Goal: Task Accomplishment & Management: Use online tool/utility

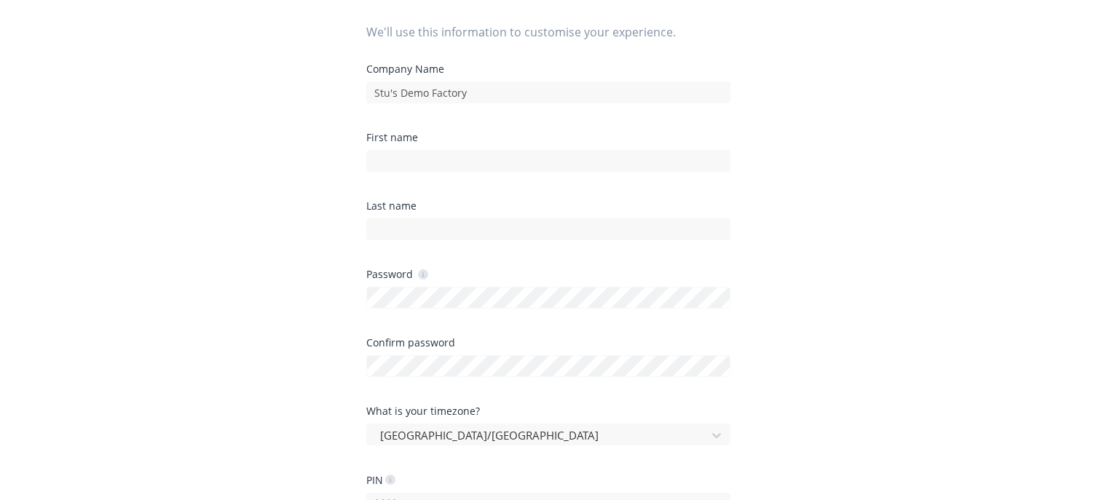
scroll to position [146, 0]
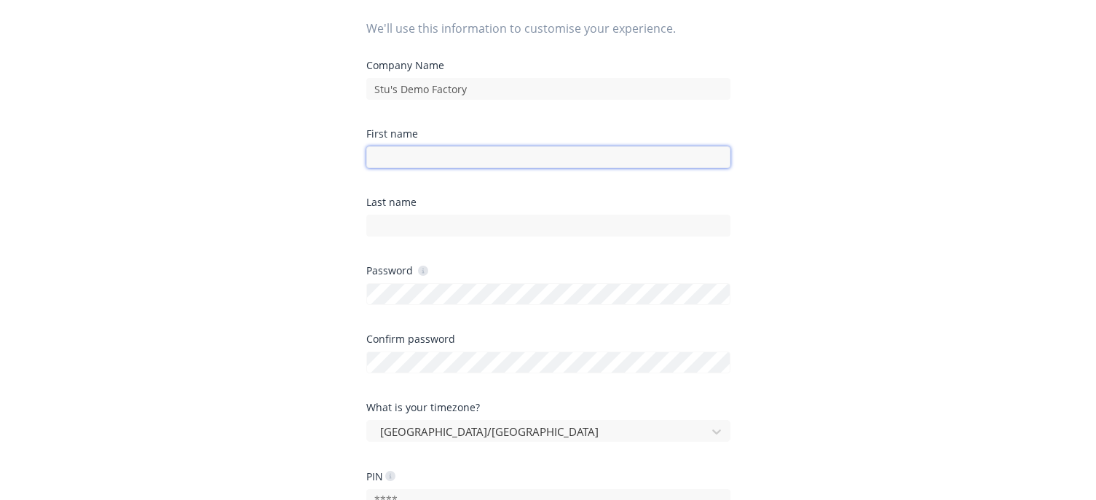
click at [436, 166] on input at bounding box center [548, 157] width 364 height 22
type input "e"
type input "Emilen"
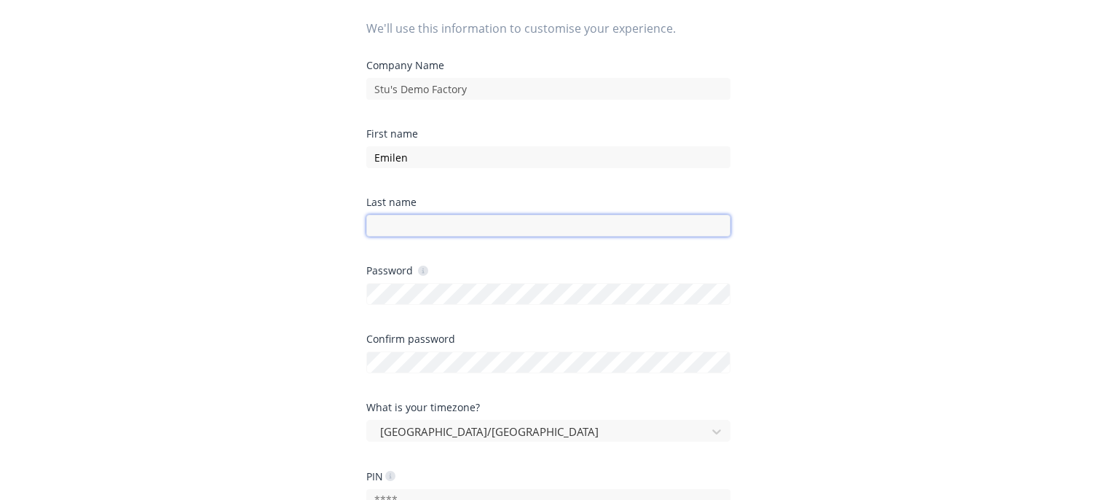
click at [406, 223] on input at bounding box center [548, 226] width 364 height 22
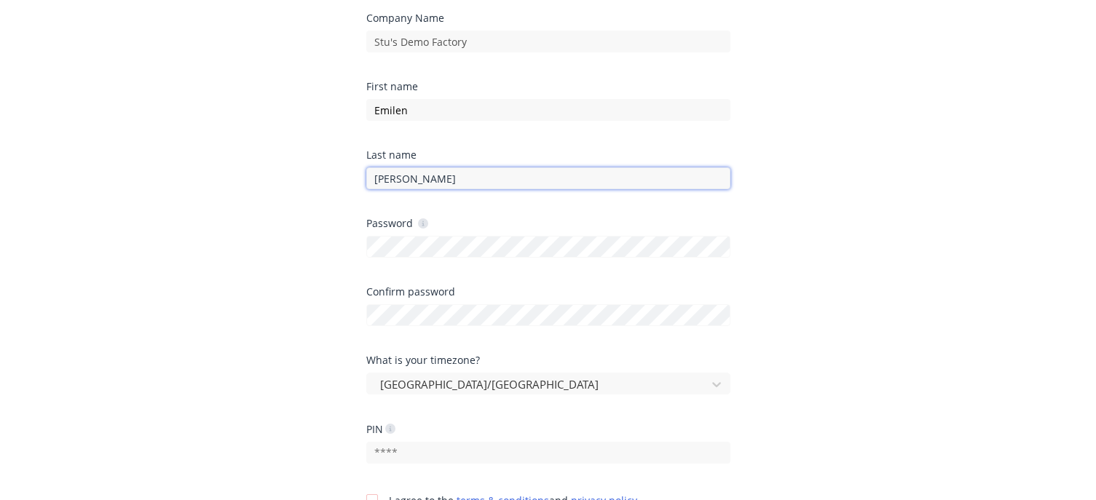
scroll to position [218, 0]
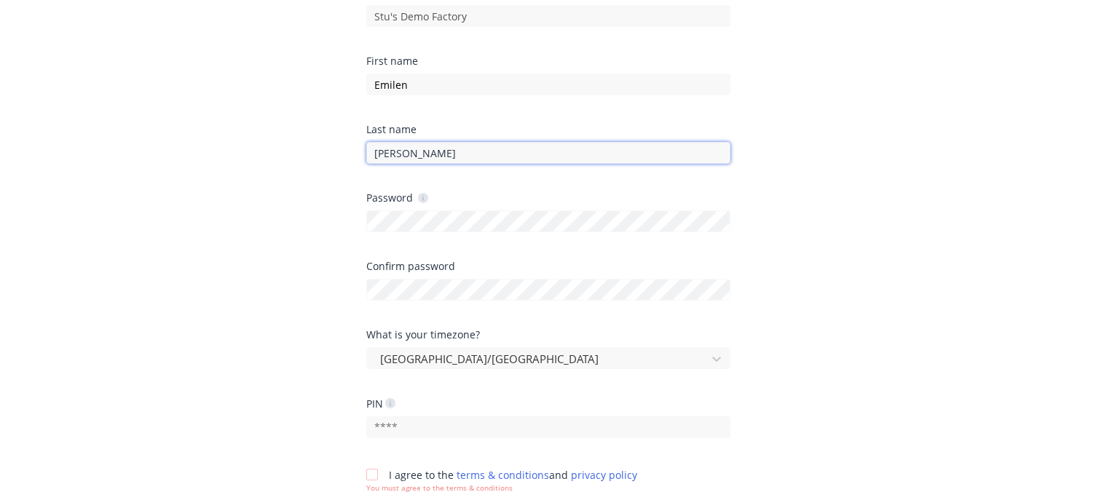
type input "Enriquez"
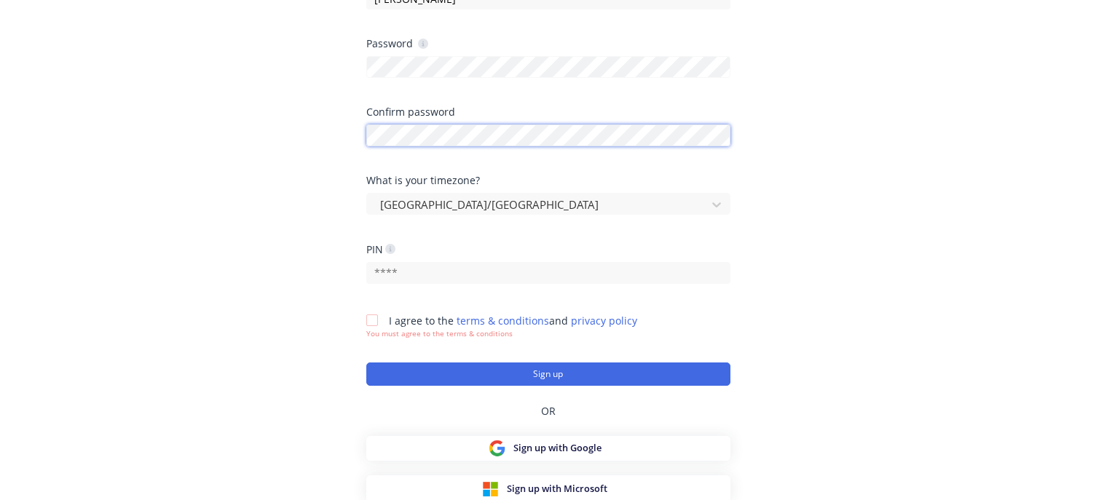
scroll to position [375, 0]
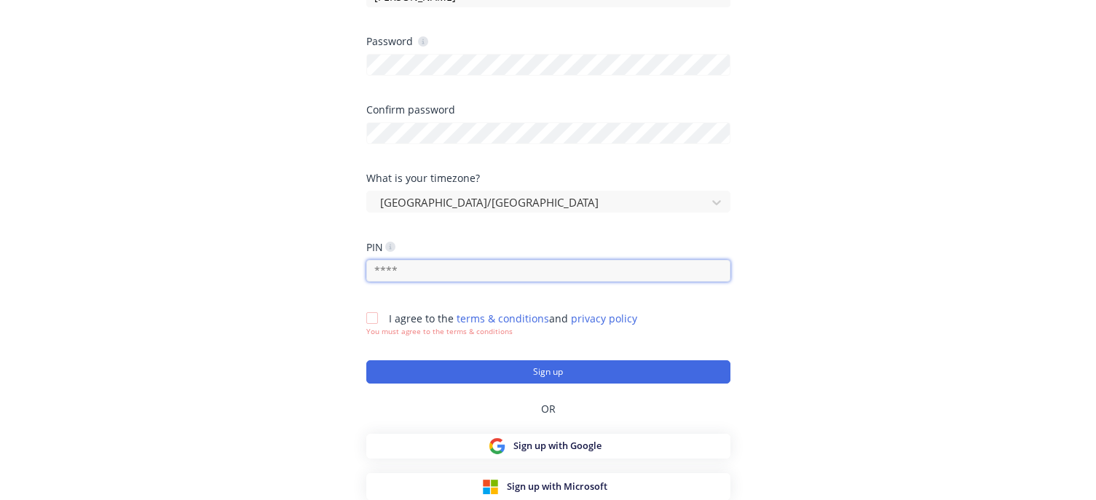
drag, startPoint x: 411, startPoint y: 264, endPoint x: 386, endPoint y: 265, distance: 25.5
click at [386, 265] on input "text" at bounding box center [548, 271] width 364 height 22
click at [367, 317] on div at bounding box center [372, 318] width 29 height 29
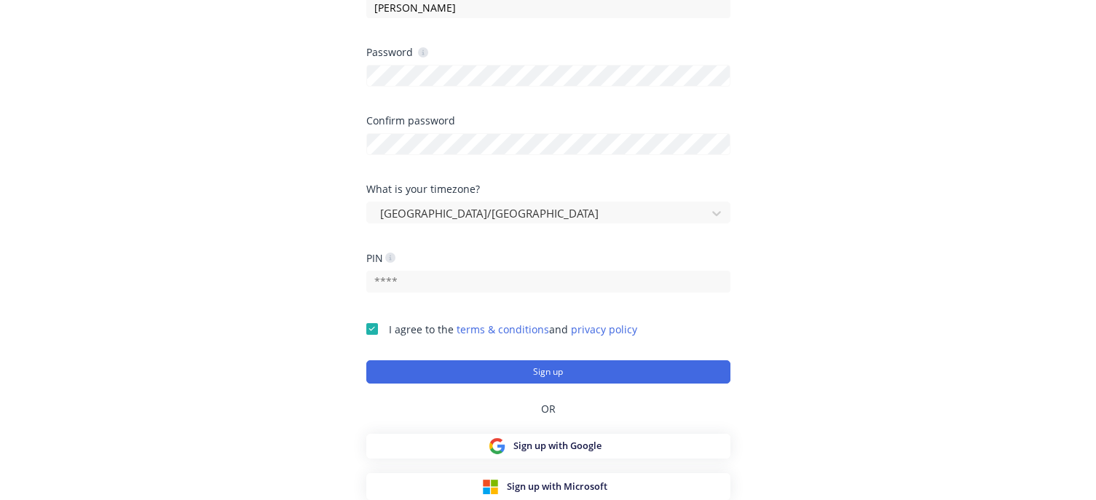
scroll to position [364, 0]
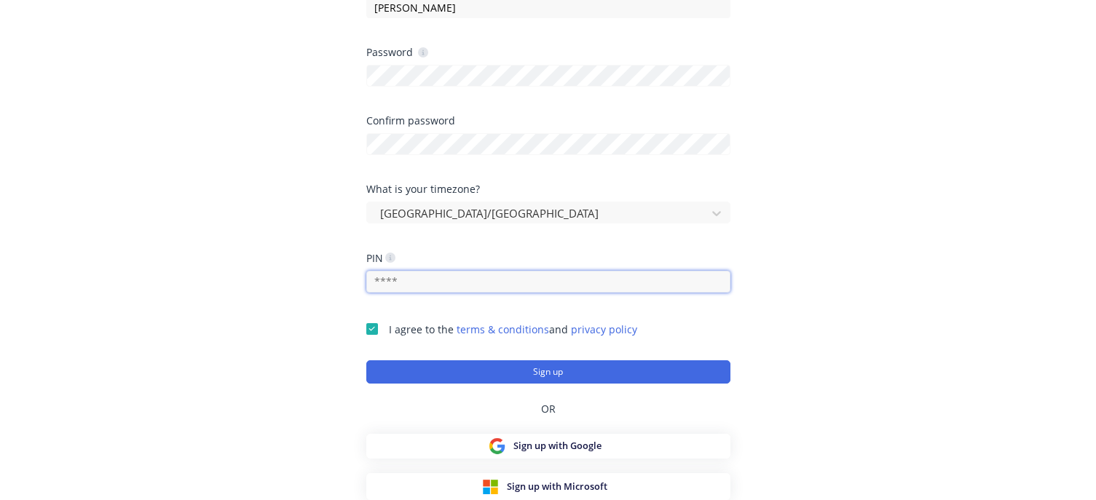
click at [389, 278] on input "text" at bounding box center [548, 282] width 364 height 22
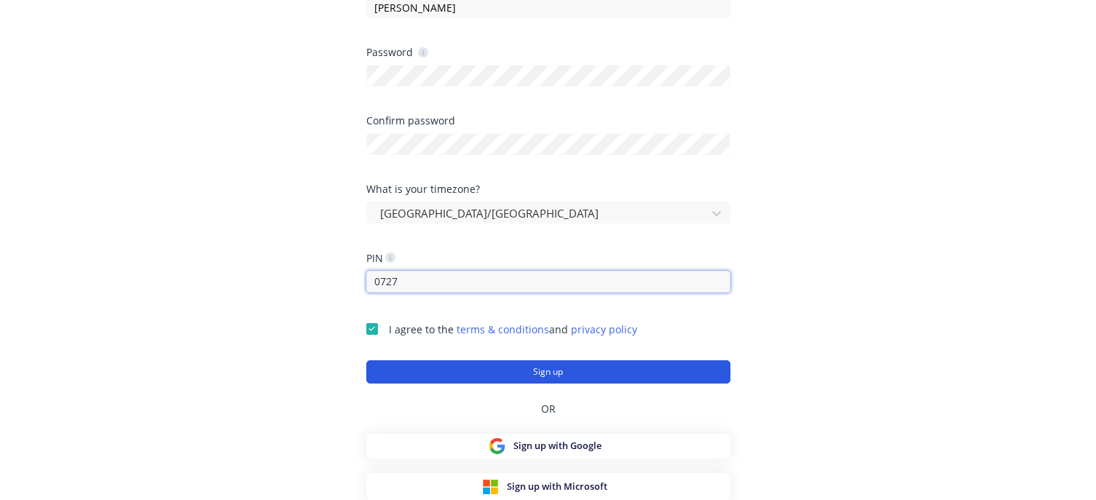
type input "0727"
click at [469, 367] on button "Sign up" at bounding box center [548, 371] width 364 height 23
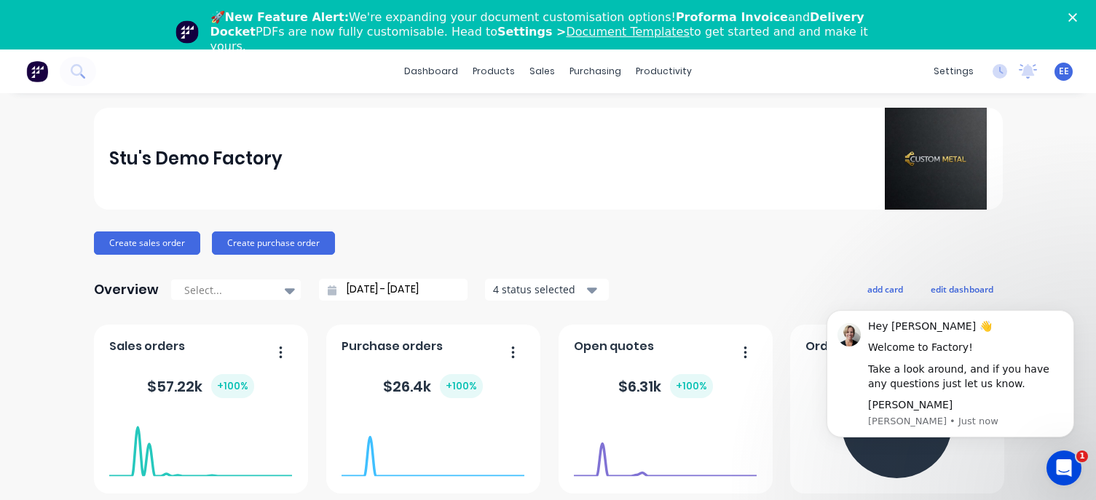
click at [1054, 72] on div "EE Stu's Demo Factory Emilen Enriquez Administrator Profile Sign out" at bounding box center [1063, 72] width 18 height 18
click at [1059, 75] on span "EE" at bounding box center [1064, 71] width 10 height 13
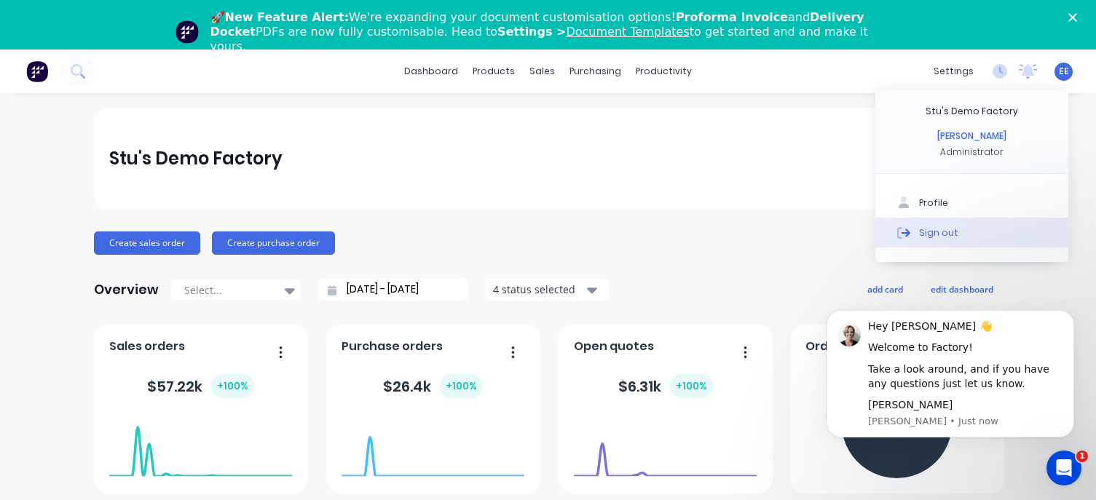
click at [919, 234] on div "Sign out" at bounding box center [938, 232] width 39 height 13
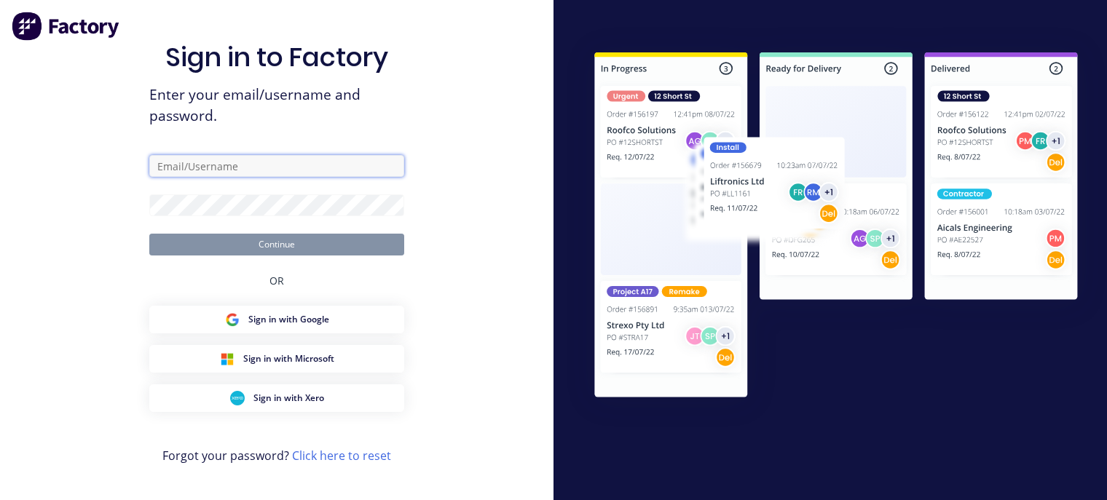
click at [210, 170] on input "text" at bounding box center [276, 166] width 255 height 22
click at [189, 170] on input "text" at bounding box center [276, 166] width 255 height 22
click at [227, 168] on input "emilen@" at bounding box center [276, 166] width 255 height 22
type input "emilen@factory.app"
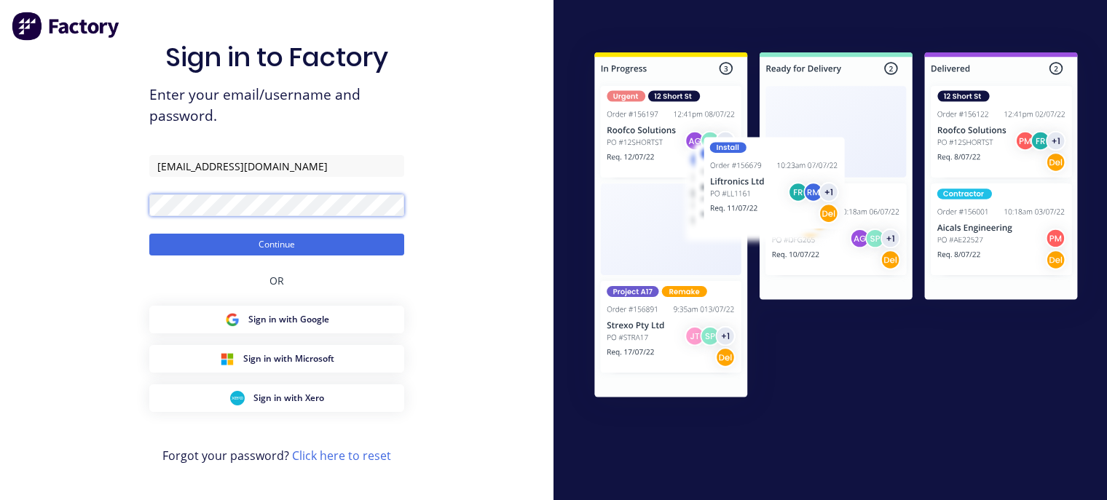
click at [149, 234] on button "Continue" at bounding box center [276, 245] width 255 height 22
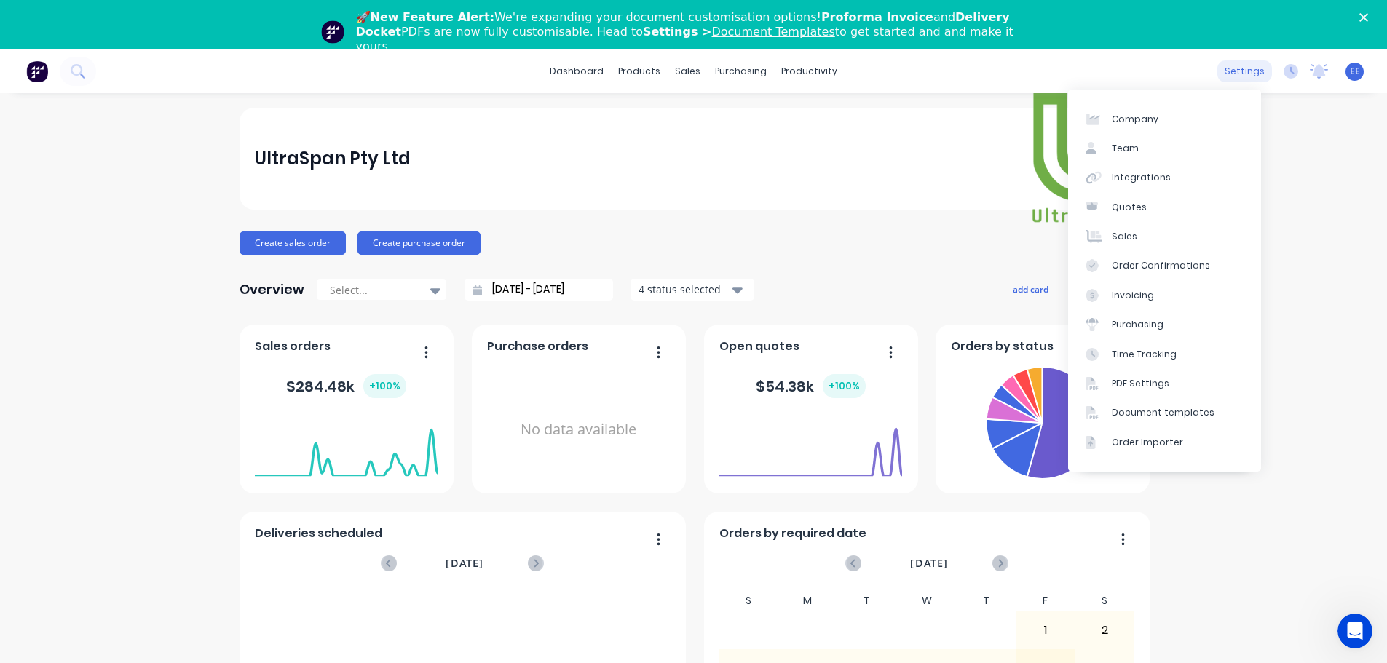
click at [1106, 76] on div "settings" at bounding box center [1245, 71] width 55 height 22
click at [1106, 414] on div "Document templates" at bounding box center [1163, 412] width 103 height 13
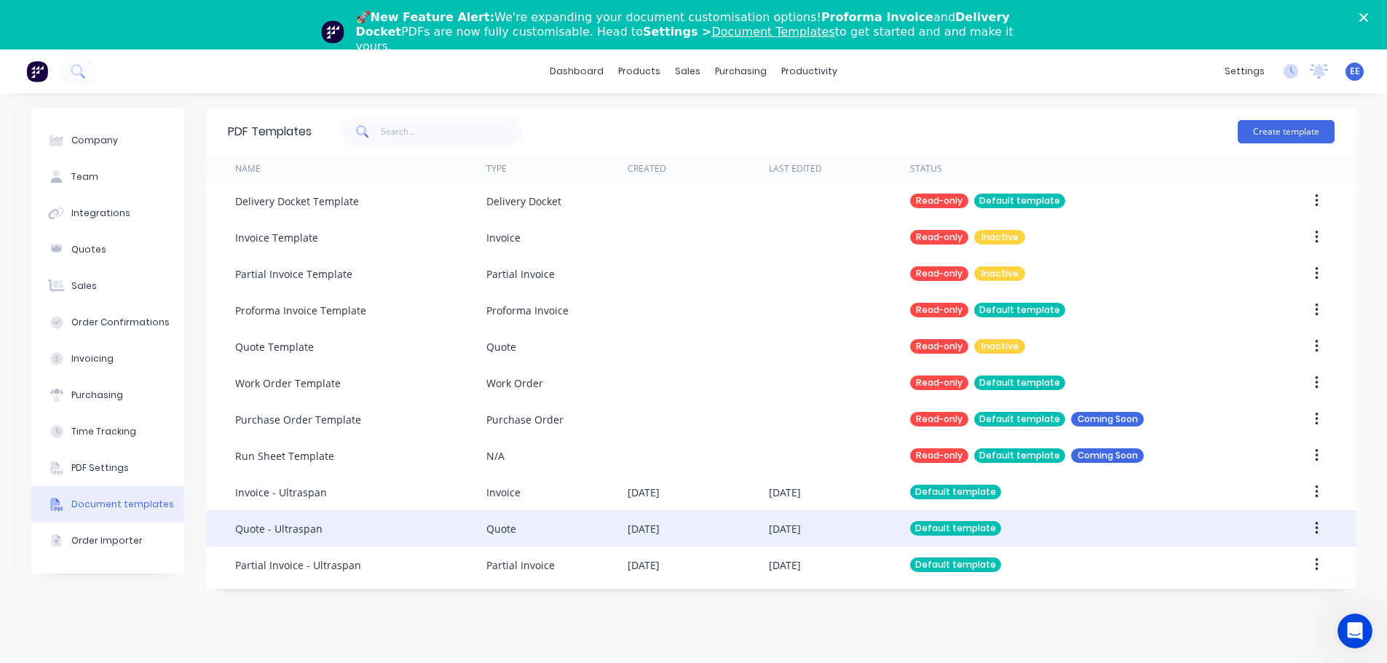
click at [380, 500] on div "Quote - Ultraspan" at bounding box center [360, 528] width 251 height 36
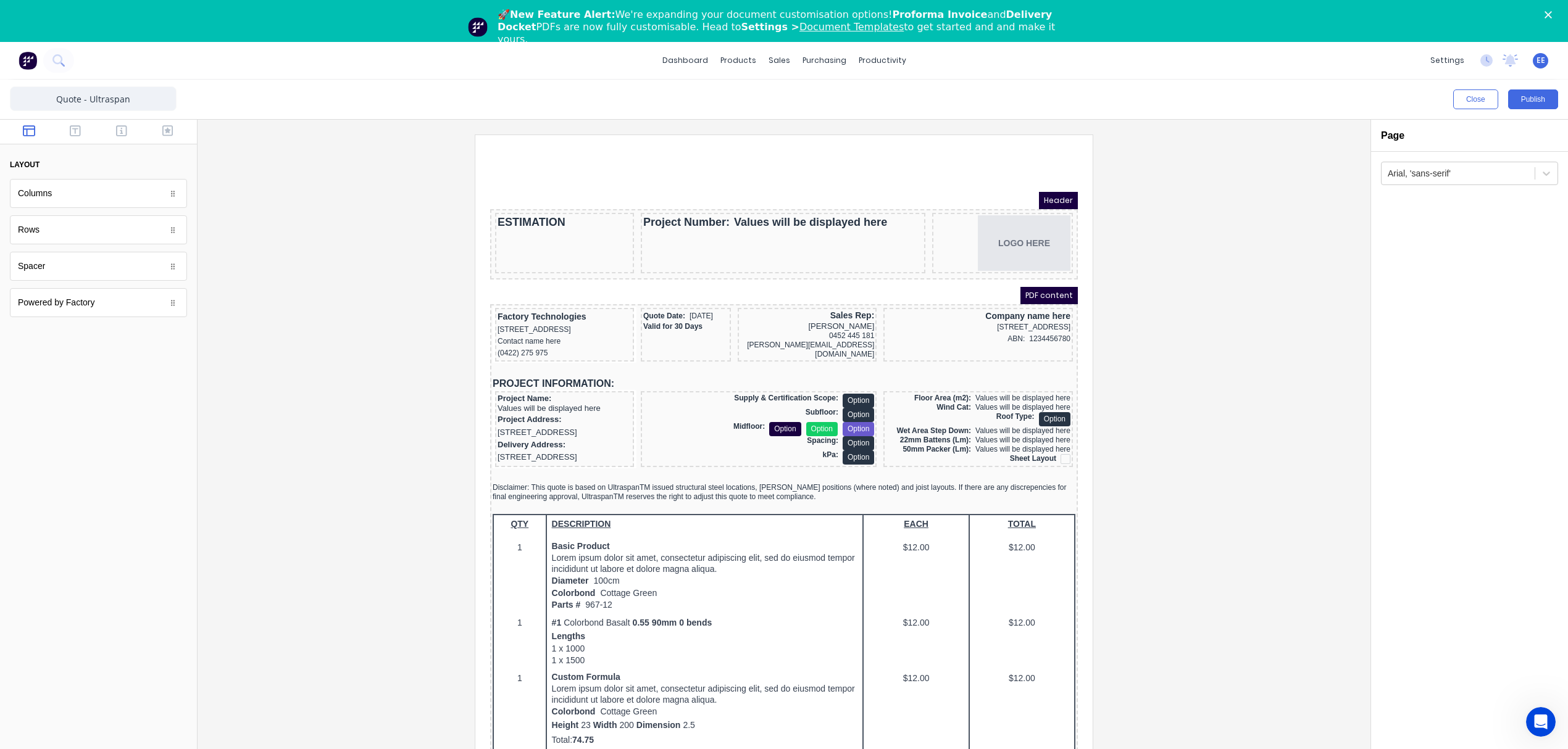
click at [1184, 60] on div "EE UltraSpan Pty Ltd Emilen Enriquez Administrator Profile Sign out" at bounding box center [1540, 61] width 15 height 15
click at [1184, 62] on span "EE" at bounding box center [1541, 60] width 8 height 11
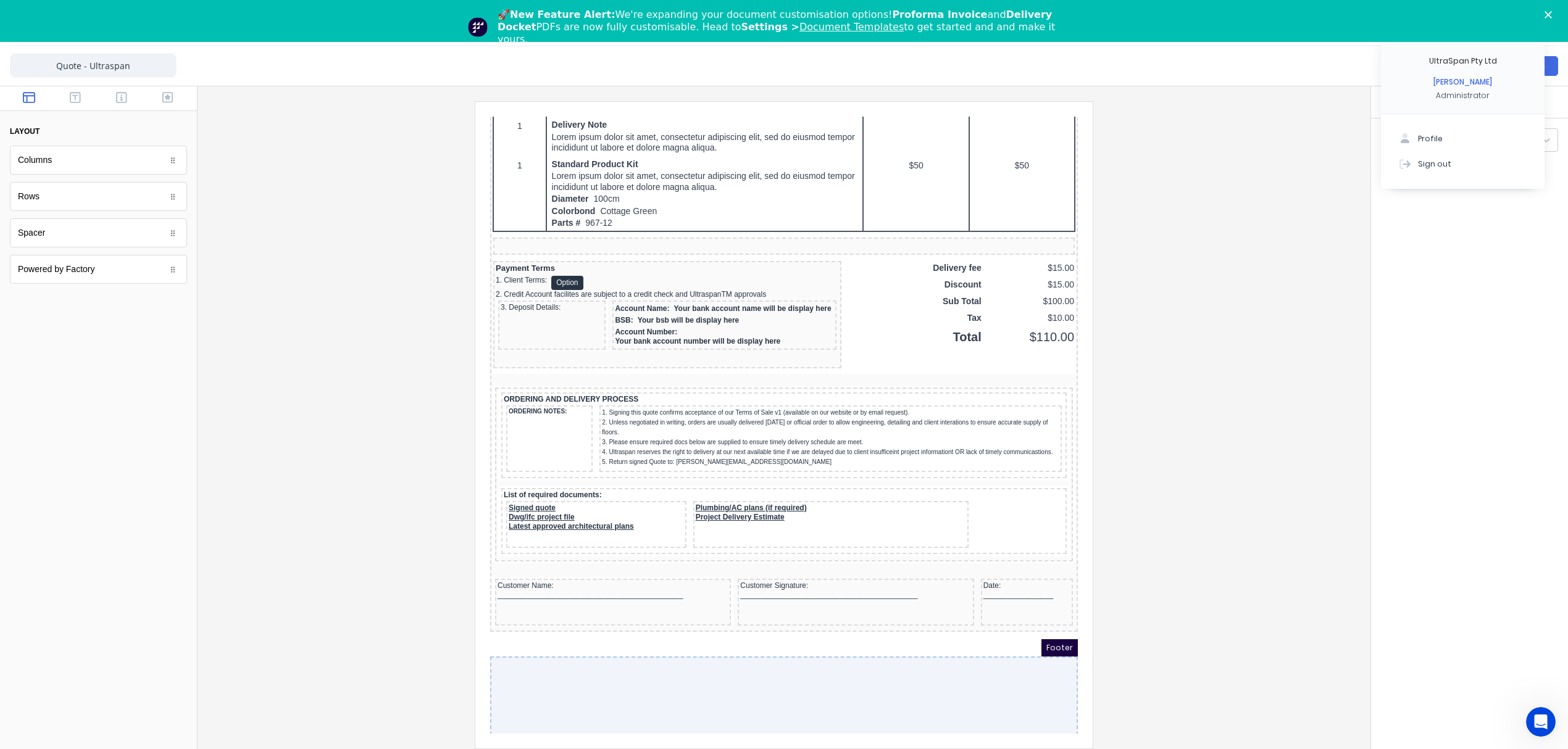
scroll to position [42, 0]
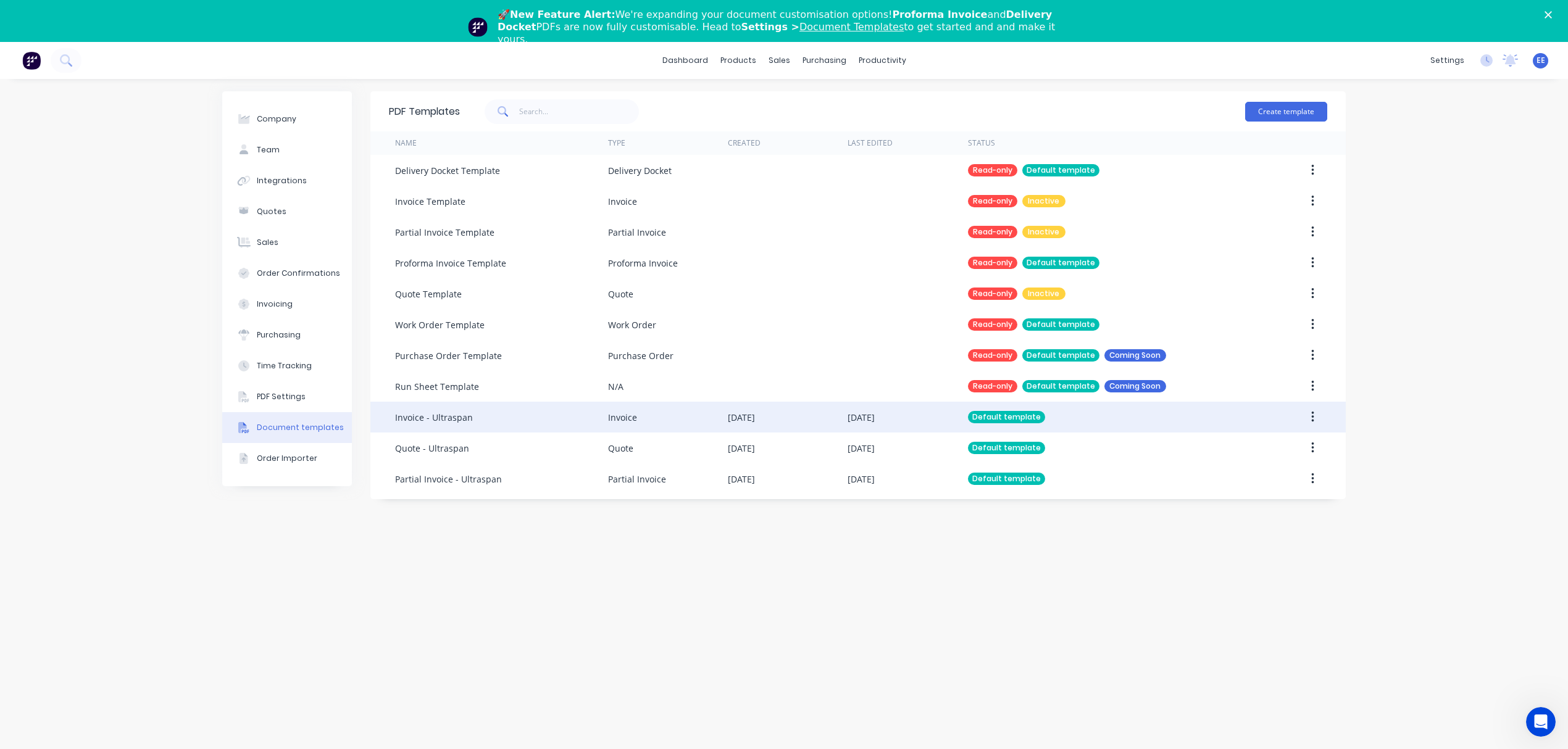
click at [520, 424] on div "Invoice - Ultraspan" at bounding box center [501, 417] width 213 height 31
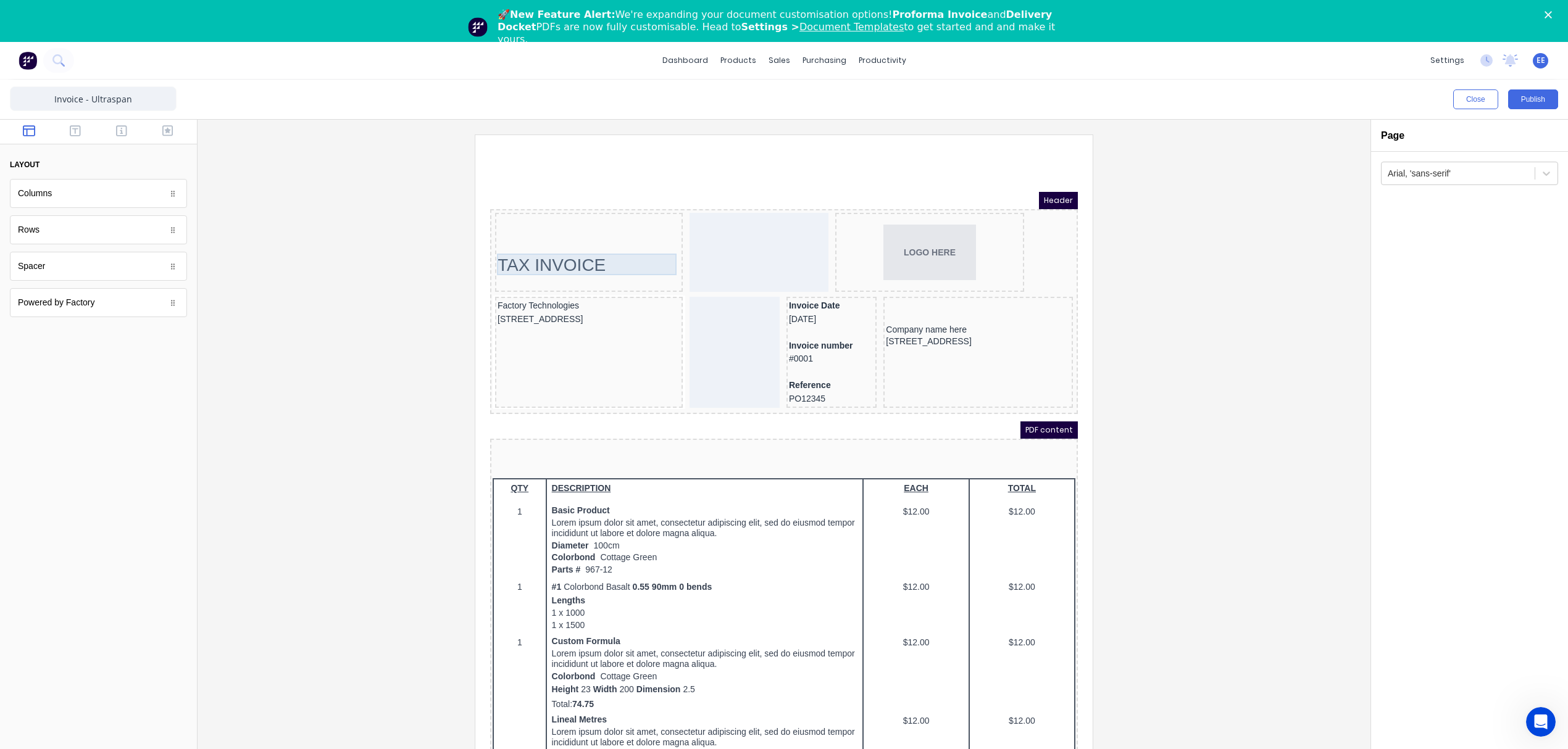
click at [581, 258] on div "TAX INVOICE" at bounding box center [574, 250] width 183 height 21
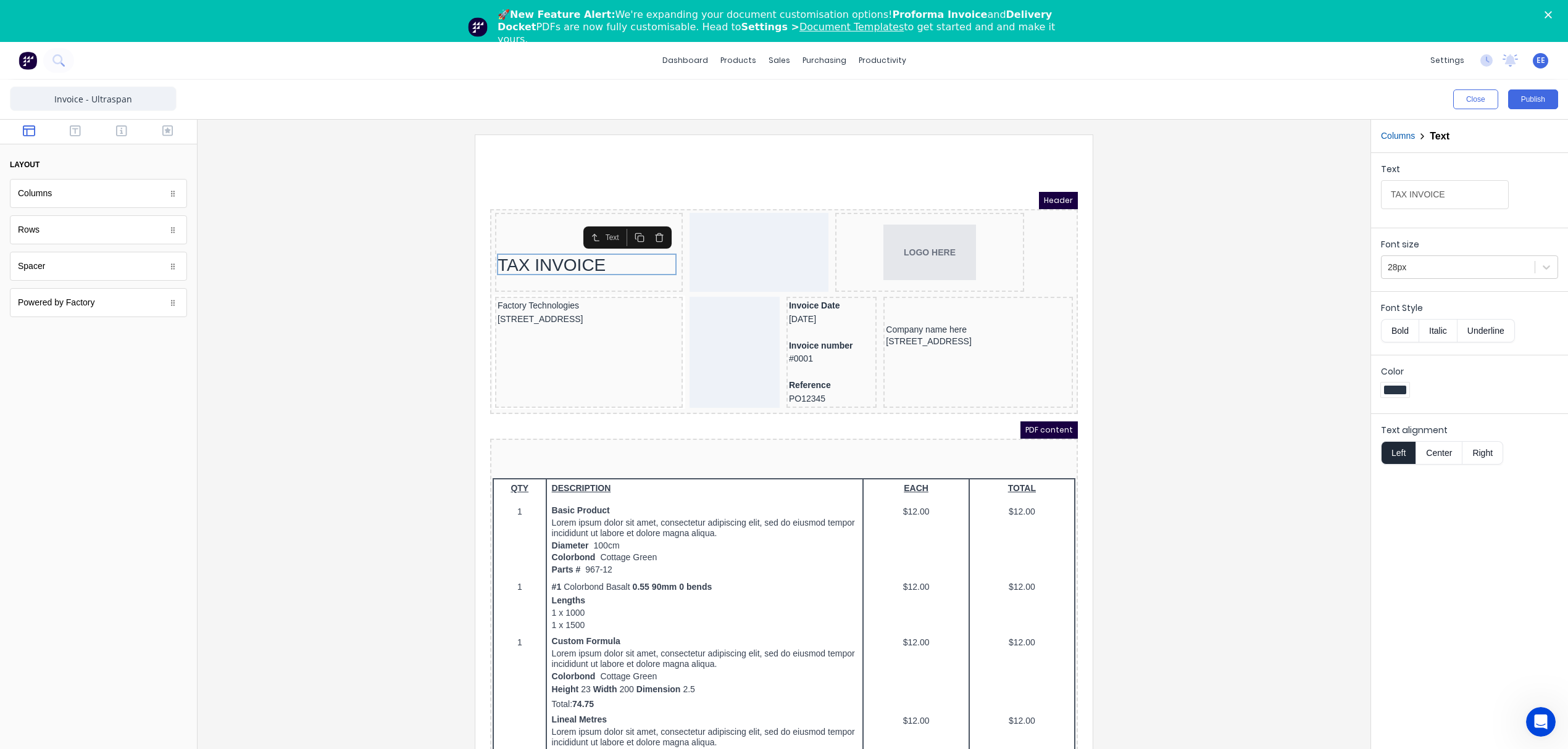
click at [645, 228] on button "button" at bounding box center [644, 223] width 19 height 17
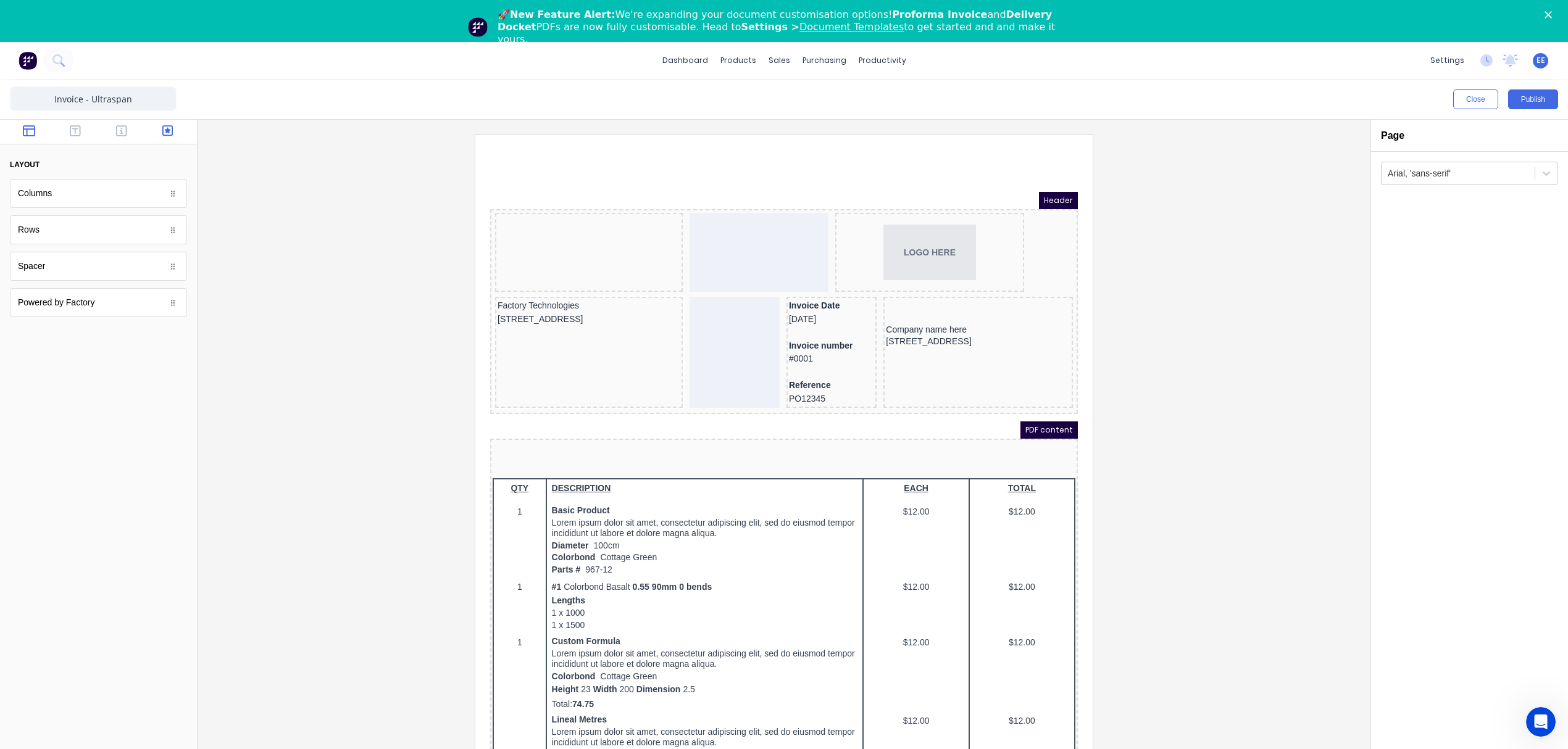
click at [166, 129] on icon "button" at bounding box center [168, 130] width 11 height 11
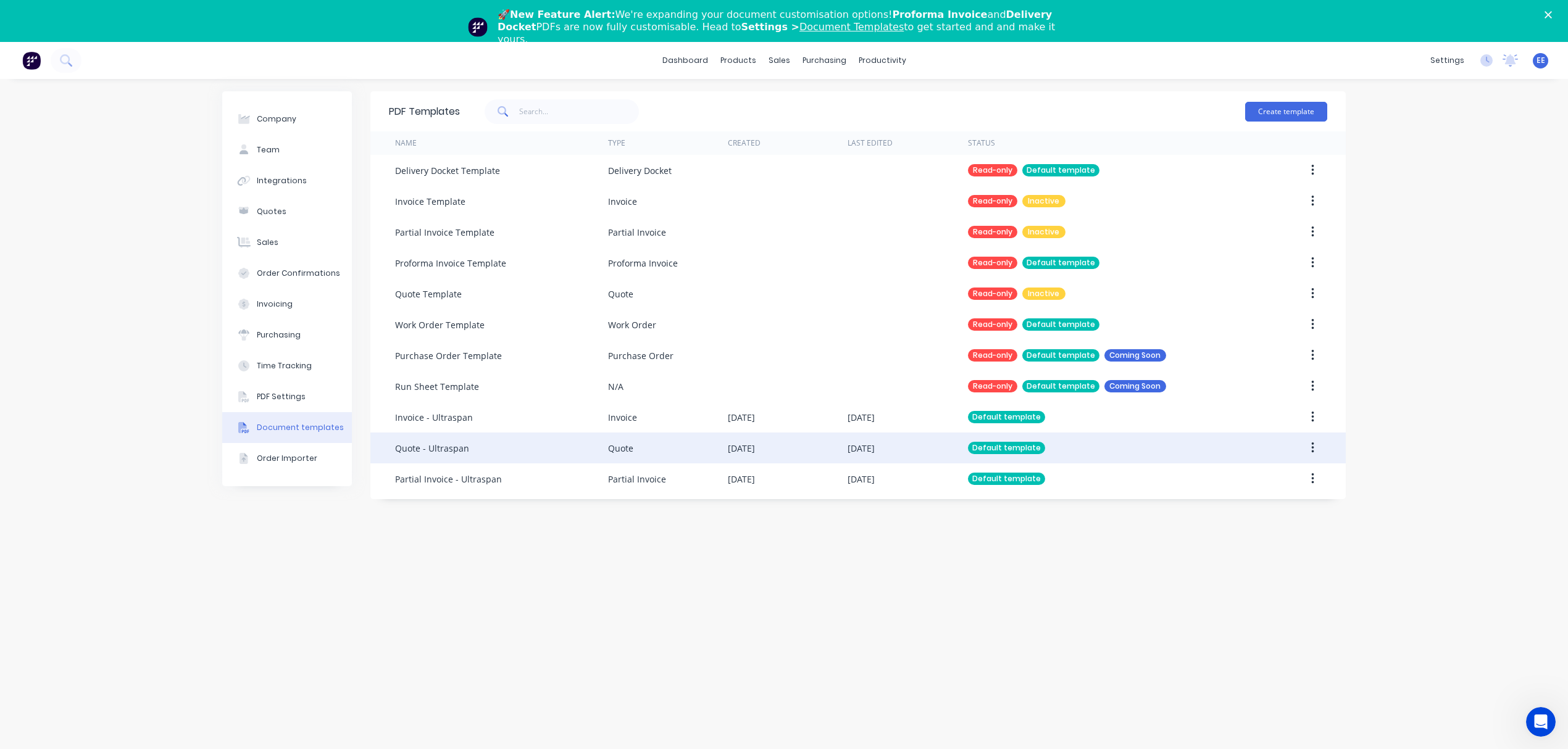
click at [415, 447] on div "Quote - Ultraspan" at bounding box center [431, 447] width 74 height 13
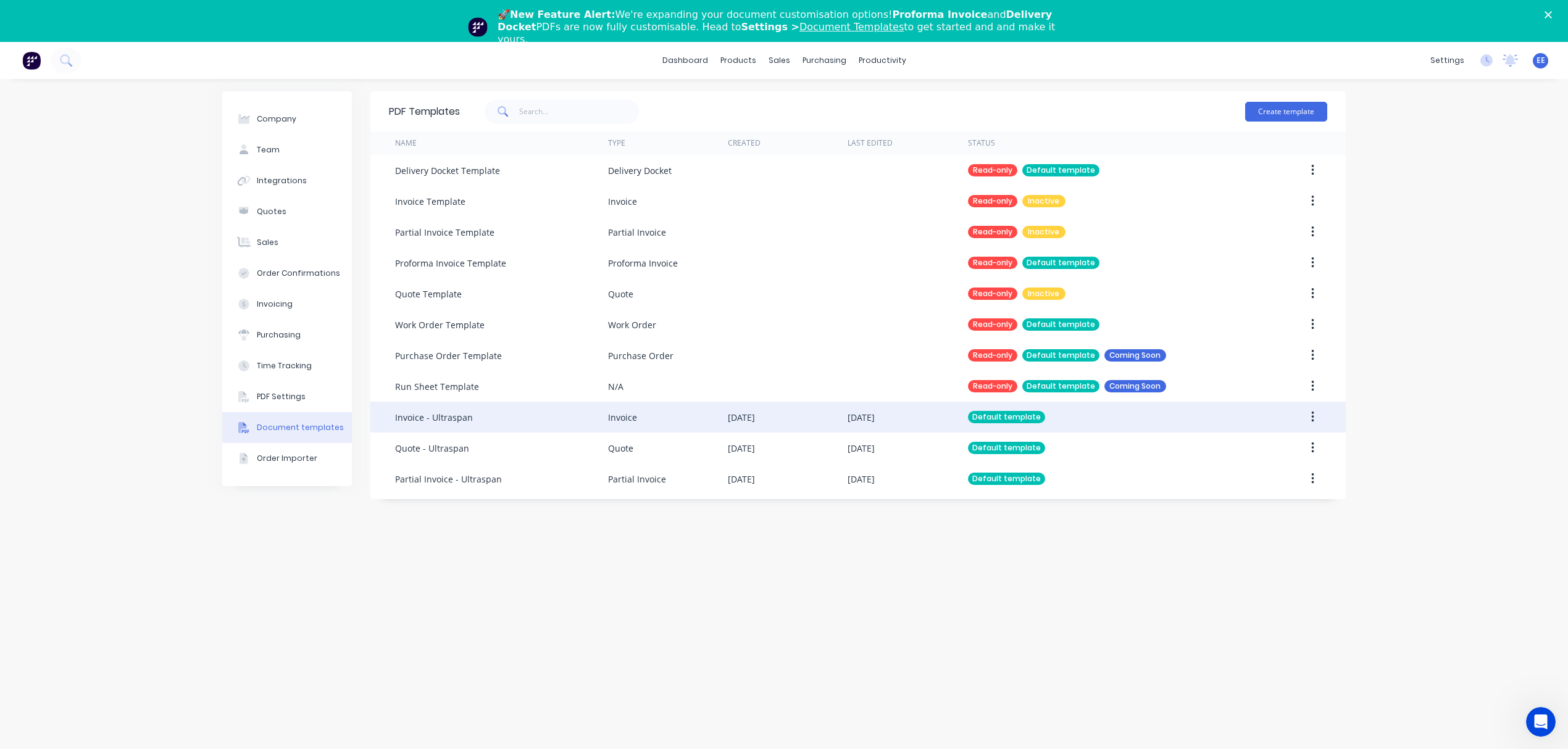
click at [447, 420] on div "Invoice - Ultraspan" at bounding box center [434, 417] width 78 height 13
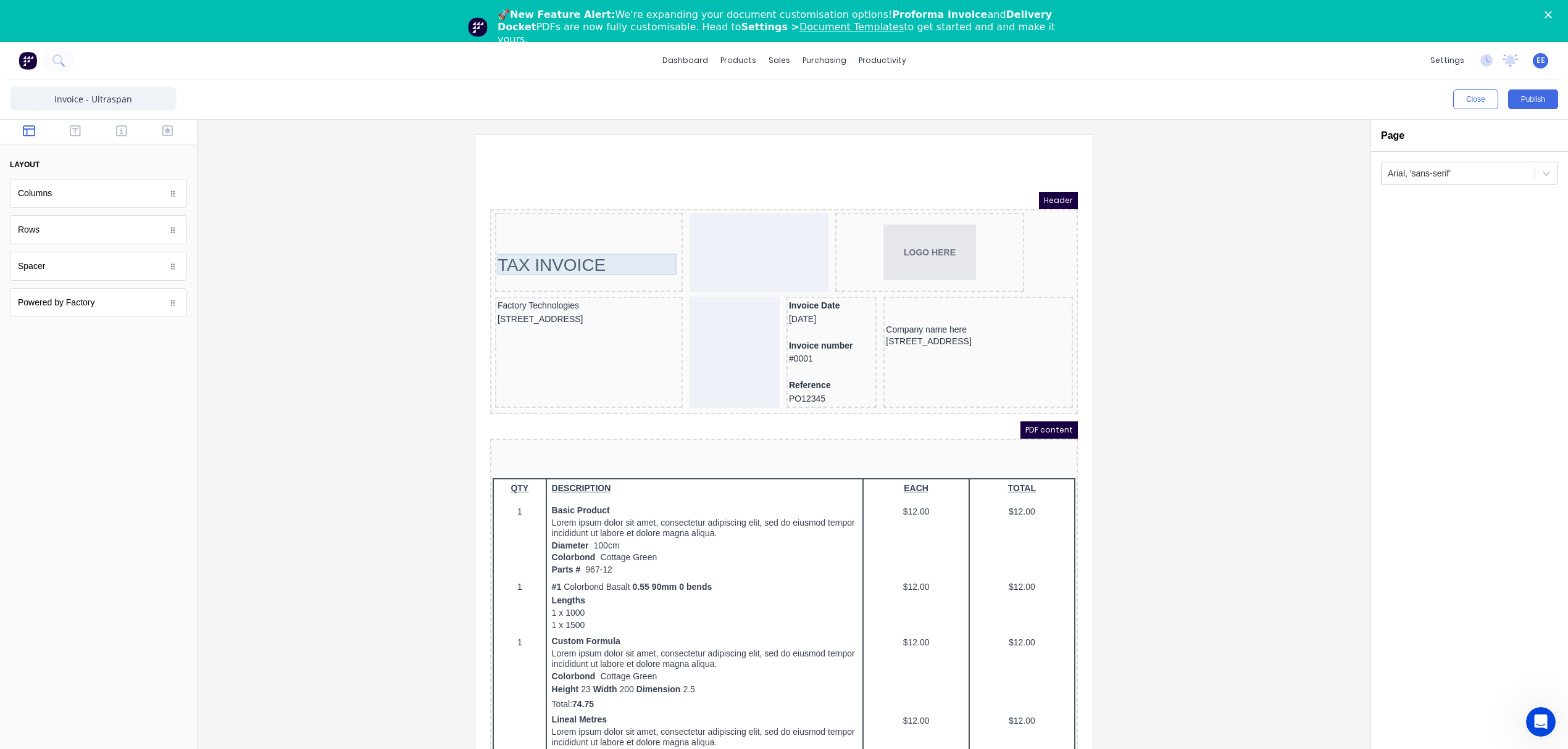
click at [542, 255] on div "TAX INVOICE" at bounding box center [574, 250] width 183 height 21
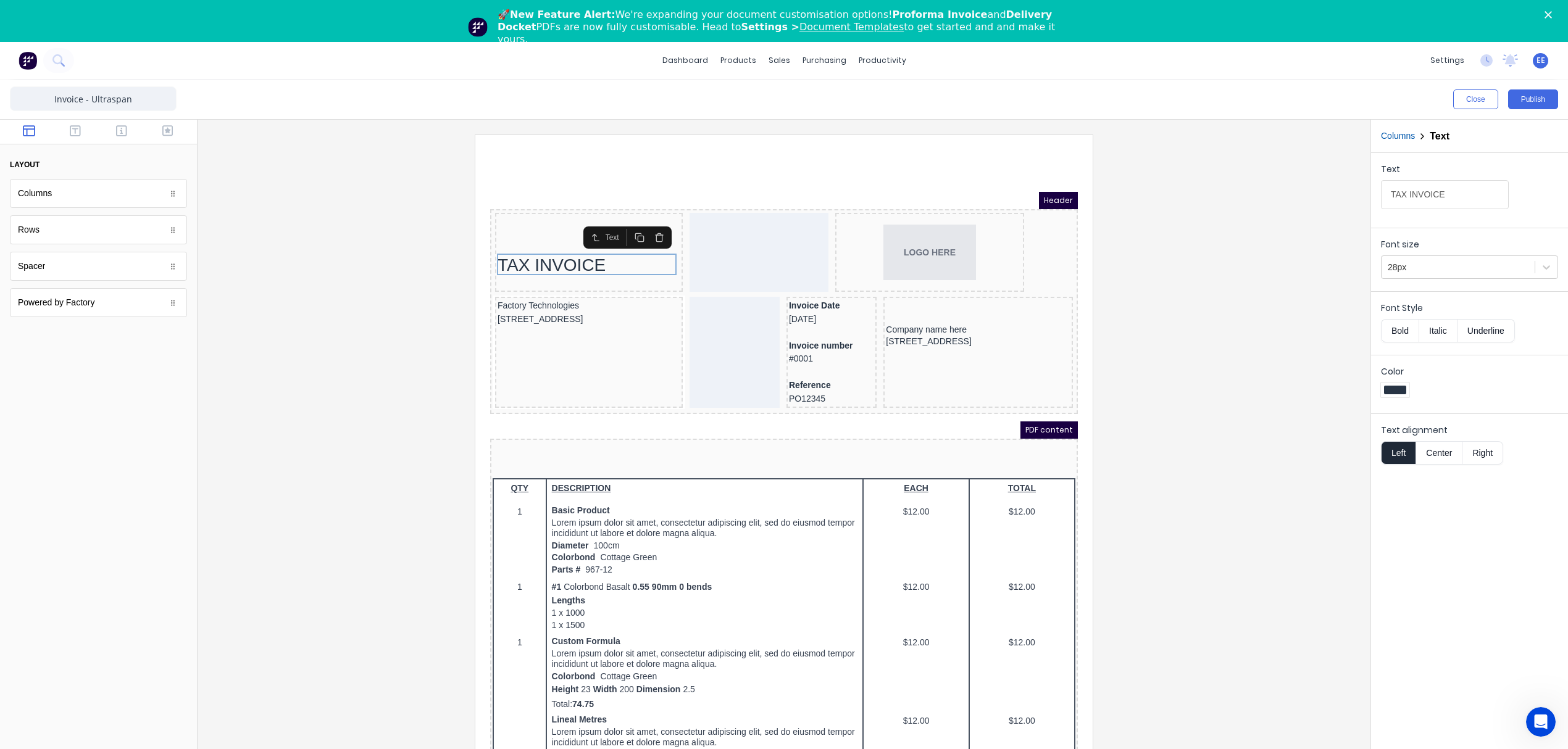
click at [644, 221] on icon "button" at bounding box center [644, 223] width 10 height 10
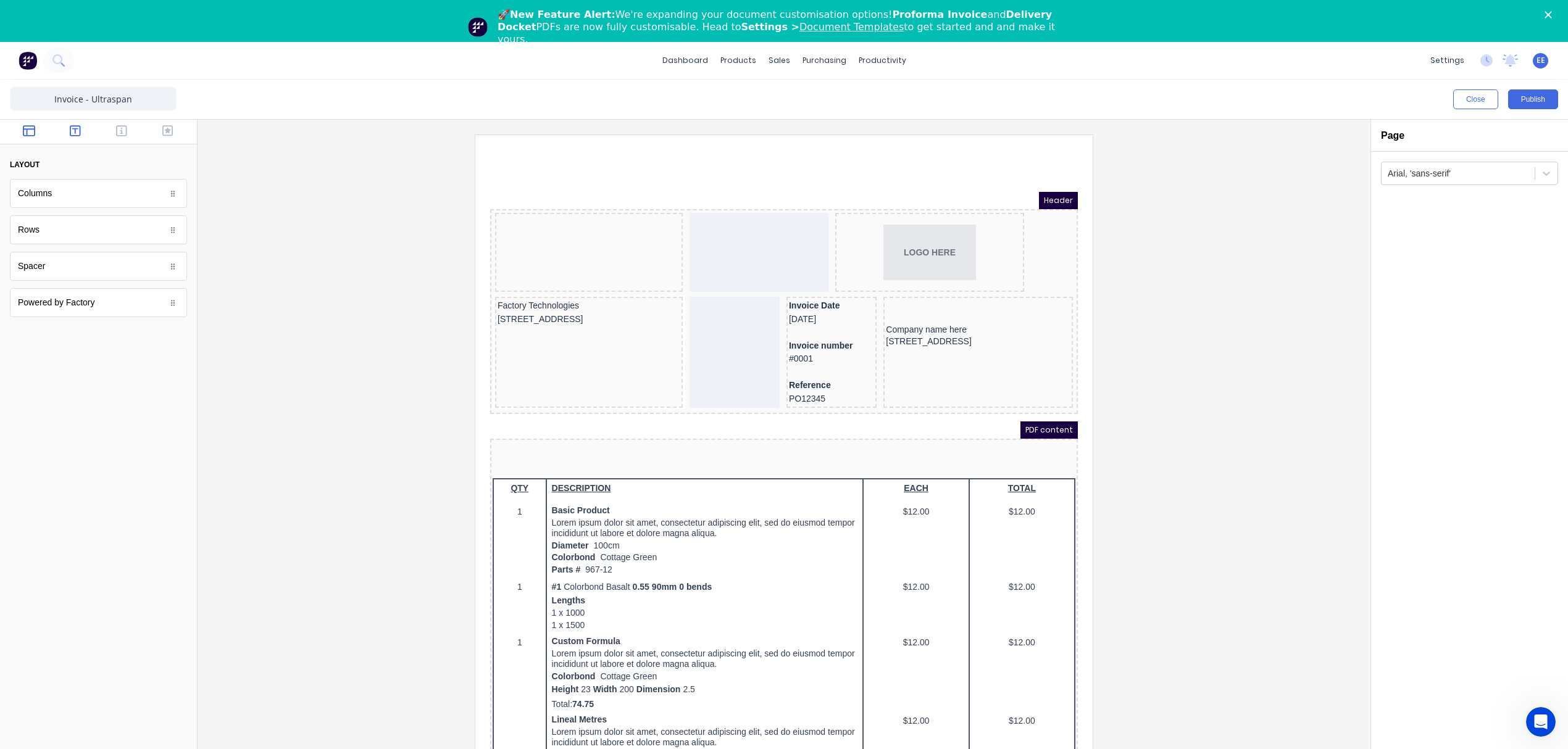
click at [72, 133] on icon "button" at bounding box center [75, 130] width 11 height 13
drag, startPoint x: 405, startPoint y: 264, endPoint x: 527, endPoint y: 226, distance: 127.8
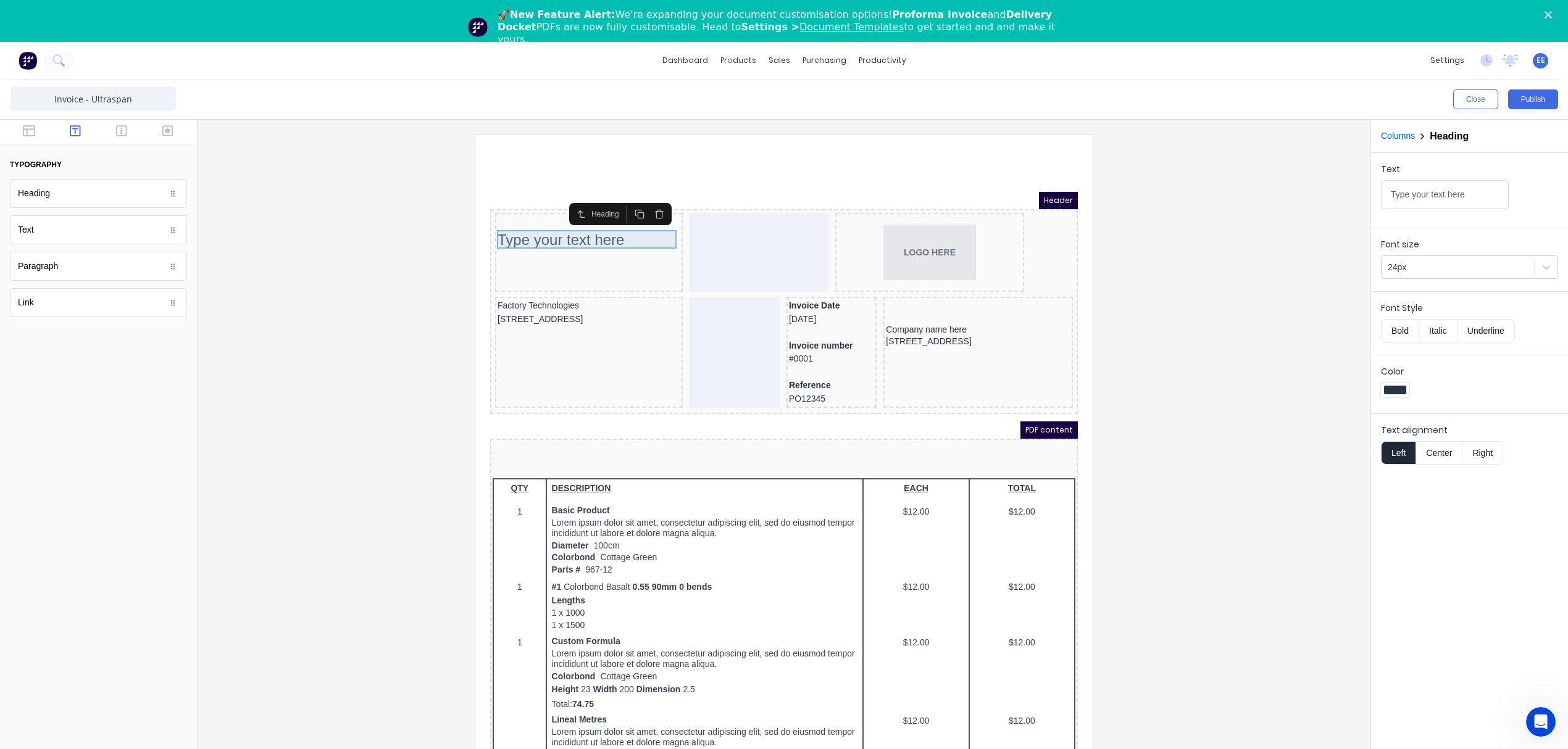
click at [531, 221] on div "Type your text here" at bounding box center [574, 225] width 183 height 19
click at [1414, 196] on input "Type your text here" at bounding box center [1444, 195] width 128 height 29
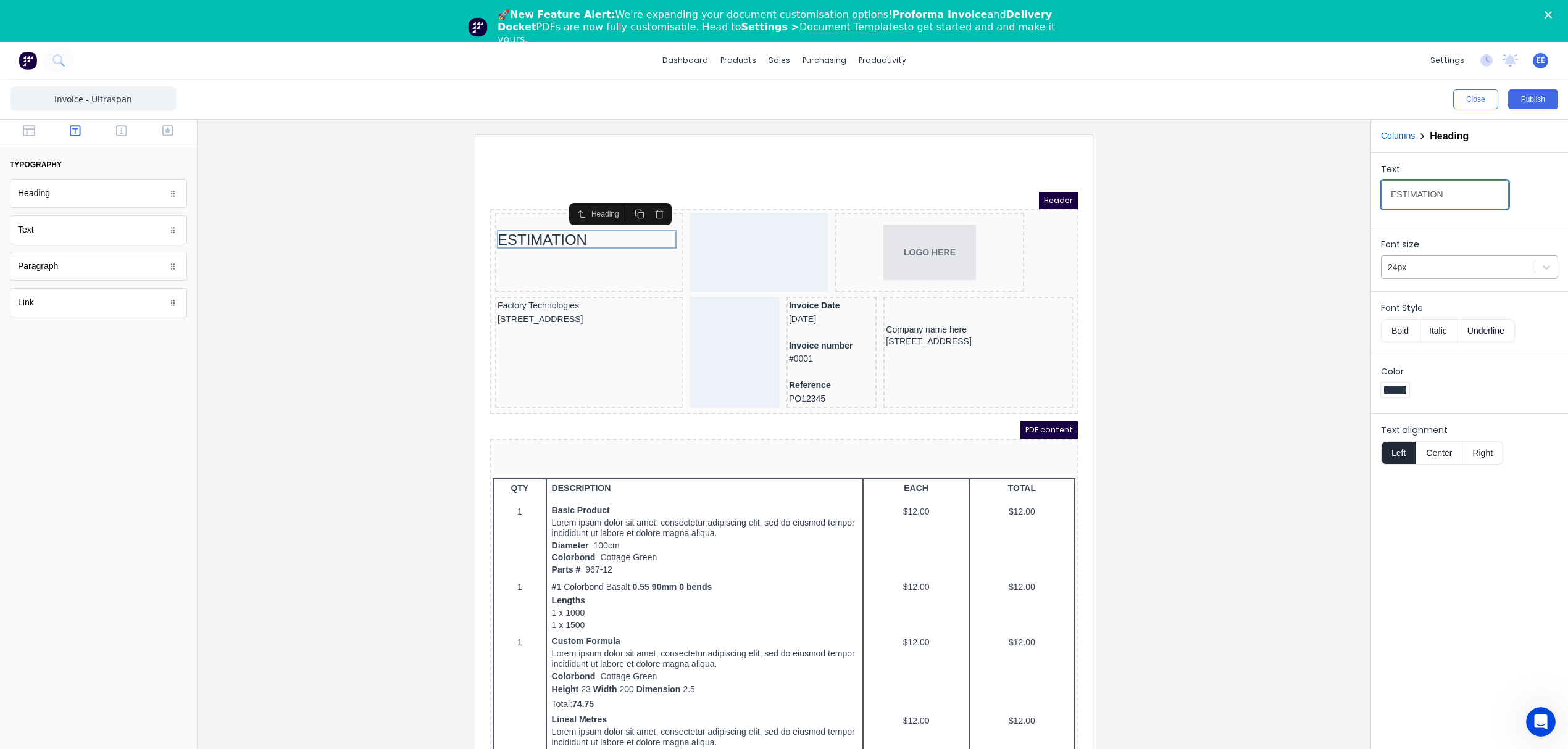
type input "ESTIMATION"
click at [1465, 267] on div at bounding box center [1458, 268] width 141 height 15
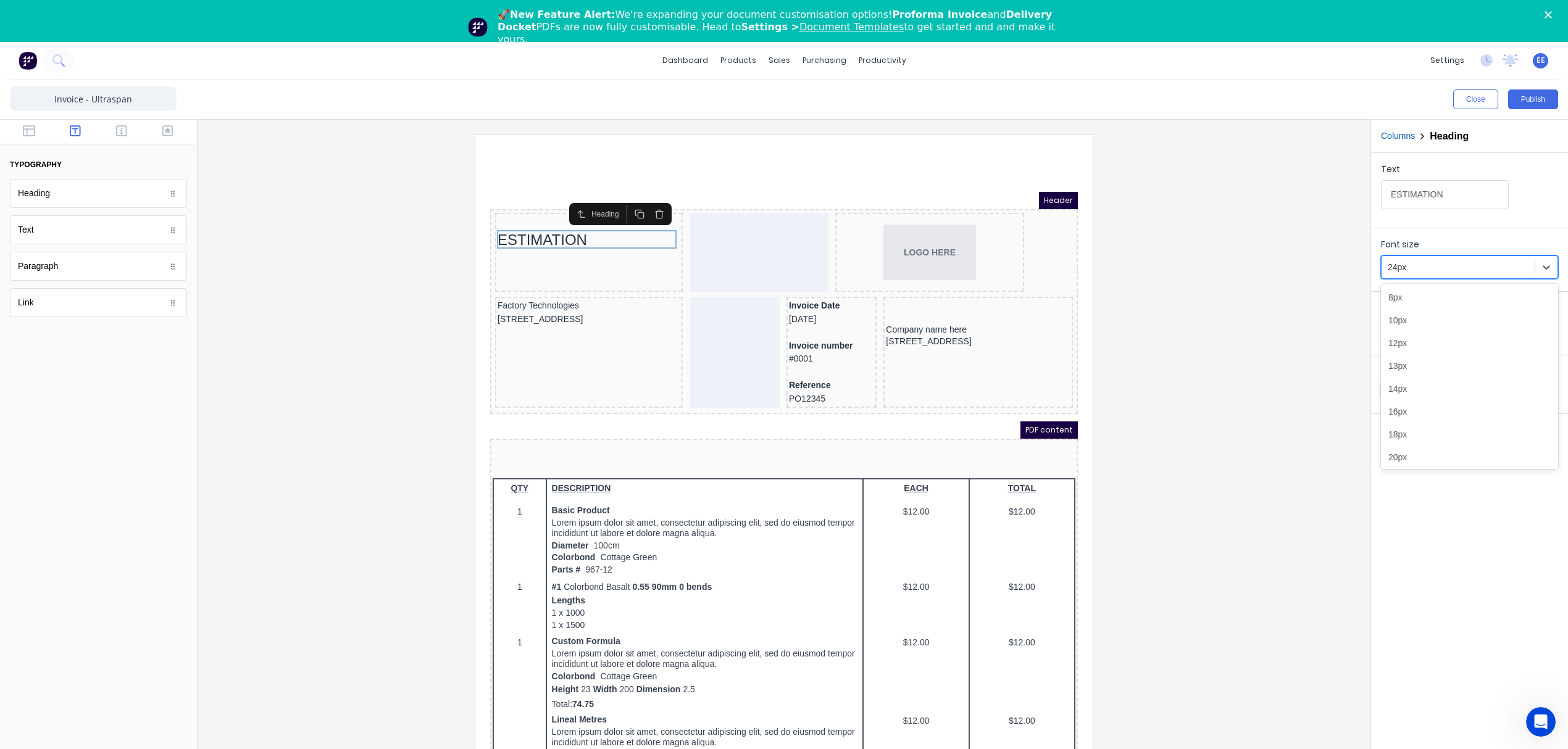
scroll to position [31, 0]
click at [1438, 408] on div "18px" at bounding box center [1469, 404] width 177 height 23
click at [1403, 332] on button "Bold" at bounding box center [1399, 330] width 37 height 24
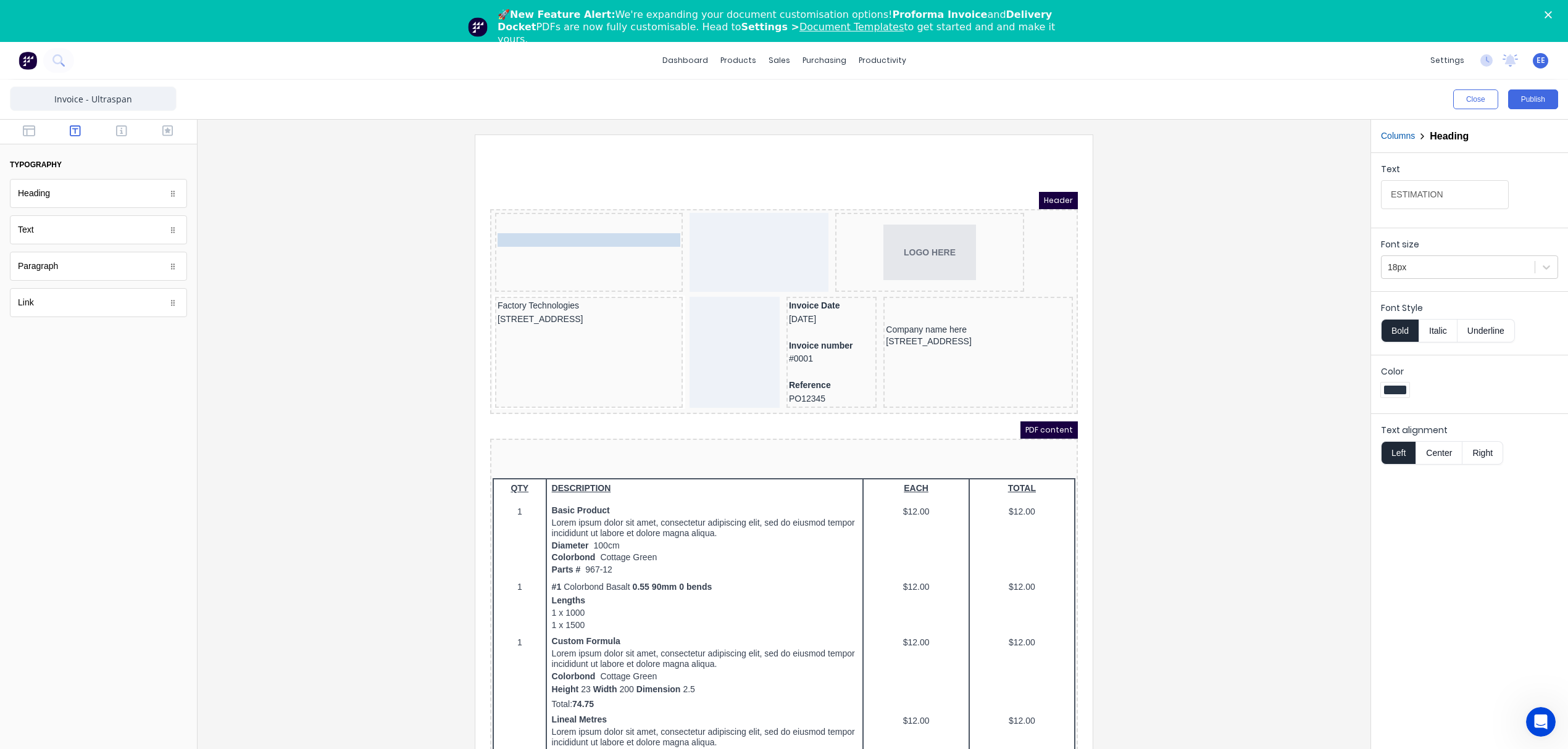
drag, startPoint x: 548, startPoint y: 221, endPoint x: 548, endPoint y: 204, distance: 17.0
click at [548, 204] on body "Header ESTIMATION ESTIMATION LOGO HERE Factory Technologies 234 Beach Road Gold…" at bounding box center [769, 485] width 587 height 617
drag, startPoint x: 535, startPoint y: 218, endPoint x: 552, endPoint y: 211, distance: 18.4
click at [1184, 291] on div at bounding box center [784, 458] width 1153 height 646
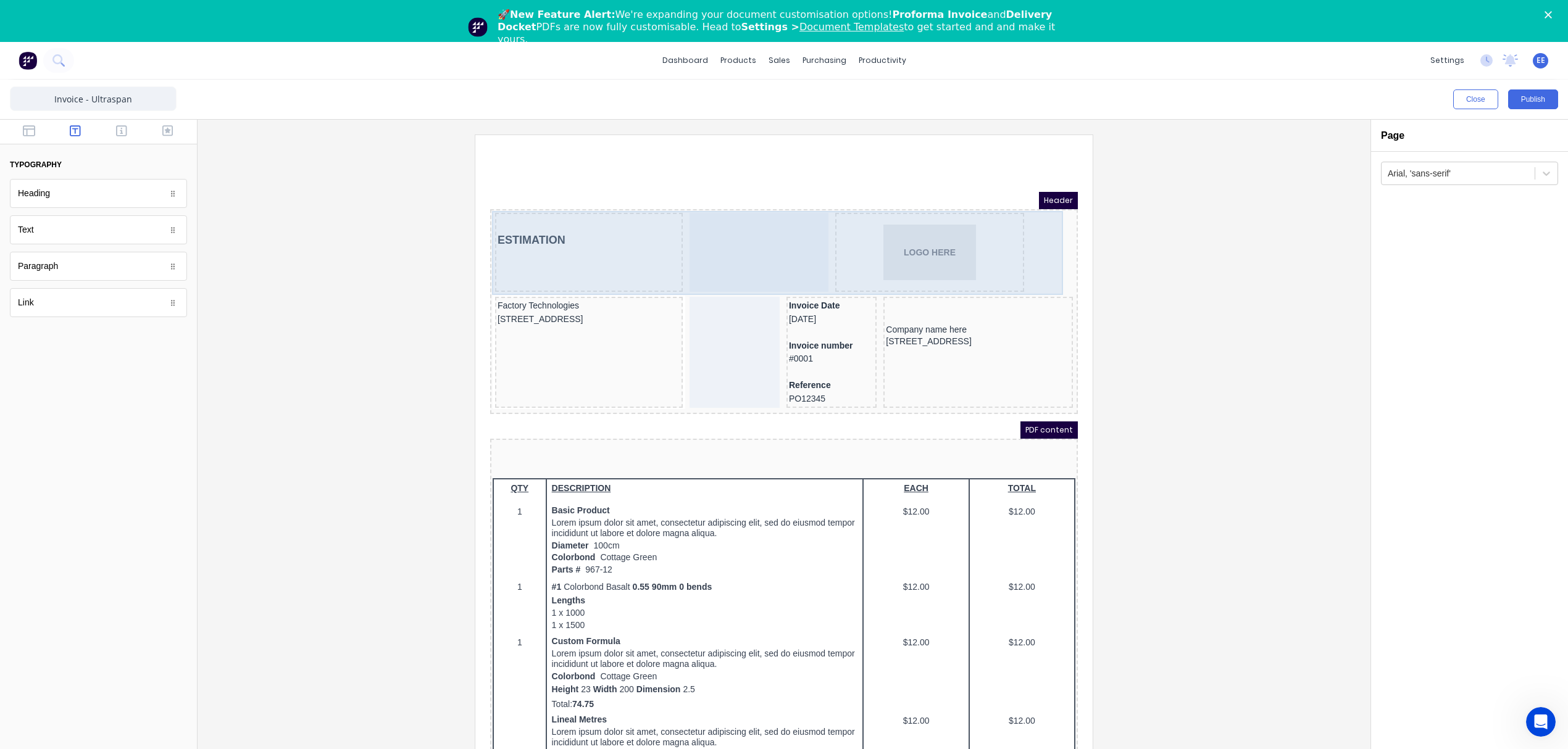
click at [726, 230] on div at bounding box center [744, 237] width 139 height 79
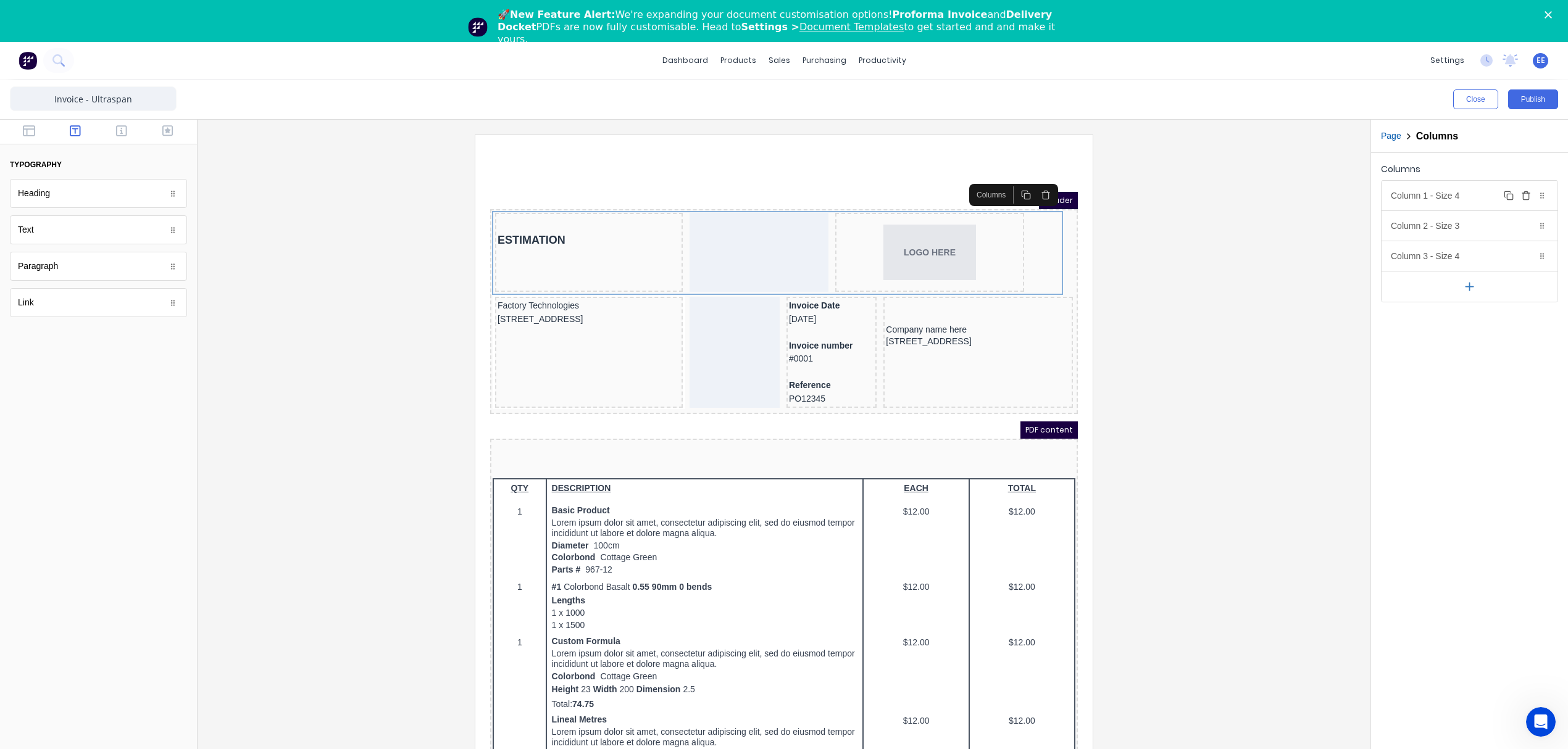
click at [1413, 198] on div "Column 1 - Size 4 Duplicate Delete" at bounding box center [1470, 195] width 176 height 30
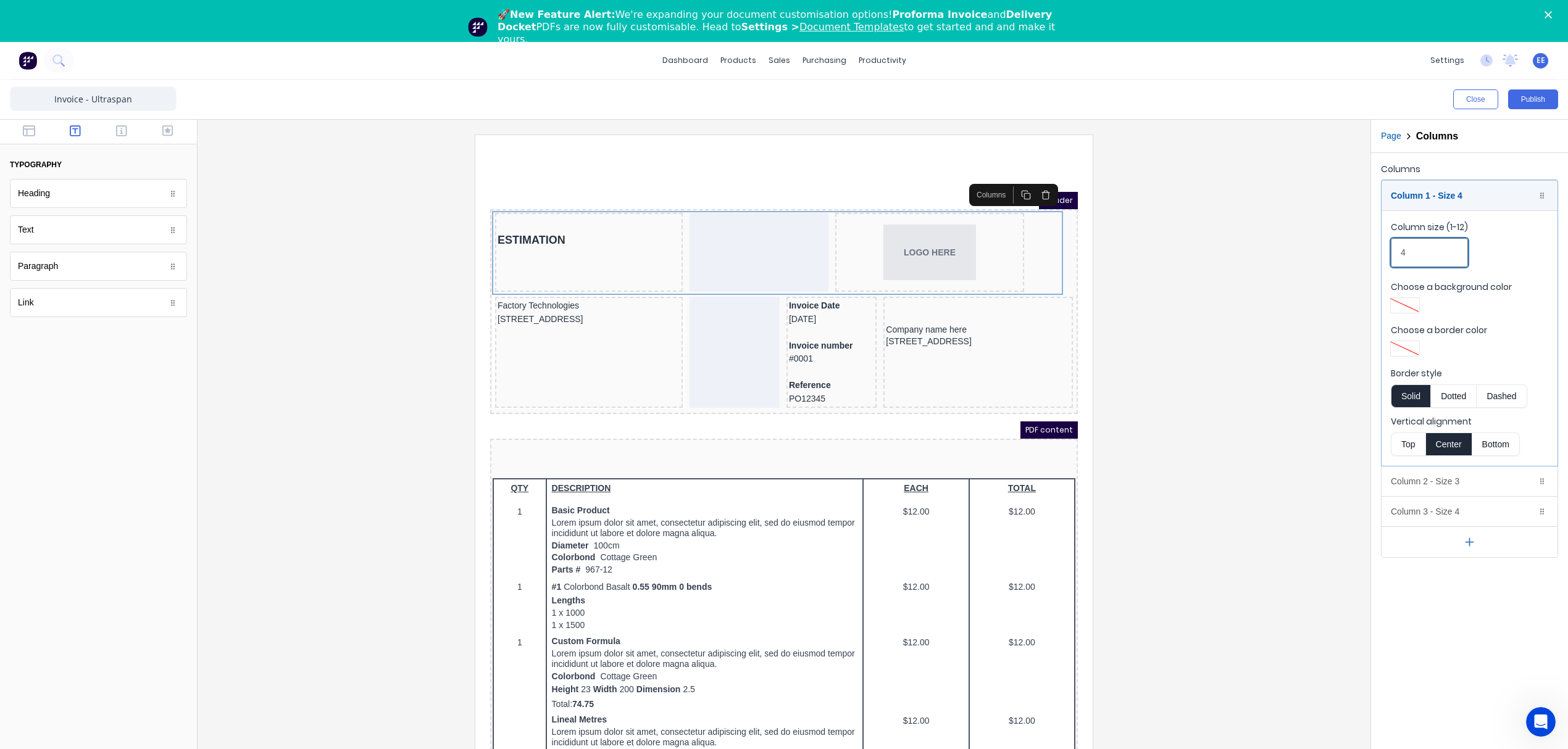
drag, startPoint x: 1418, startPoint y: 253, endPoint x: 1391, endPoint y: 252, distance: 27.0
click at [1391, 252] on input "4" at bounding box center [1429, 252] width 77 height 29
click at [950, 193] on div "Header" at bounding box center [769, 186] width 587 height 17
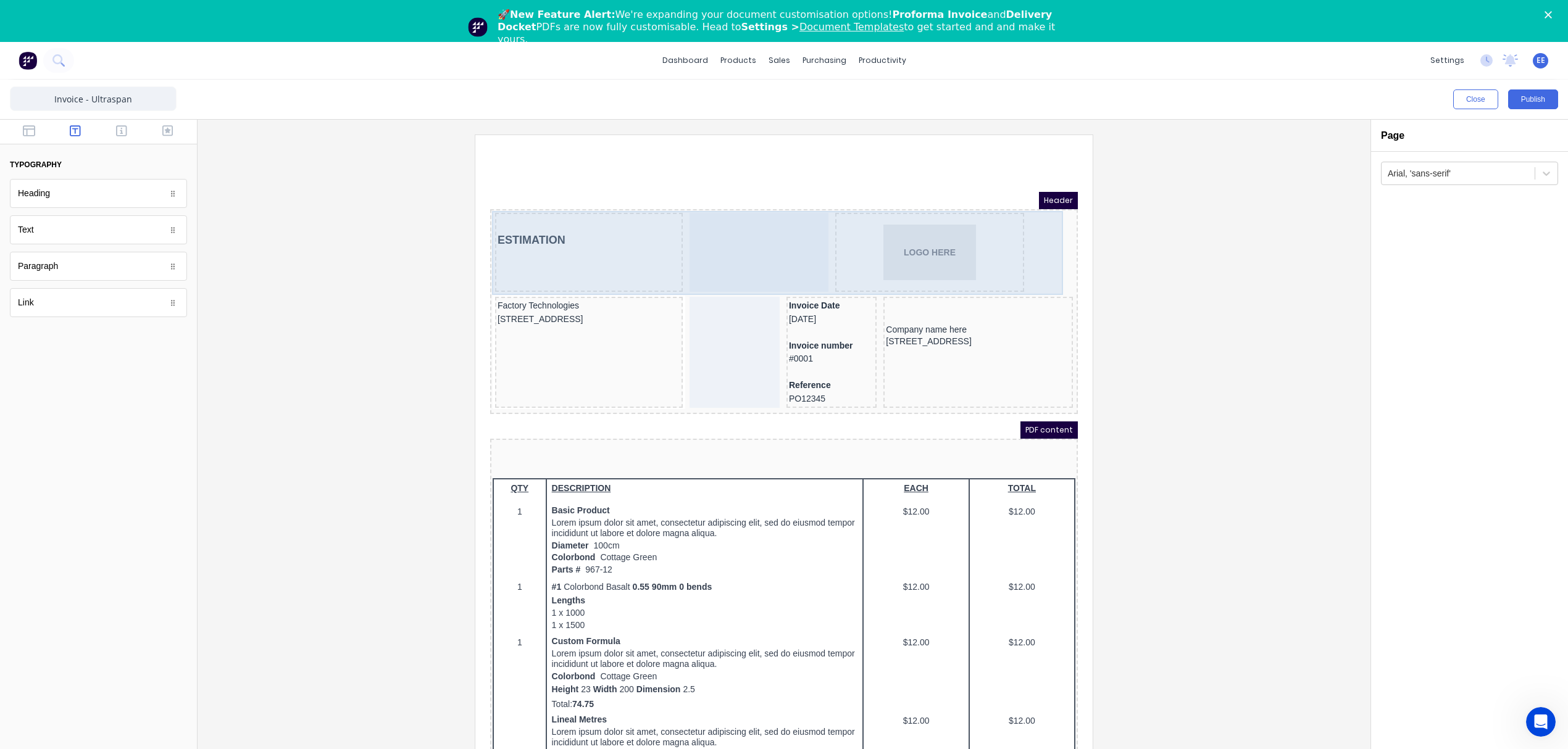
click at [1026, 229] on div "ESTIMATION LOGO HERE" at bounding box center [769, 238] width 582 height 84
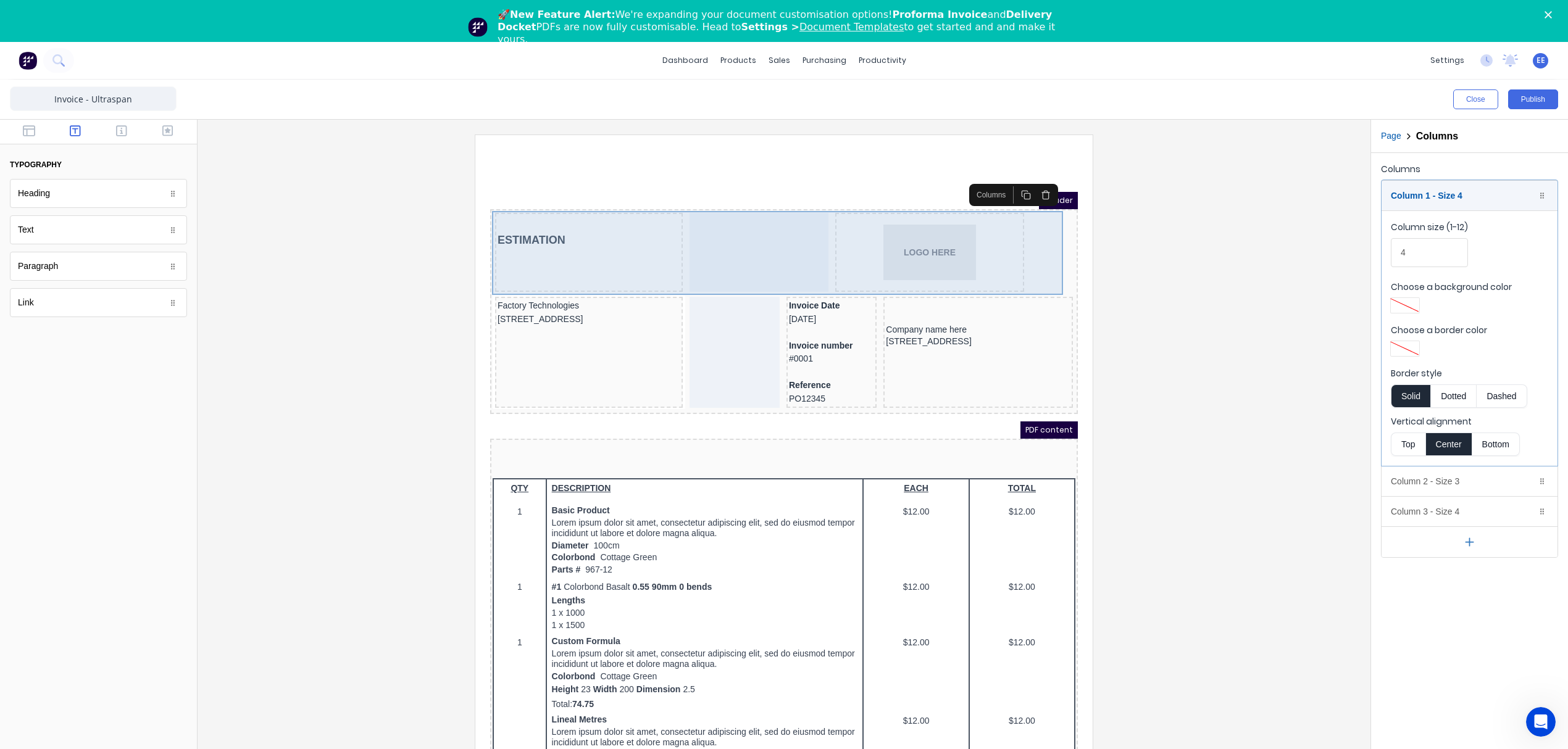
click at [1030, 265] on div "ESTIMATION LOGO HERE" at bounding box center [769, 238] width 582 height 84
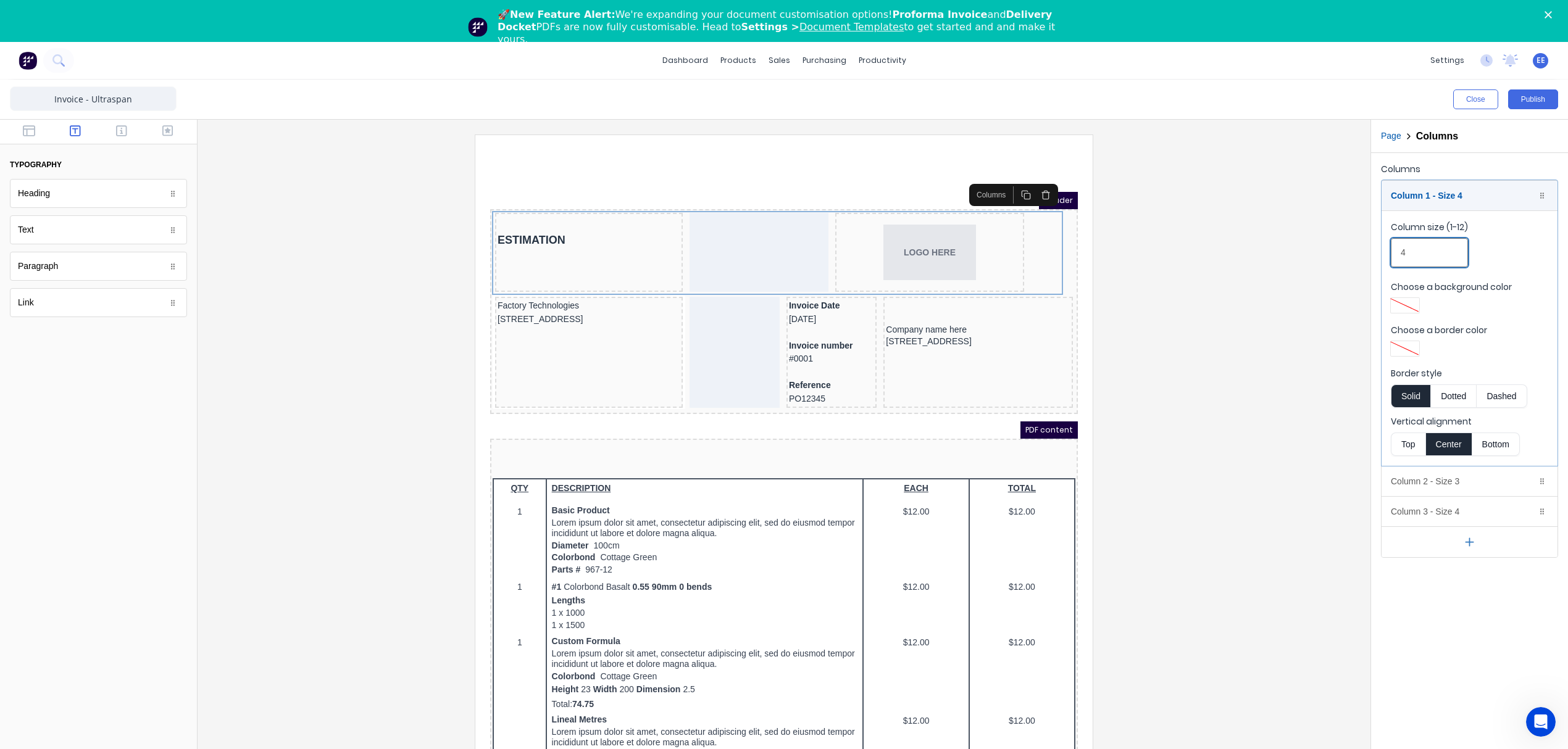
drag, startPoint x: 1412, startPoint y: 250, endPoint x: 1395, endPoint y: 251, distance: 17.0
click at [1395, 251] on input "4" at bounding box center [1429, 252] width 77 height 29
type input "3"
click at [1465, 197] on div "Column 1 - Size 3 Duplicate Delete" at bounding box center [1470, 195] width 176 height 30
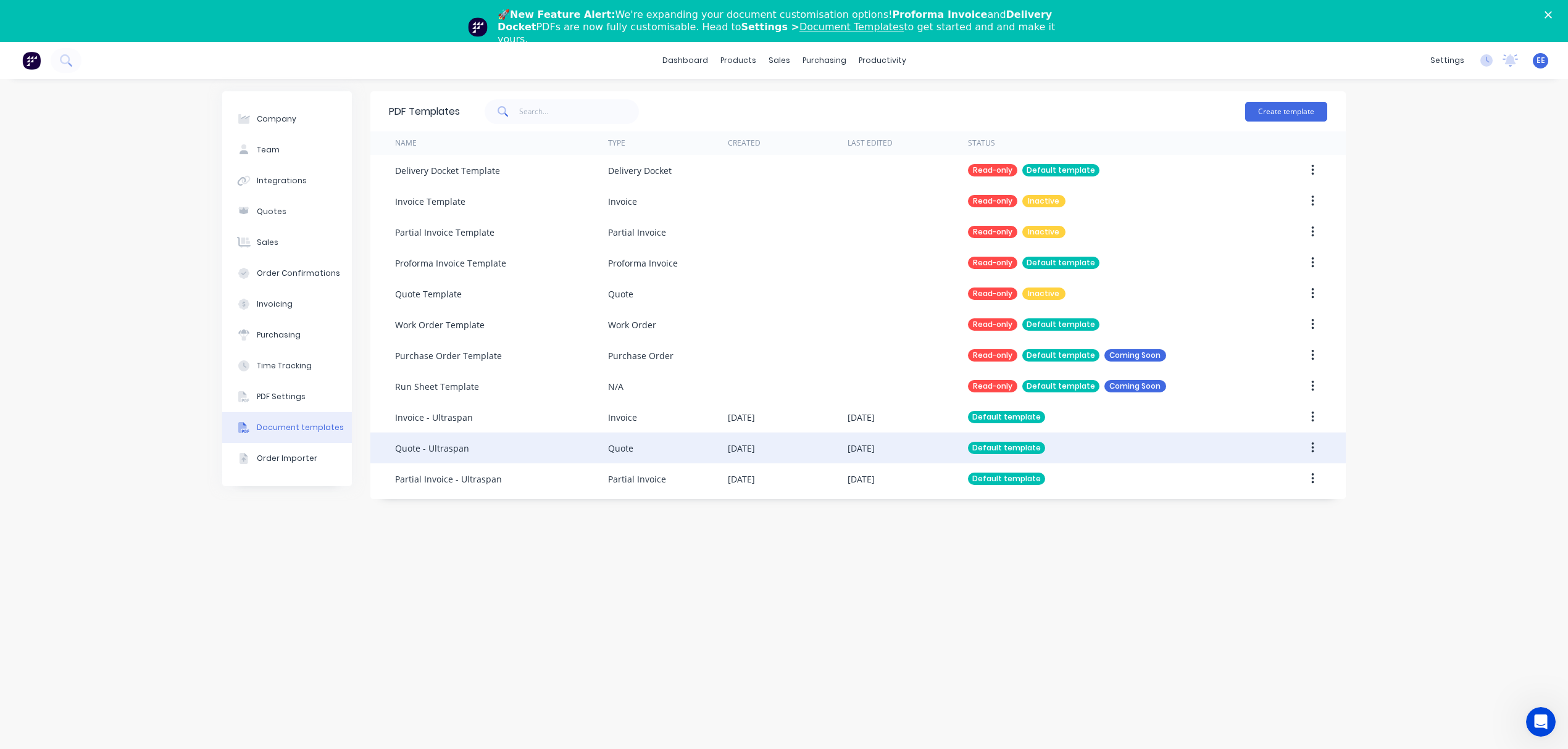
click at [470, 454] on div "Quote - Ultraspan" at bounding box center [501, 447] width 213 height 31
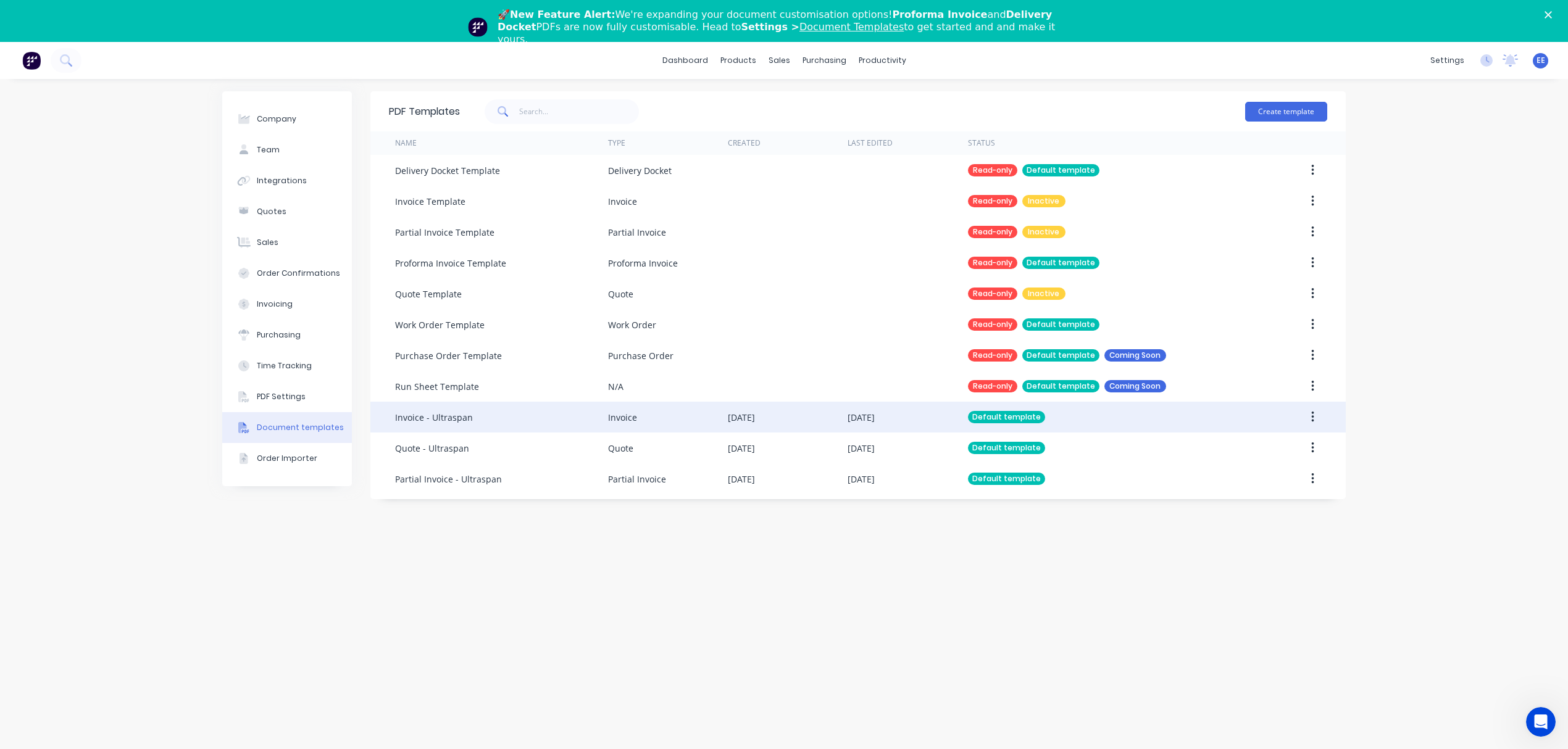
click at [442, 425] on div "Invoice - Ultraspan" at bounding box center [501, 417] width 213 height 31
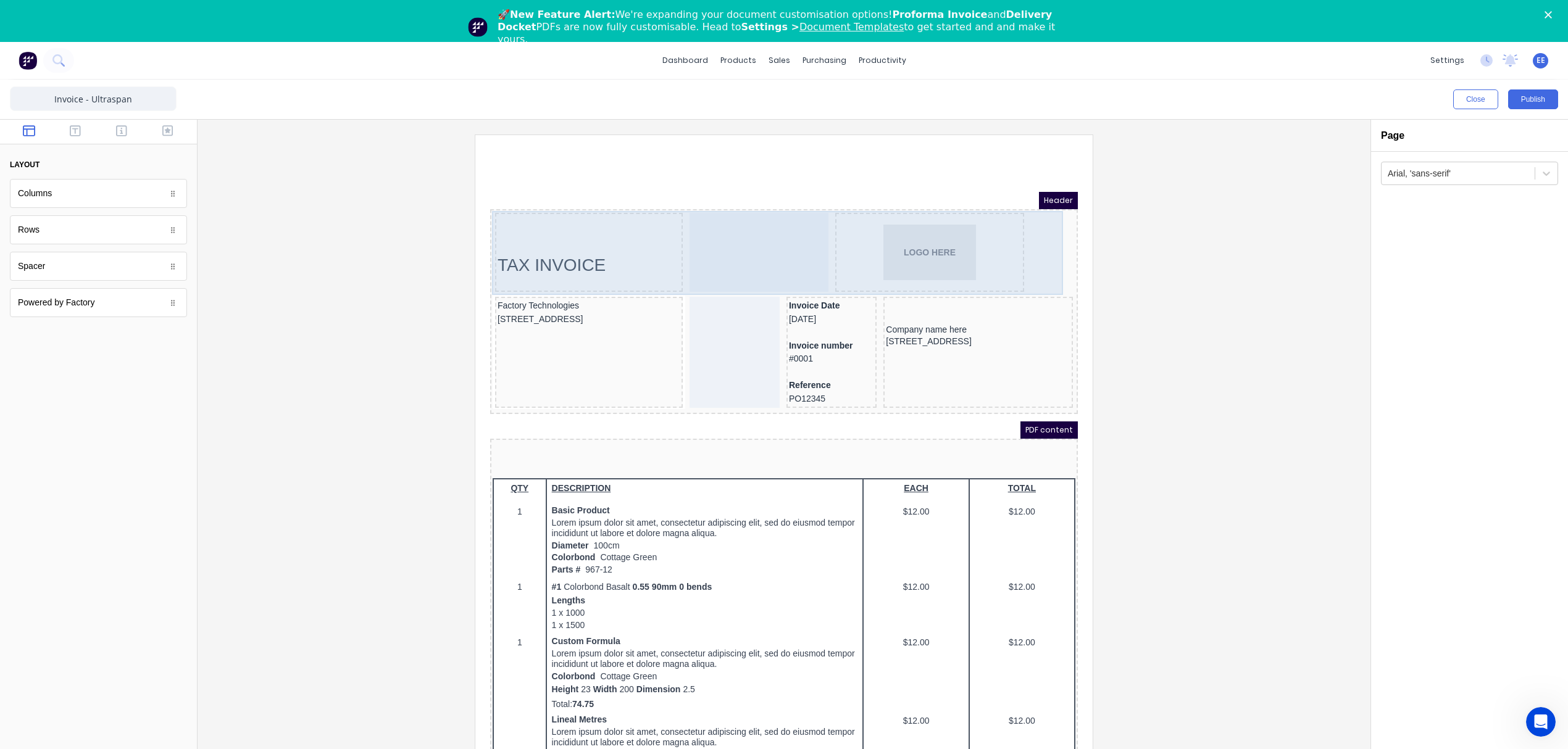
click at [773, 262] on div at bounding box center [744, 237] width 139 height 79
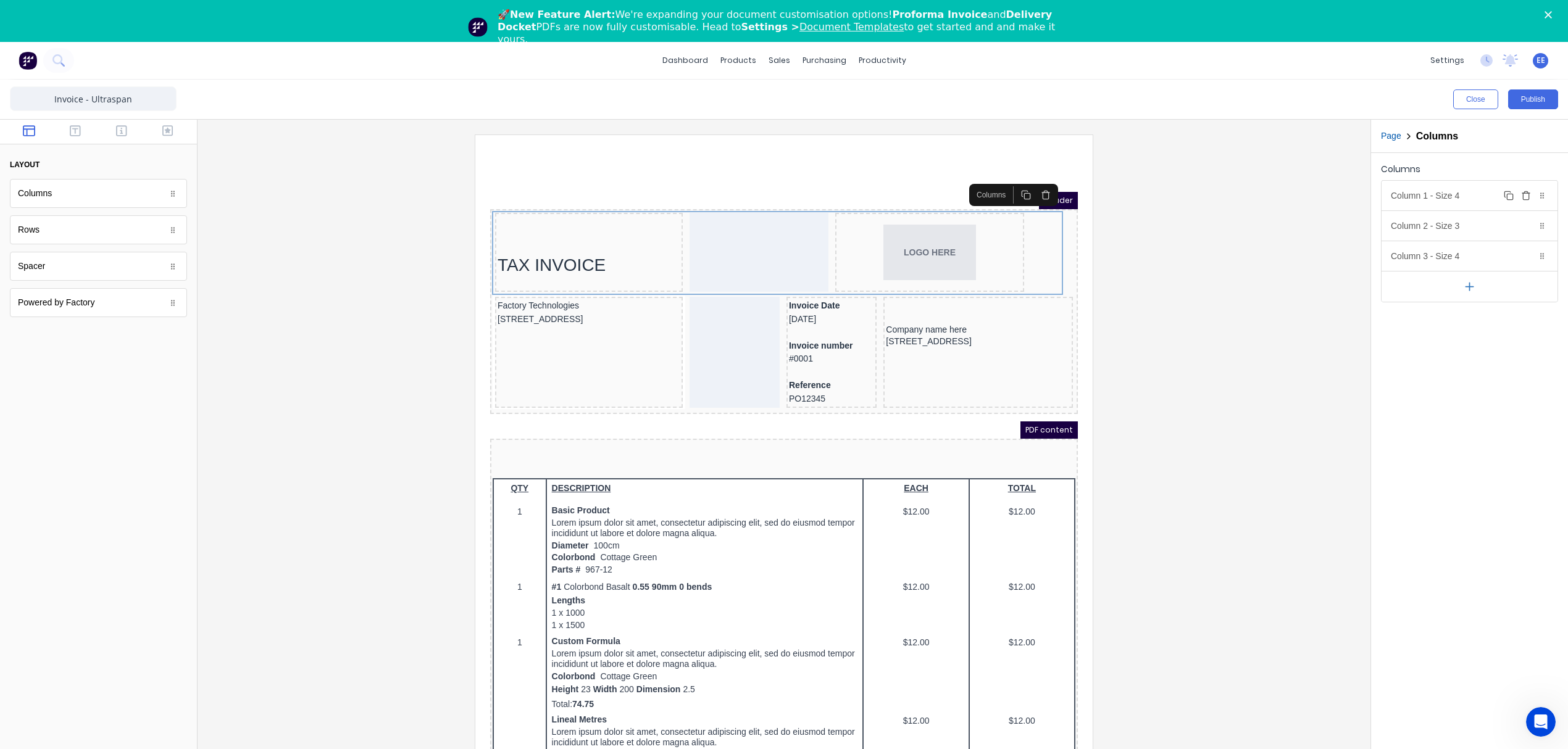
click at [1477, 200] on div "Column 1 - Size 4 Duplicate Delete" at bounding box center [1470, 195] width 176 height 30
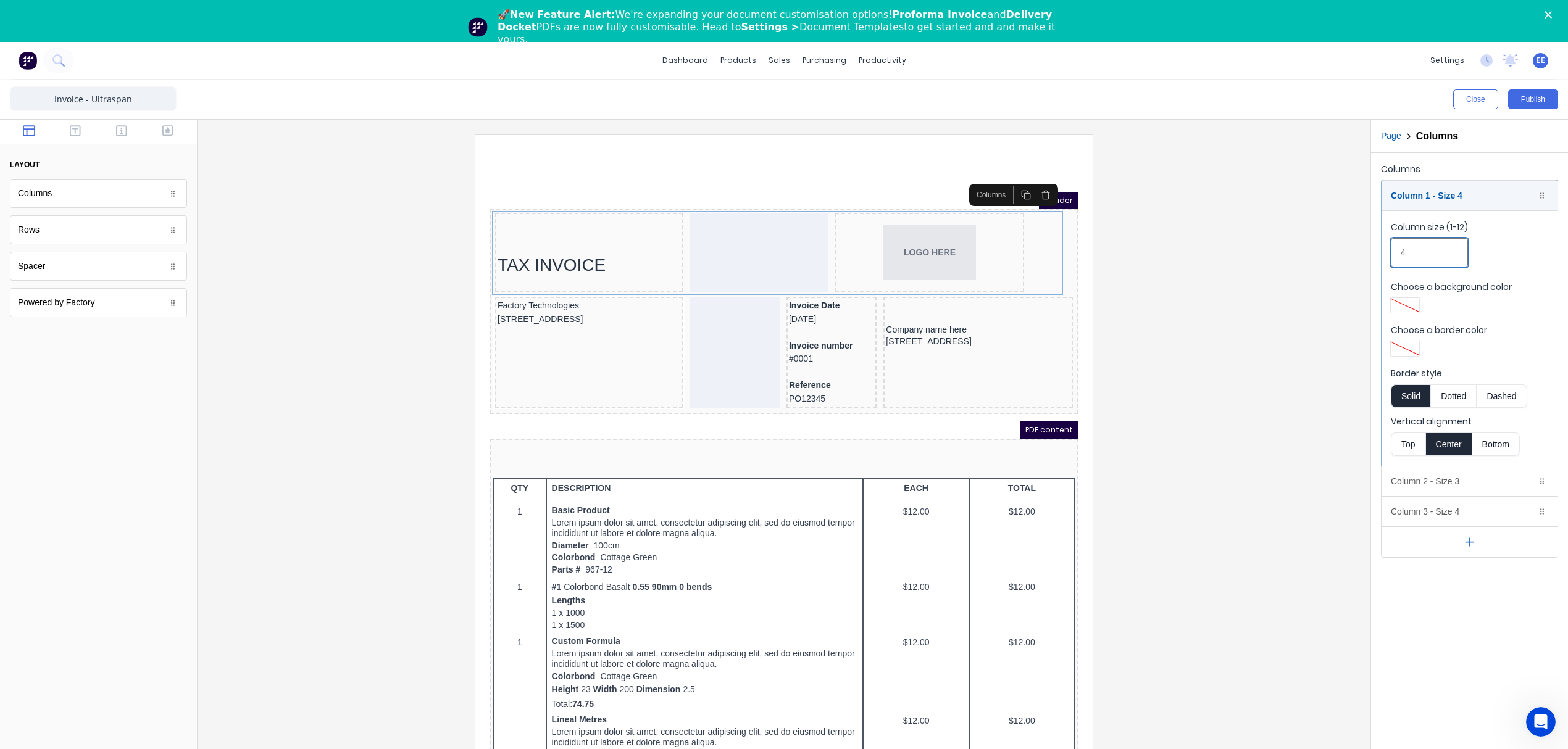
drag, startPoint x: 1425, startPoint y: 248, endPoint x: 1364, endPoint y: 255, distance: 61.4
click at [1364, 255] on div "Close Publish Components layout Columns Columns Rows Rows Spacer Spacer Powered…" at bounding box center [784, 436] width 1568 height 712
type input "3"
click at [1474, 197] on div "Column 1 - Size 3 Duplicate Delete" at bounding box center [1470, 195] width 176 height 30
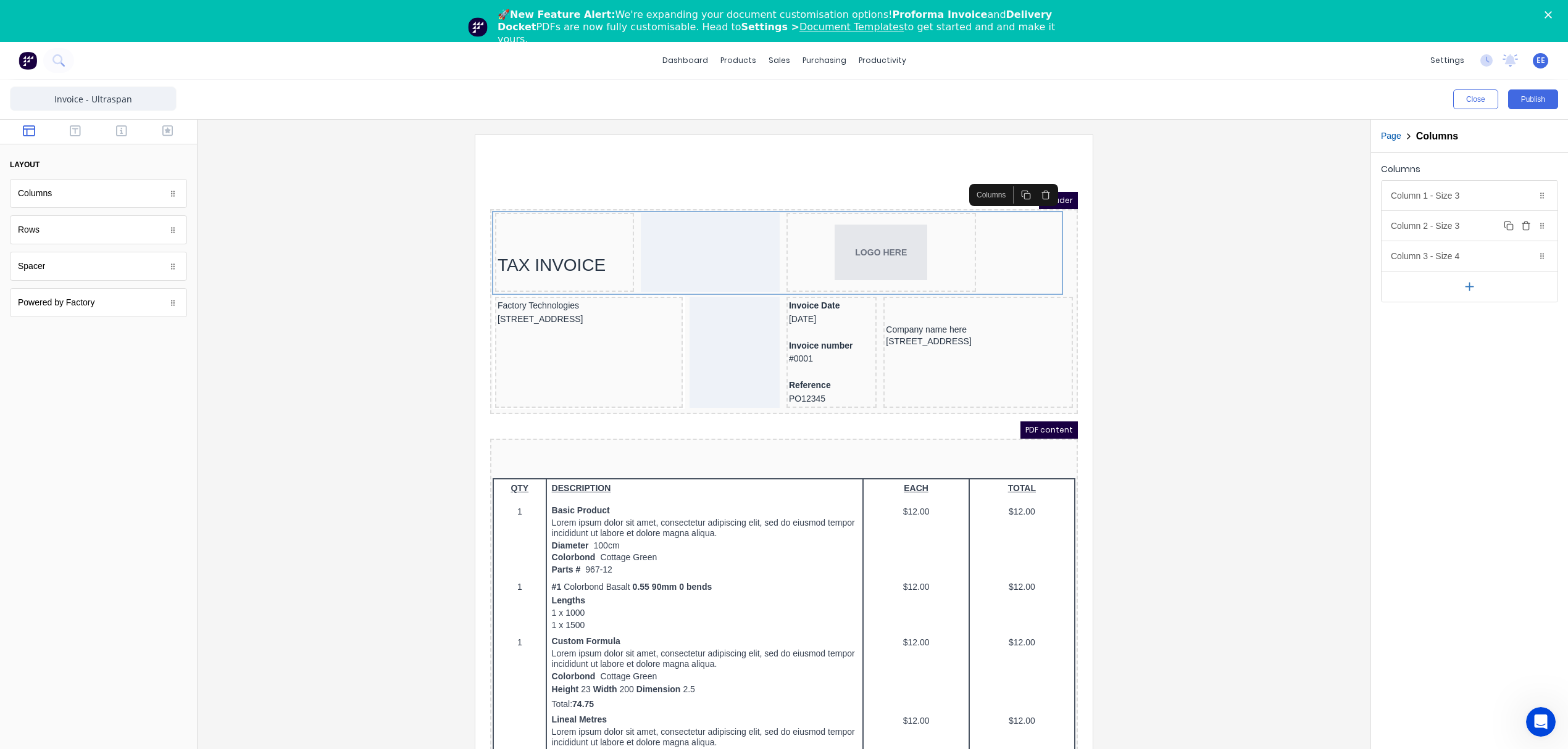
click at [1457, 228] on div "Column 2 - Size 3 Duplicate Delete" at bounding box center [1470, 225] width 176 height 30
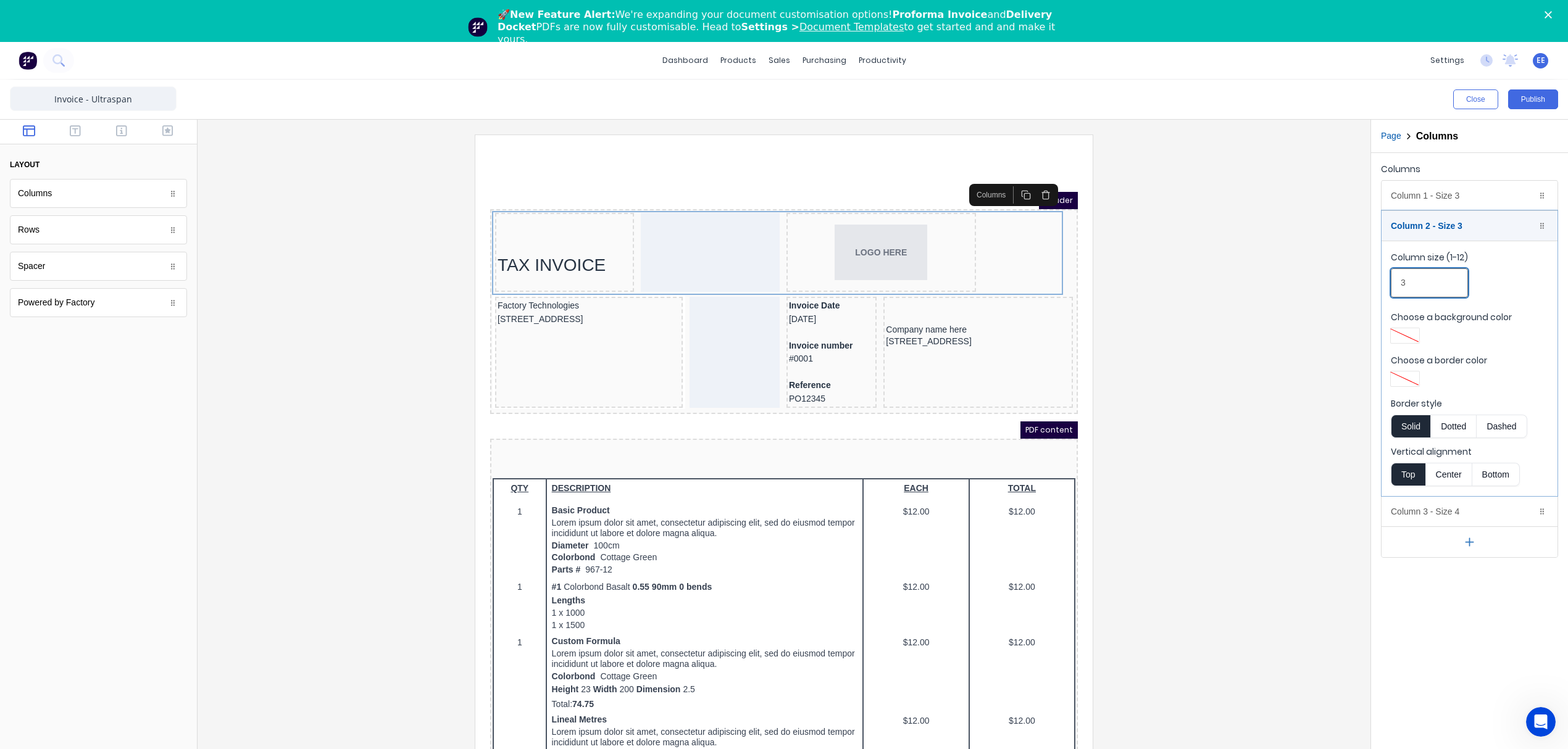
drag, startPoint x: 1423, startPoint y: 289, endPoint x: 1363, endPoint y: 285, distance: 60.1
click at [1363, 285] on div "Close Publish Components layout Columns Columns Rows Rows Spacer Spacer Powered…" at bounding box center [784, 436] width 1568 height 712
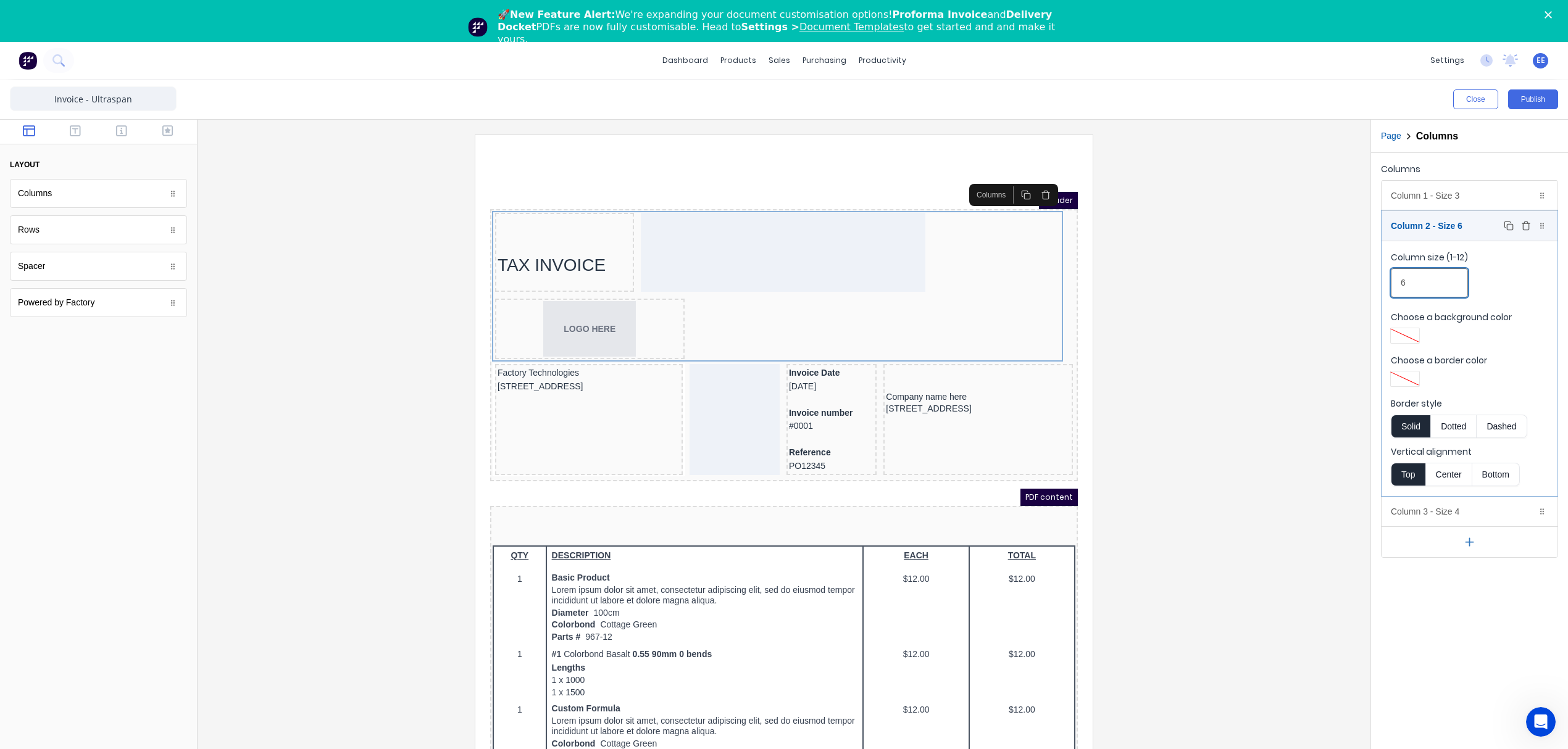
type input "6"
click at [1474, 222] on div "Column 2 - Size 6 Duplicate Delete" at bounding box center [1470, 225] width 176 height 30
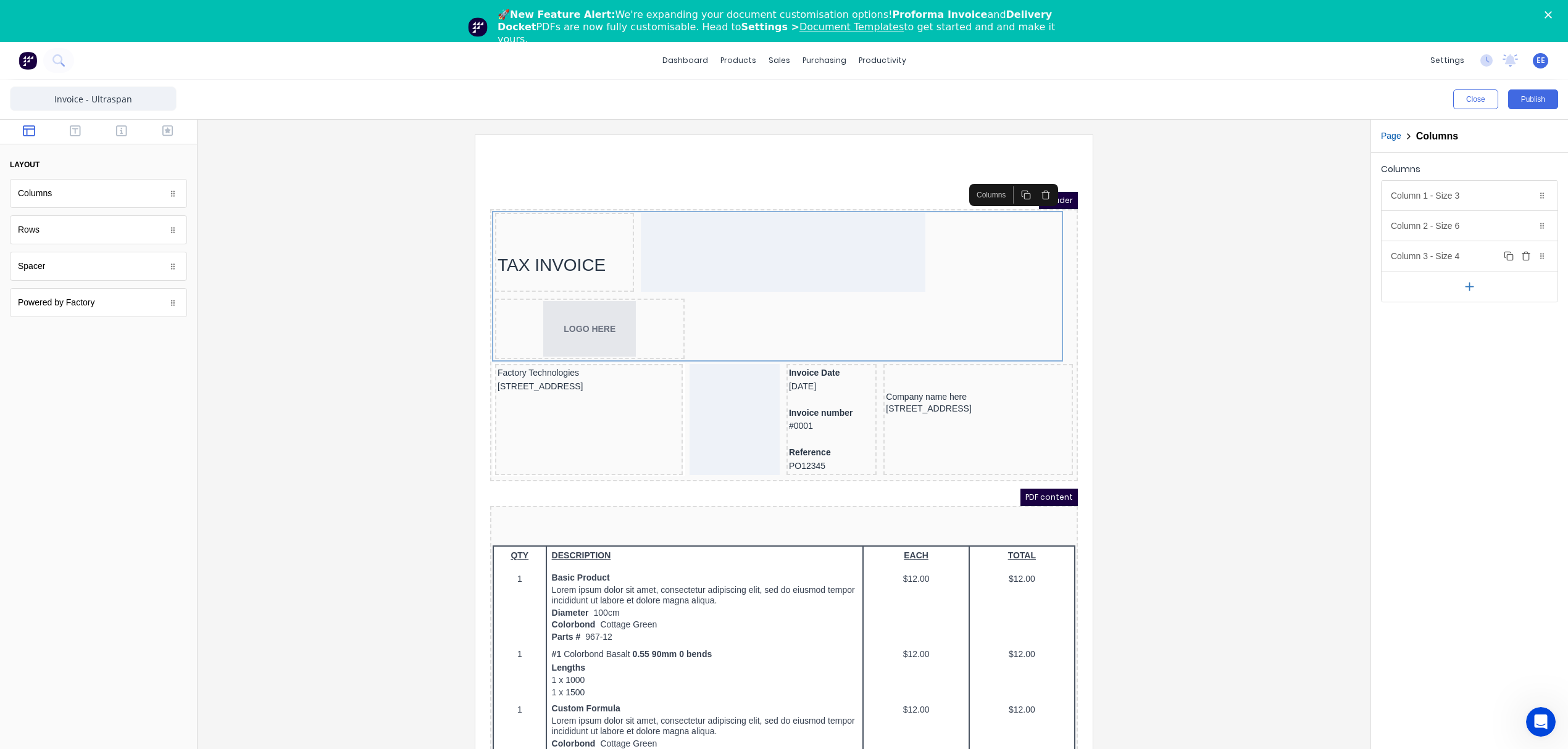
click at [1448, 262] on div "Column 3 - Size 4 Duplicate Delete" at bounding box center [1470, 256] width 176 height 30
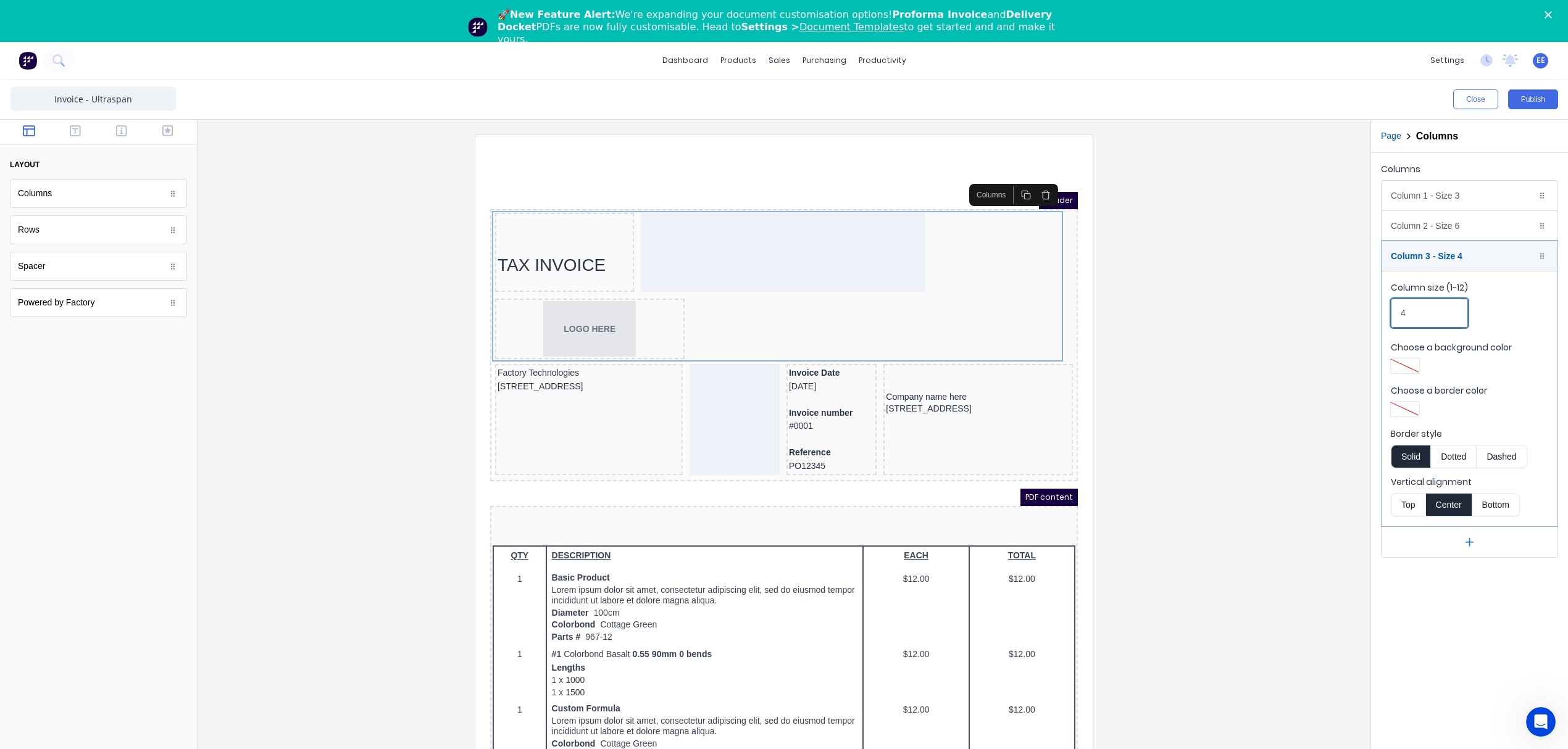
drag, startPoint x: 1404, startPoint y: 306, endPoint x: 1366, endPoint y: 306, distance: 38.0
click at [1366, 306] on div "Close Publish Components layout Columns Columns Rows Rows Spacer Spacer Powered…" at bounding box center [784, 436] width 1568 height 712
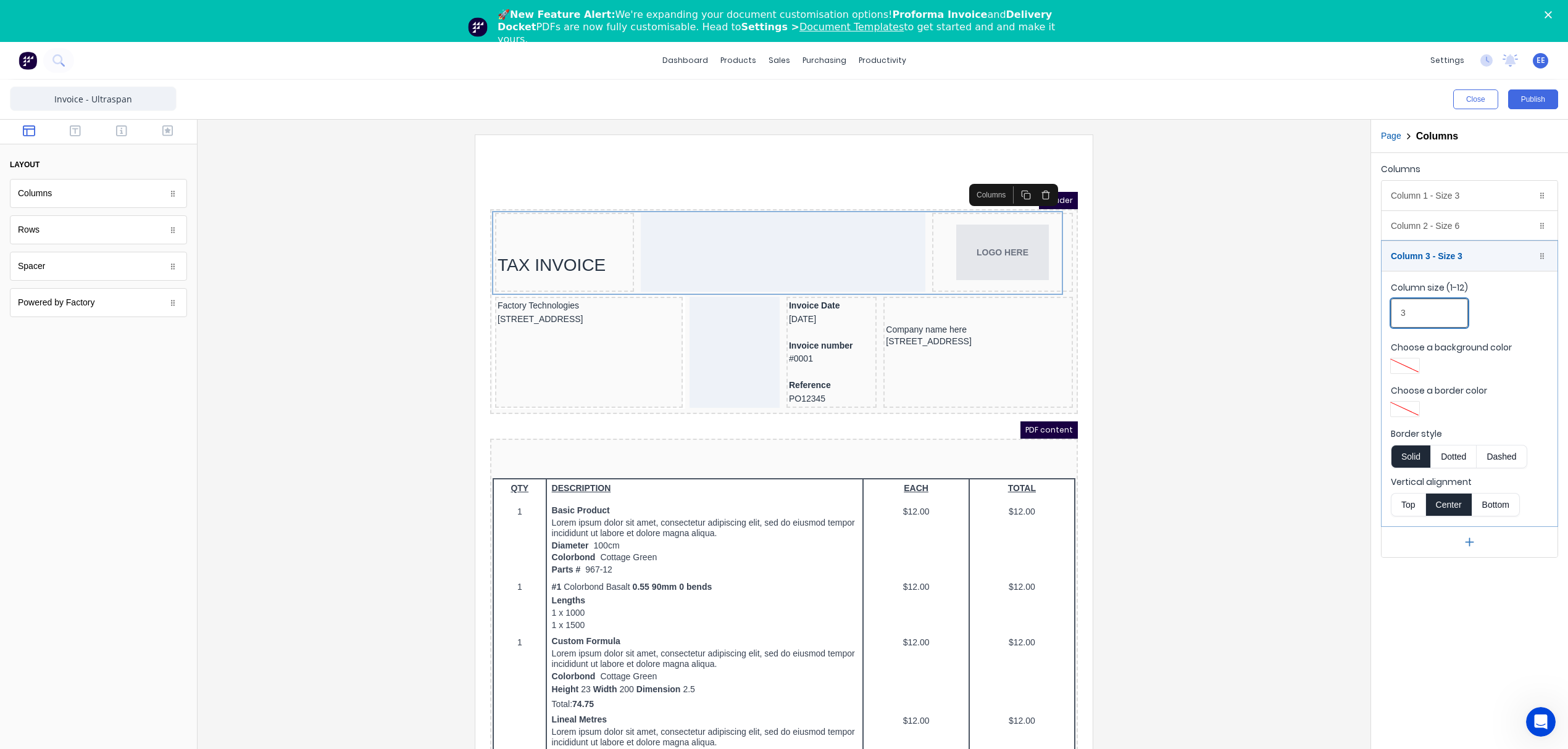
type input "3"
click at [1296, 336] on div at bounding box center [784, 458] width 1153 height 646
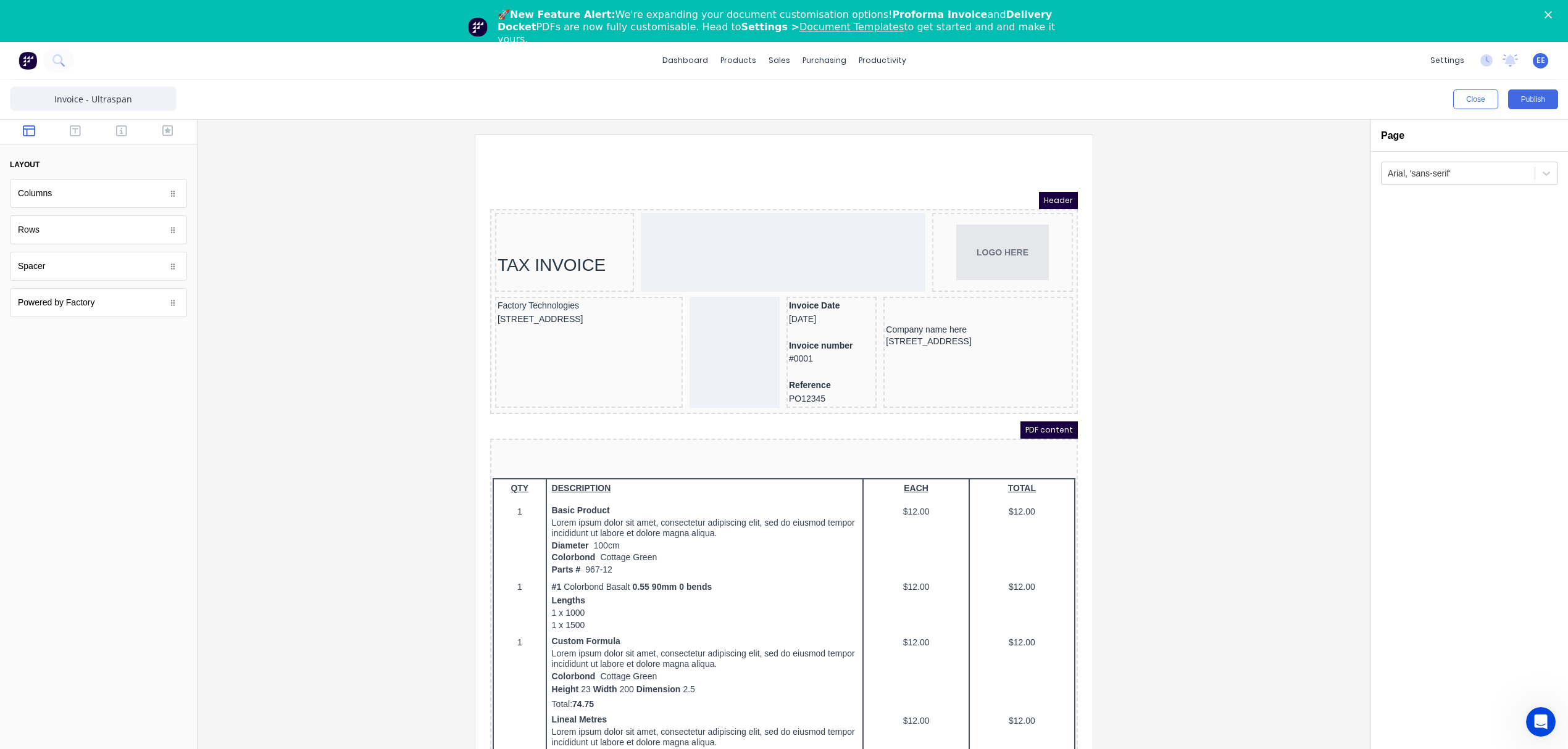
click at [1255, 257] on div at bounding box center [784, 458] width 1153 height 646
click at [555, 241] on div "TAX INVOICE" at bounding box center [549, 250] width 134 height 21
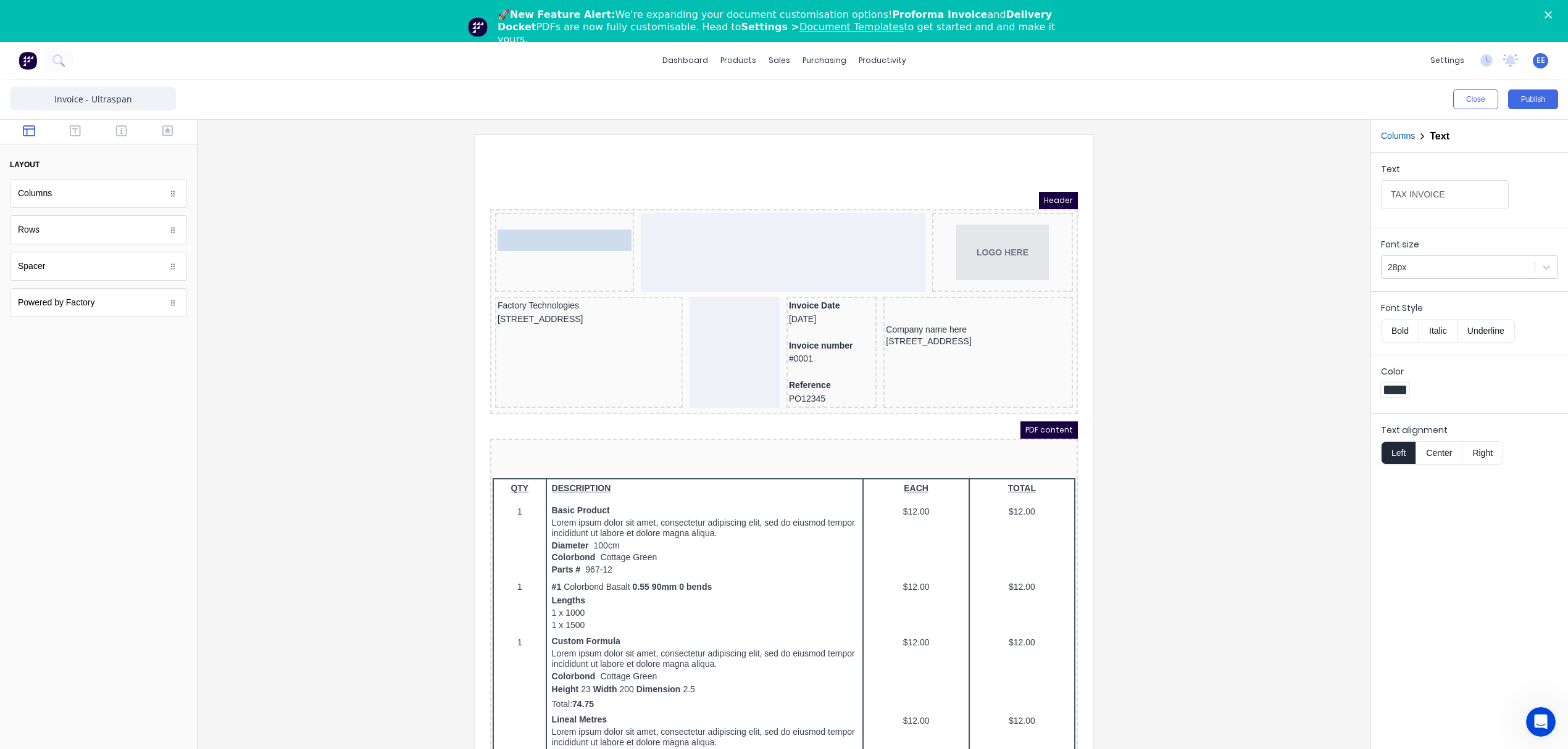
drag, startPoint x: 514, startPoint y: 241, endPoint x: 517, endPoint y: 201, distance: 40.1
click at [517, 201] on body "Header TAX INVOICE TAX INVOICE LOGO HERE Factory Technologies 234 Beach Road Go…" at bounding box center [769, 485] width 587 height 617
drag, startPoint x: 512, startPoint y: 221, endPoint x: 516, endPoint y: 198, distance: 23.3
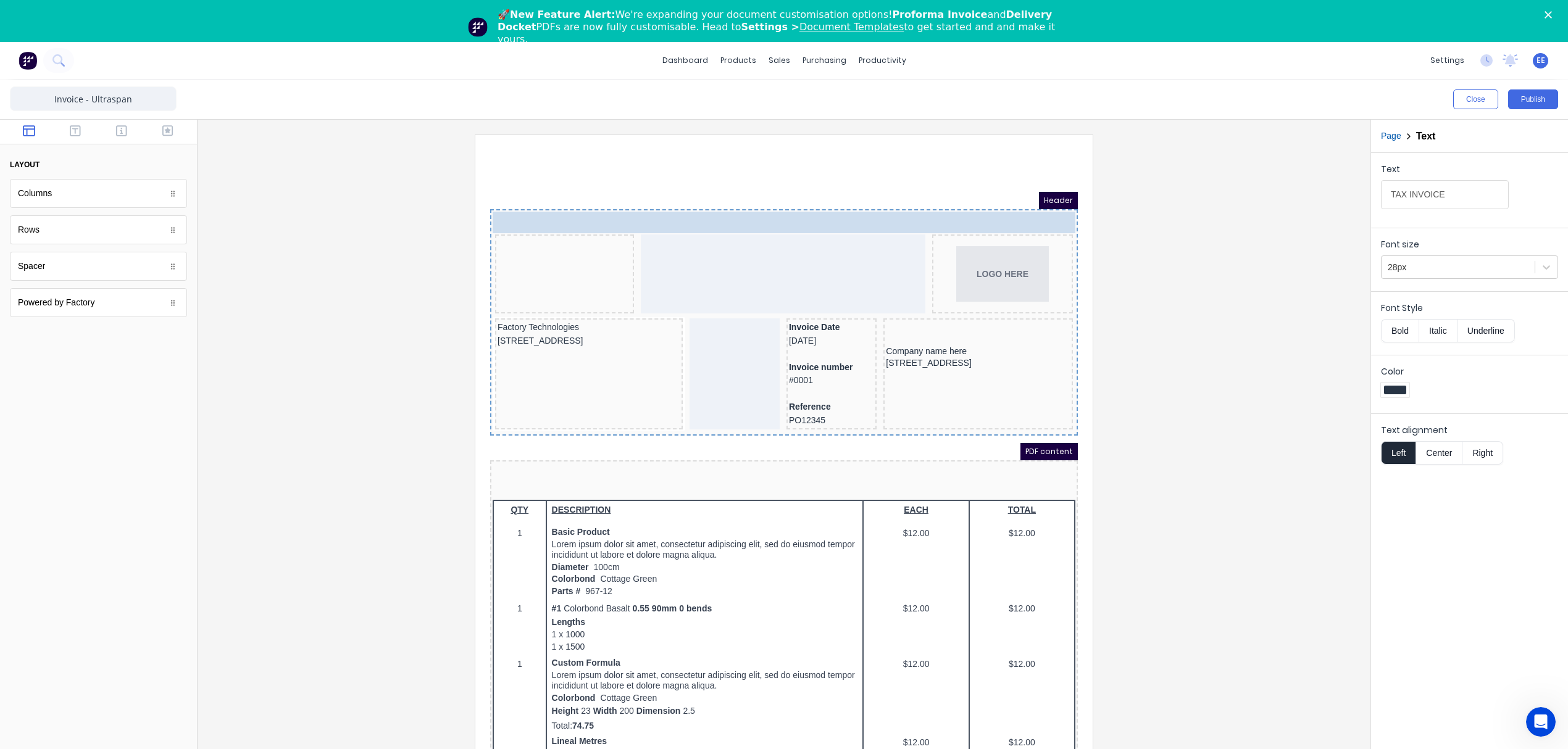
drag, startPoint x: 522, startPoint y: 197, endPoint x: 520, endPoint y: 219, distance: 22.1
click at [520, 219] on body "Header TAX INVOICE TAX INVOICE LOGO HERE Factory Technologies 234 Beach Road Go…" at bounding box center [769, 485] width 587 height 617
drag, startPoint x: 520, startPoint y: 199, endPoint x: 522, endPoint y: 248, distance: 49.0
click at [522, 248] on body "Header TAX INVOICE TAX INVOICE LOGO HERE Factory Technologies 234 Beach Road Go…" at bounding box center [769, 485] width 587 height 617
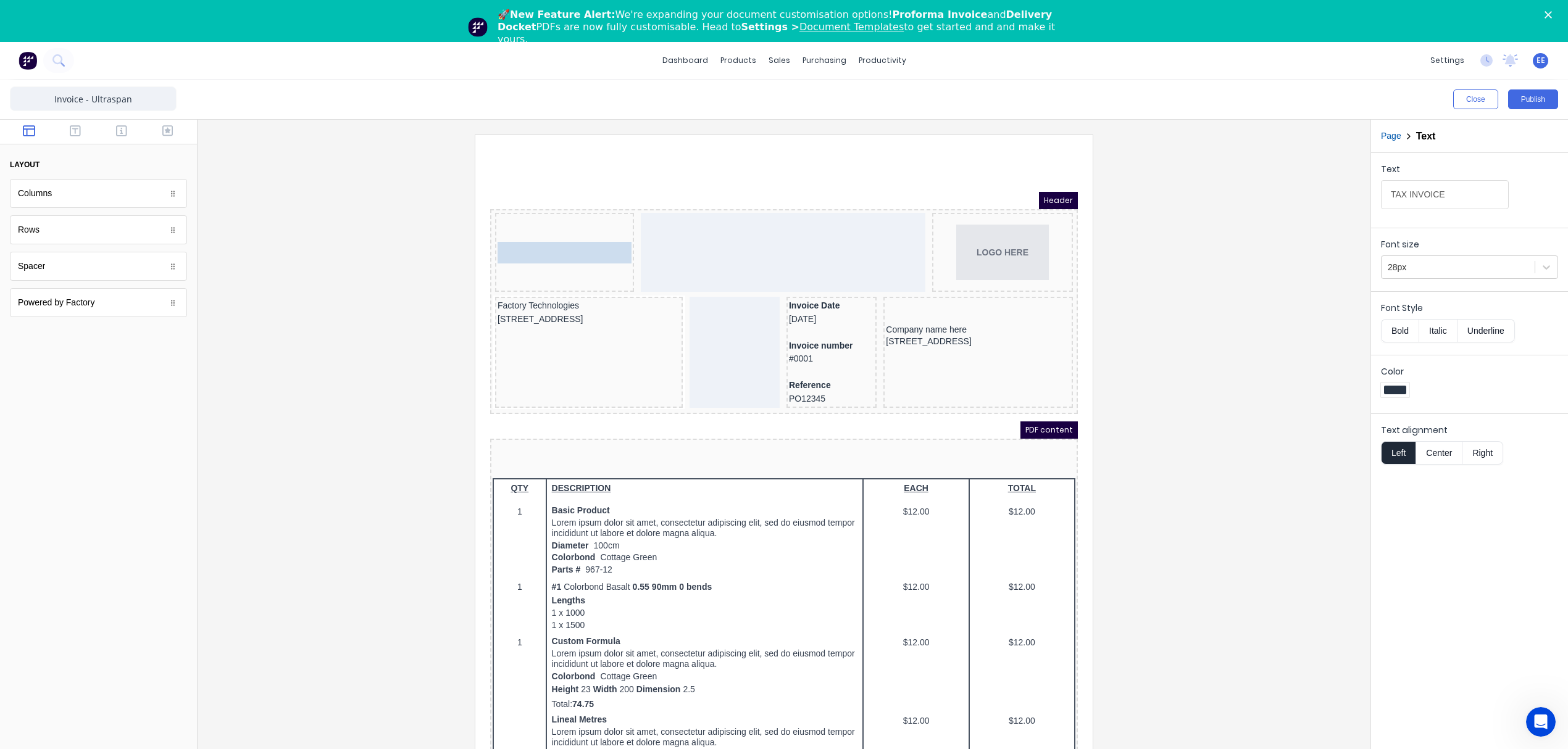
drag, startPoint x: 542, startPoint y: 203, endPoint x: 557, endPoint y: 228, distance: 29.2
click at [548, 242] on div "TAX INVOICE" at bounding box center [549, 237] width 134 height 21
click at [603, 214] on button "button" at bounding box center [597, 210] width 19 height 17
drag, startPoint x: 509, startPoint y: 246, endPoint x: 514, endPoint y: 229, distance: 17.7
click at [514, 229] on body "Header LOGO HERE Factory Technologies 234 Beach Road Gold Coast, Queensland, Au…" at bounding box center [769, 485] width 587 height 617
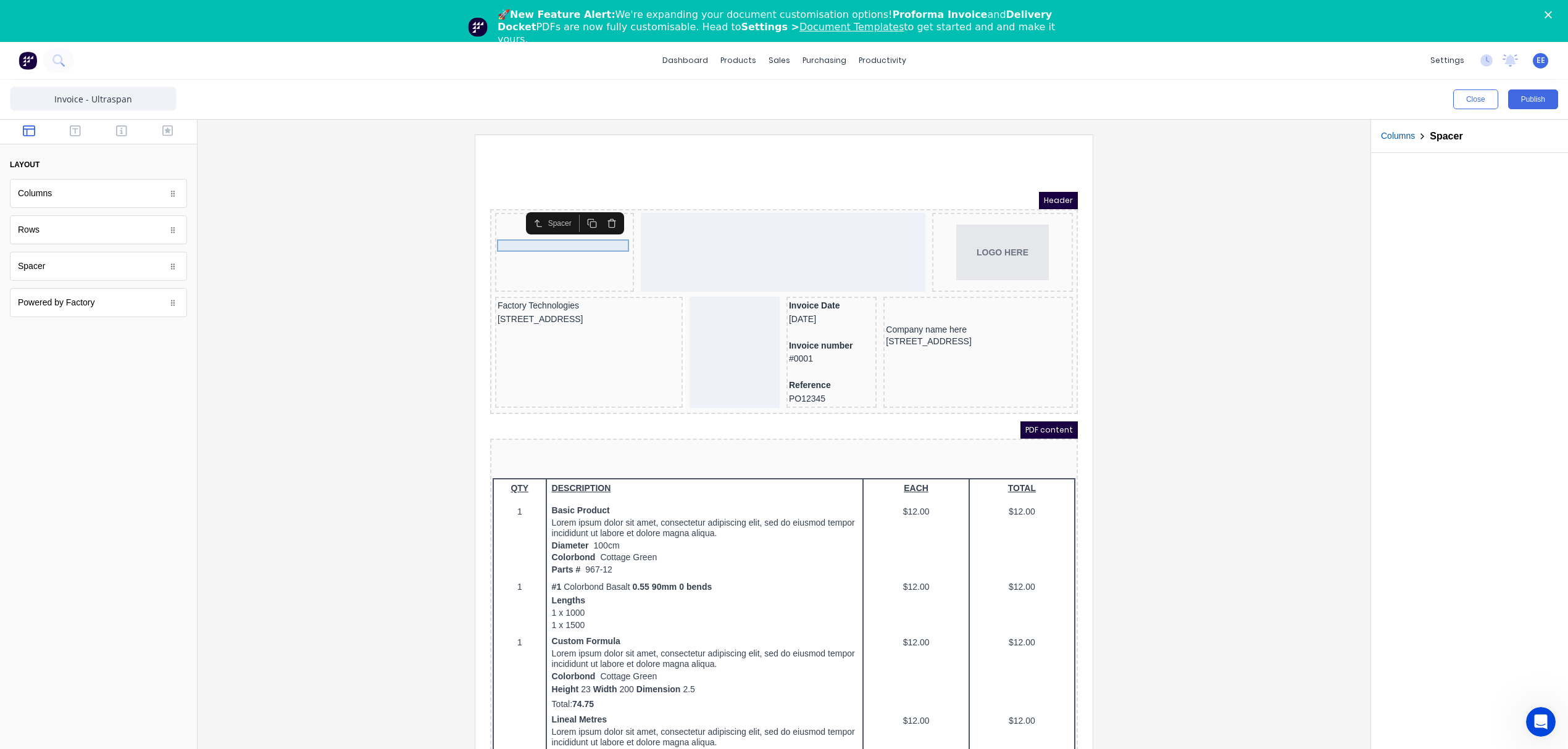
click at [525, 230] on div at bounding box center [549, 231] width 134 height 13
click at [592, 208] on icon "button" at bounding box center [597, 208] width 10 height 10
click at [596, 214] on icon "button" at bounding box center [597, 215] width 10 height 10
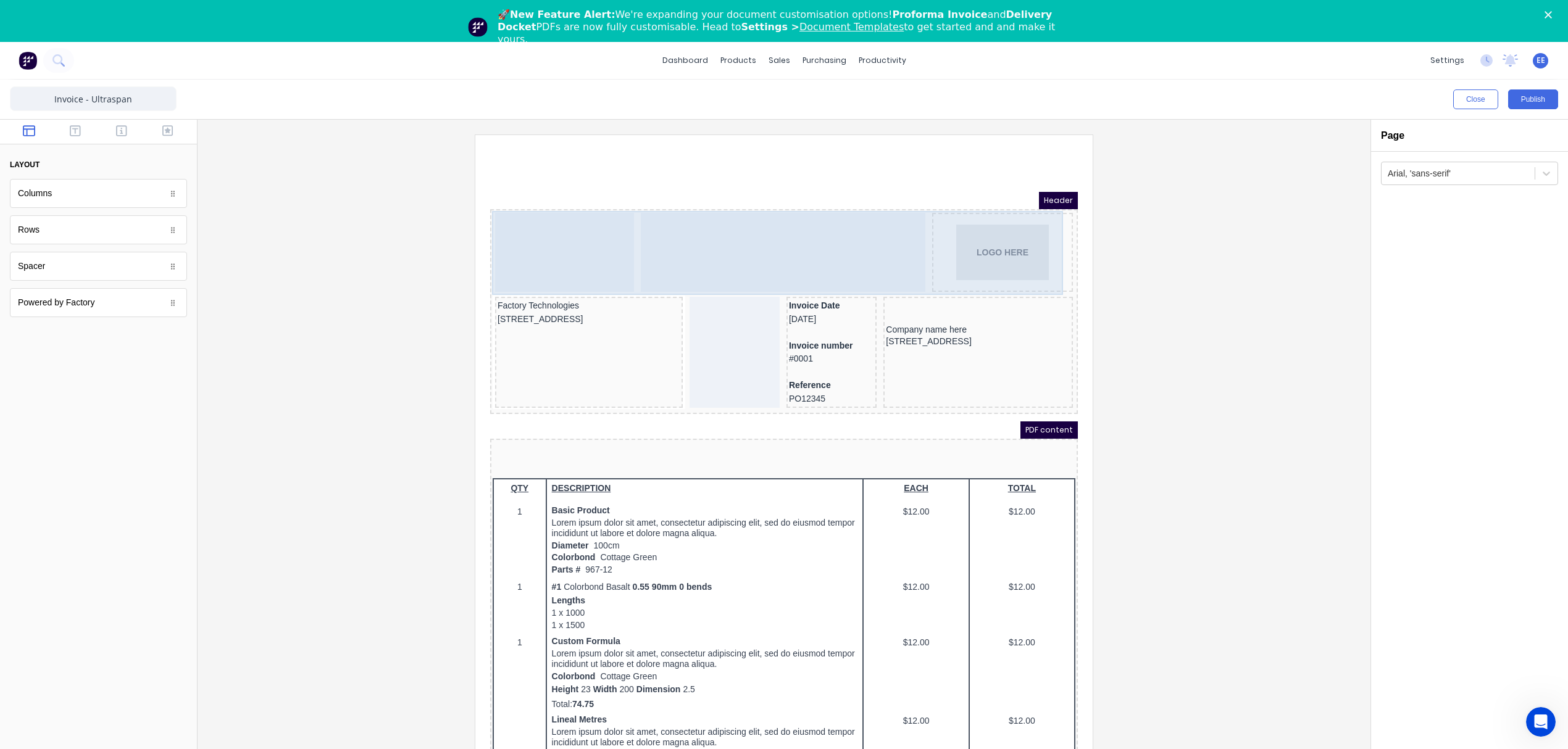
click at [596, 214] on div at bounding box center [550, 237] width 139 height 79
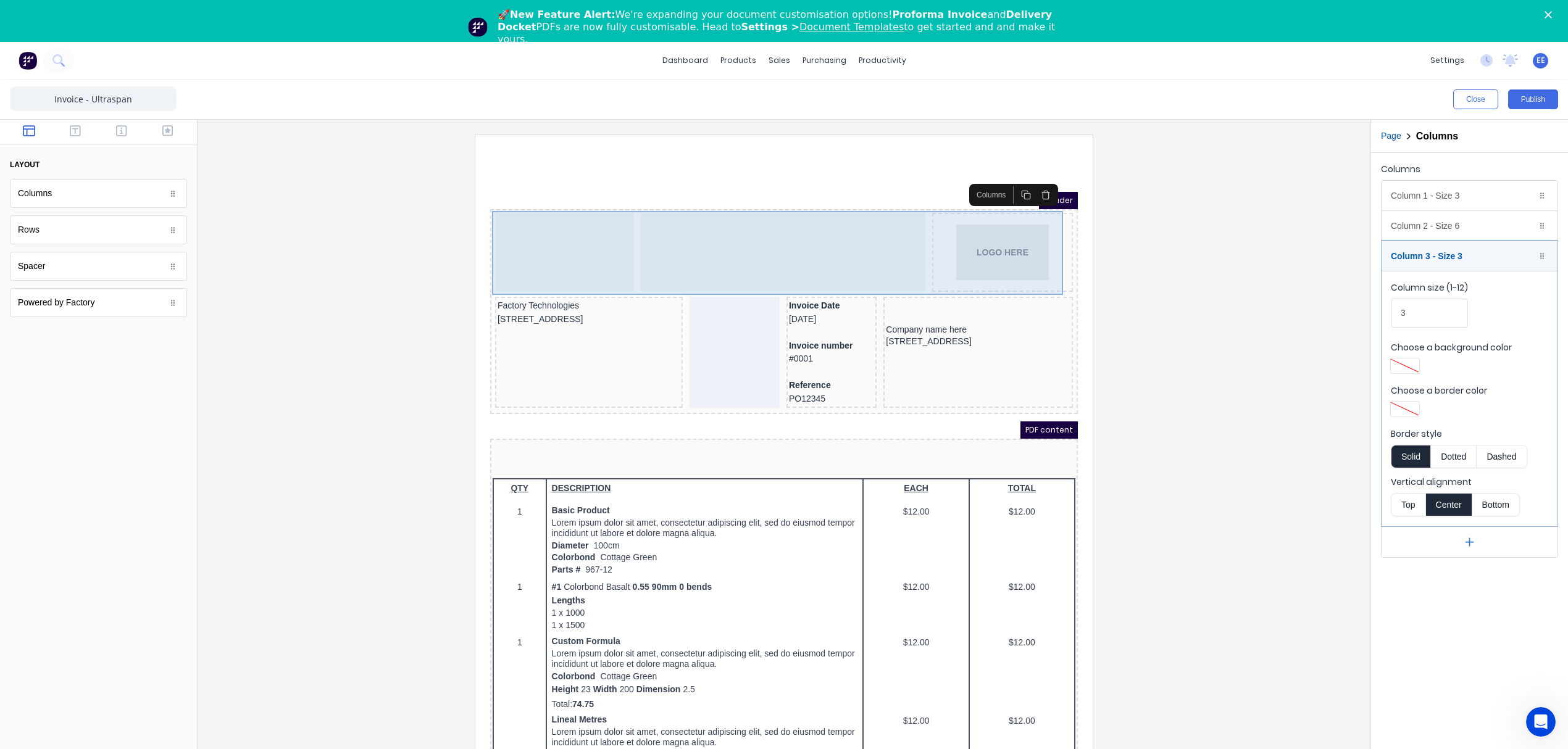
click at [571, 228] on div at bounding box center [550, 237] width 139 height 79
drag, startPoint x: 514, startPoint y: 233, endPoint x: 525, endPoint y: 237, distance: 11.7
click at [514, 233] on div at bounding box center [550, 237] width 139 height 79
click at [837, 258] on div at bounding box center [768, 237] width 285 height 79
click at [538, 260] on div at bounding box center [550, 237] width 139 height 79
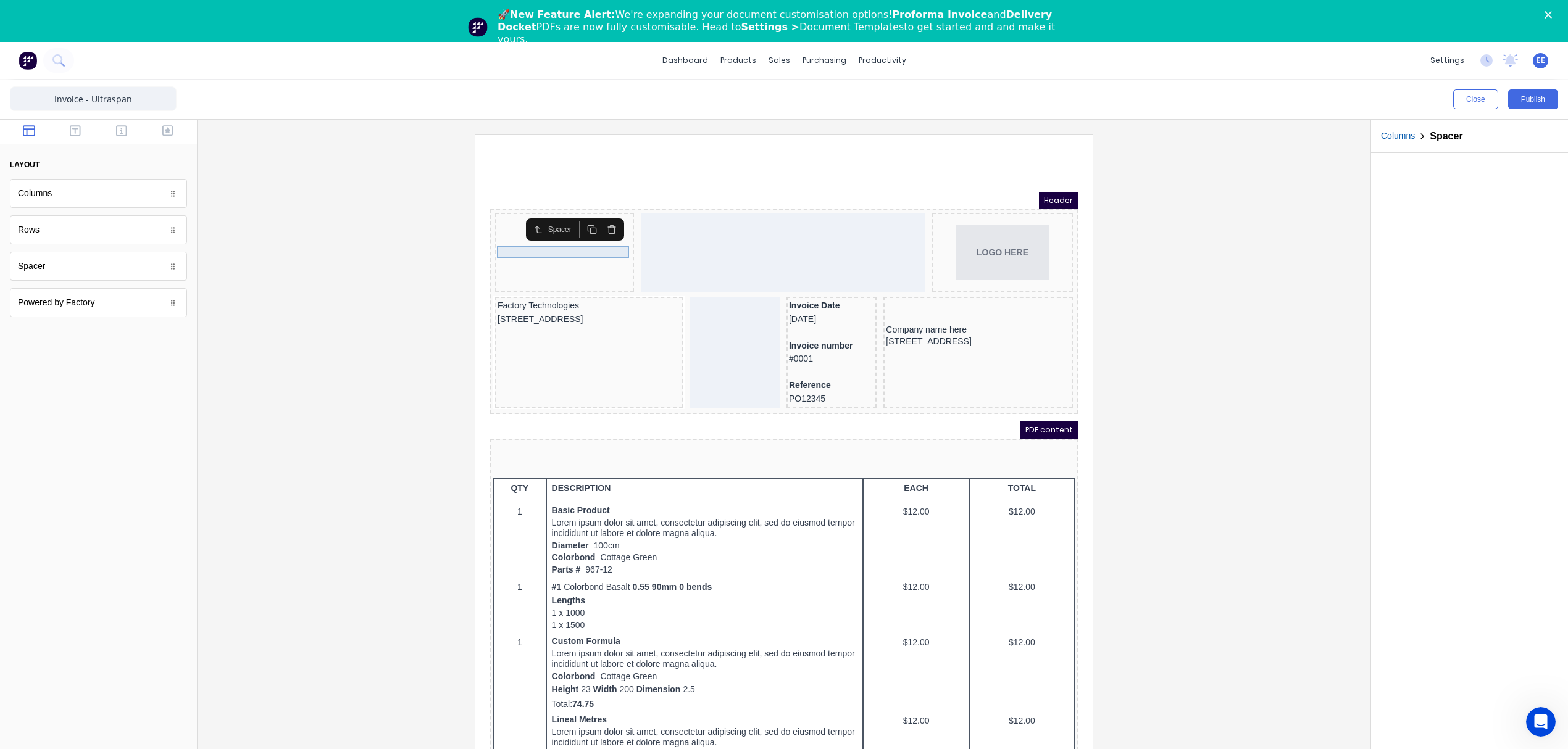
click at [556, 241] on div at bounding box center [549, 237] width 134 height 13
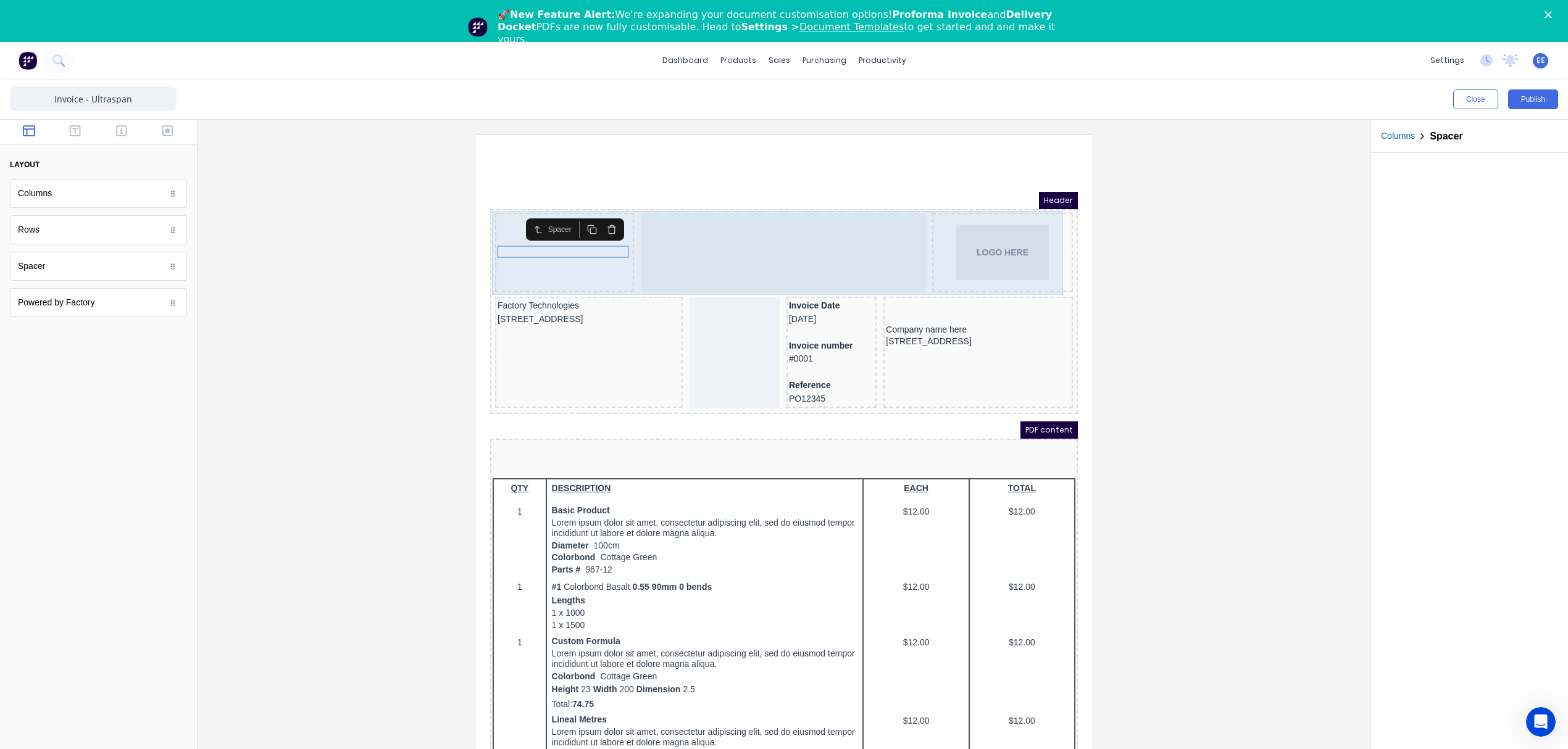
click at [535, 258] on div at bounding box center [550, 237] width 139 height 79
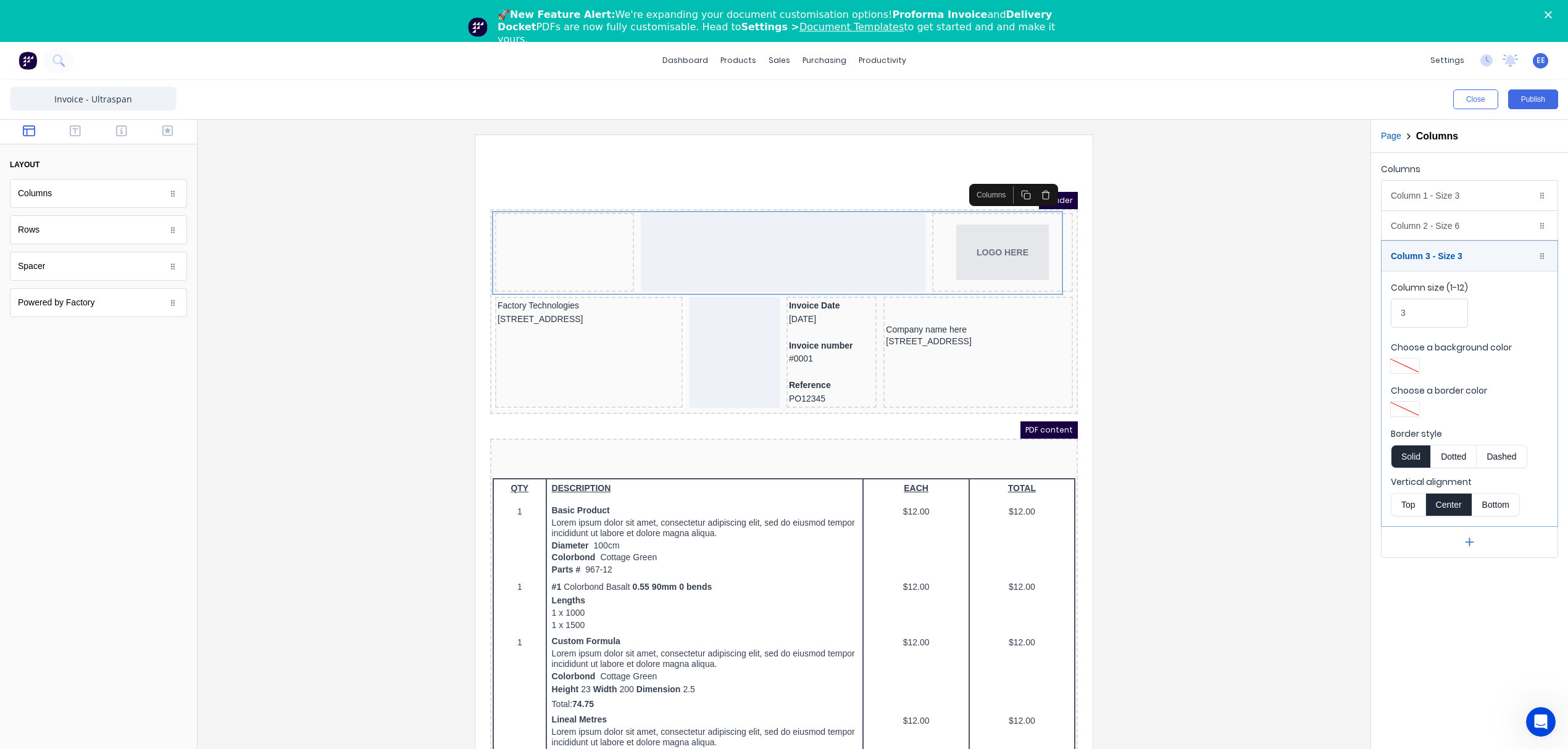
click at [1297, 252] on div at bounding box center [784, 458] width 1153 height 646
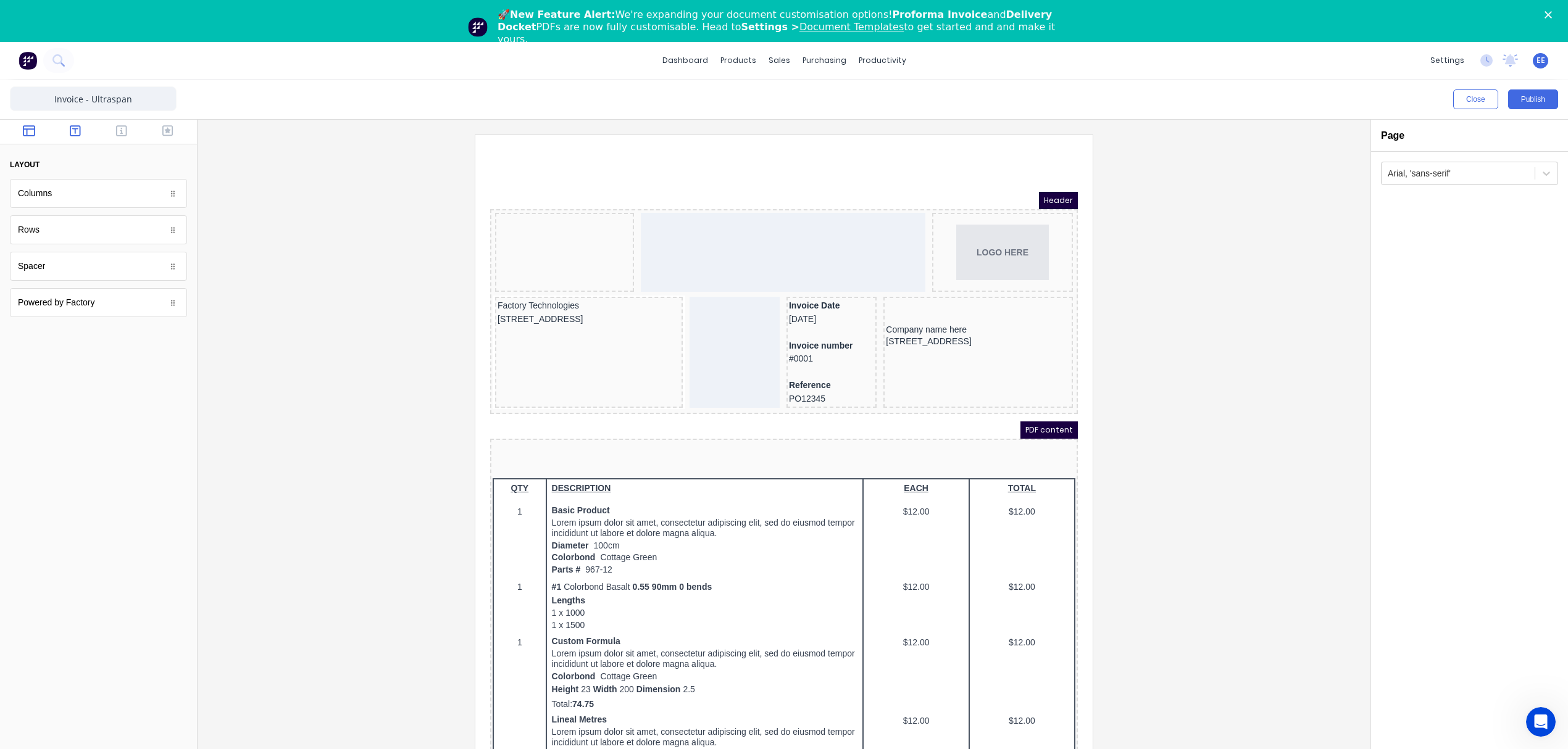
click at [70, 125] on icon "button" at bounding box center [75, 130] width 11 height 13
drag, startPoint x: 652, startPoint y: 314, endPoint x: 42, endPoint y: 62, distance: 660.0
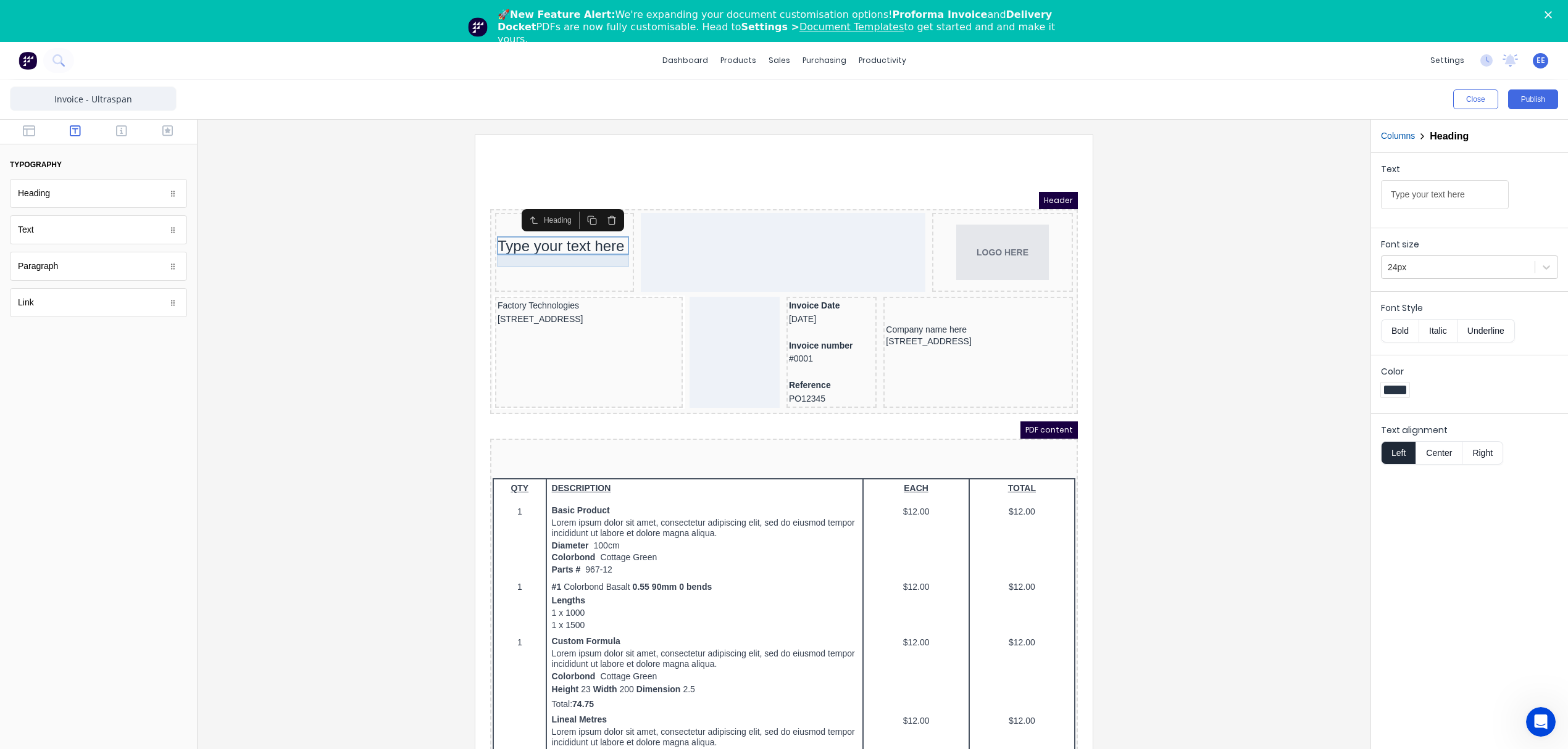
click at [501, 250] on div at bounding box center [549, 247] width 134 height 13
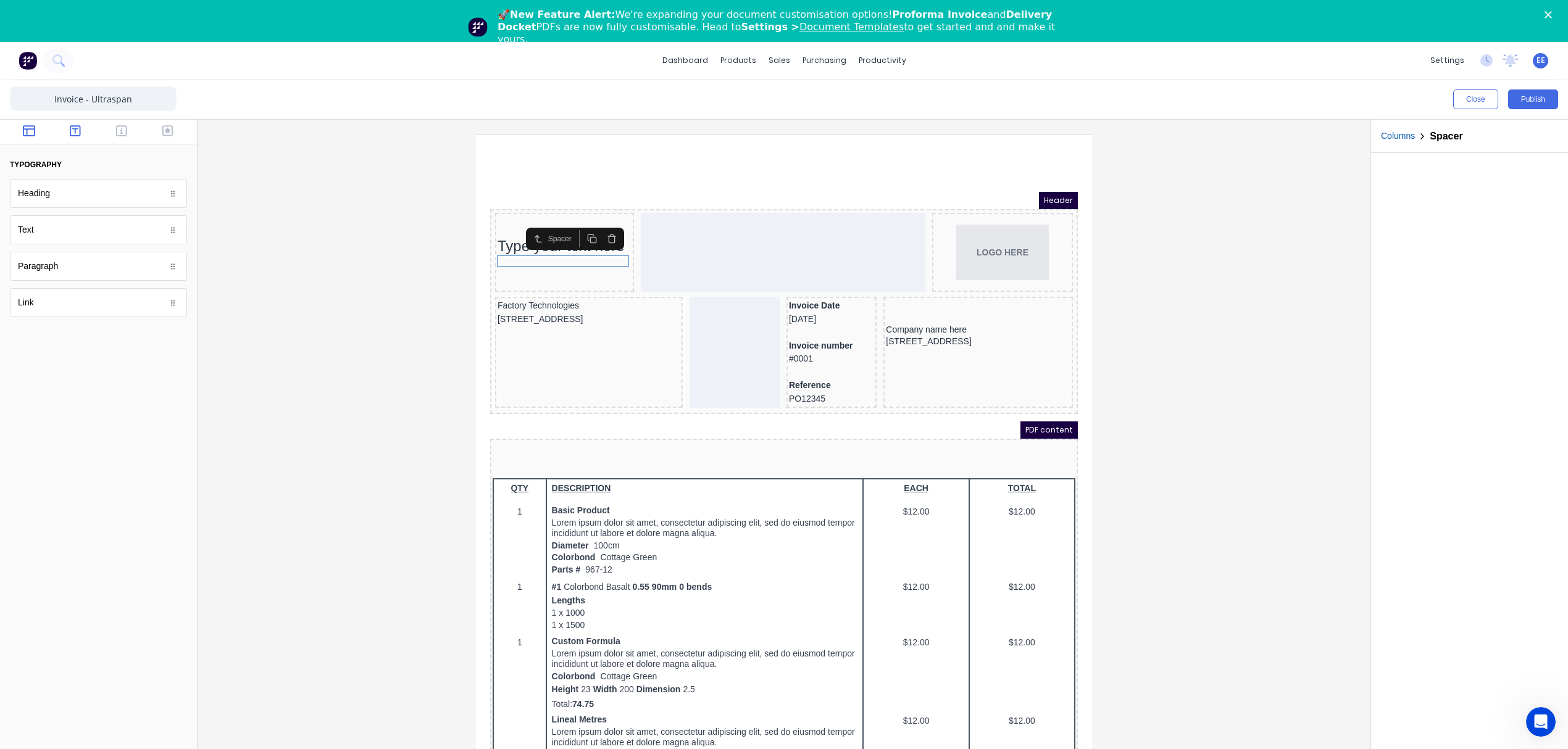
click at [24, 129] on icon "button" at bounding box center [29, 130] width 13 height 11
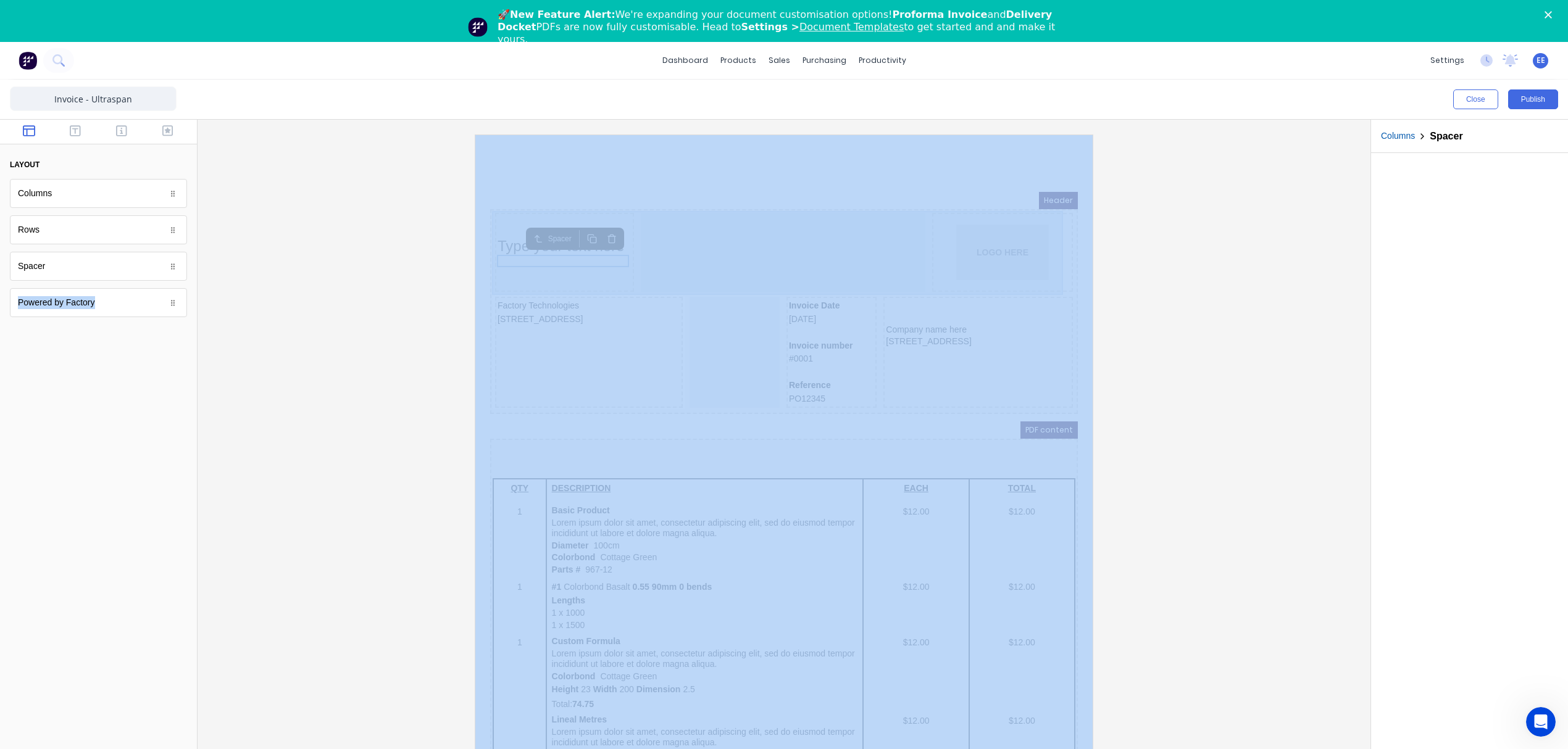
drag, startPoint x: 815, startPoint y: 462, endPoint x: 535, endPoint y: 262, distance: 344.1
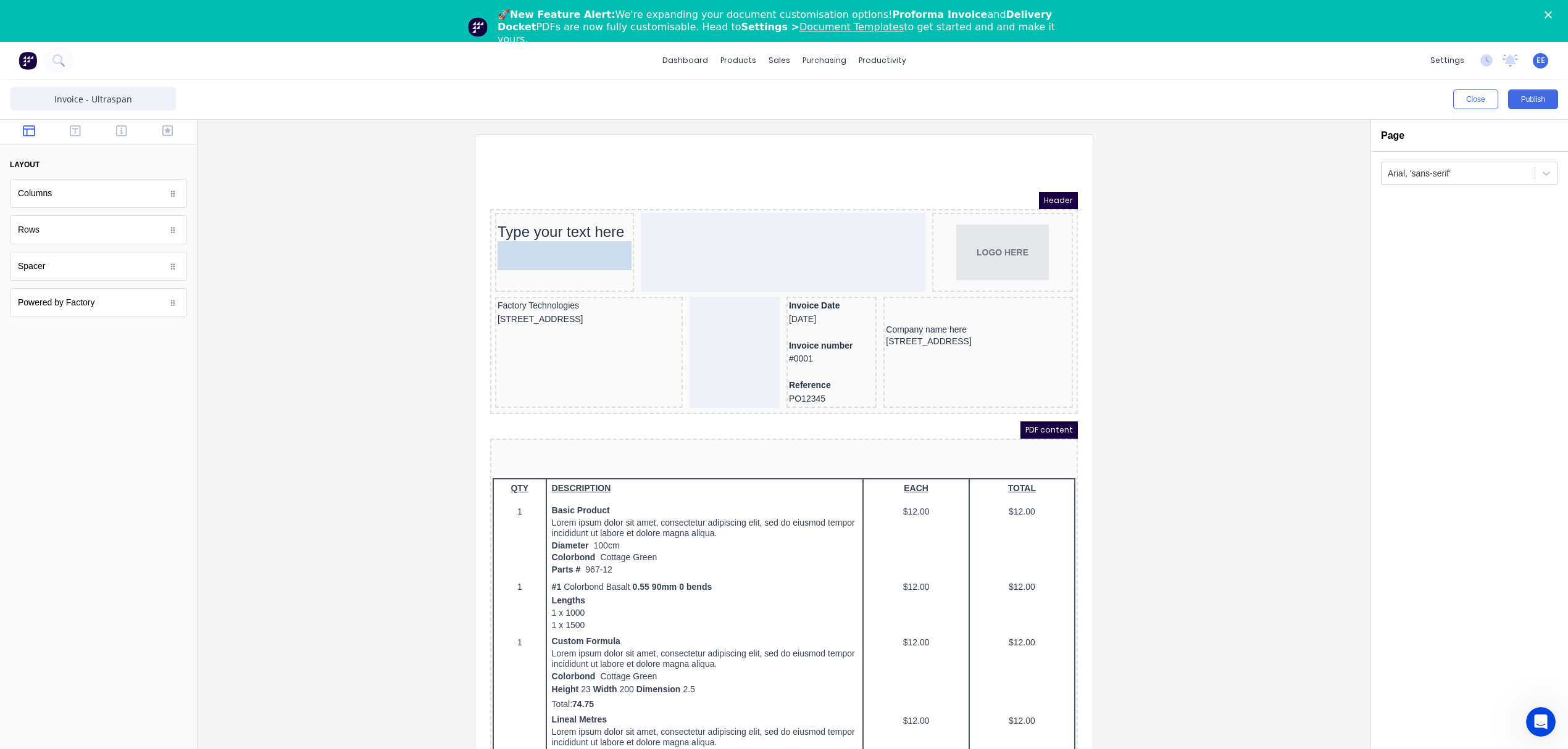
drag, startPoint x: 48, startPoint y: 273, endPoint x: 514, endPoint y: 253, distance: 466.4
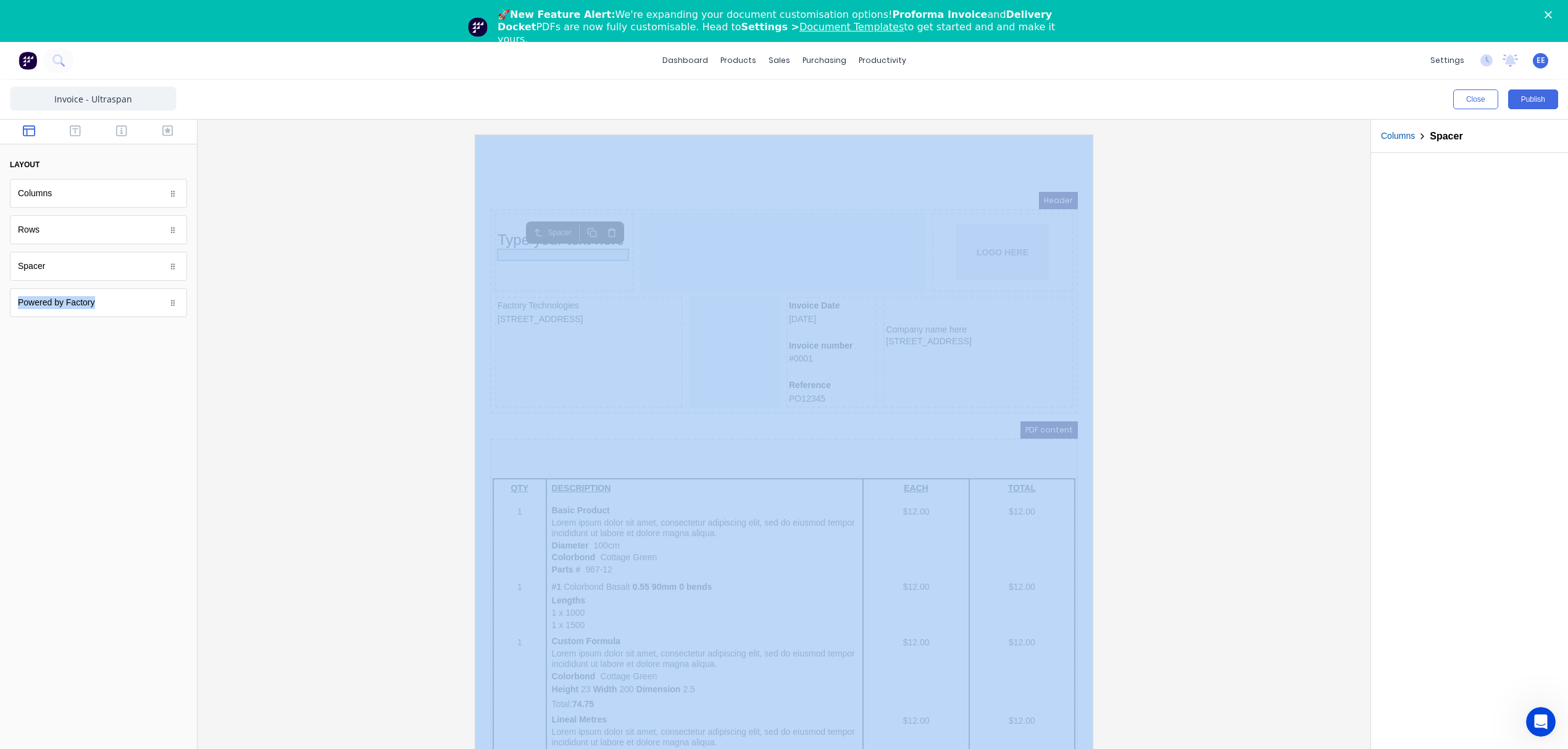
drag, startPoint x: 960, startPoint y: 437, endPoint x: 547, endPoint y: 242, distance: 456.7
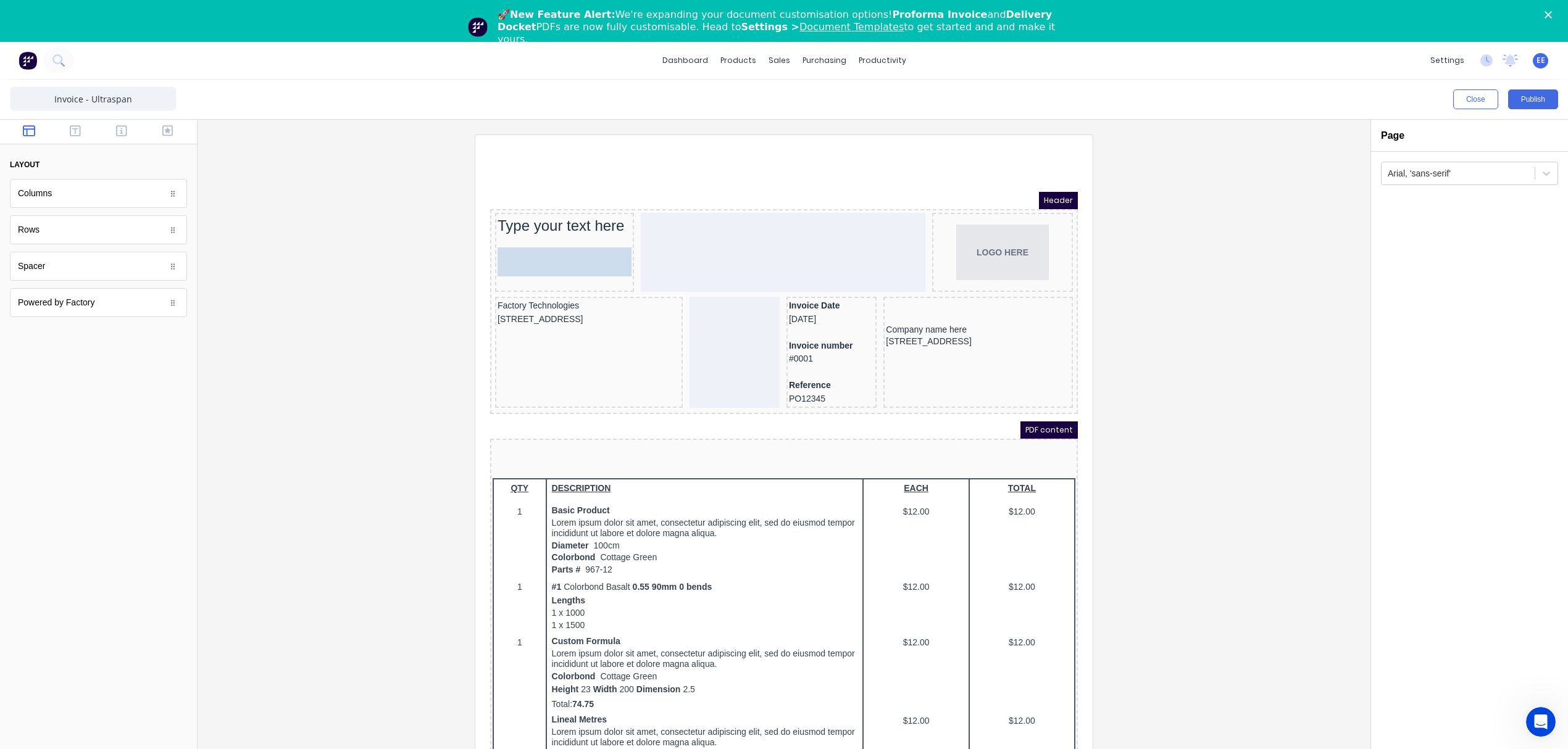
drag, startPoint x: 35, startPoint y: 275, endPoint x: 522, endPoint y: 250, distance: 487.6
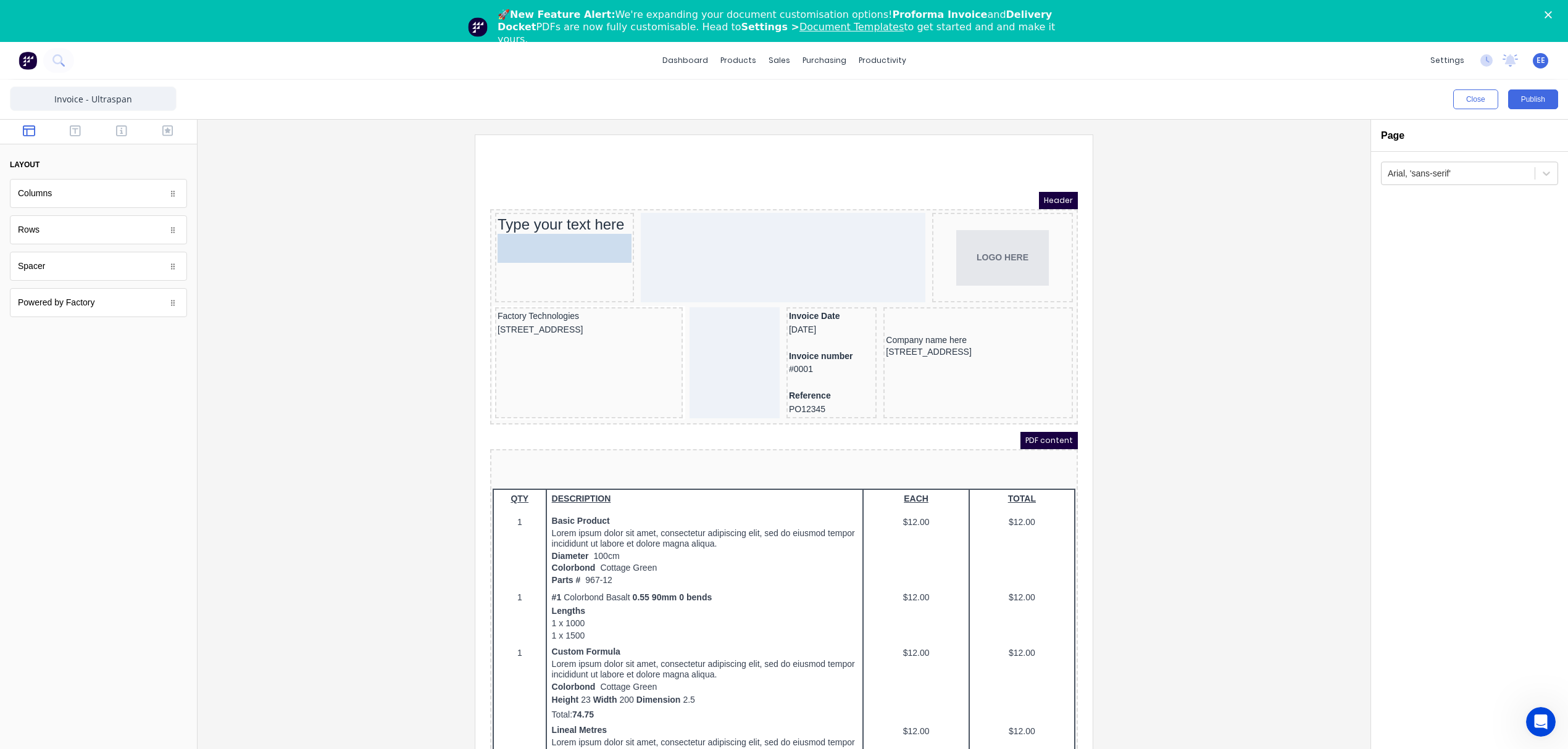
drag, startPoint x: 64, startPoint y: 272, endPoint x: 42, endPoint y: 87, distance: 186.3
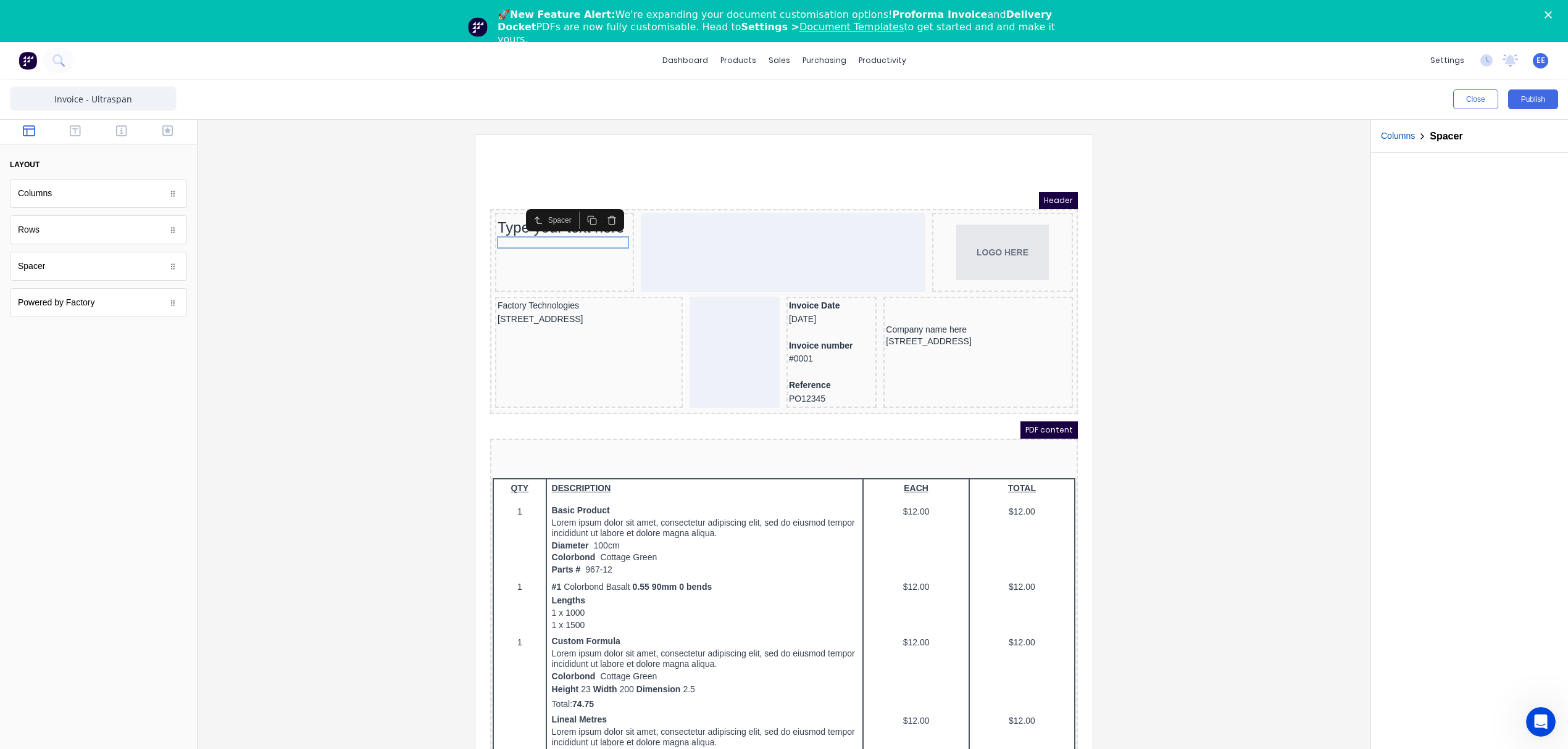
click at [387, 365] on div at bounding box center [784, 458] width 1153 height 646
click at [539, 212] on div "Type your text here" at bounding box center [549, 213] width 134 height 19
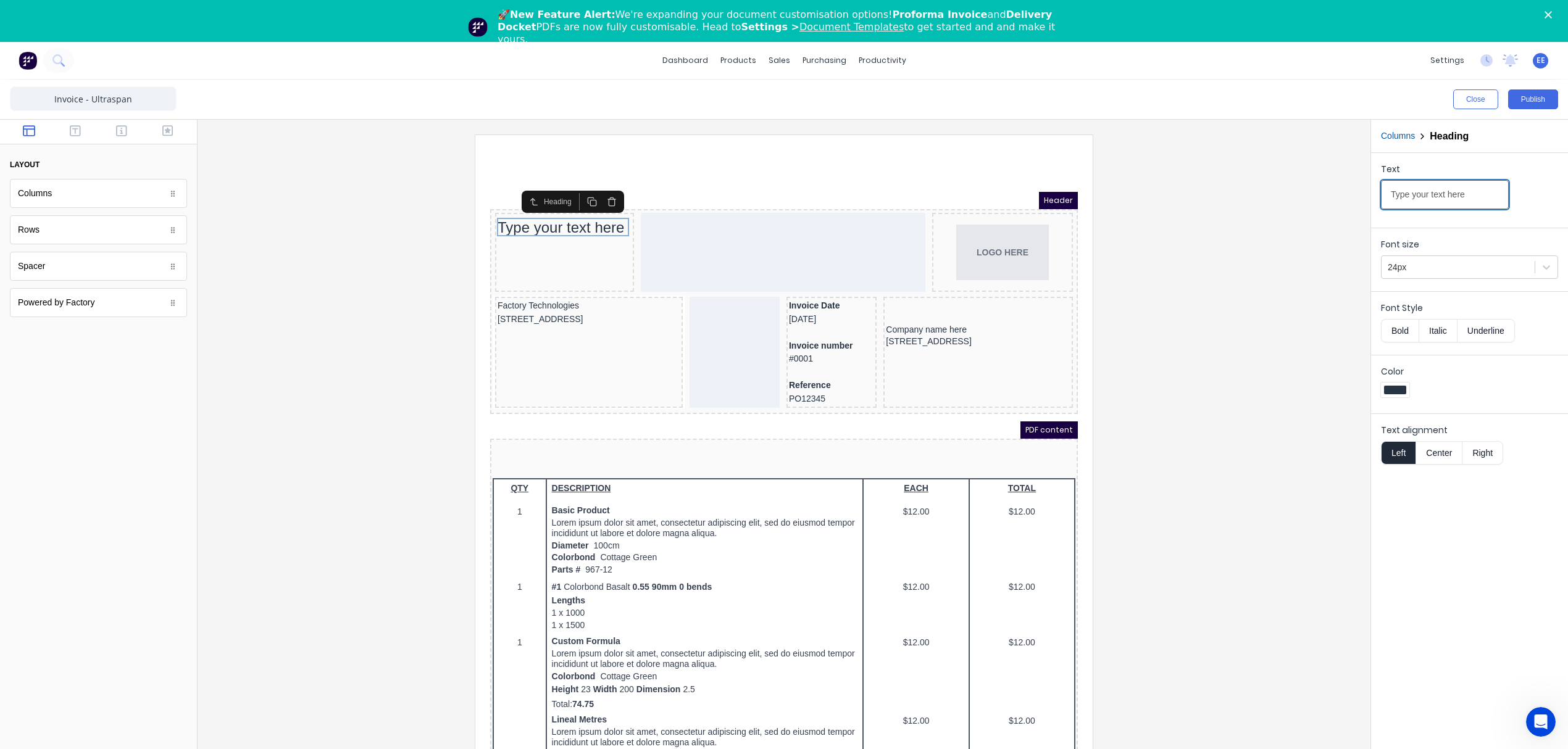
drag, startPoint x: 1479, startPoint y: 194, endPoint x: 1293, endPoint y: 208, distance: 186.5
click at [1293, 208] on div "Close Publish Components layout Columns Columns Rows Rows Spacer Spacer Powered…" at bounding box center [784, 436] width 1568 height 712
type input "ESTIMATION"
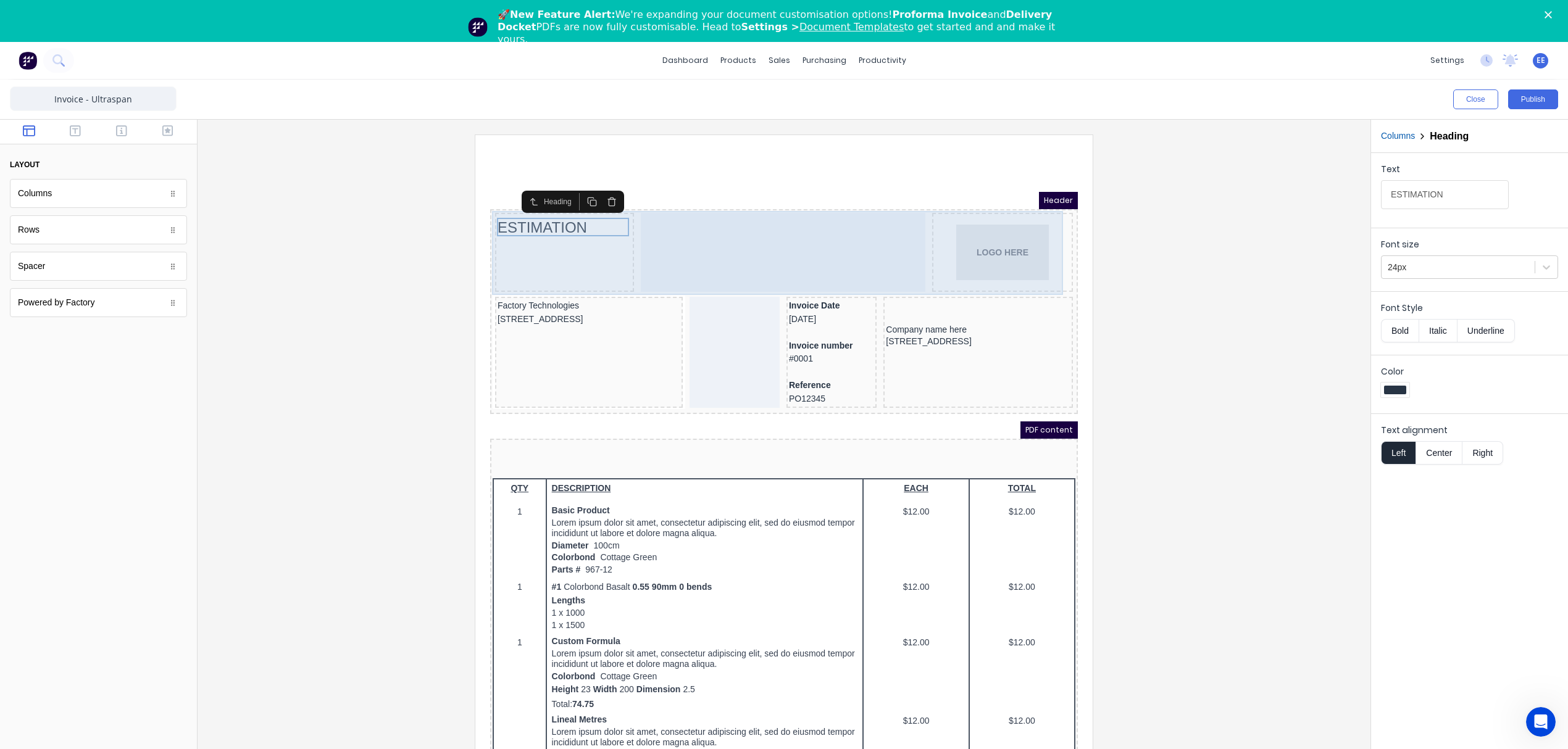
click at [721, 248] on div at bounding box center [768, 237] width 285 height 79
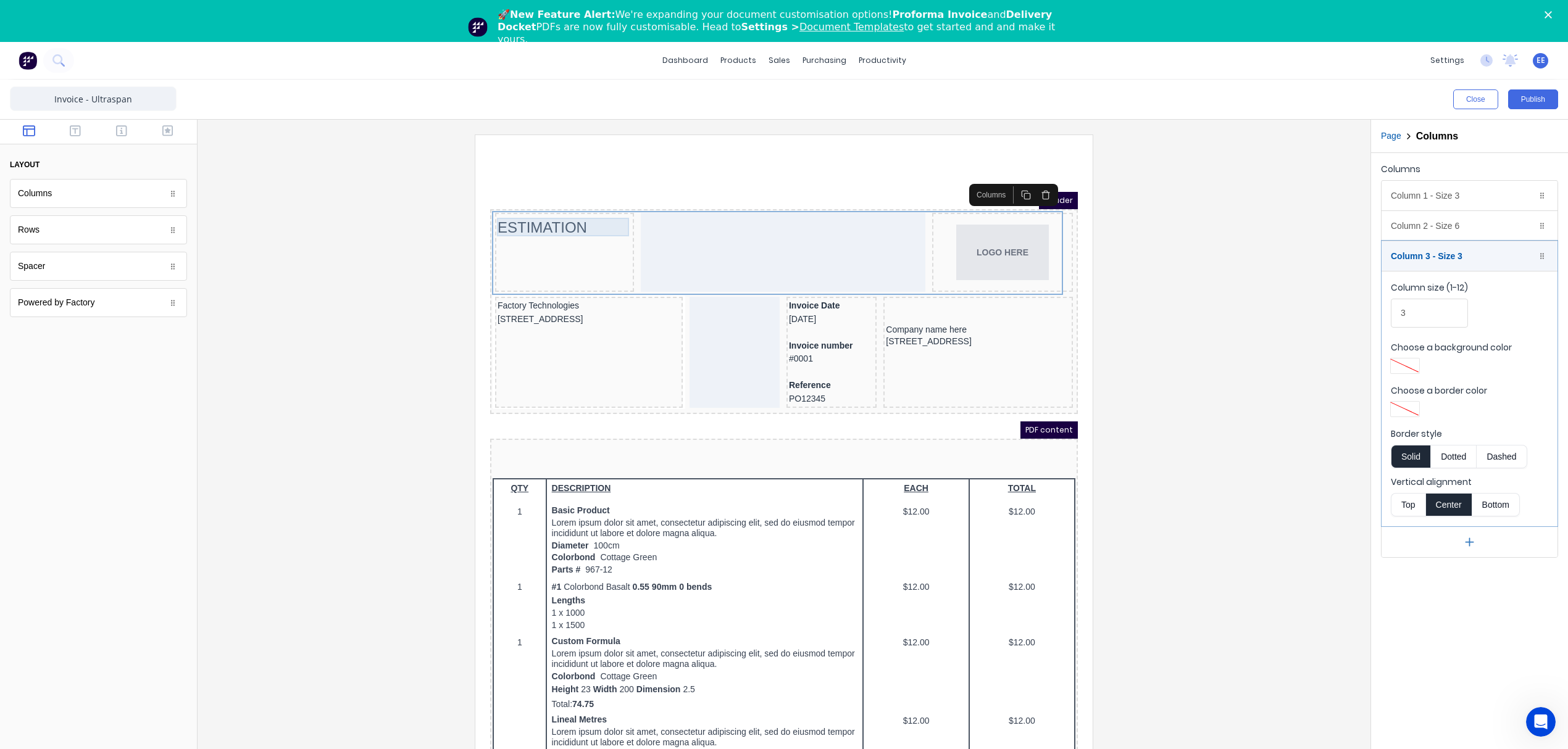
click at [525, 219] on div "ESTIMATION" at bounding box center [549, 213] width 134 height 19
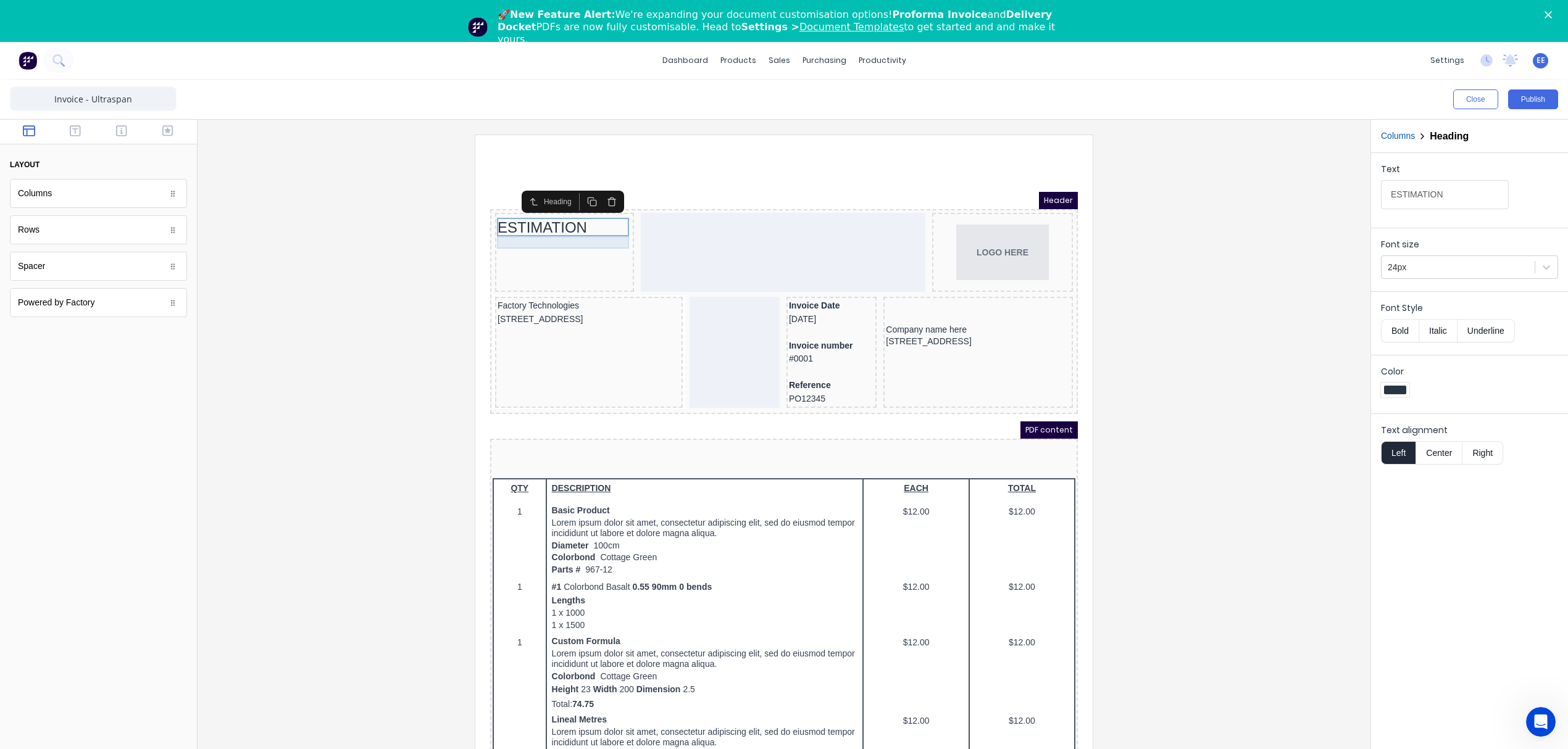
click at [521, 236] on div at bounding box center [549, 241] width 134 height 13
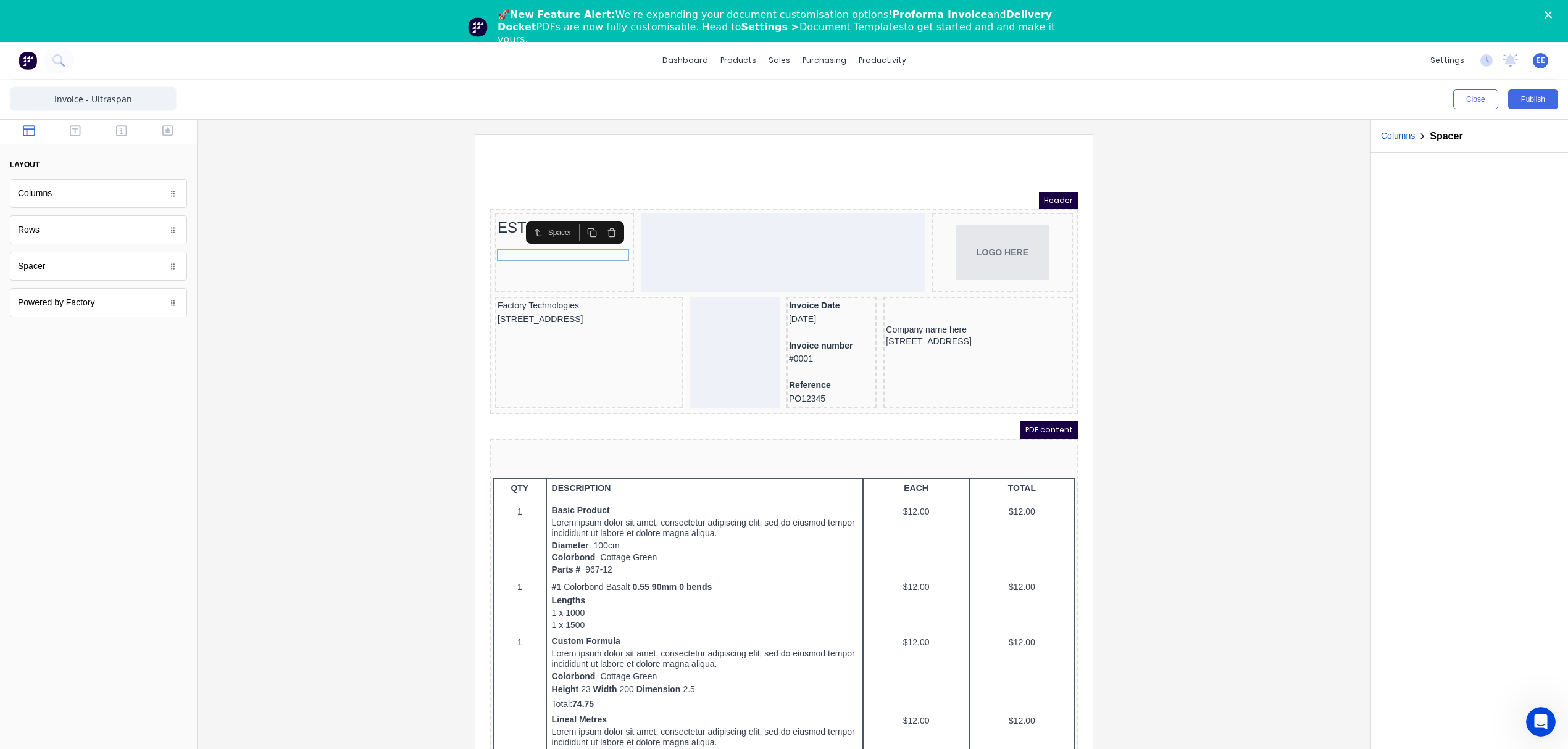
drag, startPoint x: 342, startPoint y: 276, endPoint x: 175, endPoint y: 280, distance: 167.0
click at [392, 276] on div at bounding box center [784, 458] width 1153 height 646
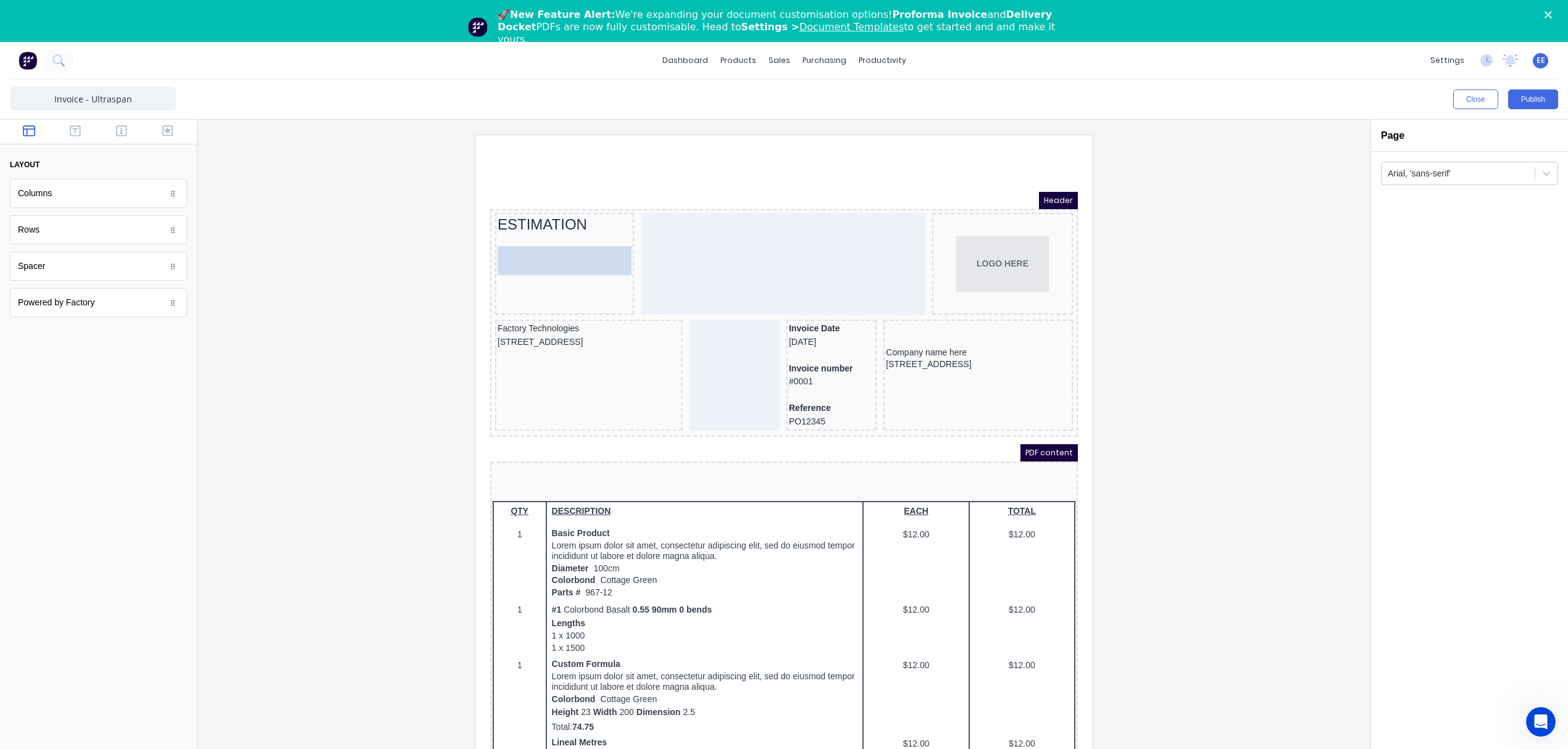
drag, startPoint x: 235, startPoint y: 363, endPoint x: 585, endPoint y: 255, distance: 366.3
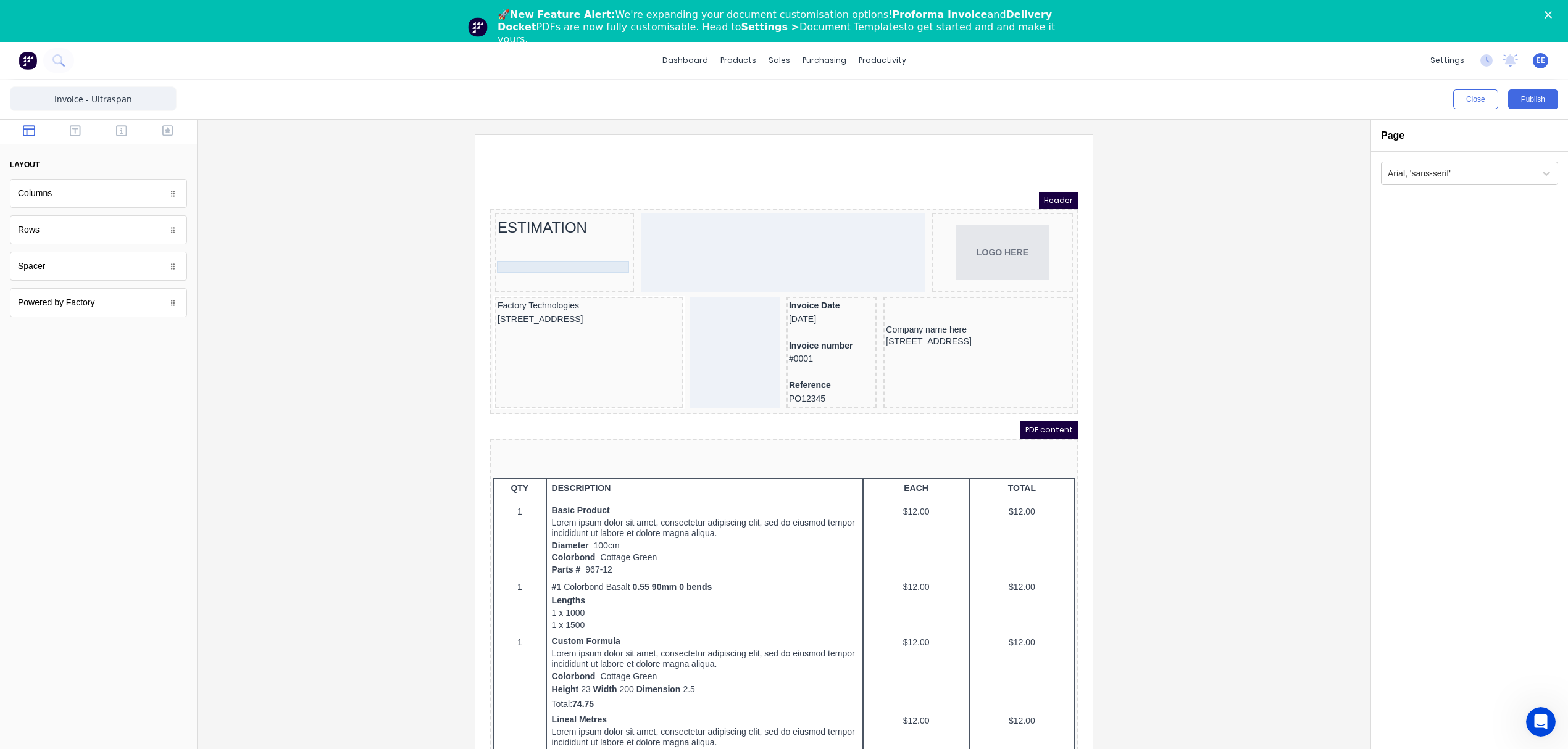
click at [556, 252] on div at bounding box center [549, 252] width 134 height 13
click at [598, 229] on icon "button" at bounding box center [597, 230] width 10 height 10
click at [601, 234] on icon "button" at bounding box center [597, 236] width 10 height 10
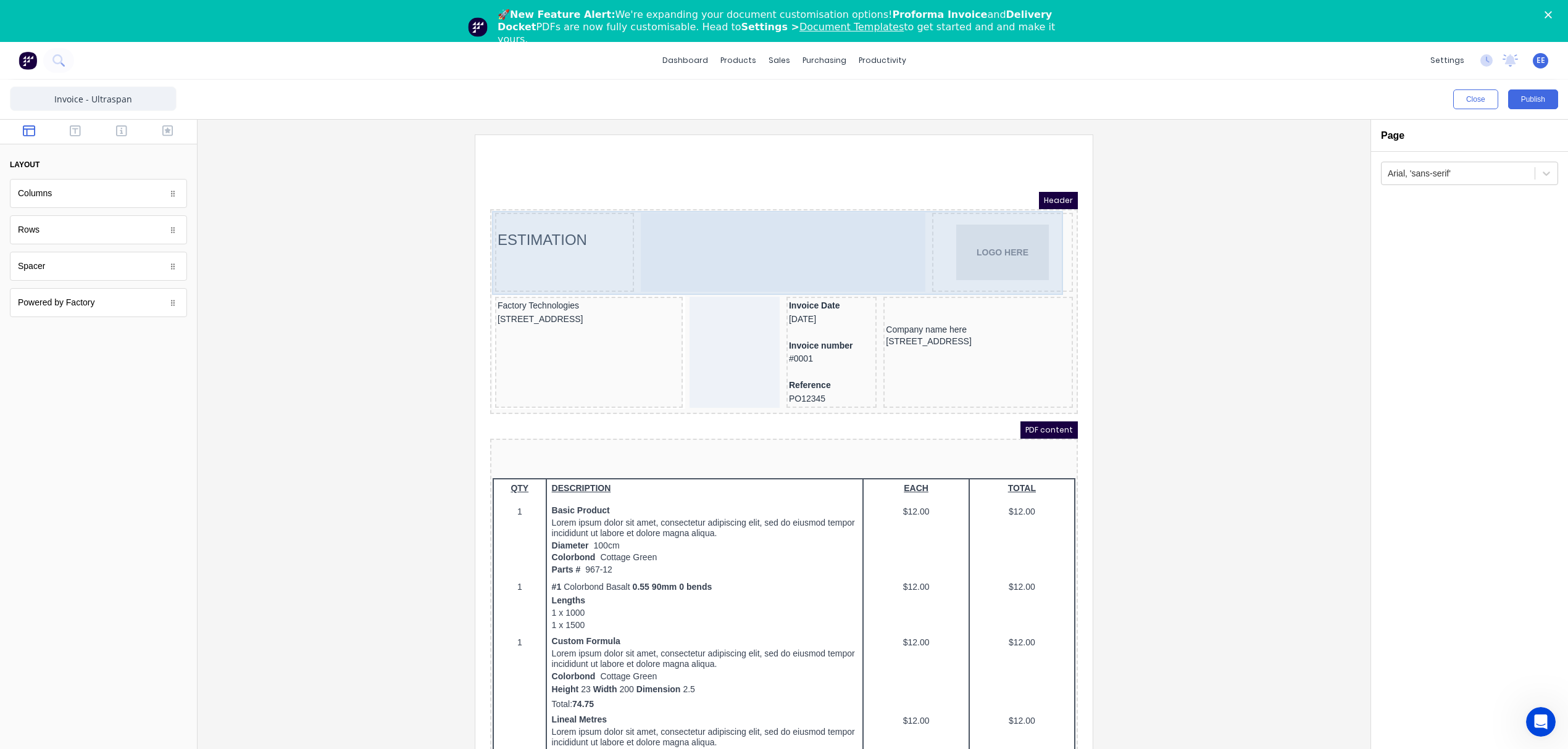
drag, startPoint x: 1112, startPoint y: 417, endPoint x: 635, endPoint y: 258, distance: 502.8
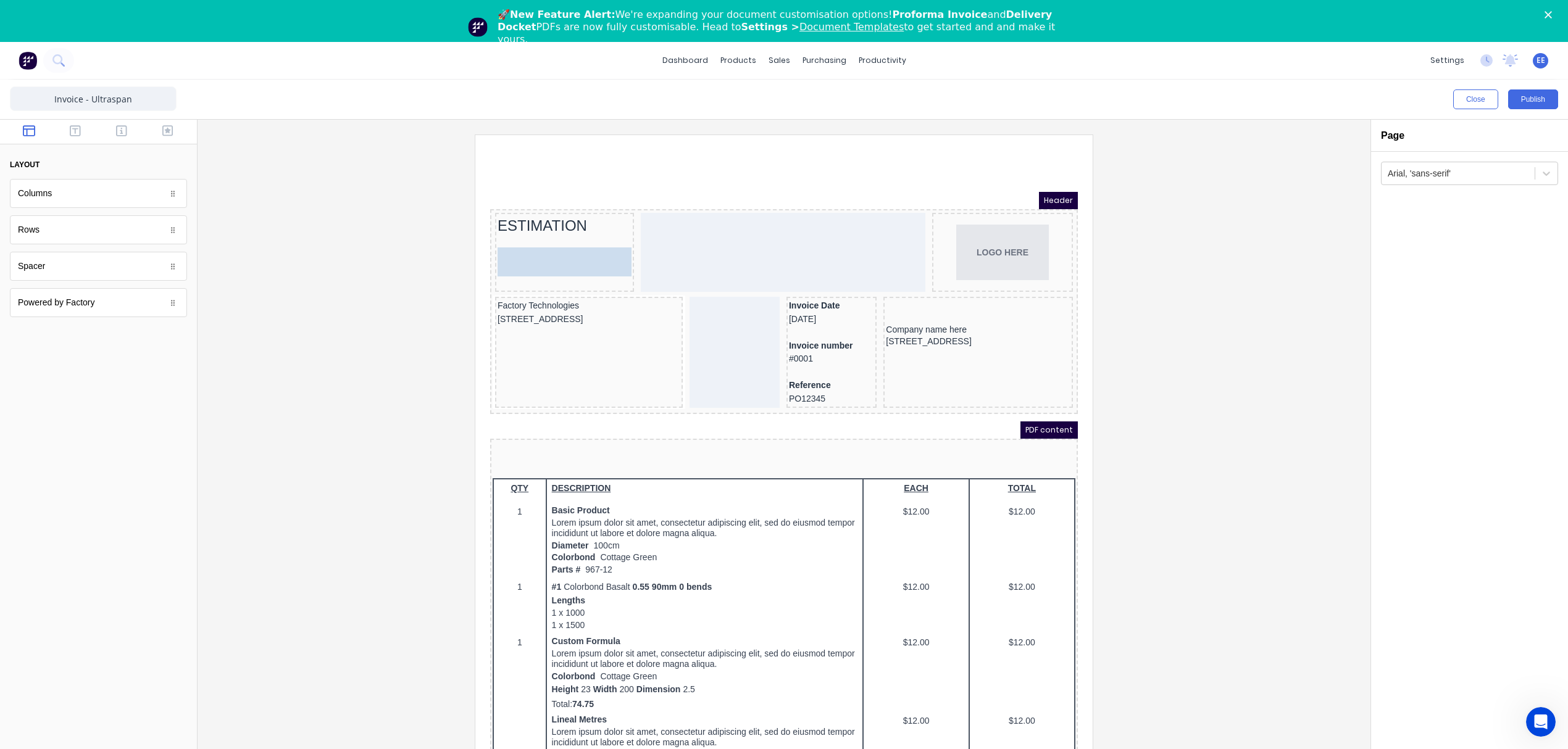
drag, startPoint x: 77, startPoint y: 264, endPoint x: 562, endPoint y: 244, distance: 485.4
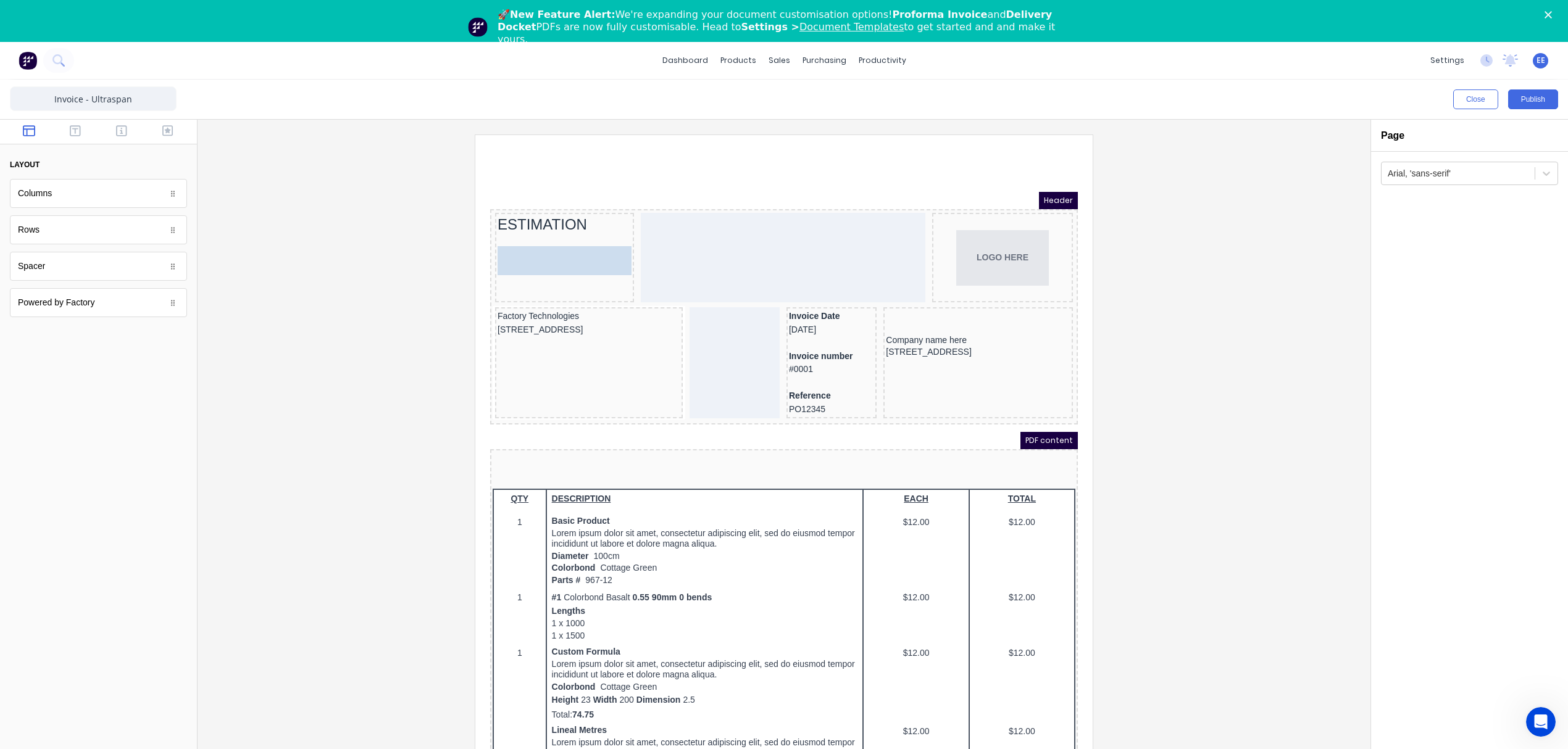
drag, startPoint x: 210, startPoint y: 280, endPoint x: 57, endPoint y: 98, distance: 237.8
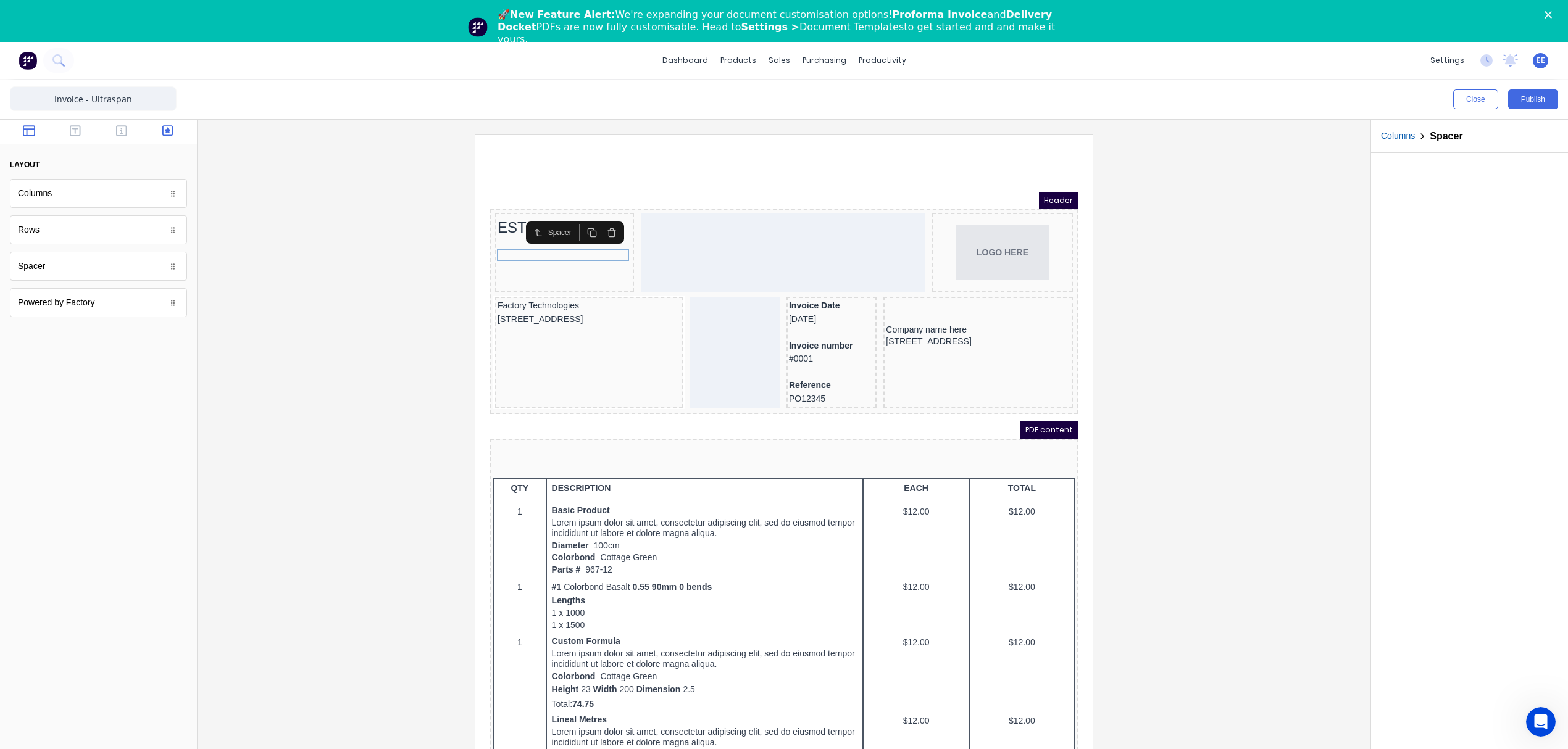
click at [160, 131] on button "button" at bounding box center [168, 131] width 39 height 14
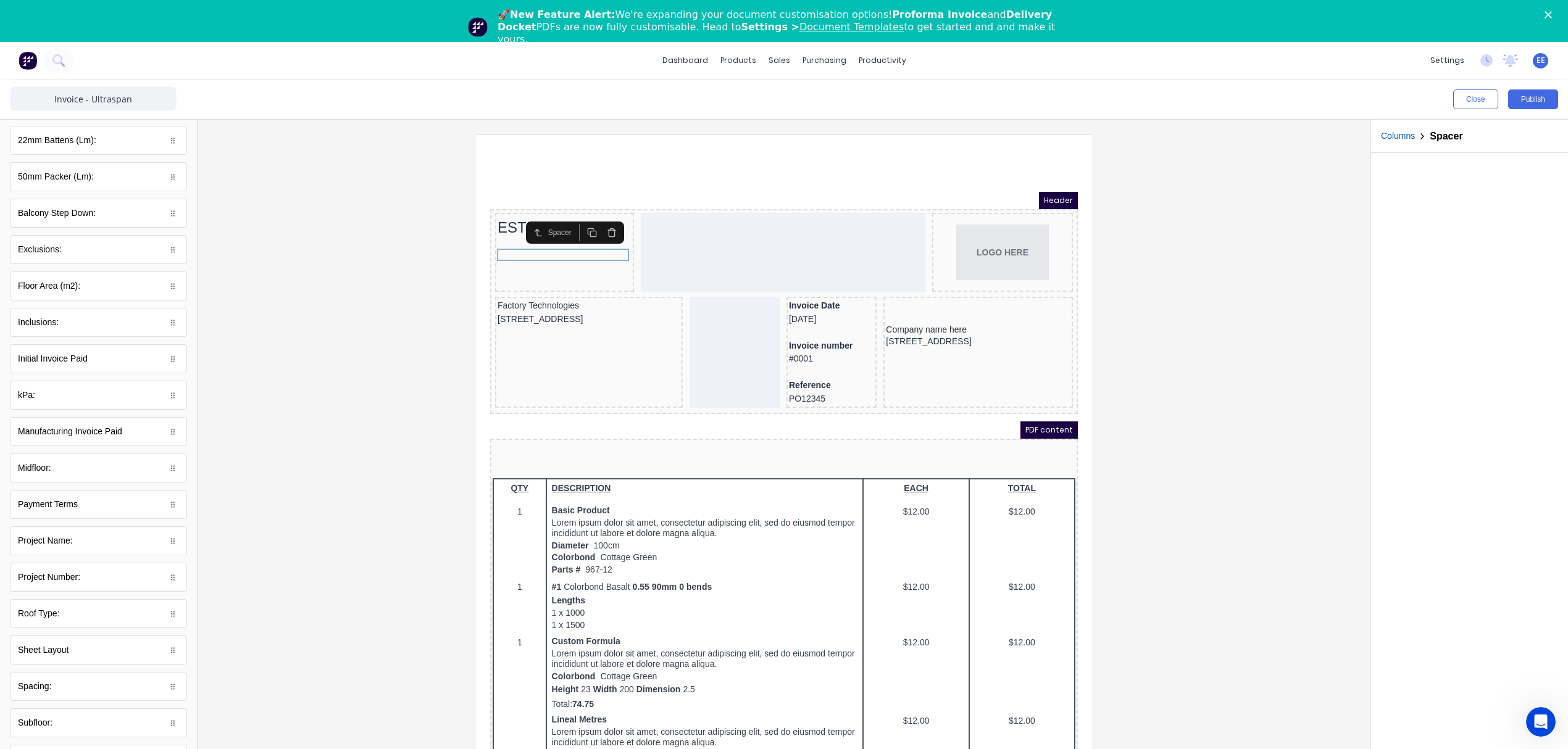
scroll to position [82, 0]
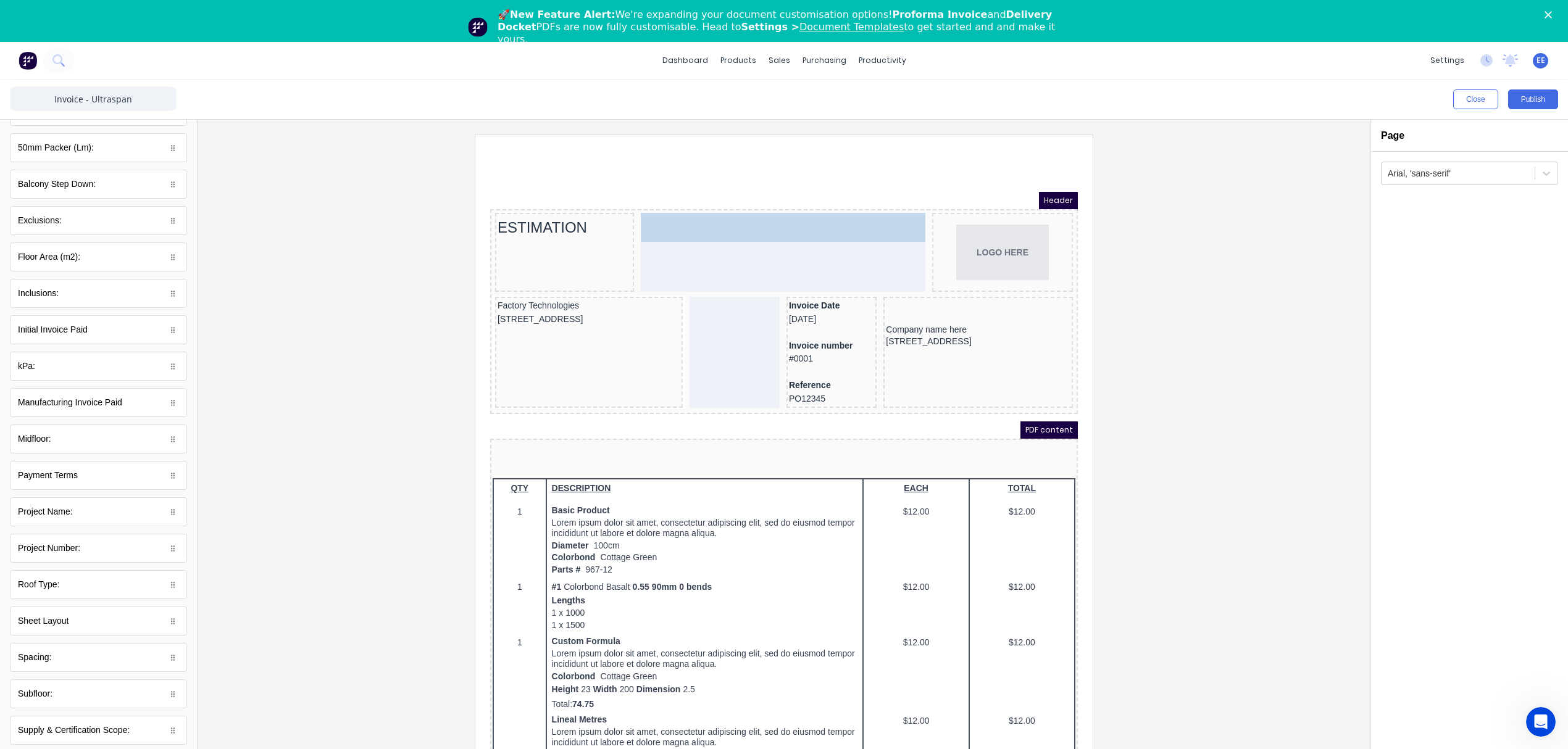
drag, startPoint x: 49, startPoint y: 563, endPoint x: 235, endPoint y: 71, distance: 526.0
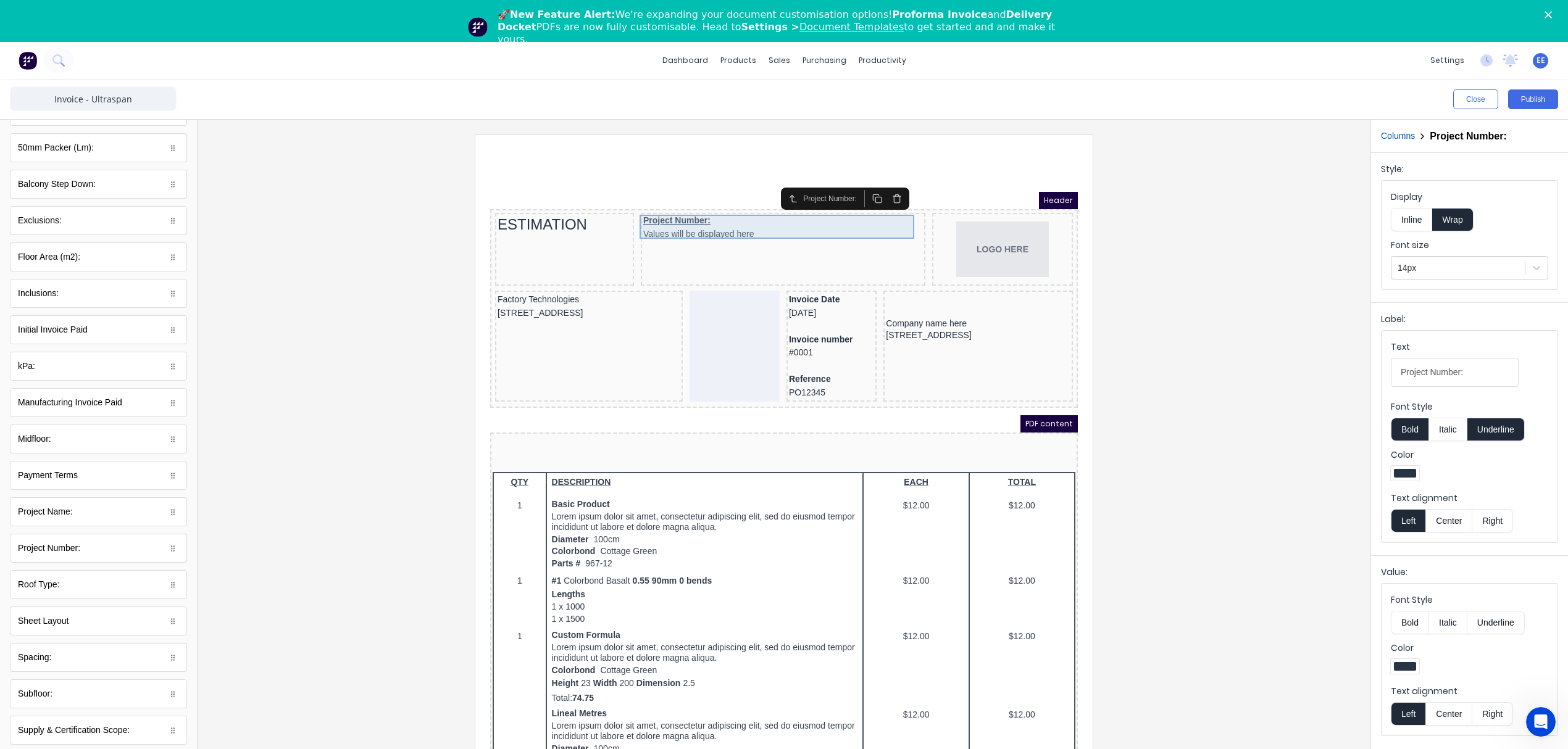
click at [697, 211] on div "Project Number: Values will be displayed here" at bounding box center [768, 213] width 280 height 24
click at [1498, 428] on button "Underline" at bounding box center [1496, 430] width 58 height 24
click at [1426, 222] on button "Inline" at bounding box center [1411, 219] width 42 height 24
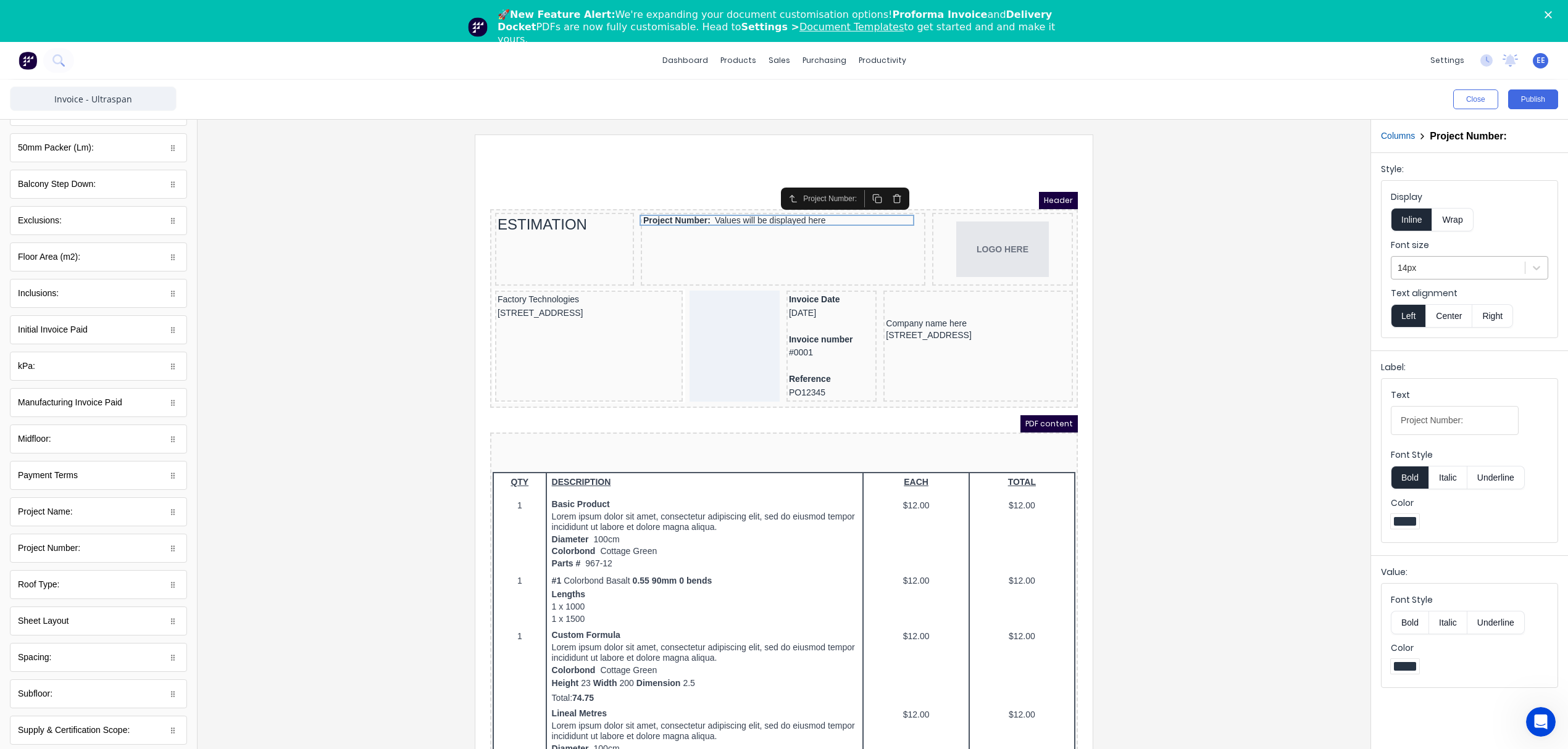
click at [1449, 268] on div at bounding box center [1458, 268] width 121 height 15
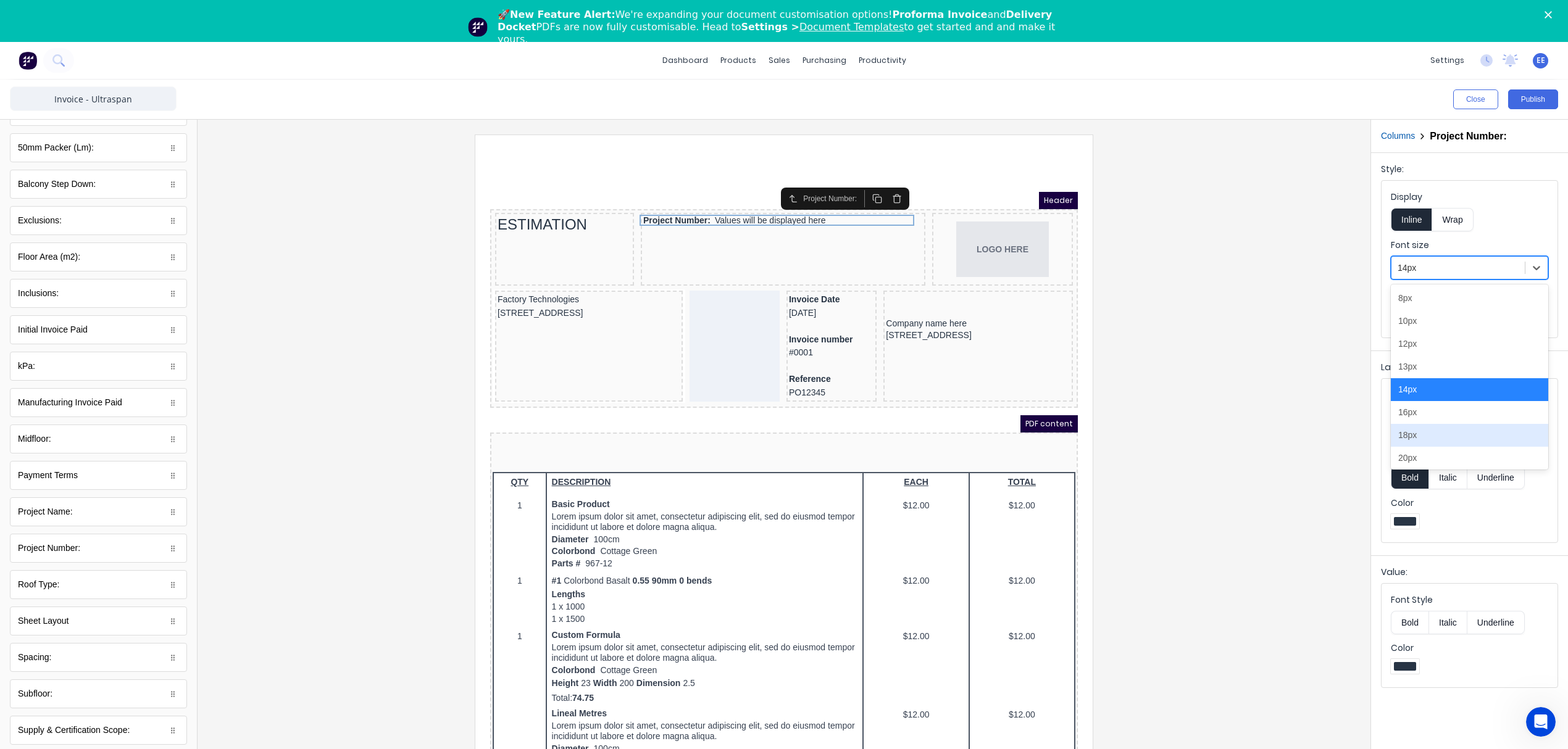
click at [1417, 440] on div "18px" at bounding box center [1470, 435] width 158 height 23
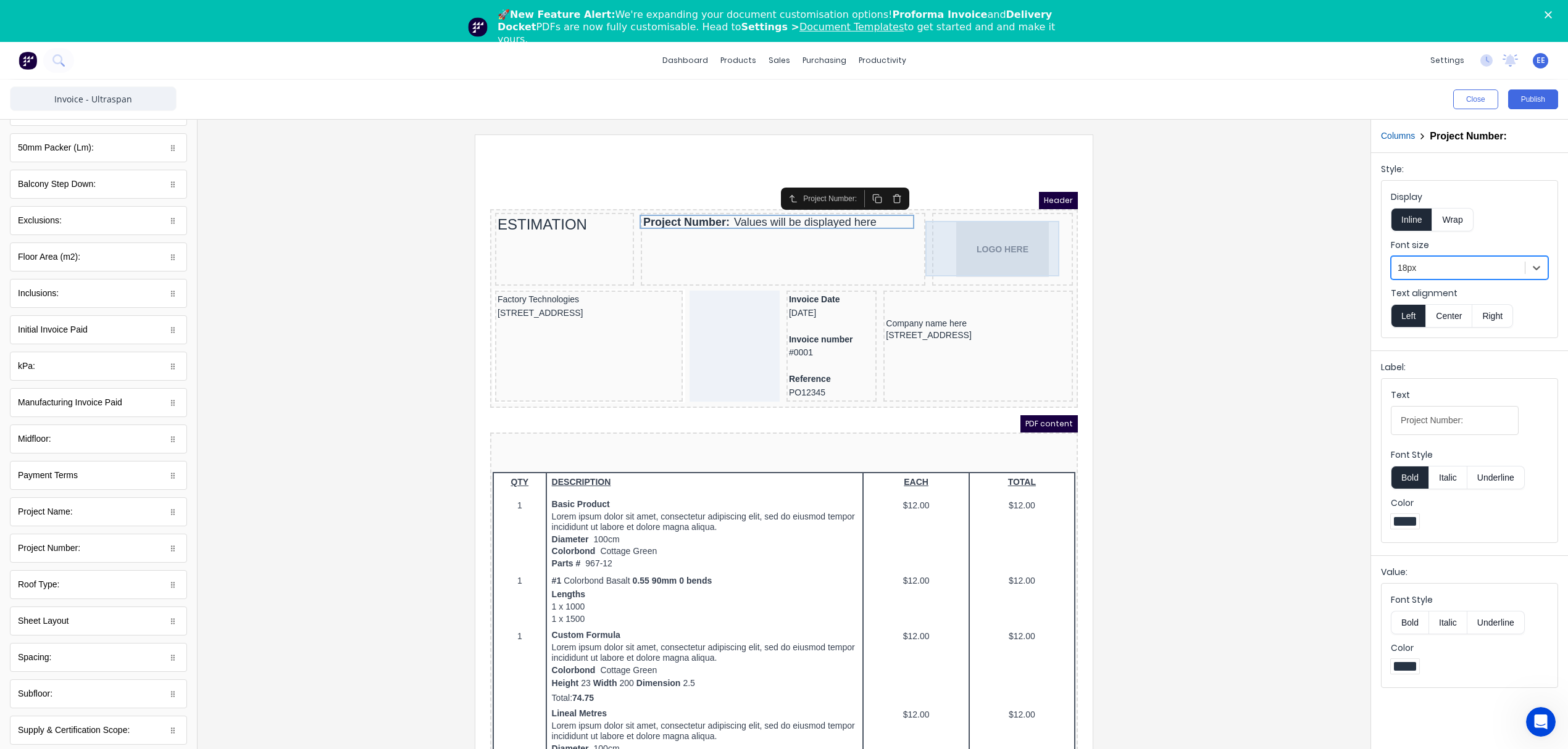
click at [976, 230] on div "LOGO HERE" at bounding box center [987, 235] width 136 height 56
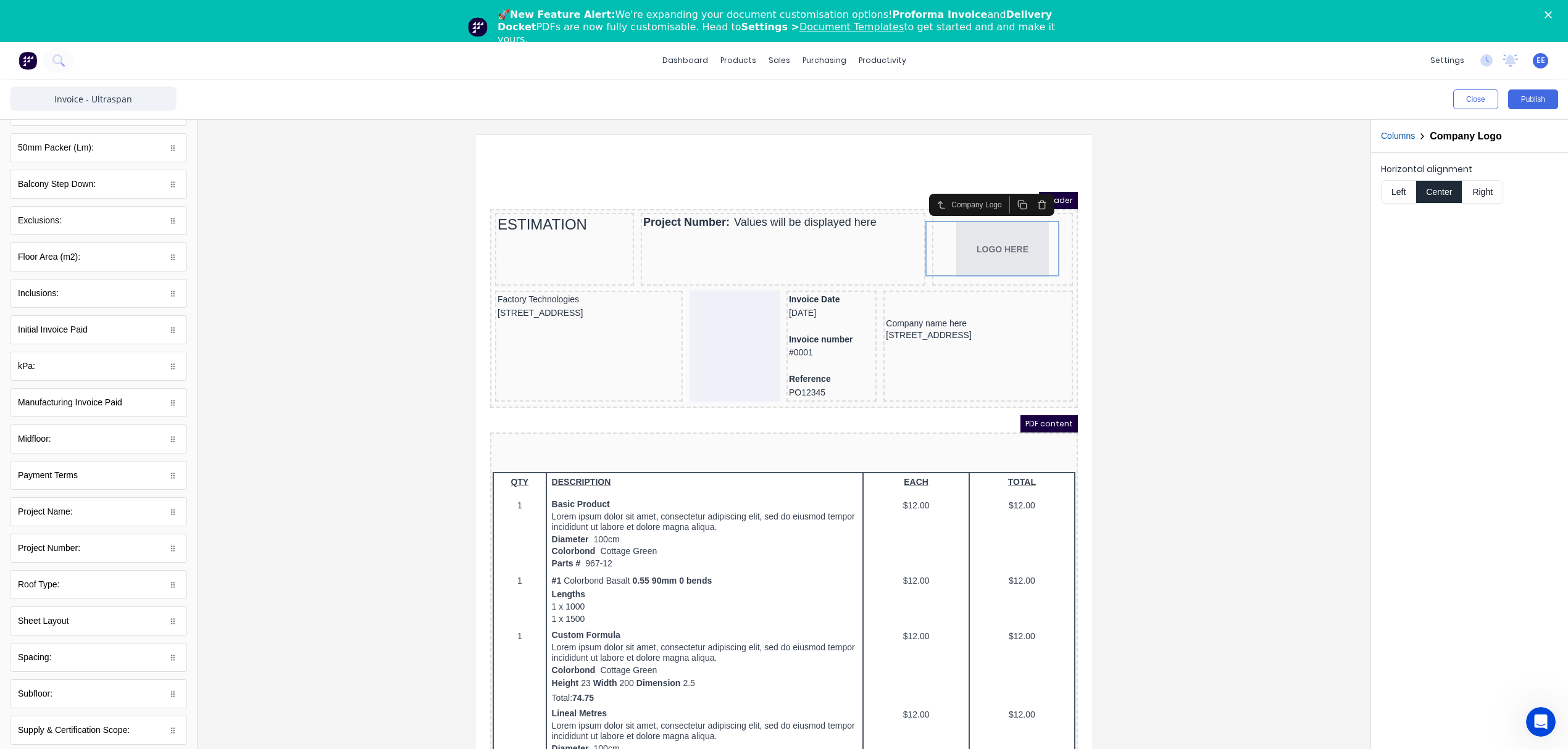
click at [1480, 191] on button "Right" at bounding box center [1482, 192] width 41 height 24
click at [1262, 294] on div at bounding box center [784, 458] width 1153 height 646
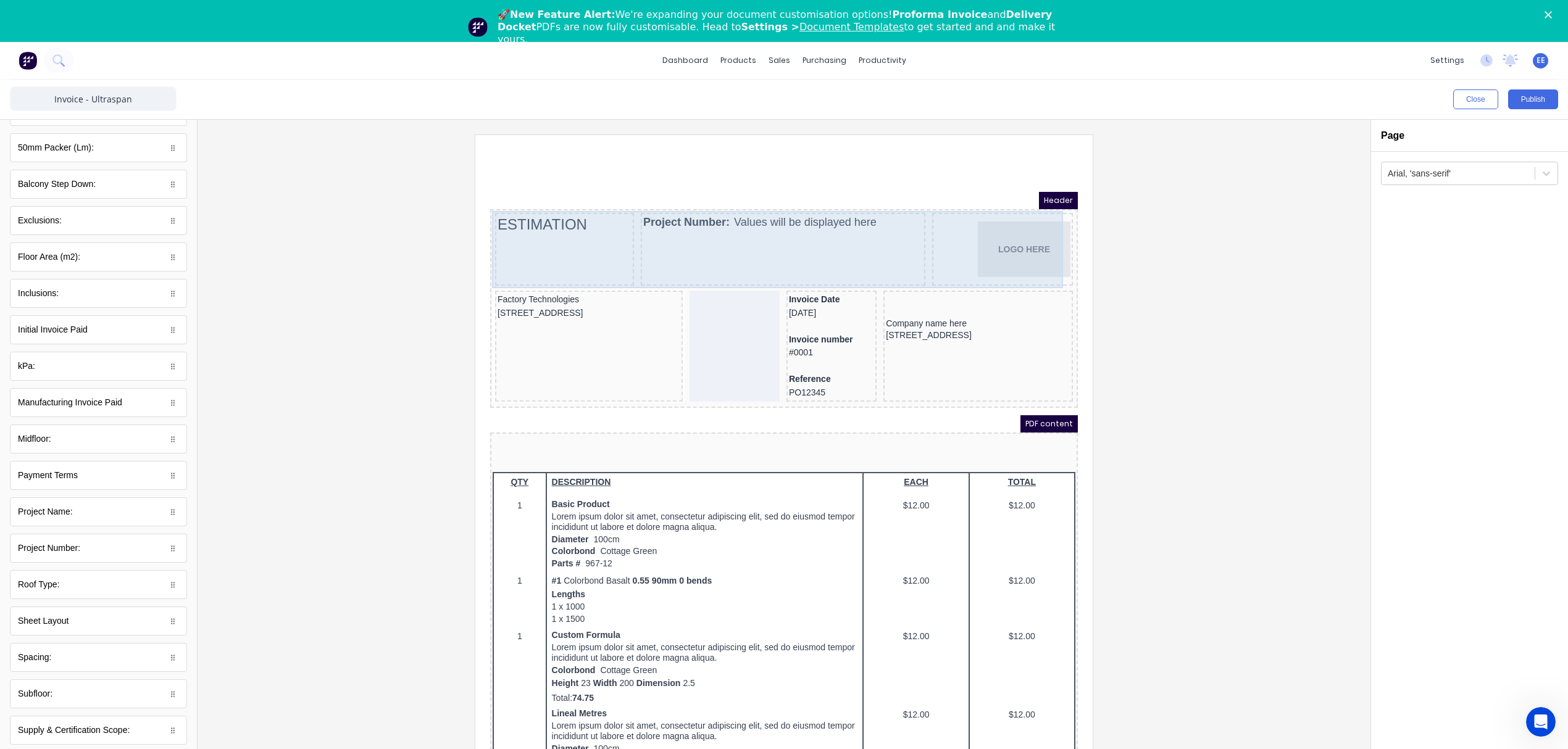
click at [714, 261] on div "Project Number: Values will be displayed here" at bounding box center [768, 235] width 285 height 73
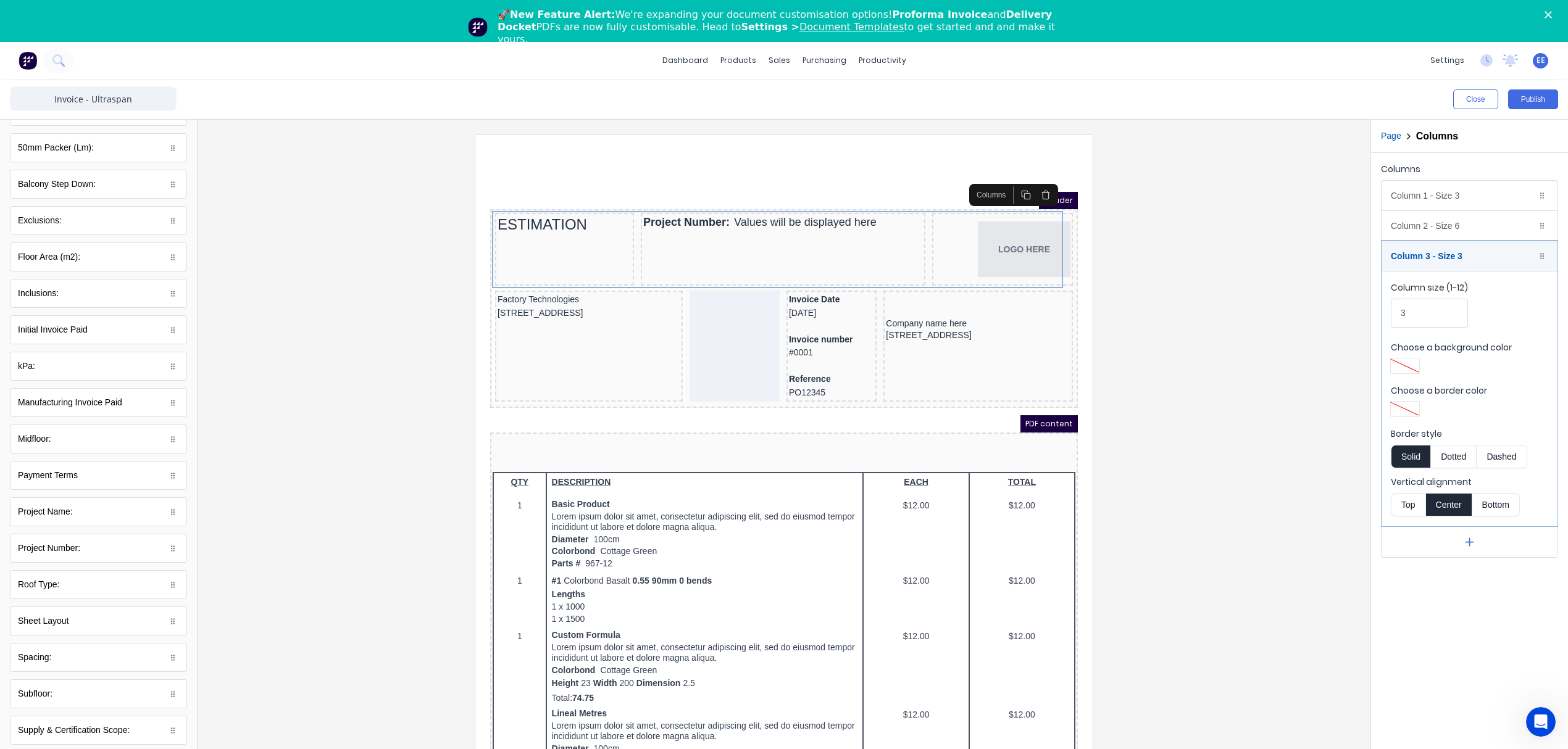
click at [1412, 504] on button "Top" at bounding box center [1408, 505] width 35 height 24
click at [1485, 228] on div "Column 2 - Size 6 Duplicate Delete" at bounding box center [1470, 225] width 176 height 30
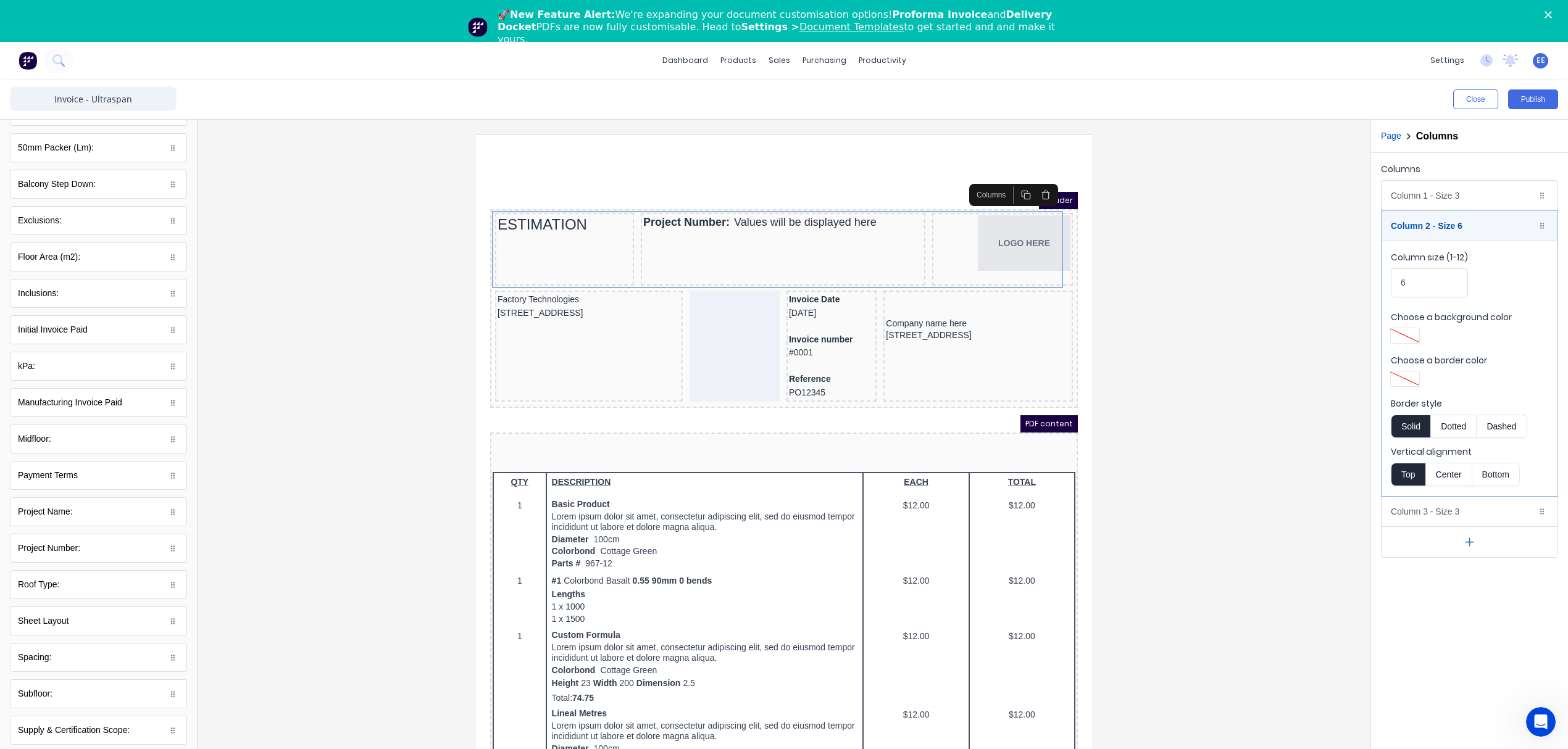
click at [1404, 479] on button "Top" at bounding box center [1408, 474] width 35 height 24
click at [1441, 191] on div "Column 1 - Size 3 Duplicate Delete" at bounding box center [1470, 195] width 176 height 30
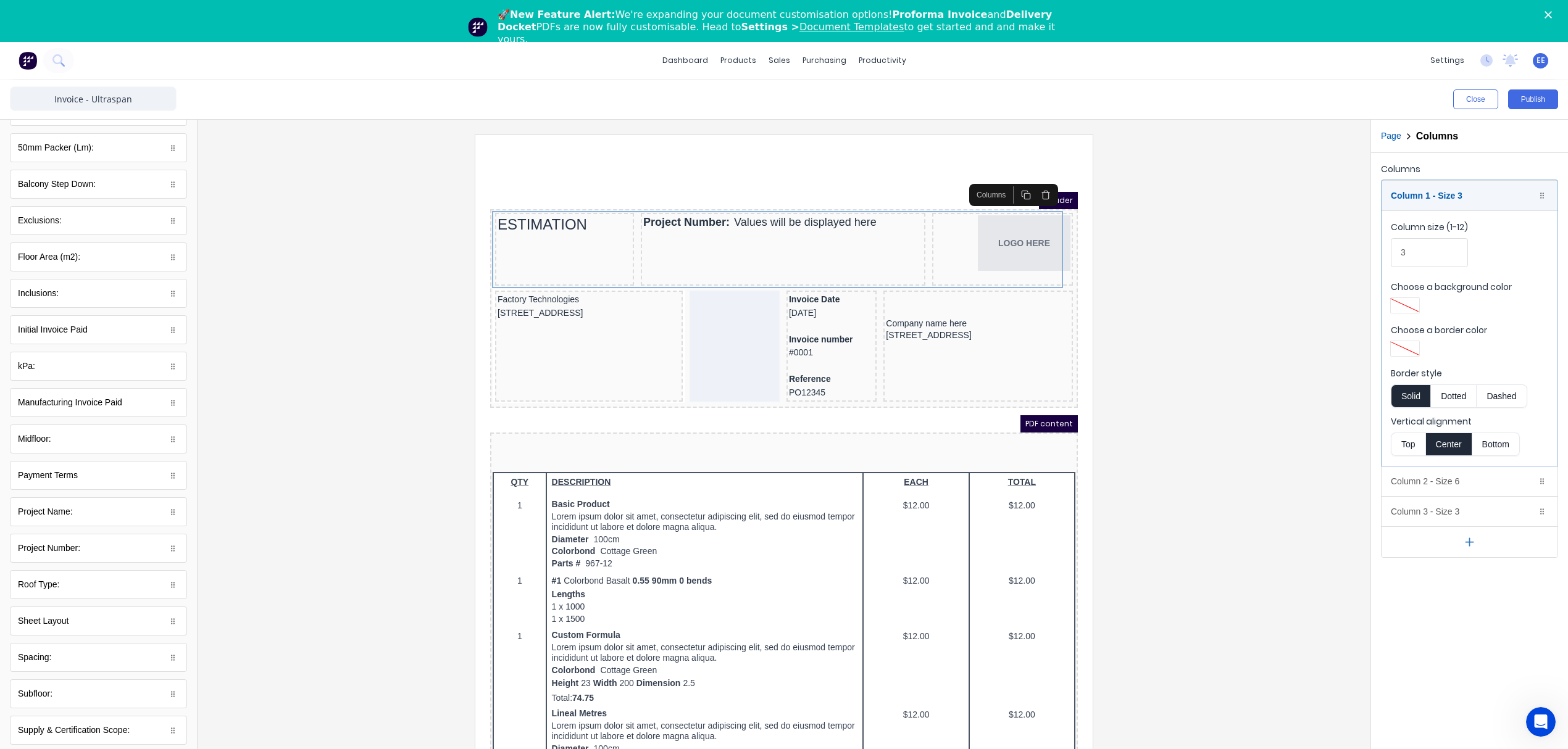
click at [1400, 444] on button "Top" at bounding box center [1408, 444] width 35 height 24
click at [548, 245] on div at bounding box center [549, 250] width 134 height 13
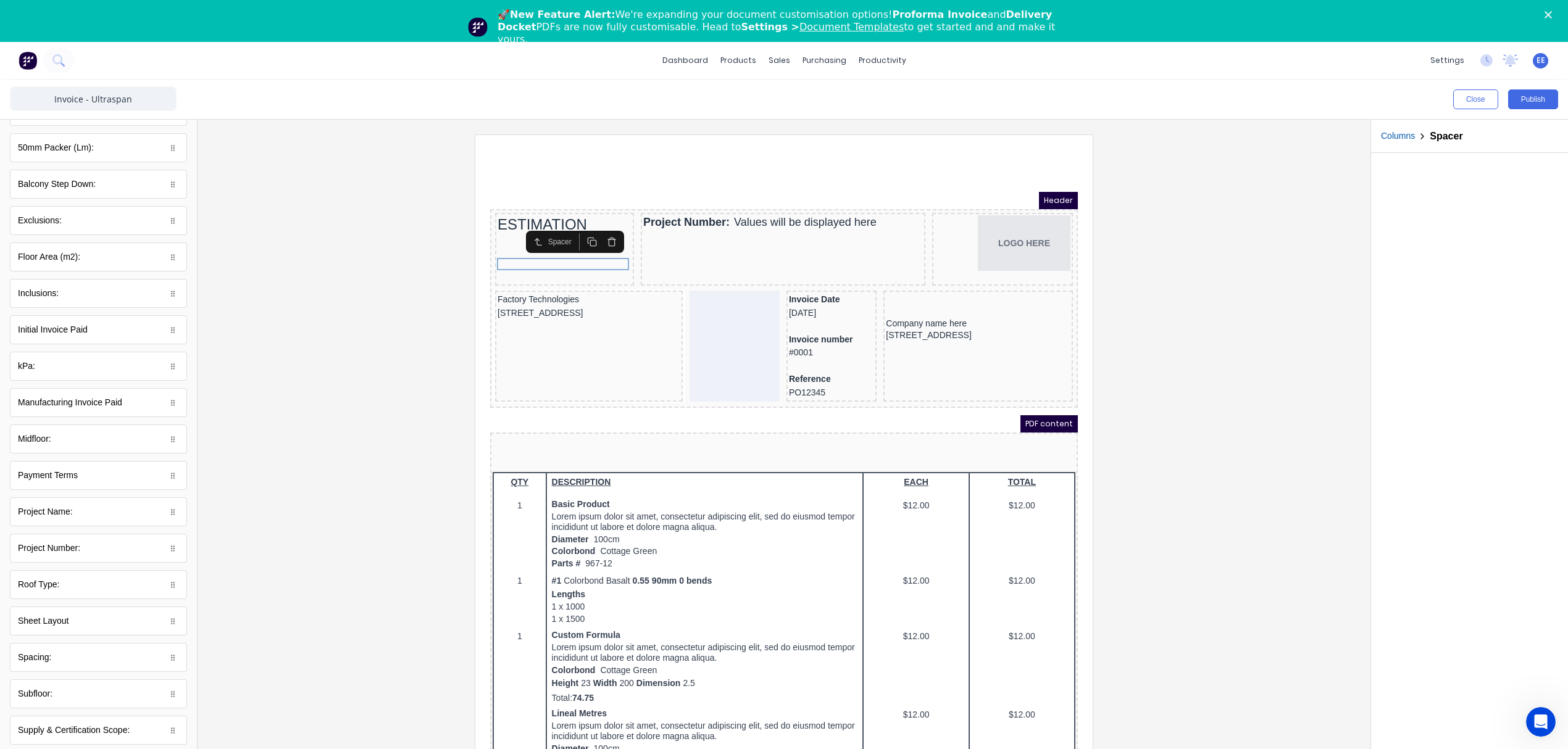
click at [596, 225] on icon "button" at bounding box center [597, 225] width 8 height 0
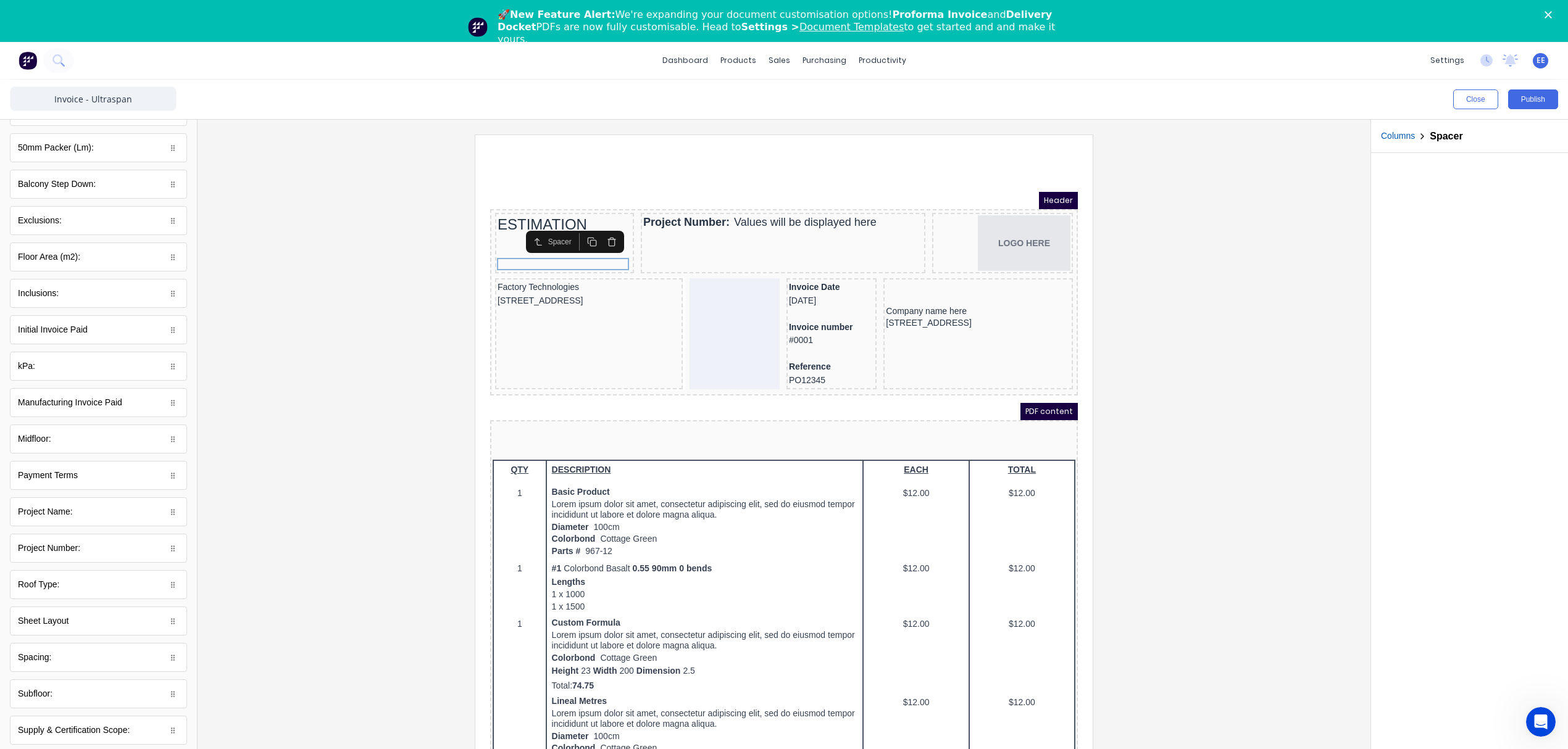
click at [596, 226] on icon "button" at bounding box center [597, 227] width 10 height 10
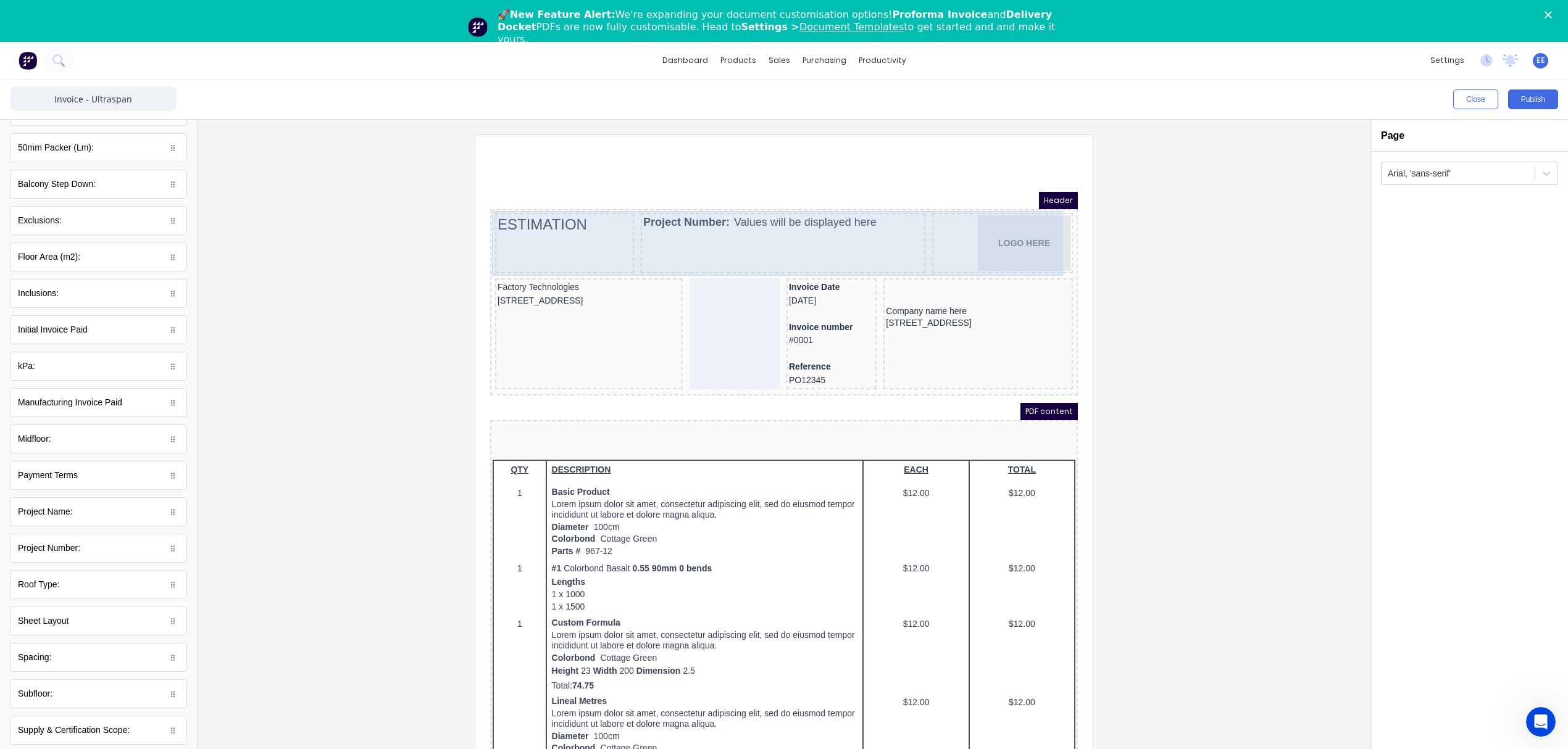
click at [542, 198] on div "ESTIMATION" at bounding box center [550, 228] width 139 height 60
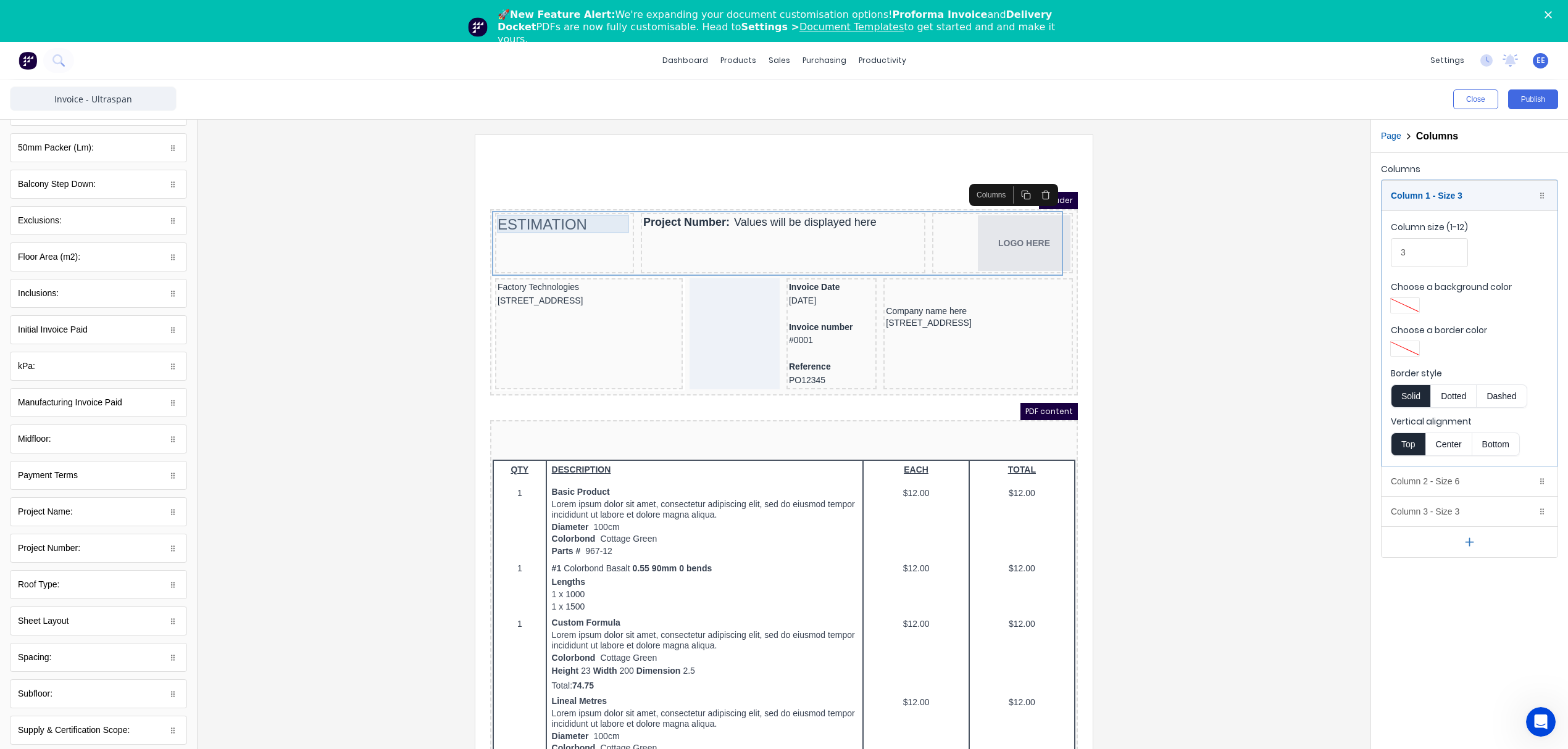
click at [539, 211] on div "ESTIMATION" at bounding box center [549, 210] width 134 height 19
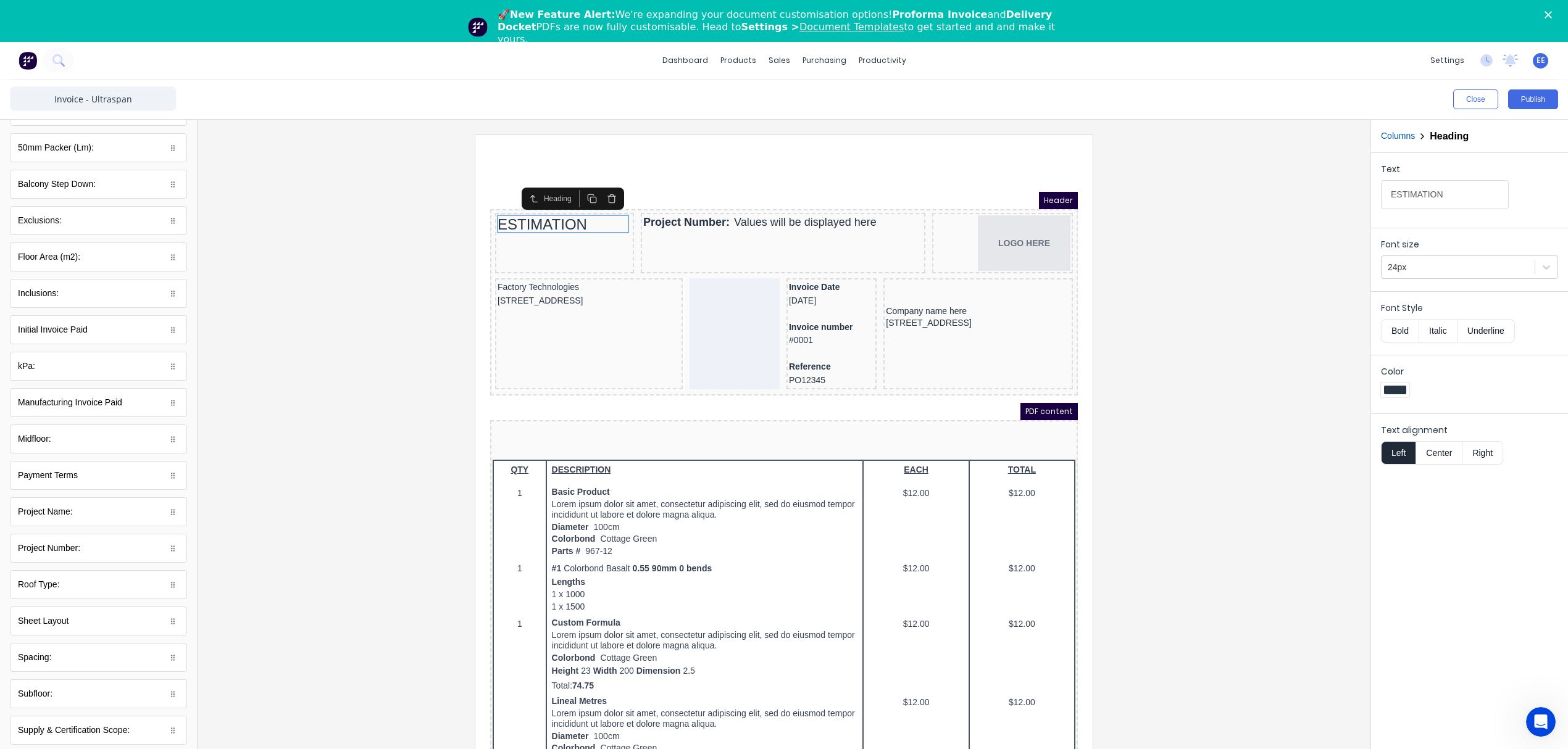
click at [1403, 330] on button "Bold" at bounding box center [1399, 330] width 37 height 24
click at [1457, 268] on div at bounding box center [1458, 268] width 141 height 15
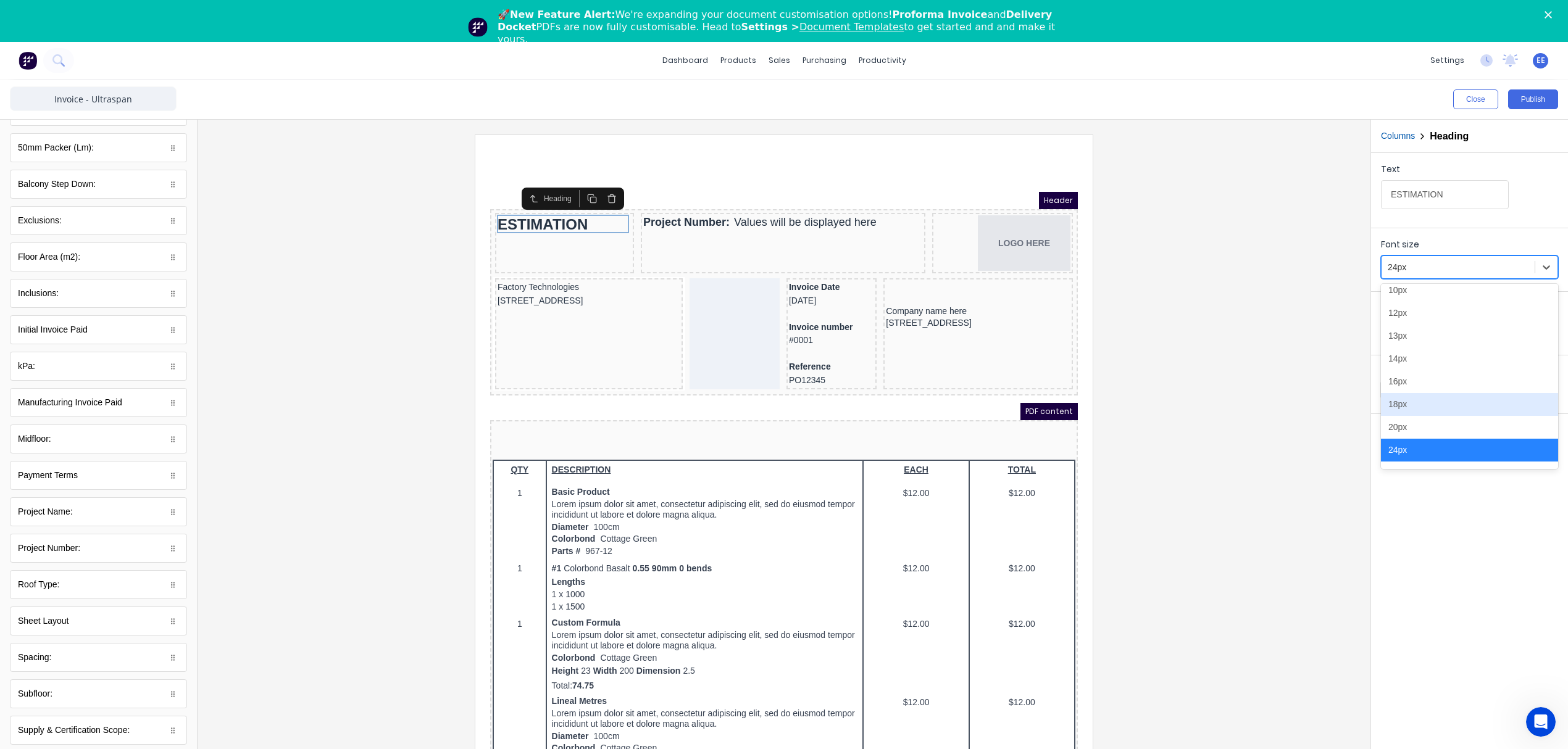
click at [1420, 408] on div "18px" at bounding box center [1469, 404] width 177 height 23
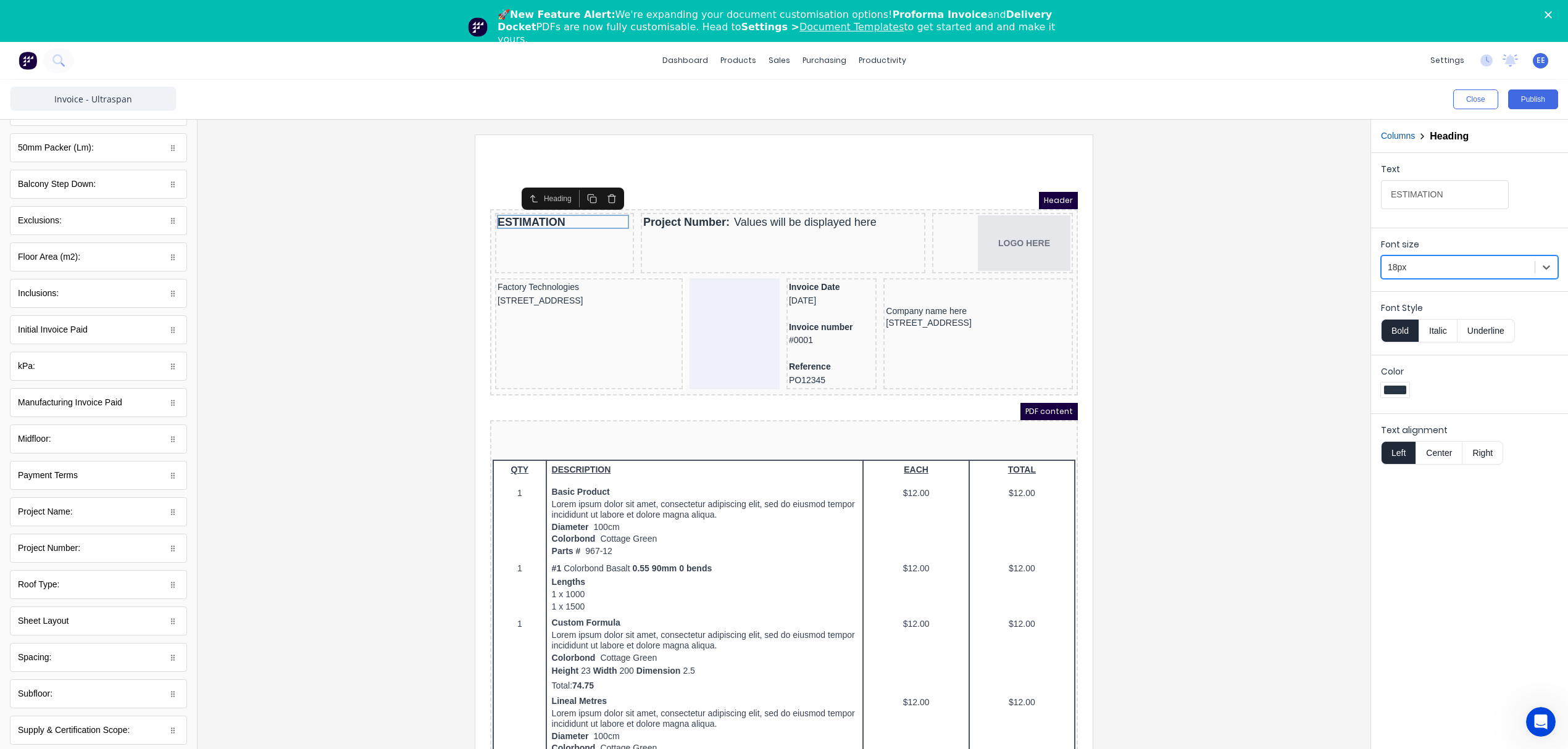
click at [1196, 280] on div at bounding box center [784, 458] width 1153 height 646
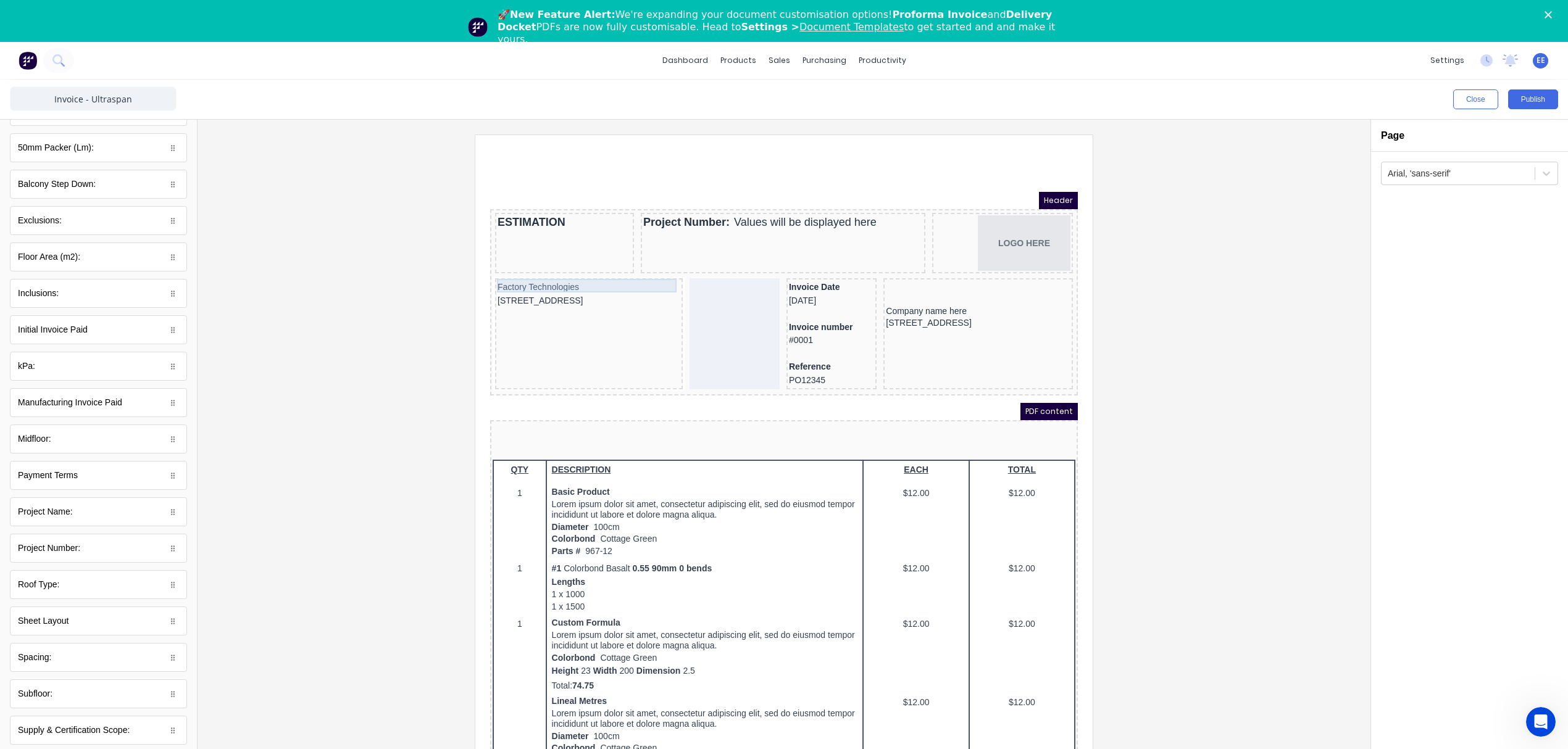
click at [508, 274] on div "Factory Technologies" at bounding box center [574, 273] width 183 height 14
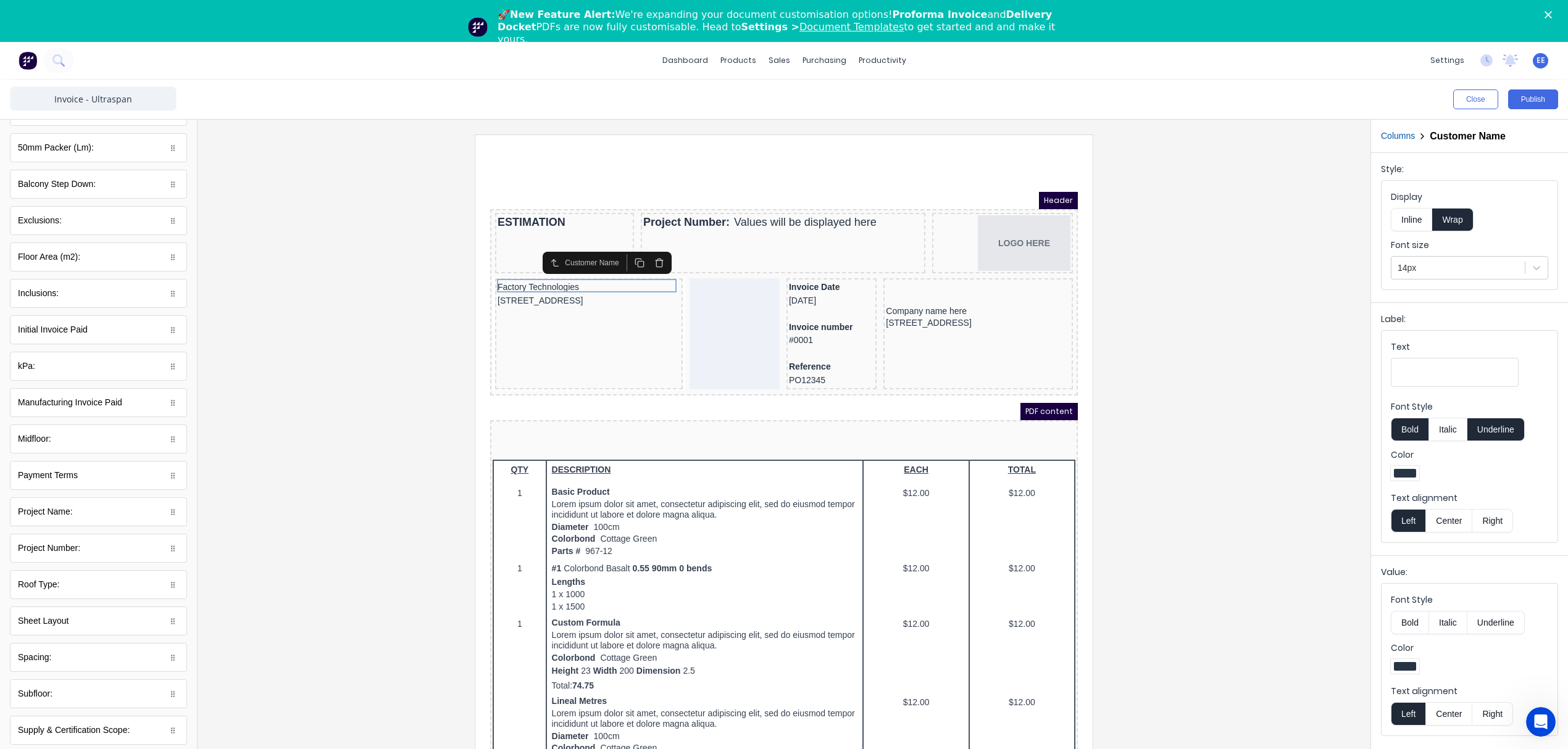
click at [642, 250] on icon "button" at bounding box center [644, 249] width 6 height 7
click at [645, 248] on icon "button" at bounding box center [644, 248] width 10 height 10
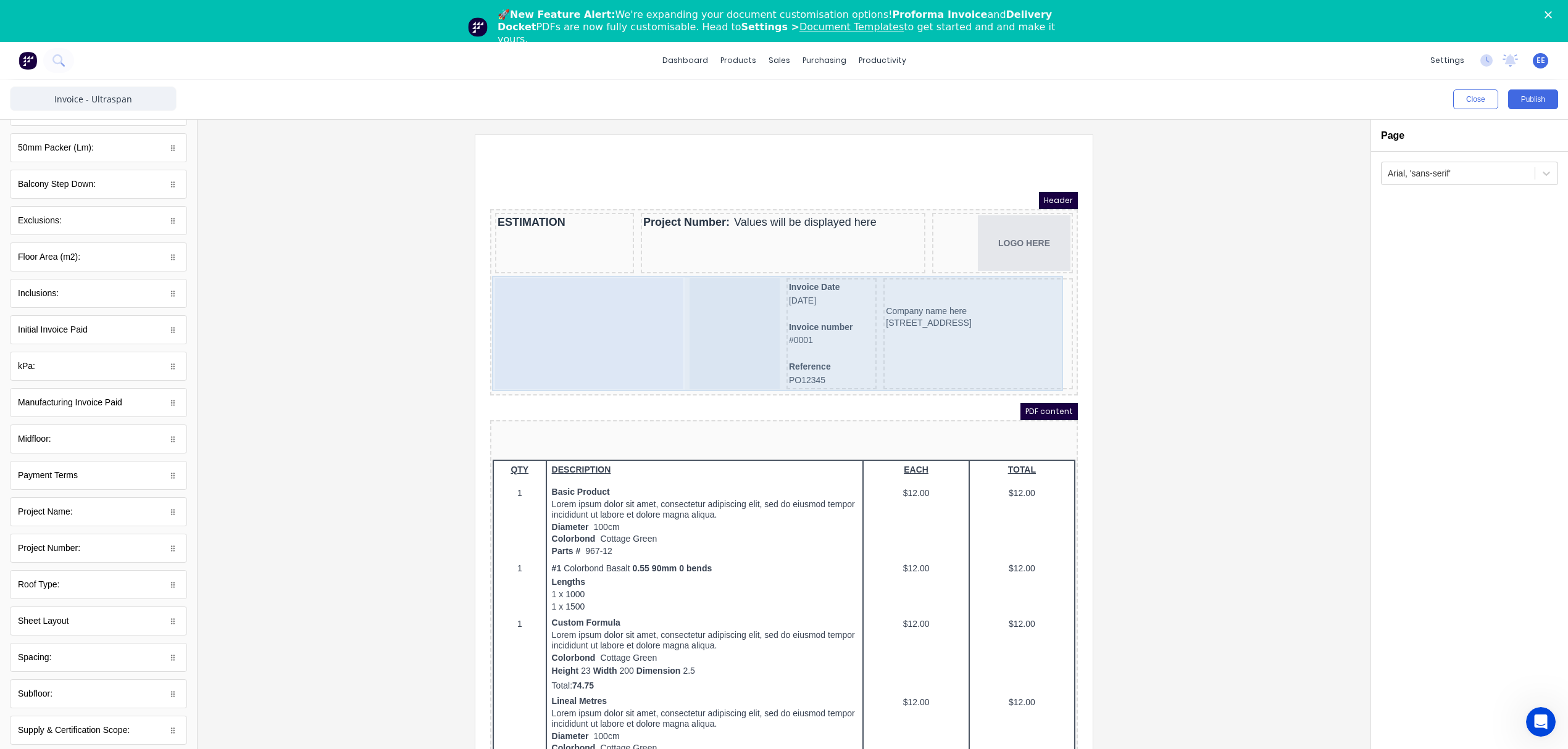
click at [919, 357] on div "Company name here 234 Beach Road Gold Coast, Queensland, Australia, 4217" at bounding box center [964, 319] width 190 height 111
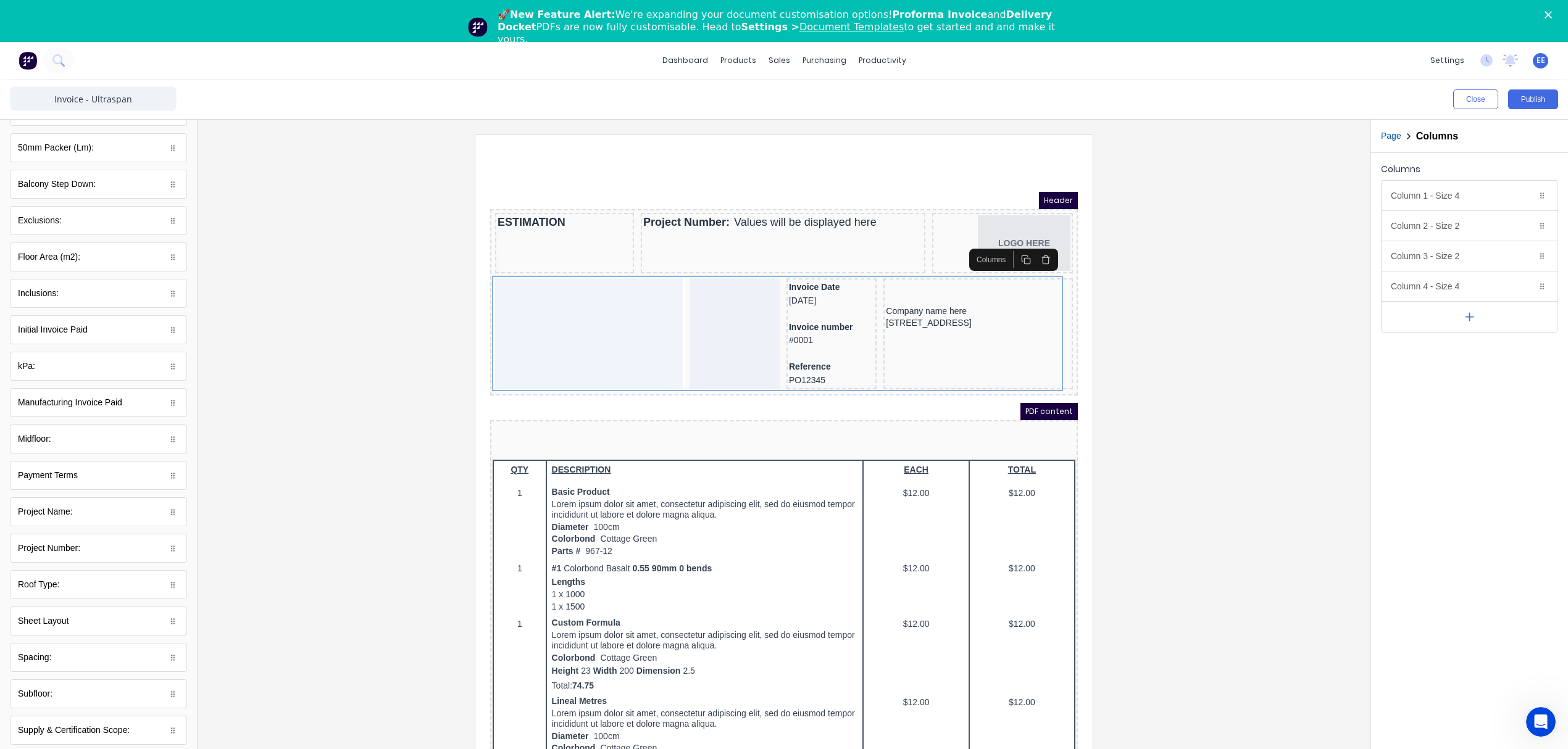
click at [1035, 245] on icon "button" at bounding box center [1031, 245] width 10 height 10
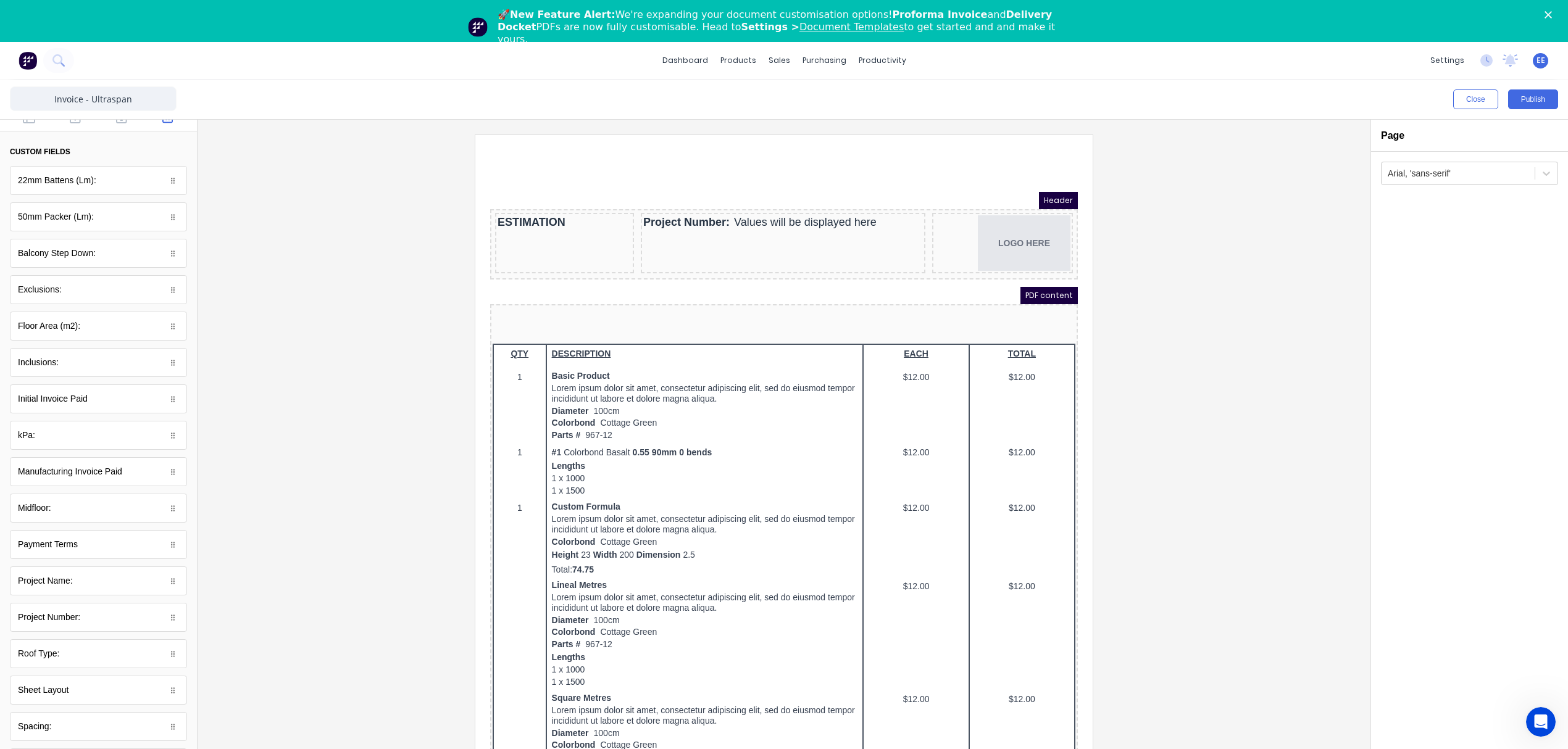
scroll to position [0, 0]
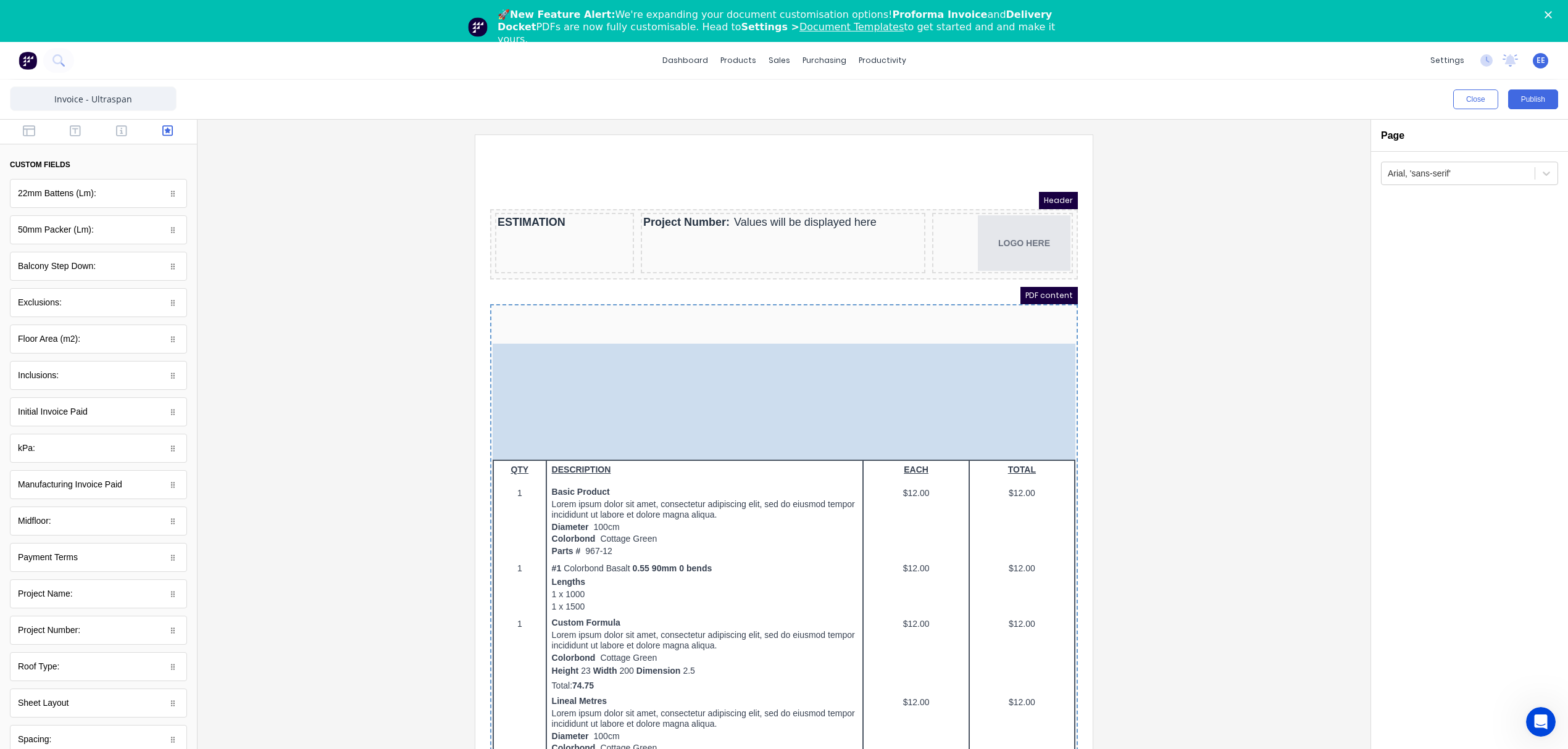
drag, startPoint x: 543, startPoint y: 290, endPoint x: 581, endPoint y: 336, distance: 59.7
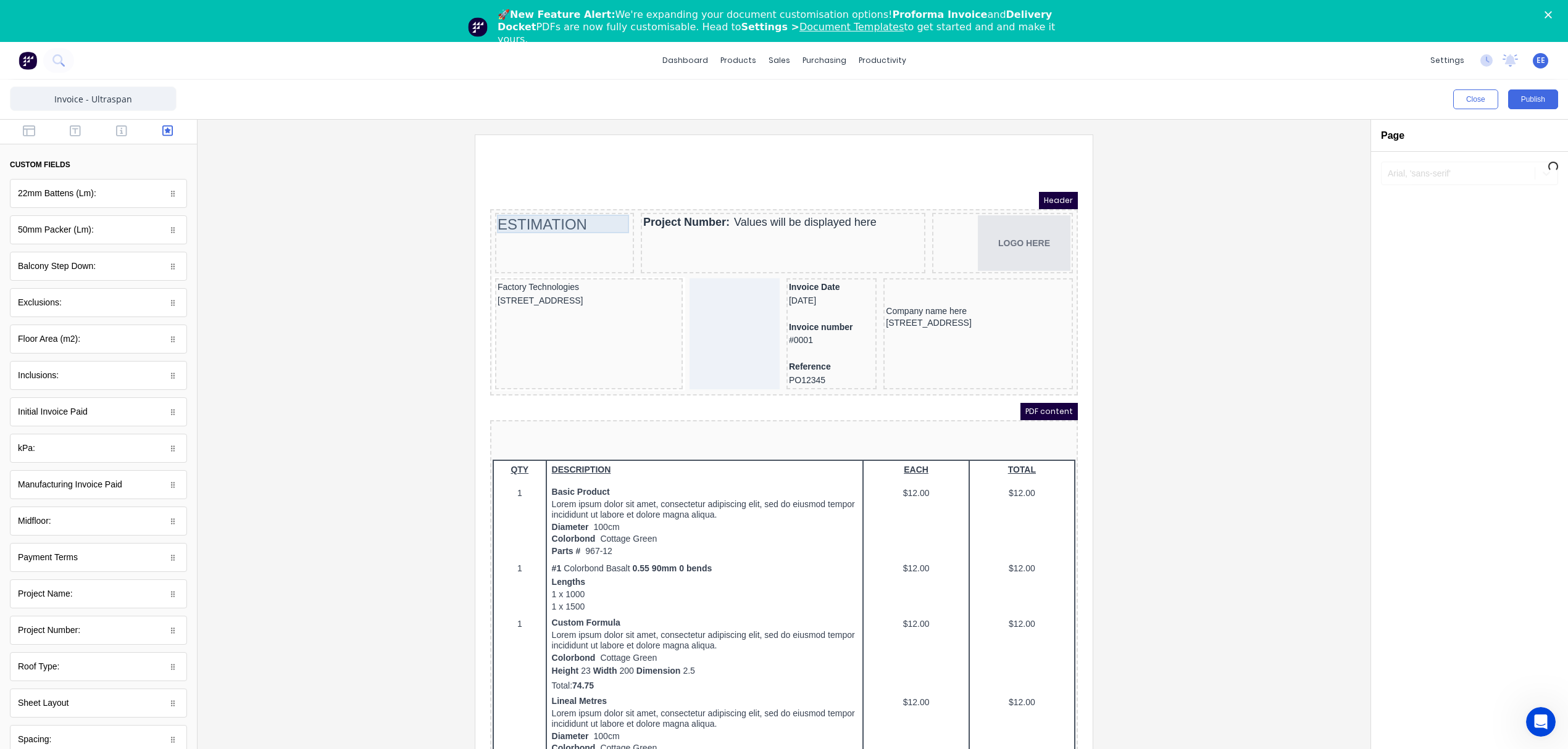
click at [557, 214] on div "ESTIMATION" at bounding box center [549, 210] width 134 height 19
click at [588, 211] on div "ESTIMATION" at bounding box center [549, 210] width 134 height 19
click at [784, 209] on div "Project Number: Values will be displayed here" at bounding box center [768, 208] width 280 height 14
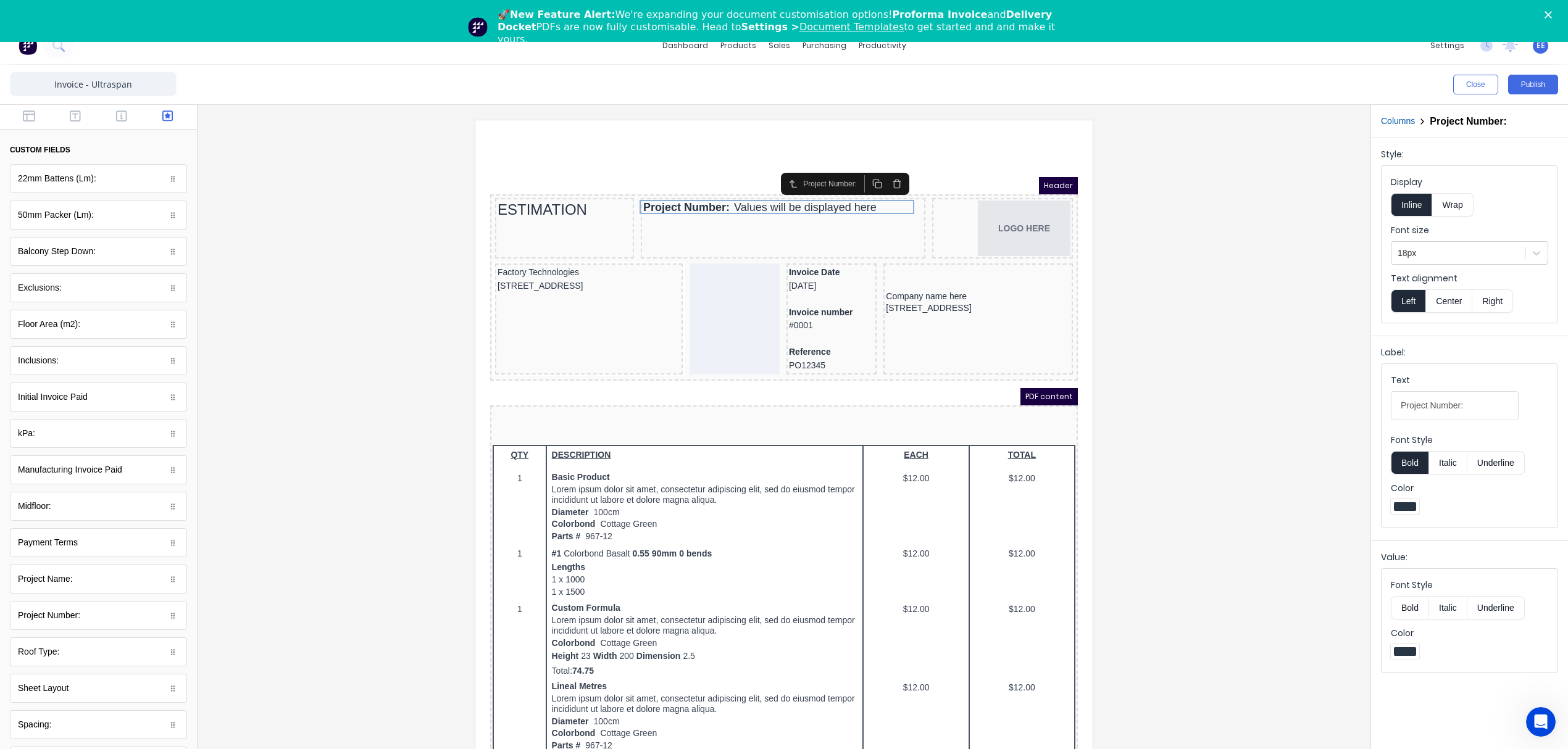
scroll to position [42, 0]
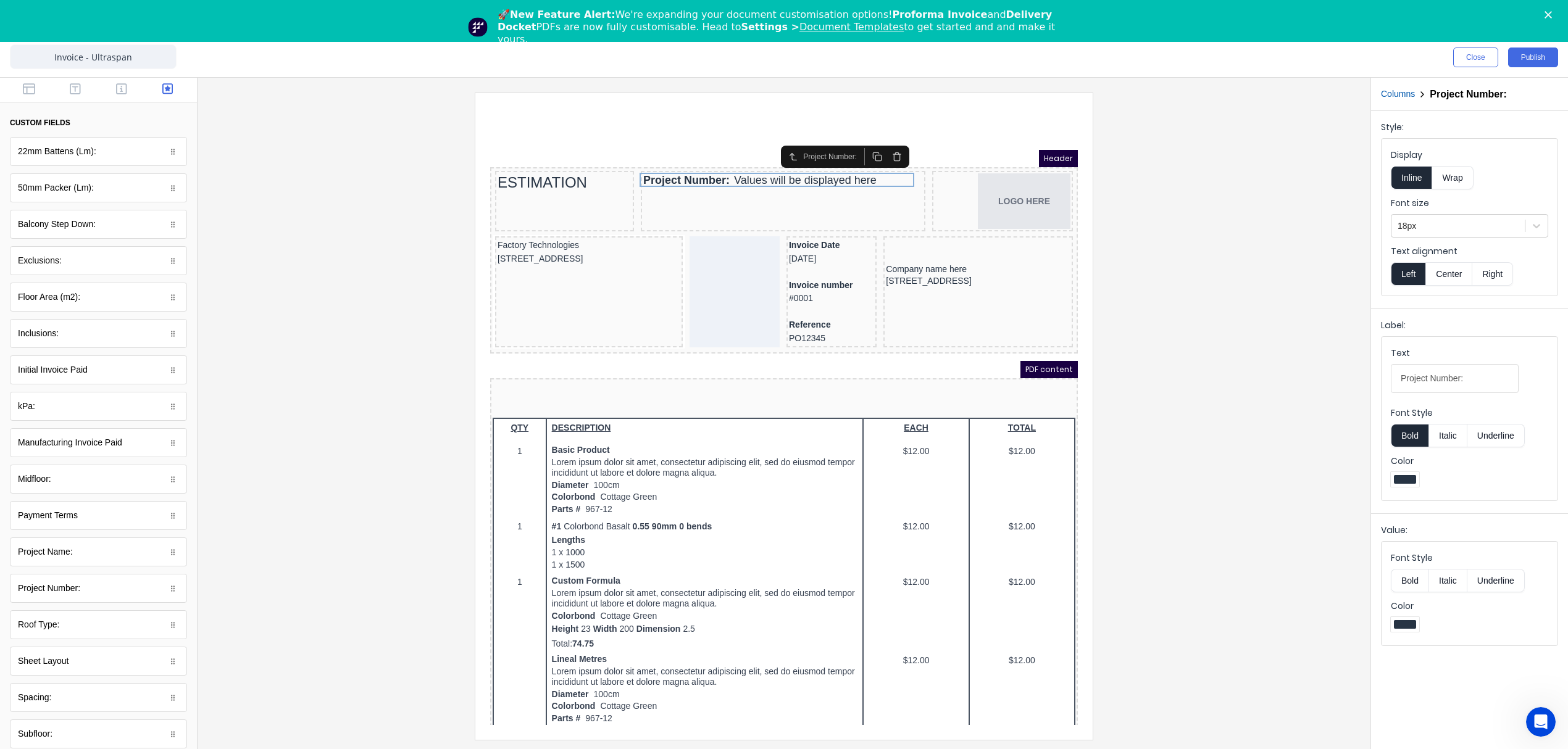
click at [1415, 591] on button "Bold" at bounding box center [1410, 580] width 37 height 24
click at [578, 163] on div "ESTIMATION" at bounding box center [549, 168] width 134 height 19
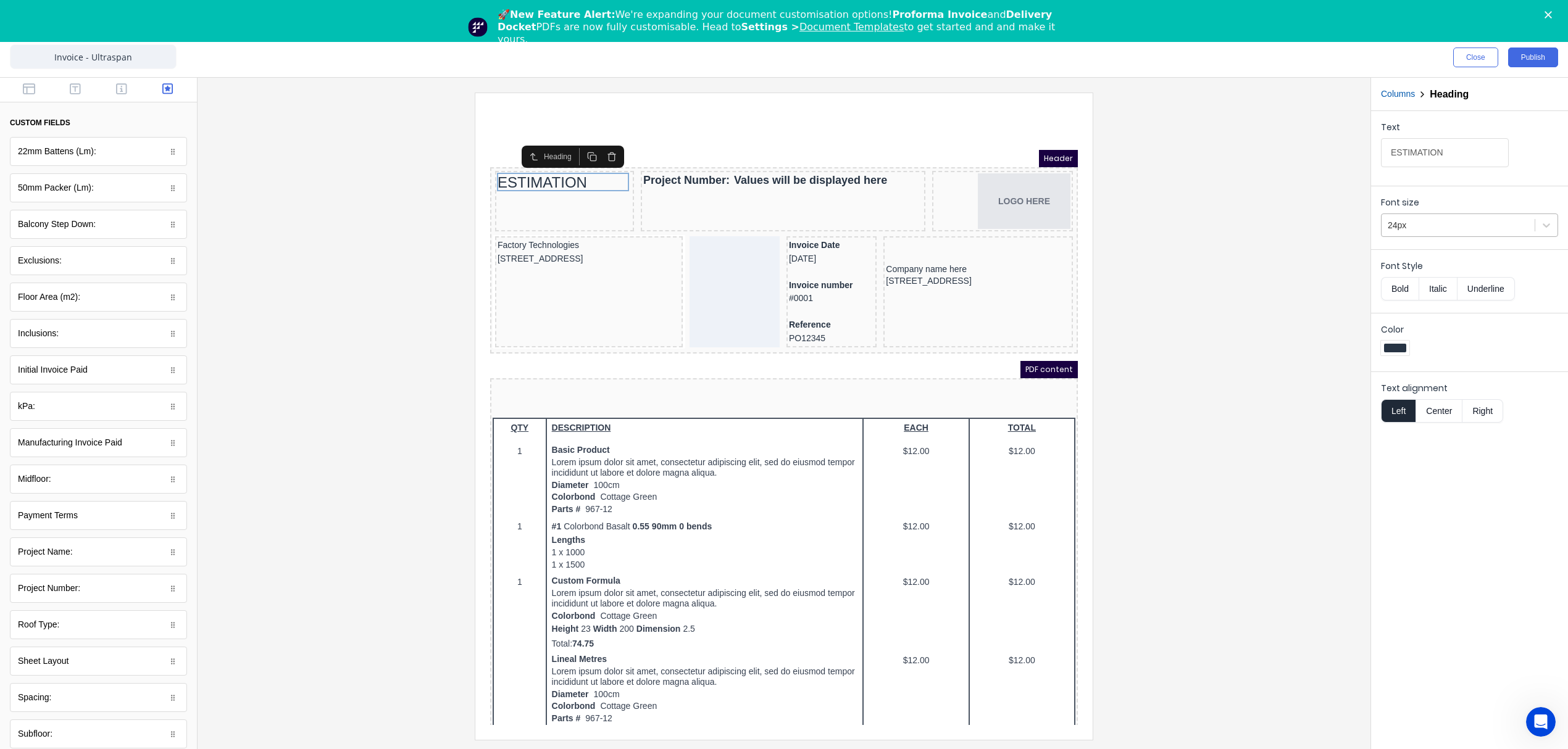
click at [1465, 233] on div at bounding box center [1458, 225] width 141 height 15
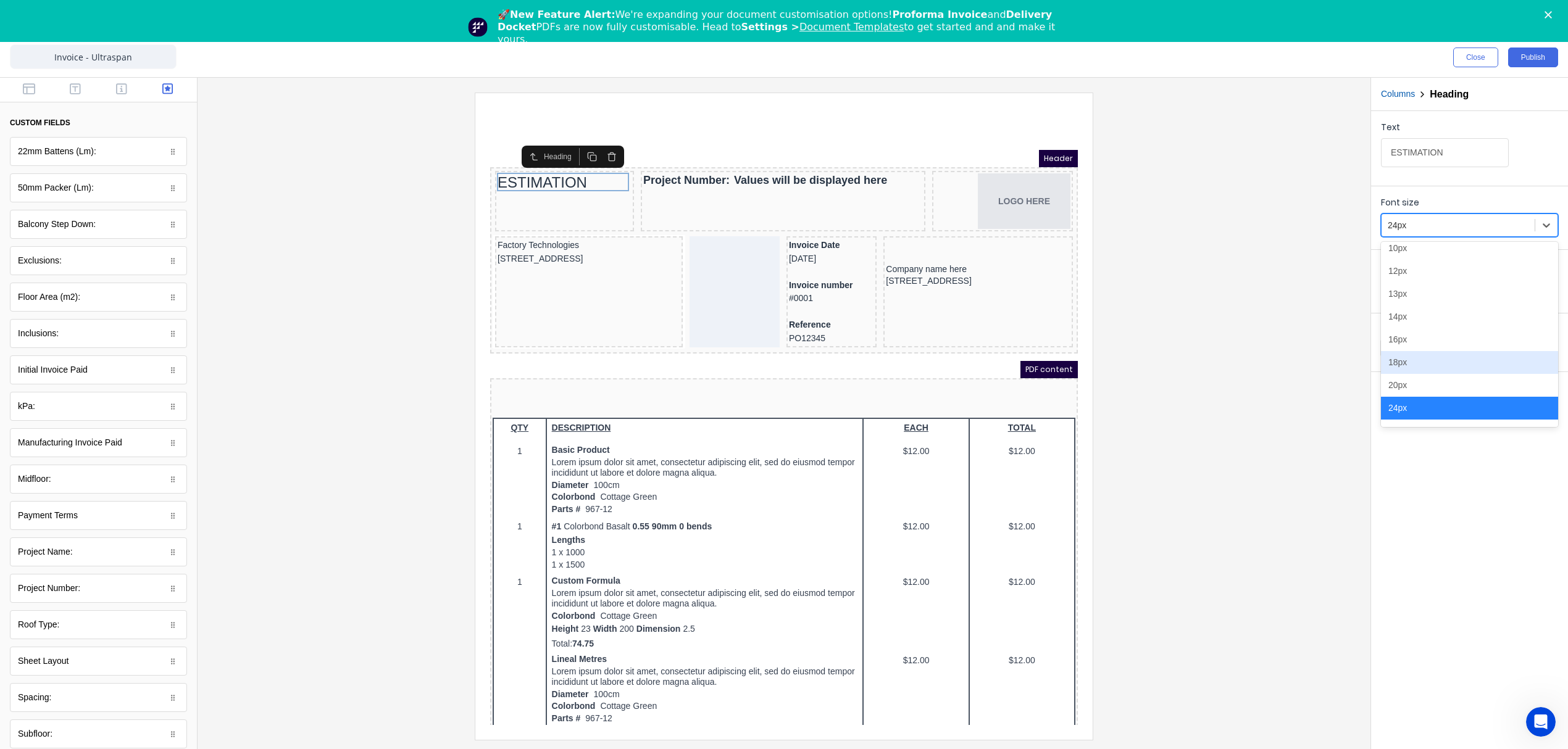
click at [1423, 371] on div "18px" at bounding box center [1469, 362] width 177 height 23
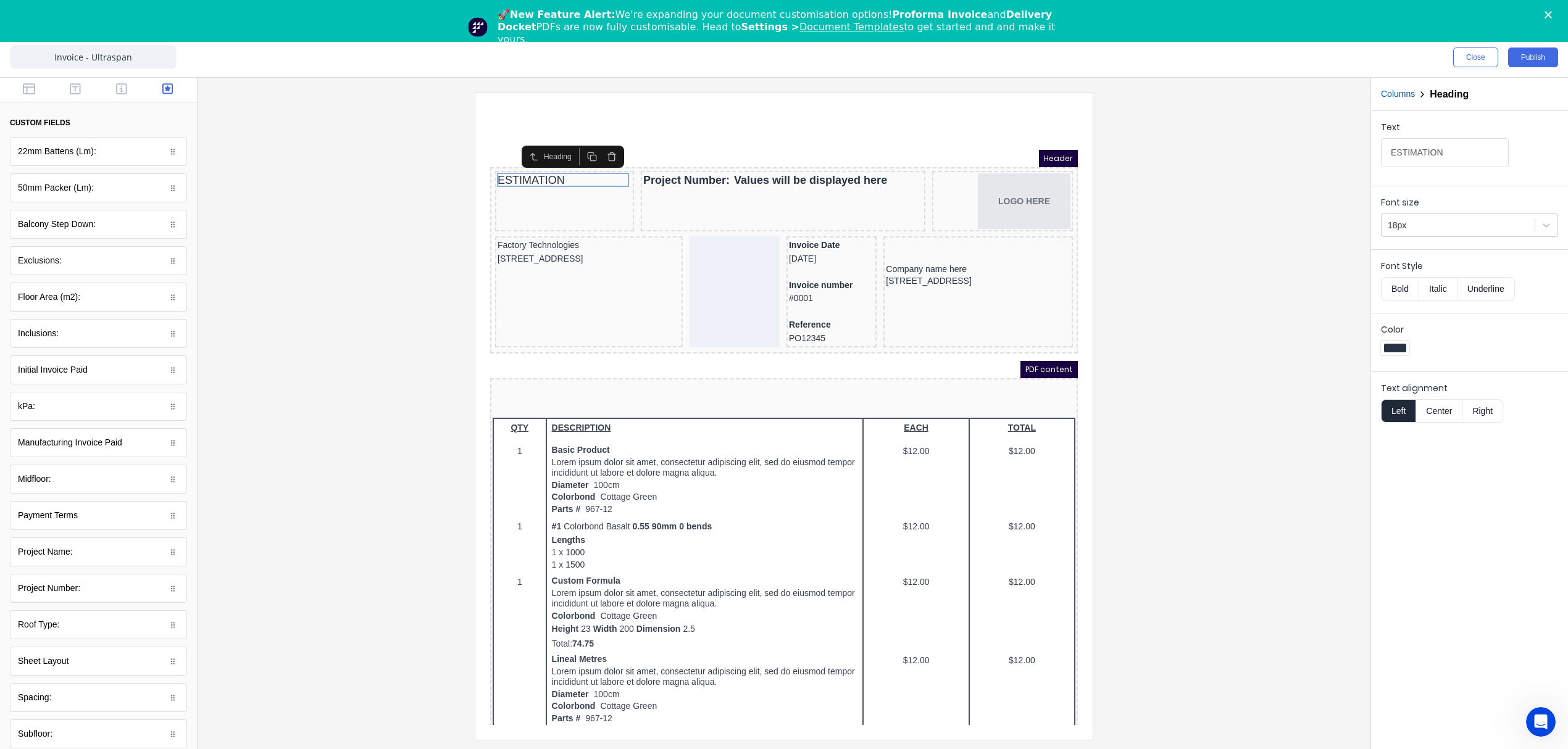
click at [1404, 289] on button "Bold" at bounding box center [1399, 289] width 37 height 24
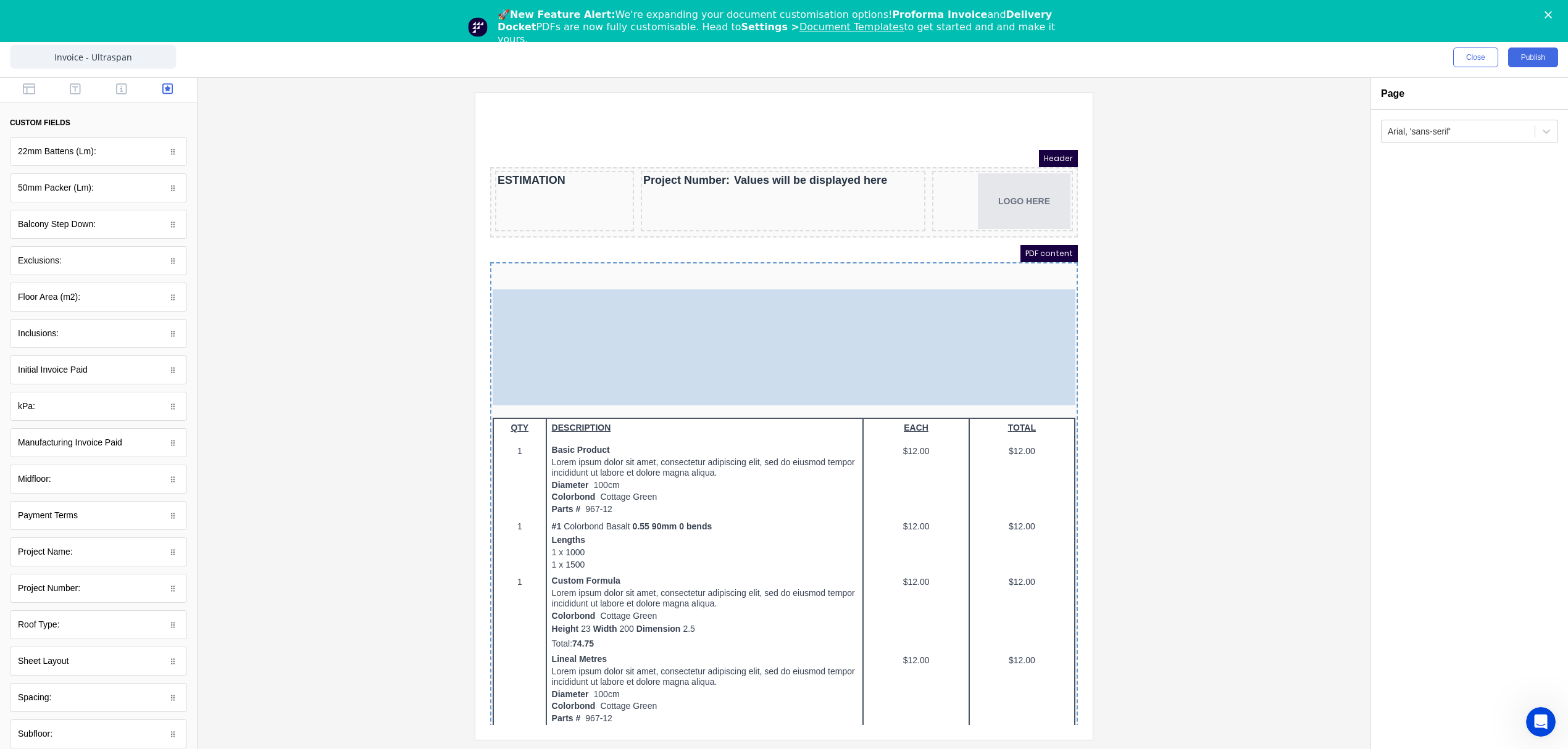
drag, startPoint x: 719, startPoint y: 239, endPoint x: 764, endPoint y: 295, distance: 71.8
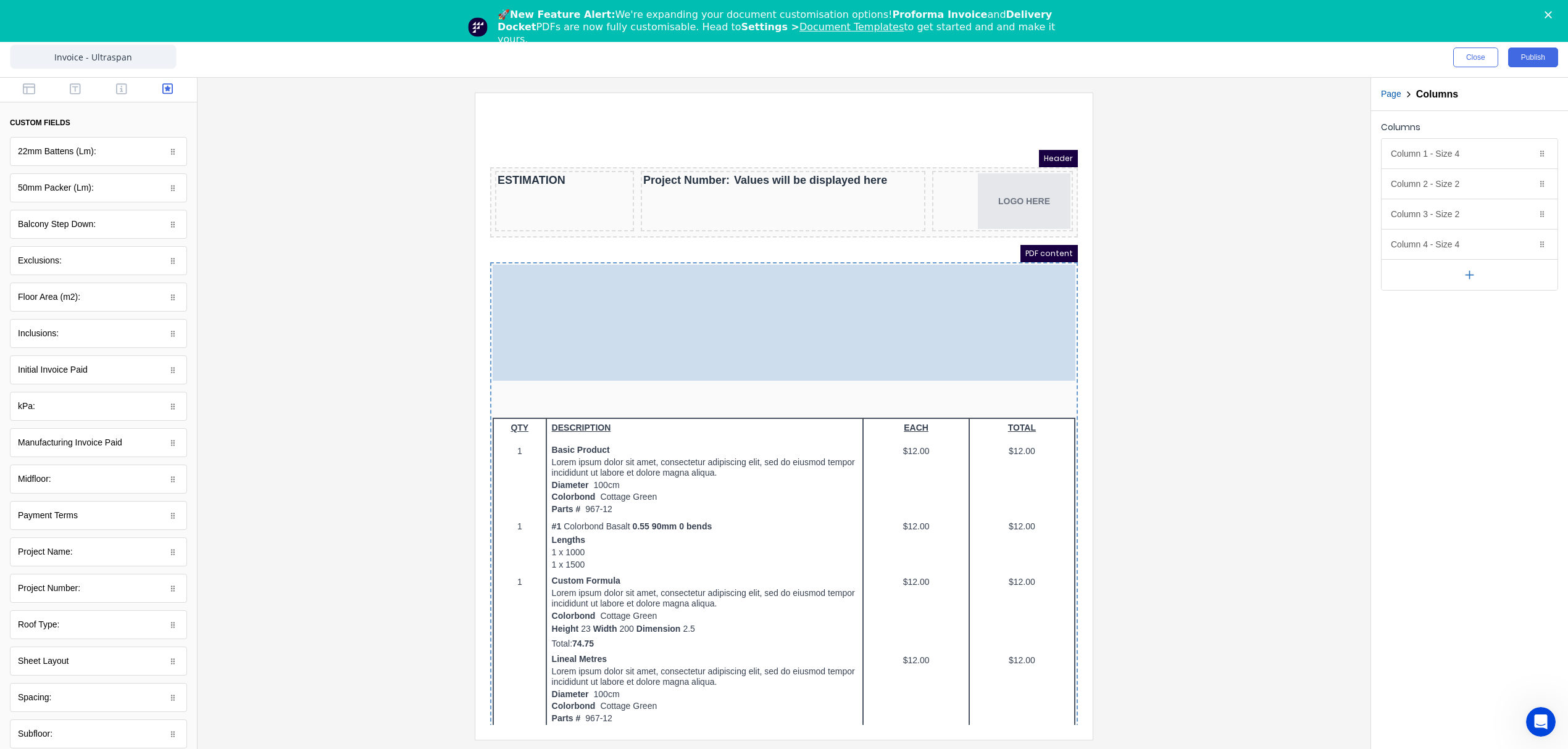
drag, startPoint x: 741, startPoint y: 326, endPoint x: 738, endPoint y: 300, distance: 26.2
click at [738, 300] on body "Header ESTIMATION Project Number: Values will be displayed here LOGO HERE PDF c…" at bounding box center [769, 443] width 587 height 617
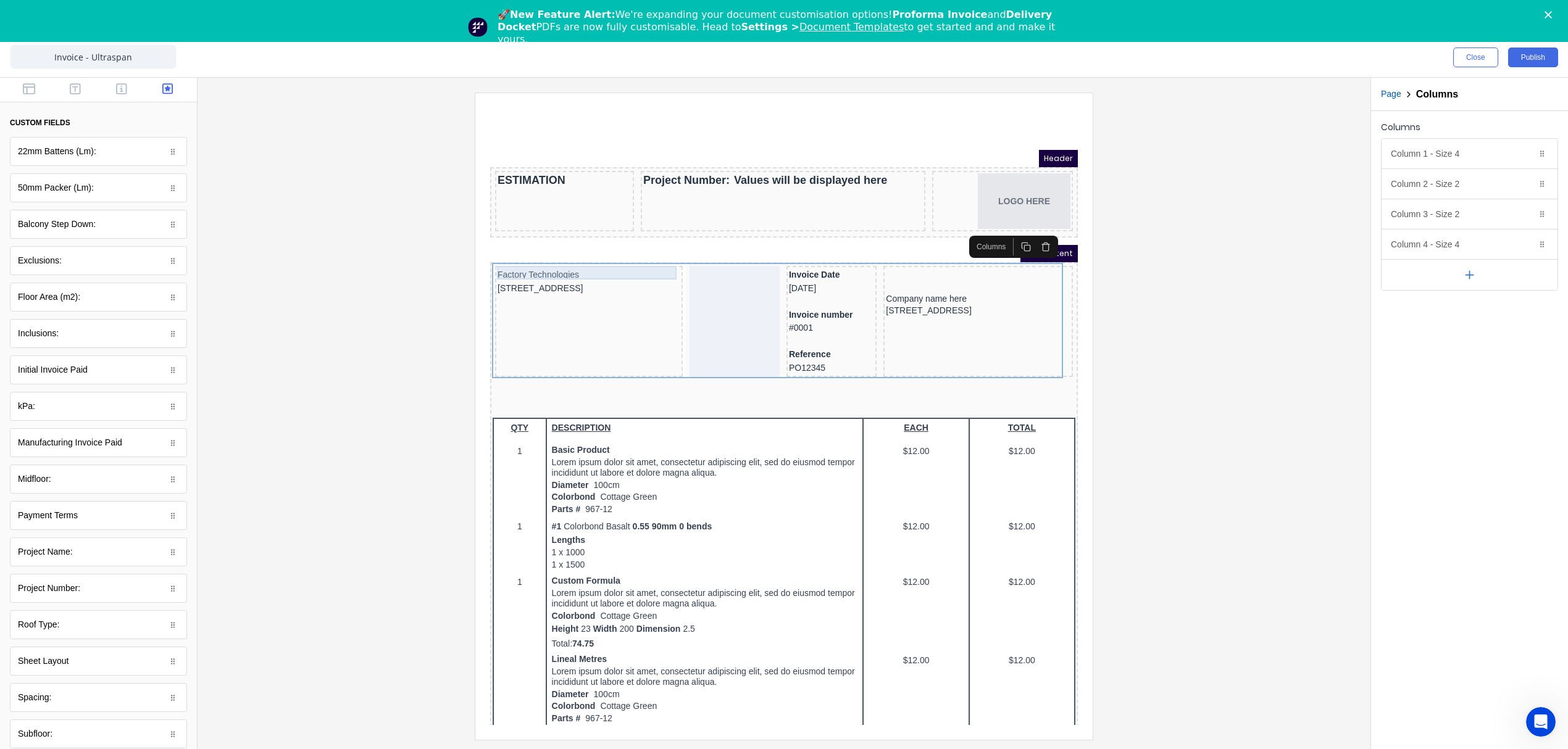
click at [500, 258] on div "Factory Technologies" at bounding box center [574, 260] width 183 height 14
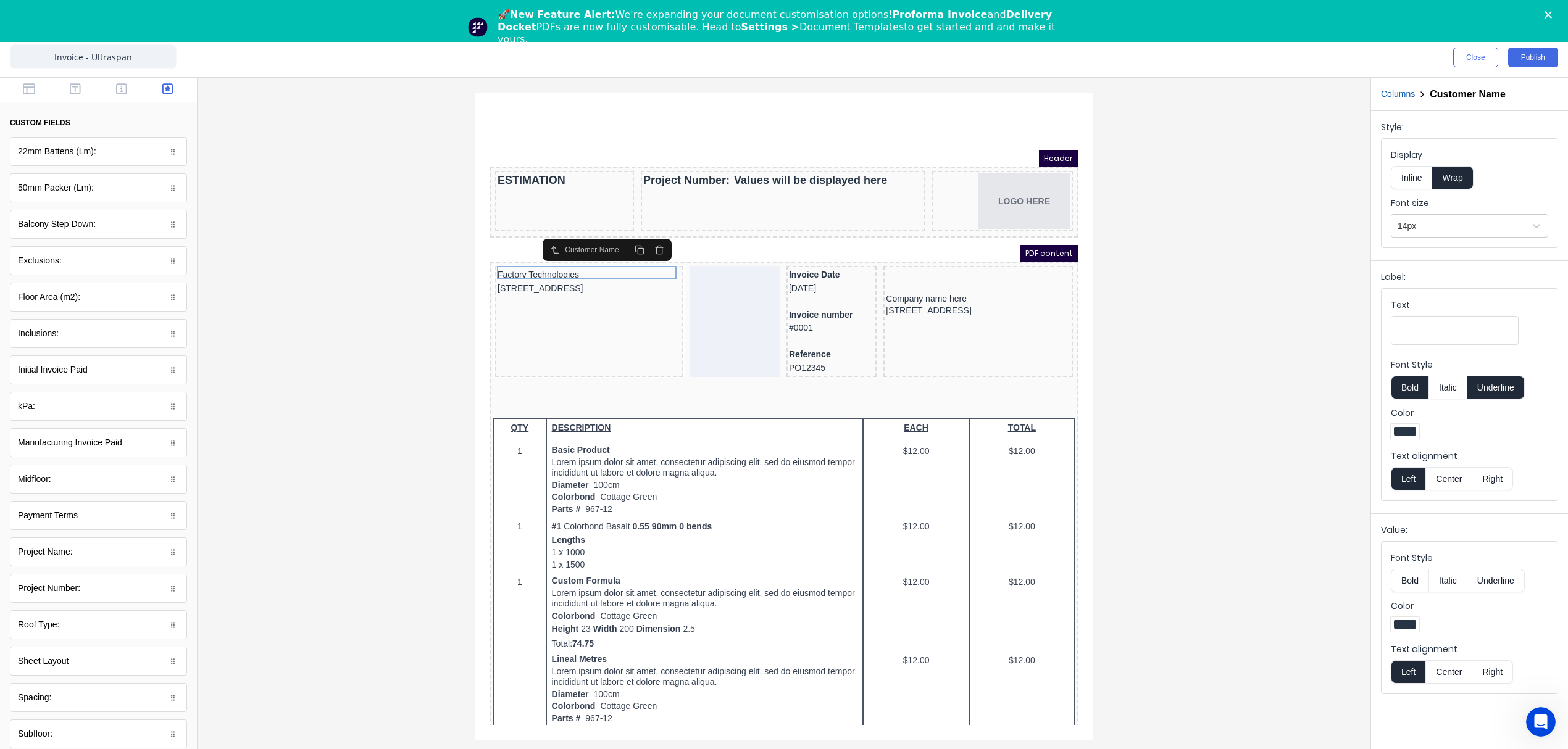
click at [1415, 397] on button "Bold" at bounding box center [1410, 387] width 37 height 24
click at [632, 256] on div "Factory Technologies" at bounding box center [574, 260] width 183 height 14
click at [1496, 396] on button "Underline" at bounding box center [1496, 387] width 58 height 24
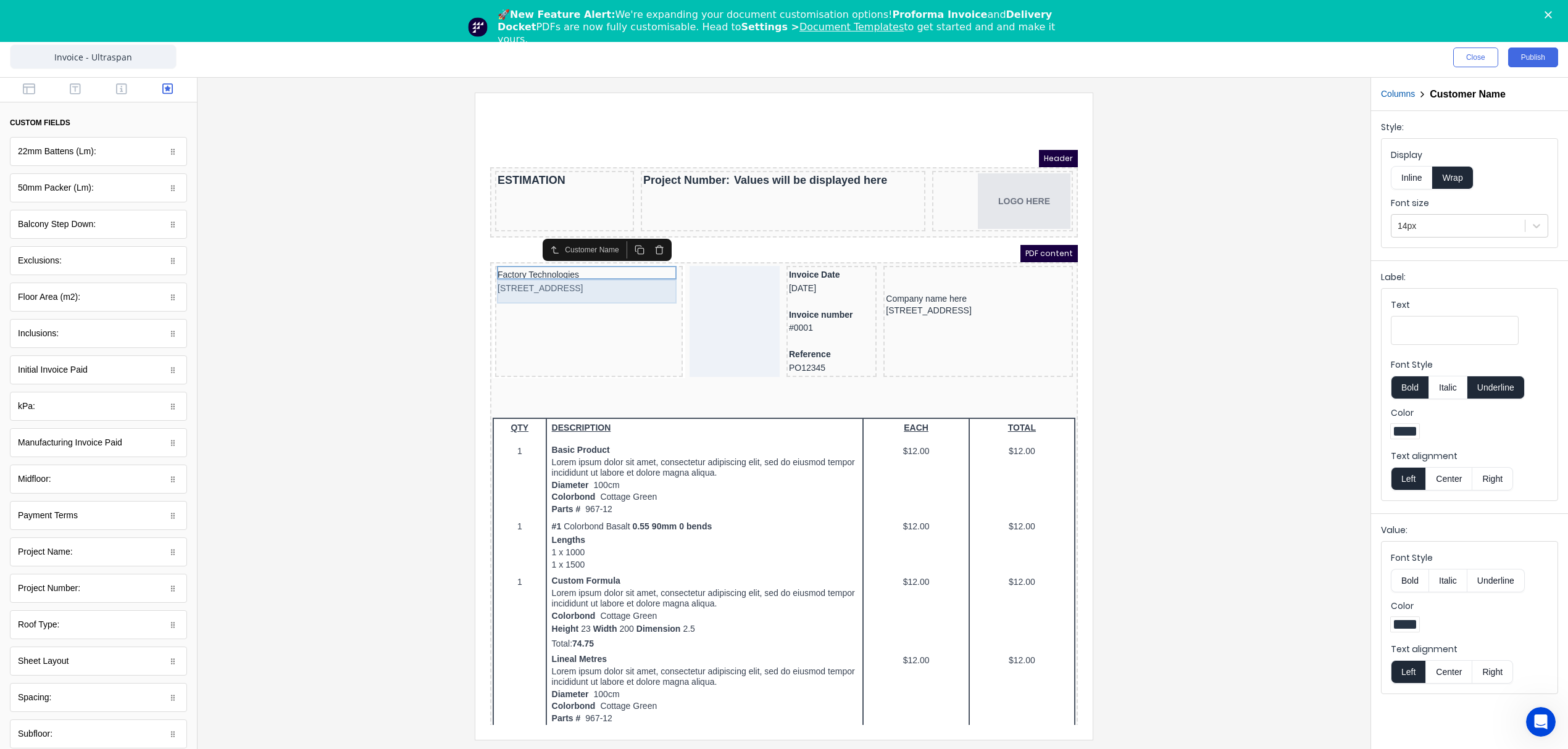
click at [651, 269] on div "[STREET_ADDRESS]" at bounding box center [574, 274] width 183 height 14
click at [504, 258] on div "Factory Technologies" at bounding box center [574, 260] width 183 height 14
click at [1400, 394] on button "Bold" at bounding box center [1410, 387] width 37 height 24
click at [1400, 393] on button "Bold" at bounding box center [1410, 387] width 37 height 24
click at [1418, 183] on button "Inline" at bounding box center [1411, 178] width 42 height 24
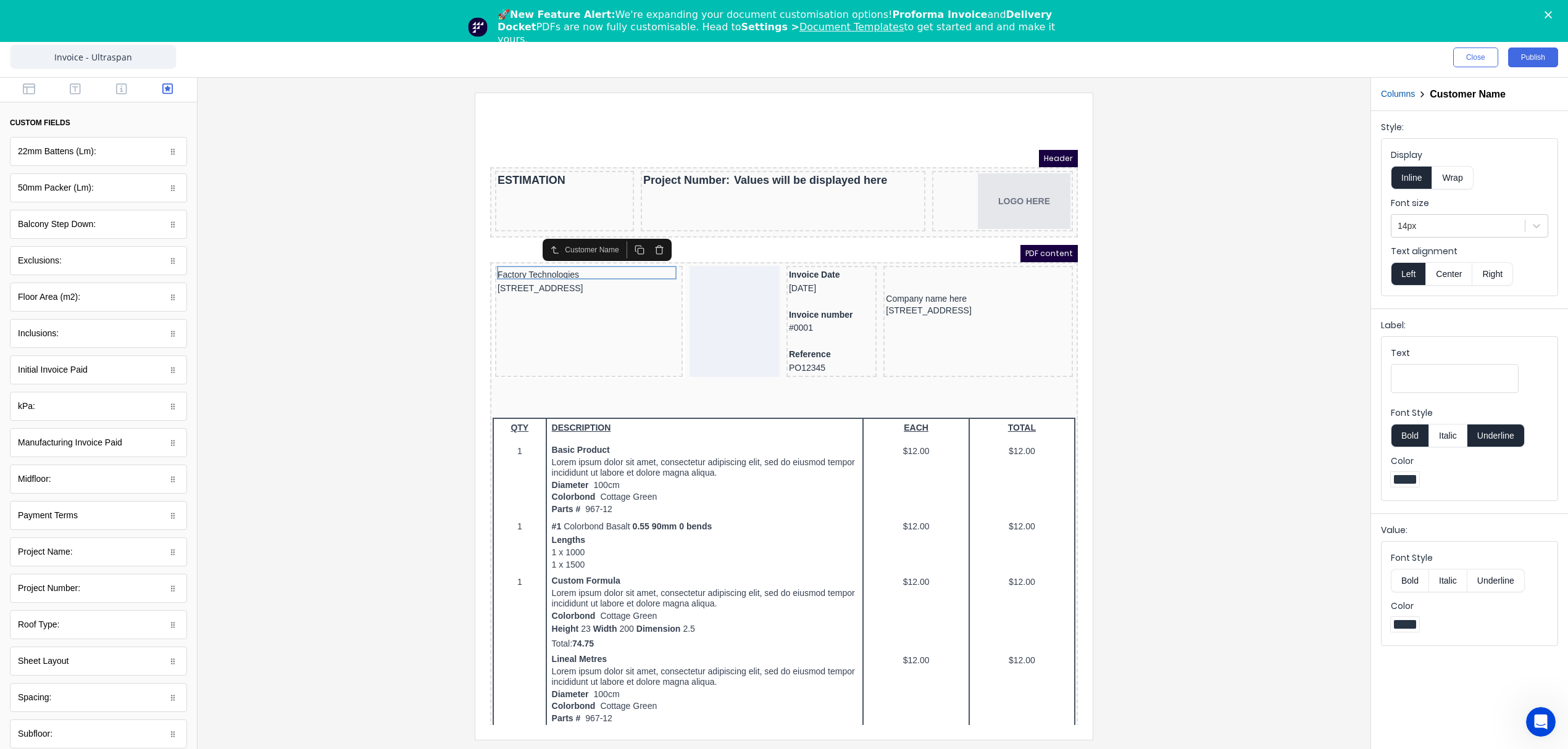
click at [1418, 179] on button "Inline" at bounding box center [1411, 178] width 42 height 24
click at [1411, 174] on button "Inline" at bounding box center [1411, 178] width 42 height 24
click at [1490, 439] on button "Underline" at bounding box center [1496, 436] width 58 height 24
click at [1414, 440] on button "Bold" at bounding box center [1410, 436] width 37 height 24
click at [1448, 439] on button "Italic" at bounding box center [1448, 436] width 39 height 24
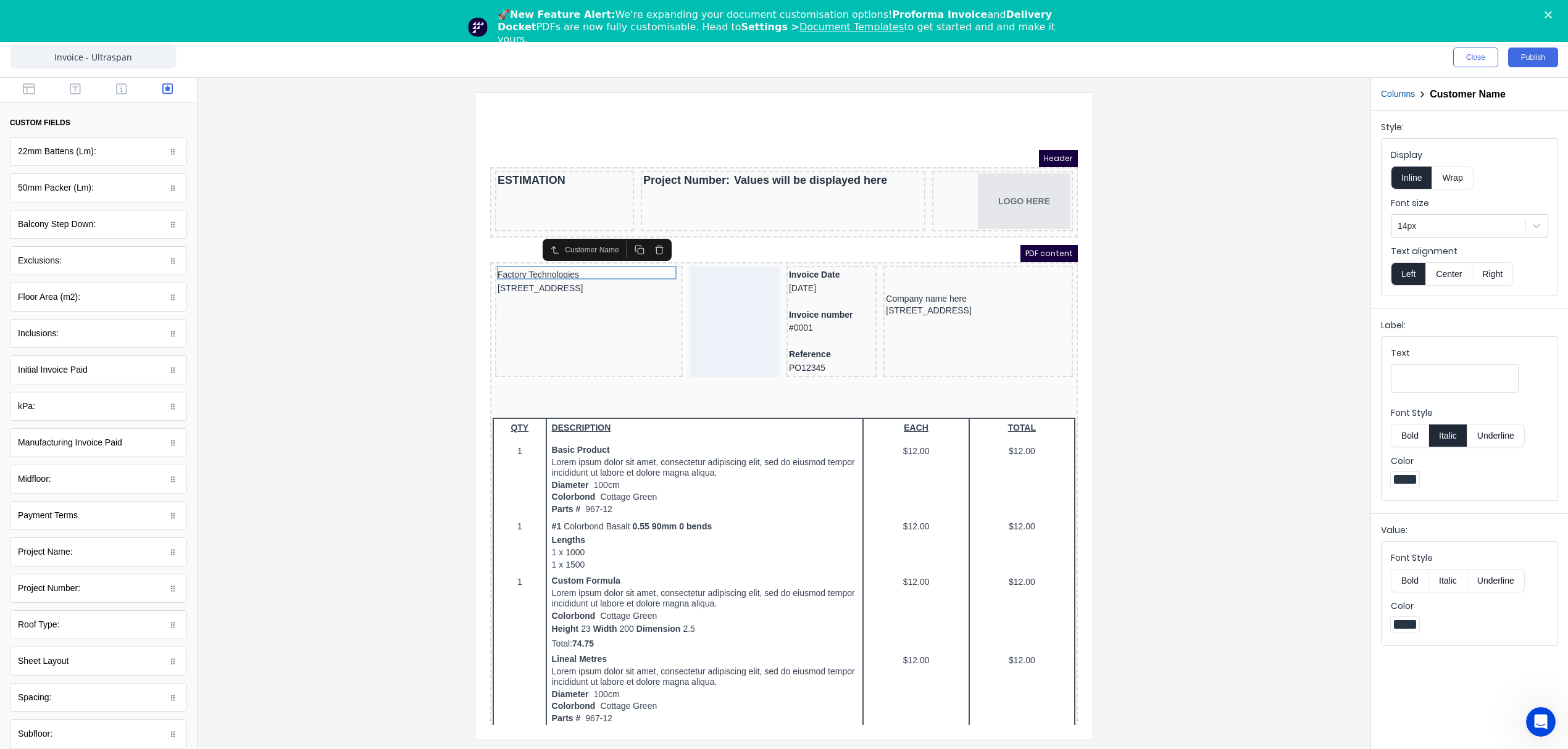
click at [1448, 439] on button "Italic" at bounding box center [1448, 436] width 39 height 24
click at [617, 258] on div "Factory Technologies" at bounding box center [574, 260] width 183 height 14
click at [648, 239] on icon "button" at bounding box center [644, 236] width 10 height 10
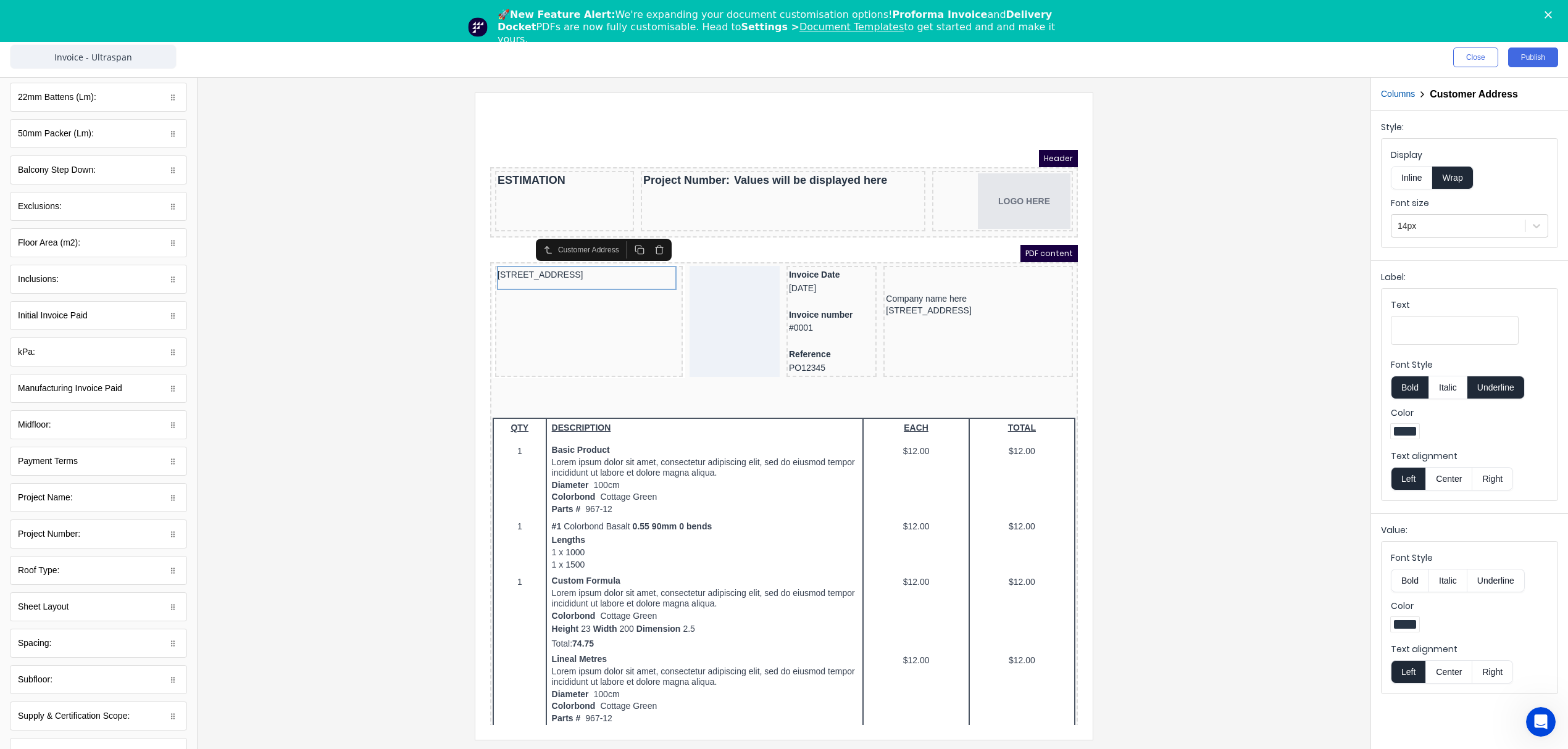
scroll to position [0, 0]
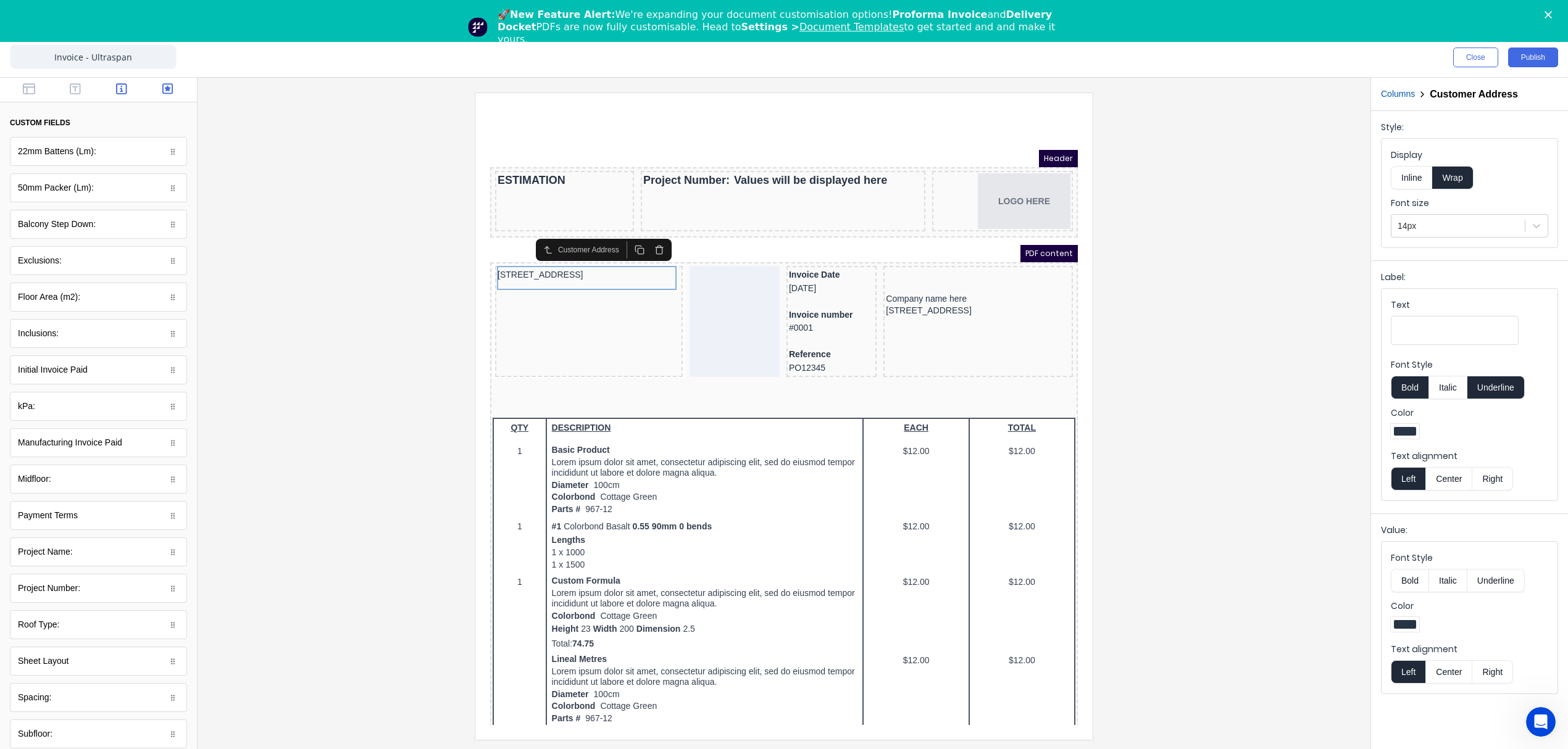
click at [116, 84] on icon "button" at bounding box center [121, 88] width 11 height 11
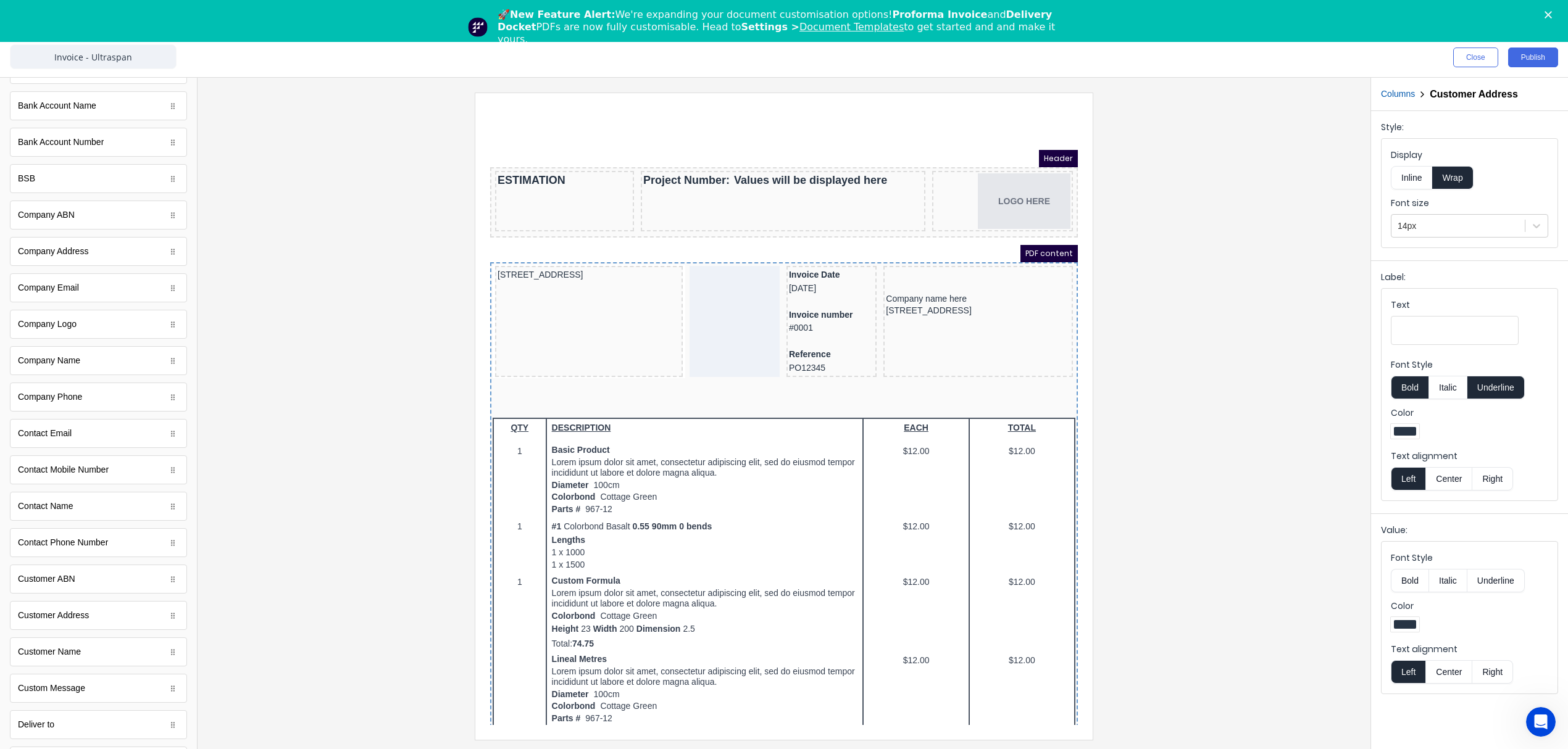
scroll to position [99, 0]
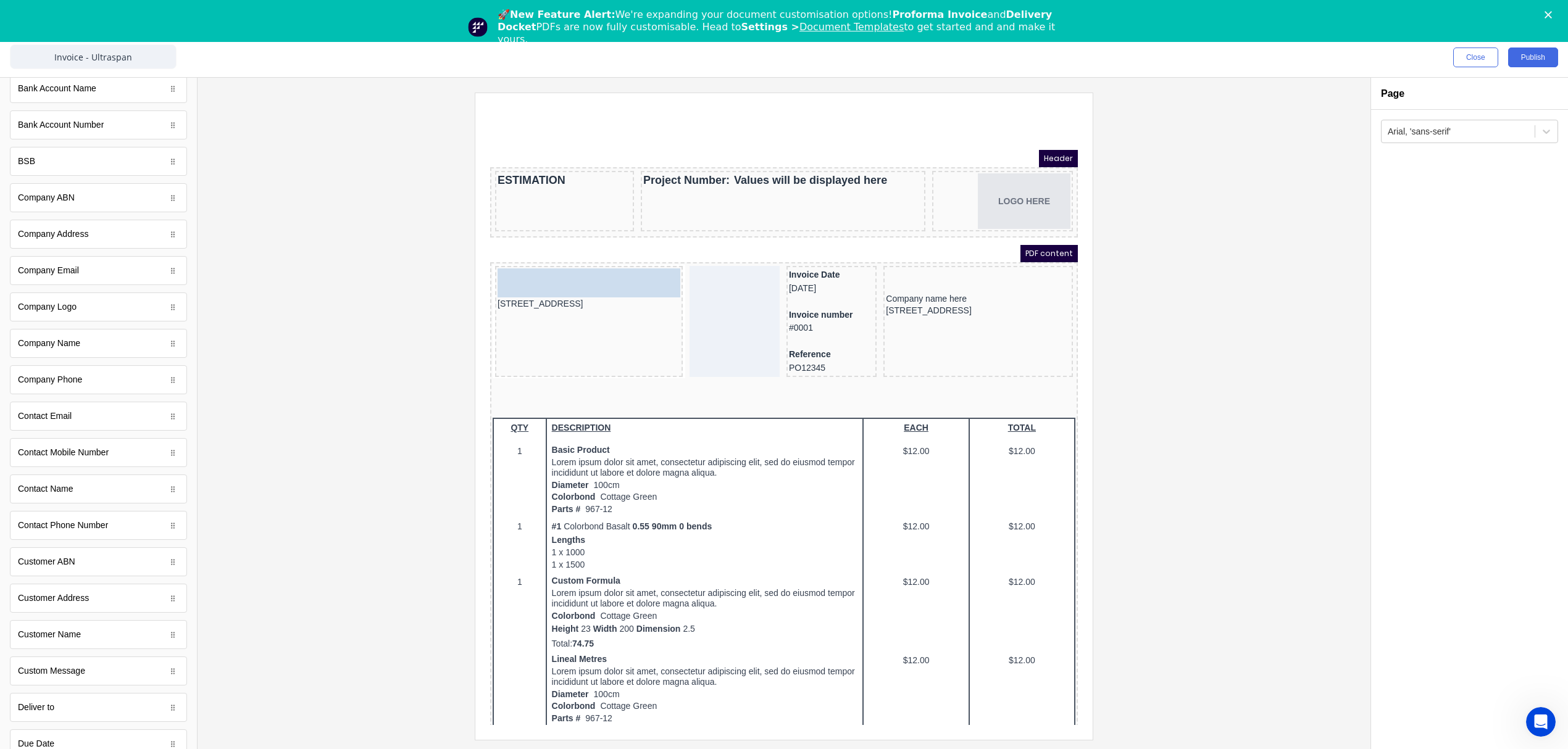
drag, startPoint x: 68, startPoint y: 664, endPoint x: 587, endPoint y: 272, distance: 650.4
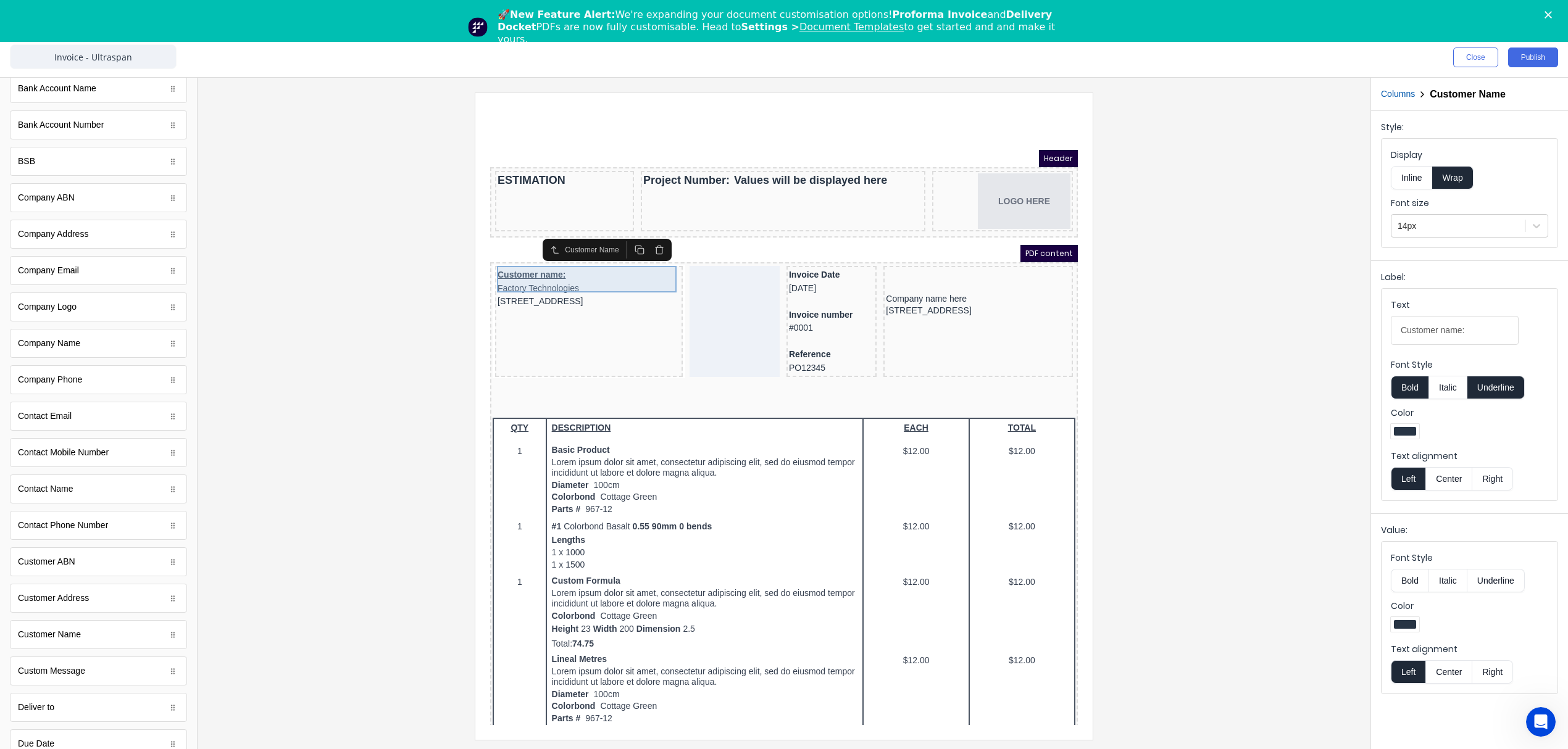
click at [549, 262] on div "Customer name: Factory Technologies" at bounding box center [574, 266] width 183 height 26
drag, startPoint x: 1472, startPoint y: 332, endPoint x: 1271, endPoint y: 348, distance: 201.6
click at [1271, 348] on div "Close Publish Components standard fields Accounting number Accounting number Ba…" at bounding box center [784, 393] width 1568 height 712
click at [1410, 588] on button "Bold" at bounding box center [1410, 580] width 37 height 24
click at [1169, 333] on div at bounding box center [784, 415] width 1153 height 646
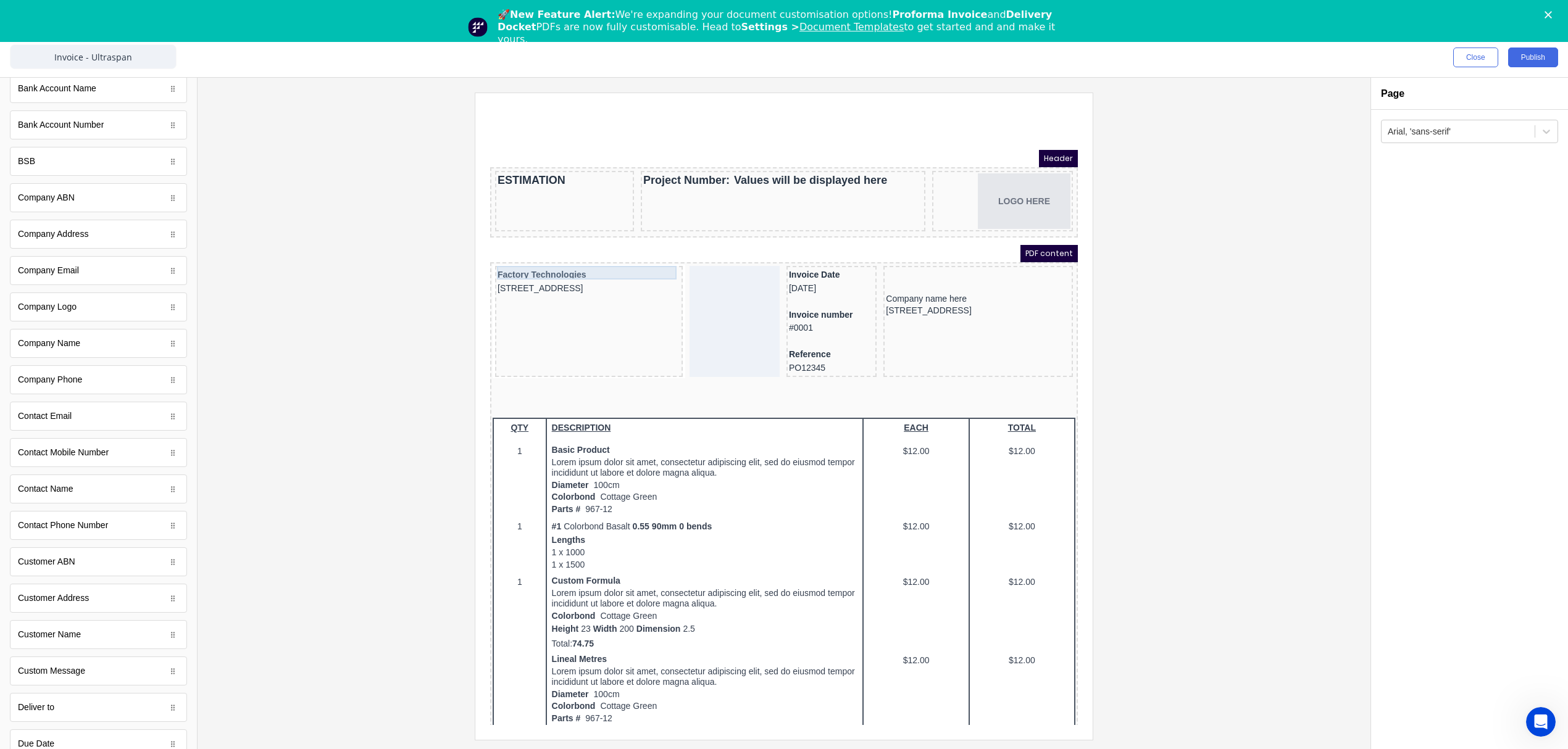
click at [517, 258] on div "Factory Technologies" at bounding box center [574, 260] width 183 height 14
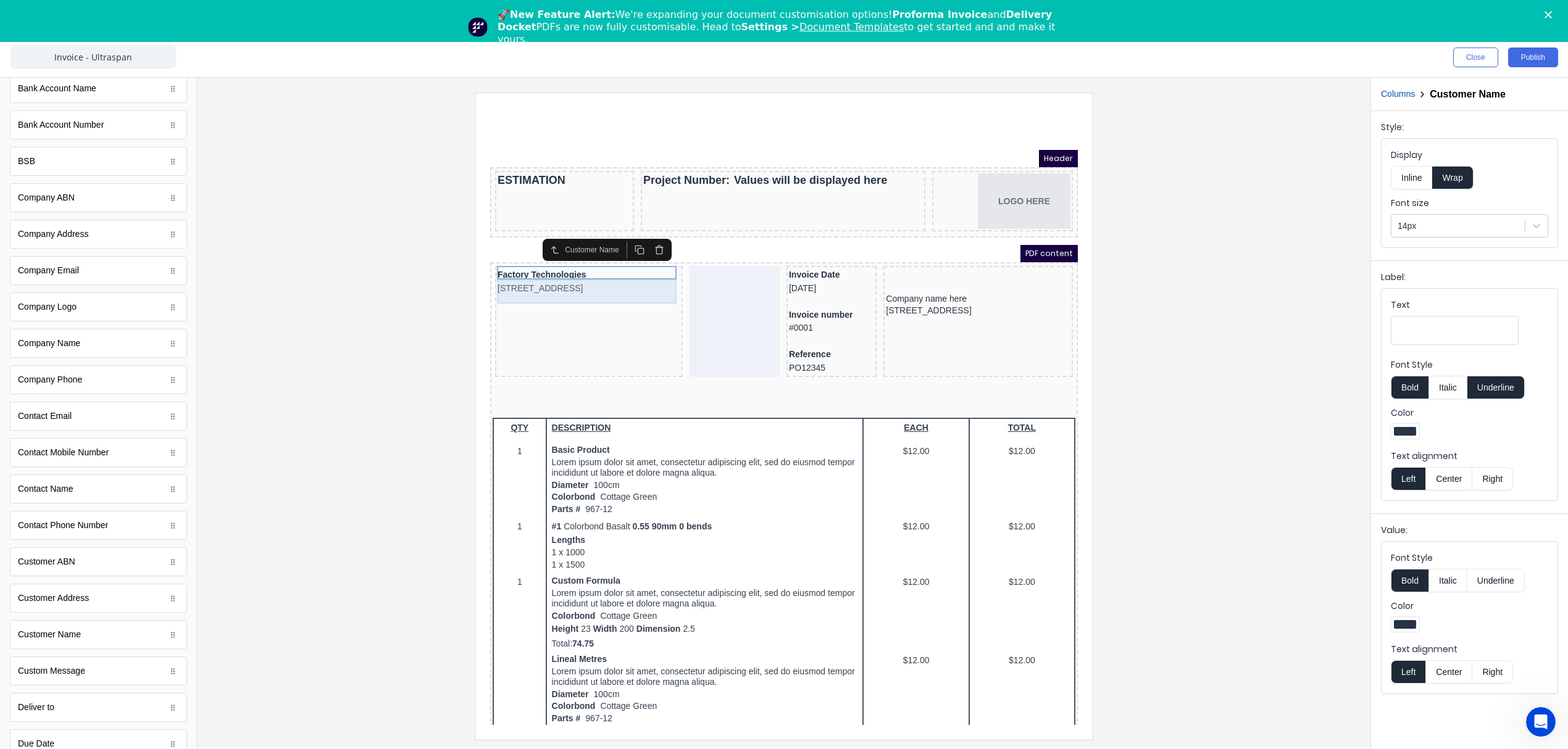
click at [554, 269] on div "[STREET_ADDRESS]" at bounding box center [574, 274] width 183 height 14
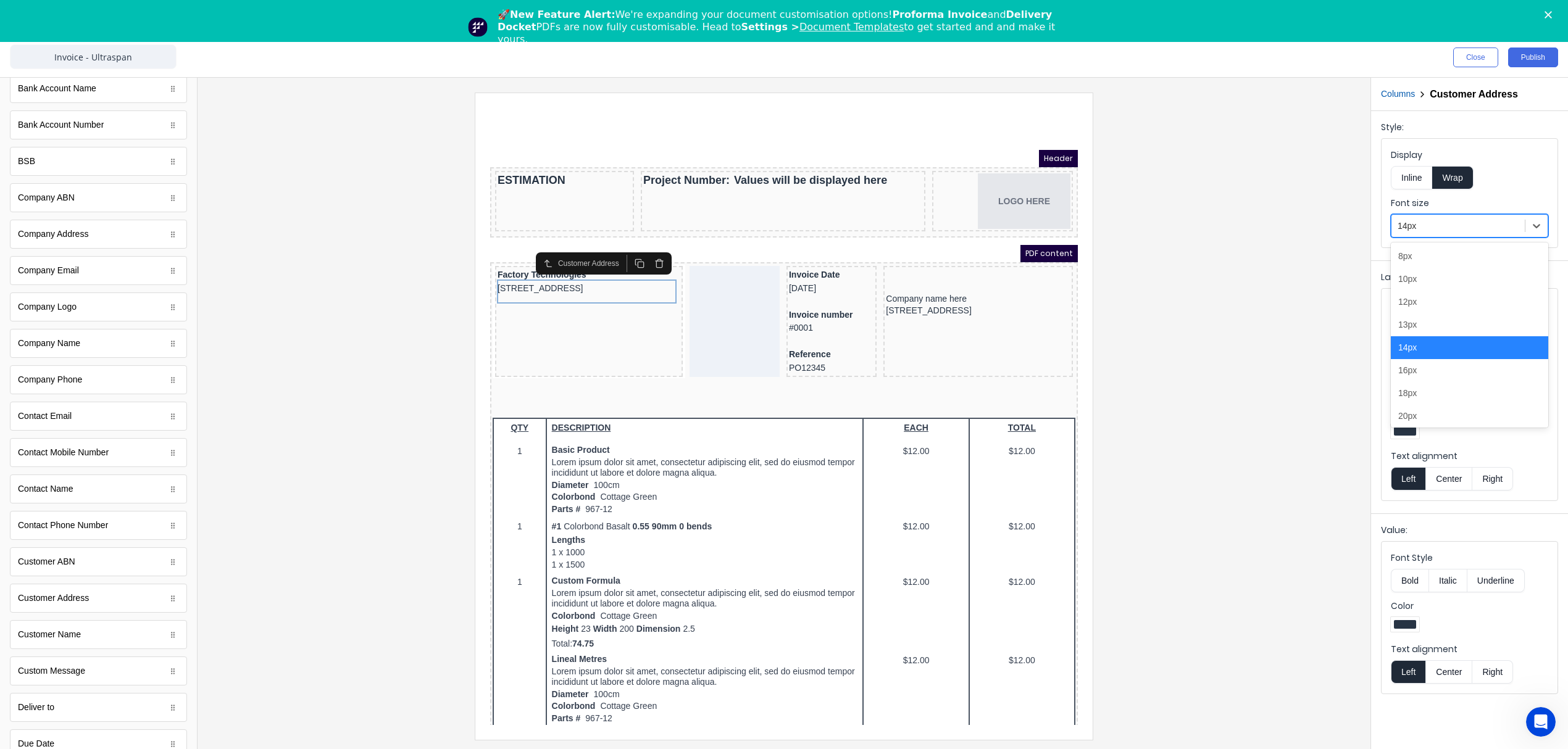
click at [1450, 219] on div at bounding box center [1458, 226] width 121 height 15
click at [1425, 303] on div "12px" at bounding box center [1470, 302] width 158 height 23
click at [1403, 92] on button "Columns" at bounding box center [1398, 93] width 34 height 13
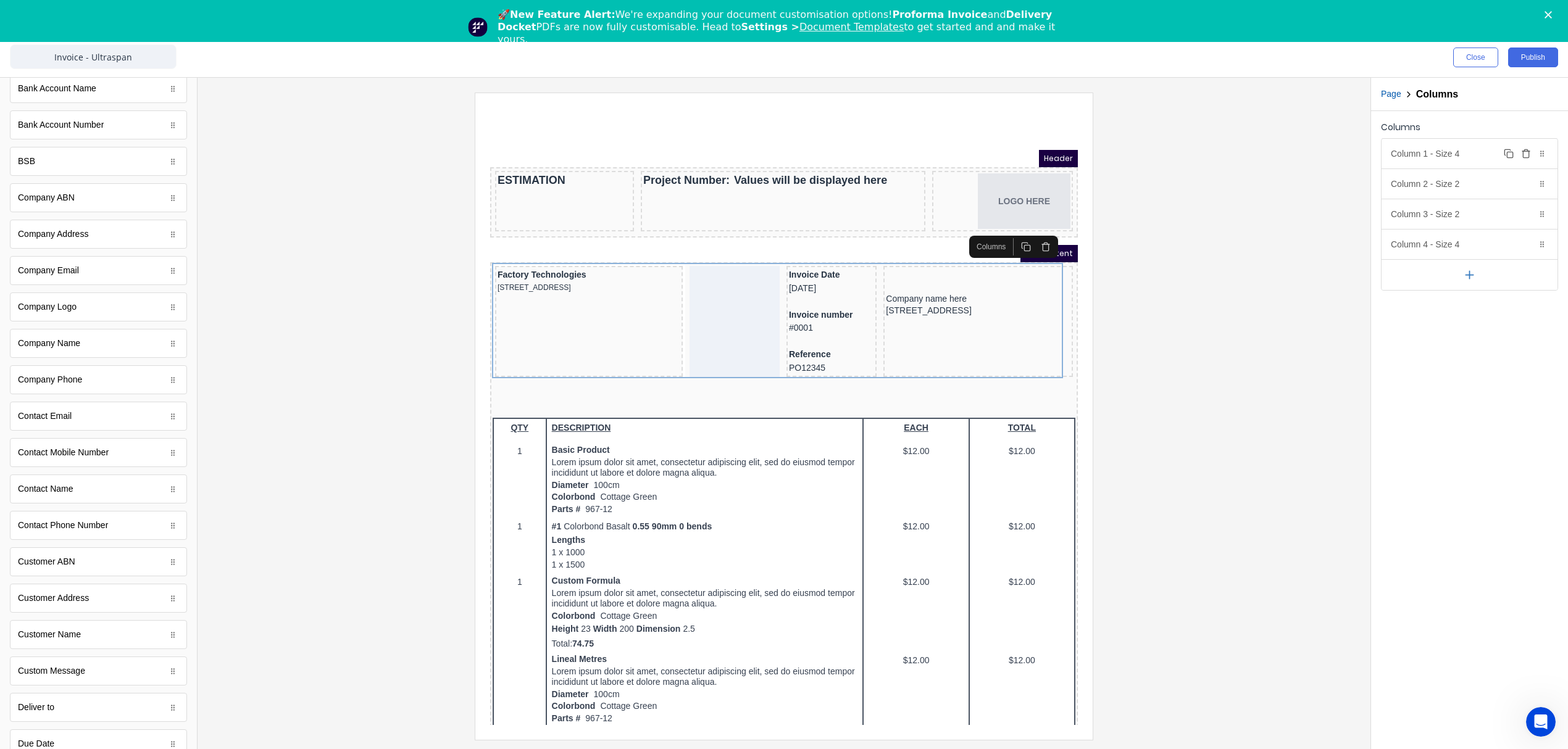
click at [1427, 157] on div "Column 1 - Size 4 Duplicate Delete" at bounding box center [1470, 153] width 176 height 30
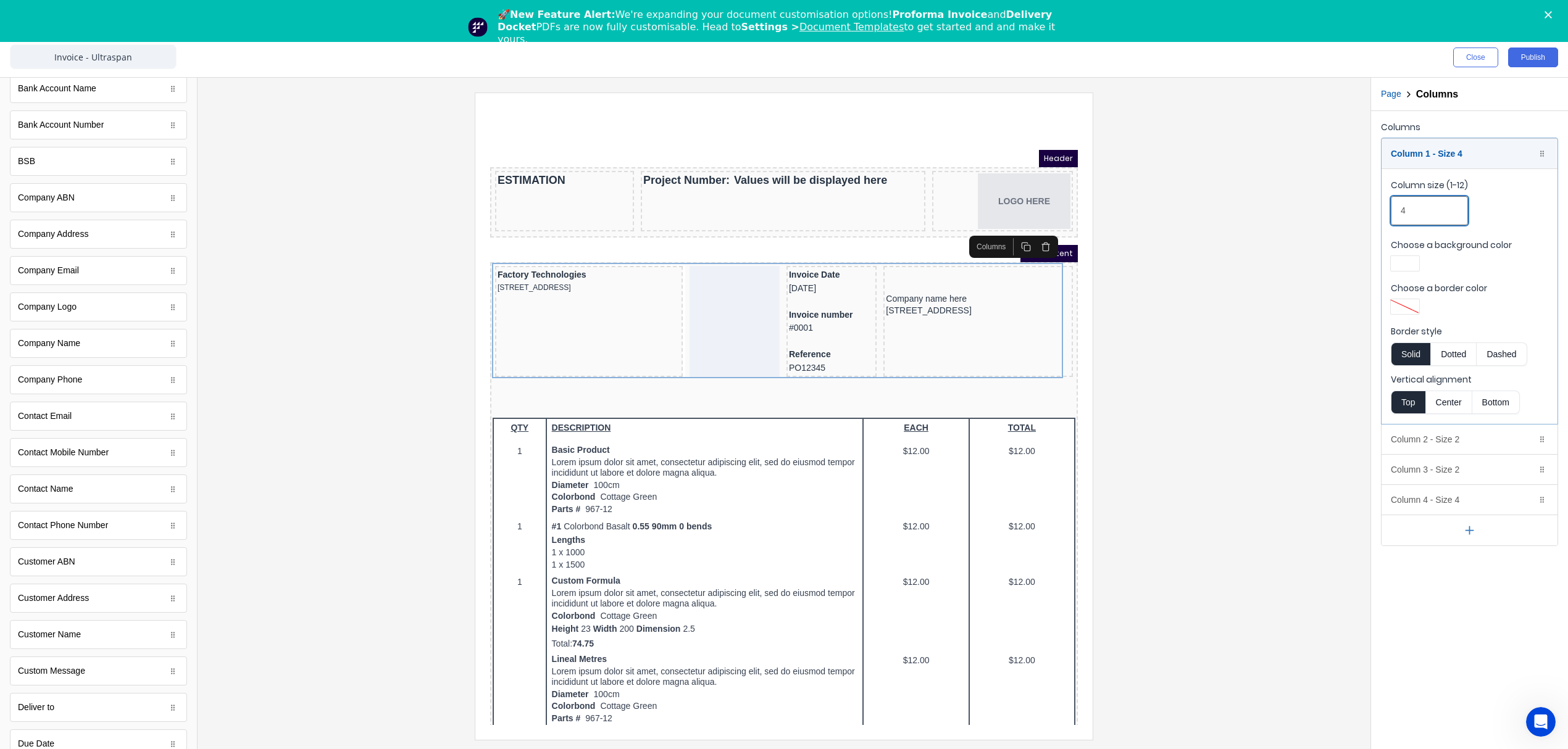
drag, startPoint x: 1418, startPoint y: 214, endPoint x: 1383, endPoint y: 213, distance: 35.0
click at [1383, 213] on fieldset "Column size (1-12) 4 Choose a background color Choose a border color Border sty…" at bounding box center [1470, 296] width 176 height 255
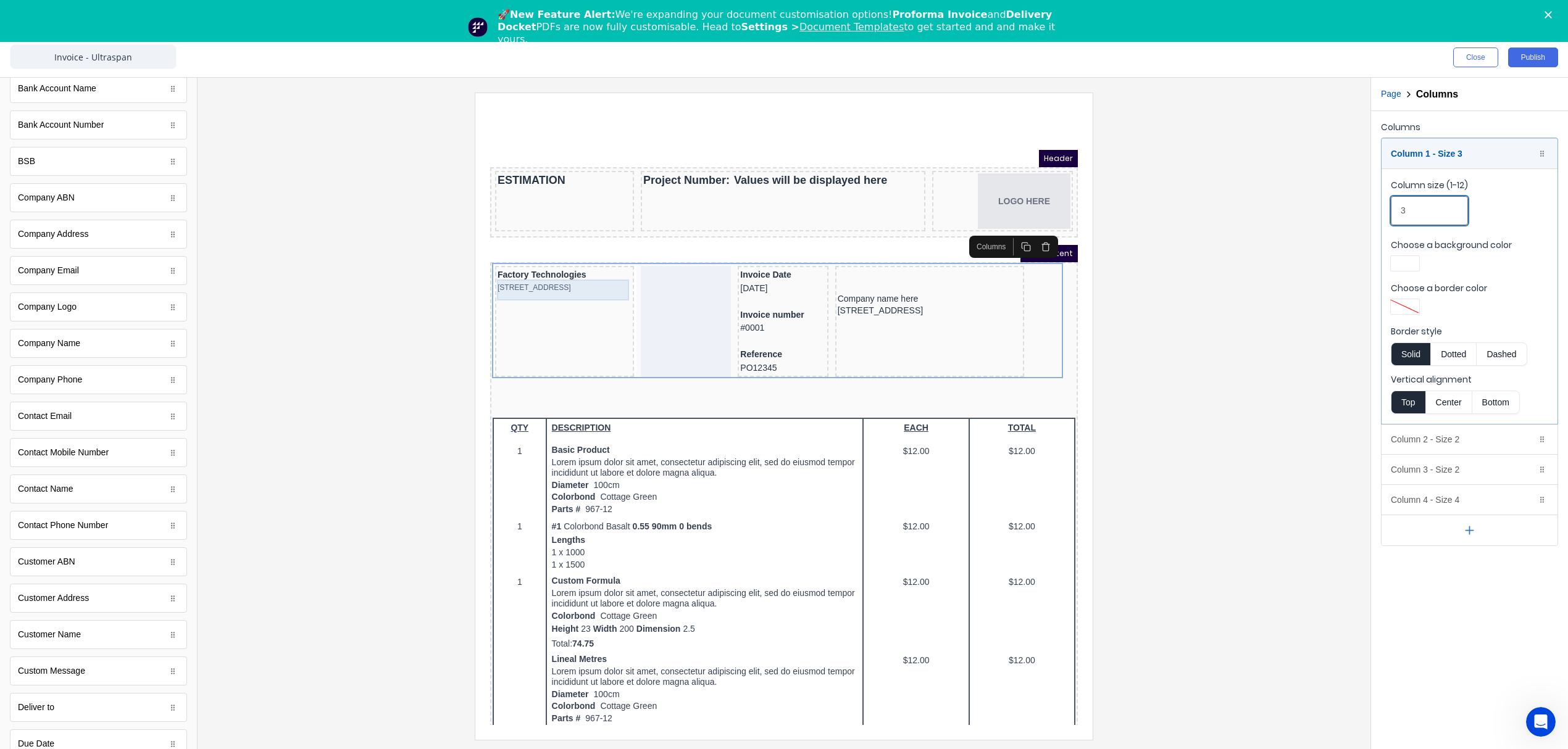
type input "3"
click at [574, 279] on div "[STREET_ADDRESS]" at bounding box center [549, 273] width 134 height 12
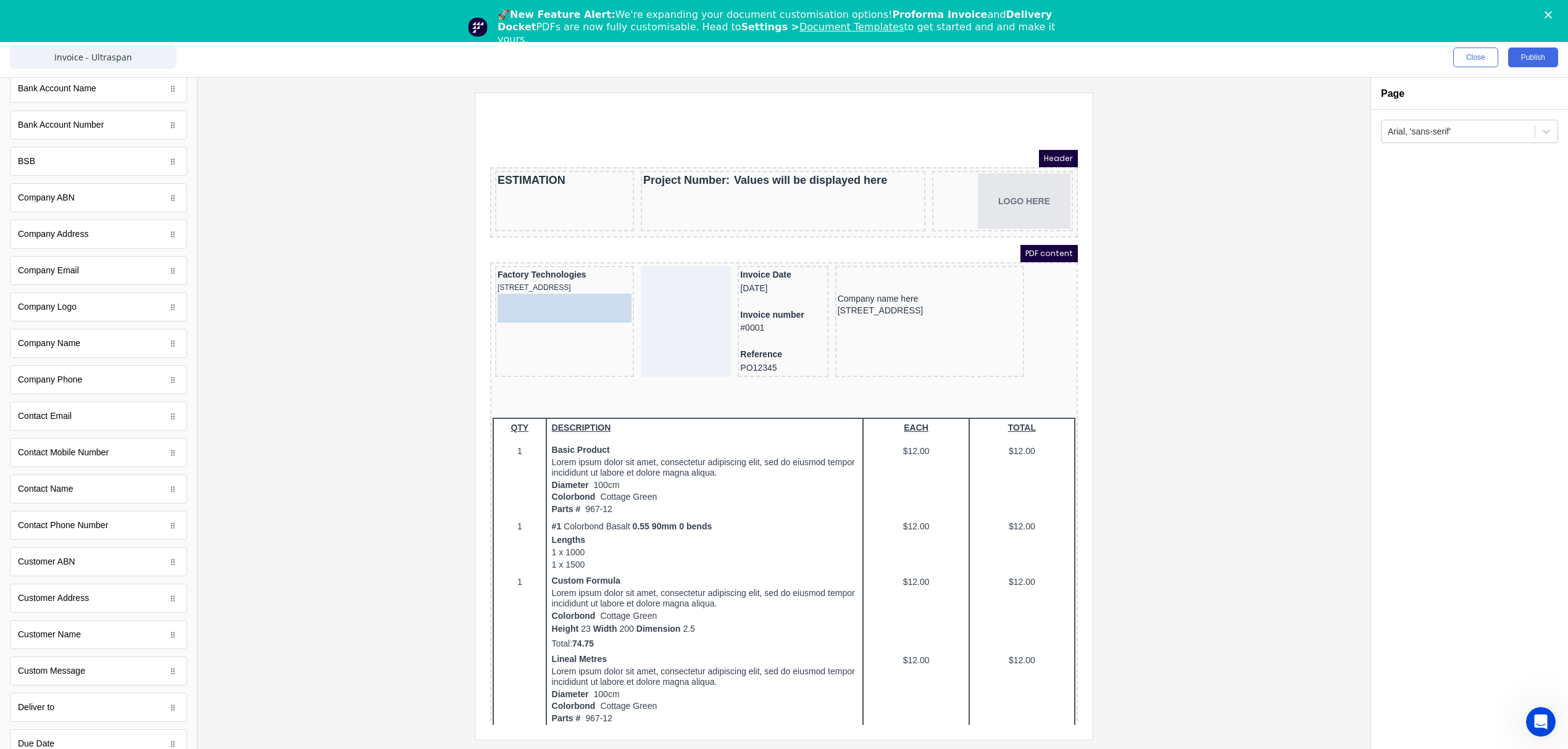
drag, startPoint x: 63, startPoint y: 502, endPoint x: 38, endPoint y: 198, distance: 305.0
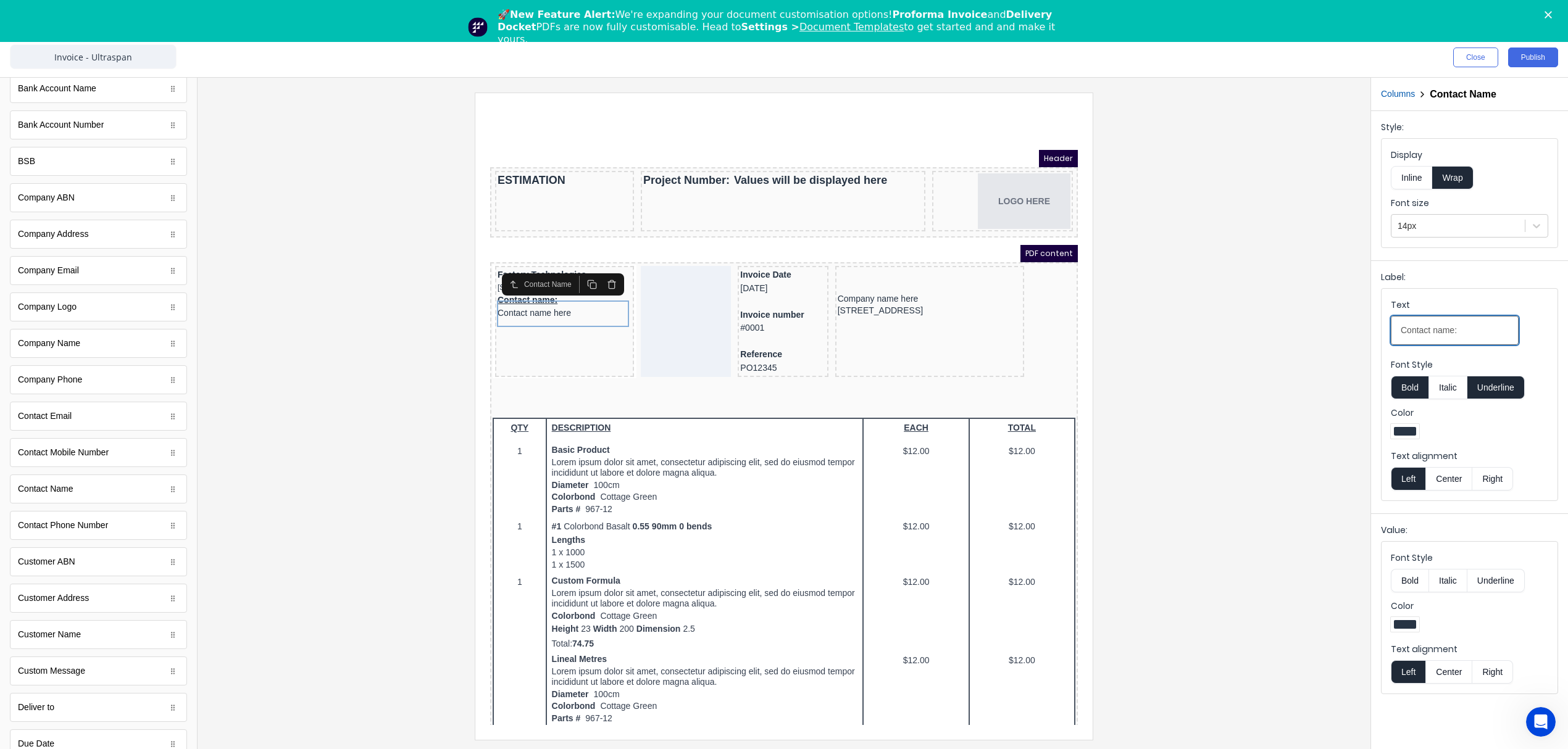
drag, startPoint x: 1469, startPoint y: 335, endPoint x: 1316, endPoint y: 336, distance: 153.0
click at [1316, 336] on div "Close Publish Components standard fields Accounting number Accounting number Ba…" at bounding box center [784, 393] width 1568 height 712
drag, startPoint x: 1543, startPoint y: 215, endPoint x: 1541, endPoint y: 225, distance: 10.2
click at [1542, 219] on div at bounding box center [1536, 225] width 22 height 22
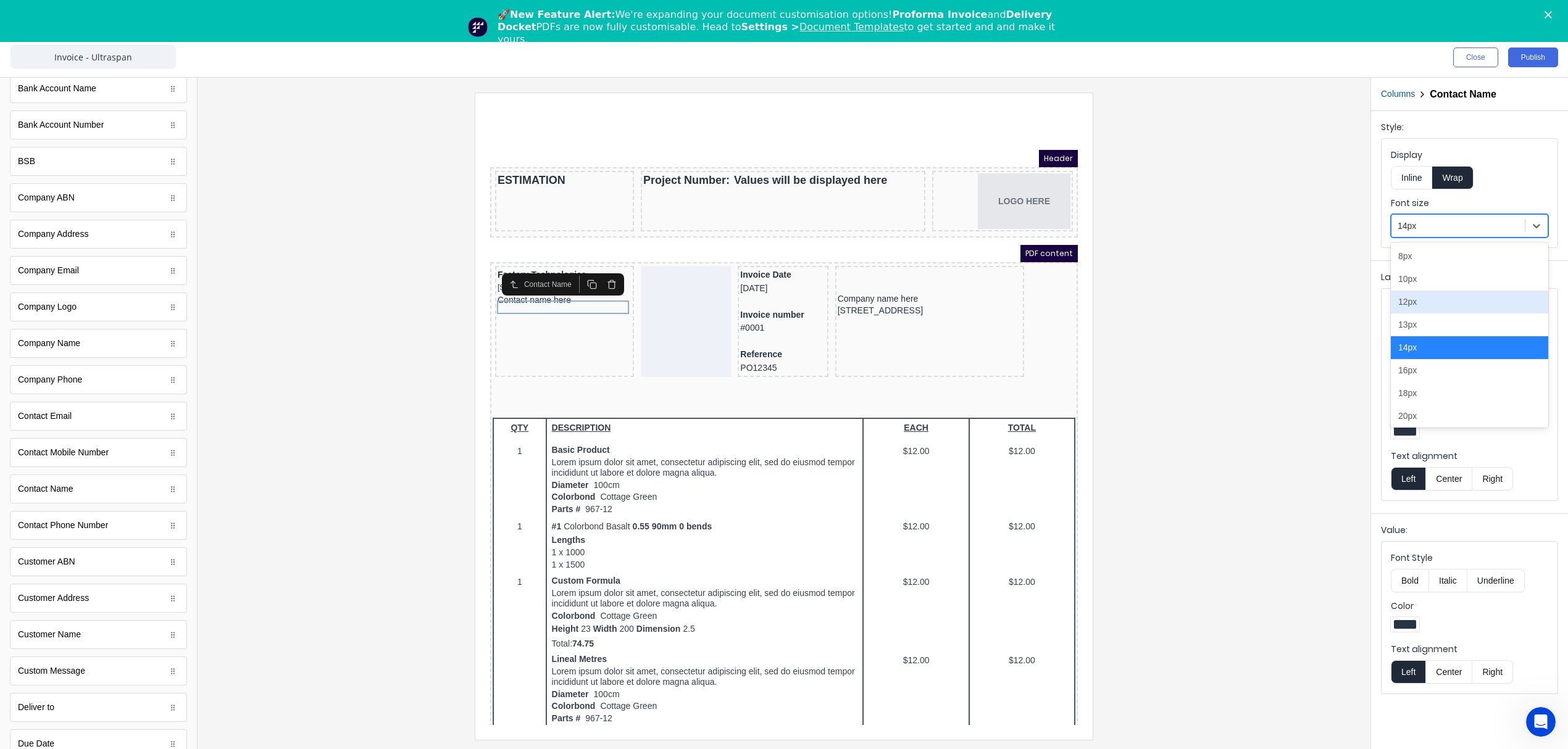
click at [1439, 312] on div "12px" at bounding box center [1470, 302] width 158 height 23
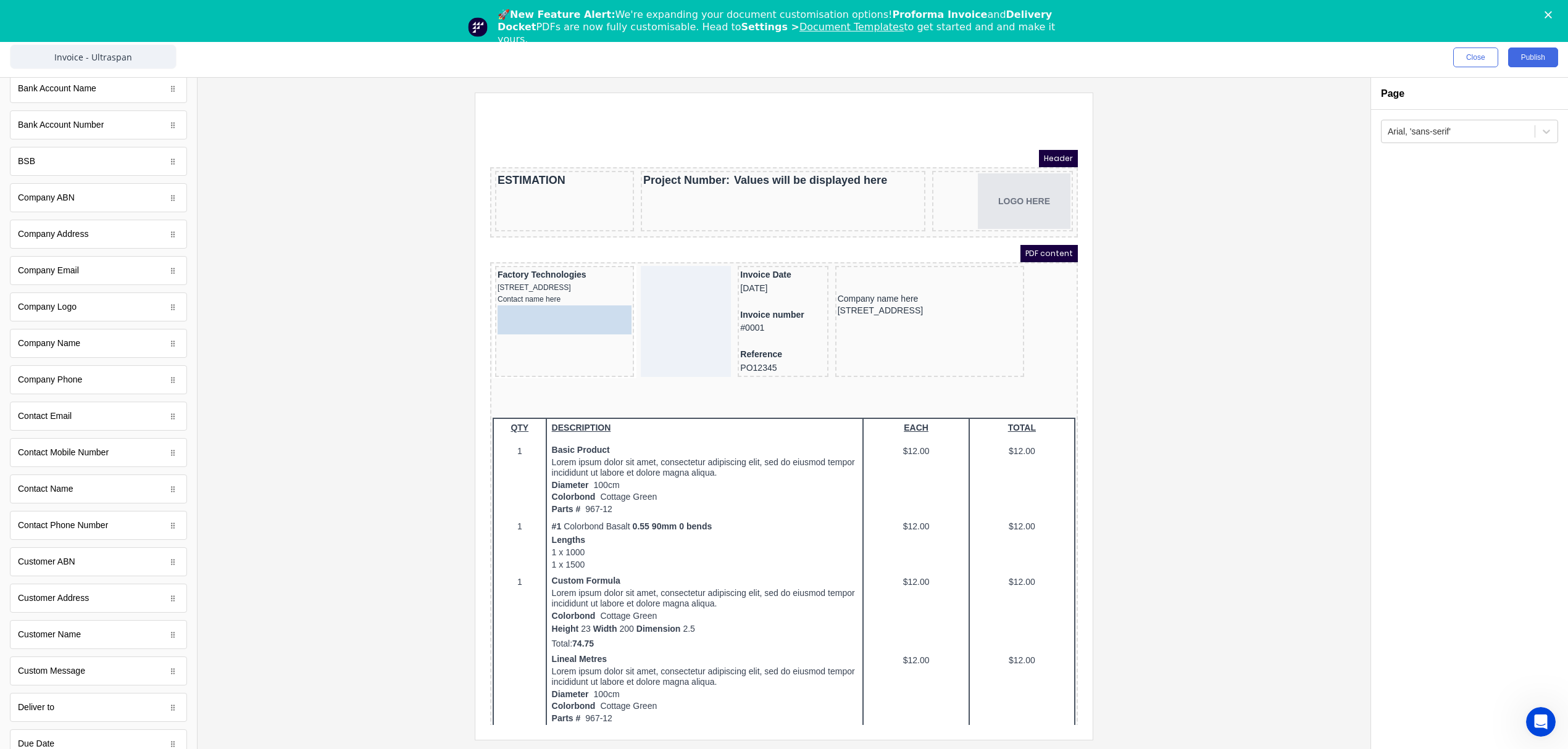
drag, startPoint x: 70, startPoint y: 538, endPoint x: 47, endPoint y: 197, distance: 341.8
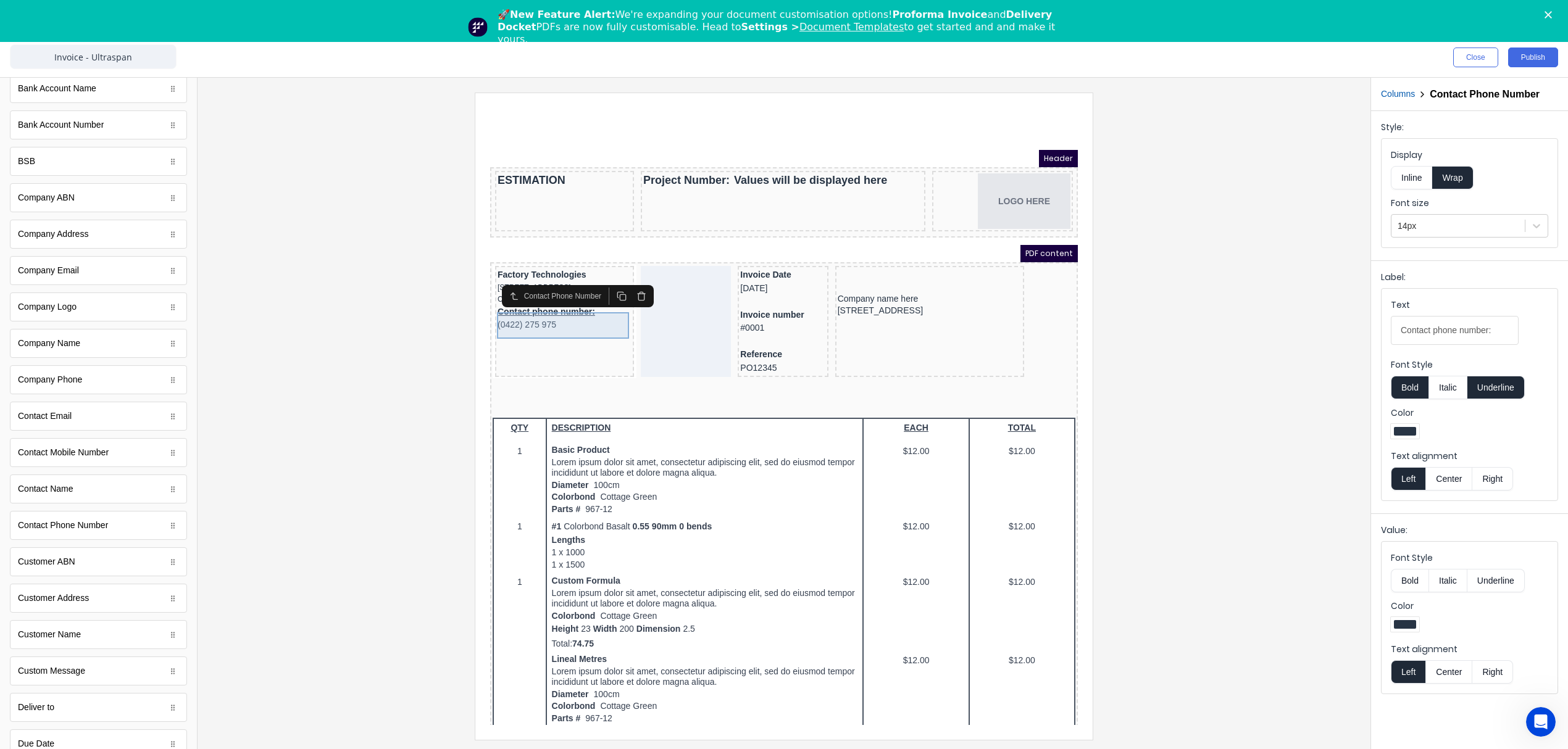
click at [551, 314] on div "Contact phone number: (0422) 275 975" at bounding box center [549, 303] width 134 height 26
drag, startPoint x: 1470, startPoint y: 329, endPoint x: 1493, endPoint y: 330, distance: 23.0
click at [1484, 330] on input "Contact phone number:" at bounding box center [1454, 330] width 128 height 29
drag, startPoint x: 1498, startPoint y: 330, endPoint x: 1277, endPoint y: 344, distance: 221.4
click at [1277, 344] on div "Close Publish Components standard fields Accounting number Accounting number Ba…" at bounding box center [784, 393] width 1568 height 712
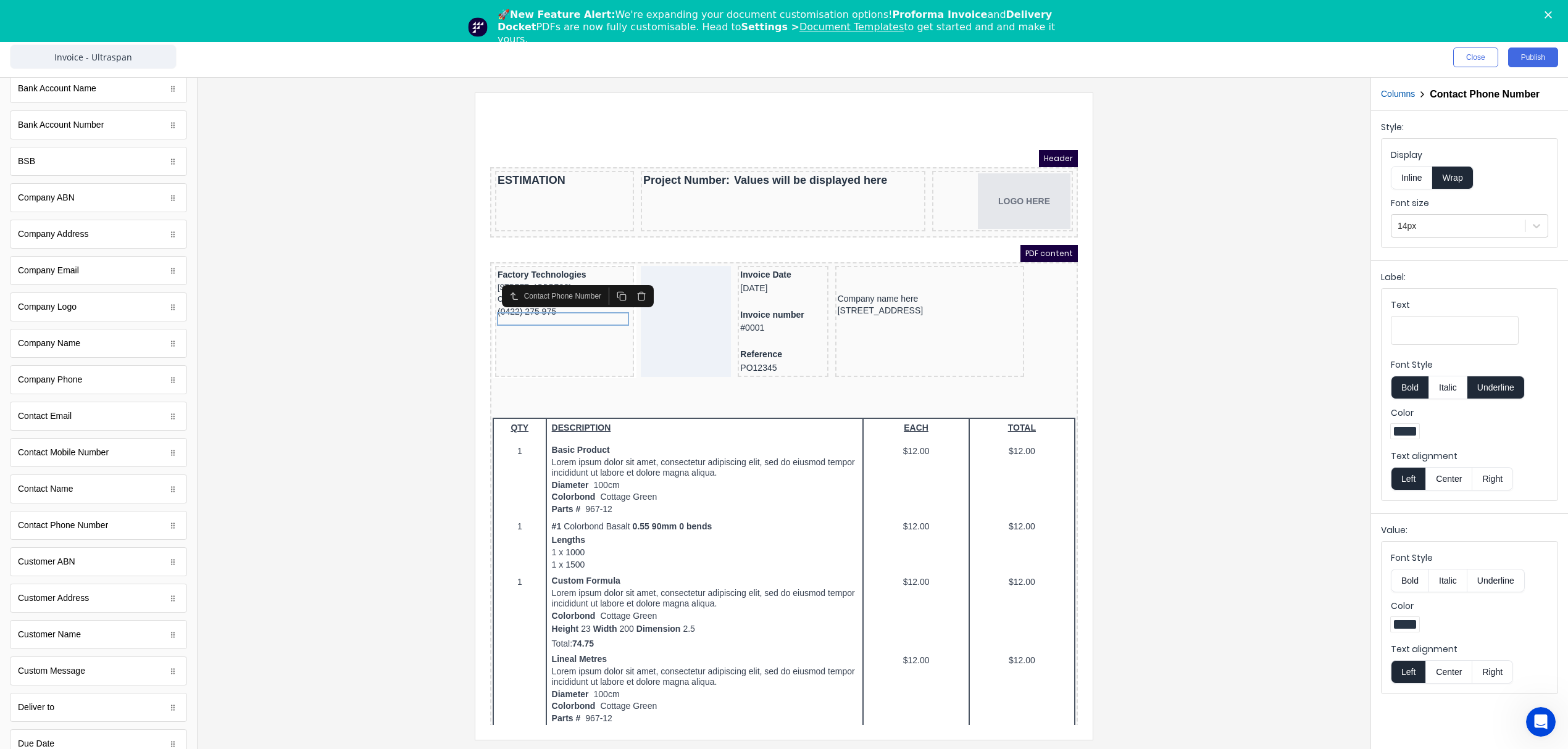
click at [1253, 438] on div at bounding box center [784, 415] width 1153 height 646
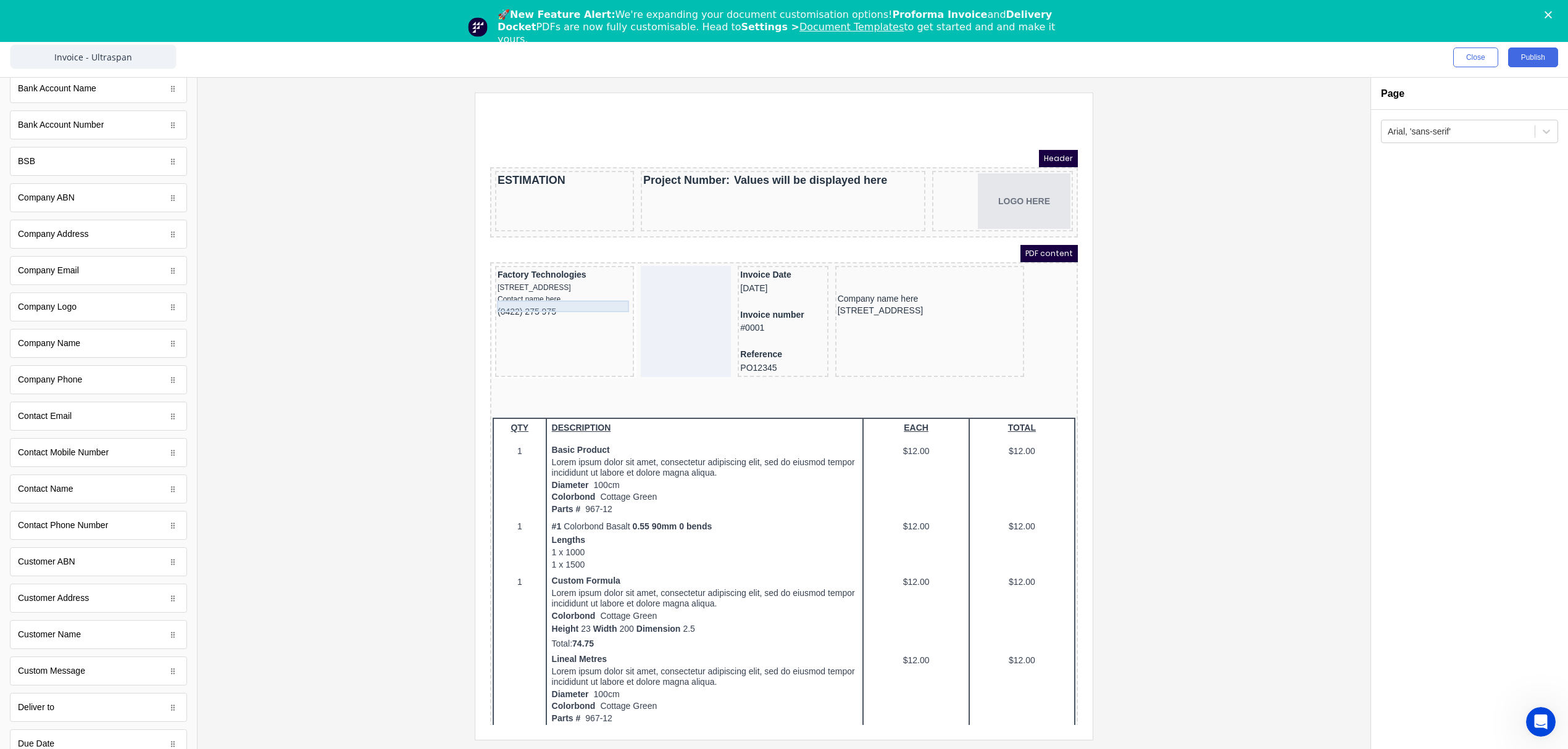
click at [532, 291] on div "Contact name here" at bounding box center [549, 285] width 134 height 12
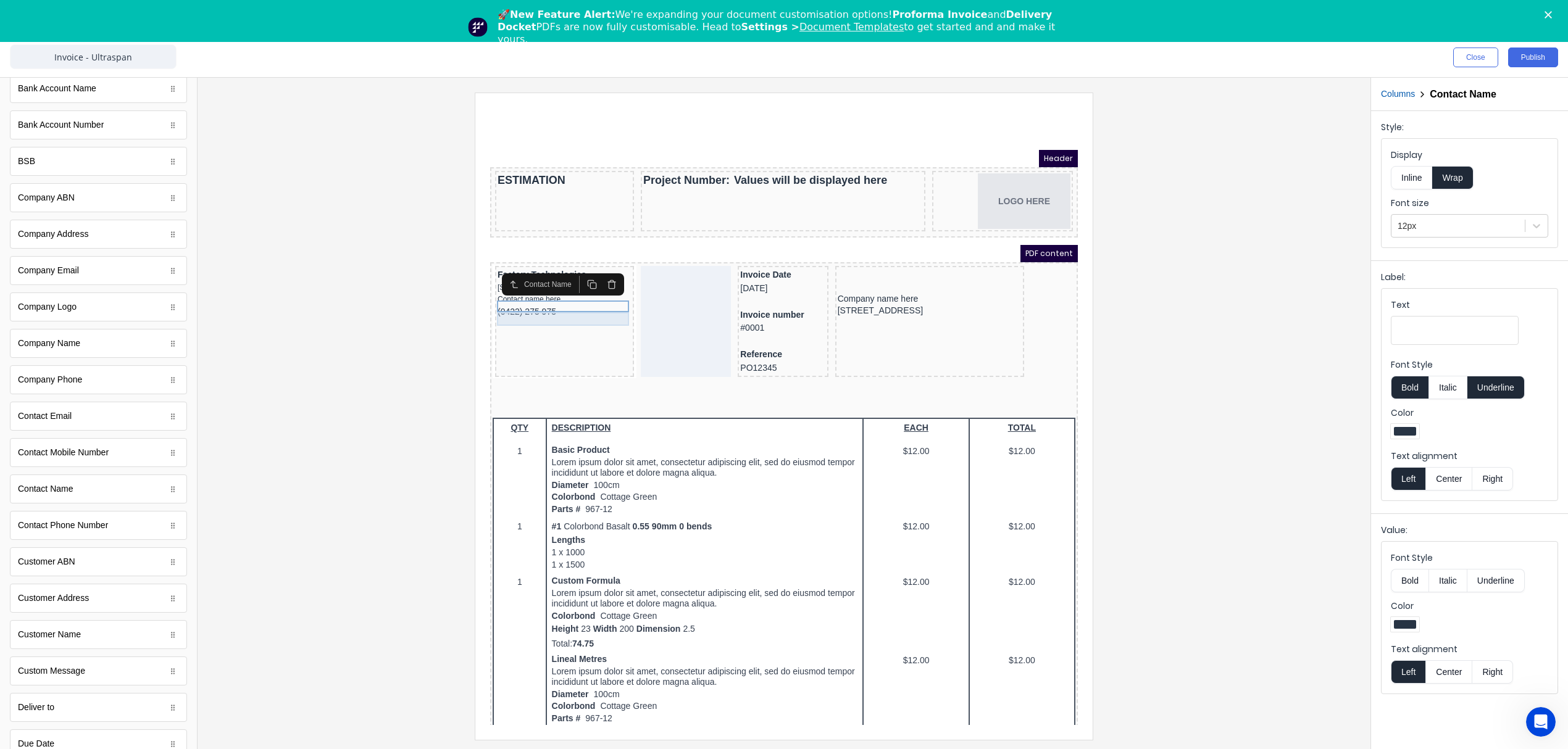
click at [521, 303] on div "(0422) 275 975" at bounding box center [549, 297] width 134 height 14
click at [1472, 228] on div at bounding box center [1458, 226] width 121 height 15
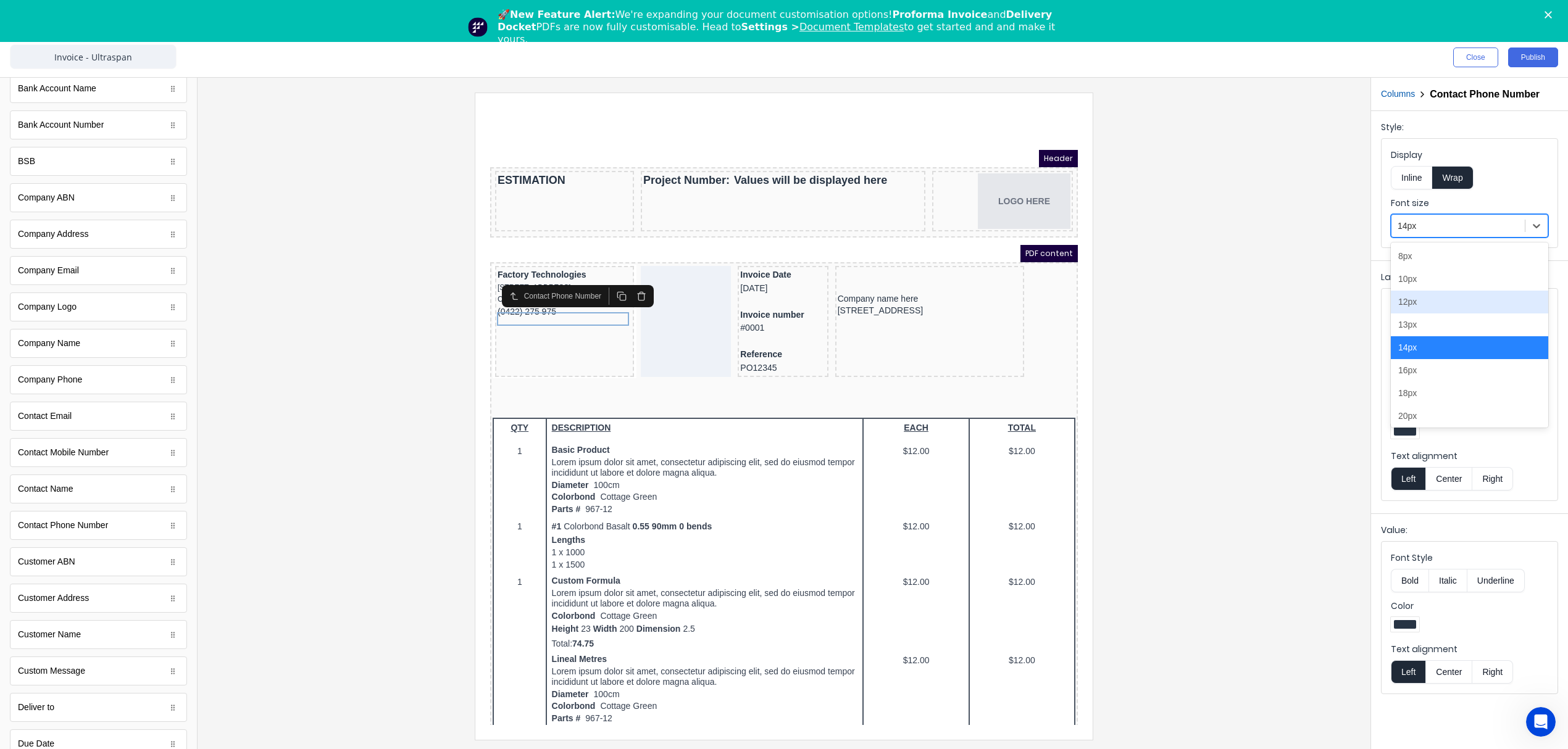
click at [1421, 295] on div "12px" at bounding box center [1470, 302] width 158 height 23
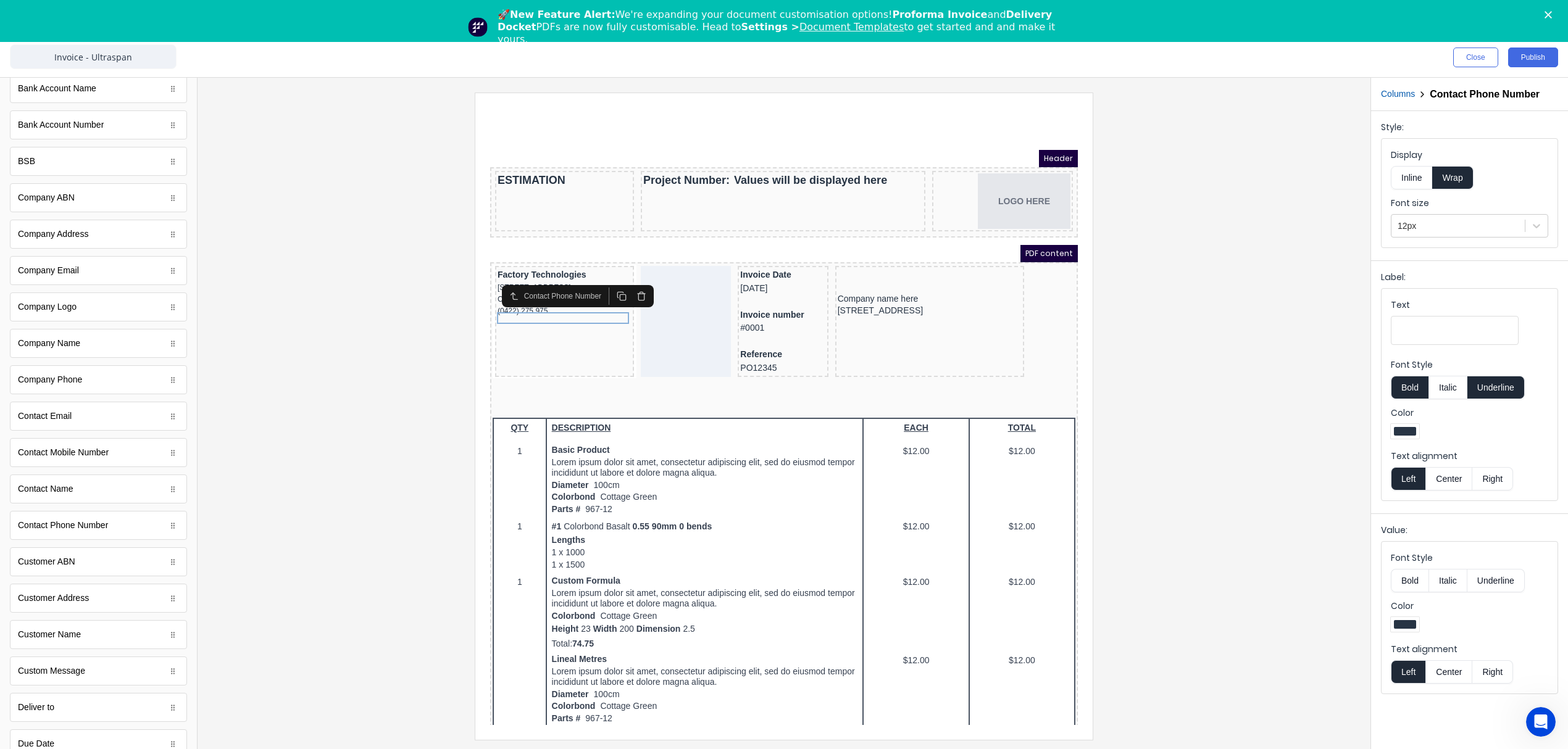
click at [1154, 317] on div at bounding box center [784, 415] width 1153 height 646
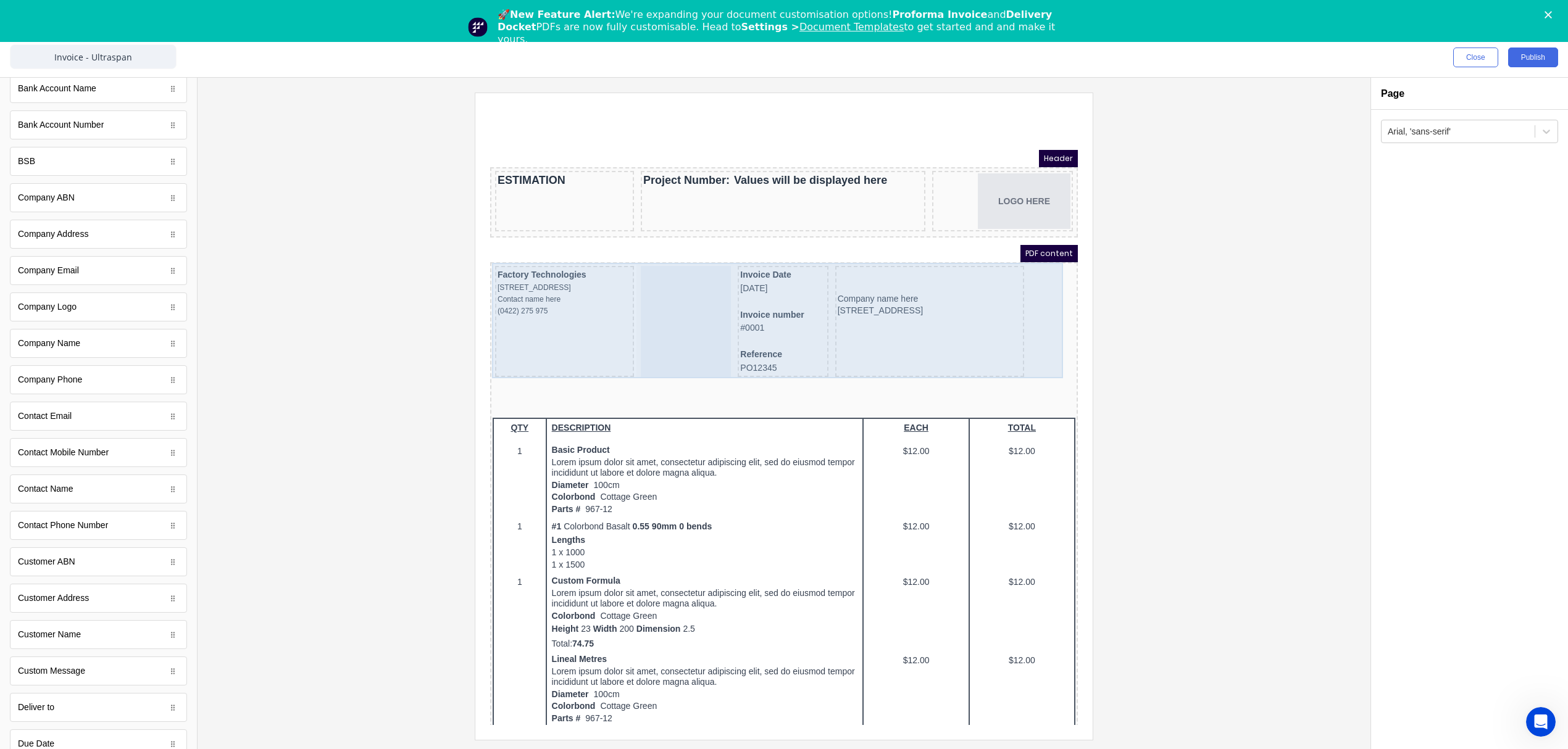
click at [641, 285] on div at bounding box center [670, 306] width 90 height 111
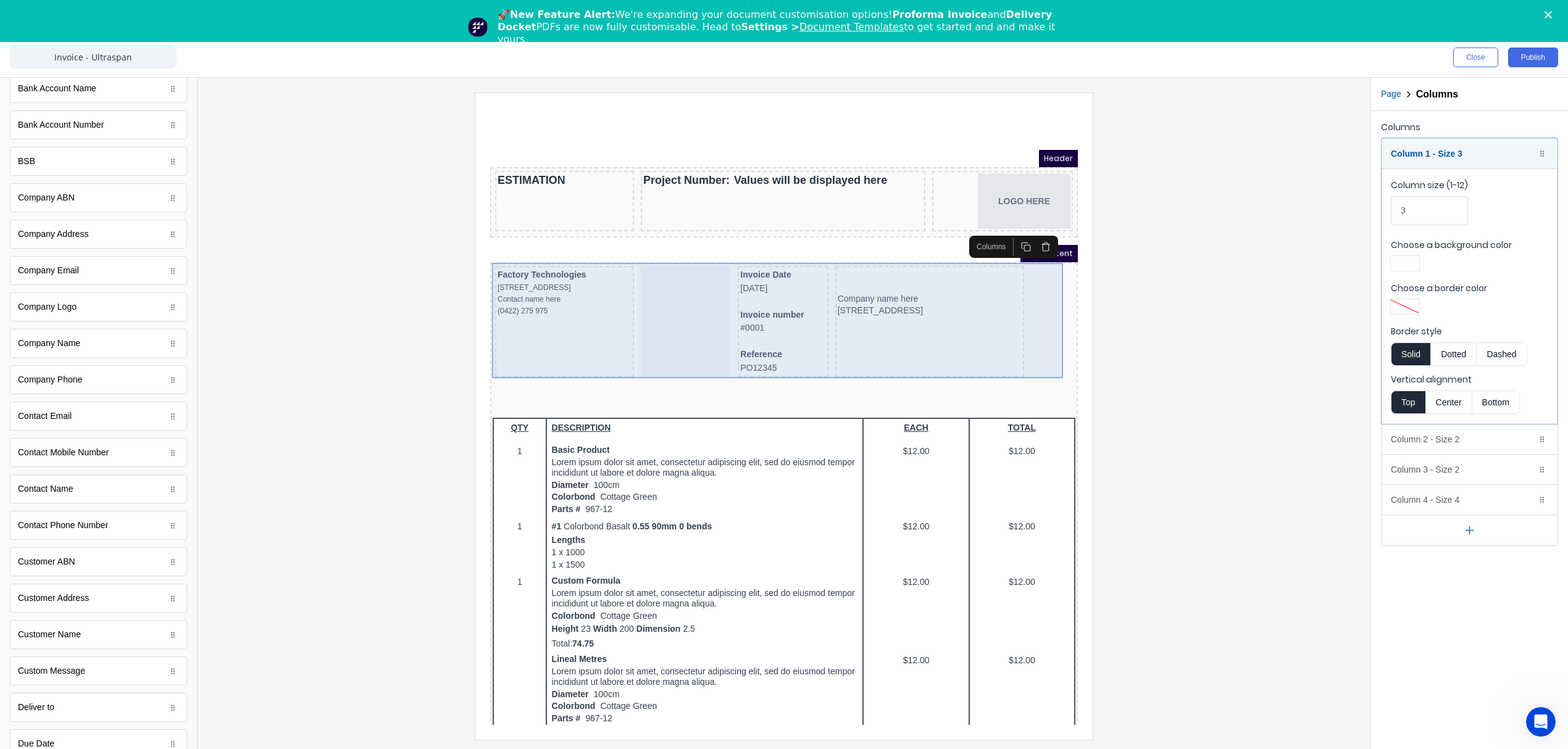
click at [670, 272] on div at bounding box center [670, 306] width 90 height 111
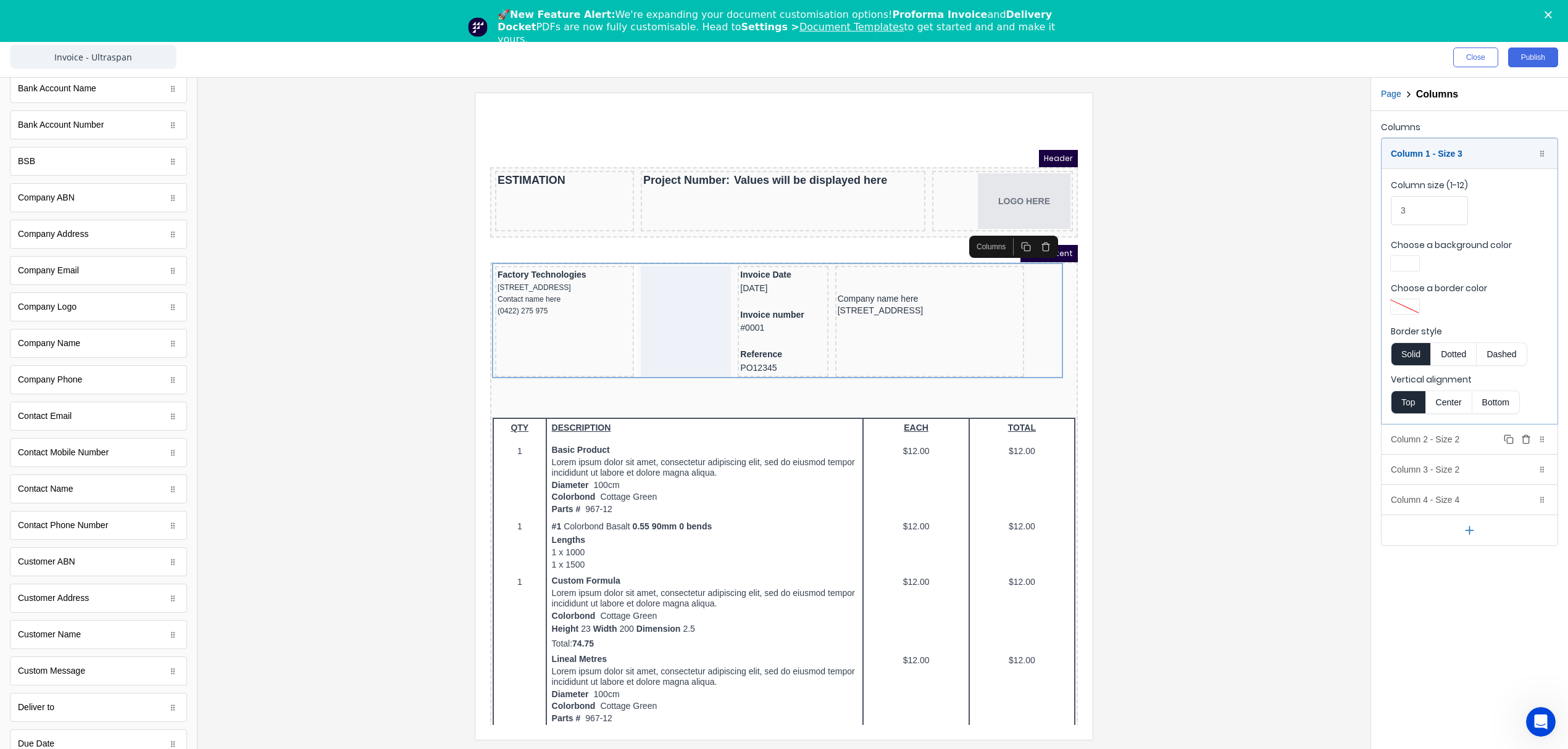
click at [1428, 446] on div "Column 2 - Size 2 Duplicate Delete" at bounding box center [1470, 439] width 176 height 30
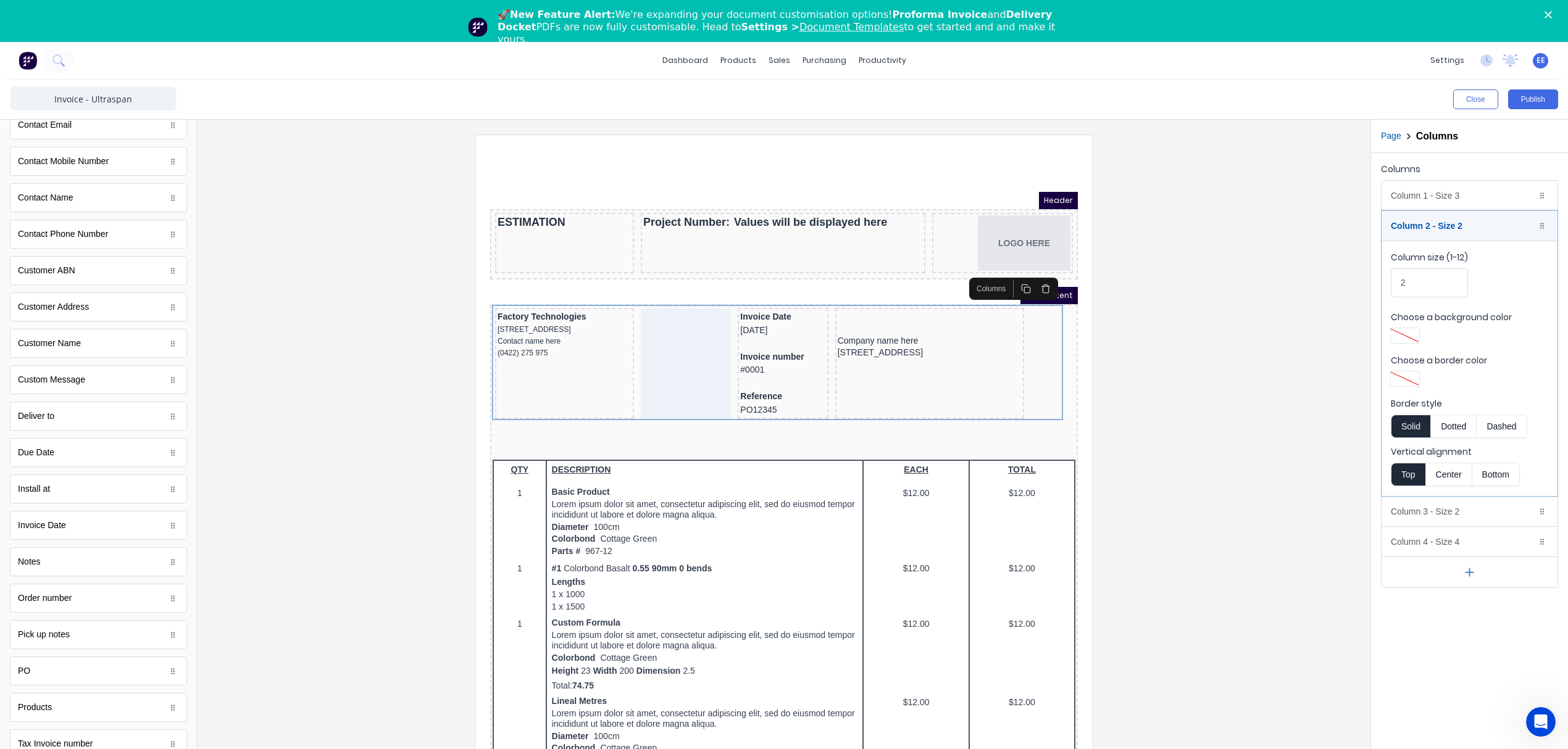
scroll to position [447, 0]
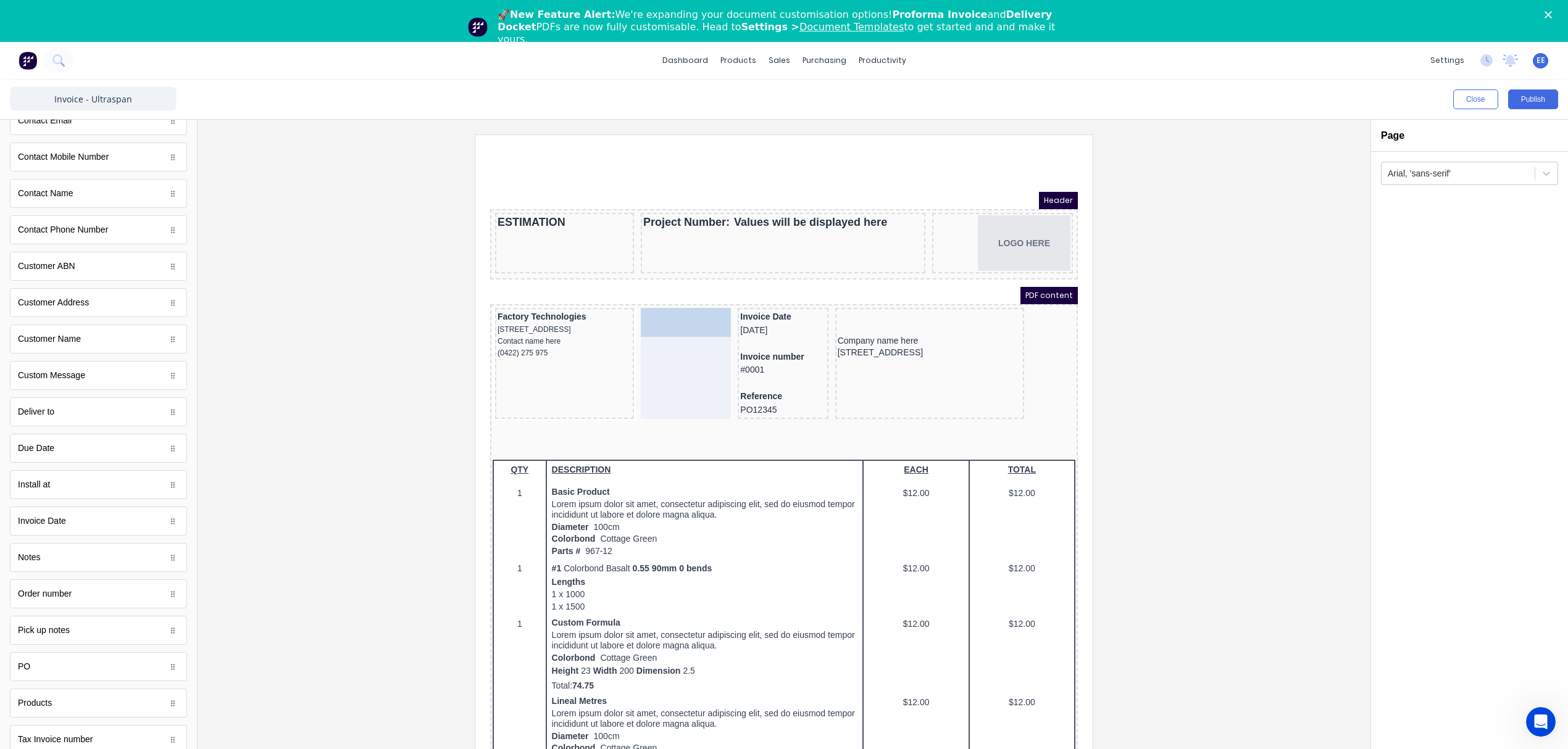
drag, startPoint x: 43, startPoint y: 524, endPoint x: 666, endPoint y: 303, distance: 661.0
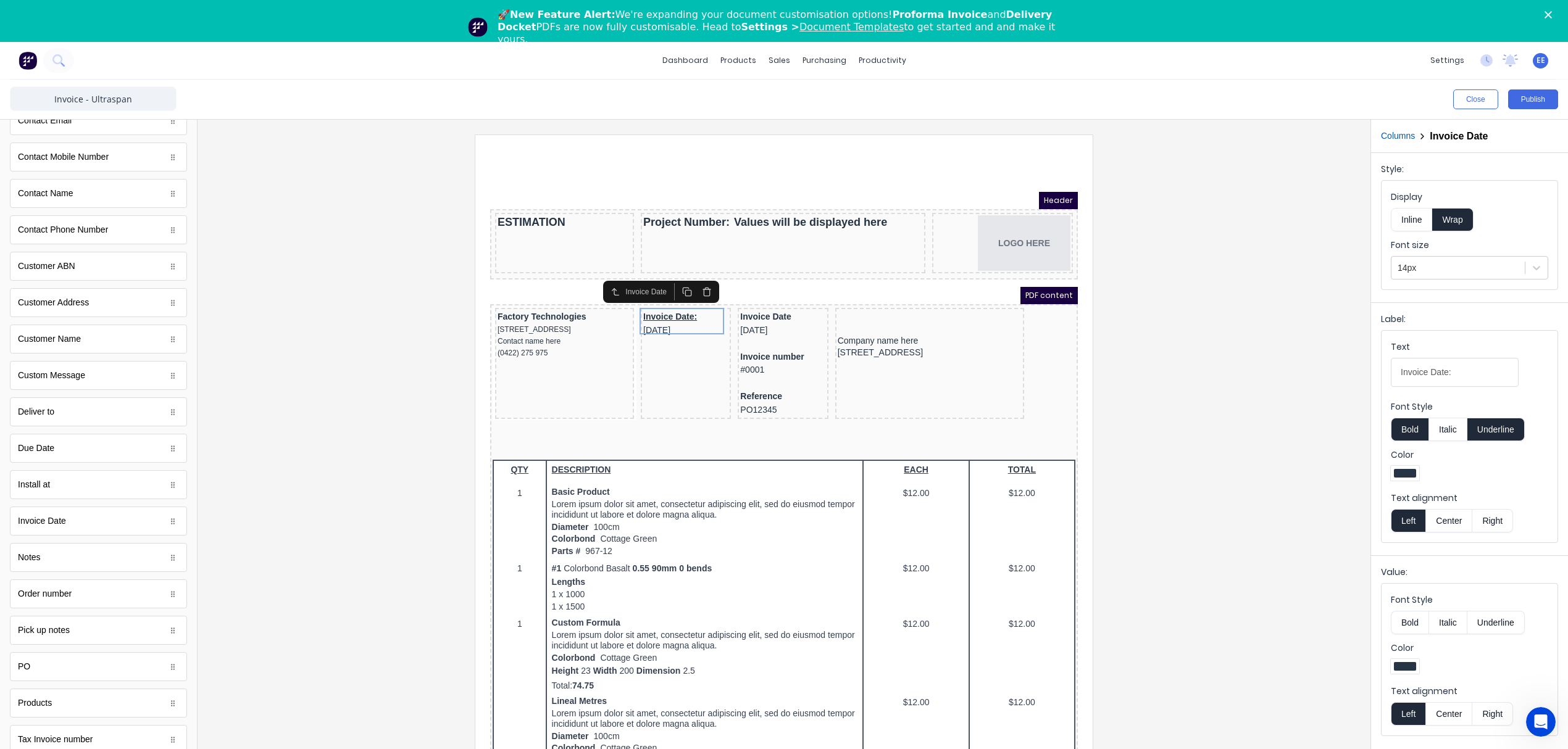
click at [1408, 223] on button "Inline" at bounding box center [1411, 219] width 42 height 24
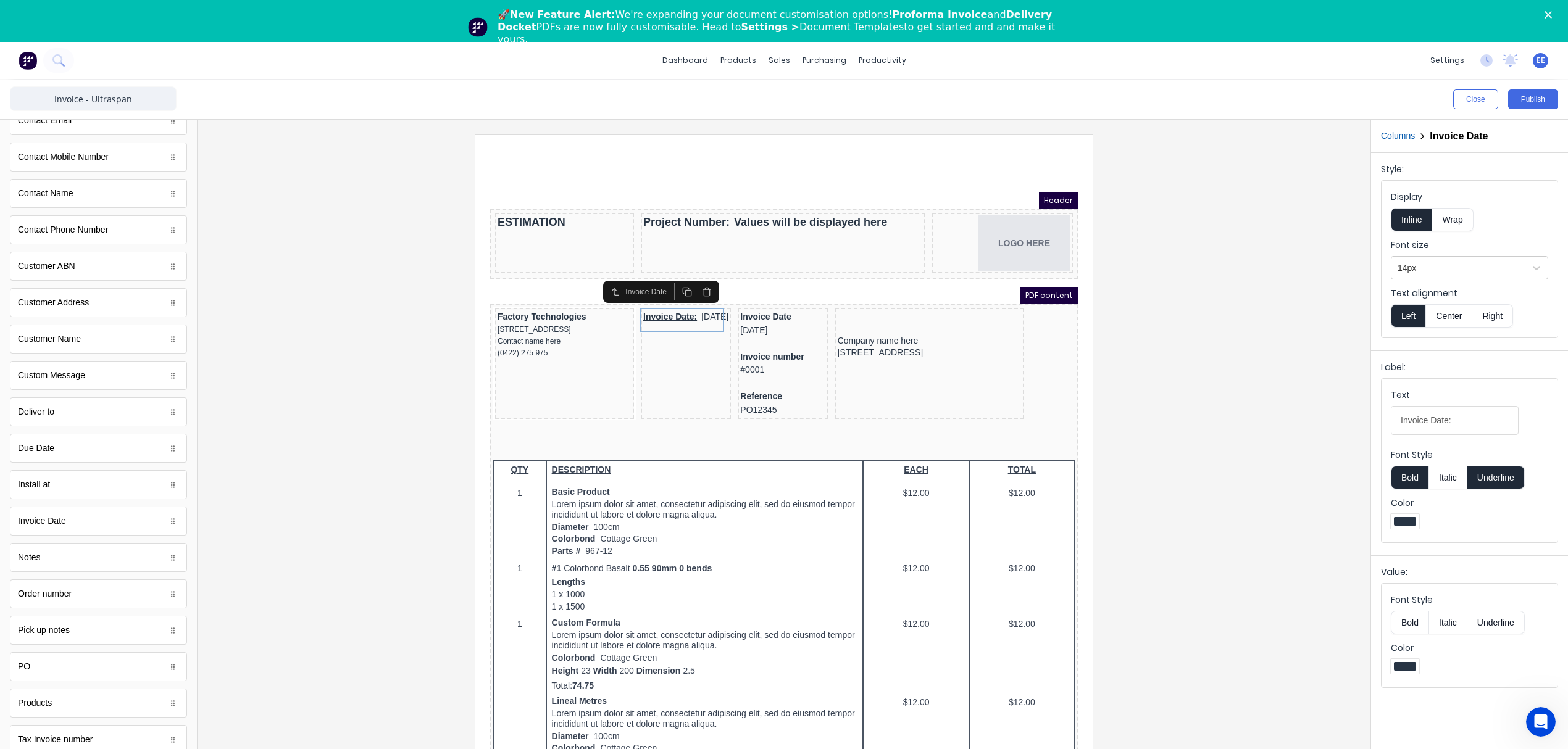
click at [1406, 134] on button "Columns" at bounding box center [1398, 136] width 34 height 13
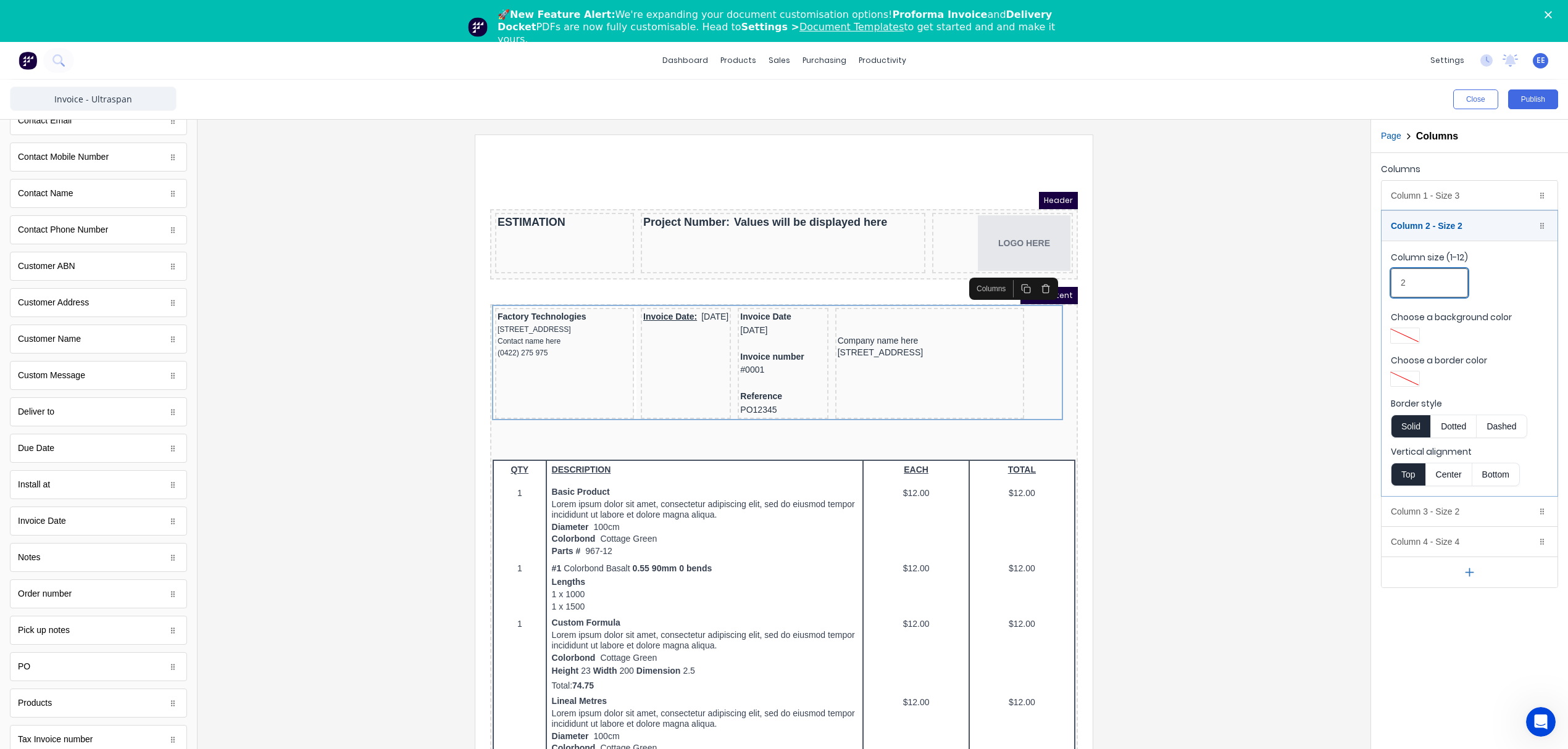
drag, startPoint x: 1430, startPoint y: 285, endPoint x: 1366, endPoint y: 287, distance: 64.0
click at [1366, 287] on div "Close Publish Components standard fields Accounting number Accounting number Ba…" at bounding box center [784, 436] width 1568 height 712
click at [1261, 322] on div at bounding box center [784, 458] width 1153 height 646
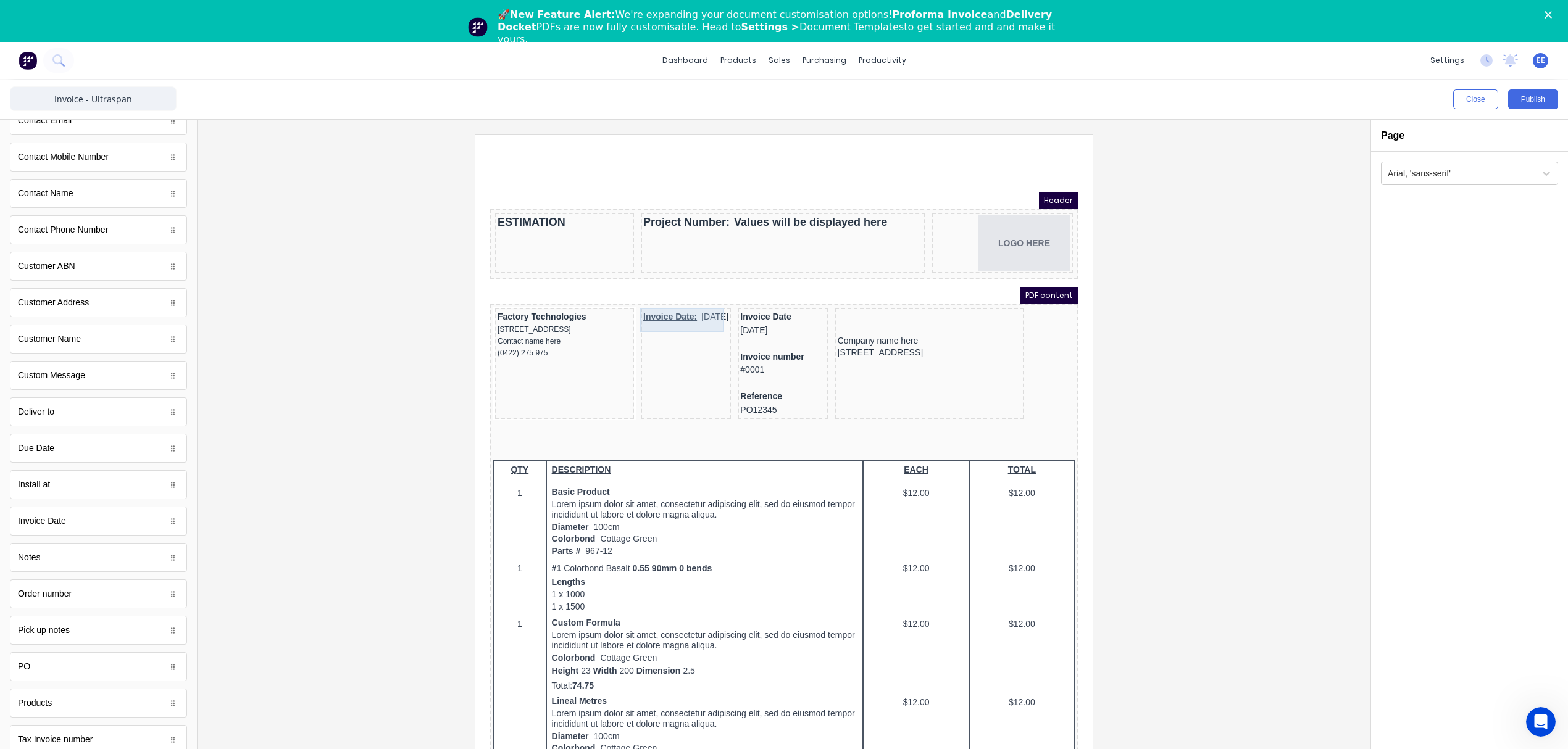
click at [654, 302] on div "Invoice Date: 29/10/2024" at bounding box center [670, 302] width 85 height 14
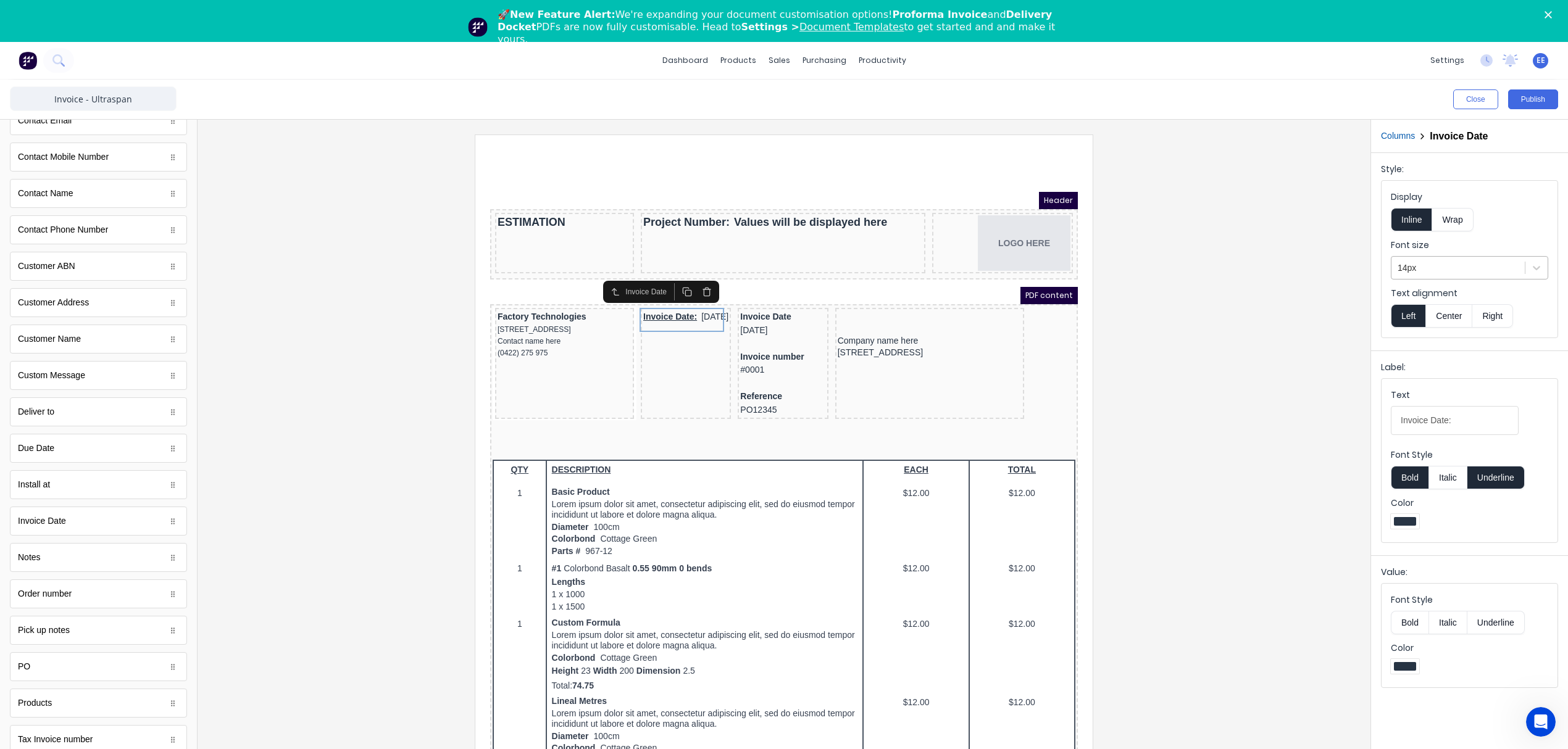
click at [1441, 268] on div at bounding box center [1458, 268] width 121 height 15
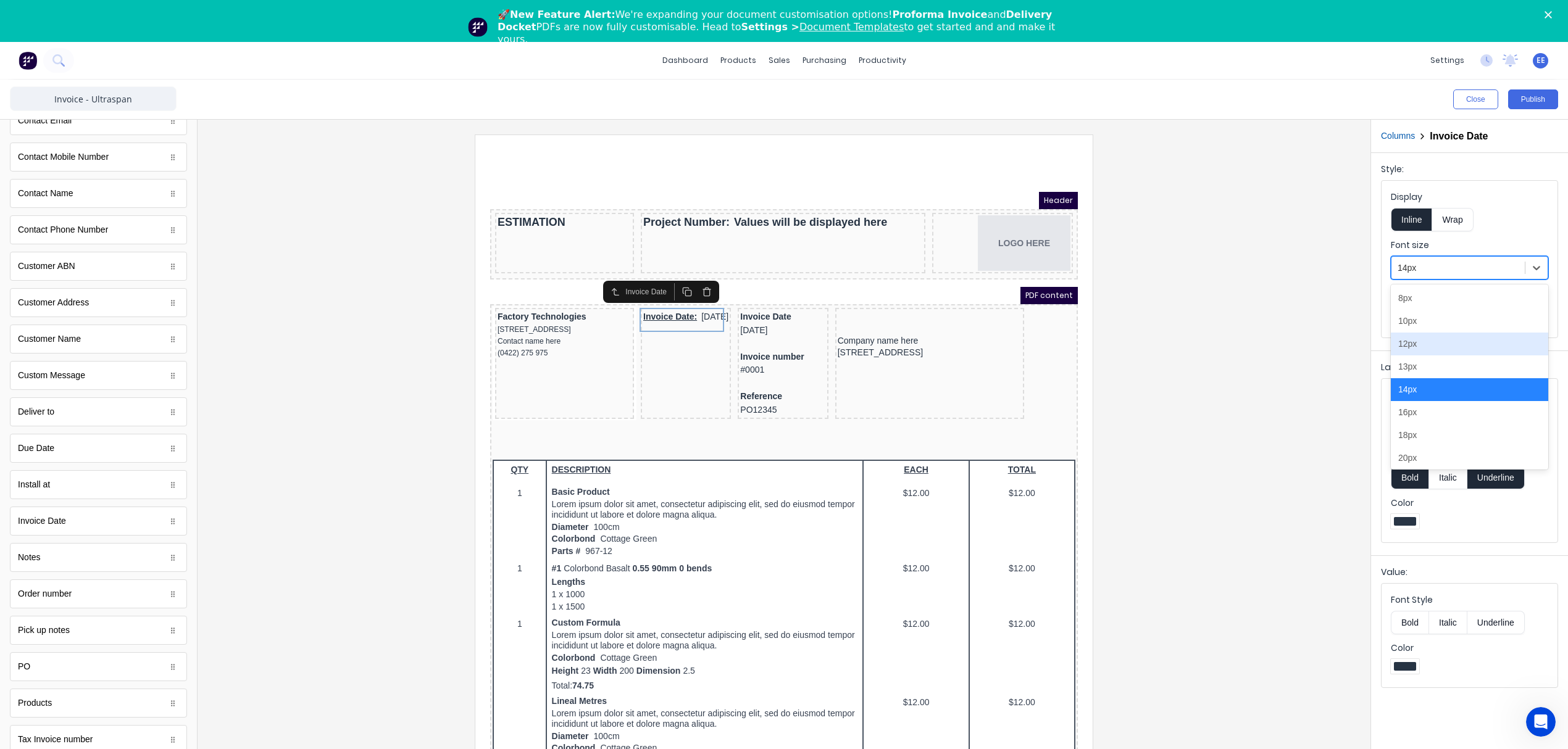
click at [1423, 352] on div "12px" at bounding box center [1470, 344] width 158 height 23
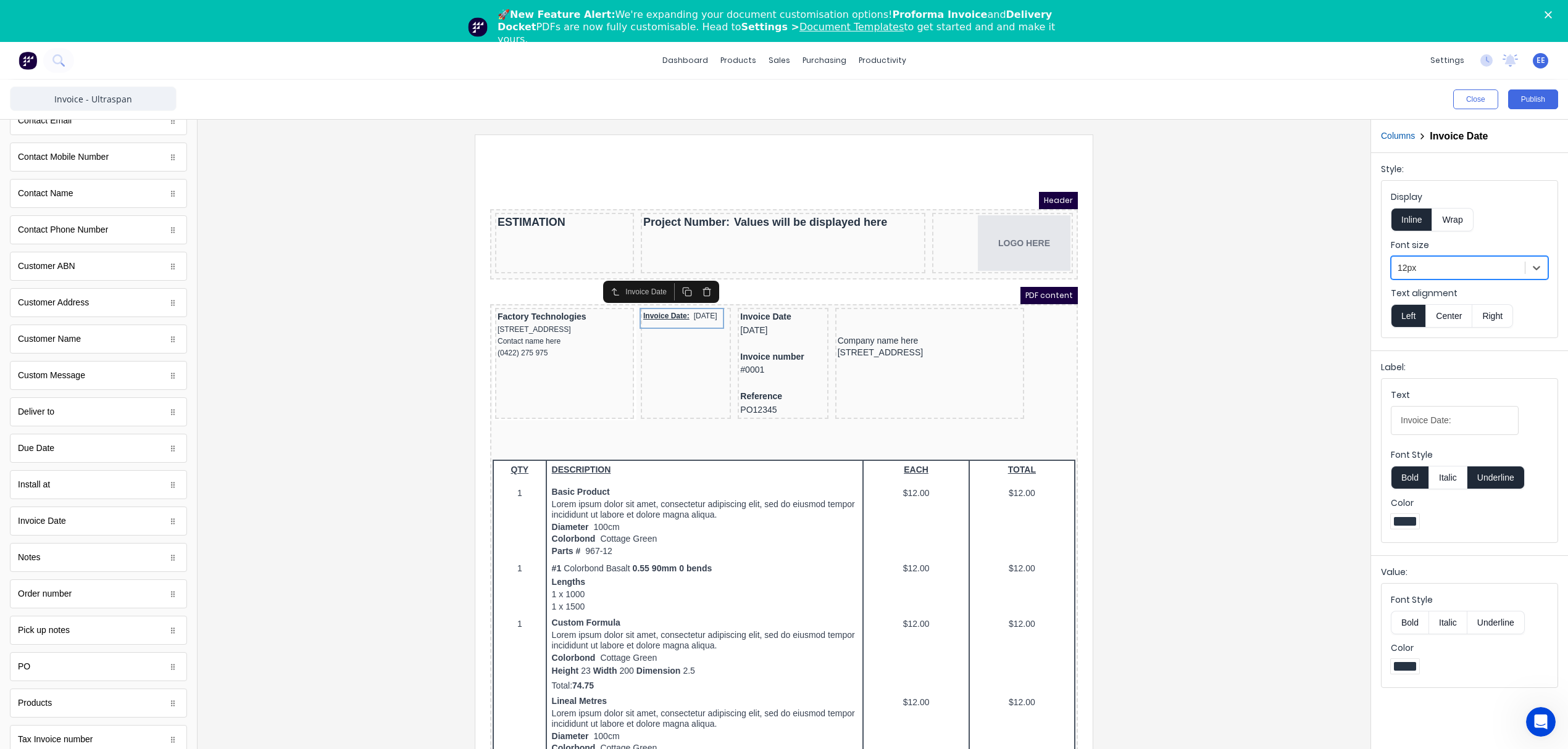
click at [1398, 138] on button "Columns" at bounding box center [1398, 136] width 34 height 13
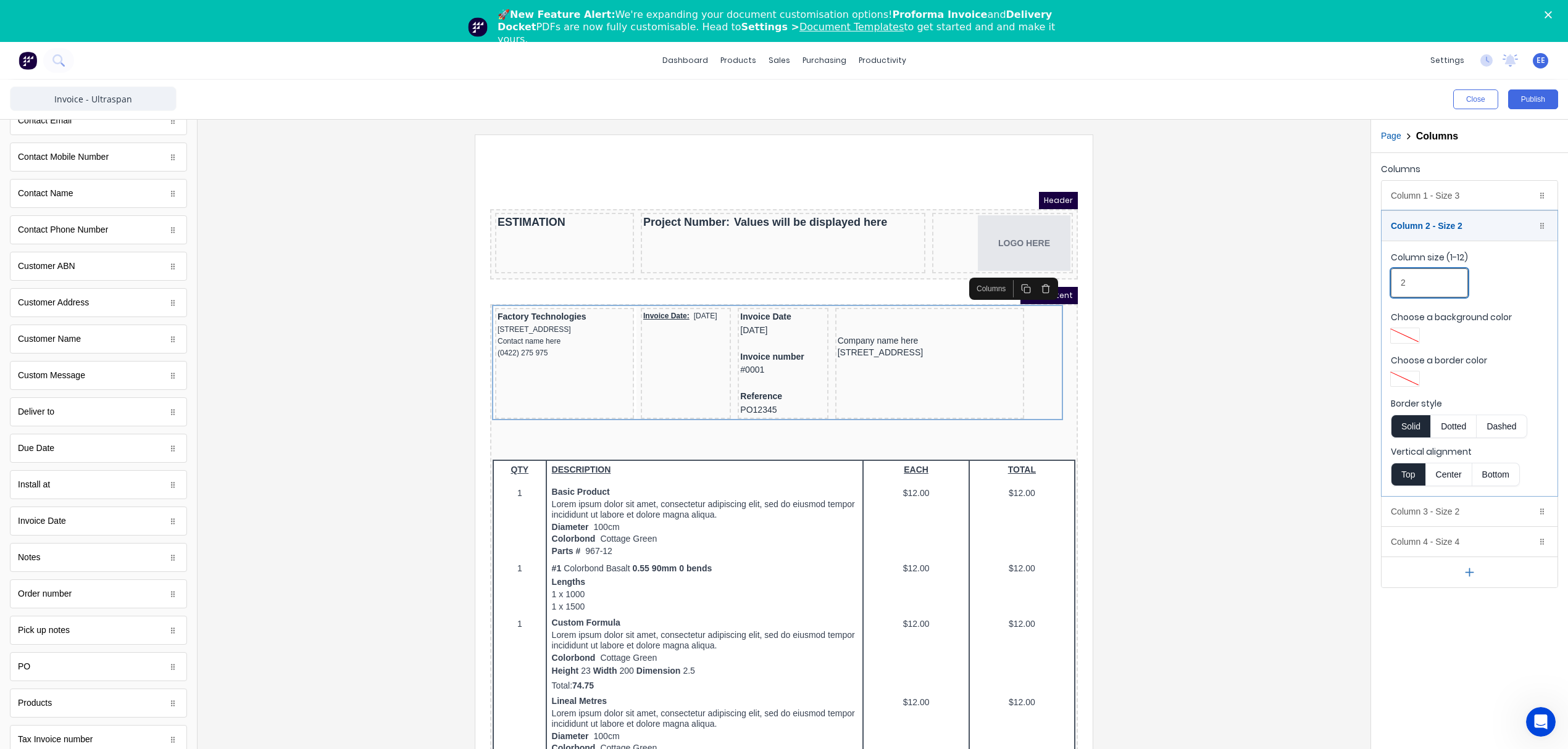
click at [1418, 282] on input "2" at bounding box center [1429, 283] width 77 height 29
type input "2.5"
click at [1356, 330] on div at bounding box center [784, 455] width 1173 height 671
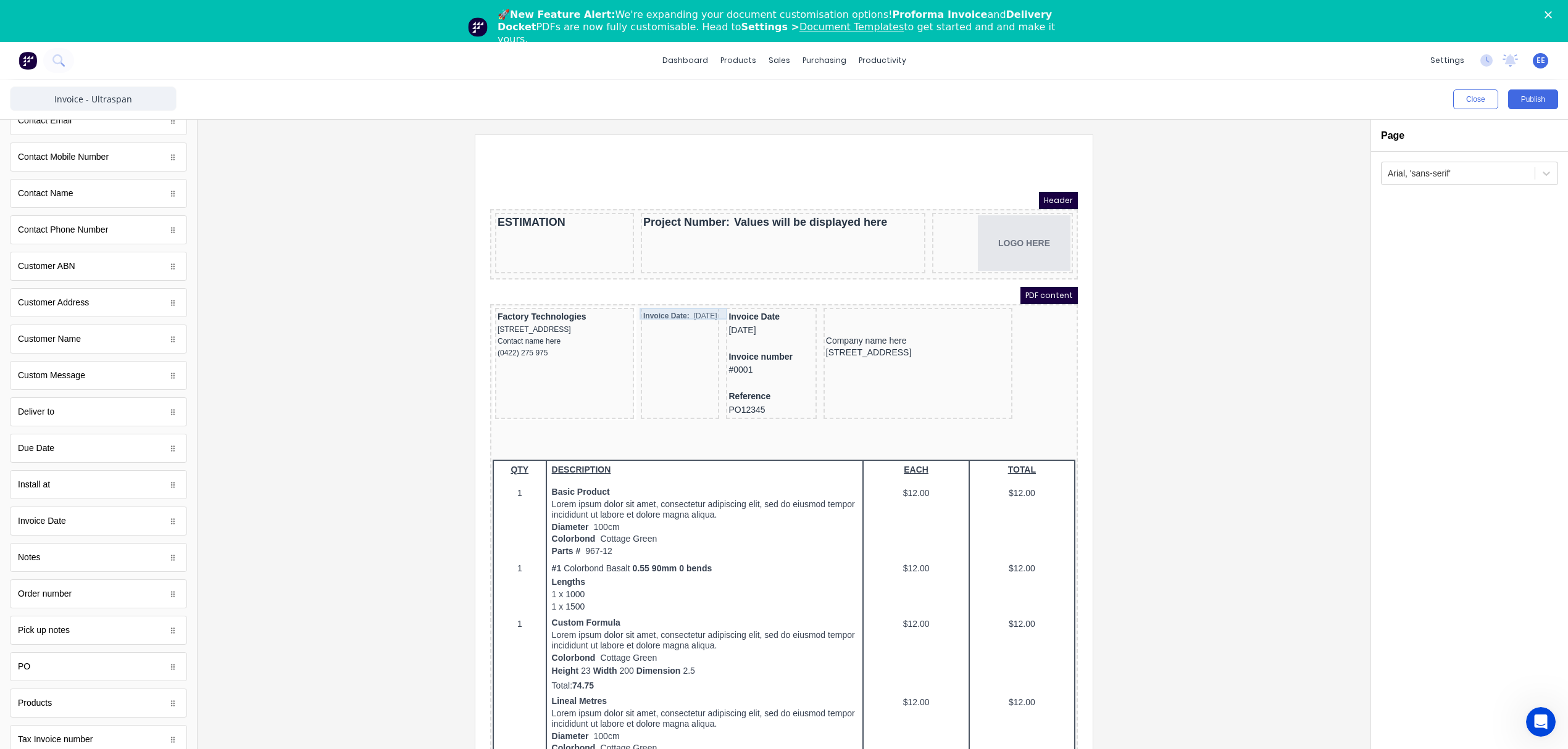
click at [690, 299] on div "Invoice Date: 29/10/2024" at bounding box center [664, 302] width 74 height 12
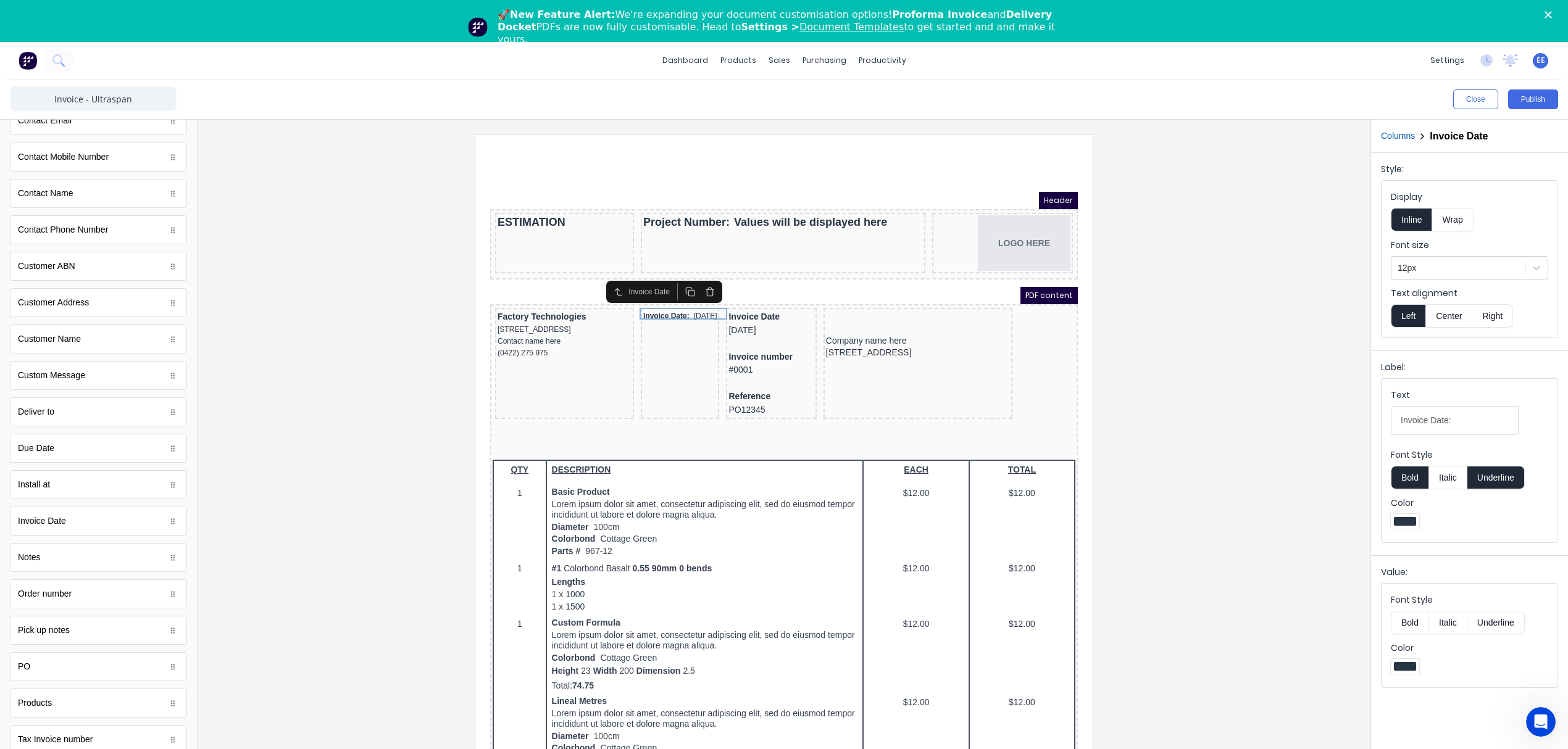
click at [1398, 131] on button "Columns" at bounding box center [1398, 136] width 34 height 13
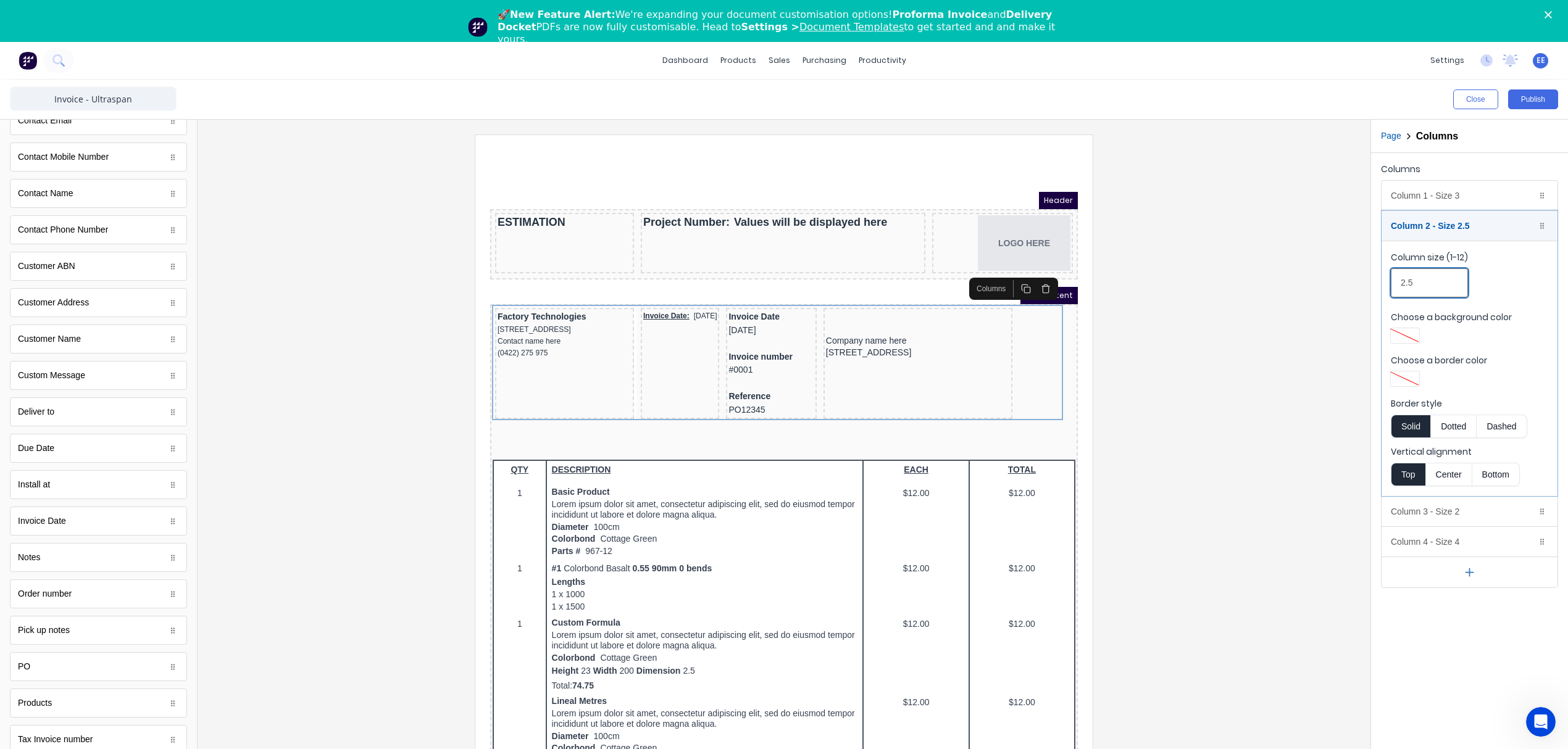
drag, startPoint x: 1428, startPoint y: 279, endPoint x: 1366, endPoint y: 285, distance: 62.3
click at [1366, 285] on div "Close Publish Components standard fields Accounting number Accounting number Ba…" at bounding box center [784, 436] width 1568 height 712
type input "3"
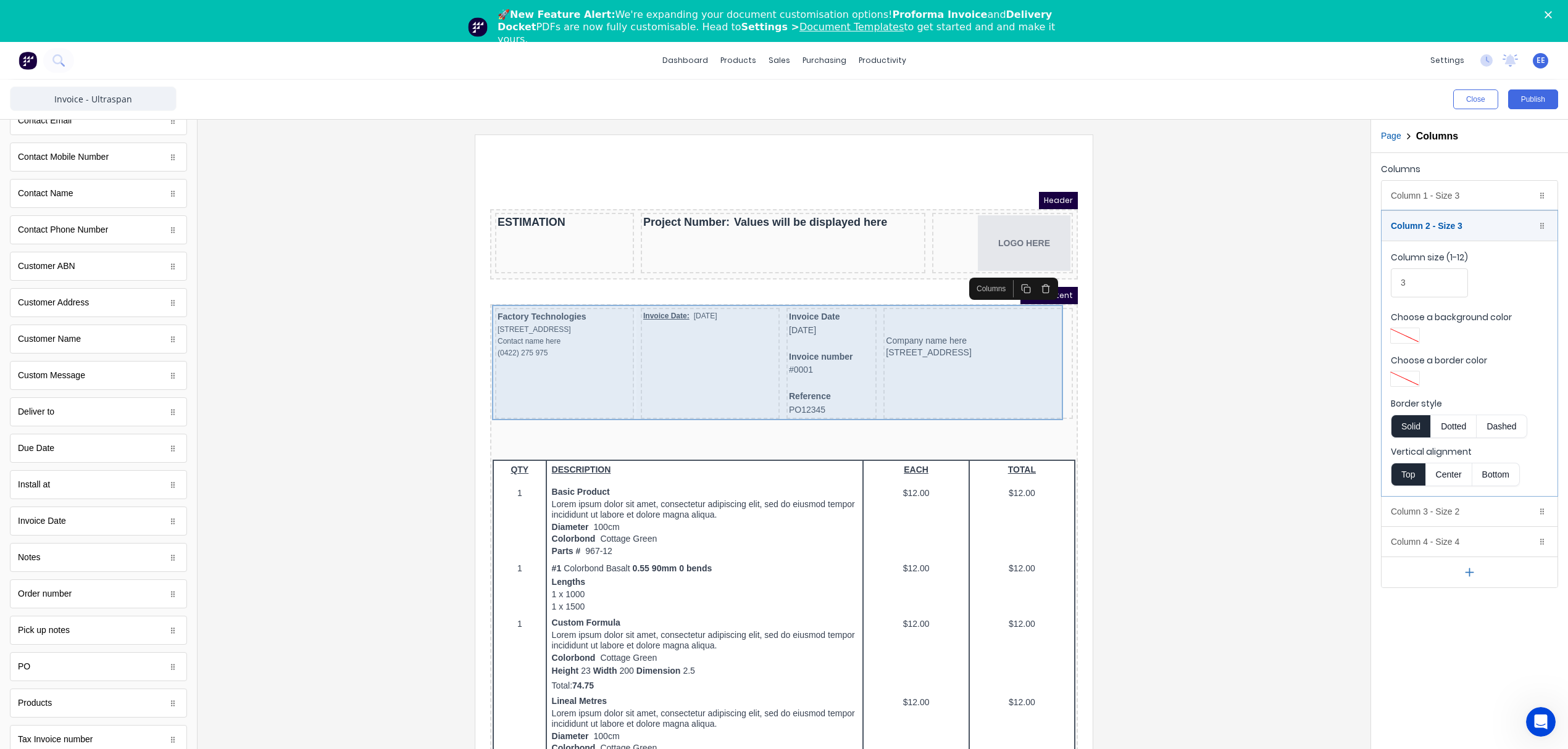
click at [721, 322] on div "Invoice Date: 29/10/2024" at bounding box center [695, 348] width 139 height 111
click at [716, 352] on div "Invoice Date: 29/10/2024" at bounding box center [695, 348] width 139 height 111
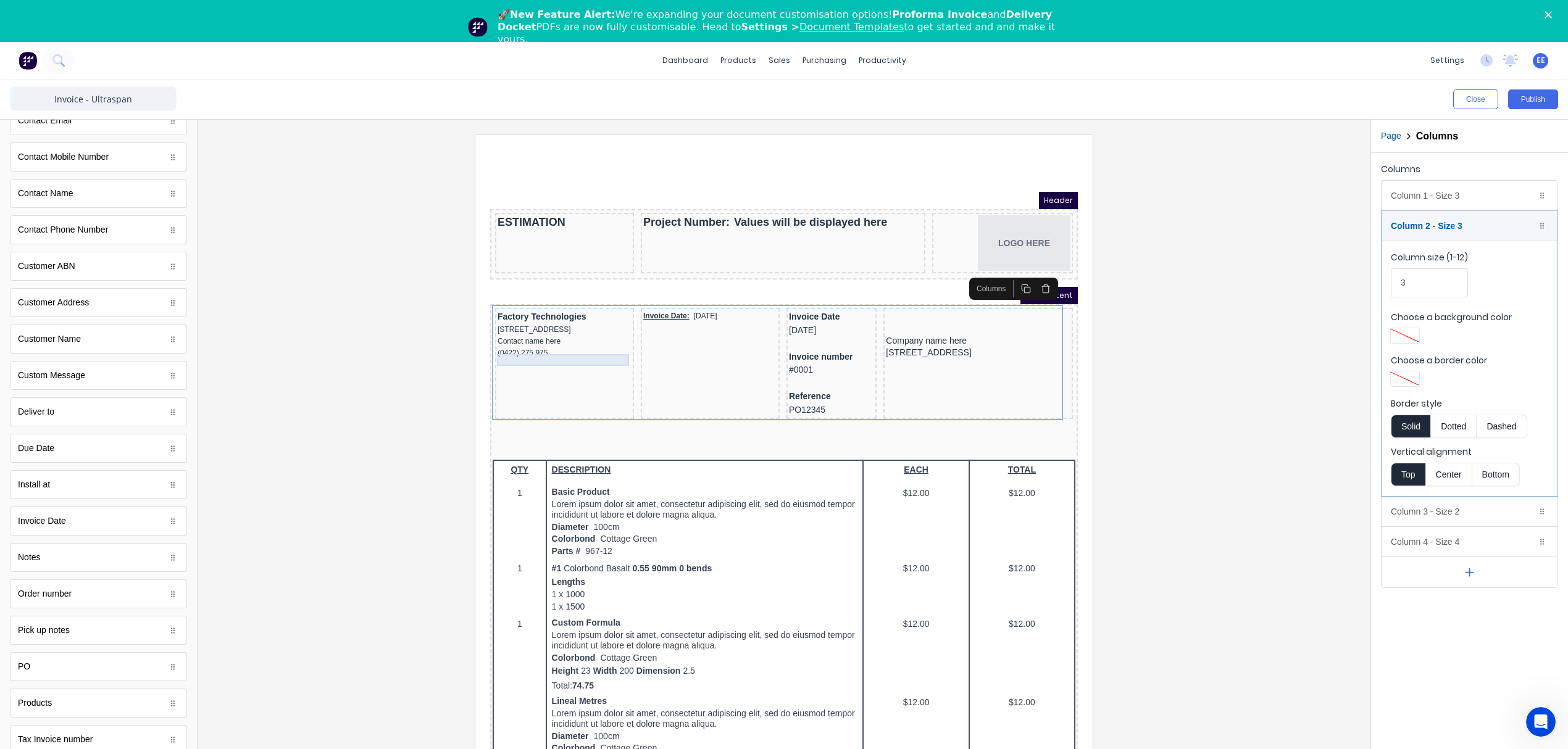
click at [581, 339] on div "(0422) 275 975" at bounding box center [549, 339] width 134 height 12
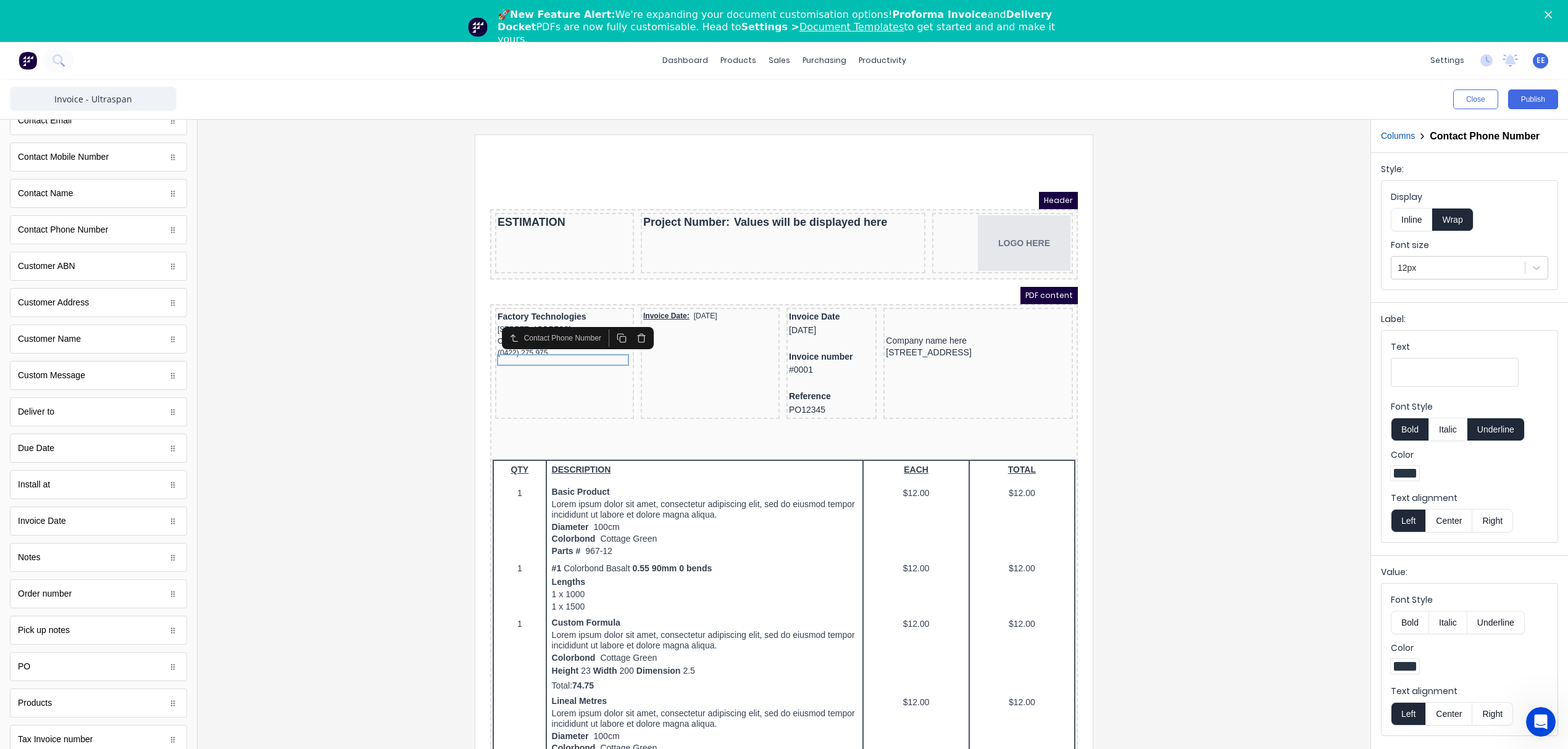
click at [1388, 128] on div "Columns Contact Phone Number" at bounding box center [1469, 136] width 197 height 33
click at [1393, 130] on button "Columns" at bounding box center [1398, 136] width 34 height 13
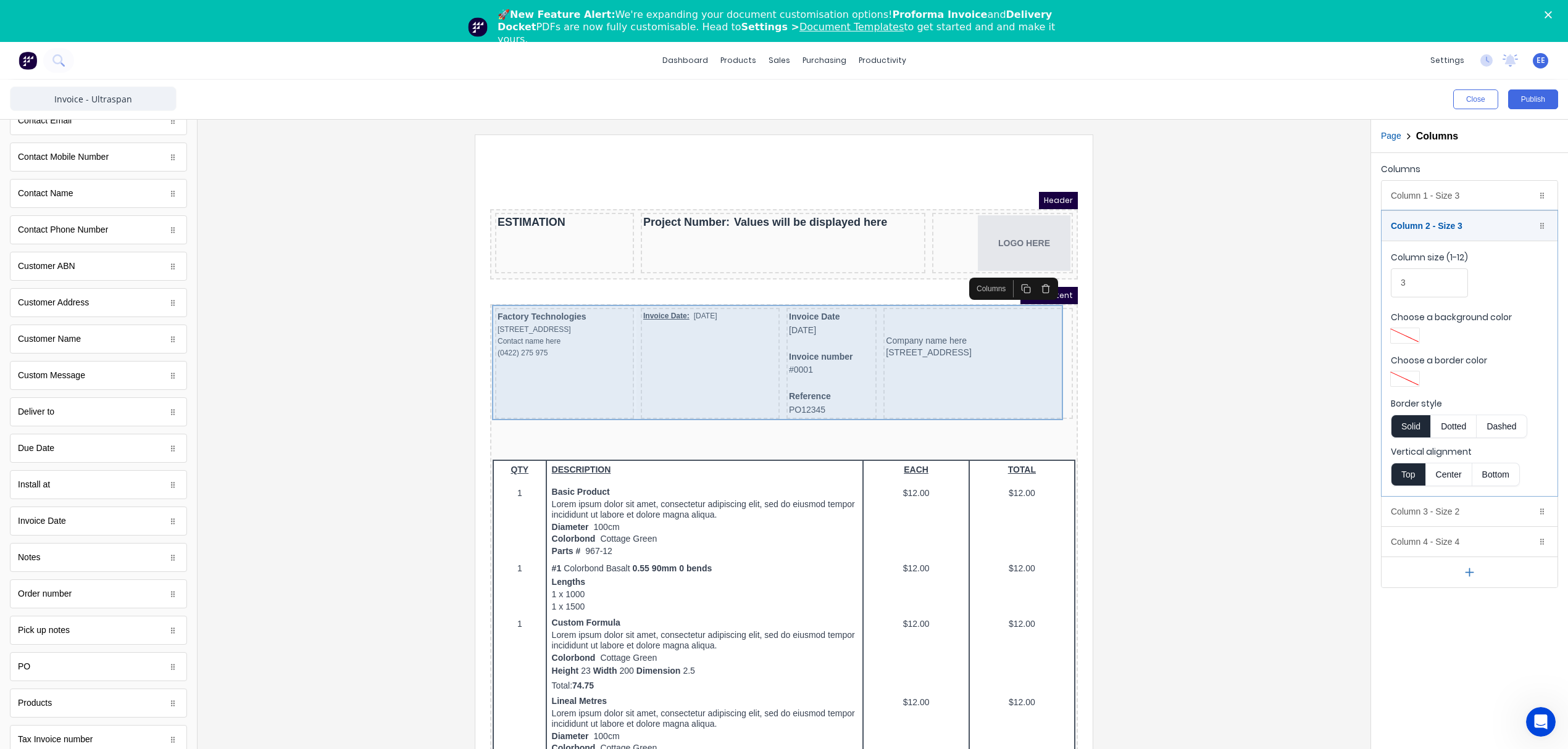
click at [721, 341] on div "Invoice Date: 29/10/2024" at bounding box center [695, 348] width 139 height 111
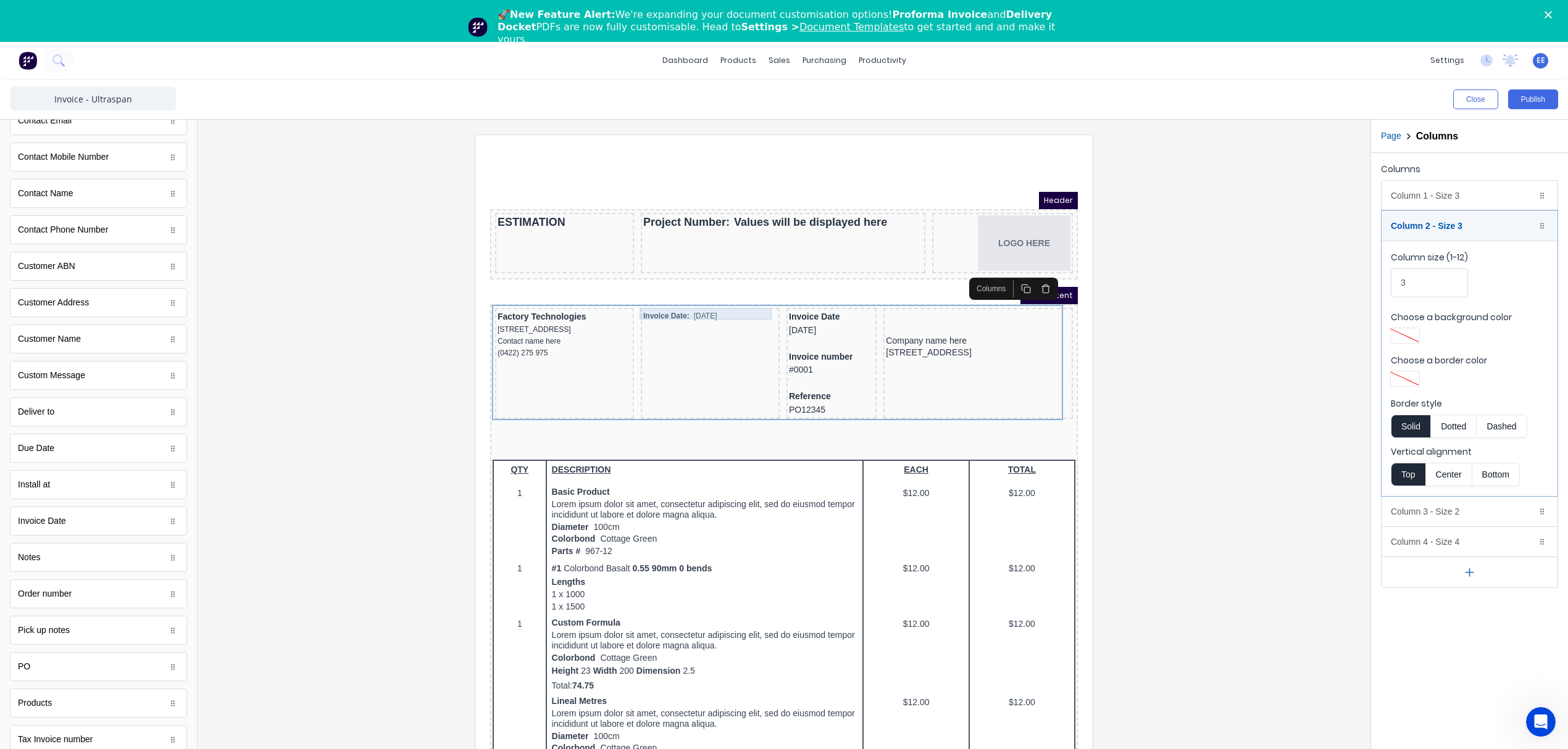
click at [716, 296] on div "Invoice Date: 29/10/2024" at bounding box center [695, 302] width 134 height 12
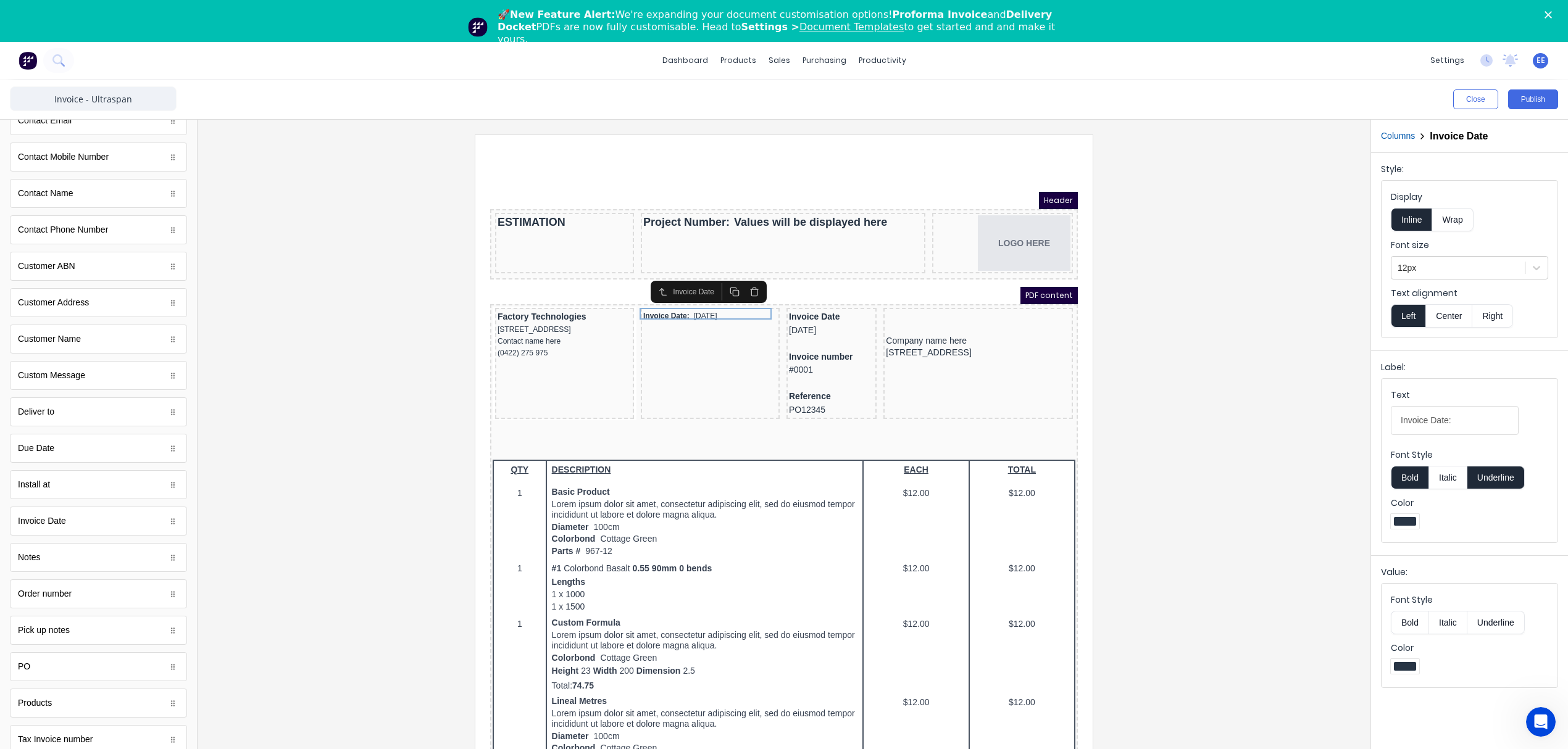
click at [1415, 480] on button "Bold" at bounding box center [1410, 478] width 37 height 24
click at [1510, 479] on button "Underline" at bounding box center [1496, 478] width 58 height 24
click at [1411, 476] on button "Bold" at bounding box center [1410, 478] width 37 height 24
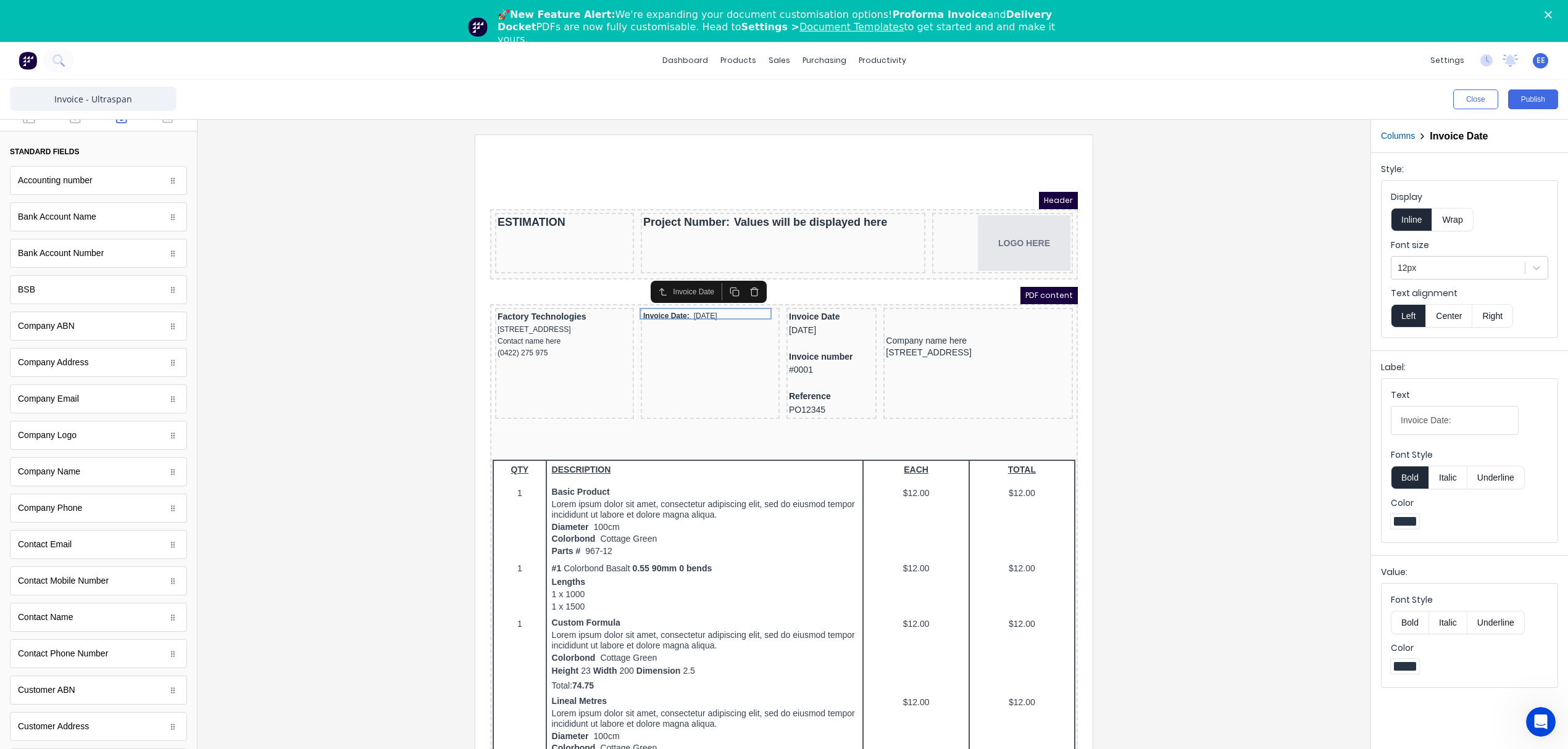
scroll to position [0, 0]
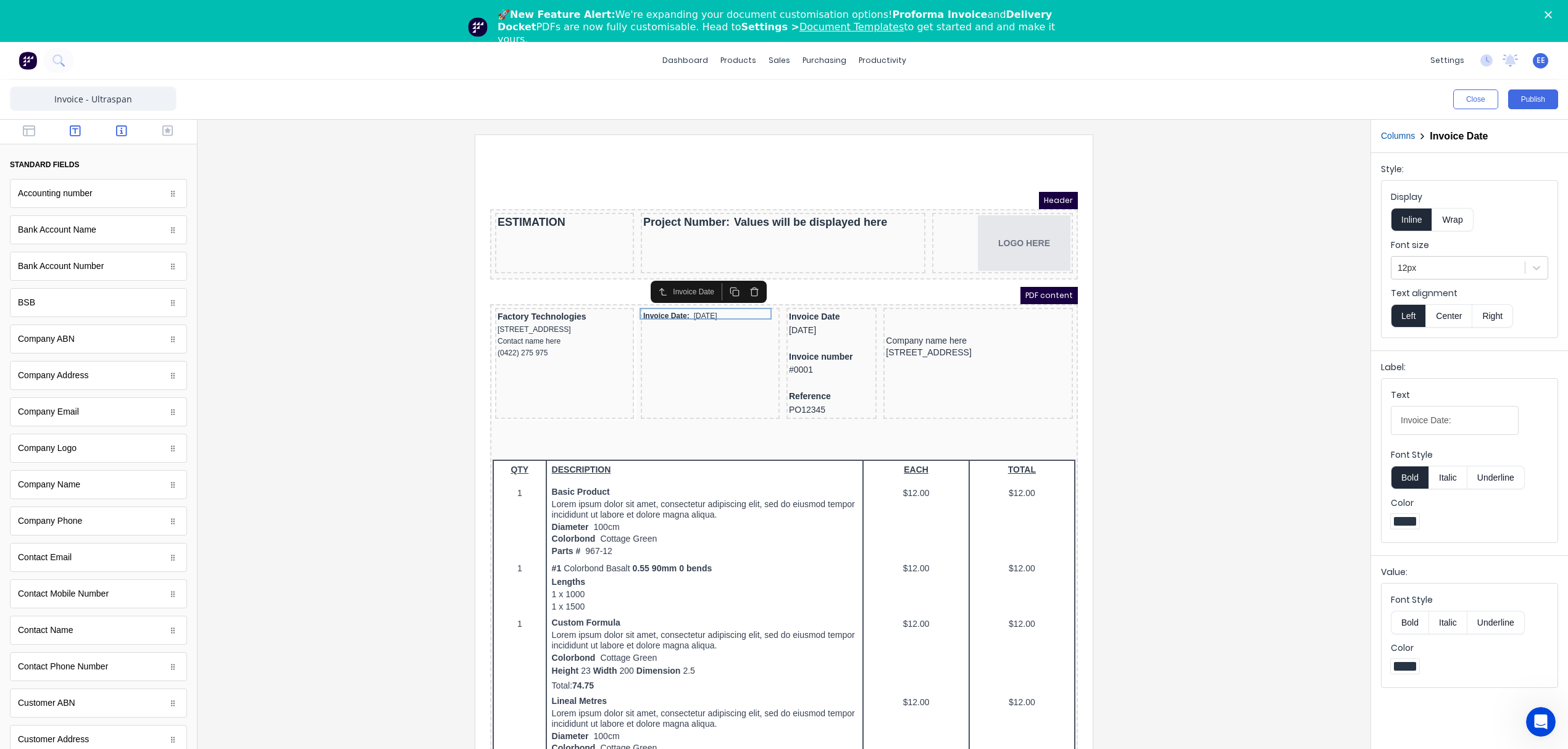
click at [70, 128] on icon "button" at bounding box center [75, 130] width 11 height 11
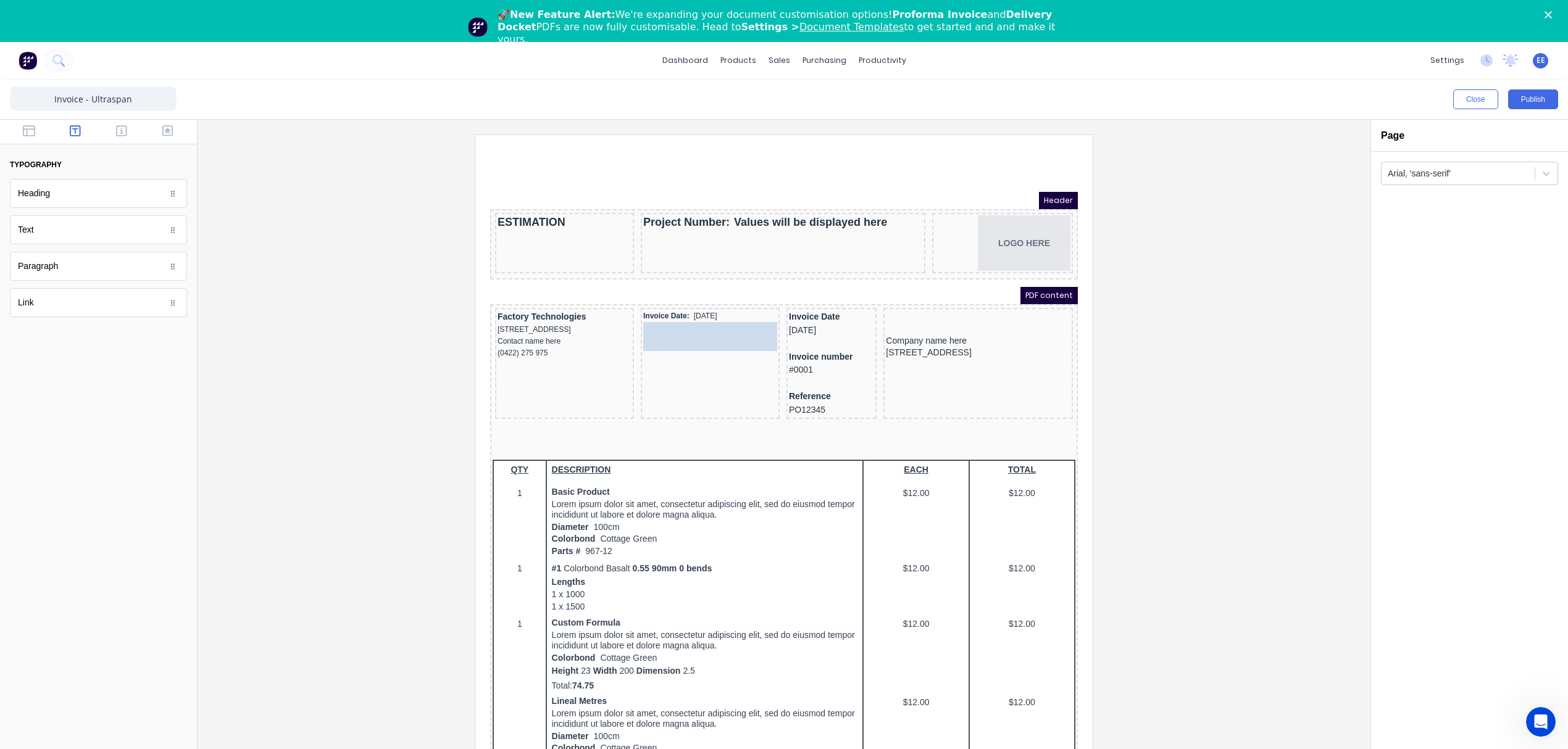
drag, startPoint x: 44, startPoint y: 233, endPoint x: 174, endPoint y: 170, distance: 144.5
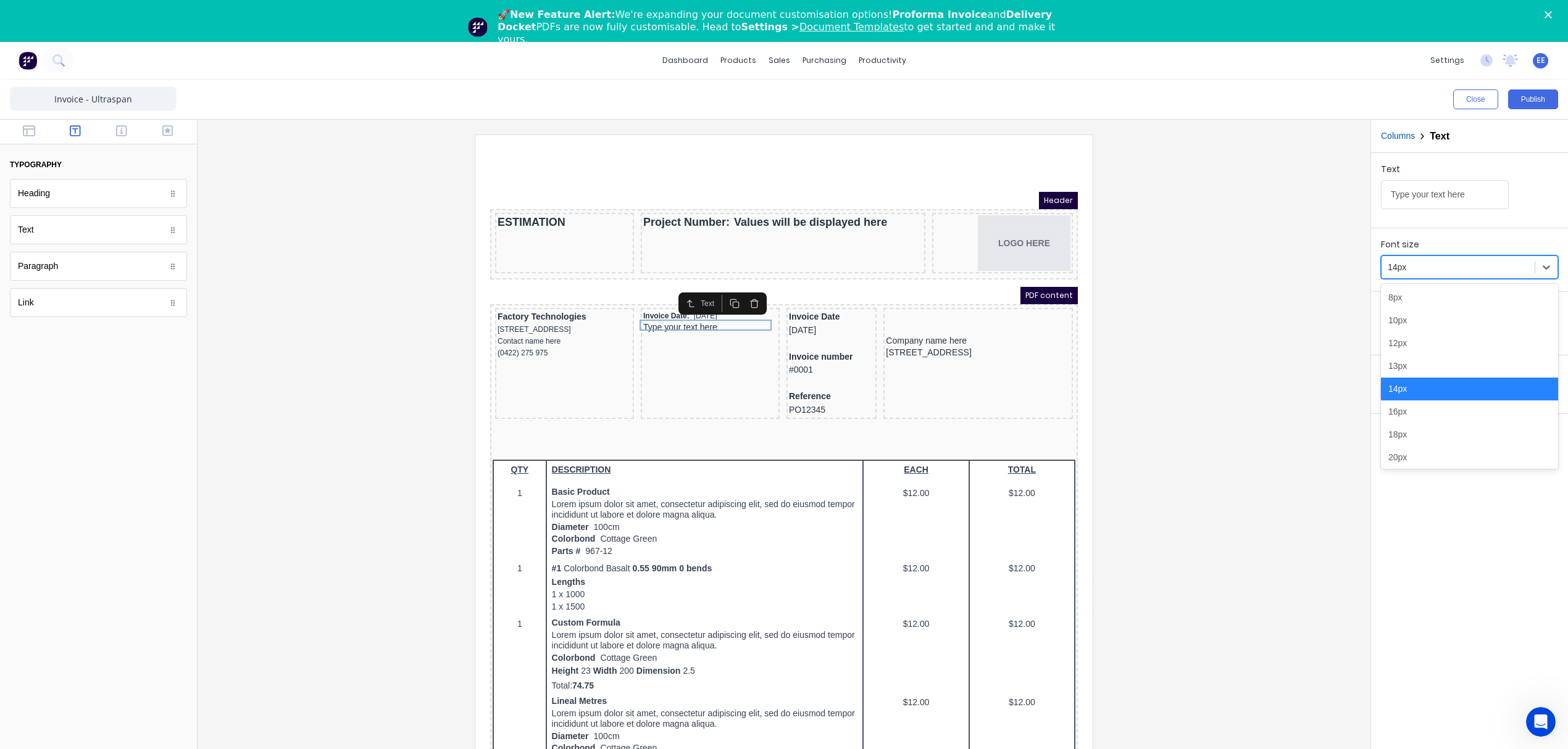
click at [1515, 269] on div at bounding box center [1458, 268] width 141 height 15
click at [1412, 343] on div "12px" at bounding box center [1469, 343] width 177 height 23
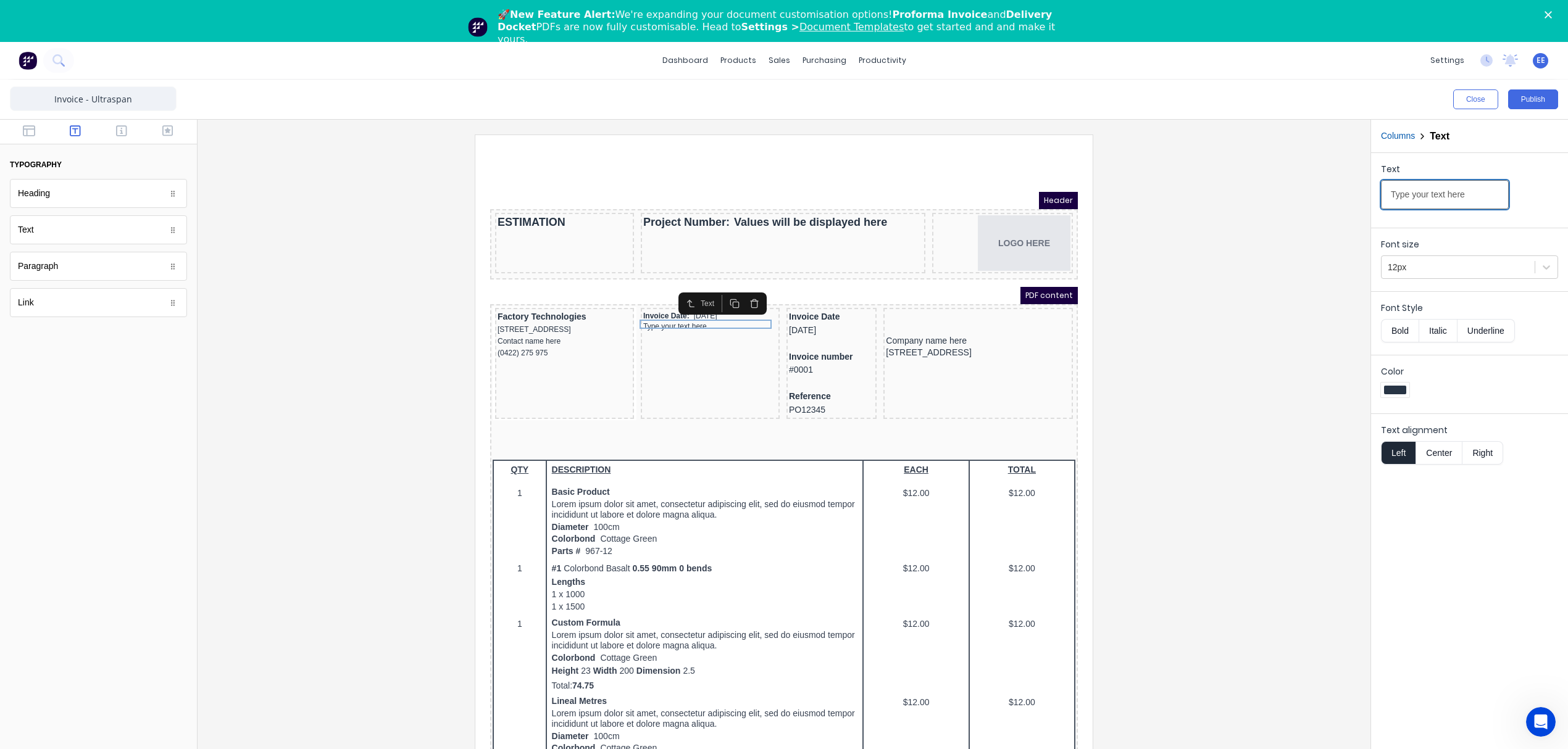
drag, startPoint x: 1467, startPoint y: 197, endPoint x: 1268, endPoint y: 194, distance: 199.0
click at [1268, 194] on div "Close Publish Components typography Heading Heading Text Text Paragraph Paragra…" at bounding box center [784, 436] width 1568 height 712
type input "Valid for 30 Days"
click at [1398, 334] on button "Bold" at bounding box center [1399, 330] width 37 height 24
click at [1209, 524] on div at bounding box center [784, 458] width 1153 height 646
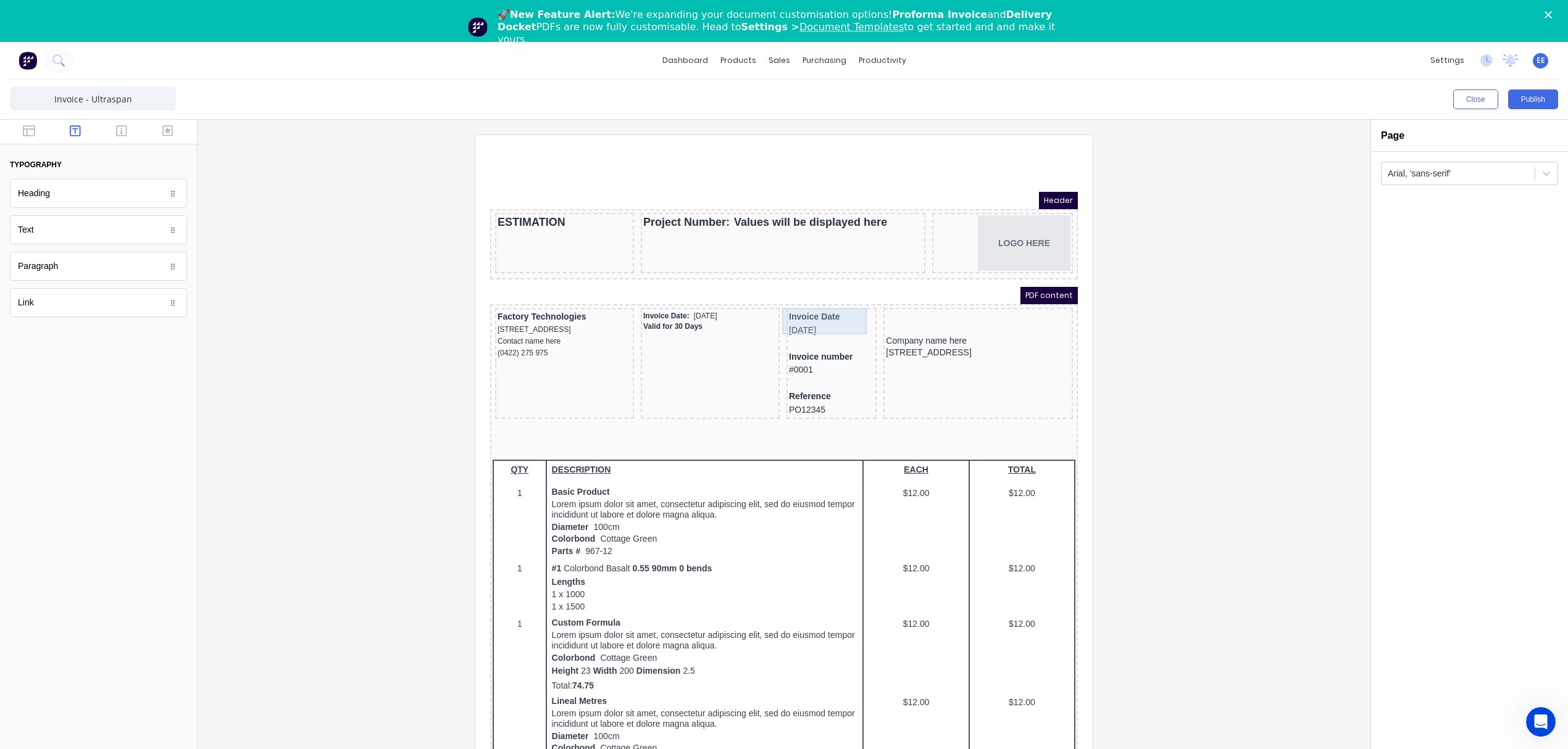
click at [844, 298] on div "Invoice Date 29/10/2024" at bounding box center [816, 308] width 85 height 26
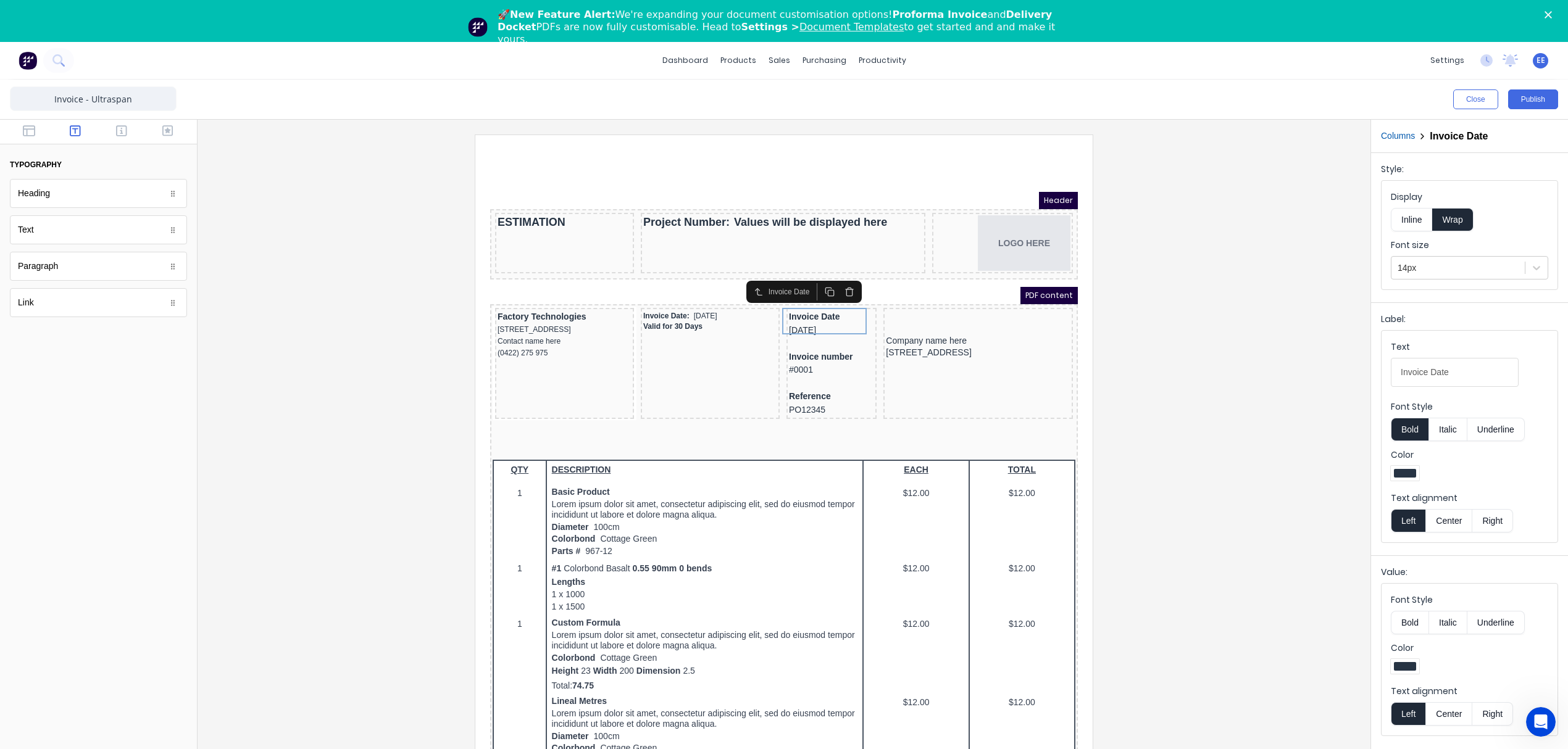
click at [1406, 129] on div "Columns Invoice Date" at bounding box center [1469, 136] width 197 height 33
click at [1408, 139] on button "Columns" at bounding box center [1398, 136] width 34 height 13
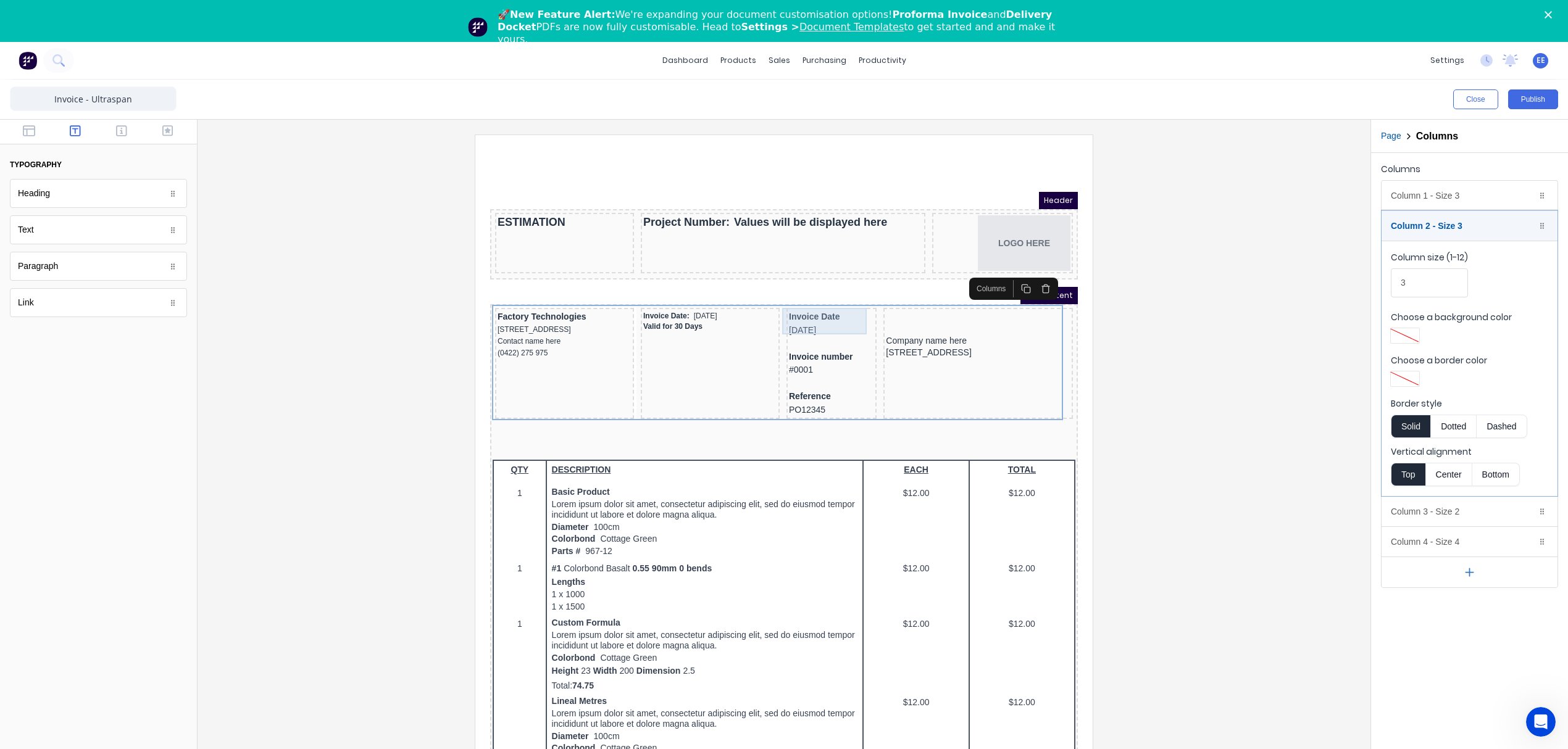
click at [805, 302] on div "Invoice Date 29/10/2024" at bounding box center [816, 308] width 85 height 26
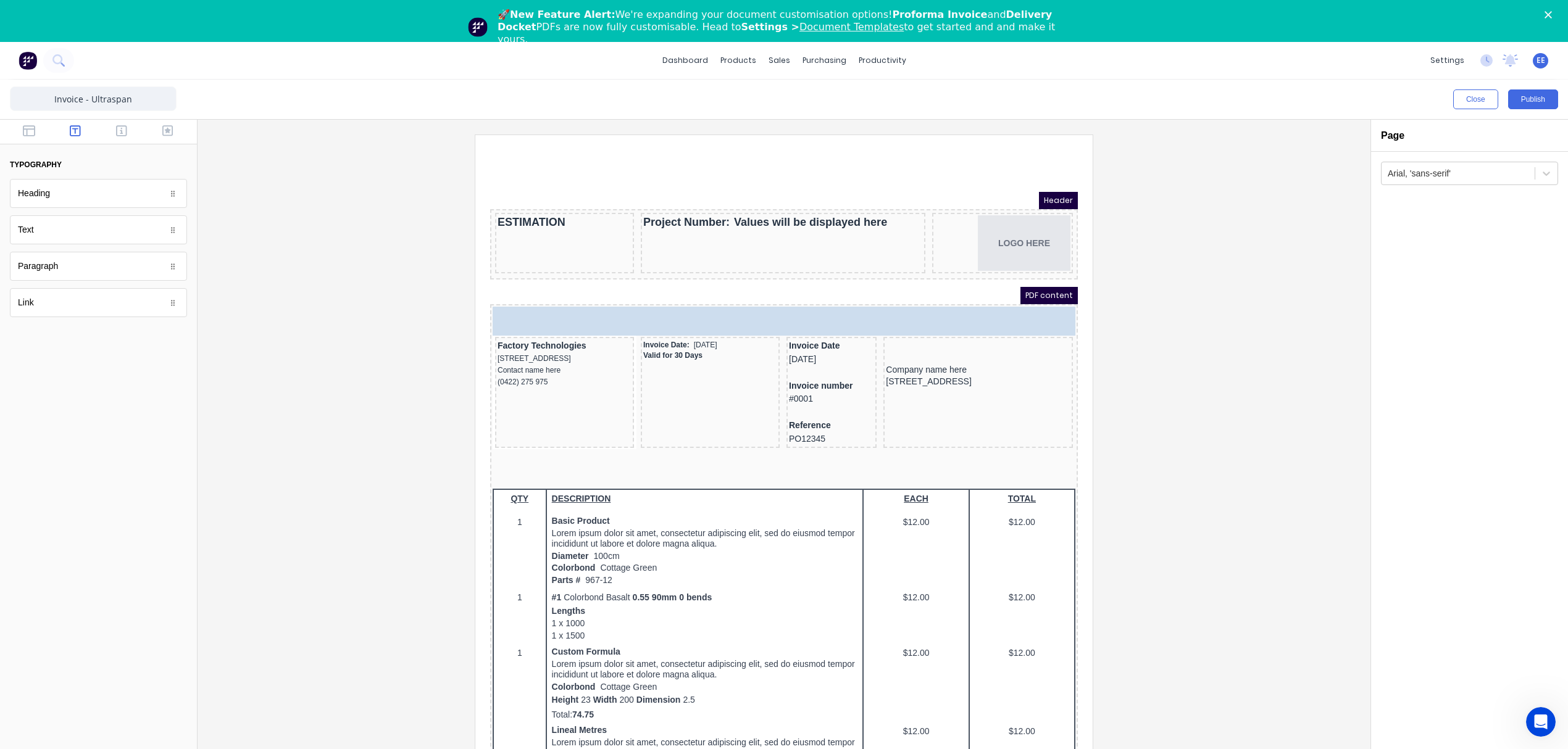
drag, startPoint x: 106, startPoint y: 233, endPoint x: -10, endPoint y: 264, distance: 120.1
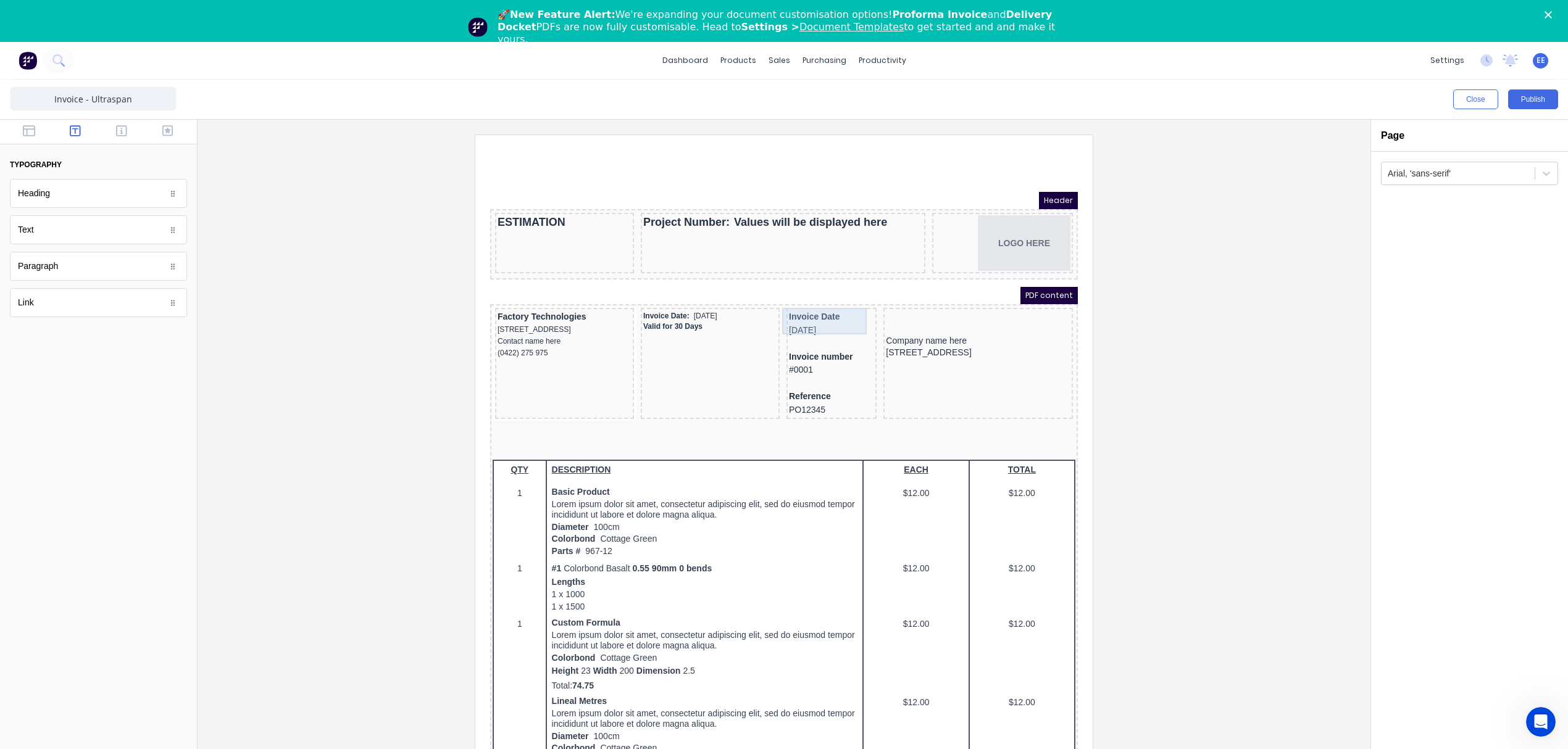
click at [826, 298] on div "Invoice Date 29/10/2024" at bounding box center [816, 308] width 85 height 26
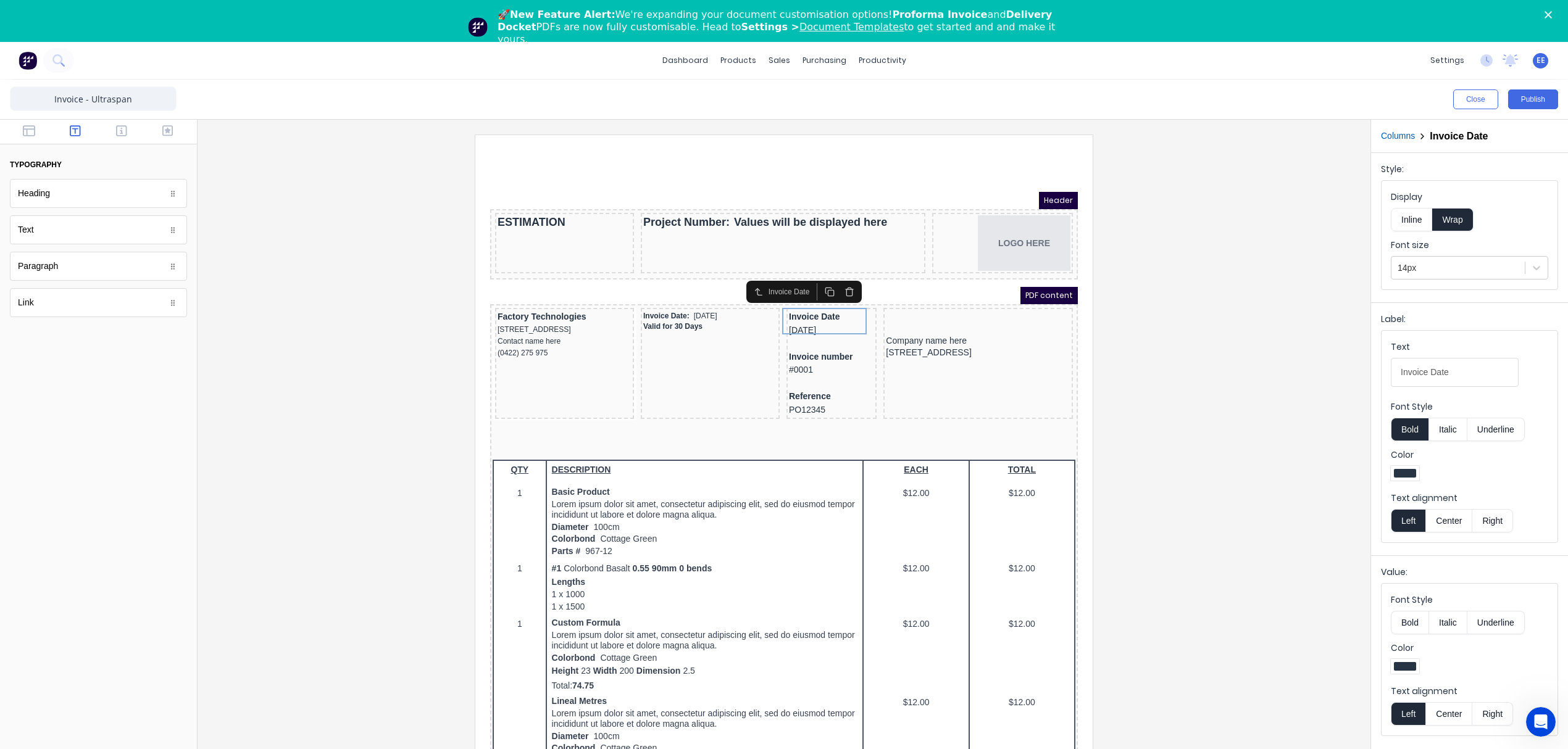
click at [836, 278] on icon "button" at bounding box center [835, 277] width 10 height 10
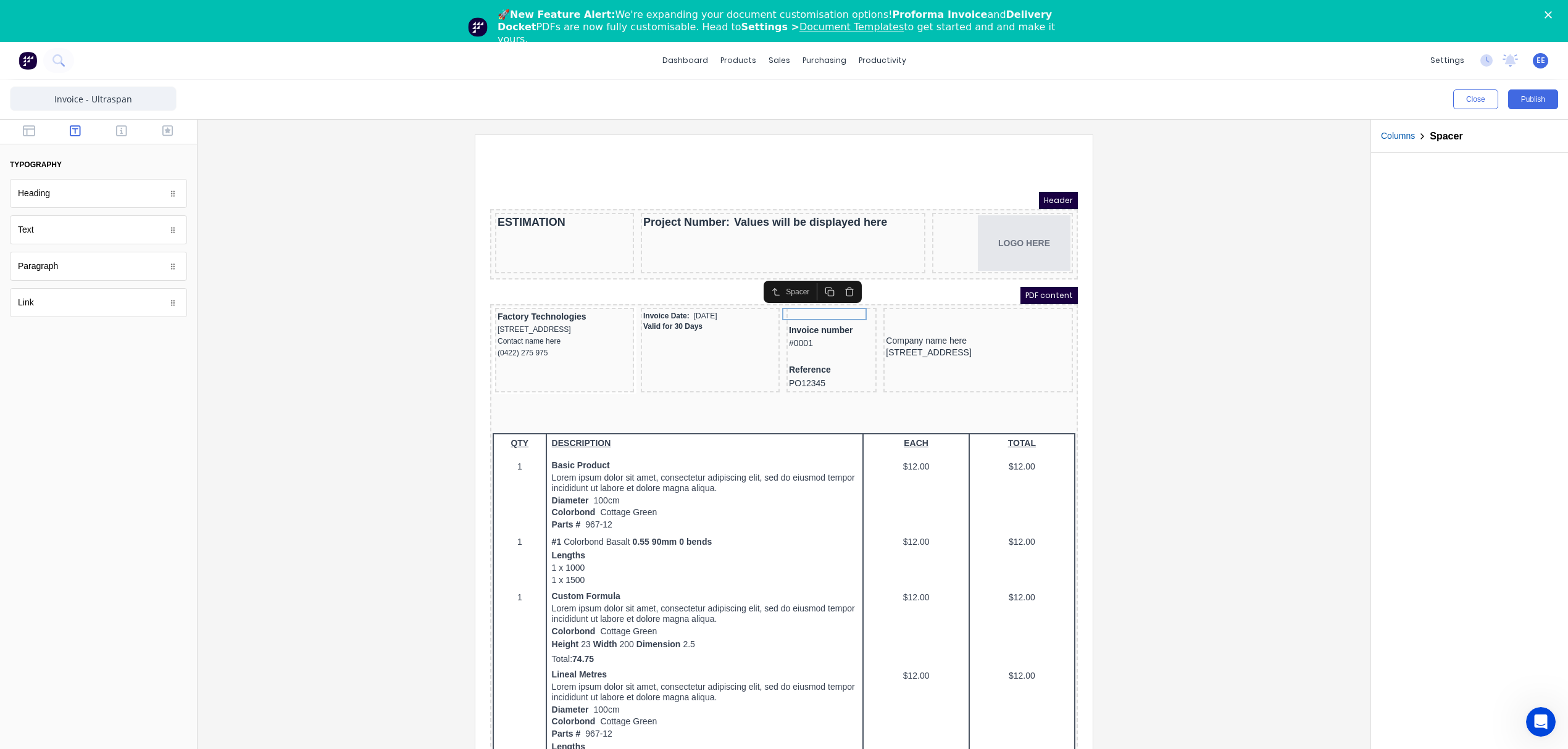
click at [837, 278] on icon "button" at bounding box center [835, 277] width 10 height 10
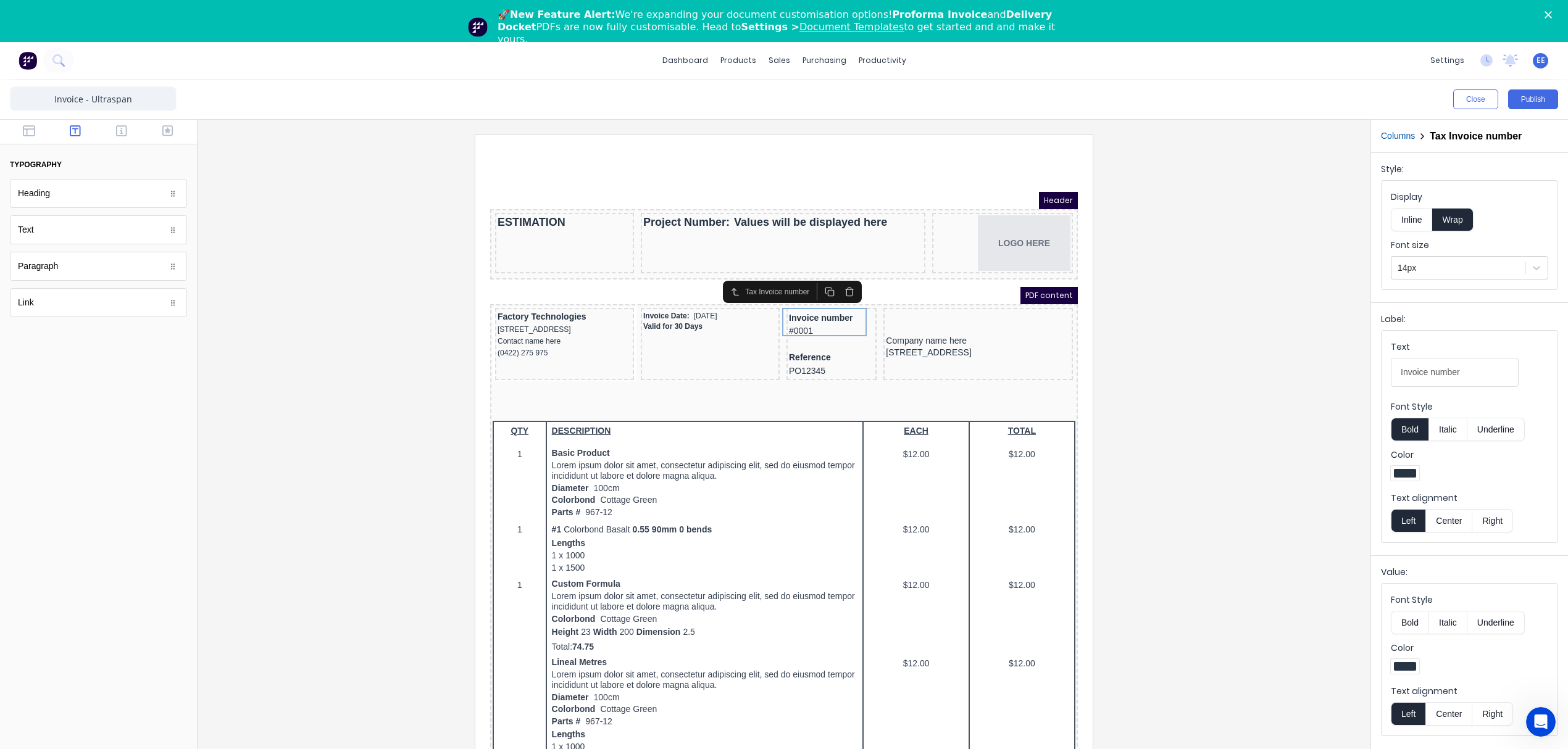
click at [837, 278] on icon "button" at bounding box center [835, 277] width 10 height 10
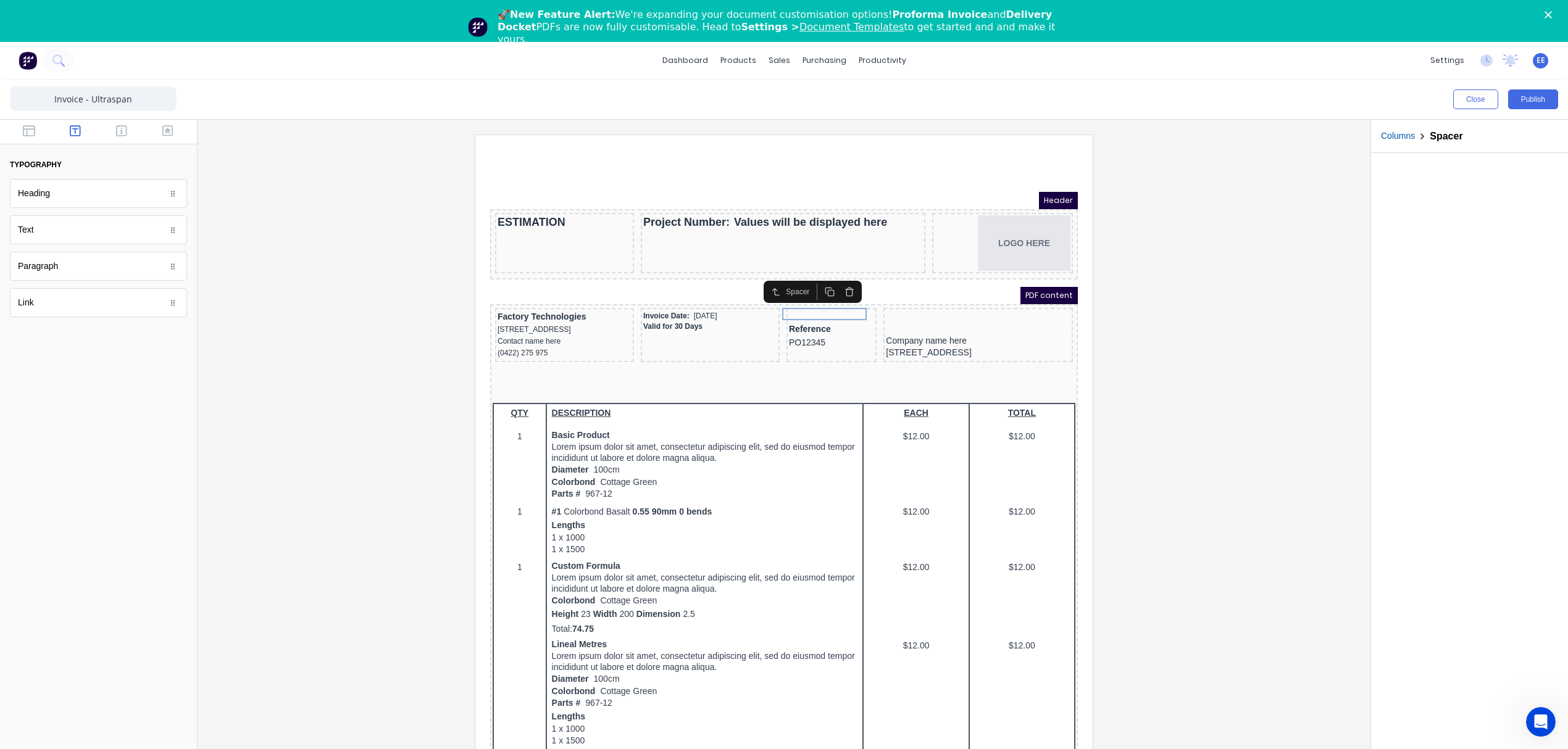
click at [837, 278] on icon "button" at bounding box center [835, 277] width 10 height 10
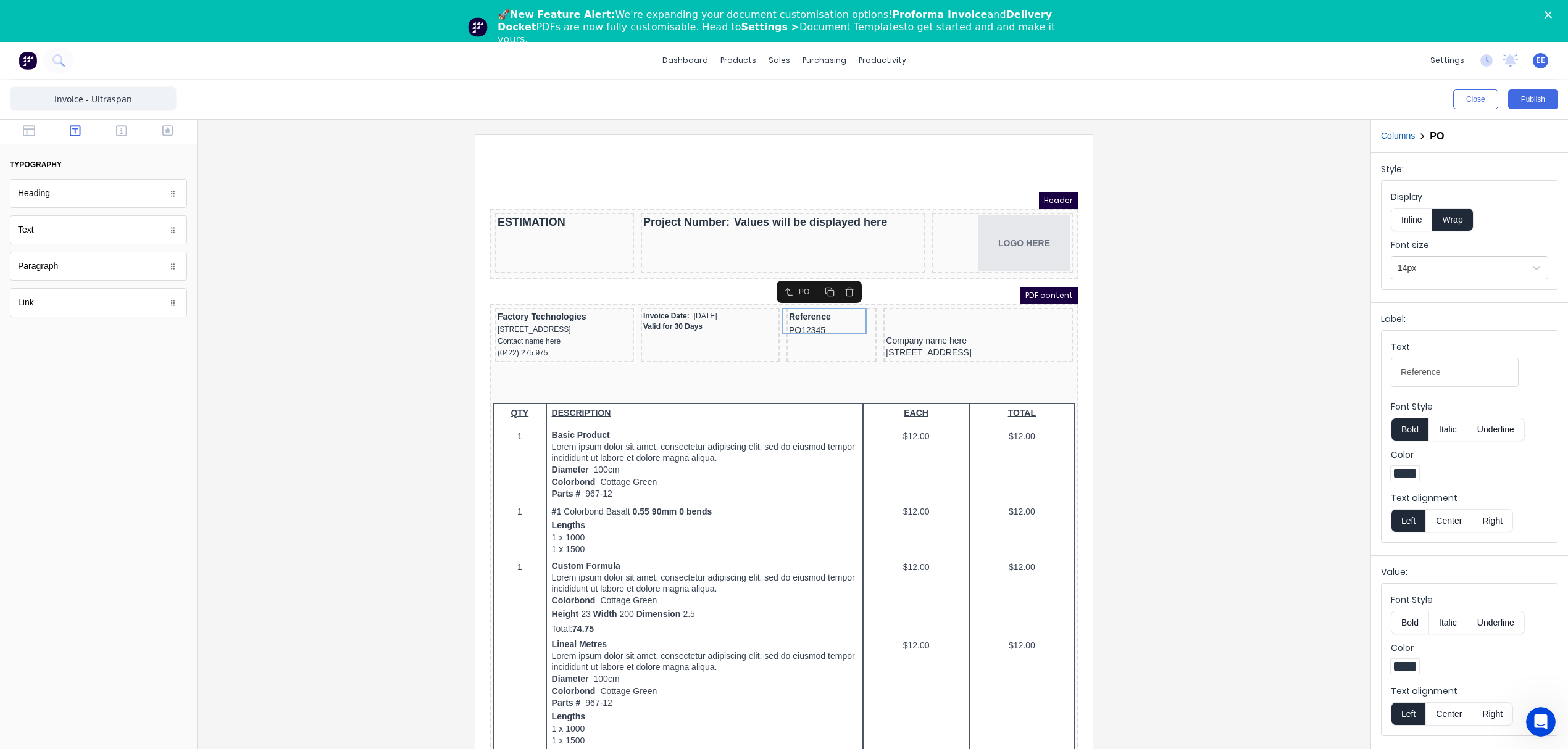
click at [837, 278] on icon "button" at bounding box center [835, 277] width 10 height 10
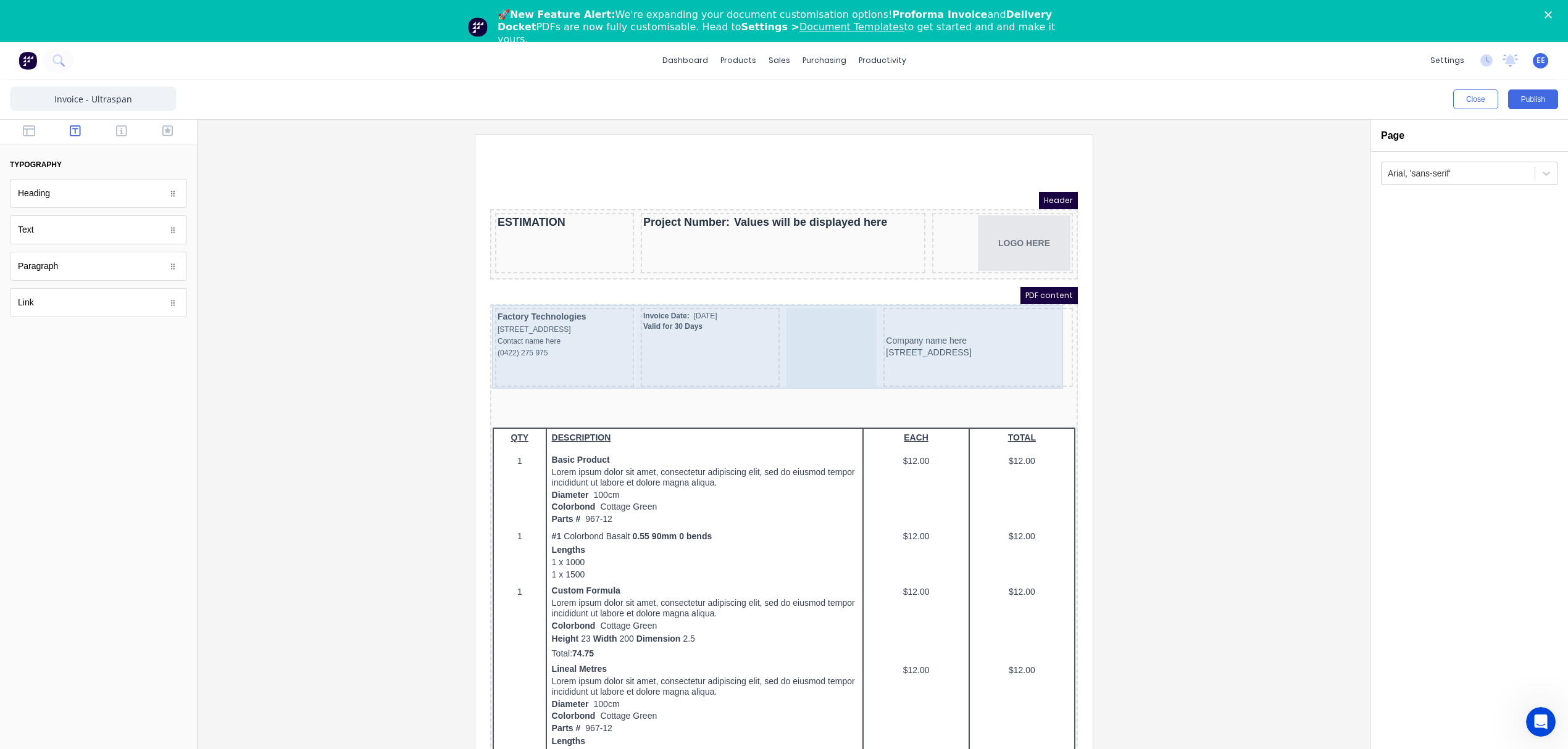
click at [820, 319] on div at bounding box center [816, 332] width 90 height 79
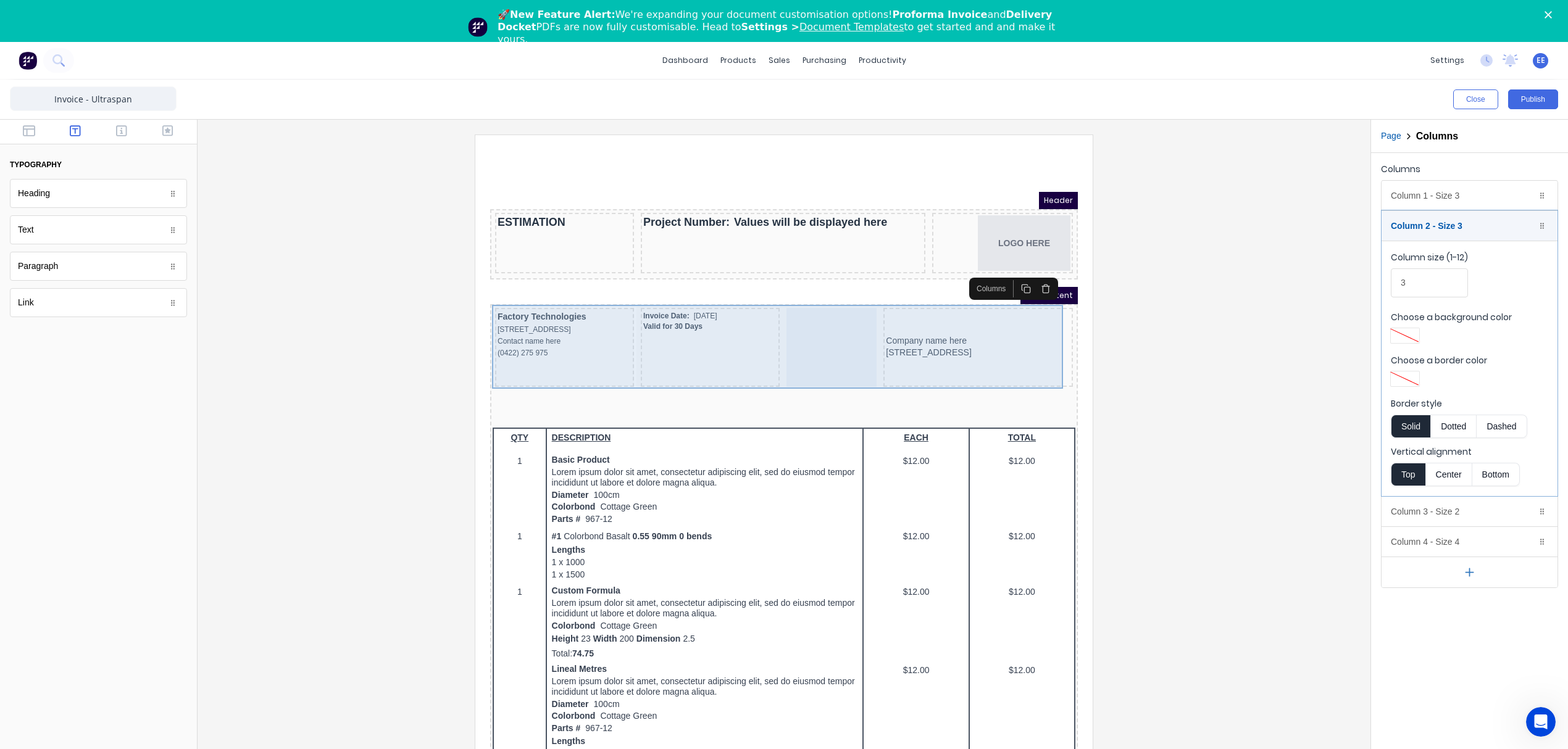
click at [832, 317] on div at bounding box center [816, 332] width 90 height 79
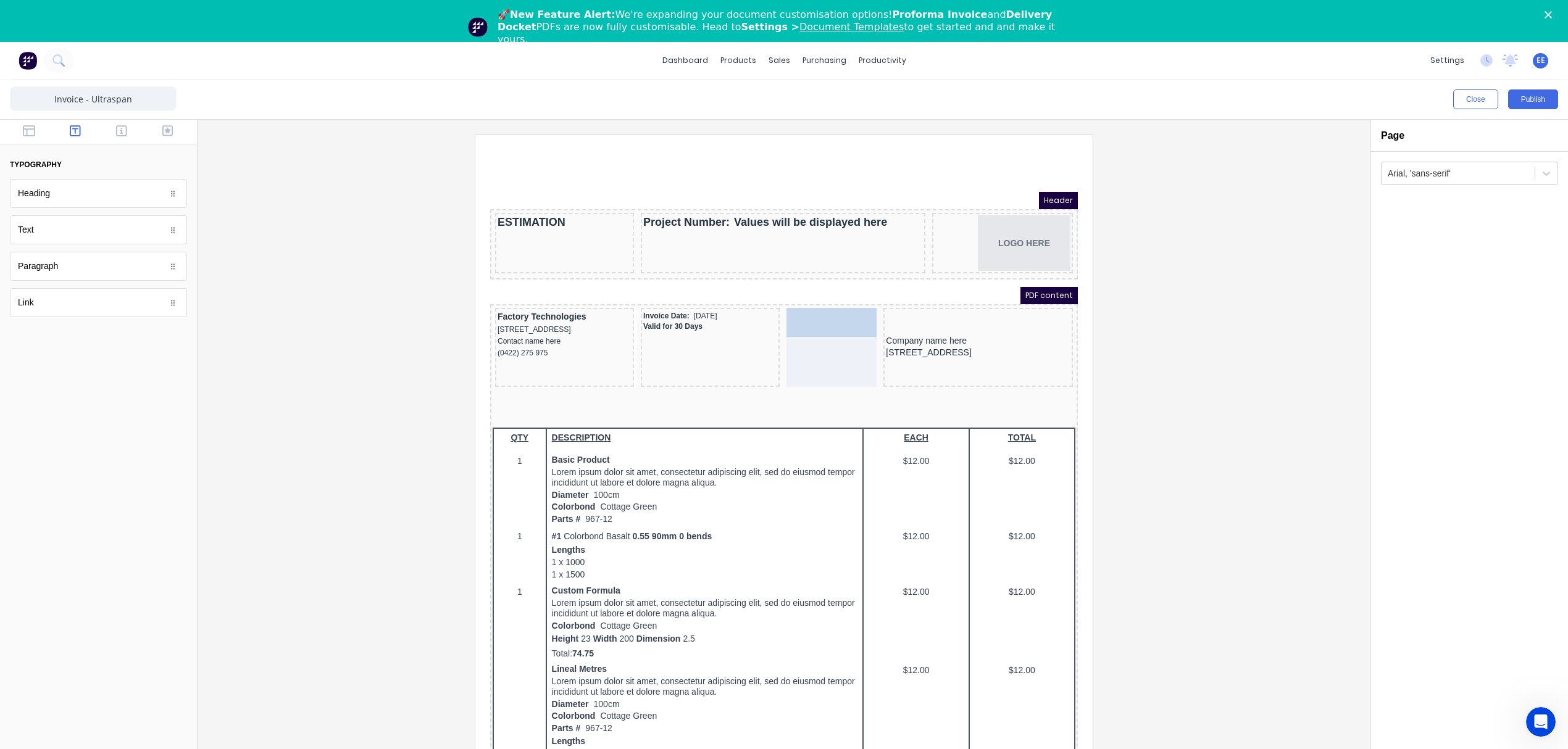
drag, startPoint x: 72, startPoint y: 230, endPoint x: 844, endPoint y: 319, distance: 777.1
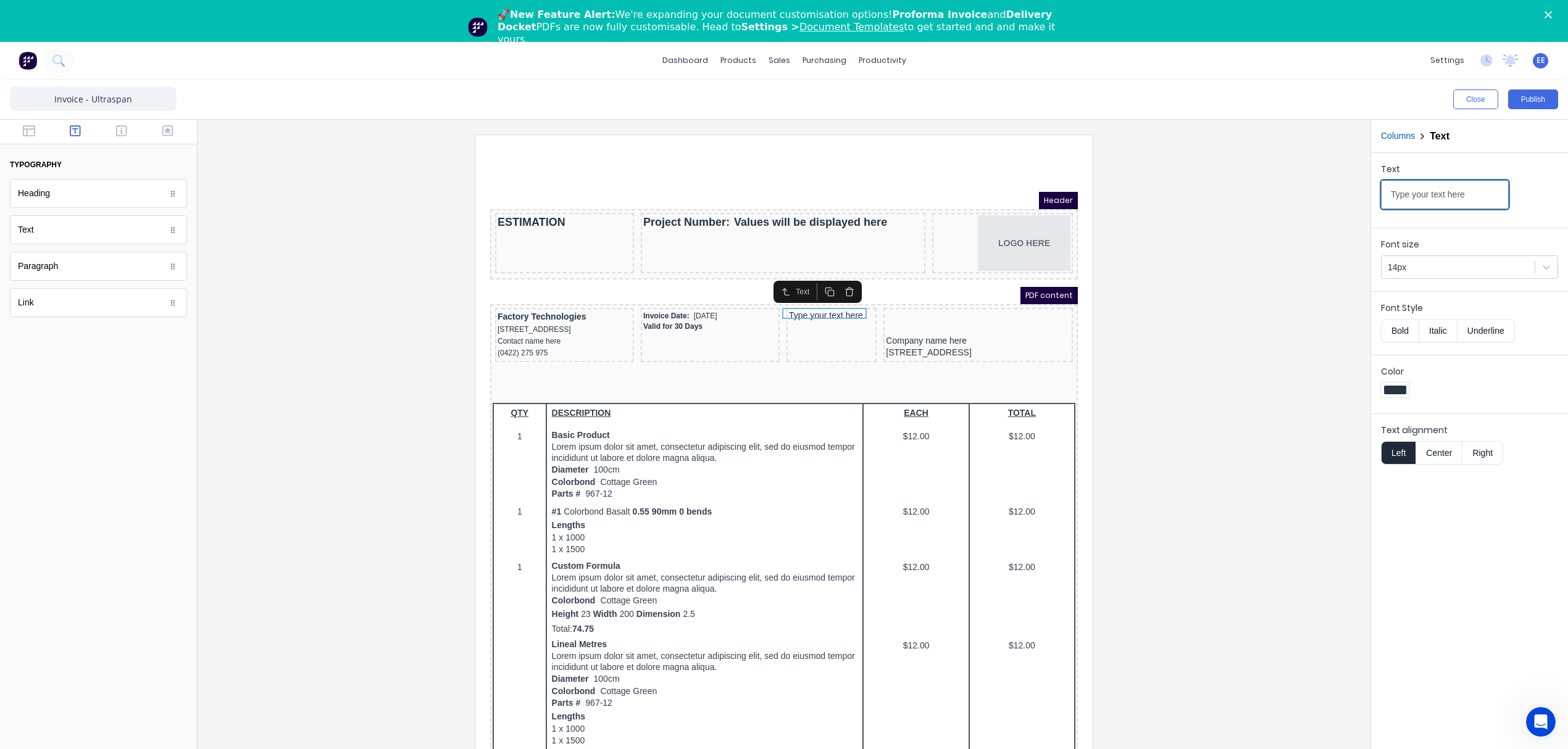
drag, startPoint x: 1477, startPoint y: 189, endPoint x: 1210, endPoint y: 205, distance: 267.5
click at [1210, 205] on div "Close Publish Components typography Heading Heading Text Text Paragraph Paragra…" at bounding box center [784, 436] width 1568 height 712
type input "Sales Rep:"
click at [1401, 338] on button "Bold" at bounding box center [1399, 330] width 37 height 24
click at [1480, 455] on button "Right" at bounding box center [1482, 453] width 41 height 24
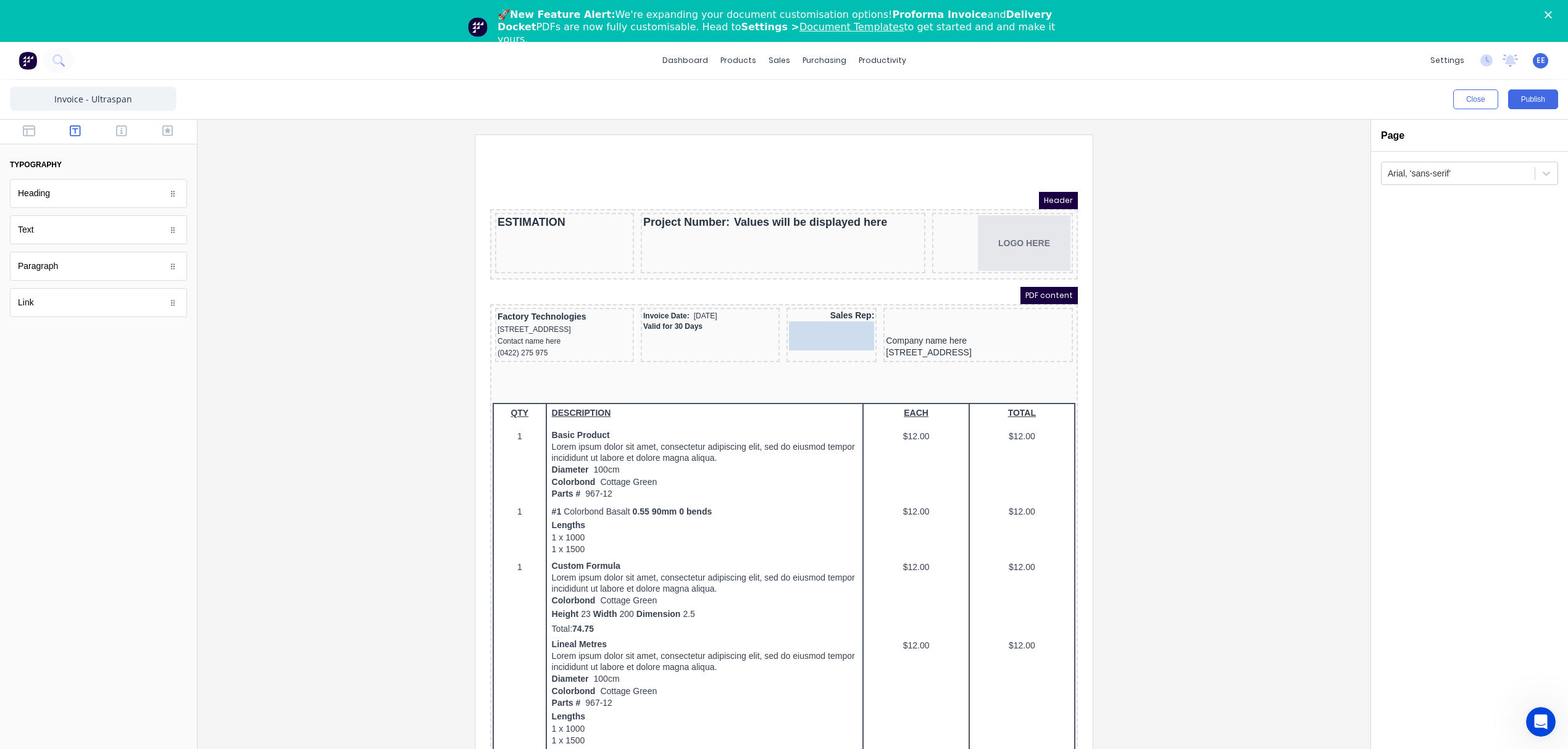
drag, startPoint x: 116, startPoint y: 235, endPoint x: 837, endPoint y: 330, distance: 727.2
drag, startPoint x: 42, startPoint y: 233, endPoint x: 841, endPoint y: 324, distance: 804.2
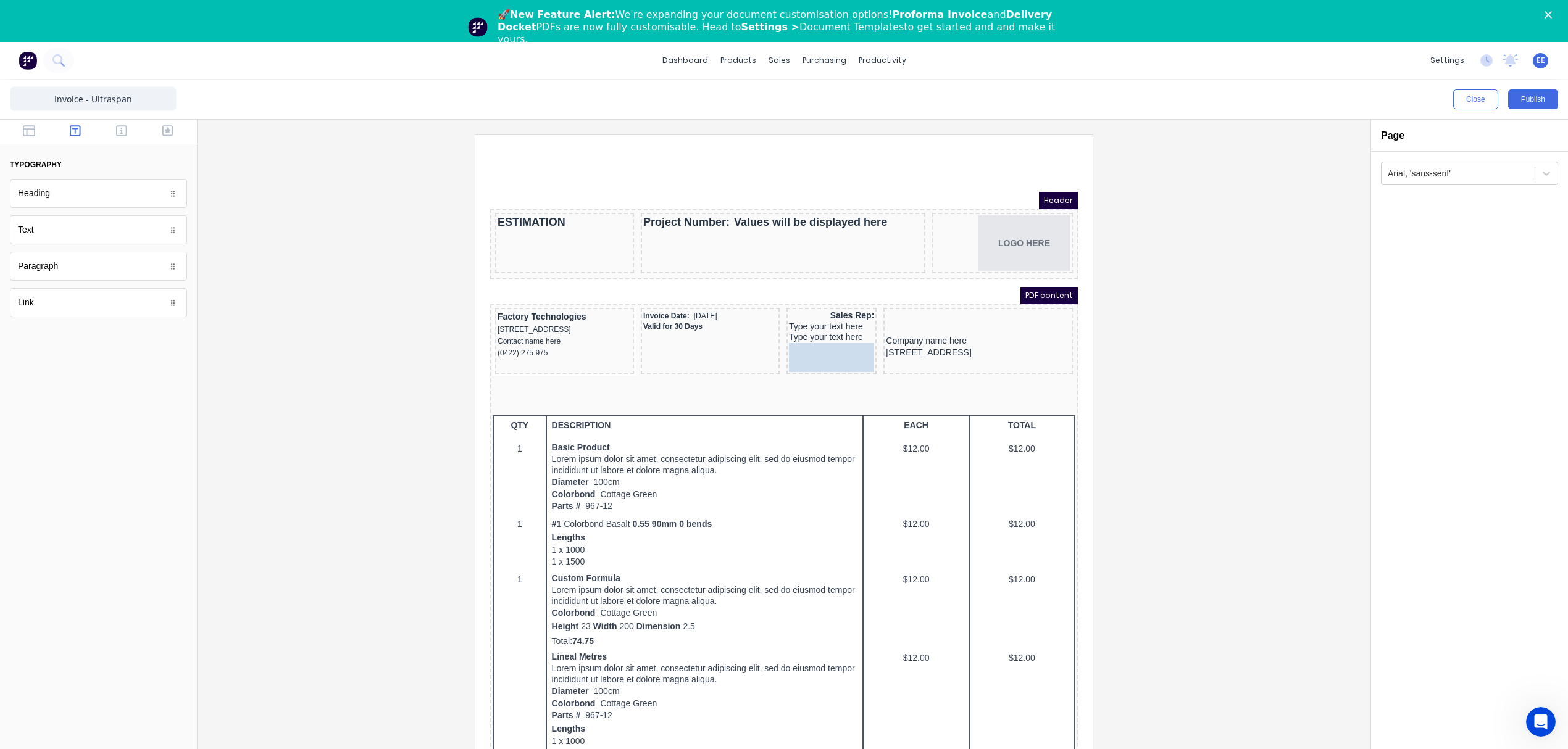
drag, startPoint x: 67, startPoint y: 237, endPoint x: 860, endPoint y: 341, distance: 799.8
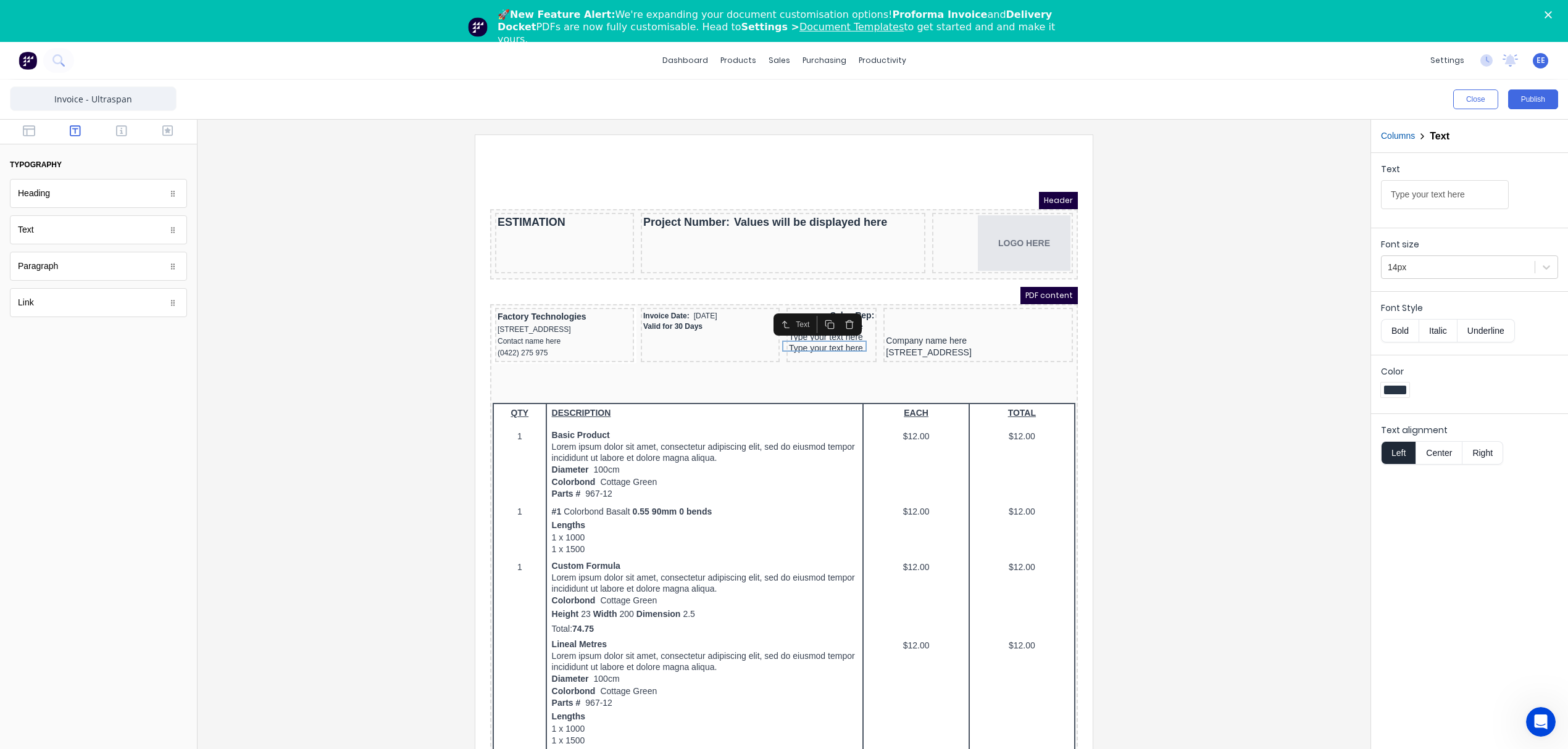
click at [1211, 354] on div at bounding box center [784, 458] width 1153 height 646
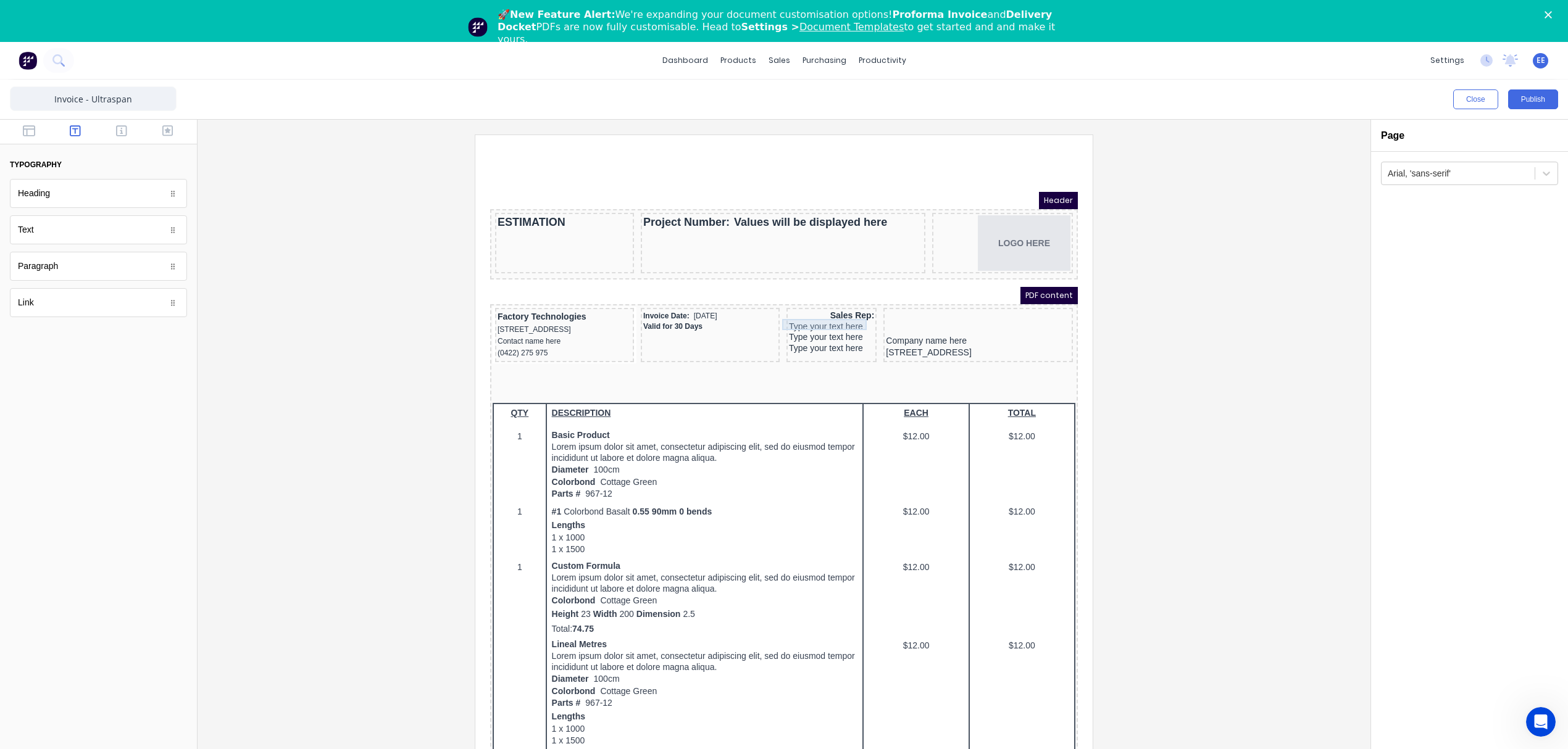
click at [798, 310] on div "Type your text here" at bounding box center [816, 312] width 85 height 11
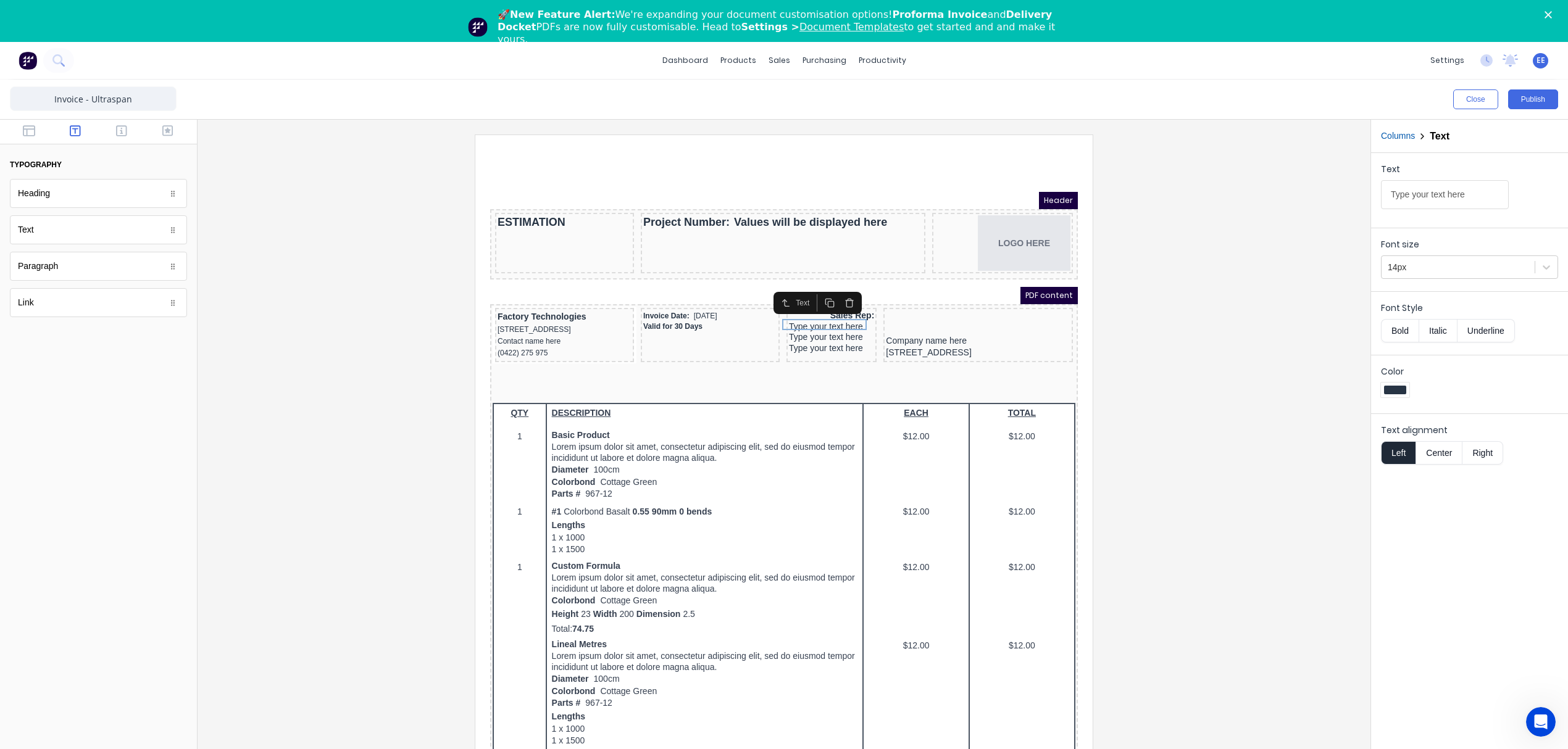
click at [1484, 460] on button "Right" at bounding box center [1482, 453] width 41 height 24
click at [832, 320] on div "Type your text here" at bounding box center [816, 322] width 85 height 11
click at [1482, 453] on button "Right" at bounding box center [1482, 453] width 41 height 24
click at [820, 333] on div "Type your text here" at bounding box center [816, 333] width 85 height 11
click at [1492, 457] on button "Right" at bounding box center [1482, 453] width 41 height 24
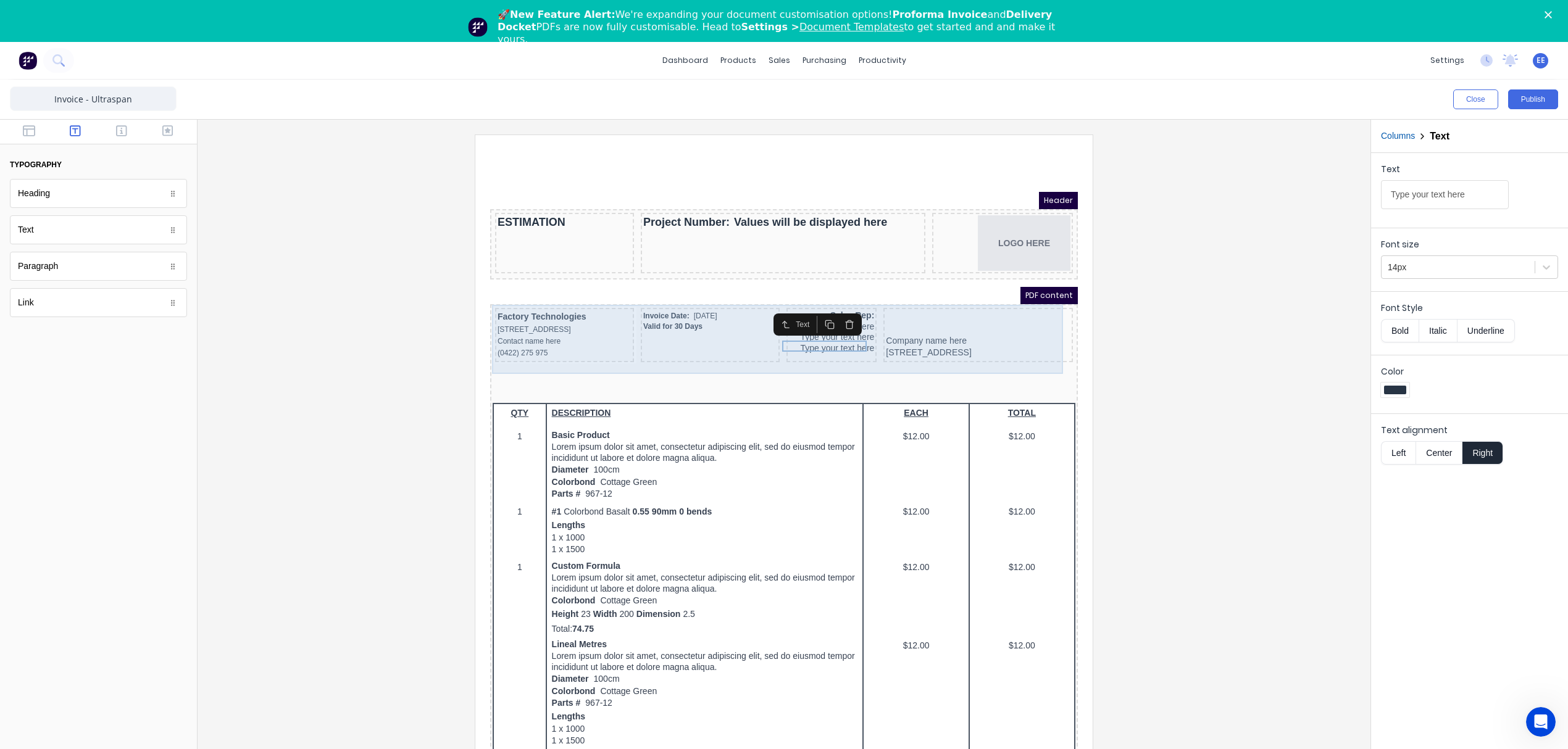
click at [793, 344] on div "Sales Rep: Type your text here Type your text here Type your text here" at bounding box center [816, 320] width 90 height 54
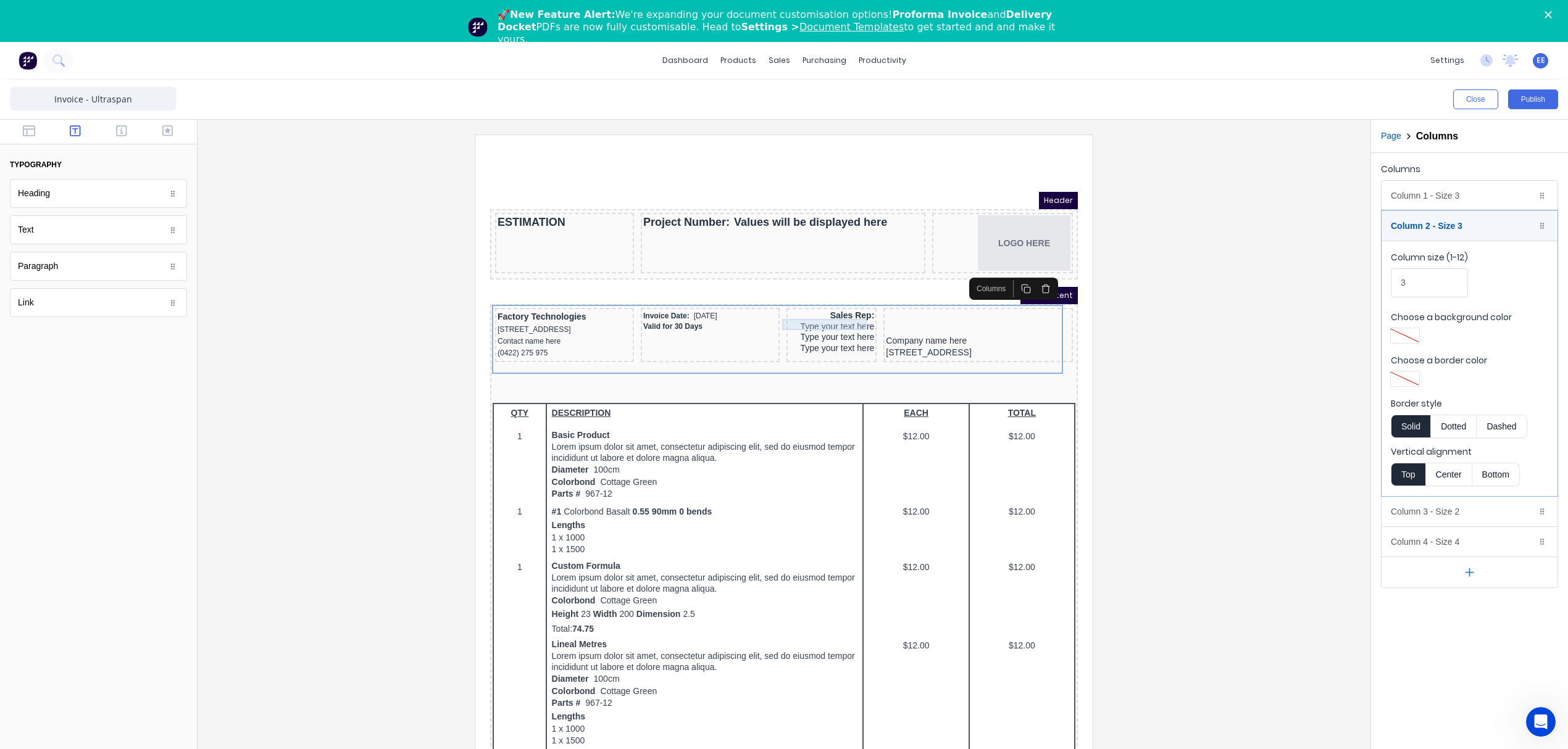
click at [803, 309] on div "Type your text here" at bounding box center [816, 312] width 85 height 11
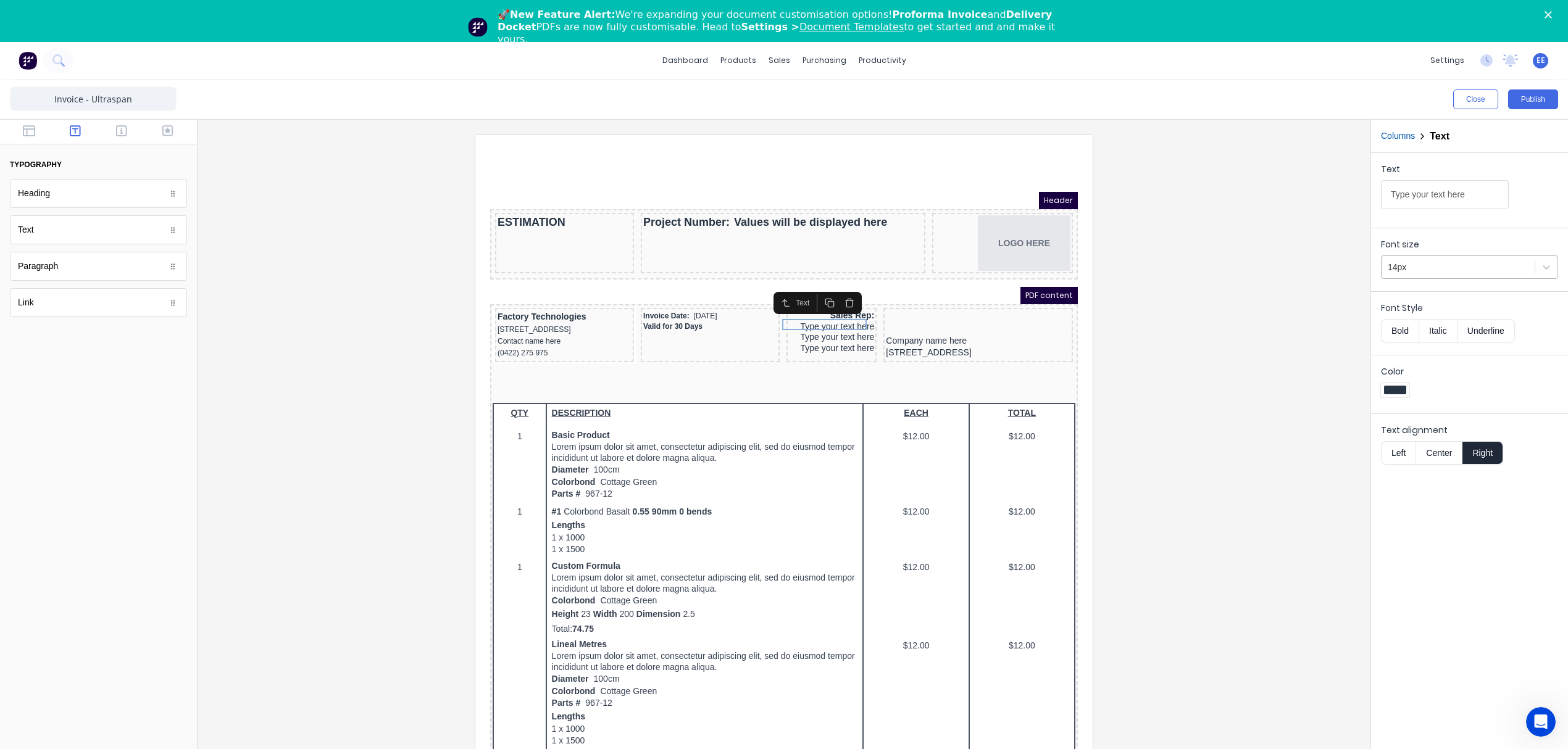
click at [1476, 258] on div "14px" at bounding box center [1469, 267] width 177 height 24
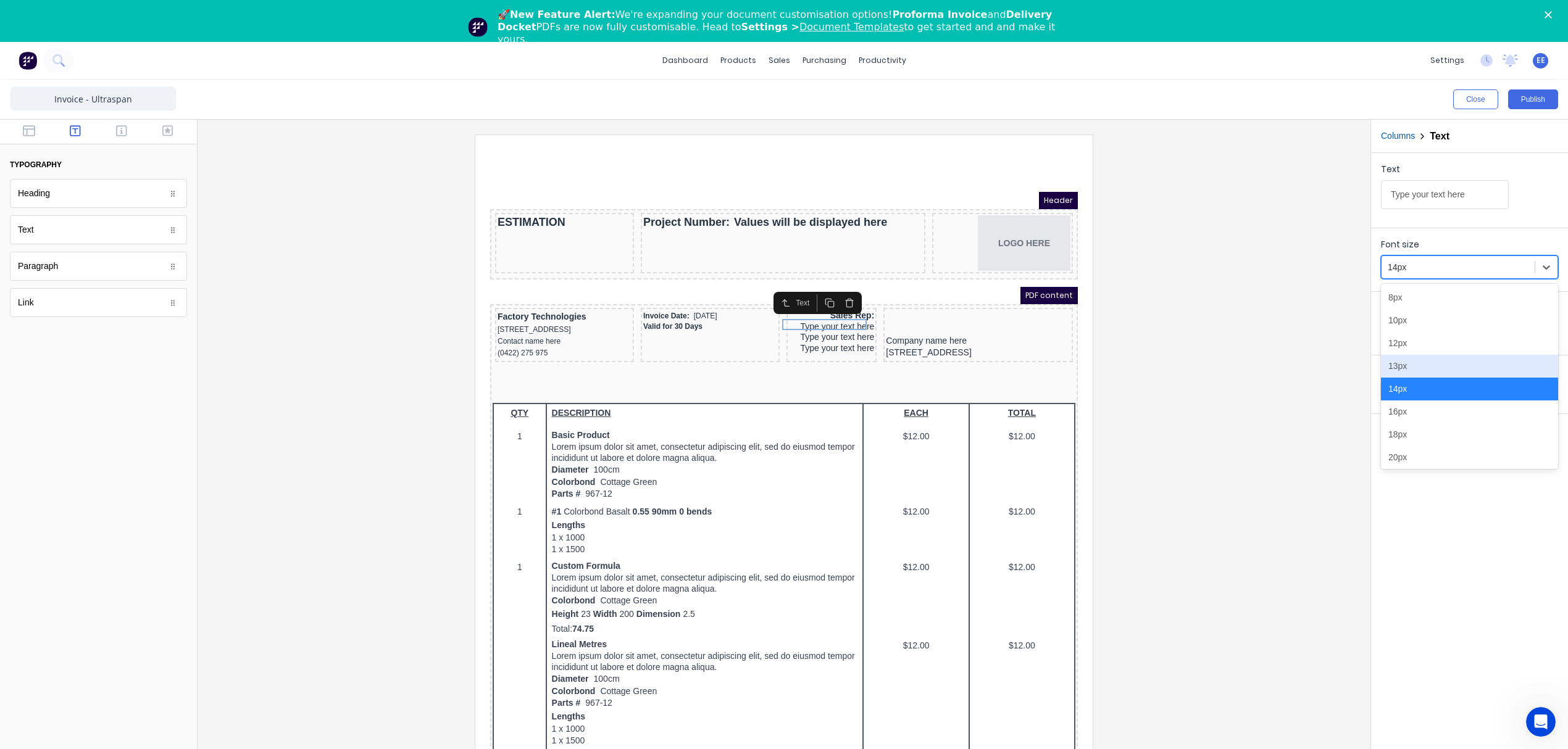
click at [1407, 369] on div "13px" at bounding box center [1469, 366] width 177 height 23
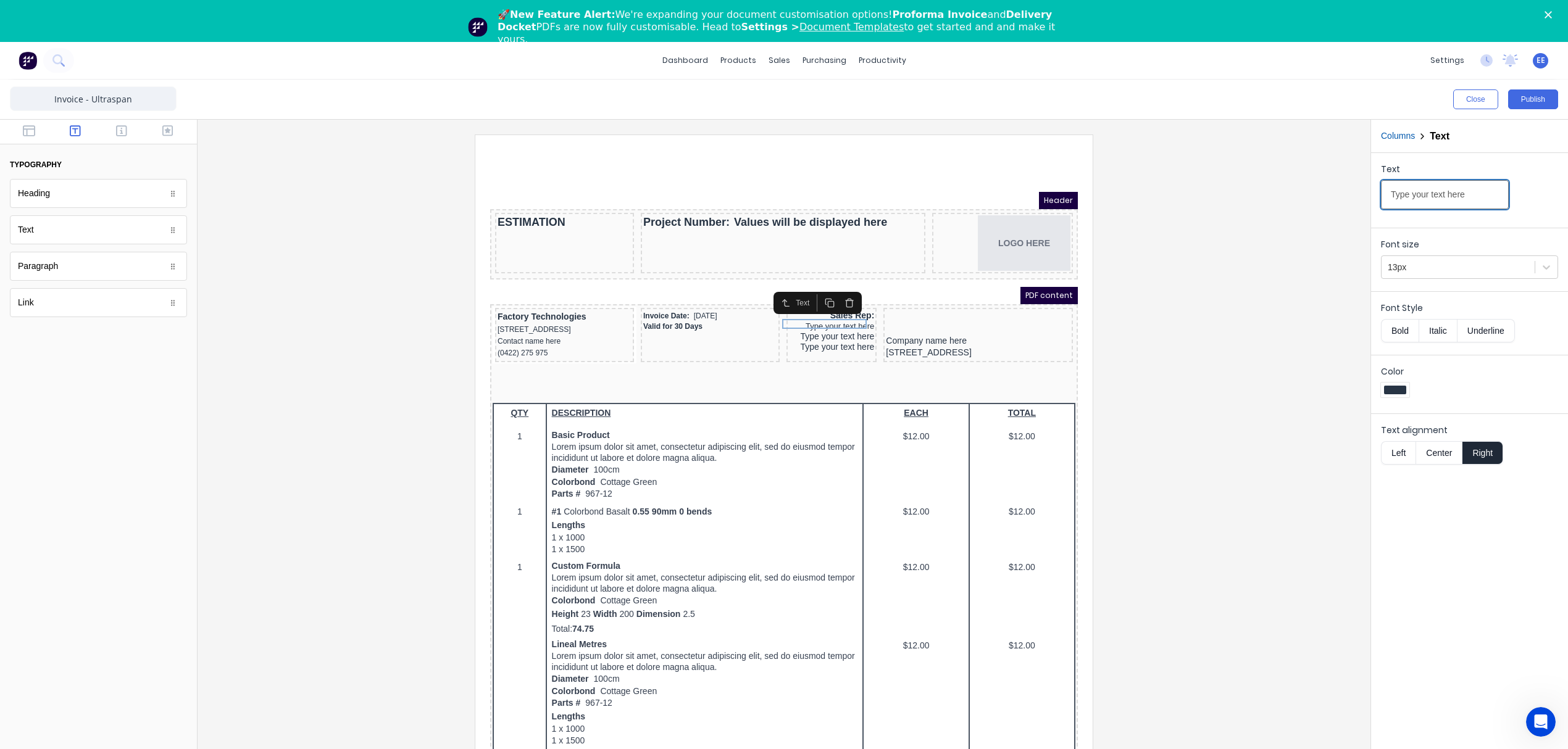
drag, startPoint x: 1464, startPoint y: 197, endPoint x: 1320, endPoint y: 197, distance: 144.0
click at [1320, 197] on div "Close Publish Components typography Heading Heading Text Text Paragraph Paragra…" at bounding box center [784, 436] width 1568 height 712
type input "[PERSON_NAME]"
click at [830, 319] on div "Type your text here" at bounding box center [816, 322] width 85 height 11
click at [1469, 264] on div at bounding box center [1458, 268] width 141 height 15
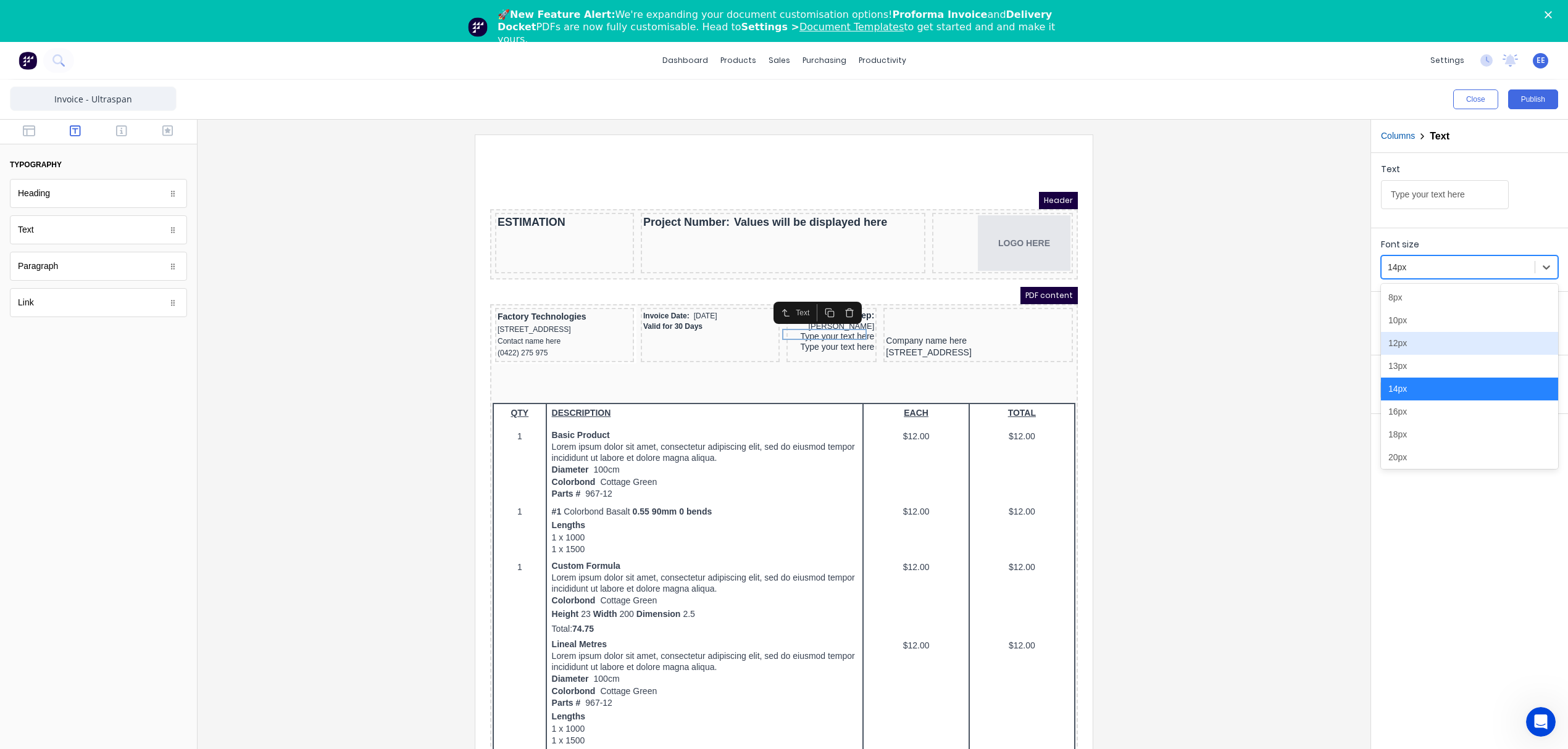
click at [1438, 348] on div "12px" at bounding box center [1469, 343] width 177 height 23
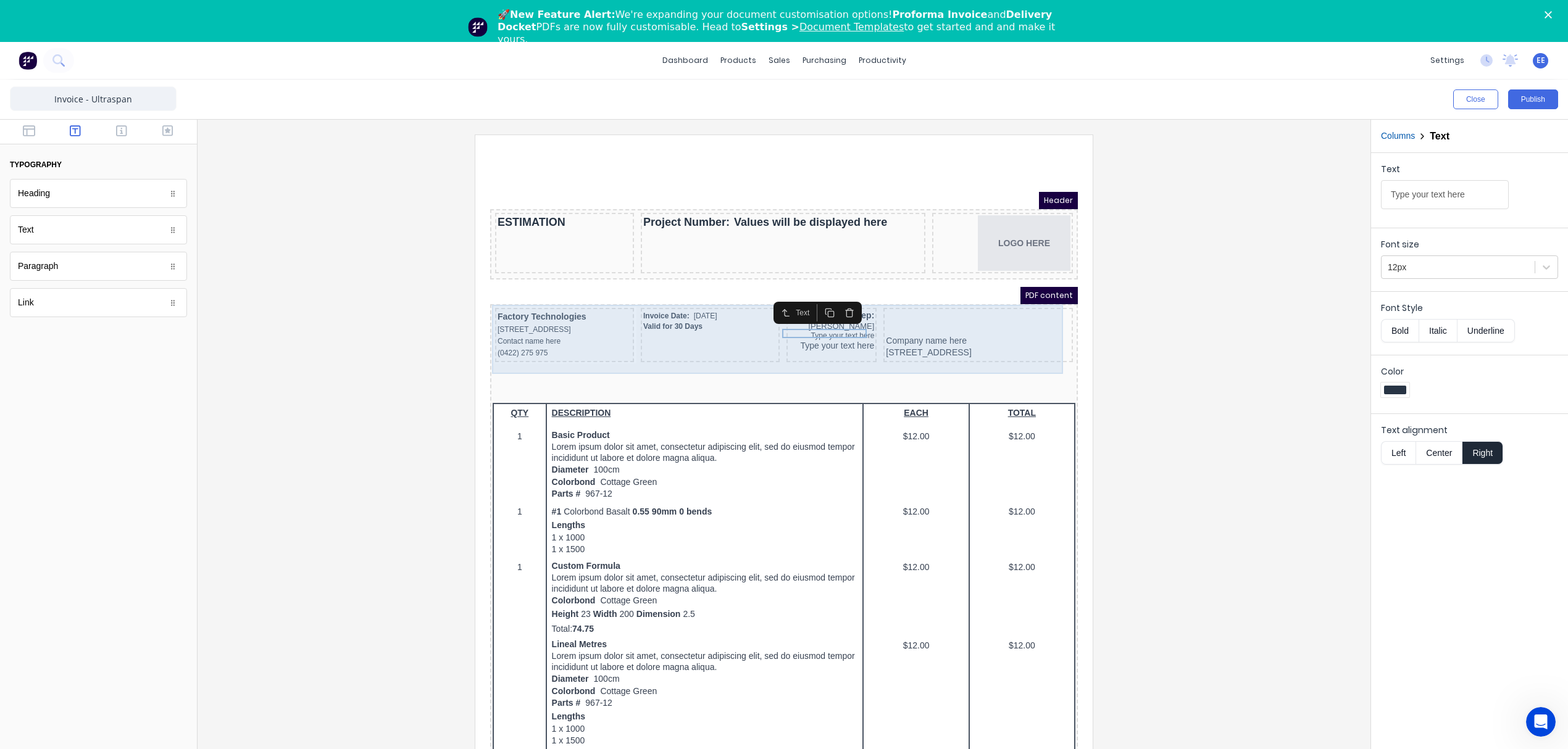
click at [820, 335] on div "Sales Rep: Jason Ogilvy Type your text here Type your text here" at bounding box center [816, 320] width 90 height 54
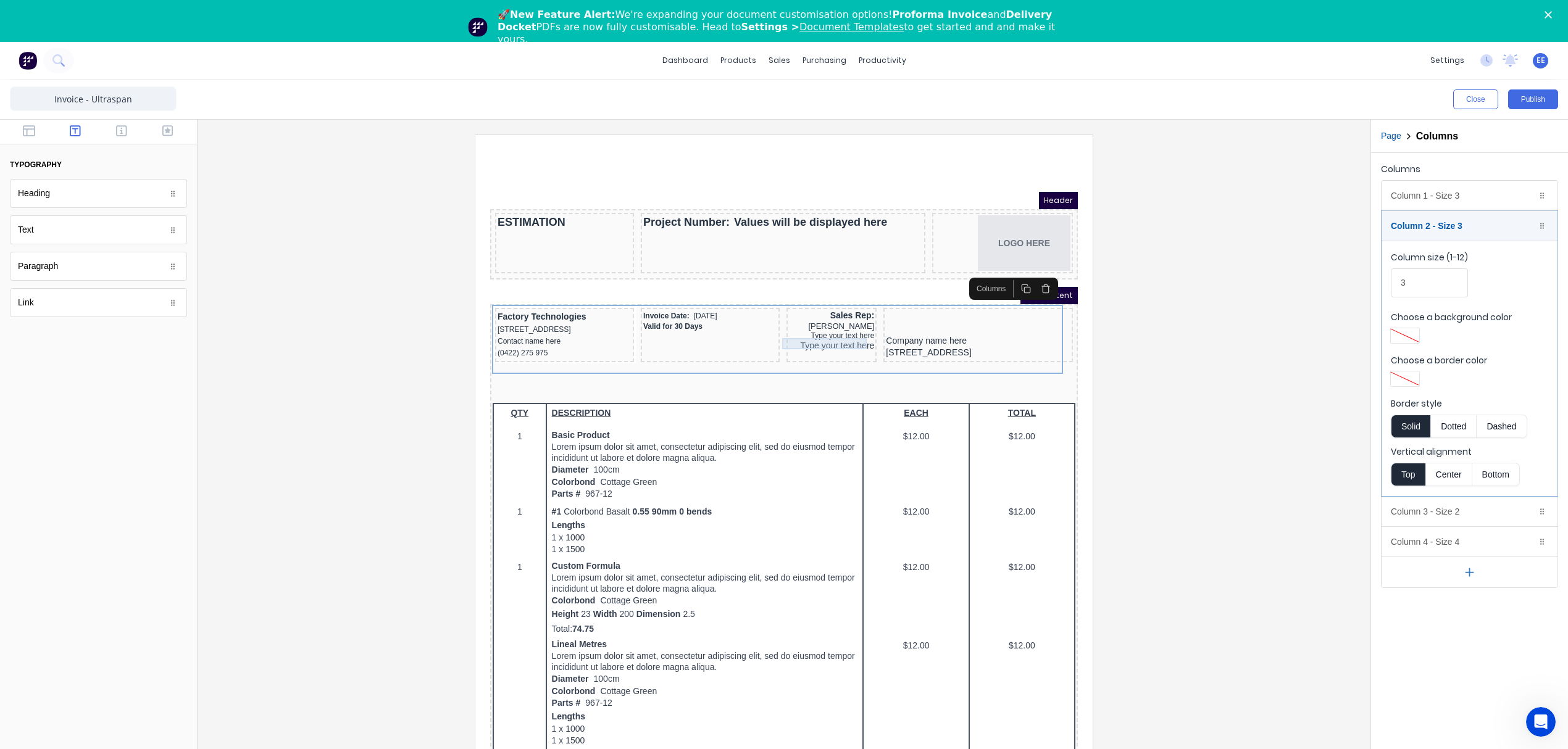
click at [820, 327] on div "Type your text here" at bounding box center [816, 330] width 85 height 11
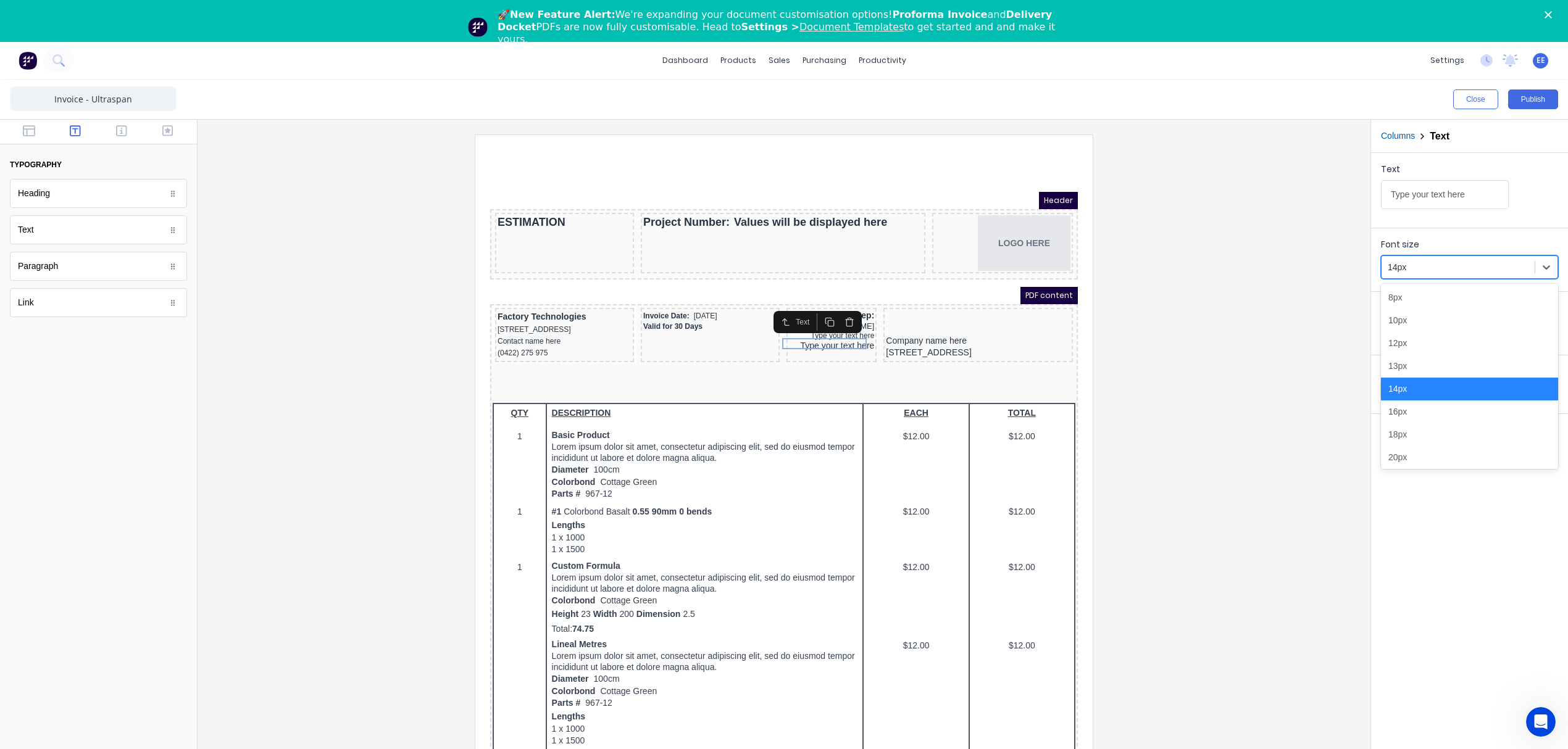
click at [1417, 258] on div "14px" at bounding box center [1458, 268] width 153 height 20
click at [1408, 351] on div "12px" at bounding box center [1469, 343] width 177 height 23
click at [852, 317] on div "Text" at bounding box center [803, 308] width 98 height 22
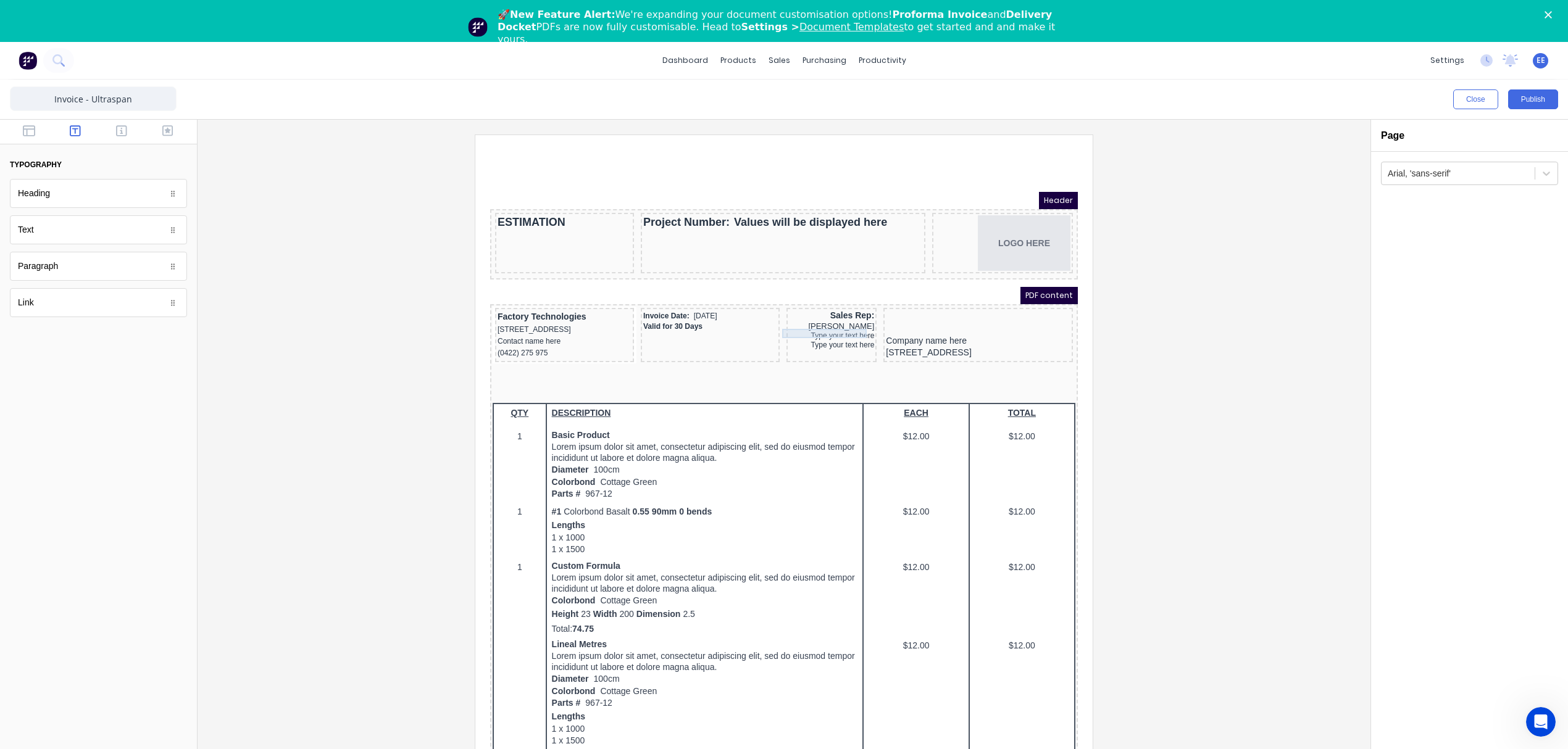
click at [826, 318] on div "Type your text here" at bounding box center [816, 321] width 85 height 9
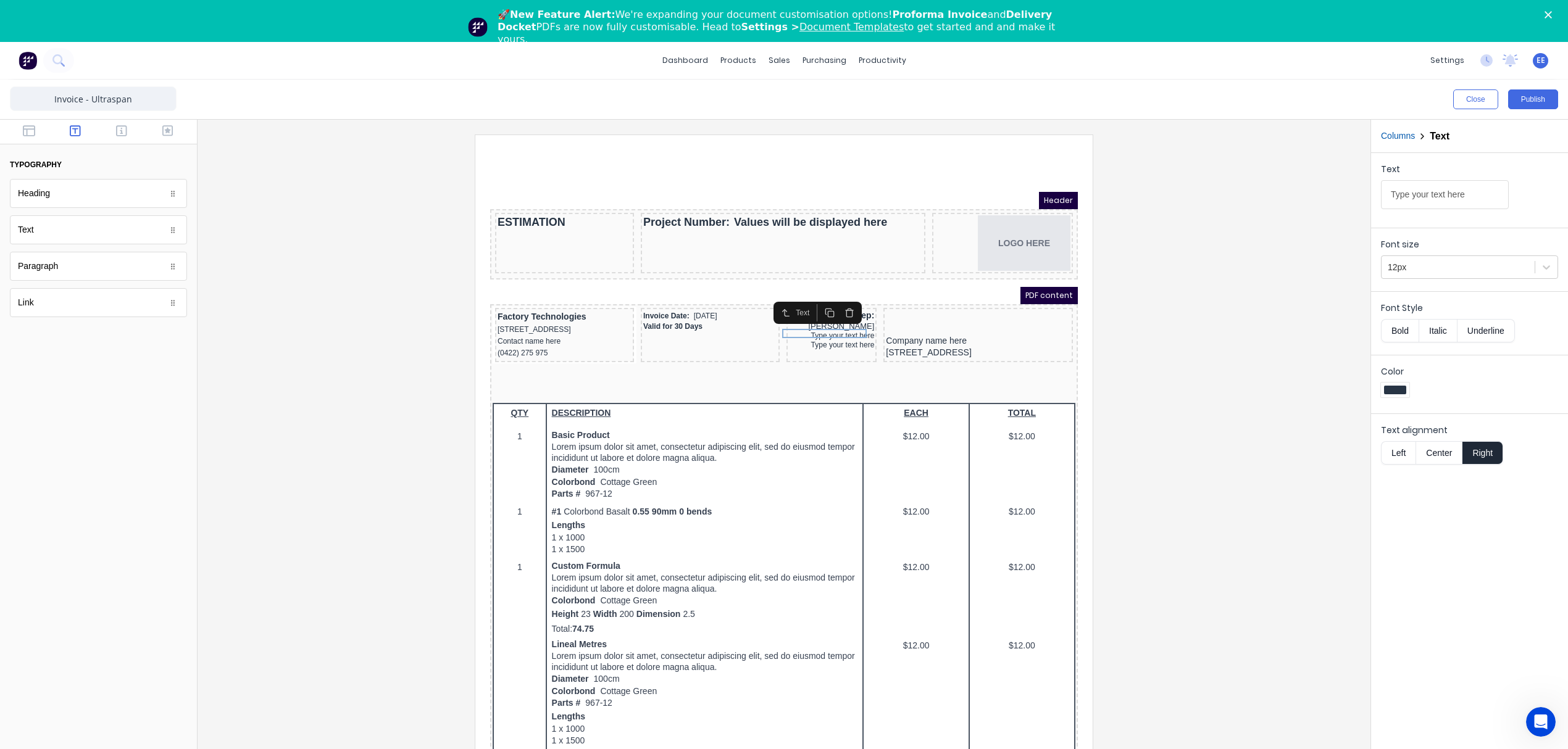
drag, startPoint x: 1471, startPoint y: 192, endPoint x: 1264, endPoint y: 205, distance: 207.4
click at [1264, 205] on div "Close Publish Components typography Heading Heading Text Text Paragraph Paragra…" at bounding box center [784, 436] width 1568 height 712
type input "0452 445 181"
click at [820, 325] on div "Type your text here" at bounding box center [816, 330] width 85 height 9
click at [1411, 200] on input "Type your text here" at bounding box center [1444, 195] width 128 height 29
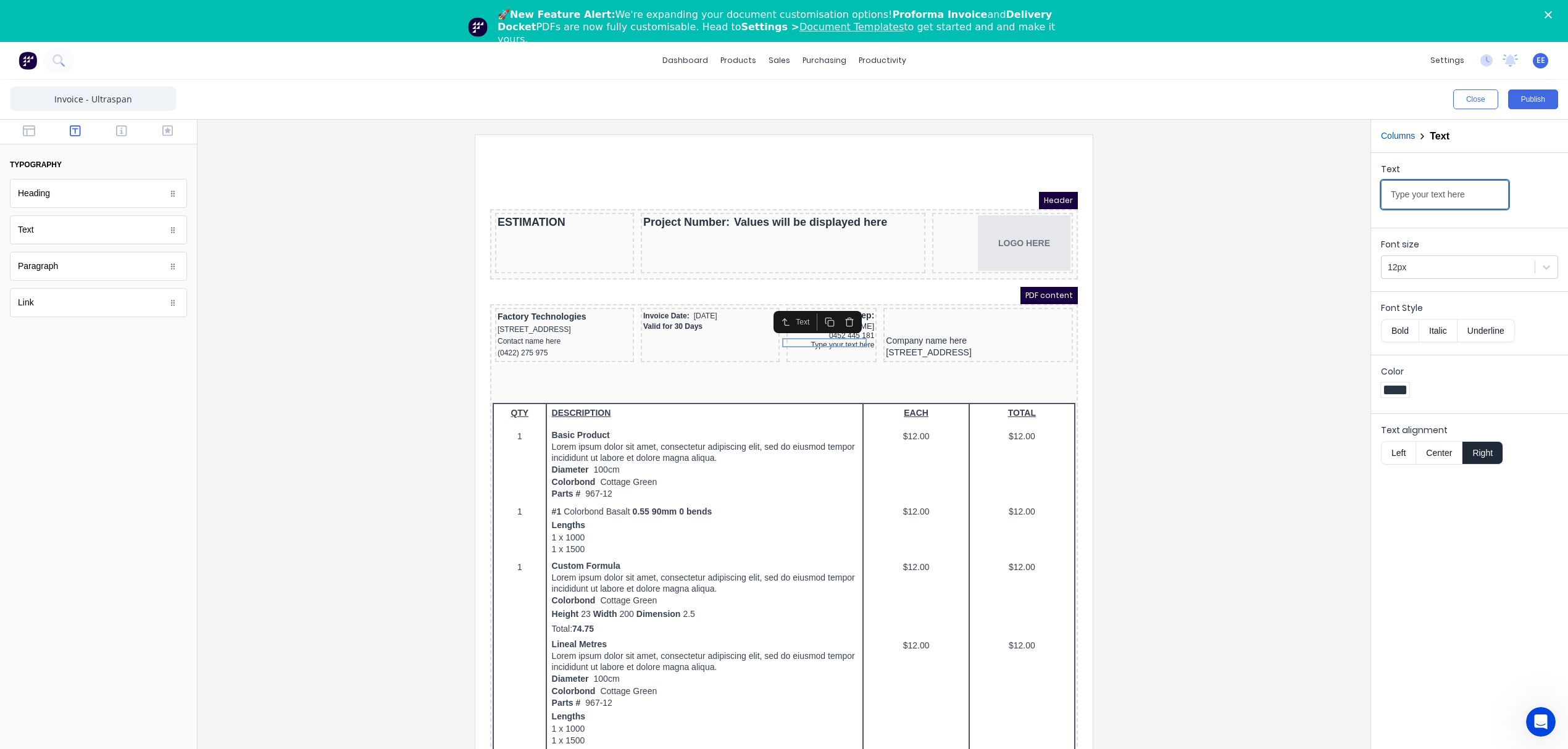
click at [1411, 200] on input "Type your text here" at bounding box center [1444, 195] width 128 height 29
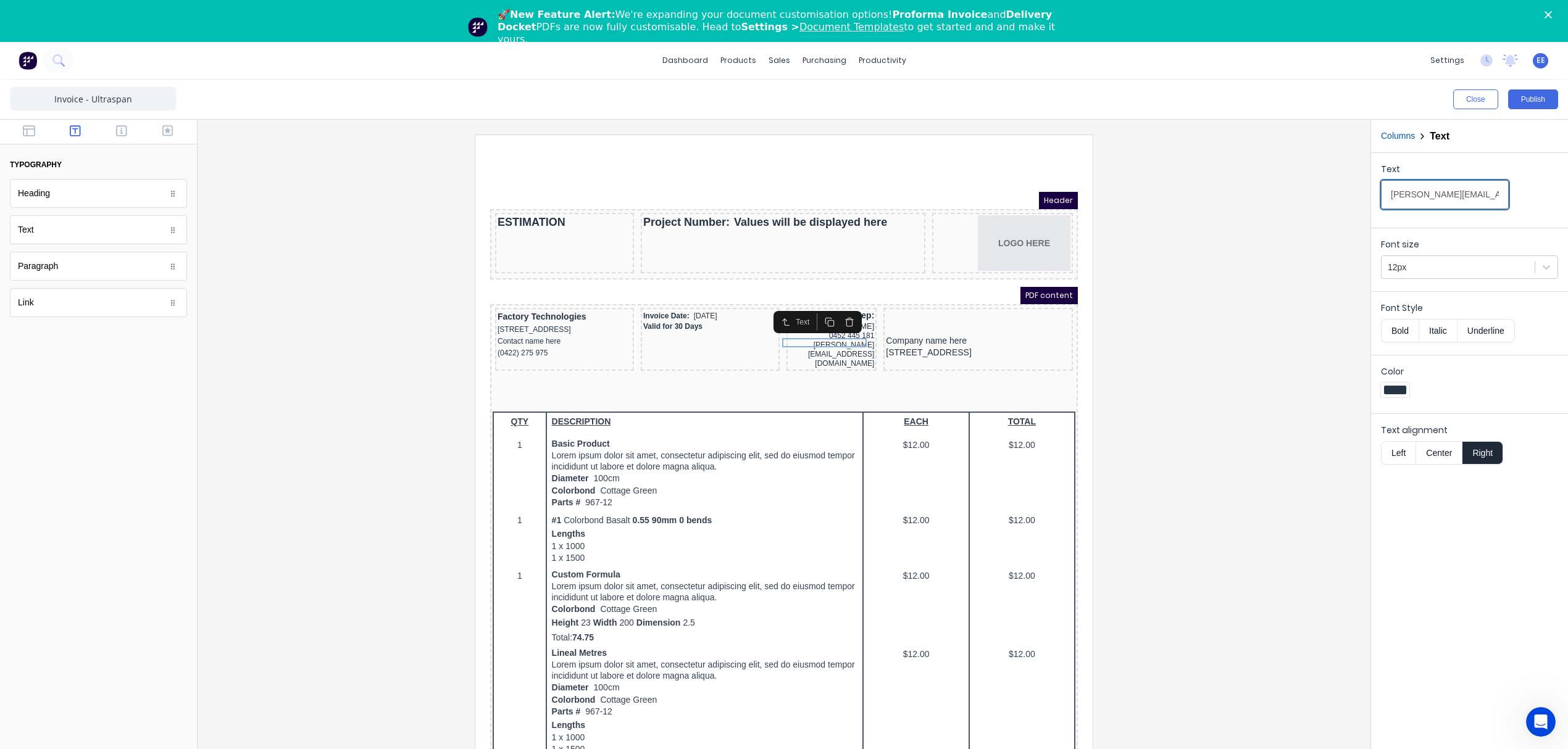
type input "[PERSON_NAME][EMAIL_ADDRESS][DOMAIN_NAME]"
drag, startPoint x: 1291, startPoint y: 353, endPoint x: 1297, endPoint y: 340, distance: 14.3
click at [1293, 352] on div at bounding box center [784, 458] width 1153 height 646
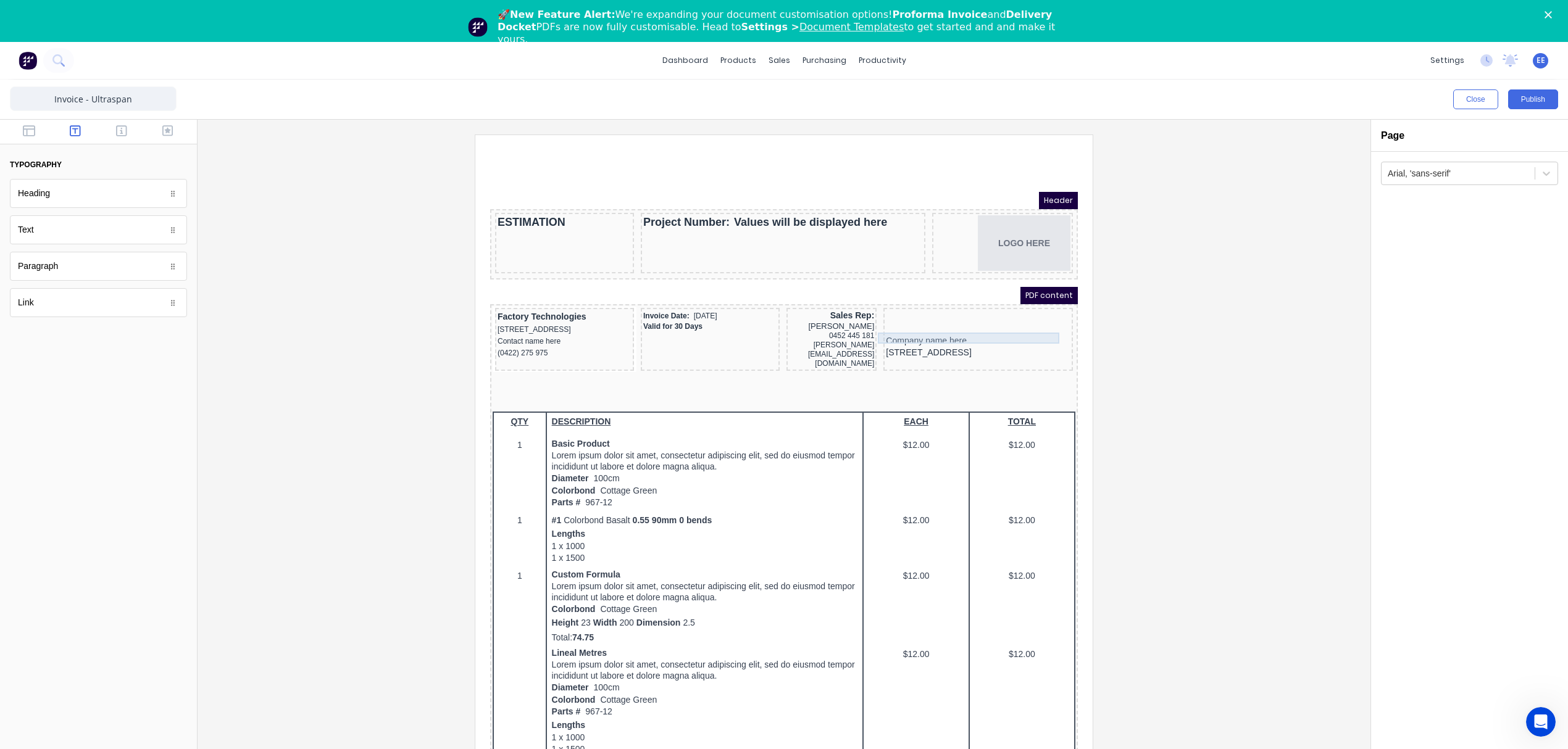
click at [926, 322] on div "Company name here" at bounding box center [964, 325] width 185 height 11
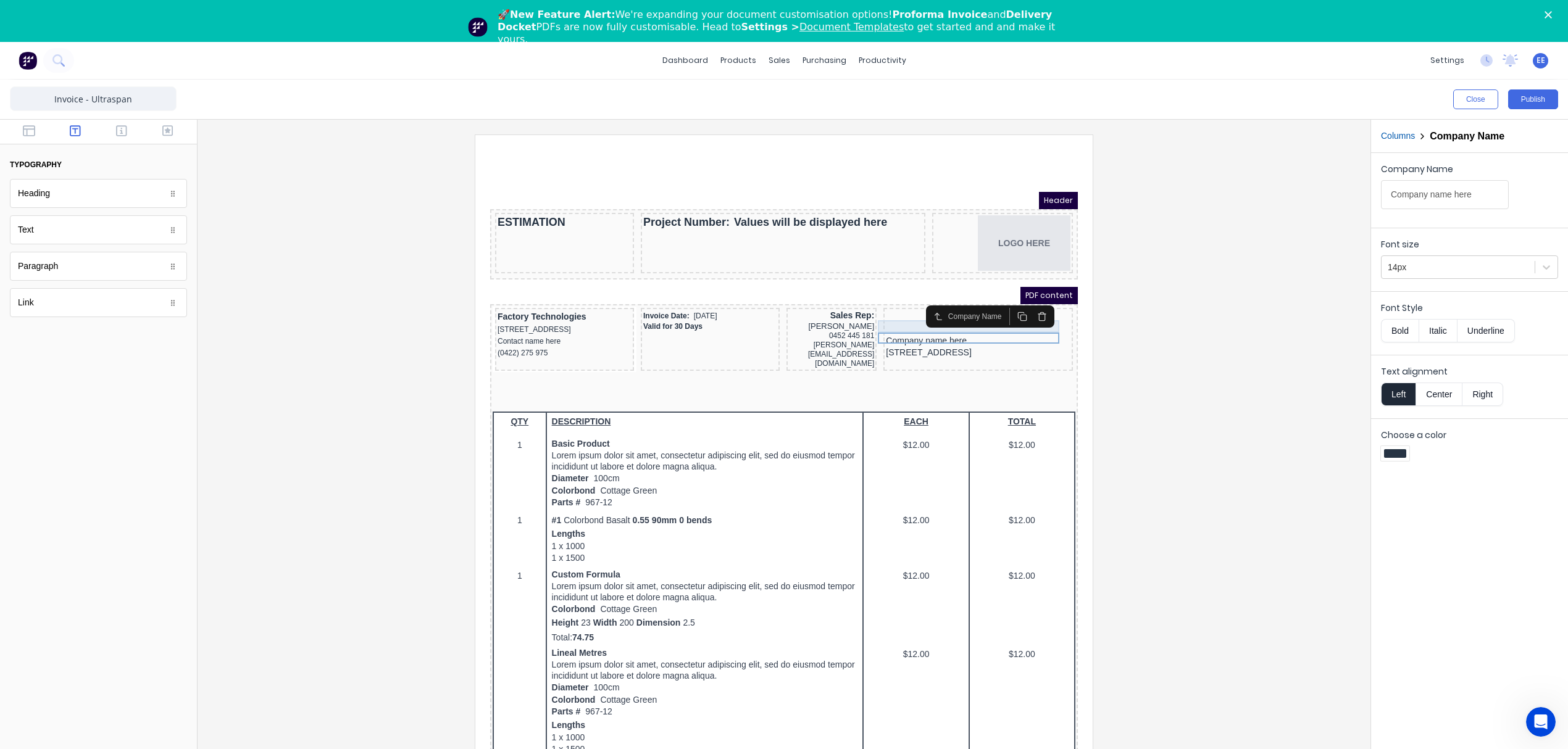
click at [884, 310] on div at bounding box center [964, 313] width 185 height 13
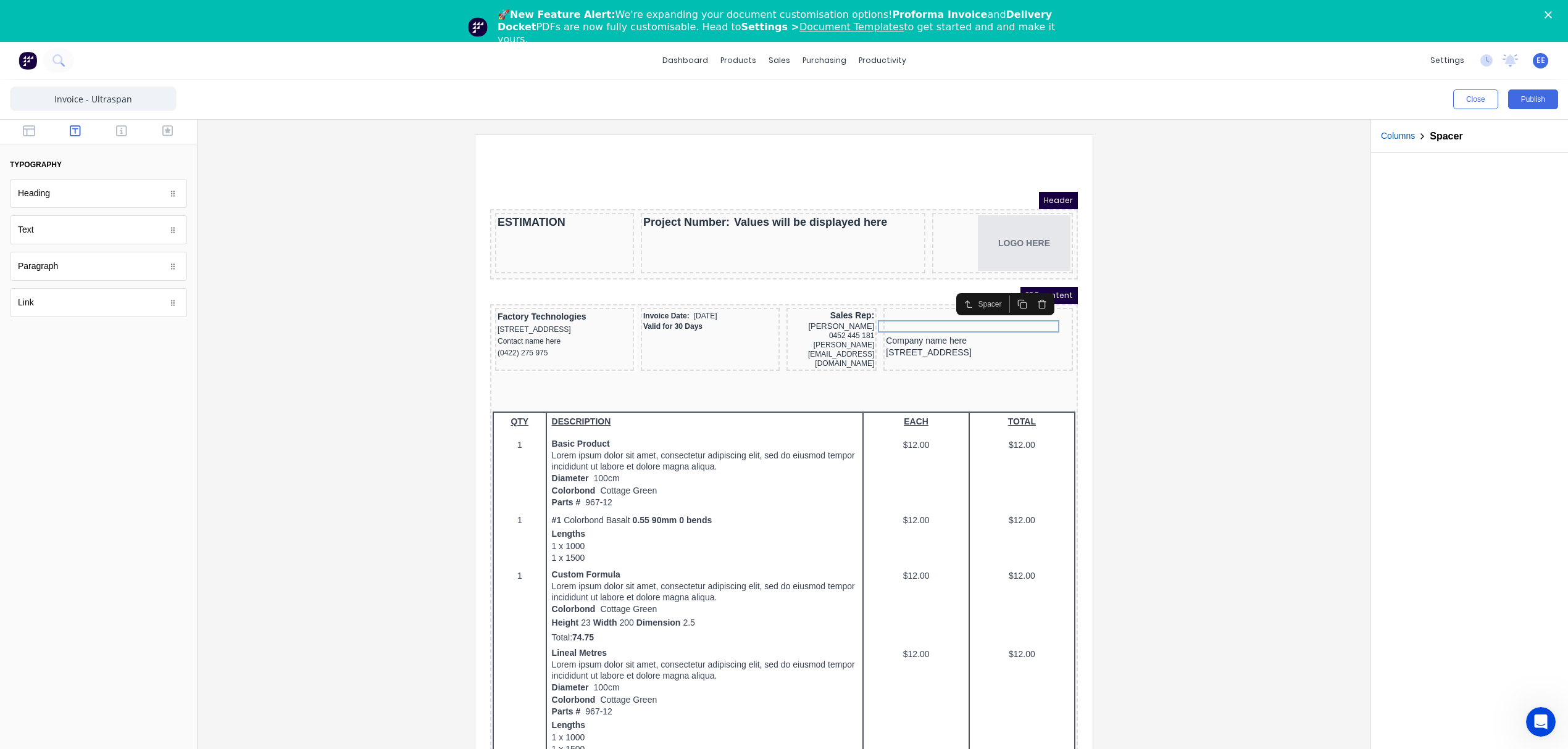
click at [1031, 295] on button "button" at bounding box center [1026, 289] width 19 height 17
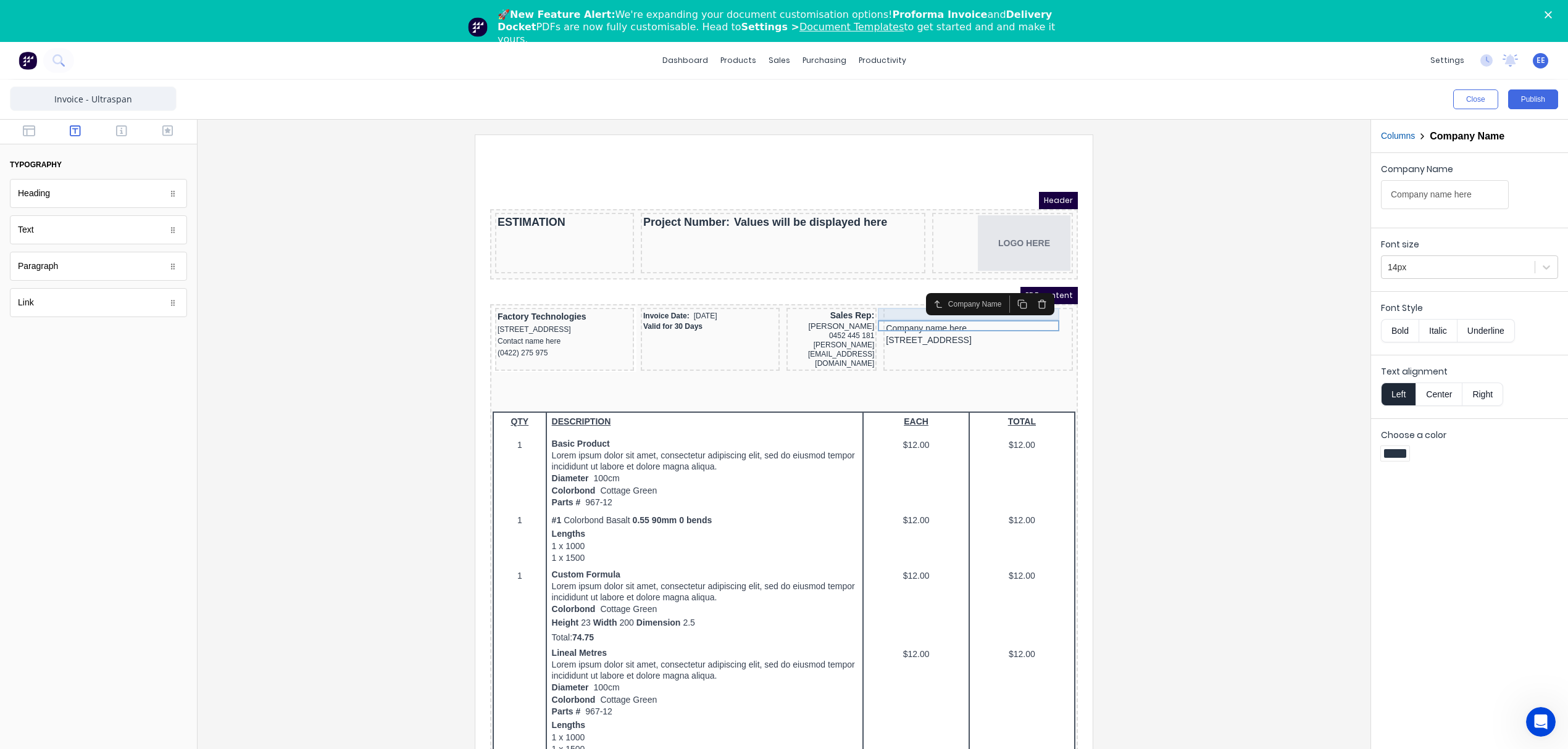
click at [894, 298] on div at bounding box center [964, 302] width 185 height 13
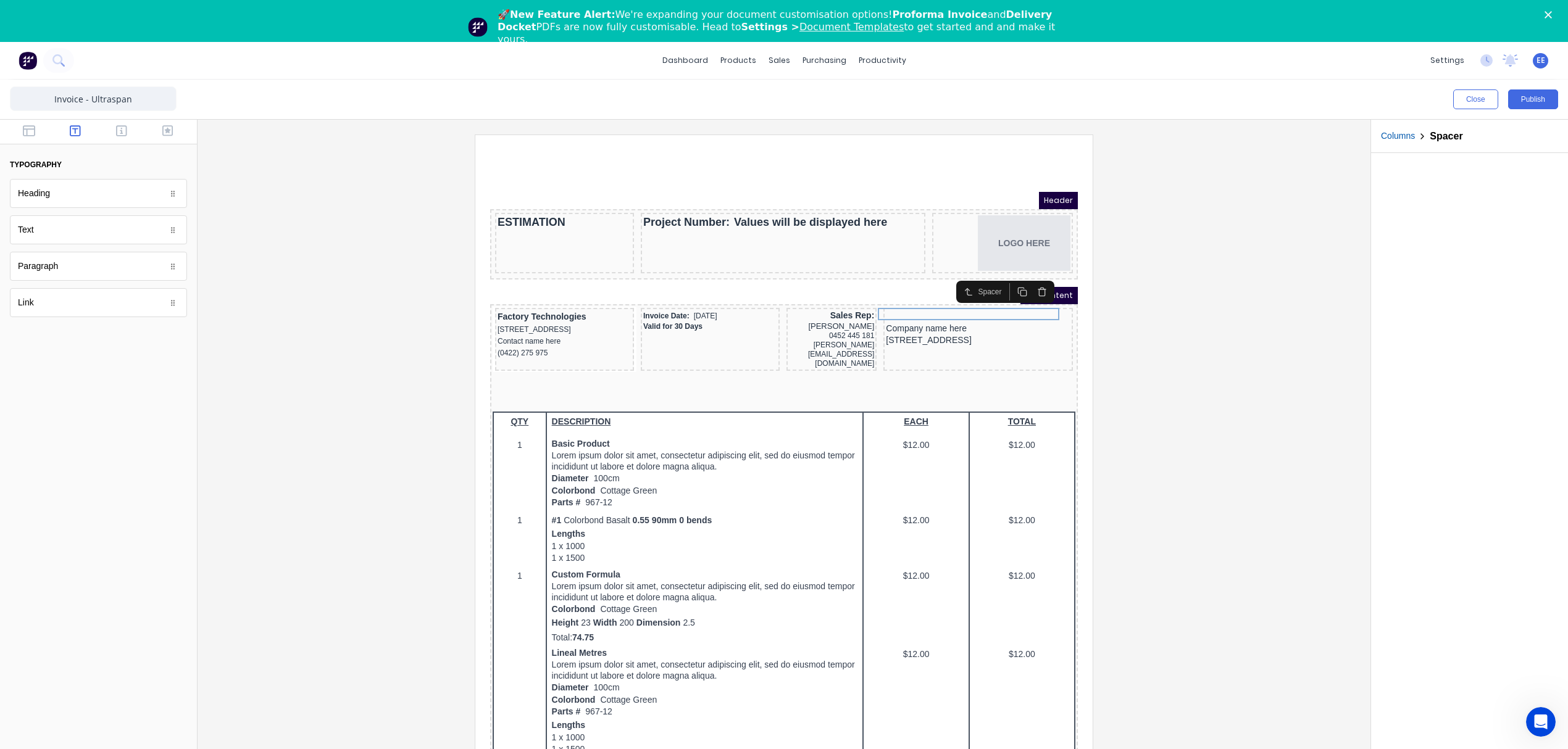
click at [1026, 275] on icon "button" at bounding box center [1026, 275] width 8 height 0
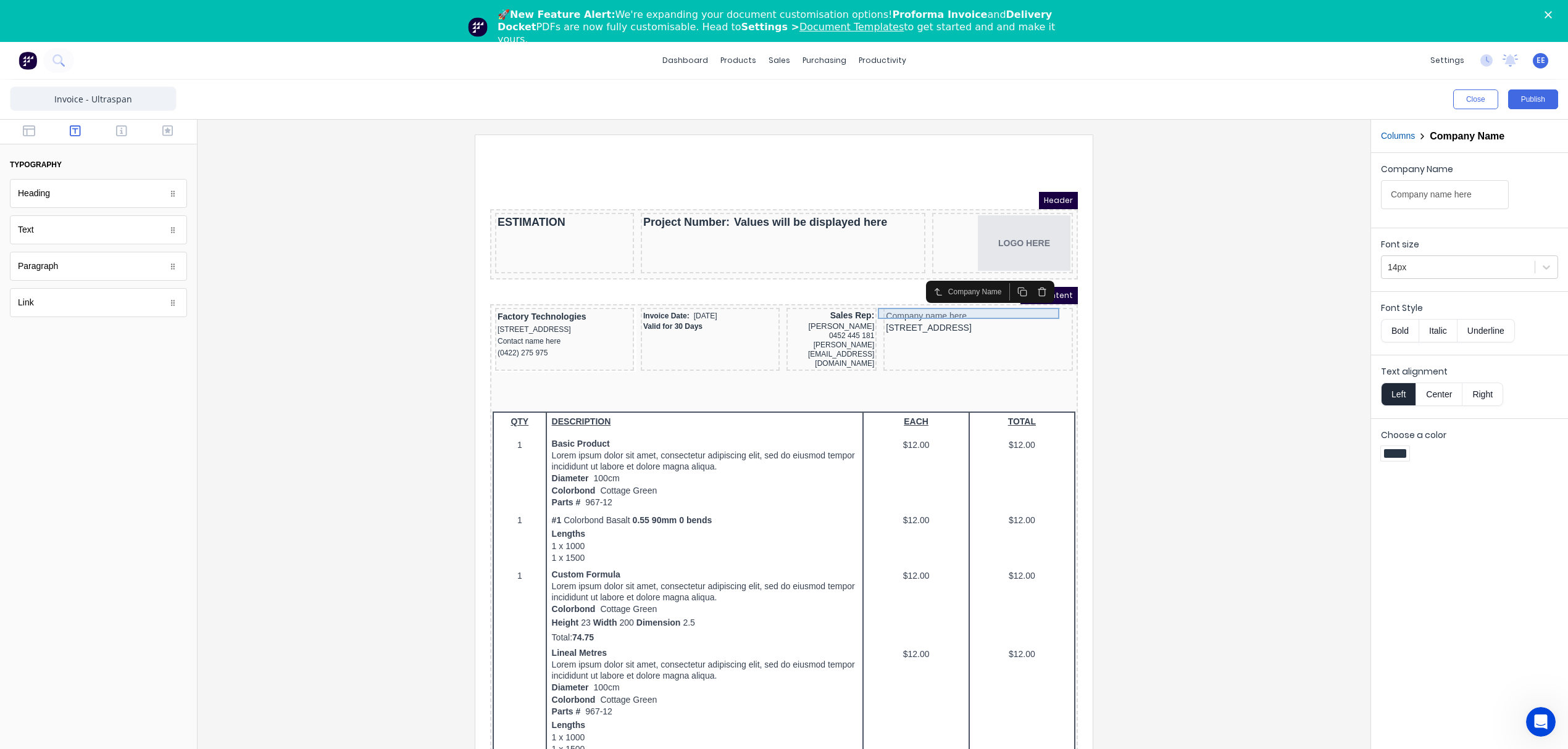
click at [939, 297] on div "Company name here" at bounding box center [964, 301] width 185 height 11
click at [1485, 394] on button "Right" at bounding box center [1482, 394] width 41 height 24
click at [965, 309] on div "[STREET_ADDRESS]" at bounding box center [964, 313] width 185 height 14
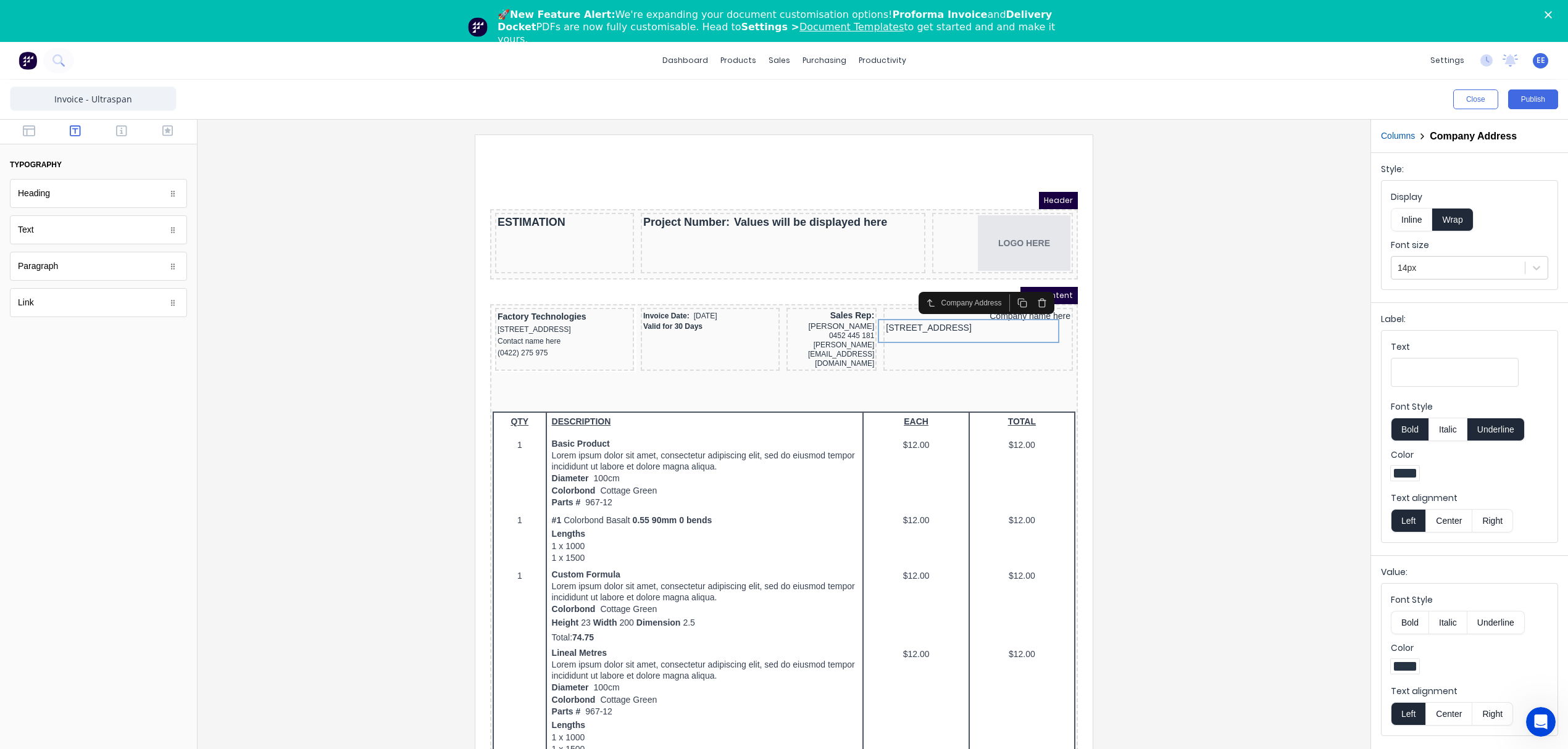
click at [1492, 713] on button "Right" at bounding box center [1493, 714] width 41 height 24
click at [121, 133] on icon "button" at bounding box center [121, 130] width 11 height 11
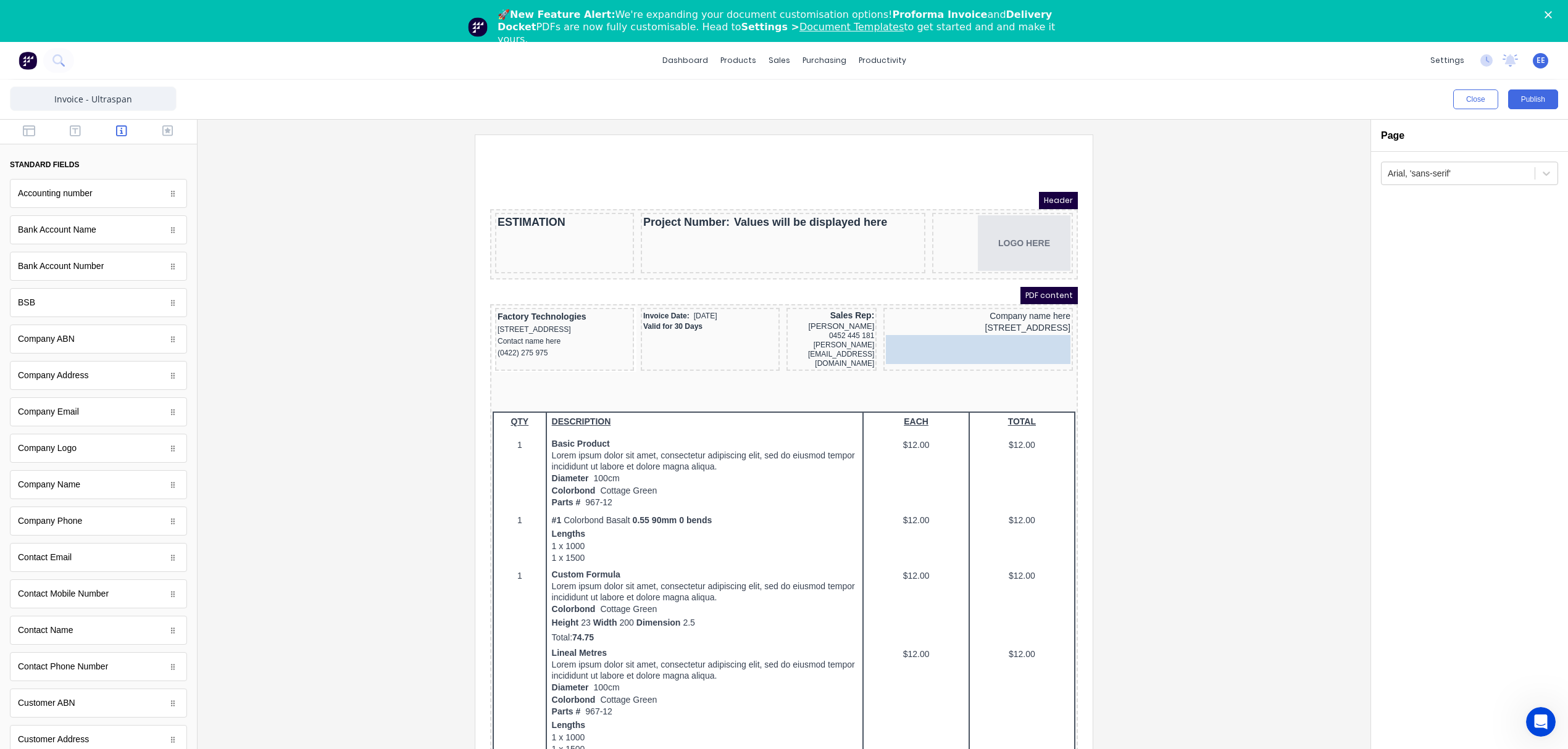
drag, startPoint x: 90, startPoint y: 348, endPoint x: 1030, endPoint y: 349, distance: 940.0
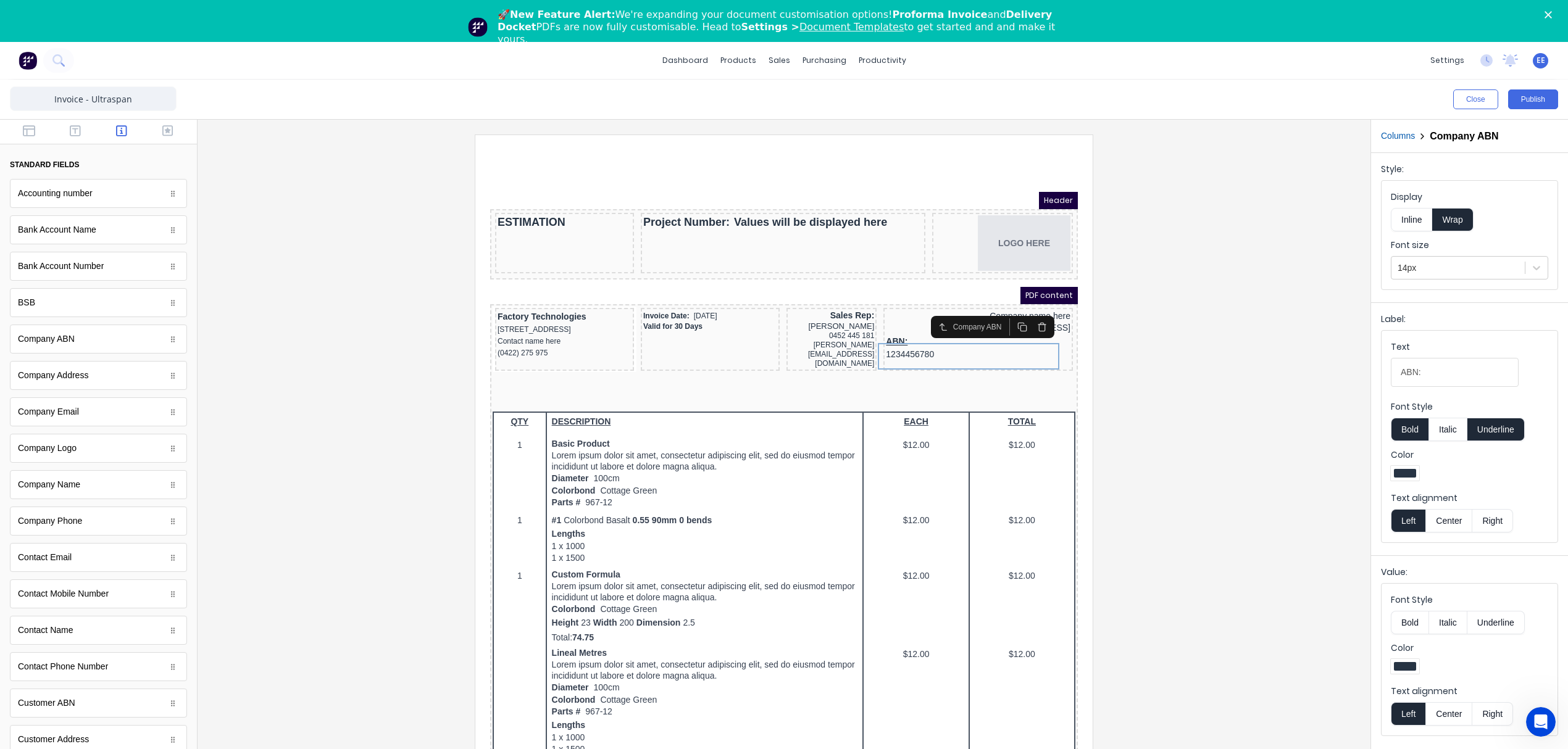
click at [1420, 219] on button "Inline" at bounding box center [1411, 219] width 42 height 24
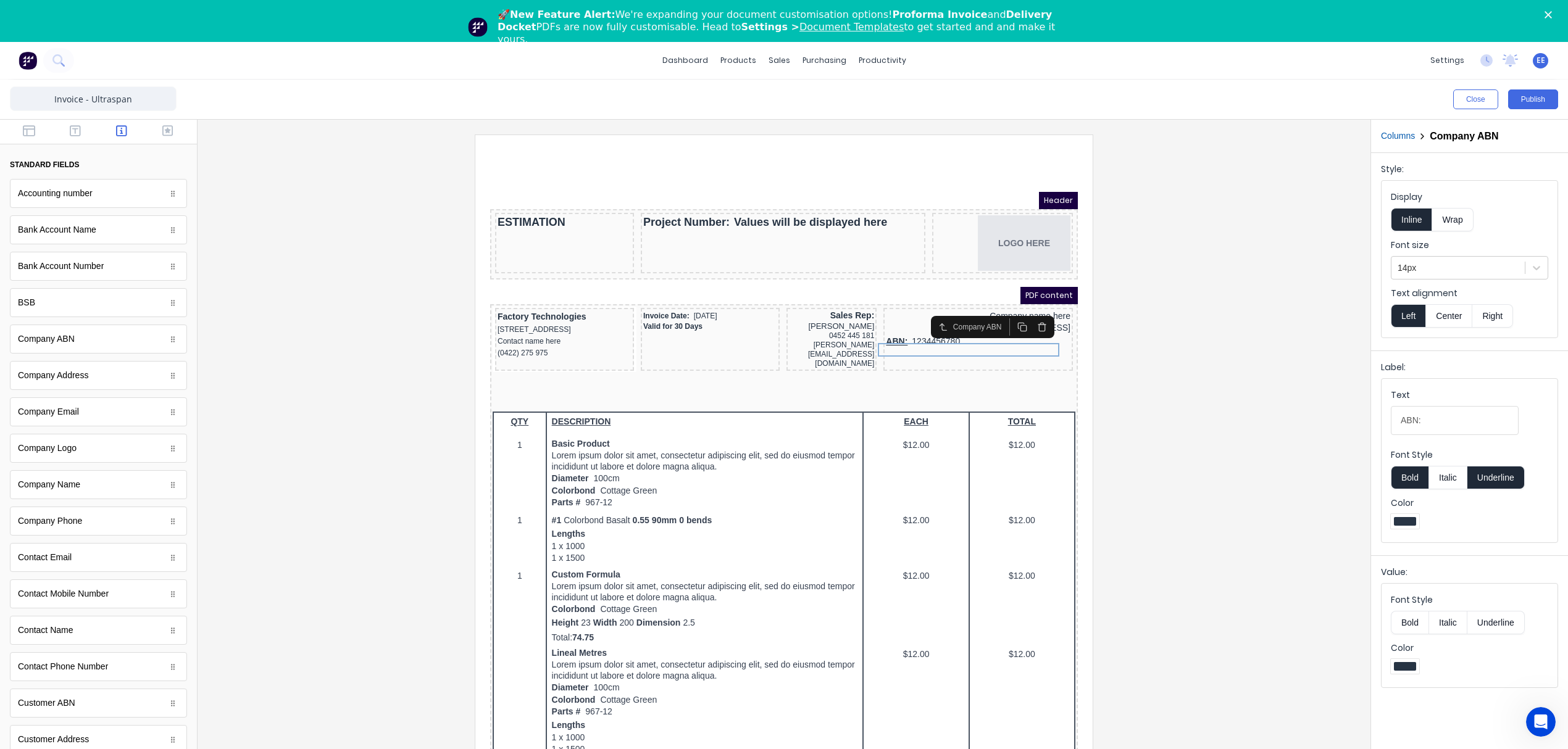
scroll to position [42, 0]
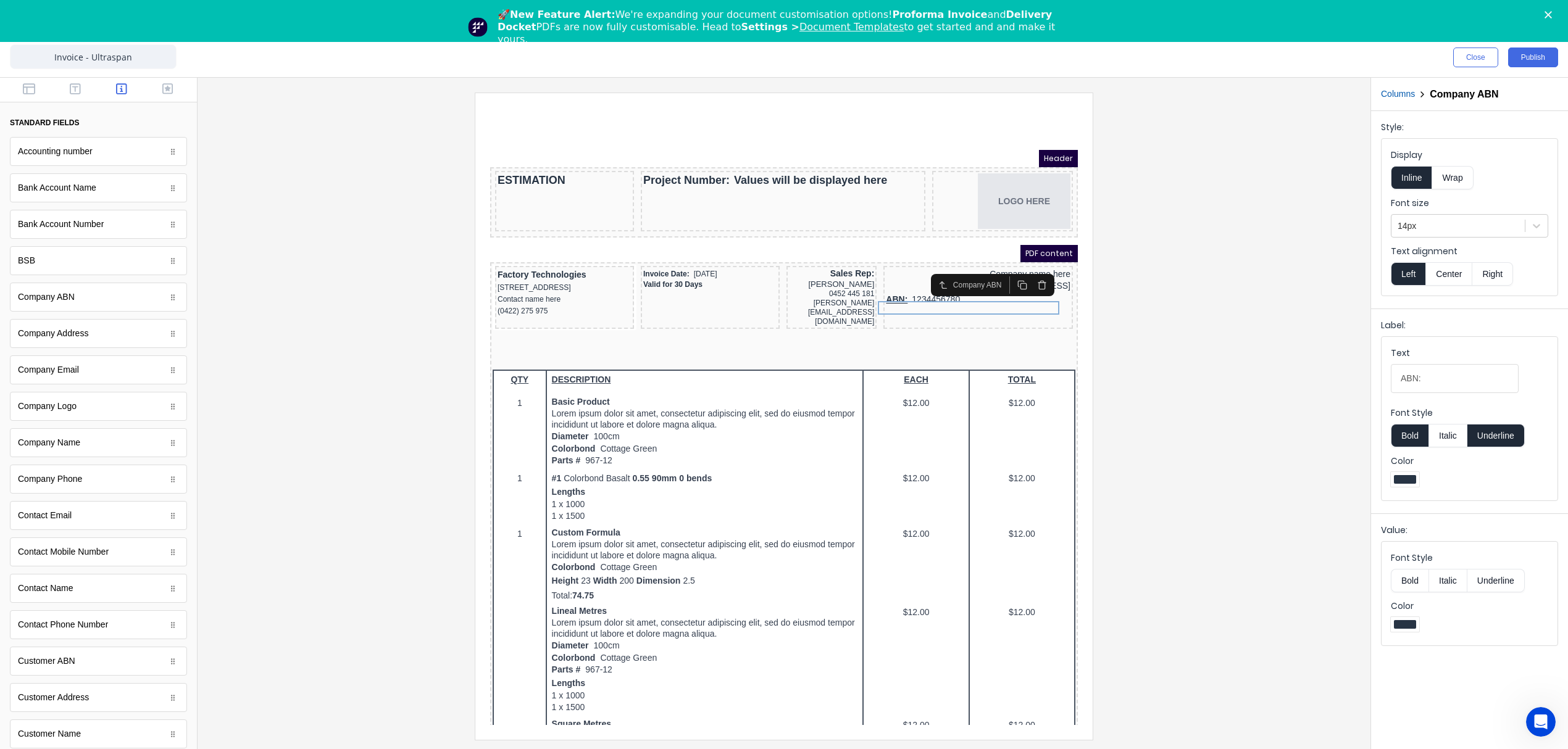
click at [1488, 281] on button "Right" at bounding box center [1493, 274] width 41 height 24
click at [1401, 437] on button "Bold" at bounding box center [1410, 436] width 37 height 24
click at [1491, 437] on button "Underline" at bounding box center [1496, 436] width 58 height 24
click at [1420, 227] on div at bounding box center [1458, 226] width 121 height 15
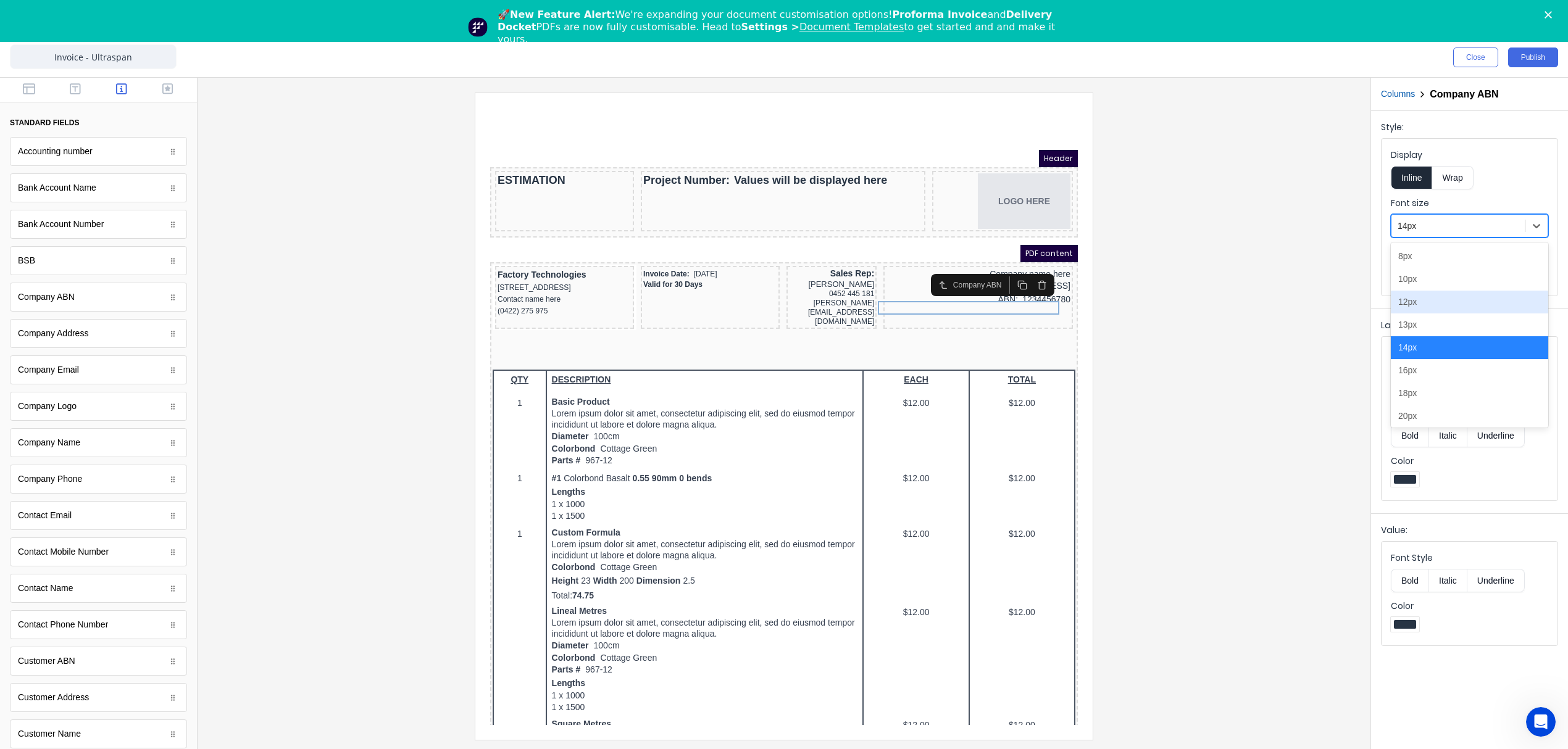
click at [1416, 306] on div "12px" at bounding box center [1470, 302] width 158 height 23
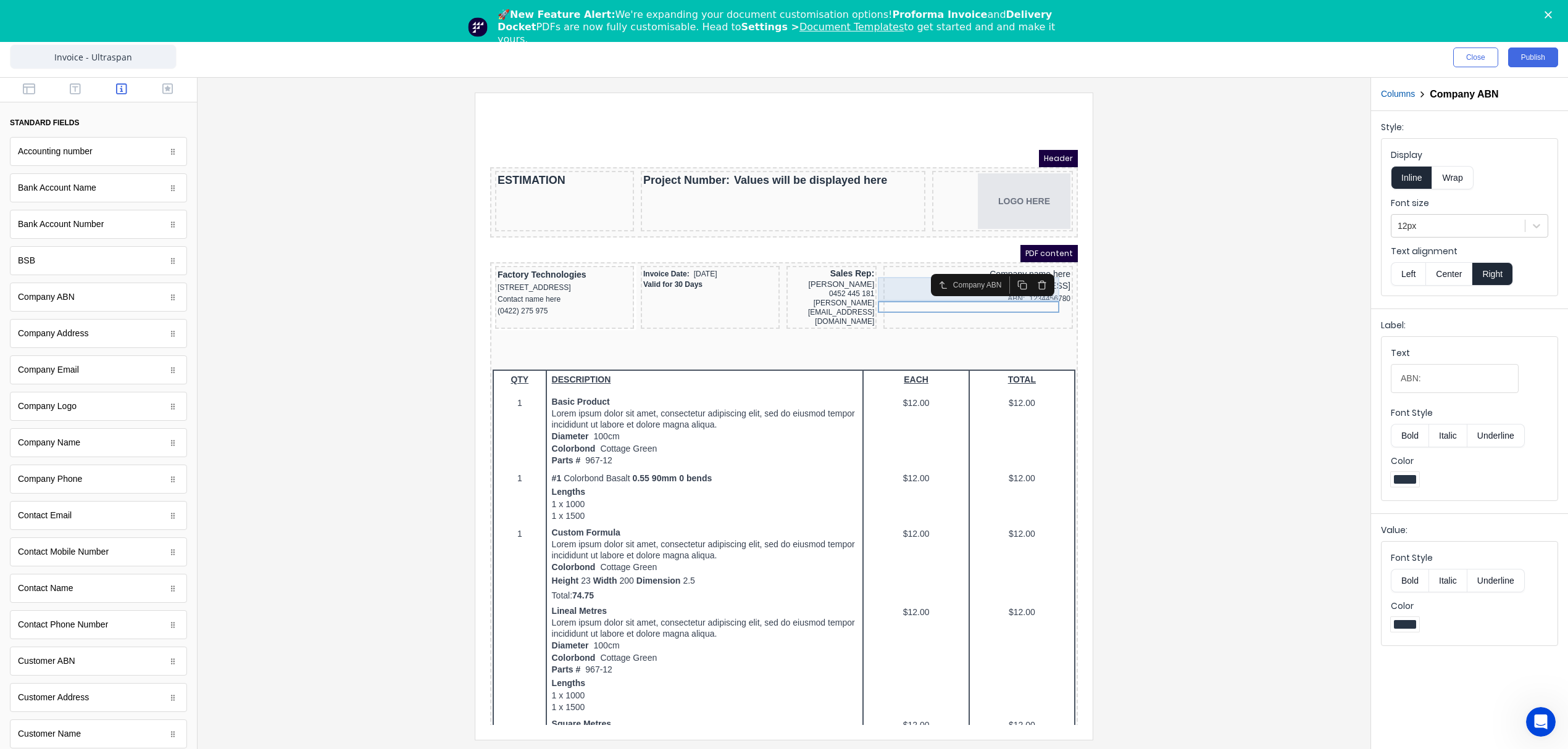
click at [885, 271] on div "[STREET_ADDRESS]" at bounding box center [964, 271] width 185 height 14
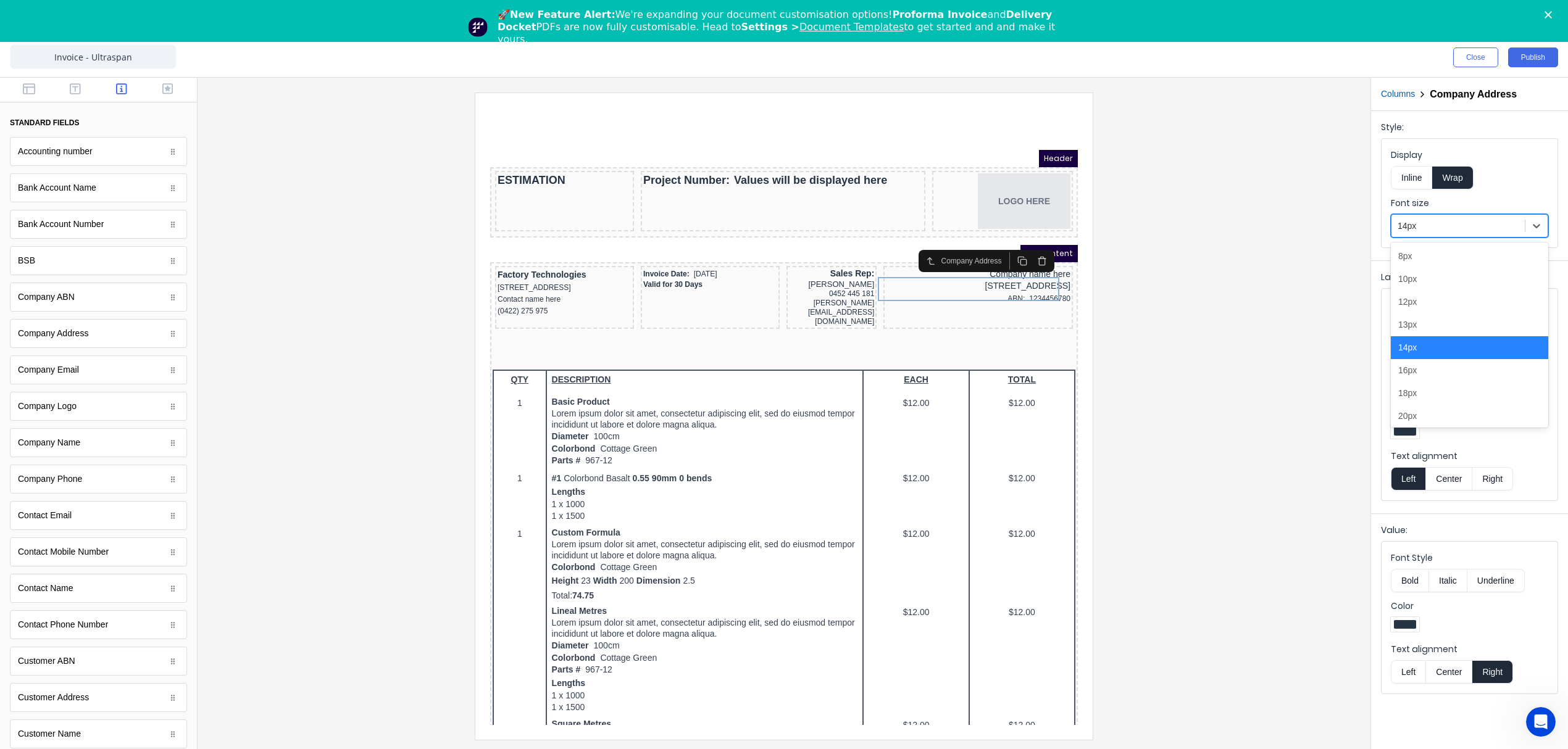
click at [1458, 226] on div at bounding box center [1458, 226] width 121 height 15
click at [1423, 300] on div "12px" at bounding box center [1470, 302] width 158 height 23
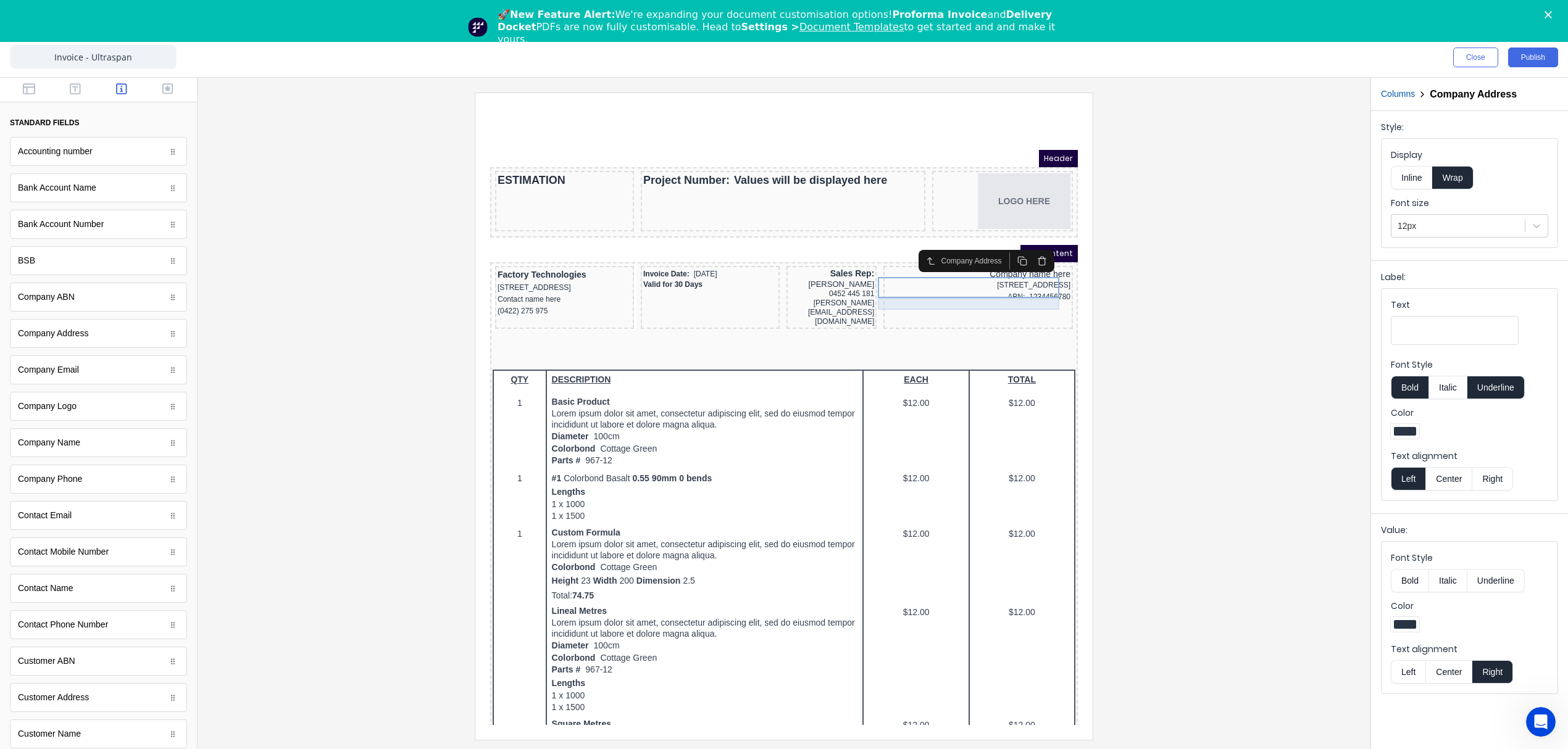
click at [875, 286] on div "ABN: 1234456780" at bounding box center [964, 282] width 185 height 12
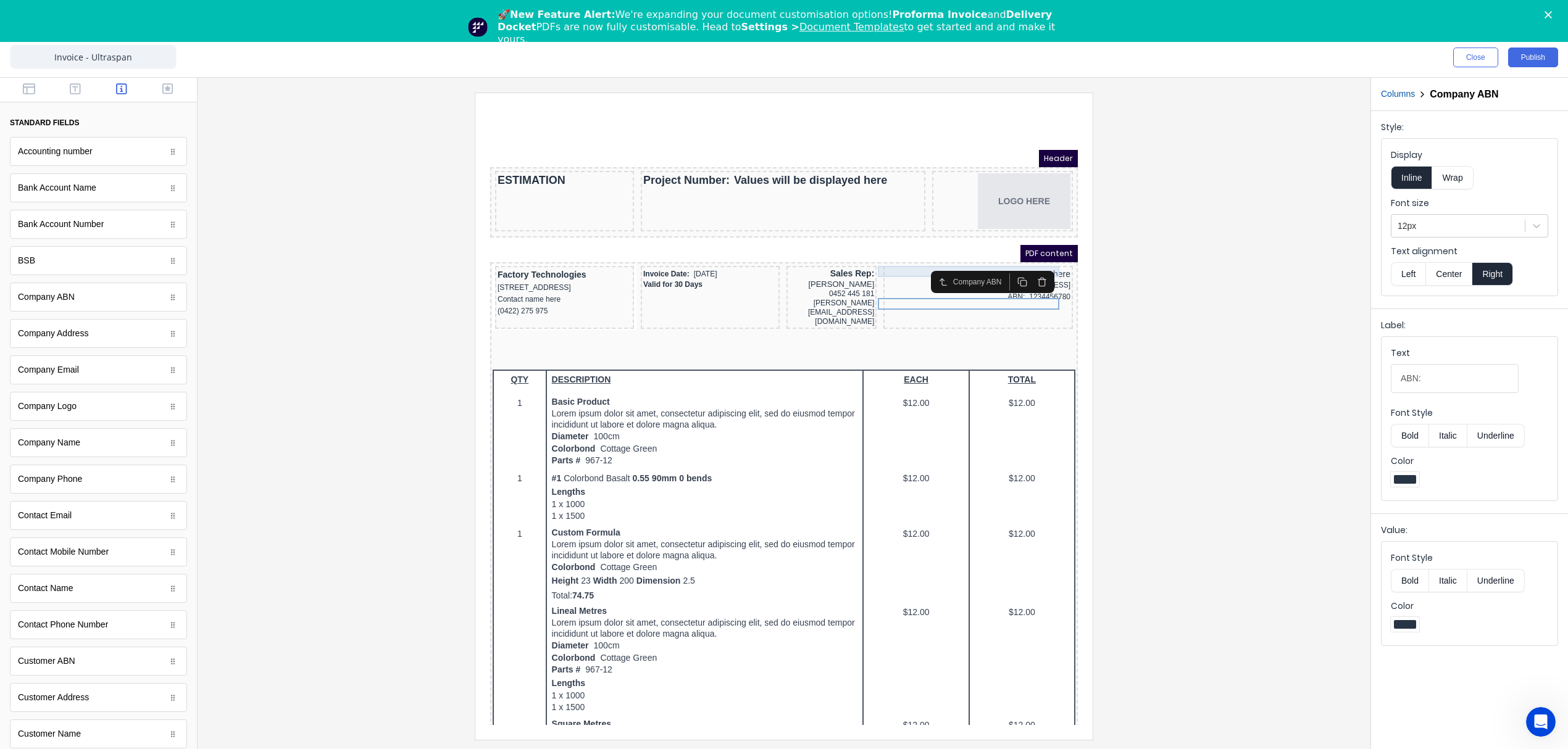
click at [887, 253] on div "Company name here" at bounding box center [964, 258] width 185 height 11
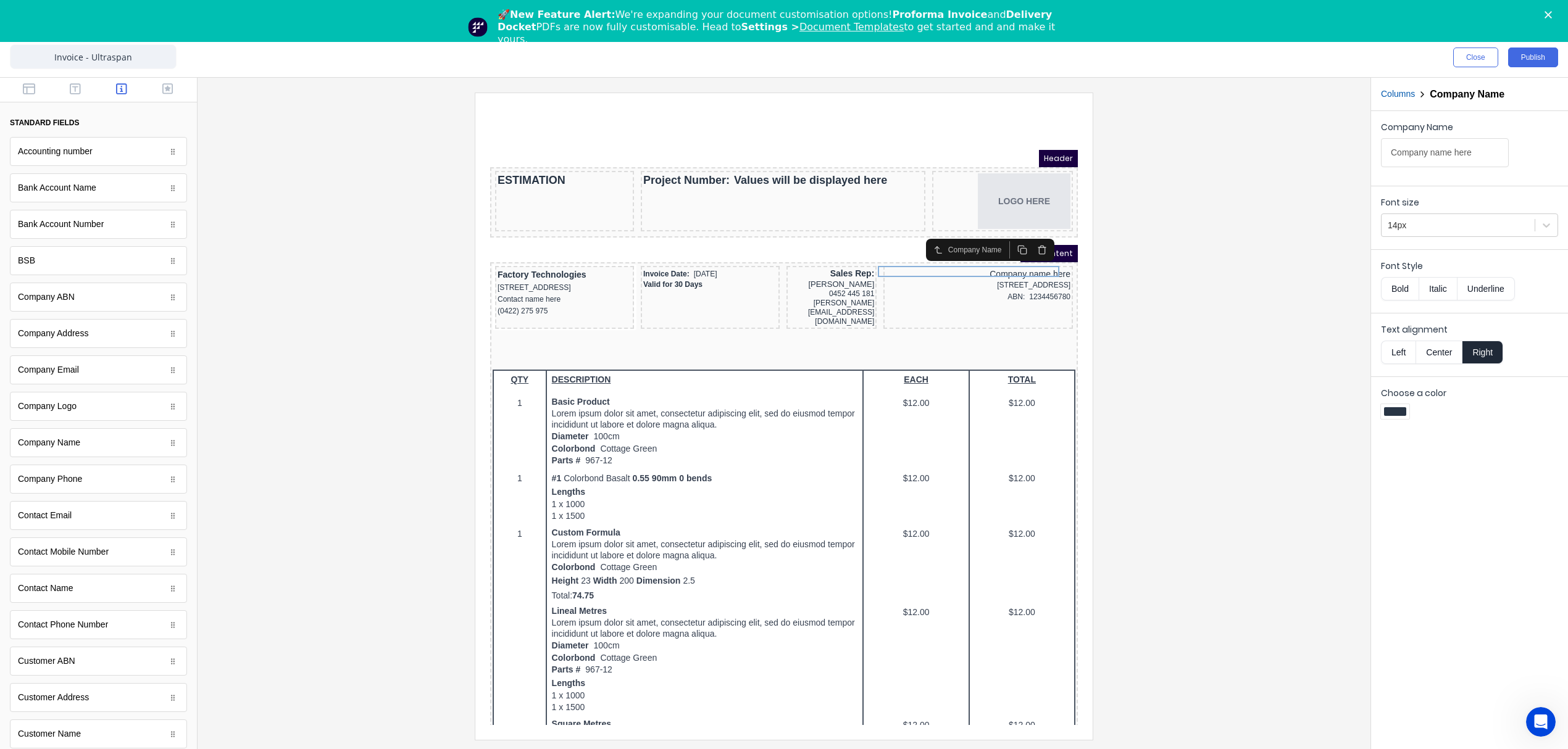
click at [1393, 92] on button "Columns" at bounding box center [1398, 93] width 34 height 13
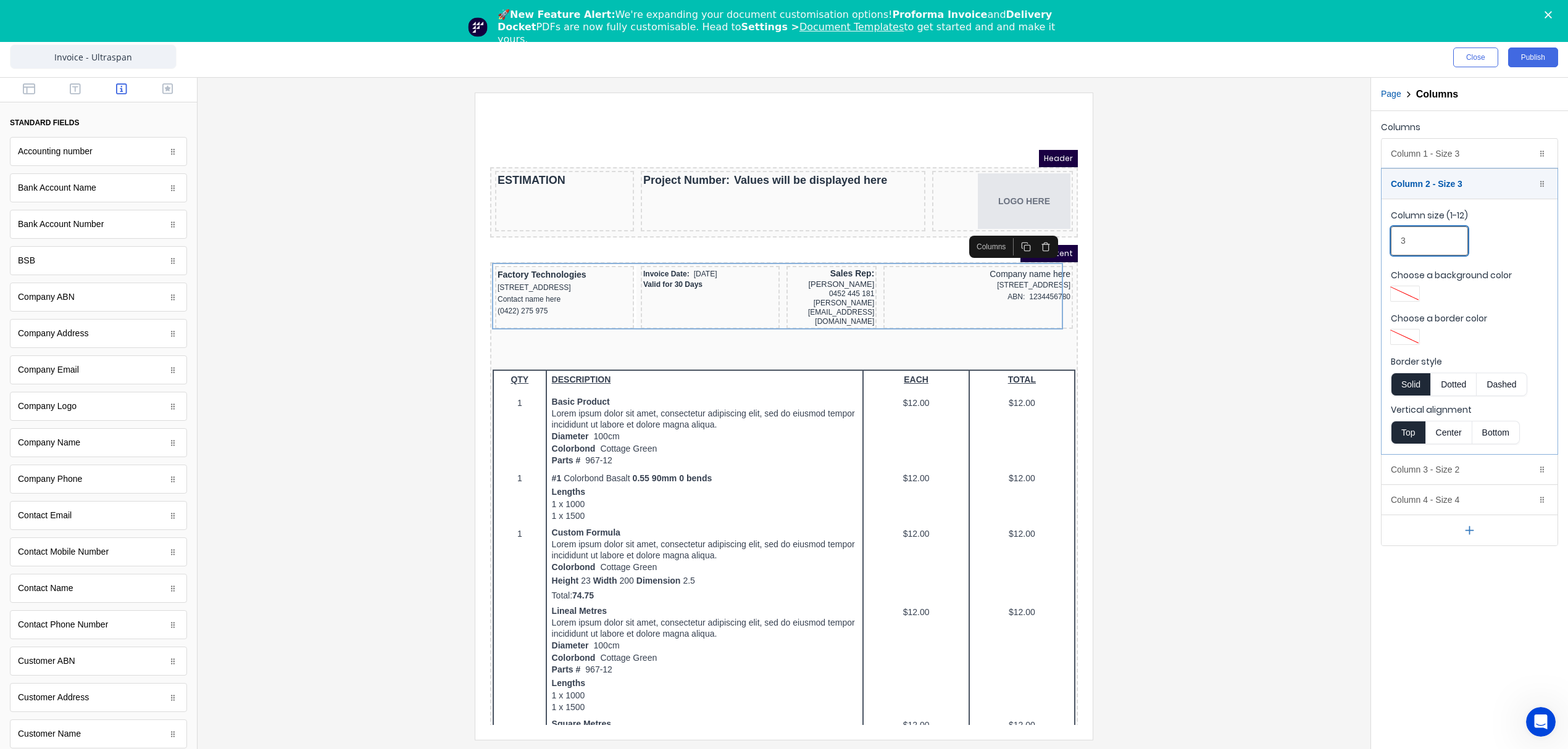
click at [1420, 245] on input "3" at bounding box center [1429, 241] width 77 height 29
click at [1426, 508] on div "Column 4 - Size 4 Duplicate Delete" at bounding box center [1470, 499] width 176 height 30
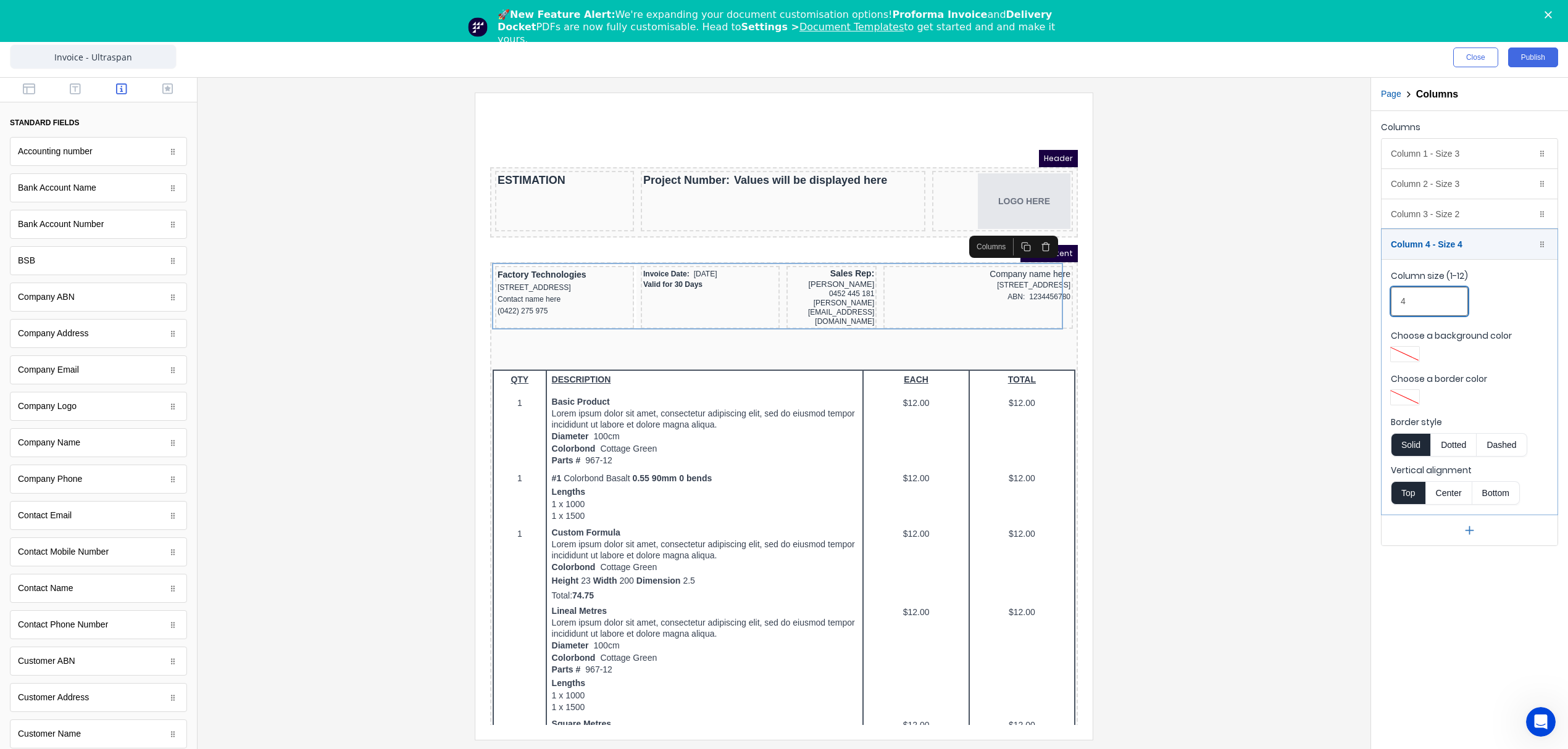
drag, startPoint x: 1409, startPoint y: 305, endPoint x: 1369, endPoint y: 298, distance: 40.6
click at [1369, 298] on div "Close Publish Components standard fields Accounting number Accounting number Ba…" at bounding box center [784, 393] width 1568 height 712
click at [1280, 278] on div at bounding box center [784, 415] width 1153 height 646
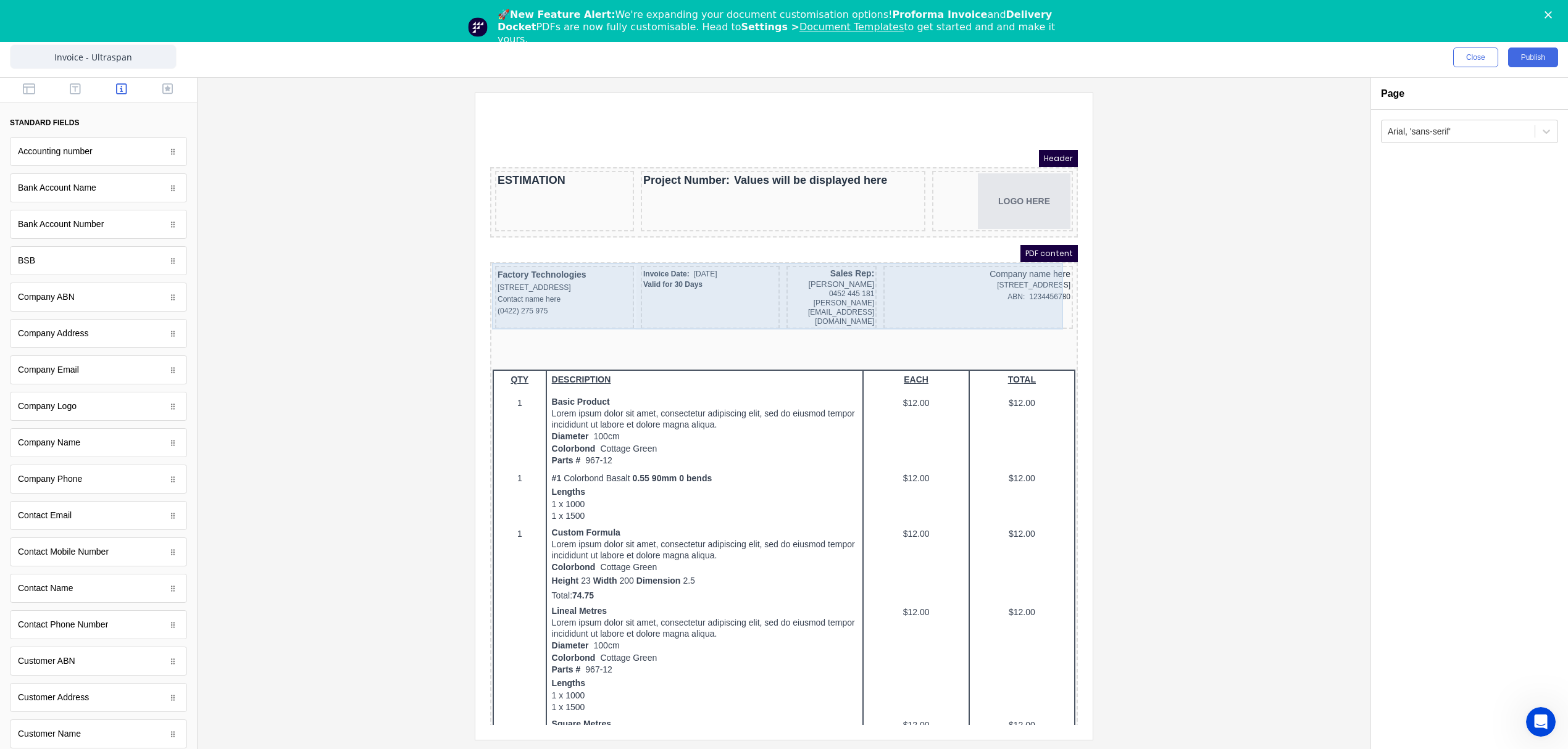
click at [731, 285] on div "Invoice Date: 29/10/2024 Valid for 30 Days" at bounding box center [695, 282] width 139 height 63
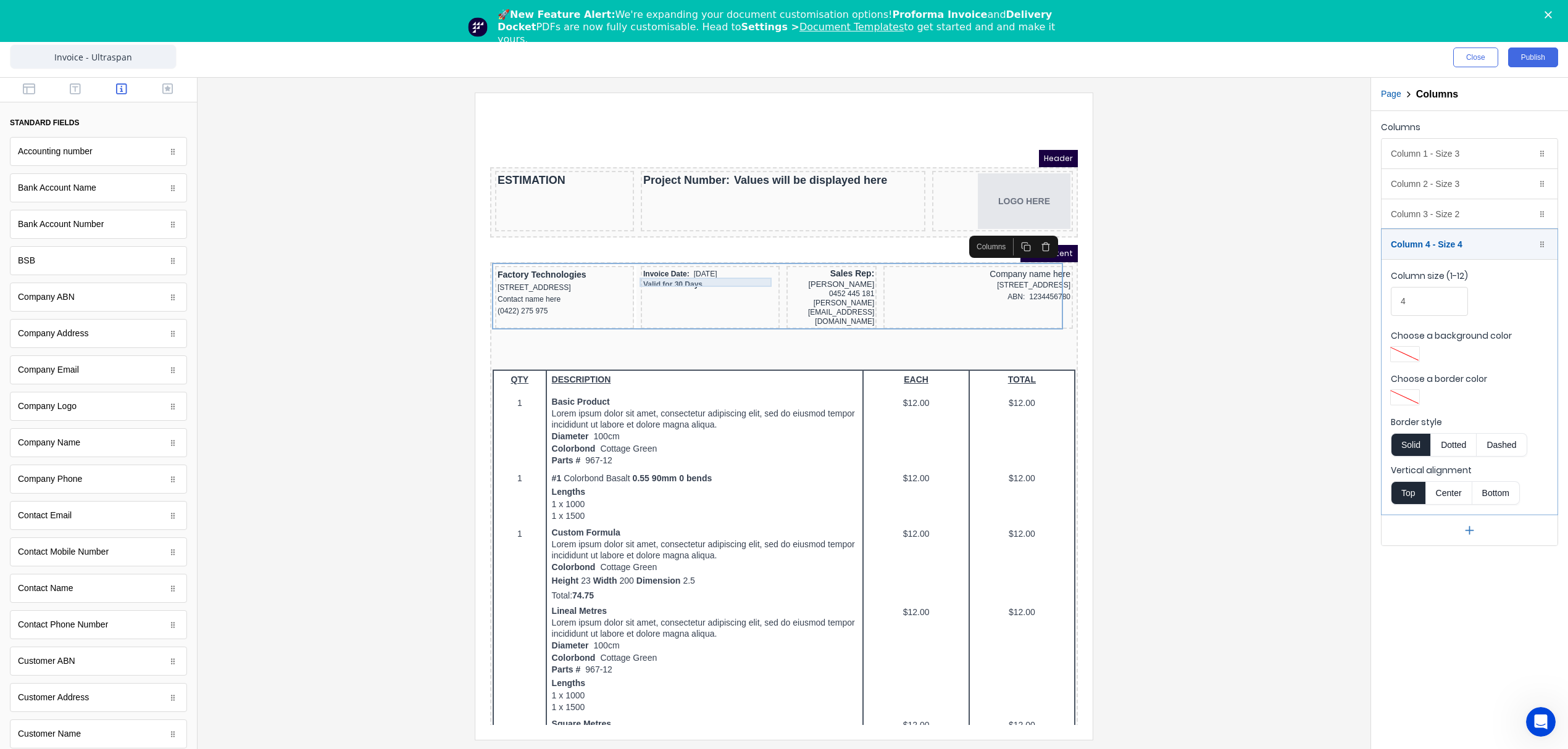
click at [734, 268] on div "Valid for 30 Days" at bounding box center [695, 269] width 134 height 9
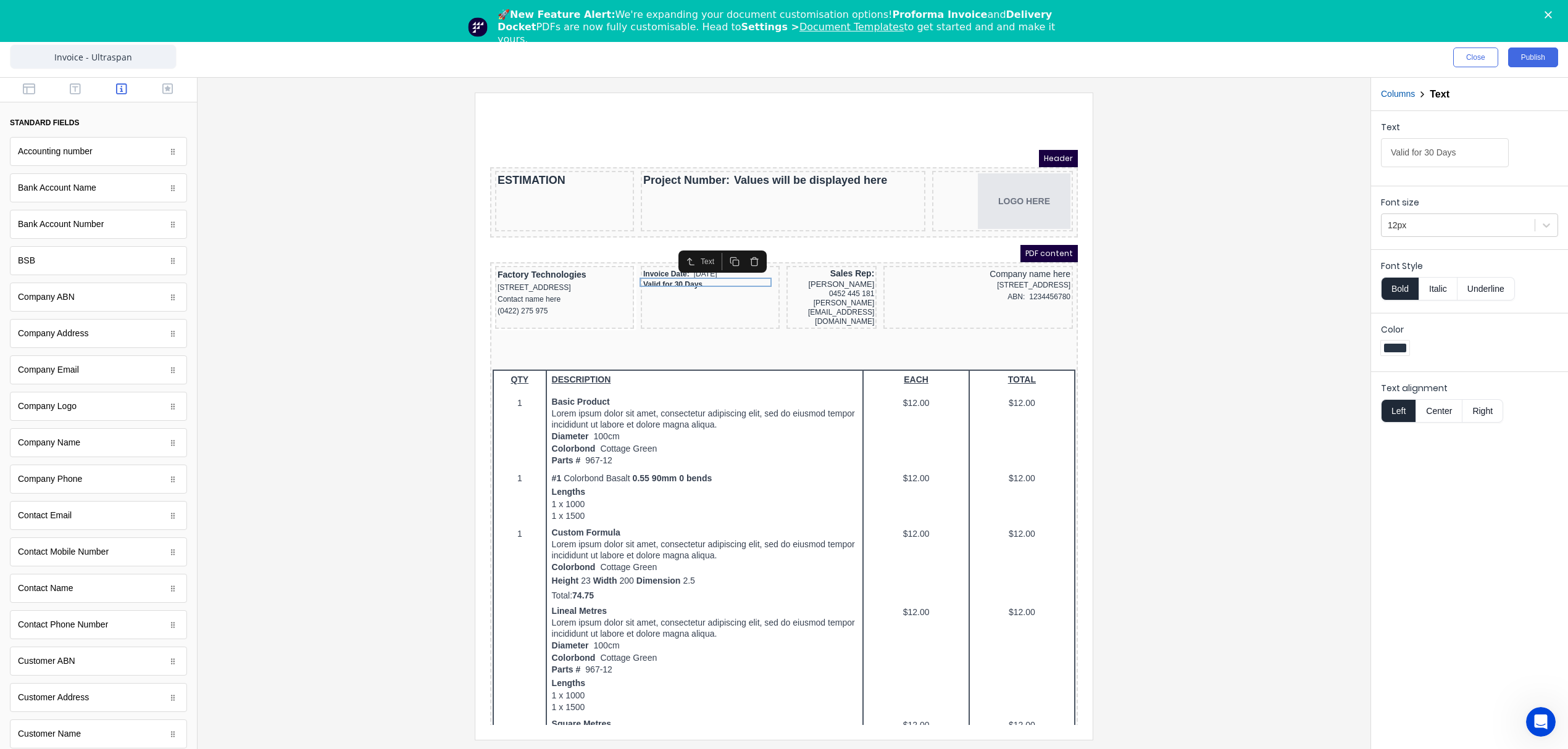
click at [1403, 92] on button "Columns" at bounding box center [1398, 93] width 34 height 13
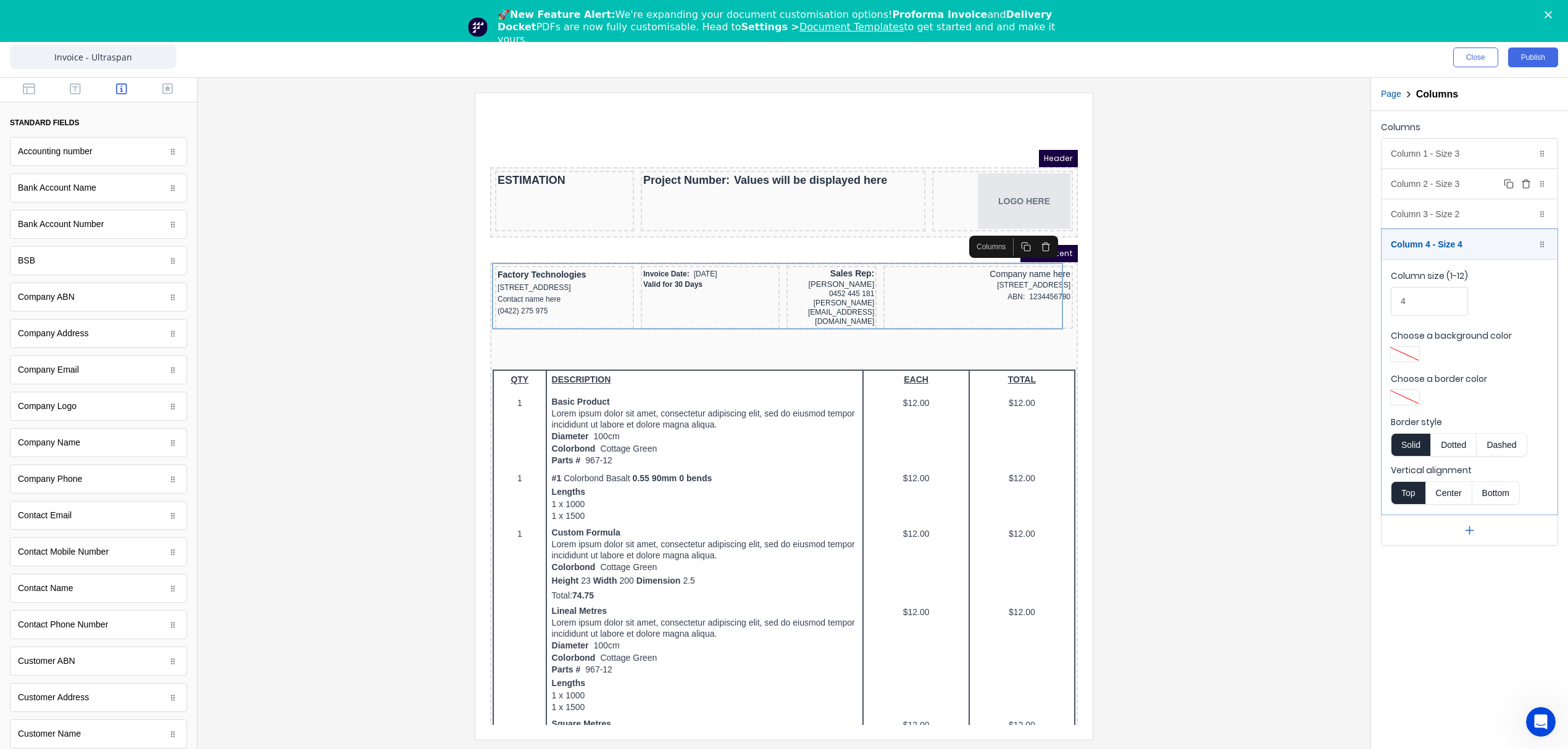
click at [1443, 186] on div "Column 2 - Size 3 Duplicate Delete" at bounding box center [1470, 184] width 176 height 30
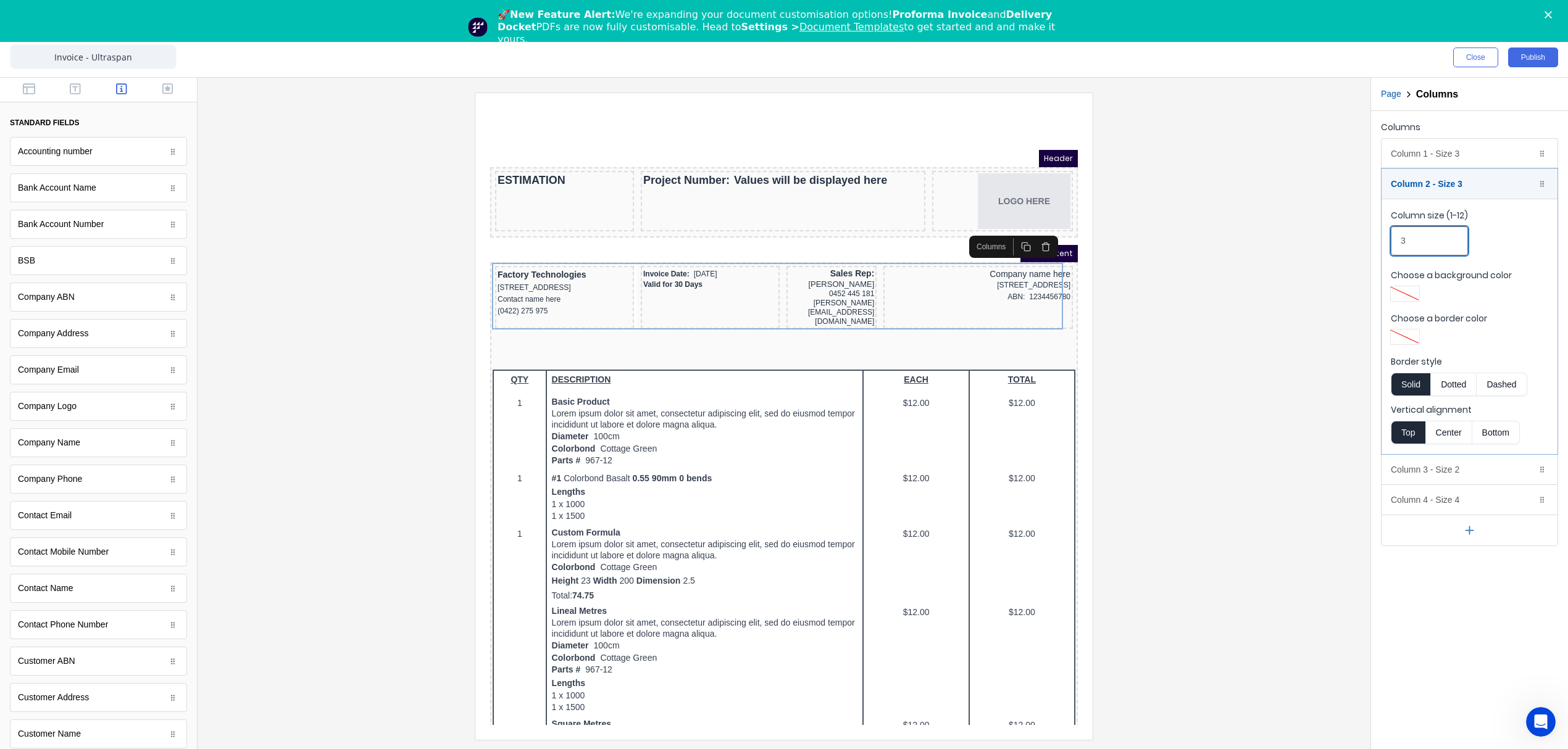
click at [1414, 237] on input "3" at bounding box center [1429, 241] width 77 height 29
drag, startPoint x: 1415, startPoint y: 238, endPoint x: 1382, endPoint y: 240, distance: 33.1
click at [1382, 240] on fieldset "Column size (1-12) 3 Choose a background color Choose a border color Border sty…" at bounding box center [1470, 325] width 176 height 255
type input "2.8"
click at [1191, 305] on div at bounding box center [784, 415] width 1153 height 646
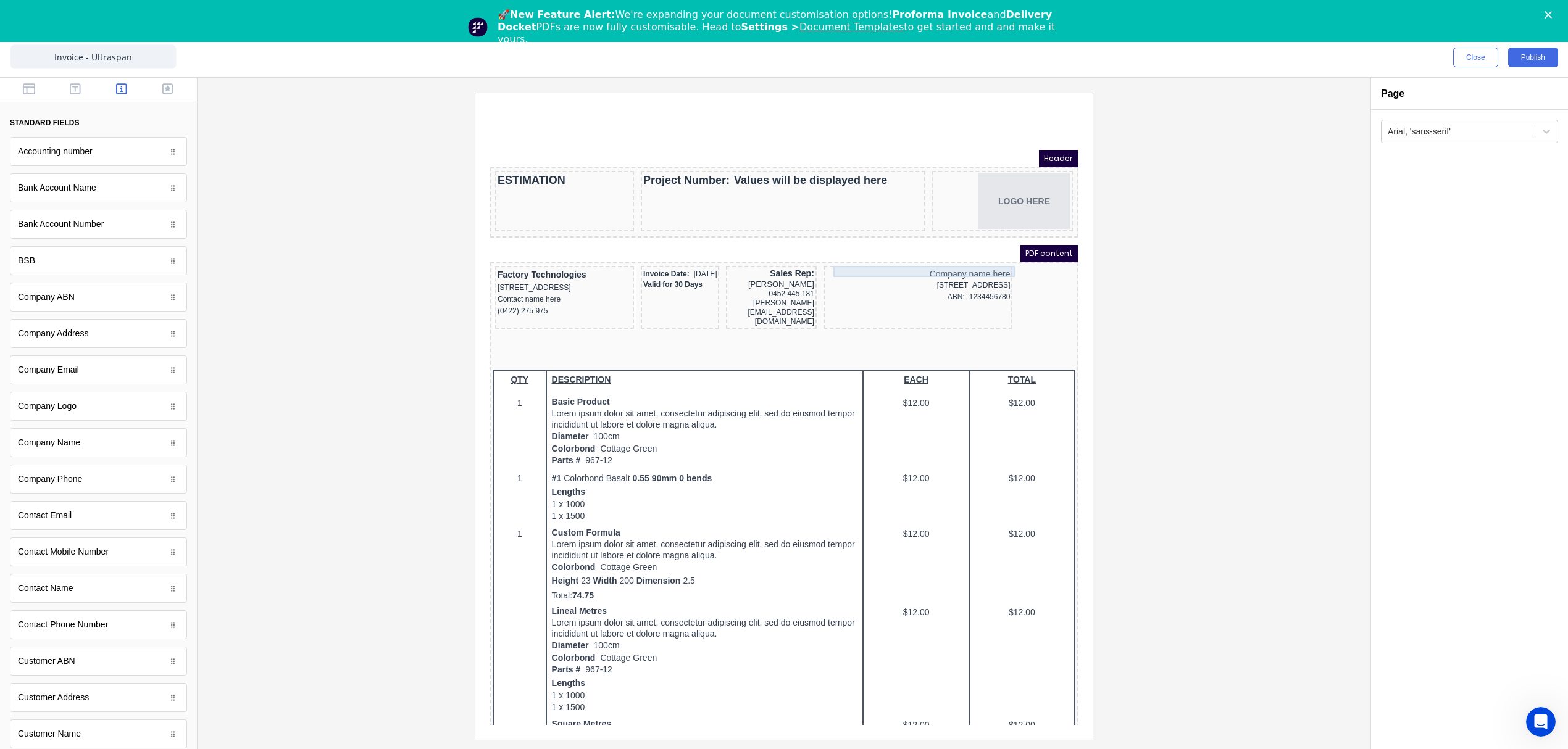
click at [939, 253] on div "Company name here" at bounding box center [904, 258] width 185 height 11
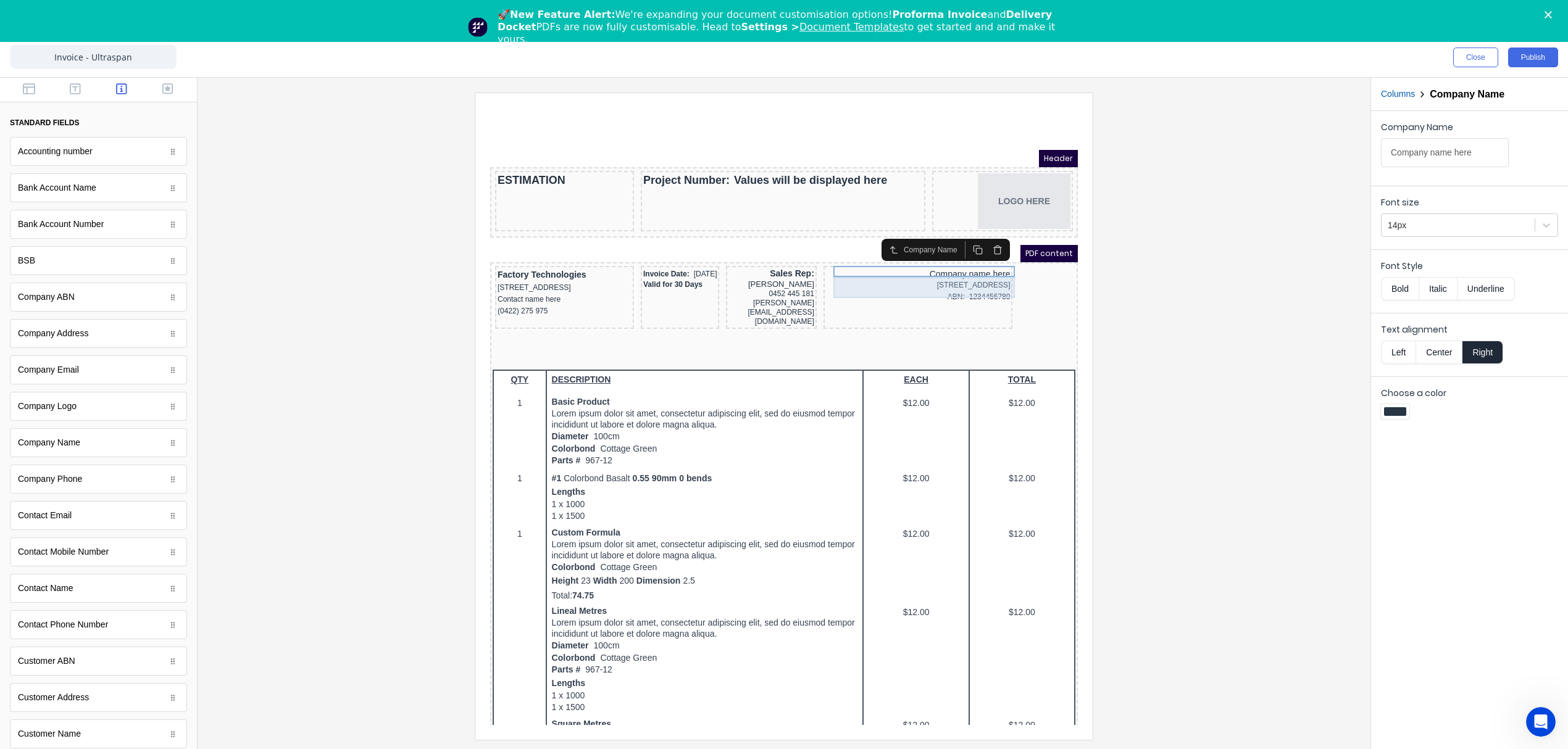
click at [933, 271] on div "[STREET_ADDRESS]" at bounding box center [904, 270] width 185 height 12
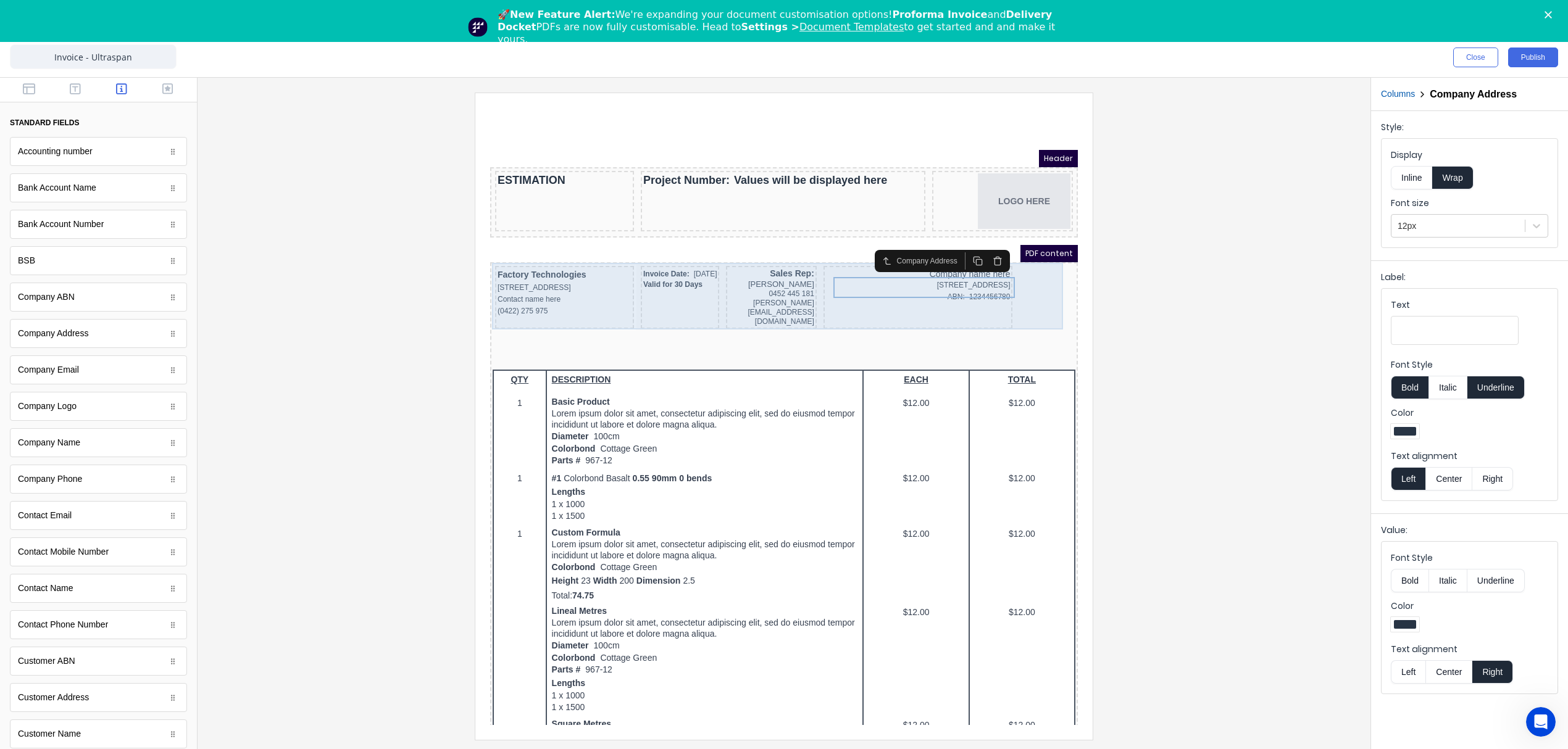
click at [965, 304] on div "Company name here [STREET_ADDRESS], 4217 ABN: 1234456780" at bounding box center [904, 282] width 190 height 63
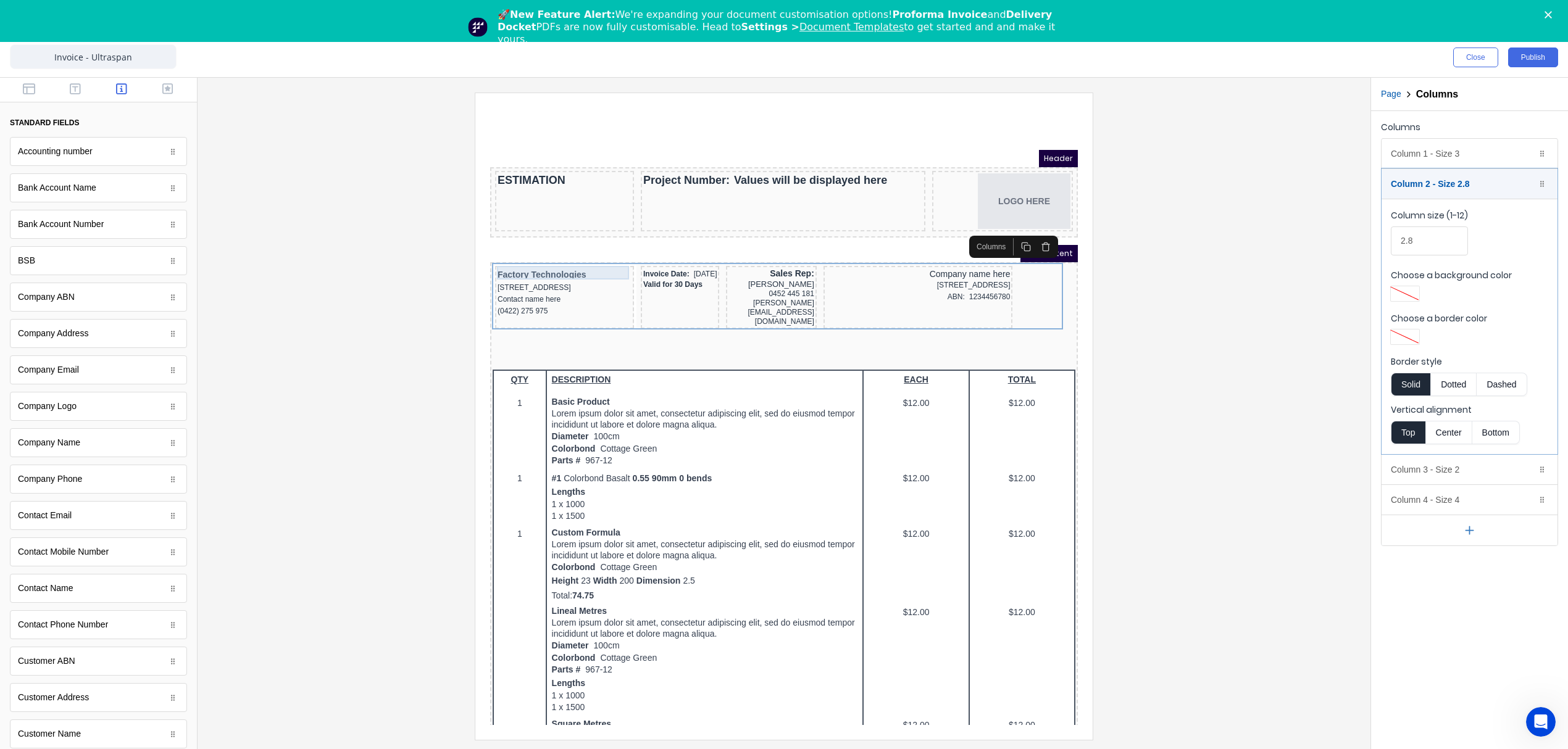
click at [603, 260] on div "Factory Technologies" at bounding box center [549, 260] width 134 height 14
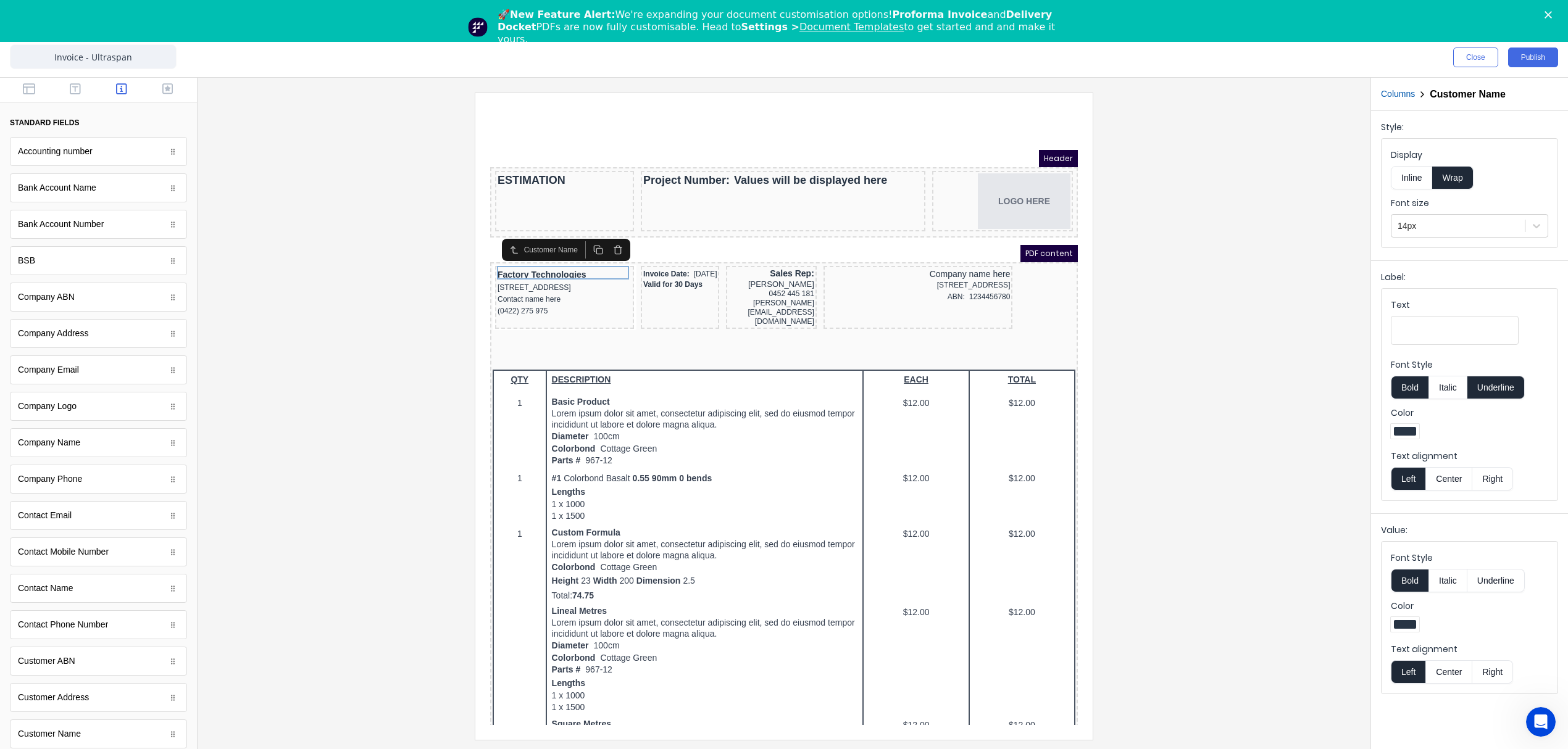
click at [1403, 92] on div "Columns Customer Name" at bounding box center [1469, 94] width 197 height 33
click at [1398, 94] on button "Columns" at bounding box center [1398, 93] width 34 height 13
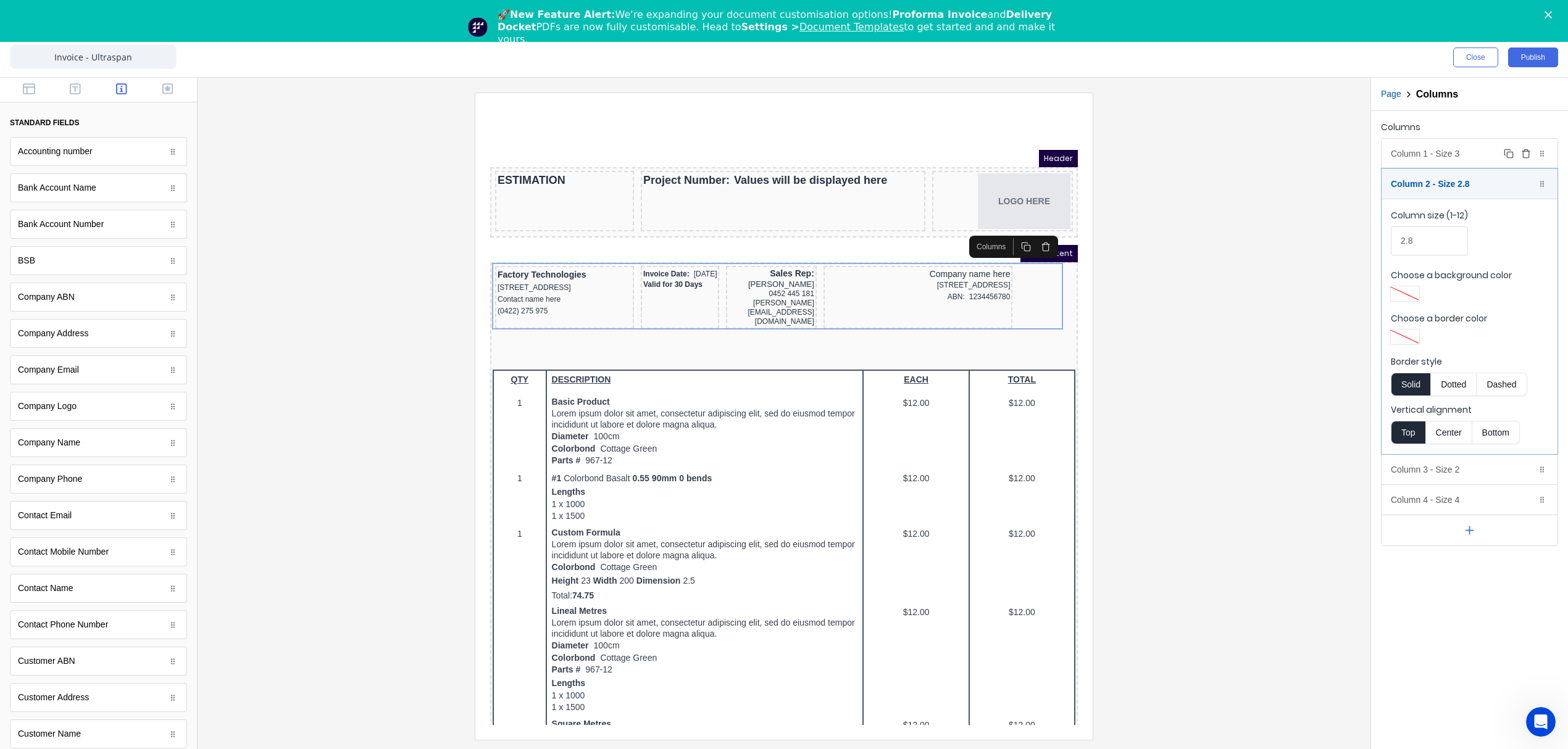
click at [1448, 156] on div "Column 1 - Size 3 Duplicate Delete" at bounding box center [1470, 153] width 176 height 30
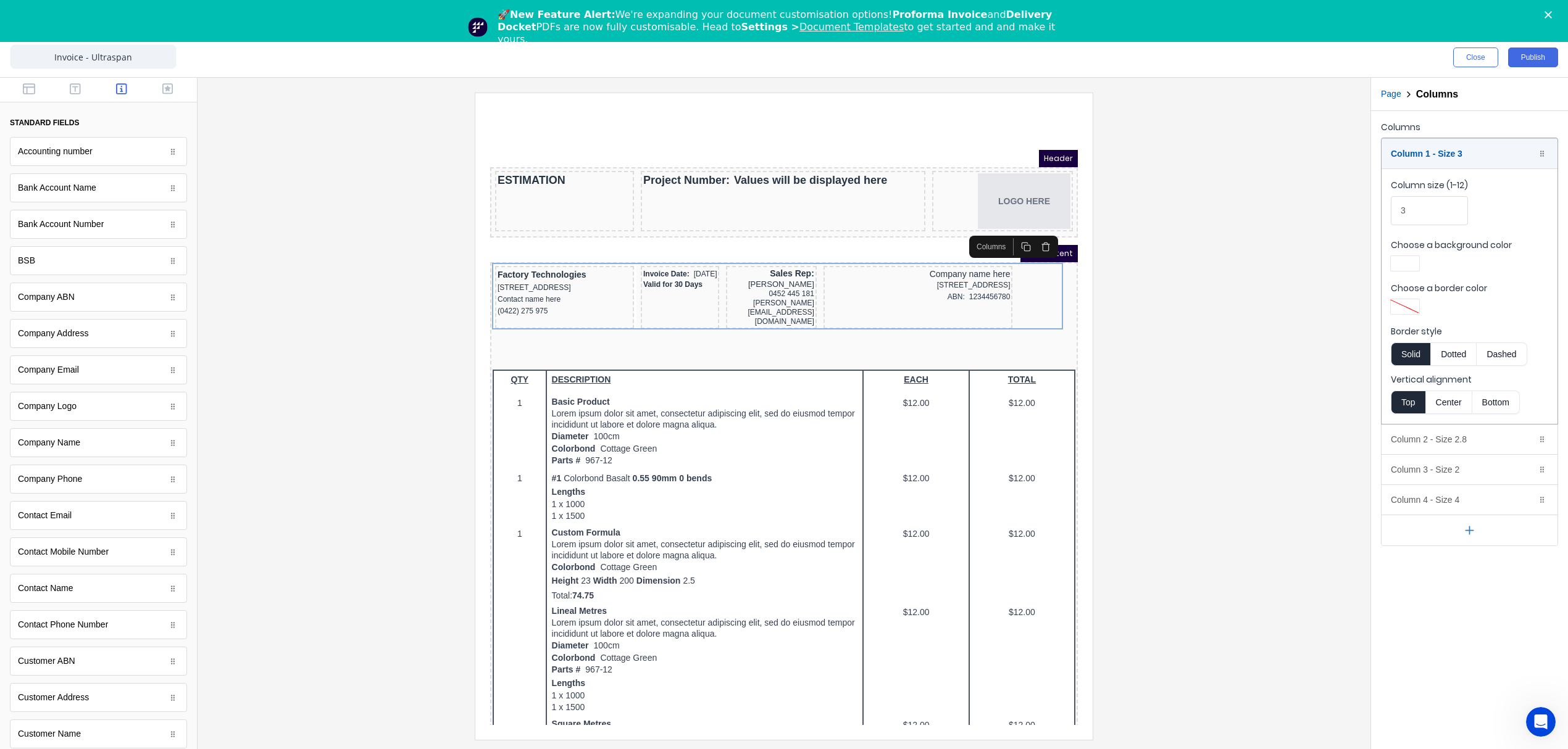
click at [1431, 176] on fieldset "Column size (1-12) 3 Choose a background color Choose a border color Border sty…" at bounding box center [1470, 296] width 176 height 255
click at [1459, 151] on div "Column 1 - Size 3 Duplicate Delete" at bounding box center [1470, 153] width 176 height 30
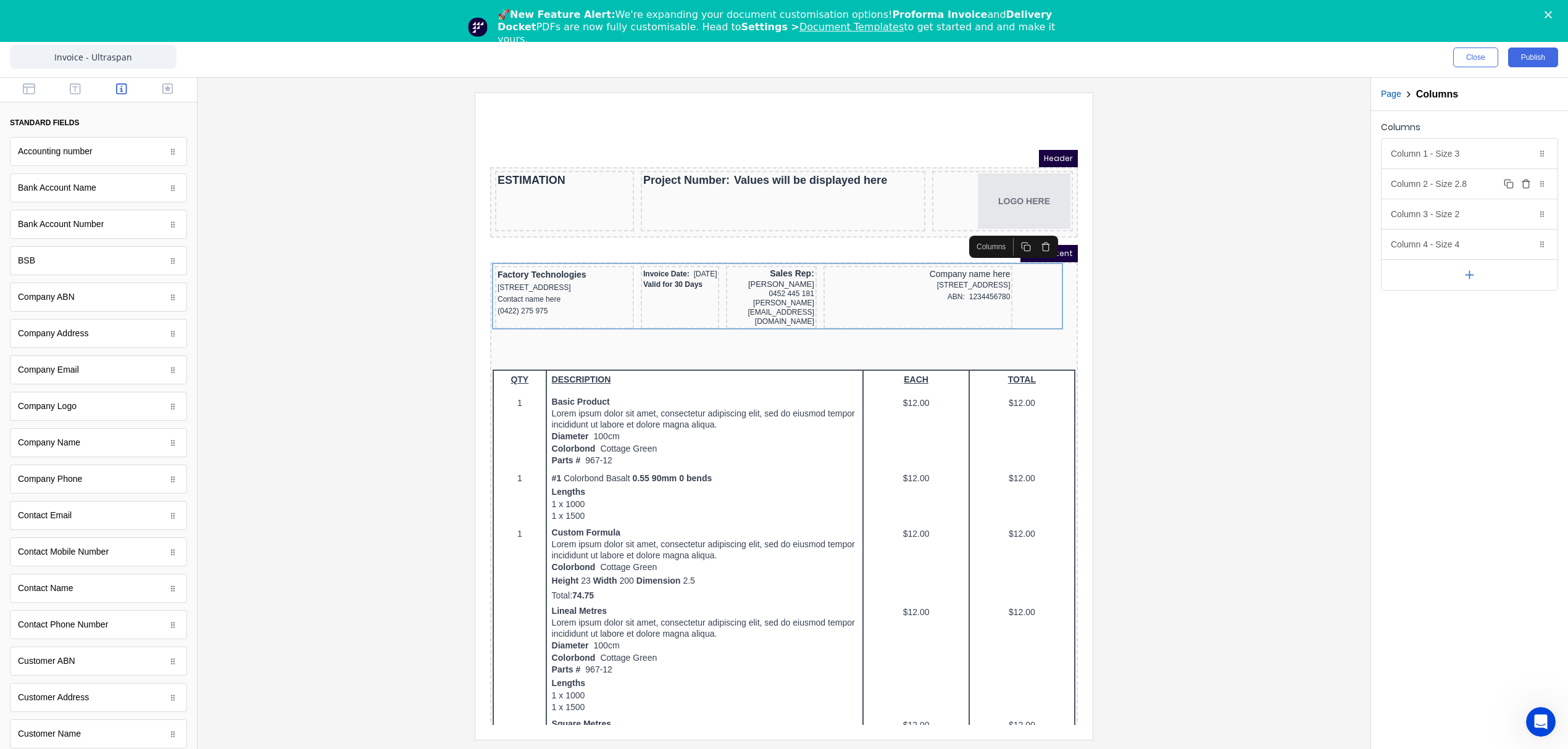
click at [1448, 189] on div "Column 2 - Size 2.8 Duplicate Delete" at bounding box center [1470, 184] width 176 height 30
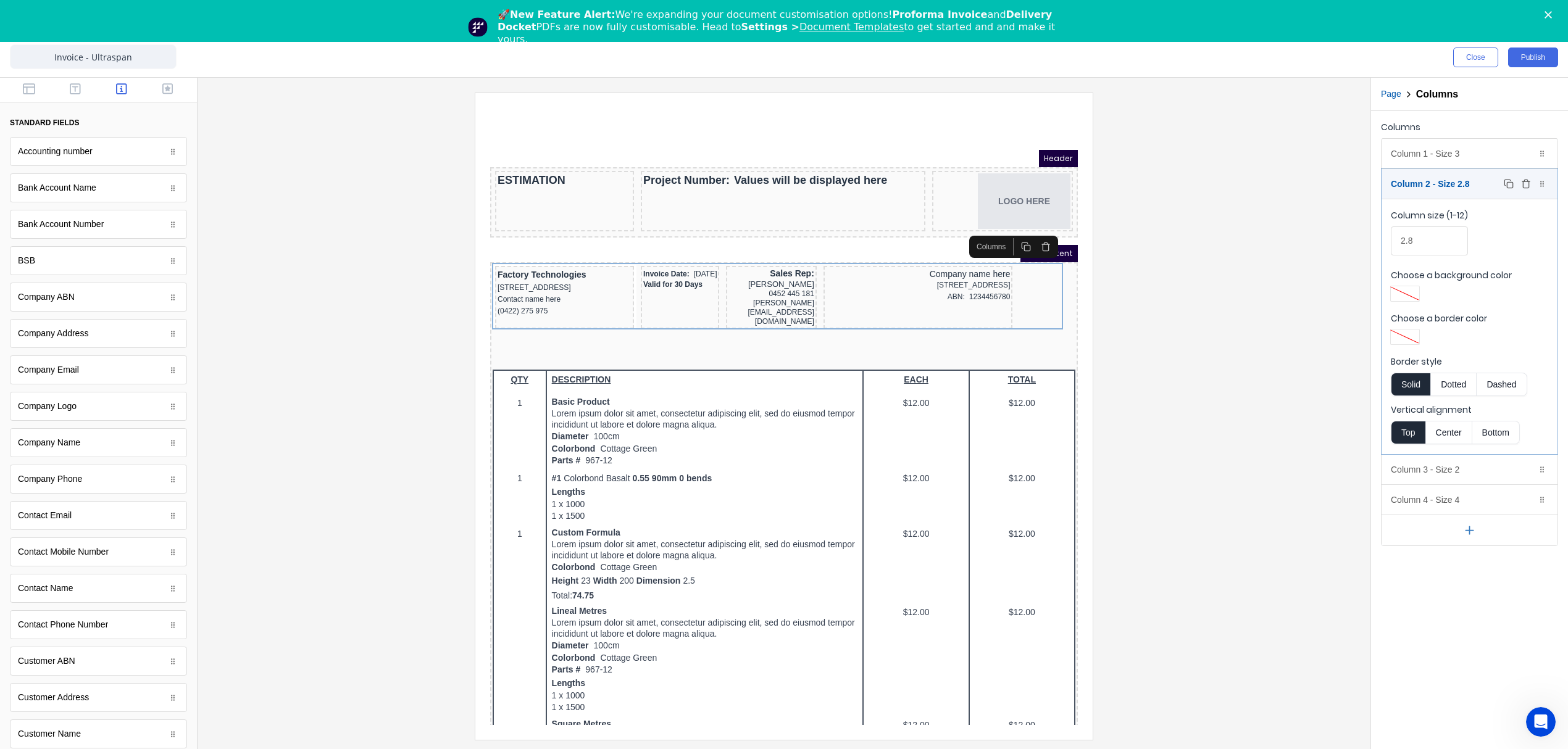
click at [1443, 176] on div "Column 2 - Size 2.8 Duplicate Delete" at bounding box center [1470, 184] width 176 height 30
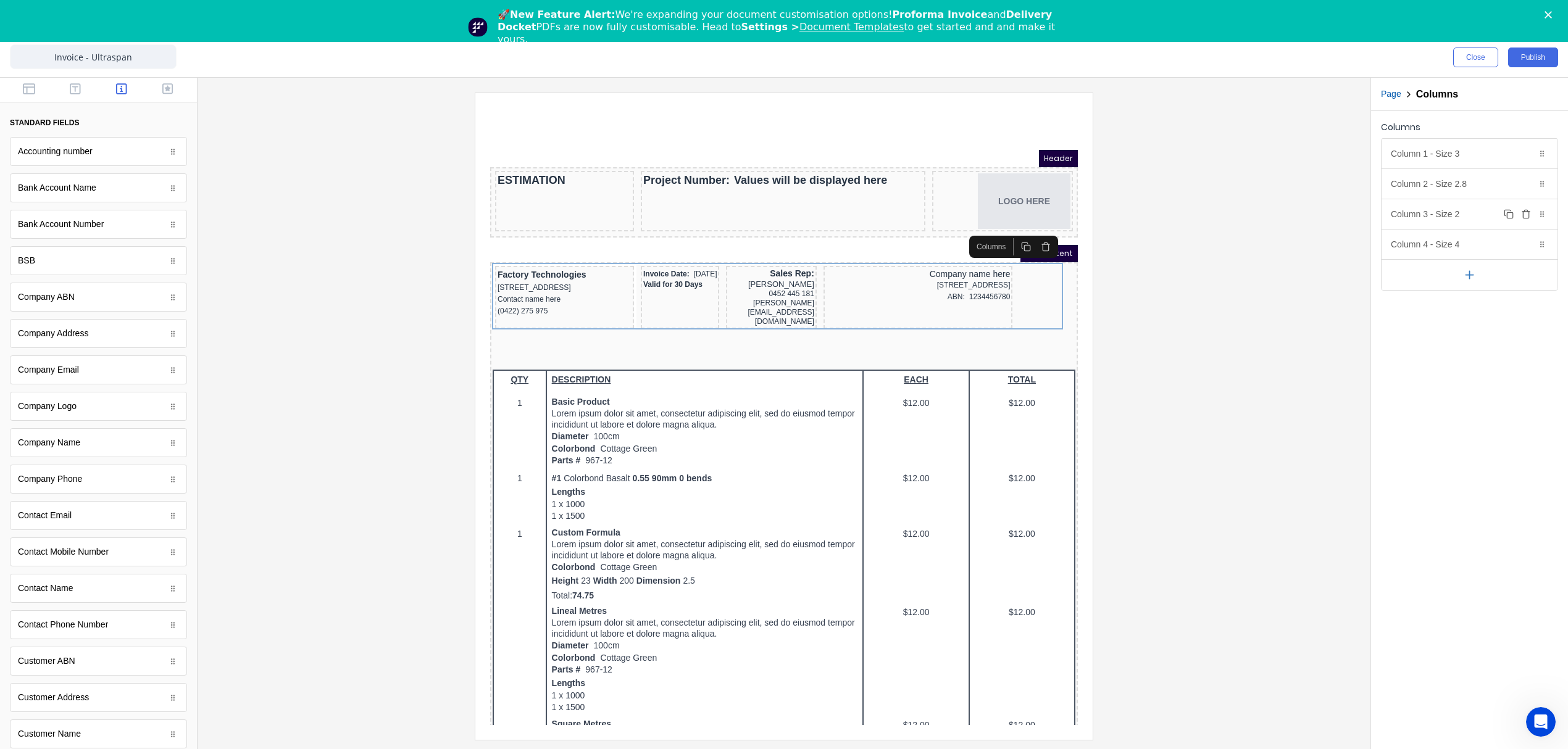
click at [1438, 206] on div "Column 3 - Size 2 Duplicate Delete" at bounding box center [1470, 214] width 176 height 30
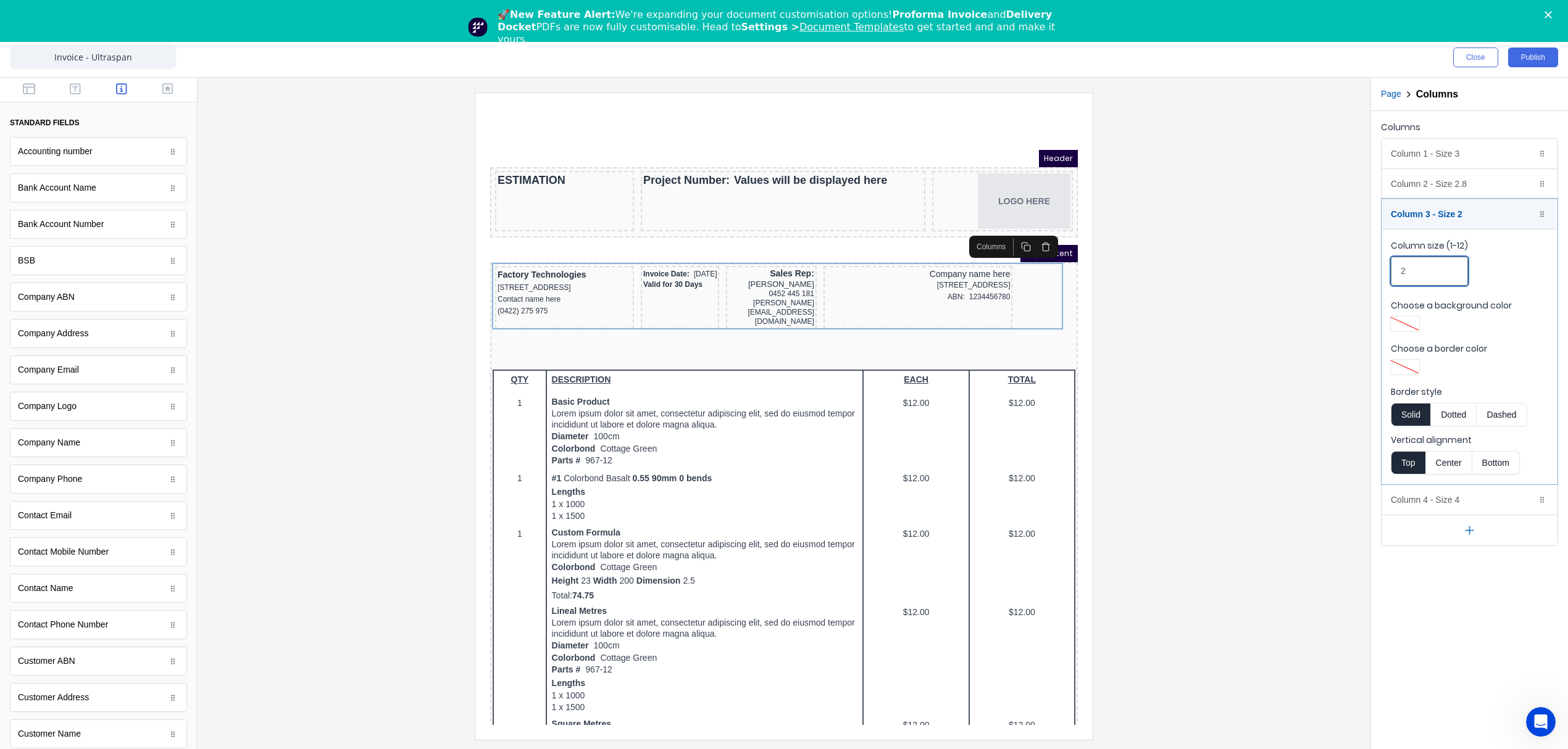
drag, startPoint x: 1417, startPoint y: 272, endPoint x: 1393, endPoint y: 272, distance: 24.0
click at [1393, 272] on input "2" at bounding box center [1429, 271] width 77 height 29
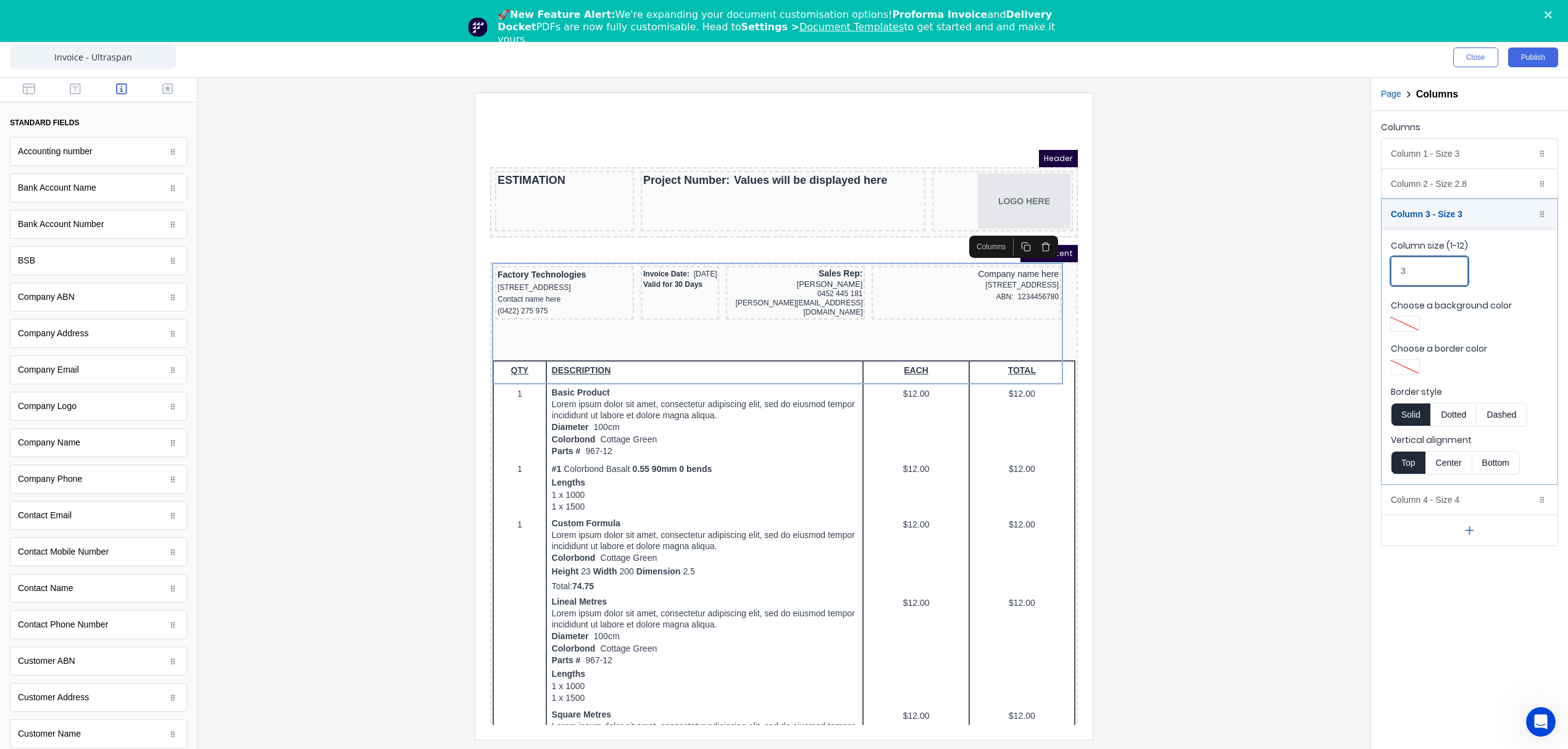
drag, startPoint x: 1423, startPoint y: 269, endPoint x: 1371, endPoint y: 267, distance: 52.0
click at [1371, 267] on div "Page Columns Columns Column 1 - Size 3 Duplicate Delete Column size (1-12) 3 Ch…" at bounding box center [1469, 413] width 197 height 671
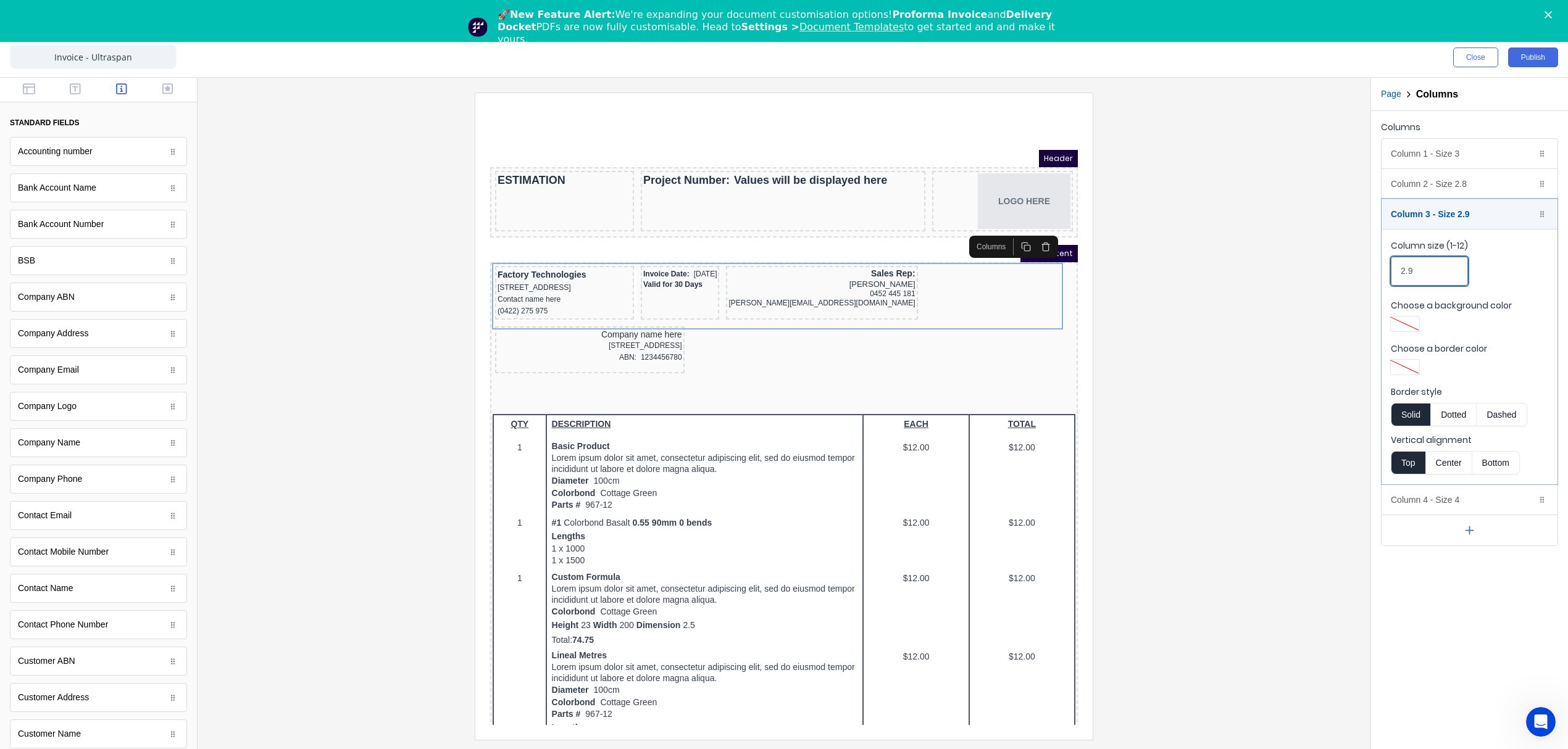
type input "2.9"
click at [1357, 298] on div at bounding box center [784, 413] width 1173 height 671
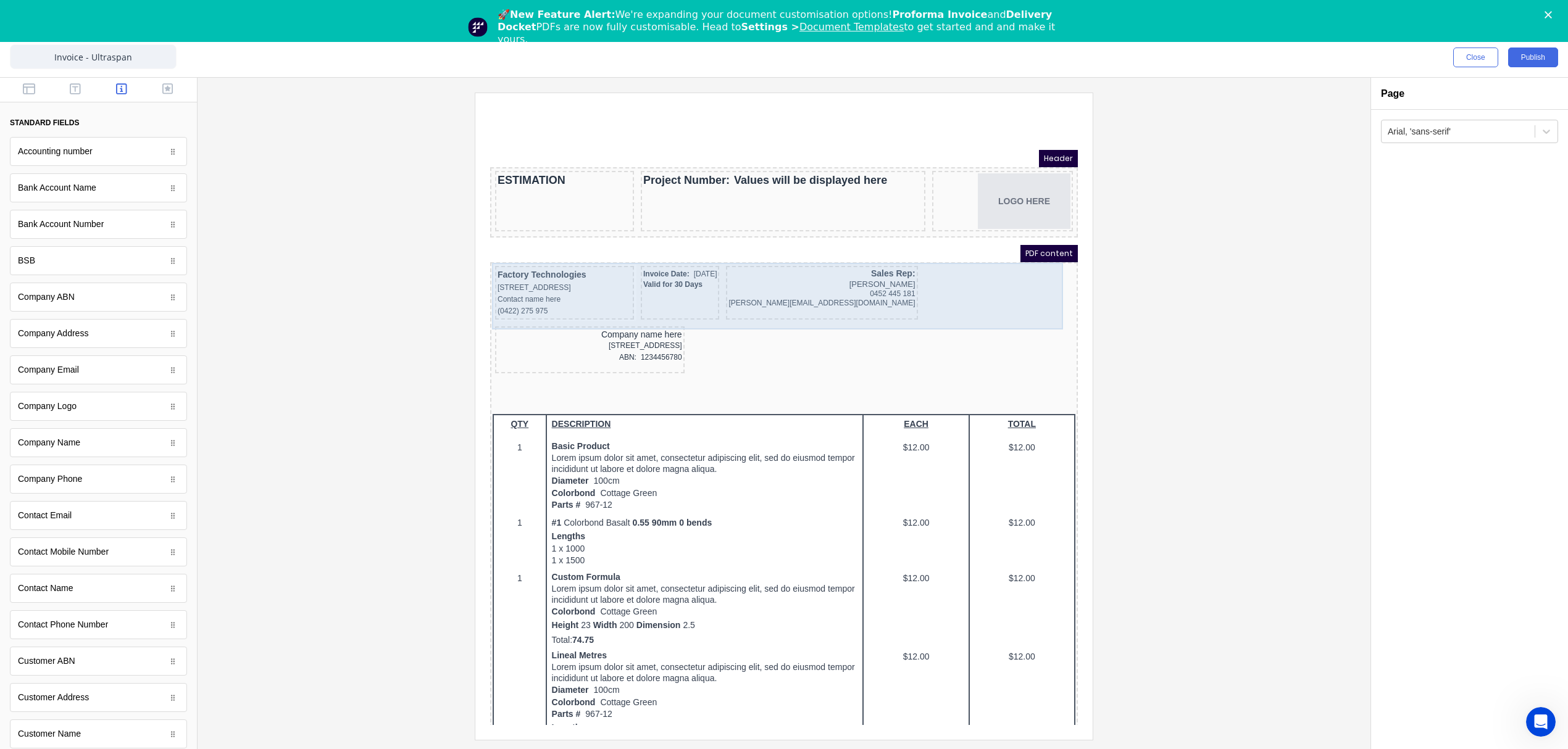
click at [670, 312] on div "Company name here [STREET_ADDRESS], 4217 ABN: 1234456780" at bounding box center [575, 335] width 190 height 47
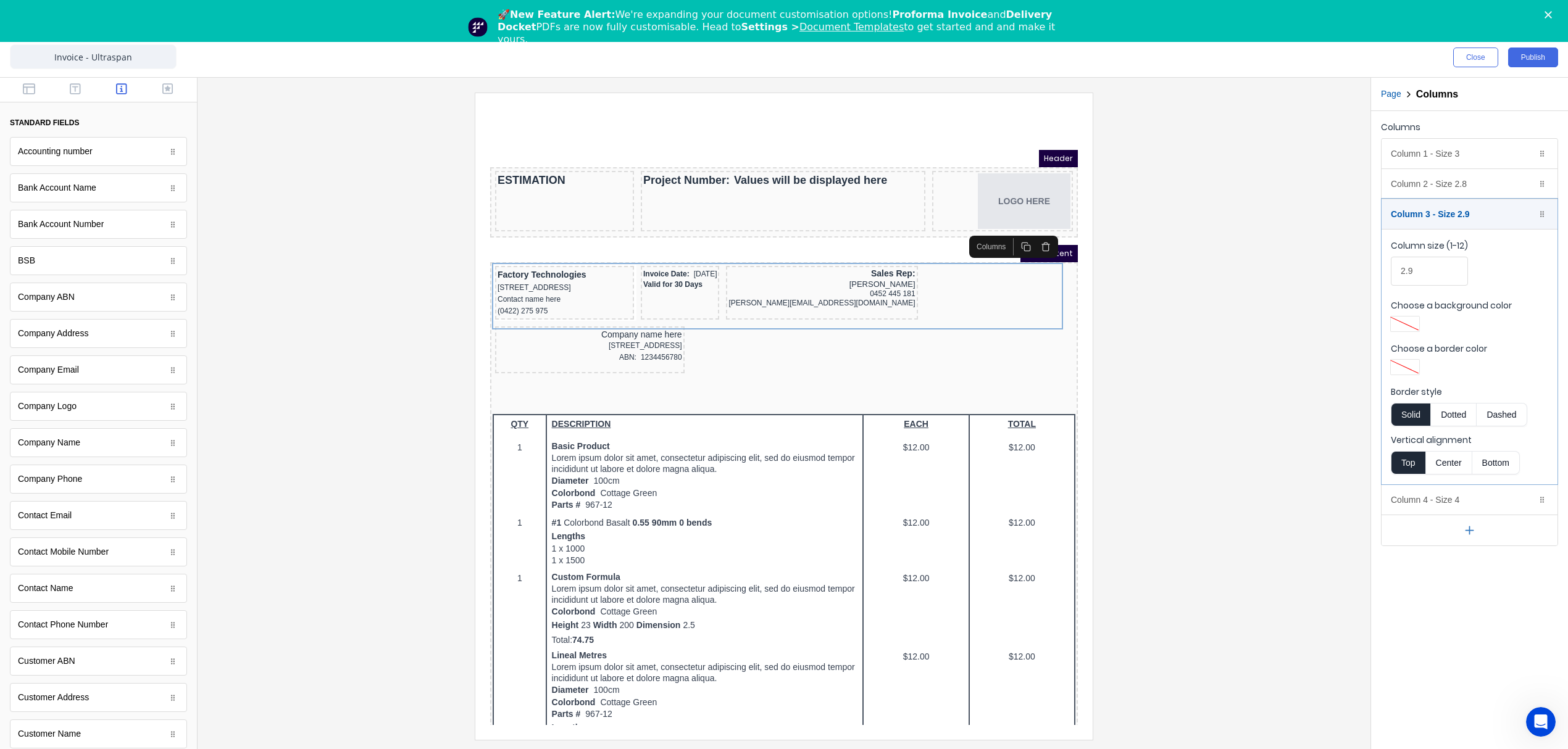
drag, startPoint x: 1420, startPoint y: 271, endPoint x: 1361, endPoint y: 270, distance: 59.0
click at [1361, 270] on div "Close Publish Components standard fields Accounting number Accounting number Ba…" at bounding box center [784, 393] width 1568 height 712
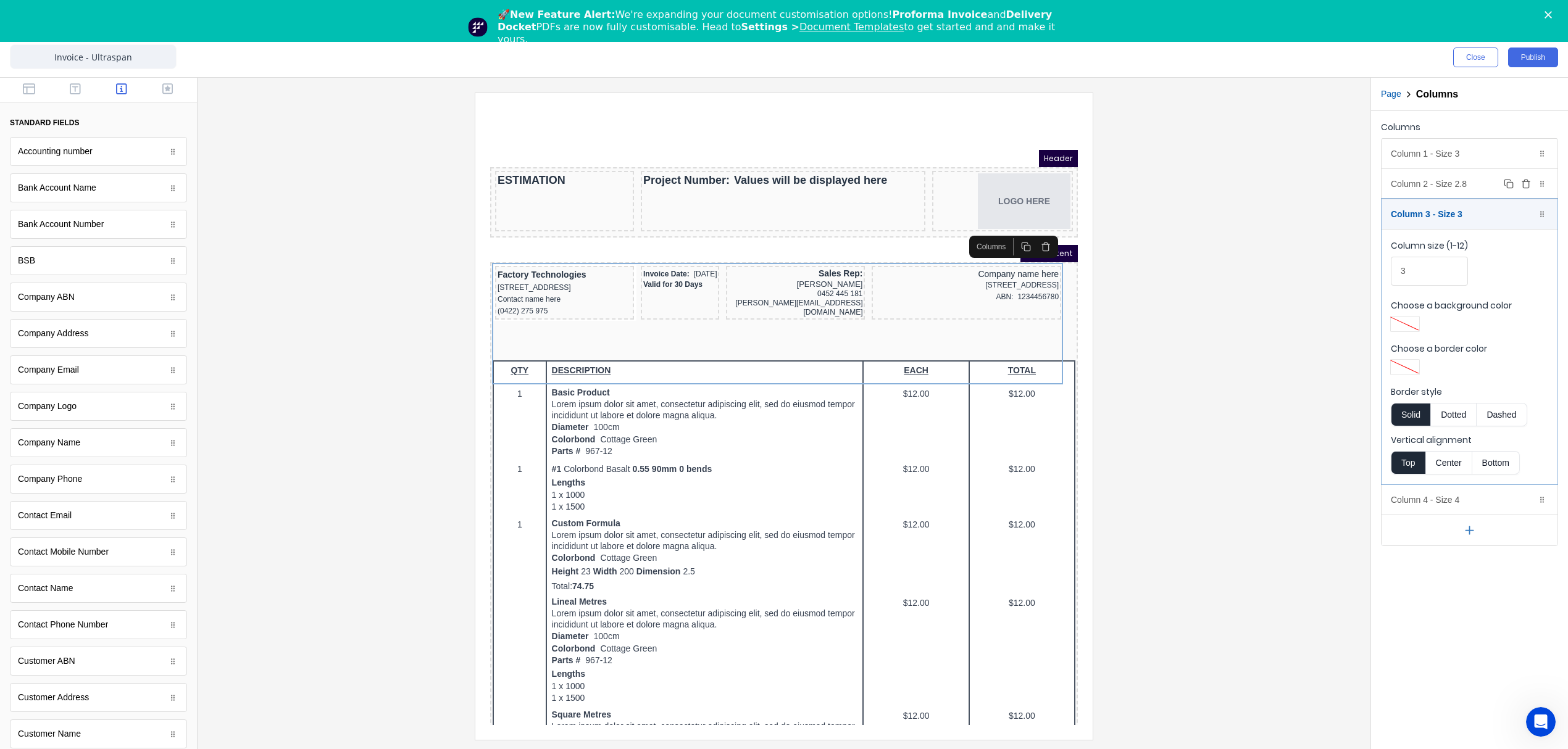
type input "3"
click at [1418, 183] on div "Column 2 - Size 2.8 Duplicate Delete" at bounding box center [1470, 184] width 176 height 30
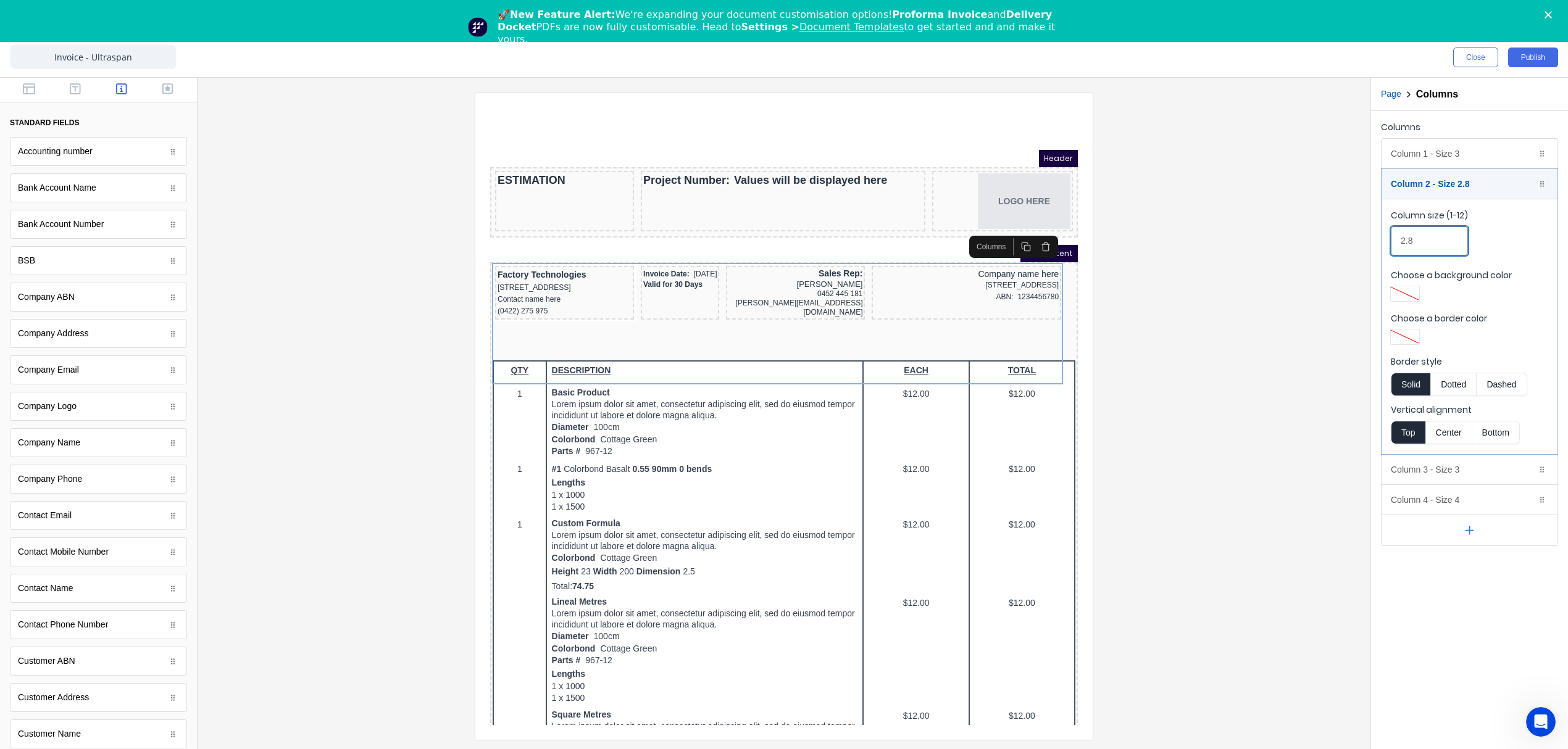
click at [1427, 237] on input "2.8" at bounding box center [1429, 241] width 77 height 29
type input "2"
click at [1204, 280] on div at bounding box center [784, 415] width 1153 height 646
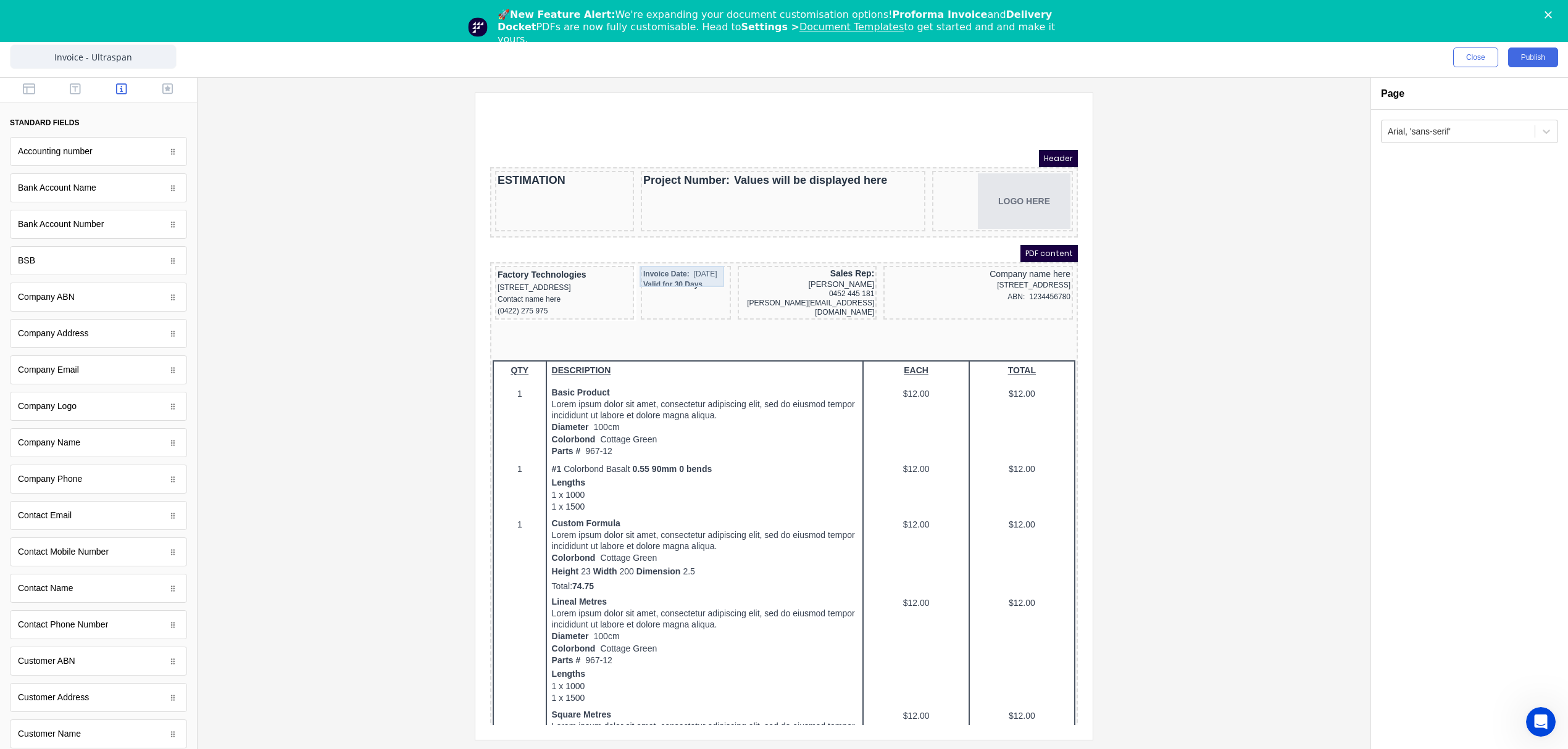
click at [655, 260] on div "Invoice Date: 29/10/2024" at bounding box center [670, 259] width 85 height 12
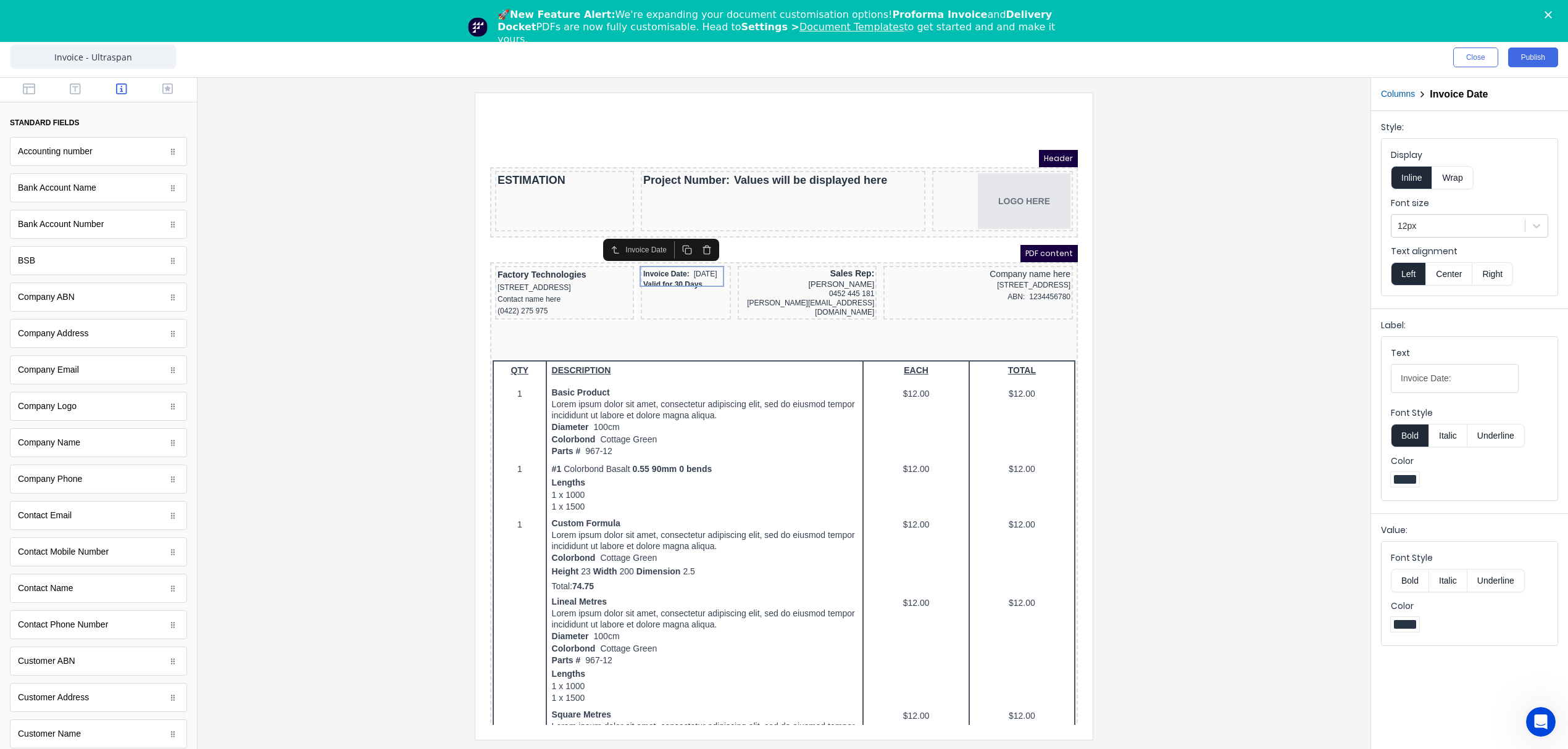
click at [1401, 90] on button "Columns" at bounding box center [1398, 93] width 34 height 13
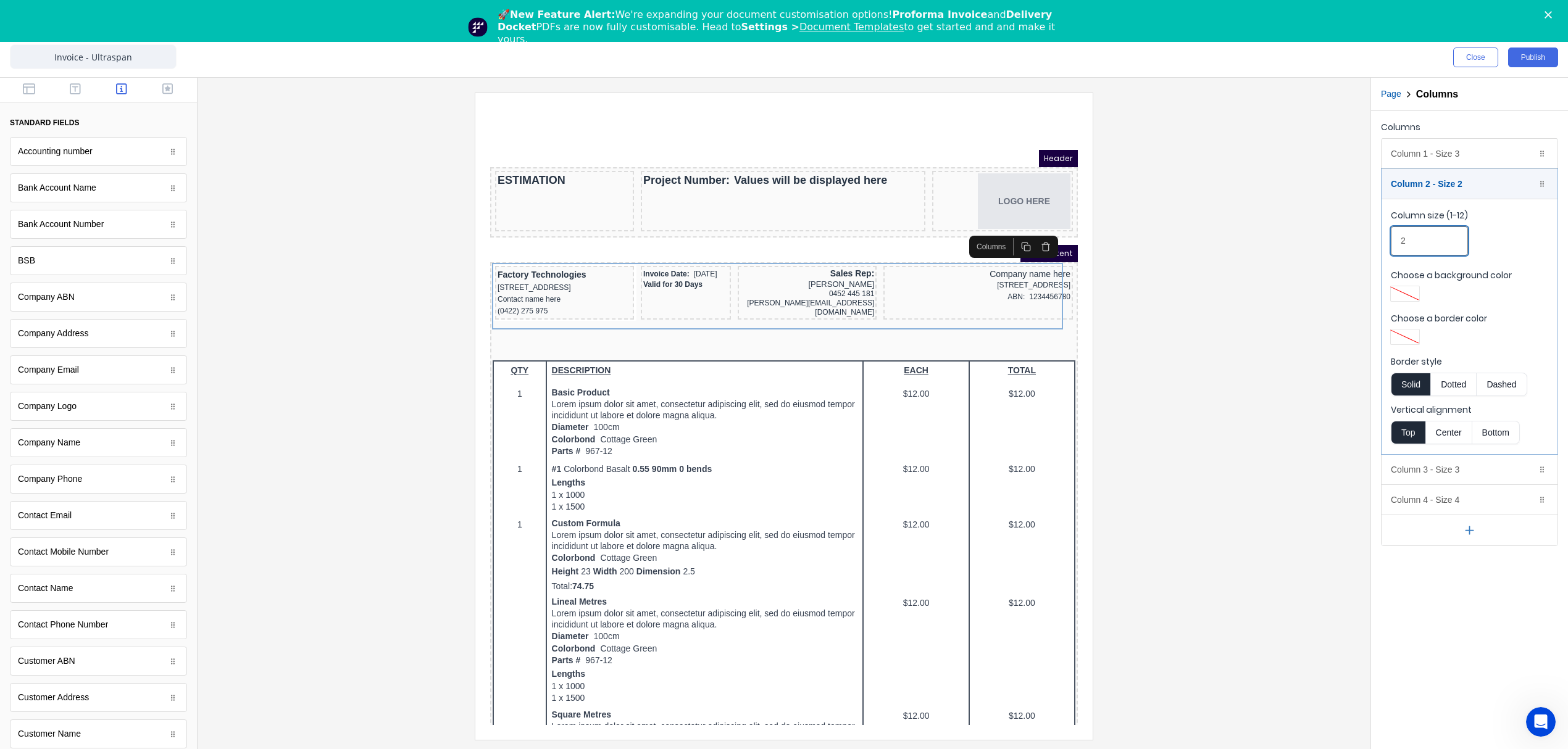
click at [1422, 244] on input "2" at bounding box center [1429, 241] width 77 height 29
type input "2"
click at [1138, 373] on div at bounding box center [784, 415] width 1153 height 646
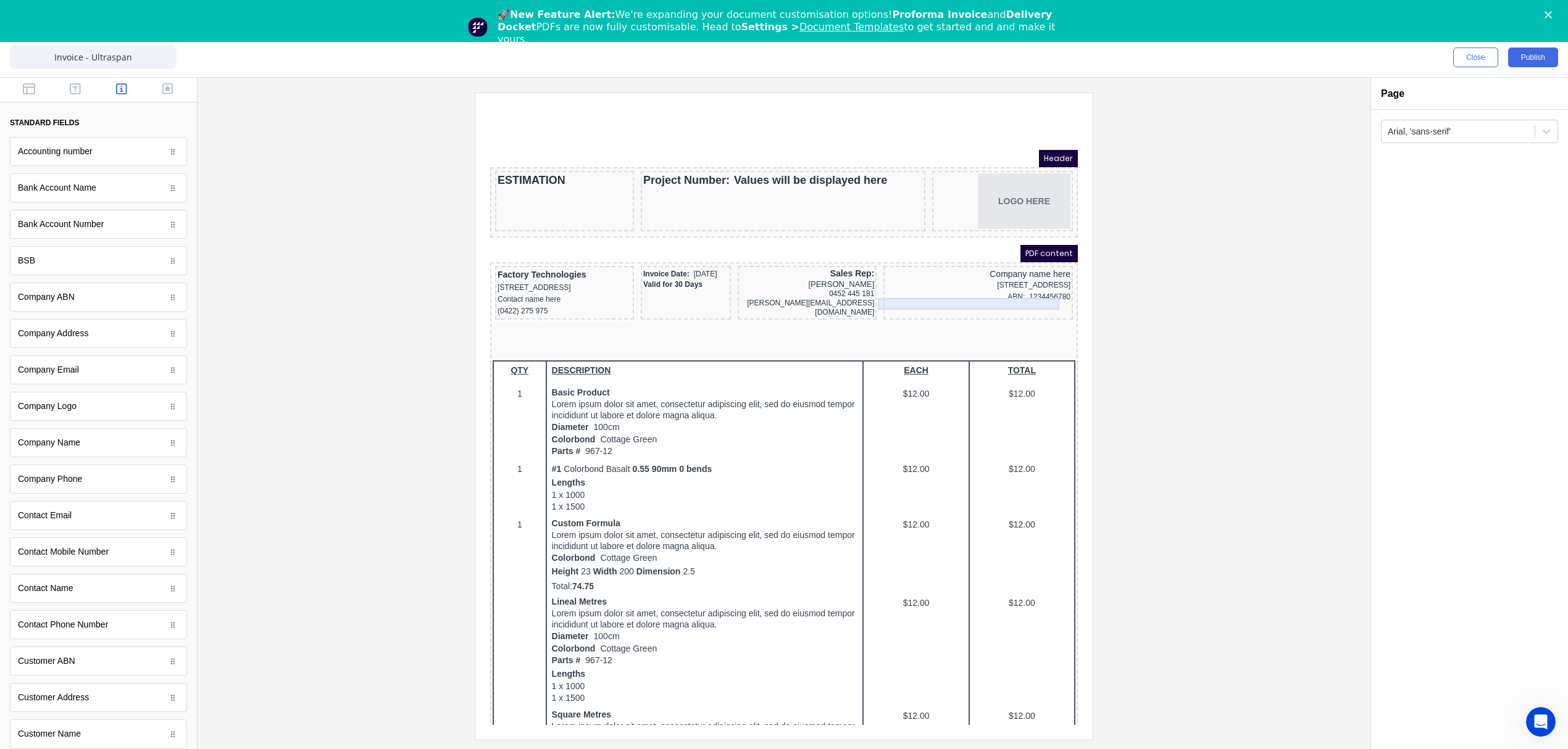
click at [901, 288] on div "ABN: 1234456780" at bounding box center [964, 282] width 185 height 12
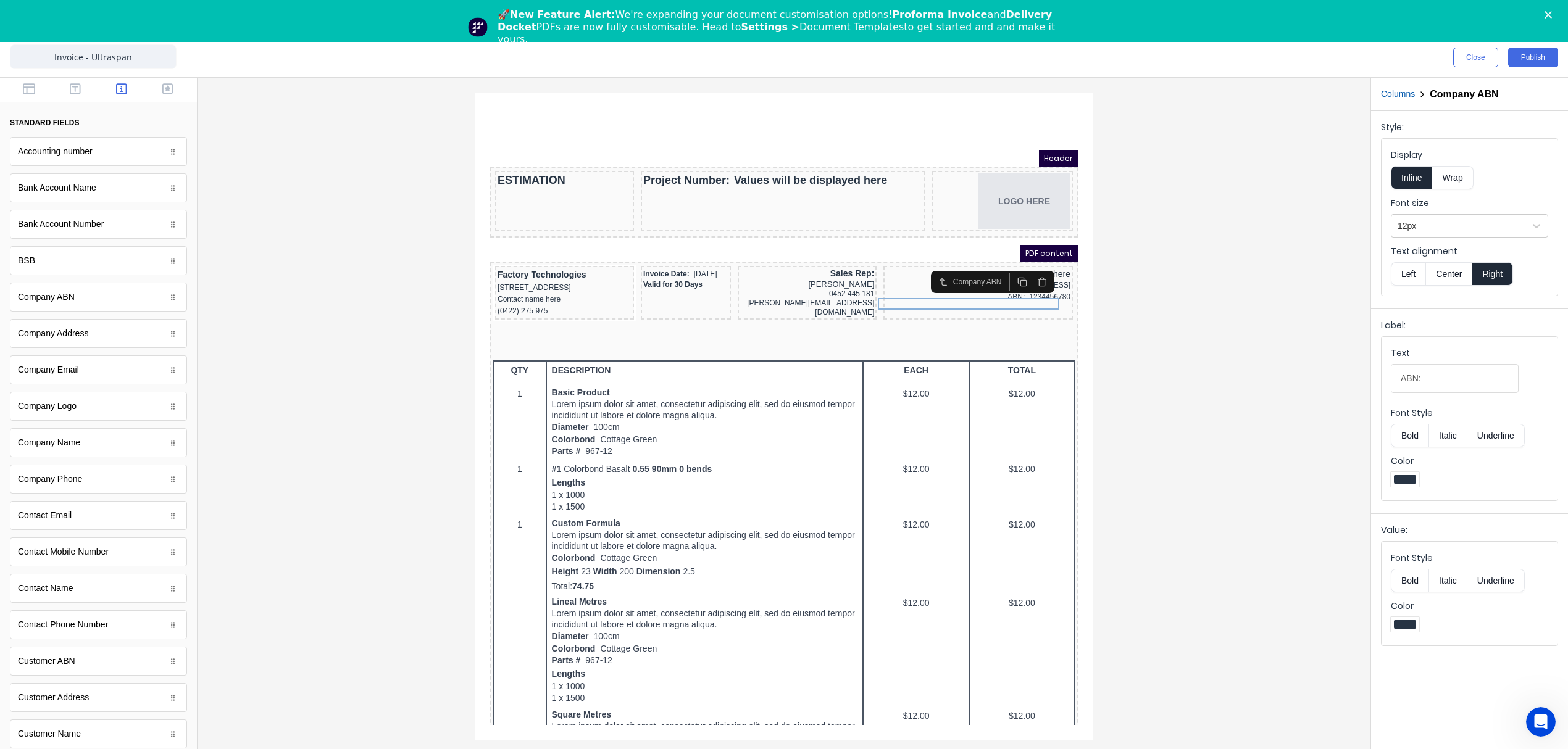
click at [1398, 92] on button "Columns" at bounding box center [1398, 93] width 34 height 13
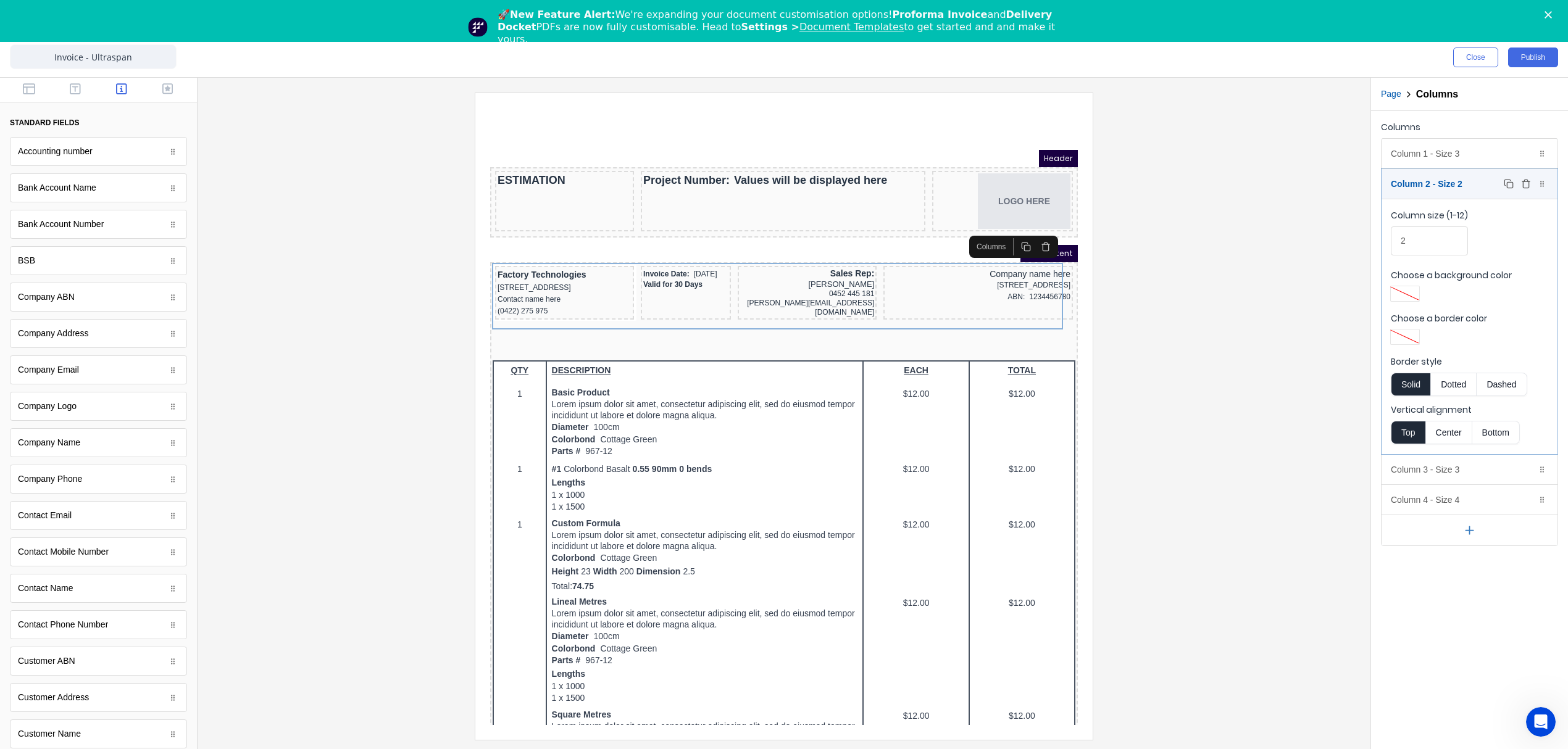
click at [1434, 183] on div "Column 2 - Size 2 Duplicate Delete" at bounding box center [1470, 184] width 176 height 30
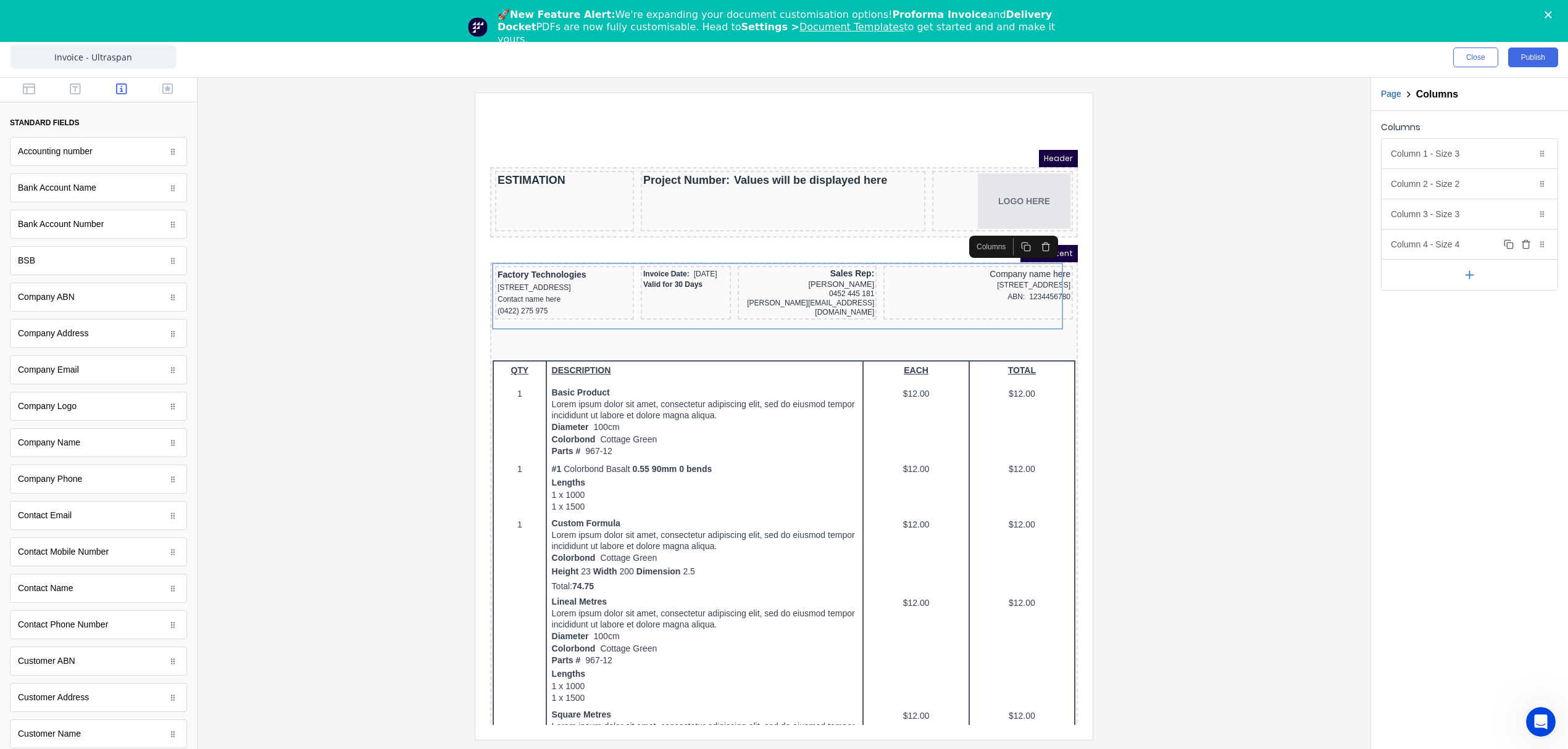
click at [1430, 250] on div "Column 4 - Size 4 Duplicate Delete" at bounding box center [1470, 244] width 176 height 30
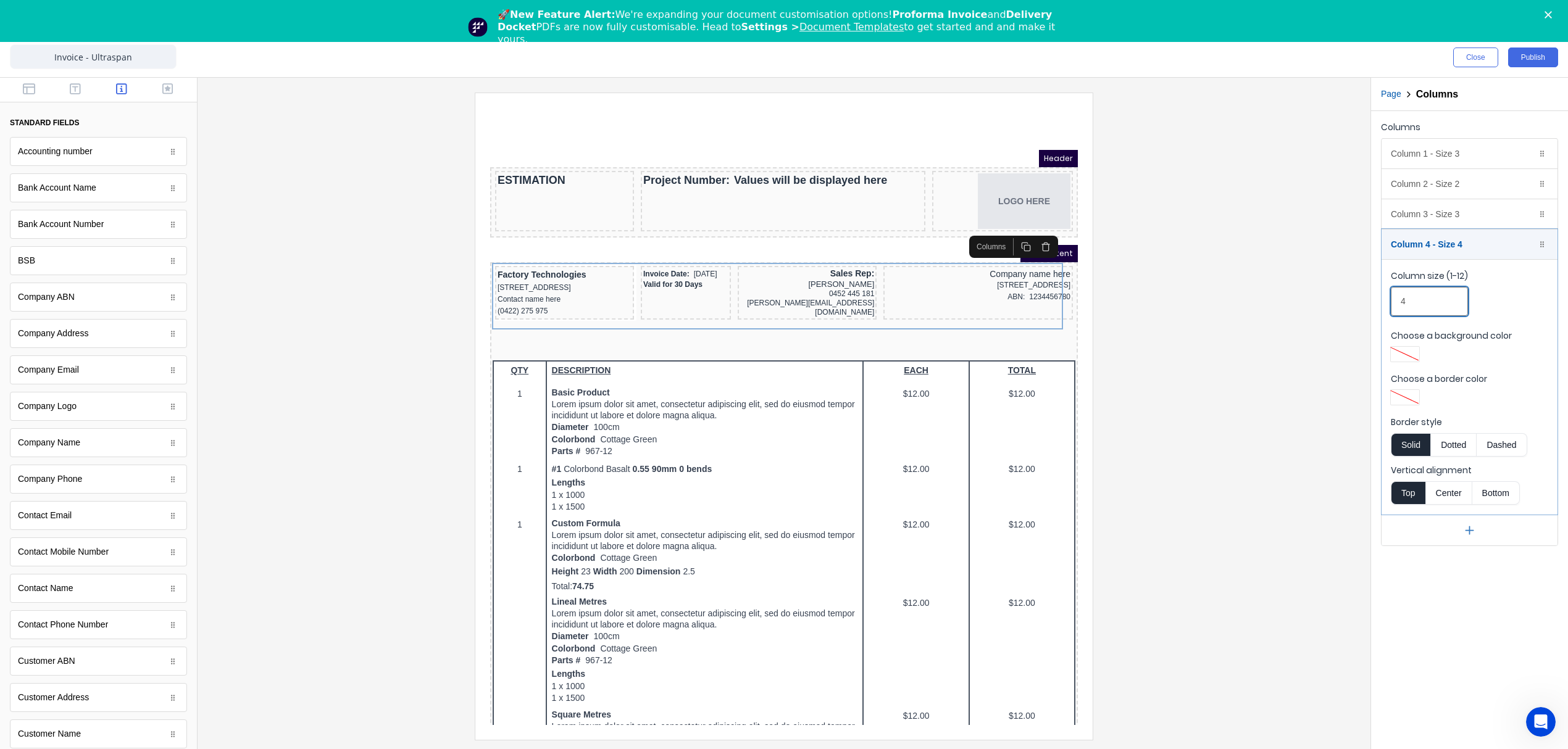
click at [1415, 303] on input "4" at bounding box center [1429, 302] width 77 height 29
drag, startPoint x: 1418, startPoint y: 302, endPoint x: 1395, endPoint y: 307, distance: 23.5
click at [1395, 307] on input "4" at bounding box center [1429, 302] width 77 height 29
type input "3.5"
click at [751, 285] on div "[PERSON_NAME][EMAIL_ADDRESS][DOMAIN_NAME]" at bounding box center [792, 293] width 134 height 19
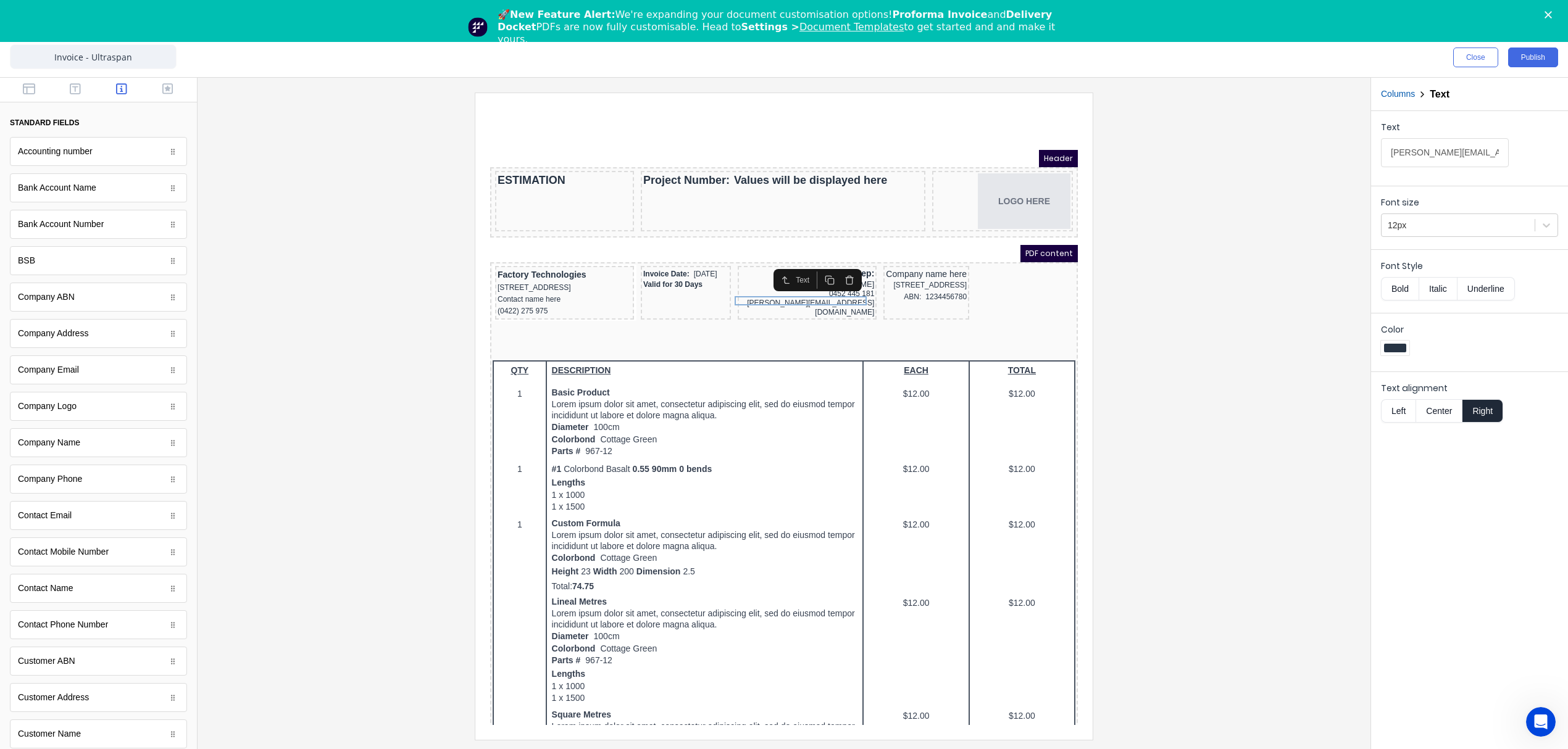
click at [1393, 97] on button "Columns" at bounding box center [1398, 93] width 34 height 13
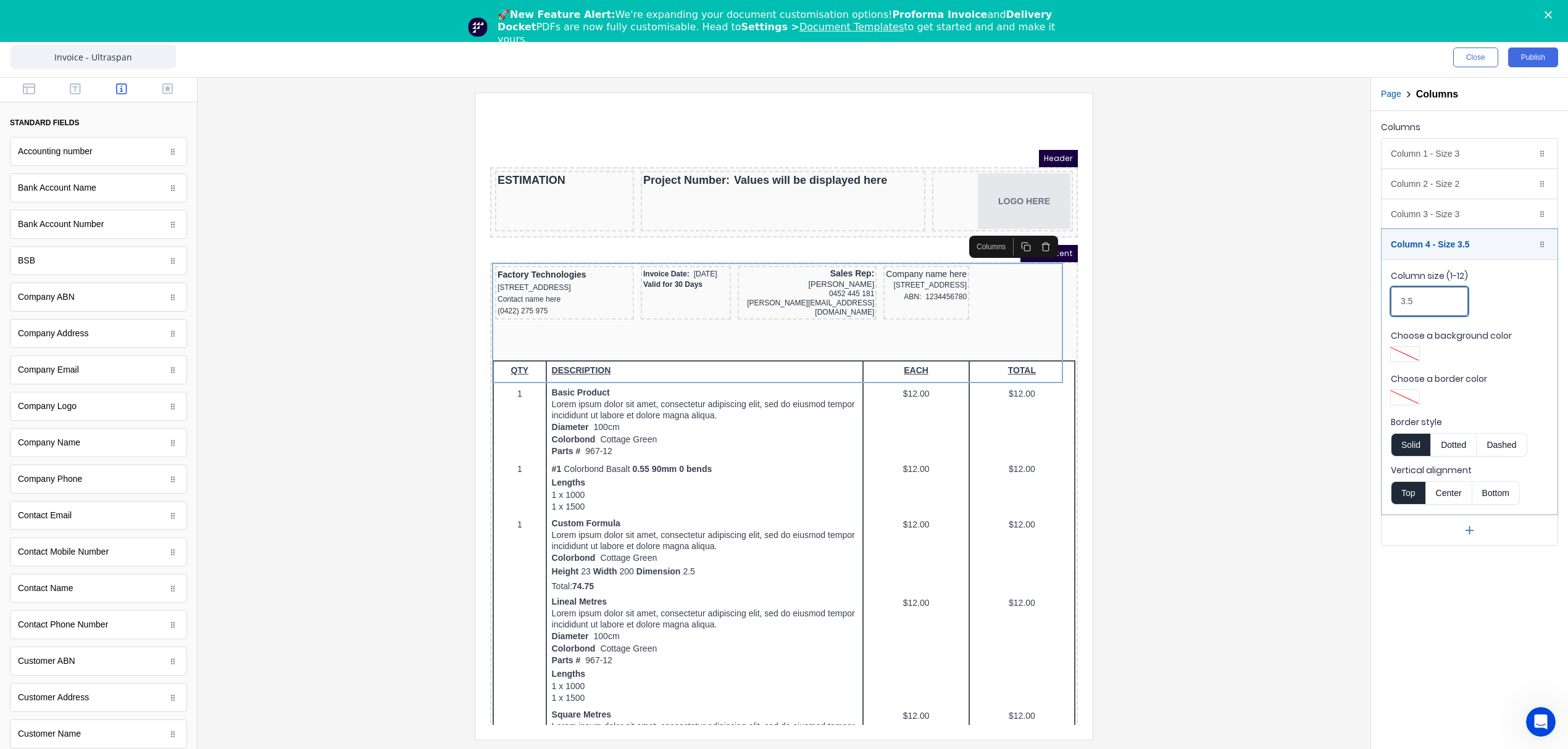
click at [1427, 298] on input "3.5" at bounding box center [1429, 302] width 77 height 29
drag, startPoint x: 1415, startPoint y: 300, endPoint x: 1377, endPoint y: 301, distance: 38.0
click at [1377, 301] on div "Columns Column 1 - Size 3 Duplicate Delete Column size (1-12) 3 Choose a backgr…" at bounding box center [1469, 332] width 197 height 442
type input "3.9"
click at [1433, 216] on div "Column 3 - Size 3 Duplicate Delete" at bounding box center [1470, 214] width 176 height 30
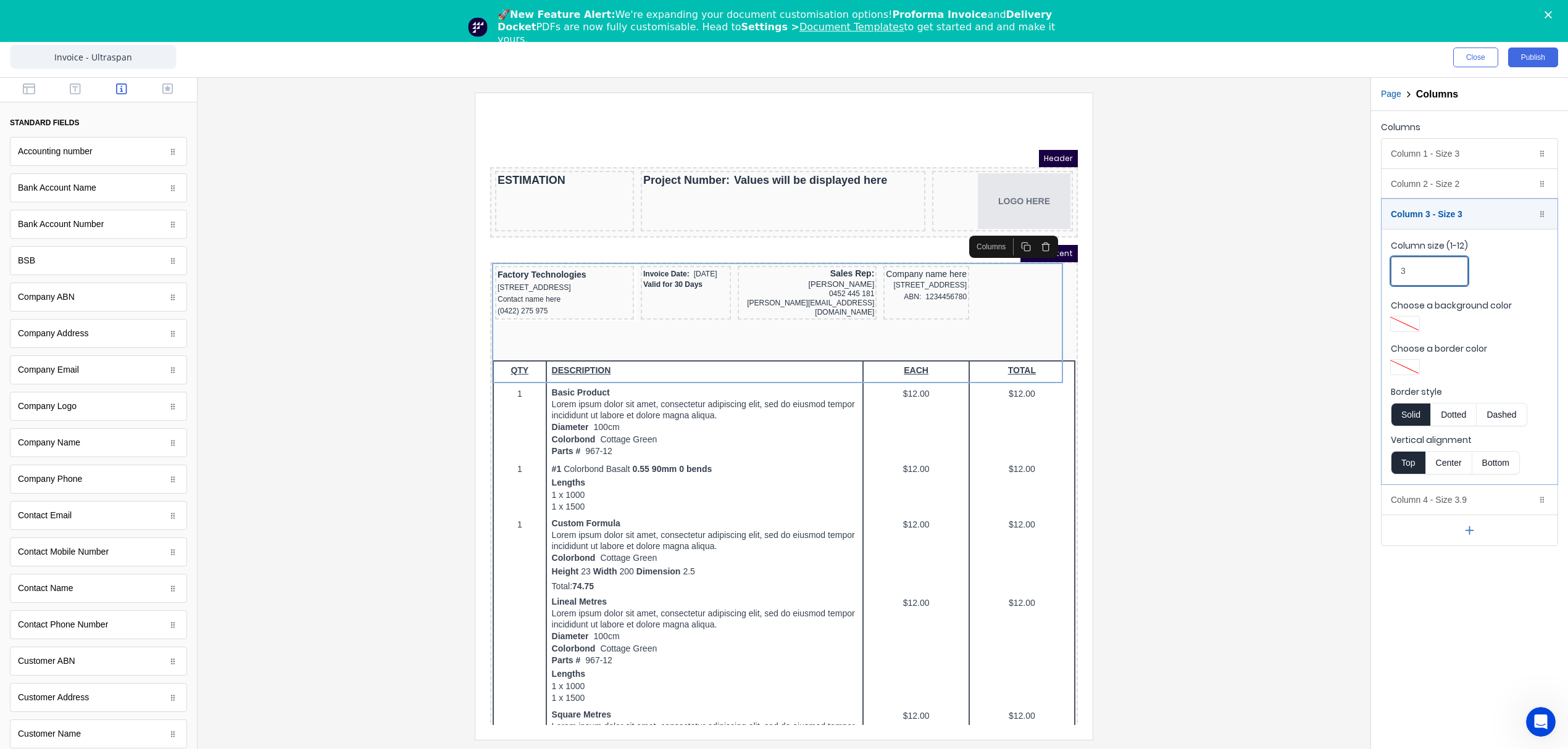
click at [1425, 267] on input "3" at bounding box center [1429, 271] width 77 height 29
drag, startPoint x: 1396, startPoint y: 275, endPoint x: 1386, endPoint y: 275, distance: 10.0
click at [1386, 275] on fieldset "Column size (1-12) 3 Choose a background color Choose a border color Border sty…" at bounding box center [1470, 356] width 176 height 255
type input "2.5"
click at [1237, 305] on div at bounding box center [784, 415] width 1153 height 646
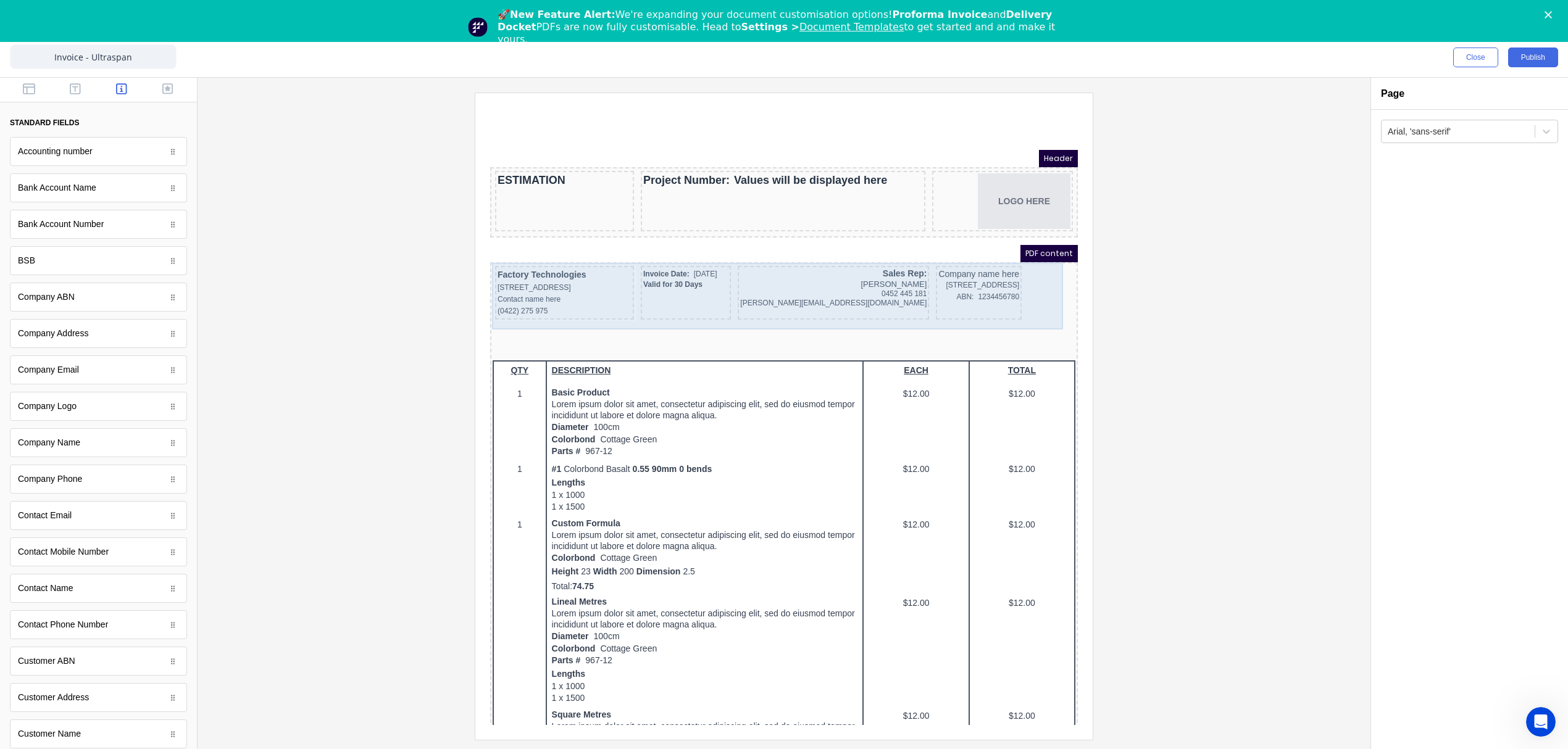
click at [662, 296] on div "Invoice Date: 29/10/2024 Valid for 30 Days" at bounding box center [670, 277] width 90 height 53
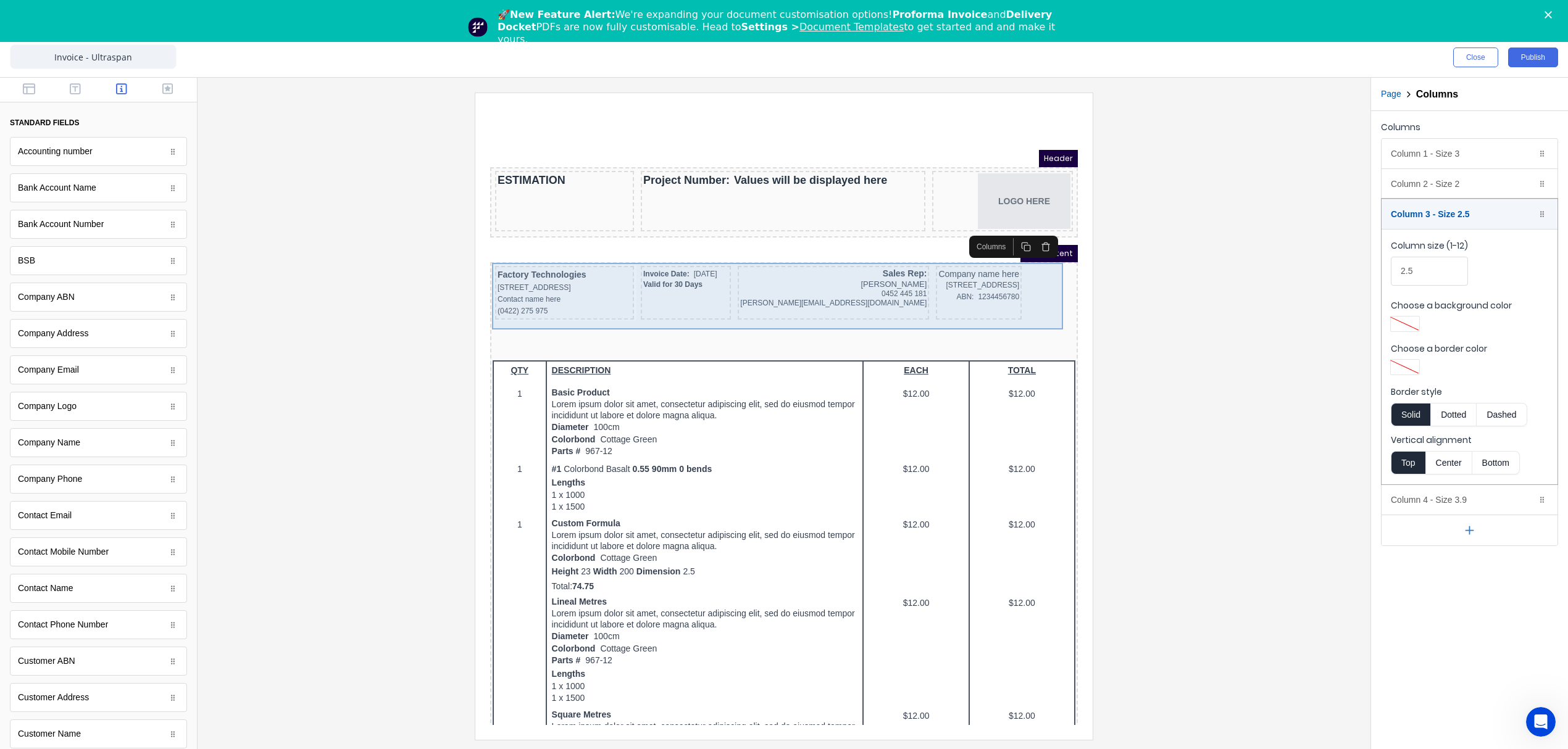
click at [664, 275] on div "Valid for 30 Days" at bounding box center [670, 269] width 85 height 9
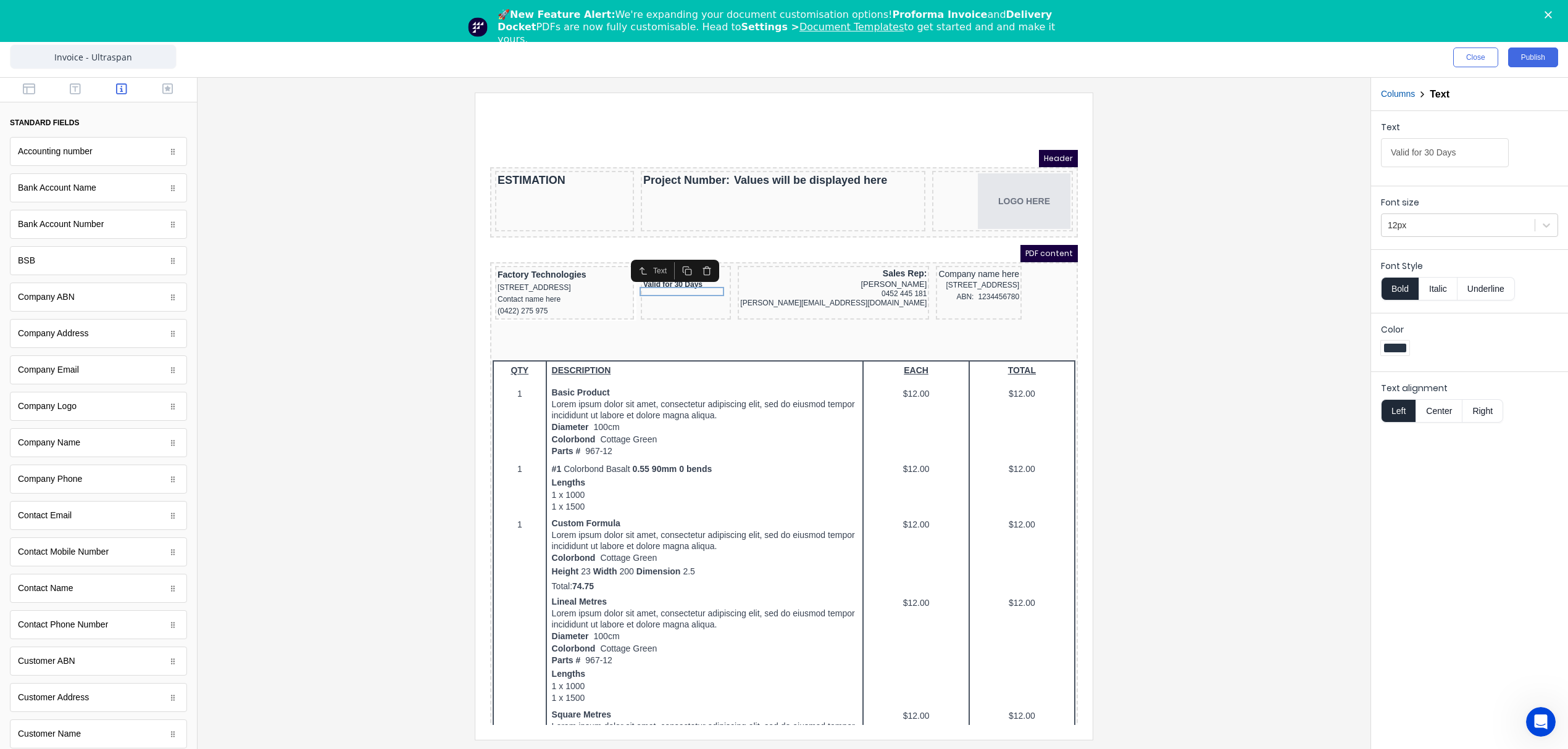
click at [1404, 92] on button "Columns" at bounding box center [1398, 93] width 34 height 13
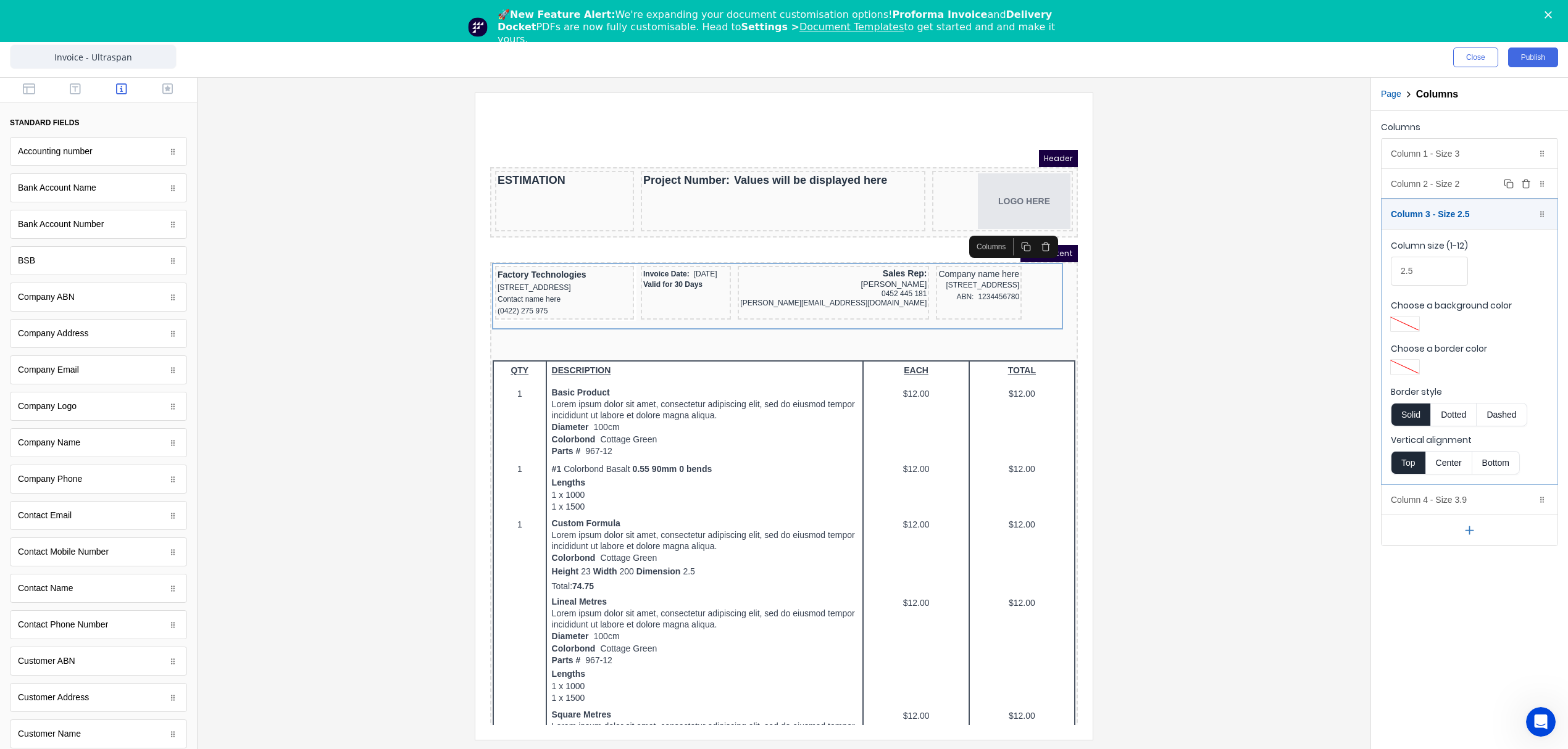
click at [1418, 189] on div "Column 2 - Size 2 Duplicate Delete" at bounding box center [1470, 184] width 176 height 30
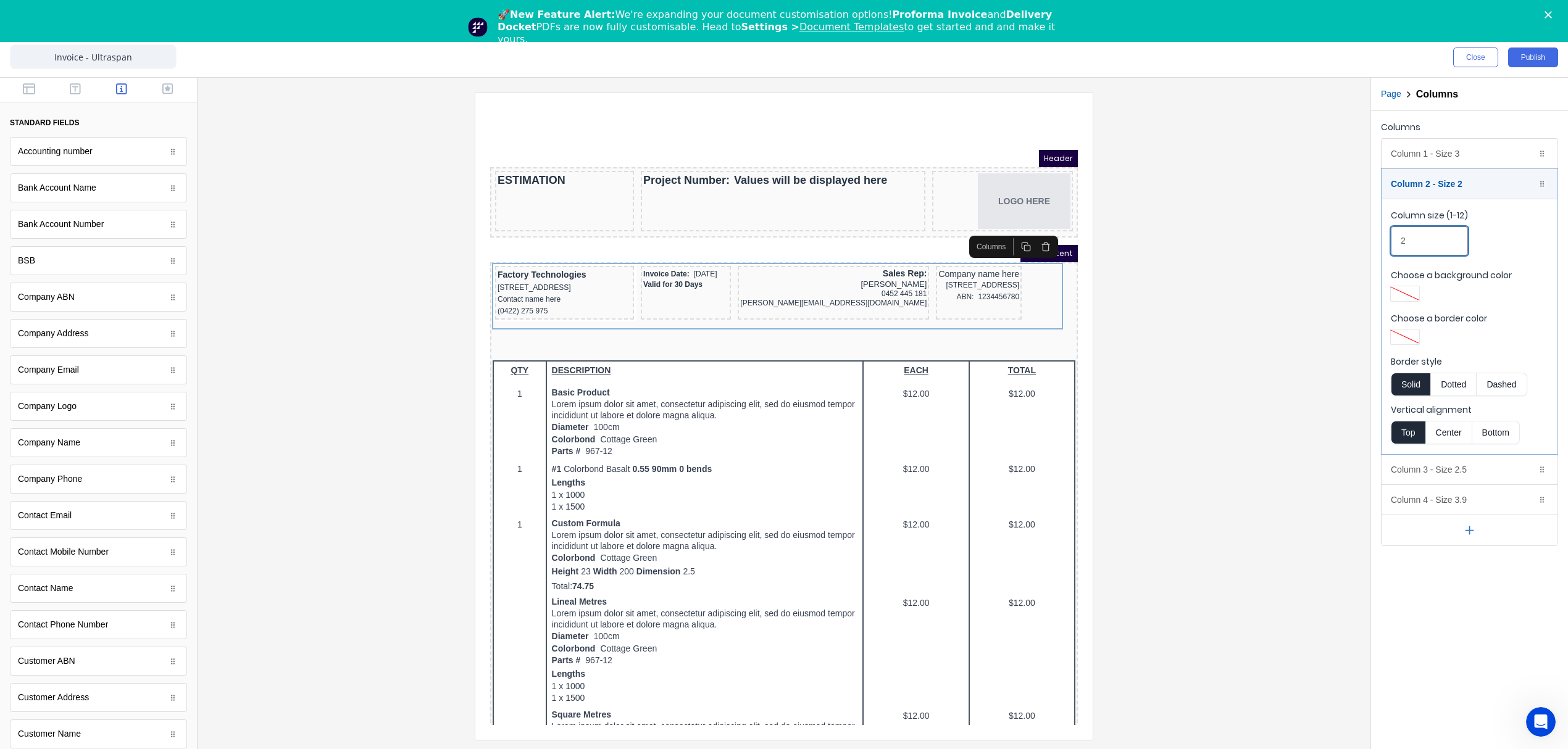
click at [1421, 241] on input "2" at bounding box center [1429, 241] width 77 height 29
type input "2.5"
click at [1178, 311] on div at bounding box center [784, 415] width 1153 height 646
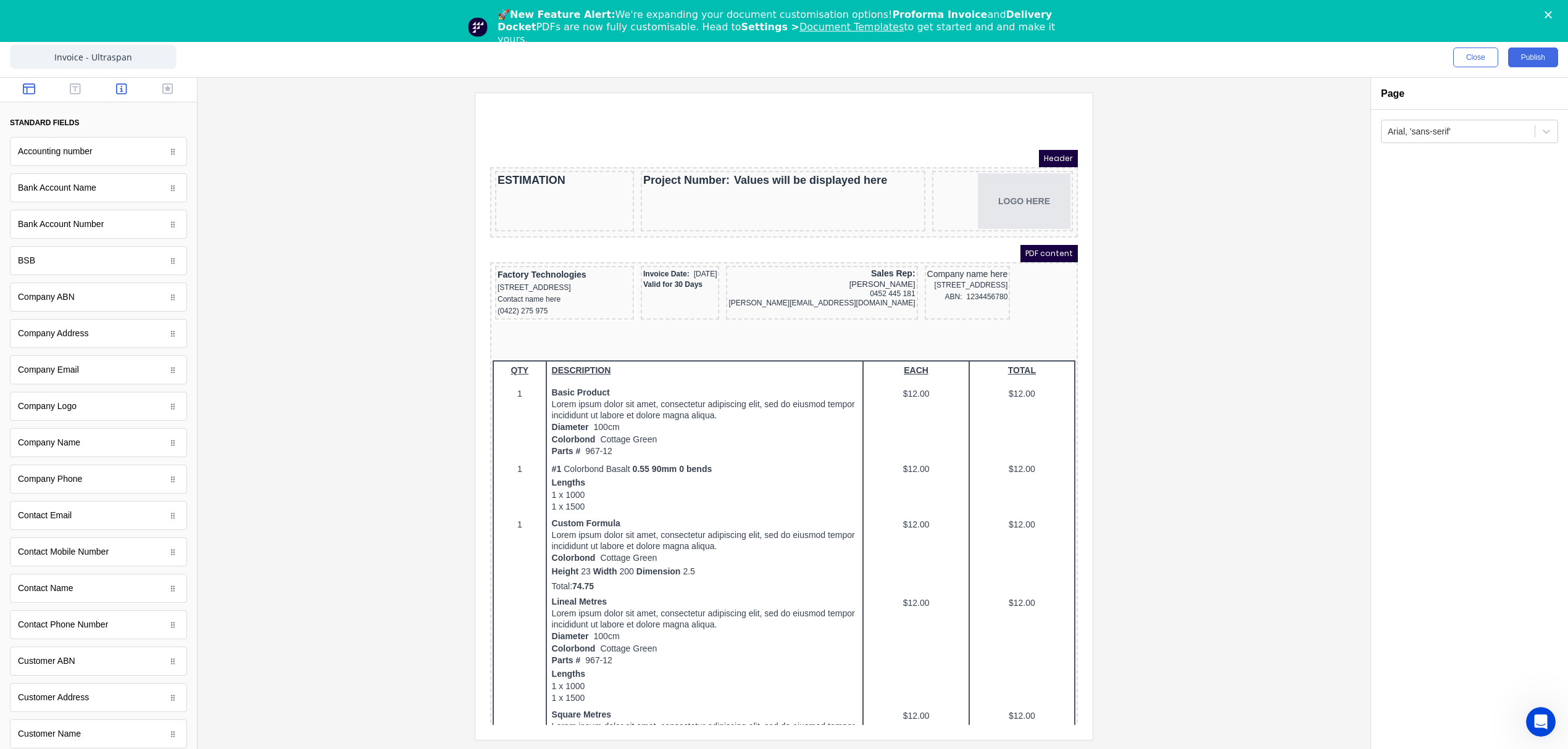
click at [28, 92] on icon "button" at bounding box center [29, 89] width 13 height 13
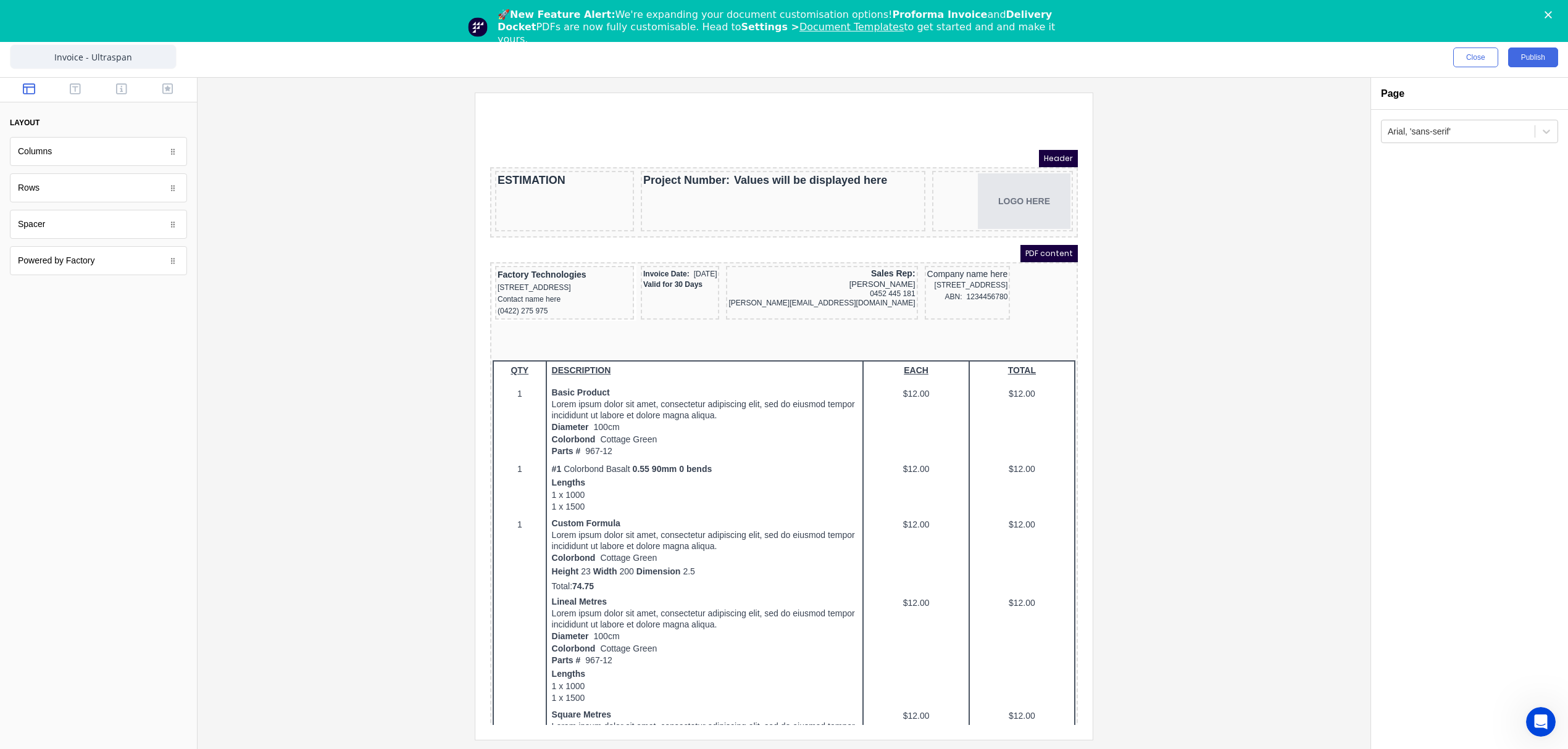
click at [37, 190] on div "Rows" at bounding box center [28, 187] width 21 height 13
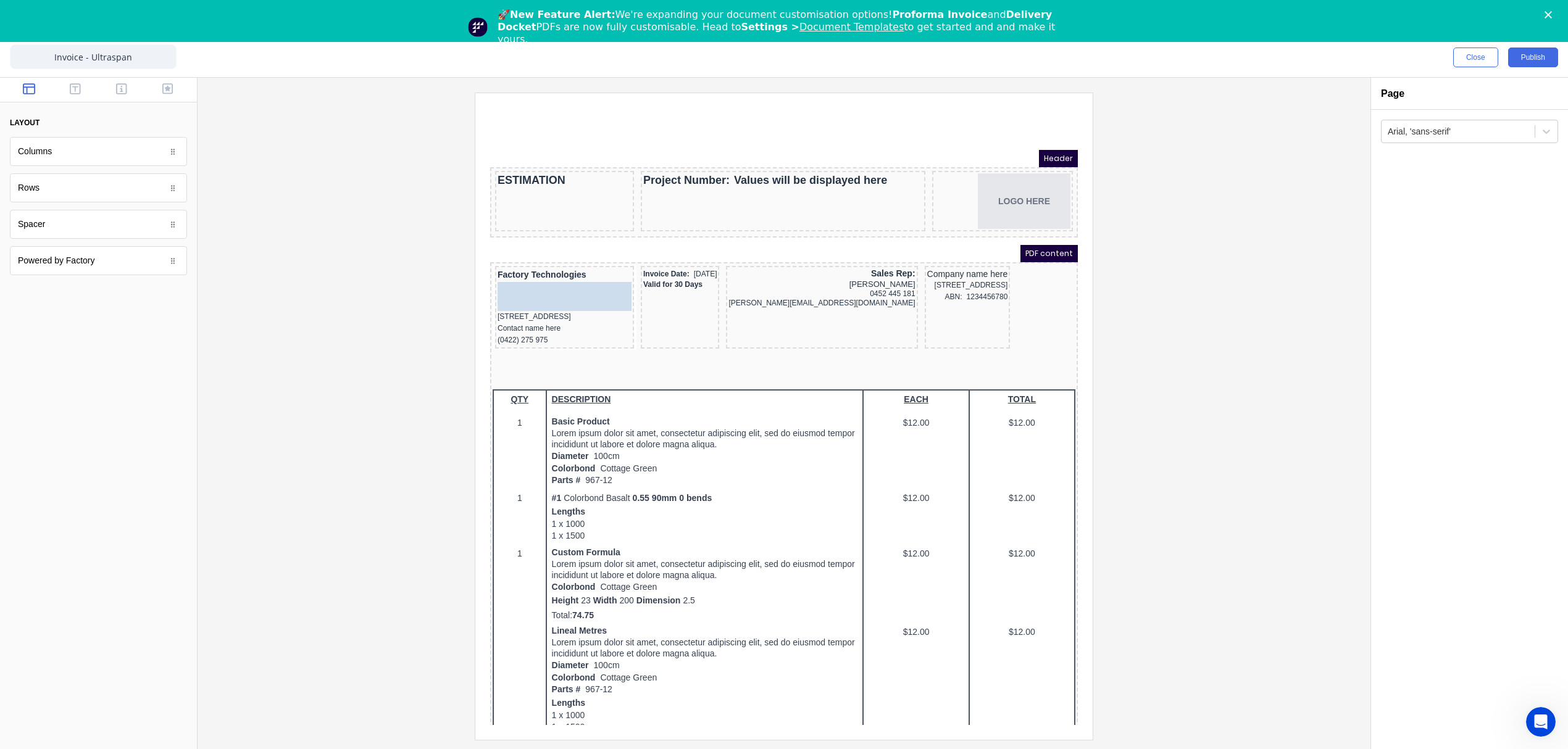
drag, startPoint x: 37, startPoint y: 190, endPoint x: 65, endPoint y: 185, distance: 28.4
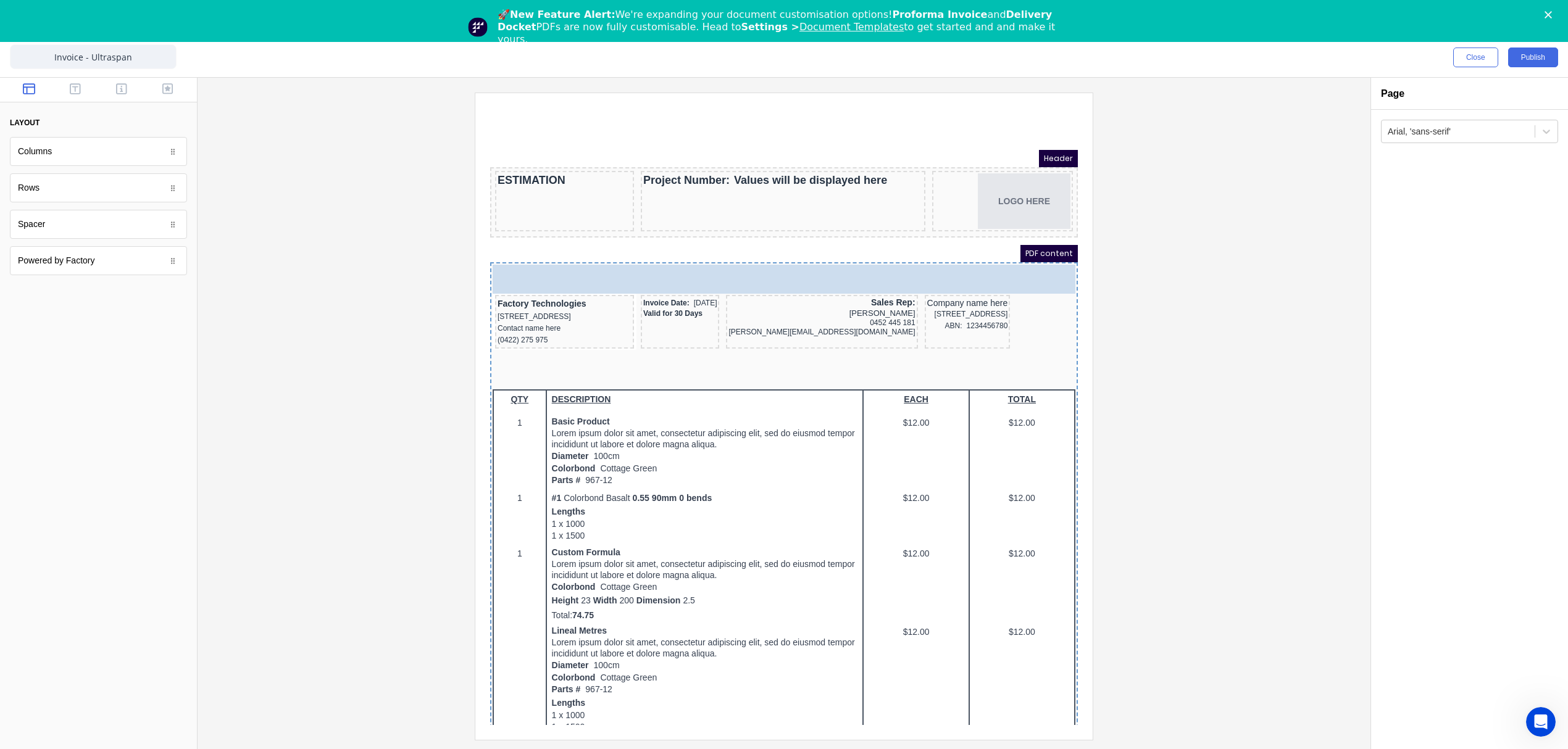
drag, startPoint x: 75, startPoint y: 151, endPoint x: 436, endPoint y: 143, distance: 361.1
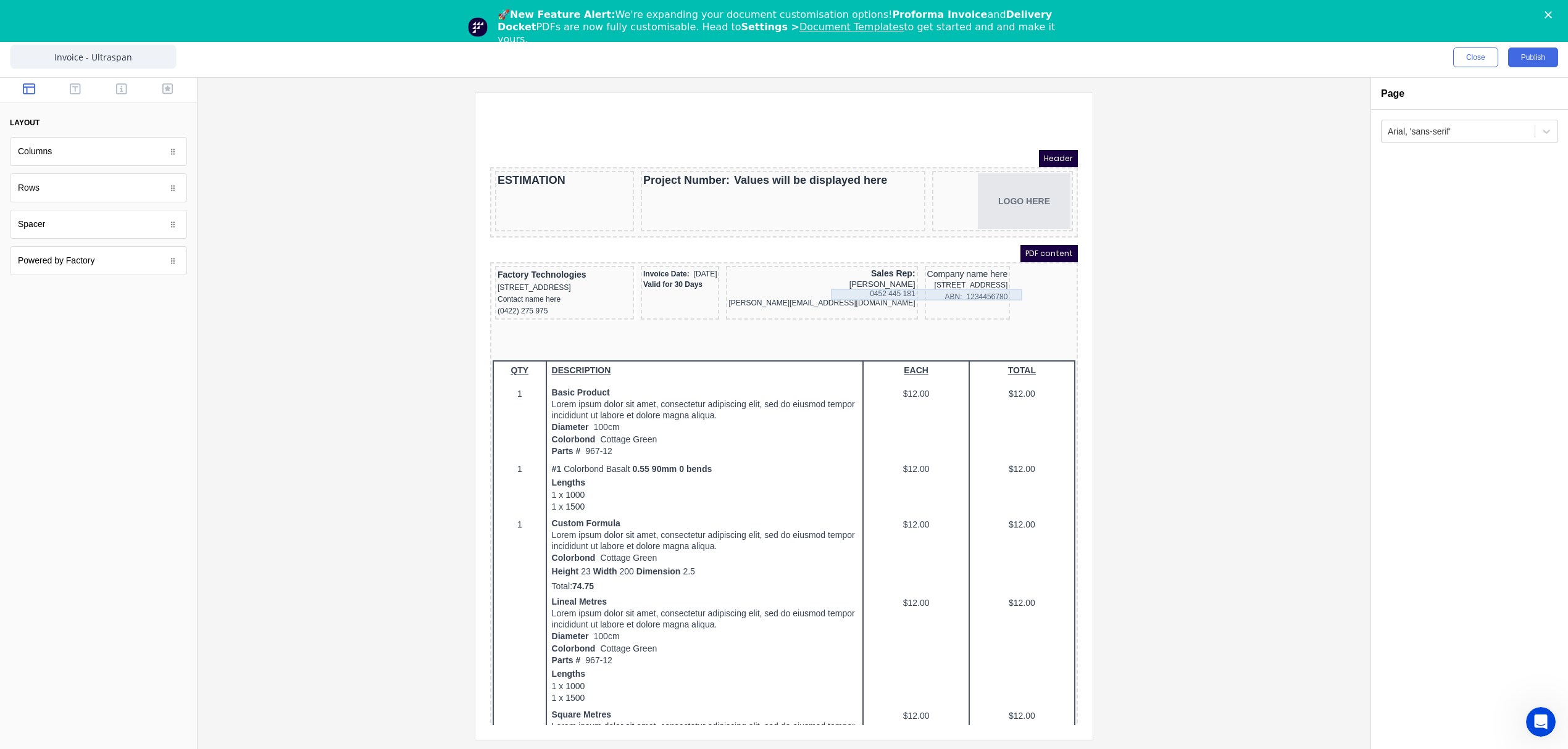
click at [912, 285] on div "ABN: 1234456780" at bounding box center [952, 282] width 81 height 12
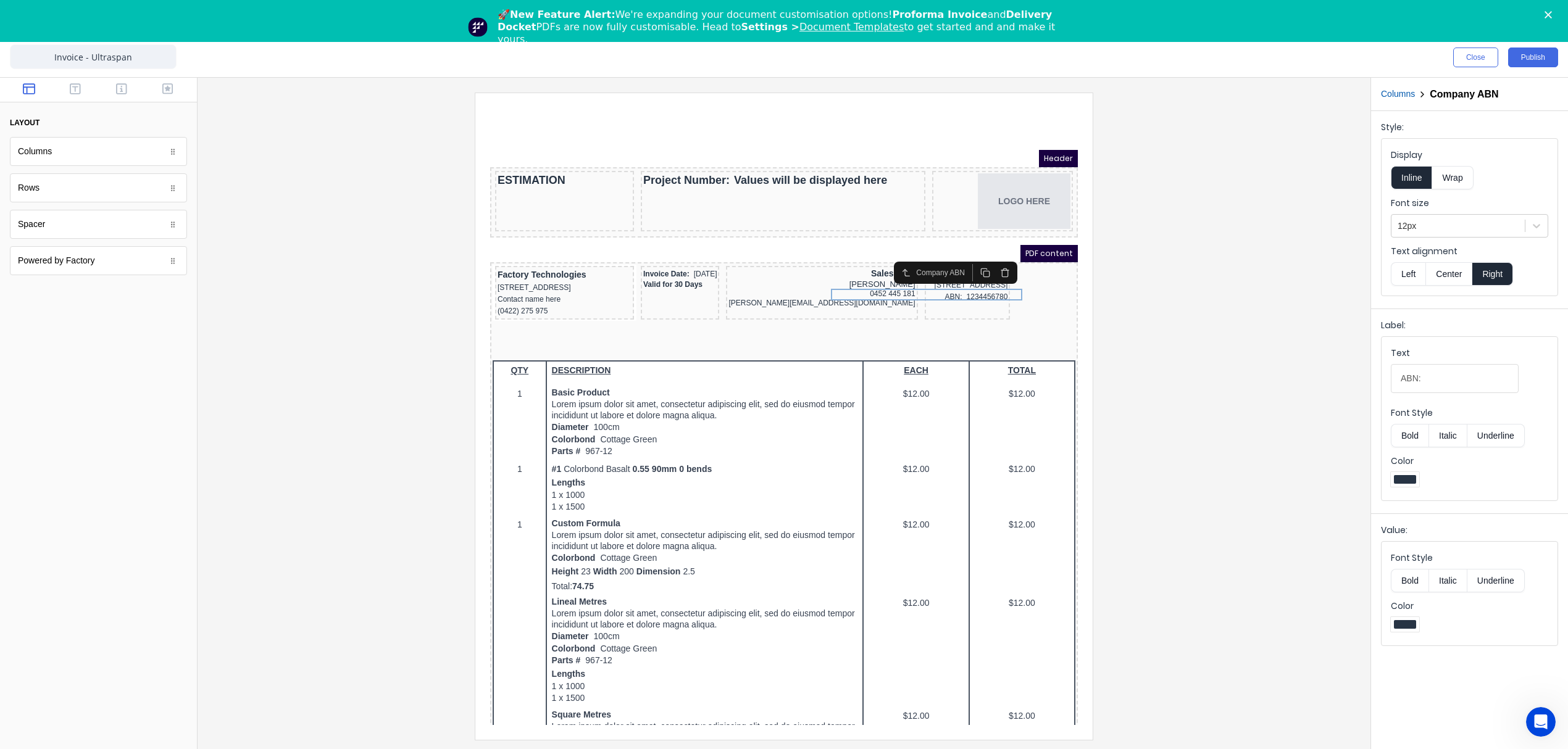
click at [1398, 94] on button "Columns" at bounding box center [1398, 93] width 34 height 13
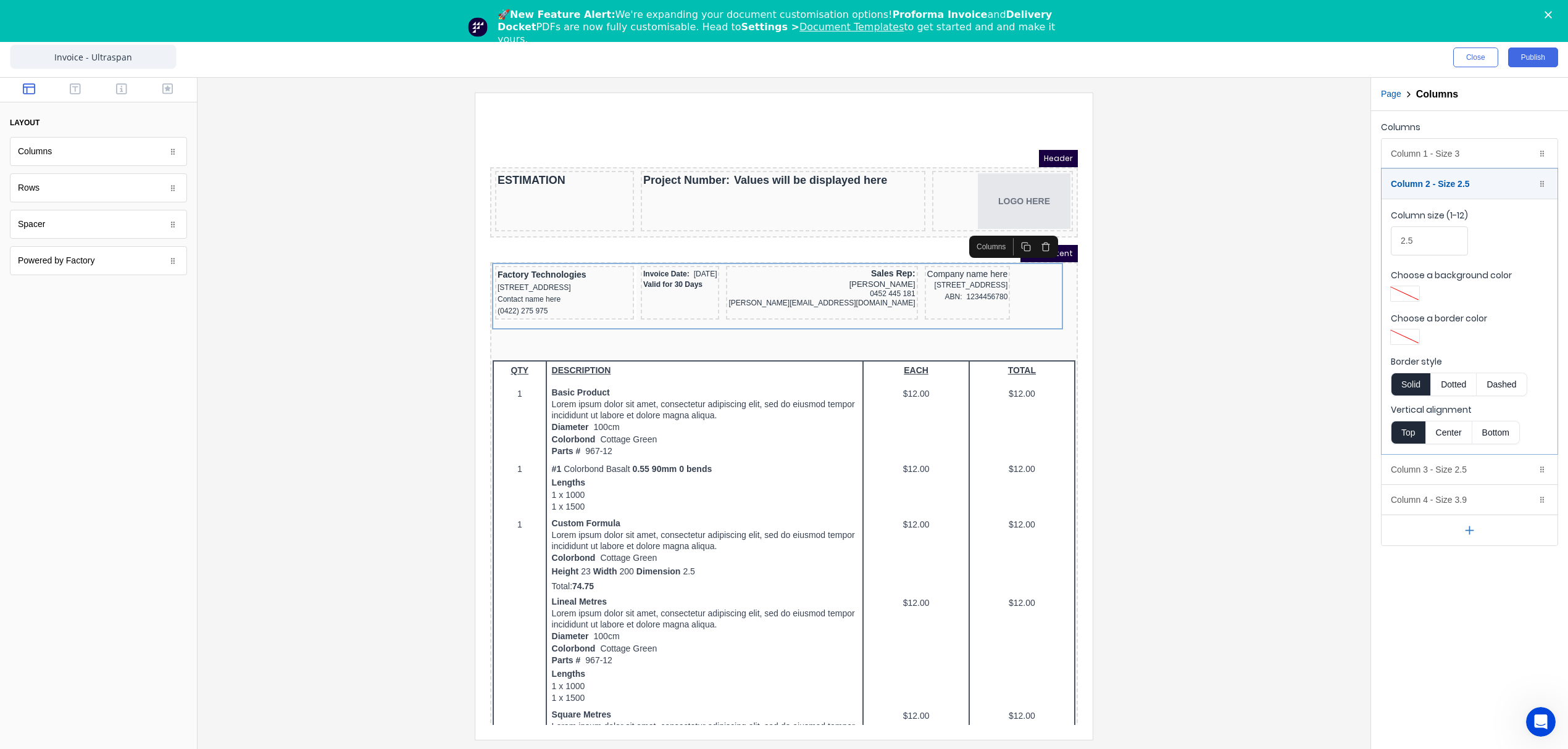
click at [1480, 532] on button "button" at bounding box center [1470, 530] width 176 height 31
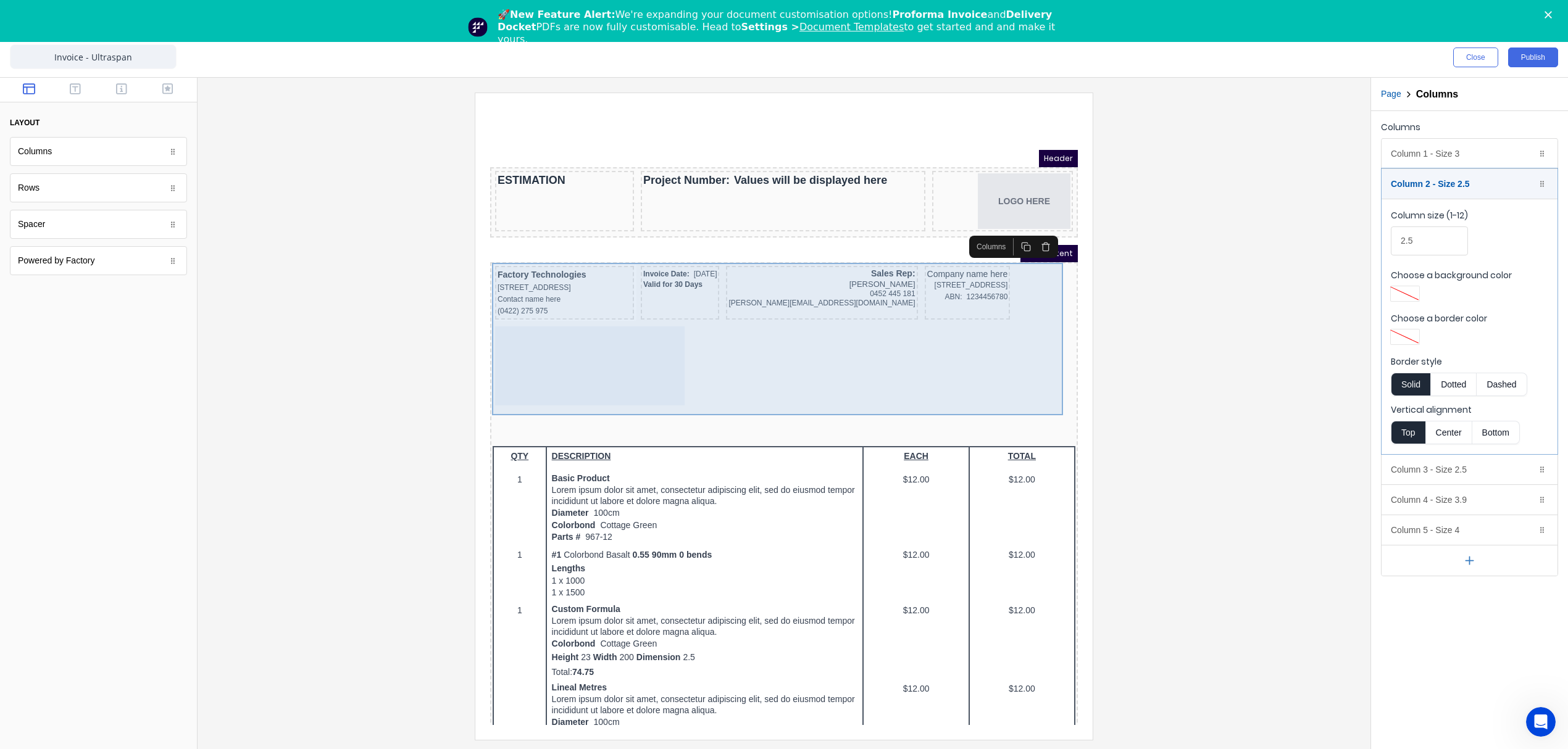
click at [587, 347] on div at bounding box center [575, 351] width 190 height 79
click at [631, 378] on div at bounding box center [575, 351] width 190 height 79
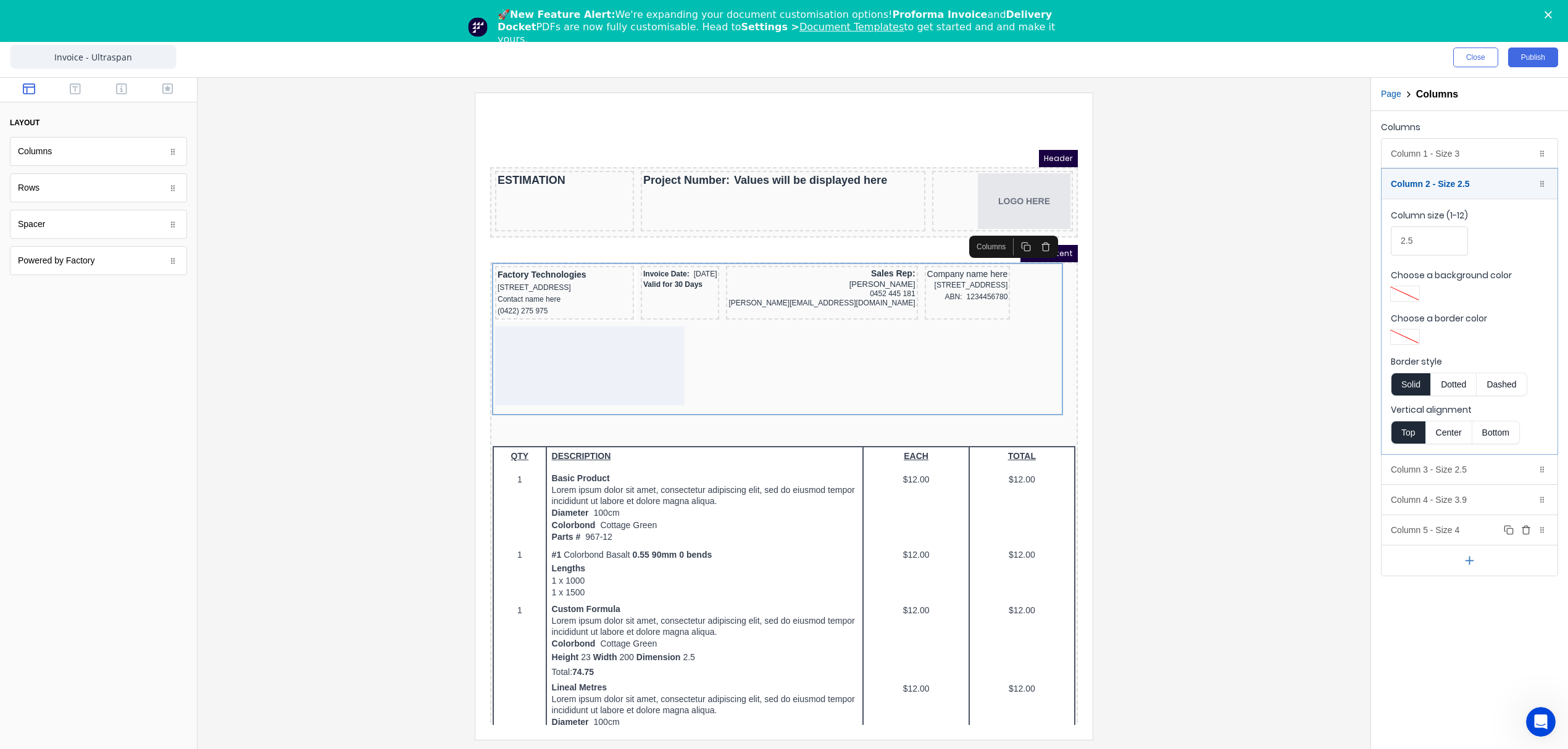
click at [1460, 530] on div "Column 5 - Size 4 Duplicate Delete" at bounding box center [1470, 530] width 176 height 30
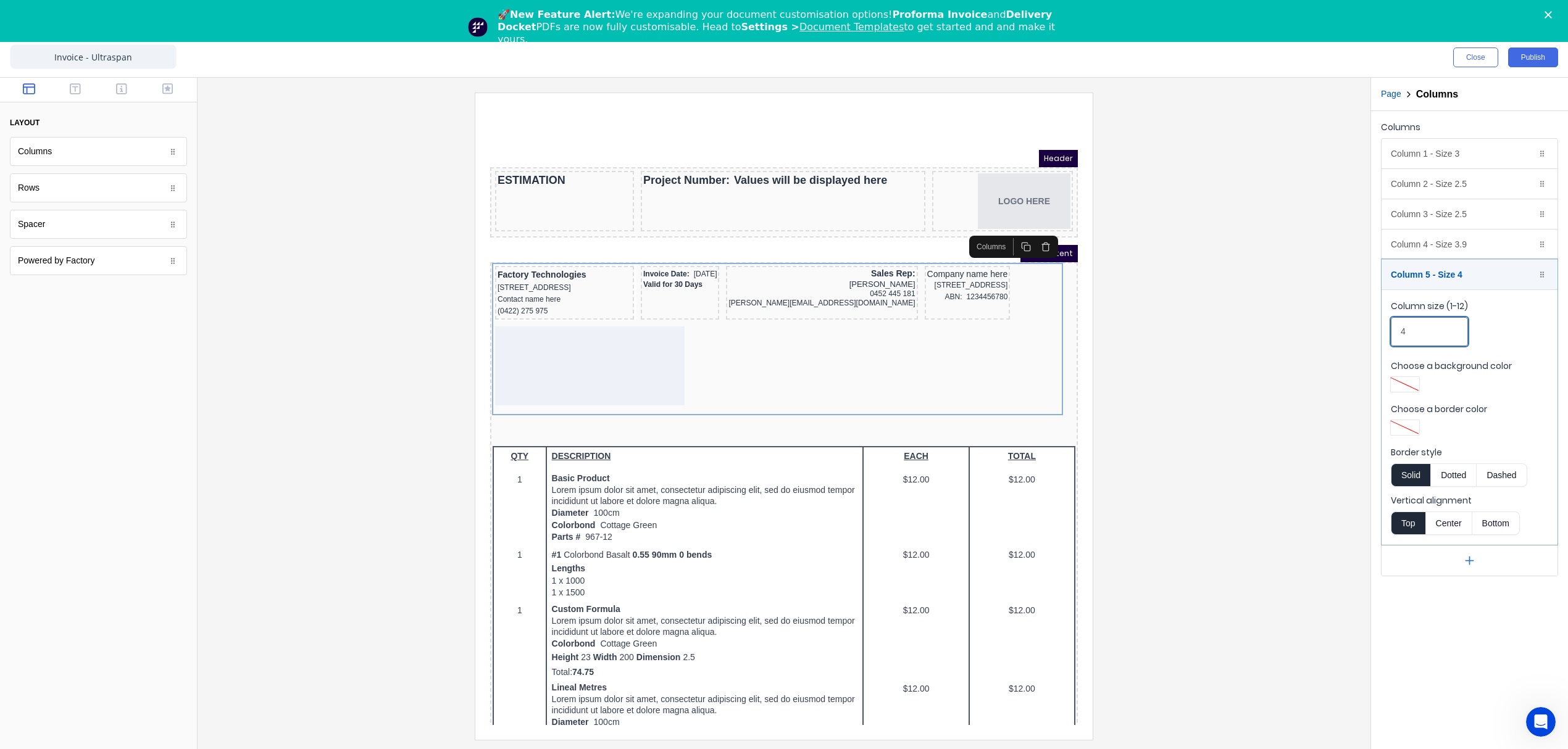
drag, startPoint x: 1416, startPoint y: 330, endPoint x: 1379, endPoint y: 336, distance: 37.5
click at [1379, 336] on div "Columns Column 1 - Size 3 Duplicate Delete Column size (1-12) 3 Choose a backgr…" at bounding box center [1469, 347] width 197 height 473
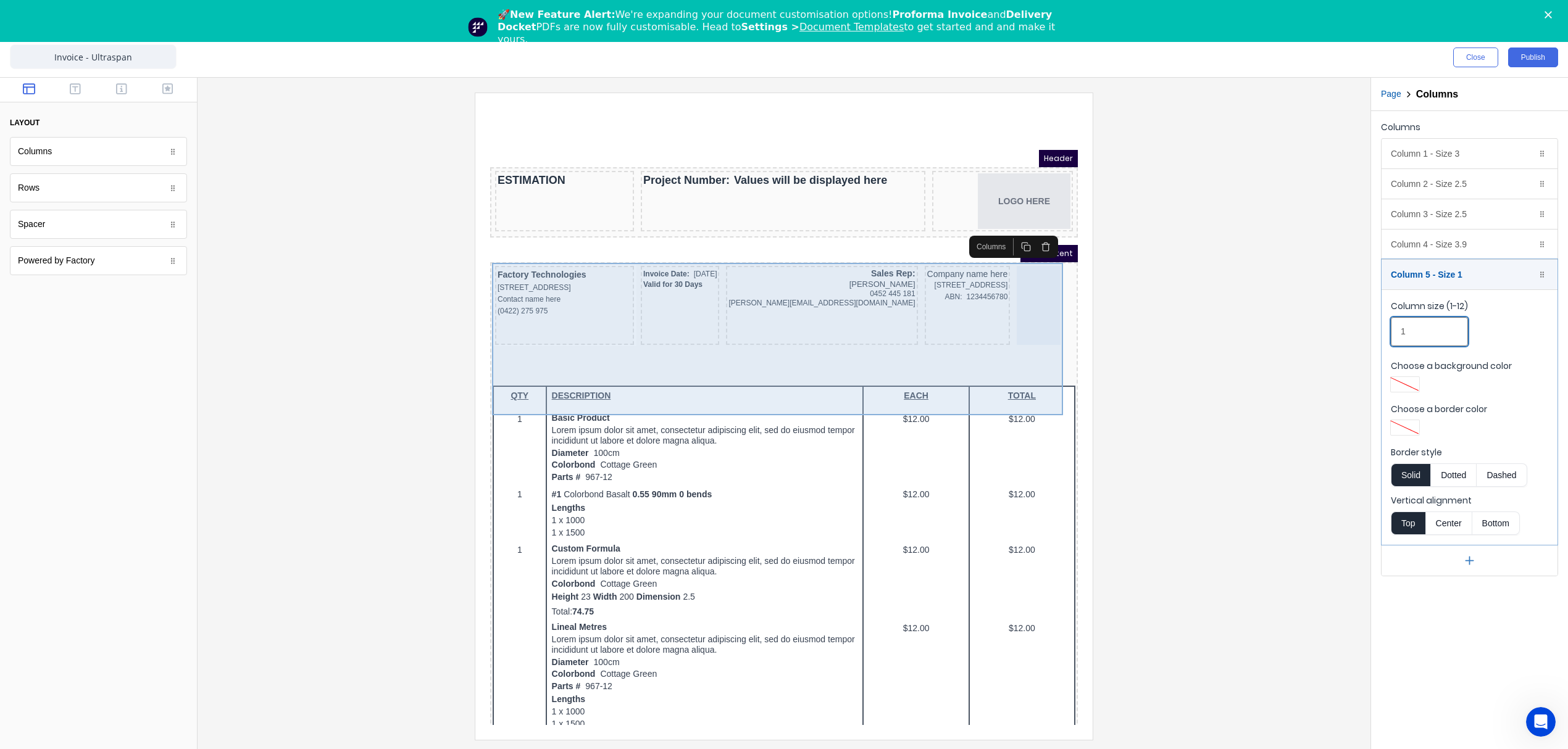
type input "1"
click at [1002, 330] on div at bounding box center [1024, 290] width 44 height 79
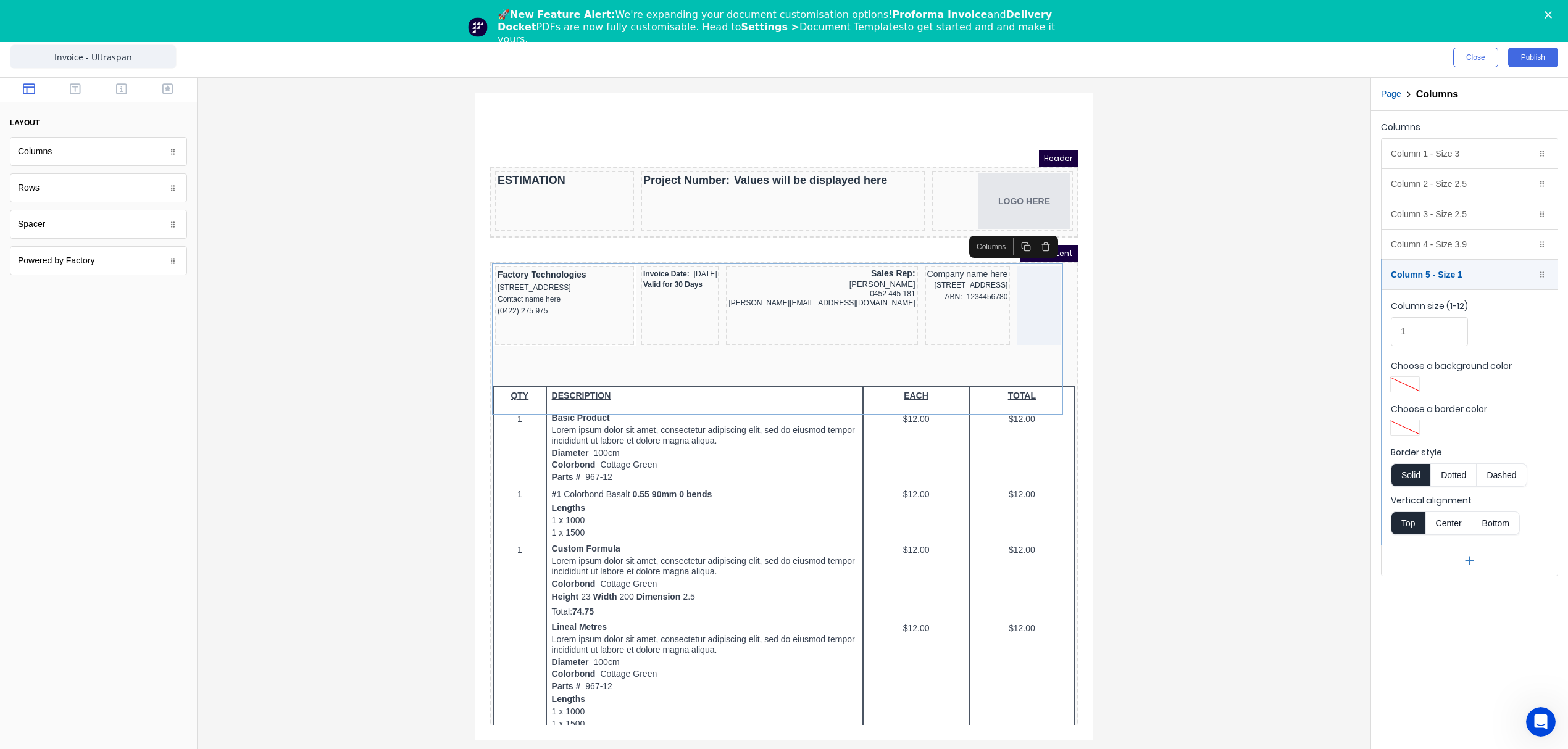
click at [1234, 486] on div at bounding box center [784, 415] width 1153 height 646
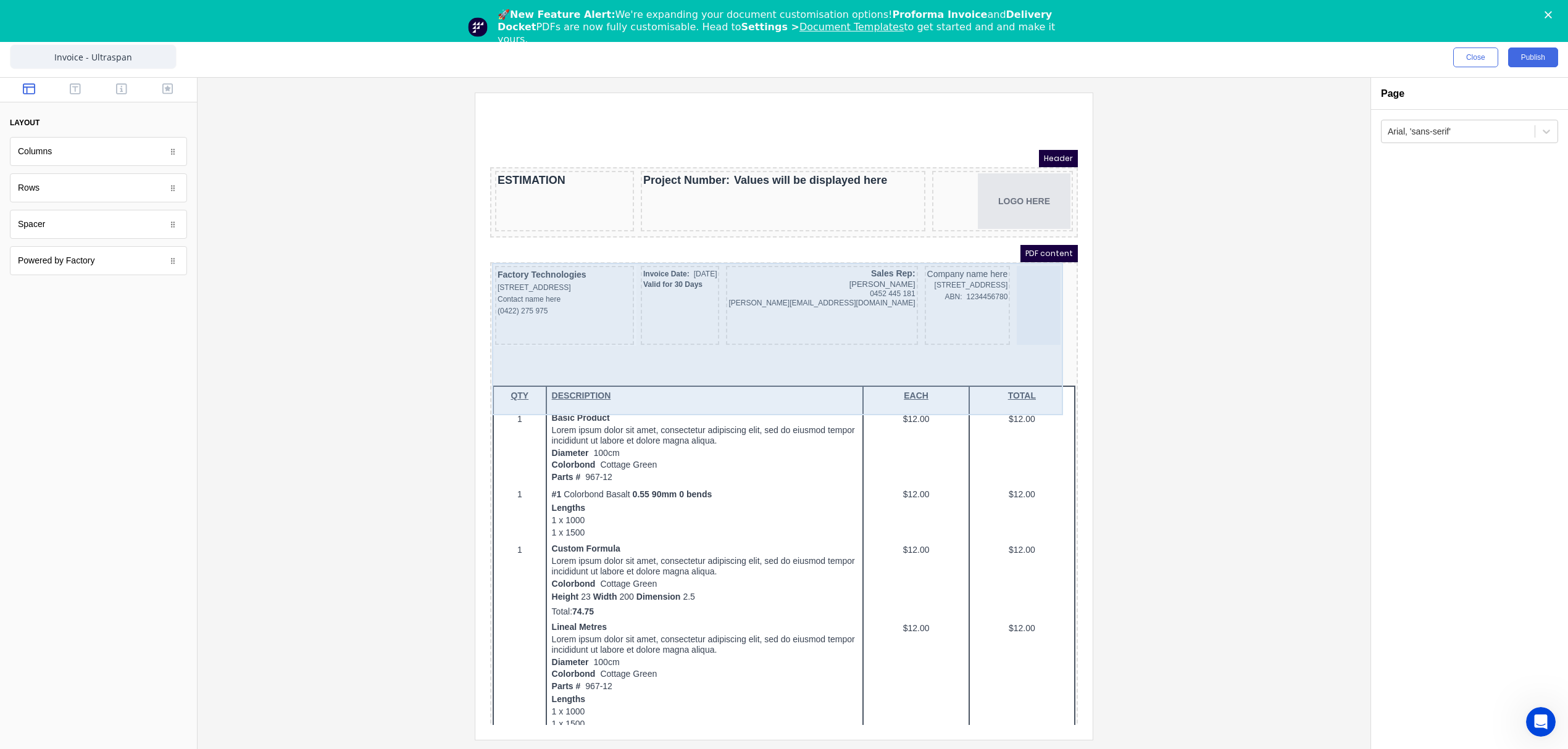
click at [1002, 330] on div at bounding box center [1024, 290] width 44 height 79
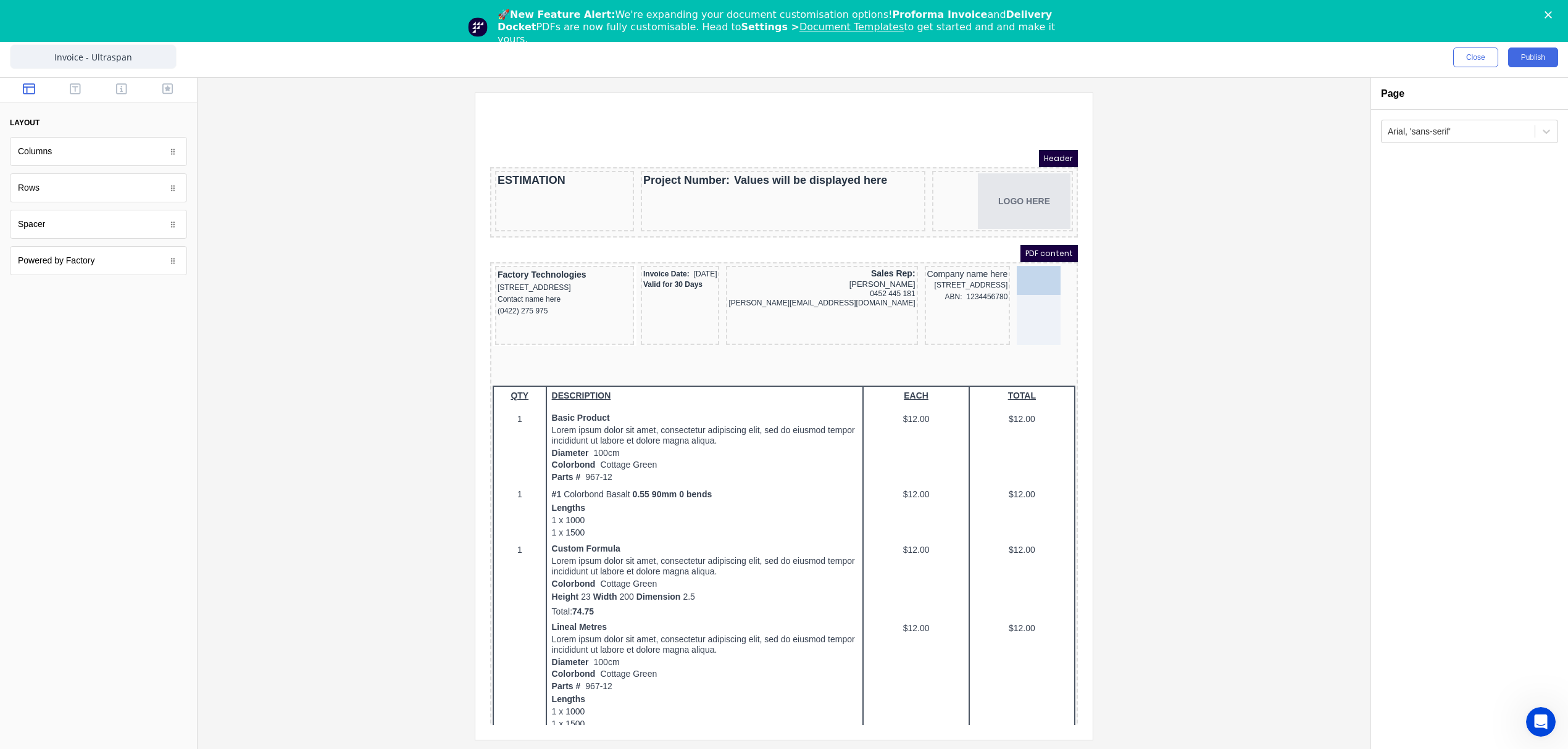
drag, startPoint x: 33, startPoint y: 230, endPoint x: 17, endPoint y: 255, distance: 29.7
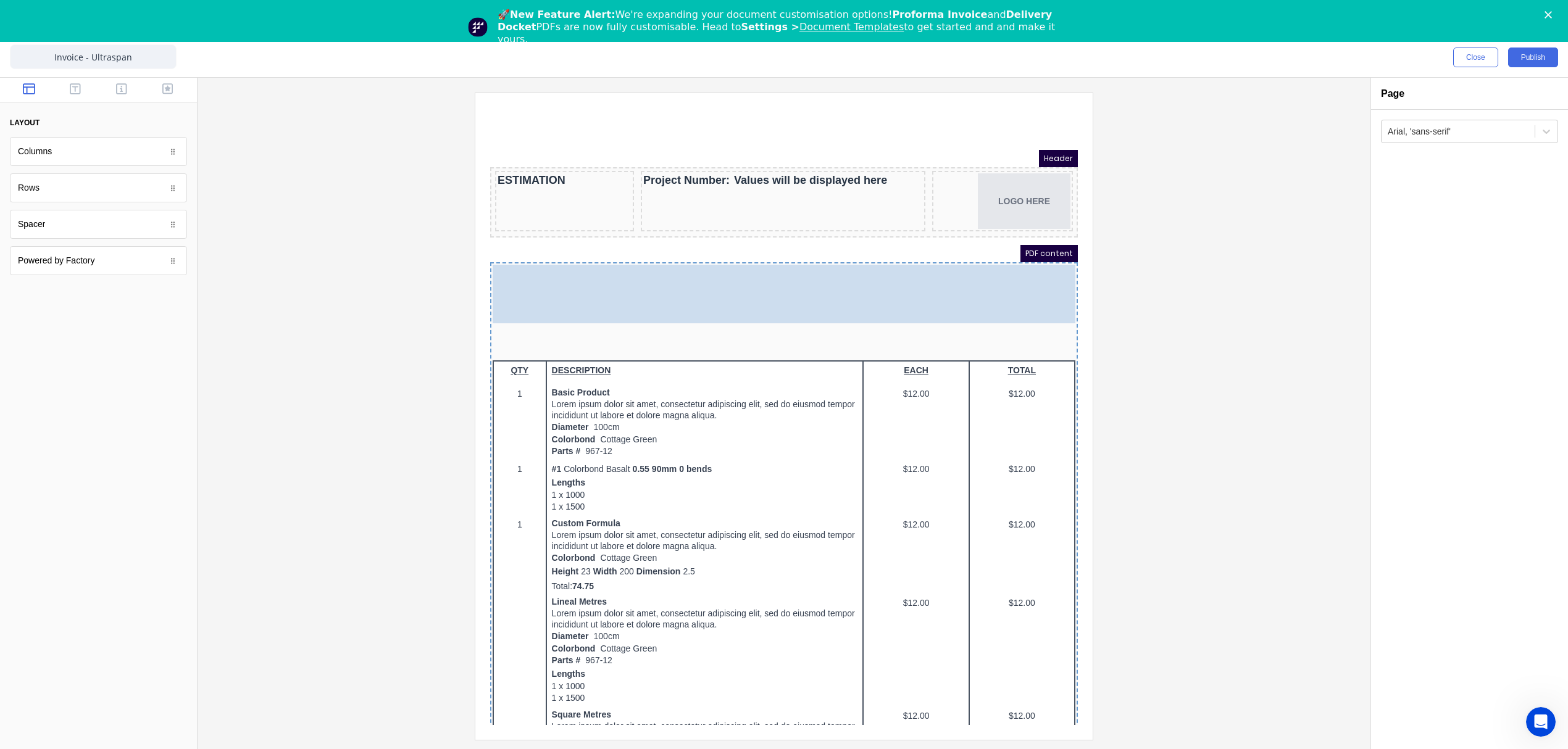
drag, startPoint x: 530, startPoint y: 351, endPoint x: 487, endPoint y: 336, distance: 45.5
click at [487, 336] on body "Header ESTIMATION Project Number: Values will be displayed here LOGO HERE PDF c…" at bounding box center [769, 443] width 587 height 617
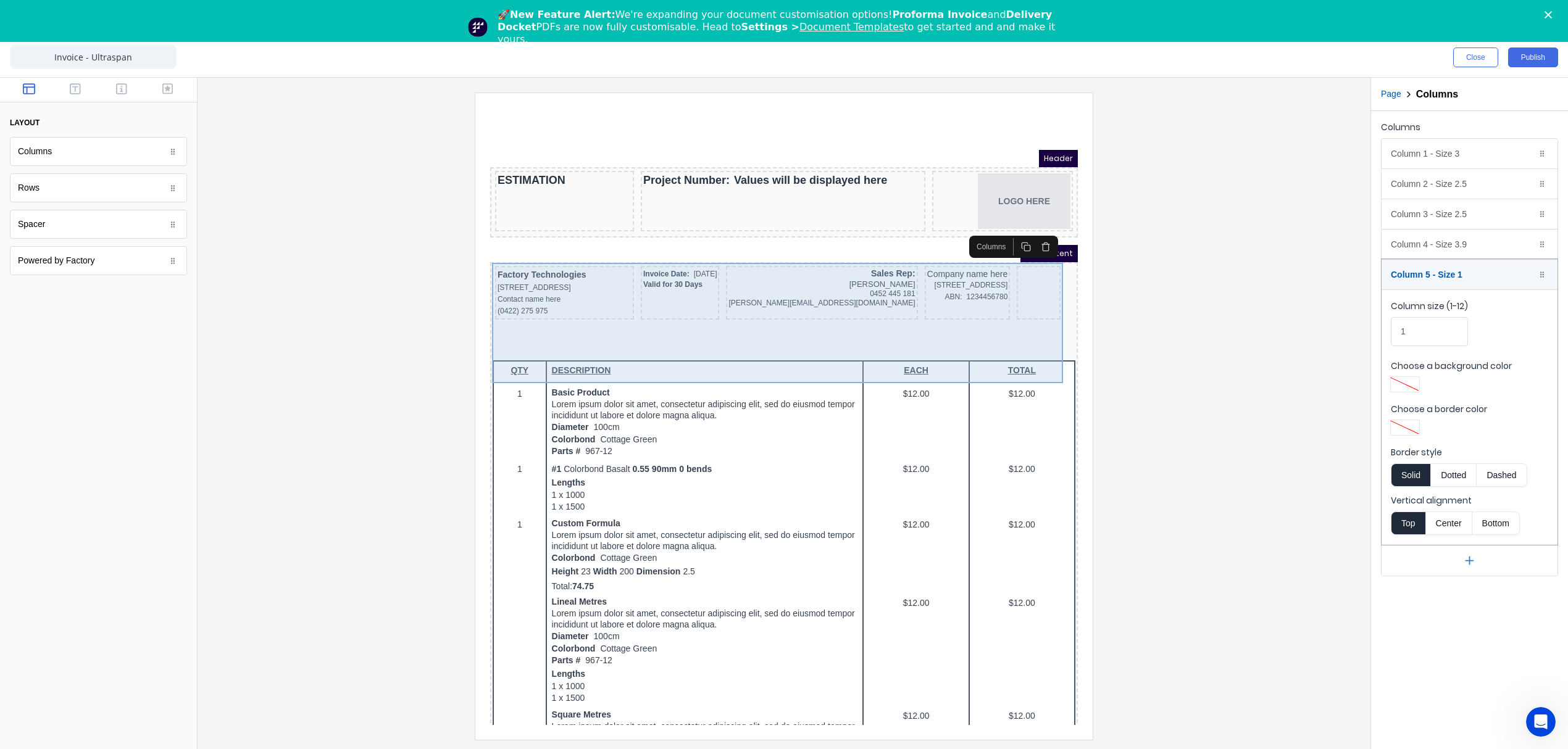
click at [1002, 305] on div at bounding box center [1024, 277] width 44 height 53
click at [641, 308] on div "Factory Technologies 234 Beach Road Gold Coast, Queensland, Australia, 4217 Con…" at bounding box center [769, 279] width 582 height 58
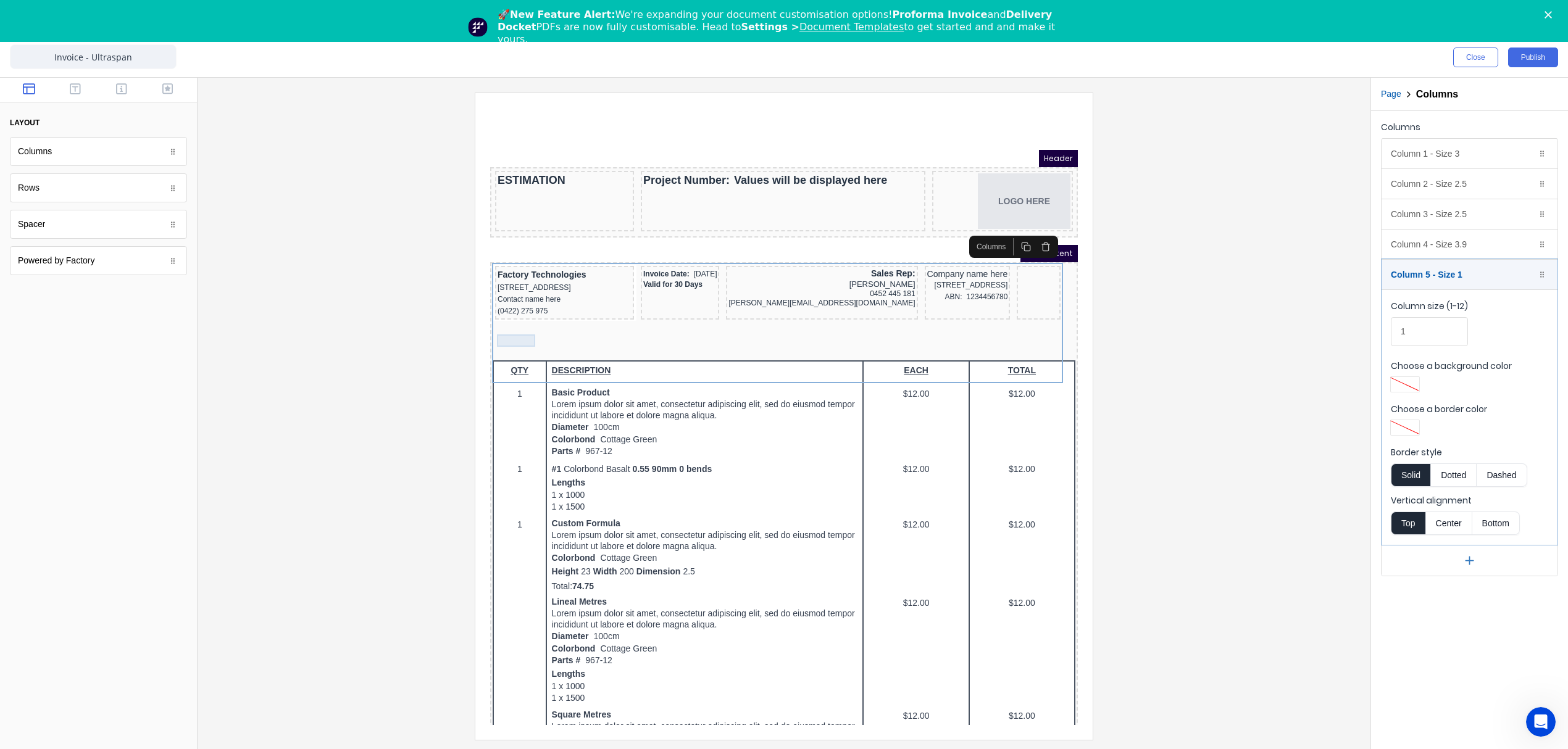
click at [1004, 266] on div at bounding box center [1024, 259] width 39 height 13
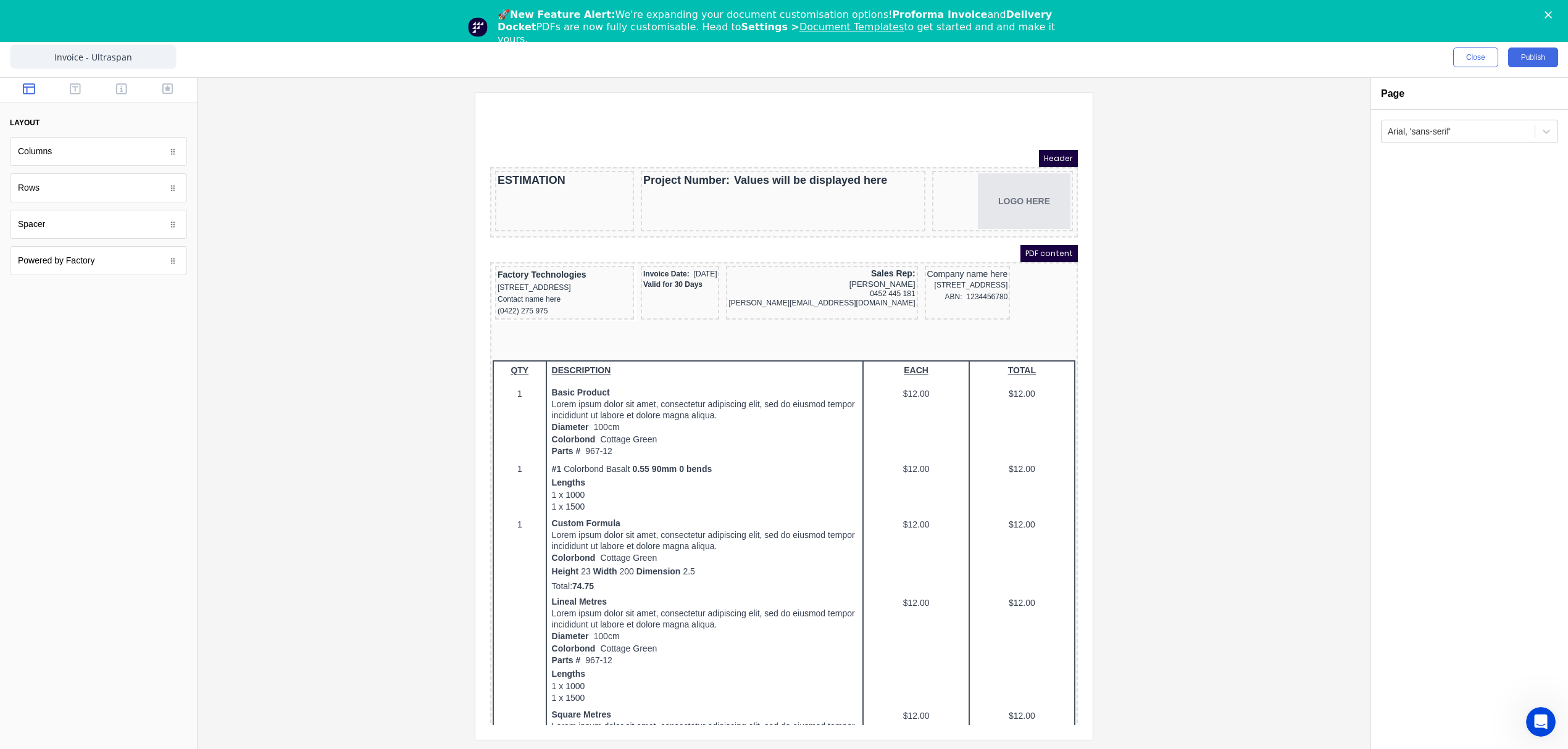
click at [1207, 269] on div at bounding box center [784, 415] width 1153 height 646
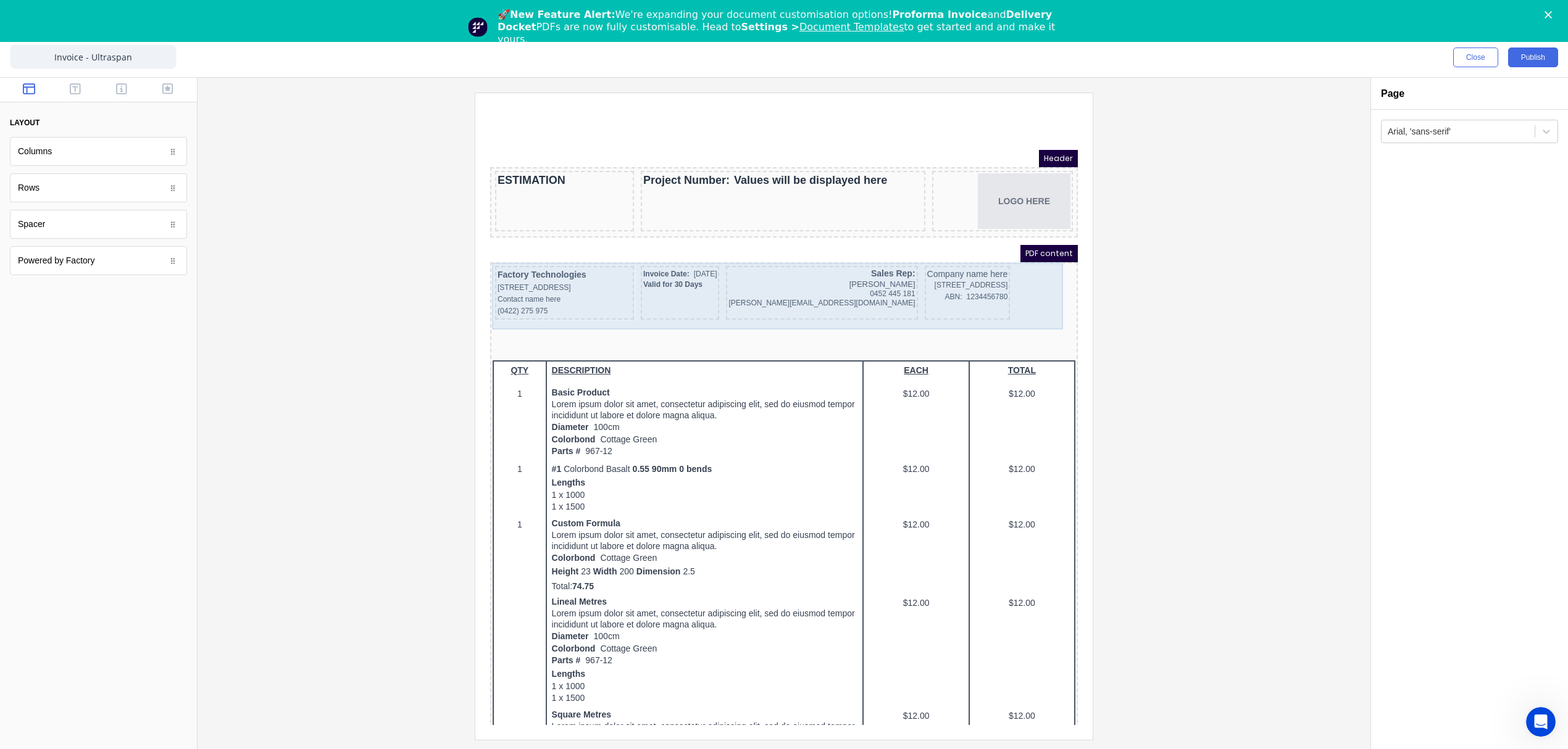
click at [909, 296] on div "Company name here [STREET_ADDRESS], 4217 ABN: 1234456780" at bounding box center [952, 277] width 86 height 53
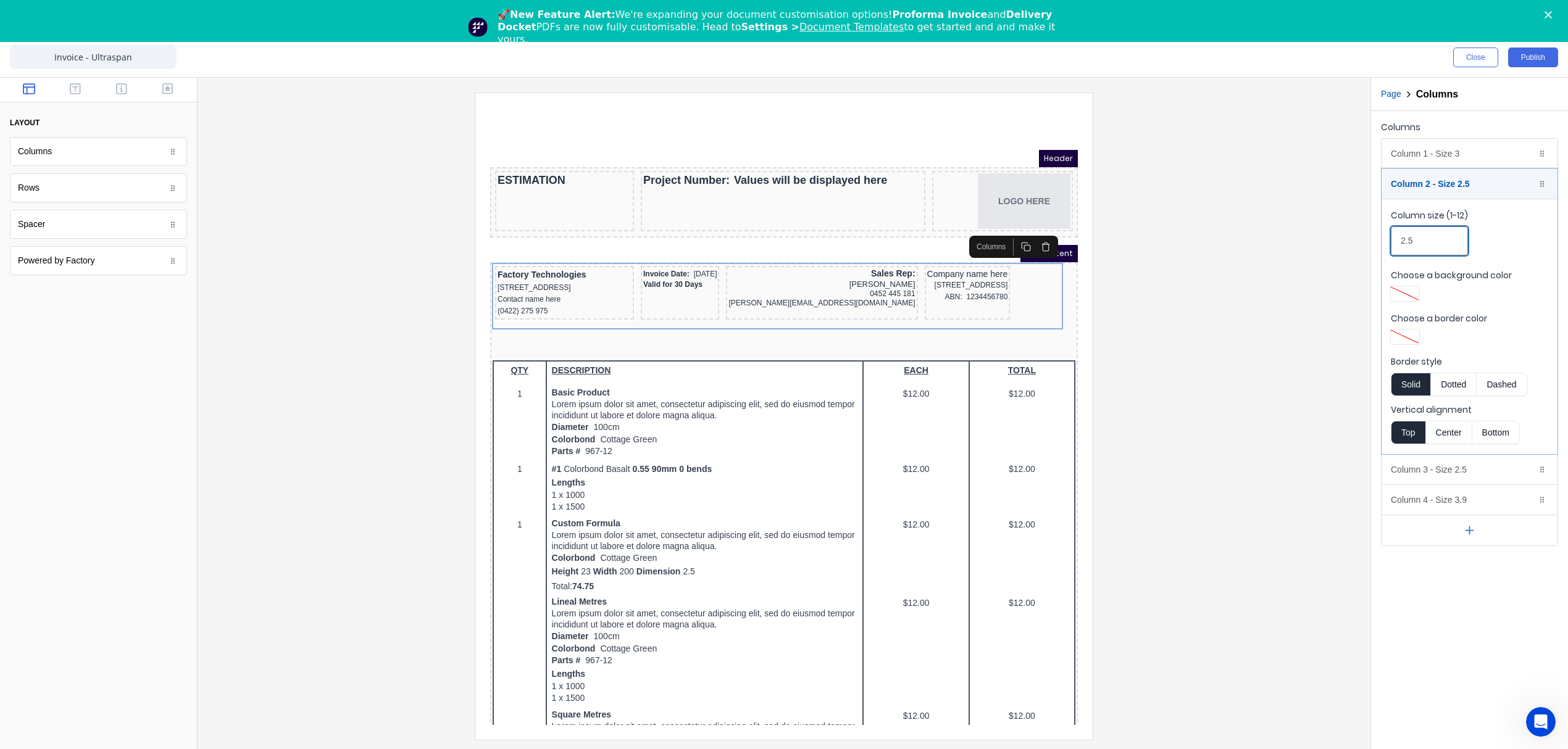
click at [1432, 240] on input "2.5" at bounding box center [1429, 241] width 77 height 29
drag, startPoint x: 1410, startPoint y: 237, endPoint x: 1376, endPoint y: 240, distance: 34.1
click at [1376, 240] on div "Columns Column 1 - Size 3 Duplicate Delete Column size (1-12) 3 Choose a backgr…" at bounding box center [1469, 332] width 197 height 442
click at [1417, 241] on input "3" at bounding box center [1429, 241] width 77 height 29
drag, startPoint x: 1414, startPoint y: 240, endPoint x: 1371, endPoint y: 241, distance: 43.0
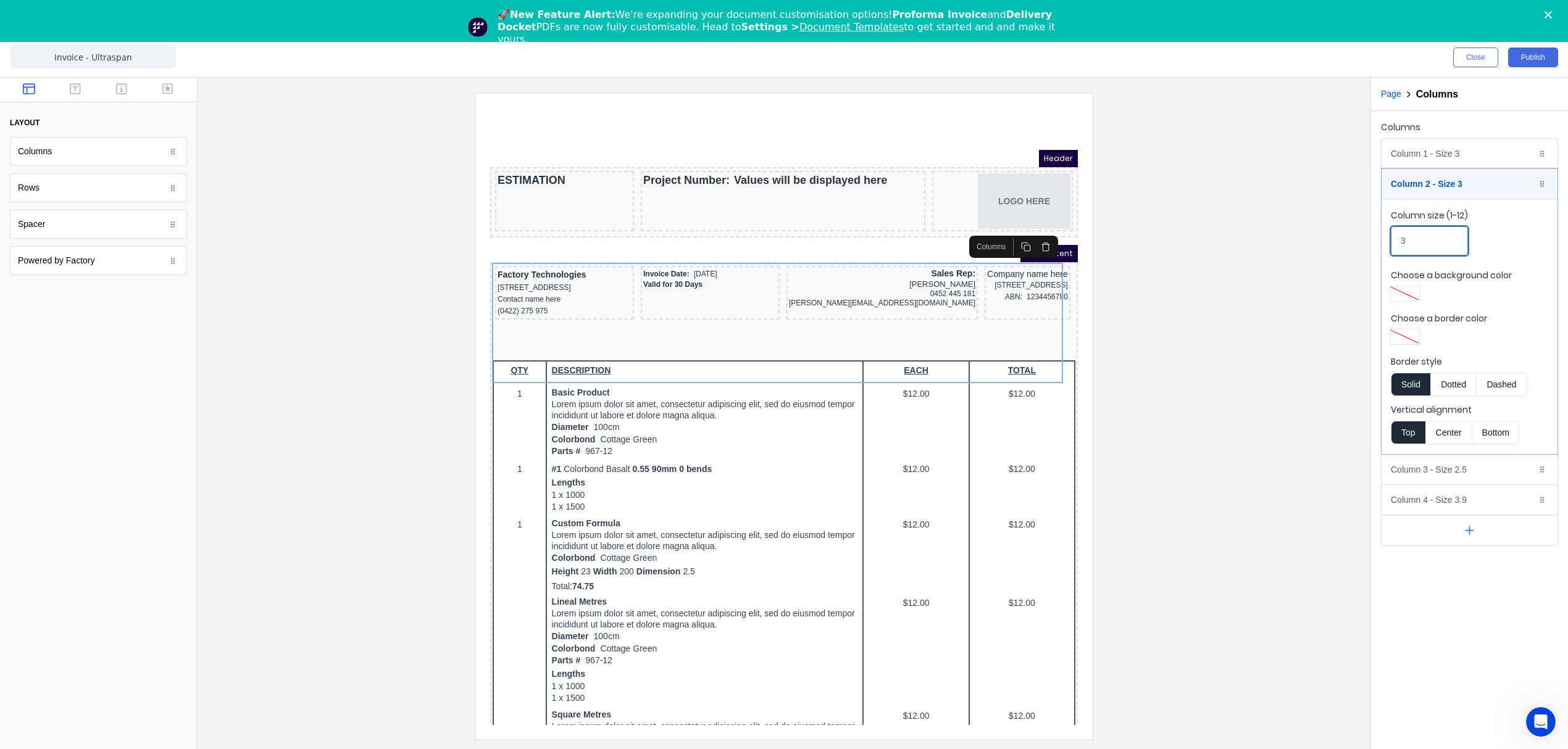
click at [1371, 241] on div "Columns Column 1 - Size 3 Duplicate Delete Column size (1-12) 3 Choose a backgr…" at bounding box center [1469, 332] width 197 height 442
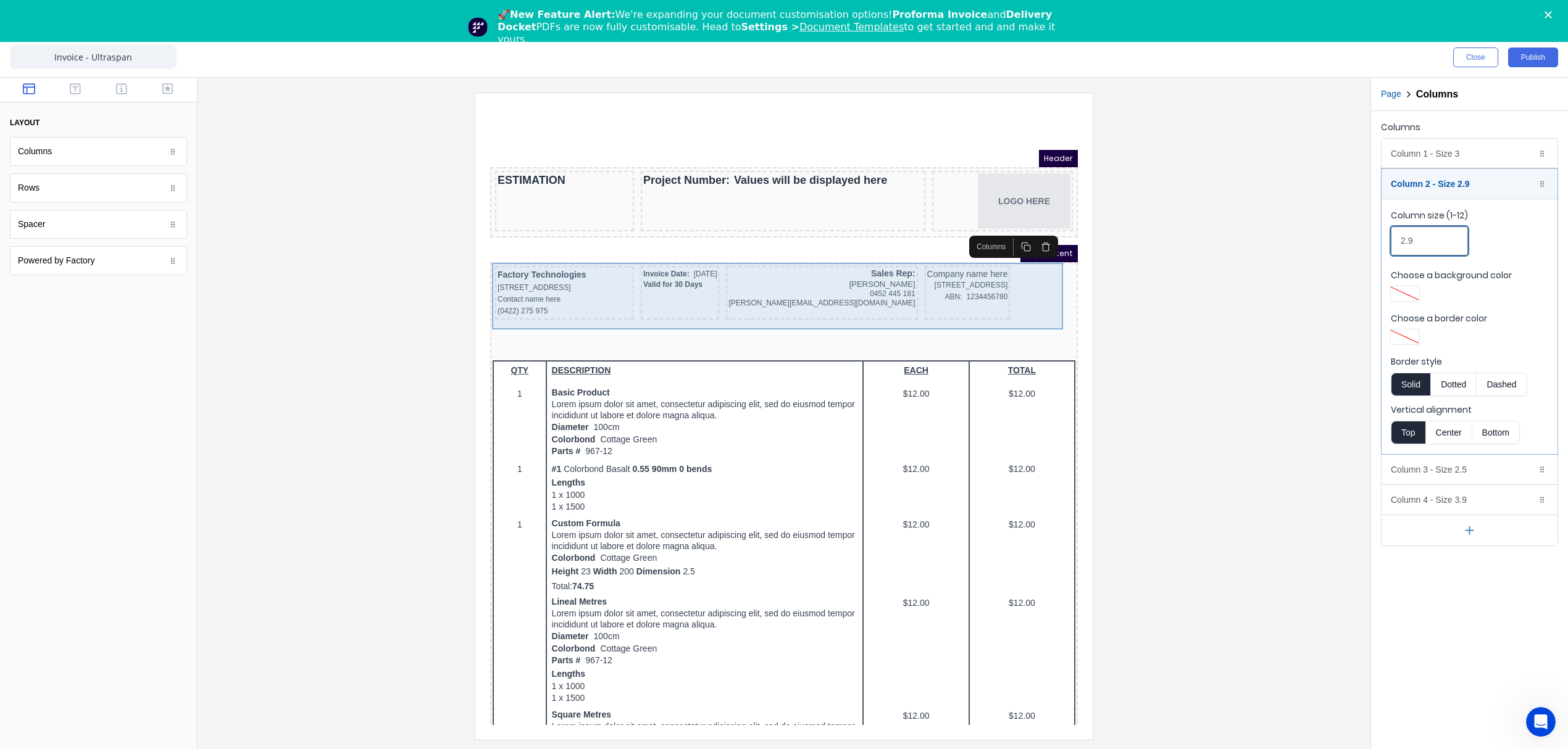
type input "2.9"
click at [779, 294] on div "Sales Rep: Jason Ogilvy 0452 445 181 jason@ultraspan.com.au" at bounding box center [807, 277] width 192 height 53
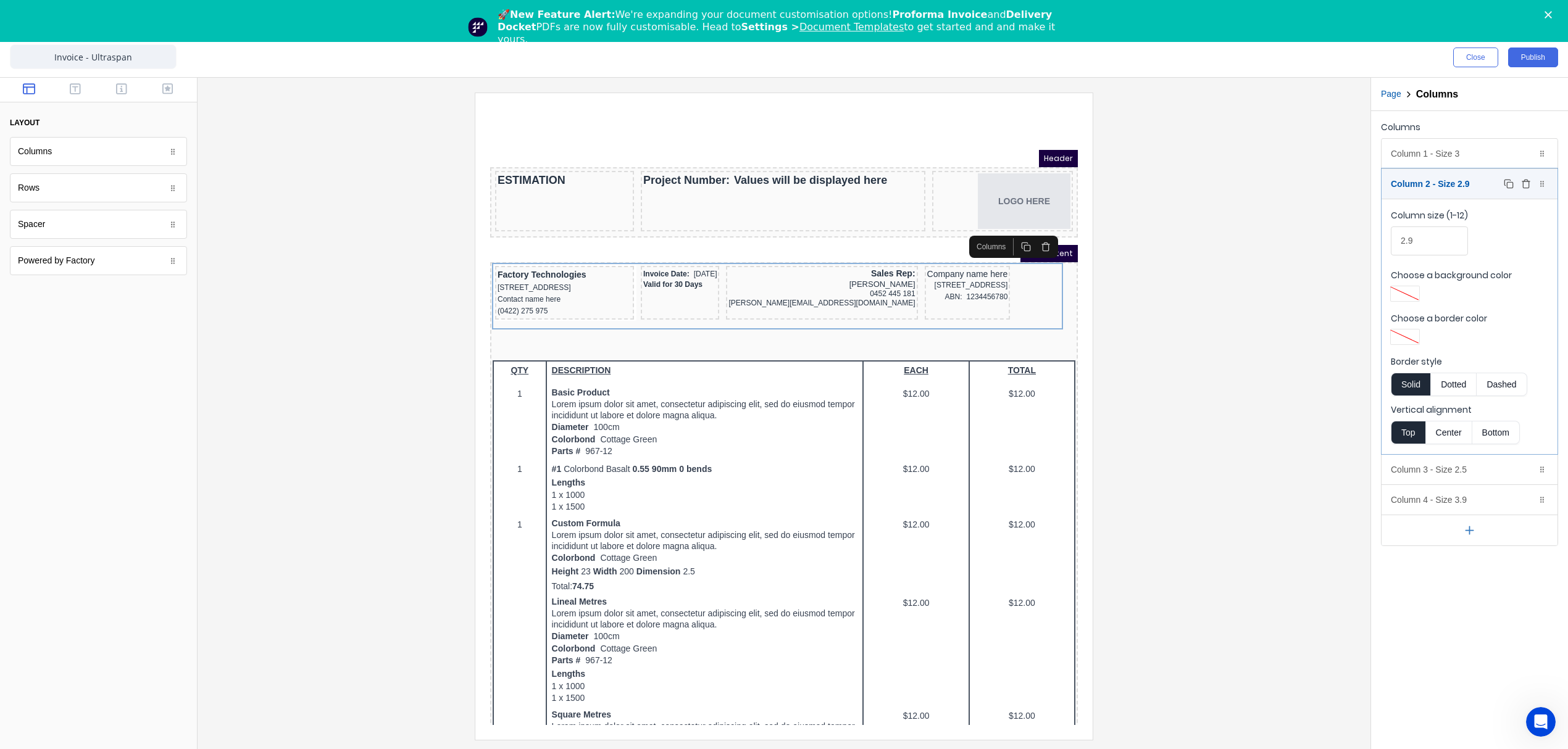
click at [1453, 175] on div "Column 2 - Size 2.9 Duplicate Delete" at bounding box center [1470, 184] width 176 height 30
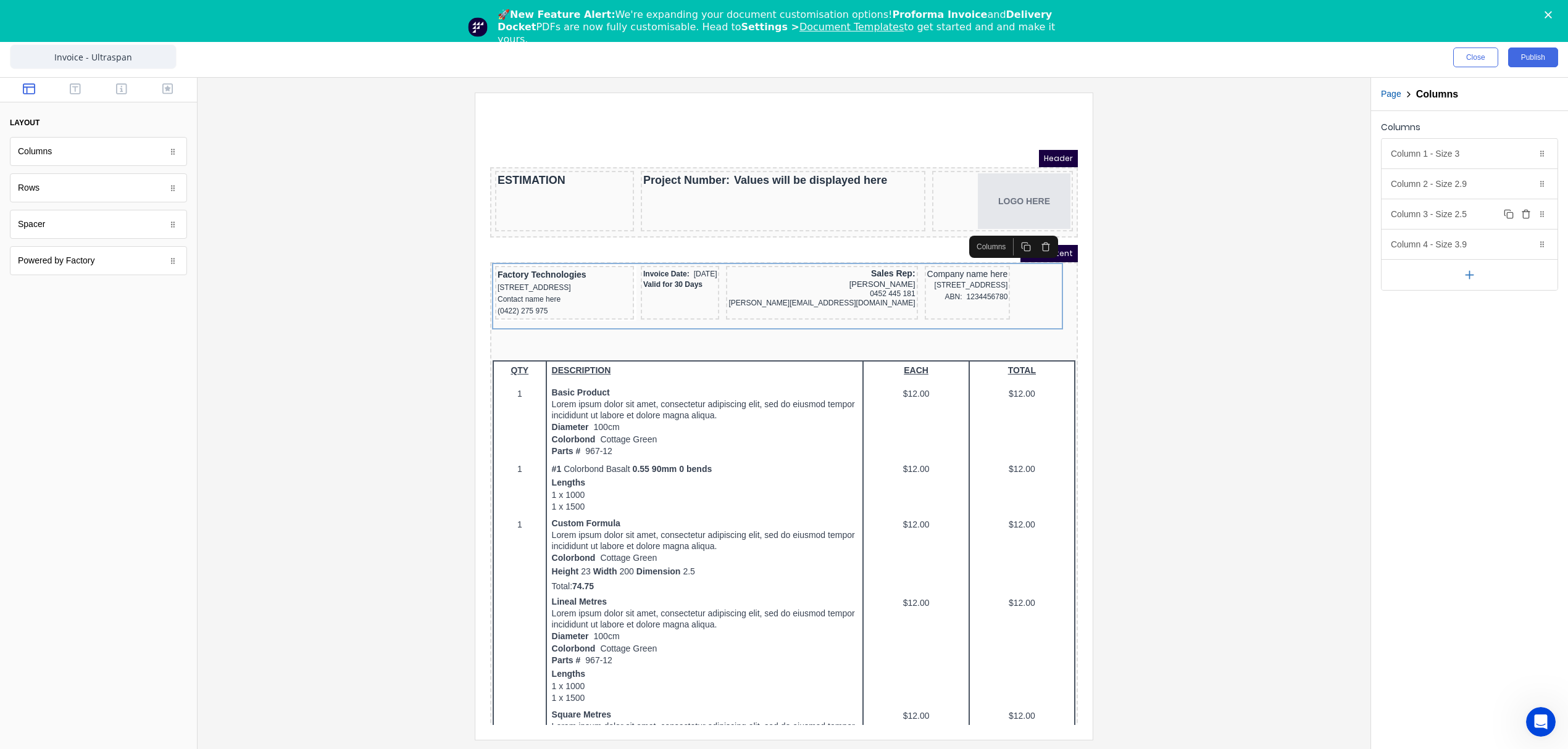
click at [1439, 215] on div "Column 3 - Size 2.5 Duplicate Delete" at bounding box center [1470, 214] width 176 height 30
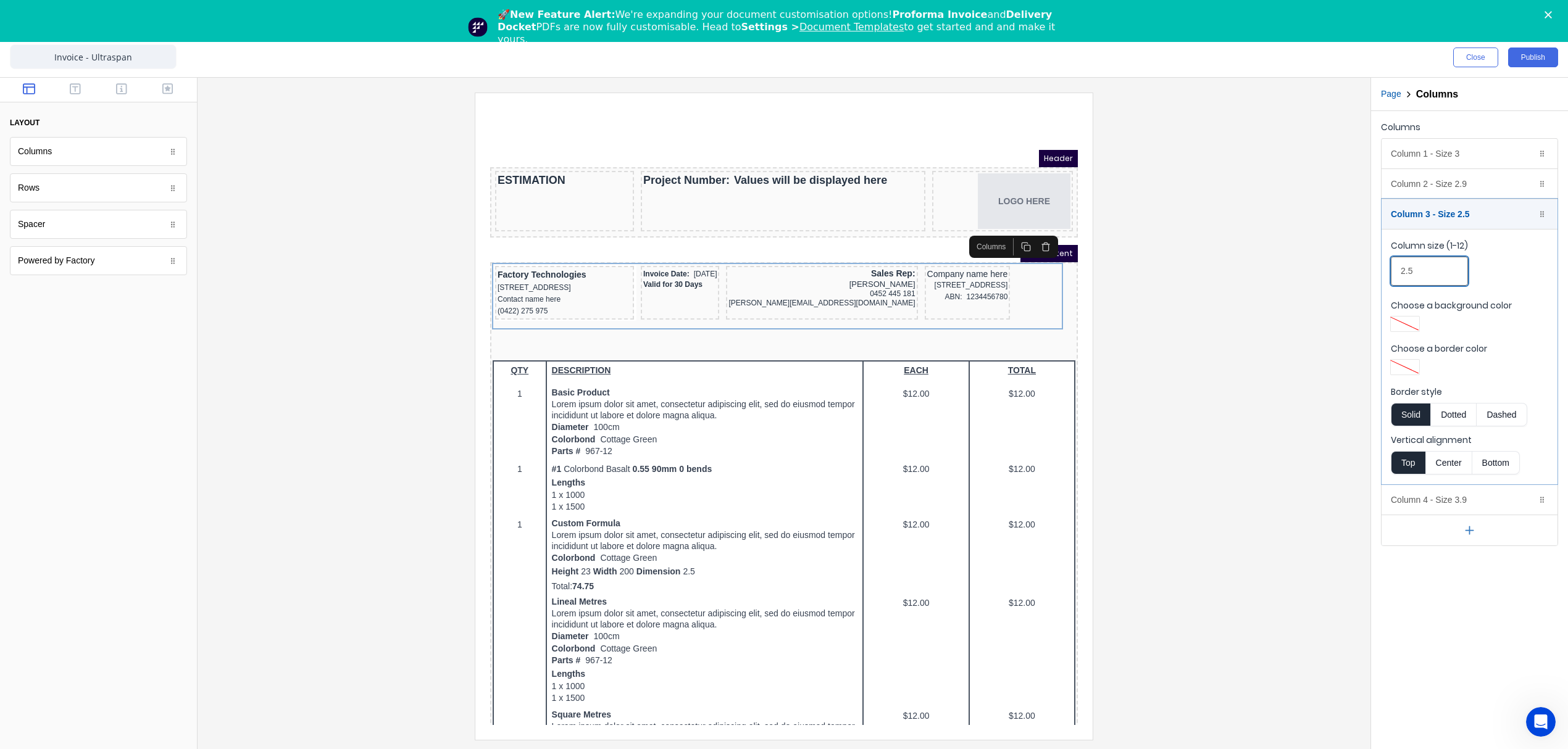
drag, startPoint x: 1426, startPoint y: 271, endPoint x: 1330, endPoint y: 274, distance: 96.0
click at [1330, 274] on div "Close Publish Components layout Columns Columns Rows Rows Spacer Spacer Powered…" at bounding box center [784, 393] width 1568 height 712
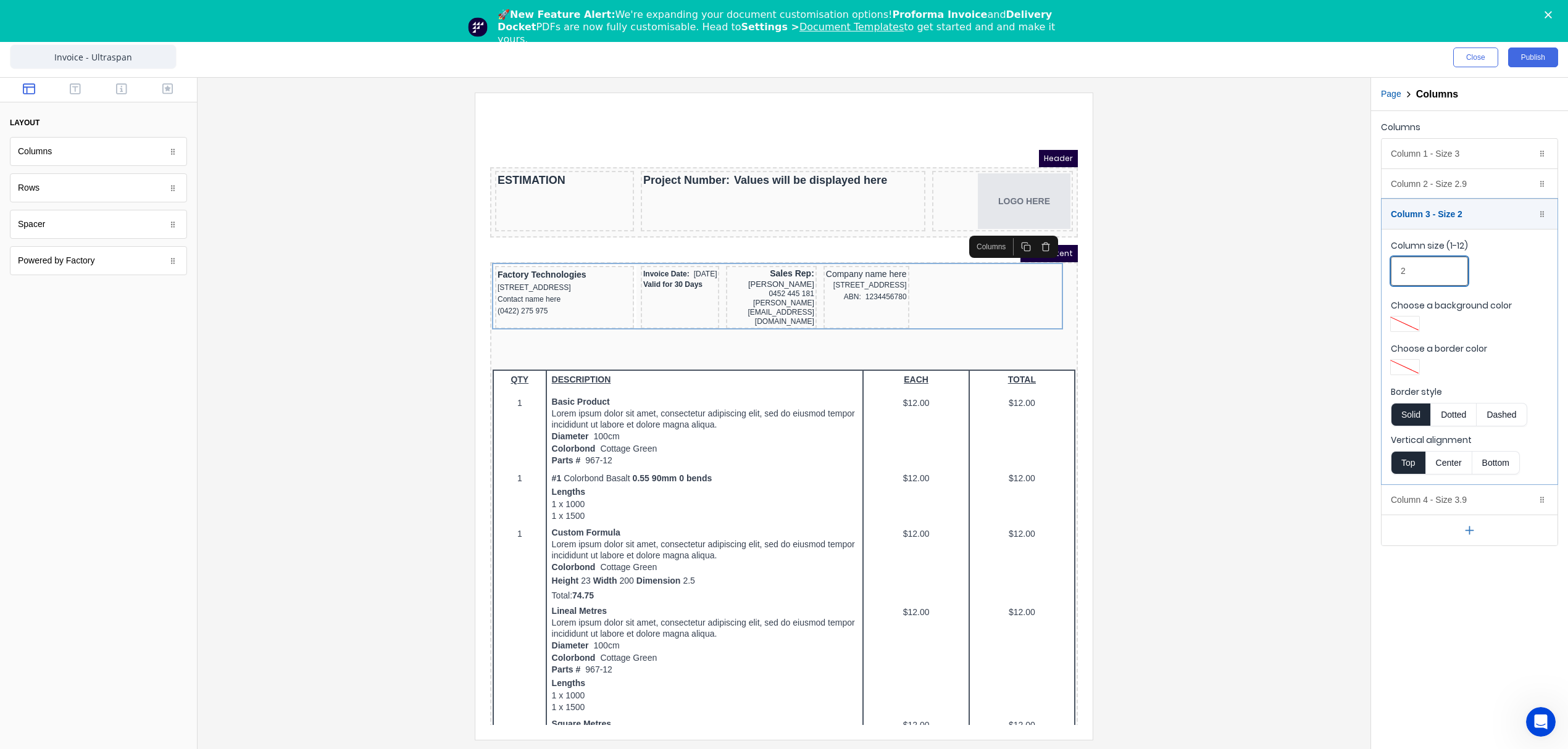
drag, startPoint x: 1357, startPoint y: 275, endPoint x: 1334, endPoint y: 275, distance: 23.0
click at [1334, 275] on div "Close Publish Components layout Columns Columns Rows Rows Spacer Spacer Powered…" at bounding box center [784, 393] width 1568 height 712
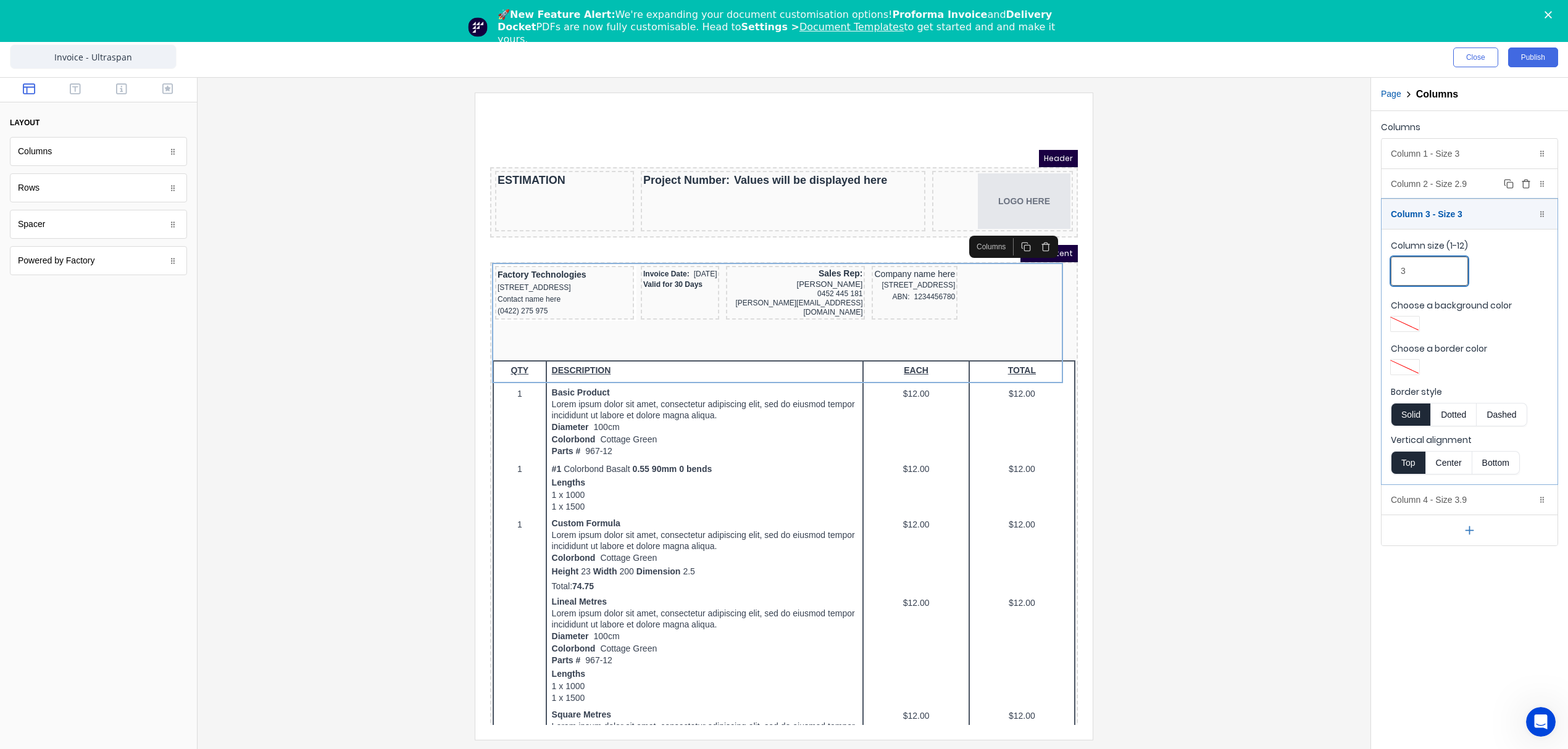
type input "3"
click at [1427, 180] on div "Column 2 - Size 2.9 Duplicate Delete" at bounding box center [1470, 184] width 176 height 30
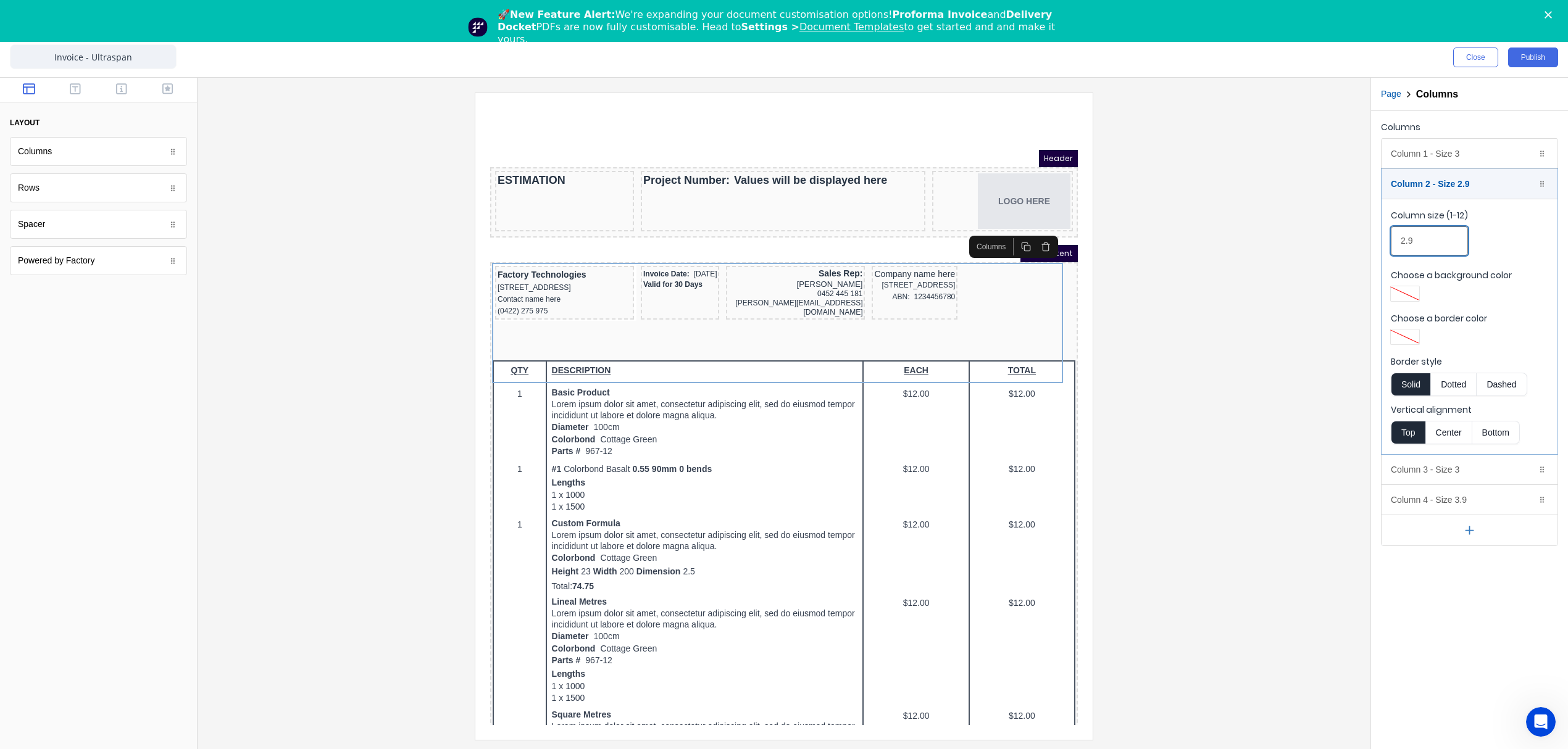
click at [1421, 240] on input "2.9" at bounding box center [1429, 241] width 77 height 29
type input "2.2"
click at [1452, 187] on div "Column 2 - Size 2.2 Duplicate Delete" at bounding box center [1470, 184] width 176 height 30
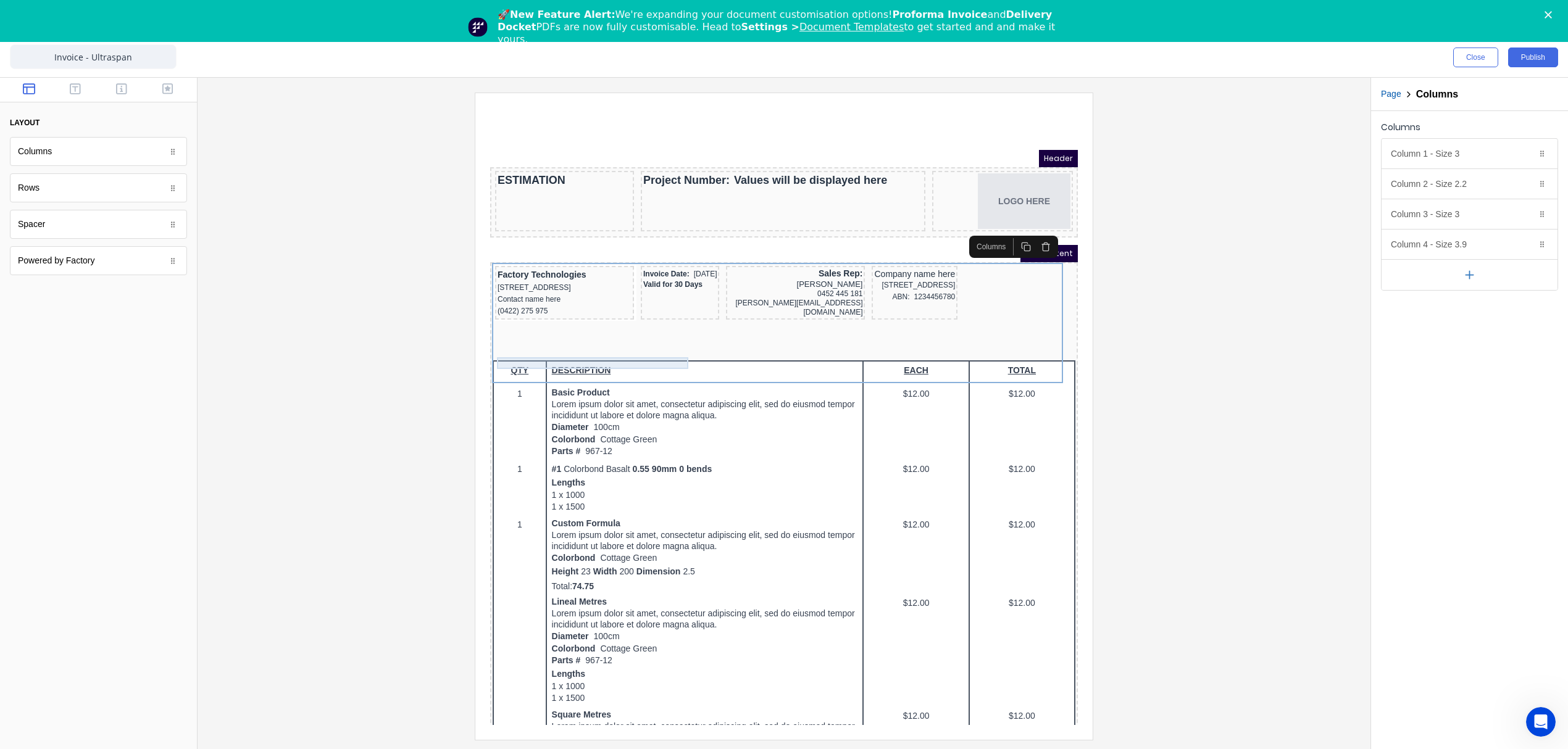
click at [859, 288] on div "ABN: 1234456780" at bounding box center [899, 282] width 81 height 12
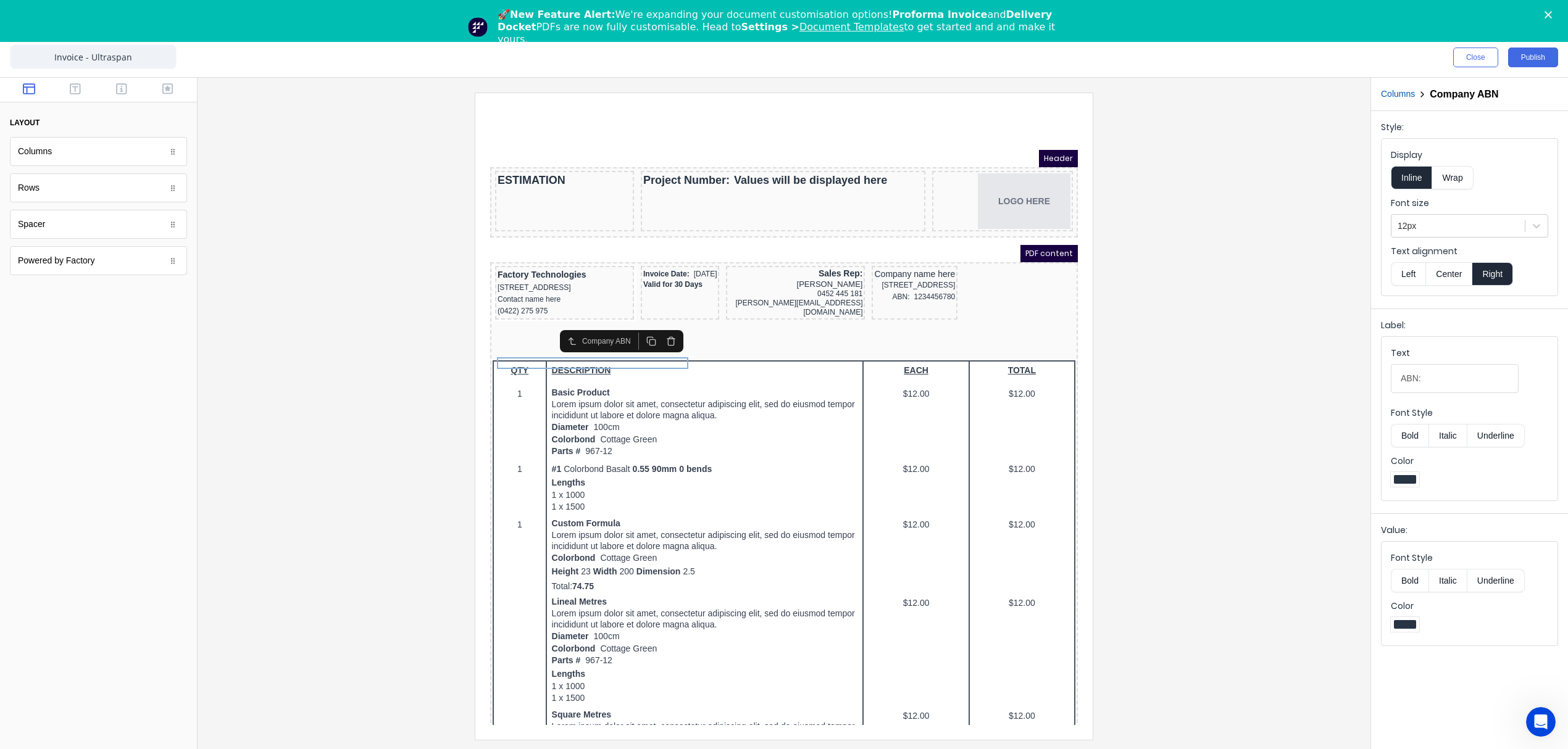
click at [1383, 92] on button "Columns" at bounding box center [1398, 93] width 34 height 13
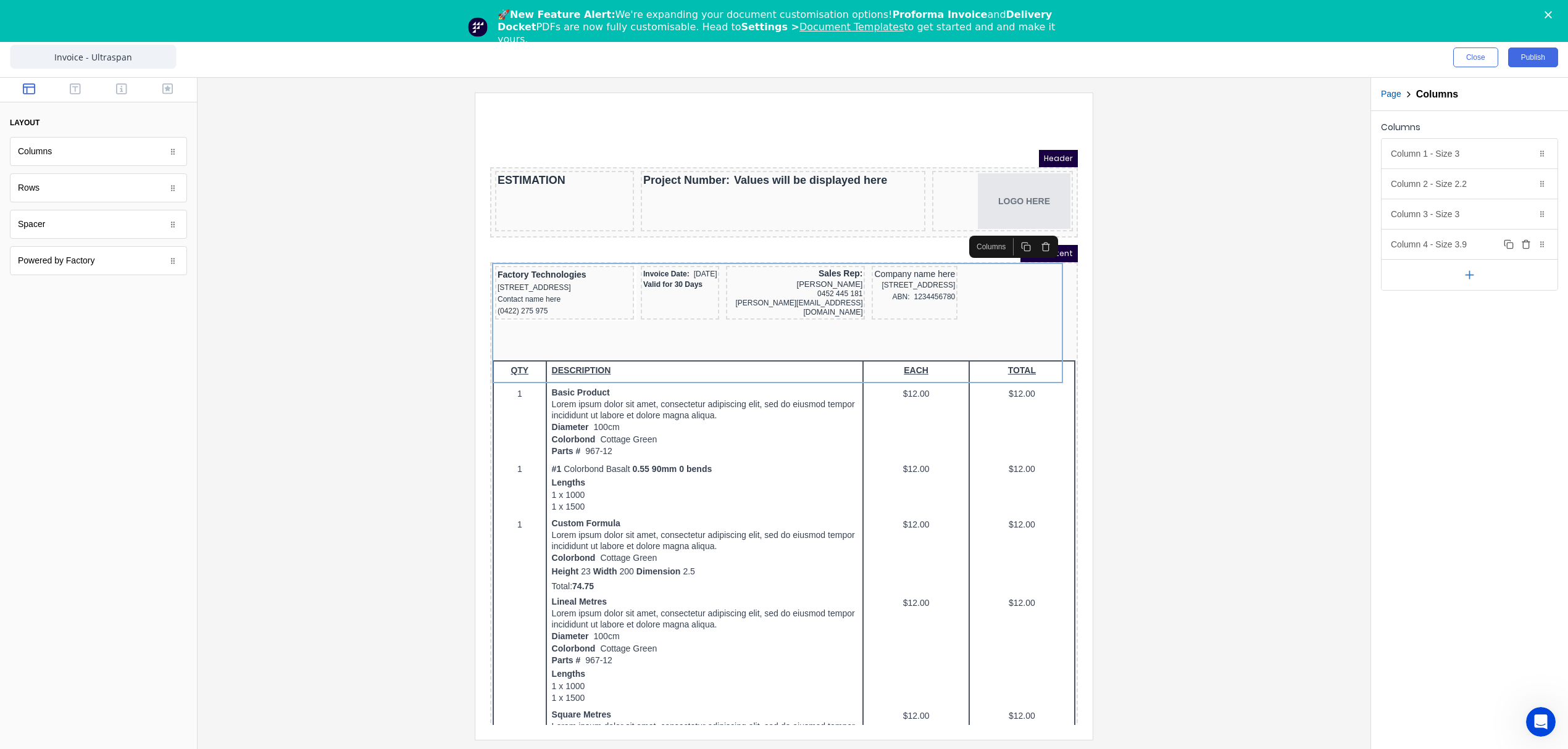
click at [1410, 247] on div "Column 4 - Size 3.9 Duplicate Delete" at bounding box center [1470, 244] width 176 height 30
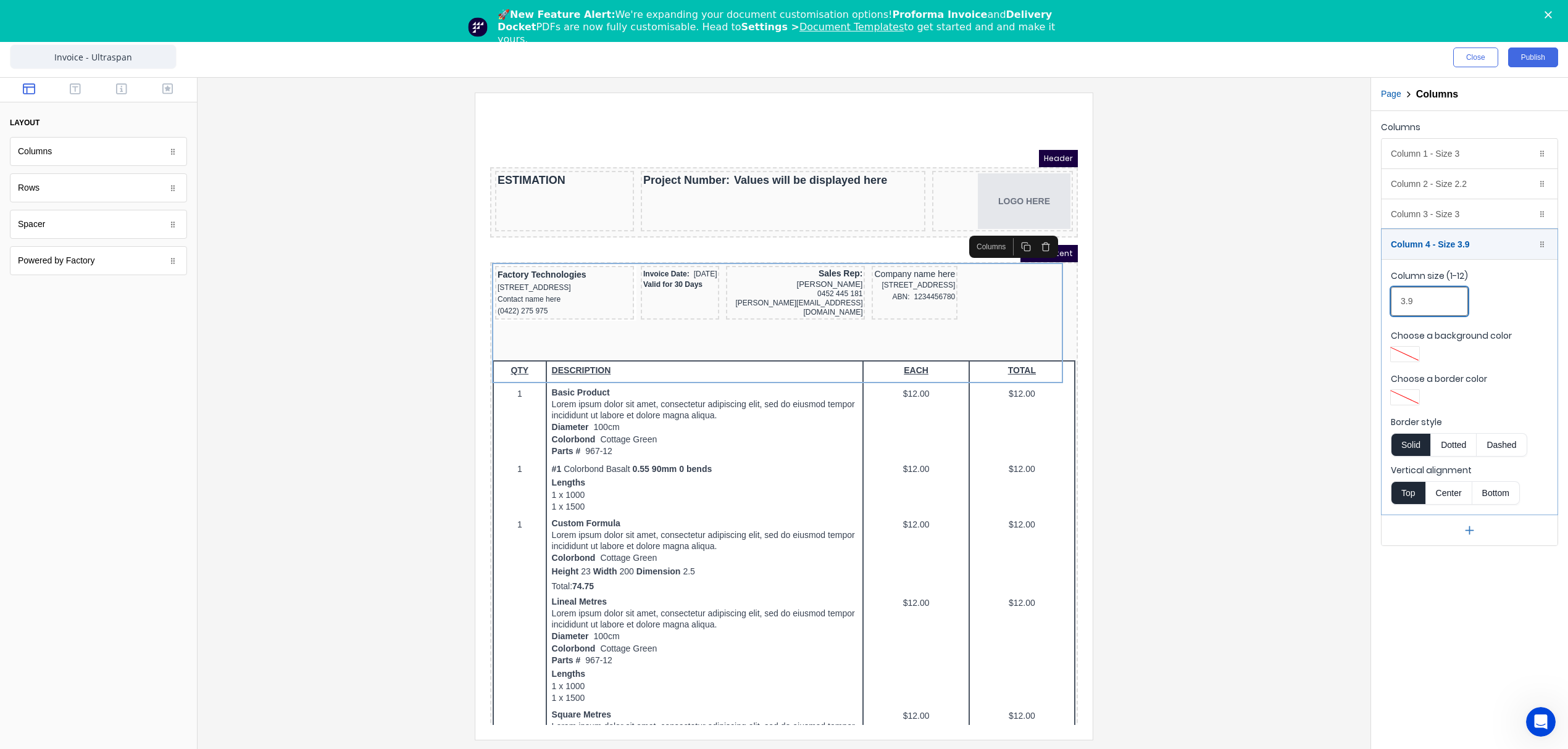
click at [1425, 298] on input "3.9" at bounding box center [1429, 302] width 77 height 29
type input "3.2"
click at [1215, 267] on div at bounding box center [784, 415] width 1153 height 646
type input "3"
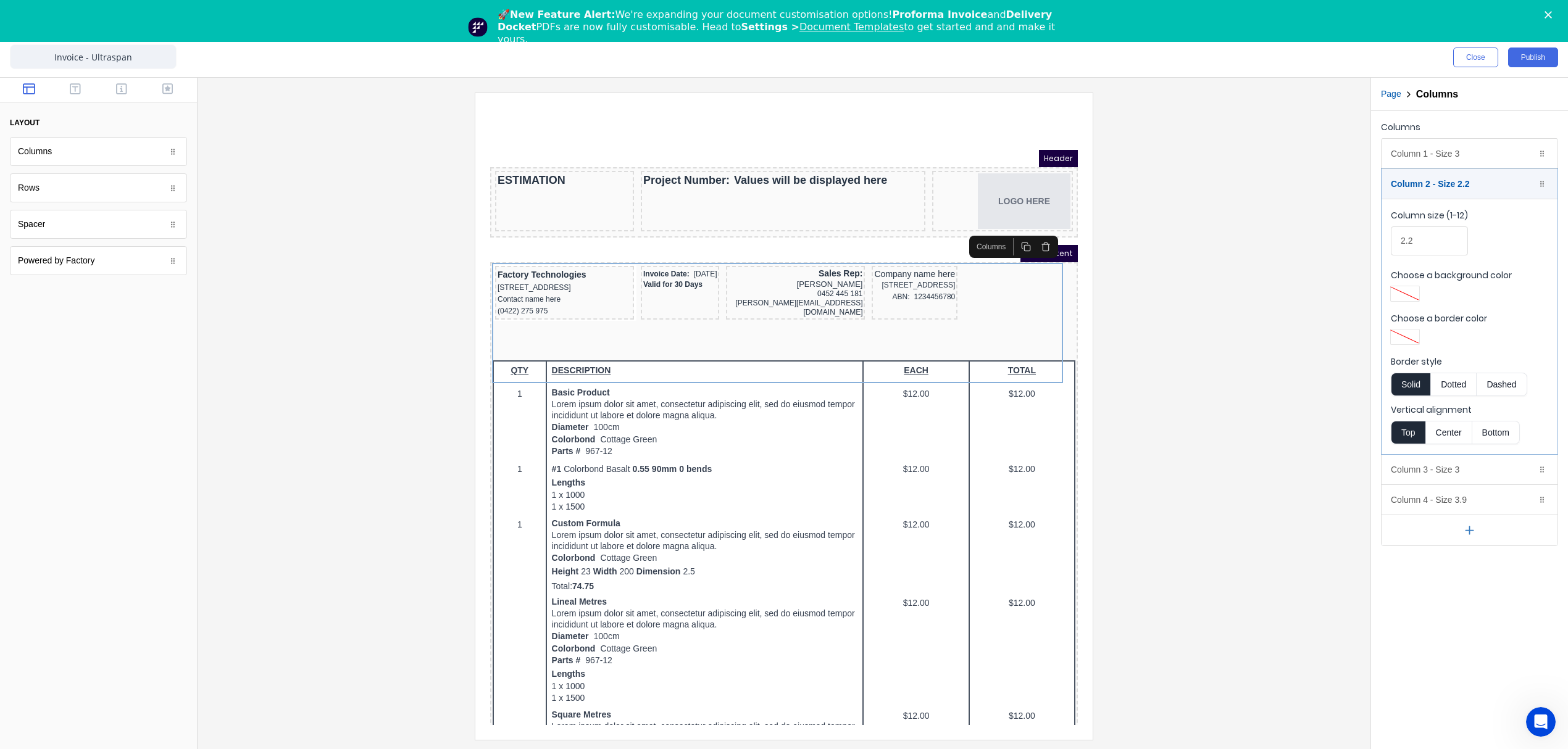
type input "2"
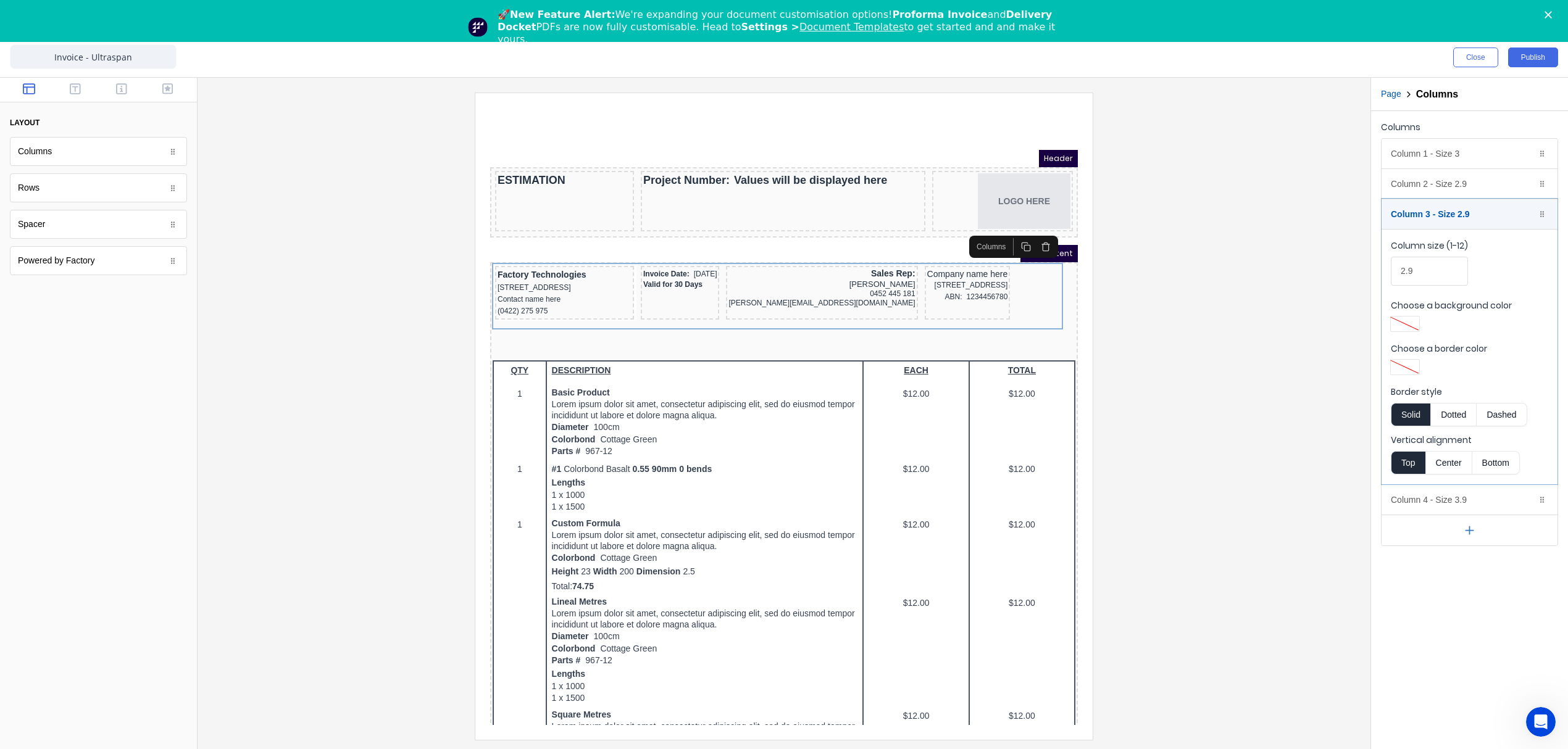
type input "2"
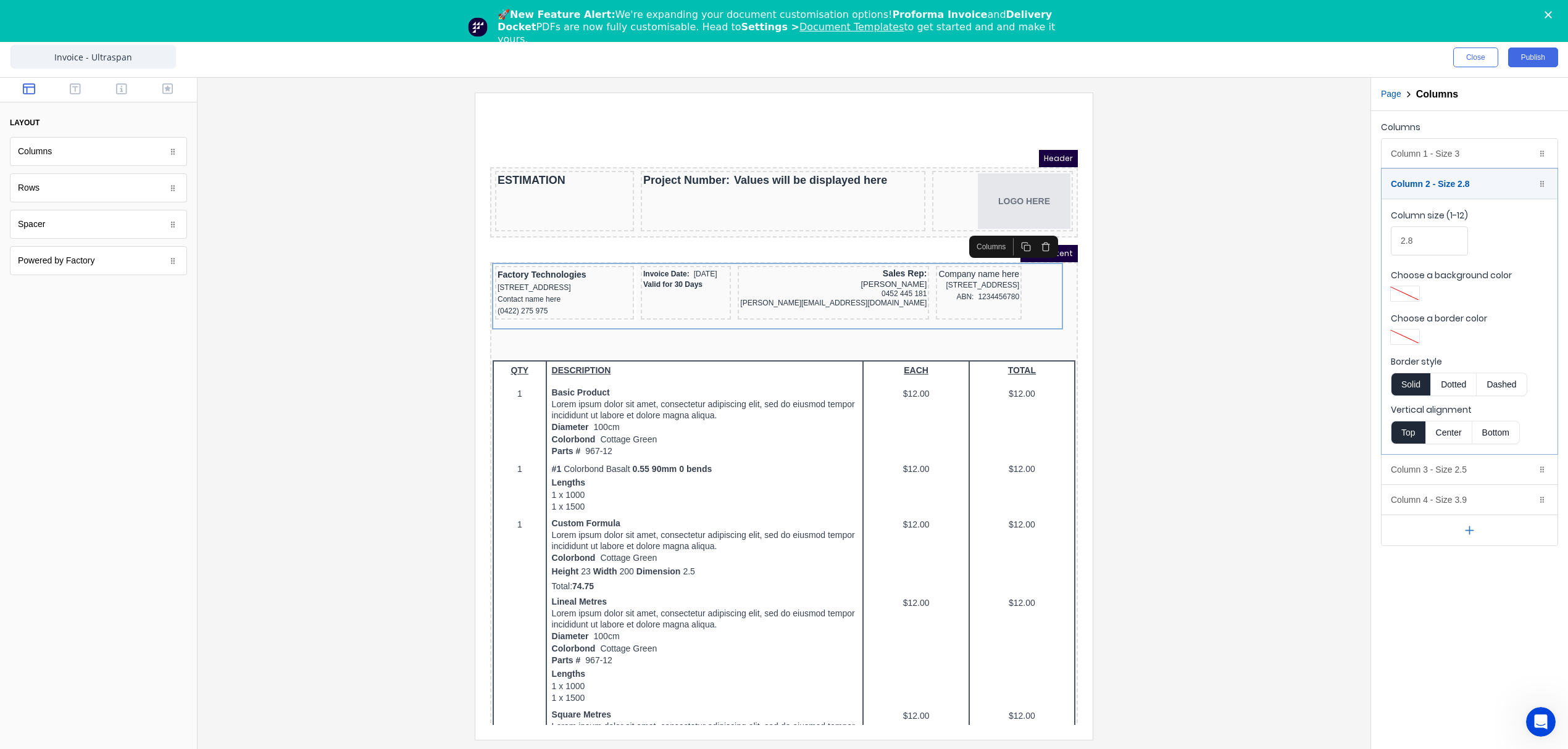
type input "2"
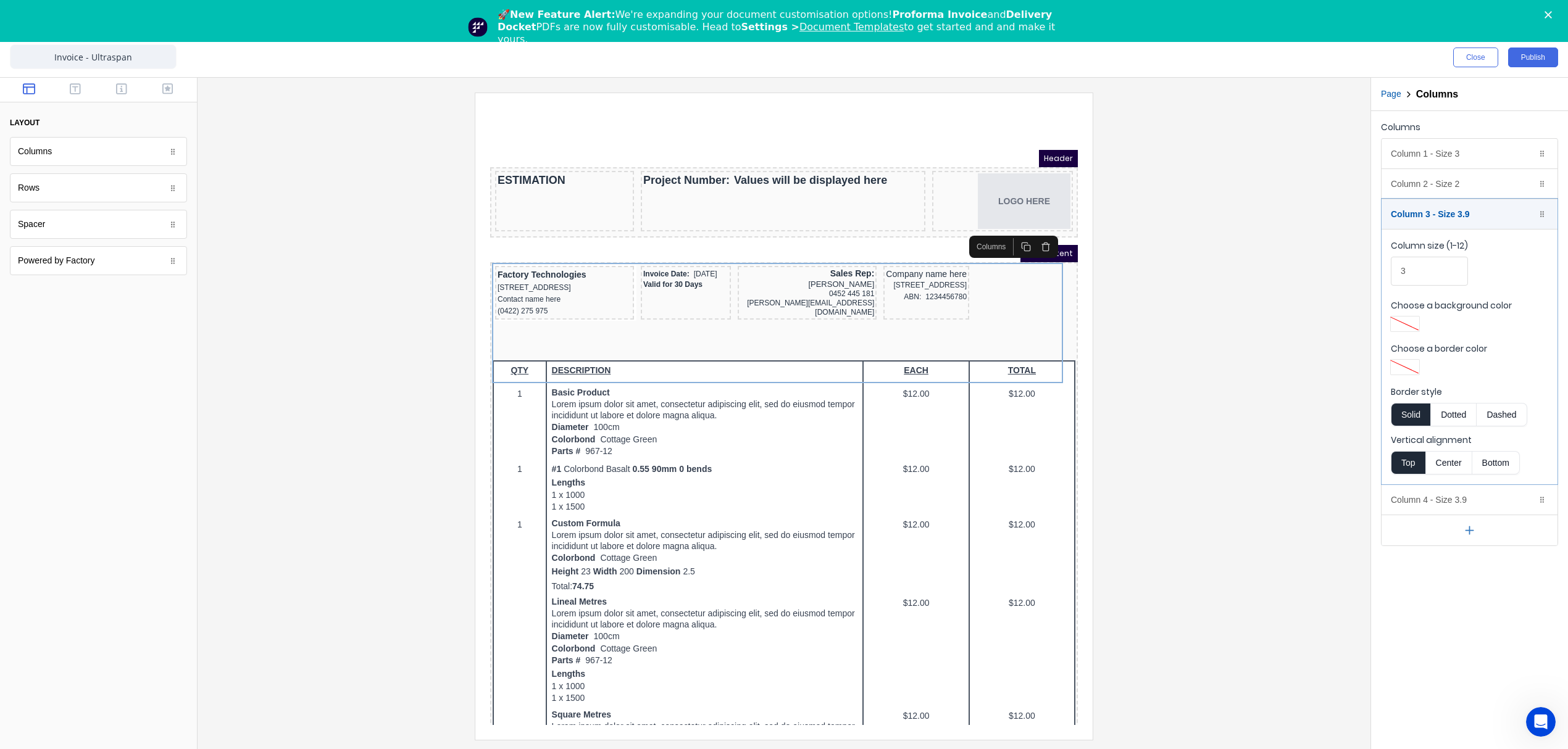
type input "3.9"
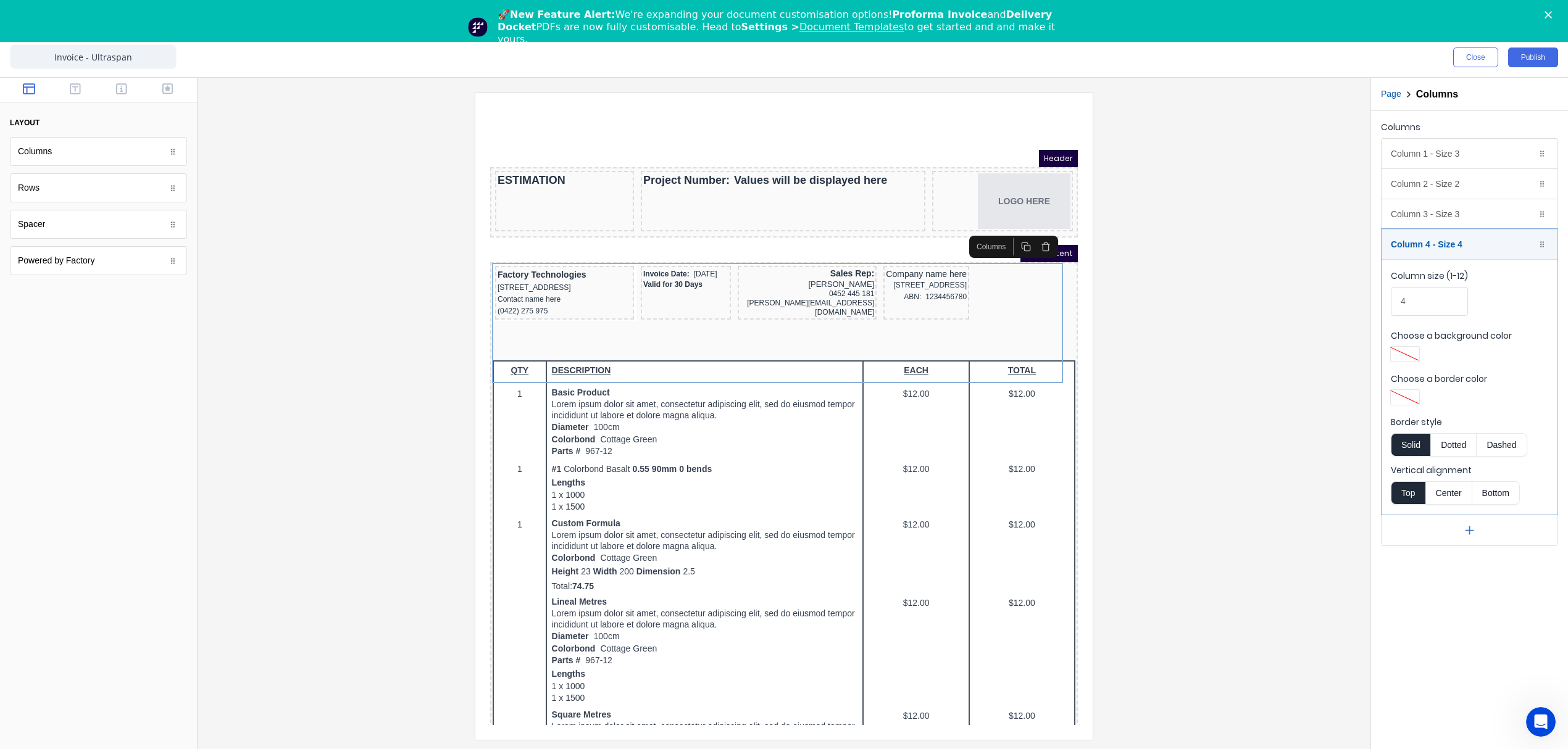
type input "4.5"
click at [520, 274] on div "[STREET_ADDRESS]" at bounding box center [549, 273] width 134 height 12
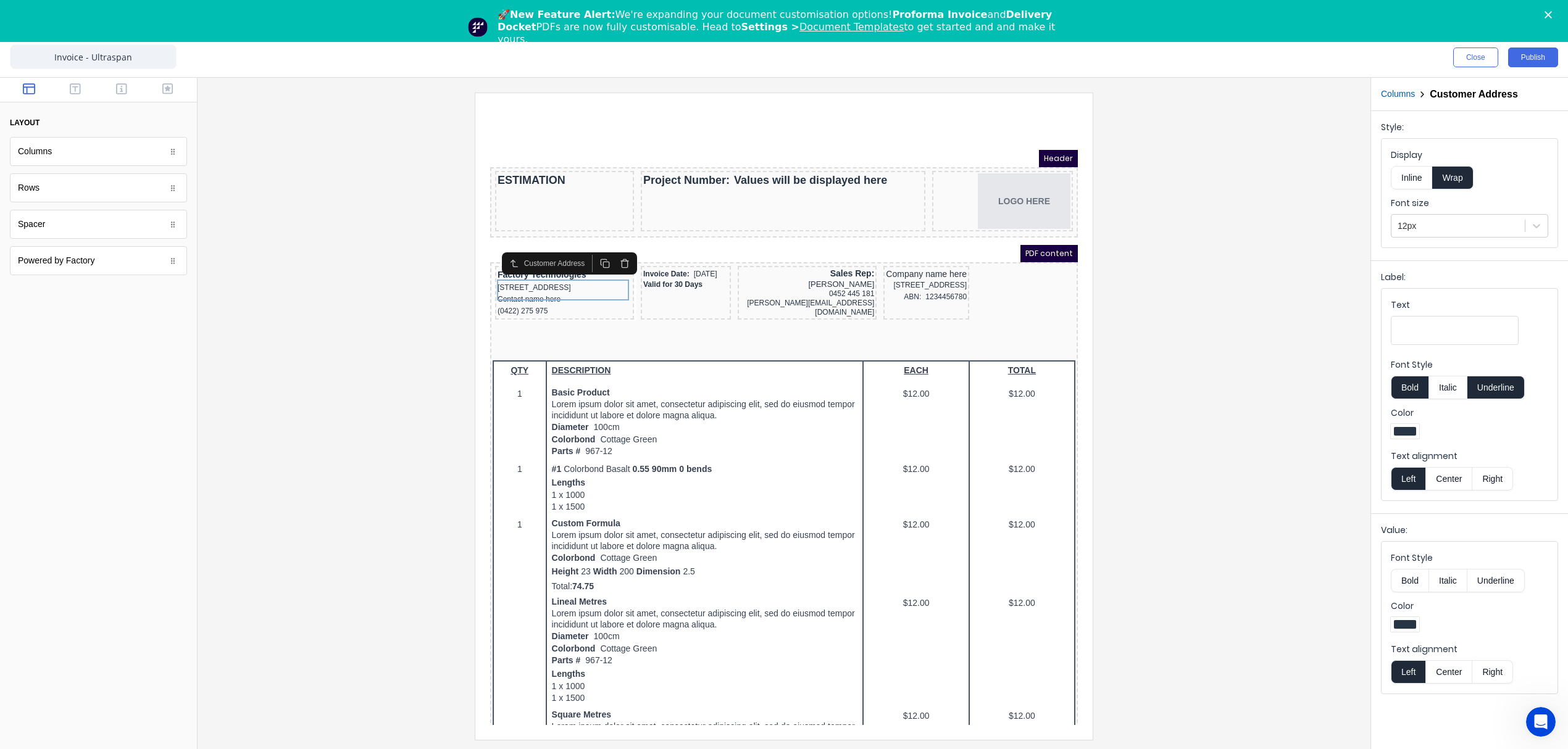
click at [1400, 87] on button "Columns" at bounding box center [1398, 93] width 34 height 13
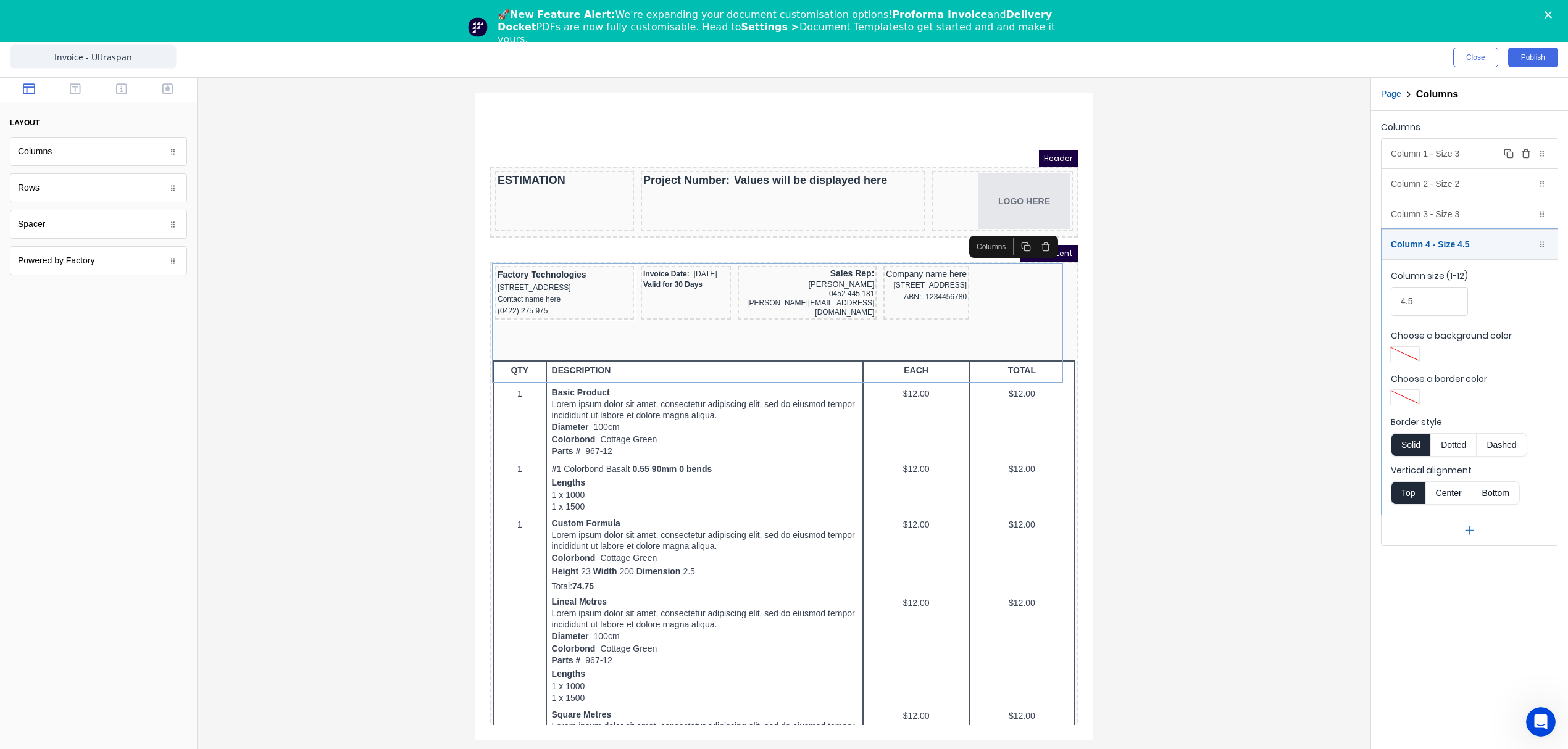
click at [1411, 156] on div "Column 1 - Size 3 Duplicate Delete" at bounding box center [1470, 153] width 176 height 30
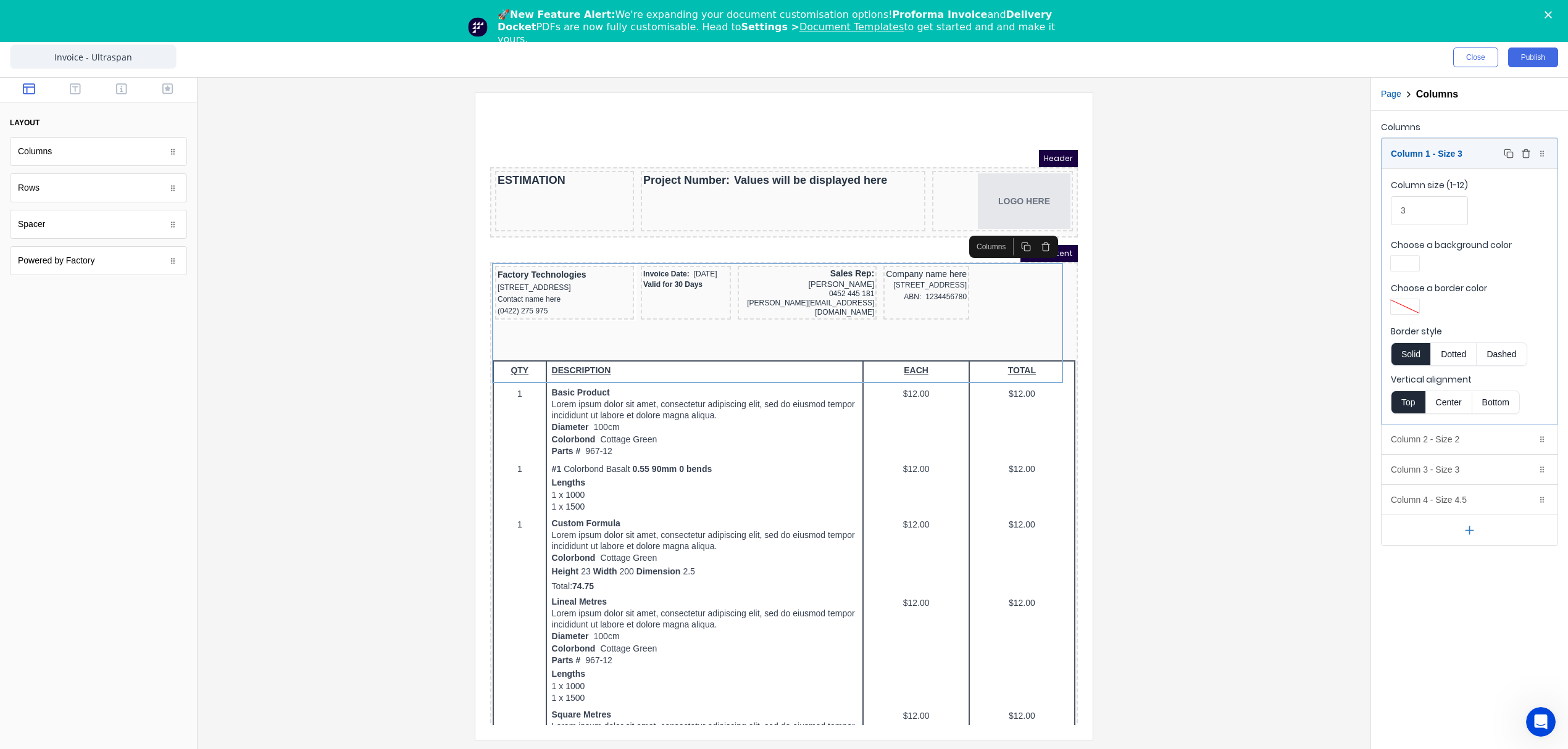
click at [1409, 156] on div "Column 1 - Size 3 Duplicate Delete" at bounding box center [1470, 153] width 176 height 30
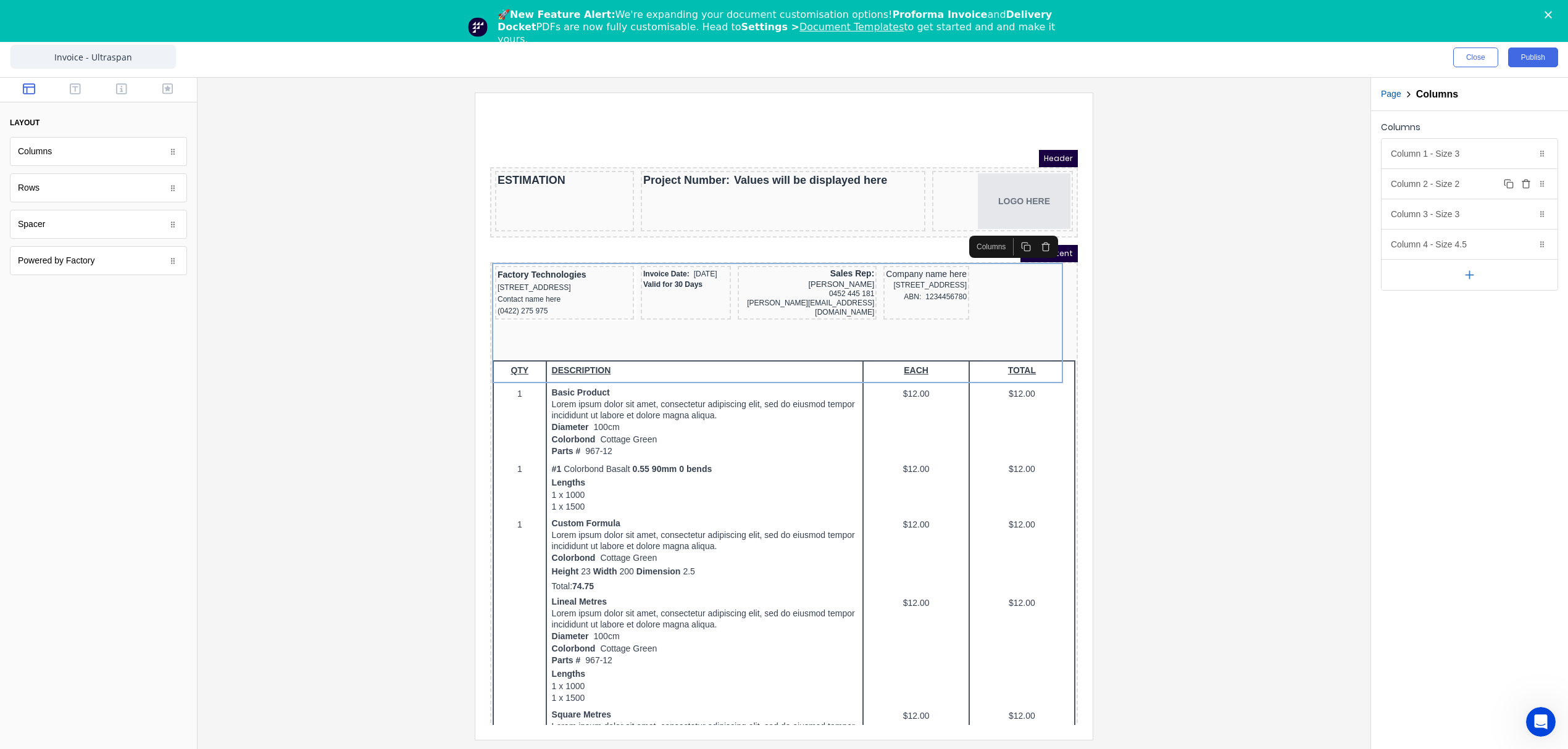
click at [1418, 178] on div "Column 2 - Size 2 Duplicate Delete" at bounding box center [1470, 184] width 176 height 30
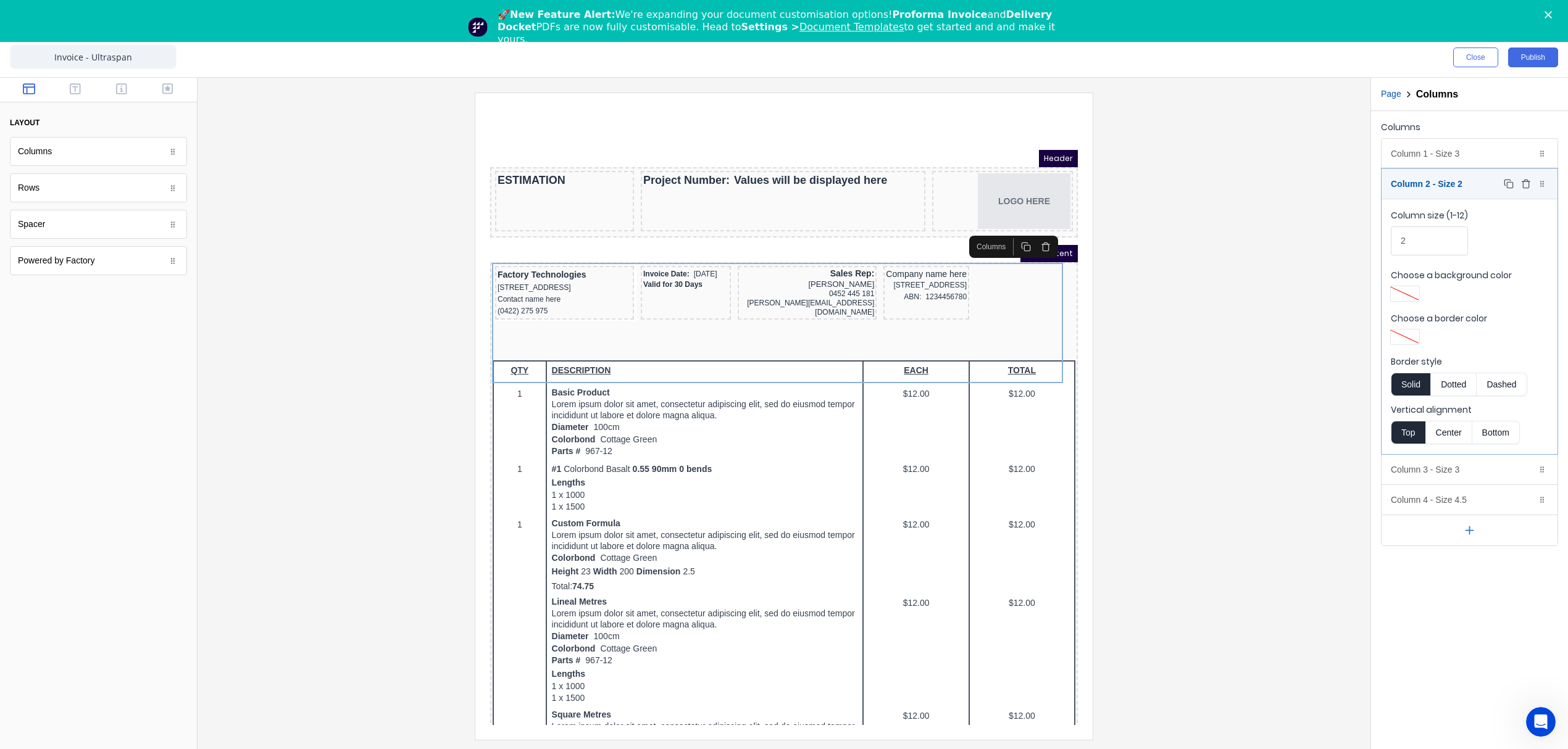
click at [1423, 186] on div "Column 2 - Size 2 Duplicate Delete" at bounding box center [1470, 184] width 176 height 30
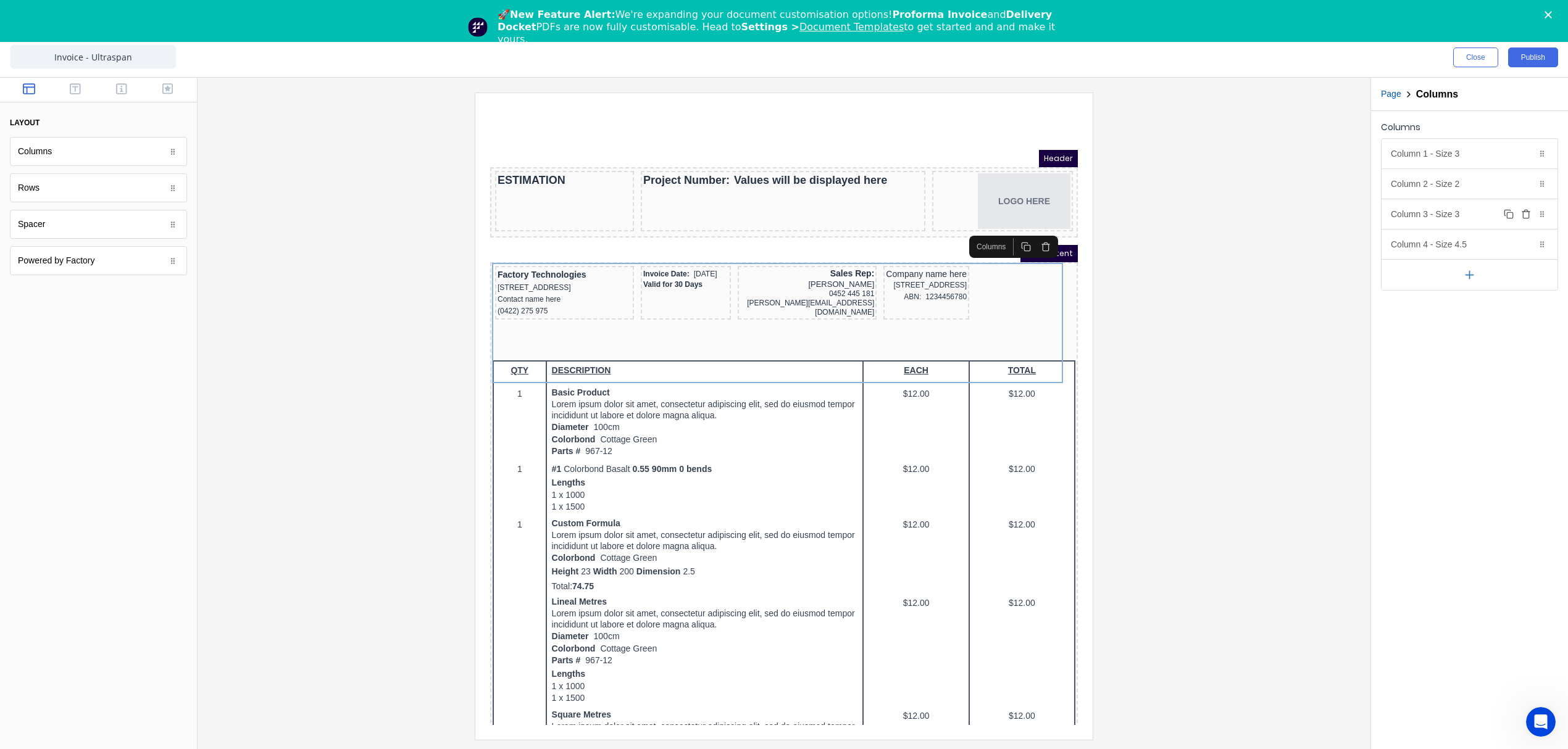
click at [1427, 223] on div "Column 3 - Size 3 Duplicate Delete" at bounding box center [1470, 214] width 176 height 30
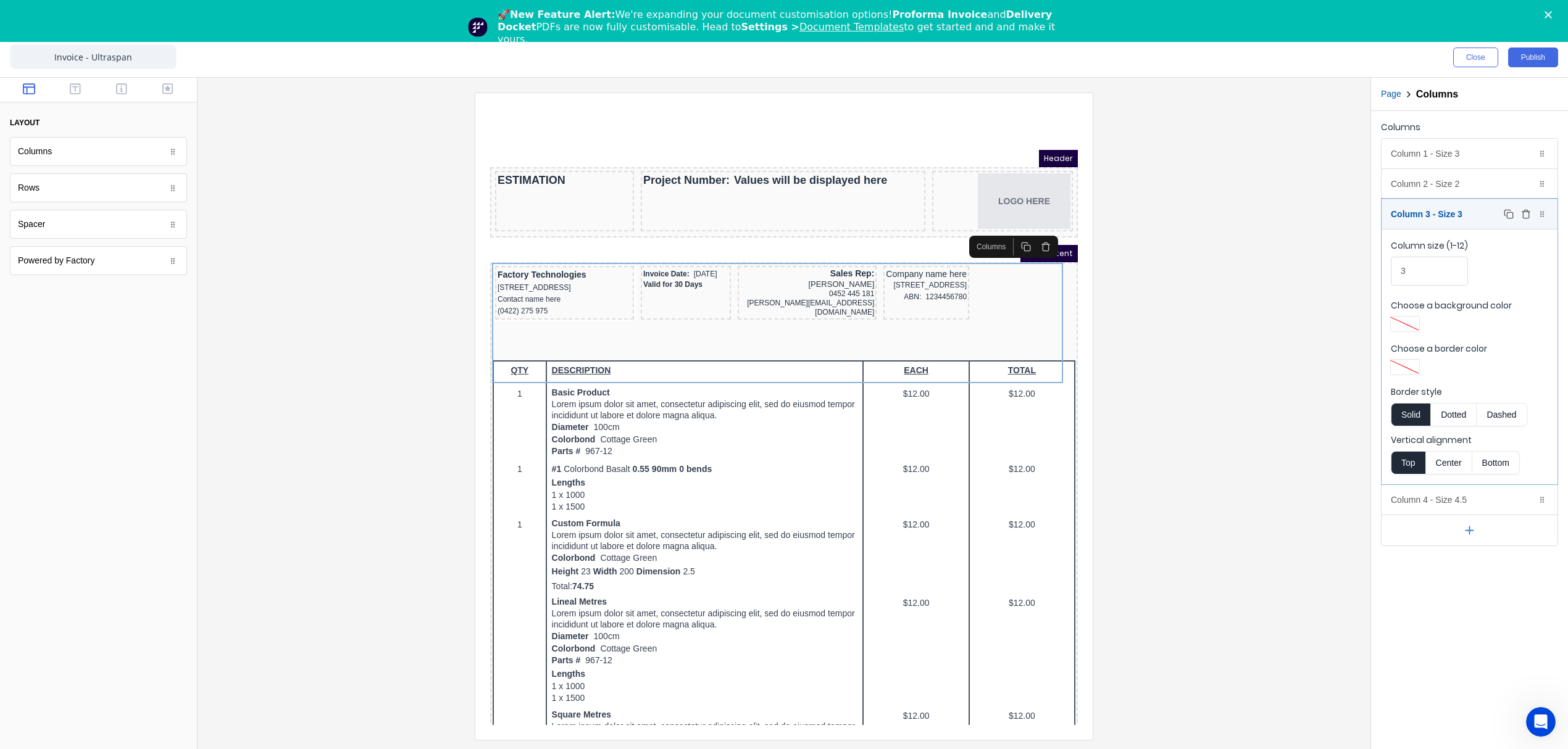
click at [1427, 223] on div "Column 3 - Size 3 Duplicate Delete" at bounding box center [1470, 214] width 176 height 30
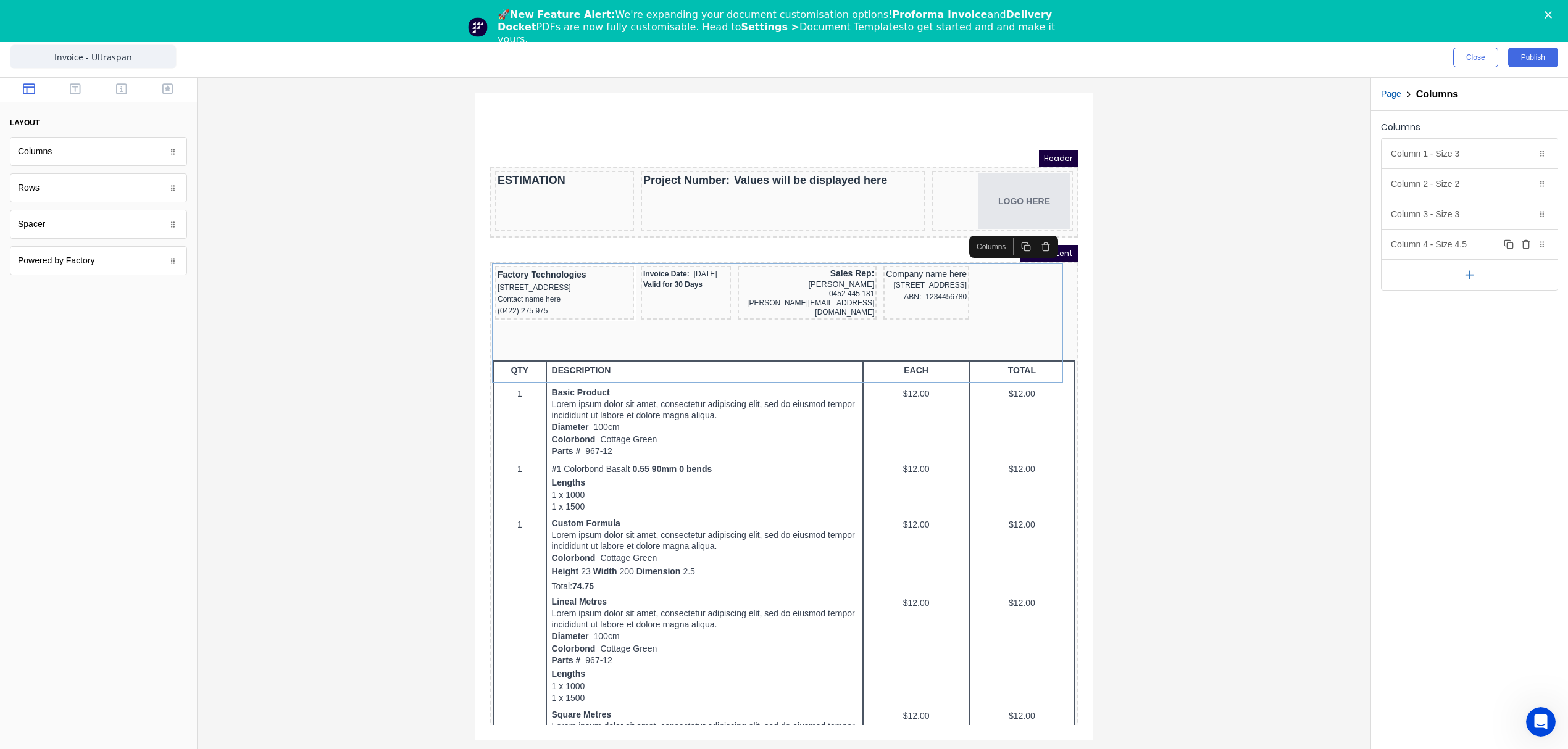
click at [1423, 247] on div "Column 4 - Size 4.5 Duplicate Delete" at bounding box center [1470, 244] width 176 height 30
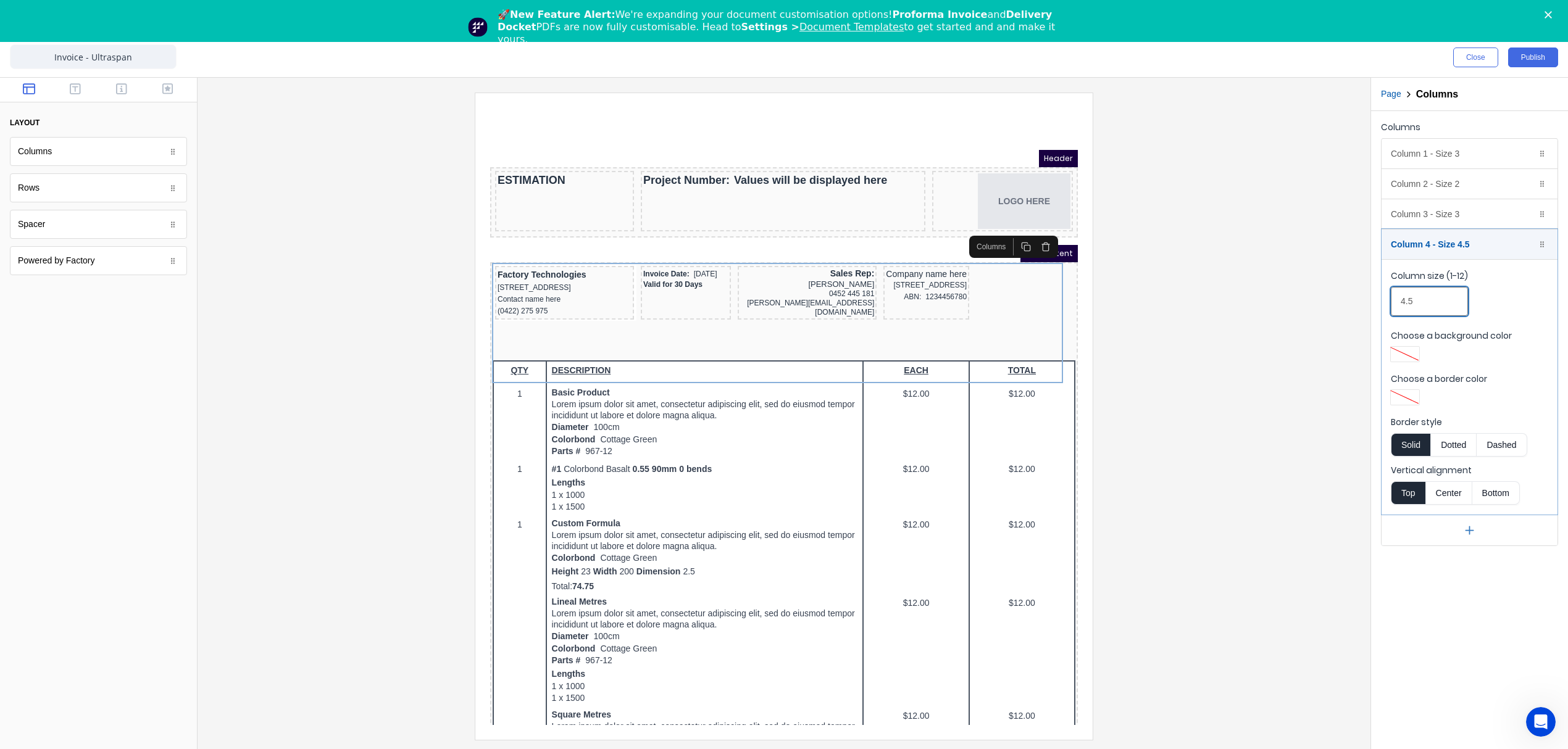
click at [1423, 294] on input "4.5" at bounding box center [1429, 302] width 77 height 29
drag, startPoint x: 1425, startPoint y: 297, endPoint x: 1338, endPoint y: 308, distance: 87.7
click at [1338, 308] on div "Close Publish Components layout Columns Columns Rows Rows Spacer Spacer Powered…" at bounding box center [784, 393] width 1568 height 712
type input "4"
click at [1163, 308] on div at bounding box center [784, 415] width 1153 height 646
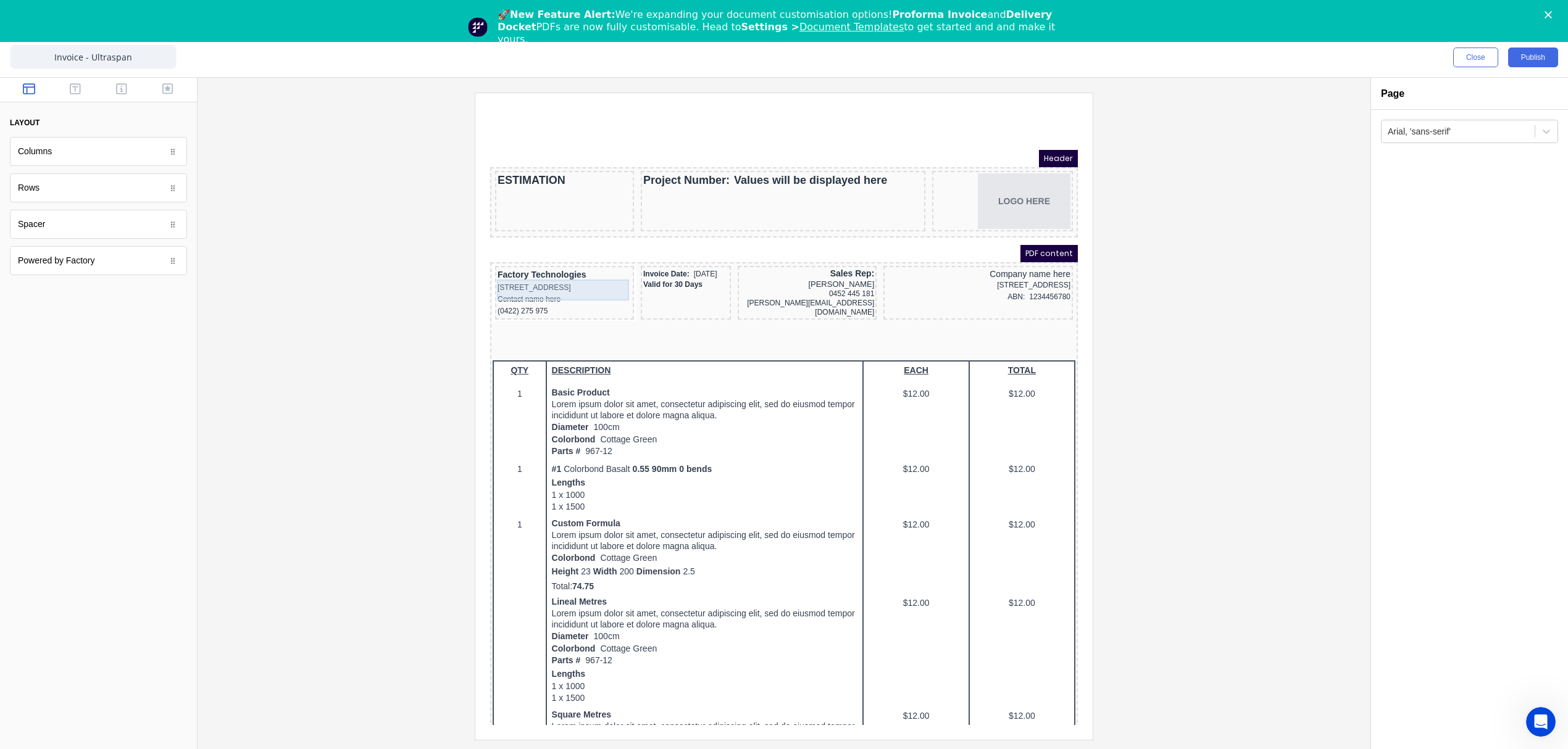
click at [608, 279] on div "[STREET_ADDRESS]" at bounding box center [549, 273] width 134 height 12
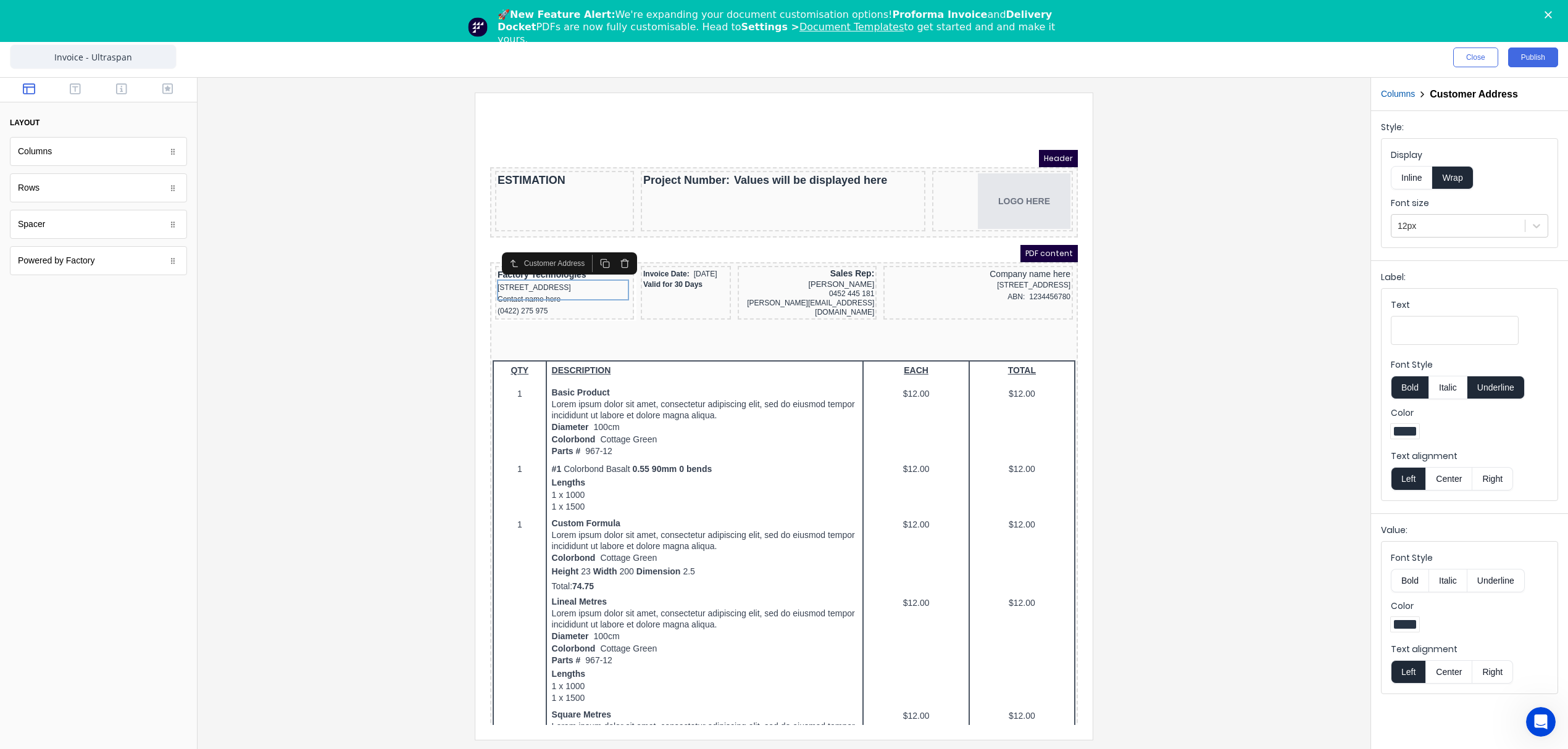
click at [1393, 99] on button "Columns" at bounding box center [1398, 93] width 34 height 13
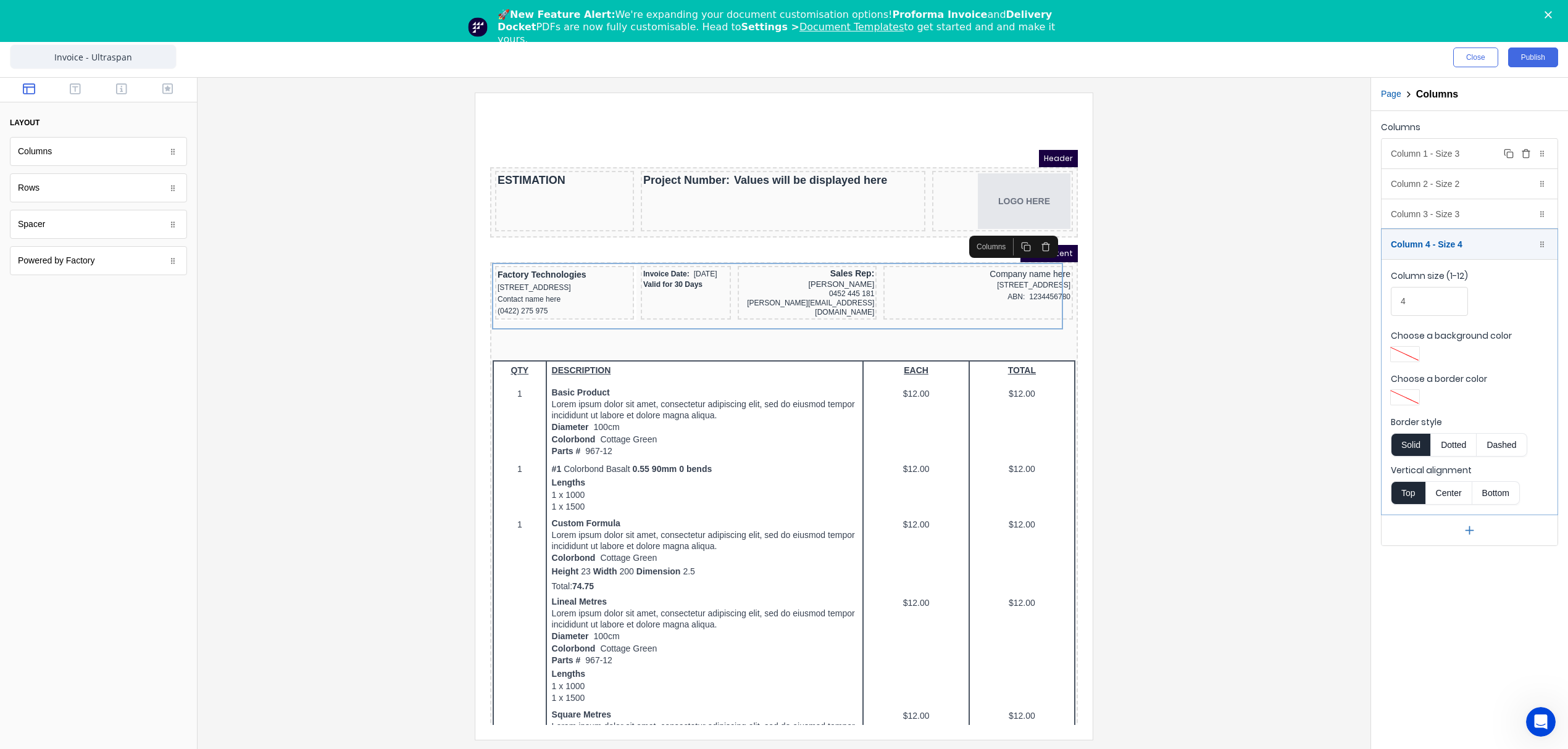
click at [1410, 153] on div "Column 1 - Size 3 Duplicate Delete" at bounding box center [1470, 153] width 176 height 30
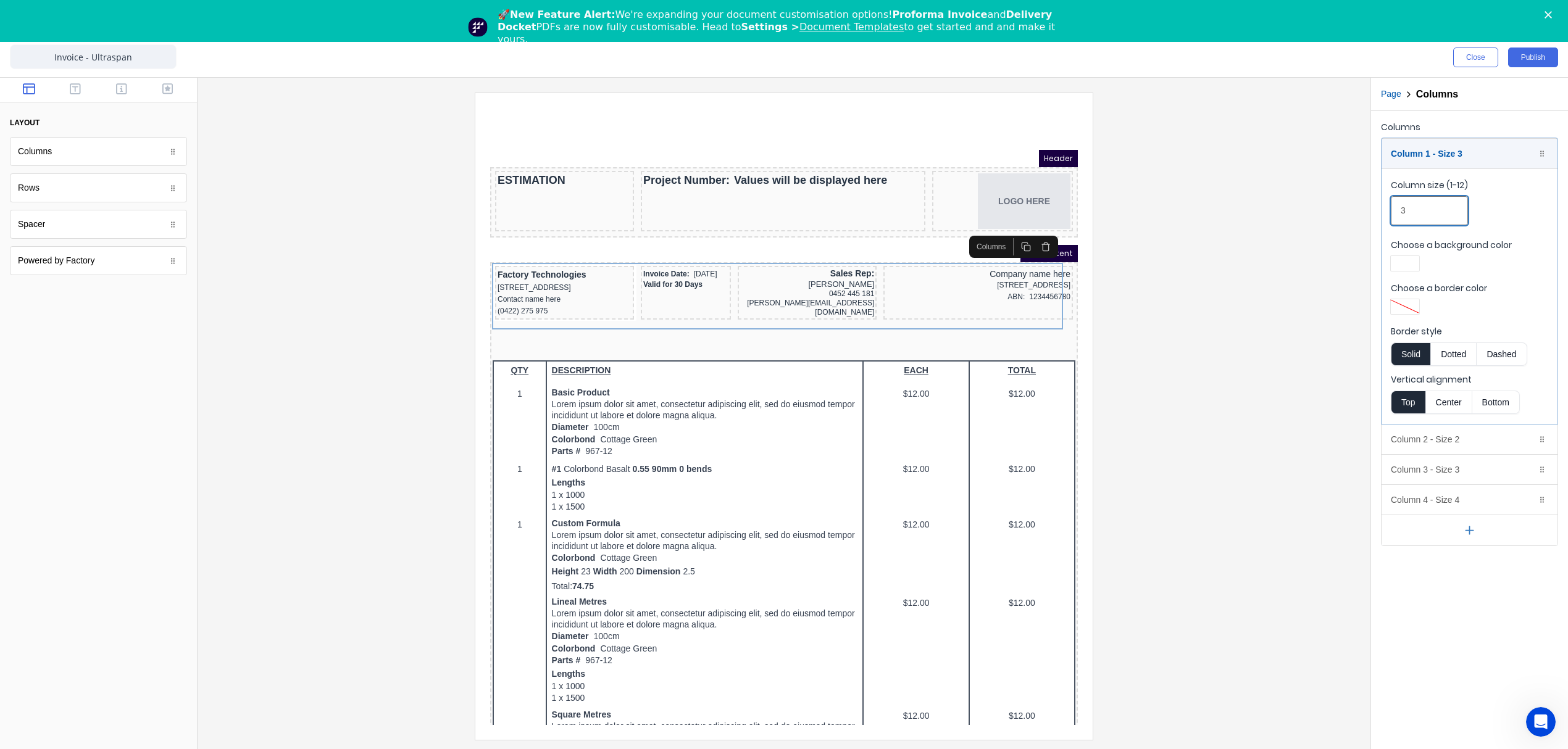
drag, startPoint x: 1409, startPoint y: 210, endPoint x: 1388, endPoint y: 211, distance: 21.0
click at [1388, 211] on fieldset "Column size (1-12) 3 Choose a background color Choose a border color Border sty…" at bounding box center [1470, 296] width 176 height 255
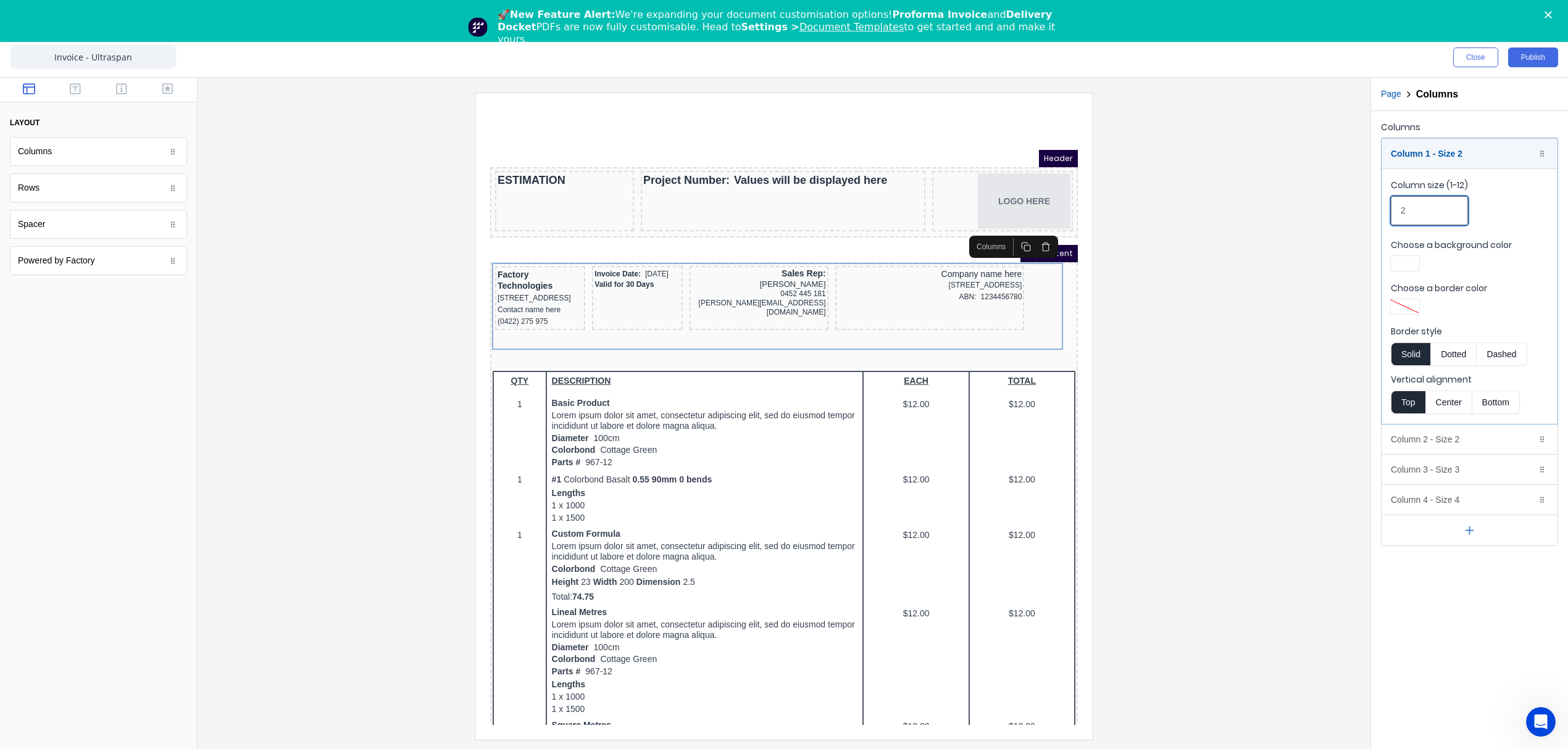
drag, startPoint x: 1417, startPoint y: 210, endPoint x: 1333, endPoint y: 224, distance: 85.2
click at [1333, 224] on div "Close Publish Components layout Columns Columns Rows Rows Spacer Spacer Powered…" at bounding box center [784, 393] width 1568 height 712
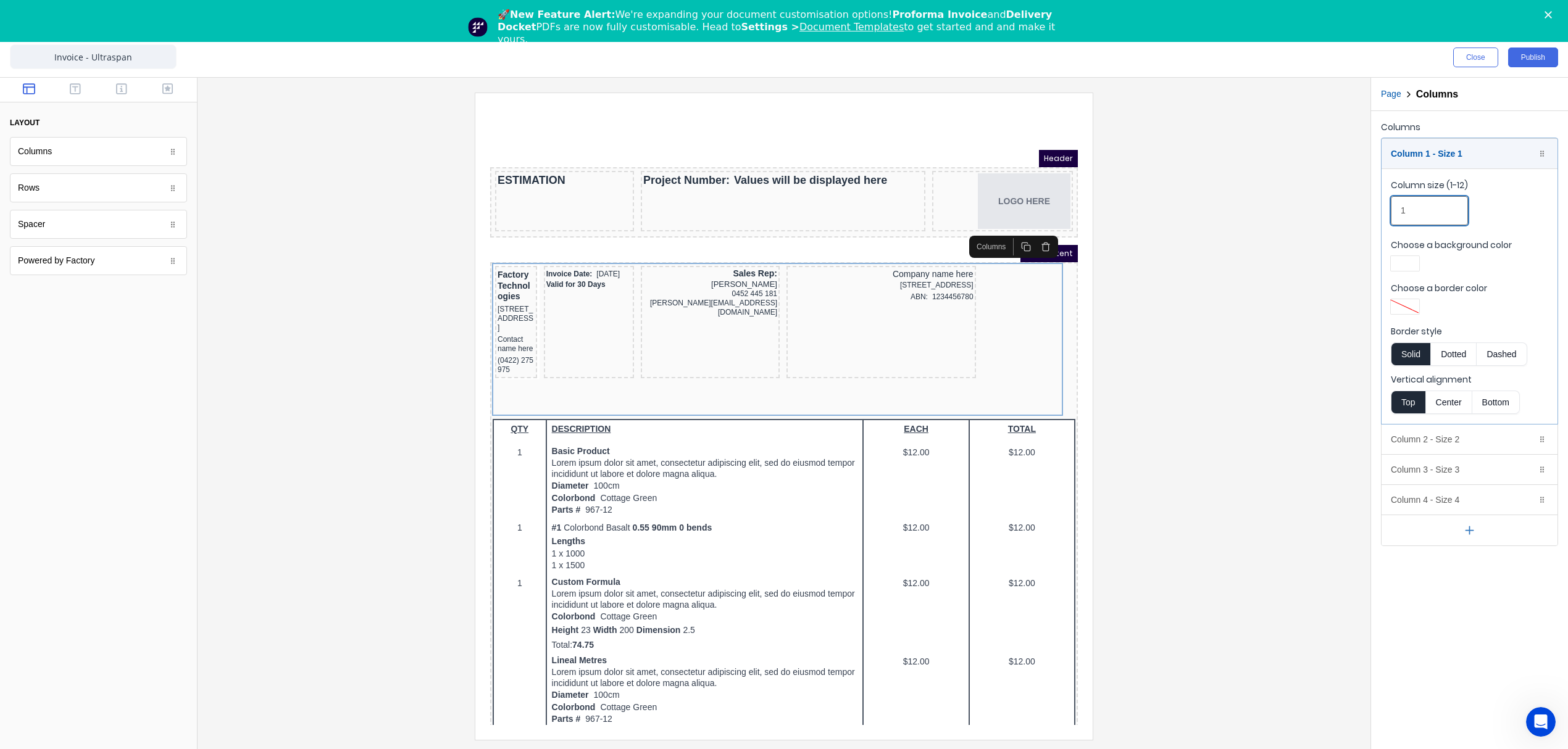
drag, startPoint x: 1425, startPoint y: 213, endPoint x: 1356, endPoint y: 210, distance: 69.1
click at [1356, 210] on div "Close Publish Components layout Columns Columns Rows Rows Spacer Spacer Powered…" at bounding box center [784, 393] width 1568 height 712
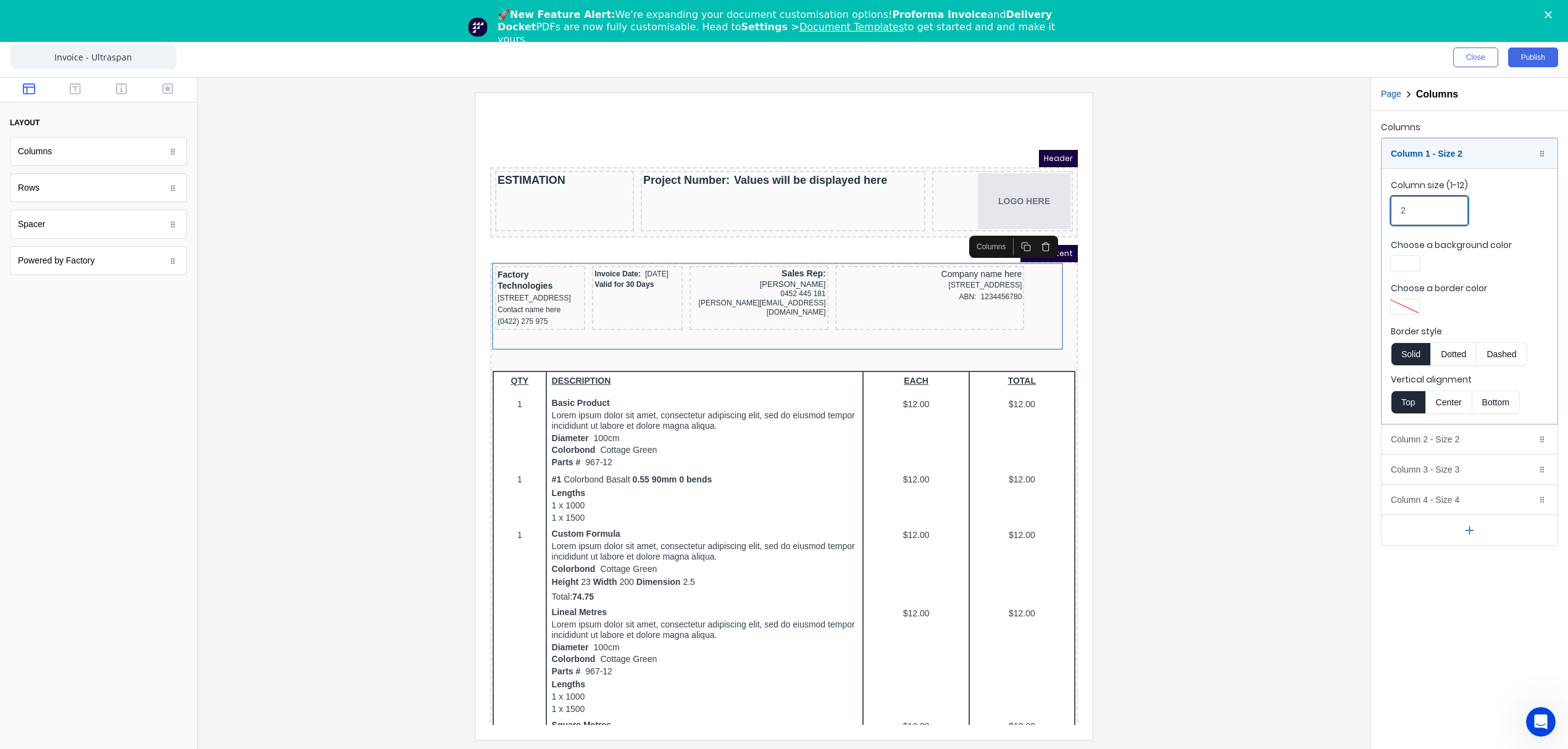
drag, startPoint x: 1421, startPoint y: 208, endPoint x: 1388, endPoint y: 208, distance: 33.0
click at [1388, 208] on fieldset "Column size (1-12) 2 Choose a background color Choose a border color Border sty…" at bounding box center [1470, 296] width 176 height 255
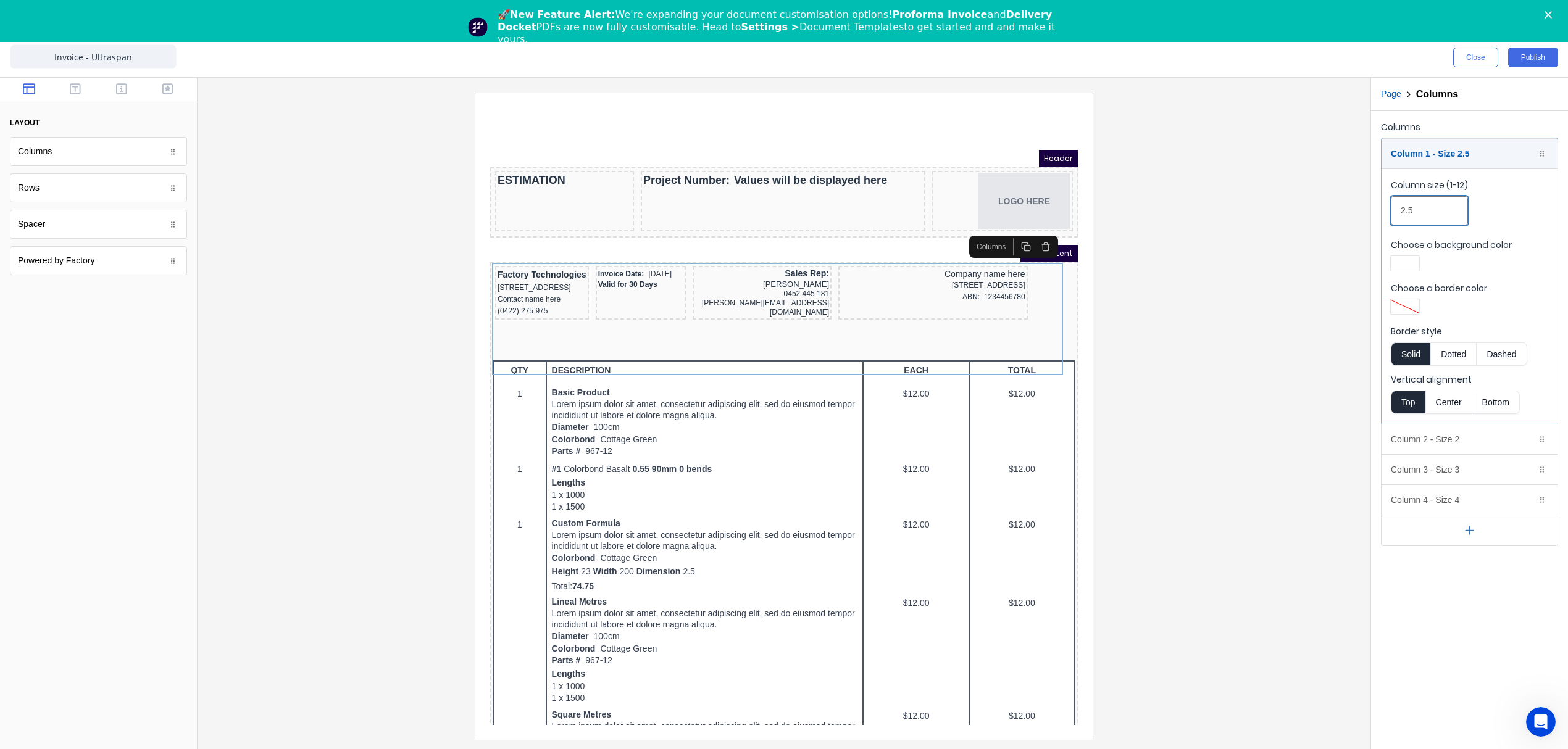
type input "2.5"
click at [1342, 263] on div at bounding box center [784, 415] width 1153 height 646
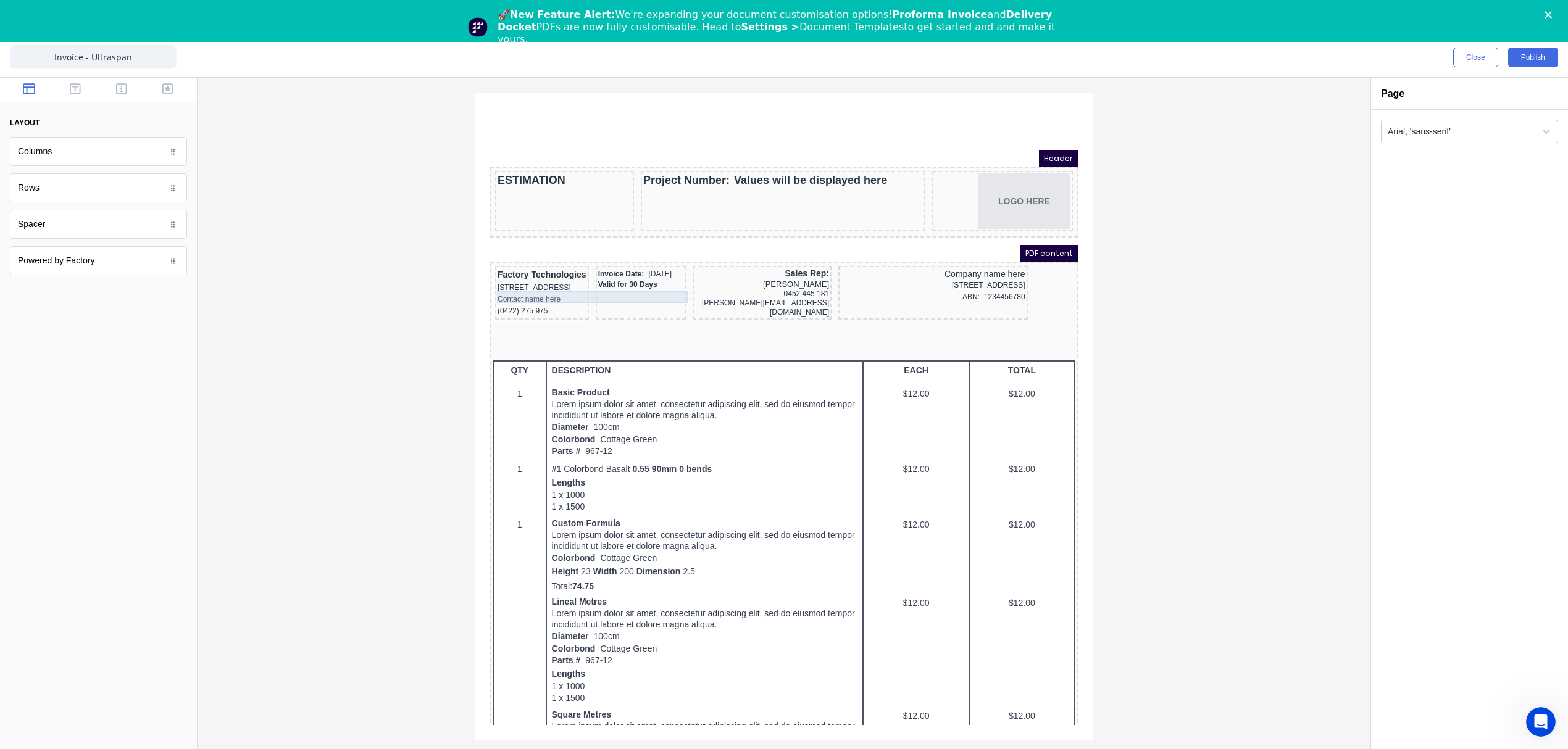
click at [571, 279] on div "Contact name here" at bounding box center [526, 285] width 89 height 12
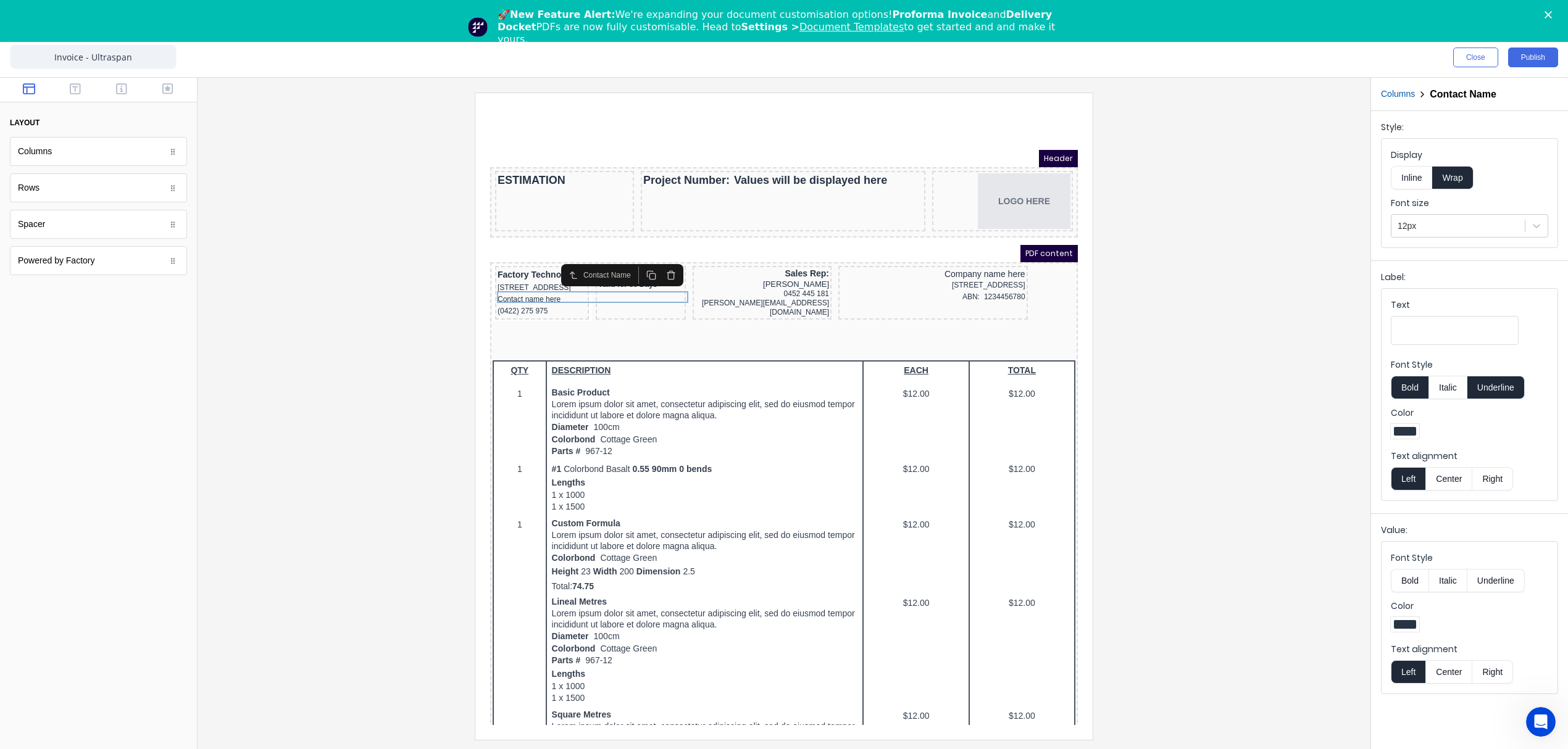
click at [1398, 95] on button "Columns" at bounding box center [1398, 93] width 34 height 13
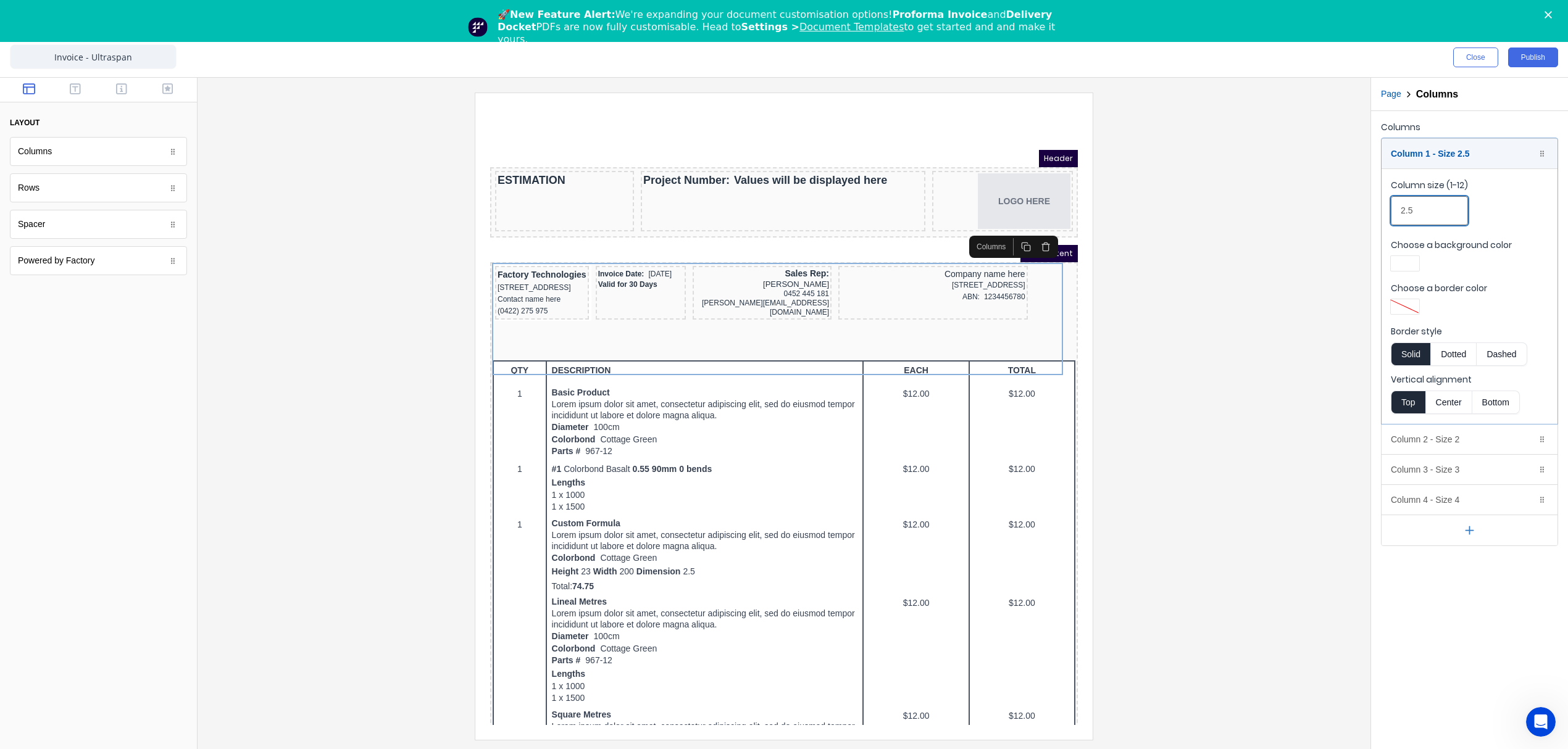
click at [1421, 211] on input "2.5" at bounding box center [1429, 211] width 77 height 29
drag, startPoint x: 1421, startPoint y: 211, endPoint x: 1366, endPoint y: 213, distance: 55.0
click at [1366, 213] on div "Close Publish Components layout Columns Columns Rows Rows Spacer Spacer Powered…" at bounding box center [784, 393] width 1568 height 712
type input "3"
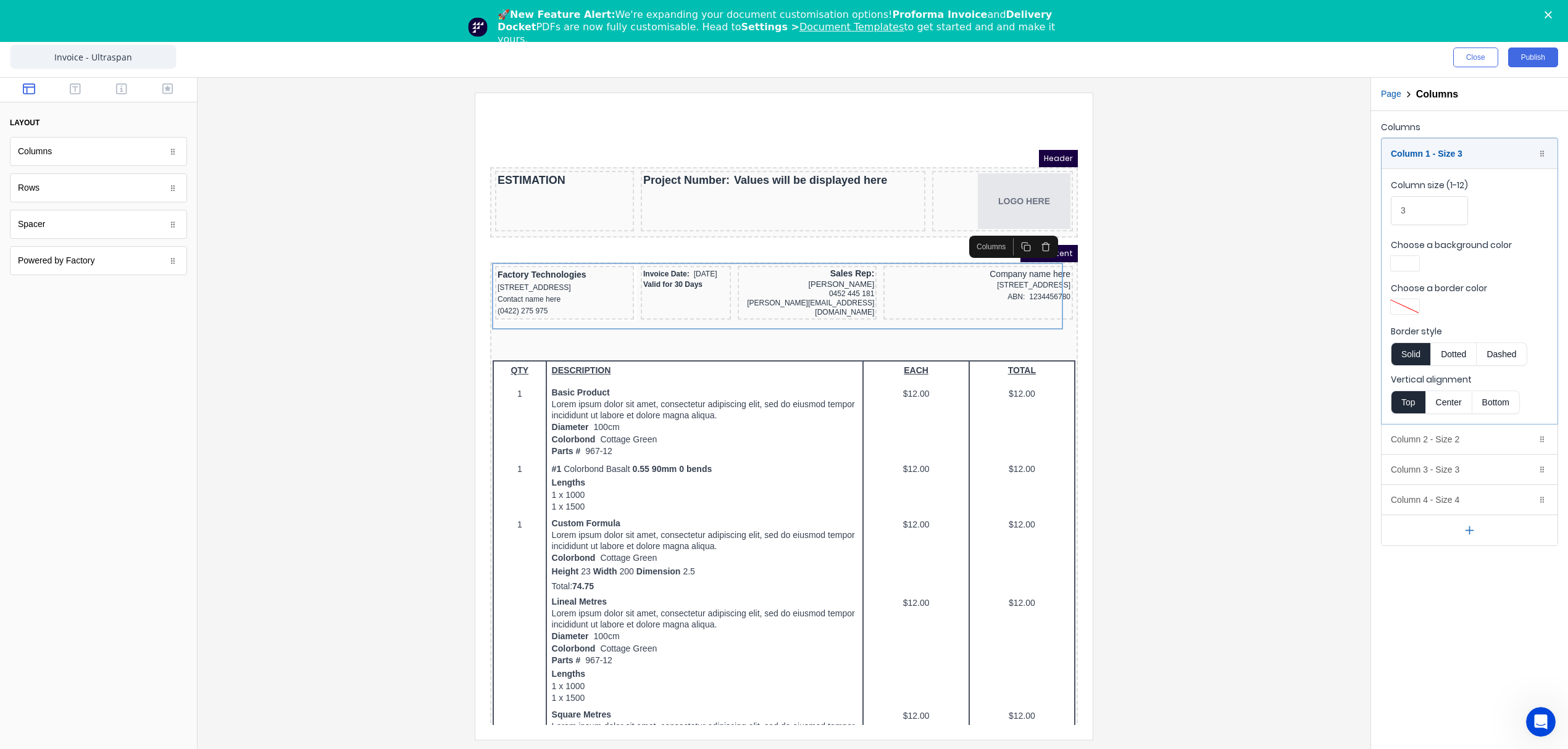
click at [1263, 276] on div at bounding box center [784, 415] width 1153 height 646
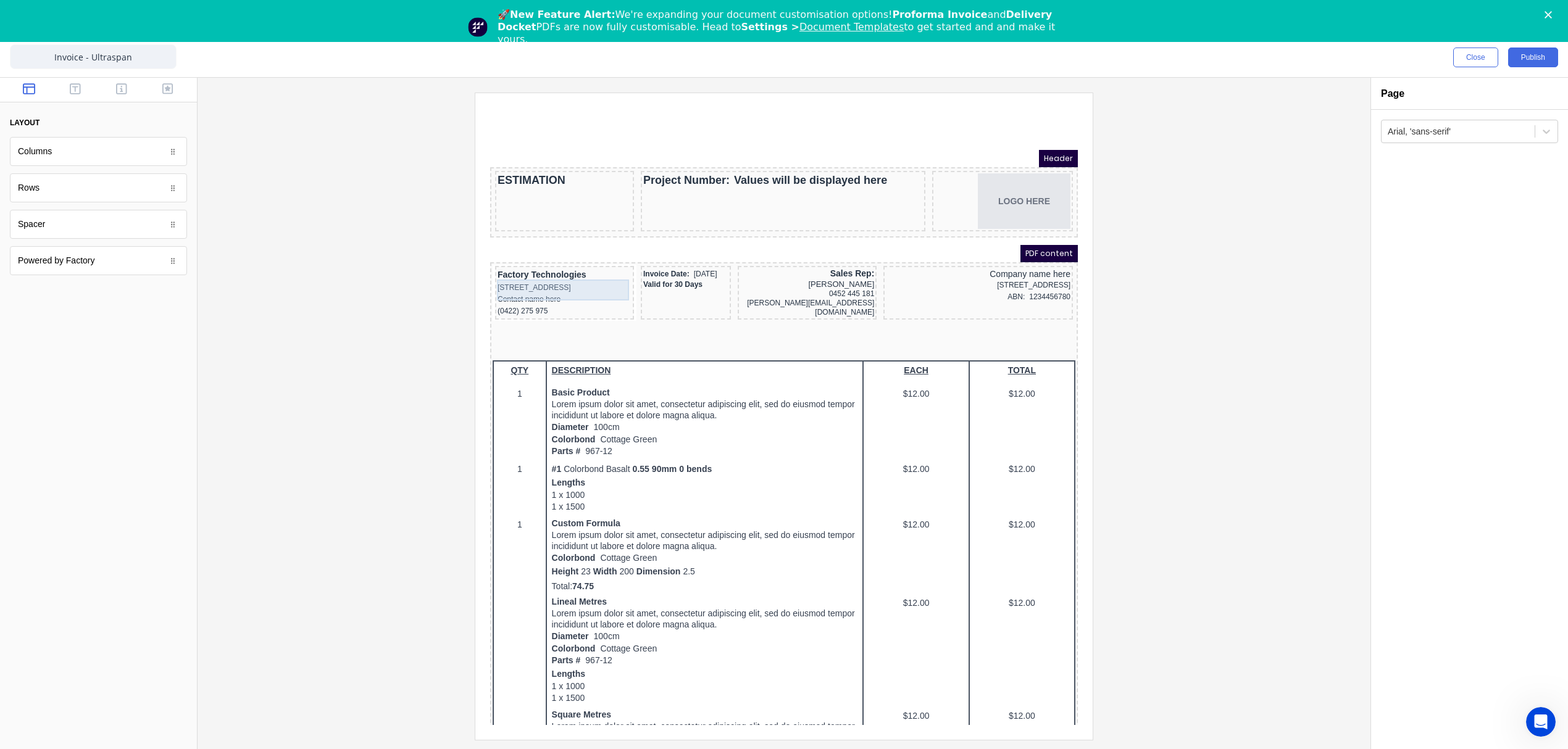
click at [595, 279] on div "[STREET_ADDRESS]" at bounding box center [549, 273] width 134 height 12
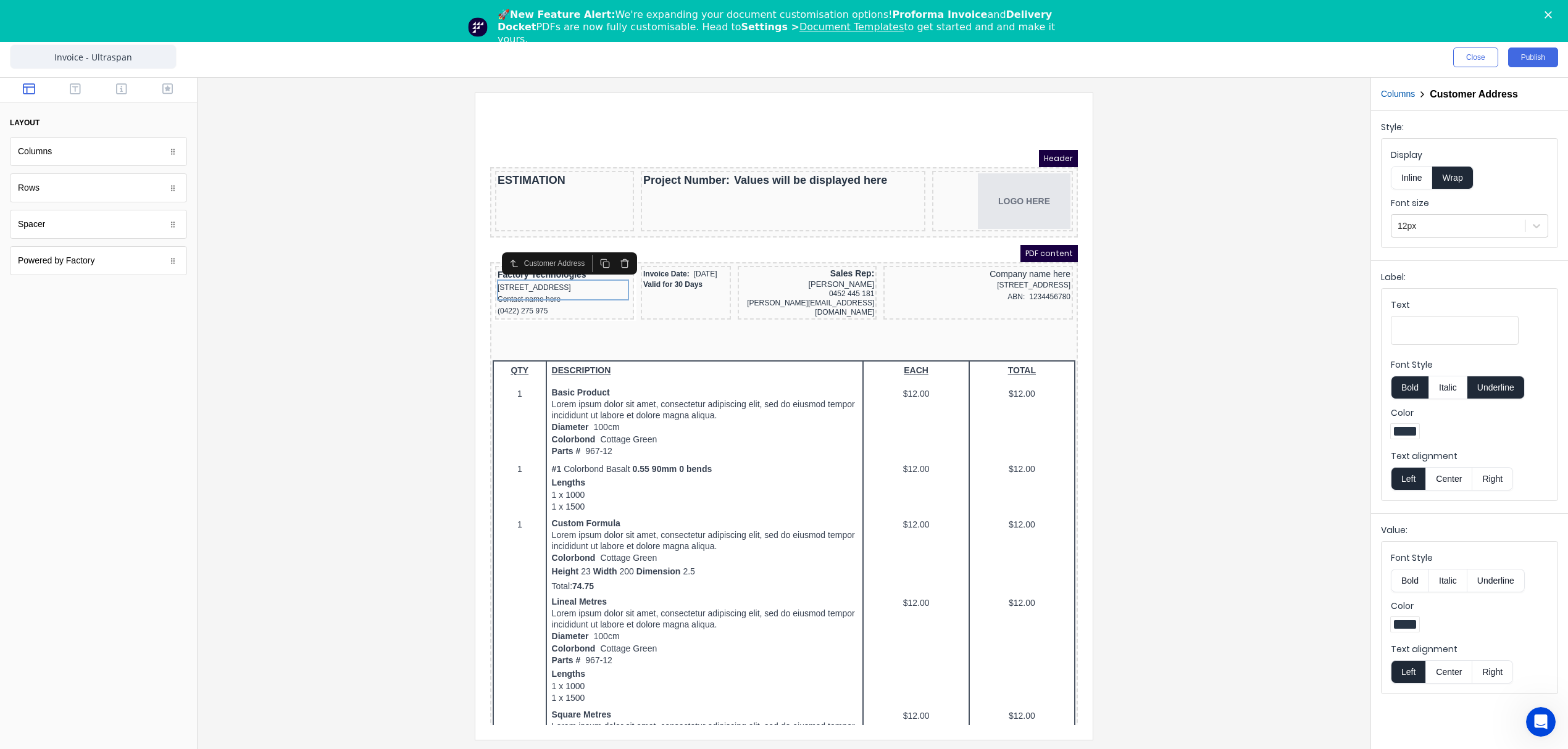
click at [1405, 92] on button "Columns" at bounding box center [1398, 93] width 34 height 13
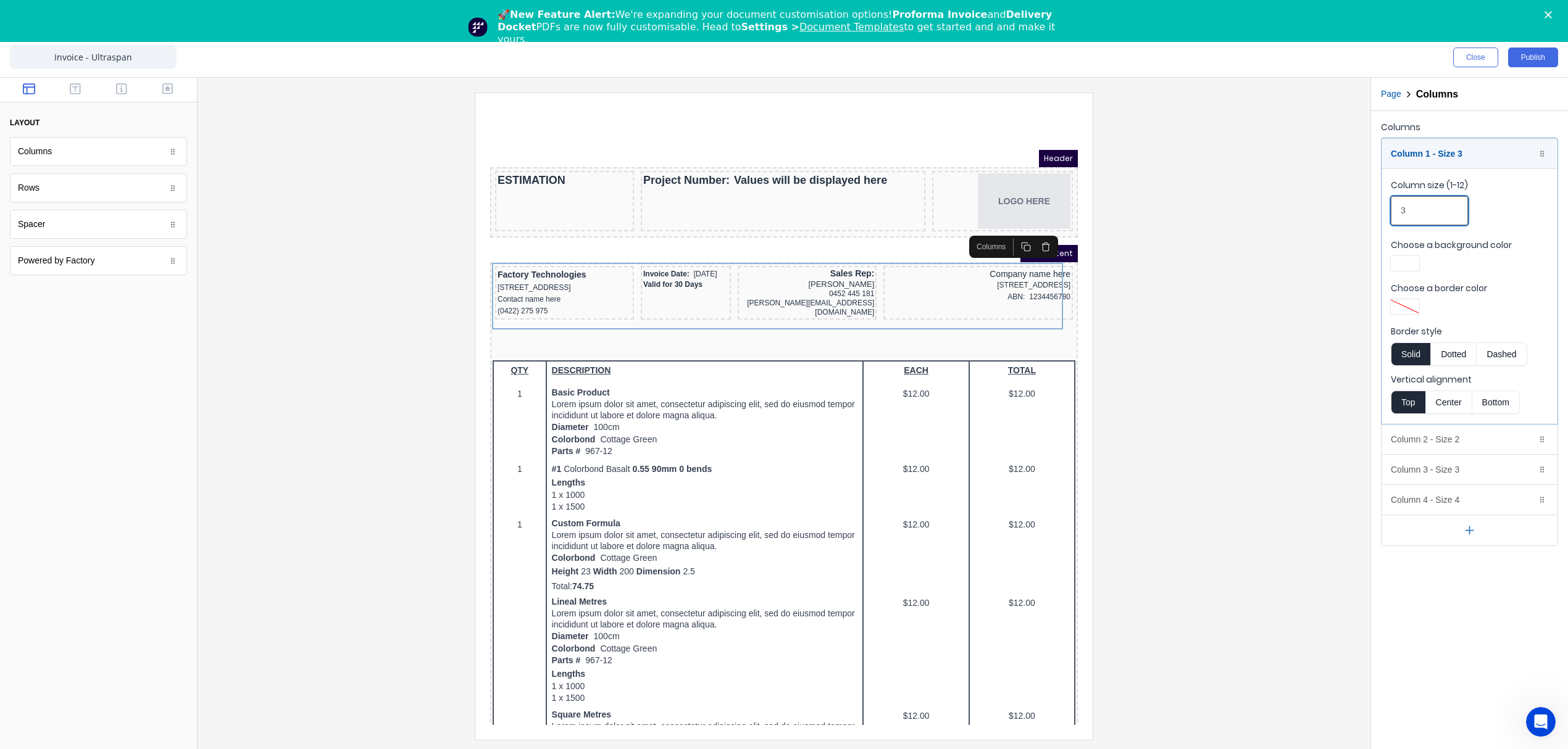
click at [1427, 213] on input "3" at bounding box center [1429, 211] width 77 height 29
type input "3"
drag, startPoint x: 1415, startPoint y: 197, endPoint x: 1393, endPoint y: 201, distance: 22.4
click at [1393, 201] on input "3" at bounding box center [1429, 211] width 77 height 29
click at [1279, 325] on div at bounding box center [784, 415] width 1153 height 646
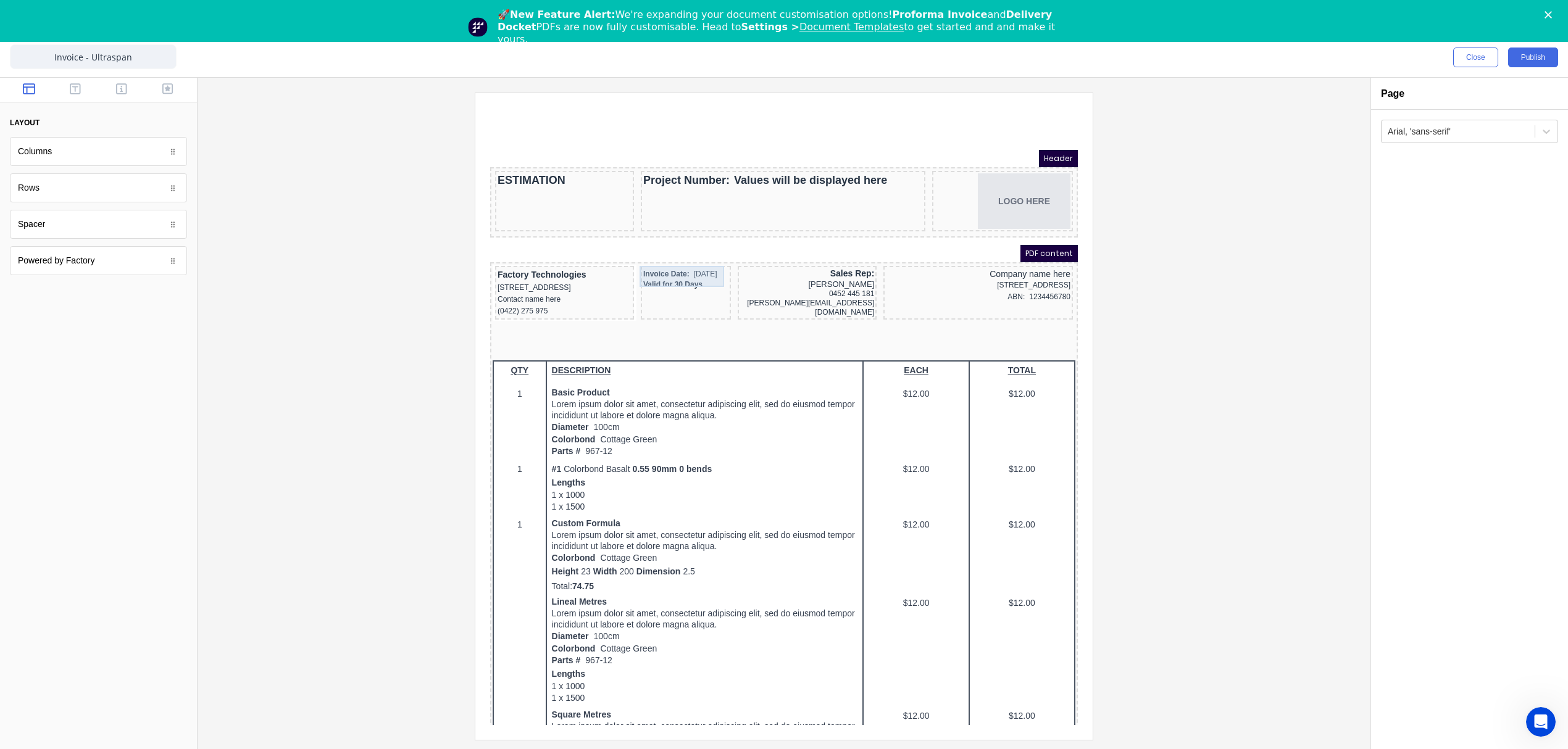
click at [657, 262] on div "Invoice Date: 29/10/2024" at bounding box center [670, 259] width 85 height 12
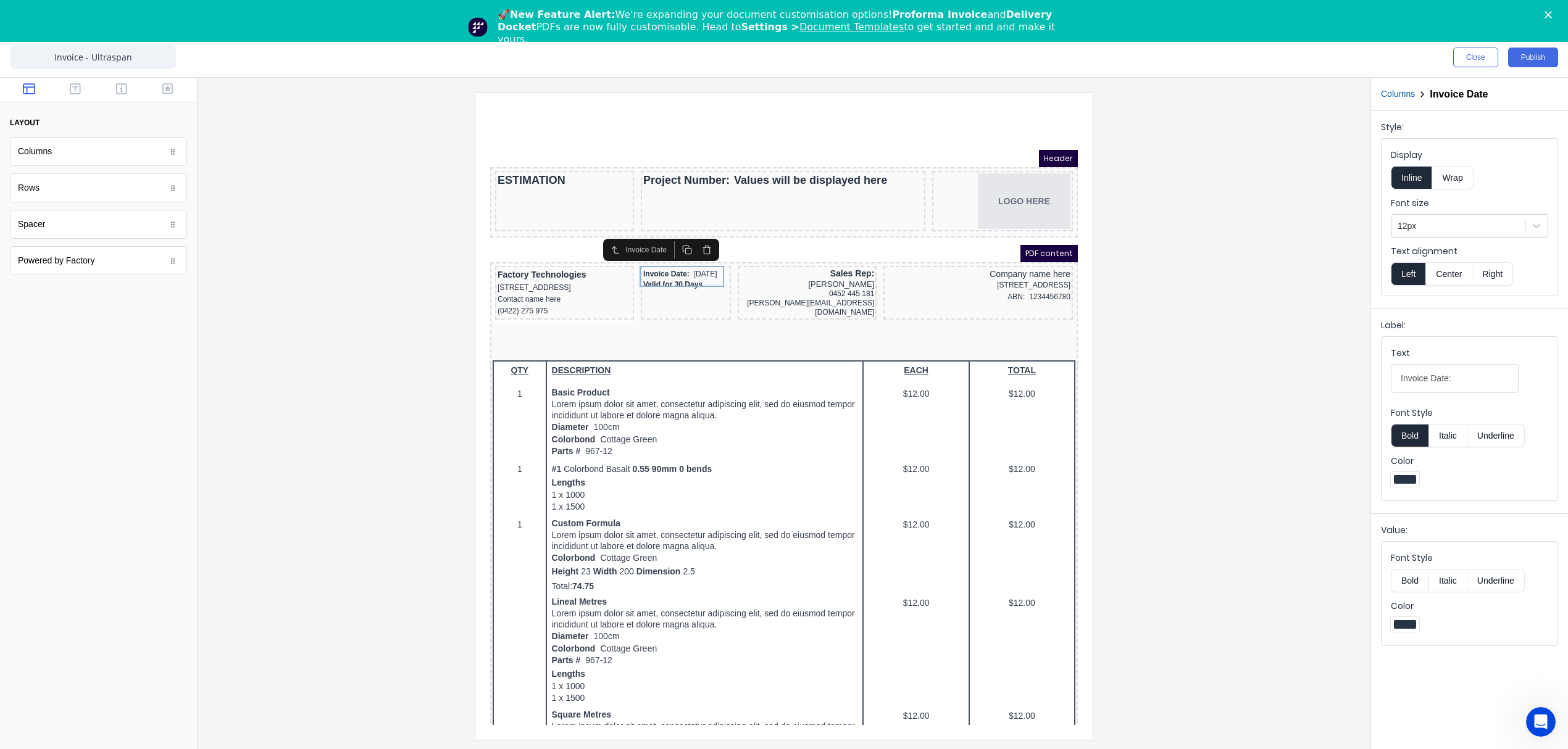
click at [1170, 259] on div at bounding box center [784, 415] width 1153 height 646
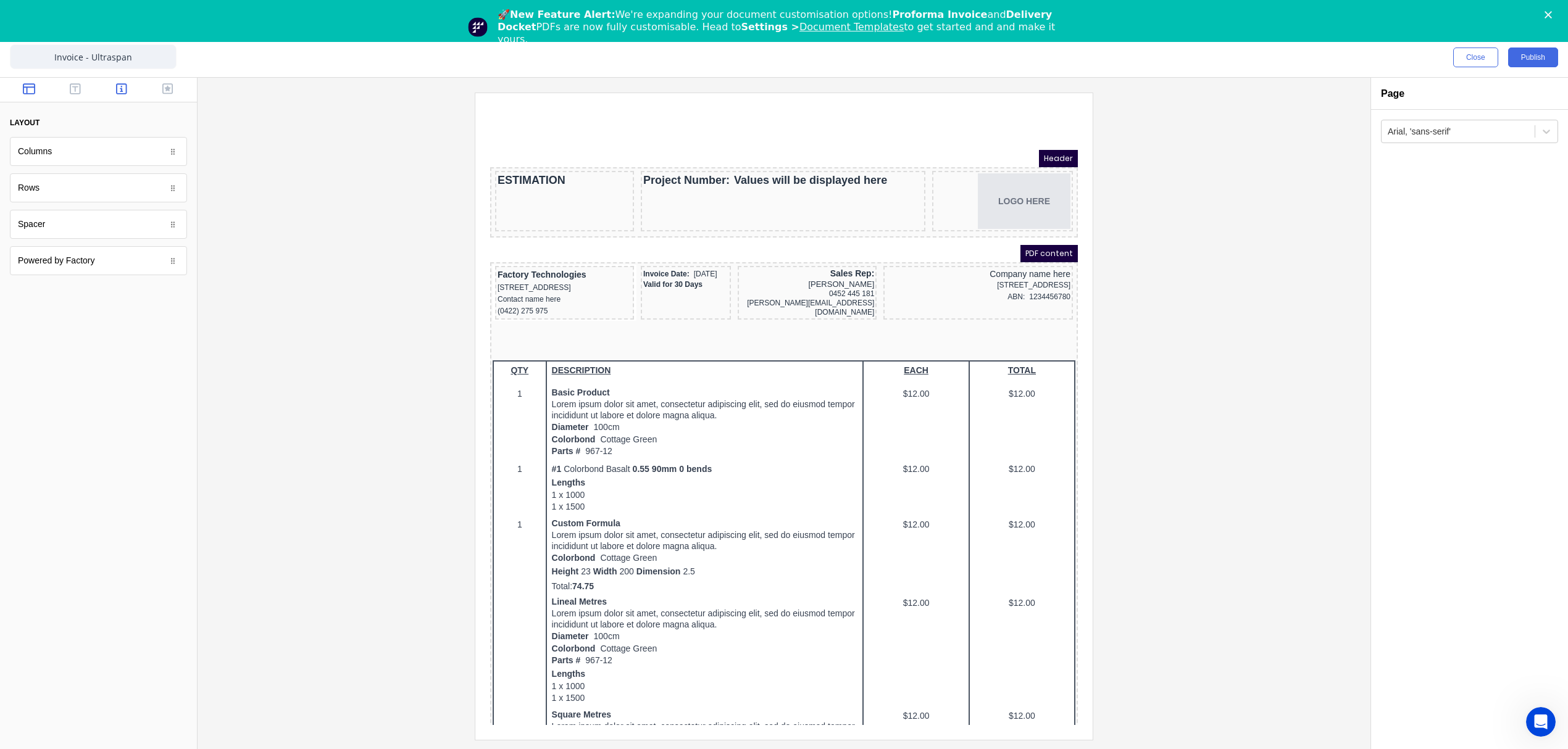
click at [121, 87] on icon "button" at bounding box center [121, 89] width 11 height 13
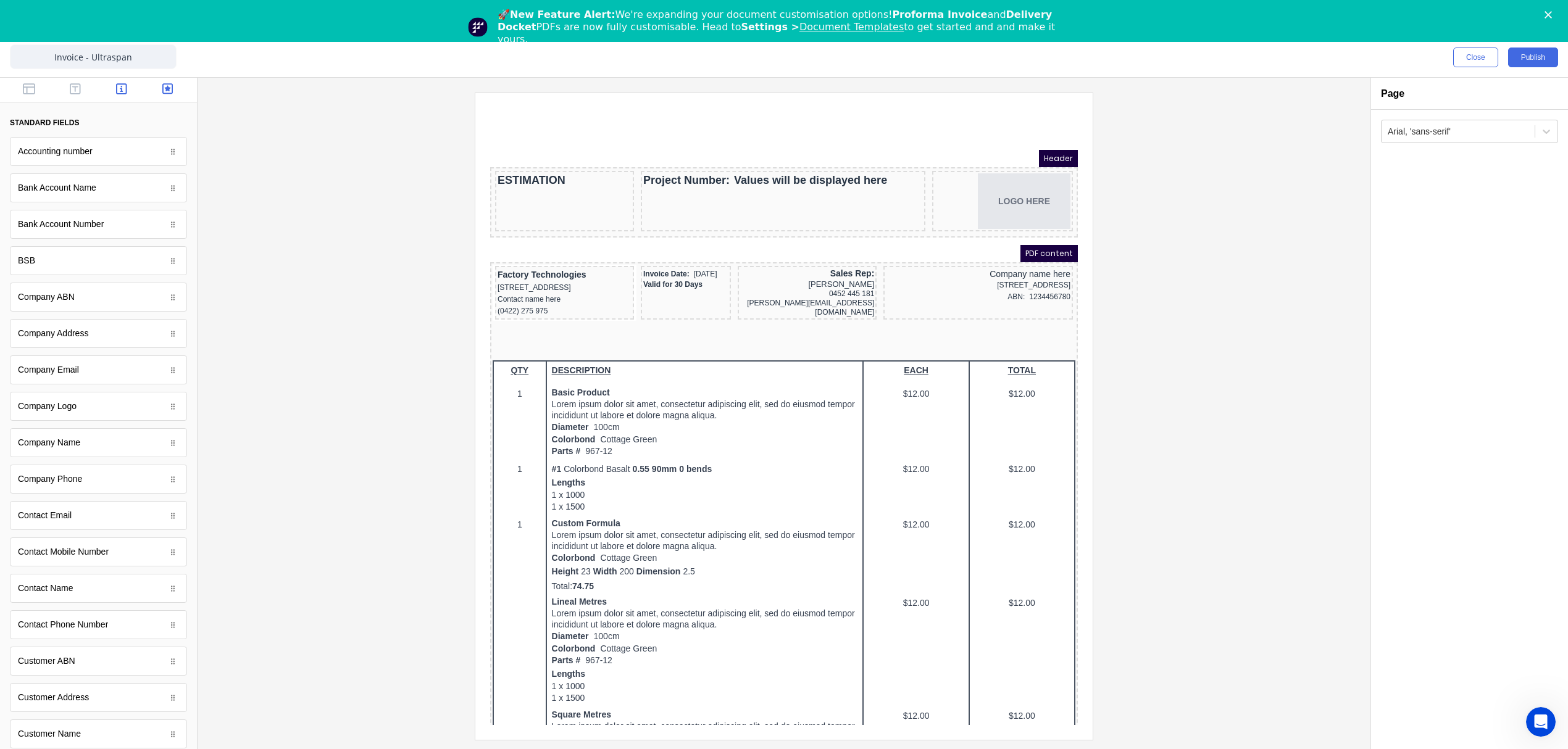
click at [163, 87] on icon "button" at bounding box center [168, 89] width 11 height 13
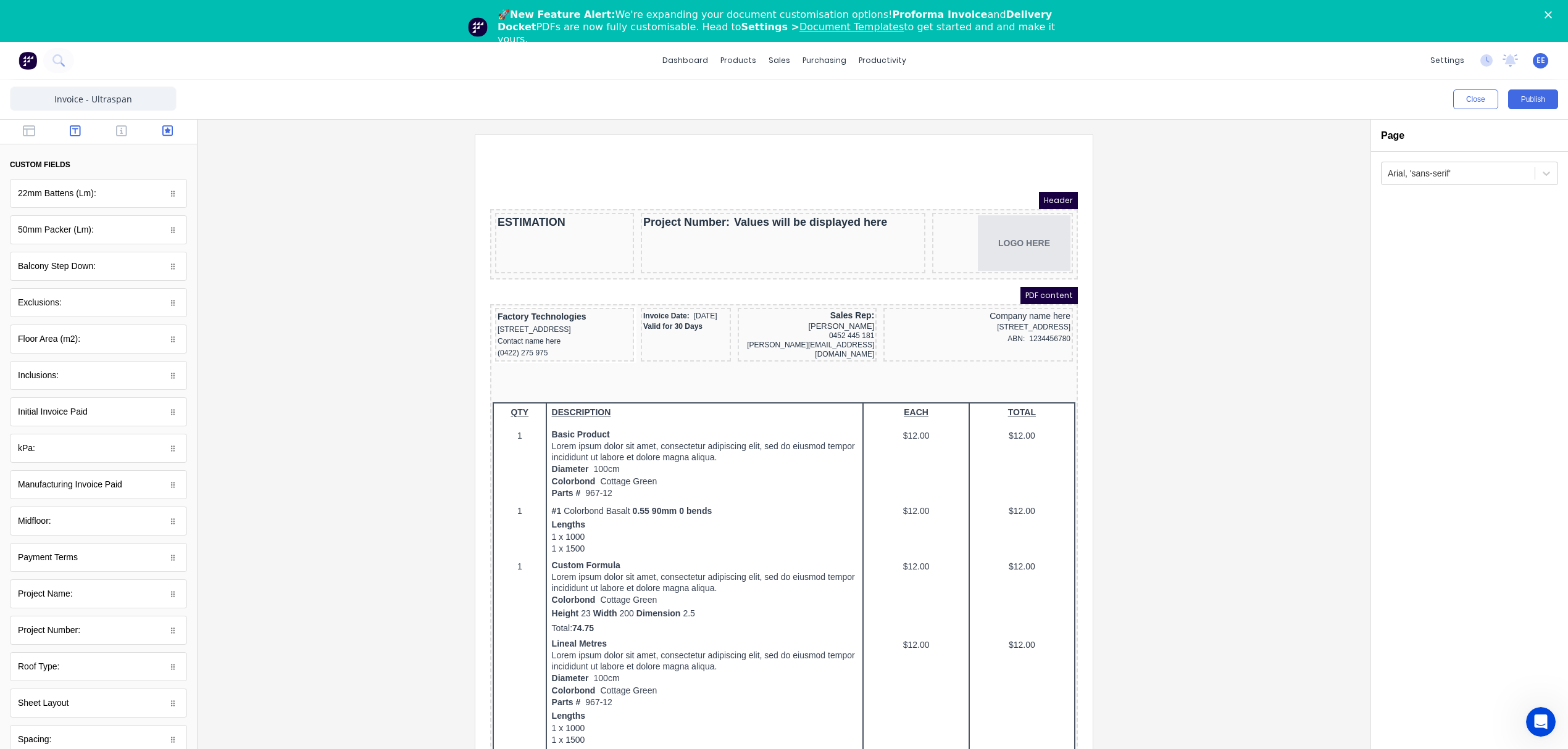
click at [70, 130] on icon "button" at bounding box center [75, 130] width 11 height 11
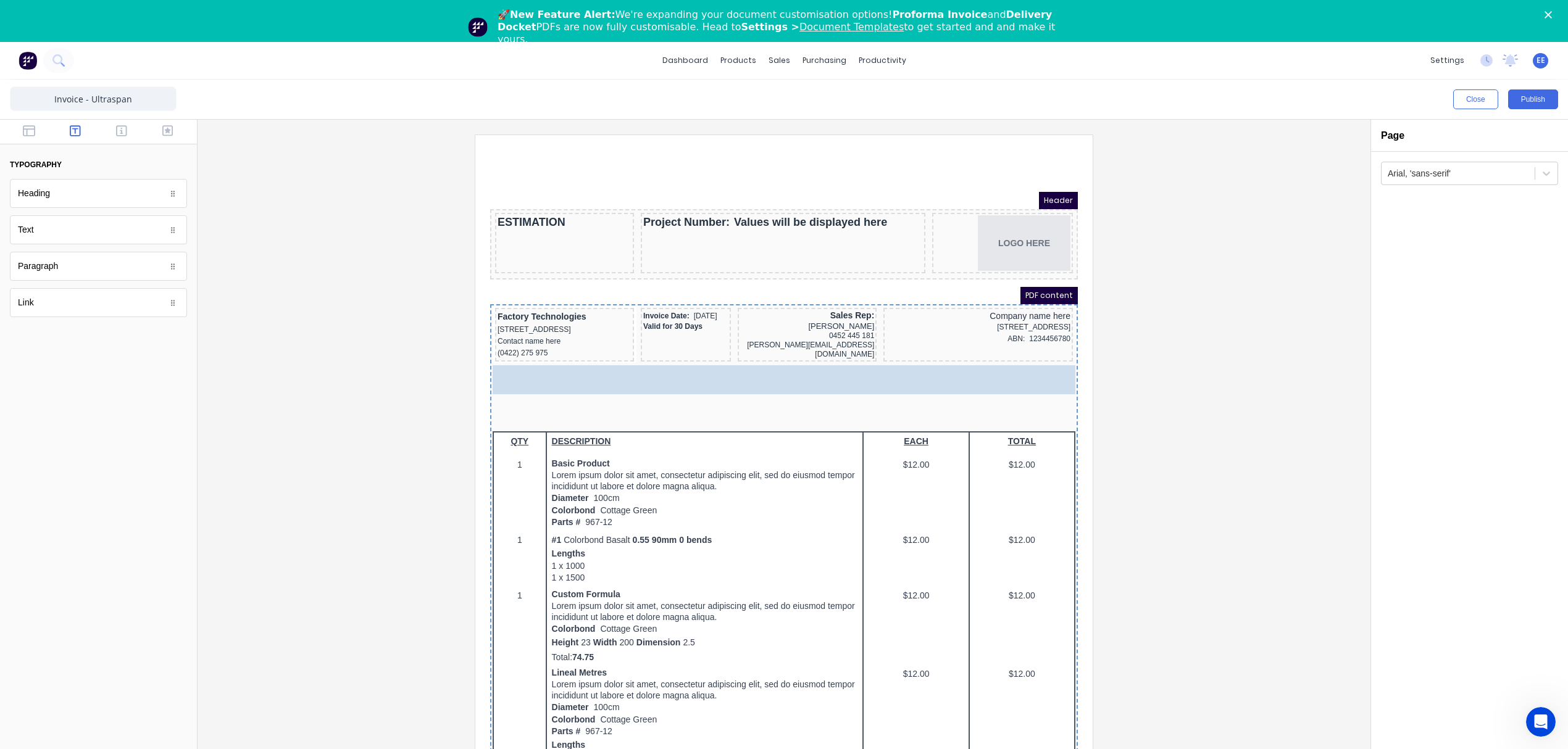
drag, startPoint x: 43, startPoint y: 237, endPoint x: 544, endPoint y: 375, distance: 519.7
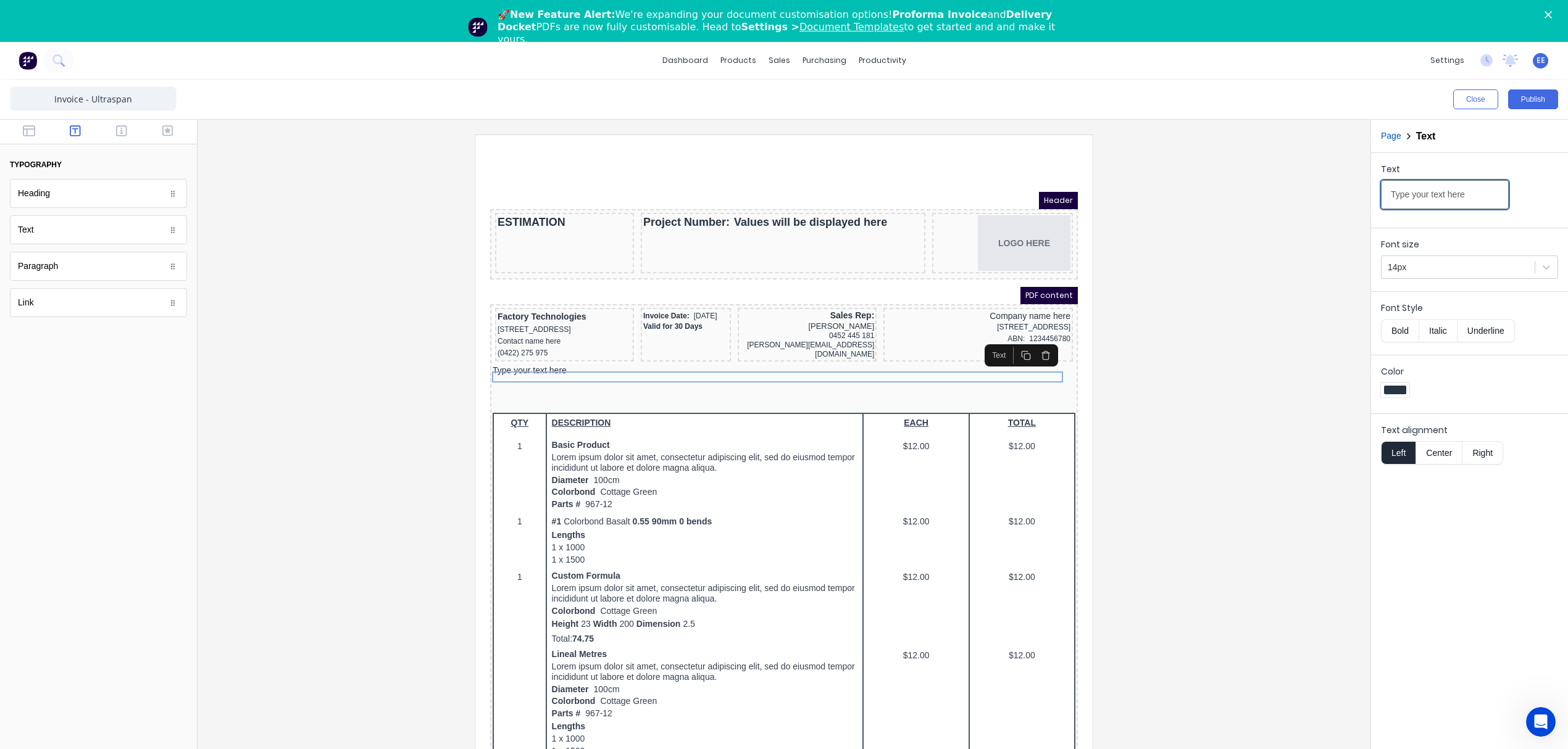
drag, startPoint x: 1474, startPoint y: 195, endPoint x: 1320, endPoint y: 205, distance: 154.3
click at [1320, 205] on div "Close Publish Components typography Heading Heading Text Text Paragraph Paragra…" at bounding box center [784, 436] width 1568 height 712
click at [1387, 328] on button "Bold" at bounding box center [1399, 330] width 37 height 24
click at [1487, 191] on input "PROJECT INFORMATION" at bounding box center [1444, 195] width 128 height 29
type input "PROJECT INFORMATION:"
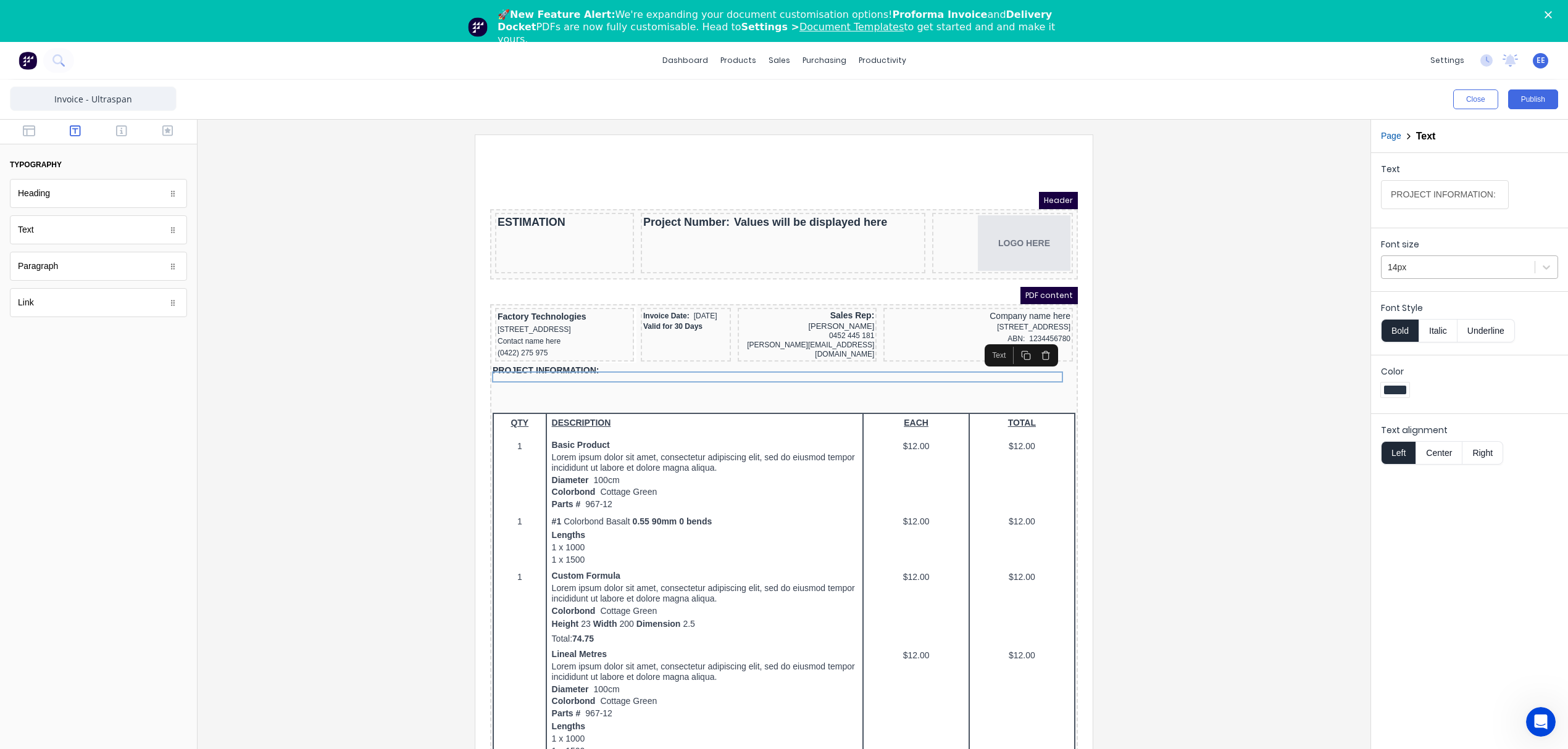
click at [1404, 264] on div at bounding box center [1458, 268] width 141 height 15
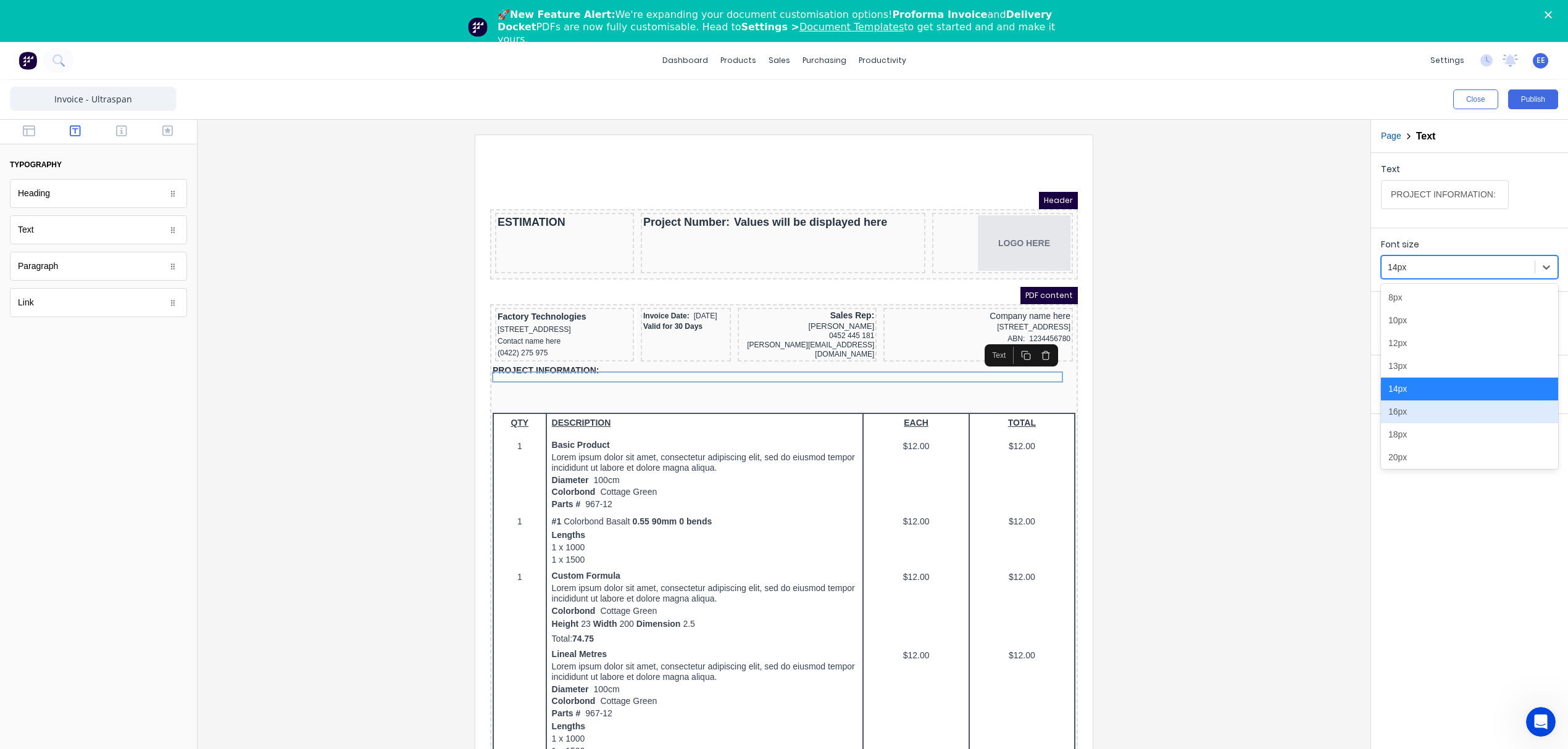
click at [1417, 413] on div "16px" at bounding box center [1469, 412] width 177 height 23
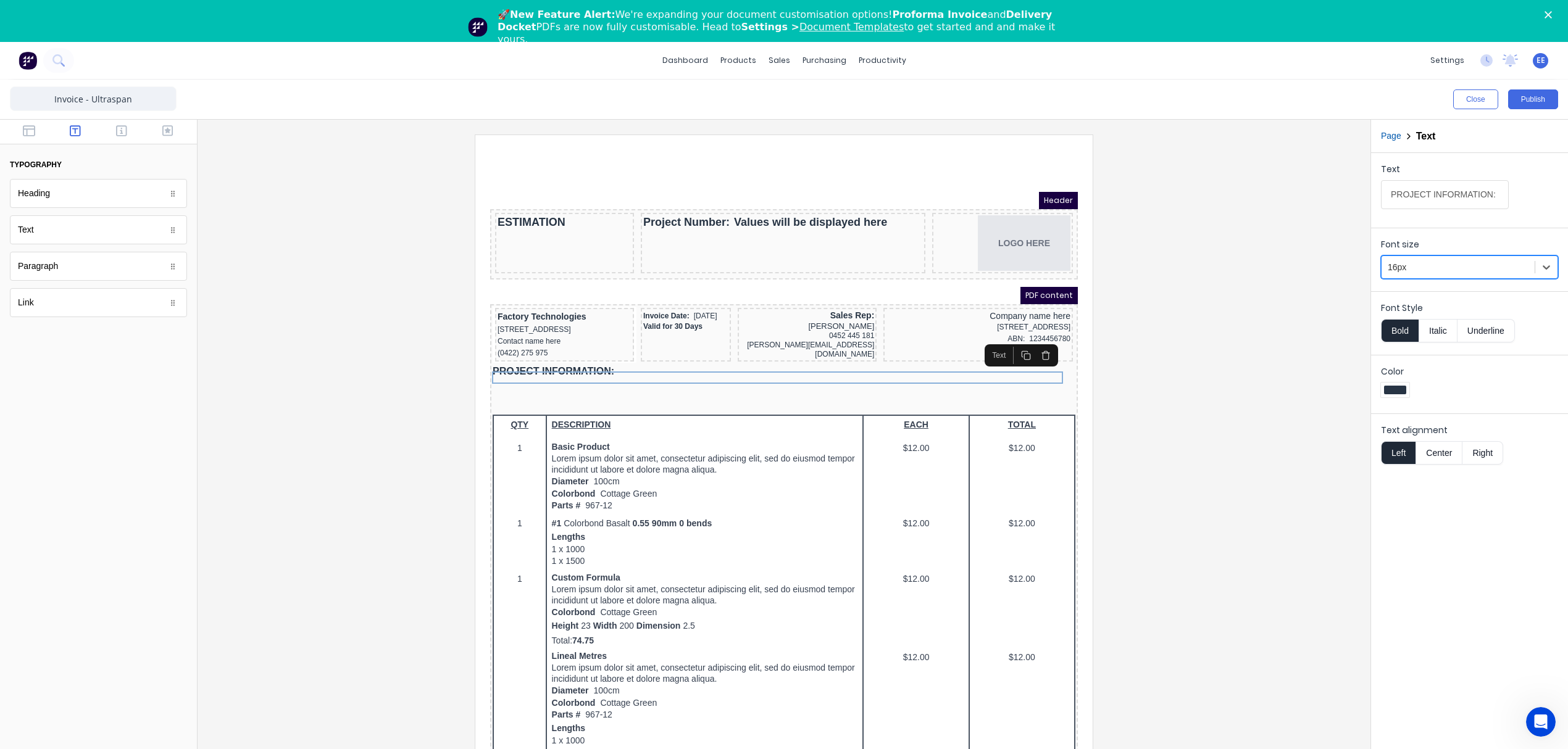
click at [1139, 375] on div at bounding box center [784, 458] width 1153 height 646
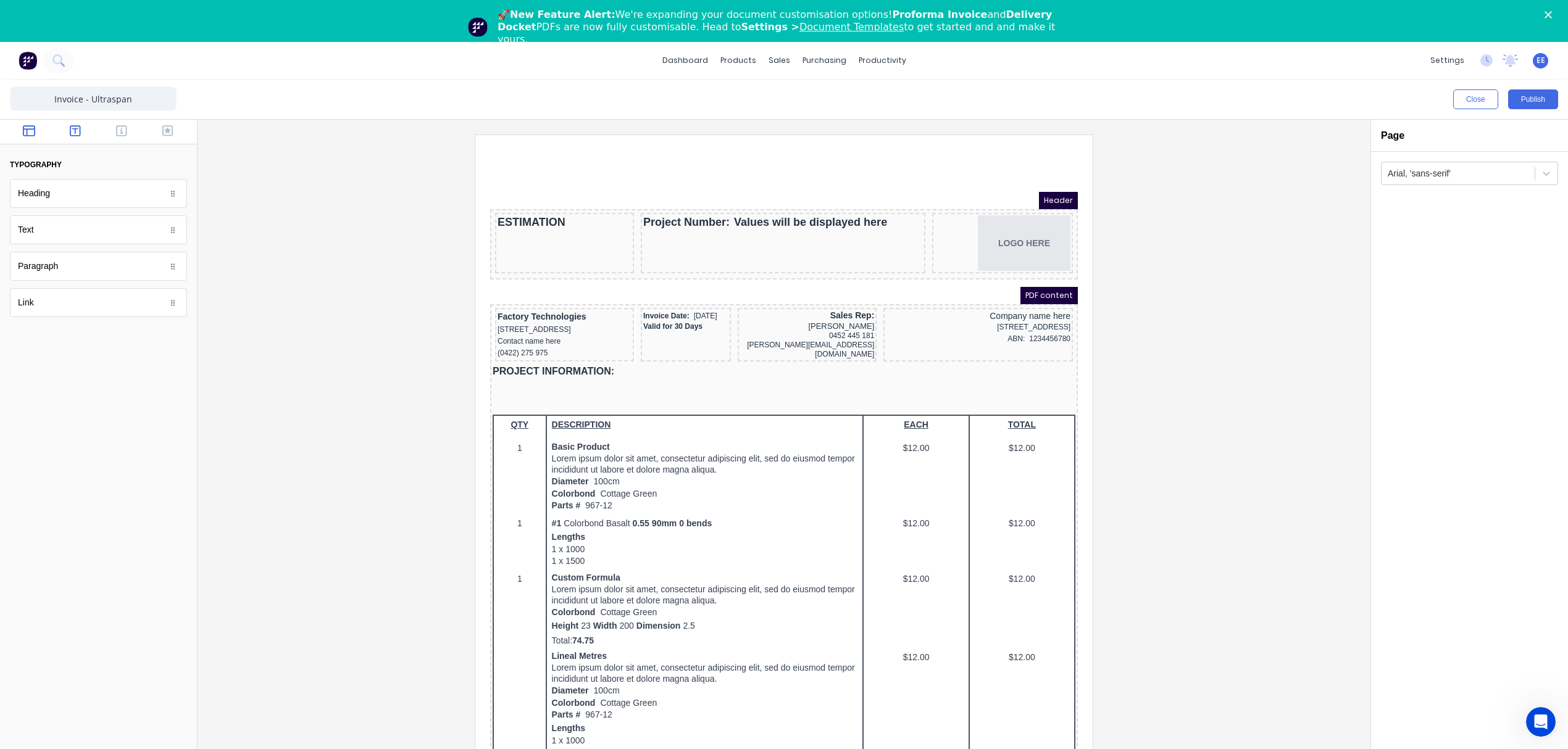
click at [28, 130] on icon "button" at bounding box center [29, 130] width 13 height 13
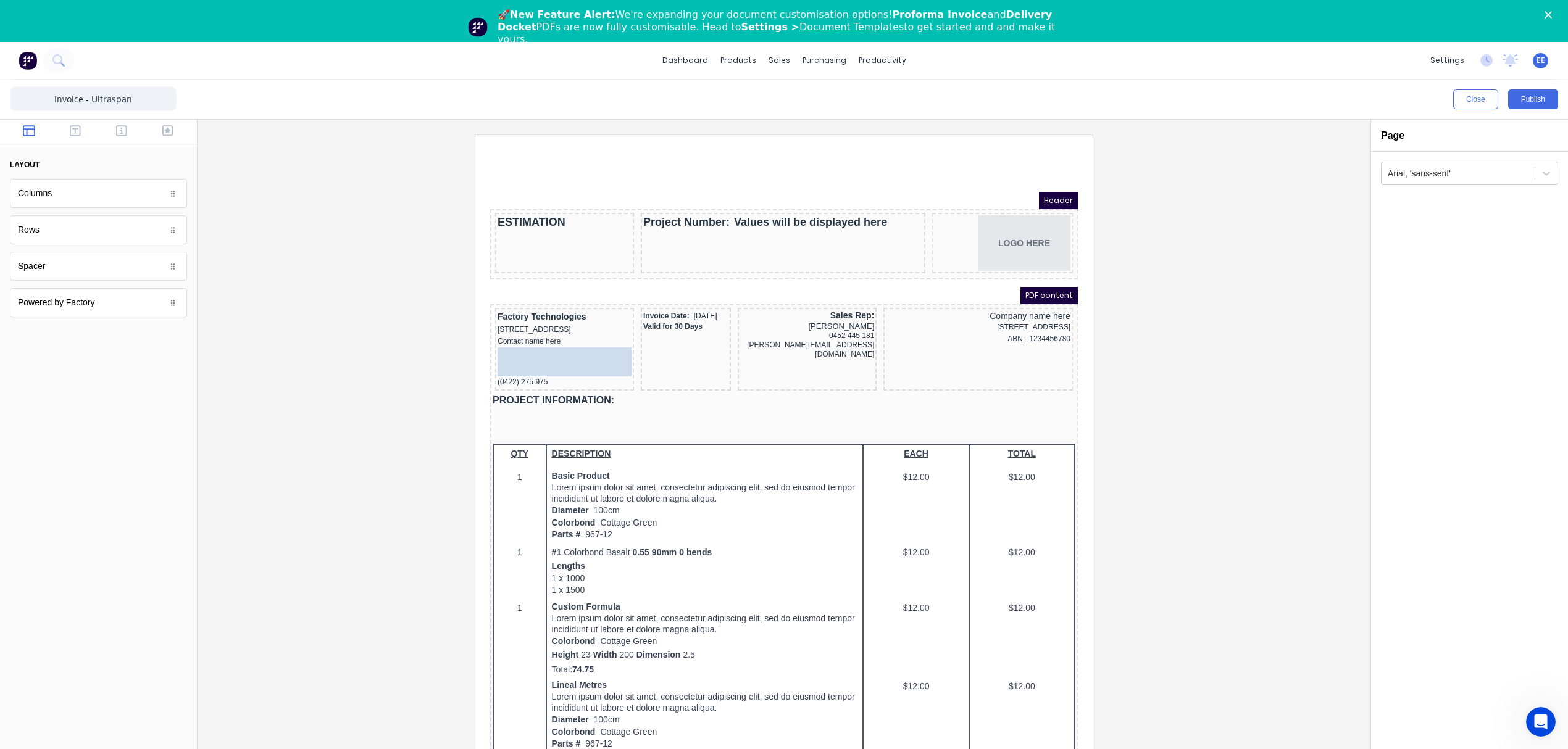
drag, startPoint x: 38, startPoint y: 269, endPoint x: 108, endPoint y: 207, distance: 93.5
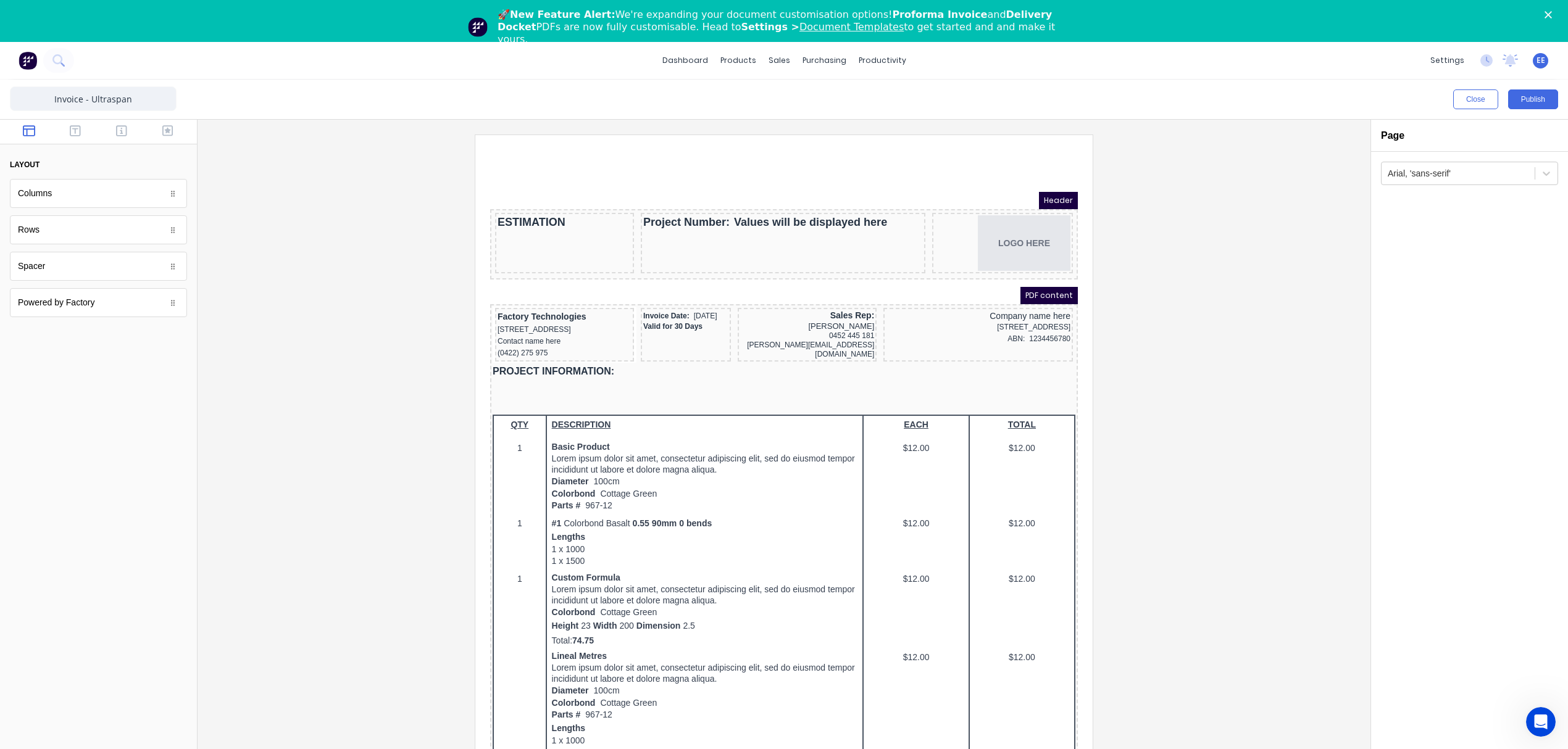
click at [267, 269] on div at bounding box center [784, 458] width 1153 height 646
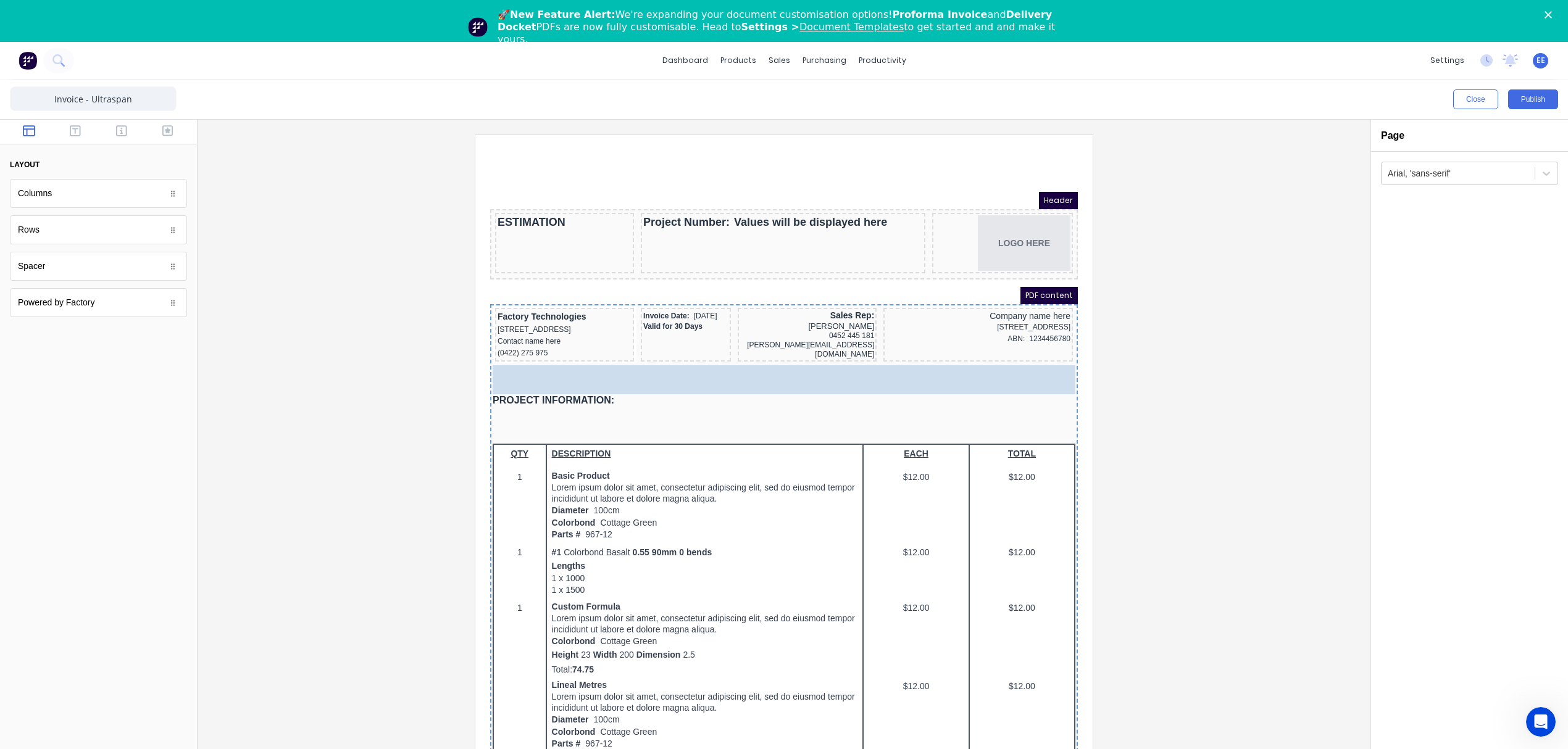
drag, startPoint x: 156, startPoint y: 291, endPoint x: 737, endPoint y: 367, distance: 585.9
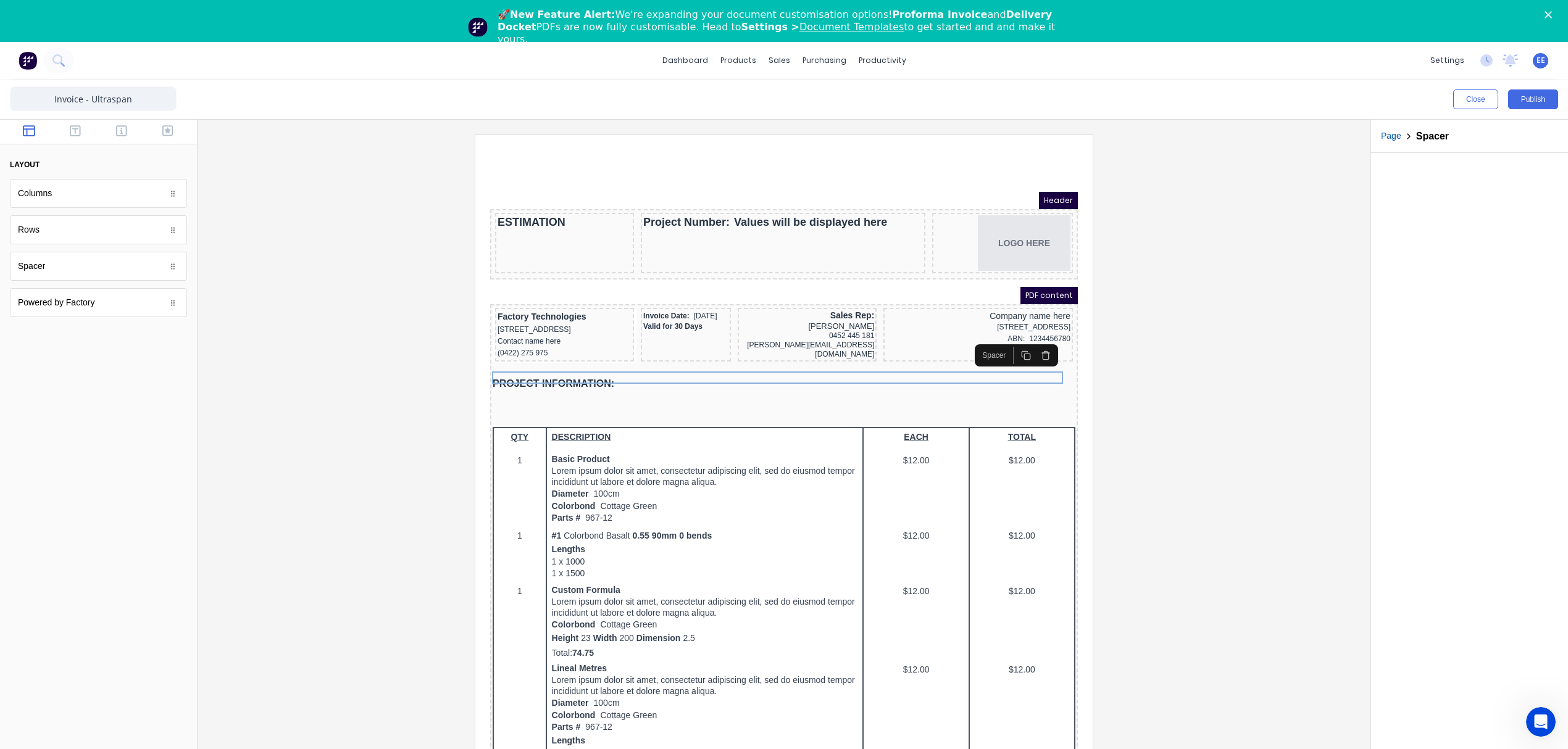
click at [1161, 347] on div at bounding box center [784, 458] width 1153 height 646
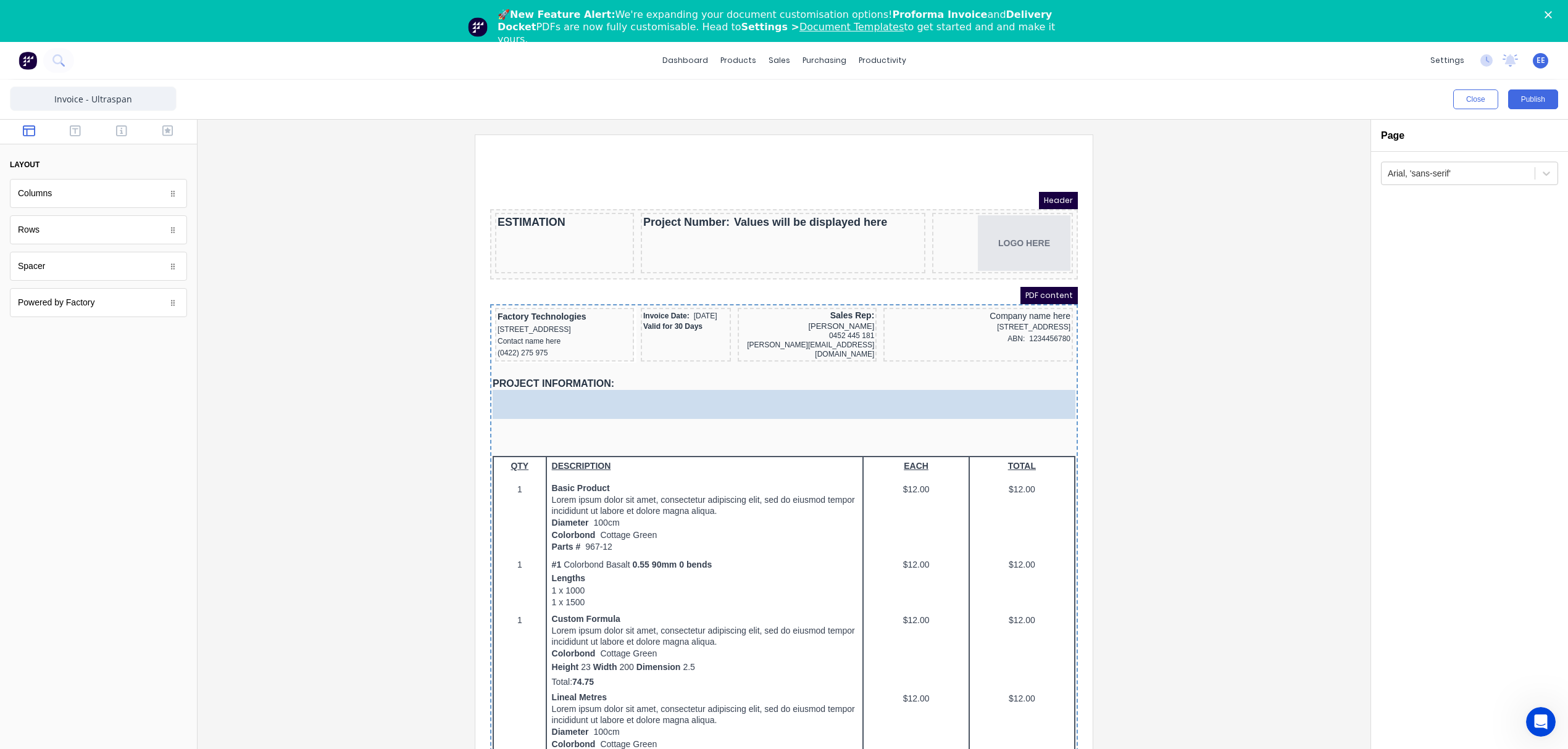
drag, startPoint x: 139, startPoint y: 196, endPoint x: 810, endPoint y: 393, distance: 699.3
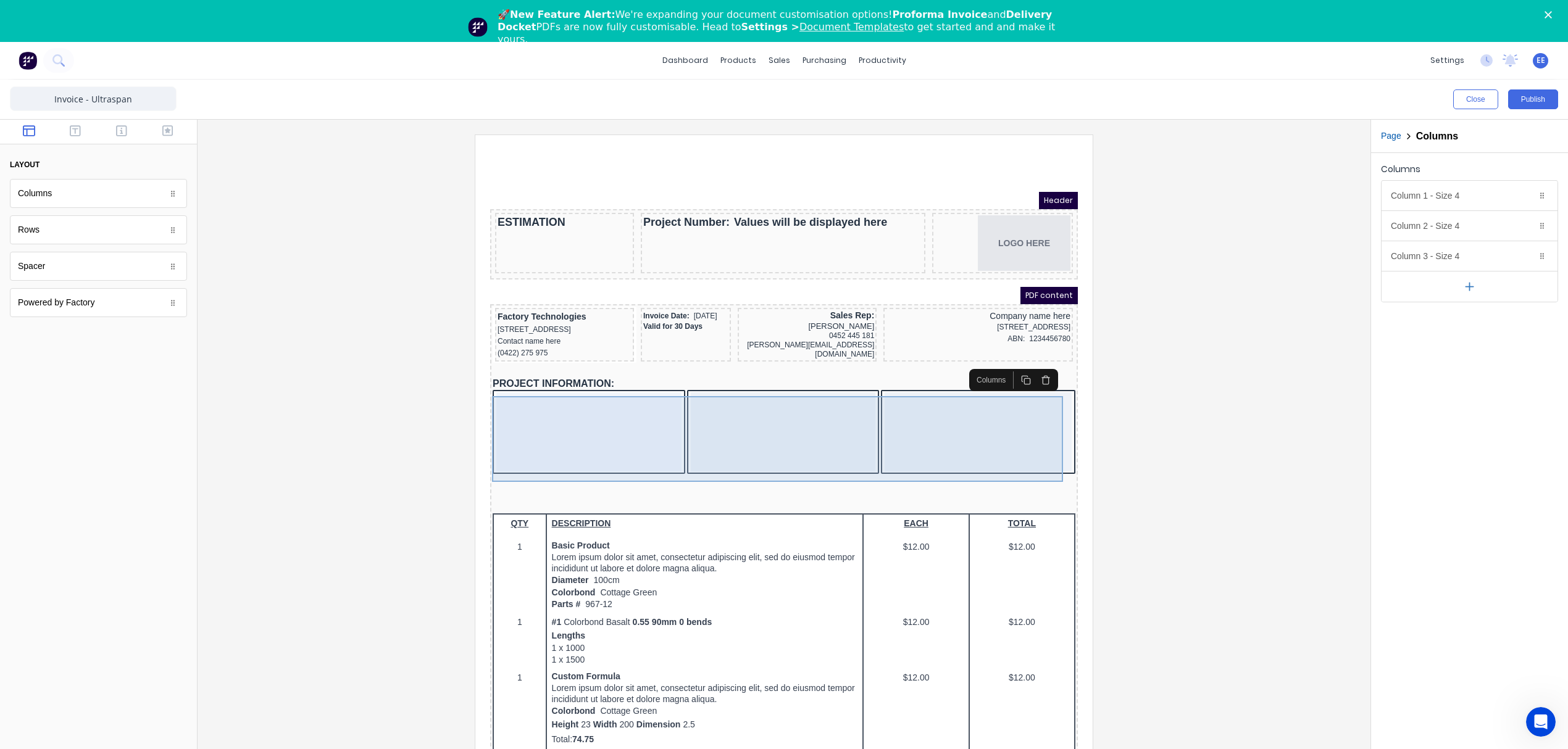
click at [512, 413] on div at bounding box center [574, 417] width 185 height 79
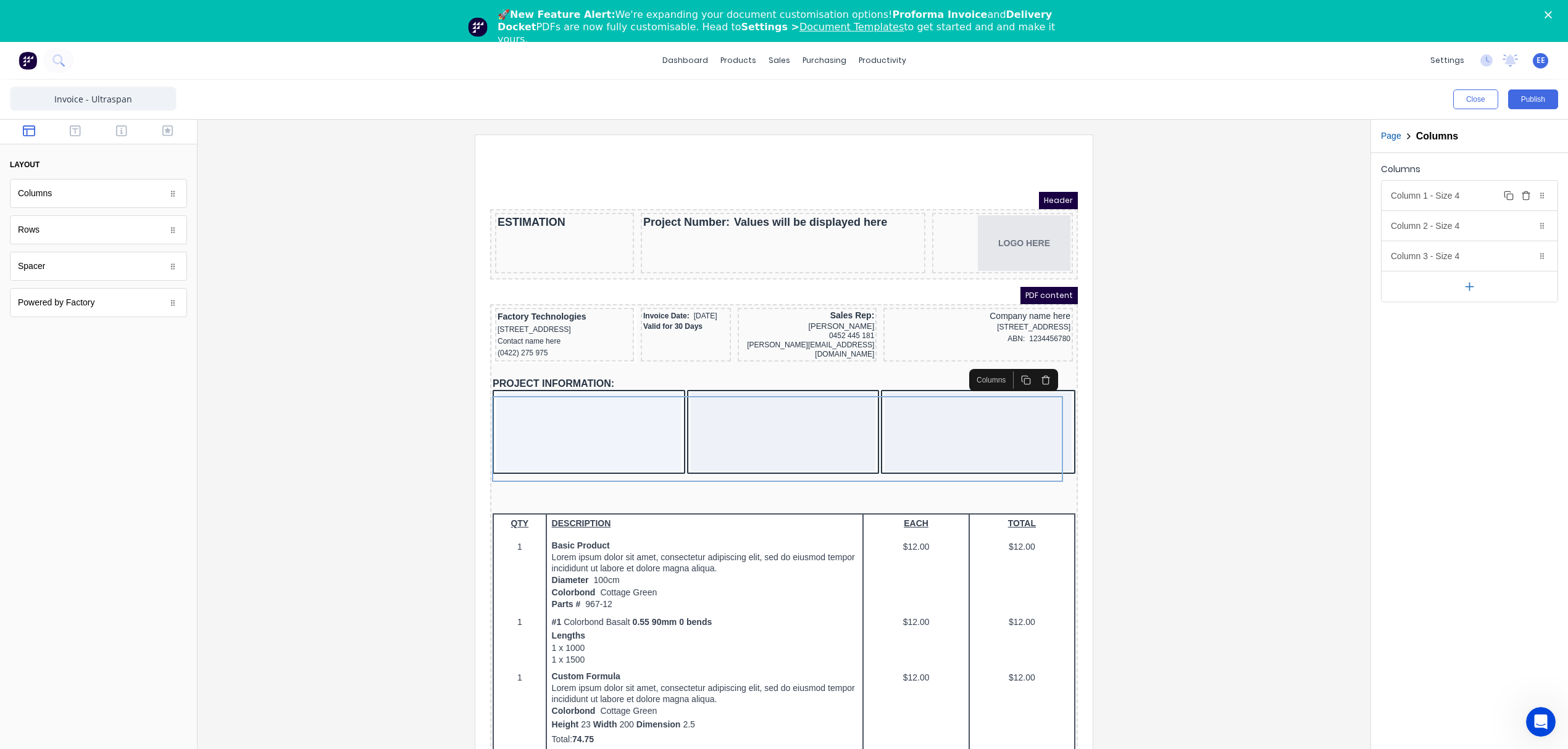
click at [1488, 193] on div "Column 1 - Size 4 Duplicate Delete" at bounding box center [1470, 195] width 176 height 30
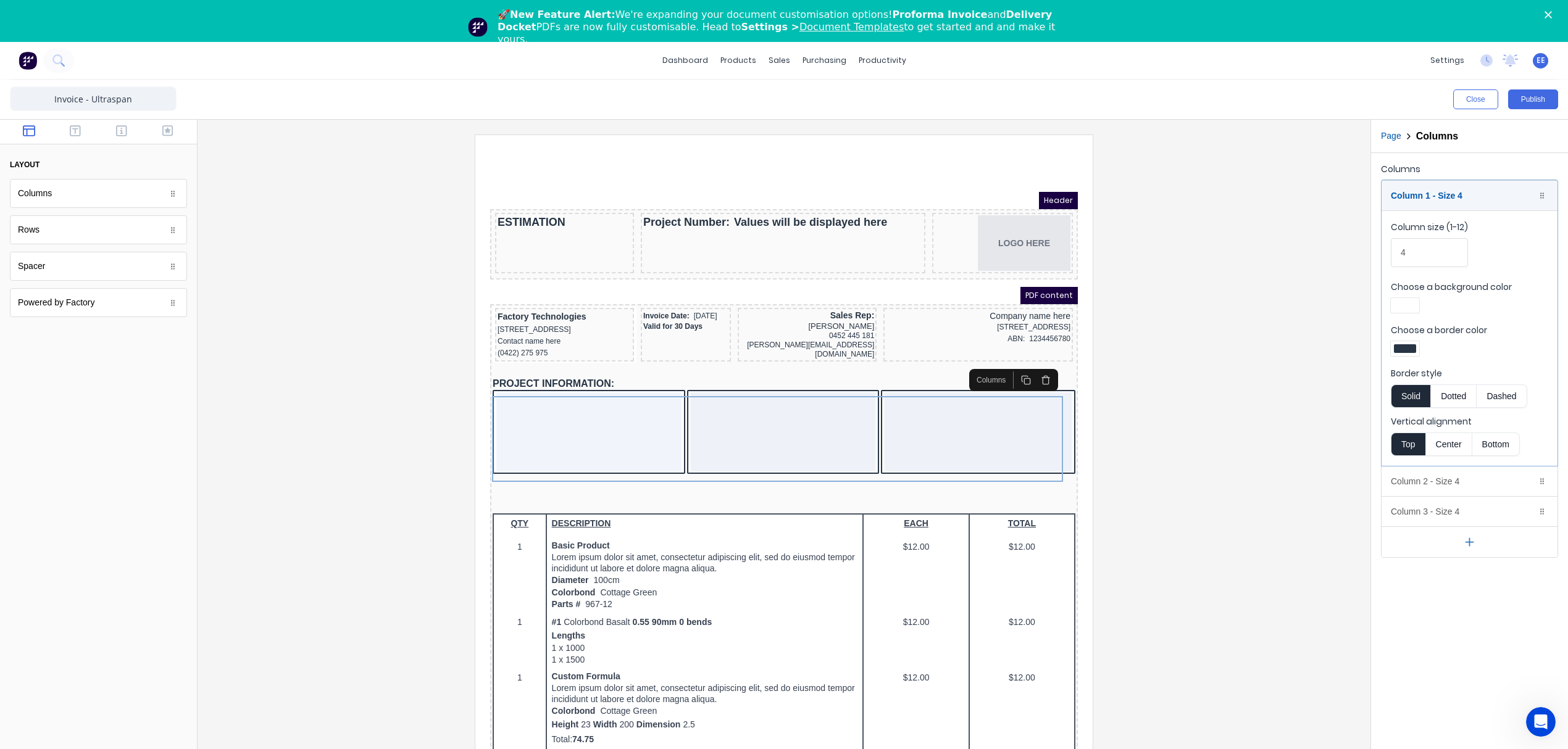
click at [1398, 304] on div at bounding box center [1404, 305] width 22 height 8
click at [1444, 417] on div at bounding box center [1443, 418] width 14 height 14
click at [1332, 339] on div at bounding box center [784, 374] width 1568 height 749
click at [1416, 348] on div at bounding box center [1404, 348] width 28 height 14
click at [1443, 460] on div at bounding box center [1443, 461] width 14 height 14
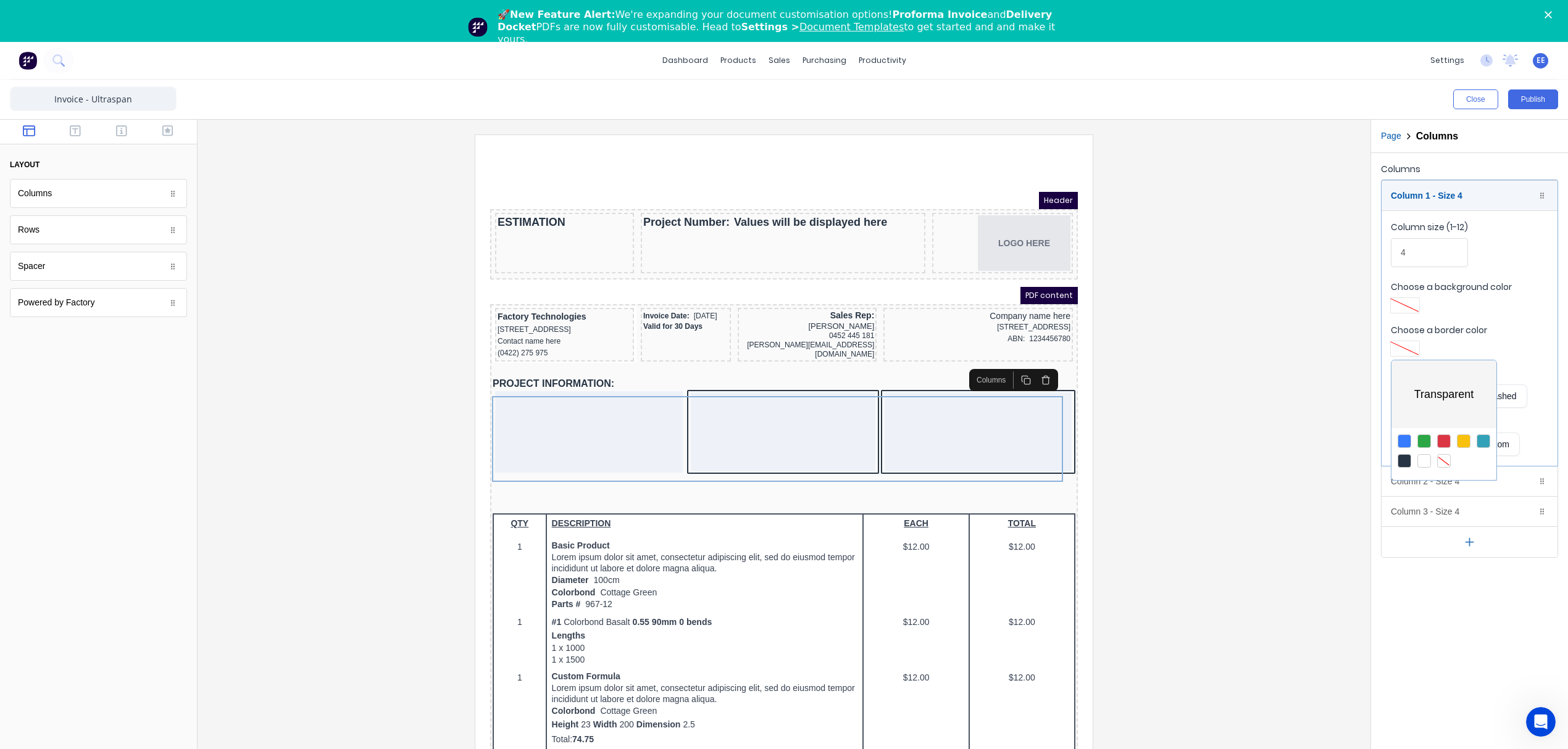
click at [1284, 398] on div at bounding box center [784, 374] width 1568 height 749
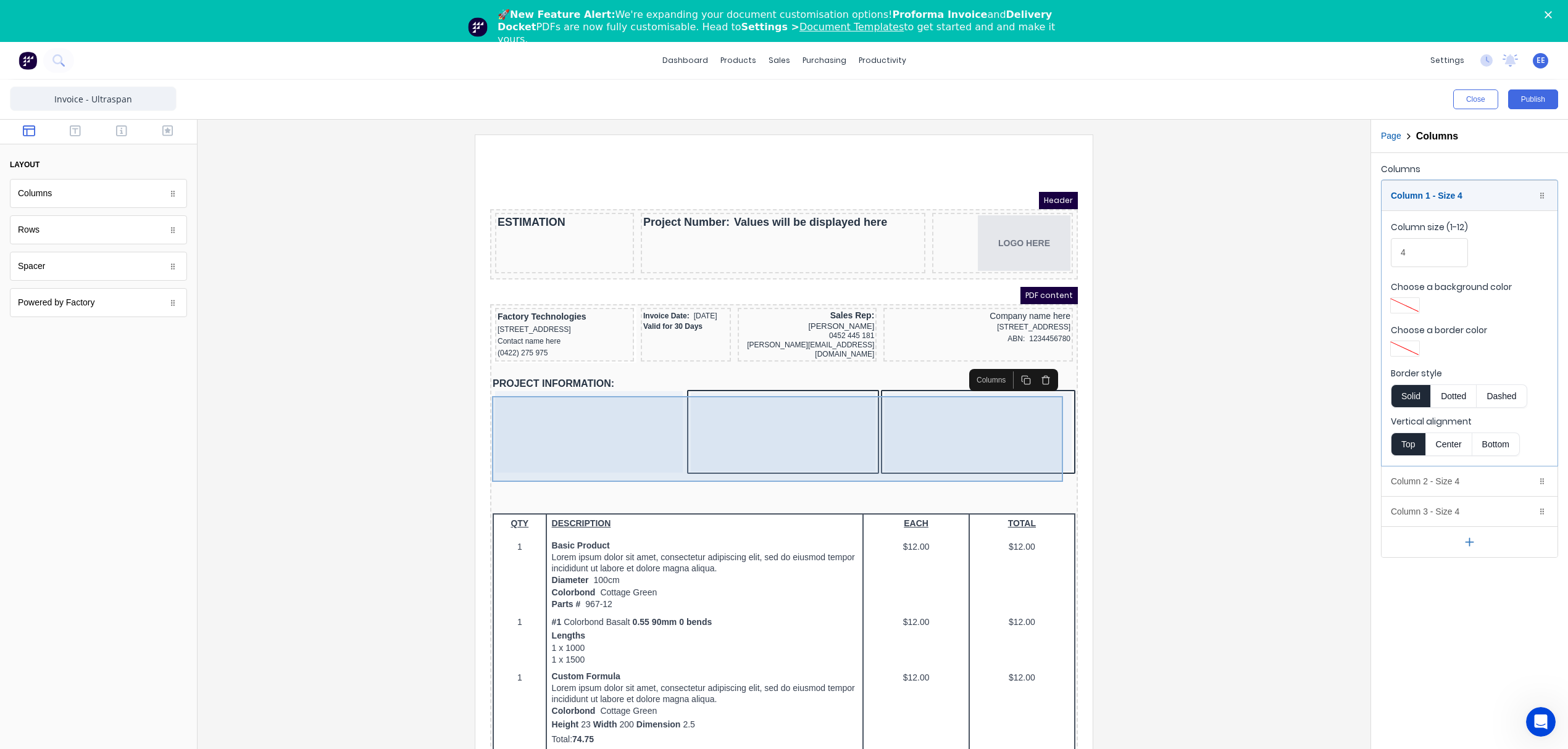
click at [811, 443] on div at bounding box center [768, 417] width 185 height 79
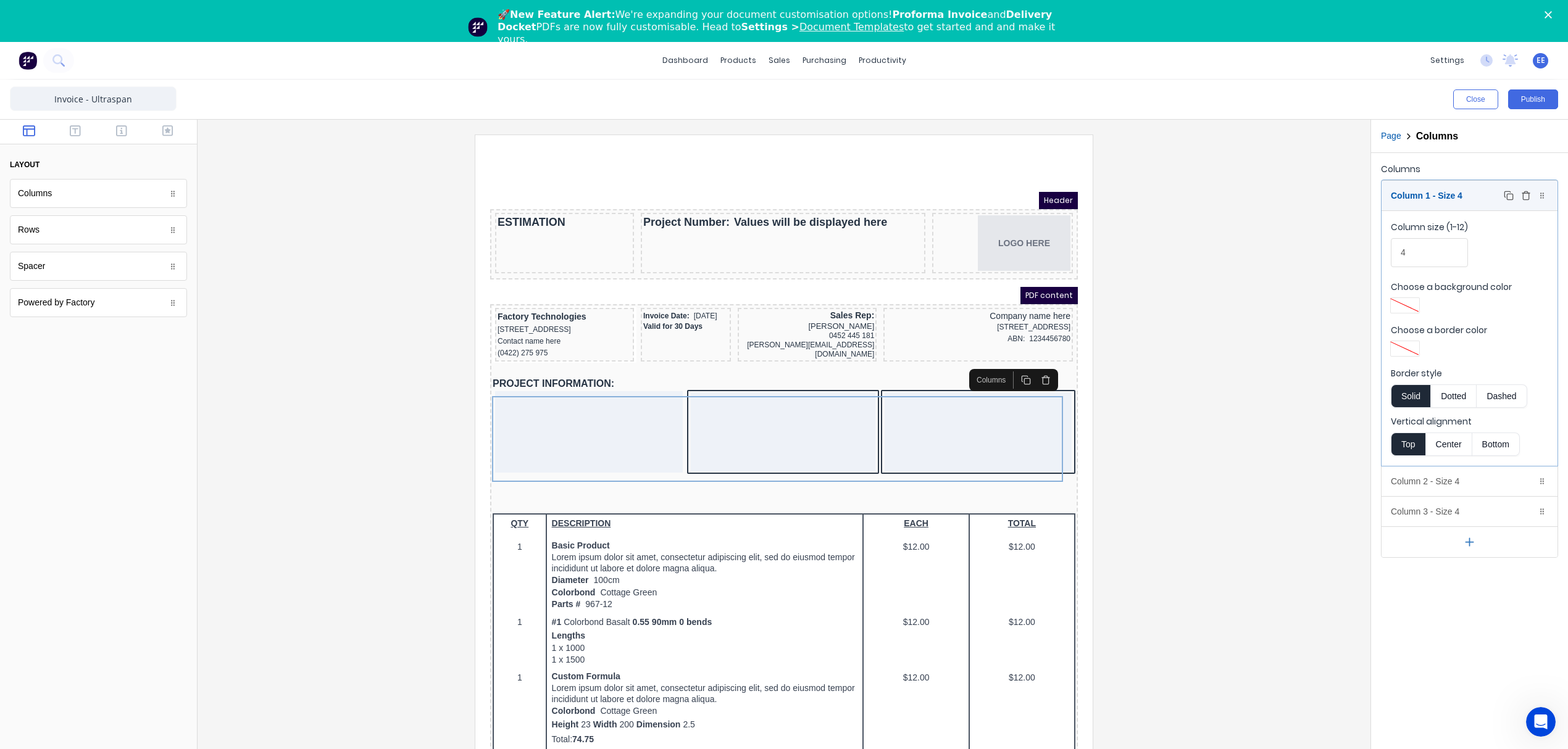
click at [1431, 197] on div "Column 1 - Size 4 Duplicate Delete" at bounding box center [1470, 195] width 176 height 30
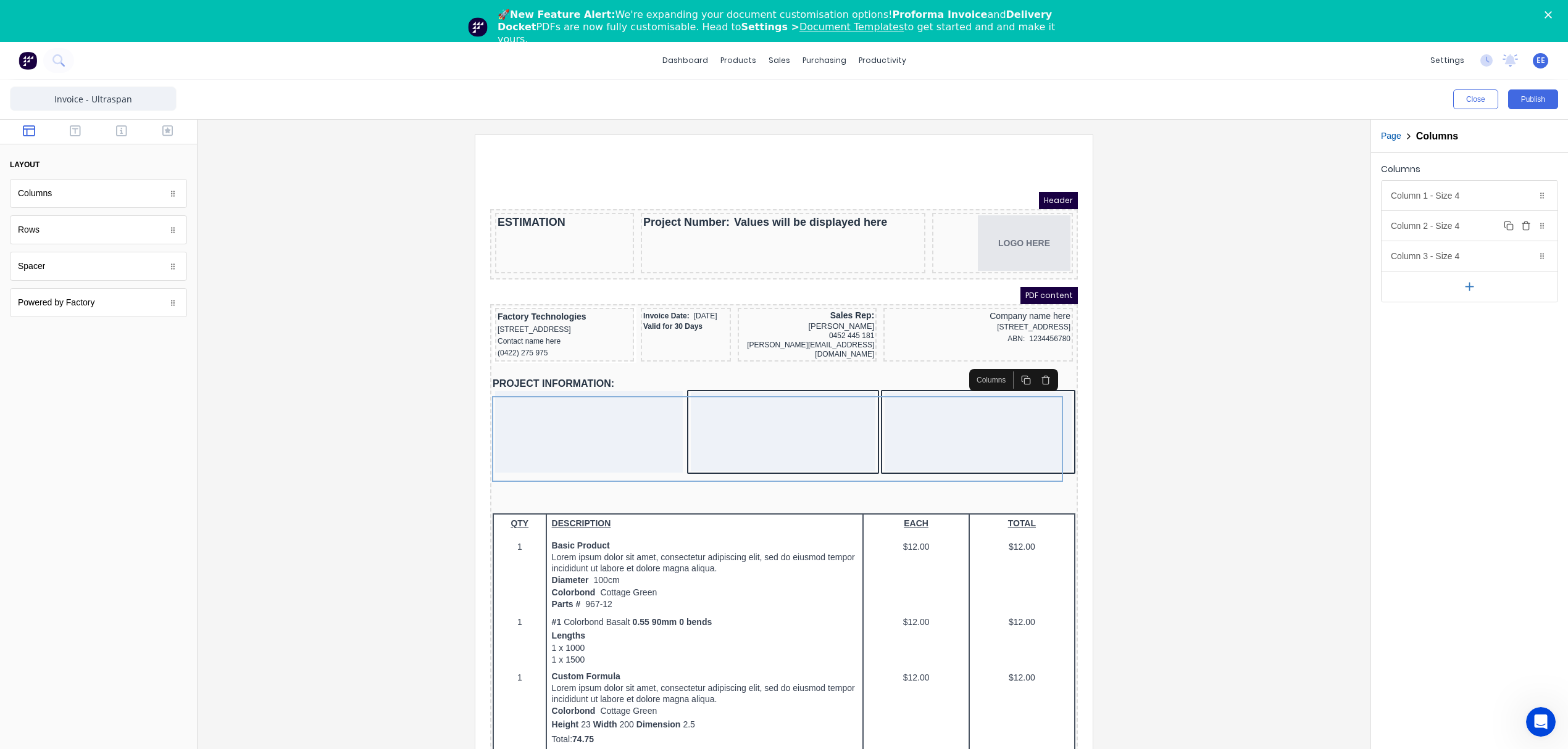
click at [1427, 237] on div "Column 2 - Size 4 Duplicate Delete" at bounding box center [1470, 225] width 176 height 30
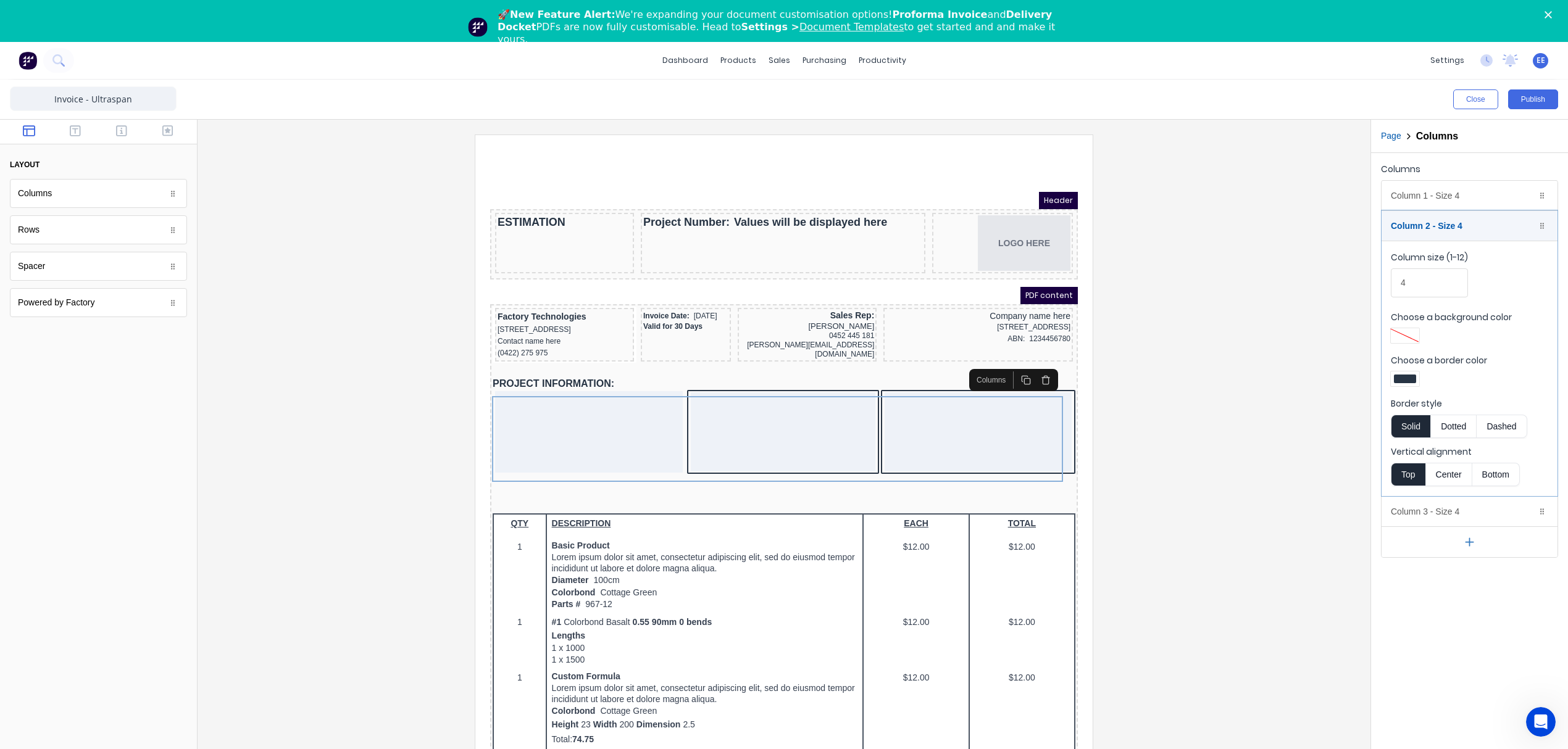
click at [1400, 367] on label "Choose a border color" at bounding box center [1470, 360] width 158 height 13
click at [1400, 380] on div at bounding box center [1404, 379] width 22 height 8
click at [1425, 490] on div at bounding box center [1424, 491] width 14 height 14
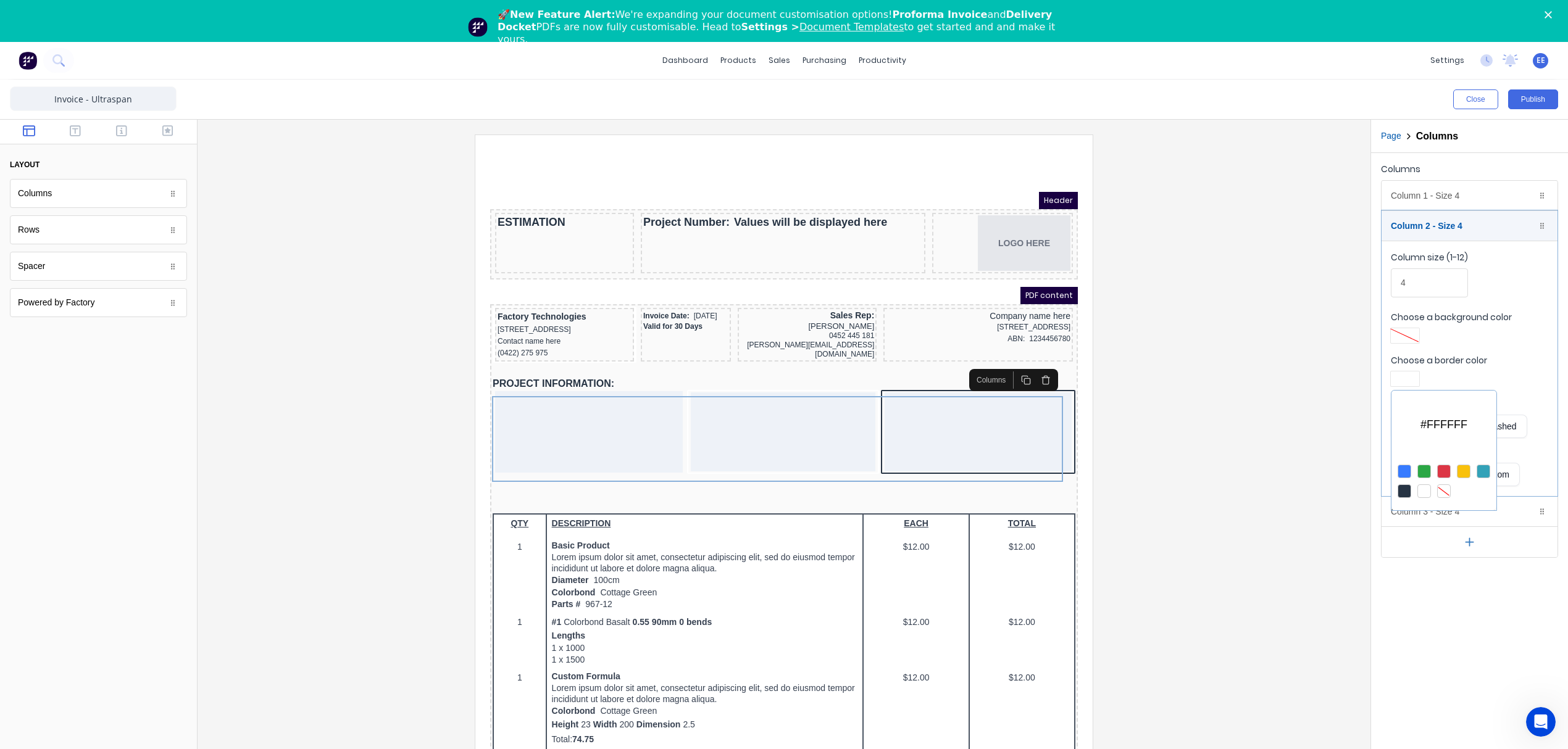
click at [1445, 494] on div at bounding box center [1443, 491] width 14 height 14
click at [1430, 219] on div at bounding box center [784, 374] width 1568 height 749
click at [1426, 227] on div "Column 2 - Size 4 Duplicate Delete" at bounding box center [1470, 225] width 176 height 30
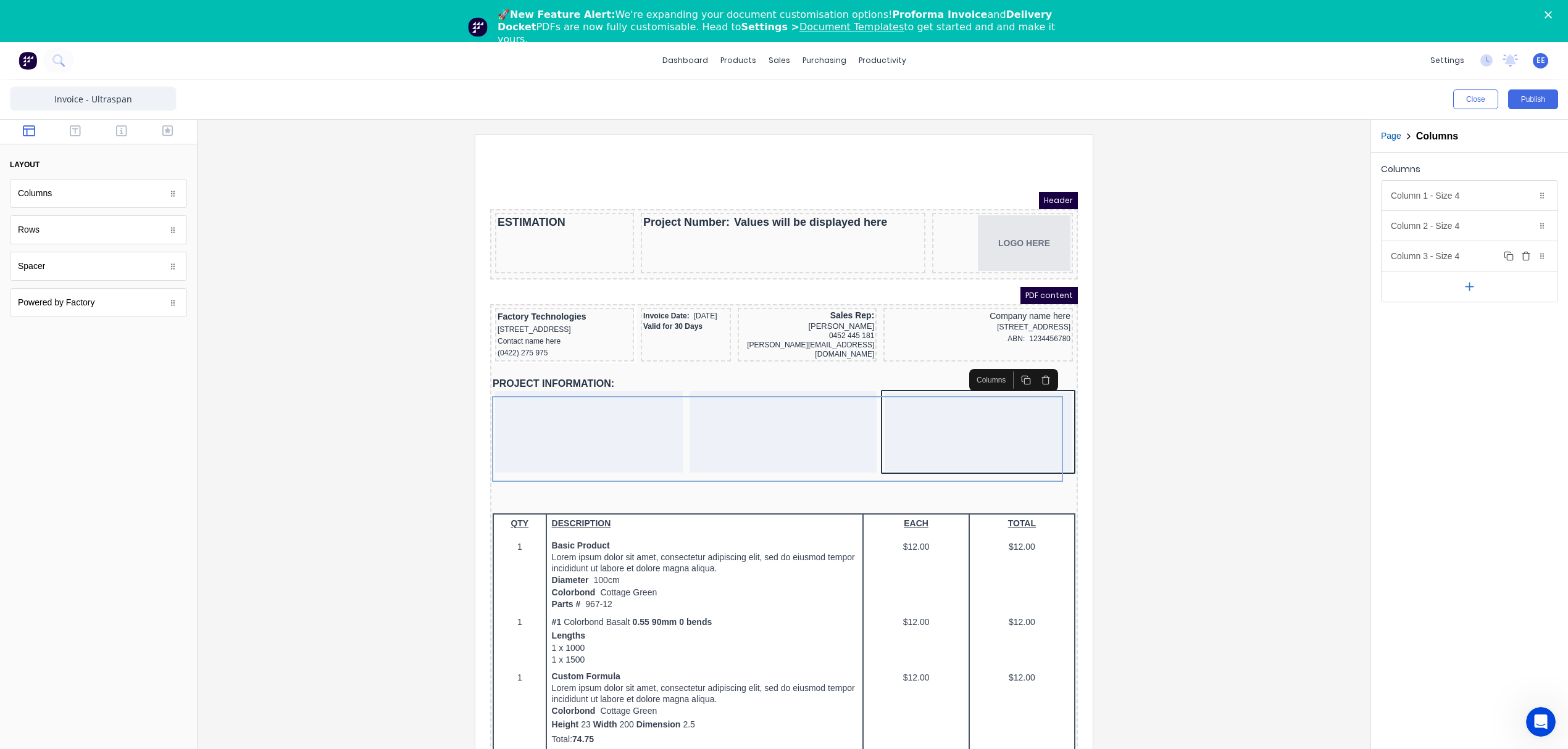
click at [1427, 252] on div "Column 3 - Size 4 Duplicate Delete" at bounding box center [1470, 256] width 176 height 30
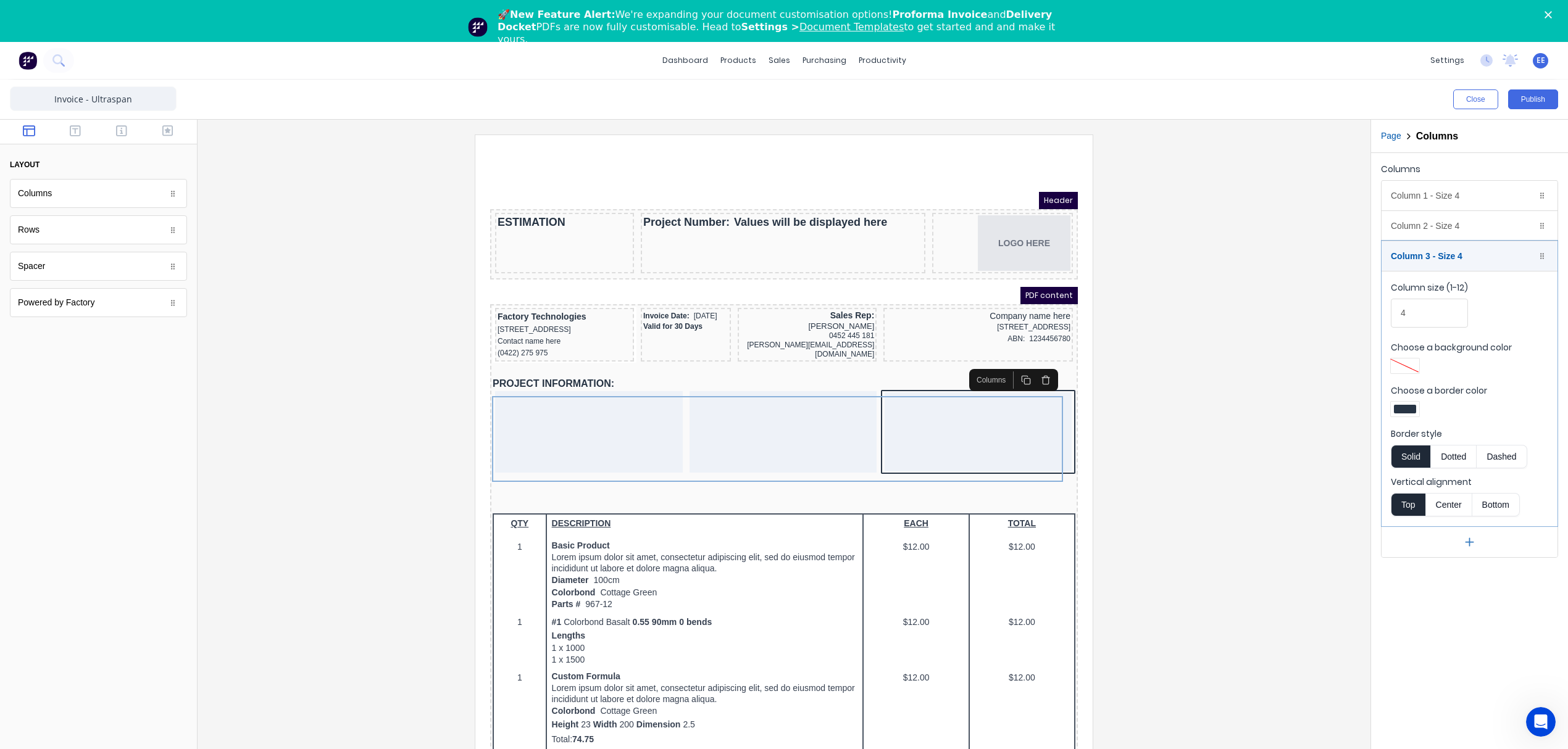
click at [1405, 406] on div at bounding box center [1404, 409] width 22 height 8
click at [1448, 524] on div at bounding box center [1443, 521] width 14 height 14
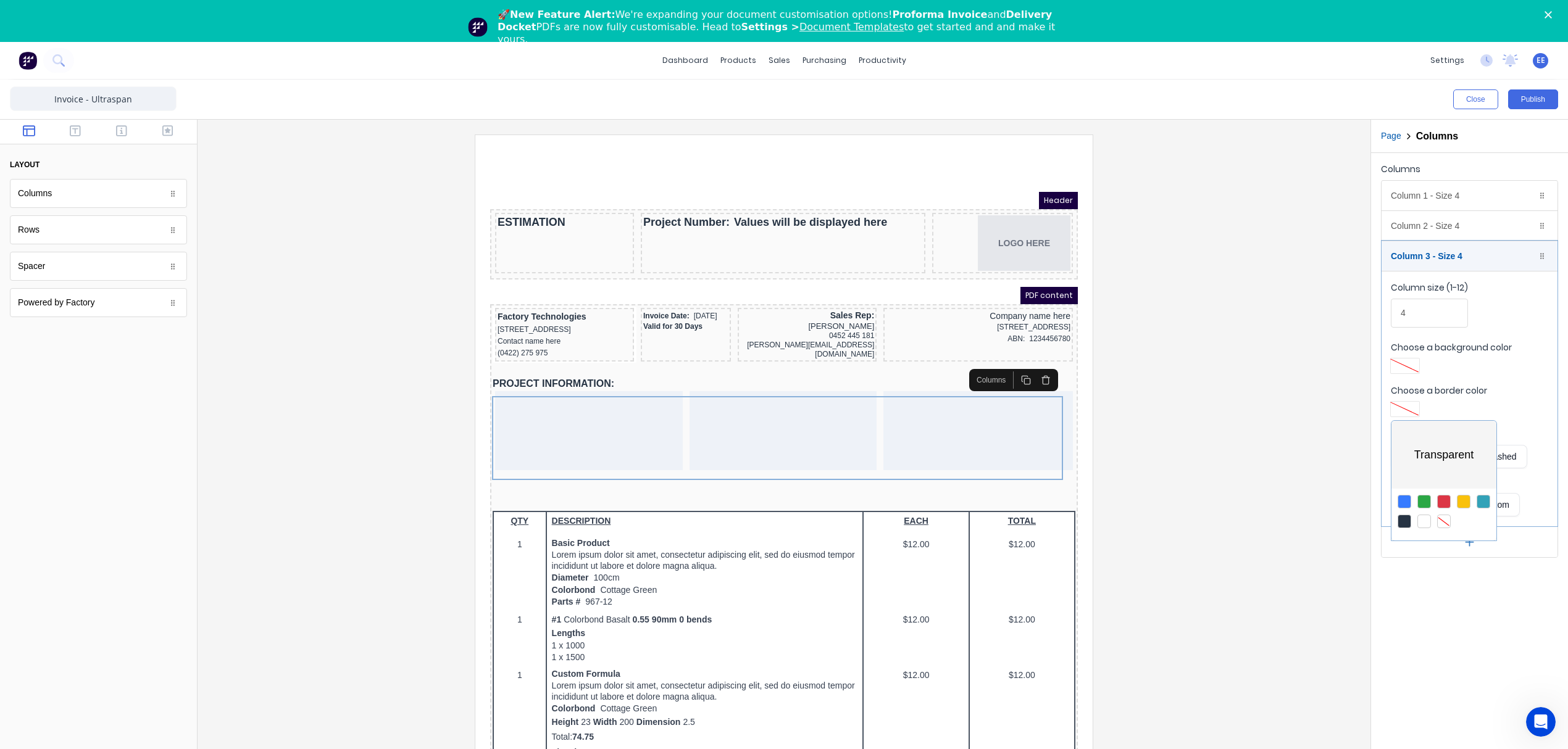
click at [1298, 390] on div at bounding box center [784, 374] width 1568 height 749
click at [1309, 374] on div at bounding box center [784, 458] width 1153 height 646
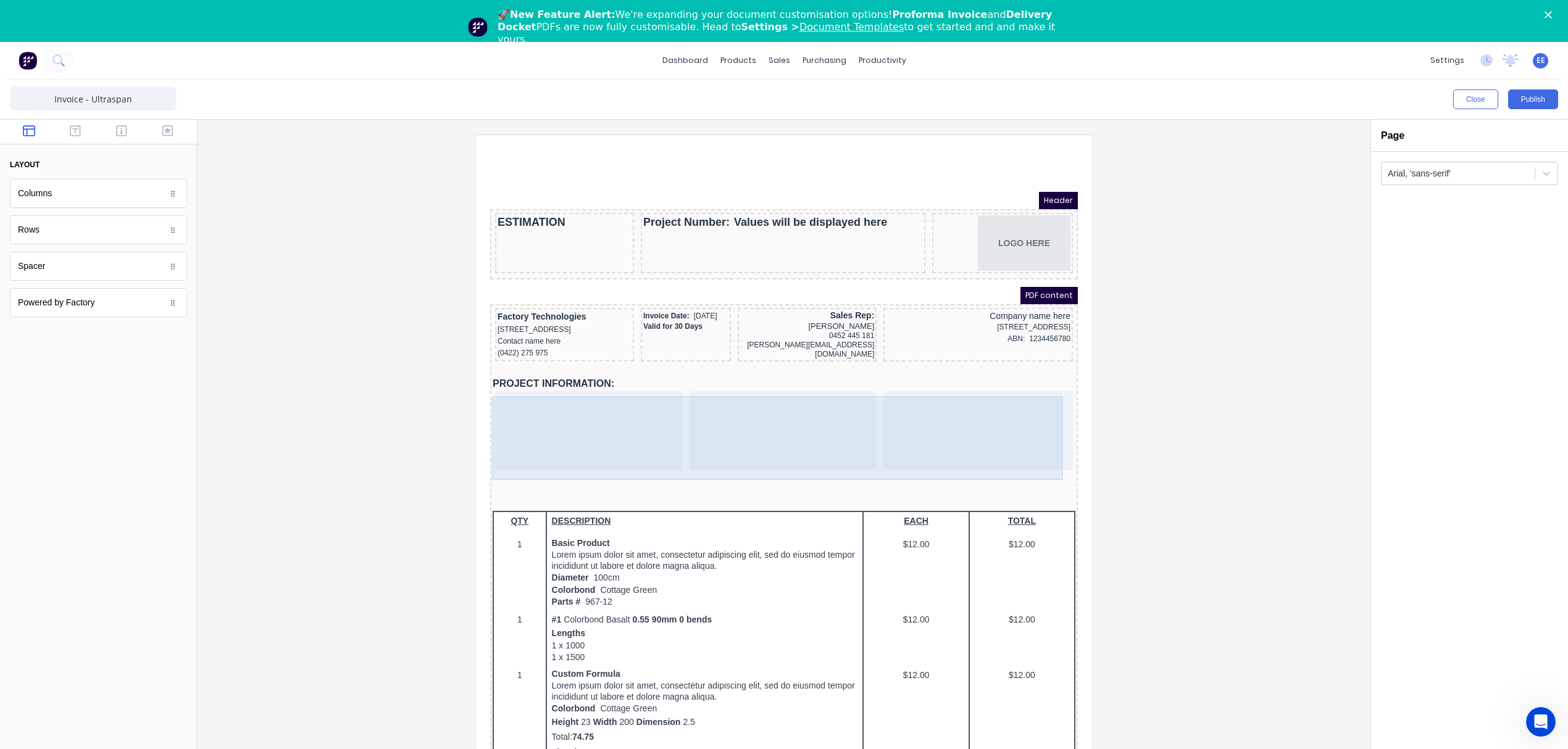
click at [620, 407] on div at bounding box center [574, 415] width 187 height 79
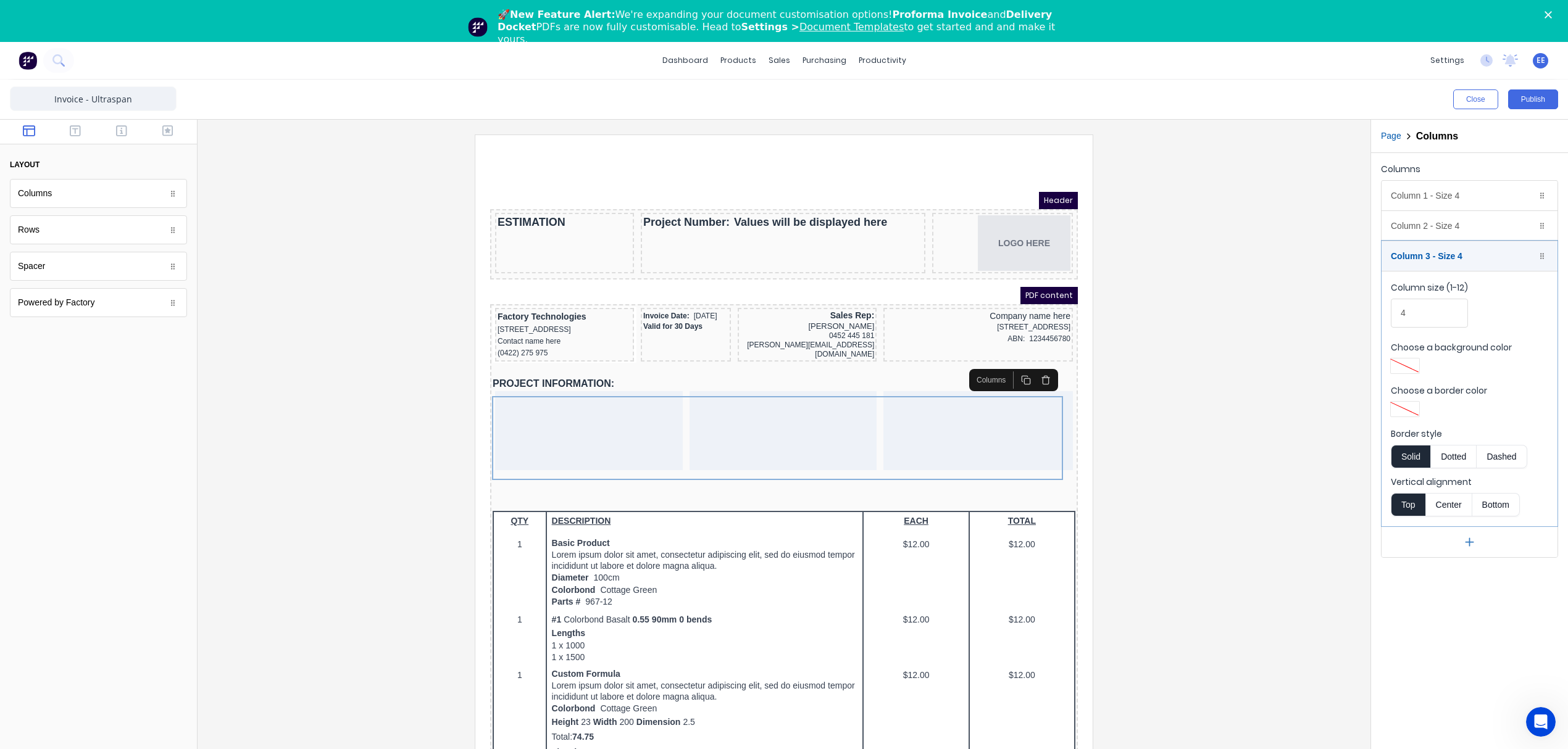
click at [1454, 463] on button "Dotted" at bounding box center [1453, 457] width 47 height 24
click at [1259, 482] on div at bounding box center [784, 458] width 1153 height 646
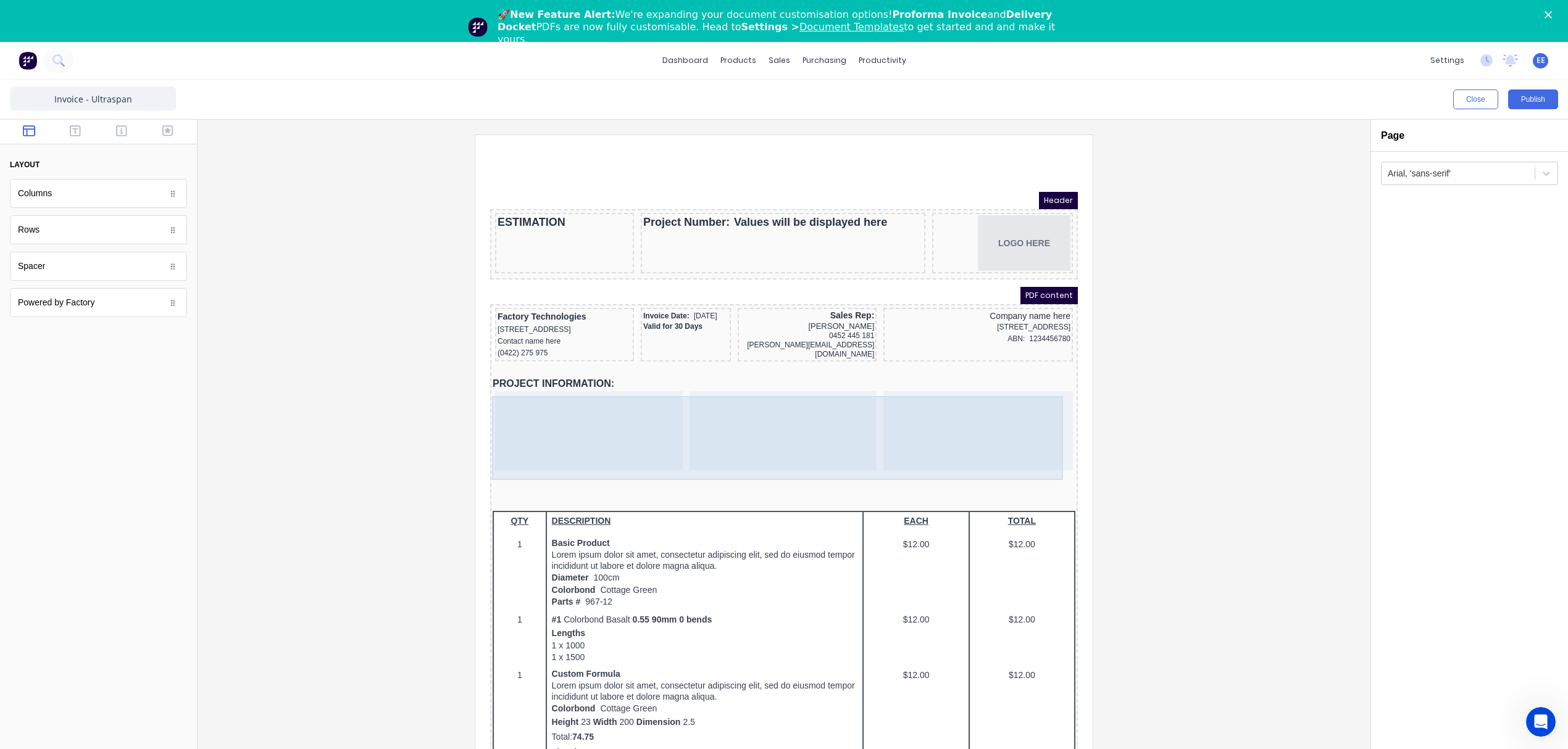
click at [653, 424] on div at bounding box center [574, 415] width 187 height 79
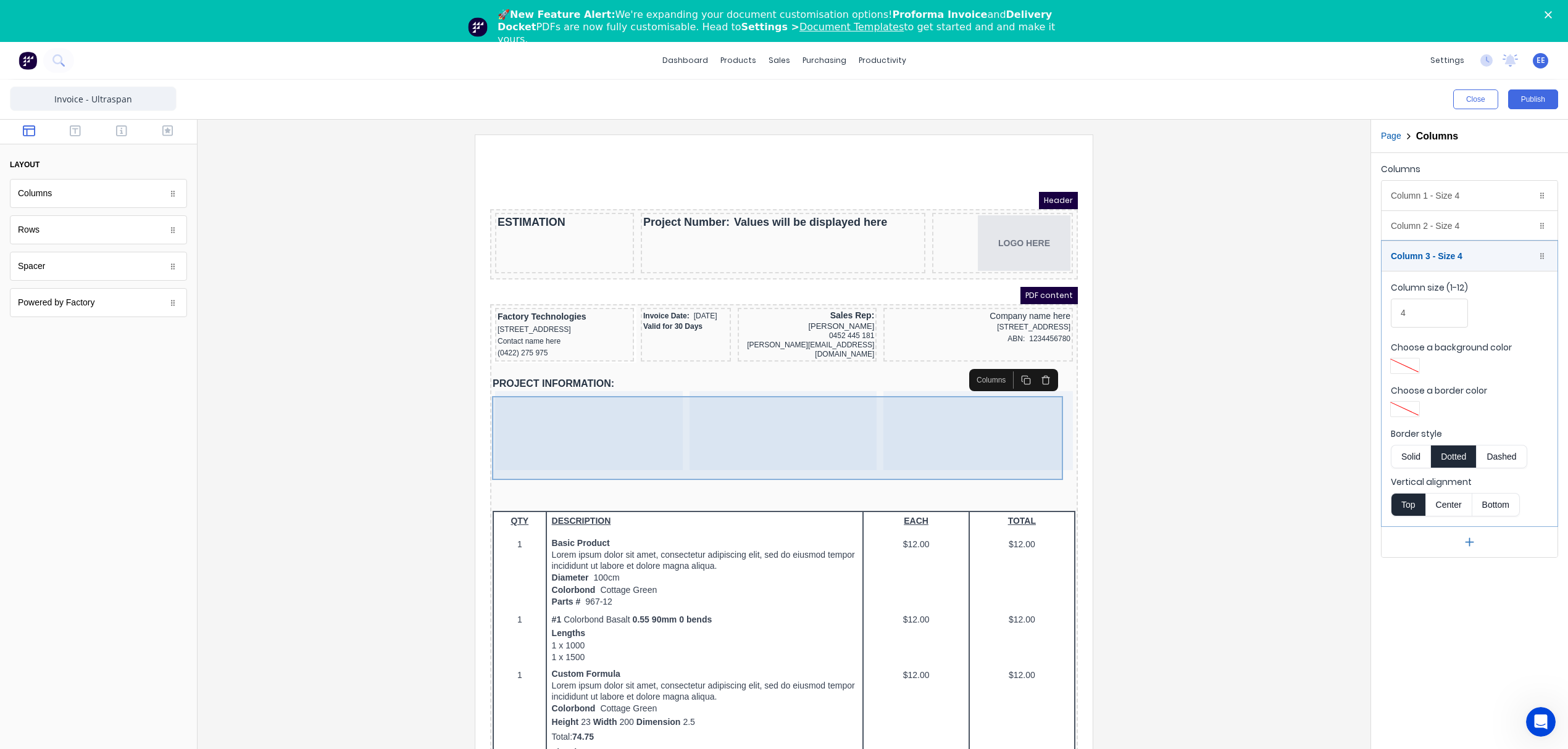
click at [563, 425] on div at bounding box center [574, 415] width 187 height 79
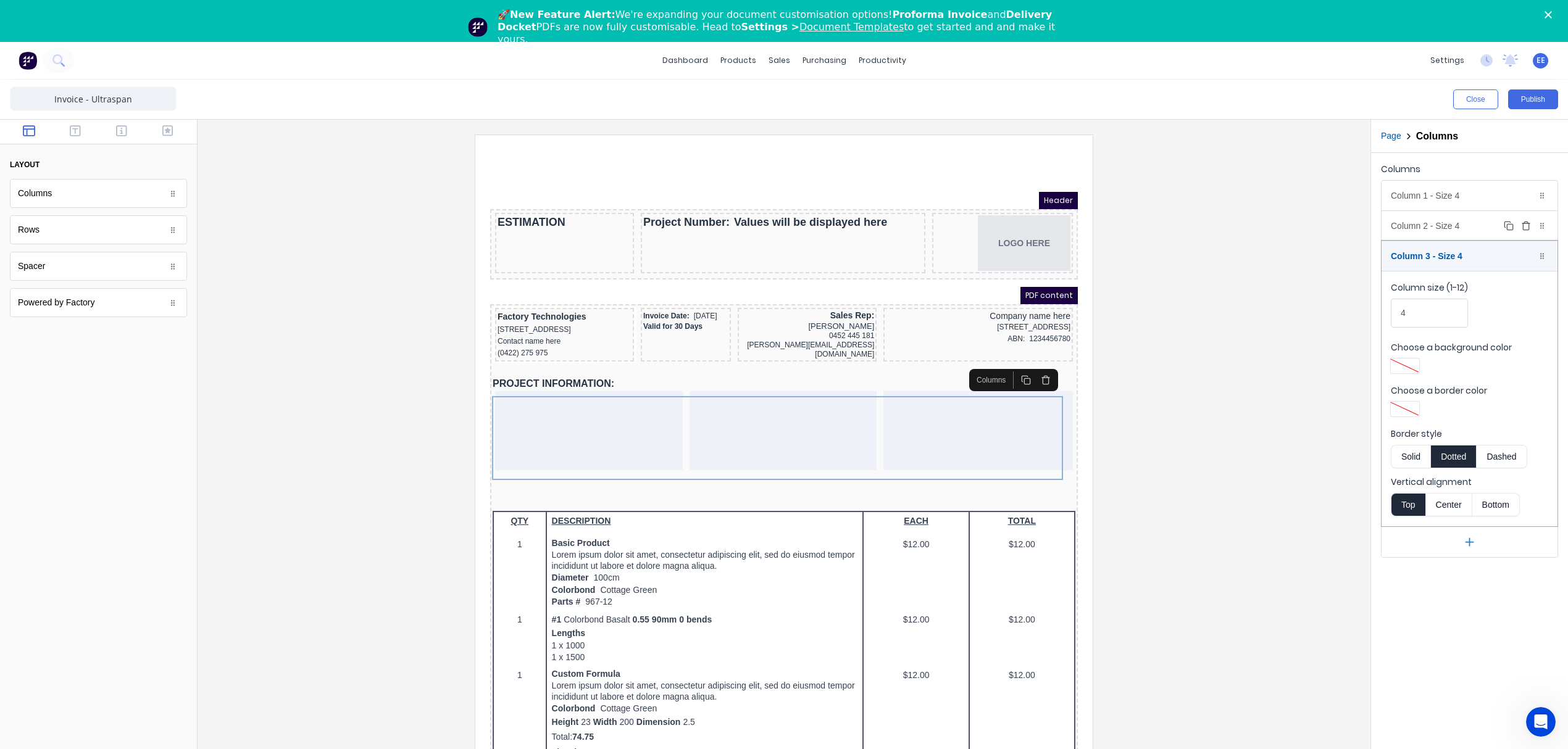
click at [1460, 228] on div "Column 2 - Size 4 Duplicate Delete" at bounding box center [1470, 225] width 176 height 30
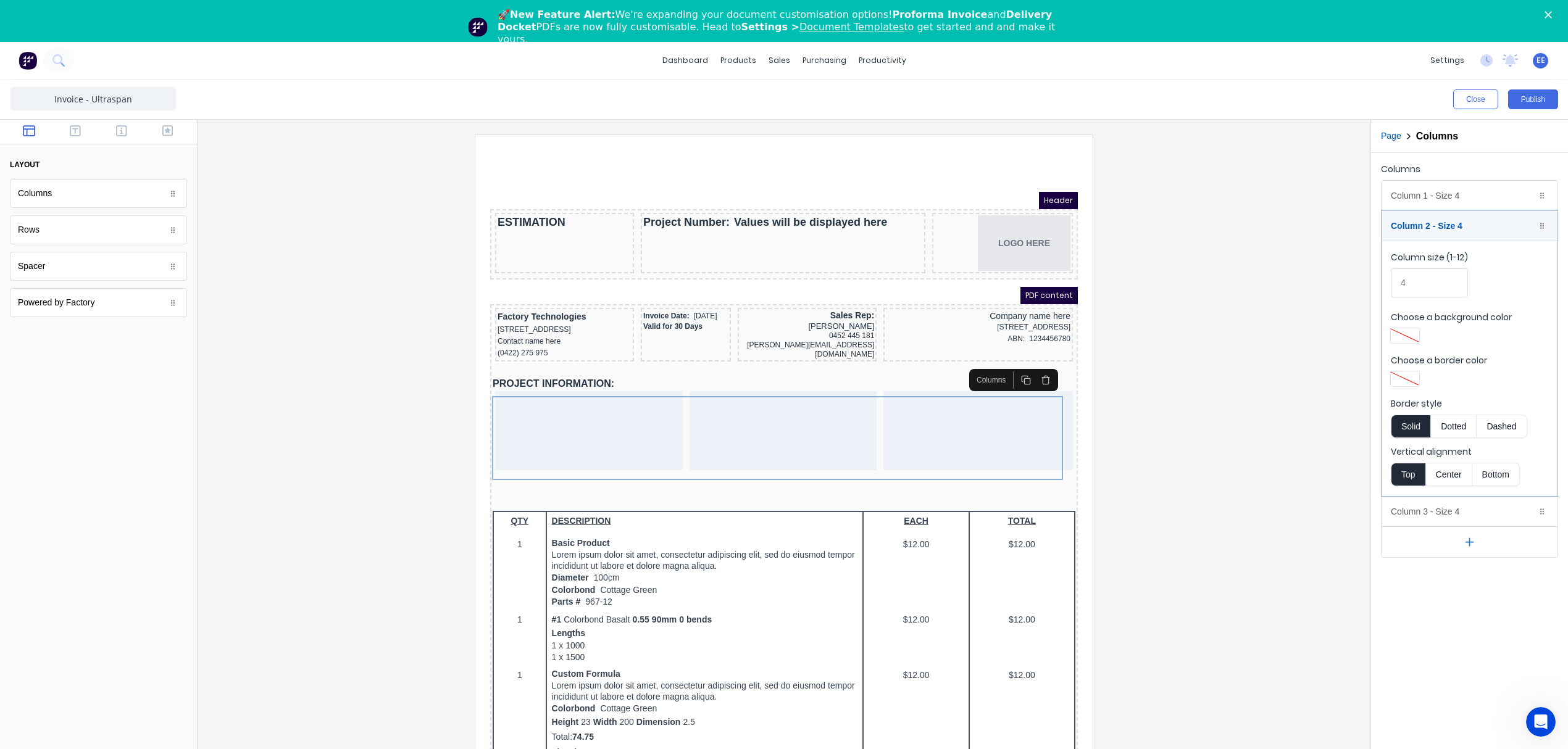
click at [1443, 432] on button "Dotted" at bounding box center [1453, 426] width 47 height 24
click at [1425, 189] on div "Column 1 - Size 4 Duplicate Delete" at bounding box center [1470, 195] width 176 height 30
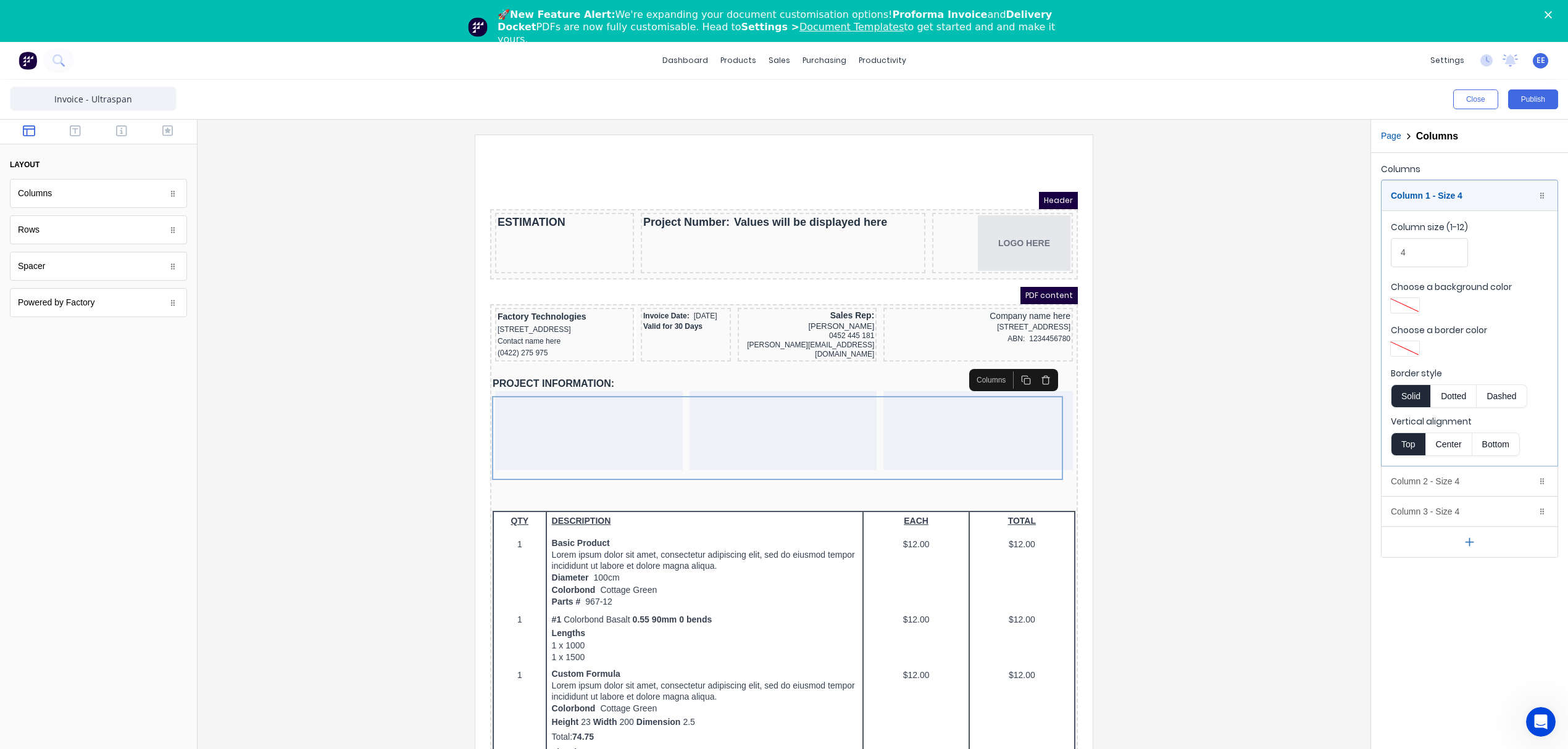
click at [1460, 393] on button "Dotted" at bounding box center [1453, 397] width 47 height 24
click at [1170, 442] on div at bounding box center [784, 458] width 1153 height 646
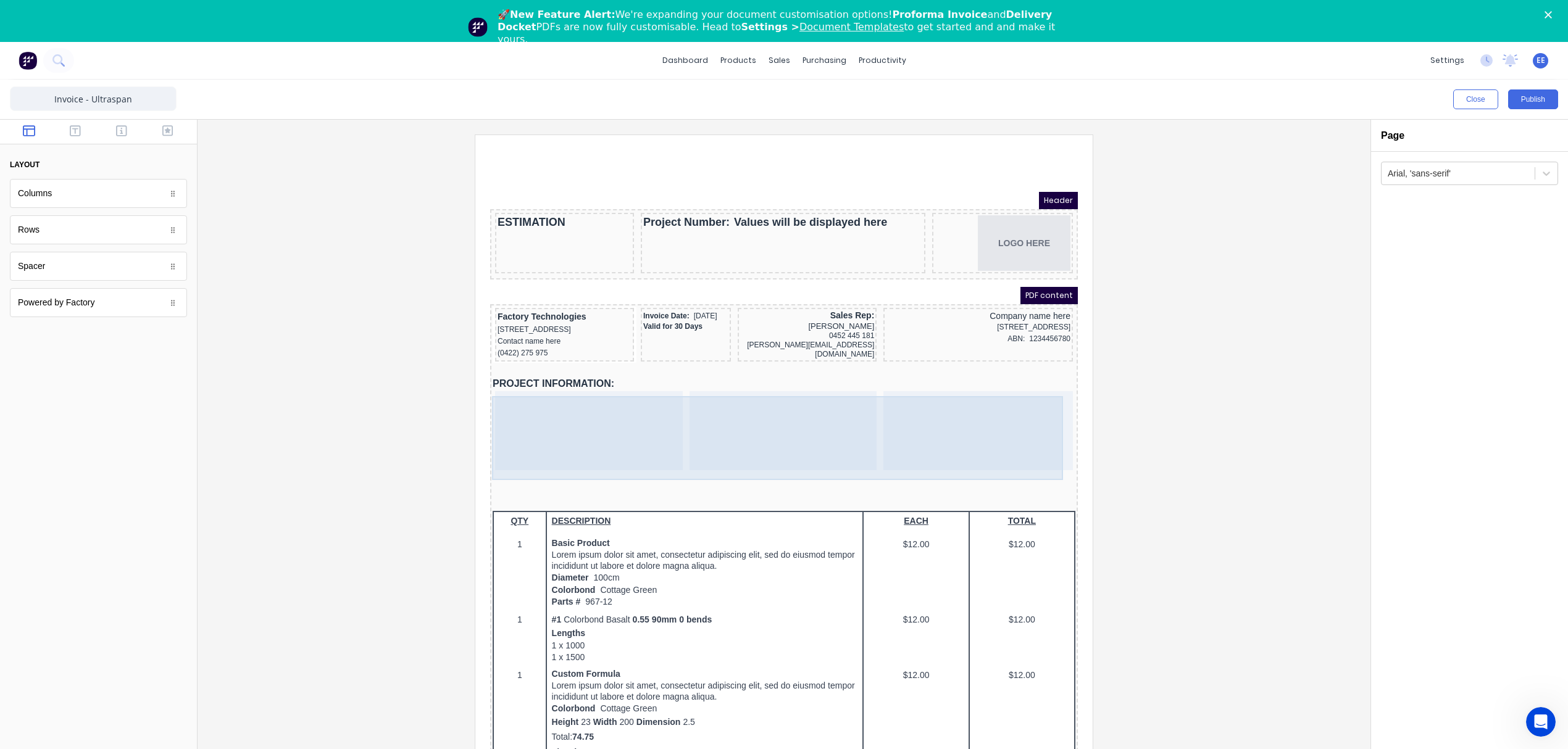
click at [551, 418] on div at bounding box center [574, 415] width 187 height 79
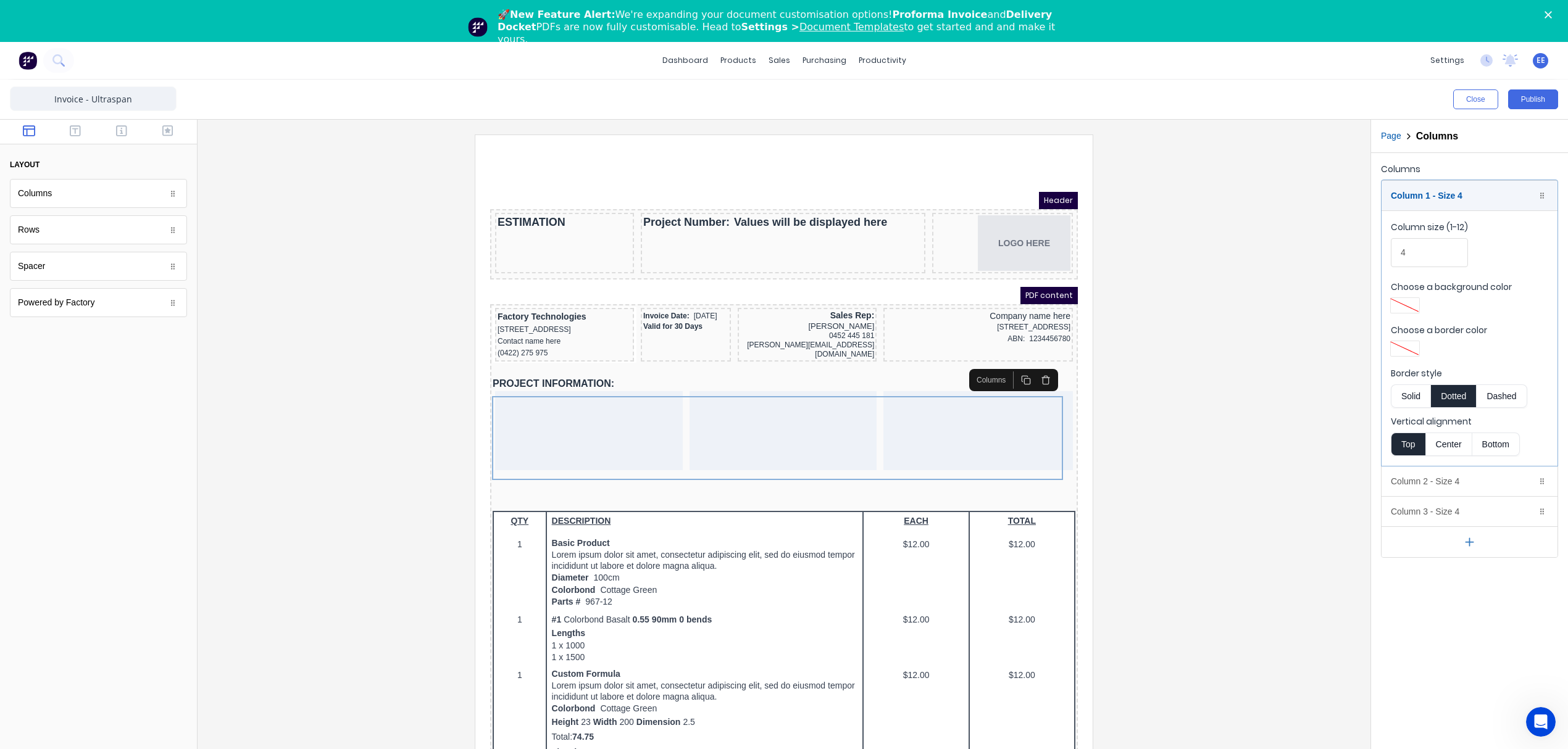
click at [1198, 343] on div at bounding box center [784, 458] width 1153 height 646
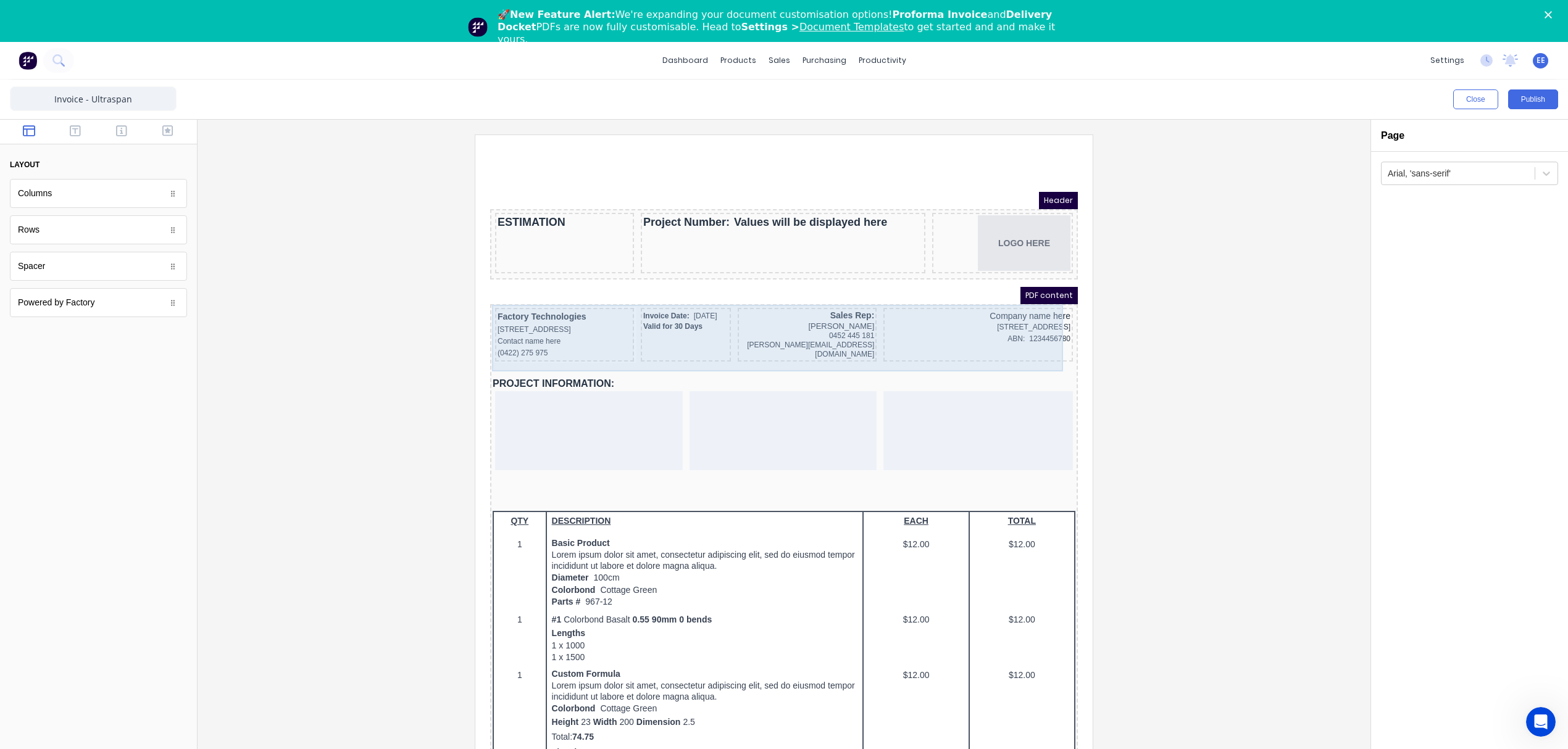
click at [803, 334] on div "Sales Rep: Jason Ogilvy 0452 445 181 jason@ultraspan.com.au" at bounding box center [792, 319] width 139 height 53
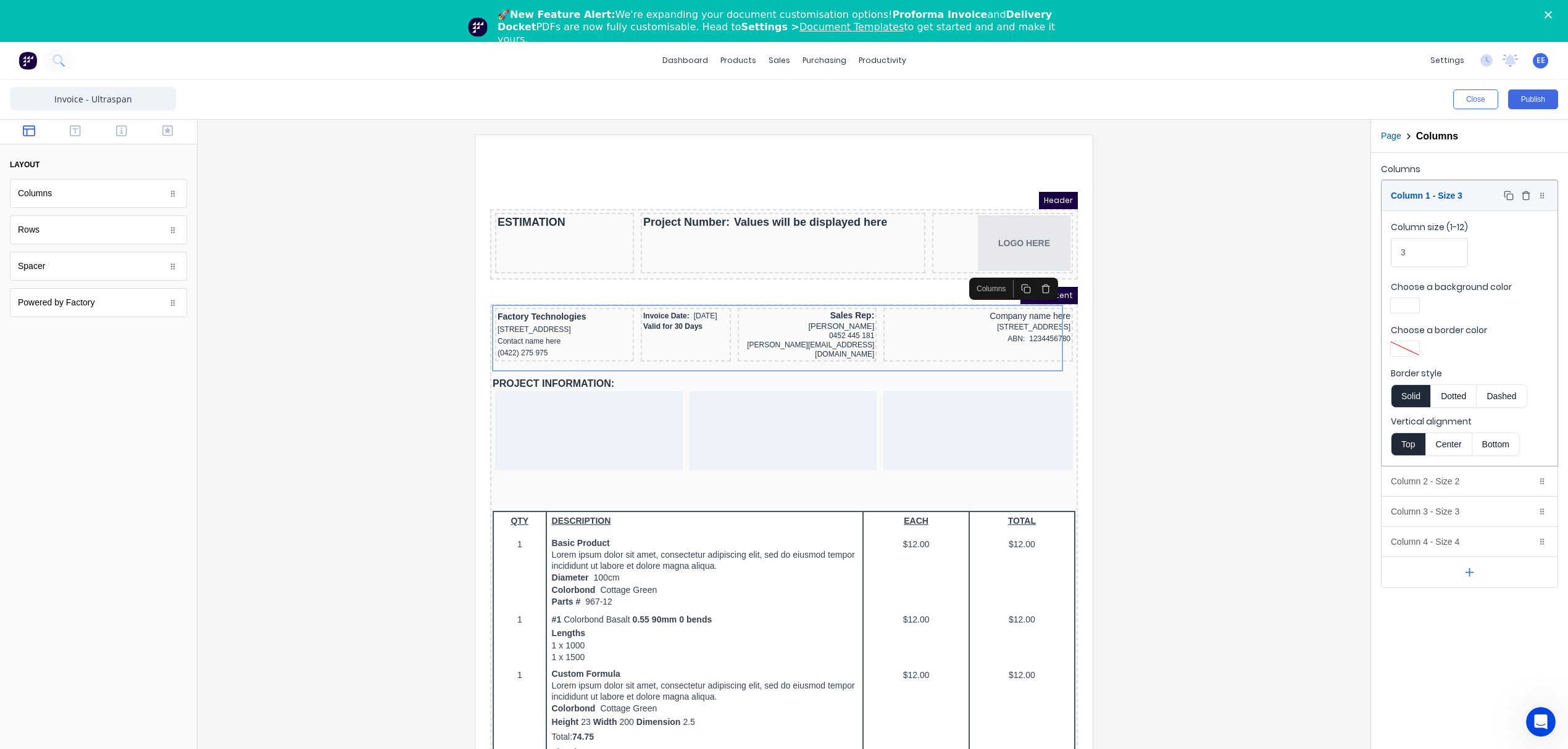
click at [1442, 190] on div "Column 1 - Size 3 Duplicate Delete" at bounding box center [1470, 195] width 176 height 30
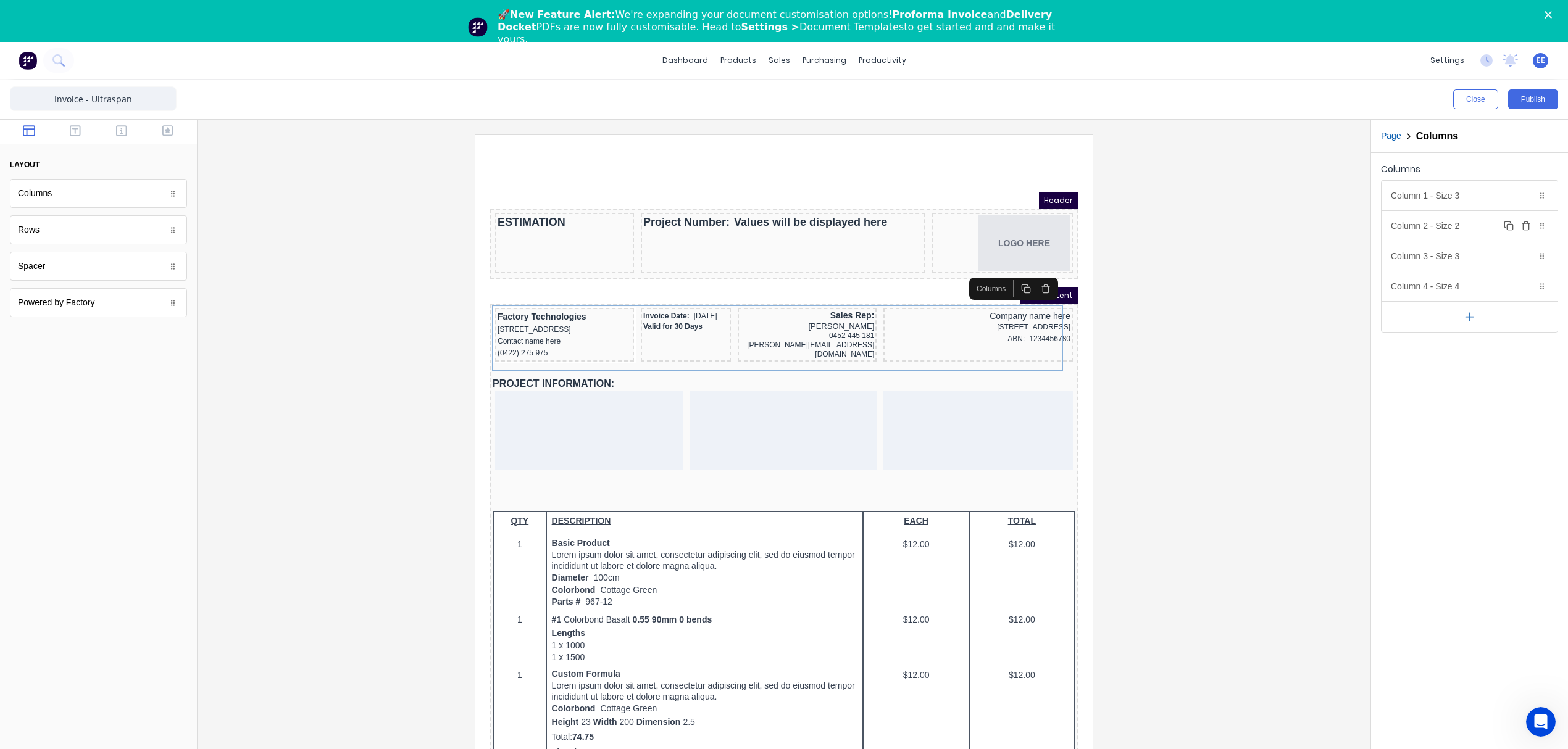
click at [1435, 228] on div "Column 2 - Size 2 Duplicate Delete" at bounding box center [1470, 225] width 176 height 30
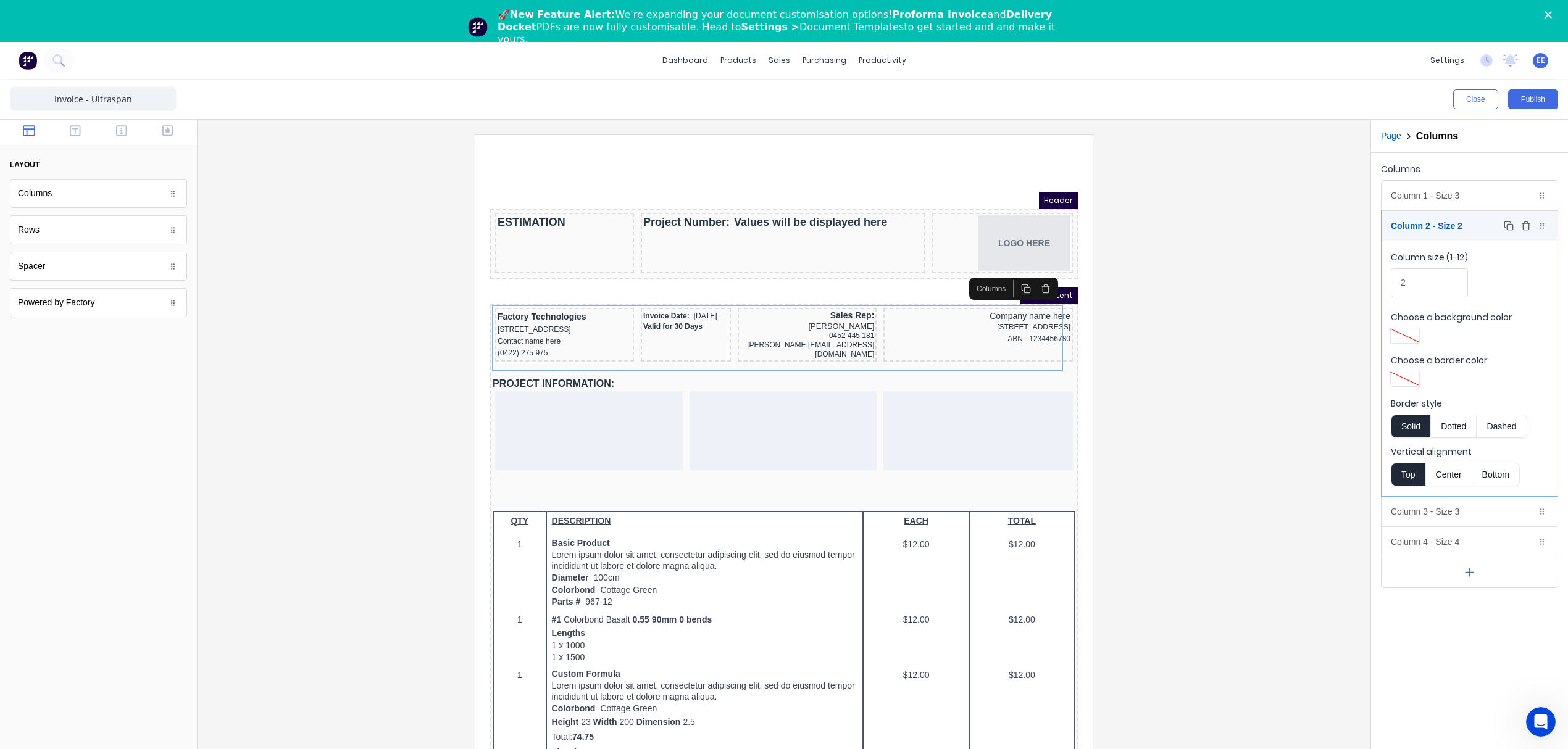
click at [1435, 228] on div "Column 2 - Size 2 Duplicate Delete" at bounding box center [1470, 225] width 176 height 30
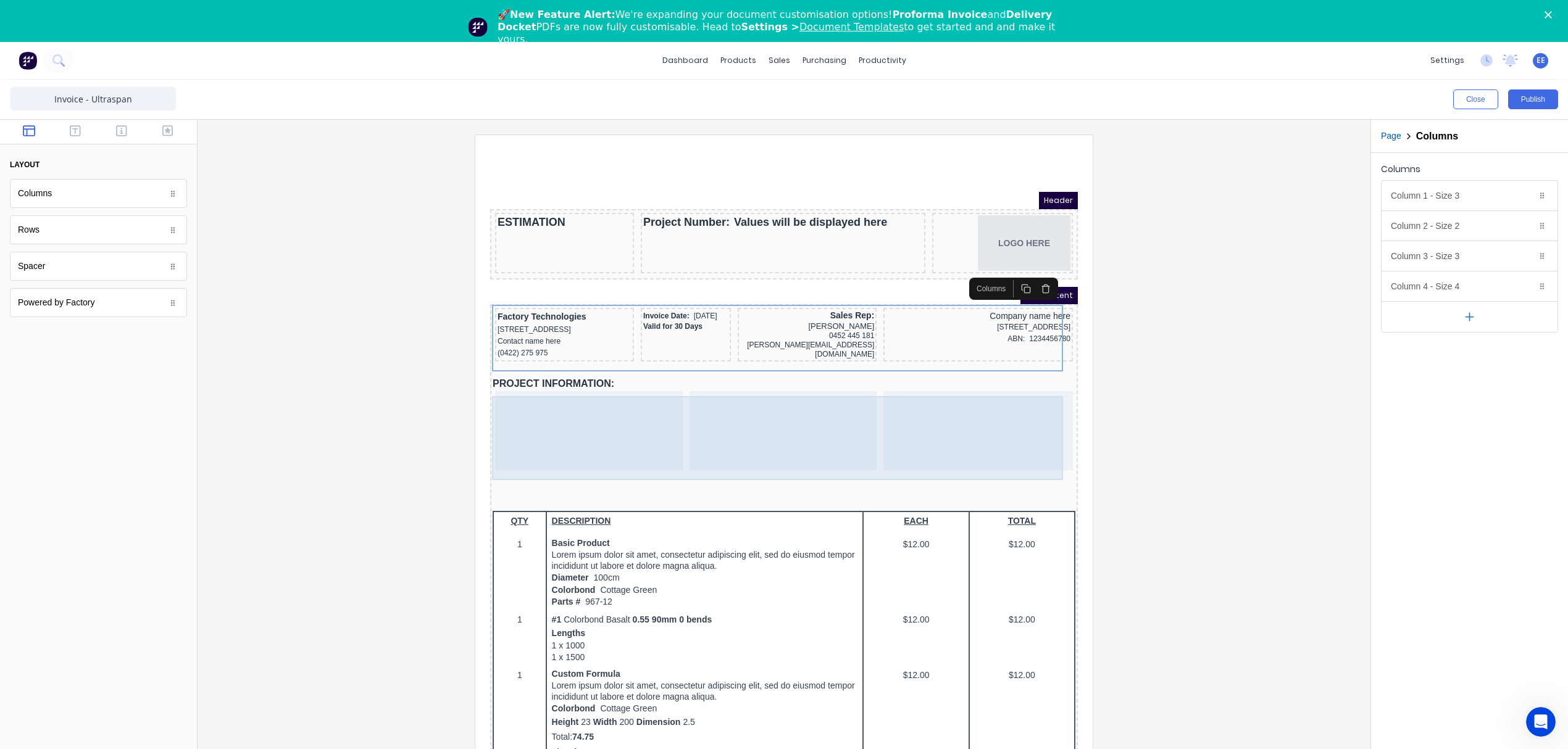
click at [605, 437] on div at bounding box center [574, 415] width 187 height 79
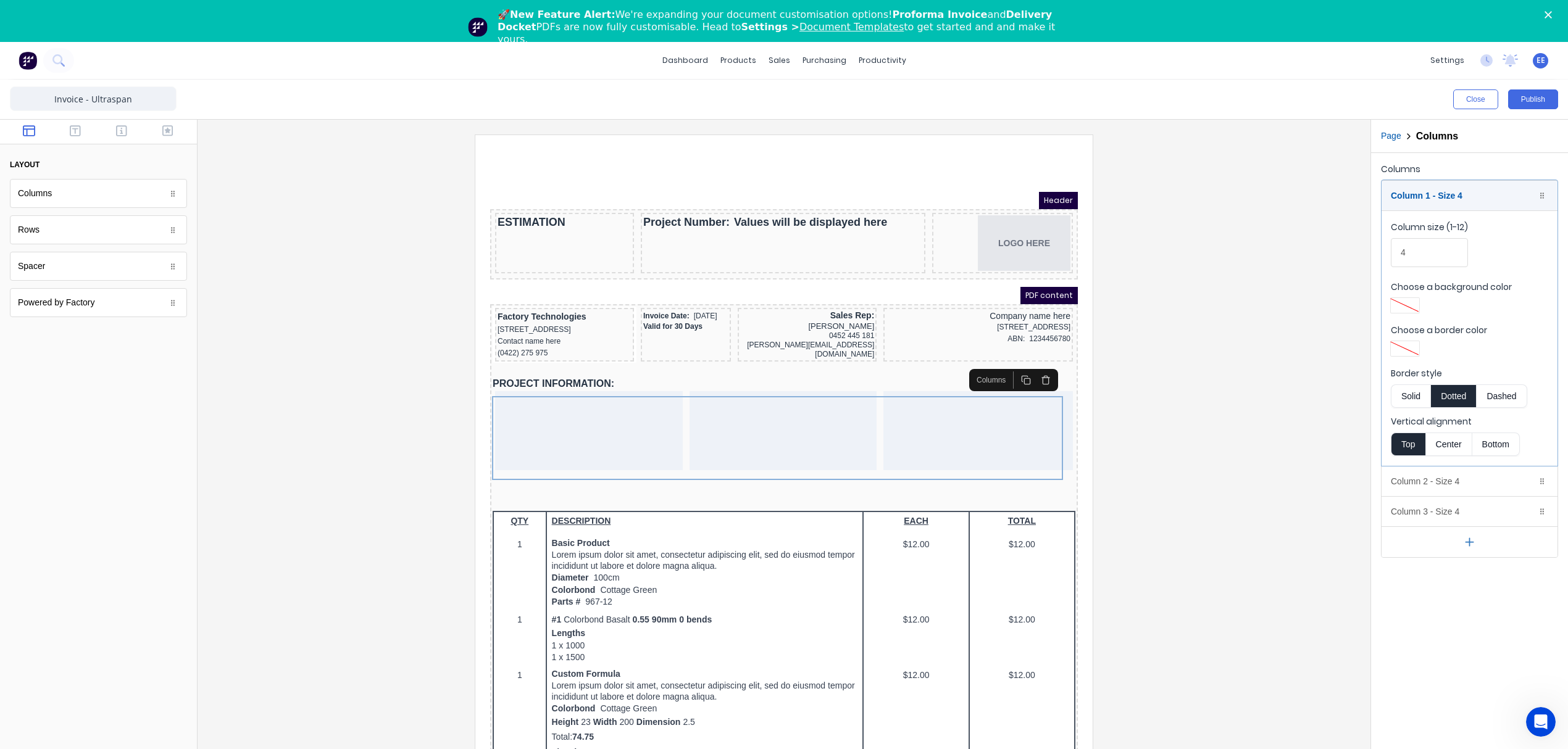
click at [1415, 398] on button "Solid" at bounding box center [1410, 397] width 40 height 24
click at [1436, 192] on div "Column 1 - Size 4 Duplicate Delete" at bounding box center [1470, 195] width 176 height 30
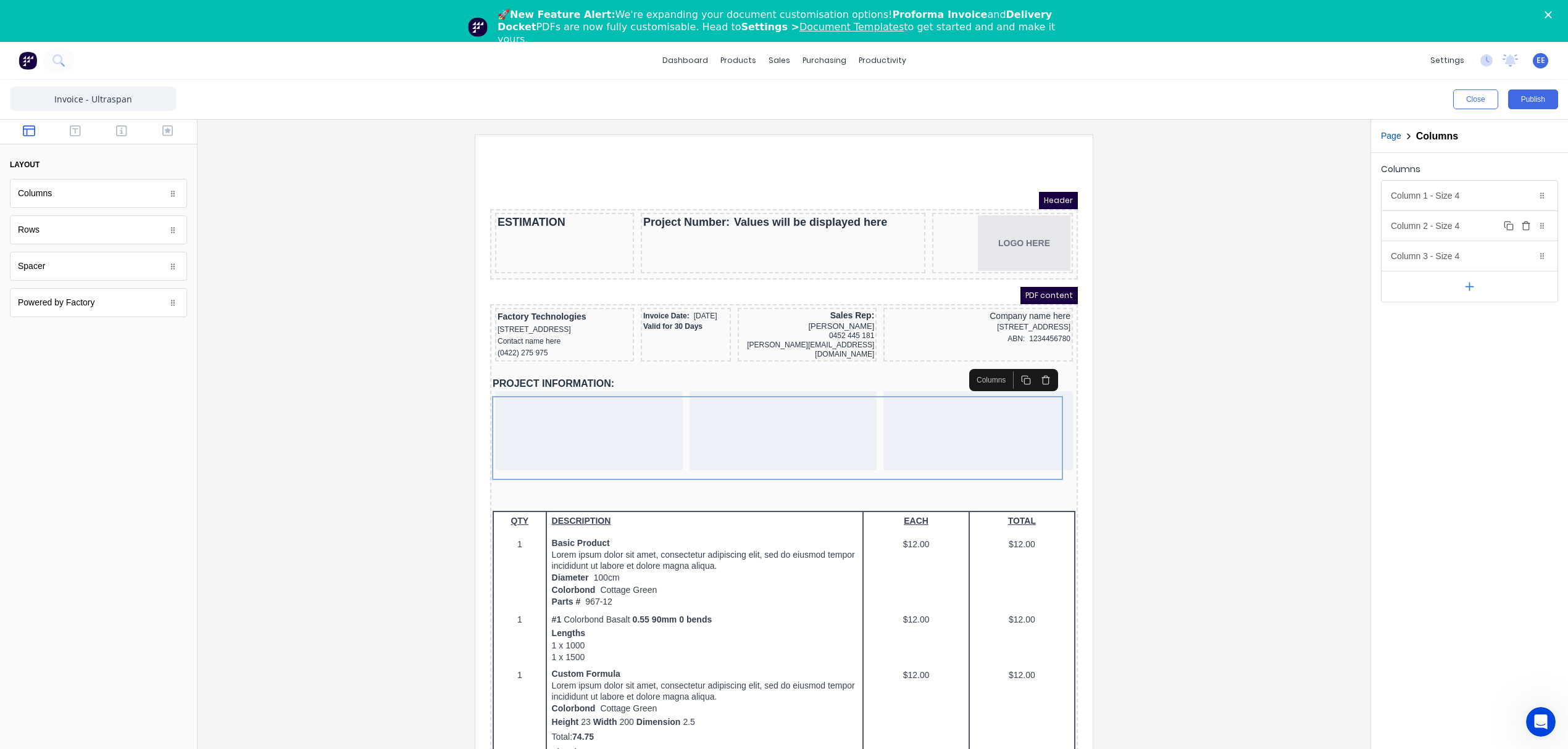
click at [1437, 233] on div "Column 2 - Size 4 Duplicate Delete" at bounding box center [1470, 225] width 176 height 30
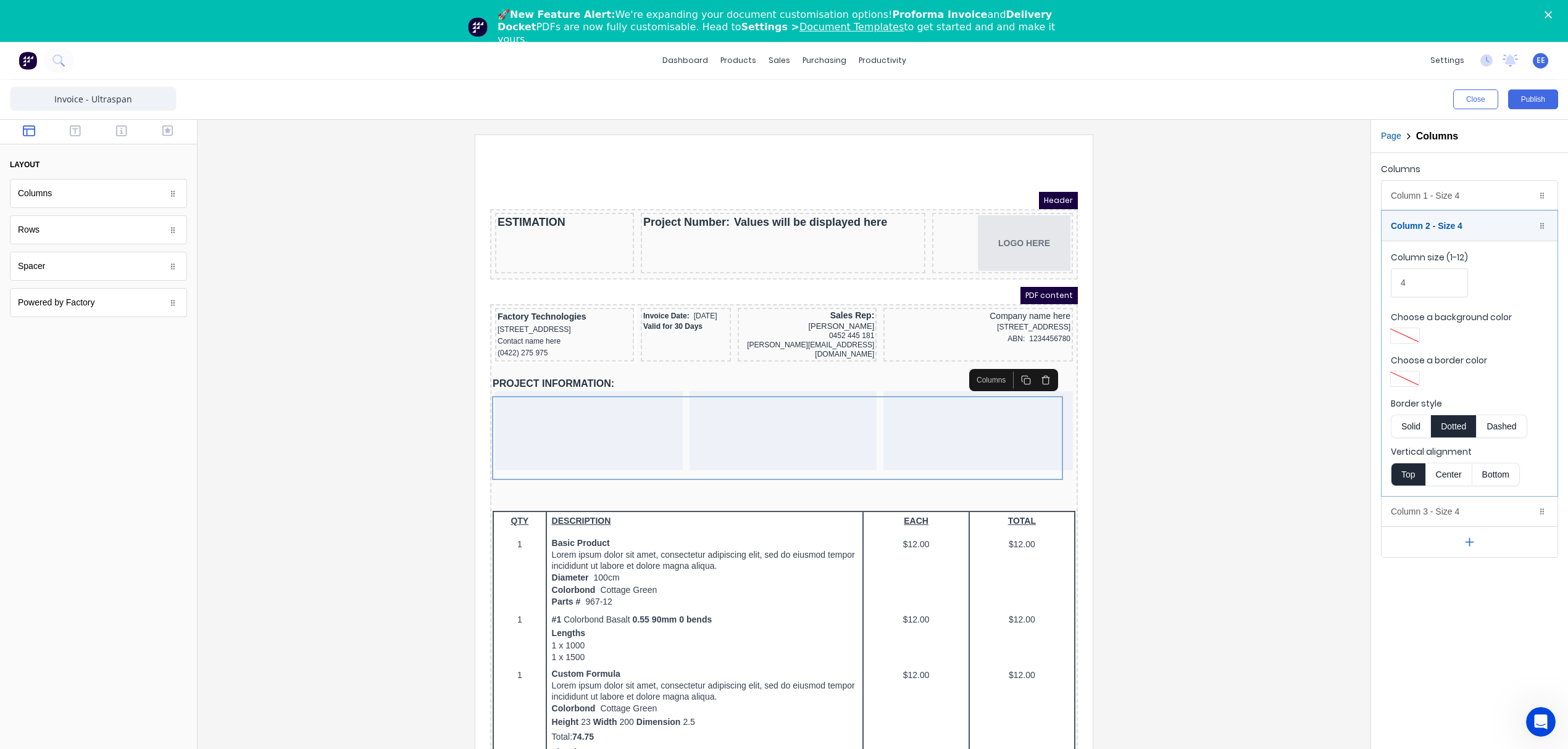
click at [1409, 423] on button "Solid" at bounding box center [1410, 426] width 40 height 24
click at [1428, 228] on div "Column 2 - Size 4 Duplicate Delete" at bounding box center [1470, 225] width 176 height 30
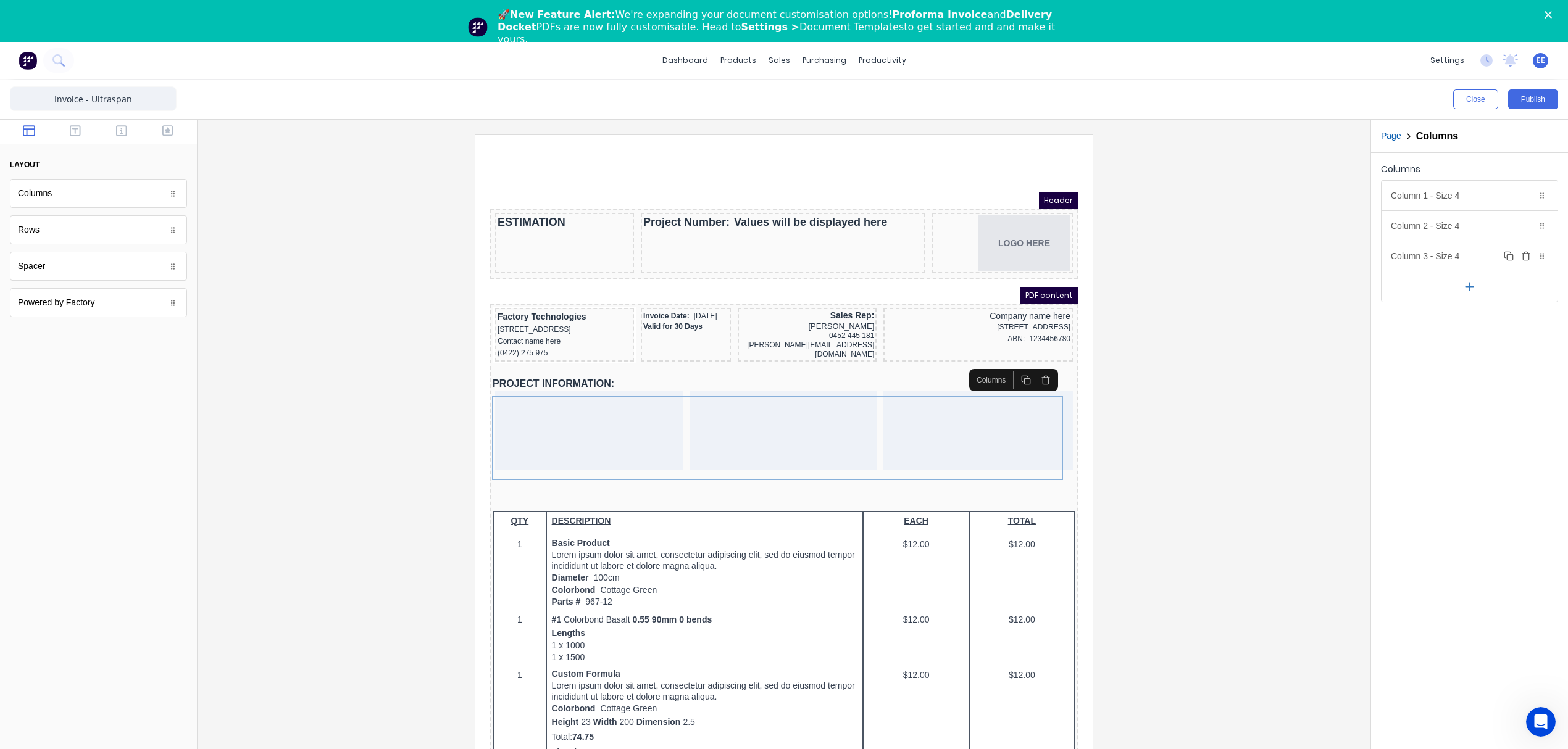
drag, startPoint x: 1423, startPoint y: 253, endPoint x: 1421, endPoint y: 262, distance: 9.2
click at [1423, 254] on div "Column 3 - Size 4 Duplicate Delete" at bounding box center [1470, 256] width 176 height 30
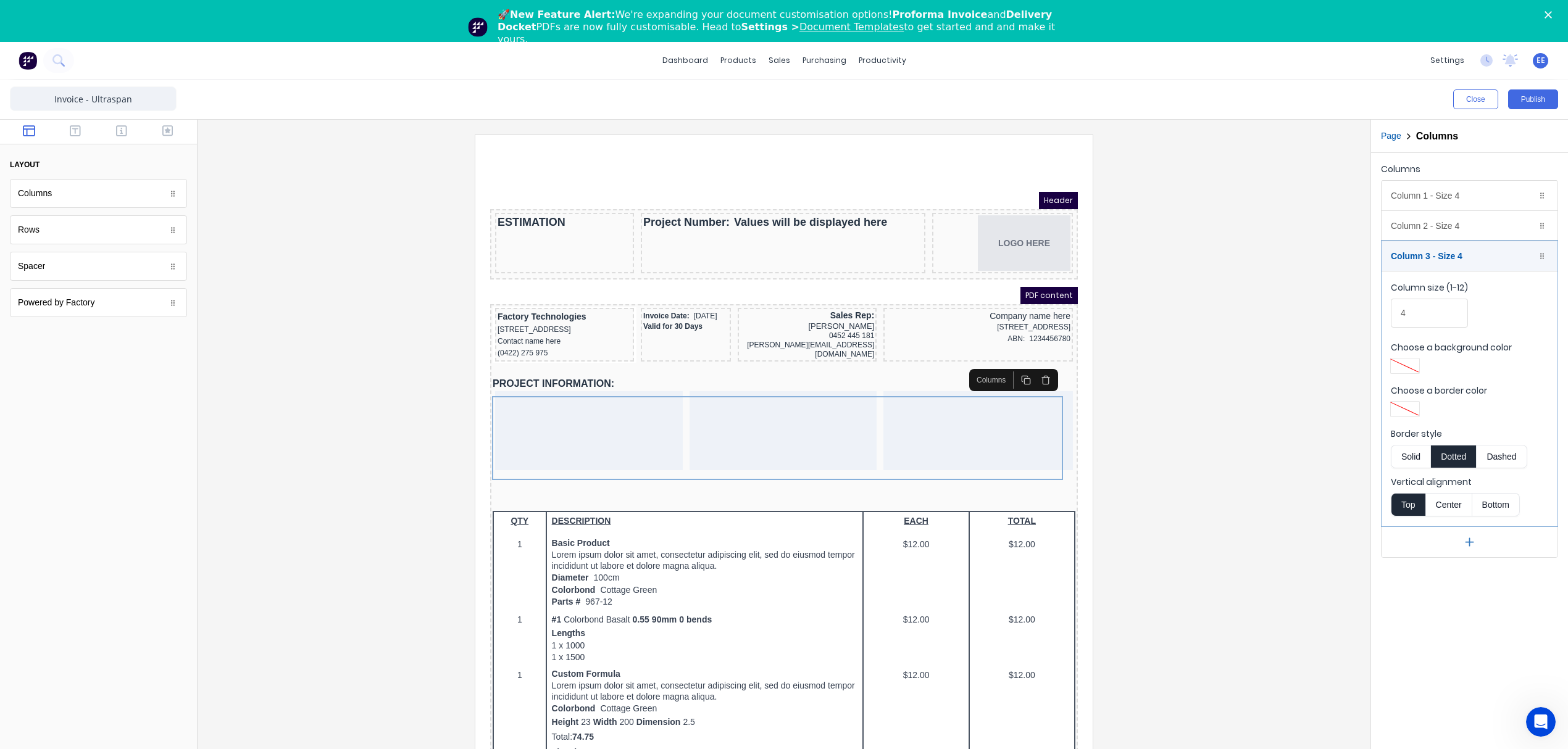
click at [1411, 457] on button "Solid" at bounding box center [1410, 457] width 40 height 24
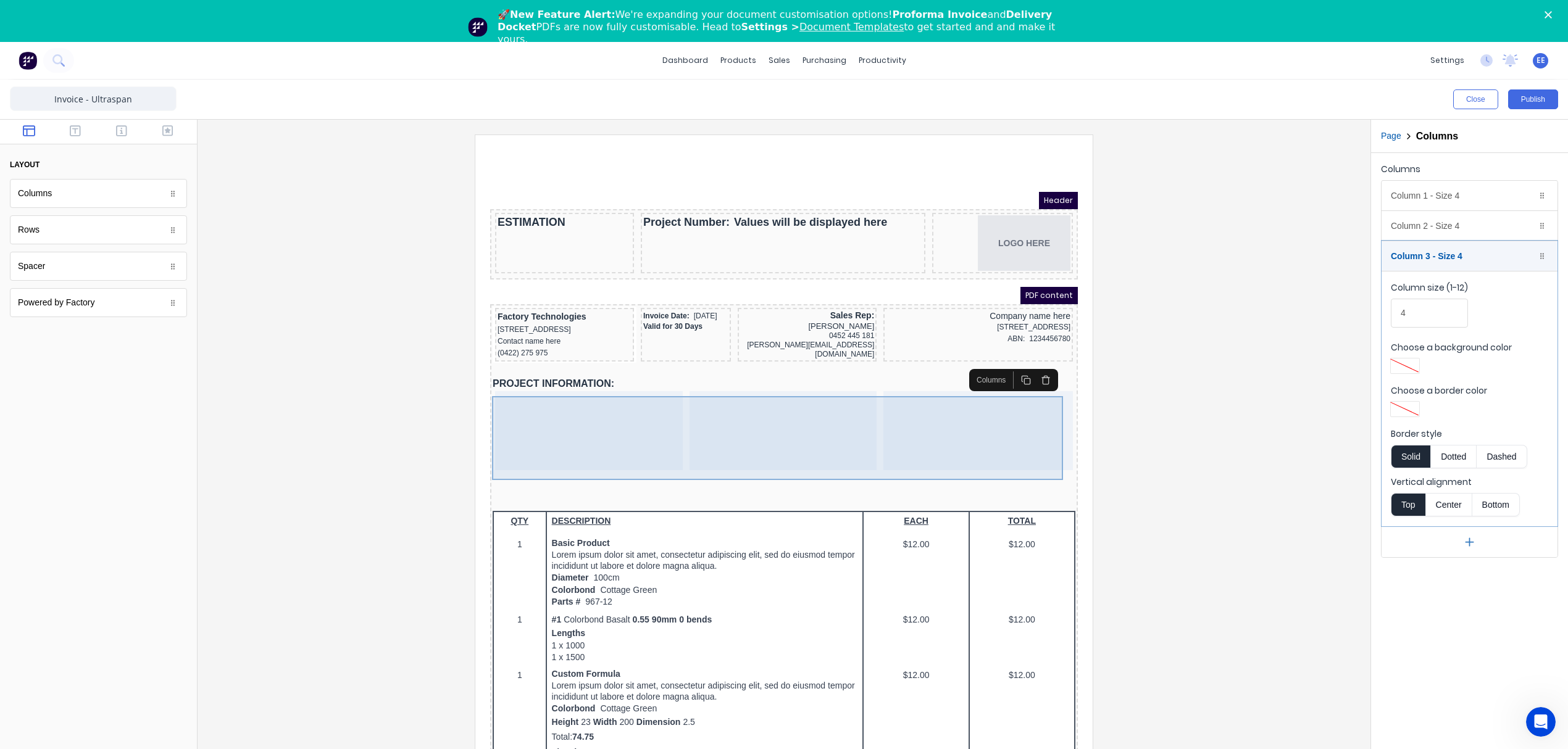
click at [567, 437] on div at bounding box center [574, 415] width 187 height 79
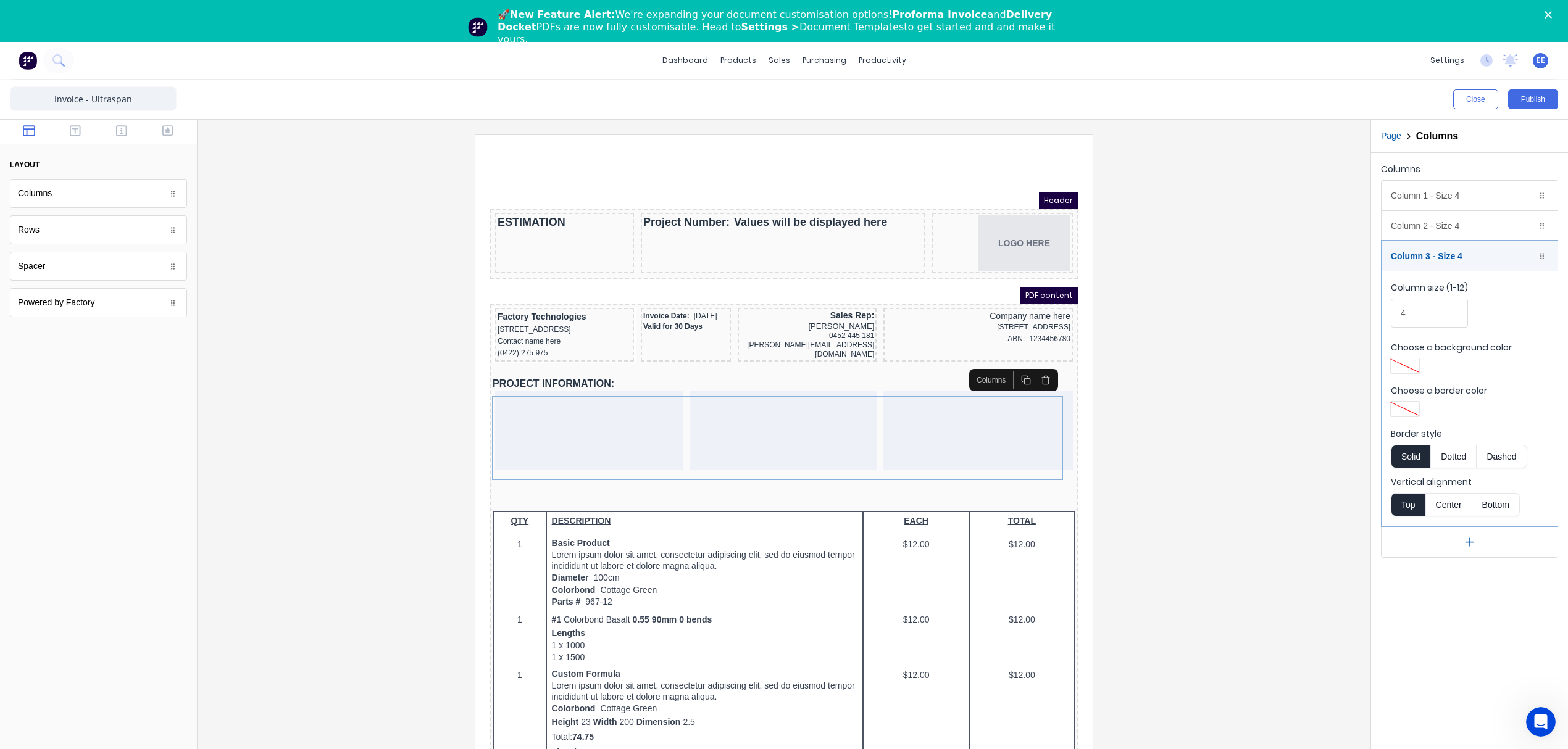
click at [299, 532] on div at bounding box center [784, 458] width 1153 height 646
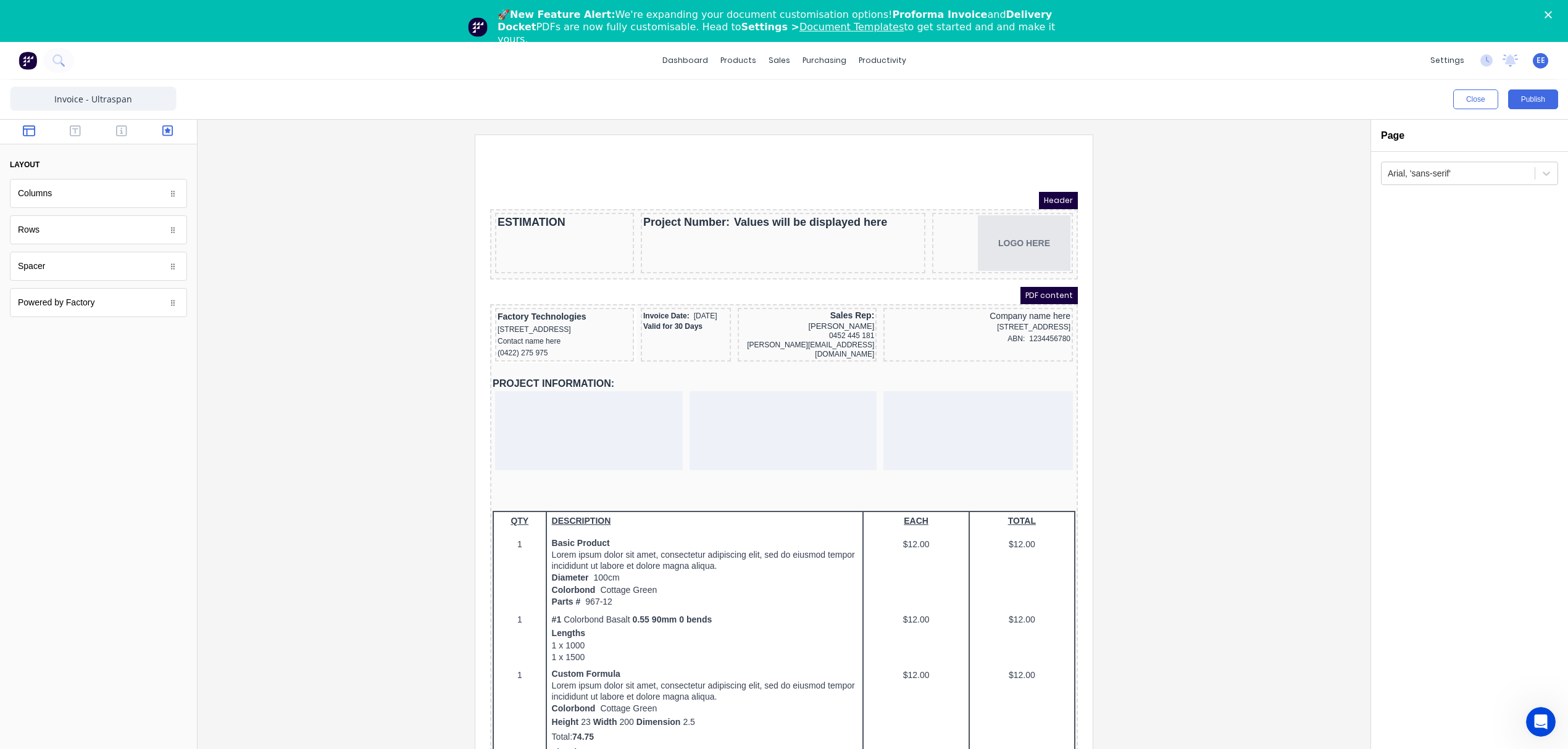
click at [164, 130] on icon "button" at bounding box center [168, 130] width 11 height 13
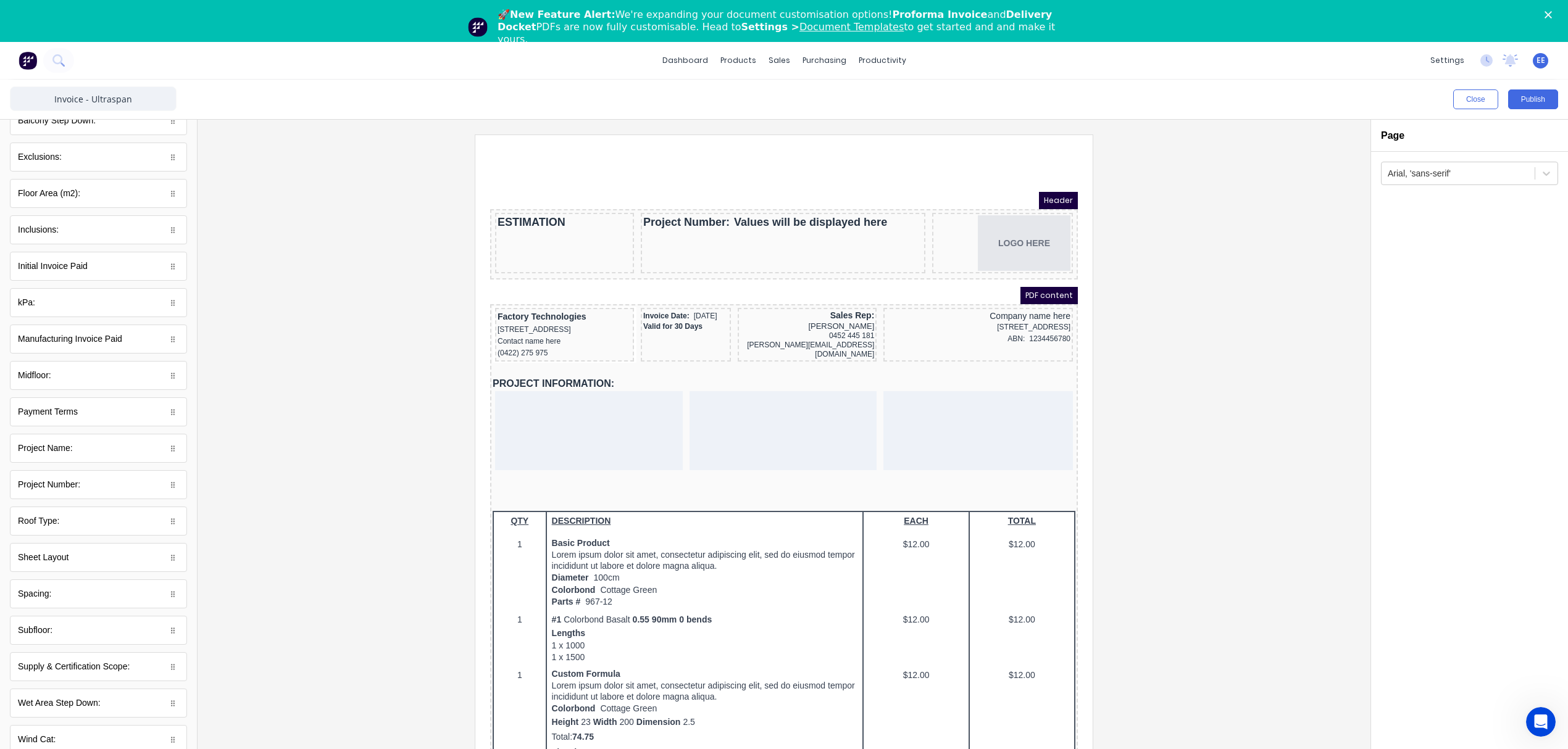
scroll to position [153, 0]
drag, startPoint x: 60, startPoint y: 446, endPoint x: 63, endPoint y: 265, distance: 181.0
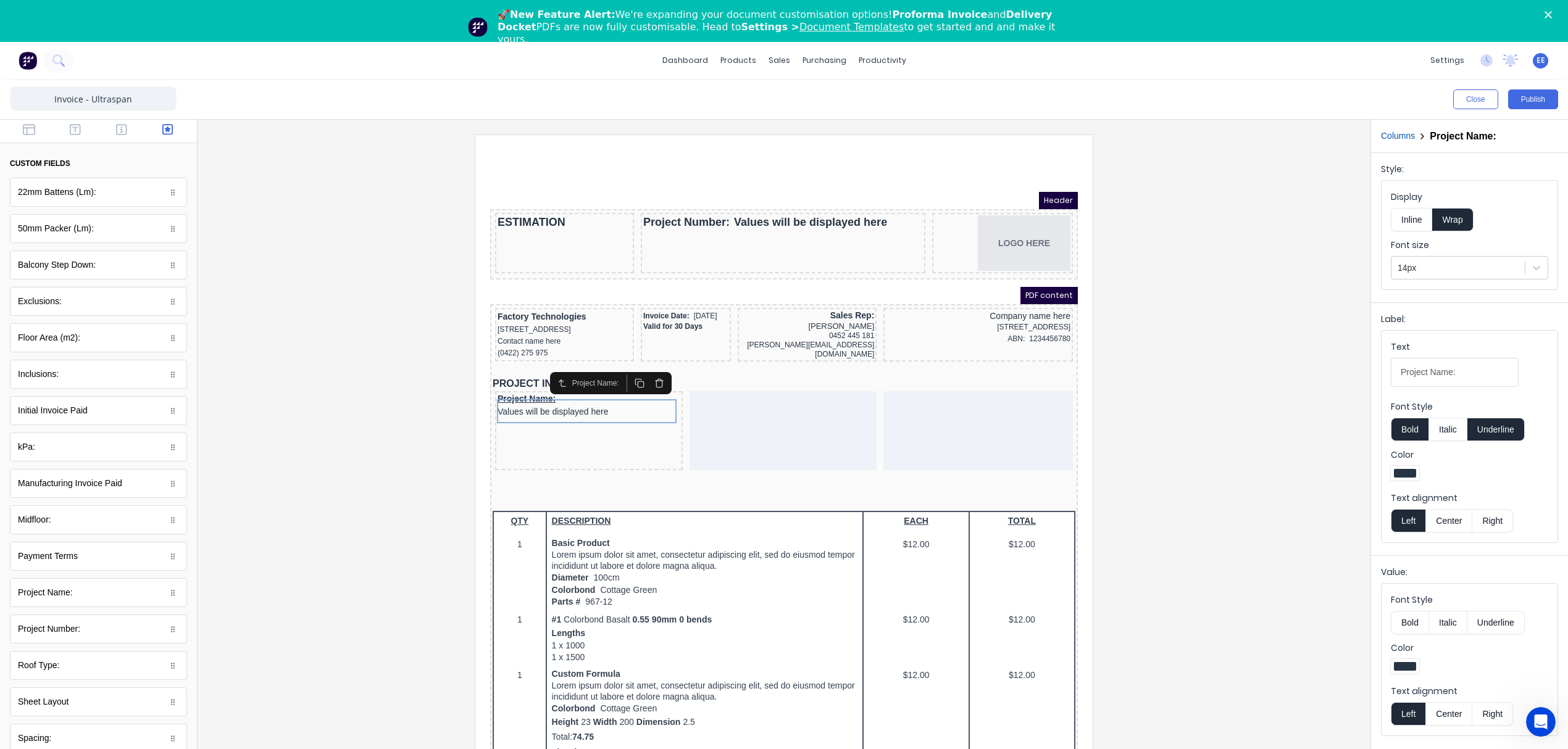
scroll to position [0, 0]
click at [116, 130] on icon "button" at bounding box center [121, 130] width 11 height 11
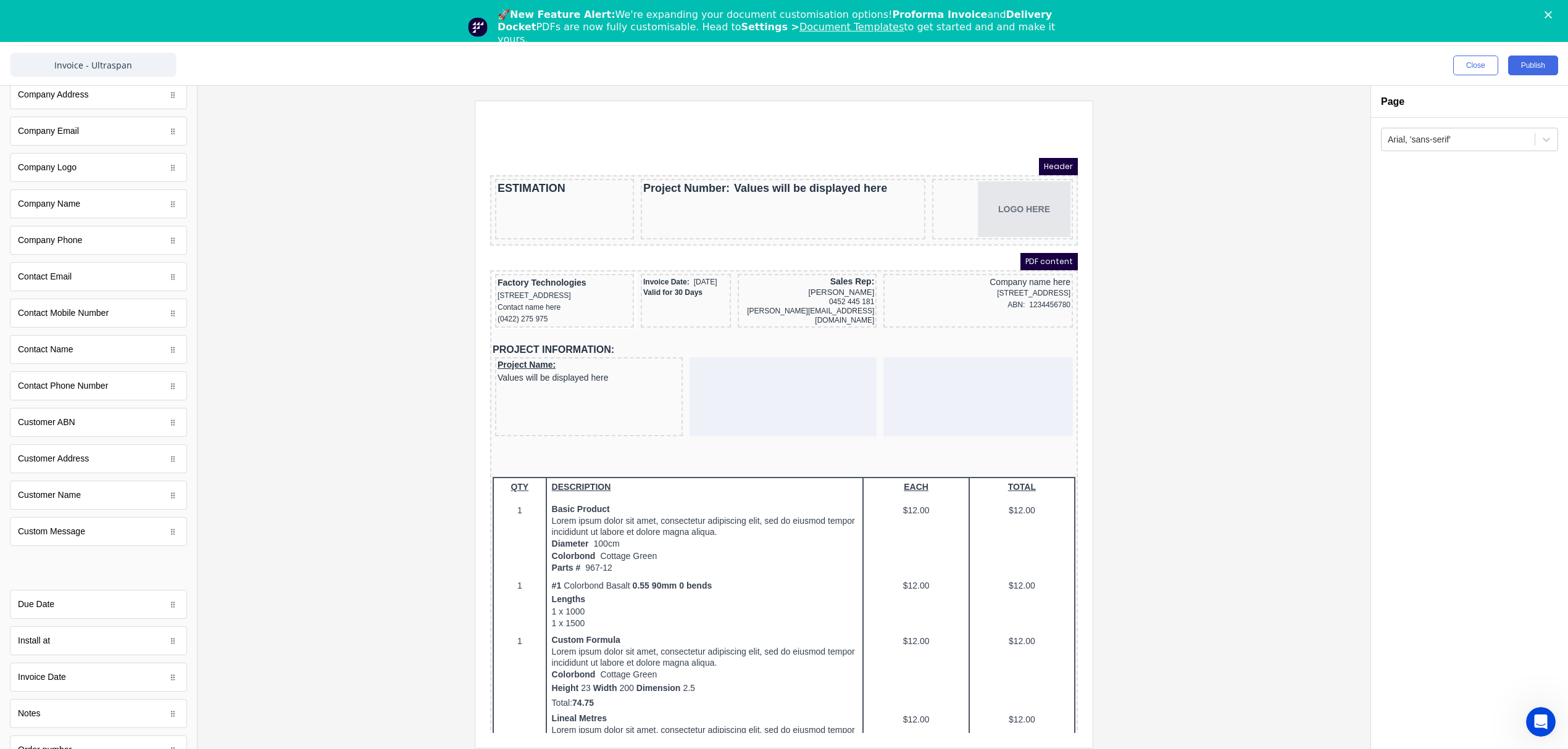
scroll to position [247, 0]
drag, startPoint x: 62, startPoint y: 614, endPoint x: 68, endPoint y: 280, distance: 334.1
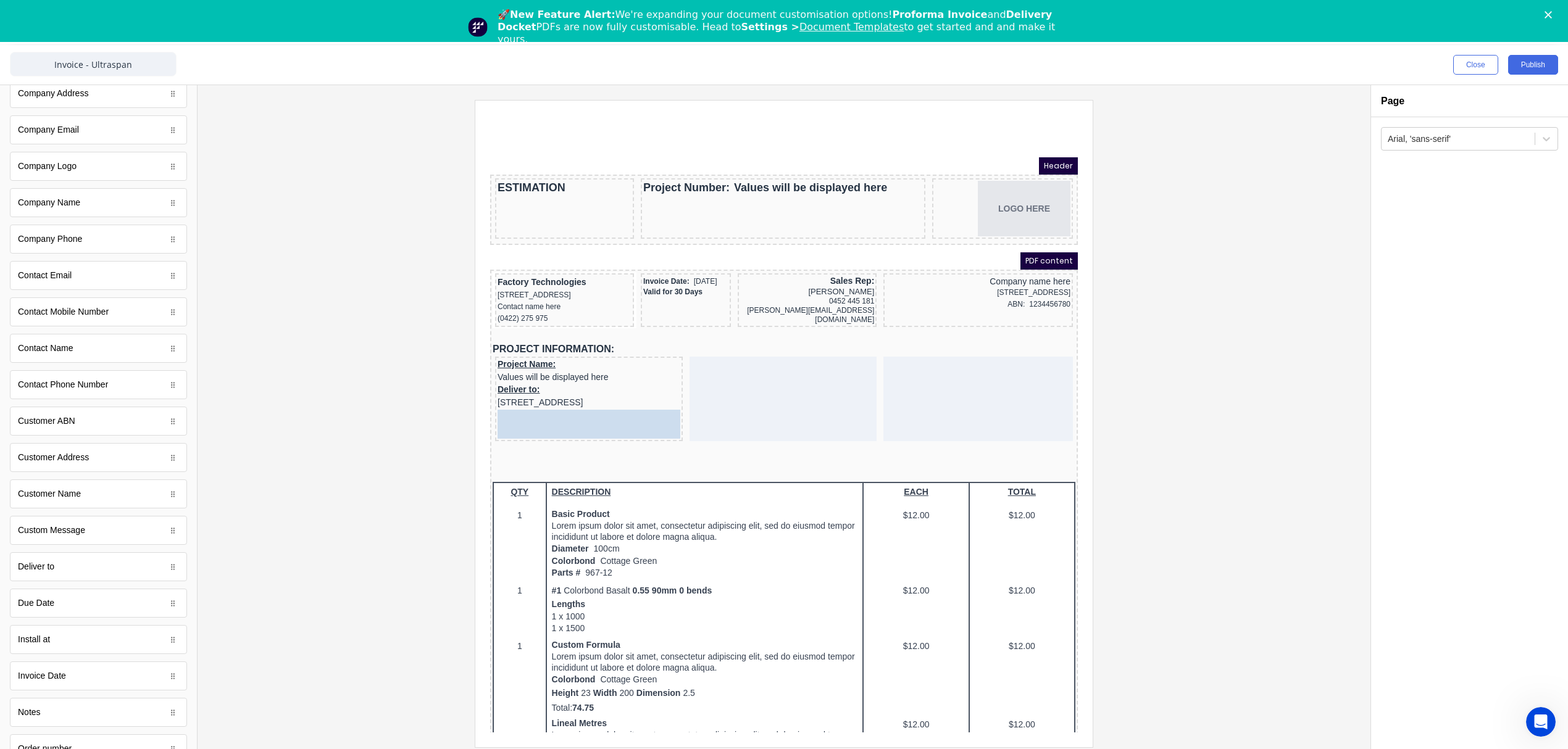
drag, startPoint x: 33, startPoint y: 579, endPoint x: 81, endPoint y: 308, distance: 275.2
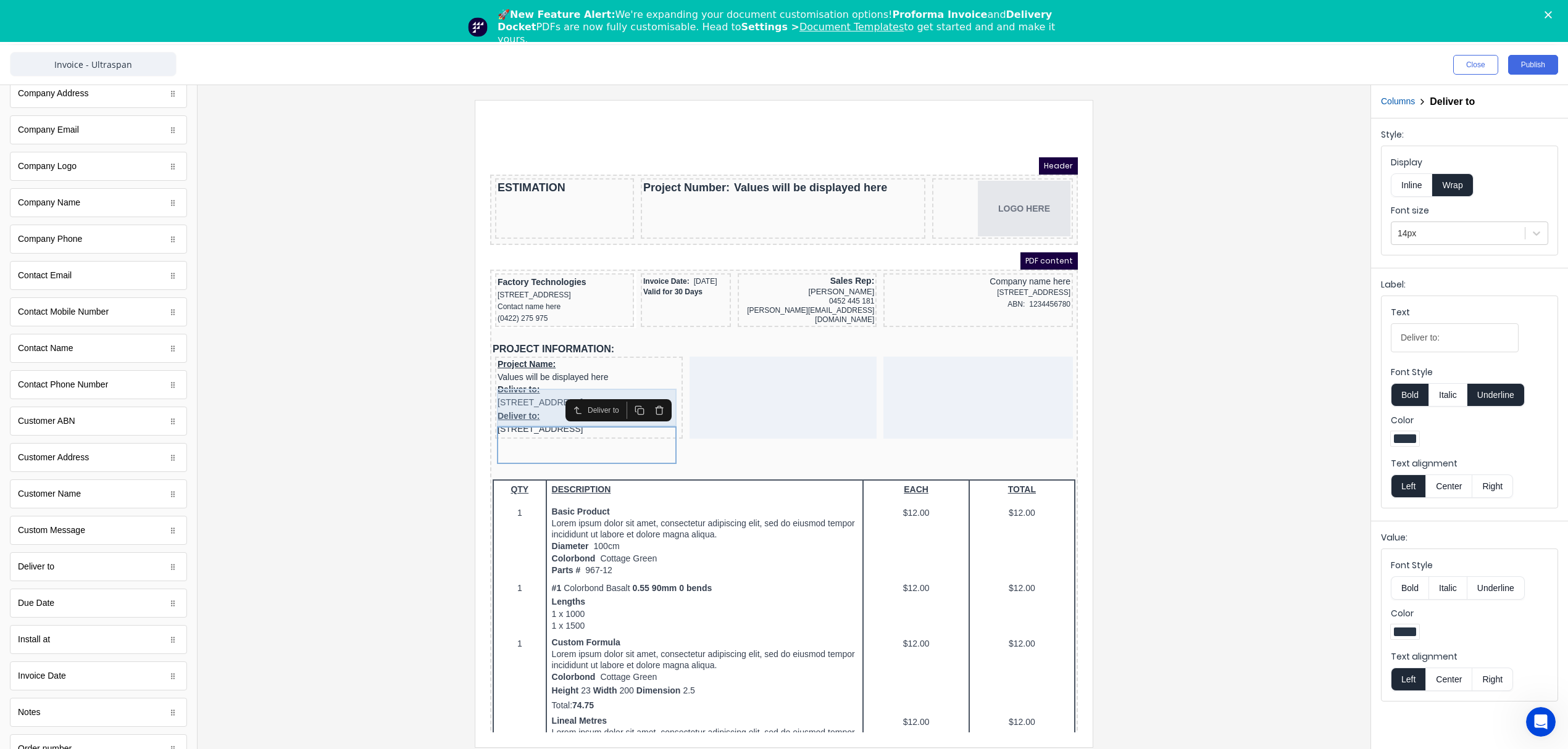
click at [520, 384] on div "Deliver to: 234 Beach Road Gold Coast, Queensland, Australia" at bounding box center [574, 381] width 183 height 26
click at [527, 355] on div "Project Name: Values will be displayed here" at bounding box center [574, 356] width 183 height 24
click at [1496, 394] on button "Underline" at bounding box center [1496, 395] width 58 height 24
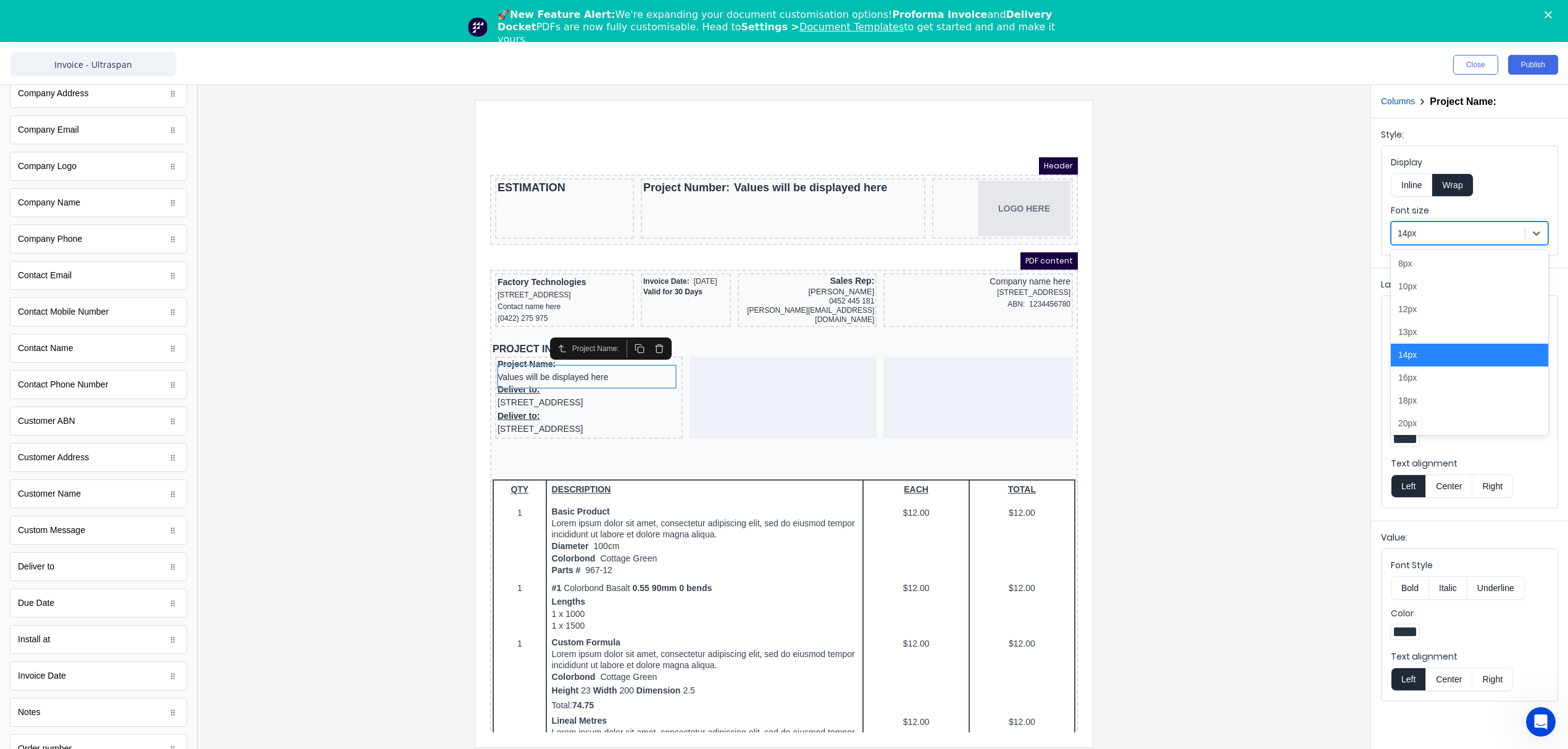
click at [1465, 230] on div at bounding box center [1458, 234] width 121 height 15
click at [1437, 331] on div "13px" at bounding box center [1470, 332] width 158 height 23
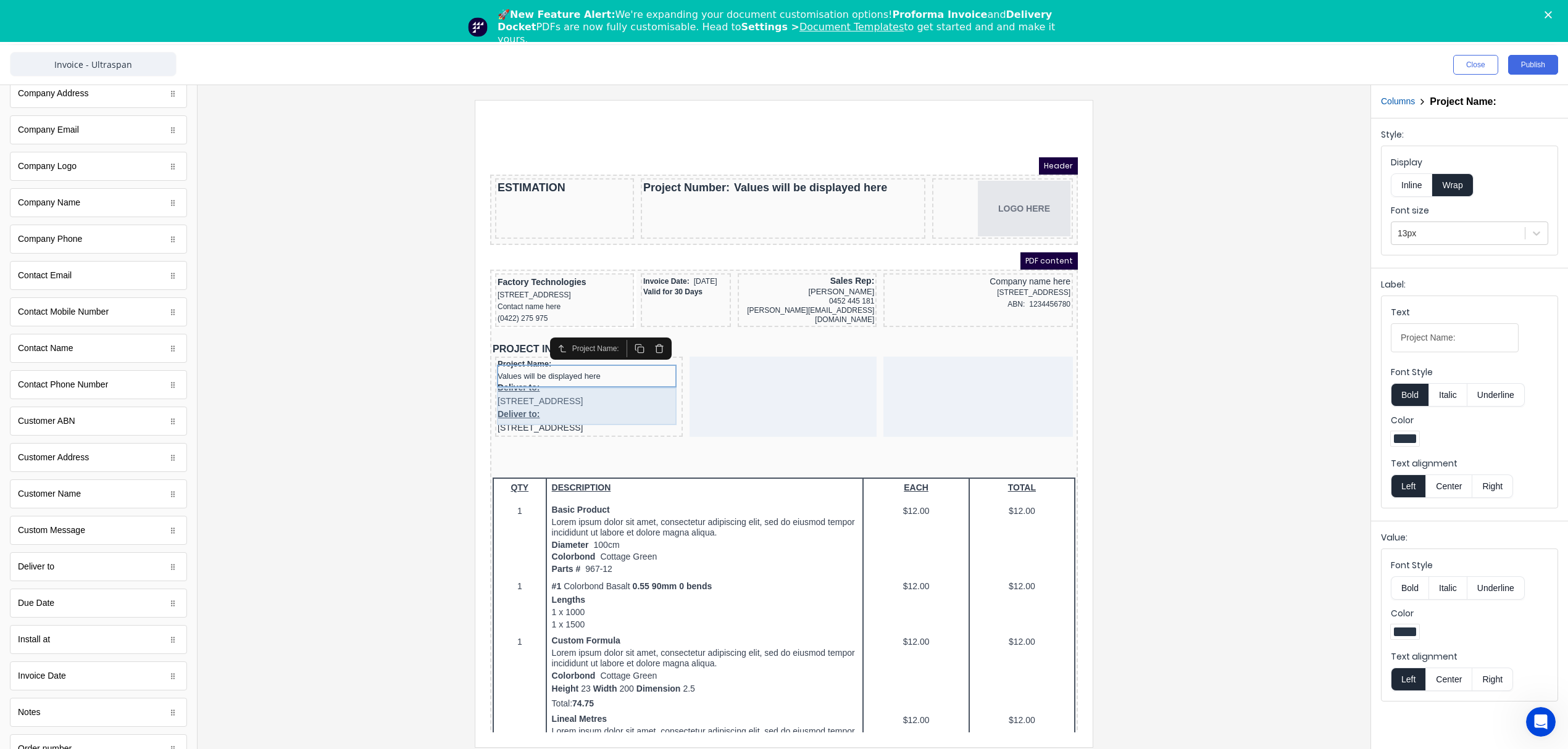
click at [506, 393] on div "Deliver to: 234 Beach Road Gold Coast, Queensland, Australia" at bounding box center [574, 380] width 183 height 26
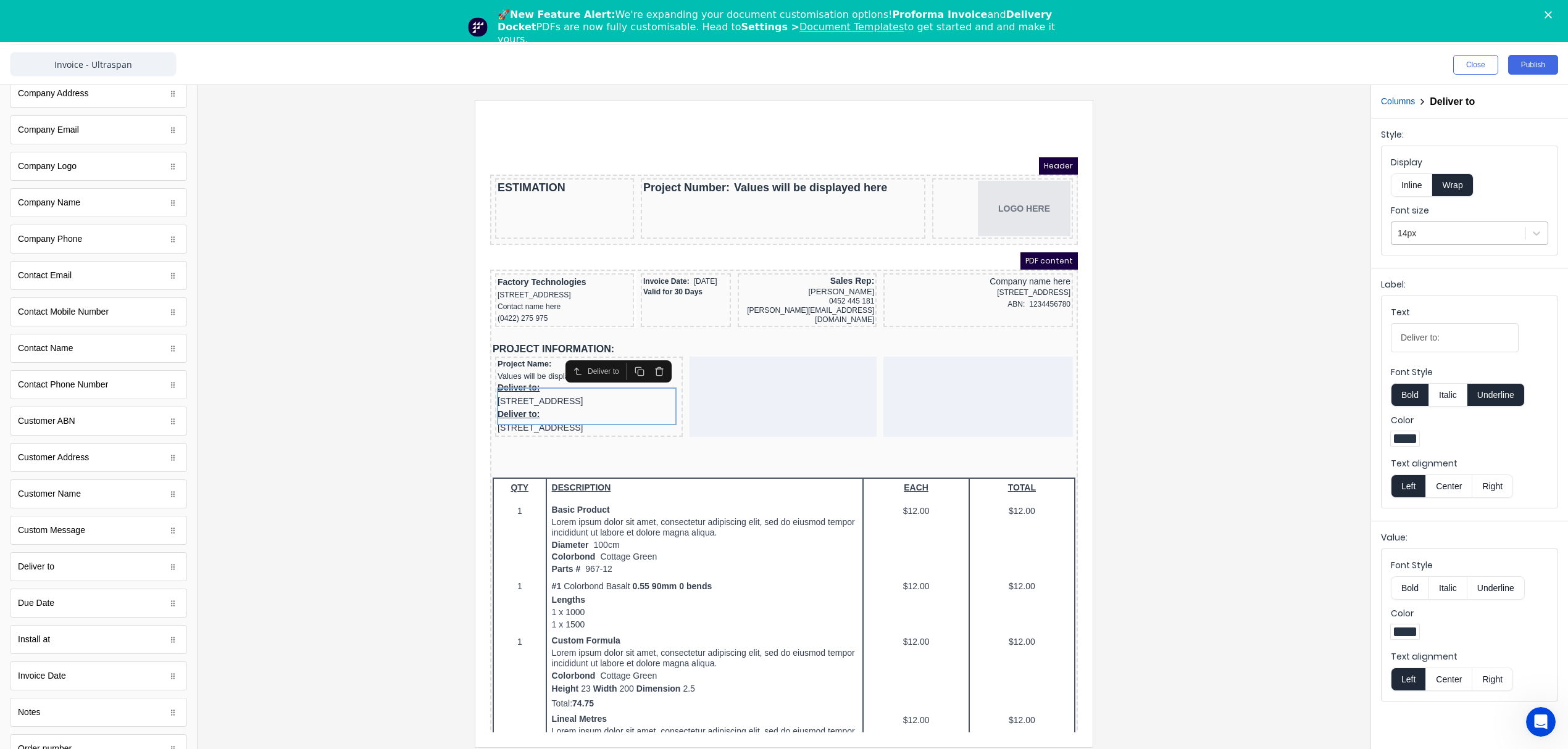
click at [1458, 235] on div at bounding box center [1458, 234] width 121 height 15
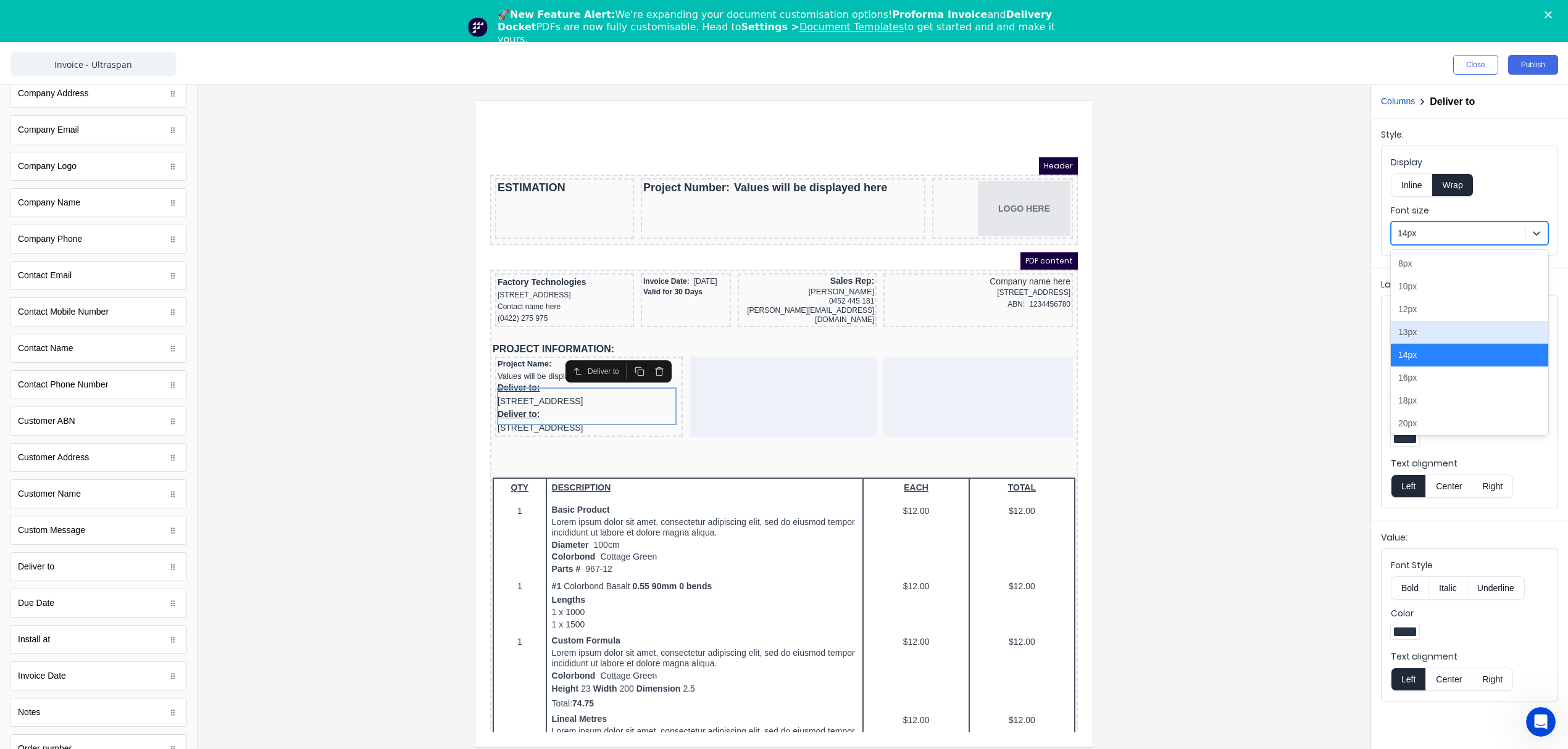
click at [1425, 335] on div "13px" at bounding box center [1470, 332] width 158 height 23
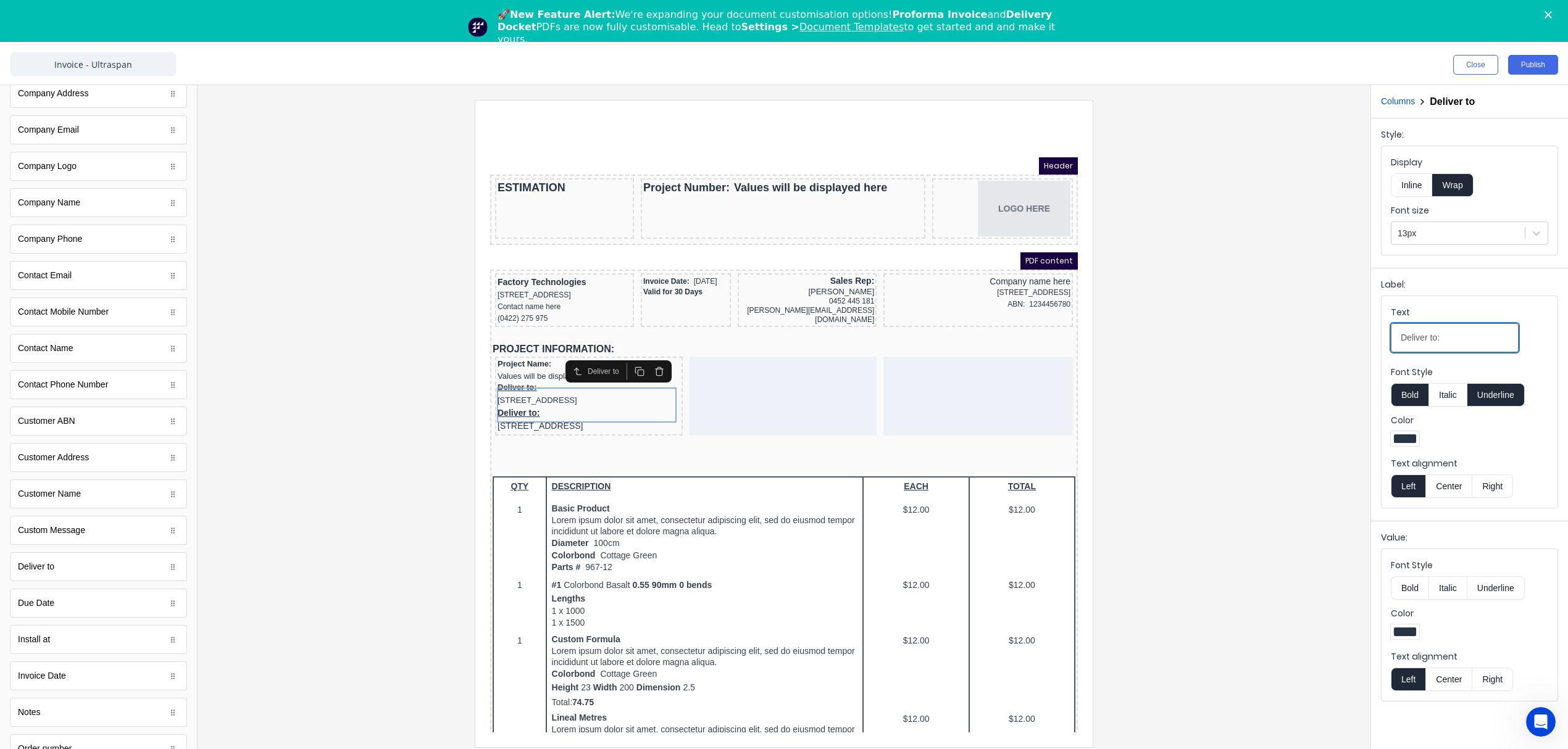
drag, startPoint x: 1400, startPoint y: 344, endPoint x: 1275, endPoint y: 347, distance: 125.0
click at [1275, 347] on div "Close Publish Components standard fields Accounting number Accounting number Ba…" at bounding box center [784, 401] width 1568 height 712
type input "p"
type input "Project Address:"
click at [1504, 396] on button "Underline" at bounding box center [1496, 395] width 58 height 24
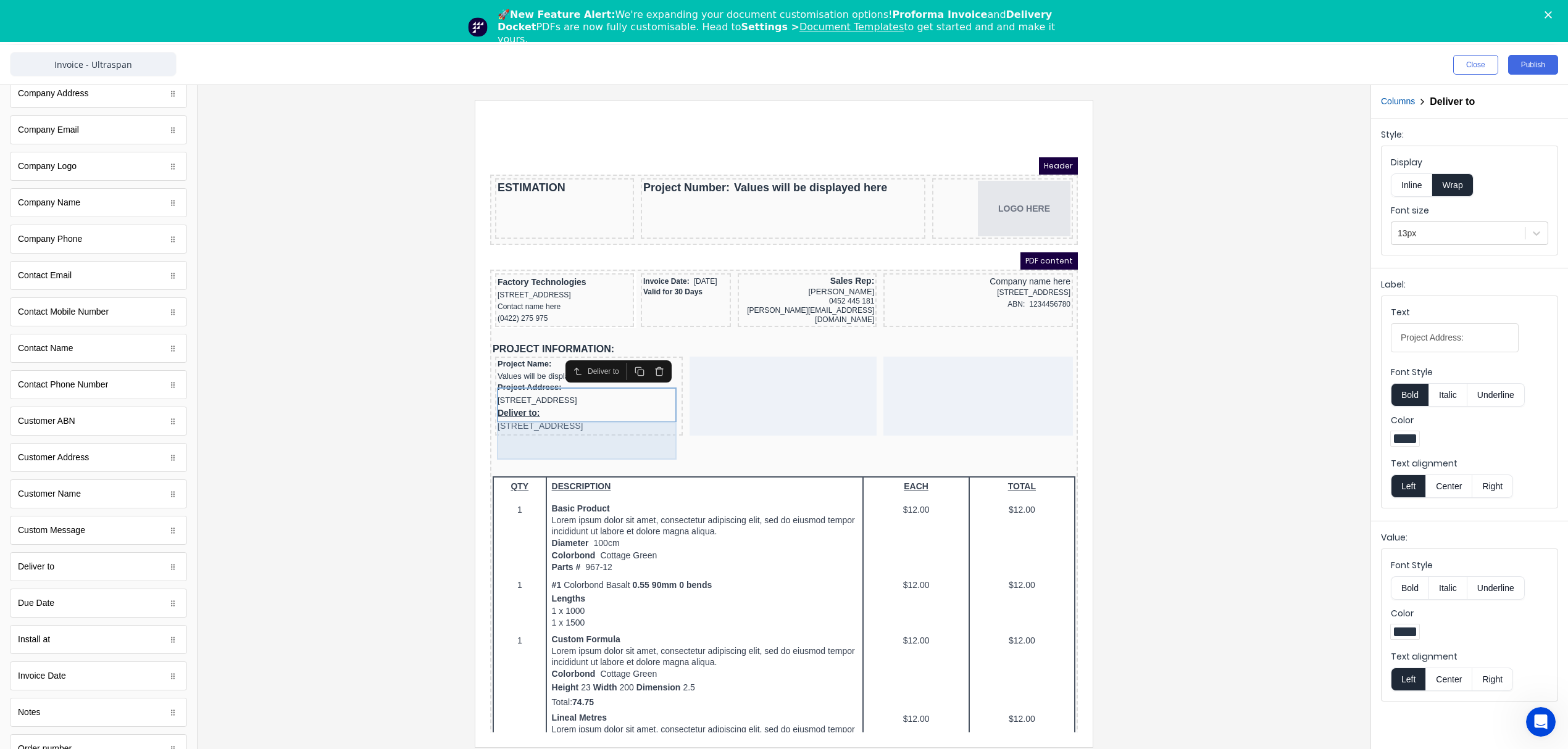
click at [576, 419] on div "Deliver to: 234 Beach Road Gold Coast, Queensland, Australia" at bounding box center [574, 404] width 183 height 26
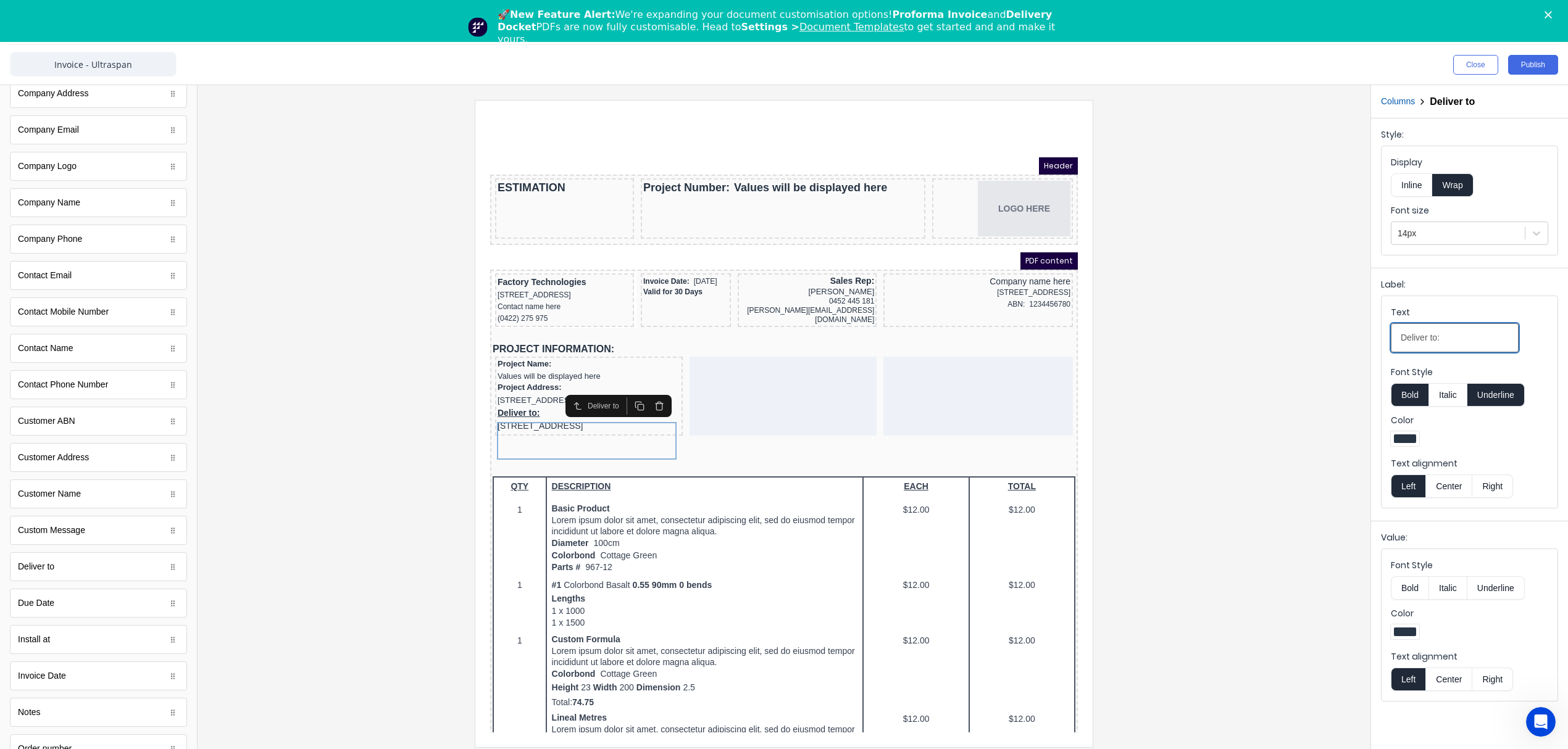
click at [1443, 336] on input "Deliver to:" at bounding box center [1454, 338] width 128 height 29
type input "Deliver Address:"
click at [1509, 401] on button "Underline" at bounding box center [1496, 395] width 58 height 24
click at [1463, 237] on div at bounding box center [1458, 234] width 121 height 15
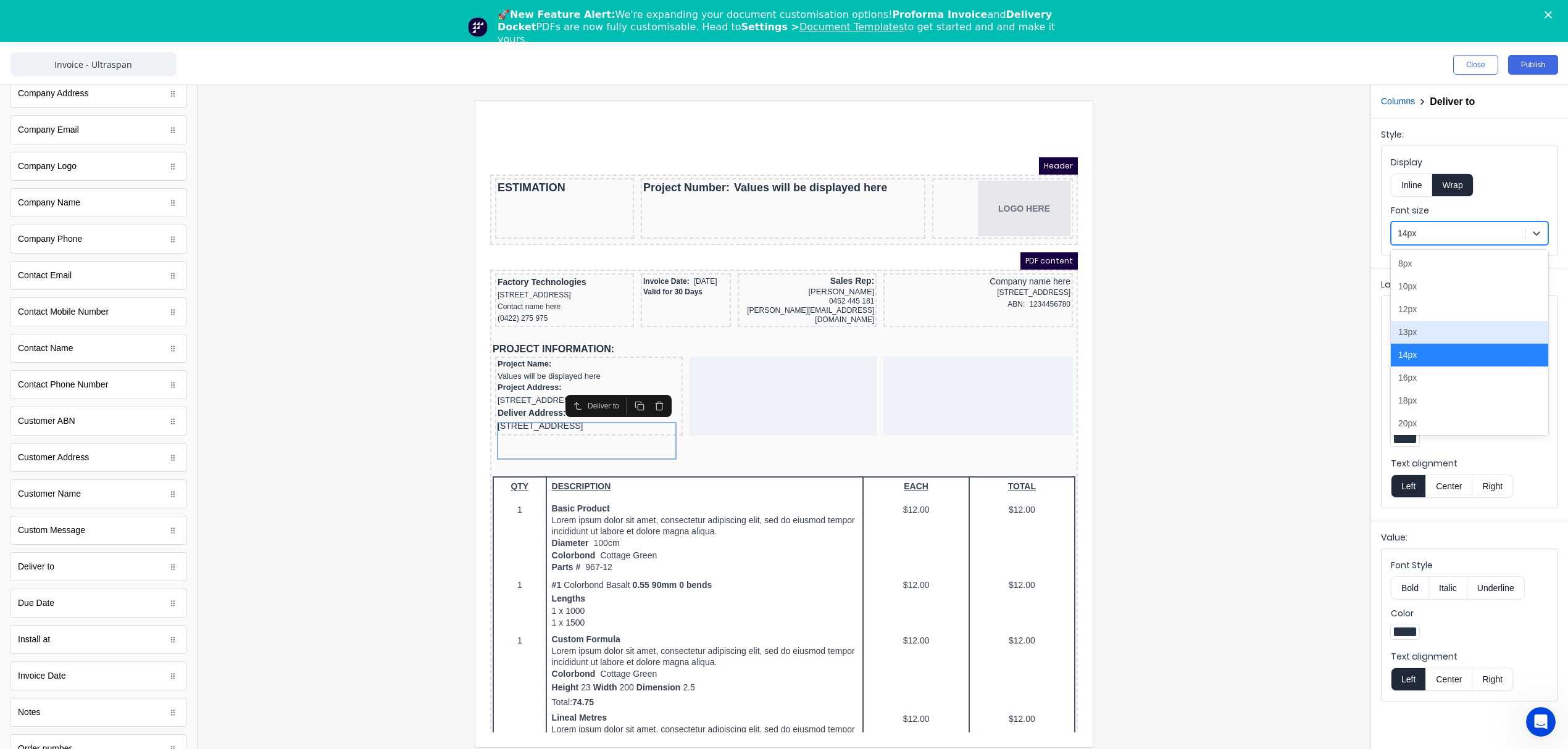
click at [1415, 329] on div "13px" at bounding box center [1470, 332] width 158 height 23
click at [1220, 395] on div at bounding box center [784, 423] width 1153 height 646
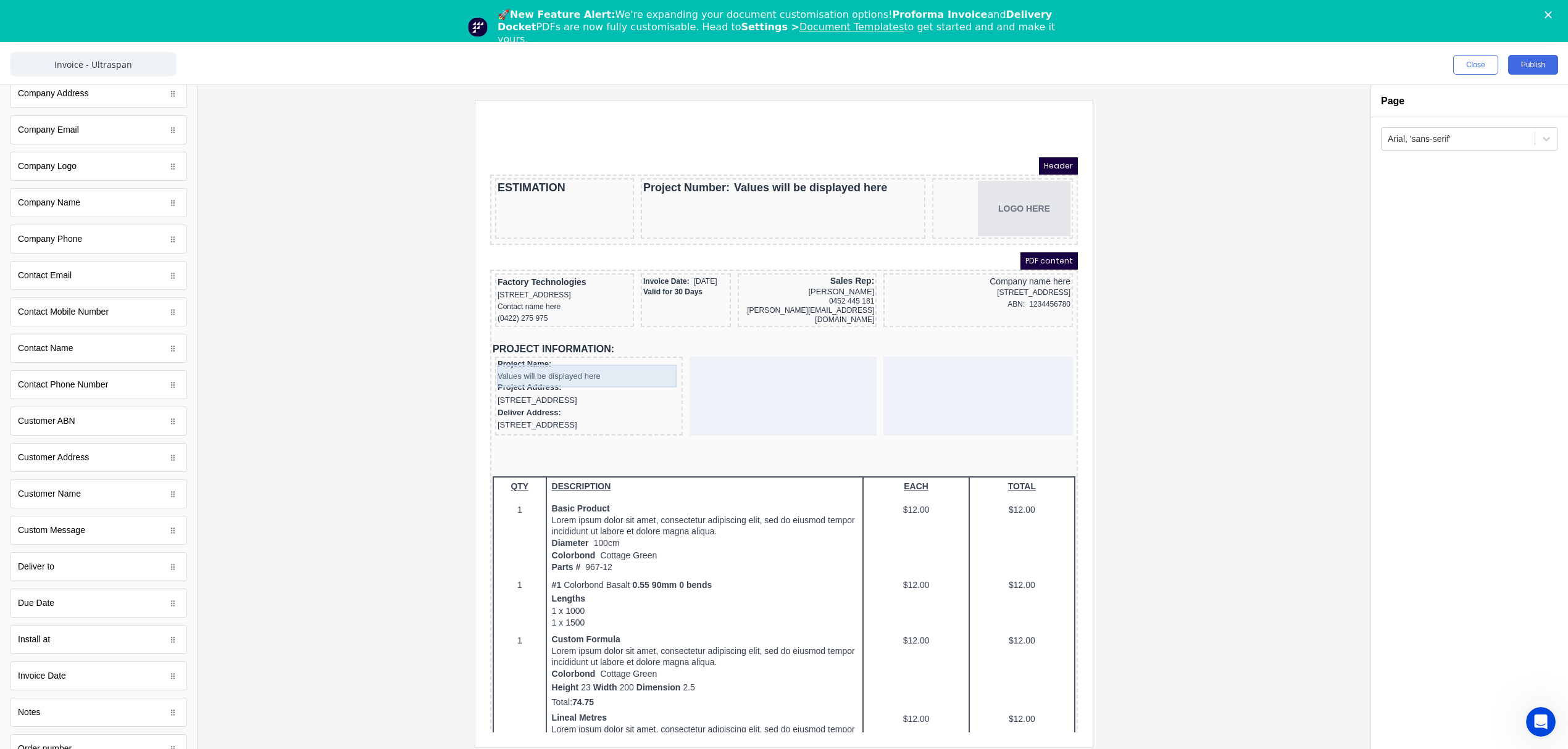
click at [570, 381] on div "Project Address: [STREET_ADDRESS]" at bounding box center [574, 380] width 183 height 25
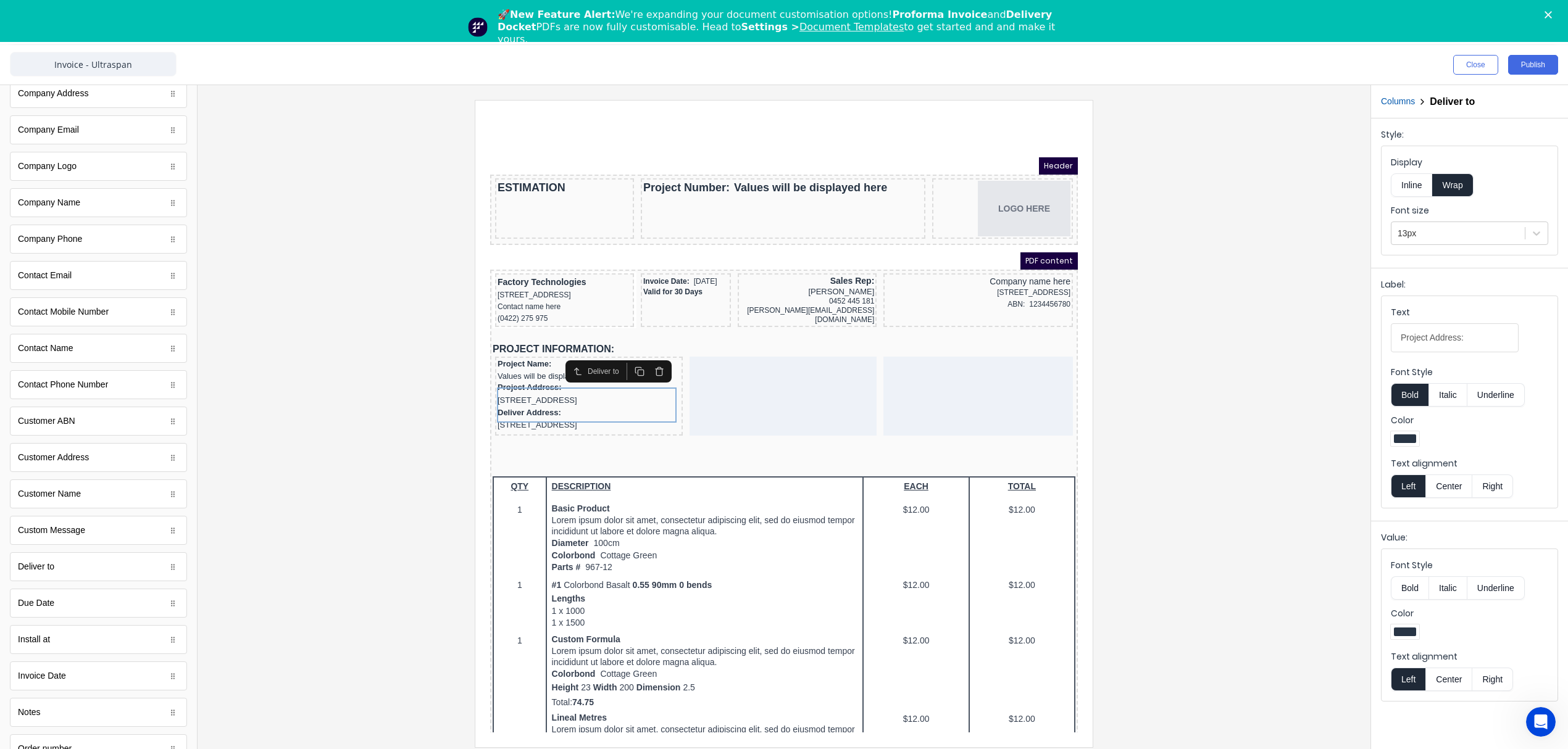
click at [1384, 92] on div "Columns Deliver to" at bounding box center [1469, 101] width 197 height 33
click at [1391, 101] on button "Columns" at bounding box center [1398, 101] width 34 height 13
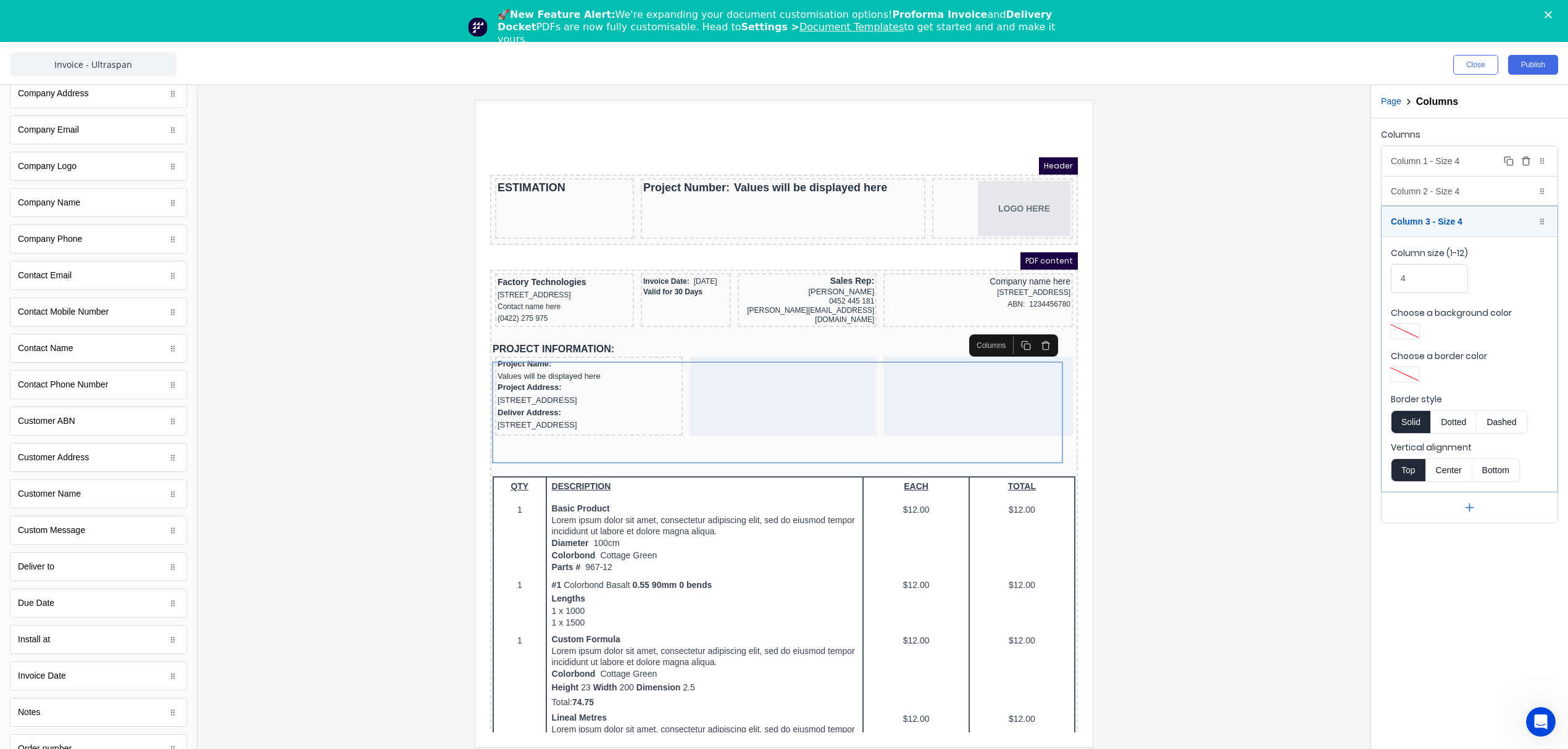
click at [1415, 168] on div "Column 1 - Size 4 Duplicate Delete" at bounding box center [1470, 161] width 176 height 30
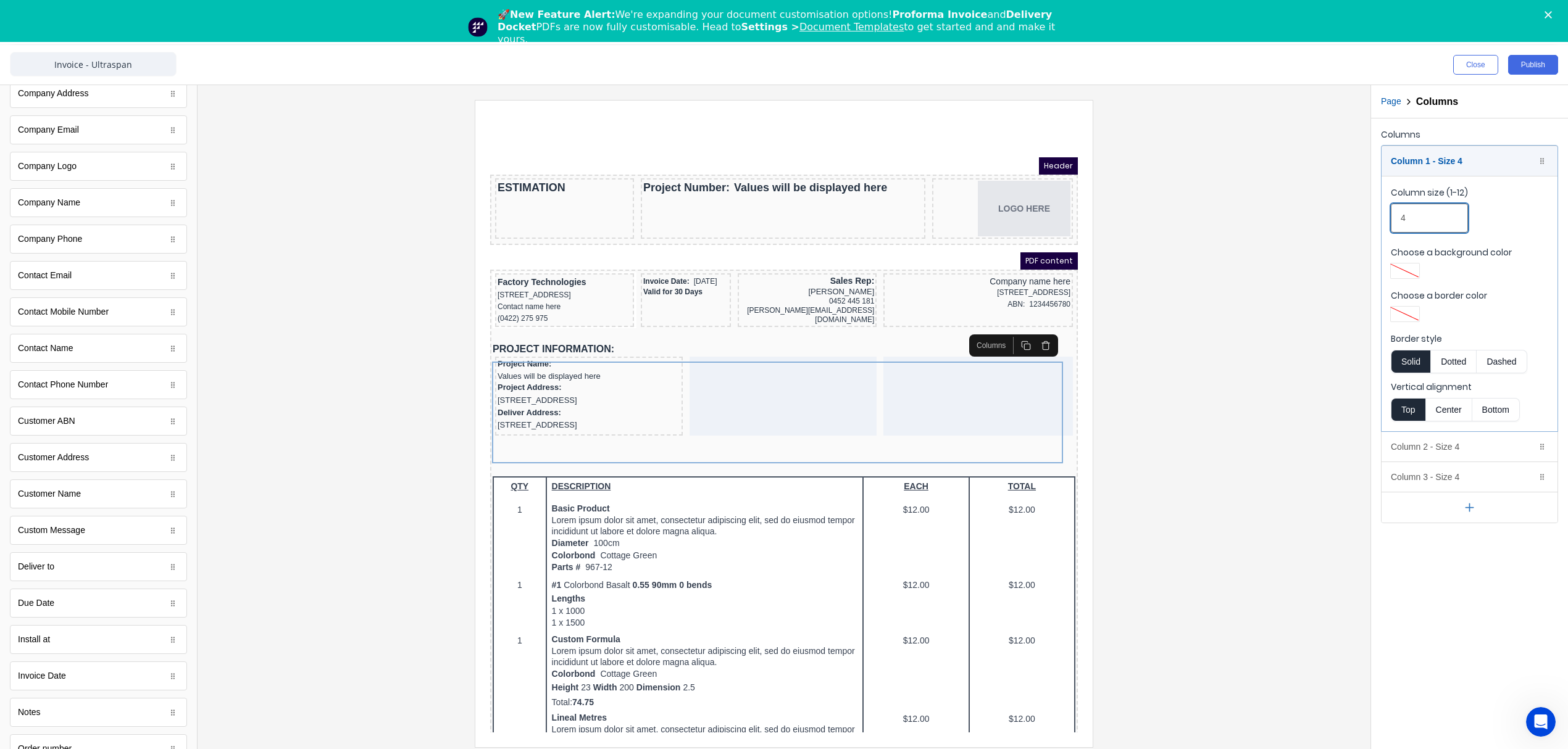
drag, startPoint x: 1418, startPoint y: 219, endPoint x: 1366, endPoint y: 221, distance: 52.0
click at [1366, 221] on div "Close Publish Components standard fields Accounting number Accounting number Ba…" at bounding box center [784, 401] width 1568 height 712
type input "3"
click at [1425, 452] on div "Column 2 - Size 4 Duplicate Delete" at bounding box center [1470, 447] width 176 height 30
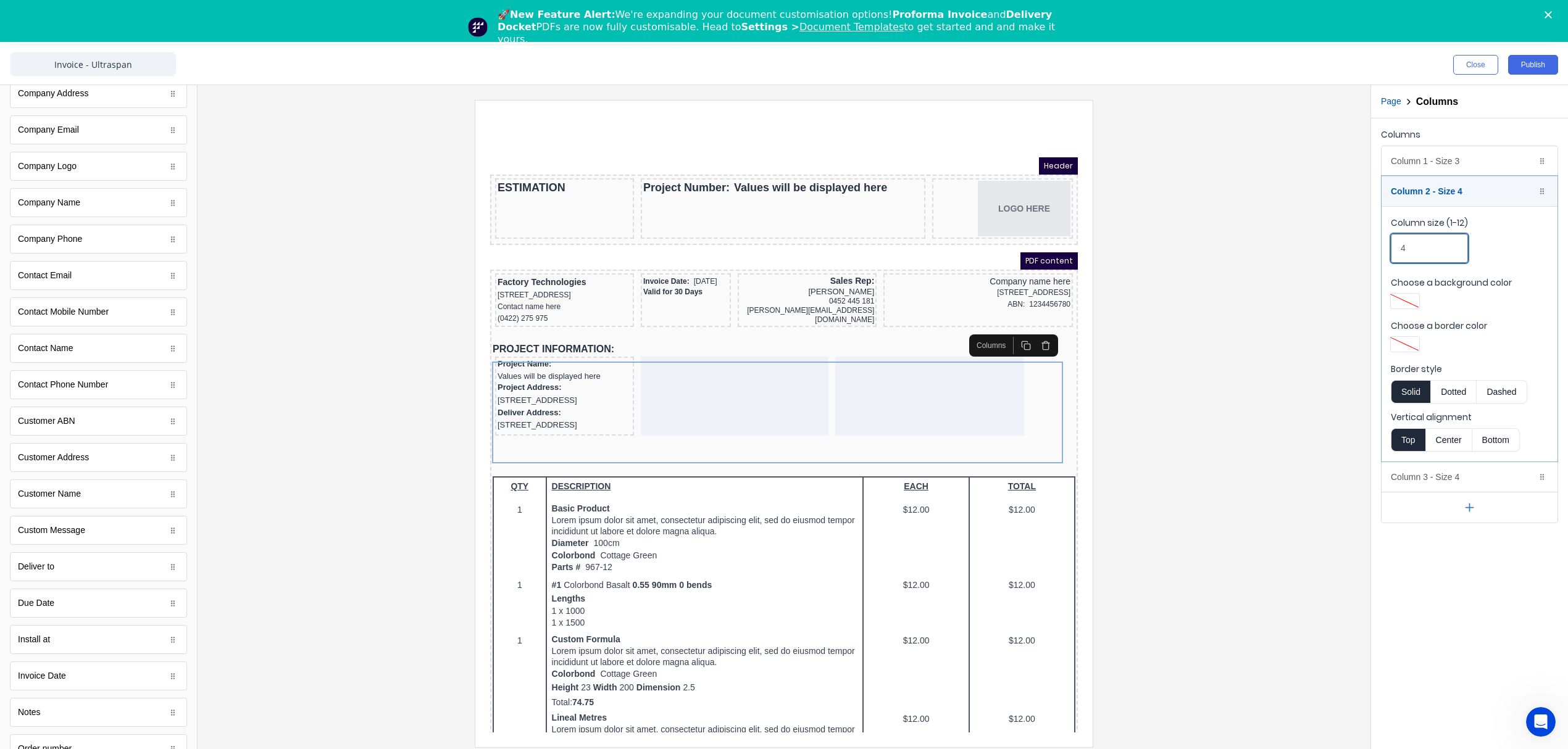
drag, startPoint x: 1416, startPoint y: 249, endPoint x: 1383, endPoint y: 247, distance: 33.1
click at [1383, 247] on fieldset "Column size (1-12) 4 Choose a background color Choose a border color Border sty…" at bounding box center [1470, 333] width 176 height 255
type input "5"
click at [1421, 478] on div "Column 3 - Size 4 Duplicate Delete" at bounding box center [1470, 476] width 176 height 30
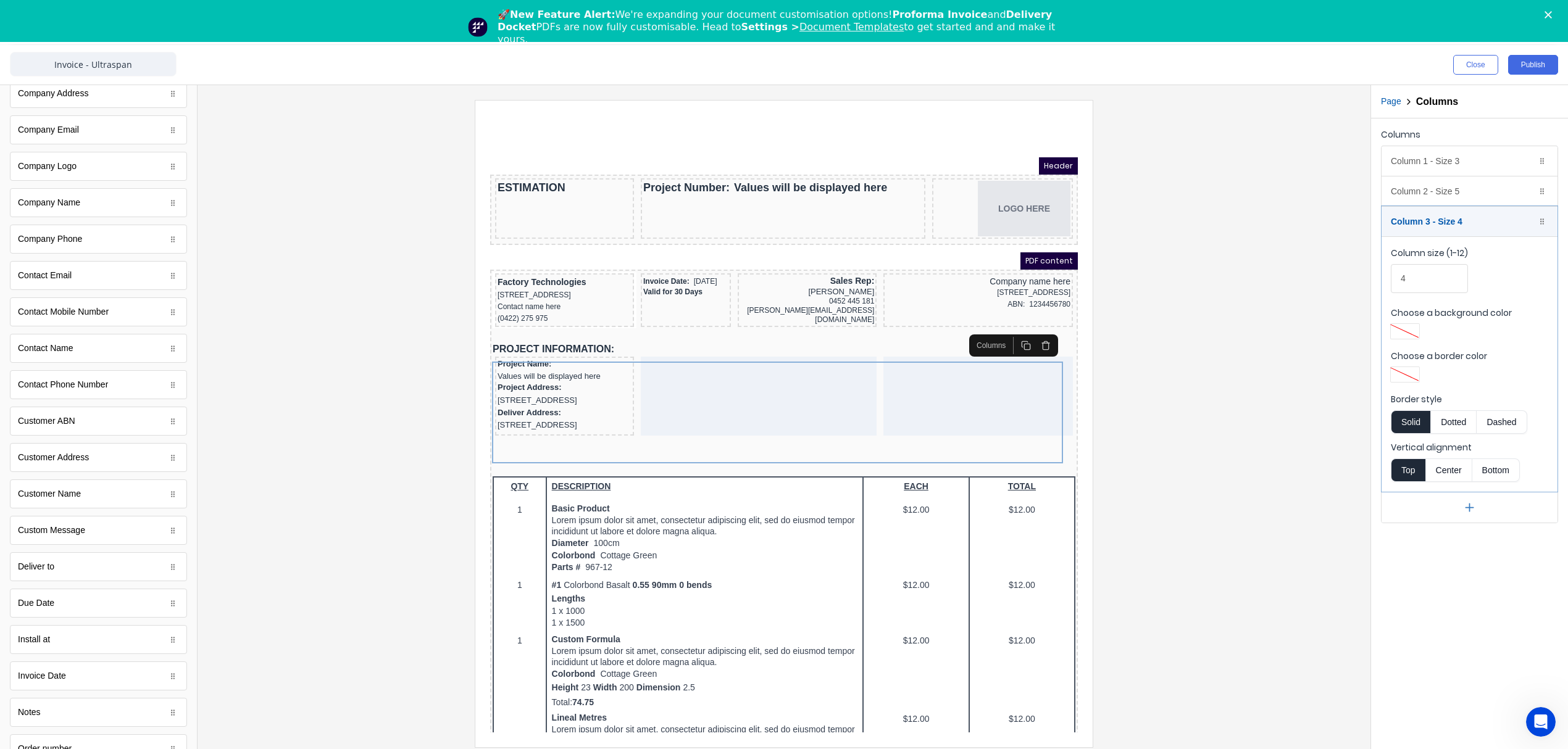
click at [1236, 432] on div at bounding box center [784, 423] width 1153 height 646
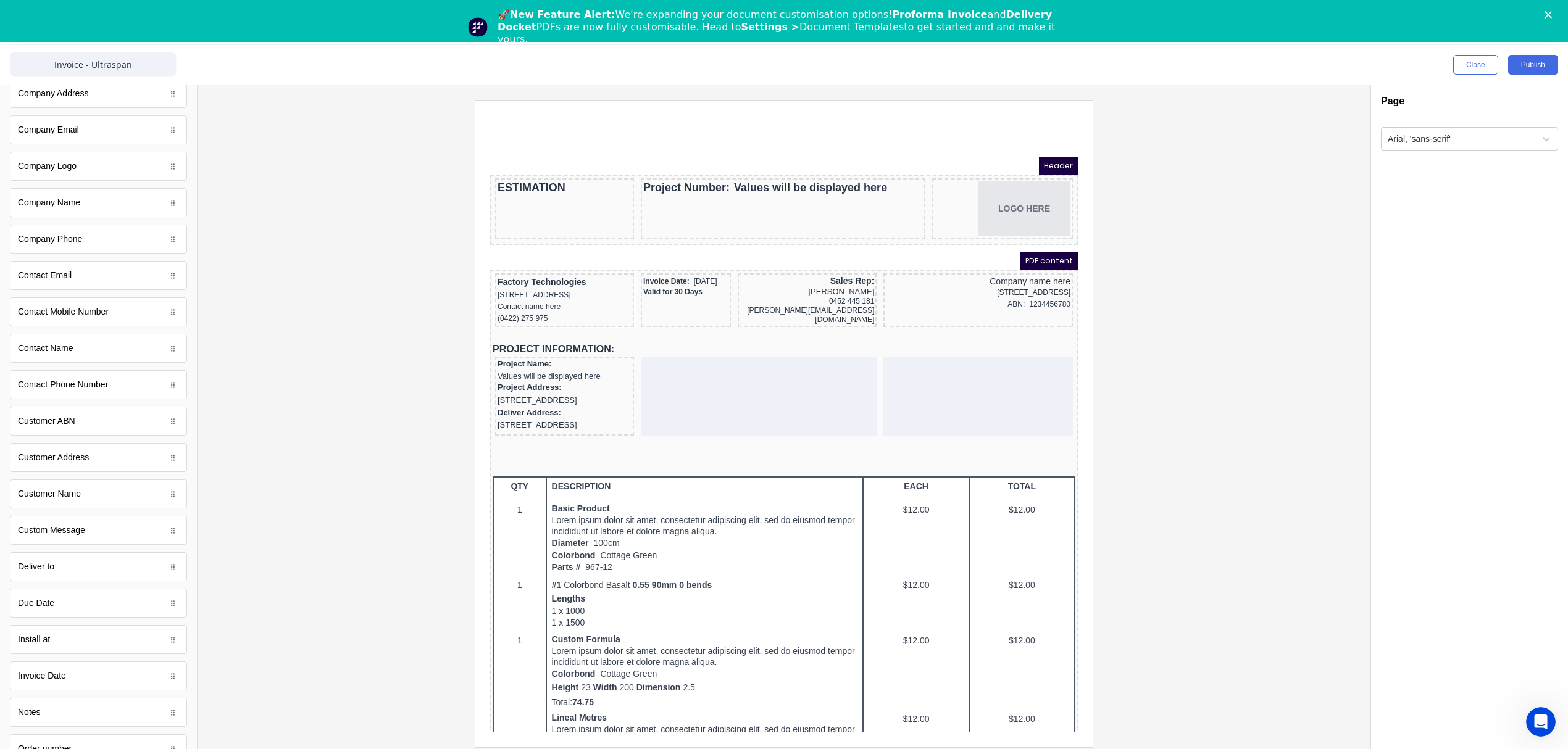
scroll to position [0, 0]
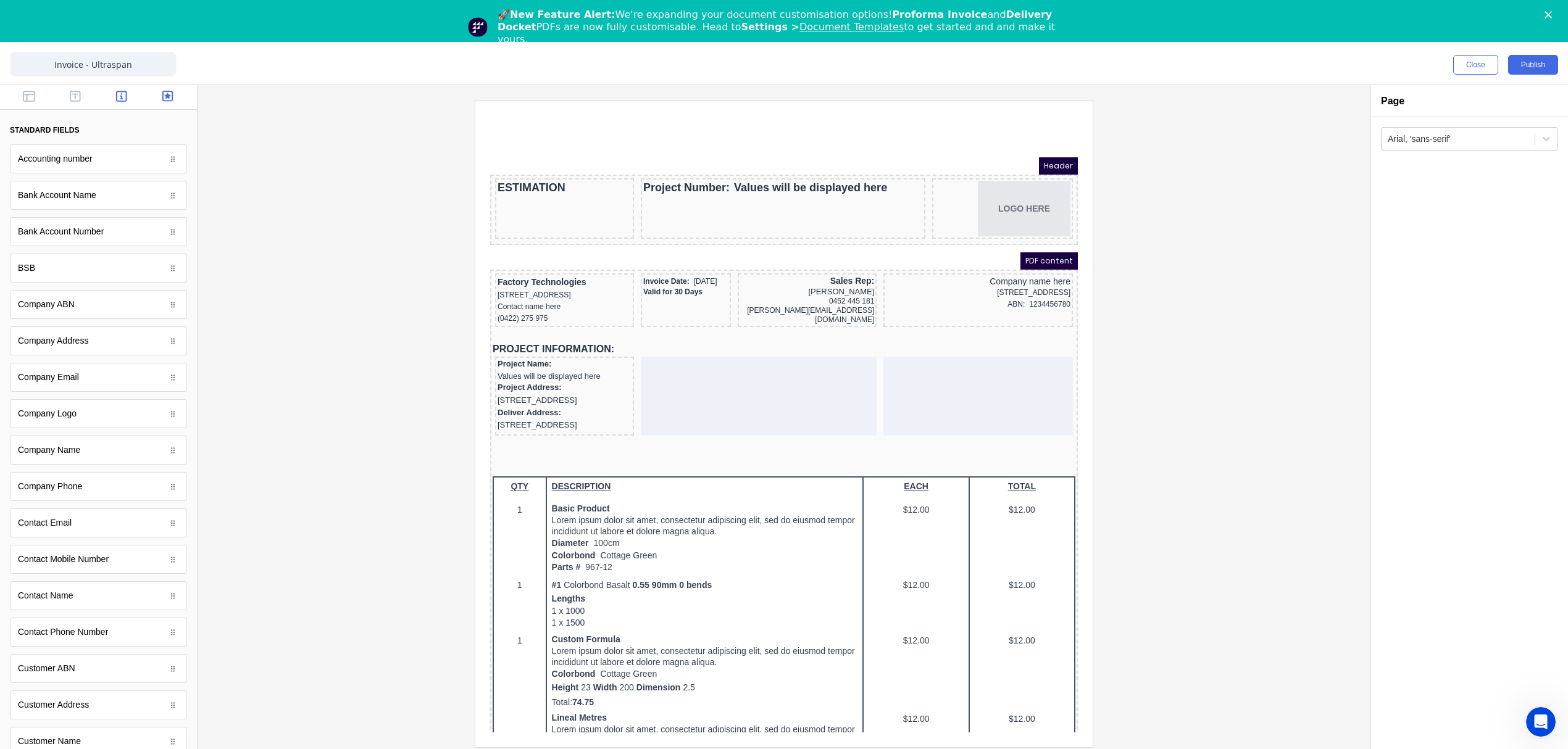
click at [151, 94] on button "button" at bounding box center [168, 97] width 39 height 14
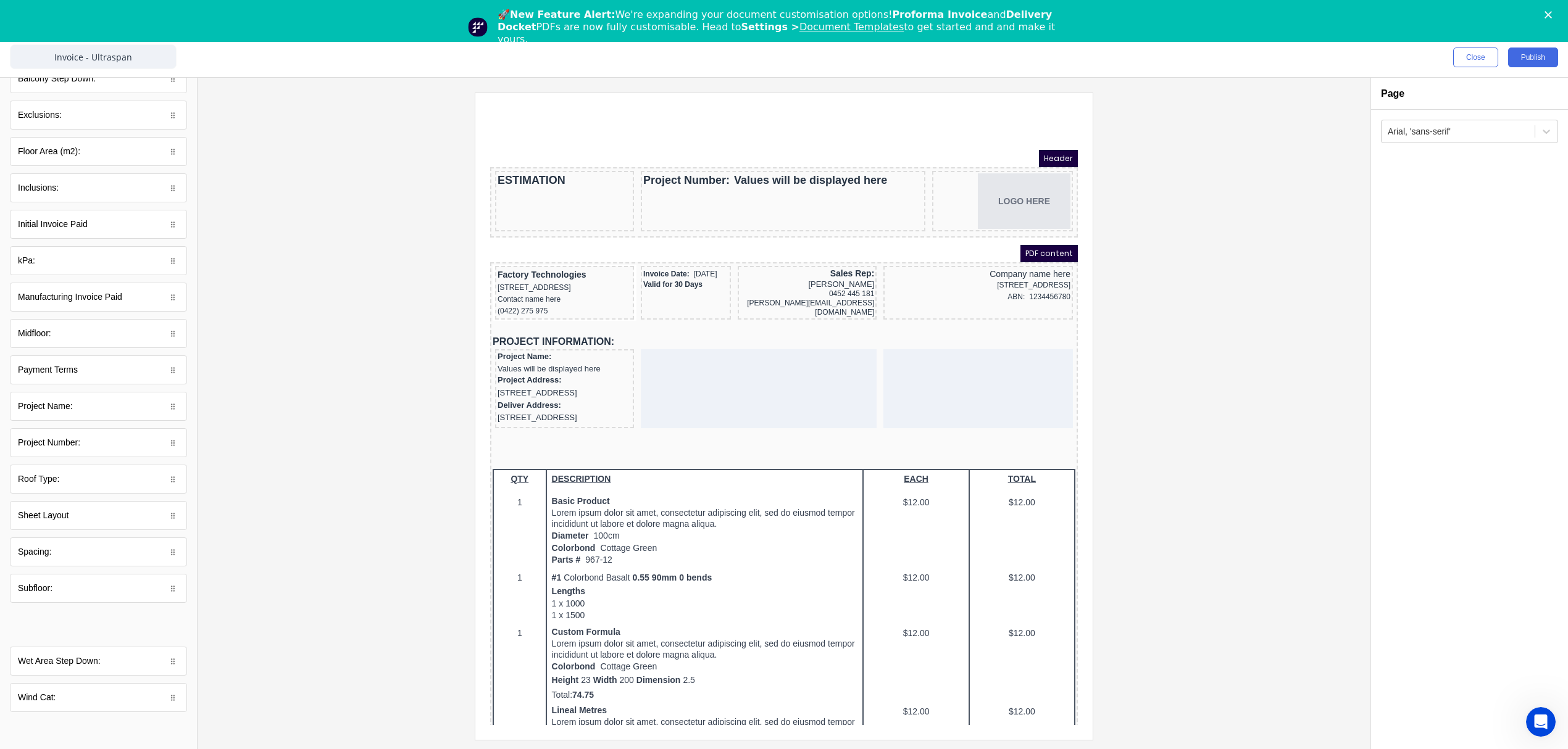
scroll to position [18, 0]
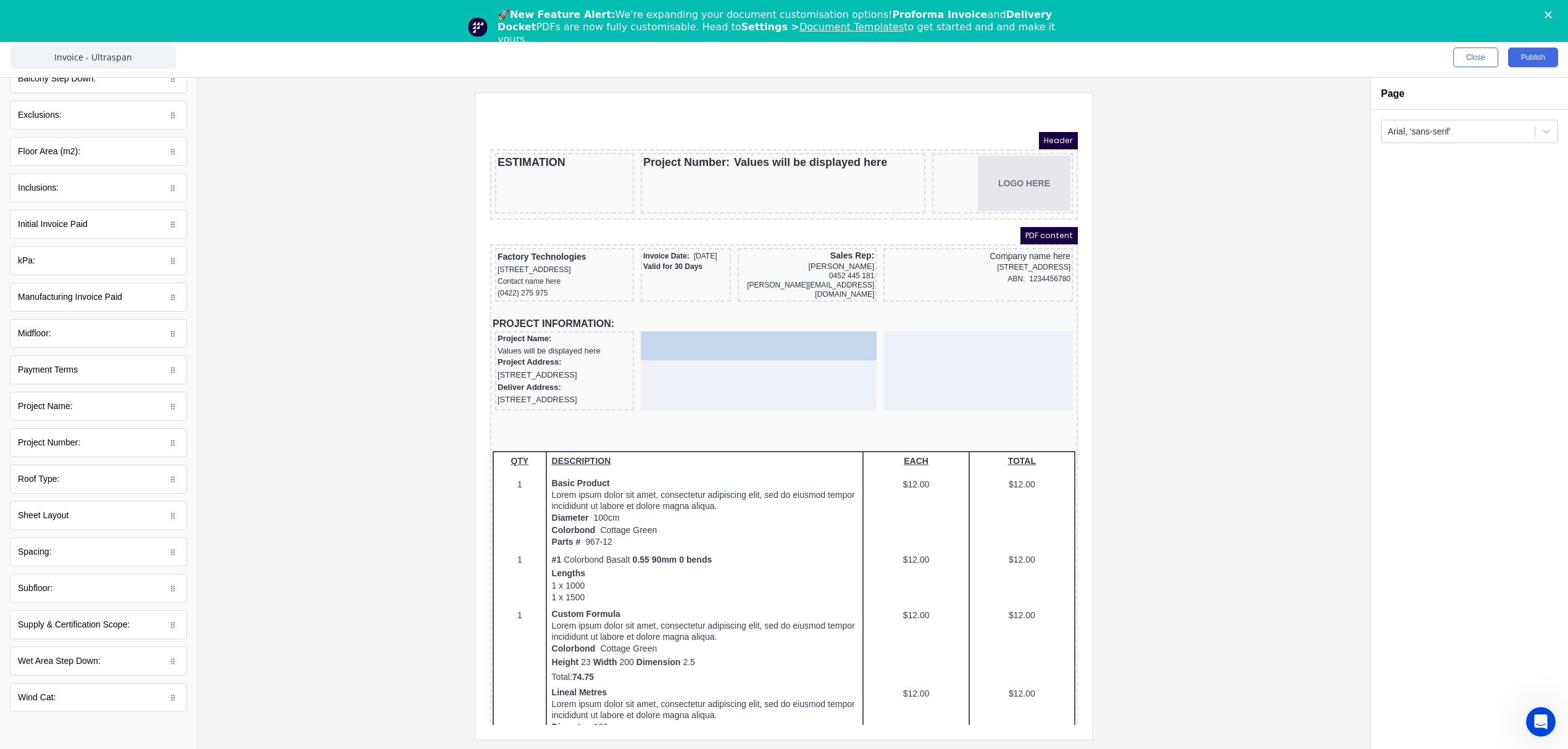
drag, startPoint x: 73, startPoint y: 637, endPoint x: 276, endPoint y: 236, distance: 449.5
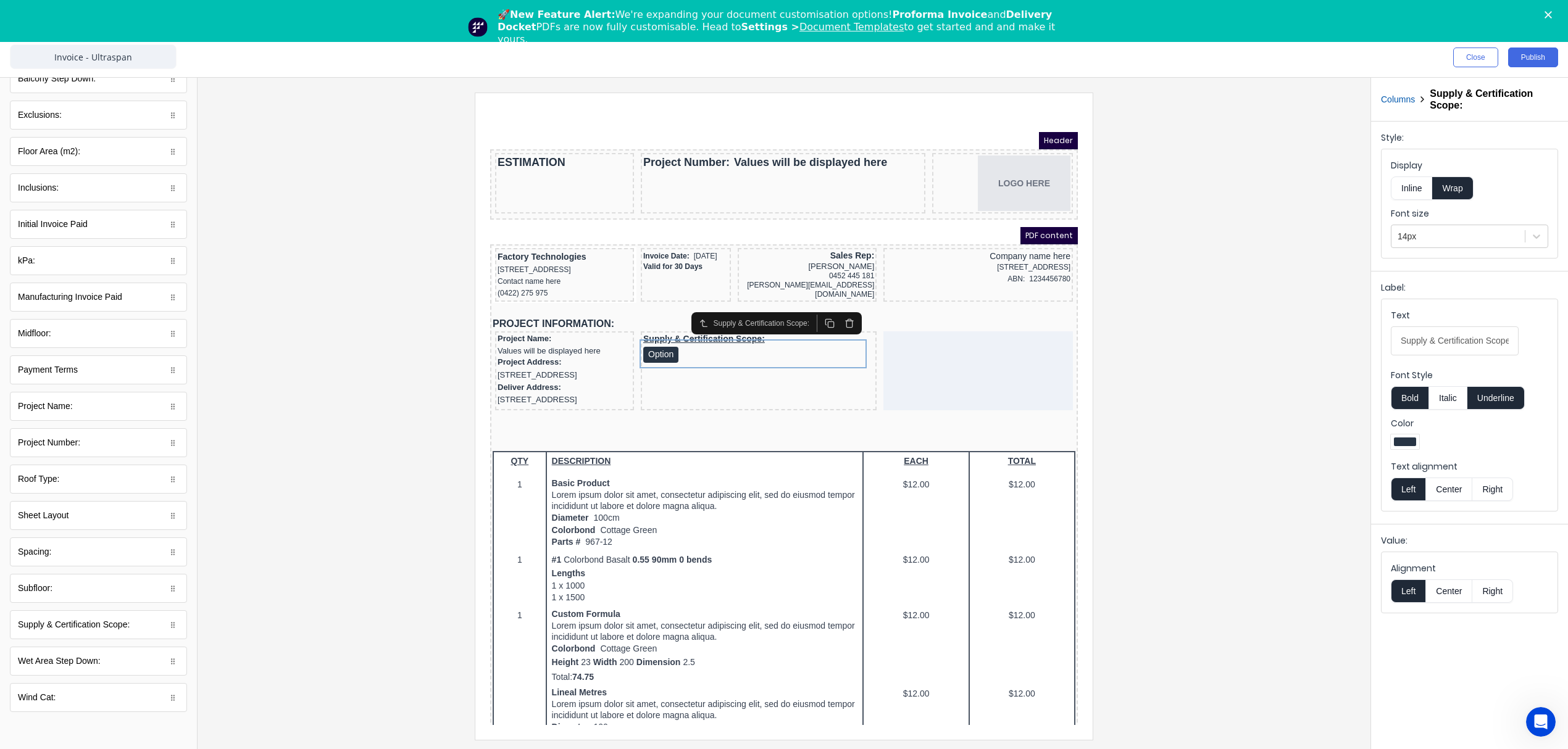
click at [1499, 396] on button "Underline" at bounding box center [1496, 398] width 58 height 24
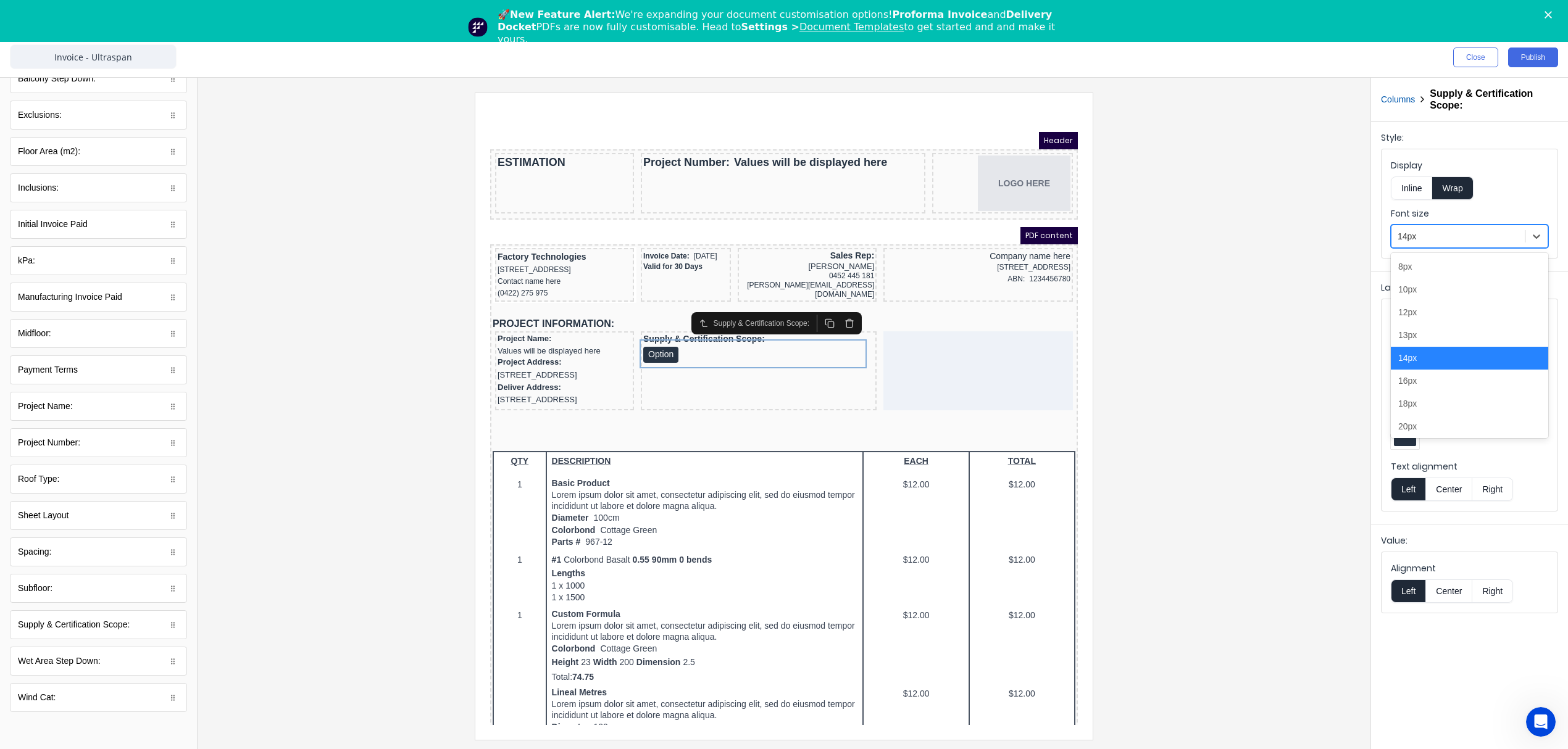
click at [1484, 237] on div at bounding box center [1458, 236] width 121 height 15
click at [1432, 309] on div "12px" at bounding box center [1470, 312] width 158 height 23
click at [1422, 183] on button "Inline" at bounding box center [1411, 188] width 42 height 24
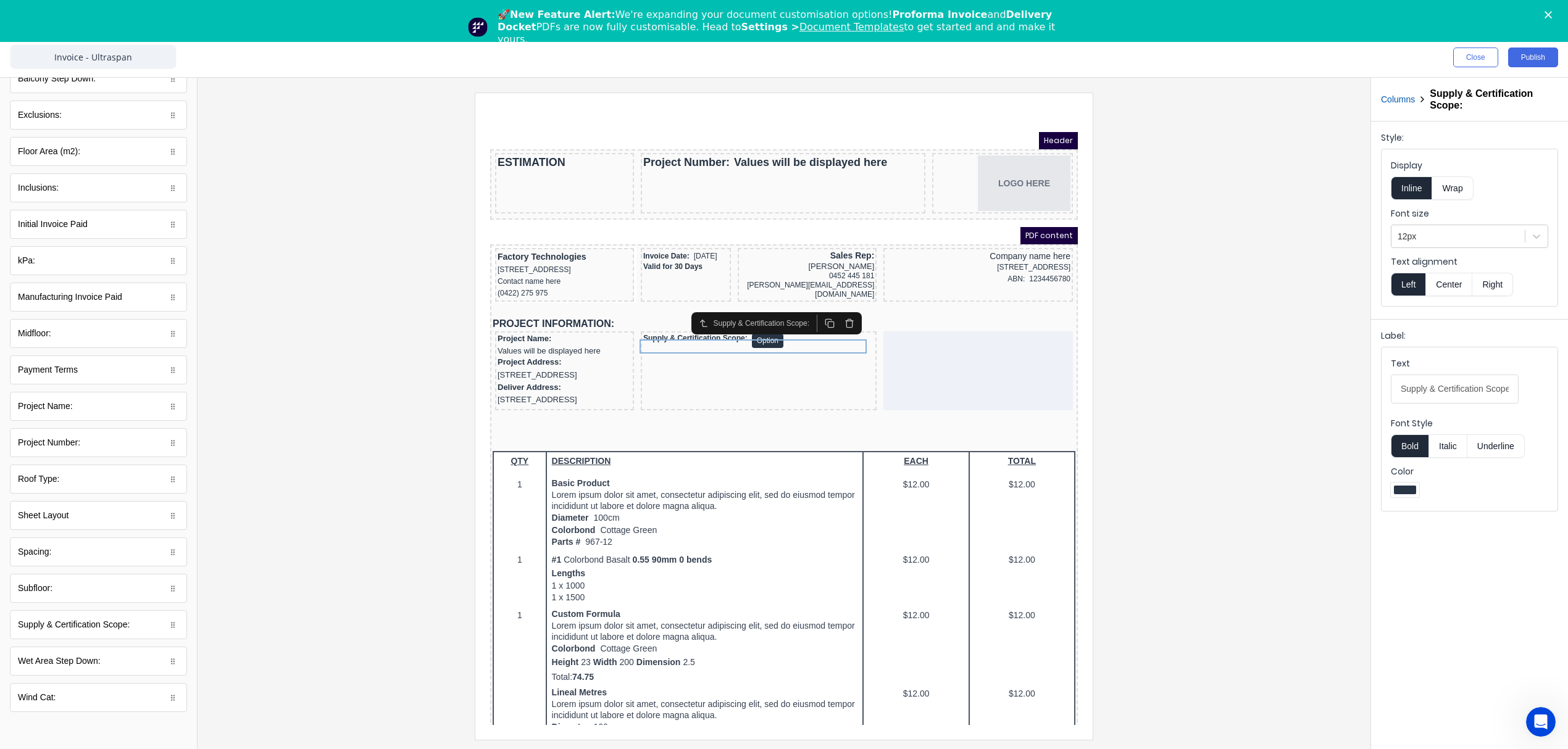
click at [1484, 282] on button "Right" at bounding box center [1493, 285] width 41 height 24
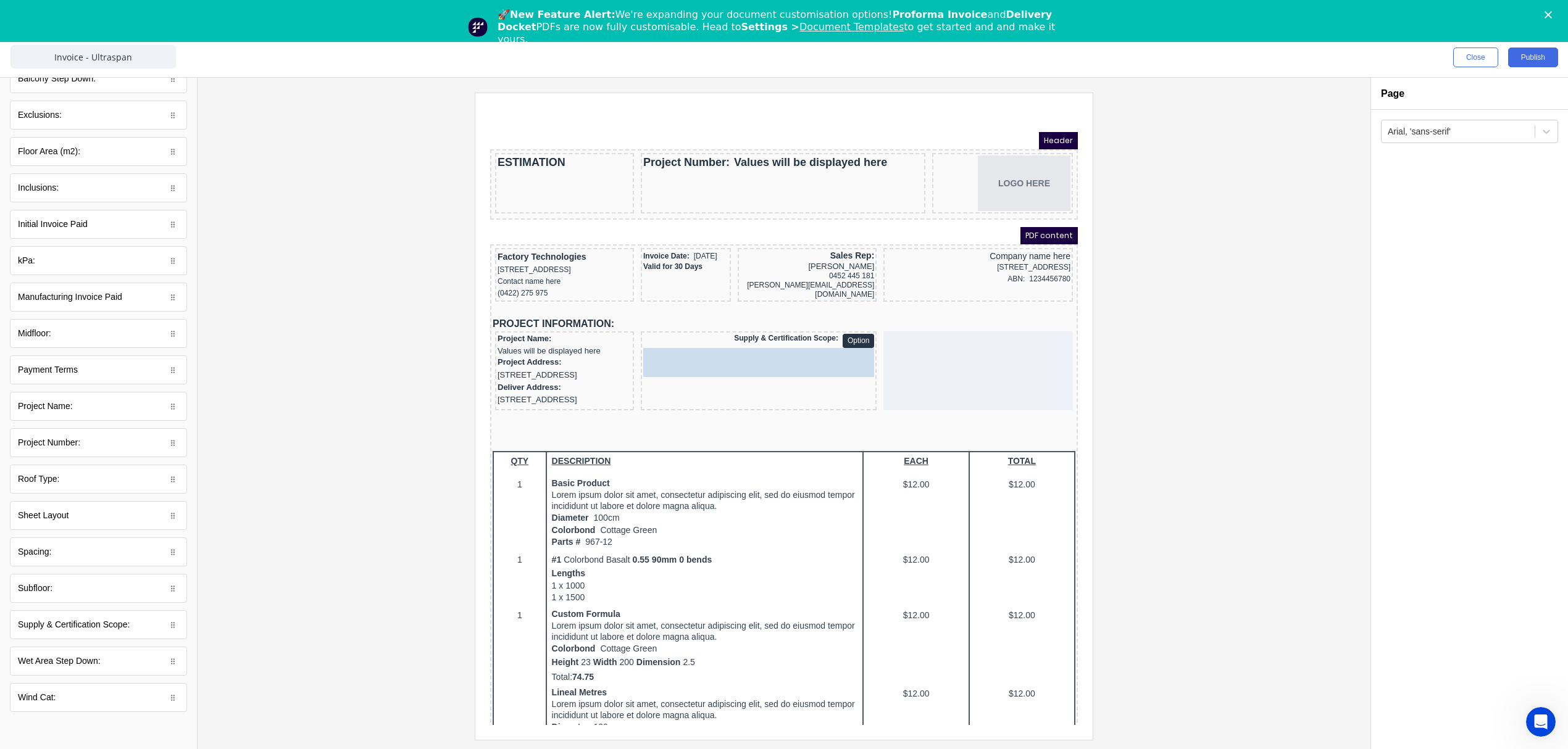
drag, startPoint x: 51, startPoint y: 588, endPoint x: 798, endPoint y: 353, distance: 783.1
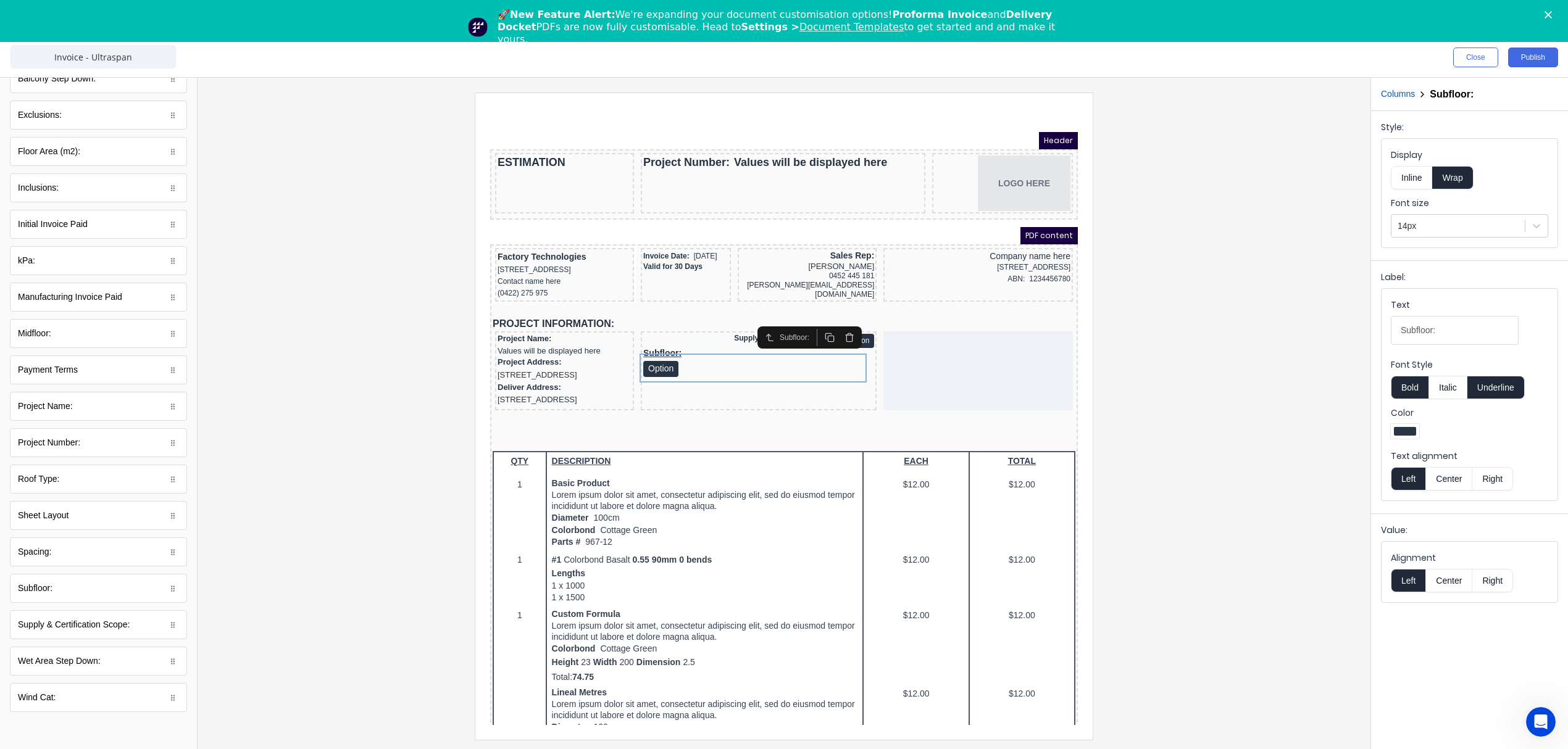
click at [1417, 176] on button "Inline" at bounding box center [1411, 178] width 42 height 24
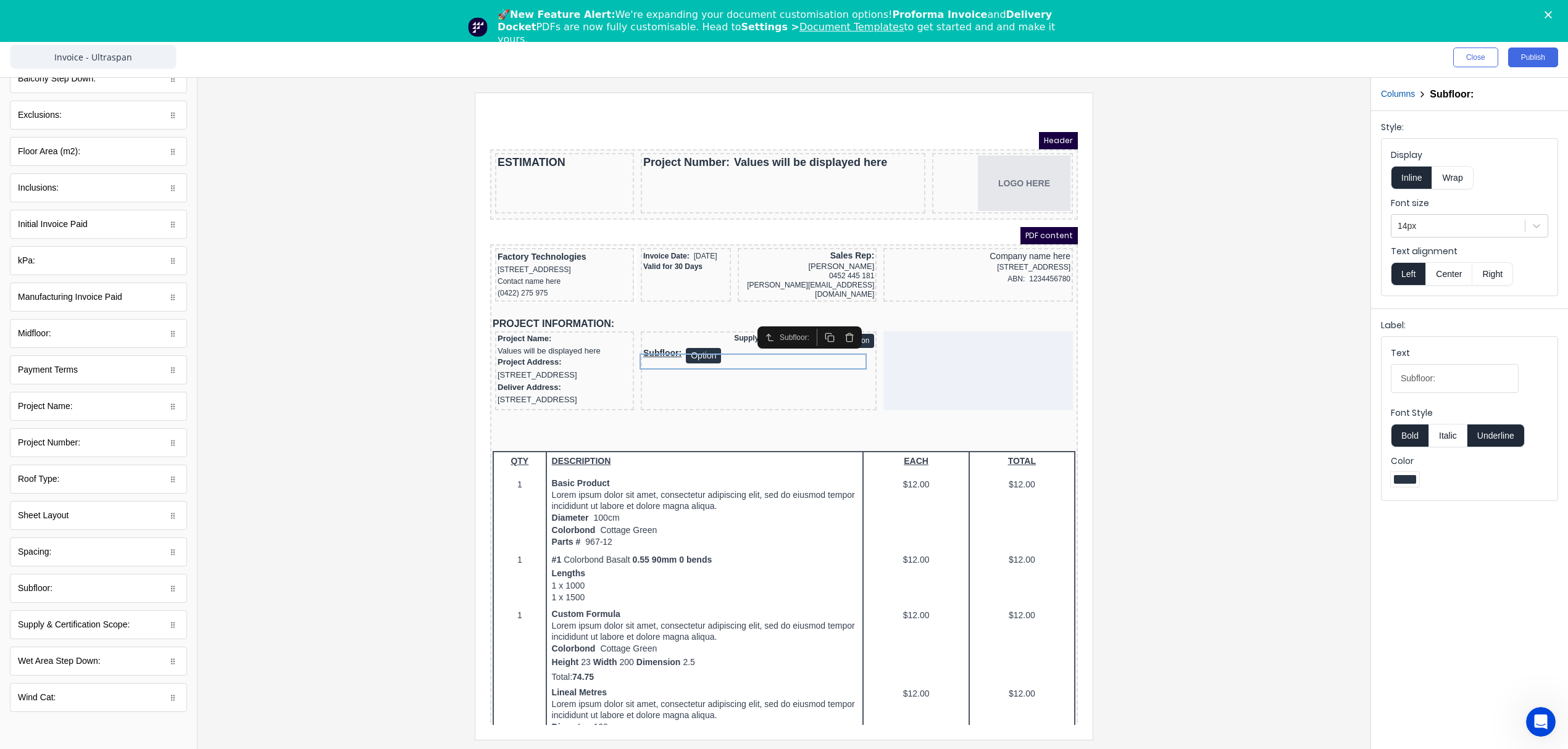
drag, startPoint x: 1428, startPoint y: 206, endPoint x: 1427, endPoint y: 213, distance: 7.1
click at [1428, 208] on label "Font size" at bounding box center [1470, 203] width 158 height 13
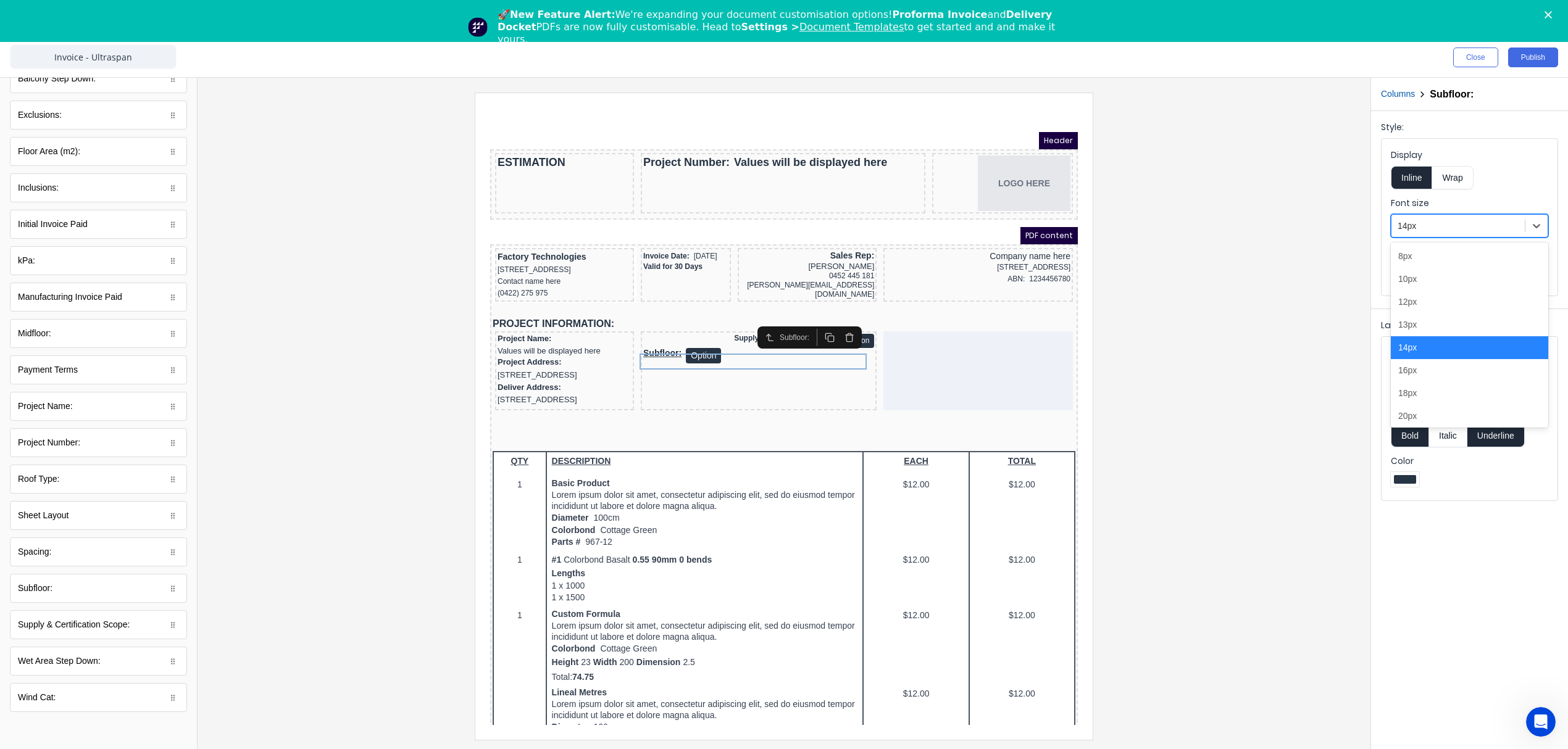
click at [1427, 218] on div "14px" at bounding box center [1457, 226] width 133 height 20
click at [1426, 302] on div "12px" at bounding box center [1470, 302] width 158 height 23
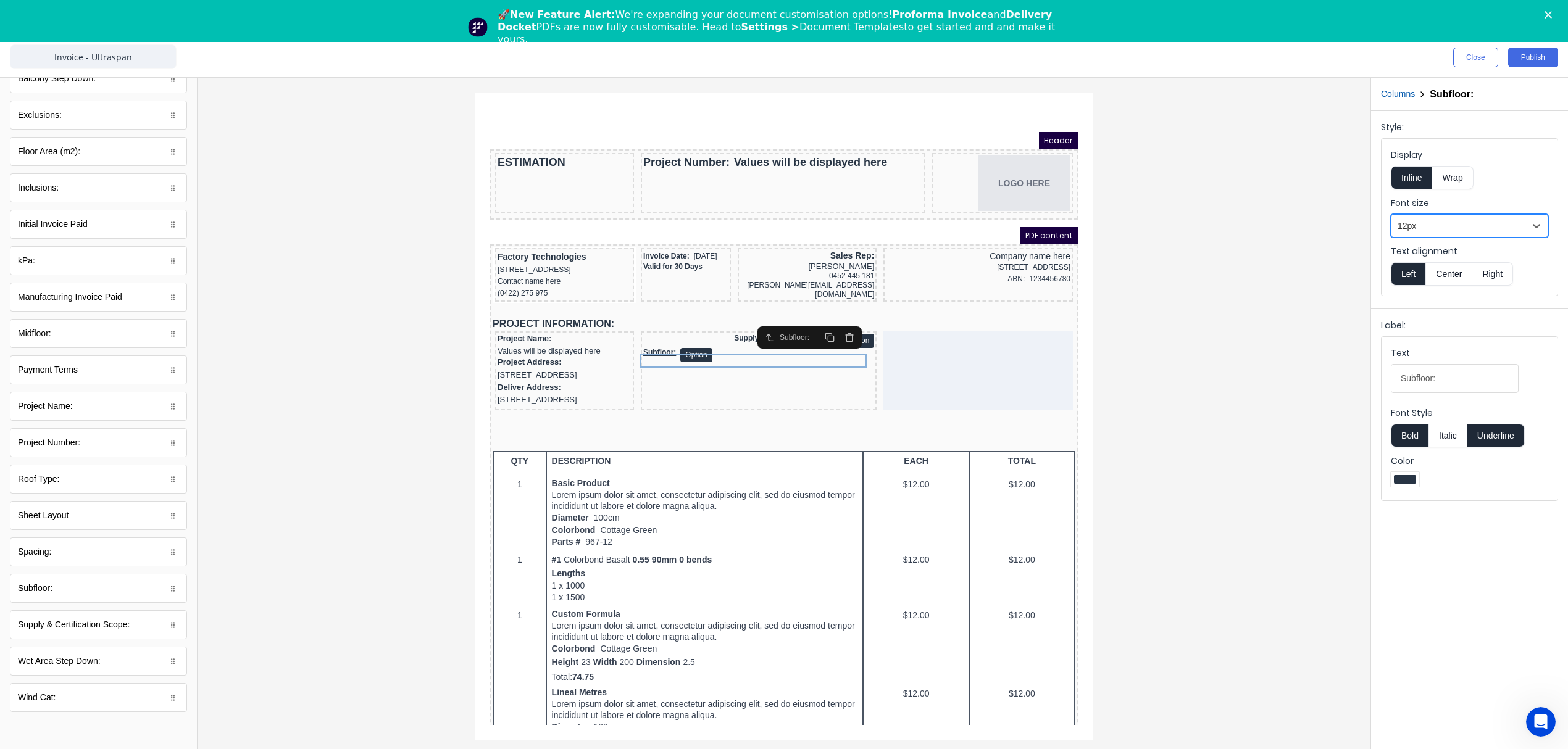
click at [1495, 280] on button "Right" at bounding box center [1493, 274] width 41 height 24
click at [1490, 436] on button "Underline" at bounding box center [1496, 436] width 58 height 24
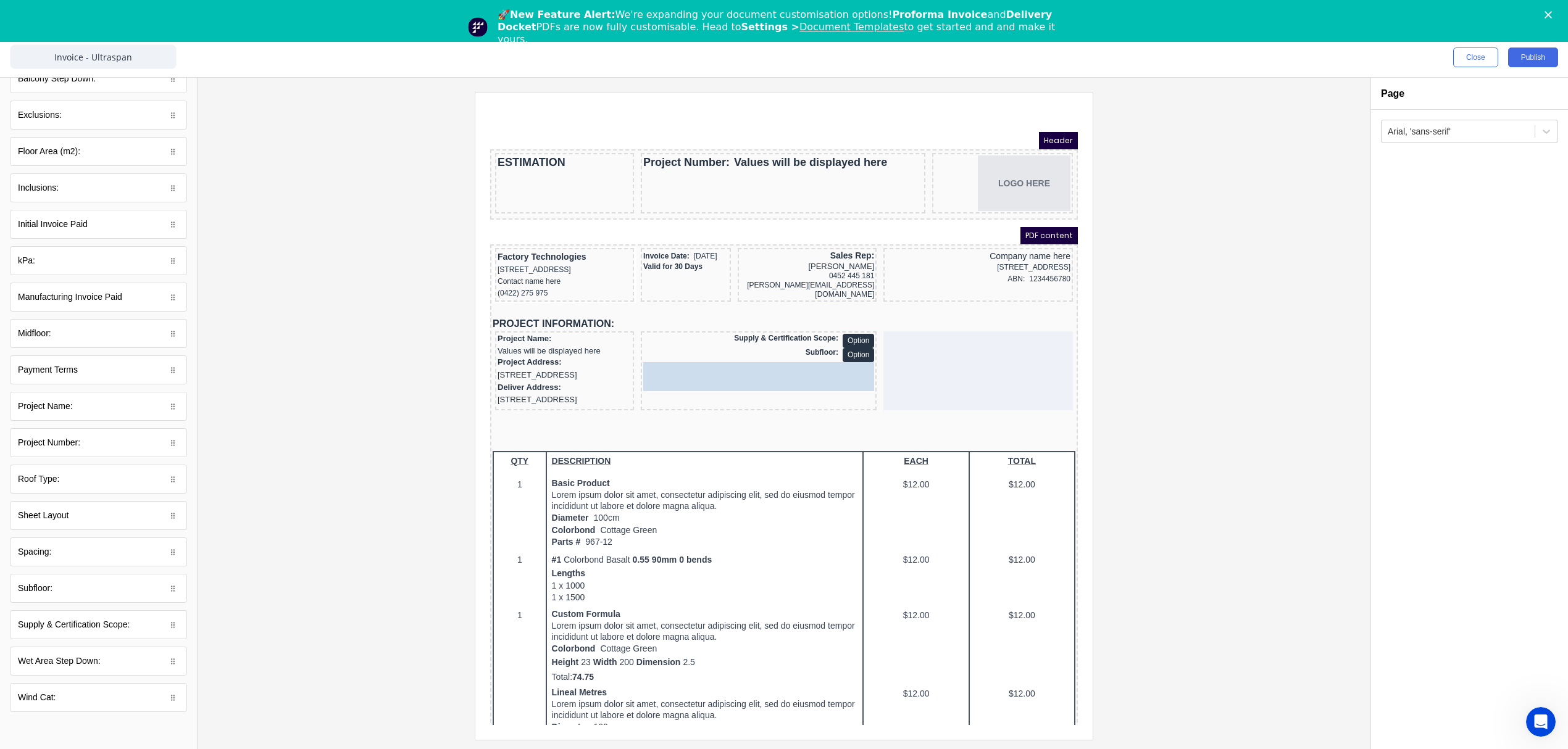
drag, startPoint x: 76, startPoint y: 334, endPoint x: 230, endPoint y: 258, distance: 171.7
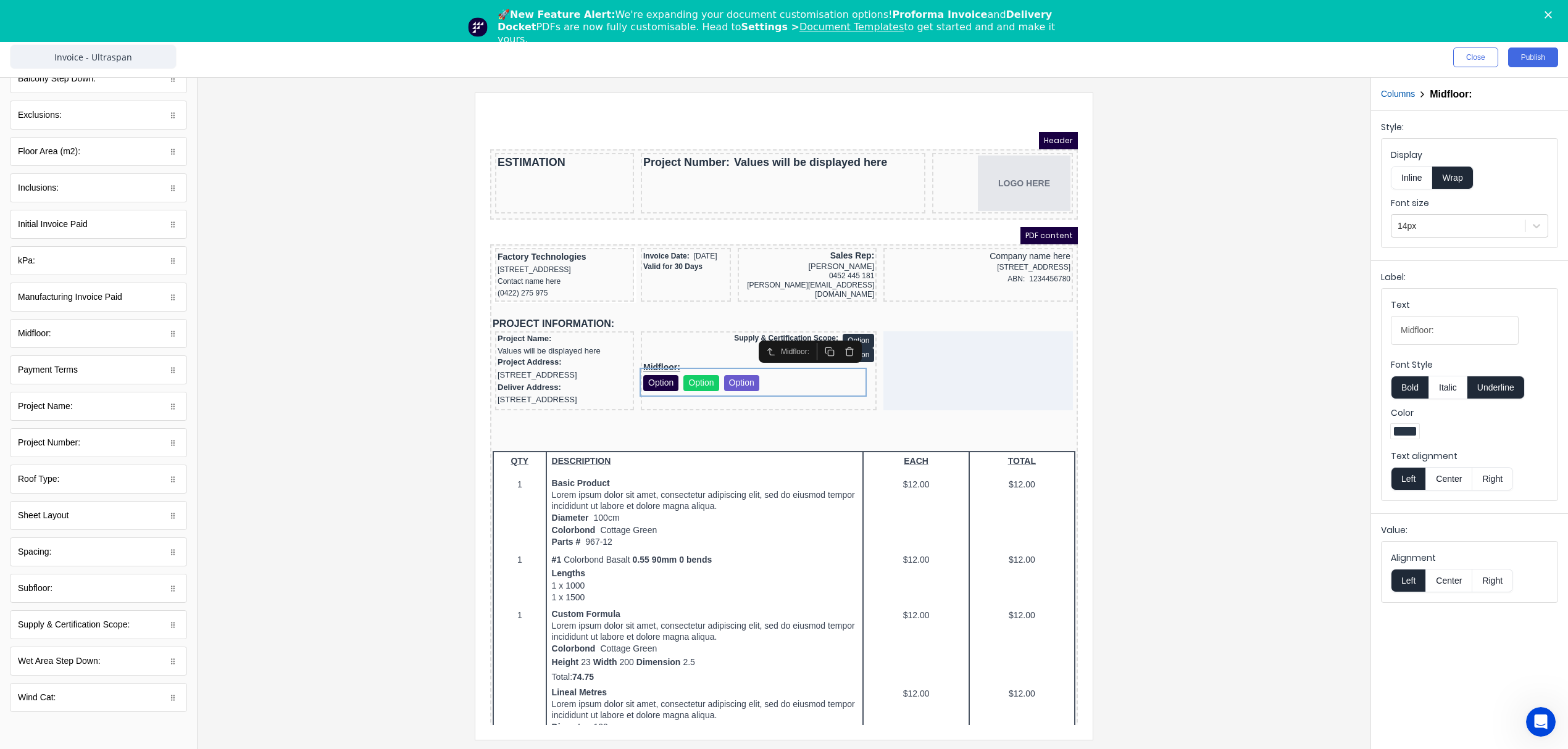
click at [1418, 171] on button "Inline" at bounding box center [1411, 178] width 42 height 24
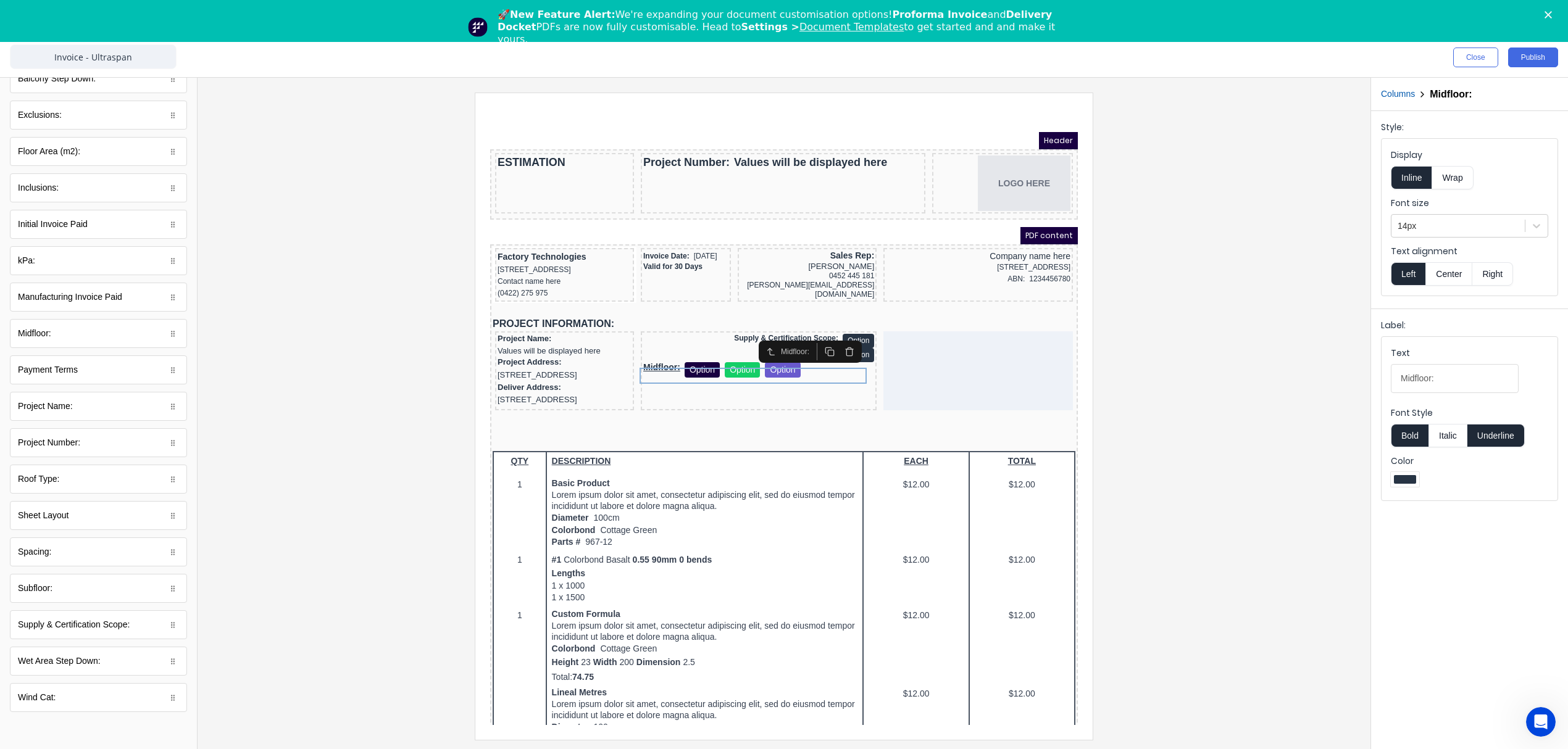
click at [1497, 436] on button "Underline" at bounding box center [1496, 436] width 58 height 24
click at [1440, 219] on div at bounding box center [1458, 226] width 121 height 15
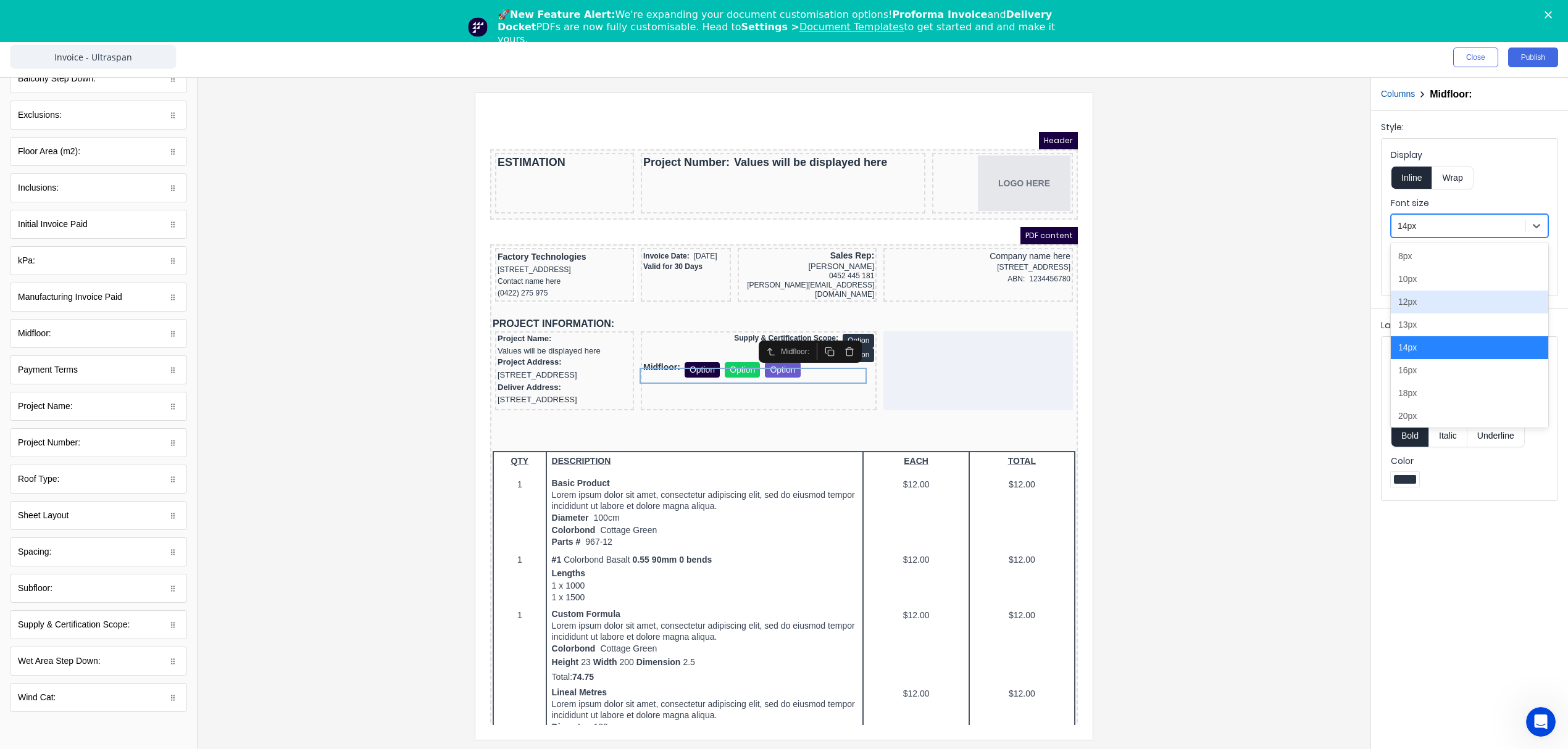
click at [1437, 305] on div "12px" at bounding box center [1470, 302] width 158 height 23
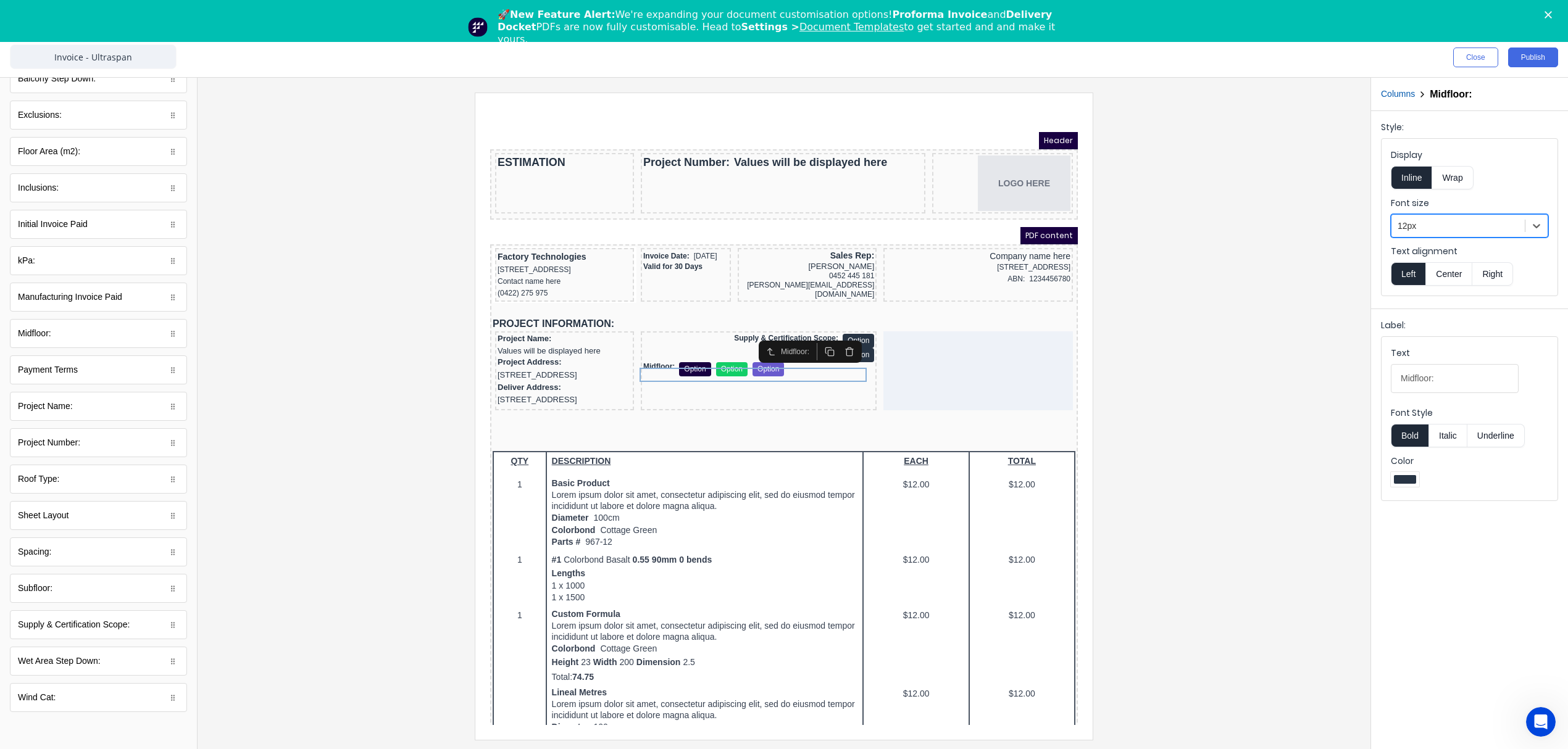
click at [1485, 275] on button "Right" at bounding box center [1493, 274] width 41 height 24
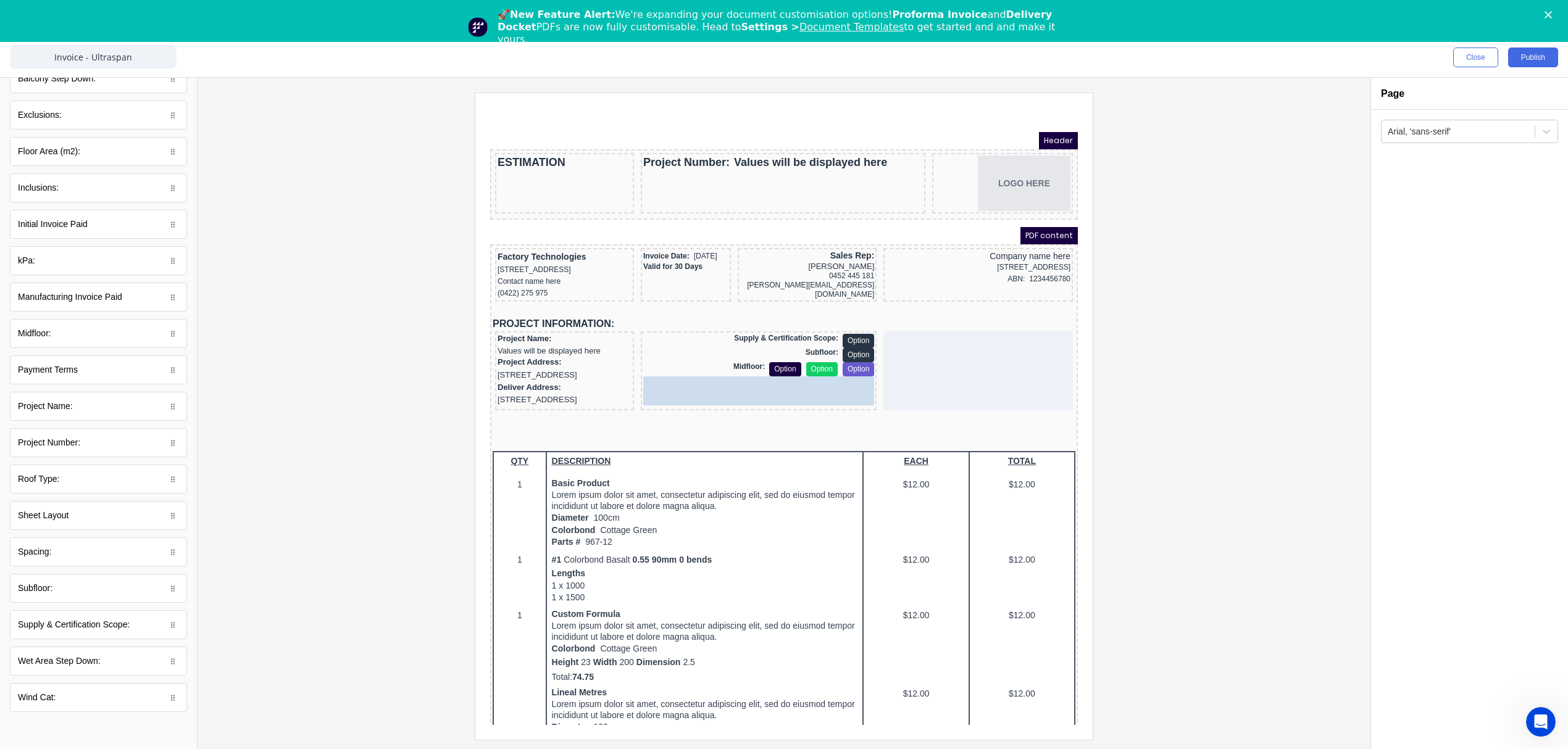
drag, startPoint x: 80, startPoint y: 559, endPoint x: 821, endPoint y: 401, distance: 757.7
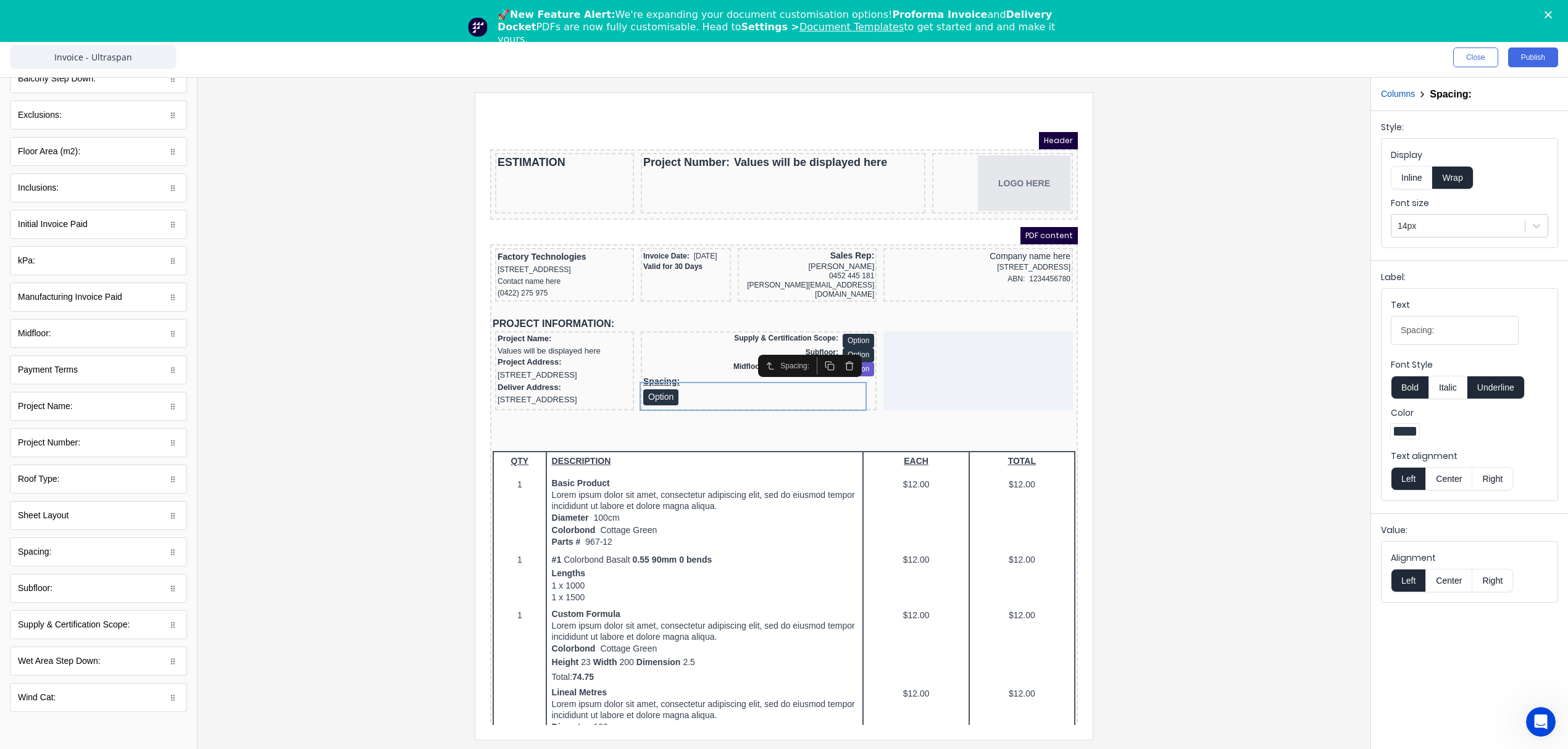
click at [1410, 180] on button "Inline" at bounding box center [1411, 178] width 42 height 24
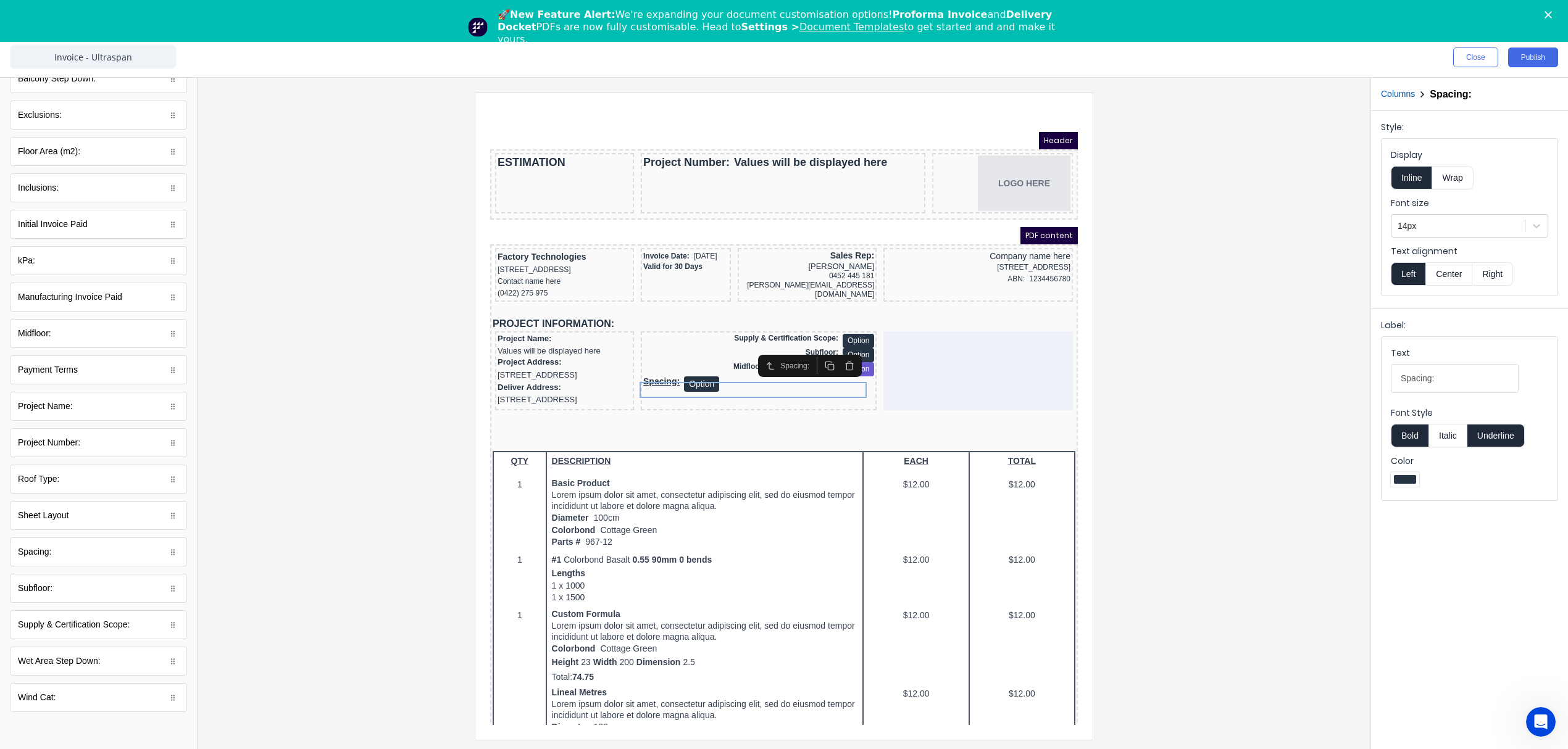
click at [1512, 435] on button "Underline" at bounding box center [1496, 436] width 58 height 24
click at [1487, 274] on button "Right" at bounding box center [1493, 274] width 41 height 24
click at [1466, 221] on div at bounding box center [1458, 226] width 121 height 15
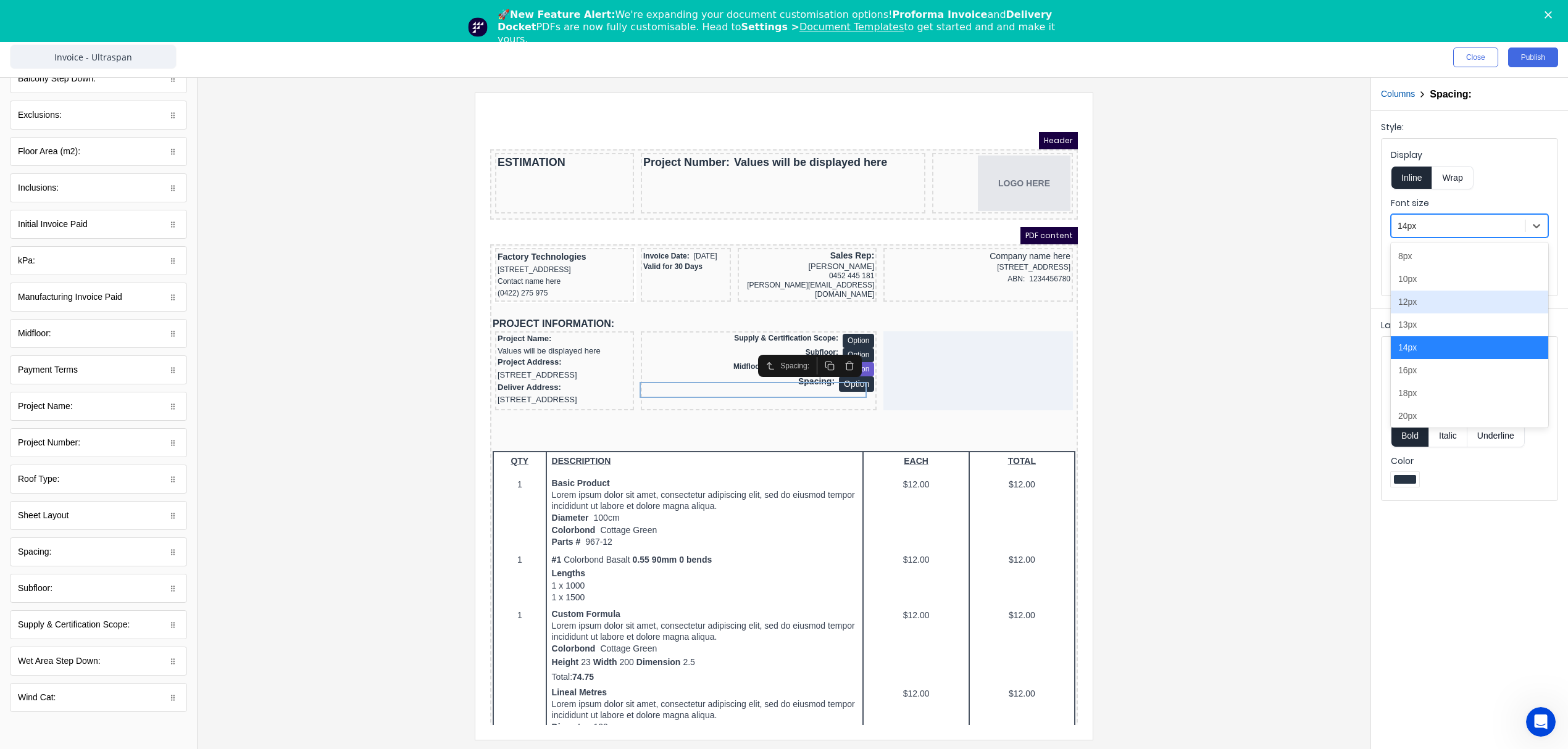
click at [1425, 303] on div "12px" at bounding box center [1470, 302] width 158 height 23
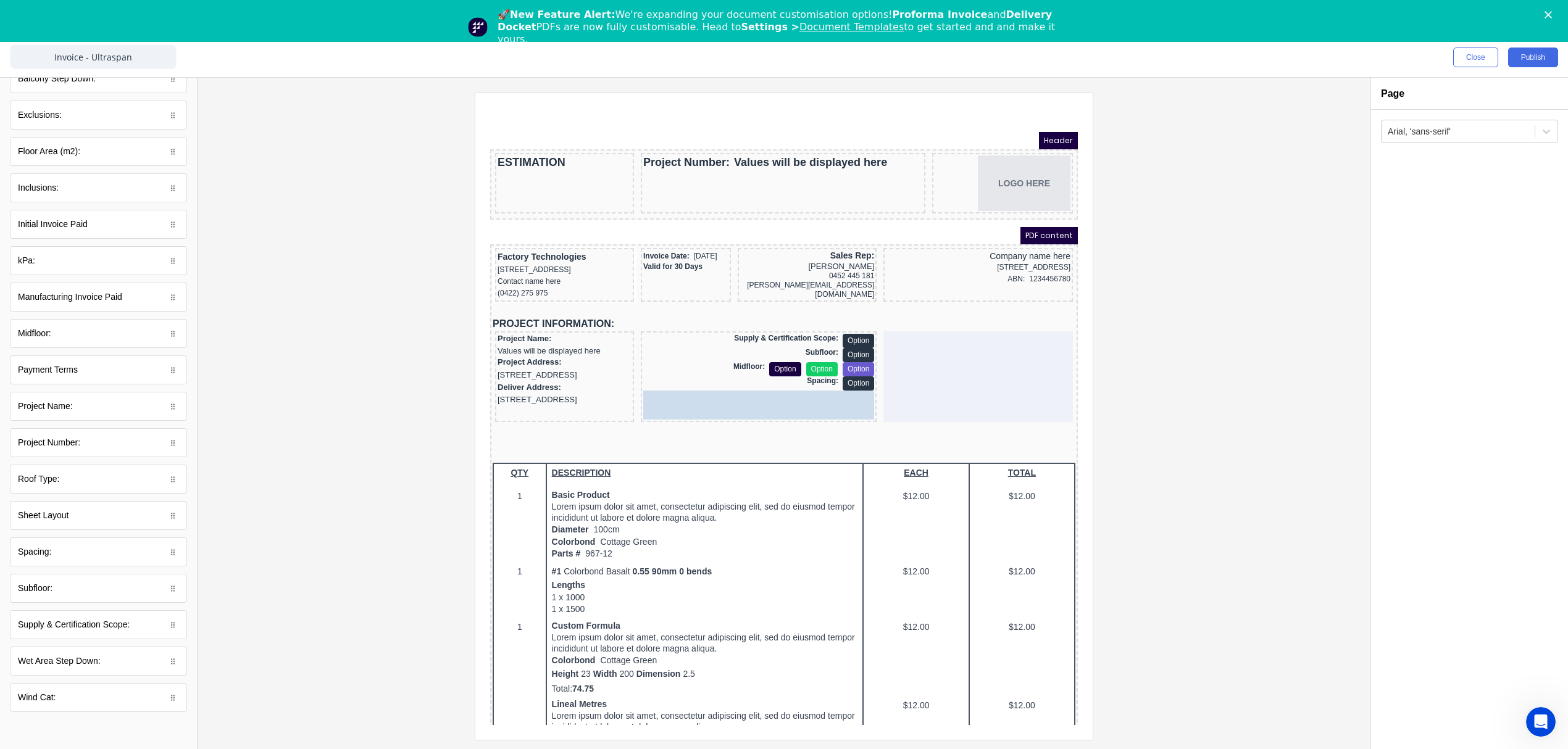
drag, startPoint x: 64, startPoint y: 259, endPoint x: 815, endPoint y: 397, distance: 763.6
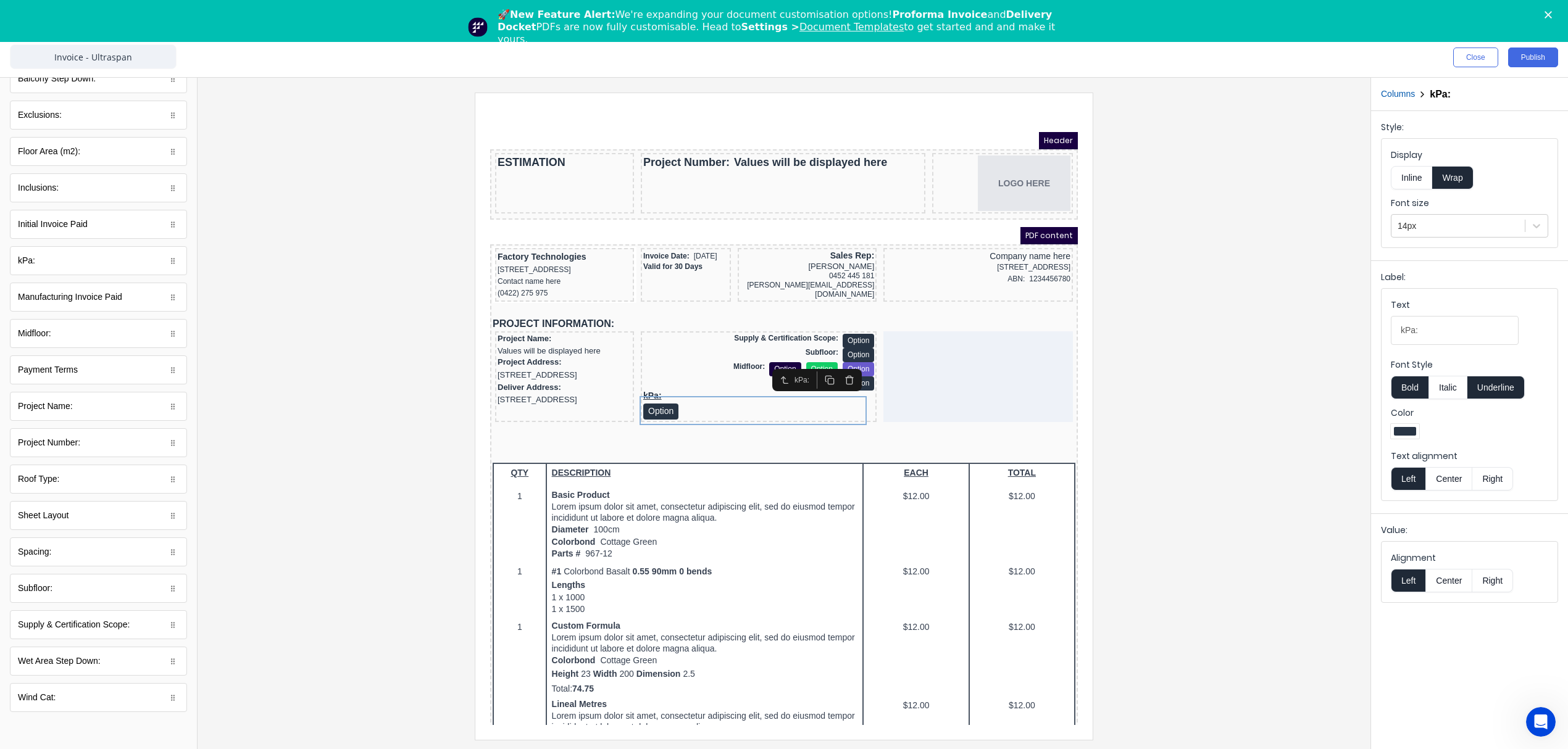
click at [1417, 176] on button "Inline" at bounding box center [1411, 178] width 42 height 24
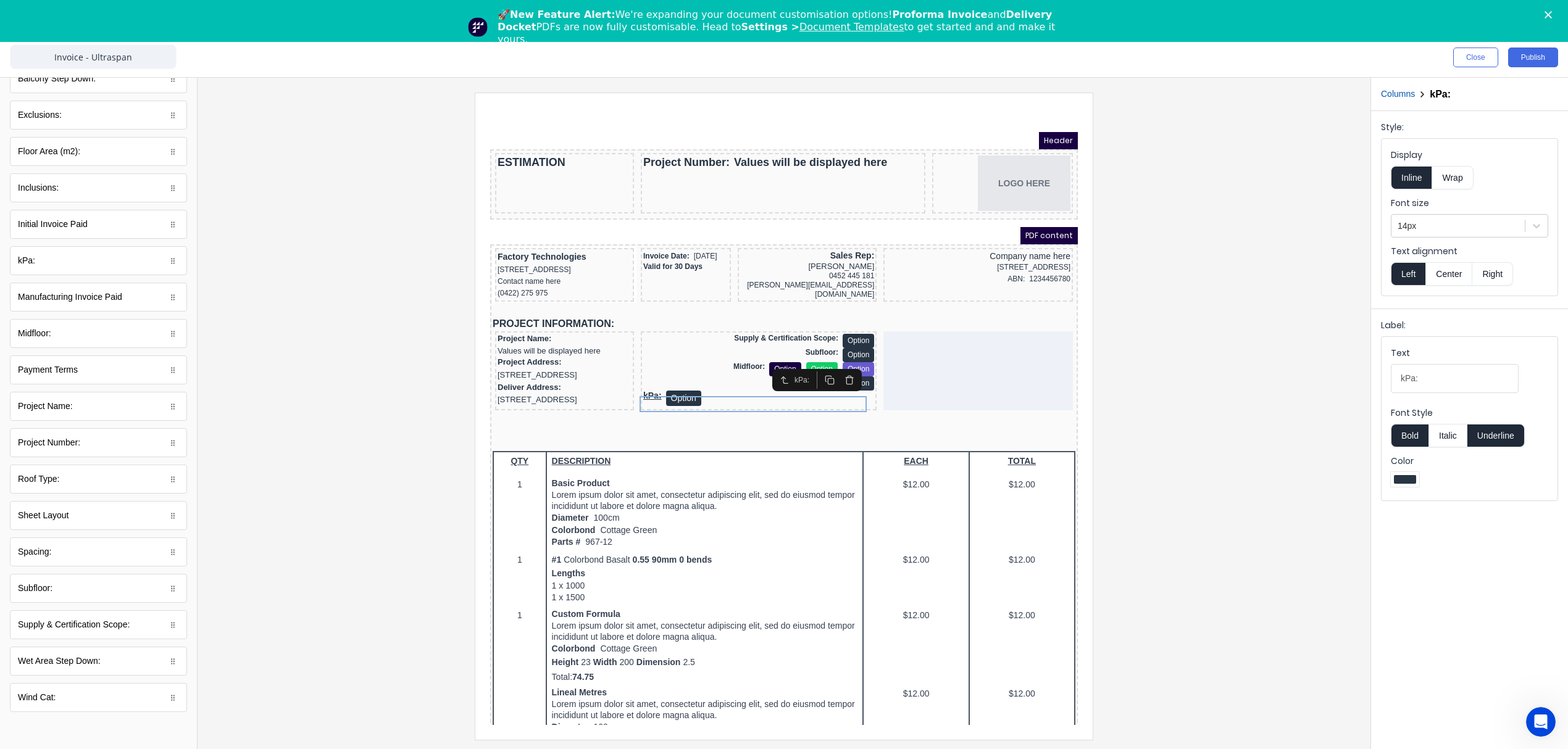
click at [1504, 436] on button "Underline" at bounding box center [1496, 436] width 58 height 24
click at [1487, 275] on button "Right" at bounding box center [1493, 274] width 41 height 24
click at [1151, 422] on div at bounding box center [784, 415] width 1153 height 646
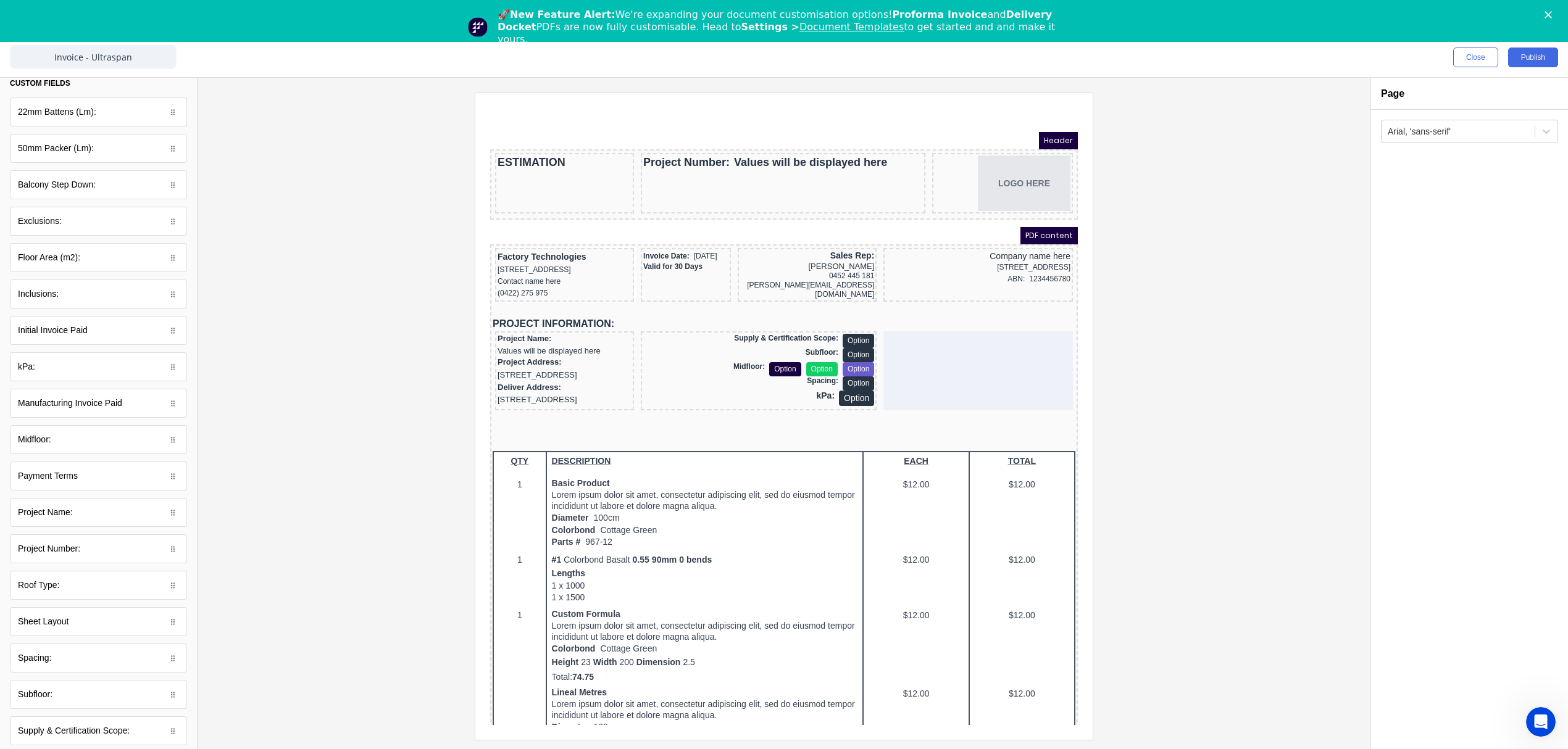
scroll to position [0, 0]
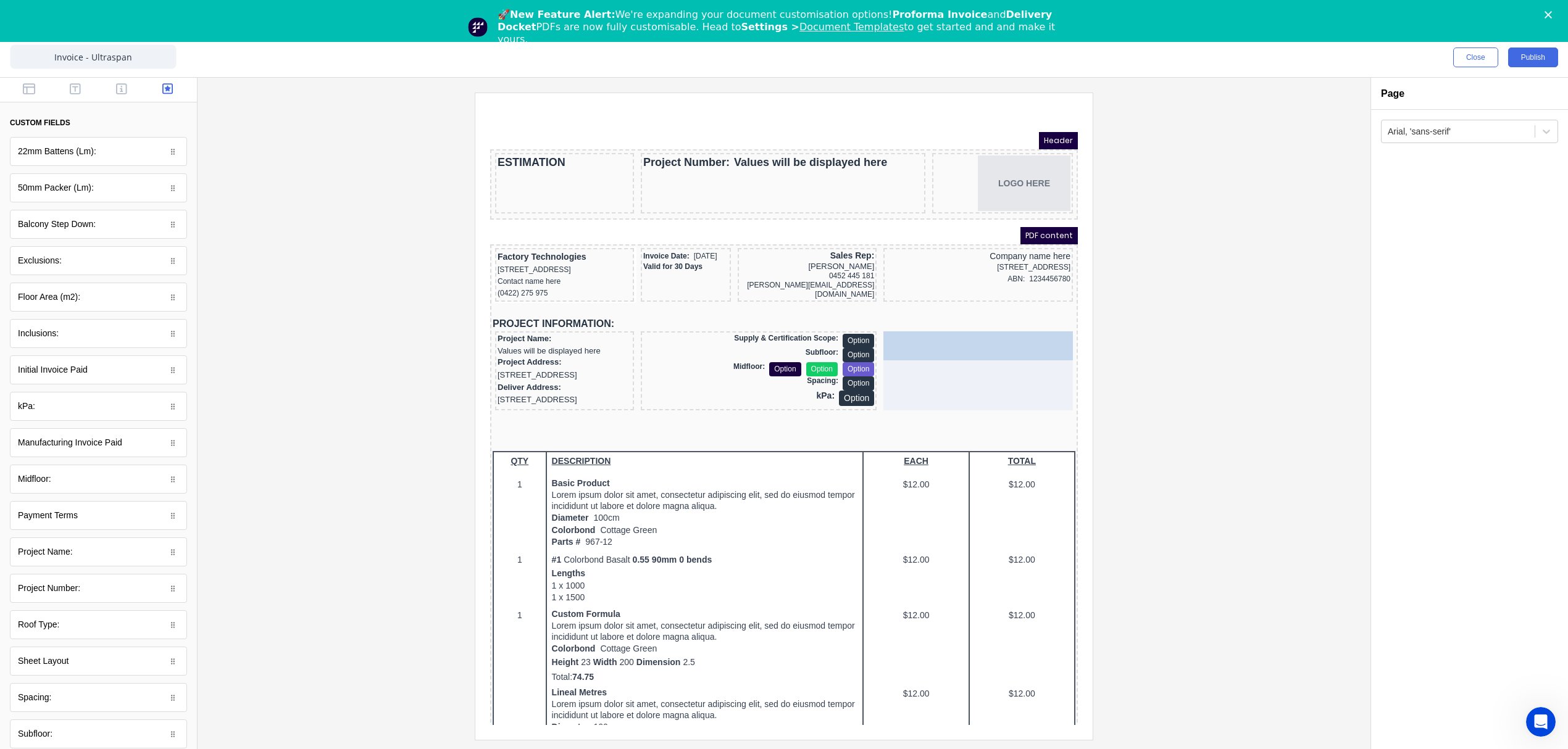
drag, startPoint x: 73, startPoint y: 297, endPoint x: 524, endPoint y: 235, distance: 455.2
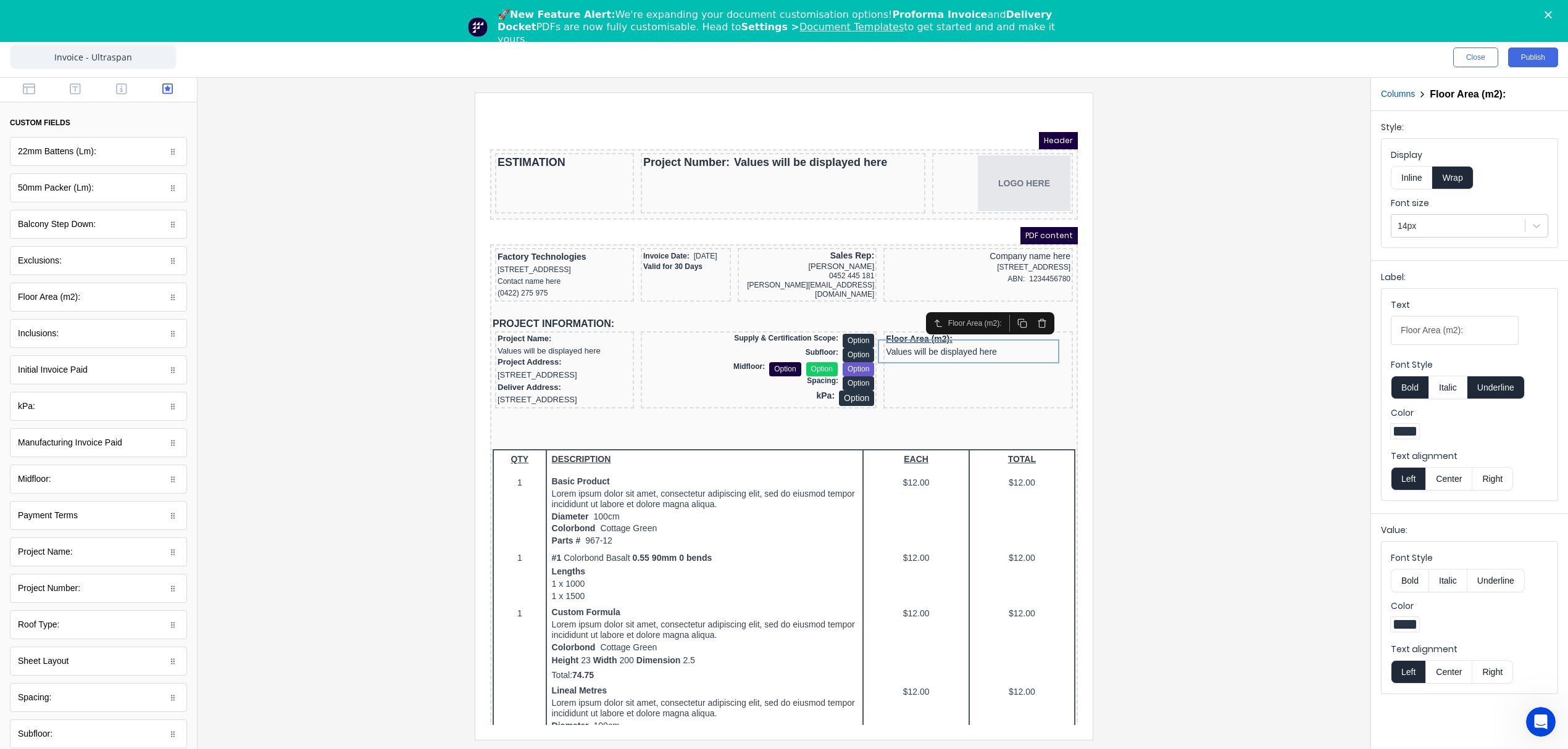
click at [1412, 176] on button "Inline" at bounding box center [1411, 178] width 42 height 24
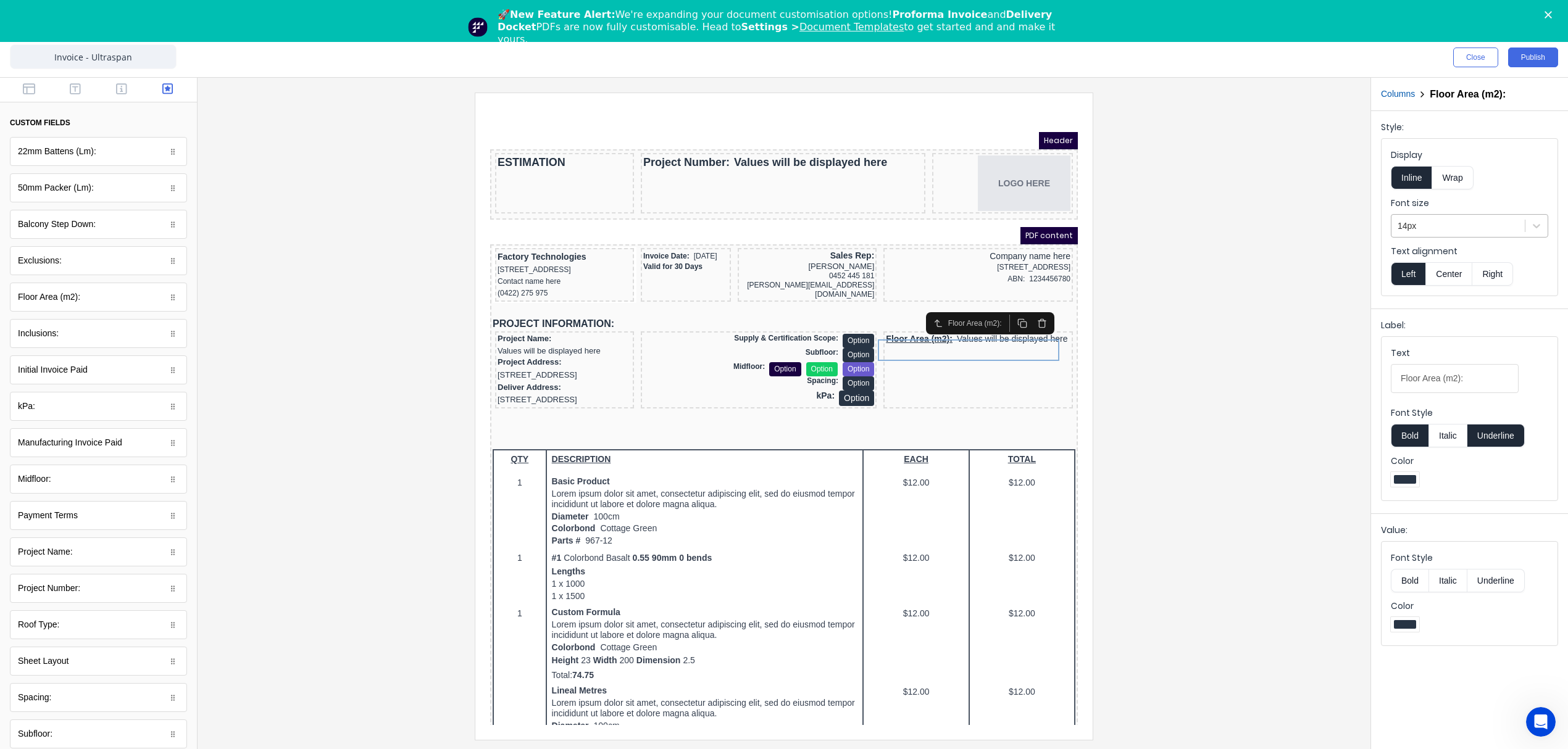
click at [1457, 228] on div at bounding box center [1458, 226] width 121 height 15
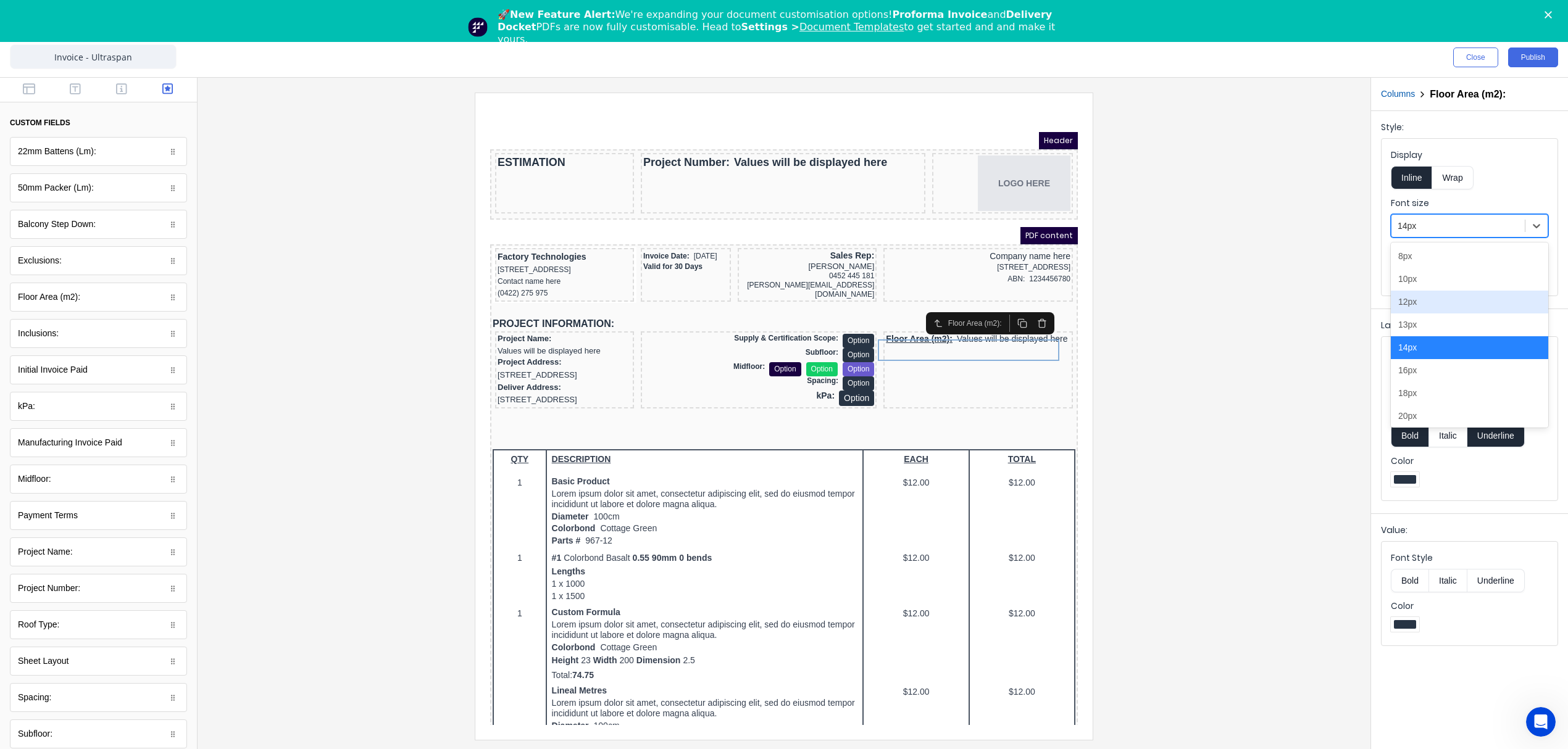
click at [1439, 300] on div "12px" at bounding box center [1470, 302] width 158 height 23
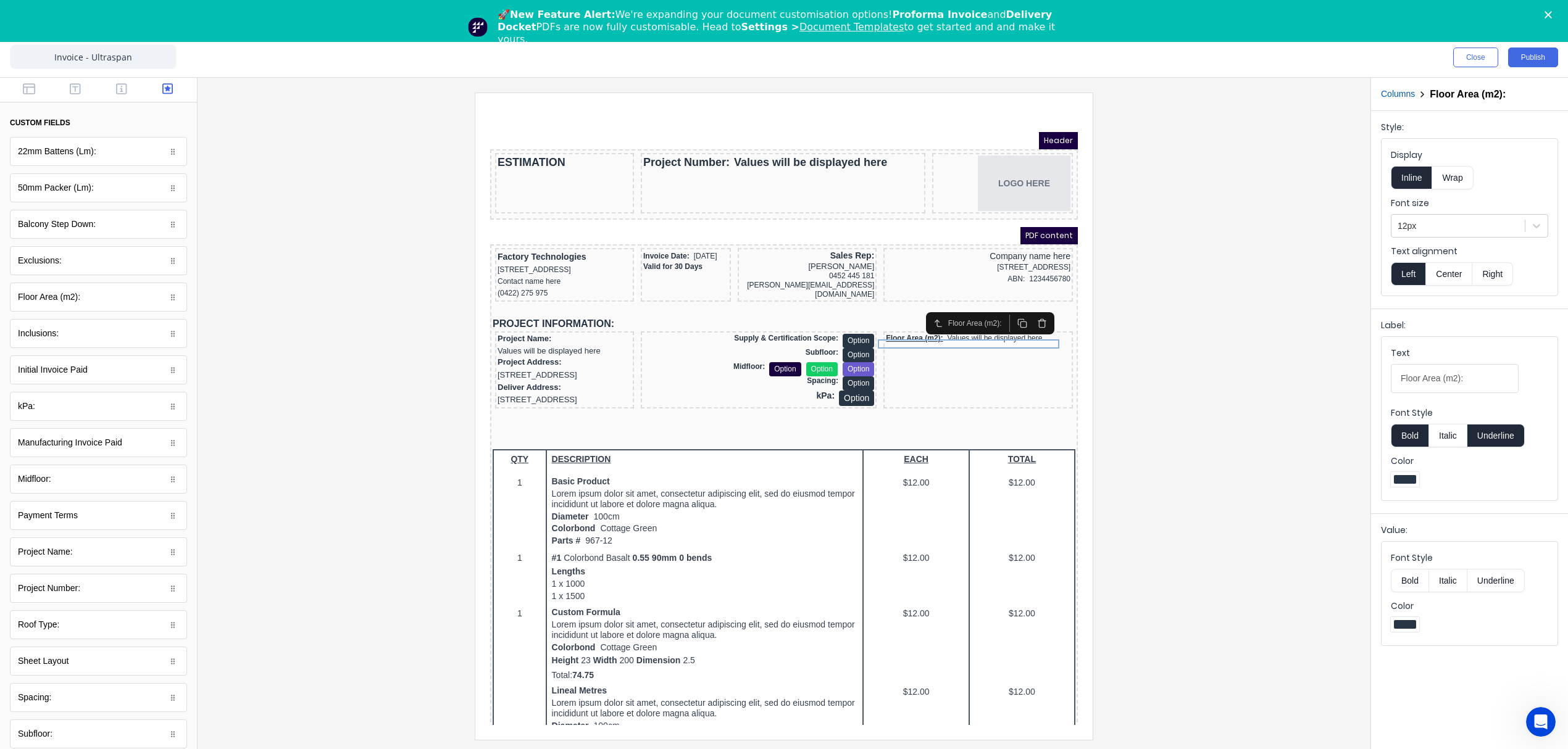
click at [1491, 269] on button "Right" at bounding box center [1493, 274] width 41 height 24
click at [1489, 442] on button "Underline" at bounding box center [1496, 436] width 58 height 24
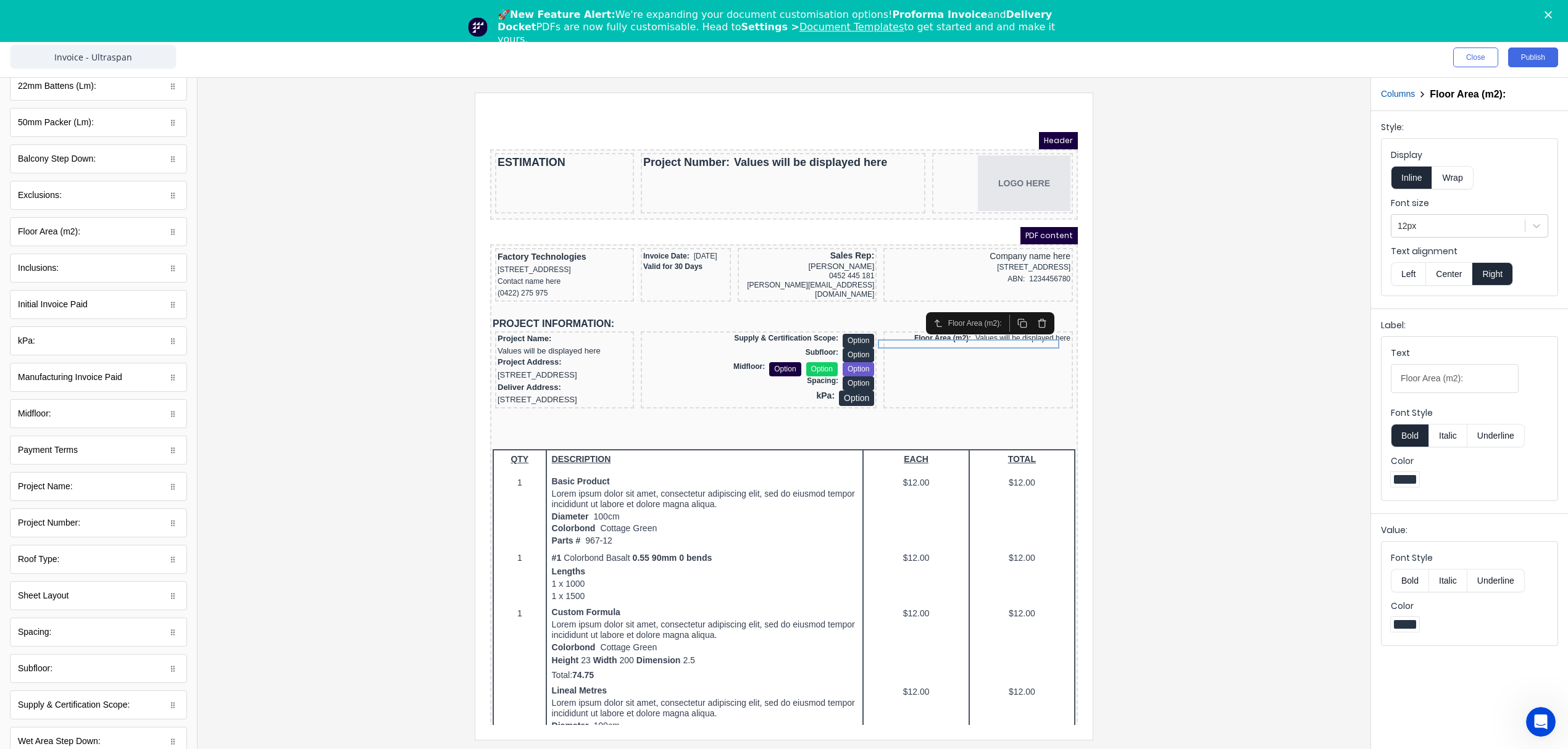
scroll to position [153, 0]
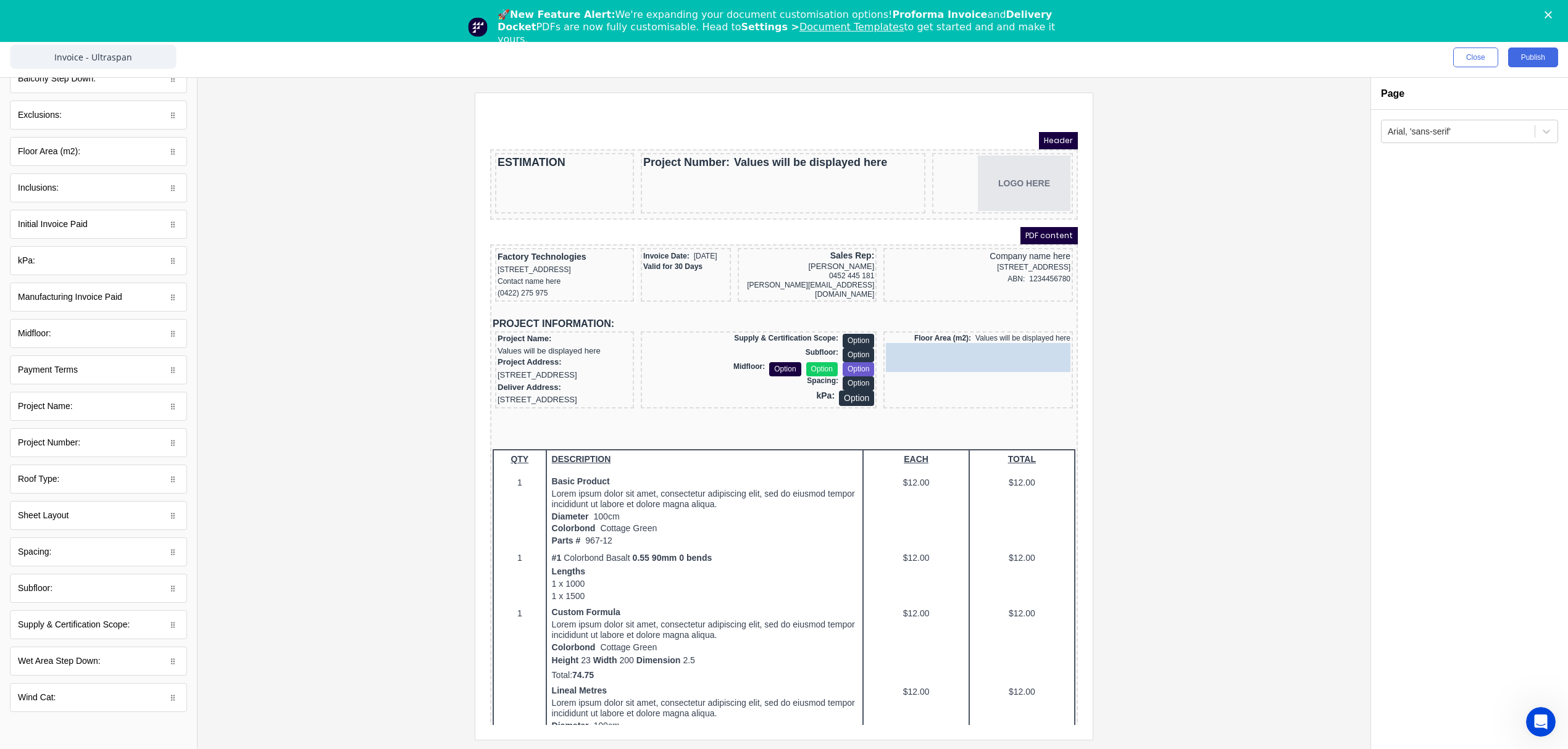
drag, startPoint x: 58, startPoint y: 704, endPoint x: 557, endPoint y: 252, distance: 673.3
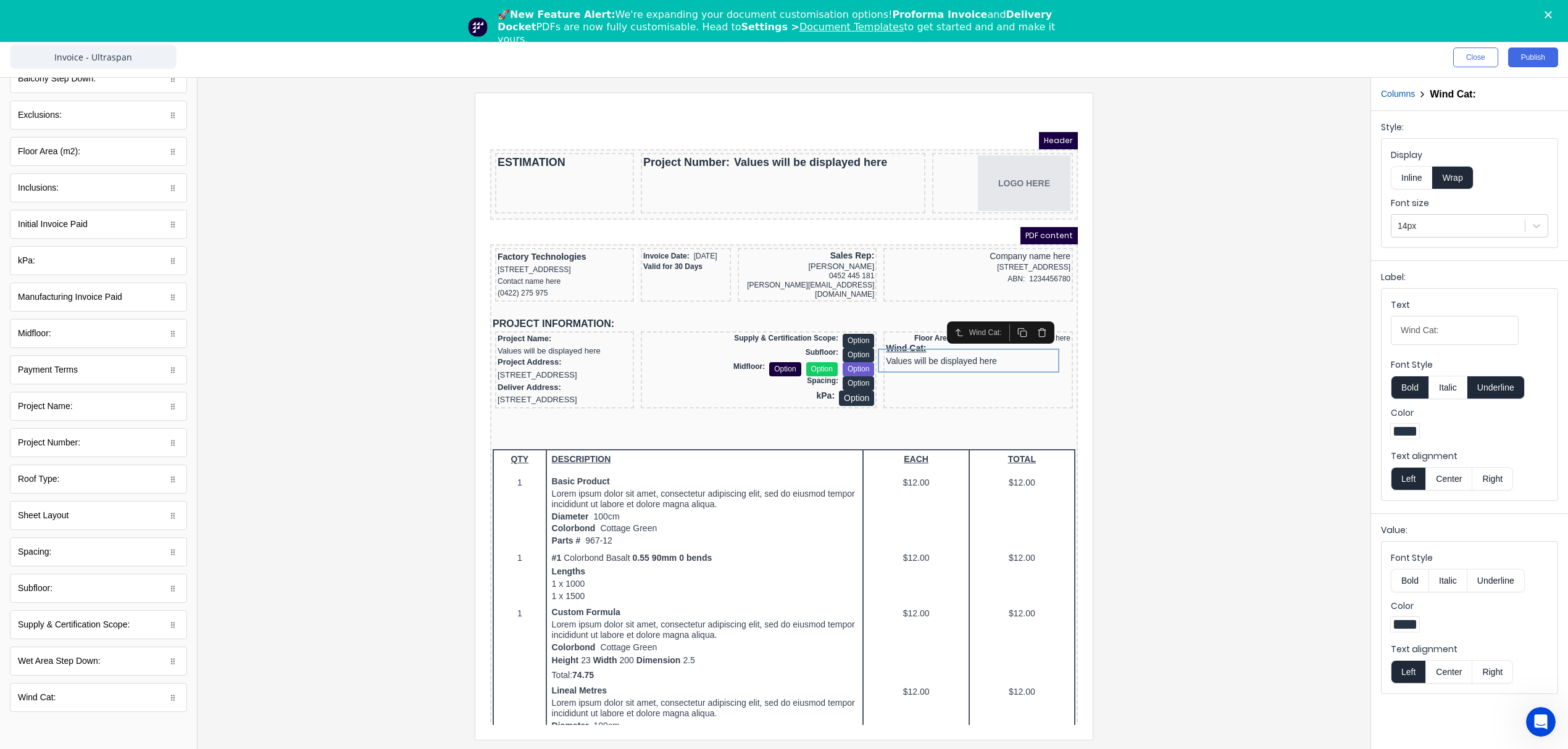
click at [1423, 176] on button "Inline" at bounding box center [1411, 178] width 42 height 24
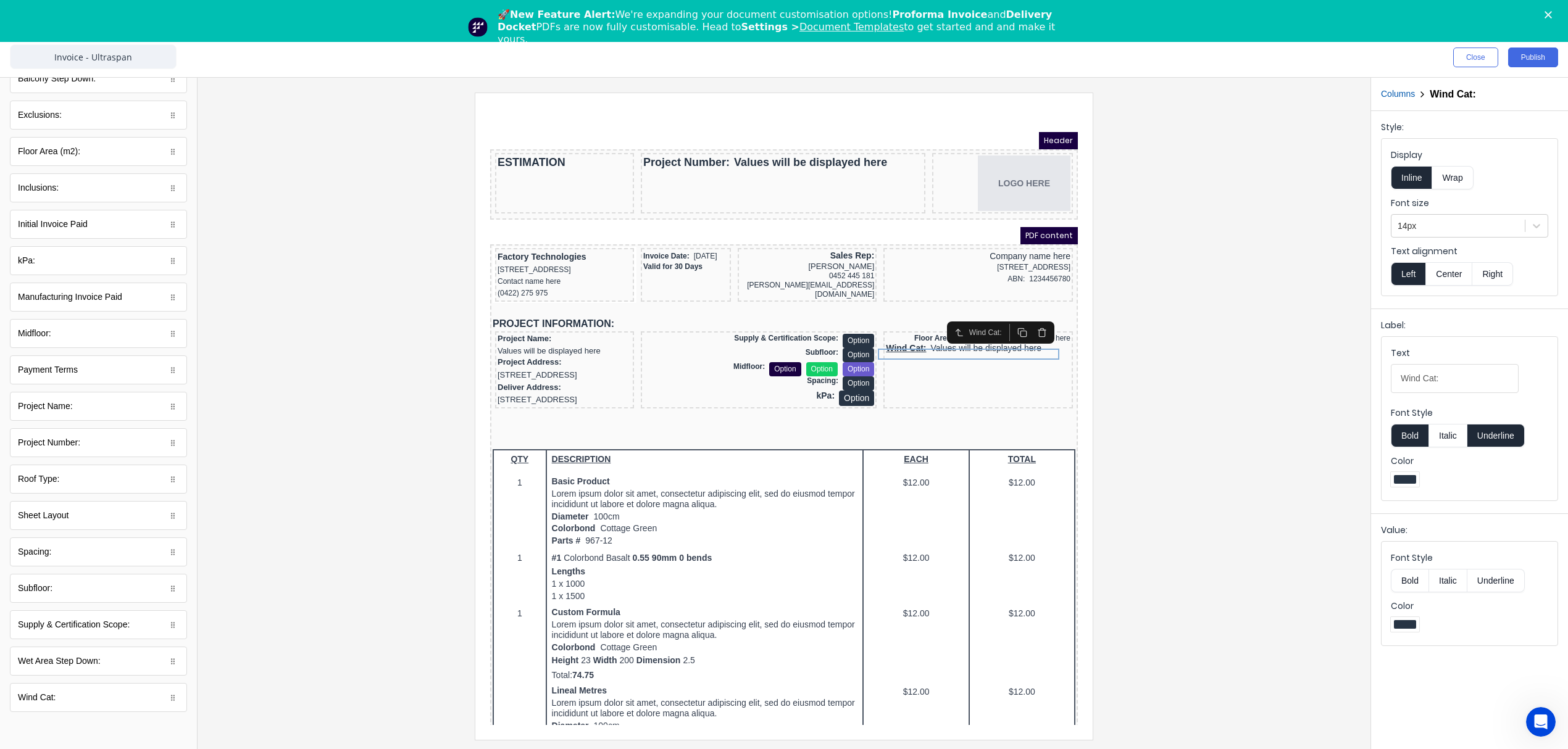
click at [1499, 439] on button "Underline" at bounding box center [1496, 436] width 58 height 24
click at [1499, 277] on button "Right" at bounding box center [1493, 274] width 41 height 24
click at [1475, 228] on div at bounding box center [1458, 226] width 121 height 15
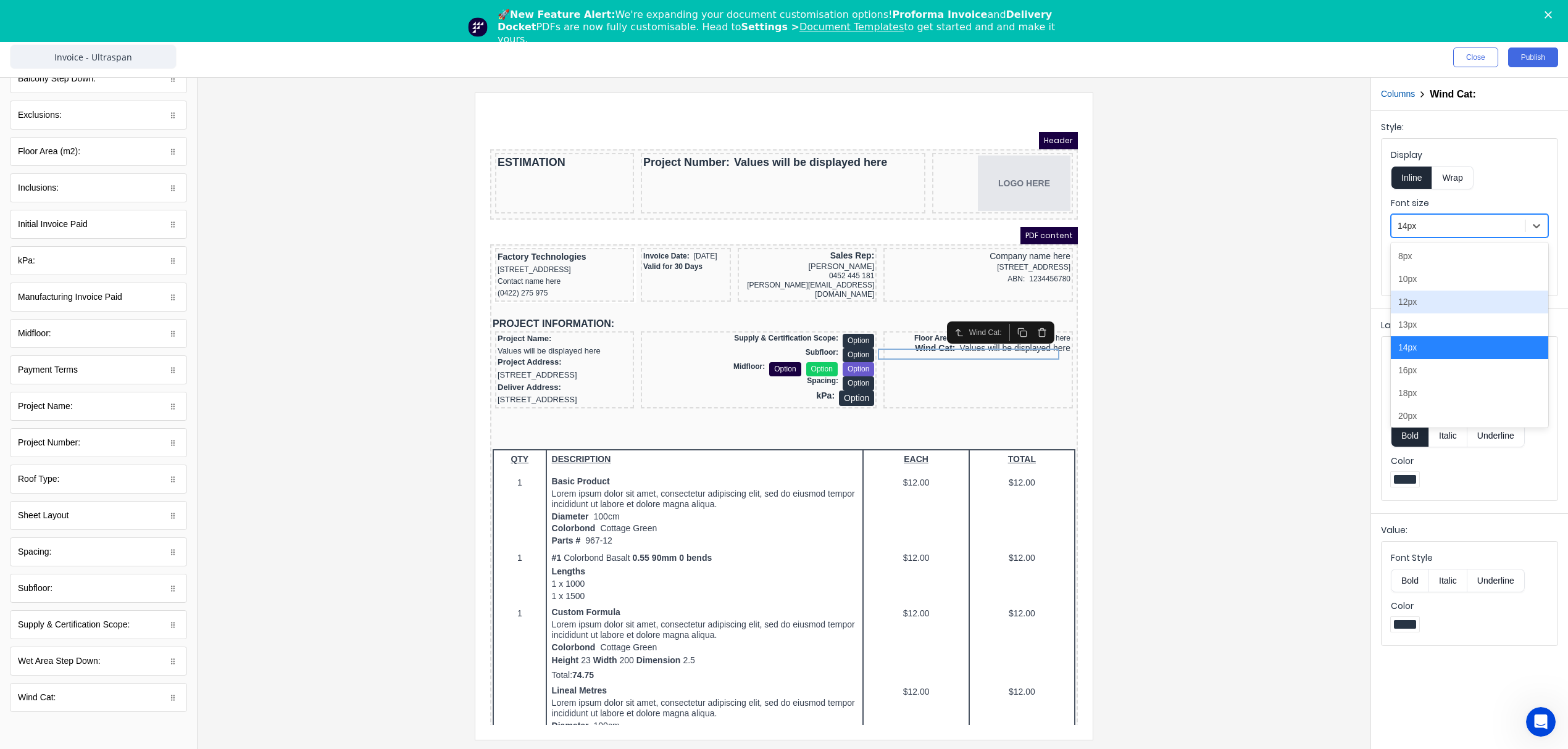
click at [1452, 302] on div "12px" at bounding box center [1470, 302] width 158 height 23
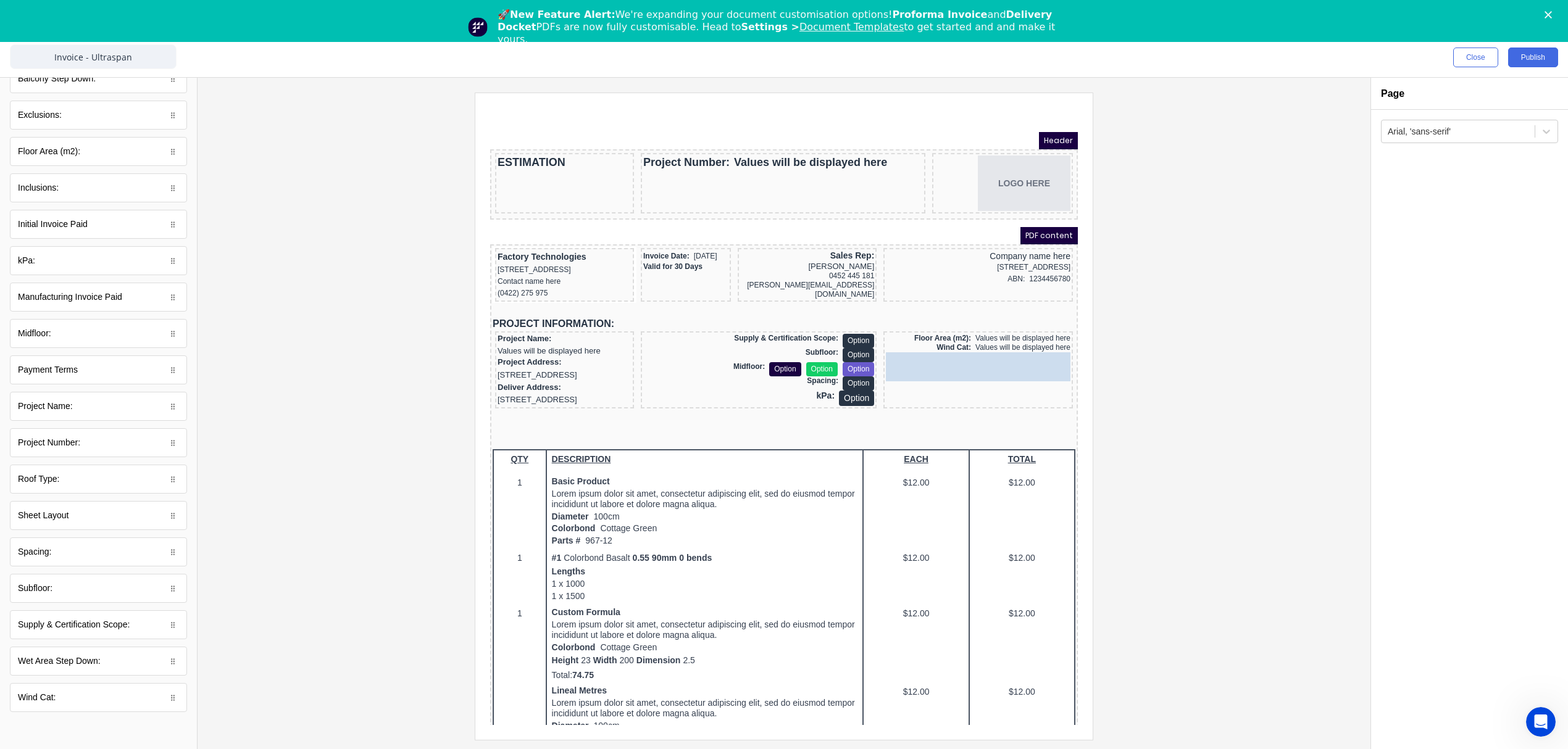
drag, startPoint x: 94, startPoint y: 485, endPoint x: 493, endPoint y: 265, distance: 455.6
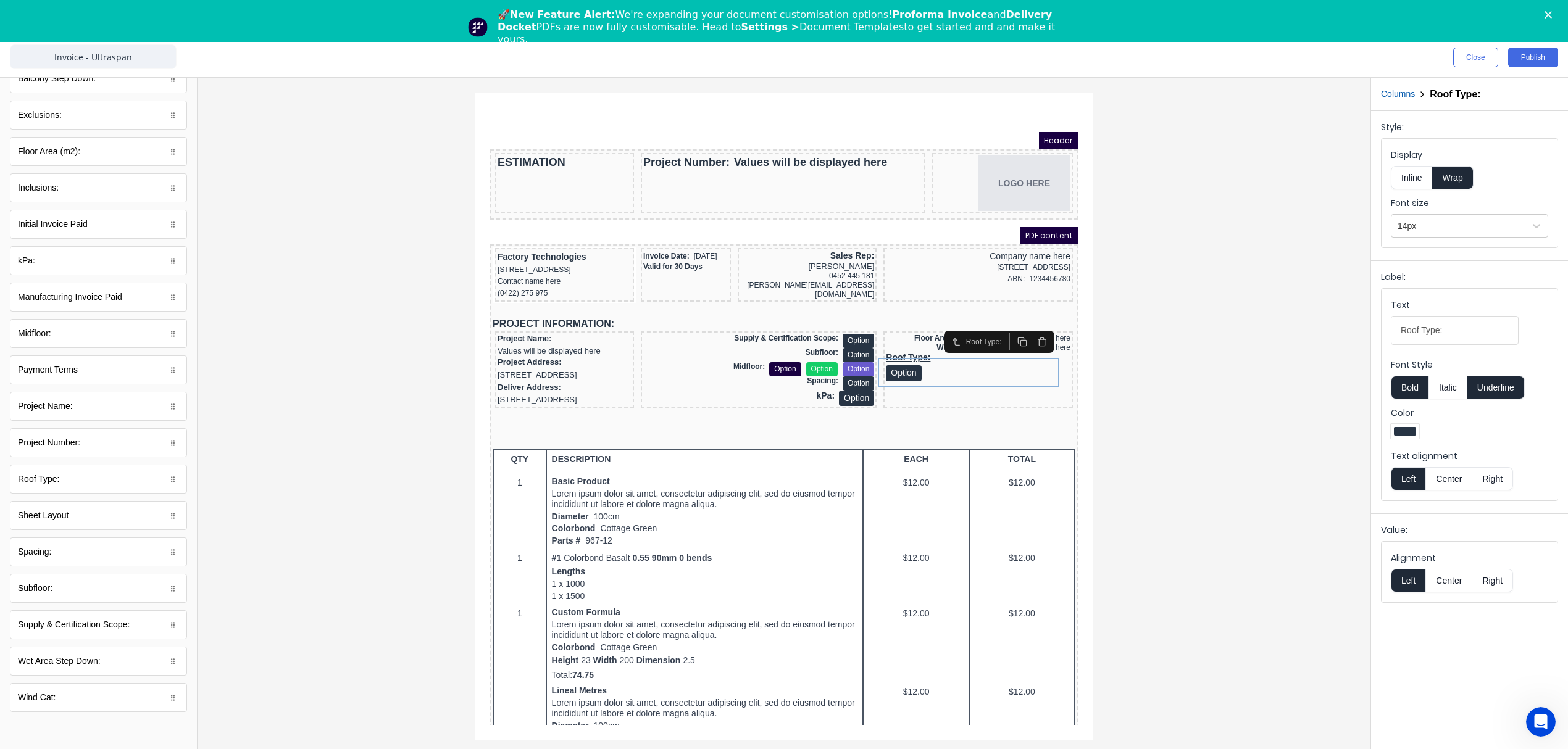
click at [1420, 180] on button "Inline" at bounding box center [1411, 178] width 42 height 24
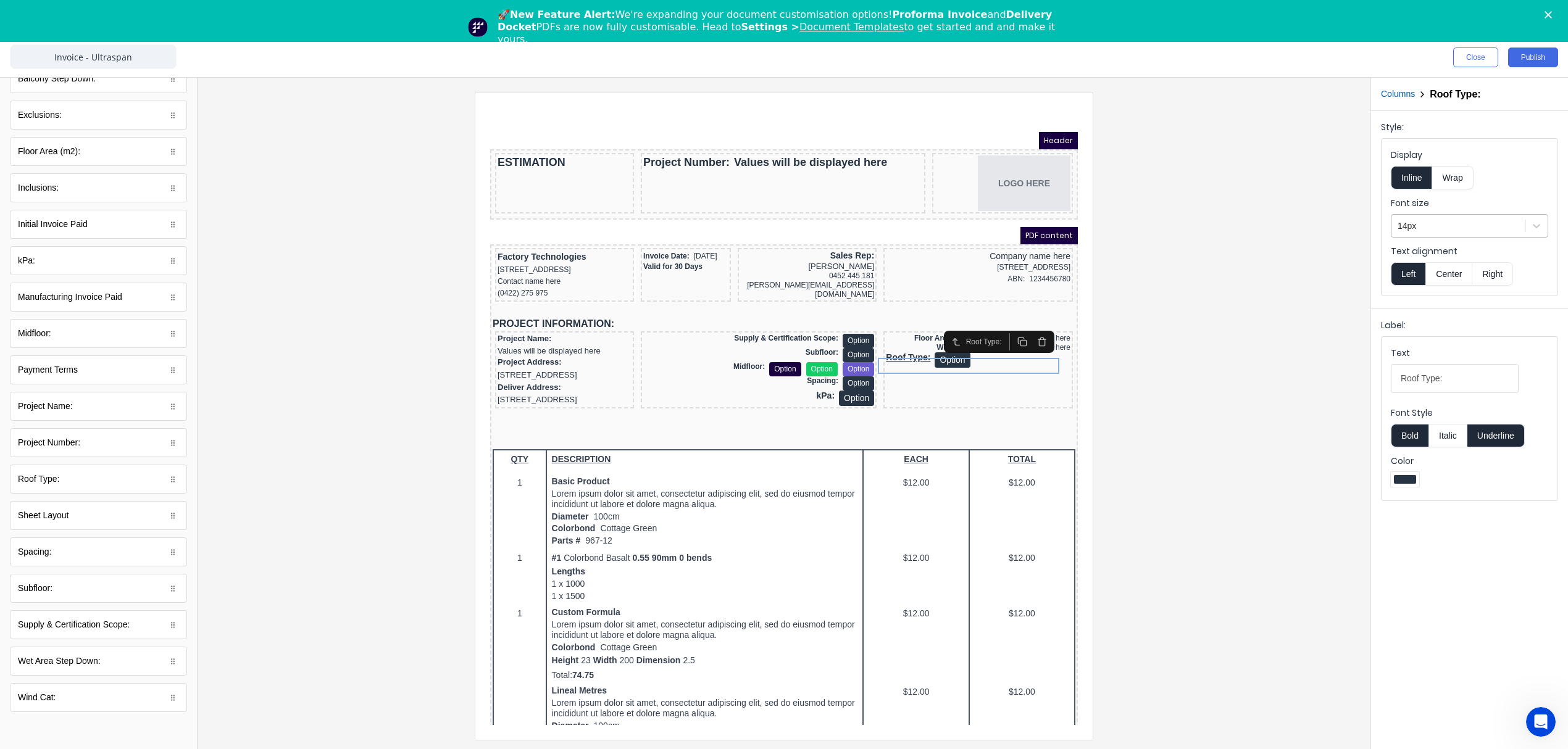
click at [1421, 221] on div at bounding box center [1458, 226] width 121 height 15
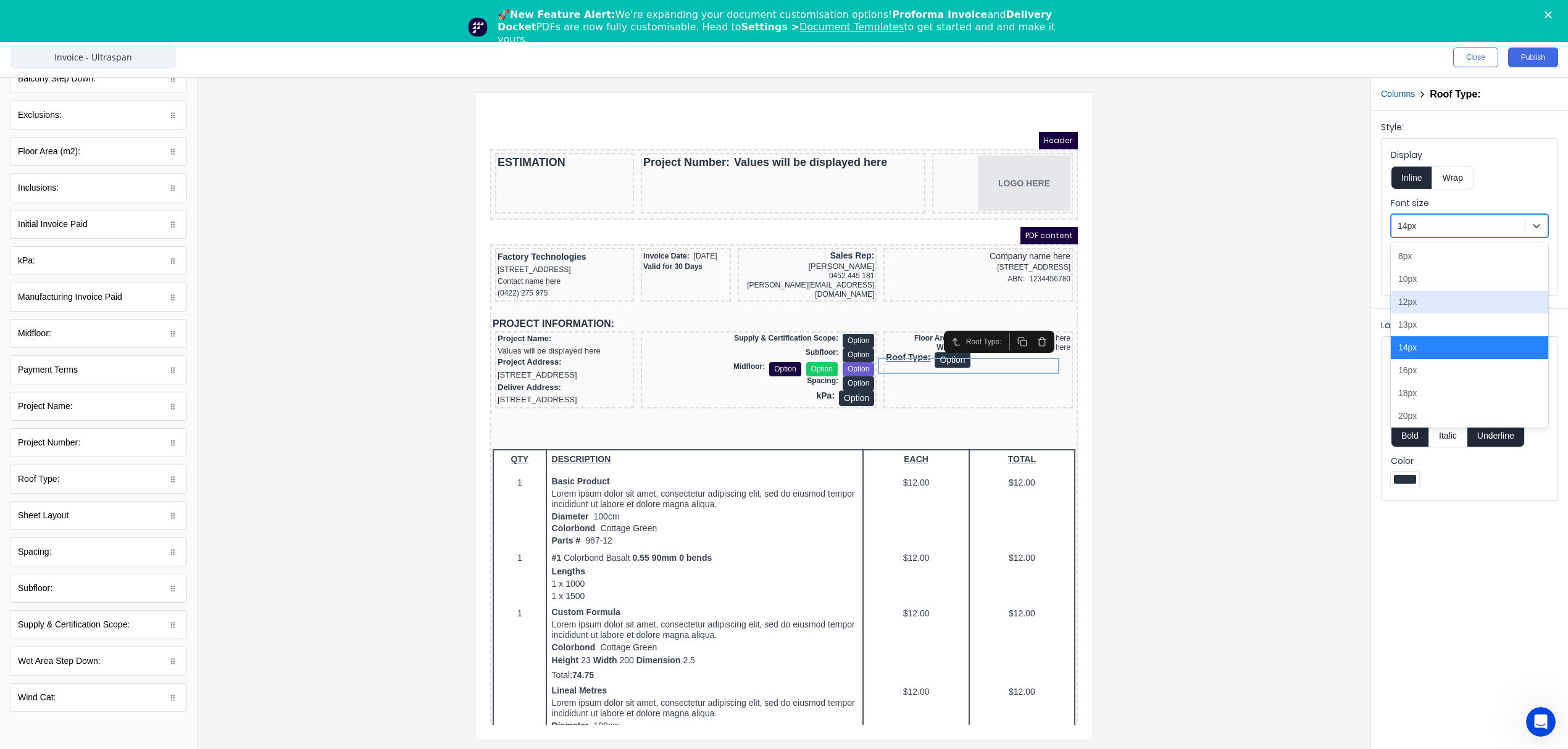
click at [1430, 310] on div "12px" at bounding box center [1470, 302] width 158 height 23
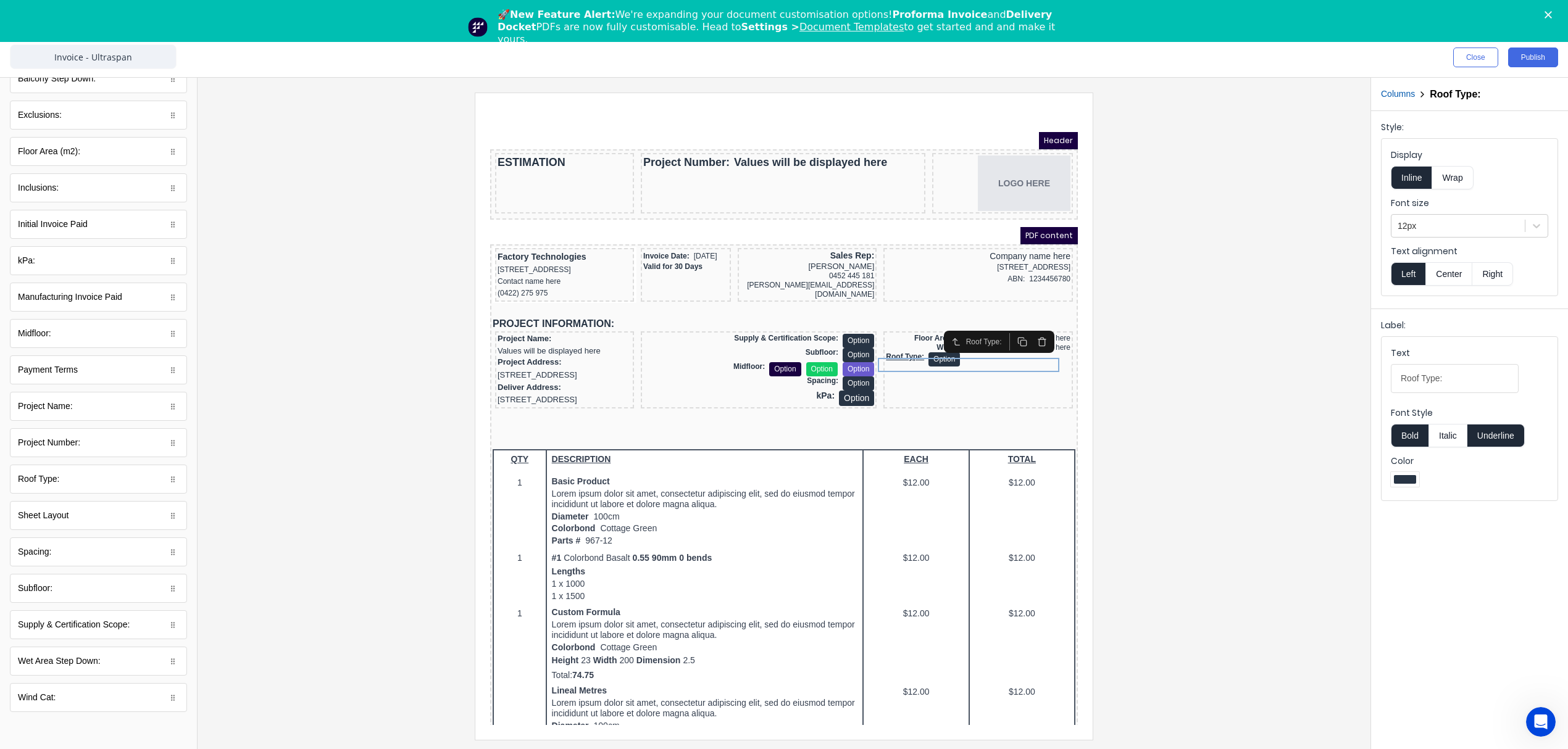
click at [1501, 280] on button "Right" at bounding box center [1493, 274] width 41 height 24
click at [1493, 441] on button "Underline" at bounding box center [1496, 436] width 58 height 24
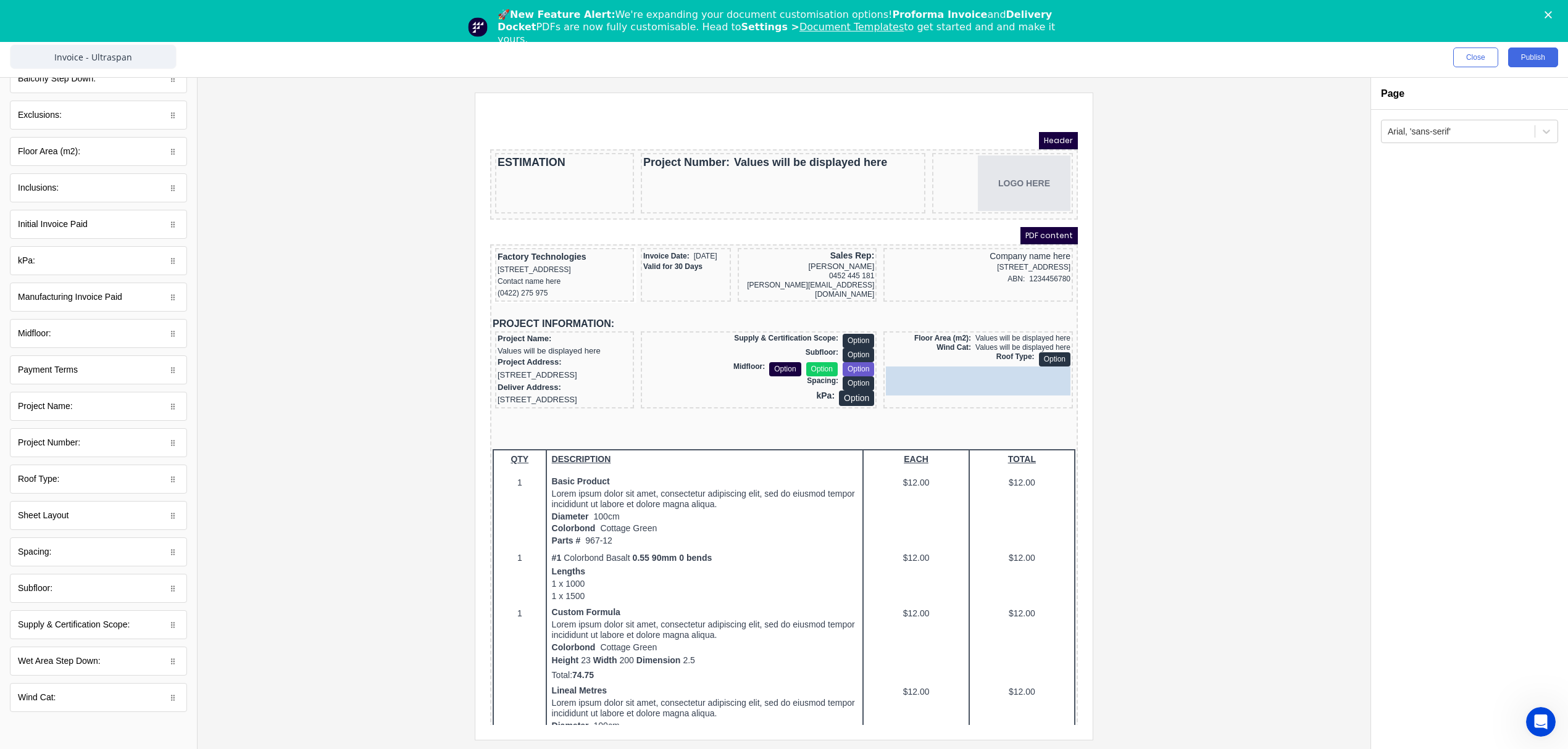
drag, startPoint x: 184, startPoint y: 680, endPoint x: 1037, endPoint y: 378, distance: 904.9
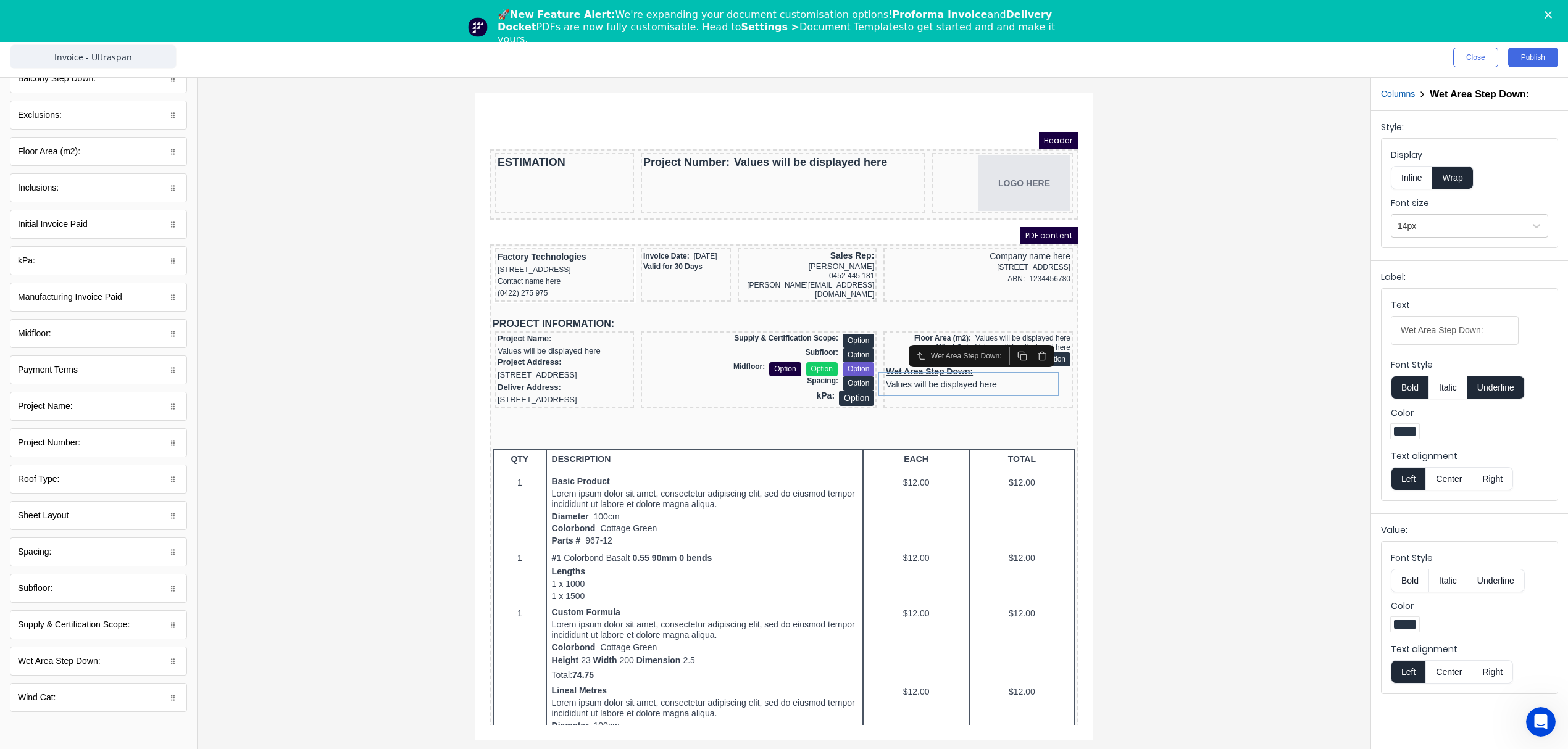
click at [1493, 388] on button "Underline" at bounding box center [1496, 387] width 58 height 24
click at [1442, 221] on div at bounding box center [1458, 226] width 121 height 15
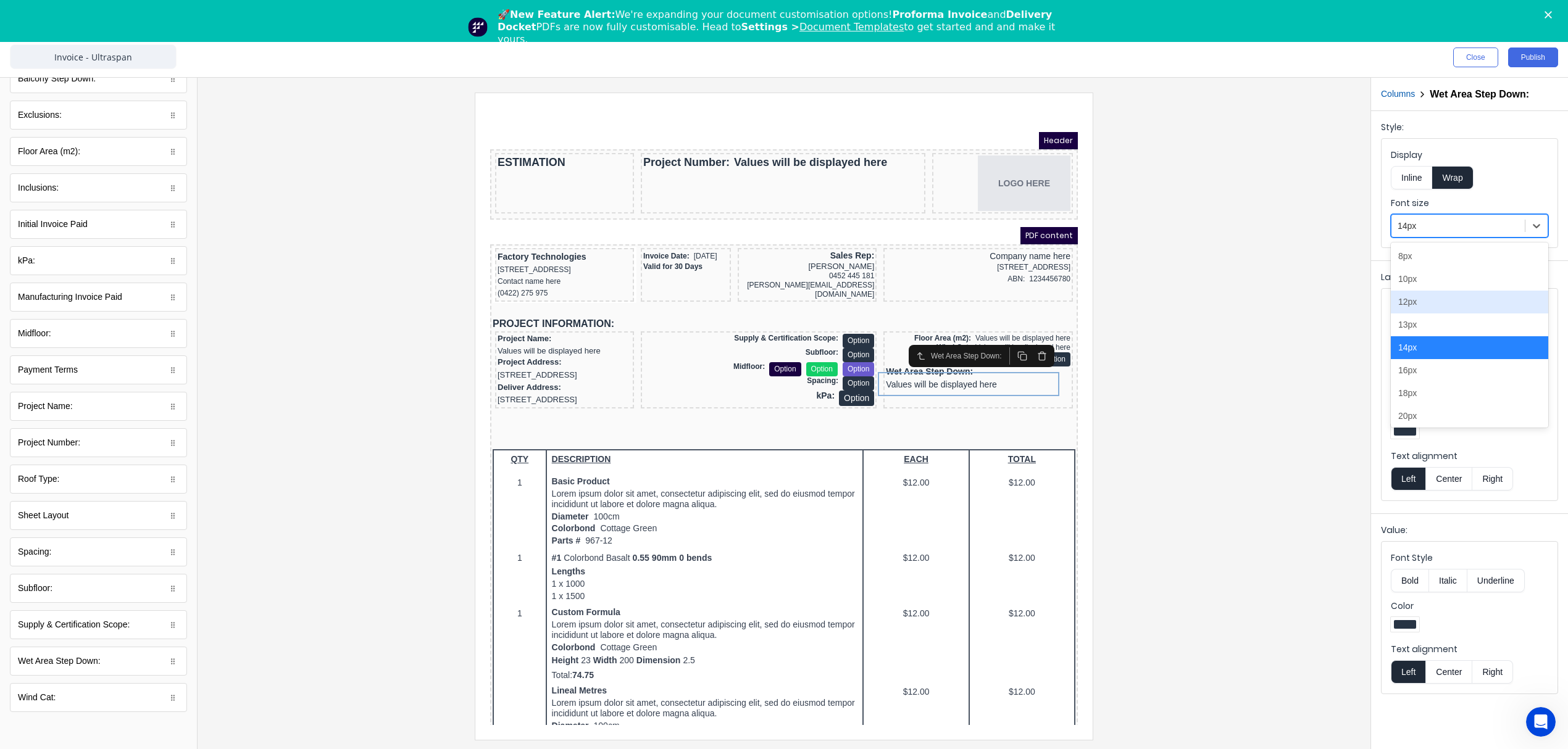
click at [1435, 303] on div "12px" at bounding box center [1470, 302] width 158 height 23
click at [1421, 171] on button "Inline" at bounding box center [1411, 178] width 42 height 24
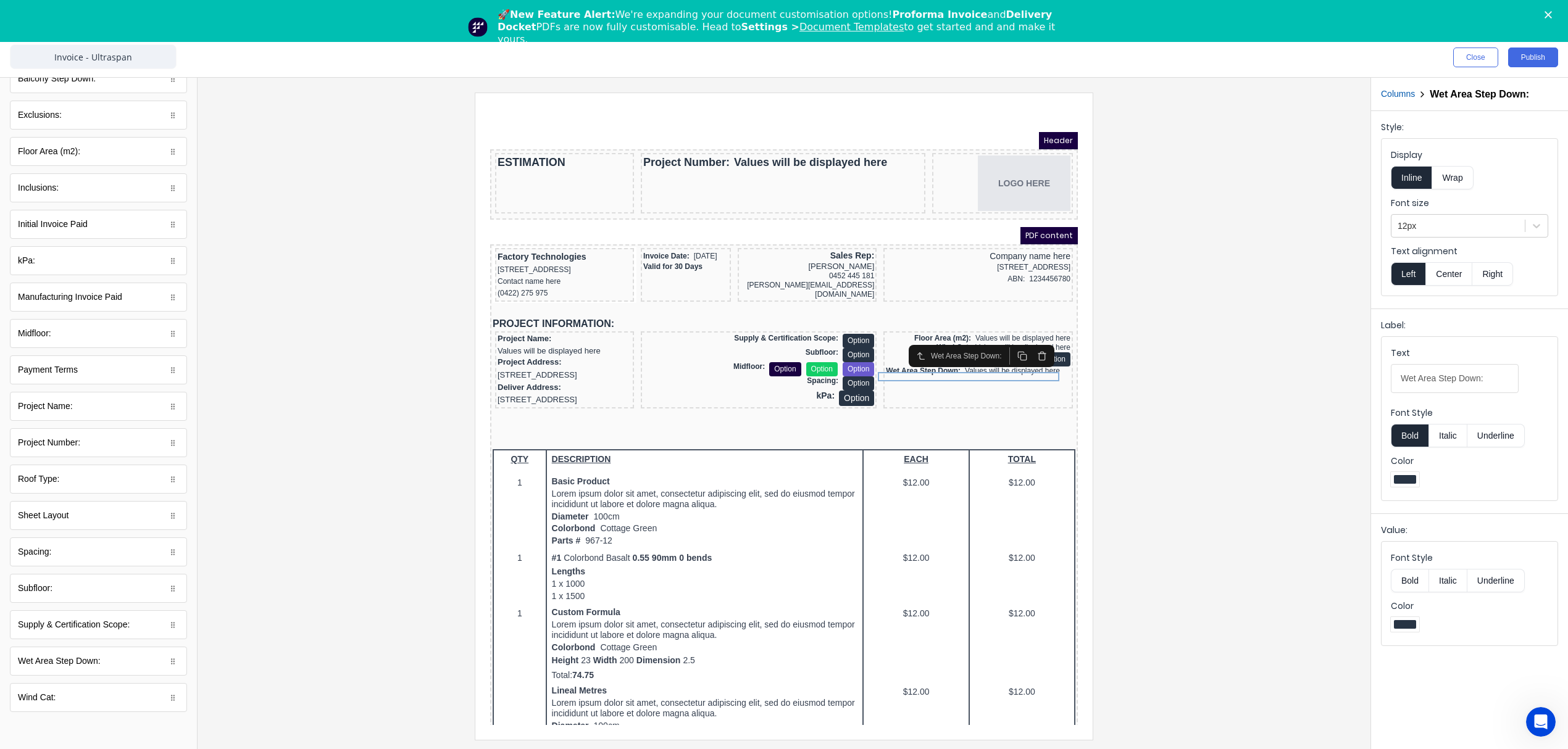
click at [1499, 276] on button "Right" at bounding box center [1493, 274] width 41 height 24
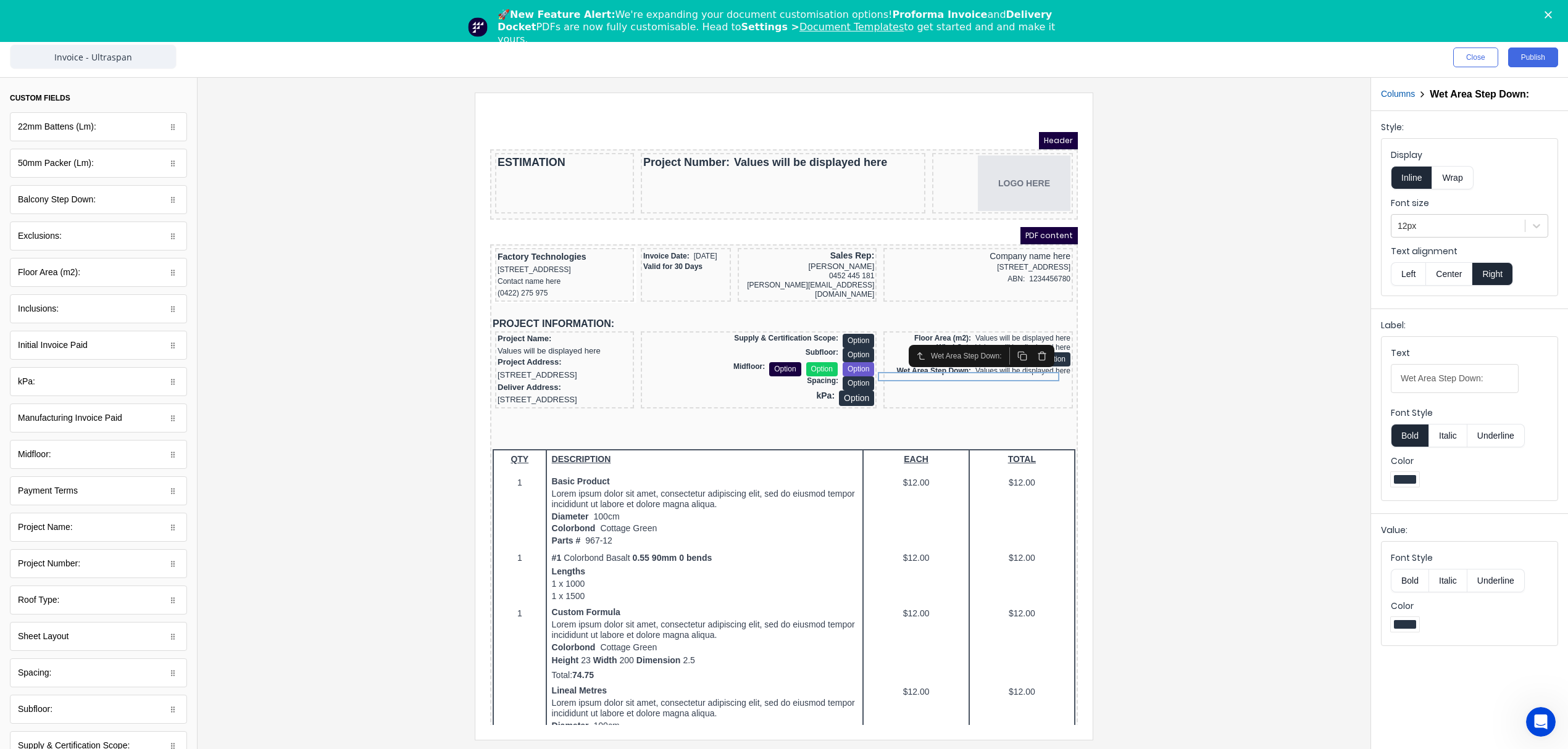
scroll to position [0, 0]
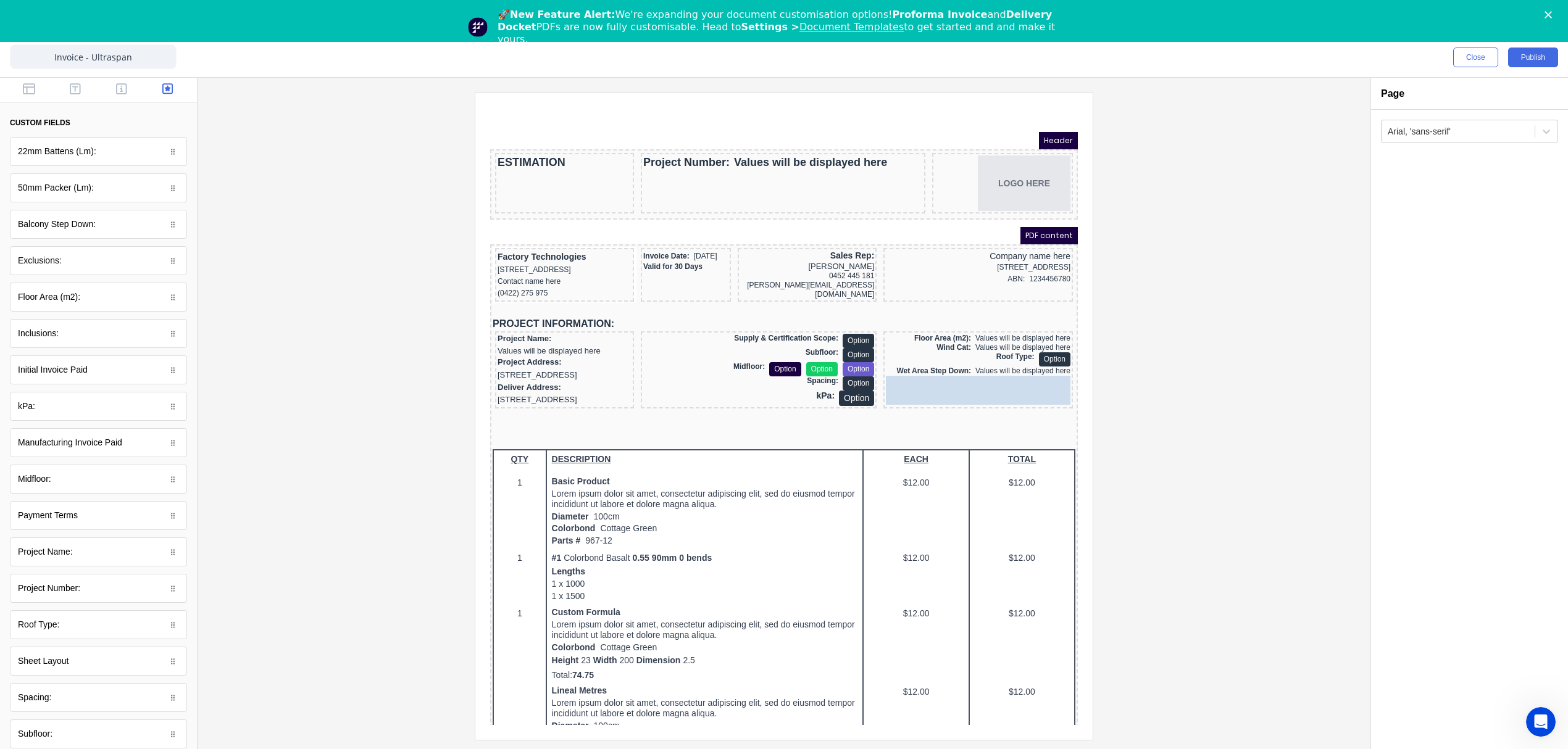
drag, startPoint x: 84, startPoint y: 162, endPoint x: 475, endPoint y: 286, distance: 410.2
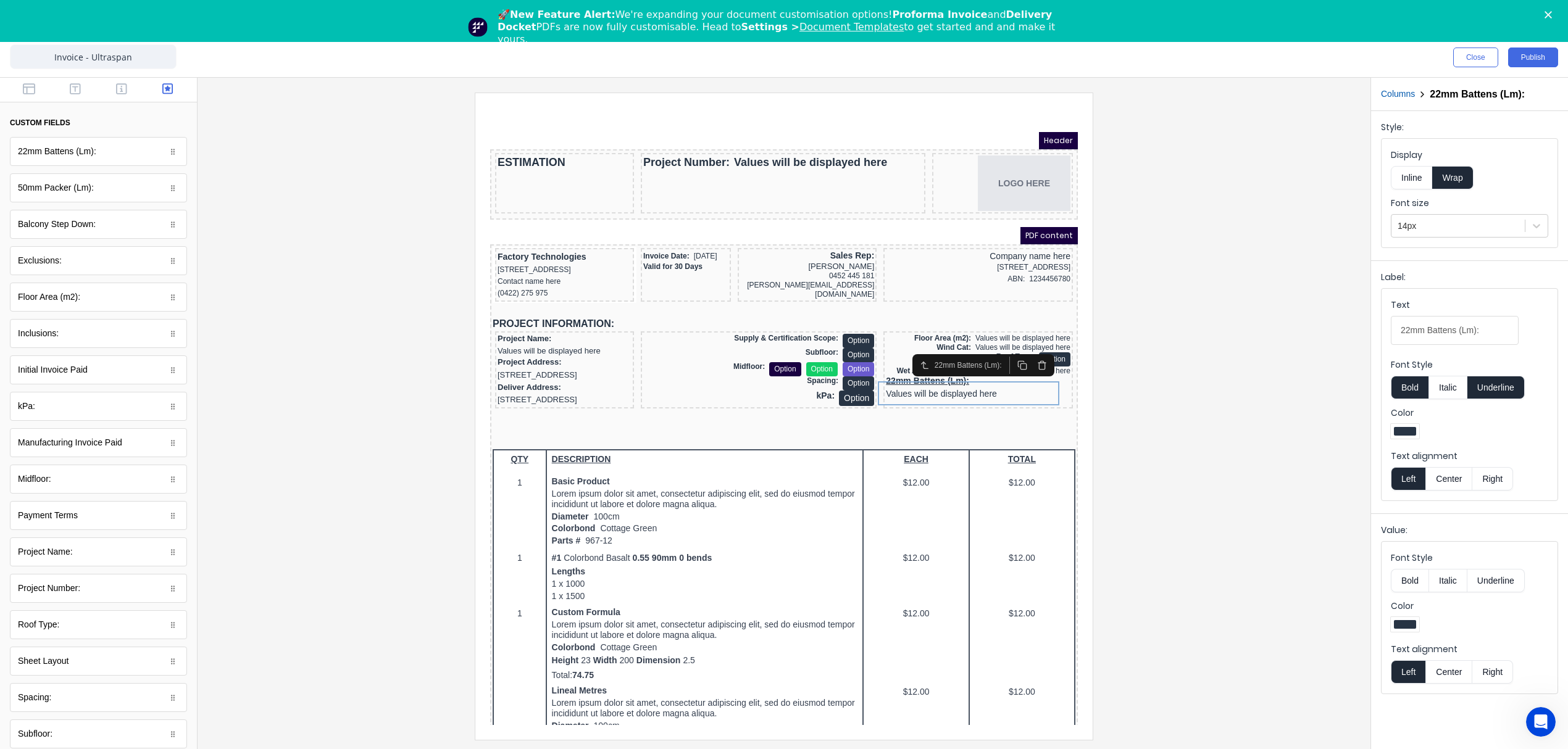
click at [1416, 171] on button "Inline" at bounding box center [1411, 178] width 42 height 24
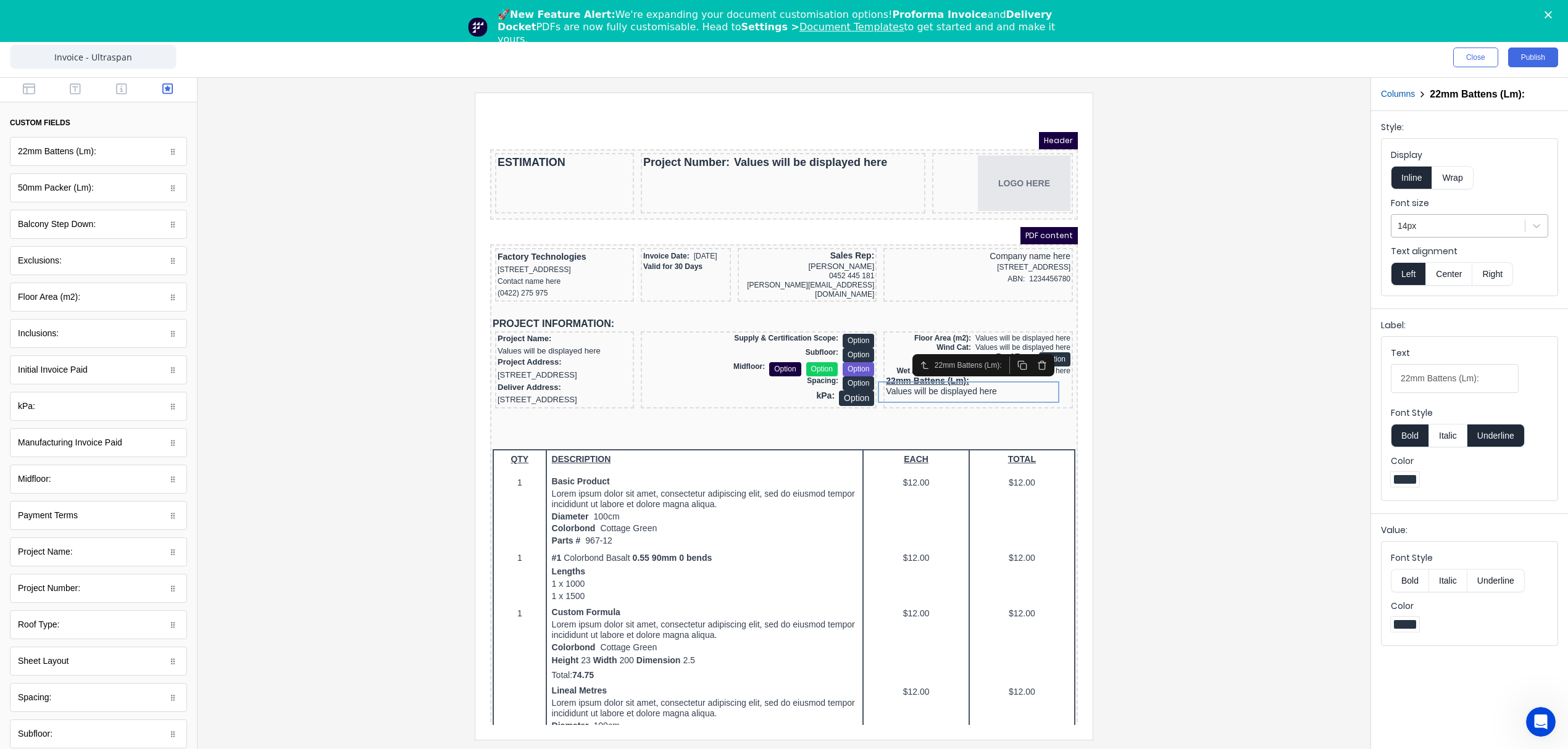
click at [1418, 224] on div at bounding box center [1458, 226] width 121 height 15
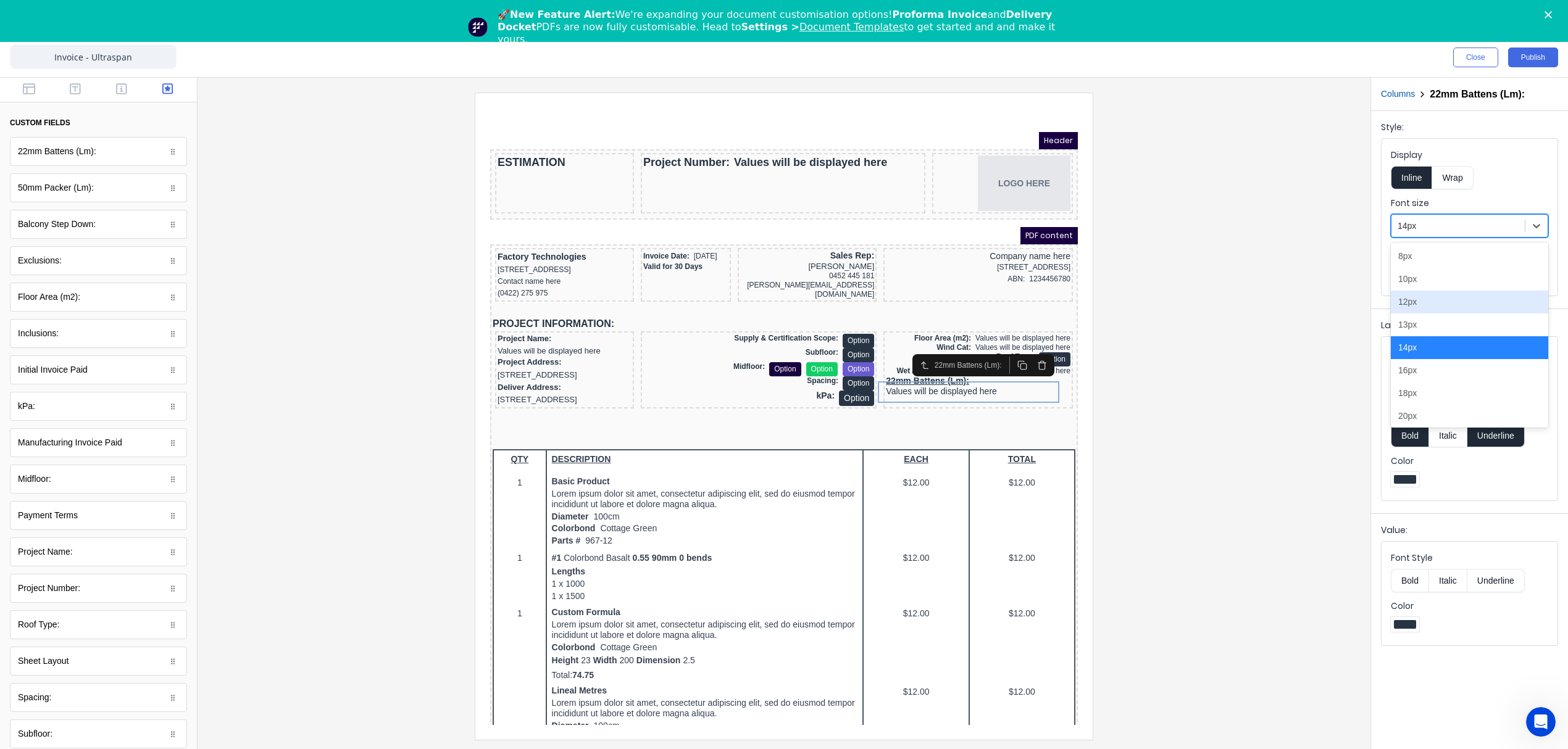
click at [1437, 308] on div "12px" at bounding box center [1470, 302] width 158 height 23
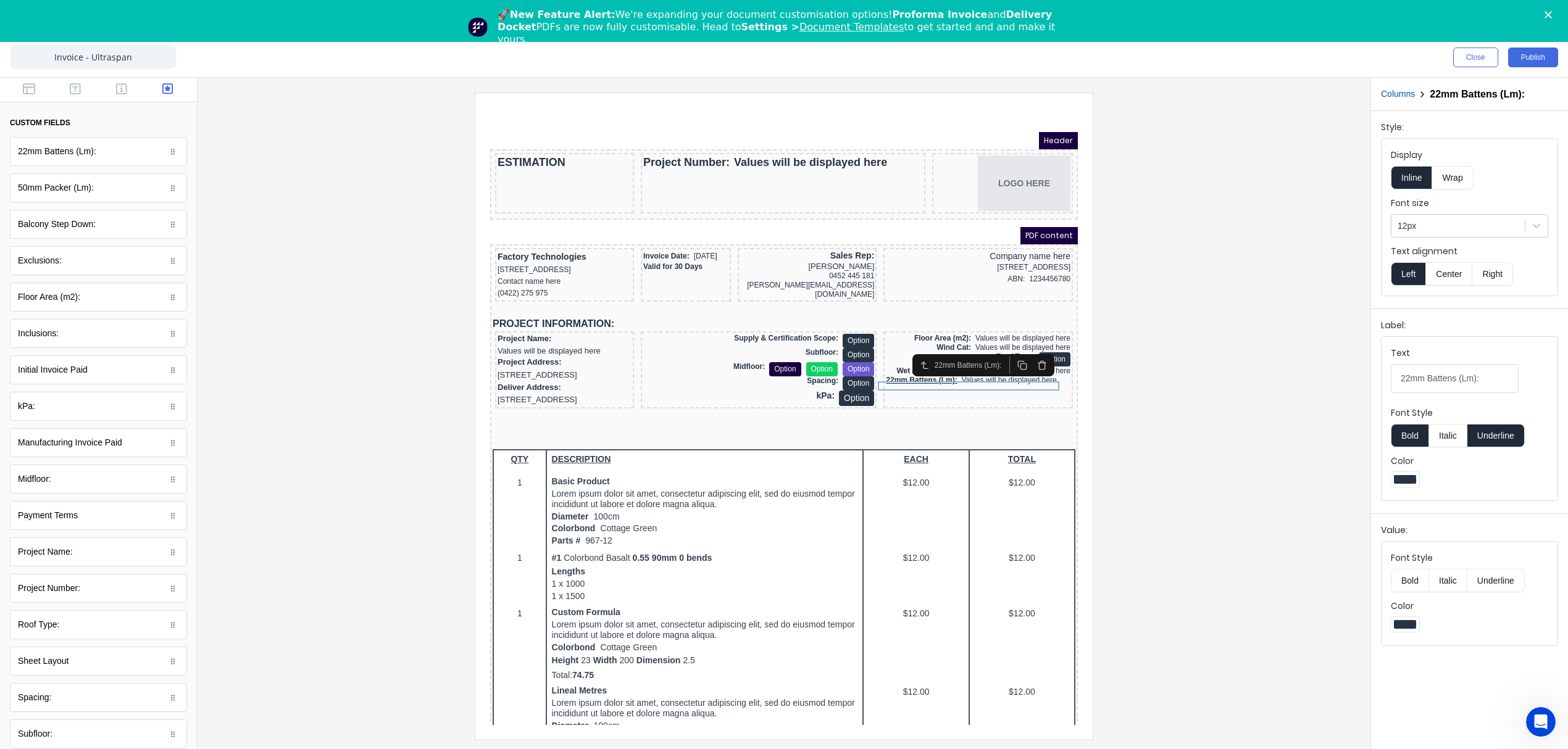
click at [1484, 276] on button "Right" at bounding box center [1493, 274] width 41 height 24
click at [1496, 439] on button "Underline" at bounding box center [1496, 436] width 58 height 24
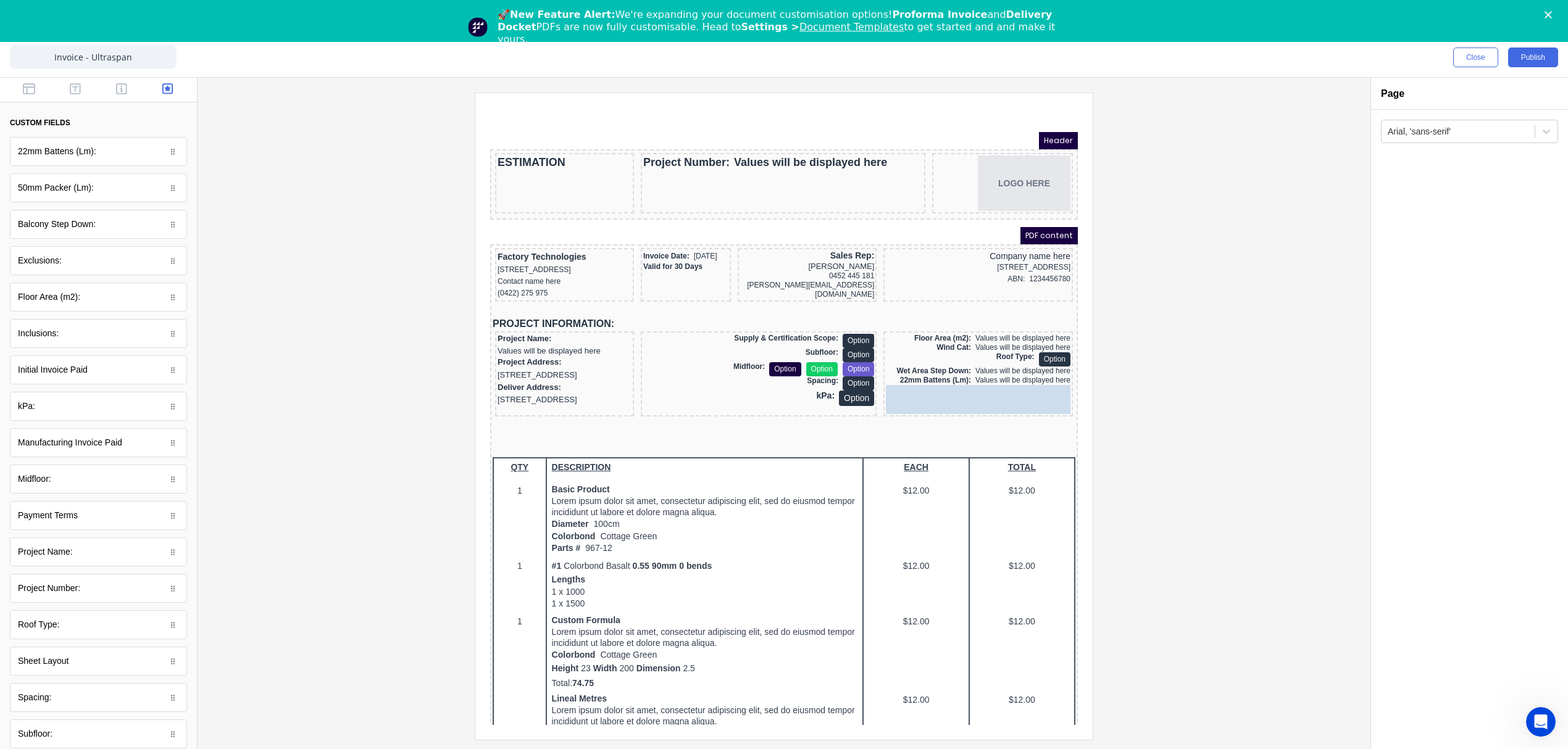
drag, startPoint x: 67, startPoint y: 198, endPoint x: 481, endPoint y: 301, distance: 426.6
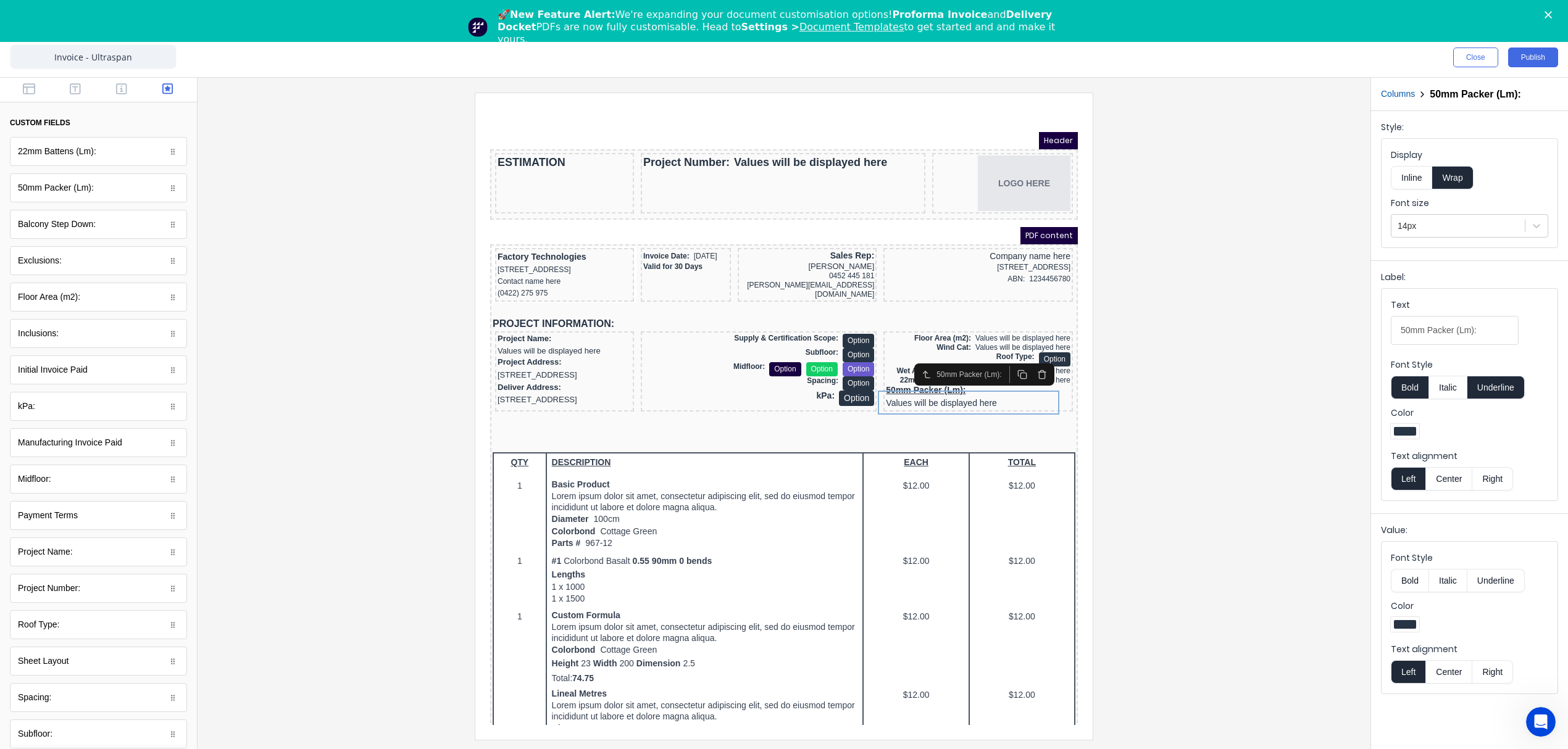
click at [1413, 176] on button "Inline" at bounding box center [1411, 178] width 42 height 24
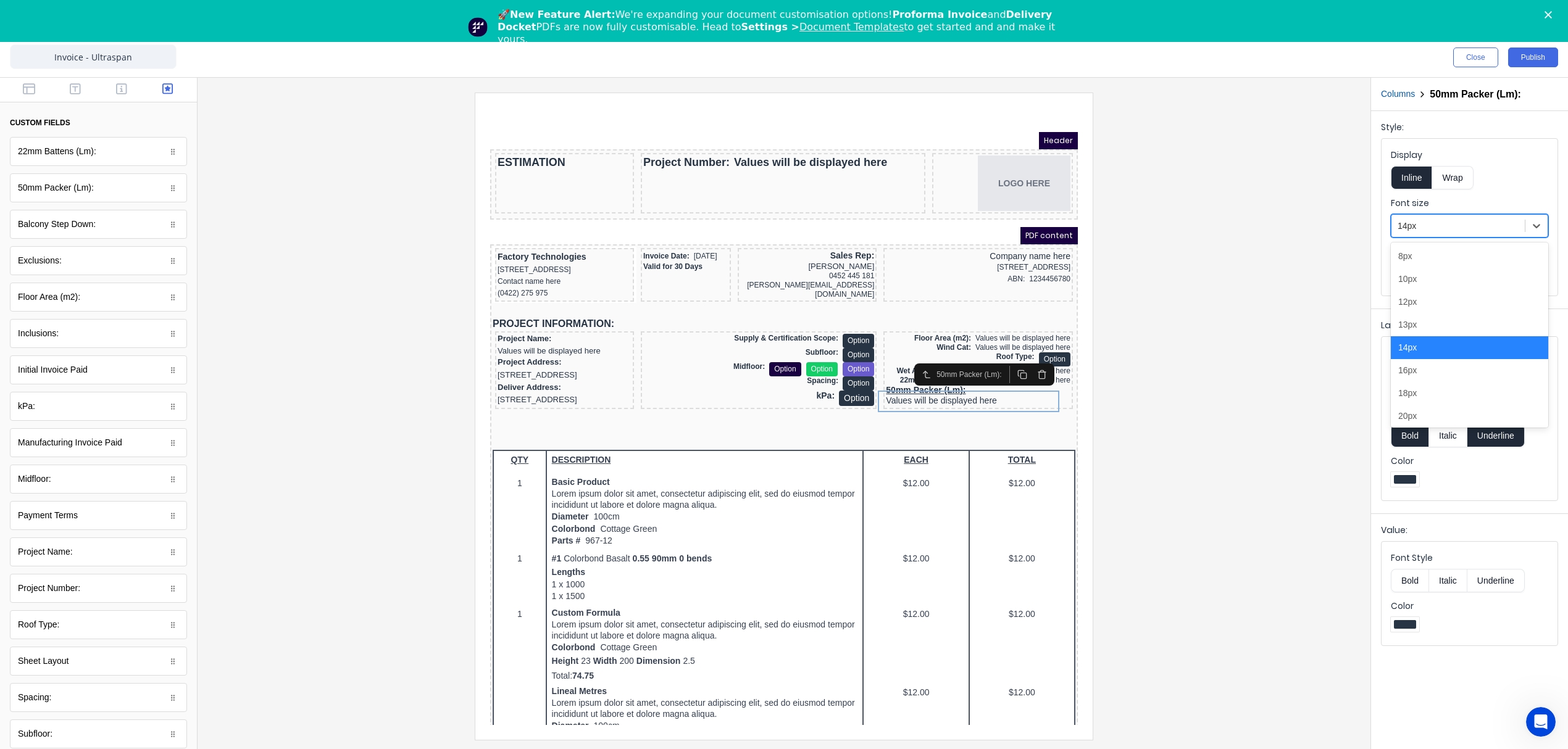
drag, startPoint x: 1445, startPoint y: 230, endPoint x: 1441, endPoint y: 251, distance: 21.4
click at [1445, 230] on div at bounding box center [1458, 226] width 121 height 15
click at [1430, 301] on div "12px" at bounding box center [1470, 302] width 158 height 23
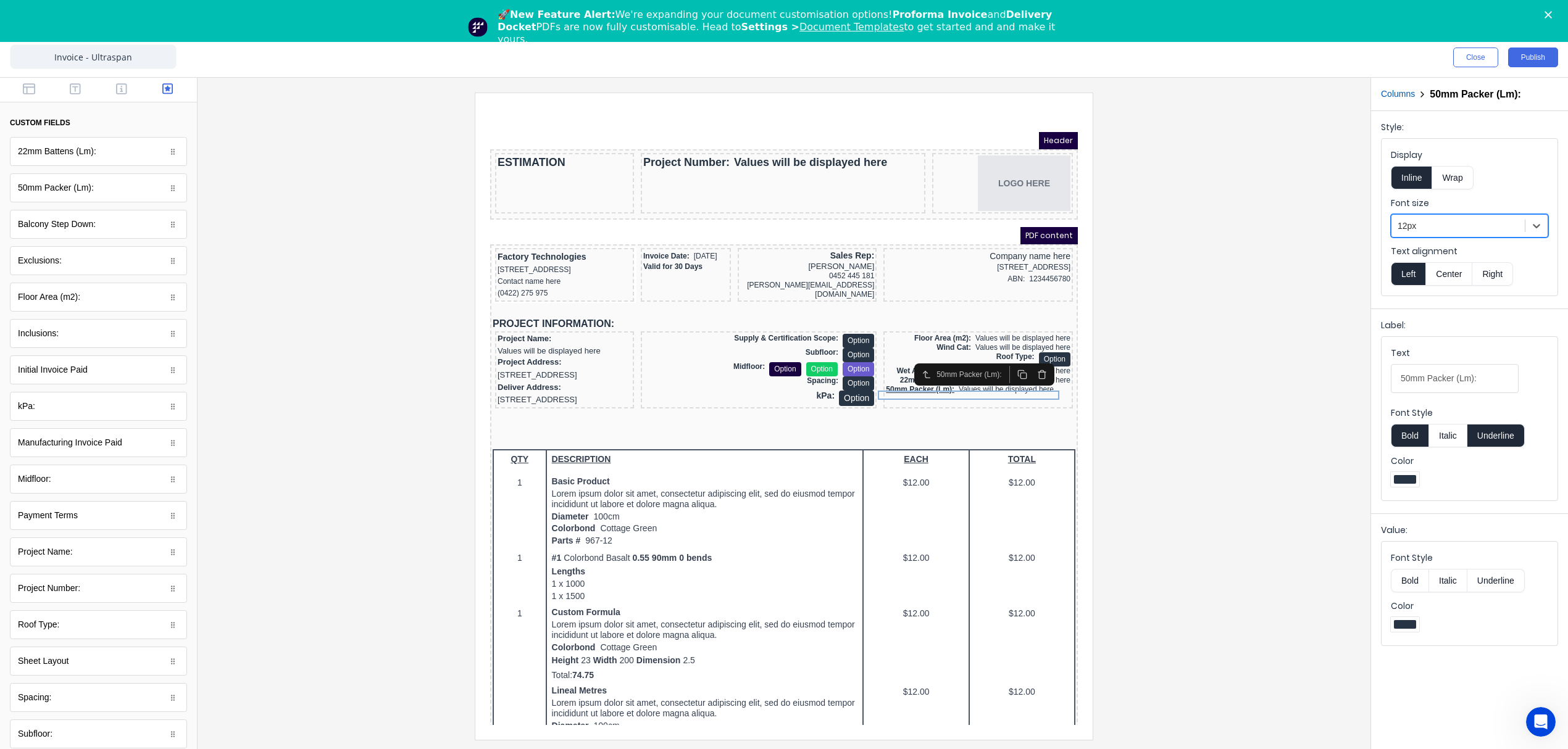
click at [1487, 276] on button "Right" at bounding box center [1493, 274] width 41 height 24
click at [1497, 437] on button "Underline" at bounding box center [1496, 436] width 58 height 24
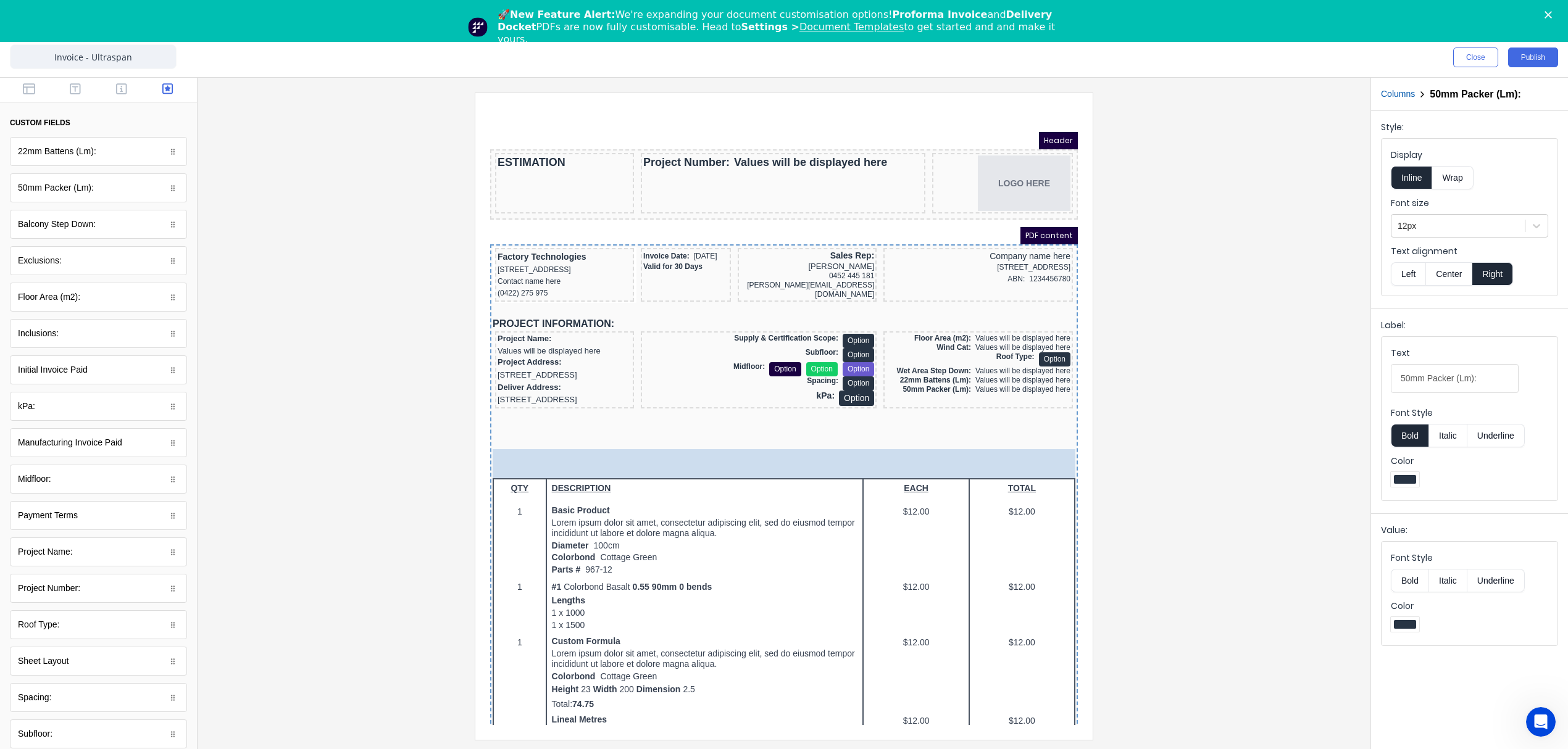
scroll to position [22, 0]
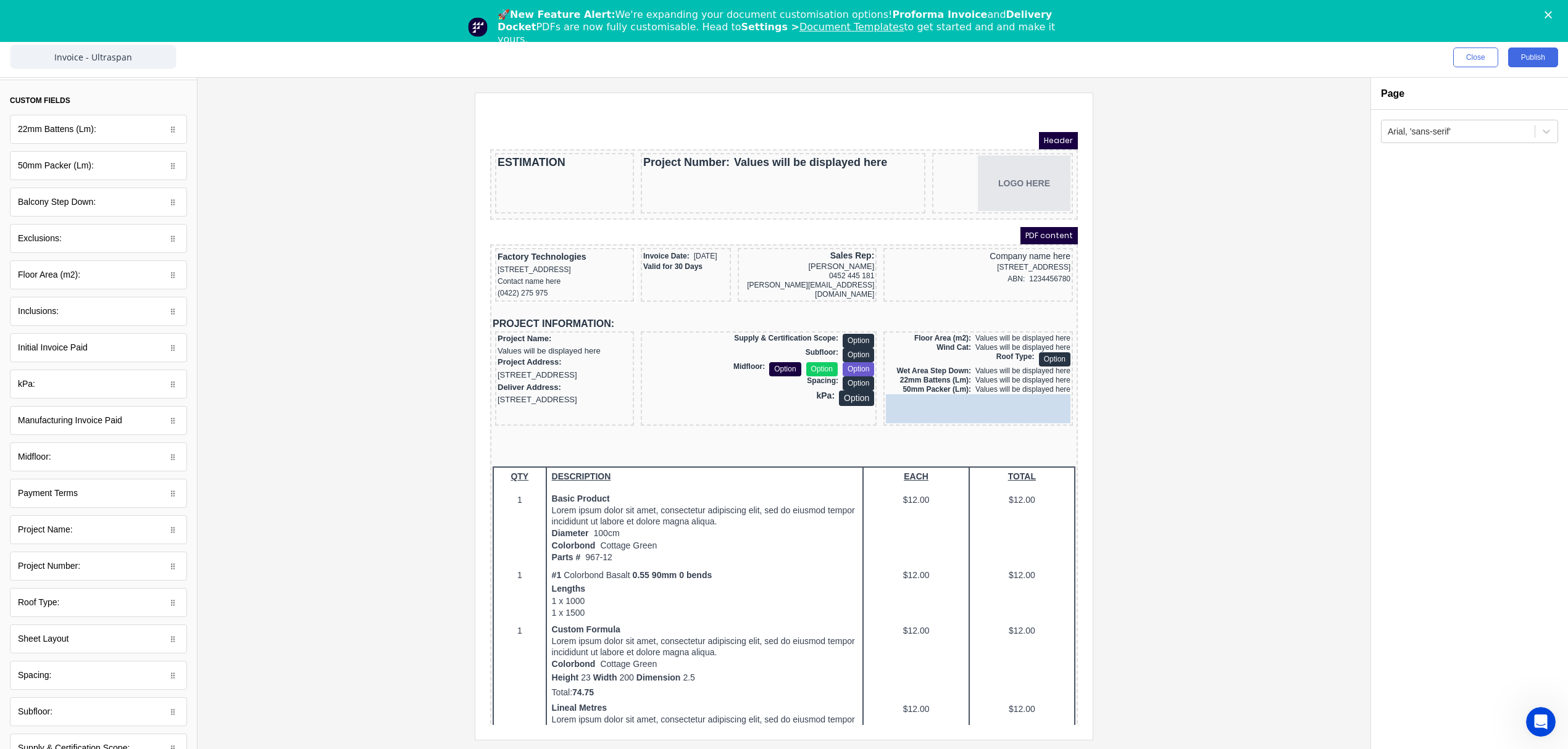
drag, startPoint x: 68, startPoint y: 677, endPoint x: 531, endPoint y: 297, distance: 599.0
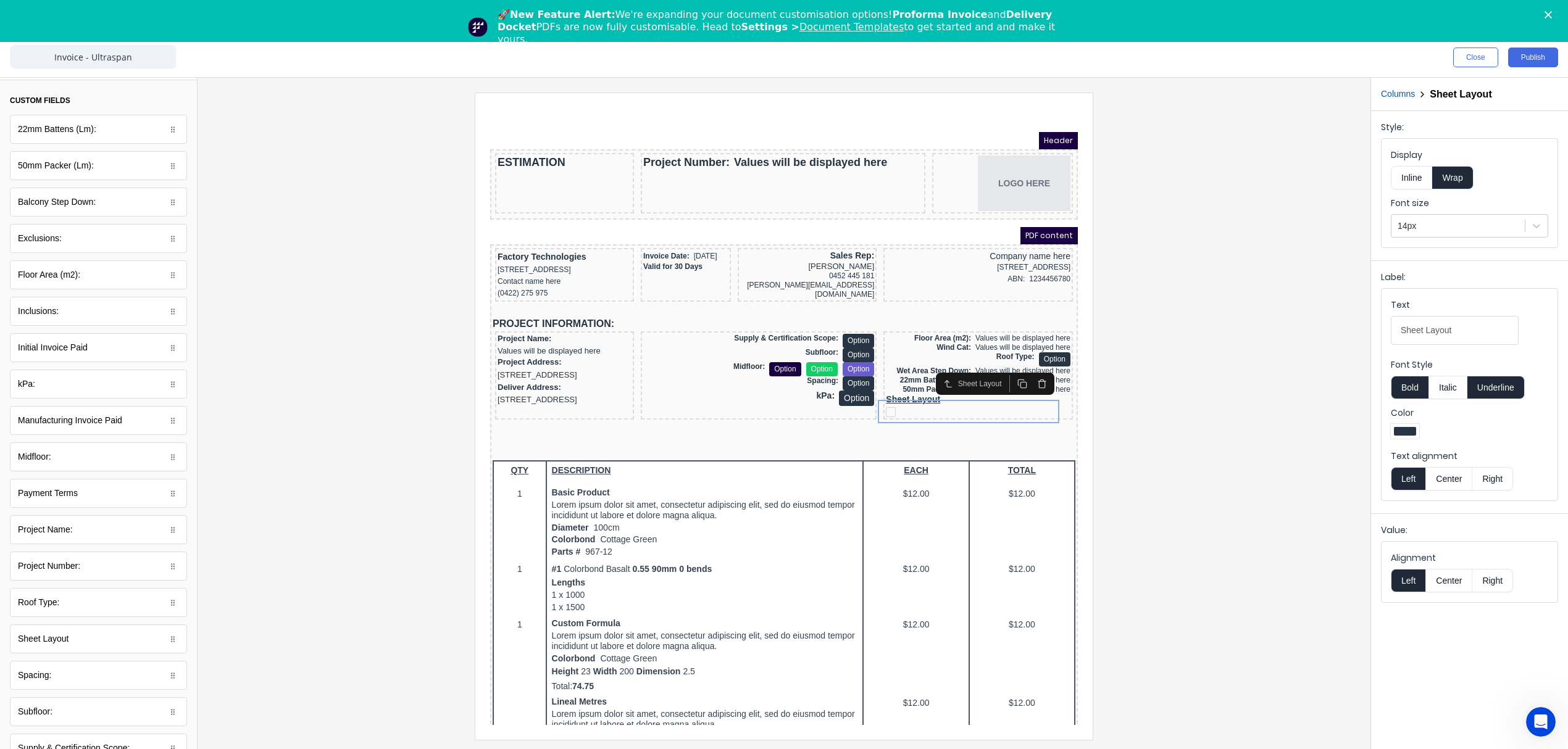
click at [1487, 388] on button "Underline" at bounding box center [1496, 387] width 58 height 24
click at [1497, 475] on button "Right" at bounding box center [1493, 479] width 41 height 24
click at [1415, 176] on button "Inline" at bounding box center [1411, 178] width 42 height 24
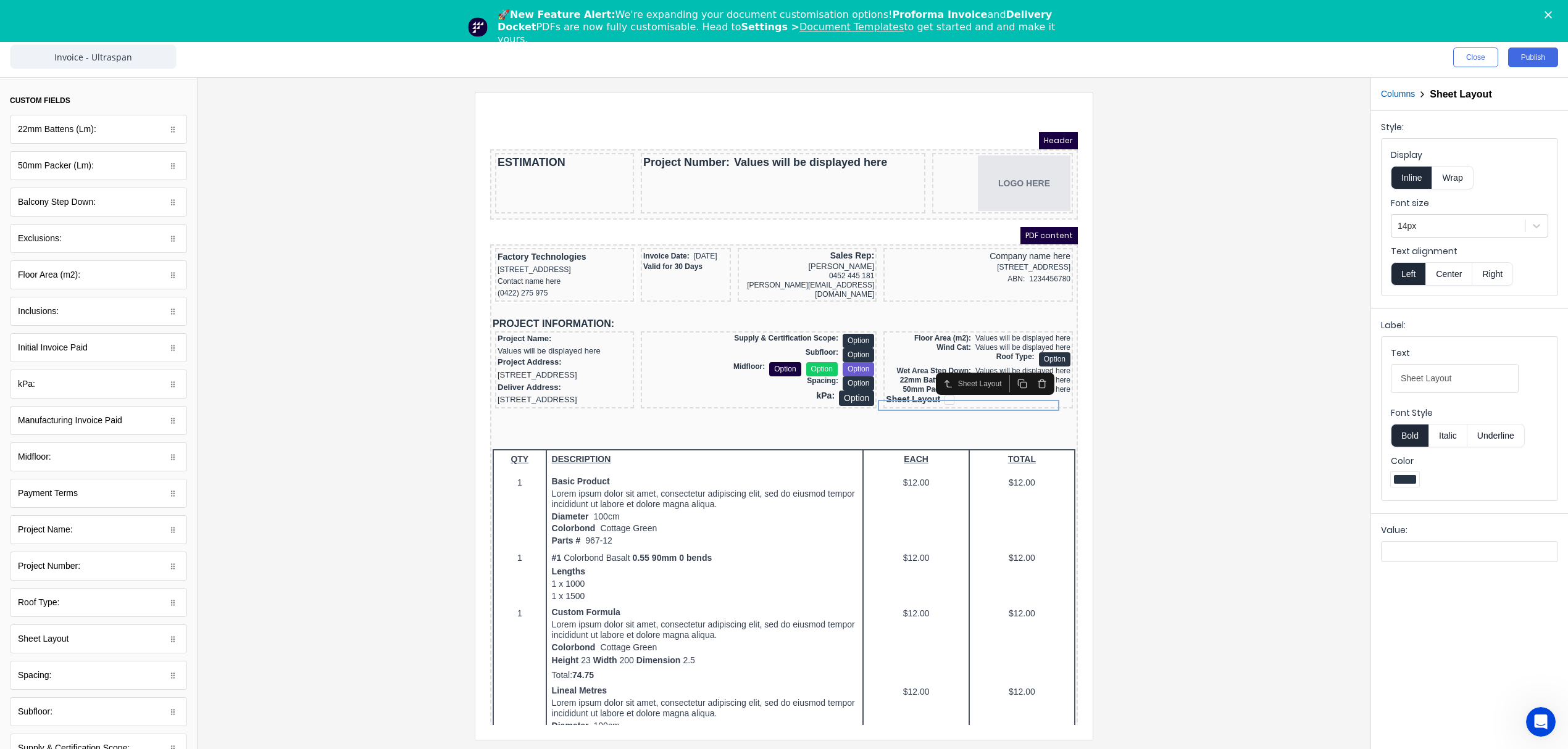
click at [1493, 278] on button "Right" at bounding box center [1493, 274] width 41 height 24
click at [1263, 497] on div at bounding box center [784, 415] width 1153 height 646
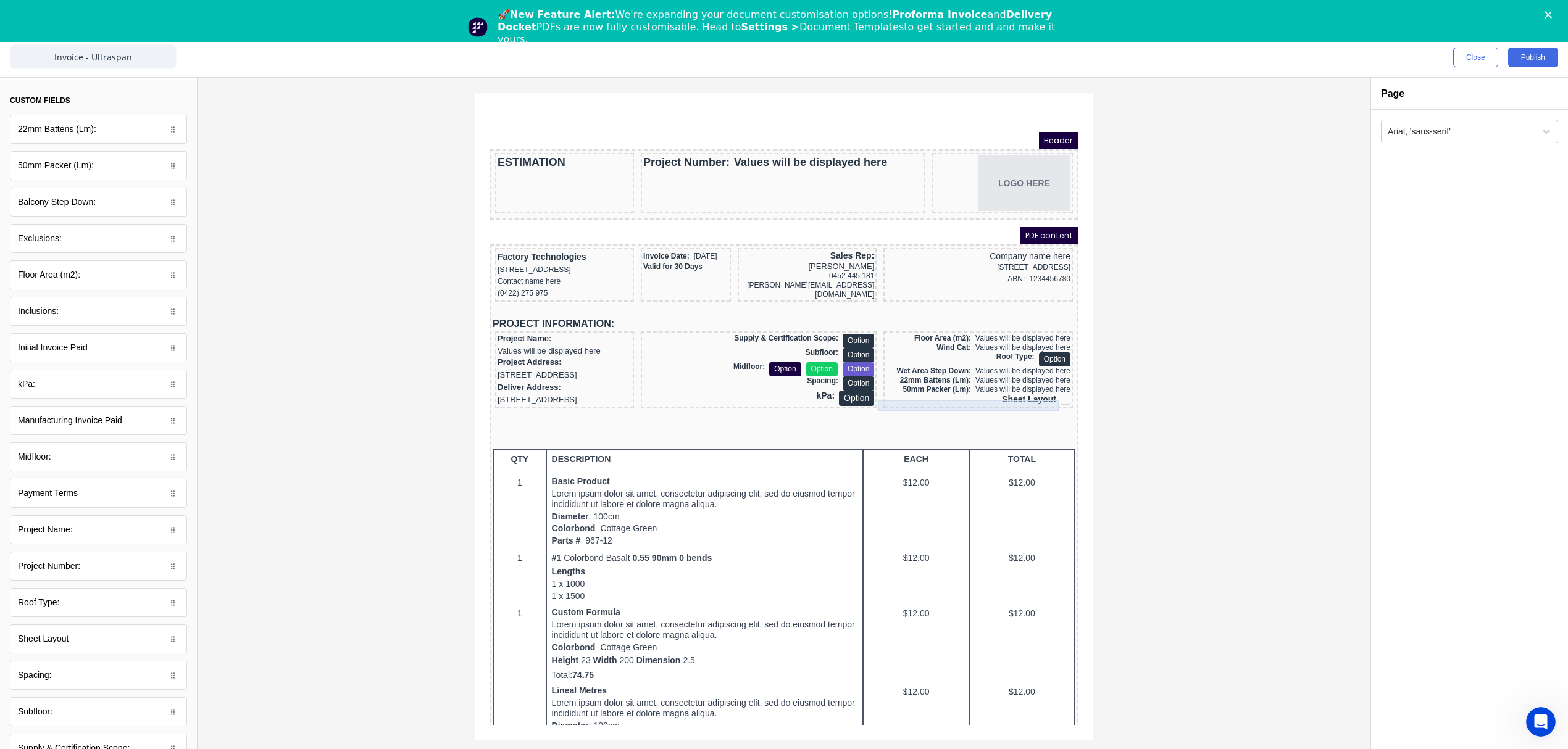
click at [1013, 391] on div "Sheet Layout" at bounding box center [964, 385] width 185 height 11
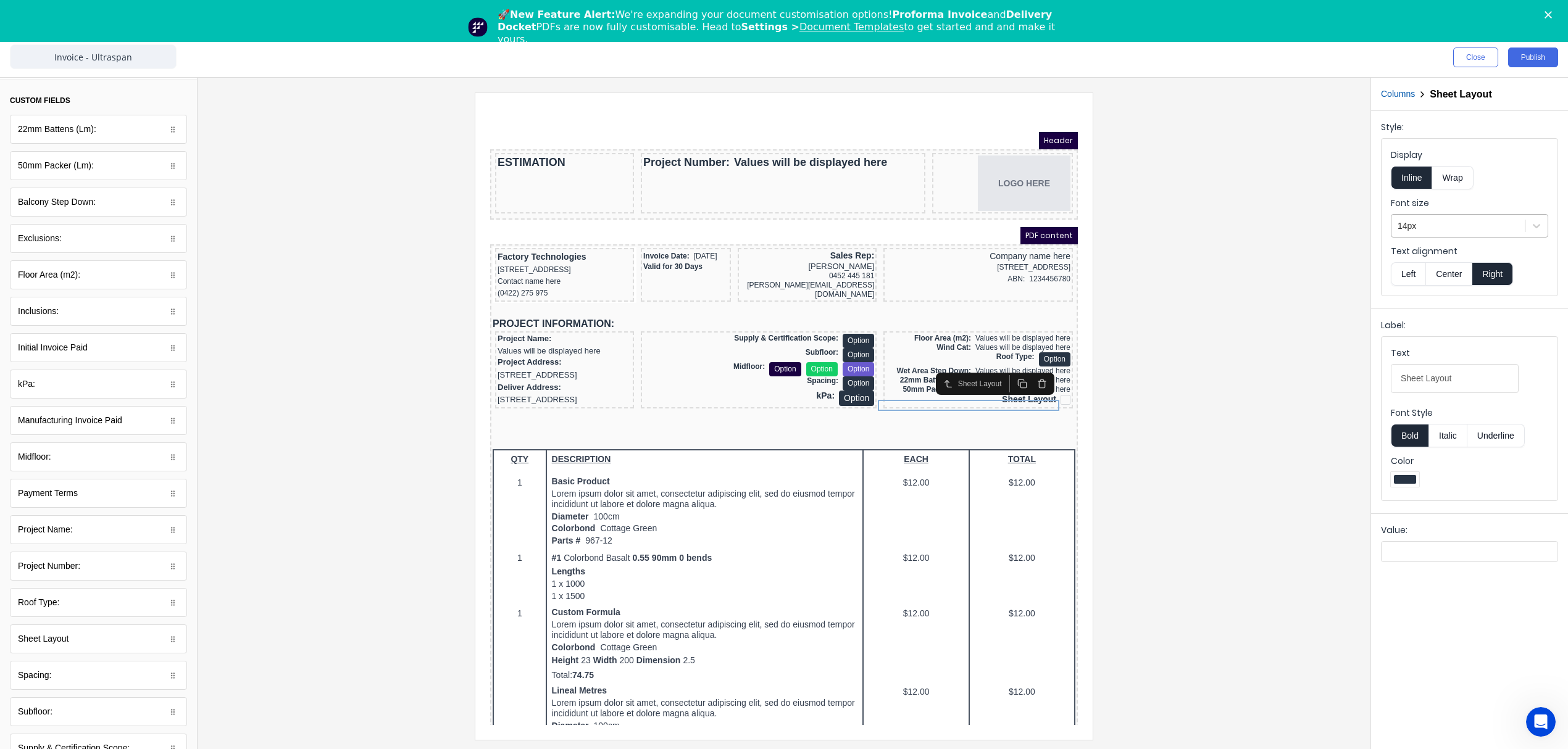
click at [1416, 224] on div at bounding box center [1458, 226] width 121 height 15
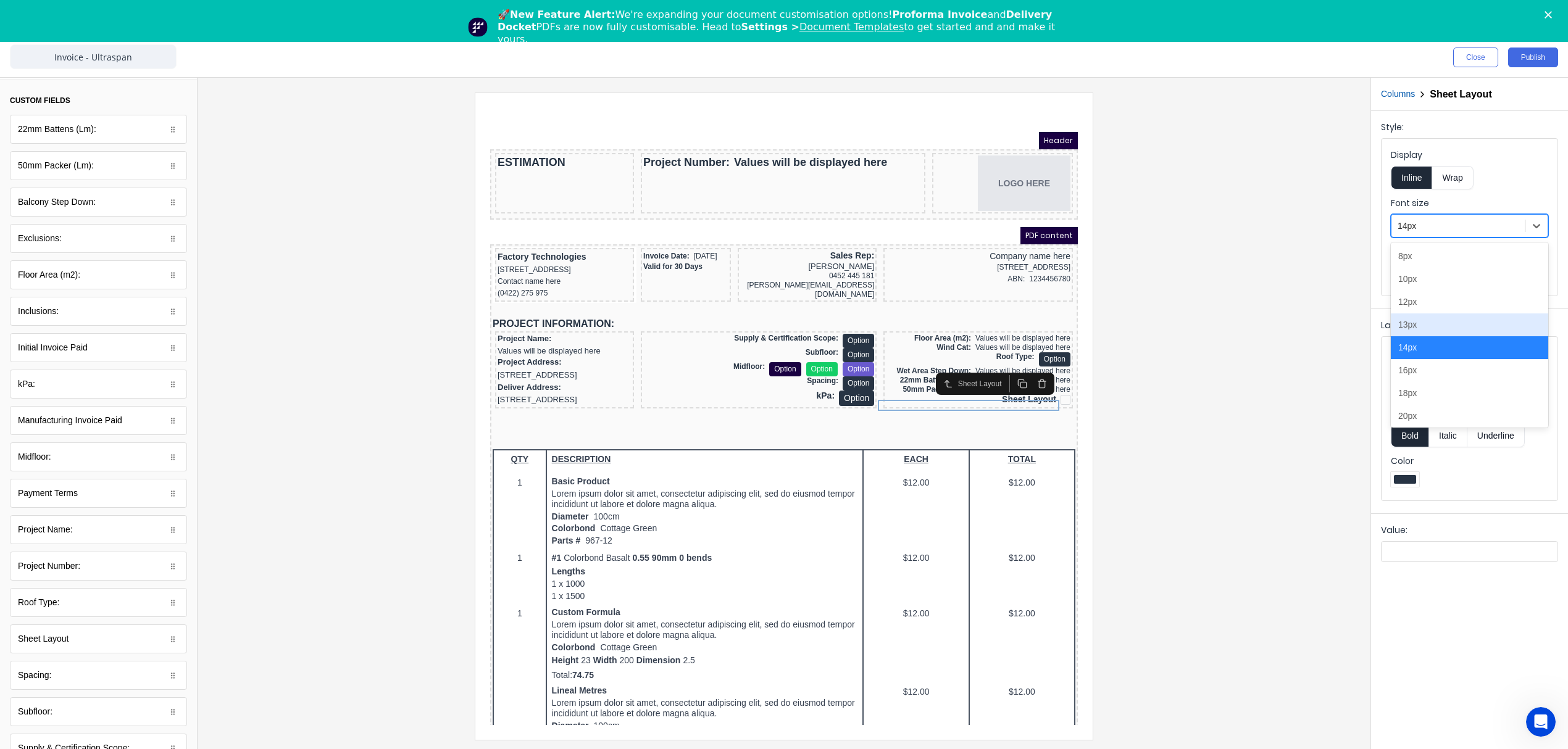
click at [1423, 327] on div "13px" at bounding box center [1470, 325] width 158 height 23
click at [1420, 222] on div at bounding box center [1458, 226] width 121 height 15
click at [1415, 298] on div "12px" at bounding box center [1470, 302] width 158 height 23
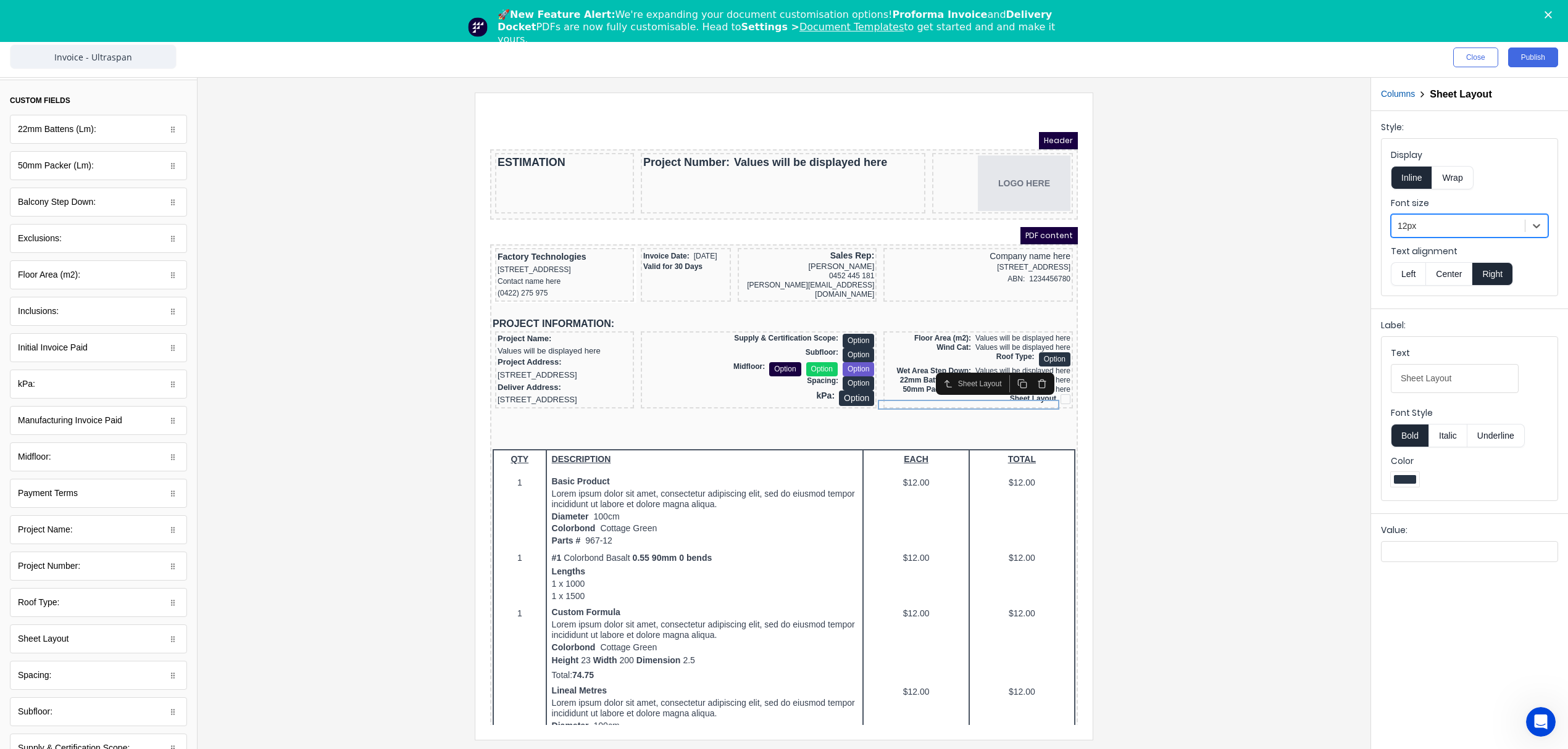
click at [1130, 532] on div at bounding box center [784, 415] width 1153 height 646
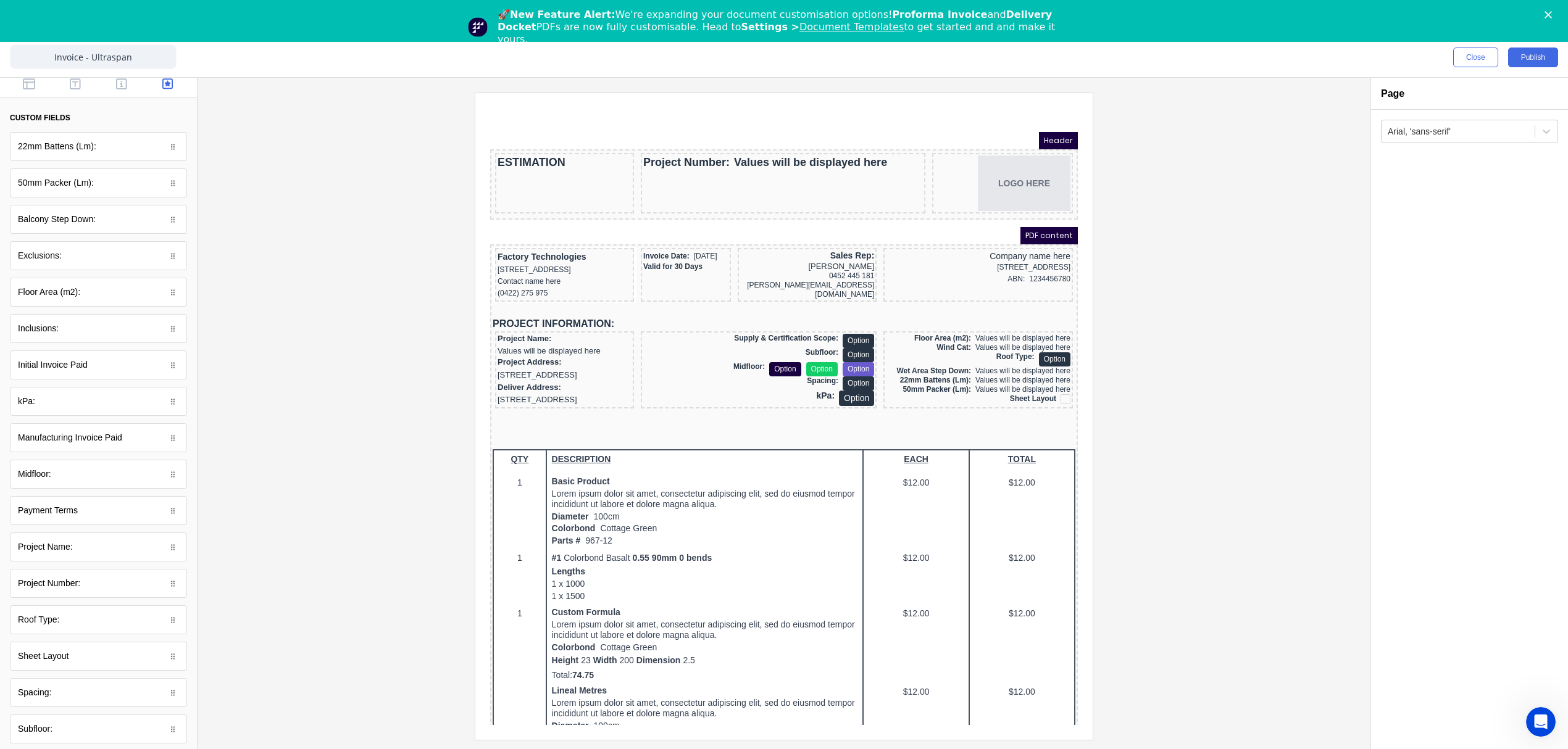
scroll to position [0, 0]
click at [74, 90] on icon "button" at bounding box center [75, 89] width 11 height 13
click at [50, 196] on div "Text" at bounding box center [98, 188] width 177 height 29
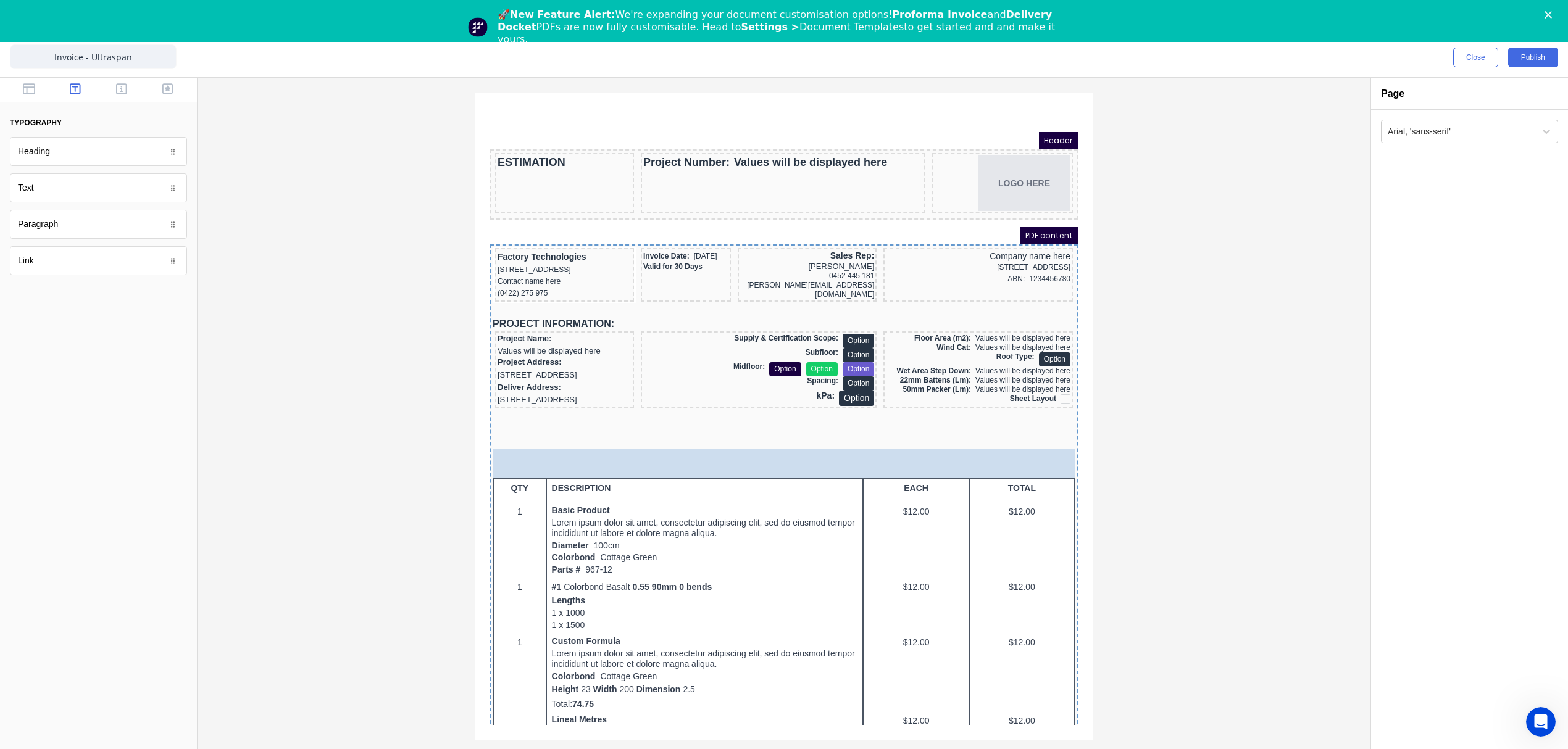
drag, startPoint x: 43, startPoint y: 192, endPoint x: 43, endPoint y: 346, distance: 154.0
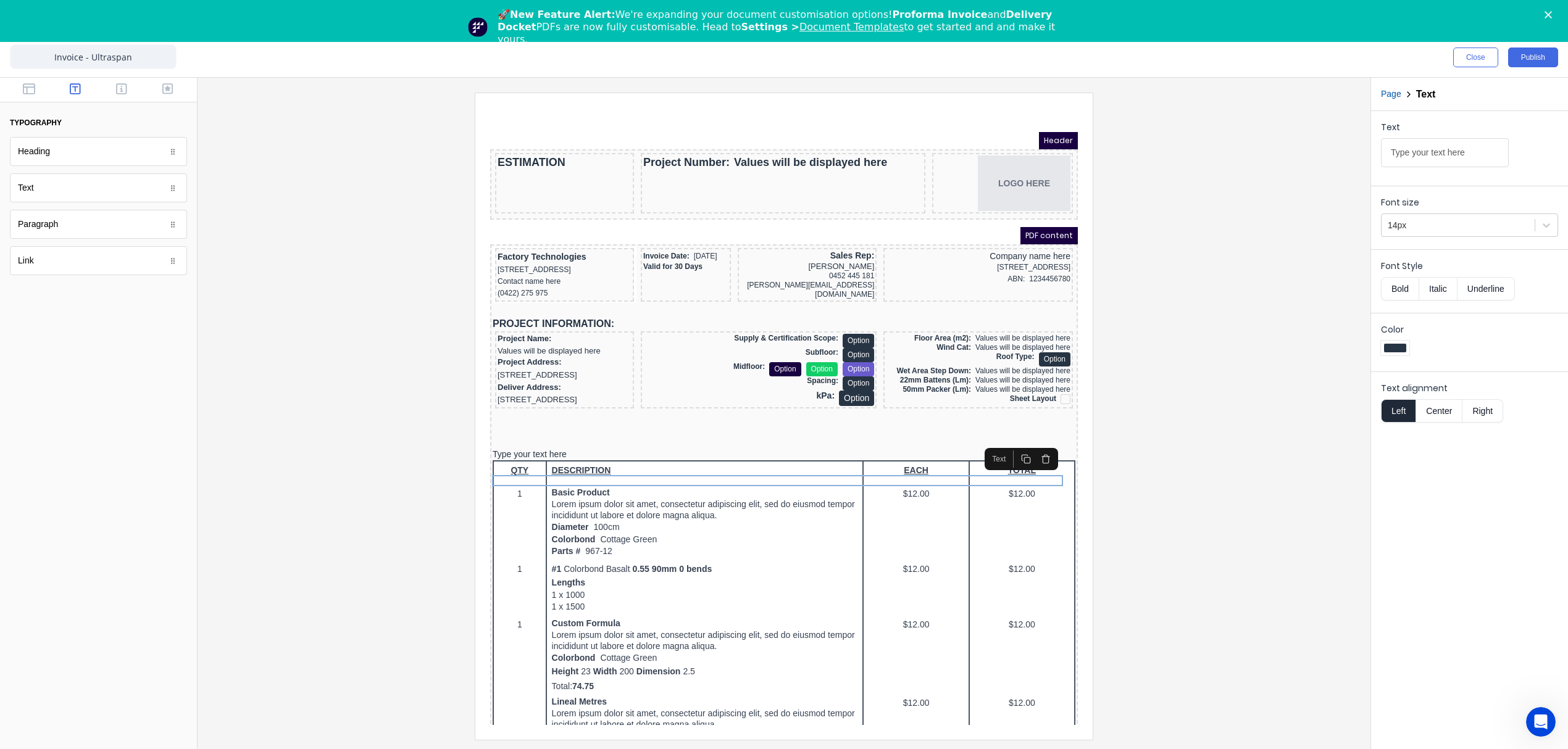
click at [521, 422] on div at bounding box center [769, 416] width 582 height 13
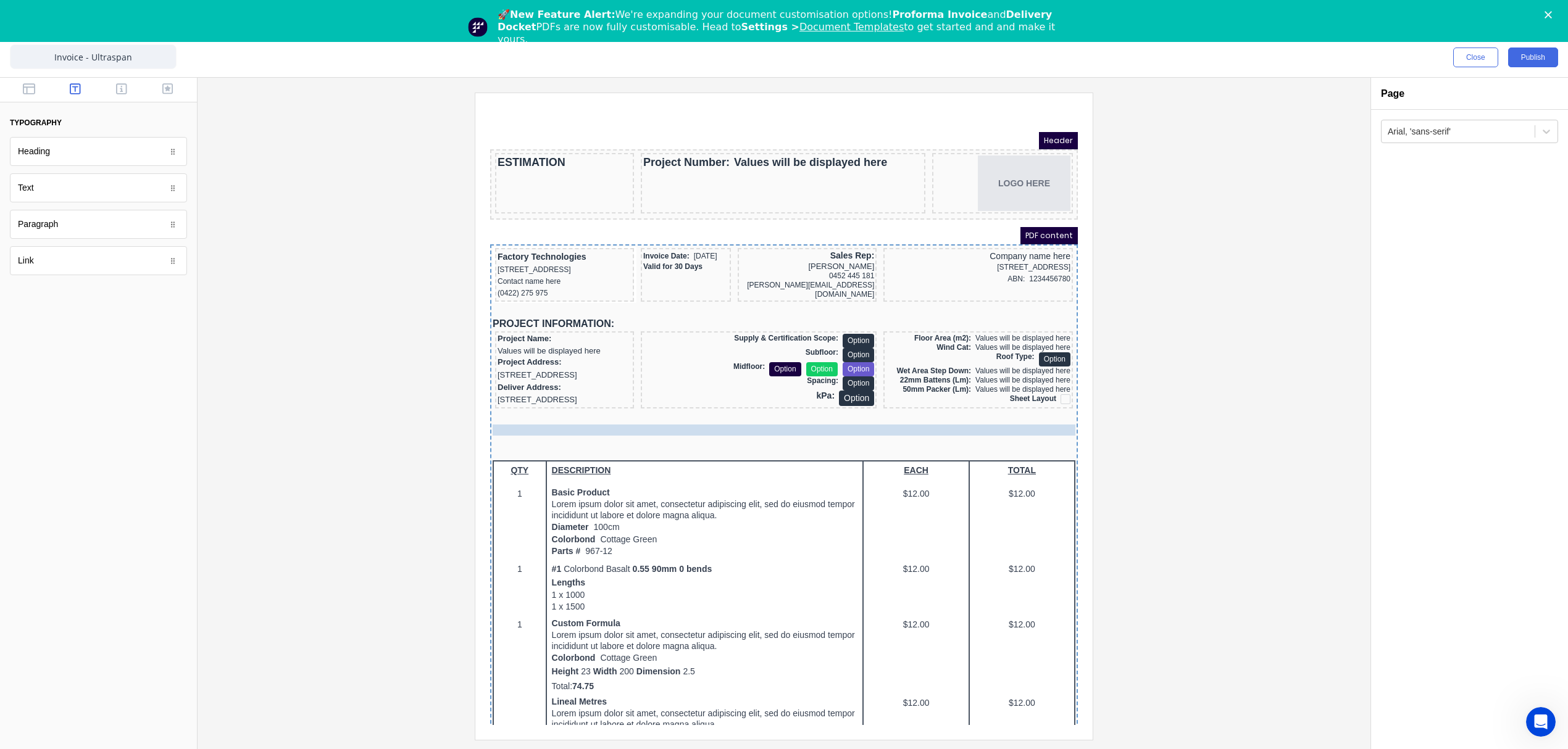
drag, startPoint x: 498, startPoint y: 462, endPoint x: 509, endPoint y: 434, distance: 30.1
click at [509, 434] on body "Header ESTIMATION Project Number: Values will be displayed here LOGO HERE PDF c…" at bounding box center [769, 425] width 587 height 617
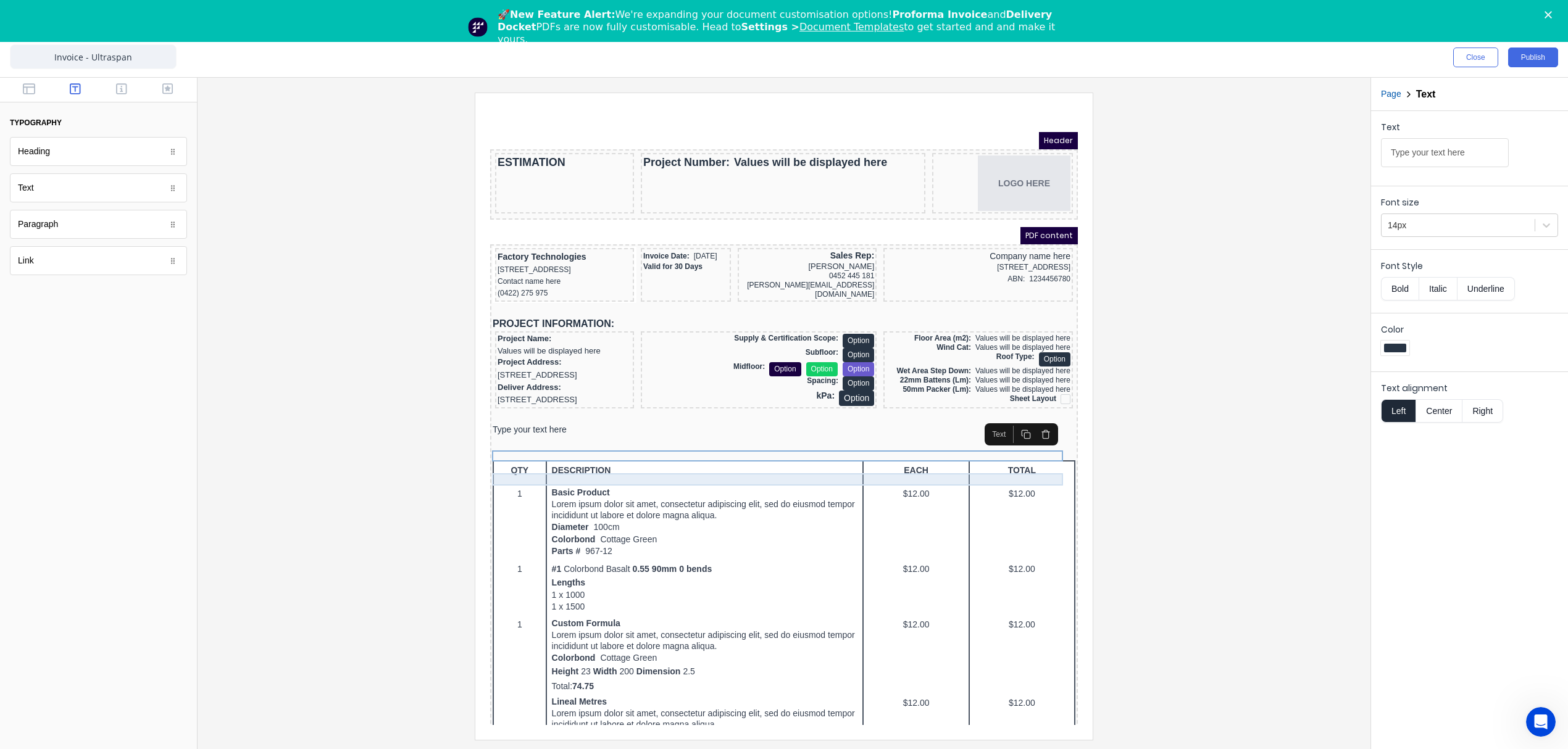
click at [504, 446] on div at bounding box center [769, 439] width 582 height 13
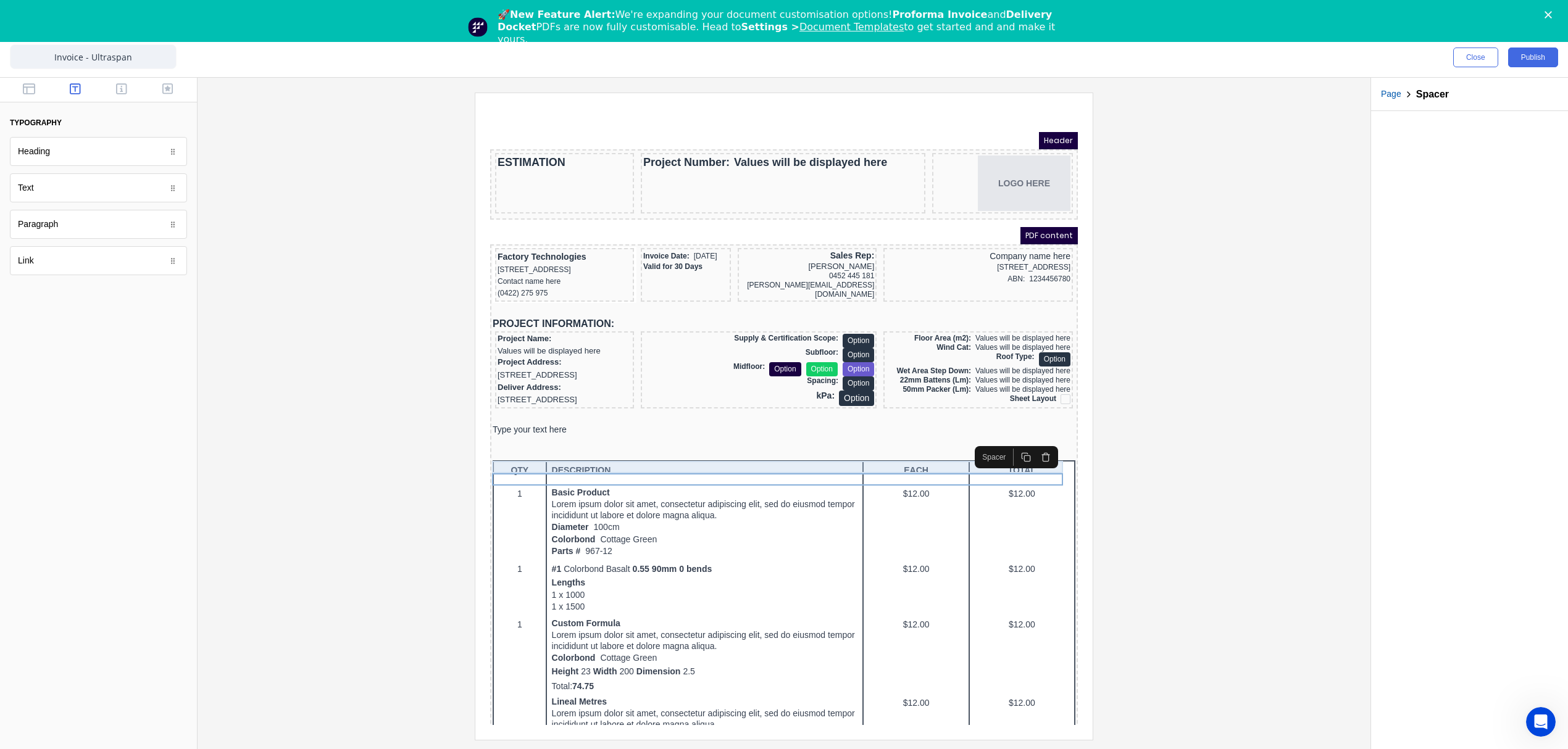
click at [506, 433] on div at bounding box center [769, 427] width 582 height 13
click at [1030, 431] on icon "button" at bounding box center [1031, 430] width 10 height 10
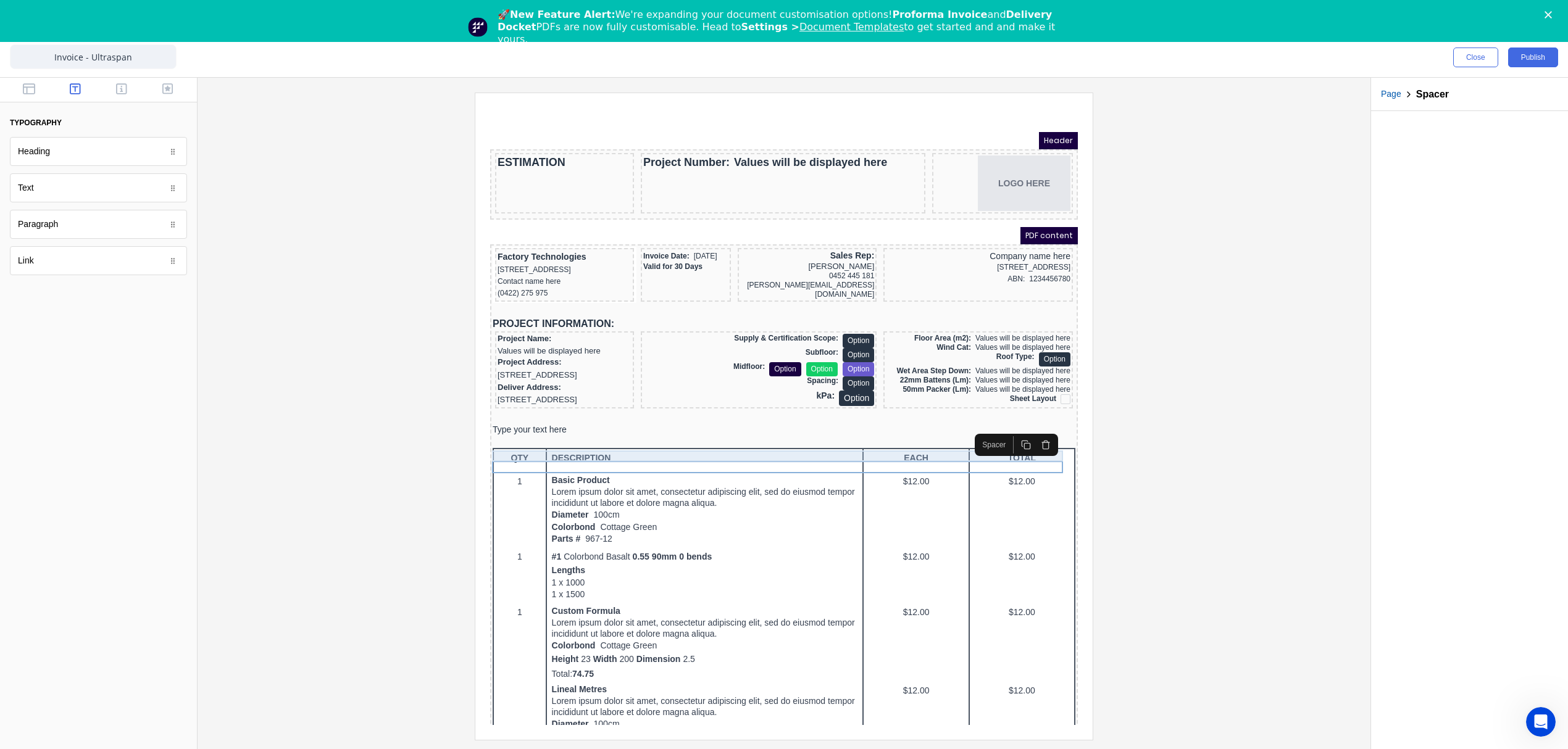
click at [519, 421] on div "Type your text here" at bounding box center [769, 415] width 582 height 11
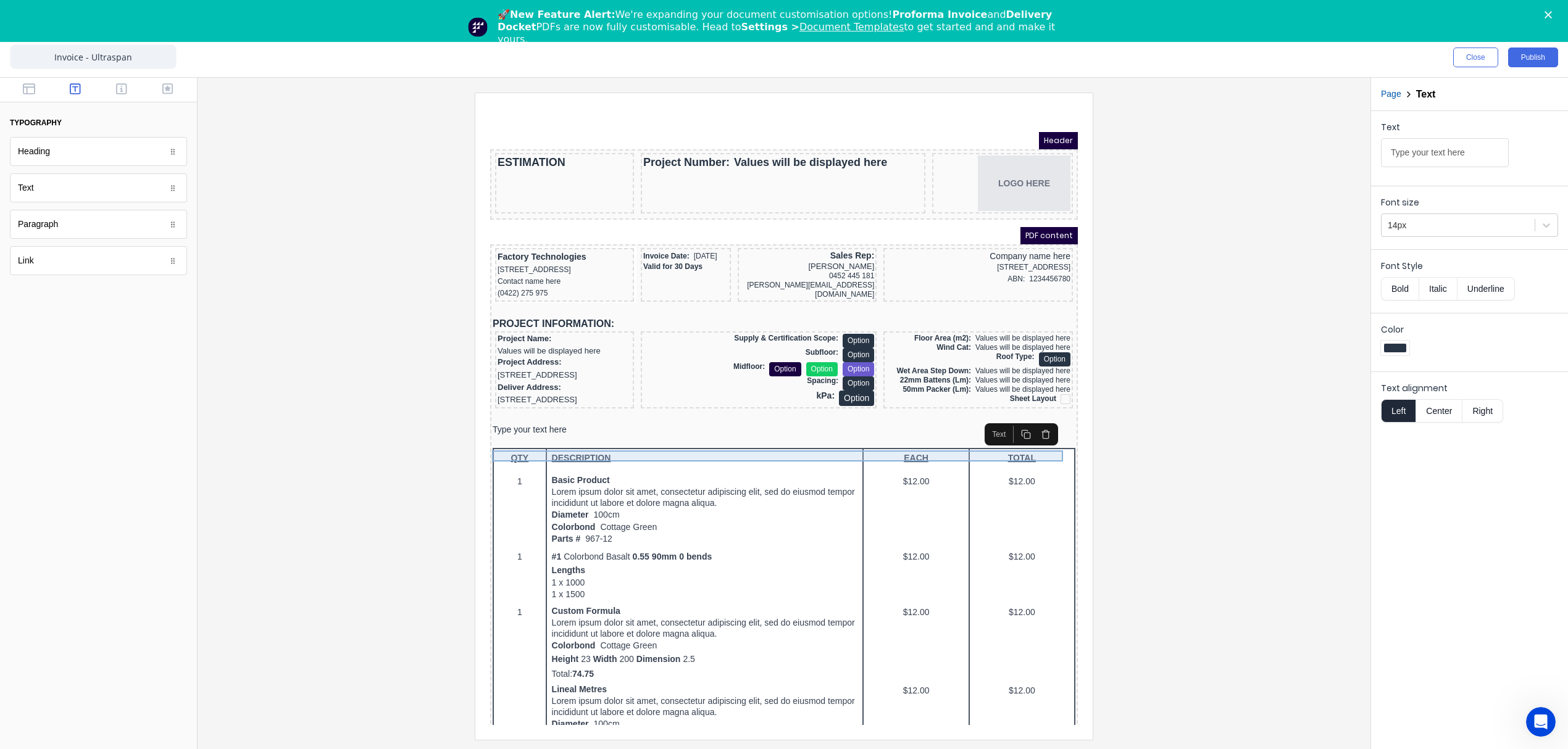
drag, startPoint x: 538, startPoint y: 441, endPoint x: 551, endPoint y: 437, distance: 13.6
click at [538, 421] on div "Type your text here" at bounding box center [769, 415] width 582 height 11
click at [1475, 143] on input "Type your text here" at bounding box center [1444, 153] width 128 height 29
click at [1475, 144] on input "Type your text here" at bounding box center [1444, 153] width 128 height 29
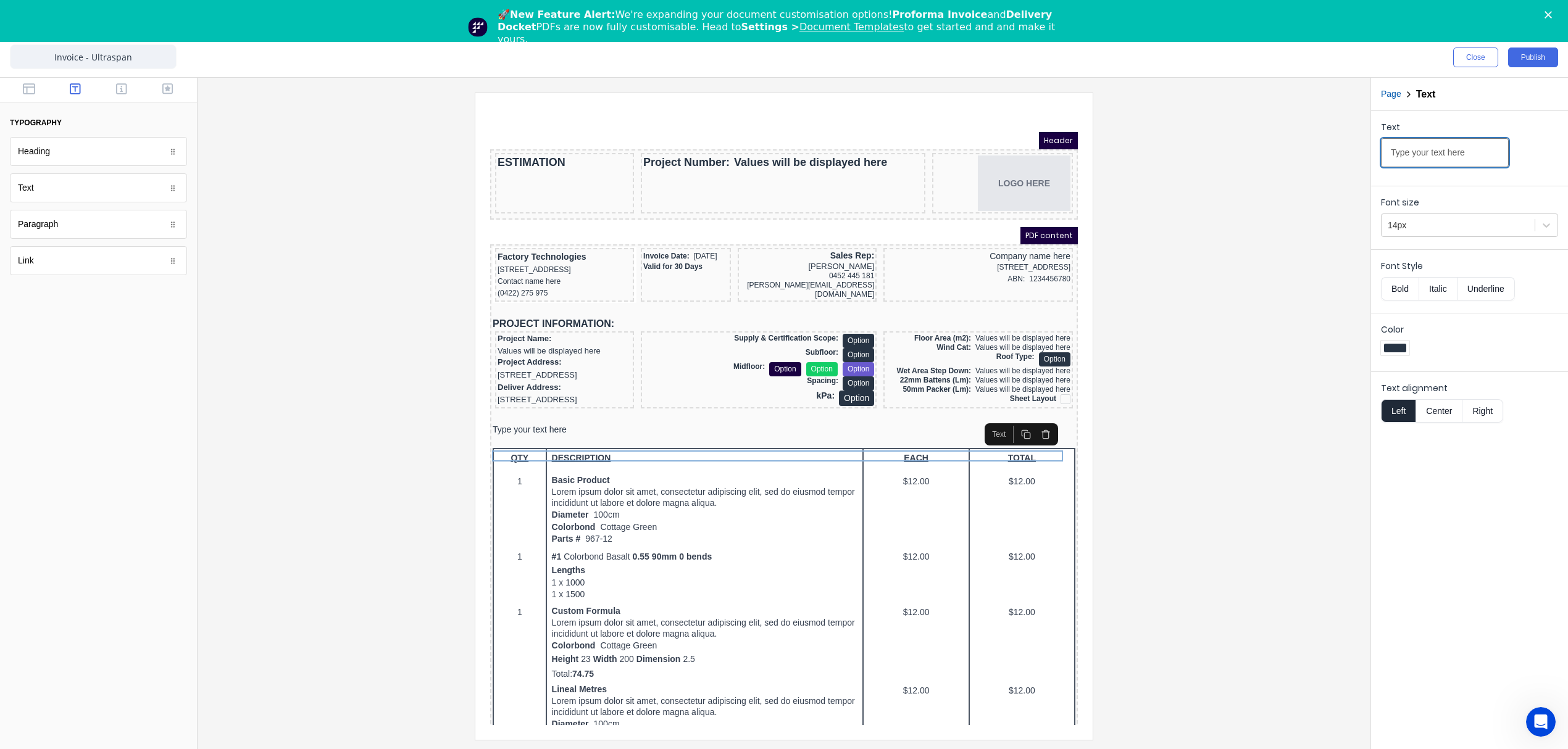
click at [1475, 144] on input "Type your text here" at bounding box center [1444, 153] width 128 height 29
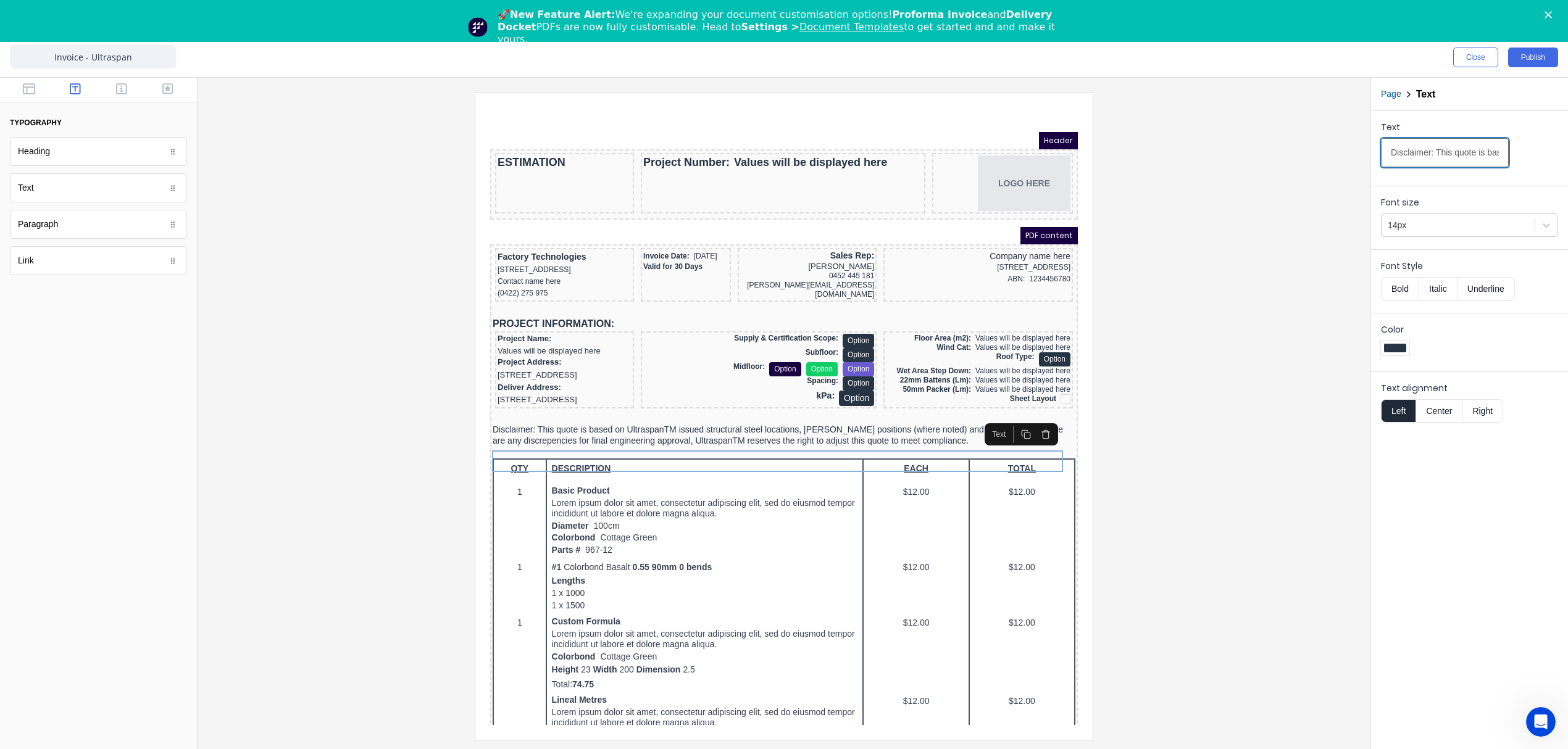
scroll to position [0, 894]
type input "Disclaimer: This quote is based on UltraspanTM issued structural steel location…"
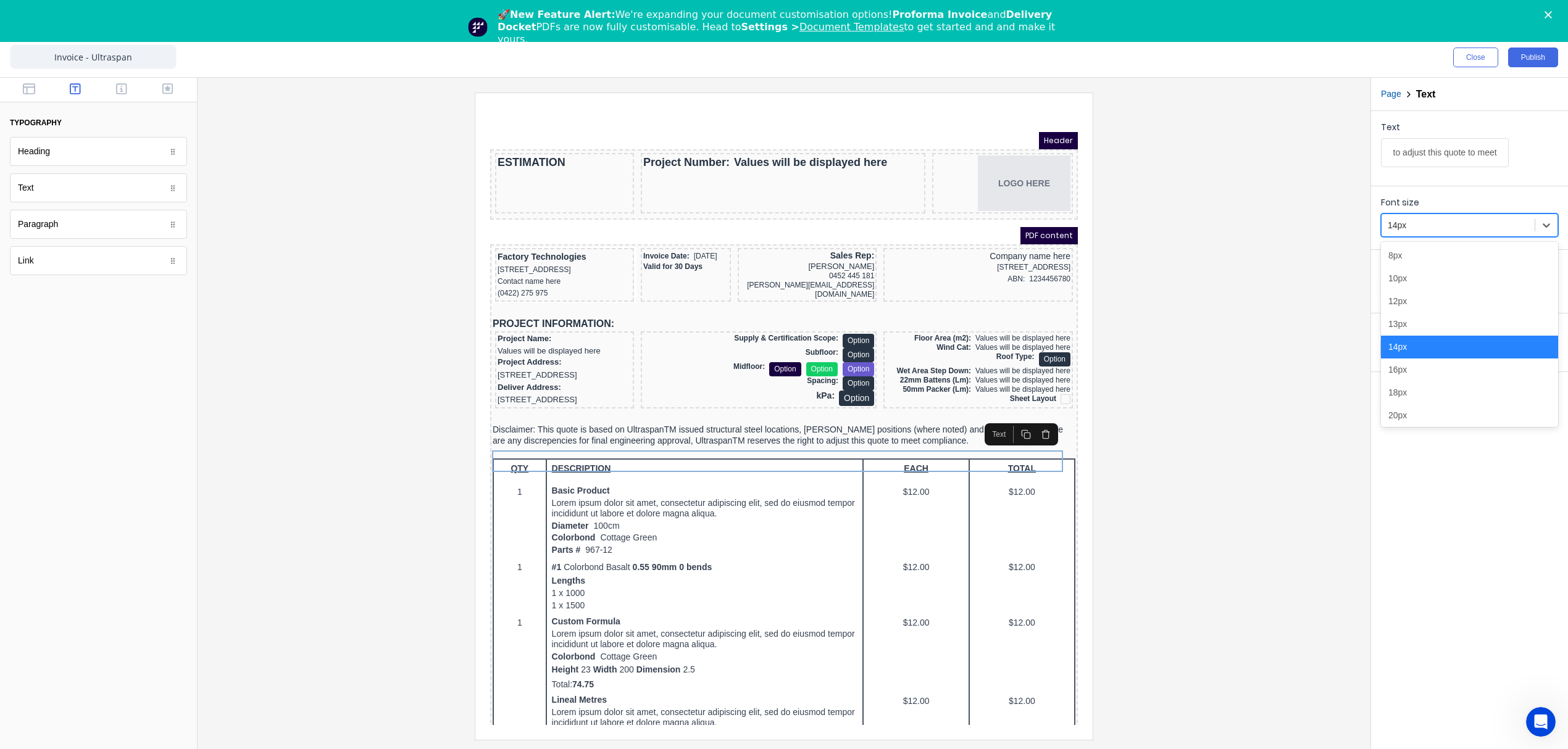
click at [1532, 223] on div "14px" at bounding box center [1458, 225] width 153 height 20
click at [1436, 298] on div "12px" at bounding box center [1469, 301] width 177 height 23
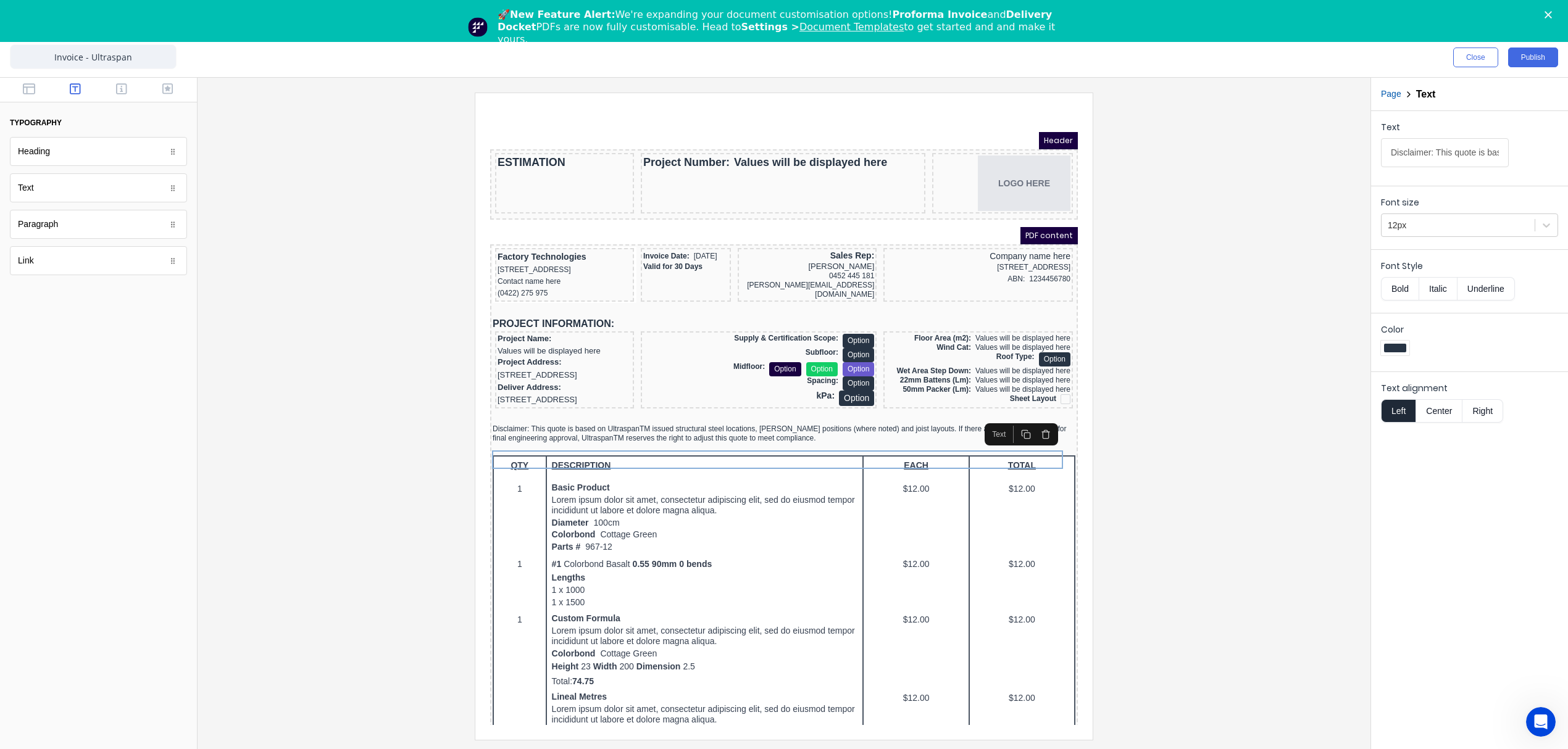
click at [1173, 424] on div at bounding box center [784, 415] width 1153 height 646
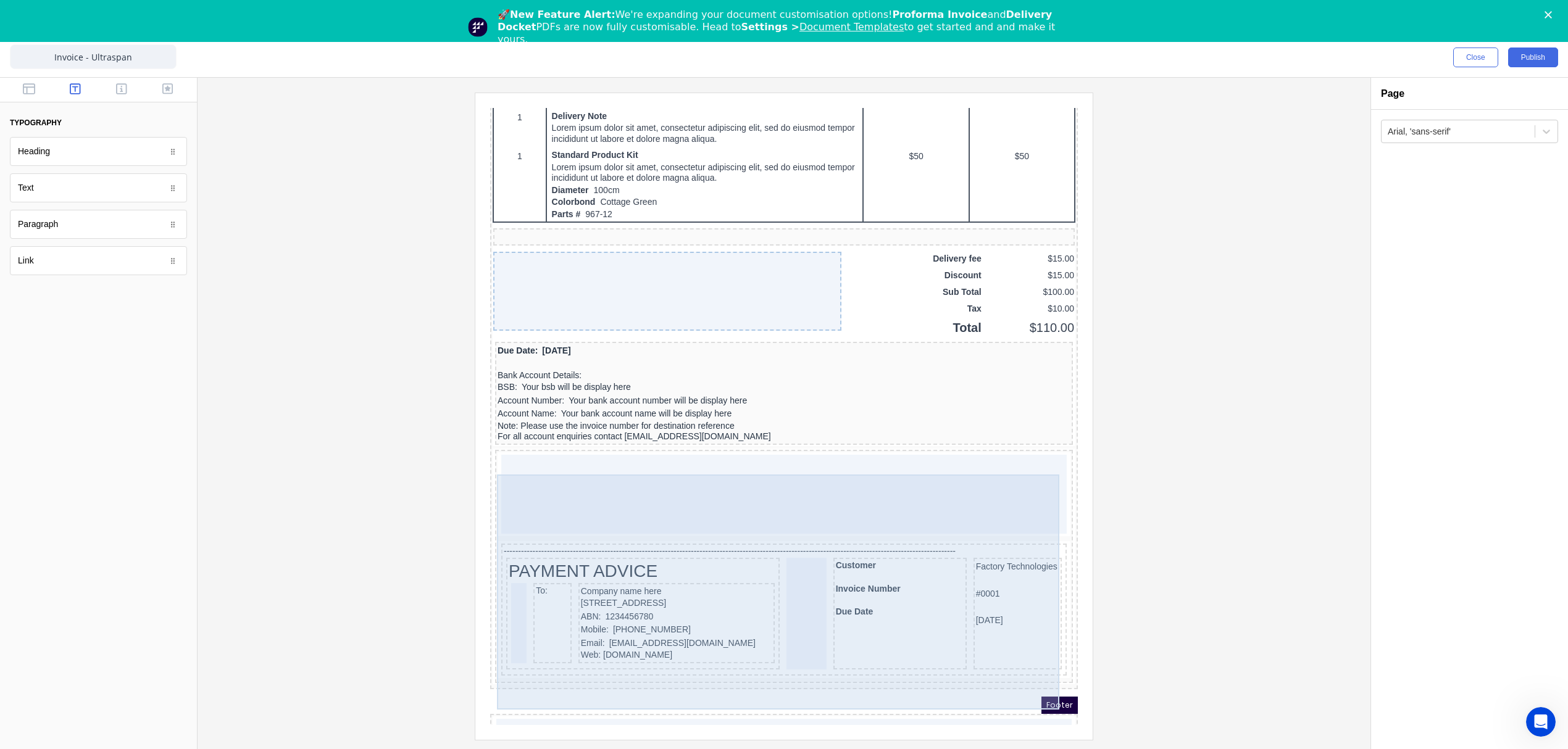
scroll to position [852, 0]
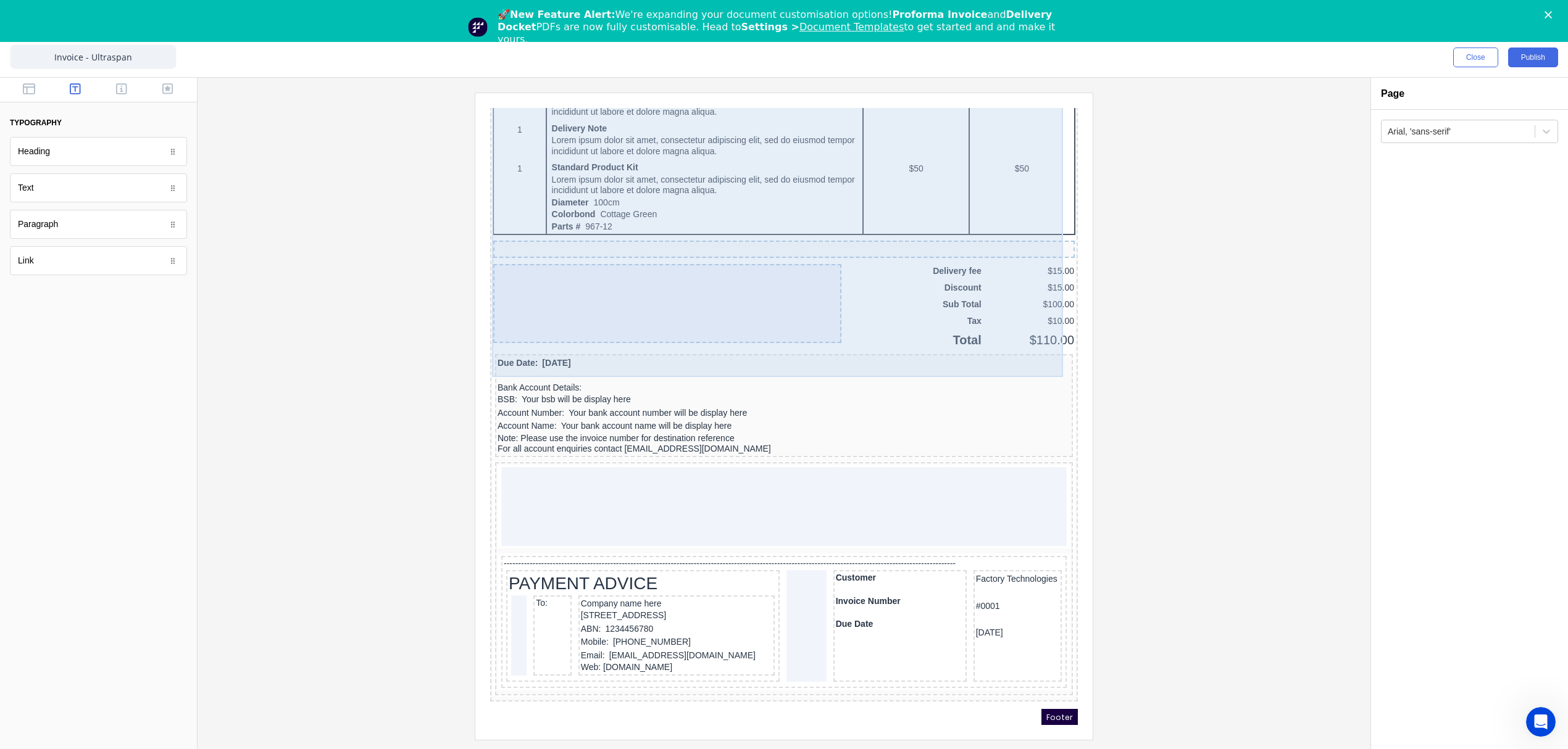
click at [555, 286] on div at bounding box center [652, 288] width 348 height 79
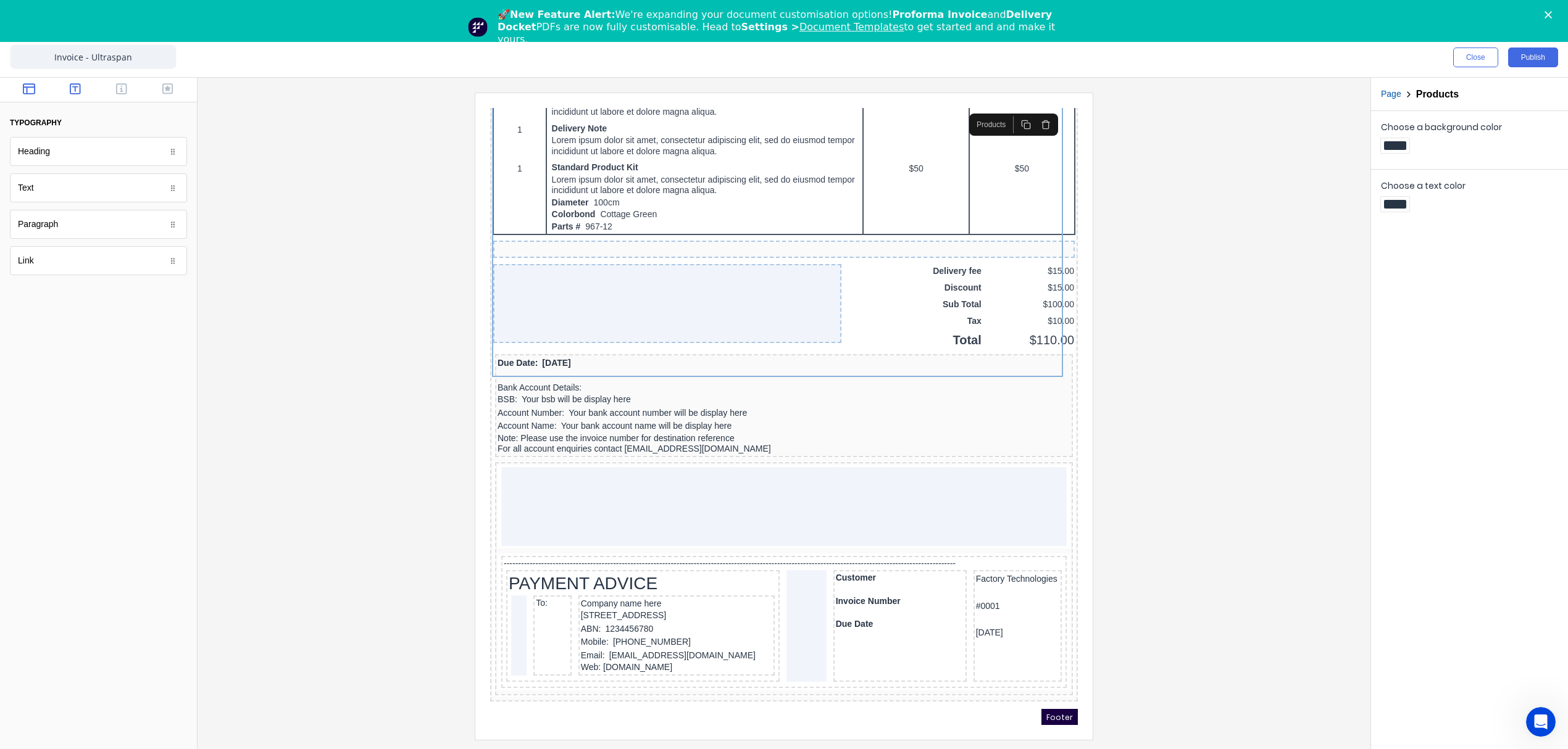
click at [19, 92] on button "button" at bounding box center [30, 90] width 39 height 14
click at [80, 85] on icon "button" at bounding box center [75, 88] width 11 height 11
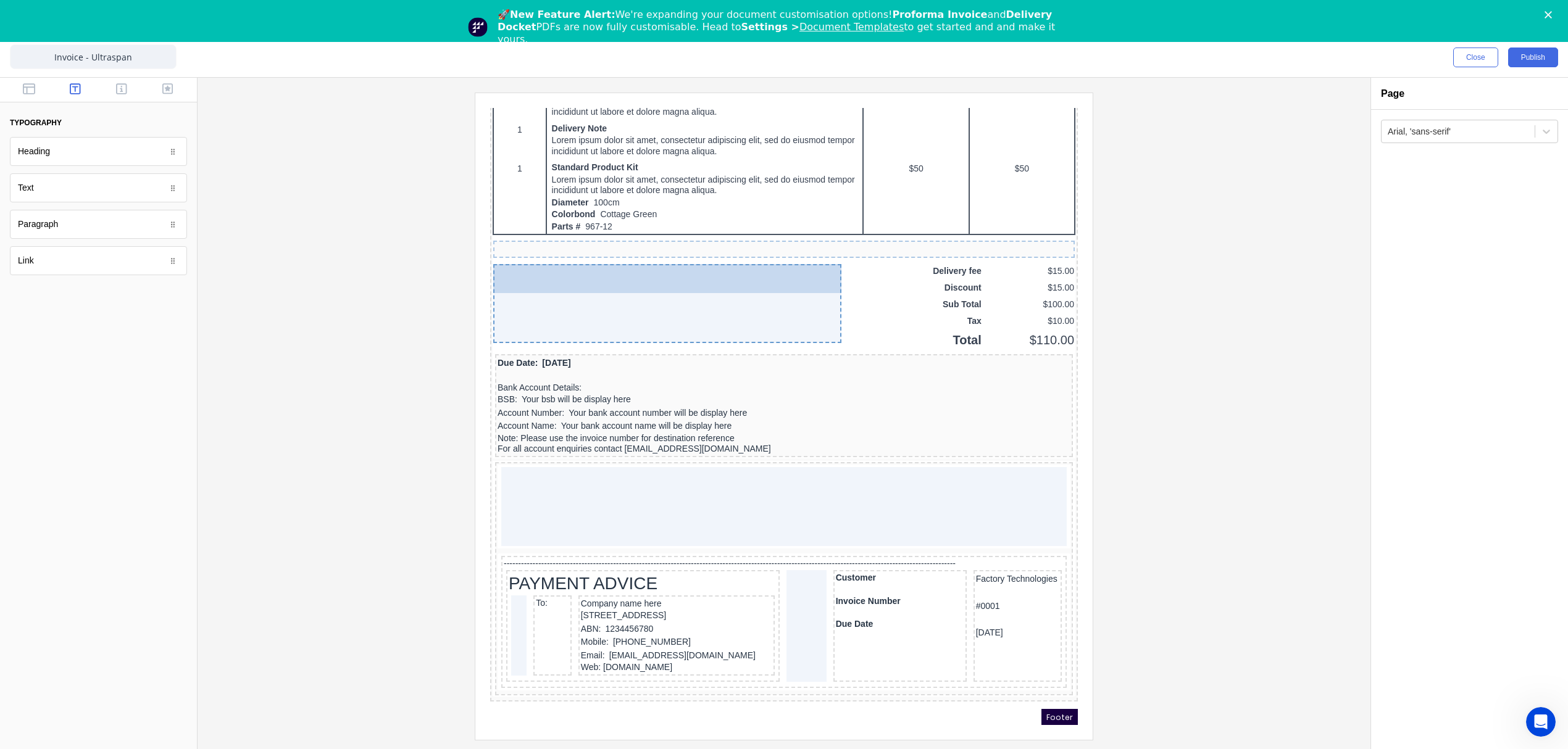
drag, startPoint x: 60, startPoint y: 228, endPoint x: 113, endPoint y: 181, distance: 70.8
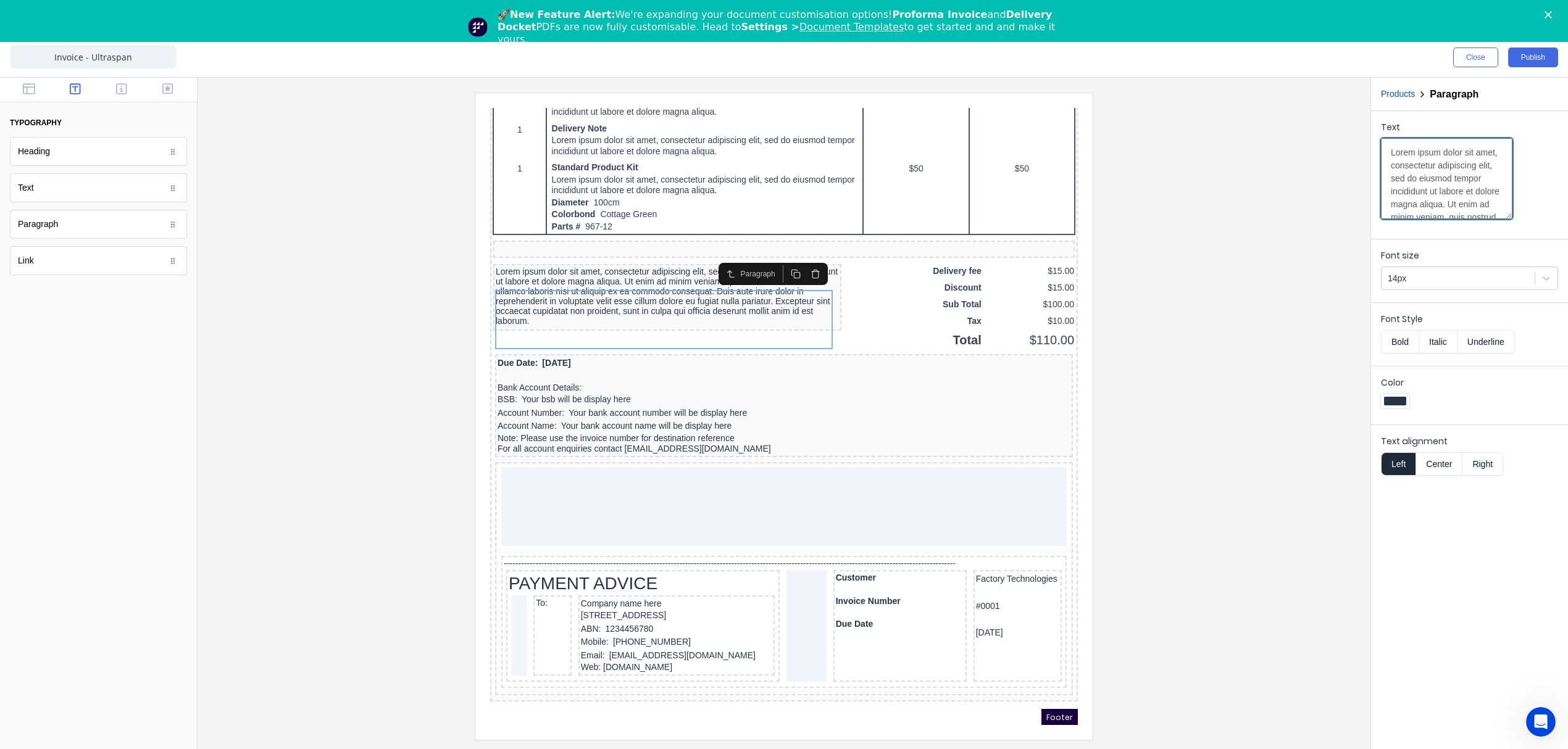
click at [1454, 164] on textarea "Lorem ipsum dolor sit amet, consectetur adipiscing elit, sed do eiusmod tempor …" at bounding box center [1446, 178] width 131 height 80
paste textarea "Payment Terms"
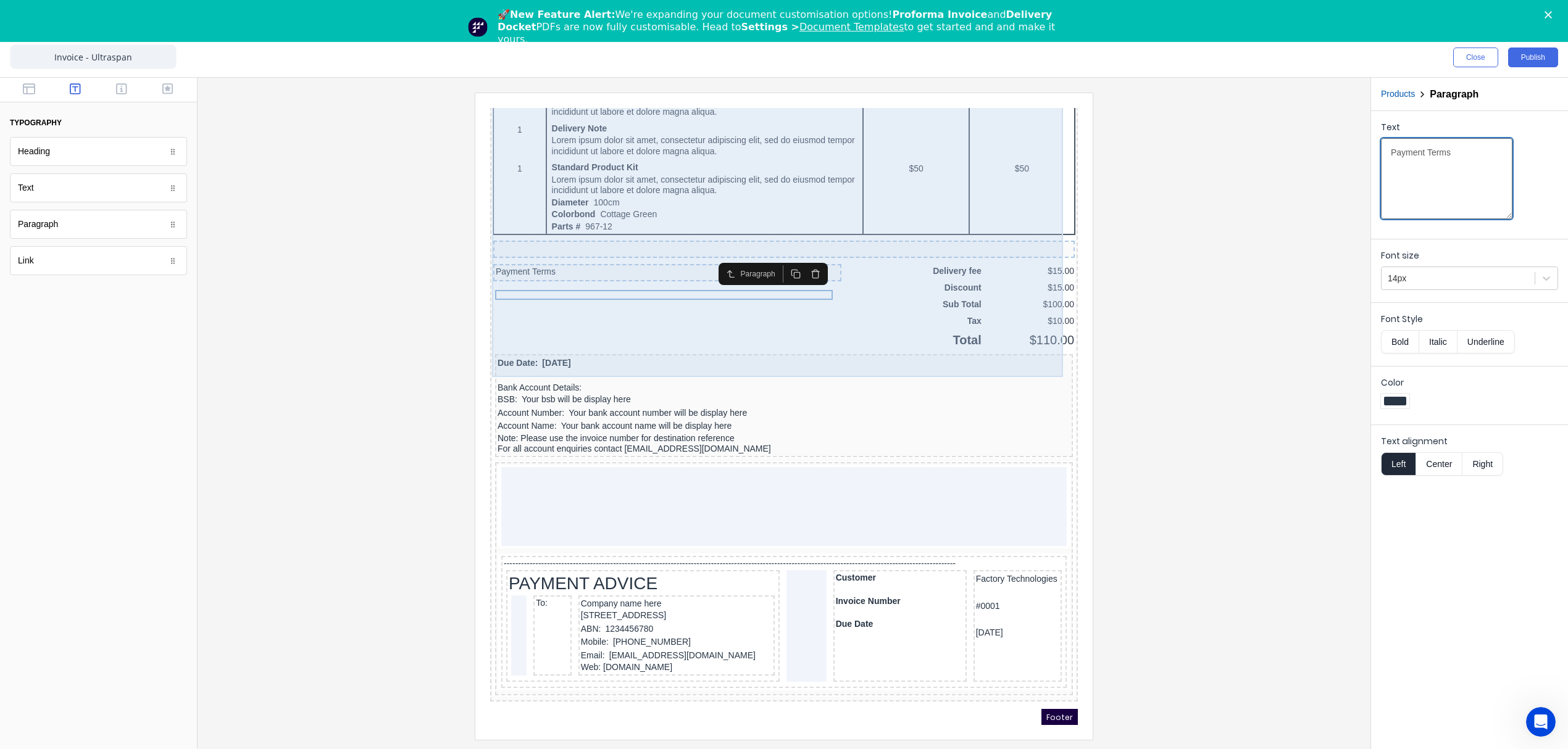
type textarea "Payment Terms"
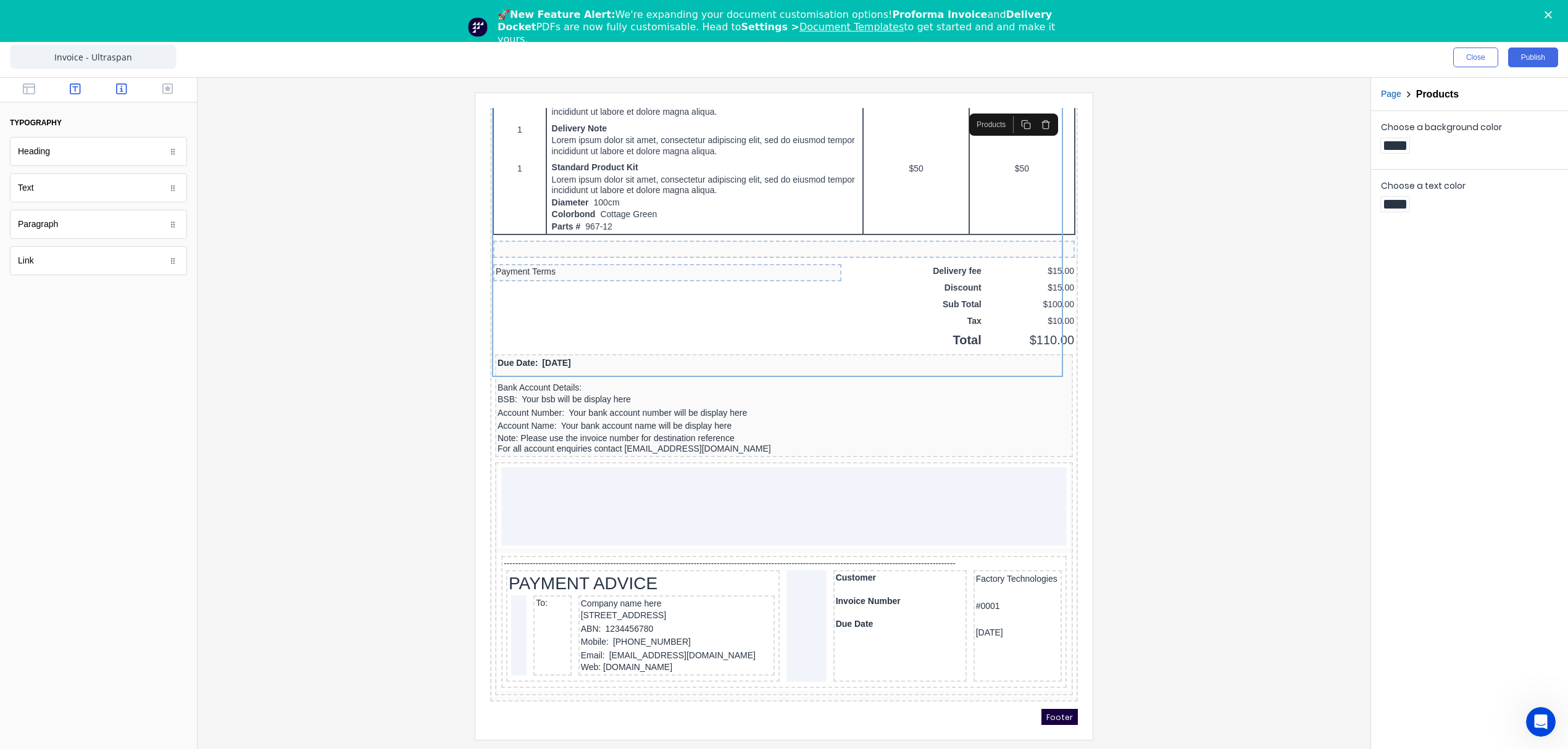
click at [121, 83] on icon "button" at bounding box center [121, 88] width 11 height 11
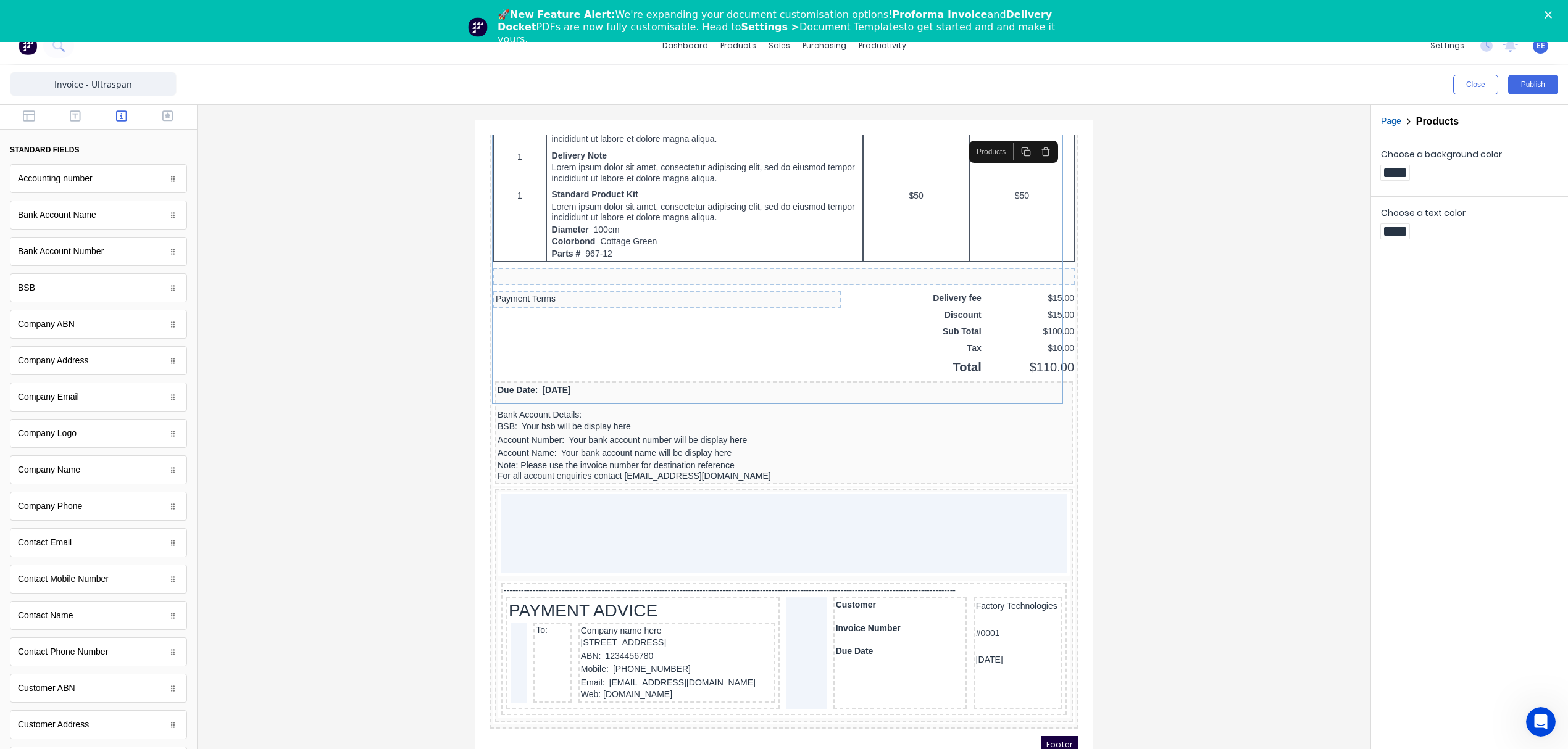
scroll to position [0, 0]
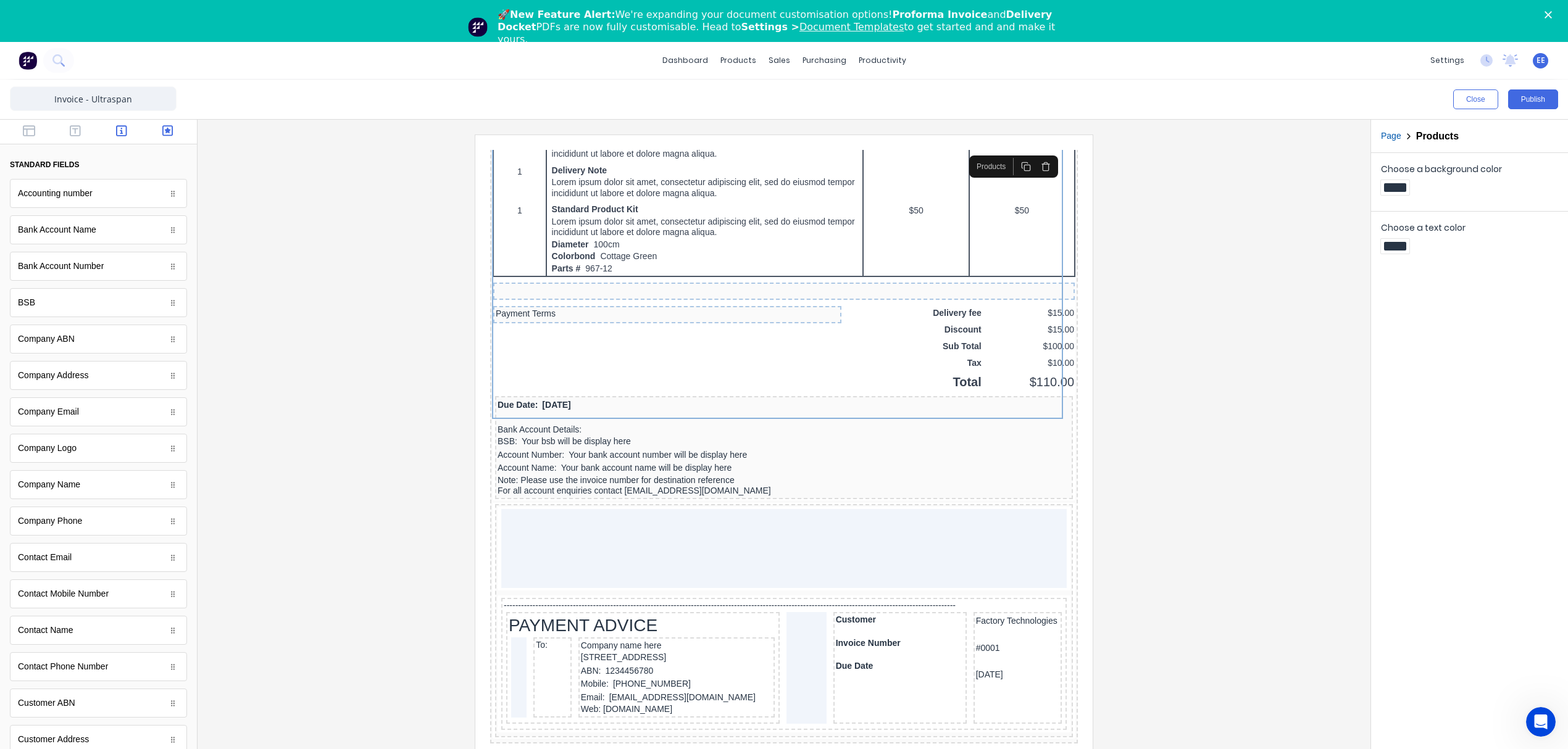
click at [163, 130] on icon "button" at bounding box center [168, 130] width 11 height 11
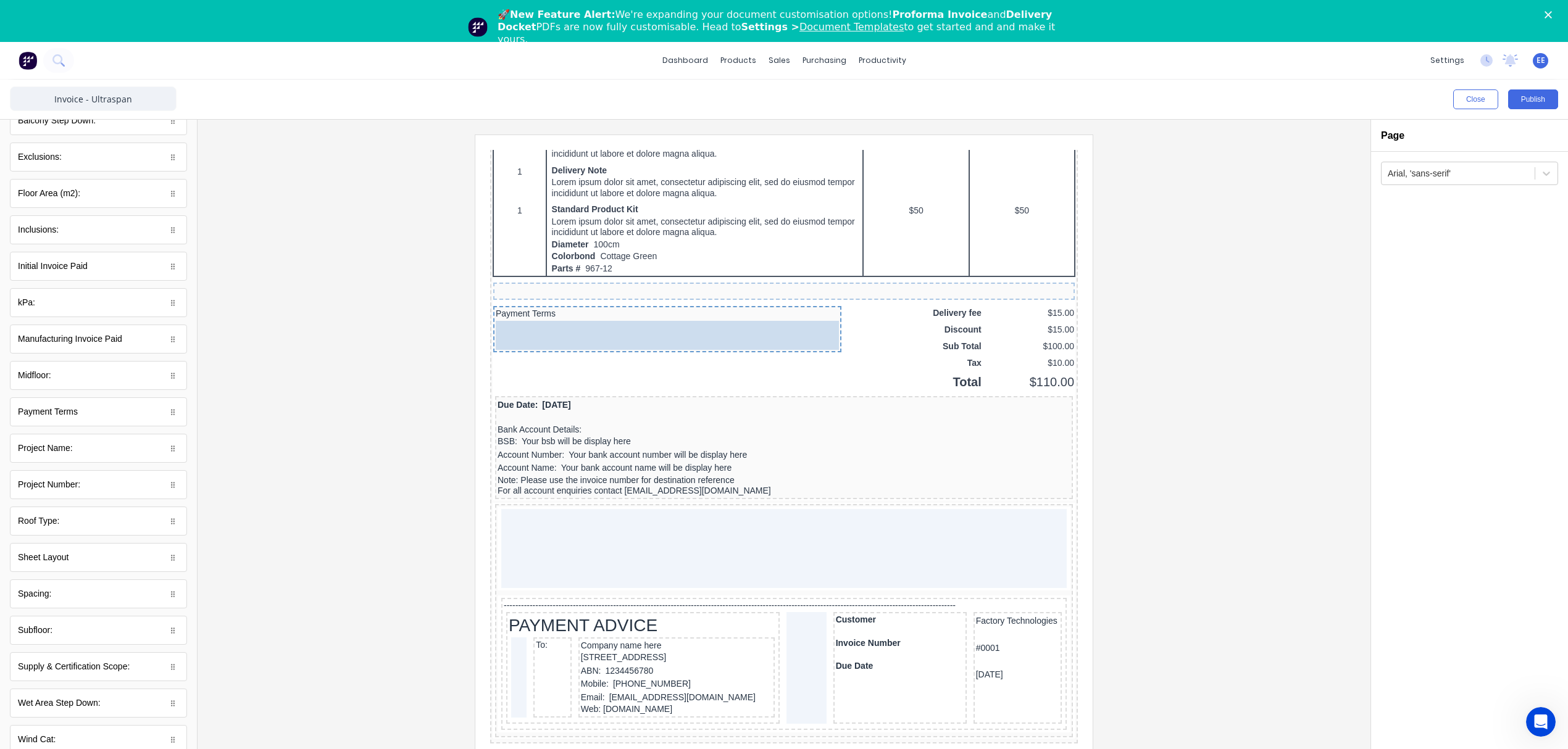
drag, startPoint x: 70, startPoint y: 411, endPoint x: 130, endPoint y: 190, distance: 229.0
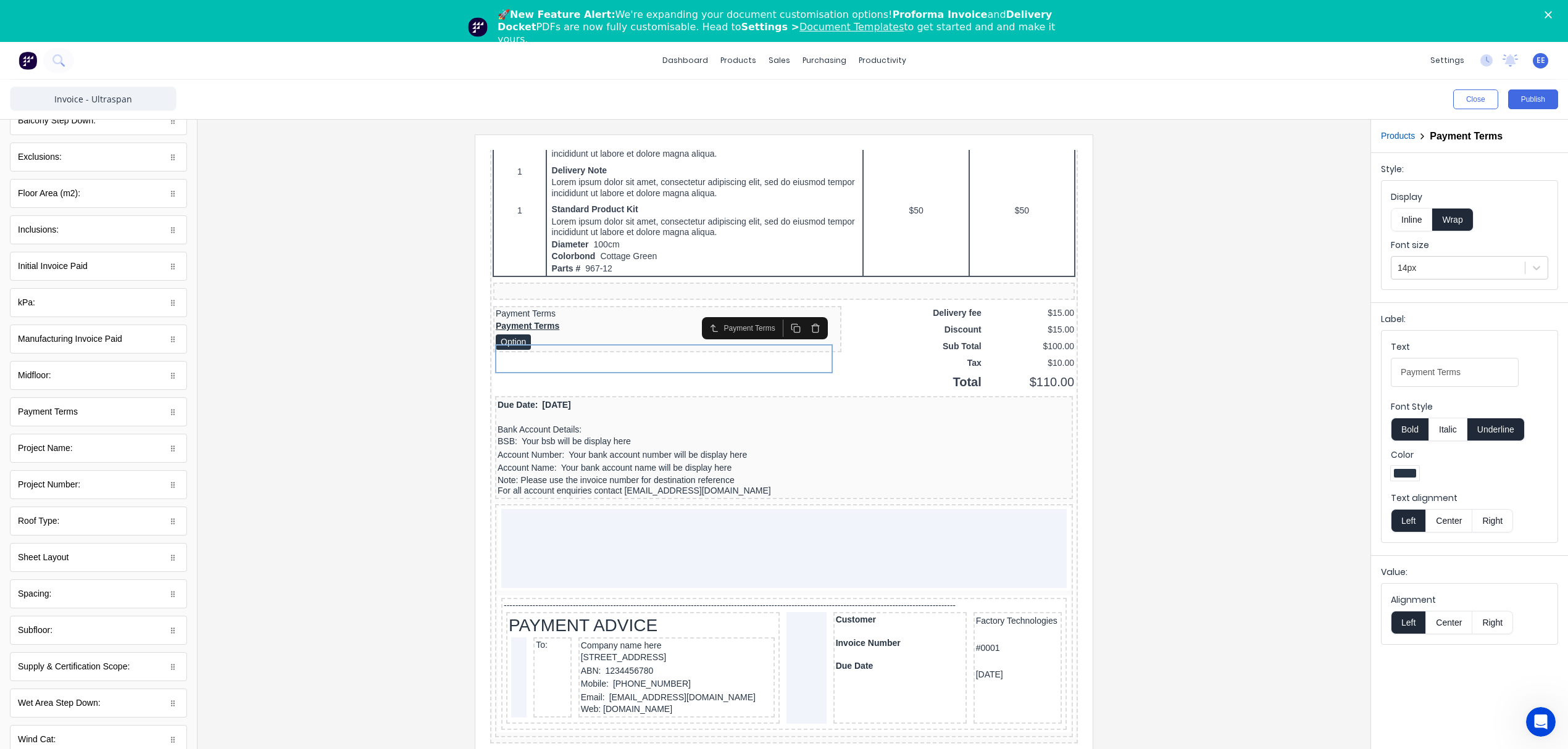
click at [1422, 216] on button "Inline" at bounding box center [1411, 219] width 42 height 24
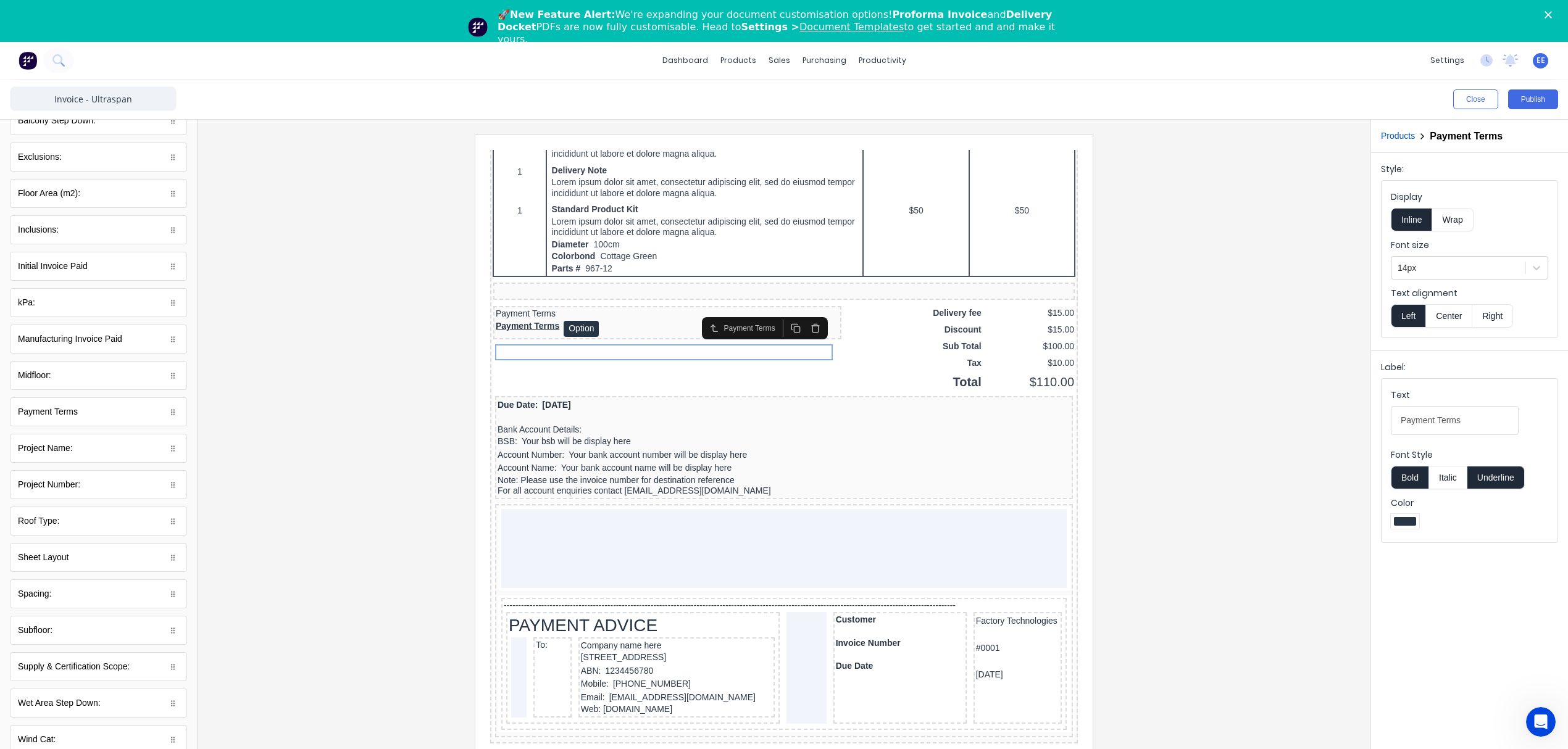
click at [1497, 479] on button "Underline" at bounding box center [1496, 478] width 58 height 24
click at [1415, 480] on button "Bold" at bounding box center [1410, 478] width 37 height 24
click at [1400, 423] on Terms-selectdxt8v7b83yuhzno3cblv0ou2phgpwf6eavk6vnkhor8id92lle51ou30w43u-cb2fc247-3b64-47e5-996e-d55f79bdb81c_object_label_text "Payment Terms" at bounding box center [1454, 420] width 128 height 29
click at [1447, 421] on Terms-selectdxt8v7b83yuhzno3cblv0ou2phgpwf6eavk6vnkhor8id92lle51ou30w43u-cb2fc247-3b64-47e5-996e-d55f79bdb81c_object_label_text "1. Payment Terms" at bounding box center [1454, 420] width 128 height 29
click at [1461, 421] on Terms-selectdxt8v7b83yuhzno3cblv0ou2phgpwf6eavk6vnkhor8id92lle51ou30w43u-cb2fc247-3b64-47e5-996e-d55f79bdb81c_object_label_text "1. Client Terms" at bounding box center [1454, 420] width 128 height 29
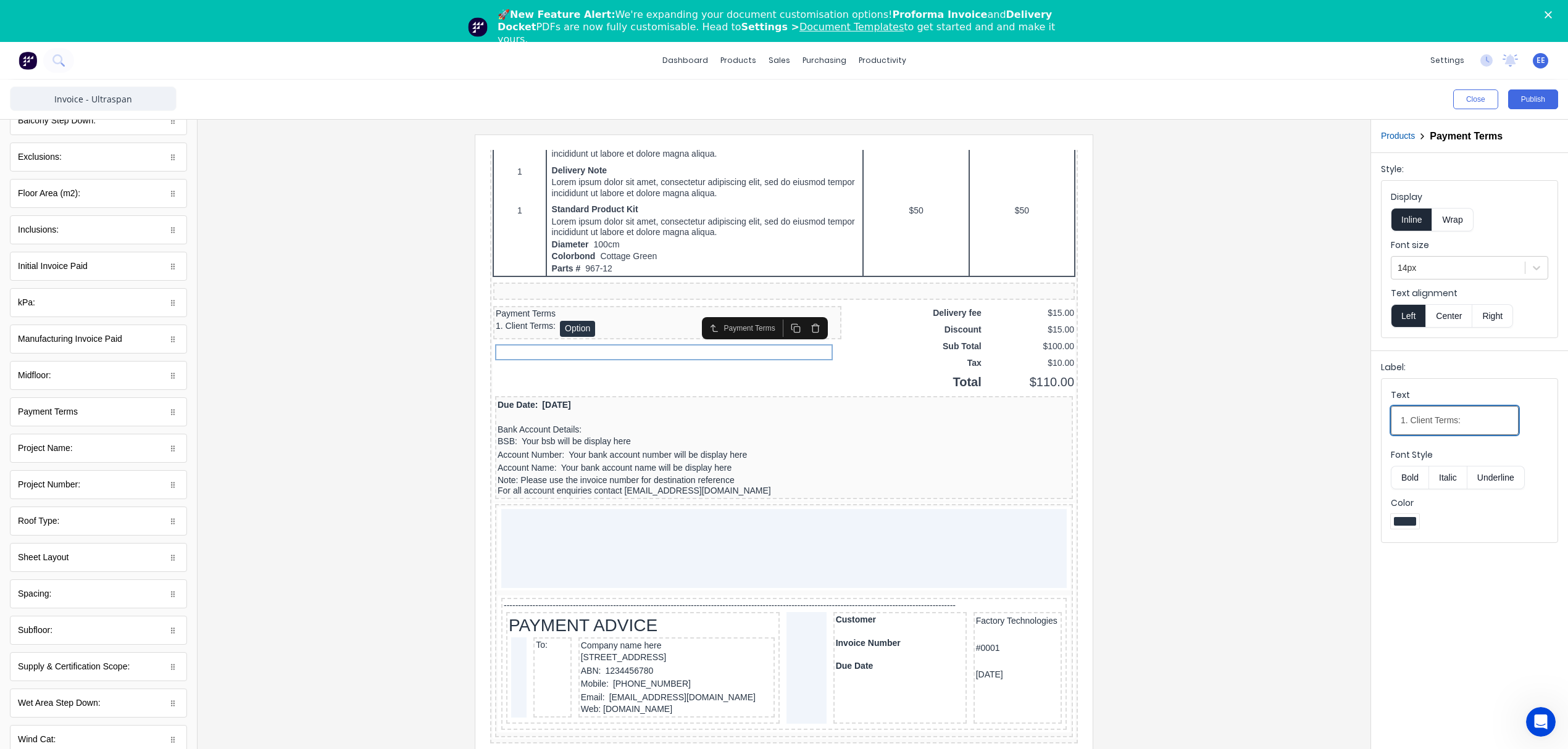
type Terms-selectdxt8v7b83yuhzno3cblv0ou2phgpwf6eavk6vnkhor8id92lle51ou30w43u-cb2fc247-3b64-47e5-996e-d55f79bdb81c_object_label_text "1. Client Terms:"
drag, startPoint x: 1454, startPoint y: 583, endPoint x: 1460, endPoint y: 579, distance: 7.2
click at [1454, 585] on div "Style: Display Inline Wrap Font size 14px Text alignment Left Center Right Labe…" at bounding box center [1469, 472] width 197 height 638
click at [721, 322] on div "1. Client Terms: Option" at bounding box center [652, 313] width 343 height 16
click at [1455, 269] on div at bounding box center [1458, 268] width 121 height 15
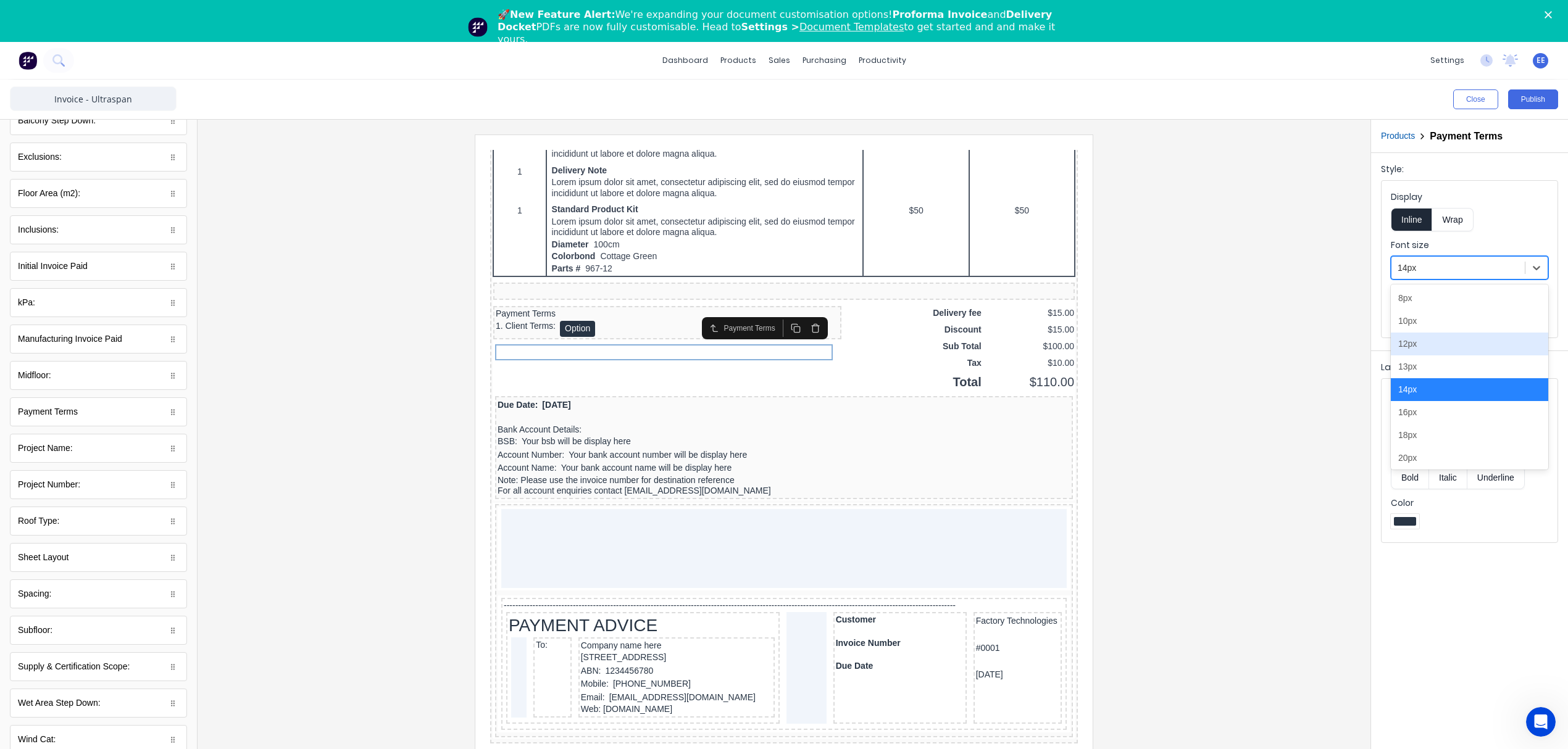
click at [1430, 341] on div "12px" at bounding box center [1470, 344] width 158 height 23
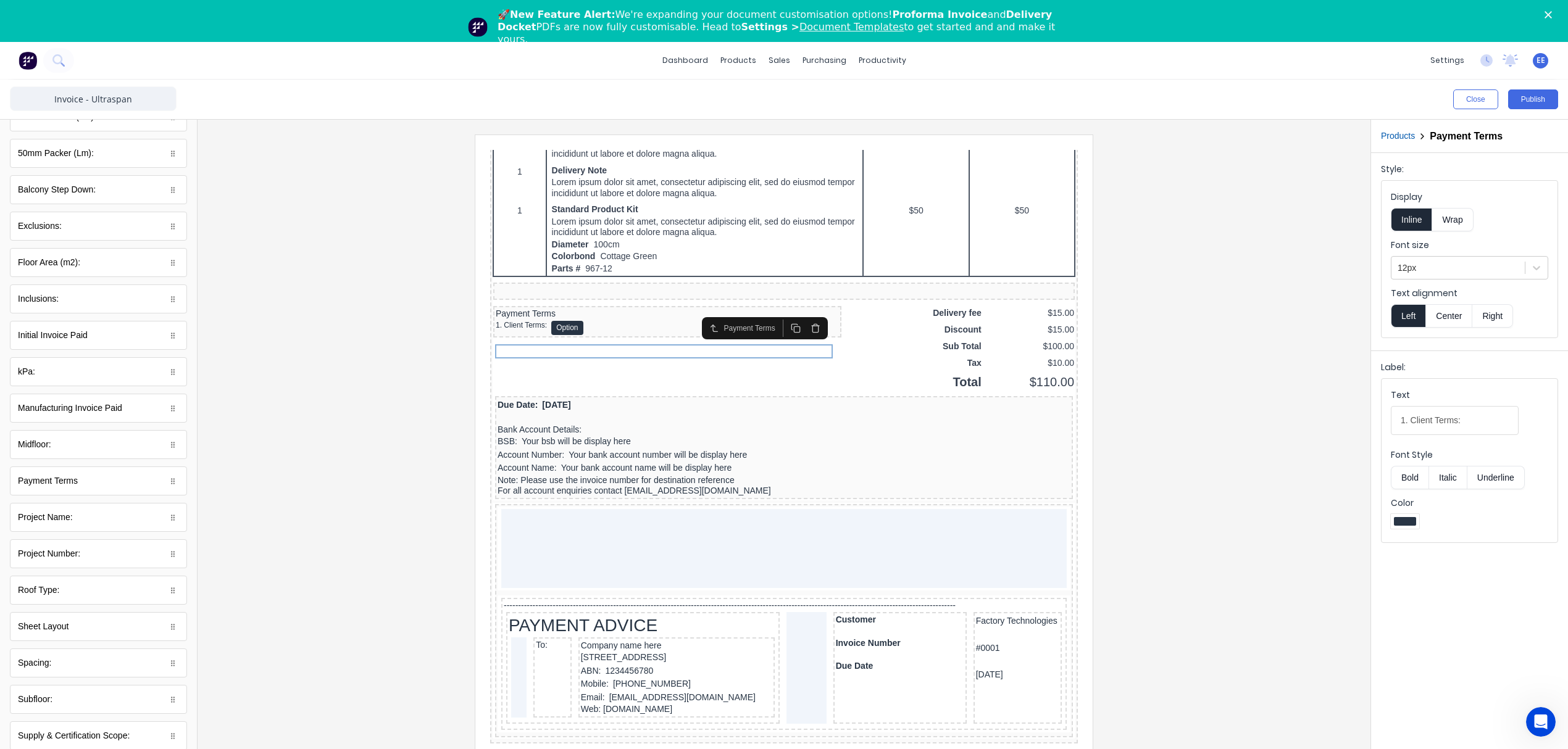
scroll to position [0, 0]
click at [70, 132] on icon "button" at bounding box center [75, 130] width 11 height 11
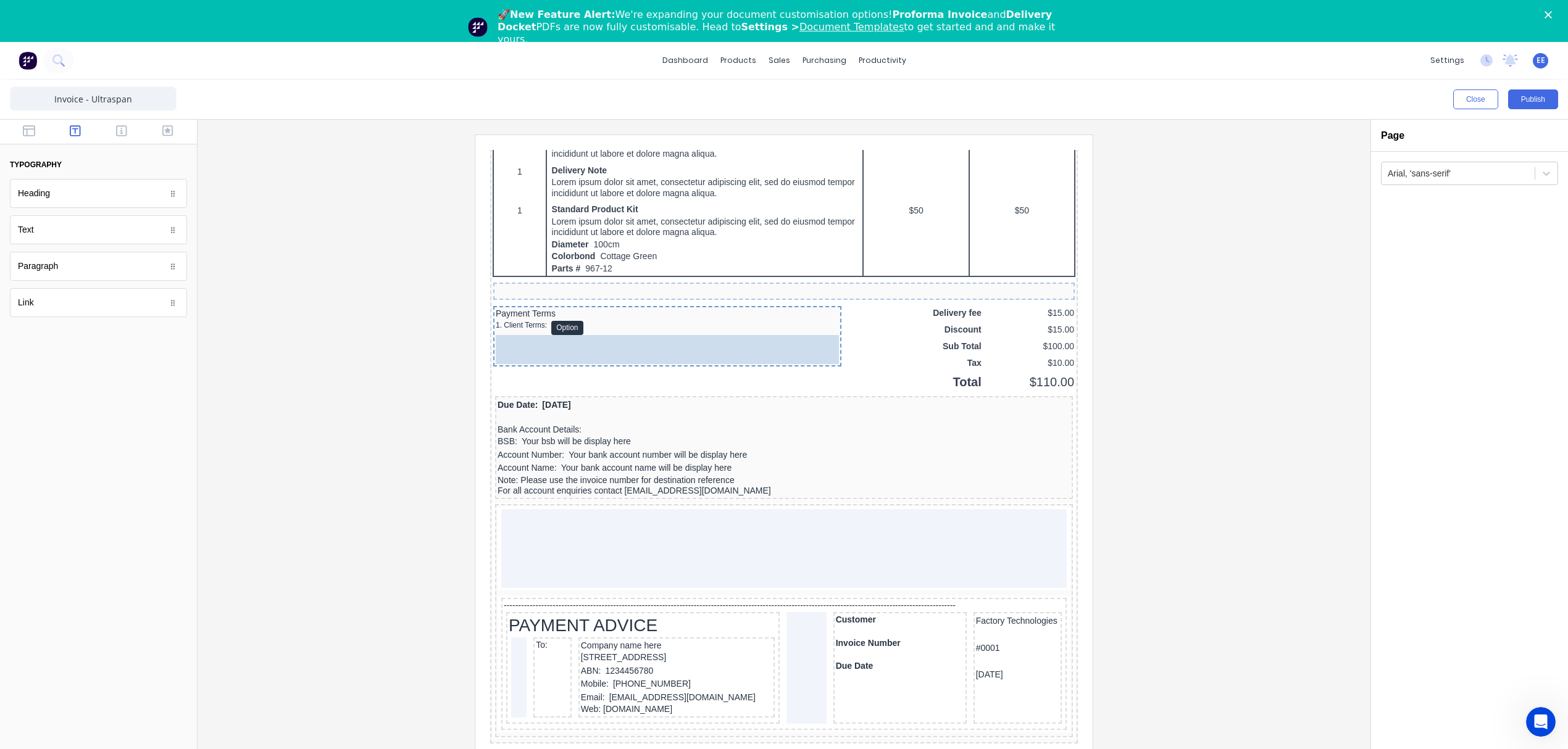
drag, startPoint x: 108, startPoint y: 281, endPoint x: 121, endPoint y: 221, distance: 61.4
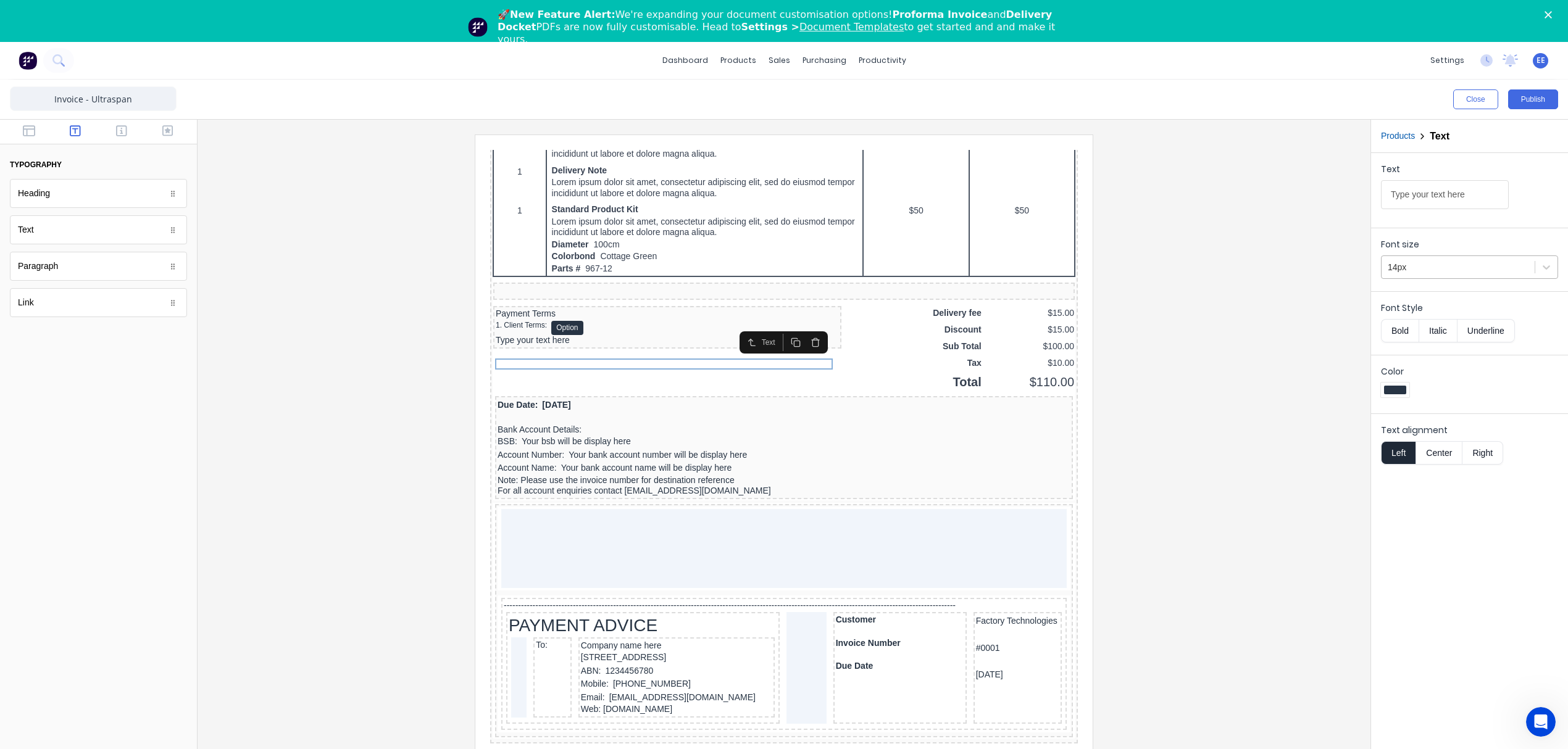
click at [1494, 272] on div at bounding box center [1458, 268] width 141 height 15
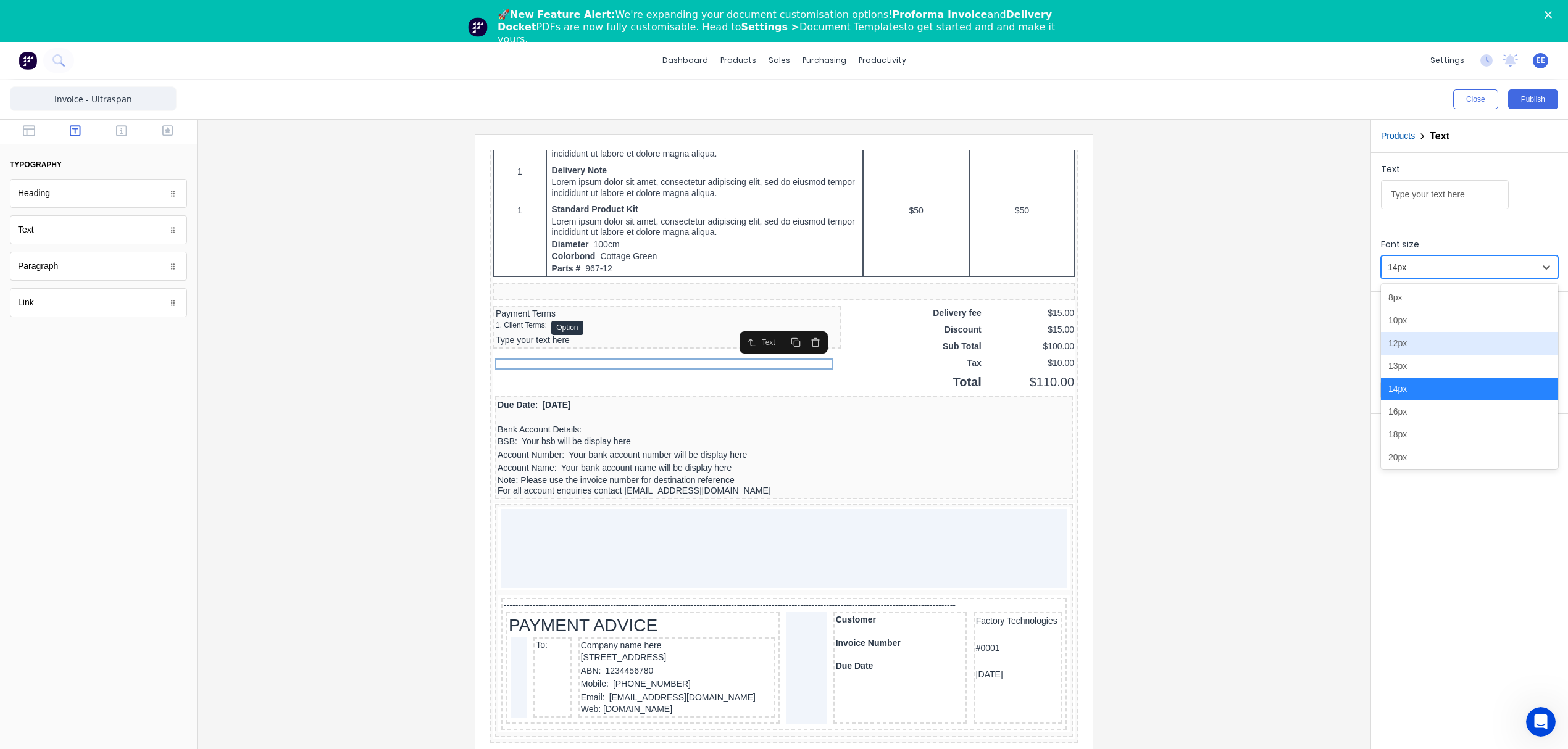
click at [1437, 349] on div "12px" at bounding box center [1469, 343] width 177 height 23
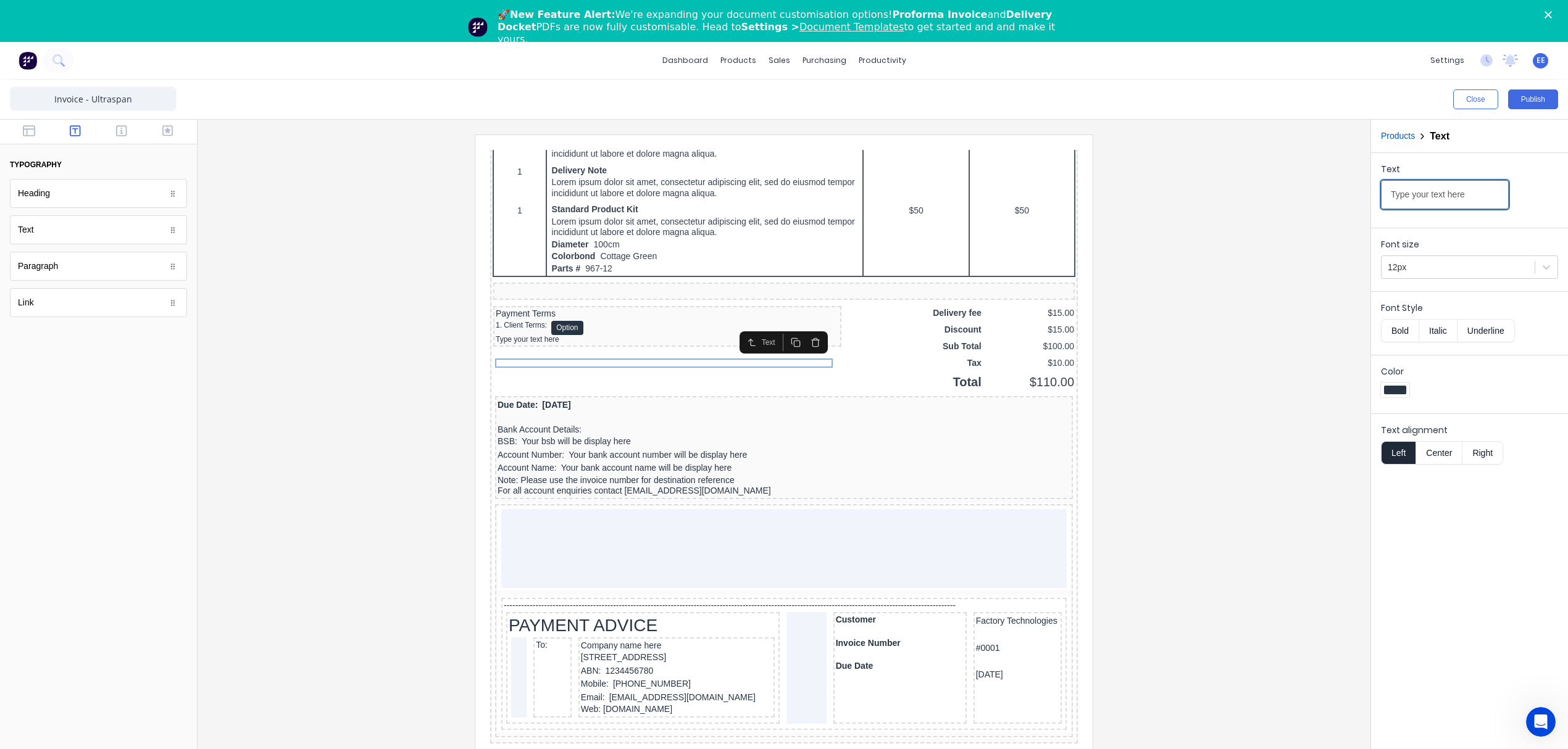
drag, startPoint x: 1479, startPoint y: 197, endPoint x: 1209, endPoint y: 208, distance: 270.2
click at [1209, 208] on div "Close Publish Components typography Heading Heading Text Text Paragraph Paragra…" at bounding box center [784, 436] width 1568 height 712
click at [1447, 188] on input "2. Credit Account" at bounding box center [1444, 195] width 128 height 29
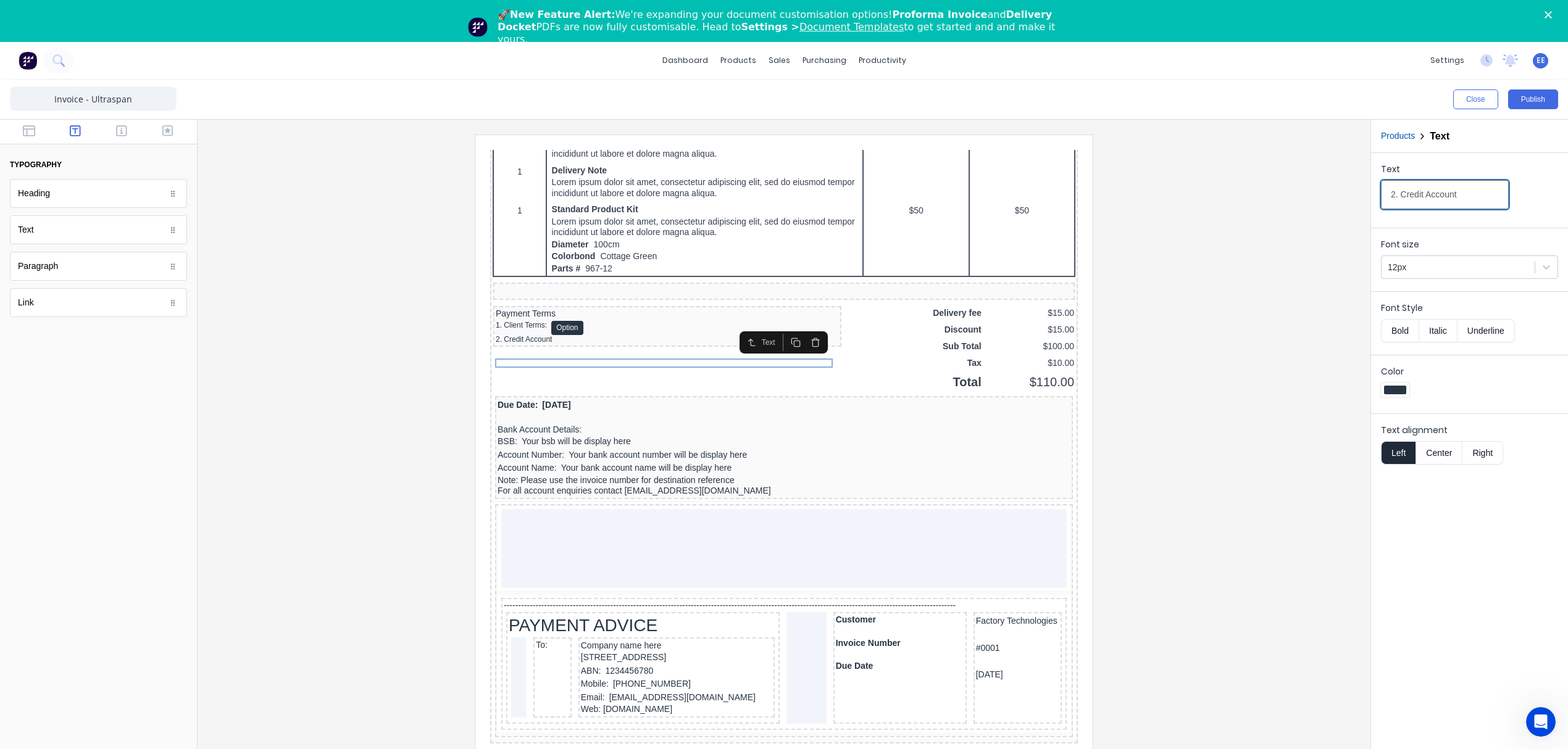
click at [1447, 188] on input "2. Credit Account" at bounding box center [1444, 195] width 128 height 29
paste input "facilites are subject to a credit check and UltraspanTM approvals"
type input "2. Credit Account facilites are subject to a credit check and UltraspanTM appro…"
click at [1234, 357] on div at bounding box center [784, 458] width 1153 height 646
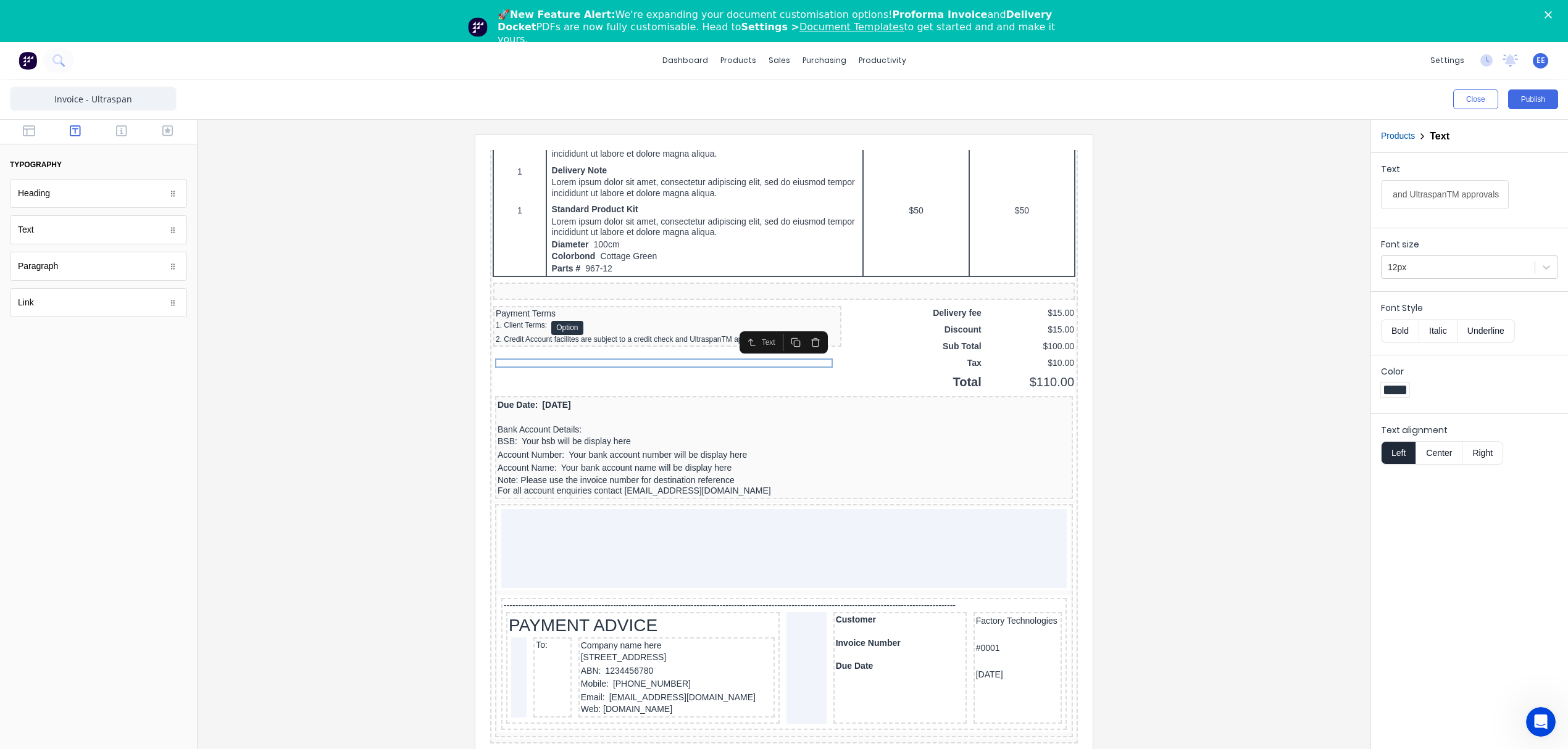
scroll to position [0, 0]
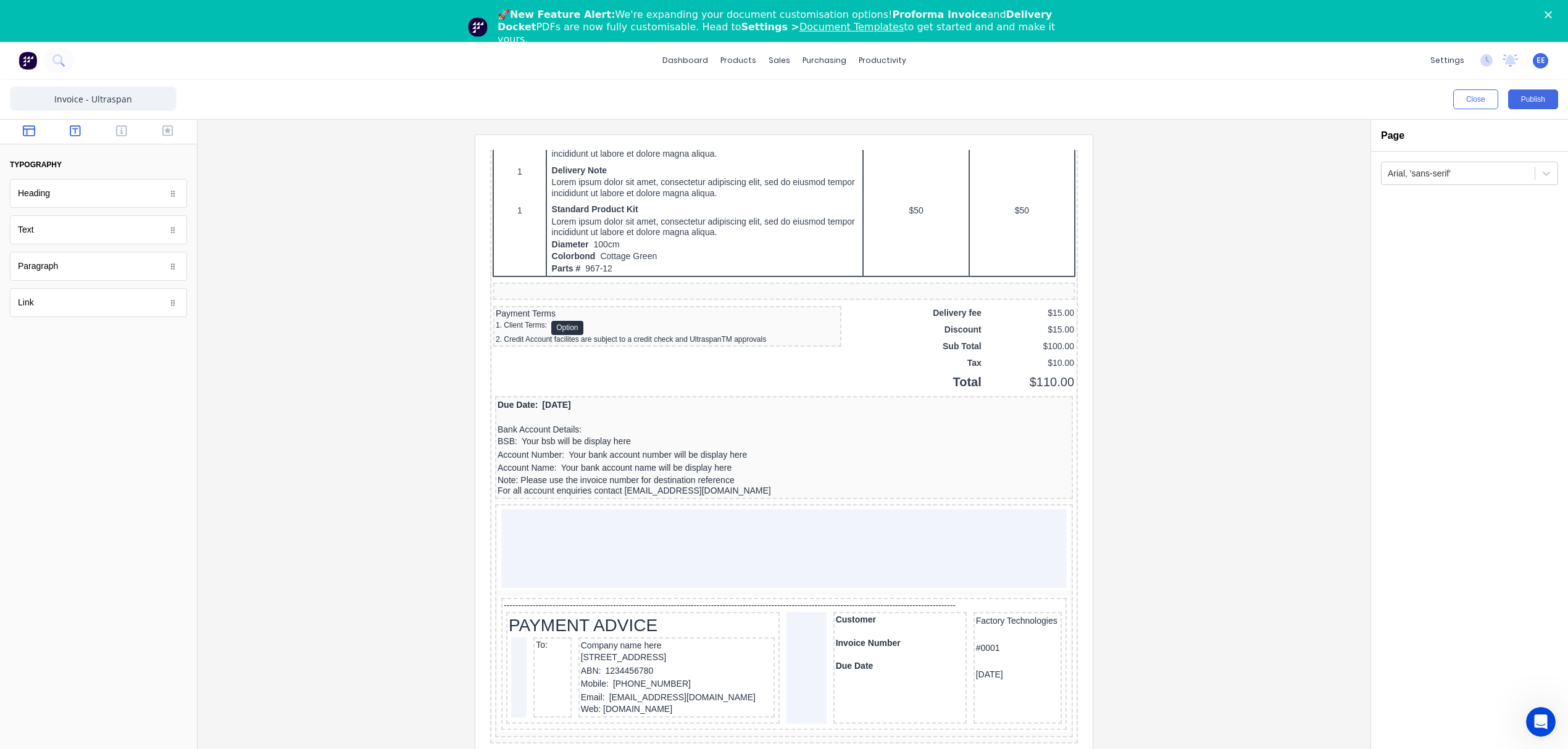
click at [33, 134] on icon "button" at bounding box center [29, 130] width 13 height 13
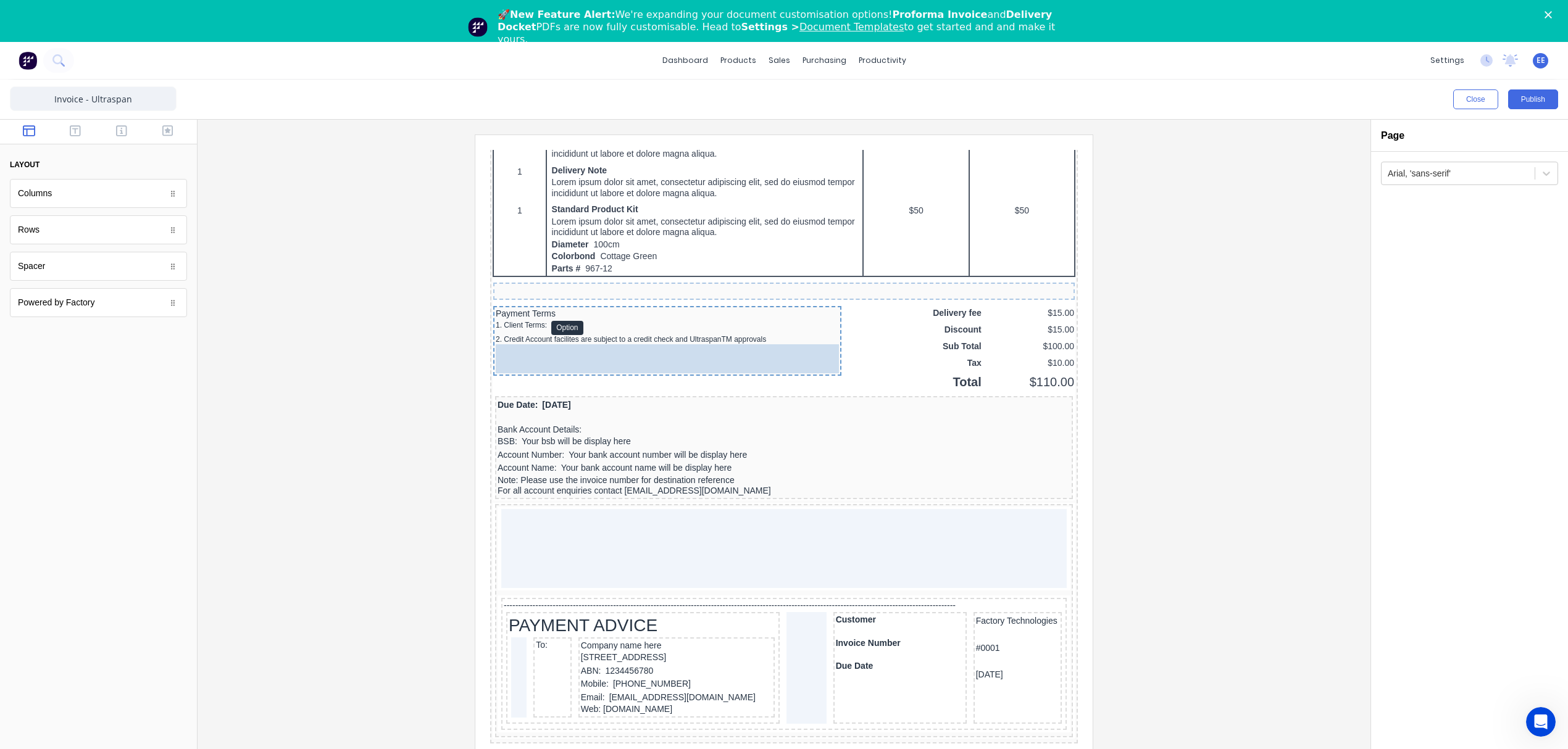
drag, startPoint x: 51, startPoint y: 203, endPoint x: 124, endPoint y: 232, distance: 78.5
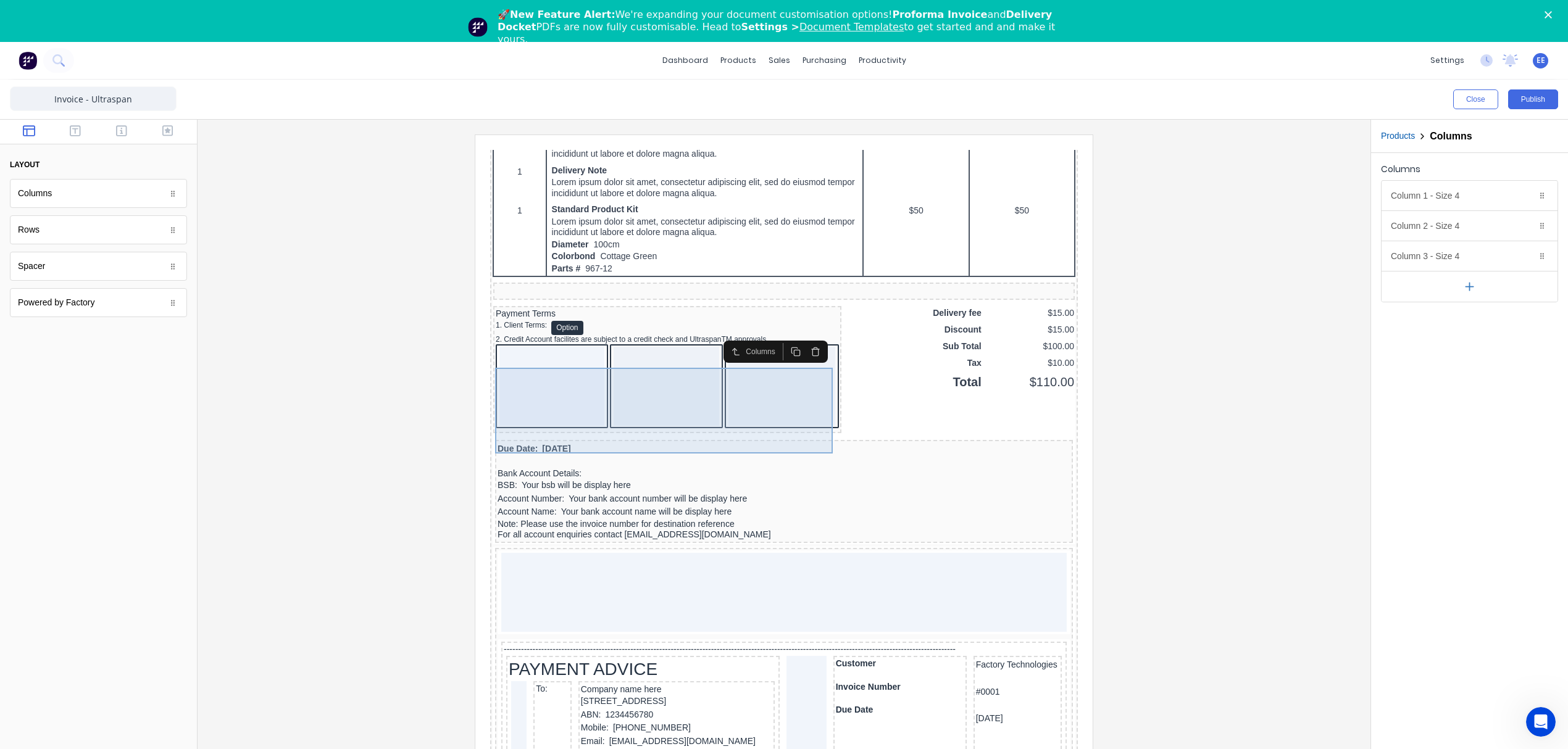
click at [760, 381] on div at bounding box center [767, 371] width 107 height 79
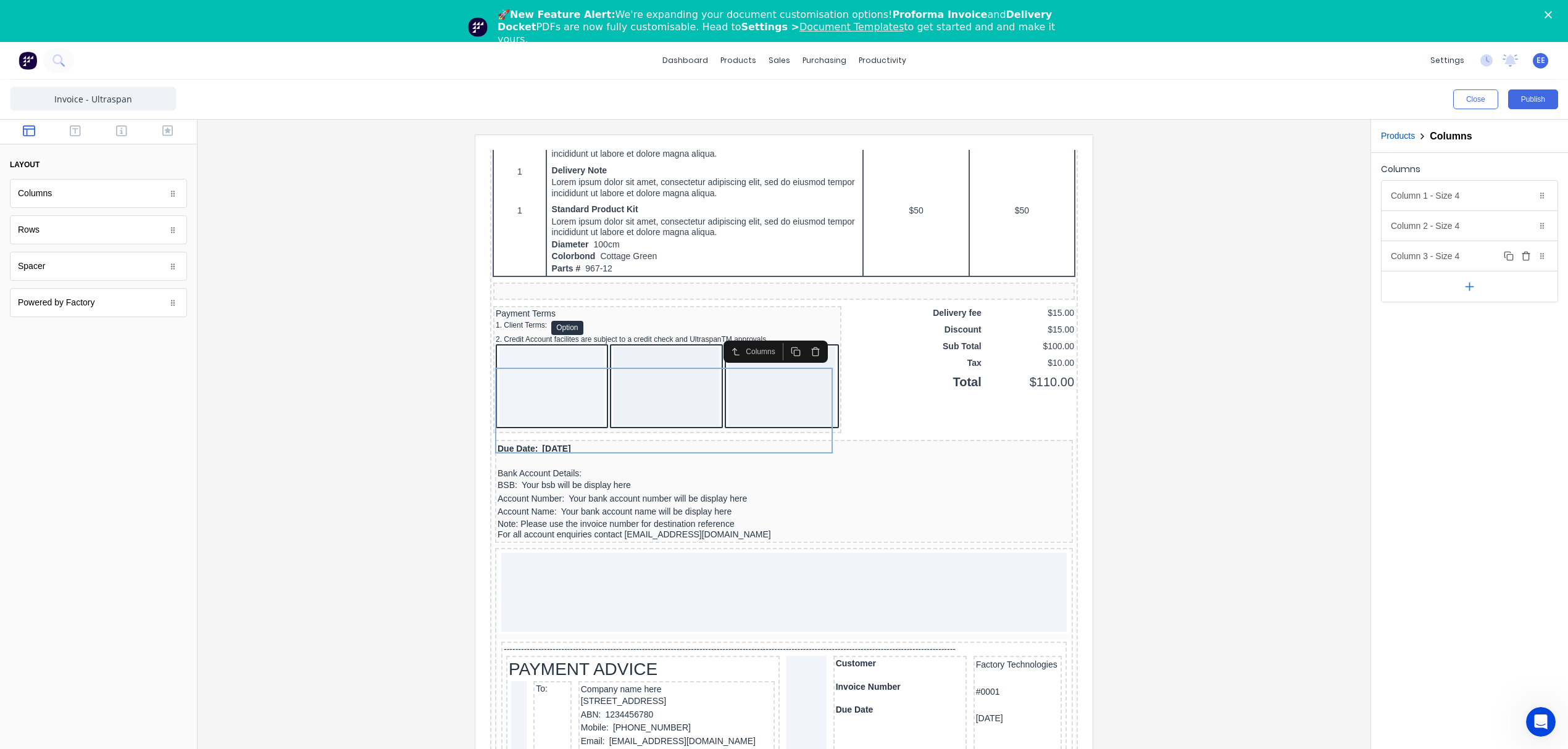
click at [1529, 259] on icon "button" at bounding box center [1526, 256] width 10 height 10
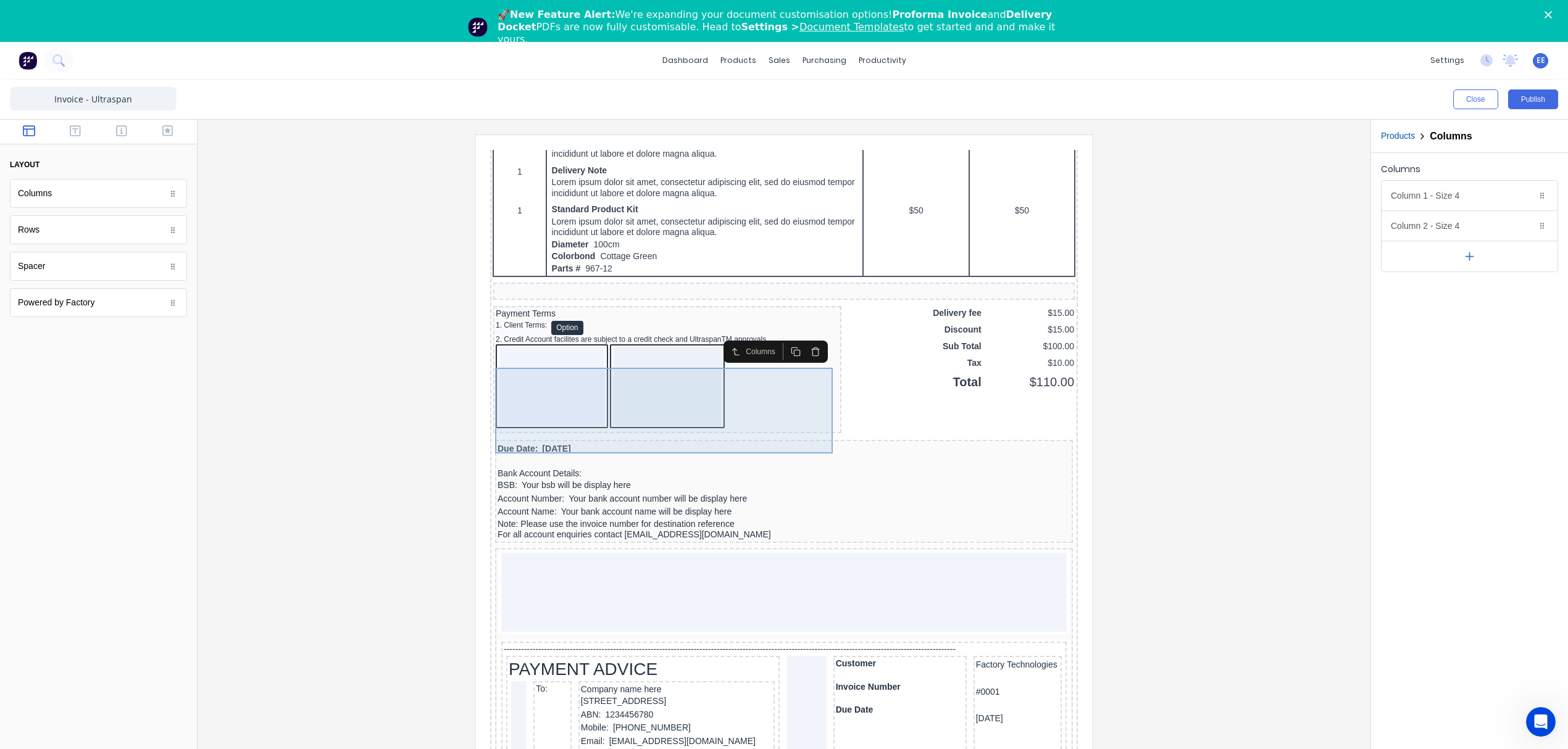
click at [548, 401] on div at bounding box center [537, 371] width 105 height 79
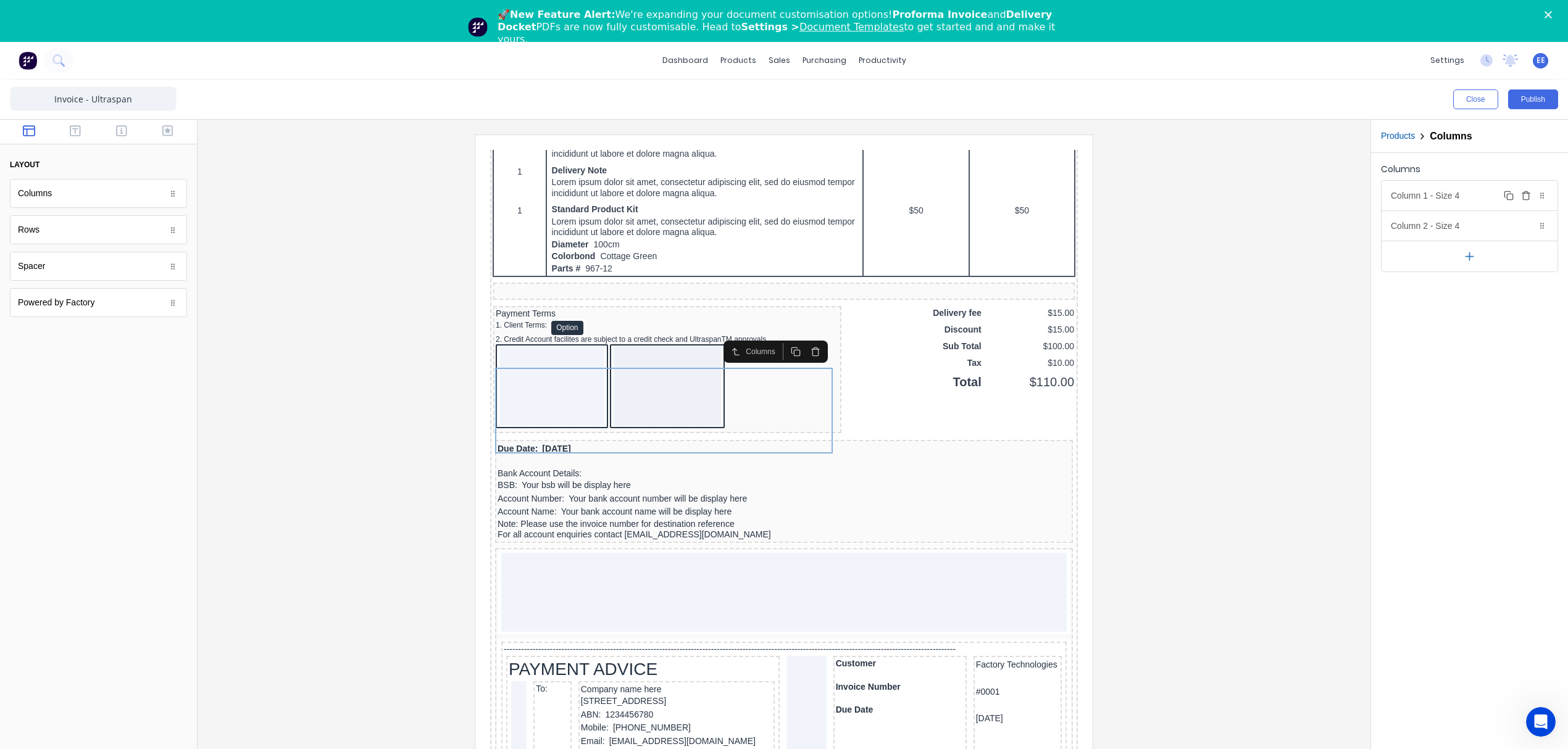
click at [1469, 191] on div "Column 1 - Size 4 Duplicate Delete" at bounding box center [1470, 195] width 176 height 30
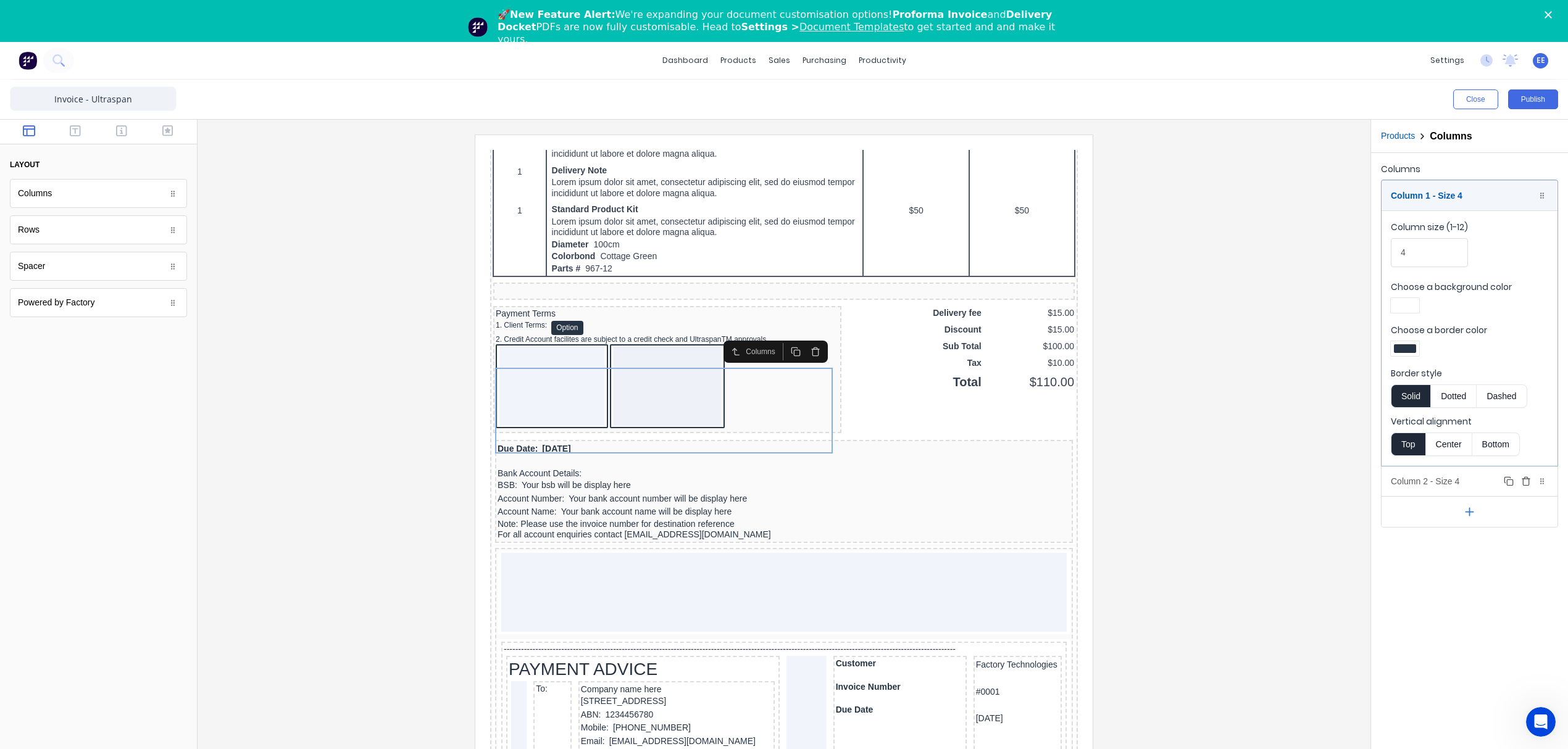
click at [1430, 494] on div "Column 2 - Size 4 Duplicate Delete" at bounding box center [1470, 481] width 176 height 30
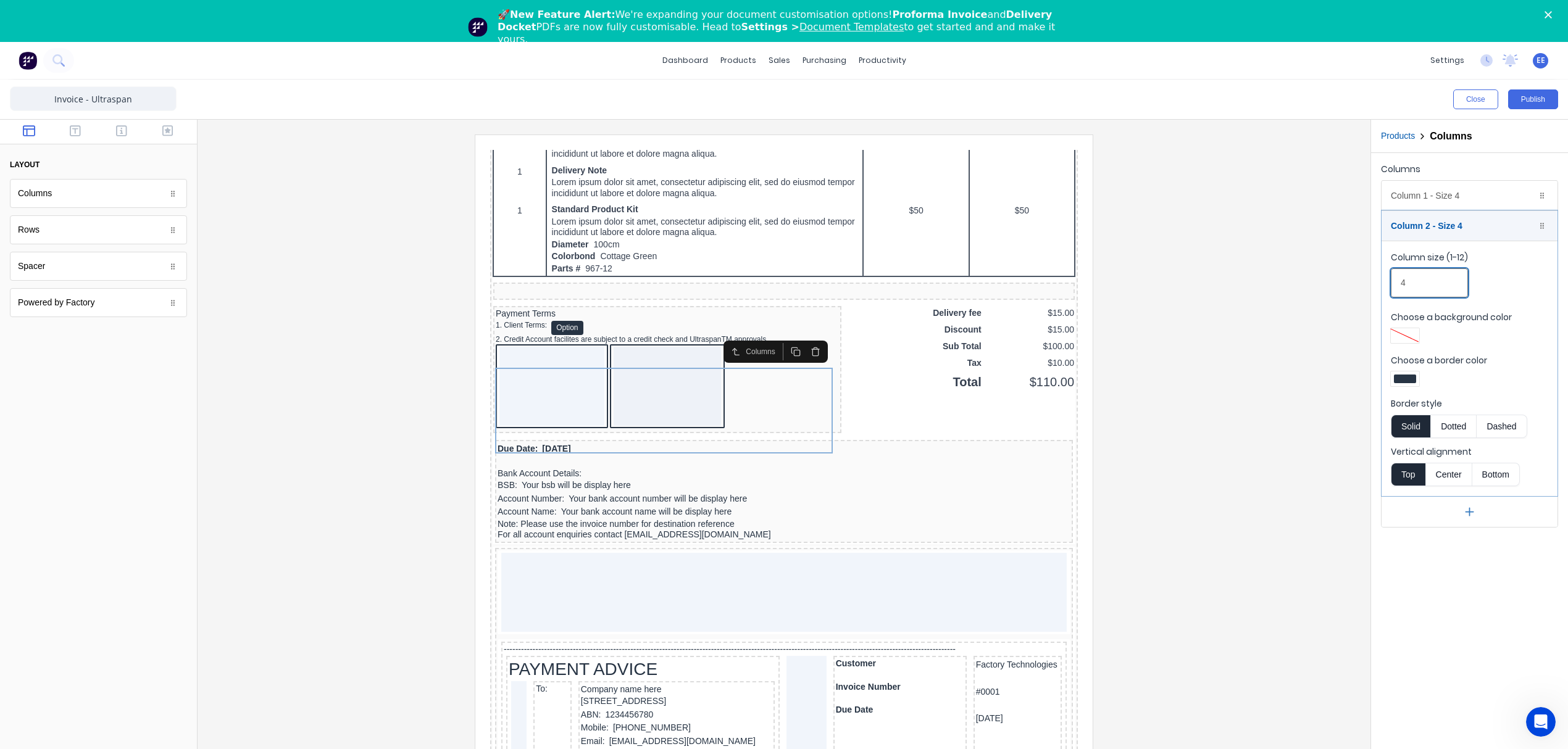
drag, startPoint x: 1376, startPoint y: 278, endPoint x: 1348, endPoint y: 280, distance: 28.1
click at [1348, 280] on div "Close Publish Components layout Columns Columns Rows Rows Spacer Spacer Powered…" at bounding box center [784, 436] width 1568 height 712
type input "8"
click at [1148, 512] on div at bounding box center [784, 458] width 1153 height 646
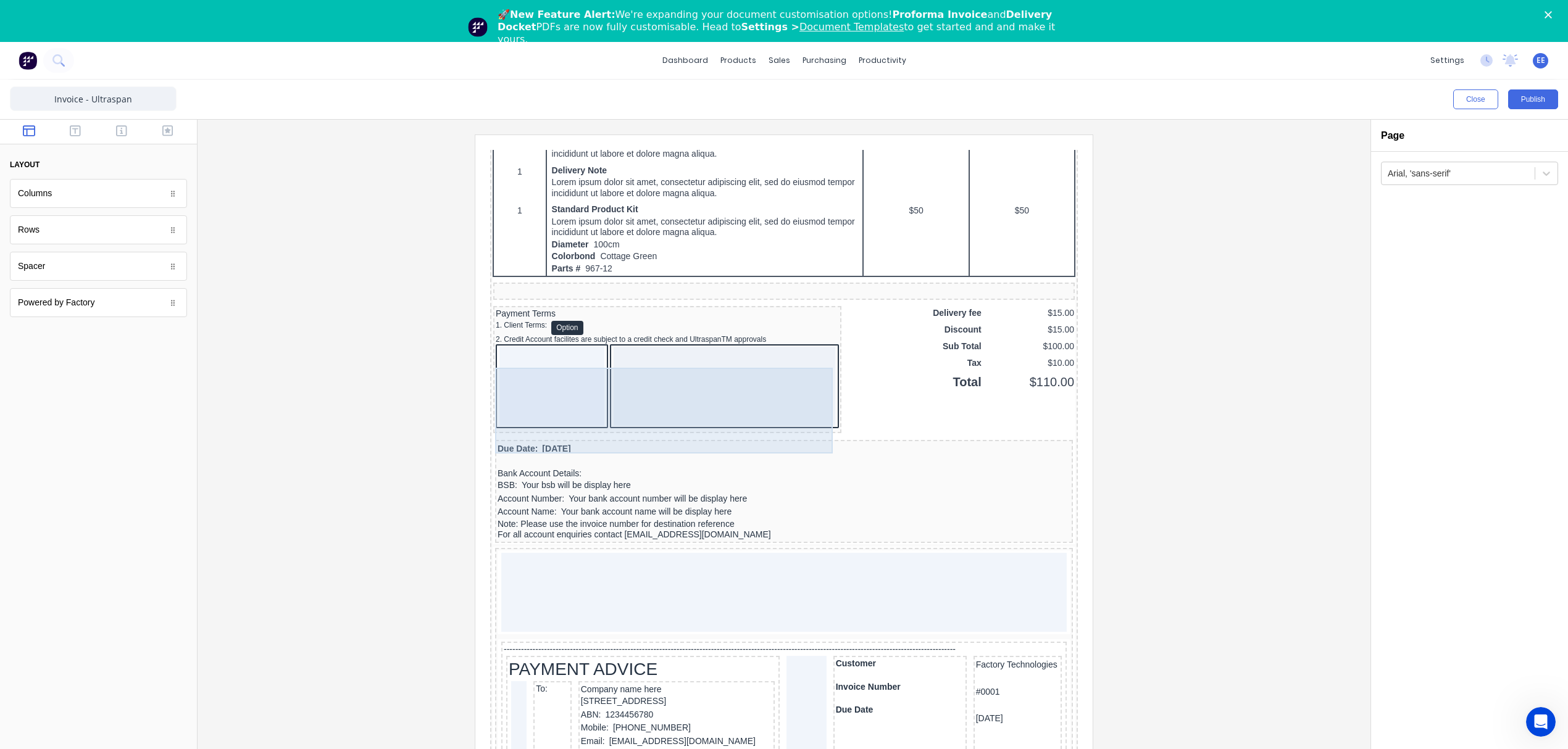
click at [687, 383] on div at bounding box center [709, 371] width 221 height 79
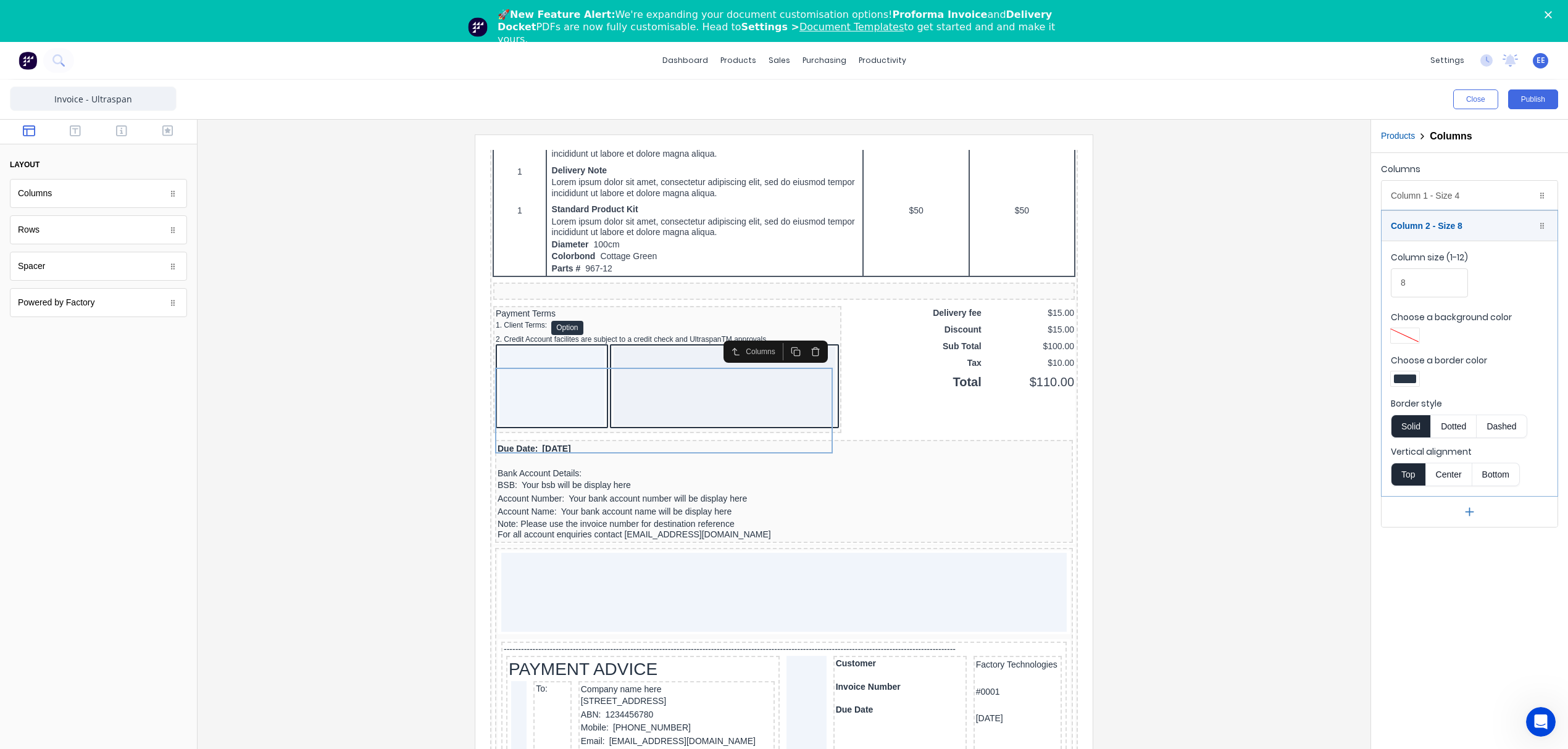
click at [1410, 378] on div at bounding box center [1404, 379] width 22 height 8
drag, startPoint x: 1450, startPoint y: 492, endPoint x: 1448, endPoint y: 486, distance: 6.3
click at [1450, 494] on div at bounding box center [1443, 491] width 14 height 14
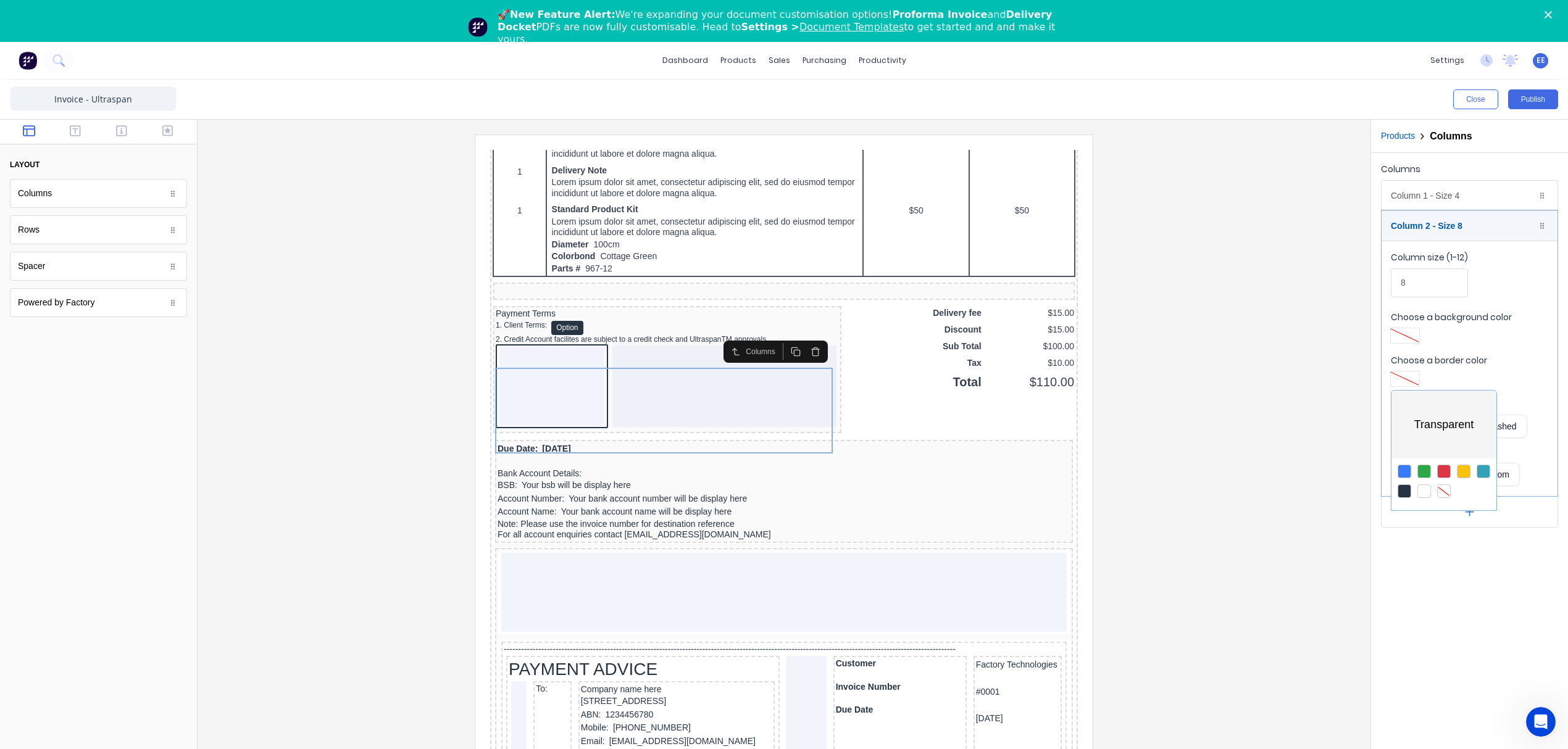
click at [1410, 192] on div at bounding box center [784, 374] width 1568 height 749
click at [1423, 192] on div "Column 1 - Size 4 Duplicate Delete" at bounding box center [1470, 195] width 176 height 30
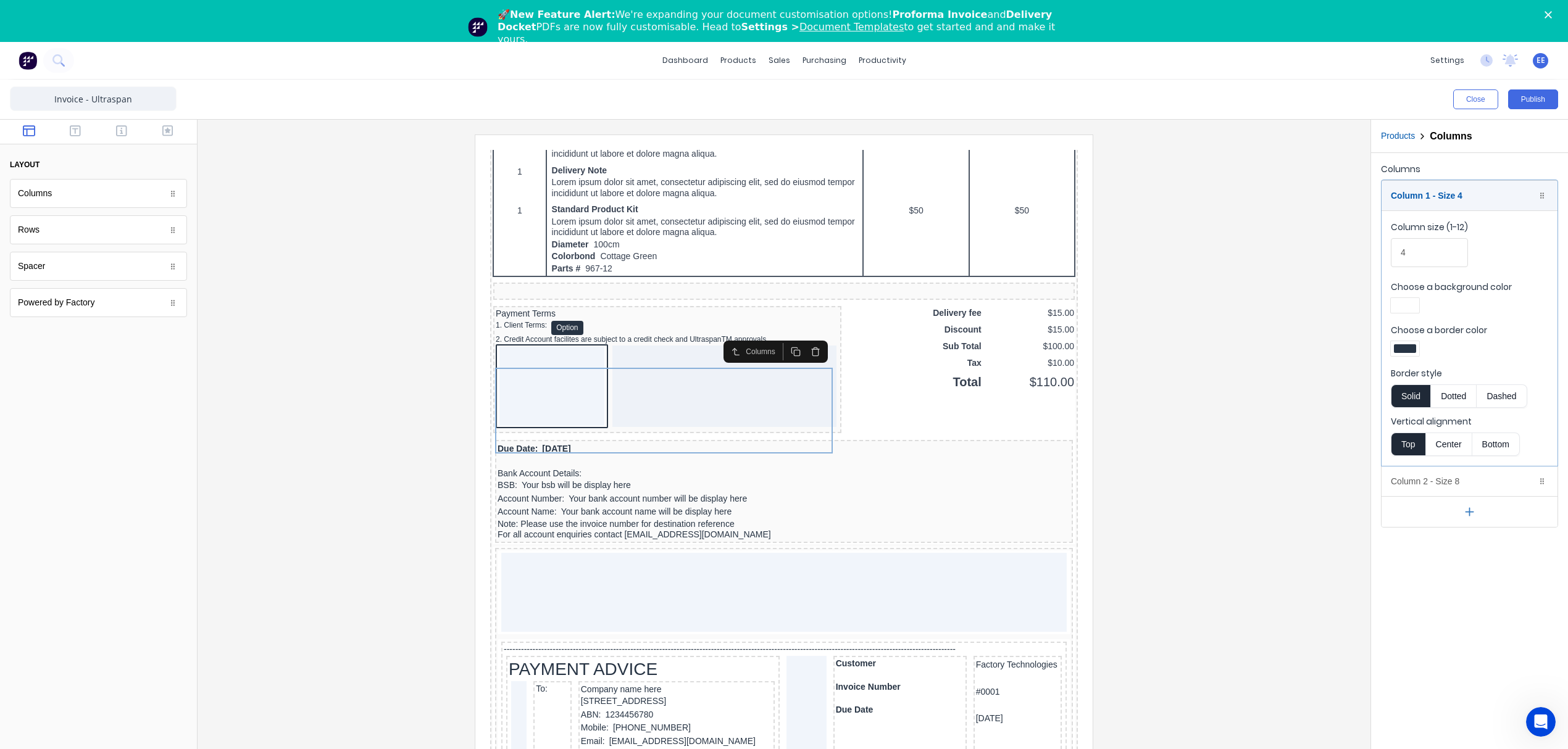
click at [1414, 349] on div at bounding box center [1404, 348] width 22 height 8
click at [1442, 464] on div at bounding box center [1443, 461] width 14 height 14
click at [1411, 297] on div at bounding box center [784, 374] width 1568 height 749
click at [1406, 308] on div at bounding box center [1404, 305] width 22 height 8
click at [1445, 418] on div at bounding box center [1443, 418] width 14 height 14
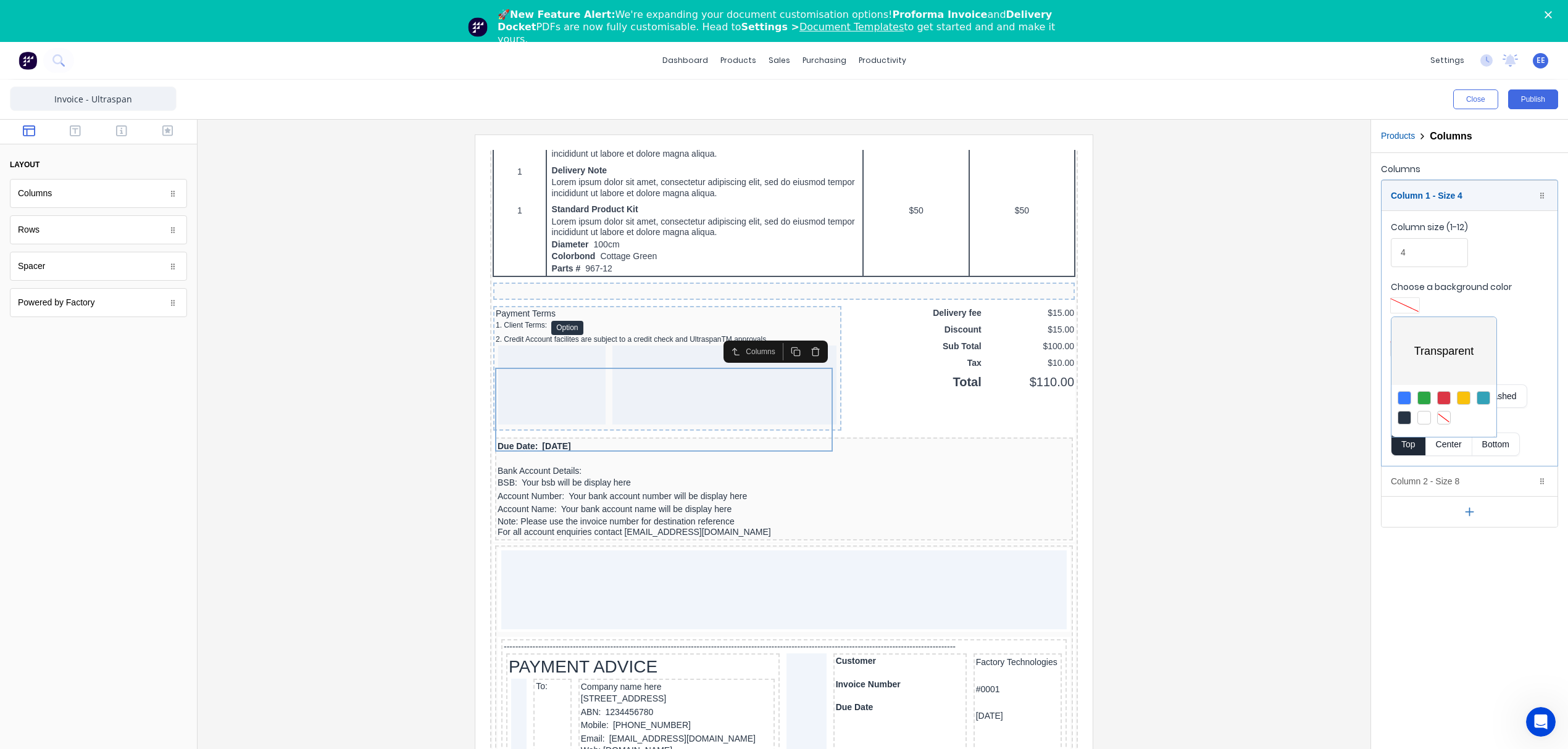
click at [915, 425] on div at bounding box center [784, 374] width 1568 height 749
click at [1240, 487] on div at bounding box center [784, 458] width 1153 height 646
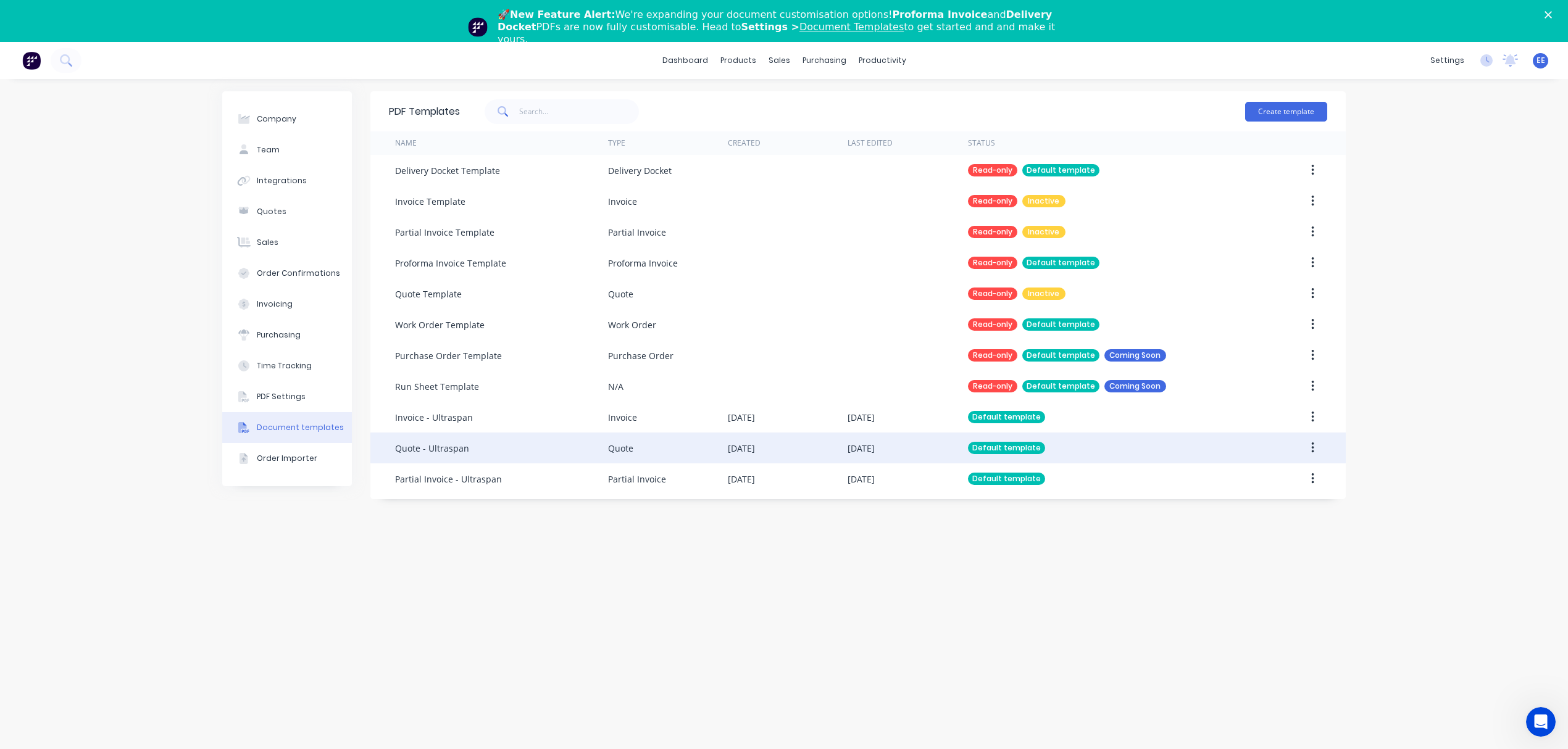
click at [462, 438] on div "Quote - Ultraspan" at bounding box center [501, 447] width 213 height 31
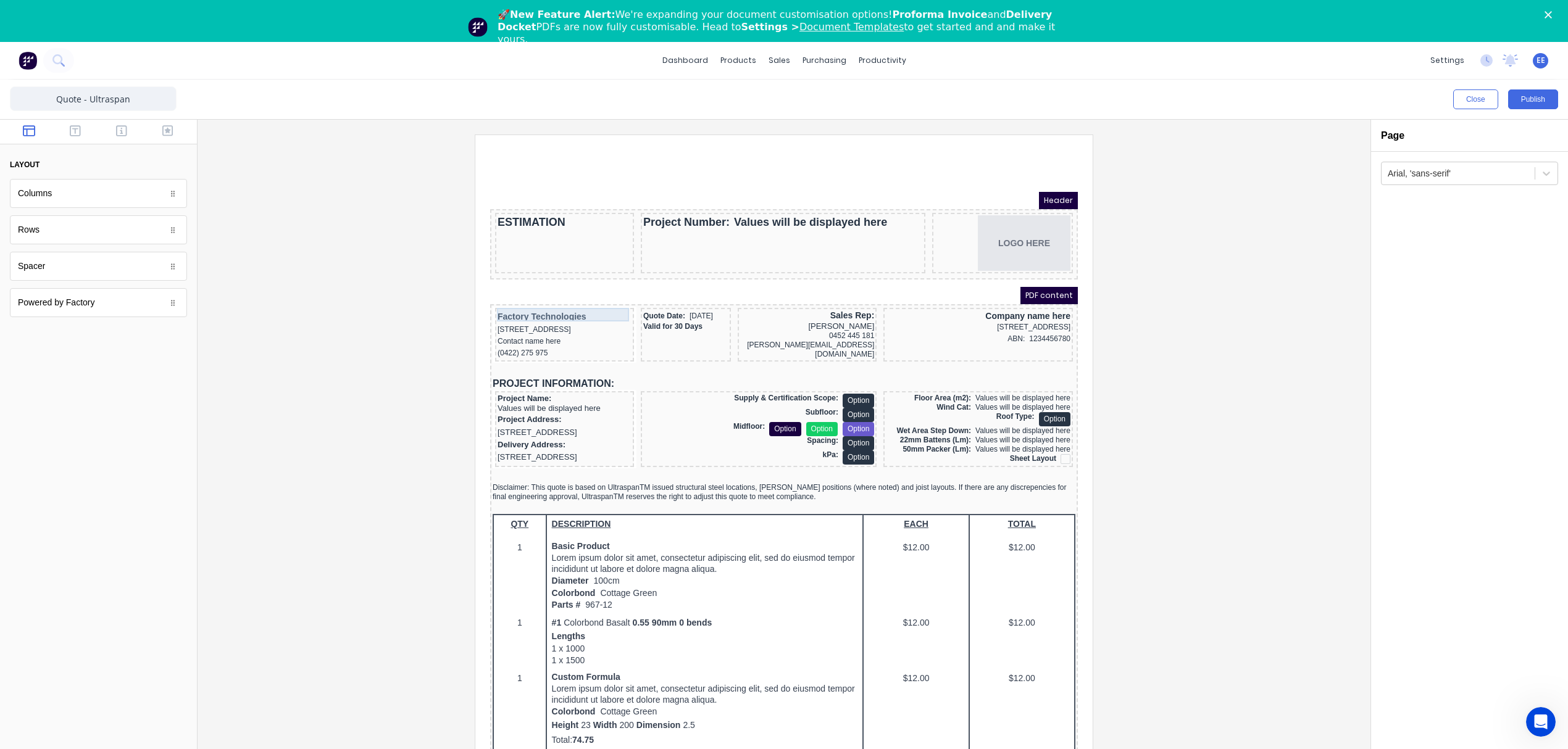
click at [494, 299] on div "Factory Technologies" at bounding box center [549, 302] width 134 height 14
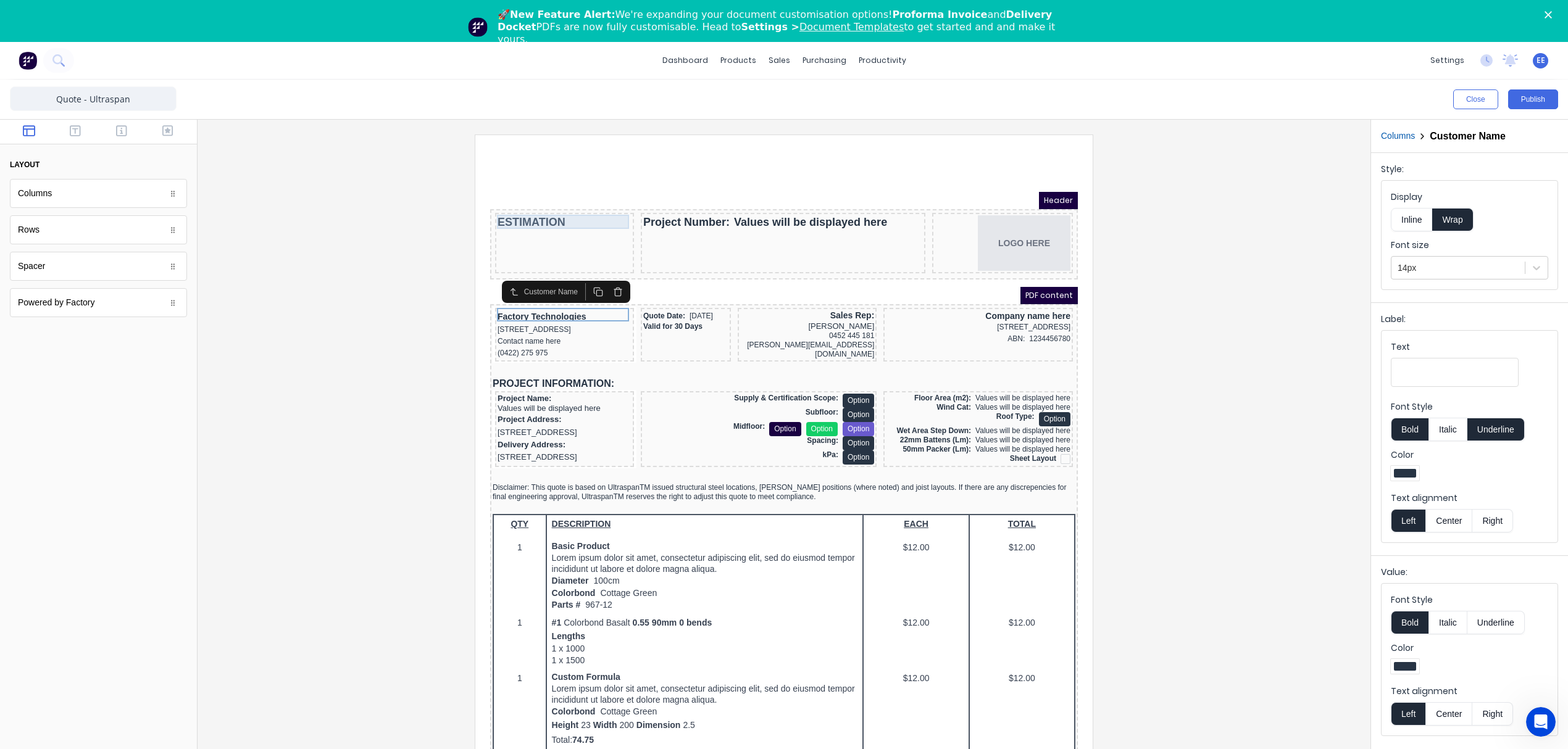
click at [521, 206] on div "ESTIMATION" at bounding box center [549, 208] width 134 height 14
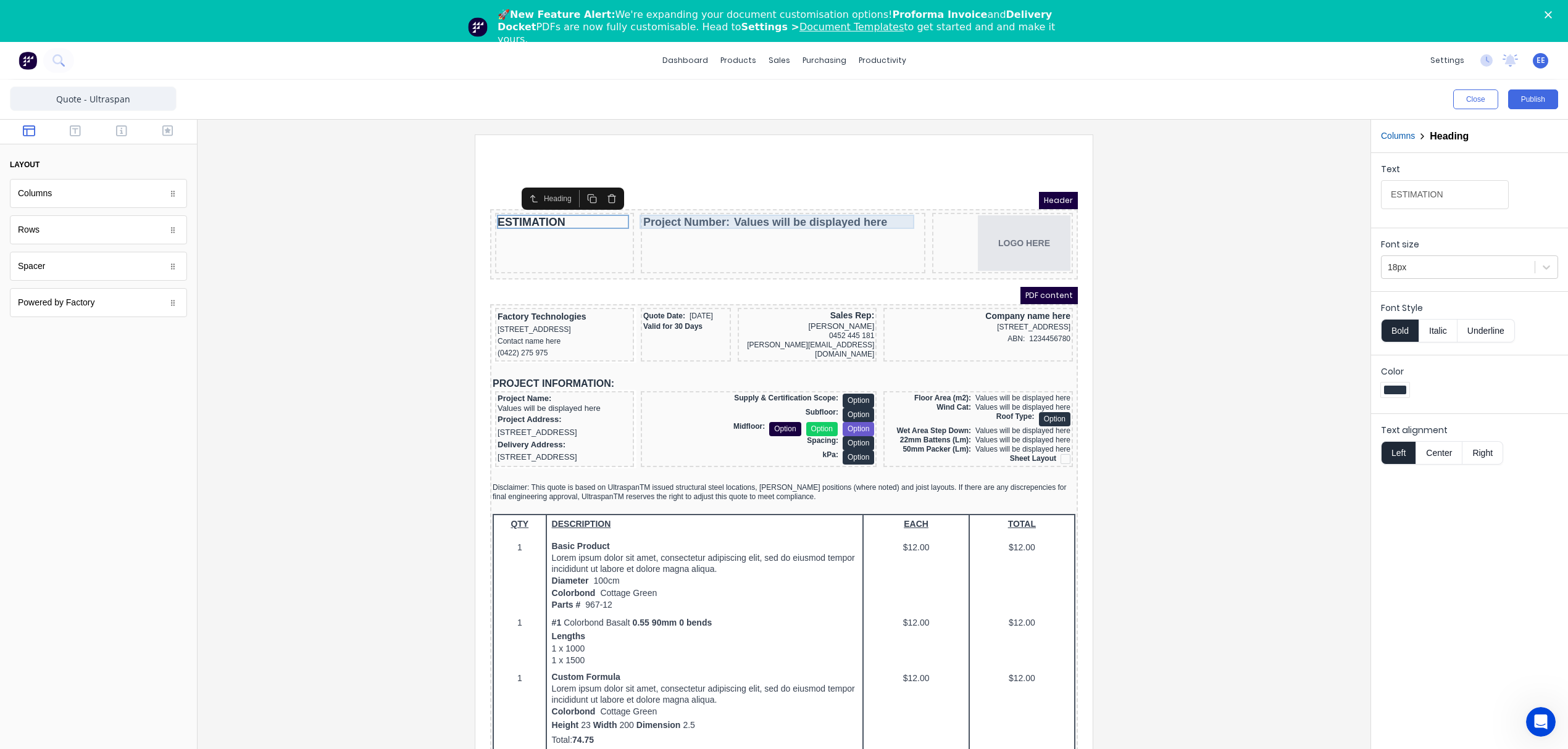
click at [663, 204] on div "Project Number: Values will be displayed here" at bounding box center [768, 208] width 280 height 14
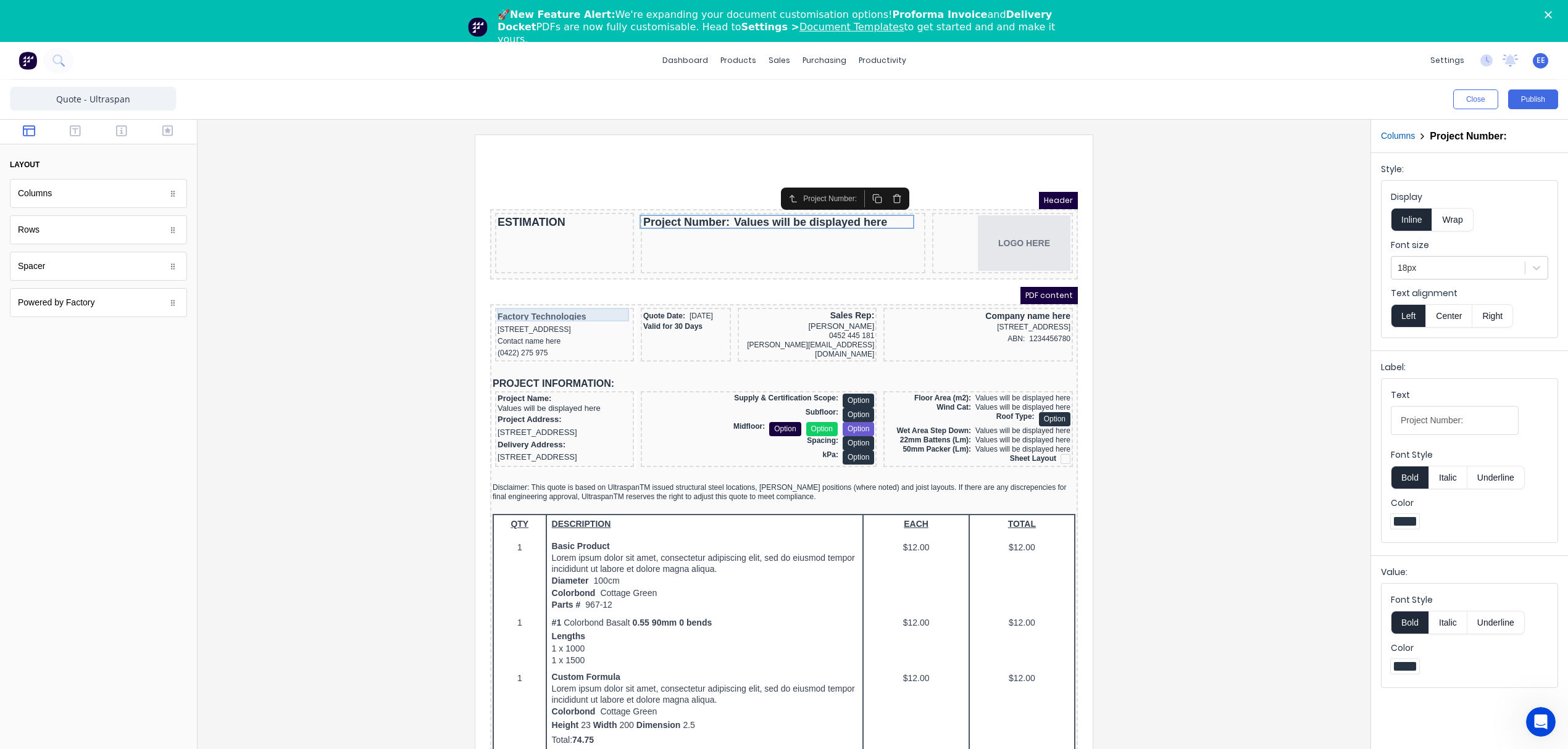
click at [533, 301] on div "Factory Technologies" at bounding box center [549, 302] width 134 height 14
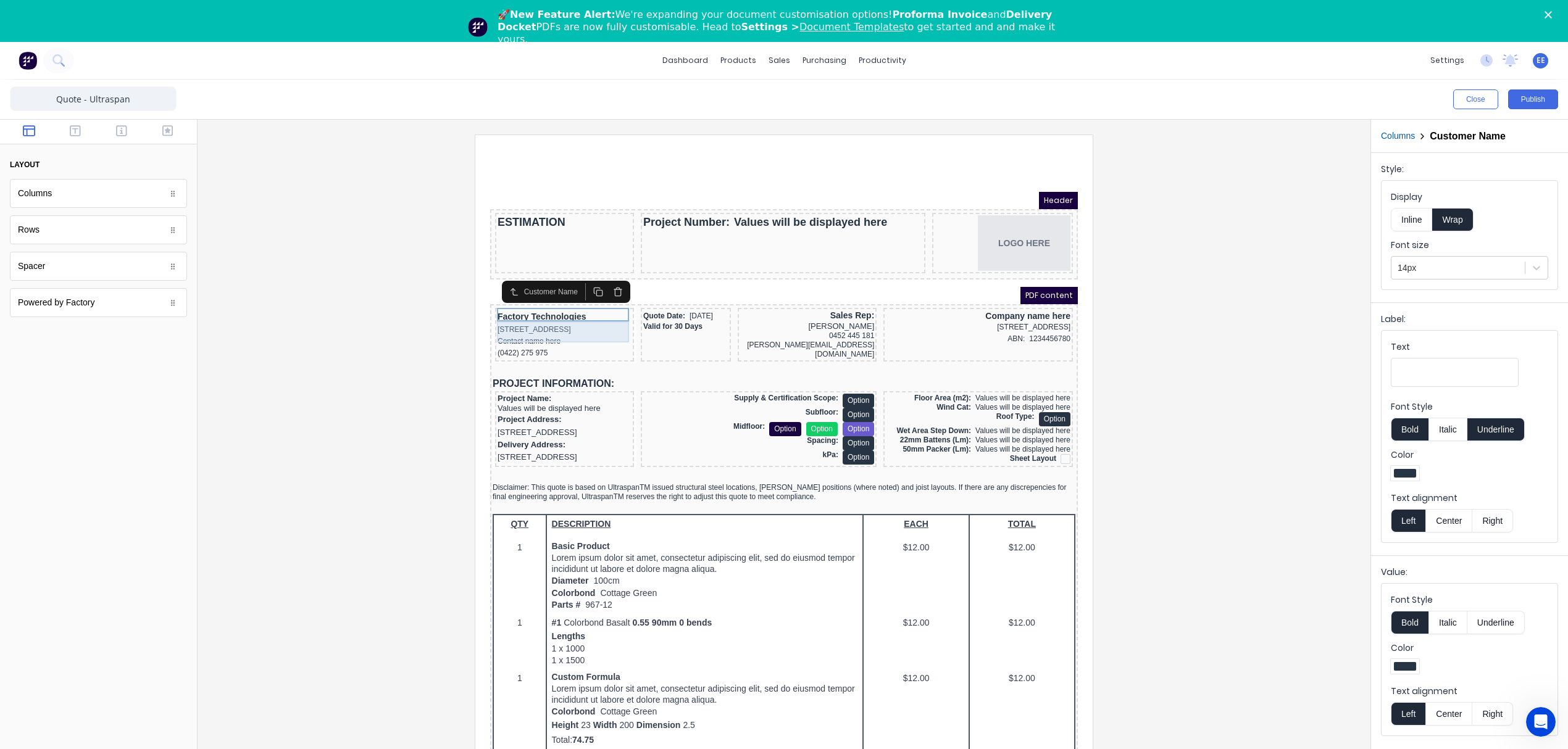
click at [538, 321] on div "[STREET_ADDRESS]" at bounding box center [549, 315] width 134 height 12
click at [1403, 141] on button "Columns" at bounding box center [1398, 136] width 34 height 13
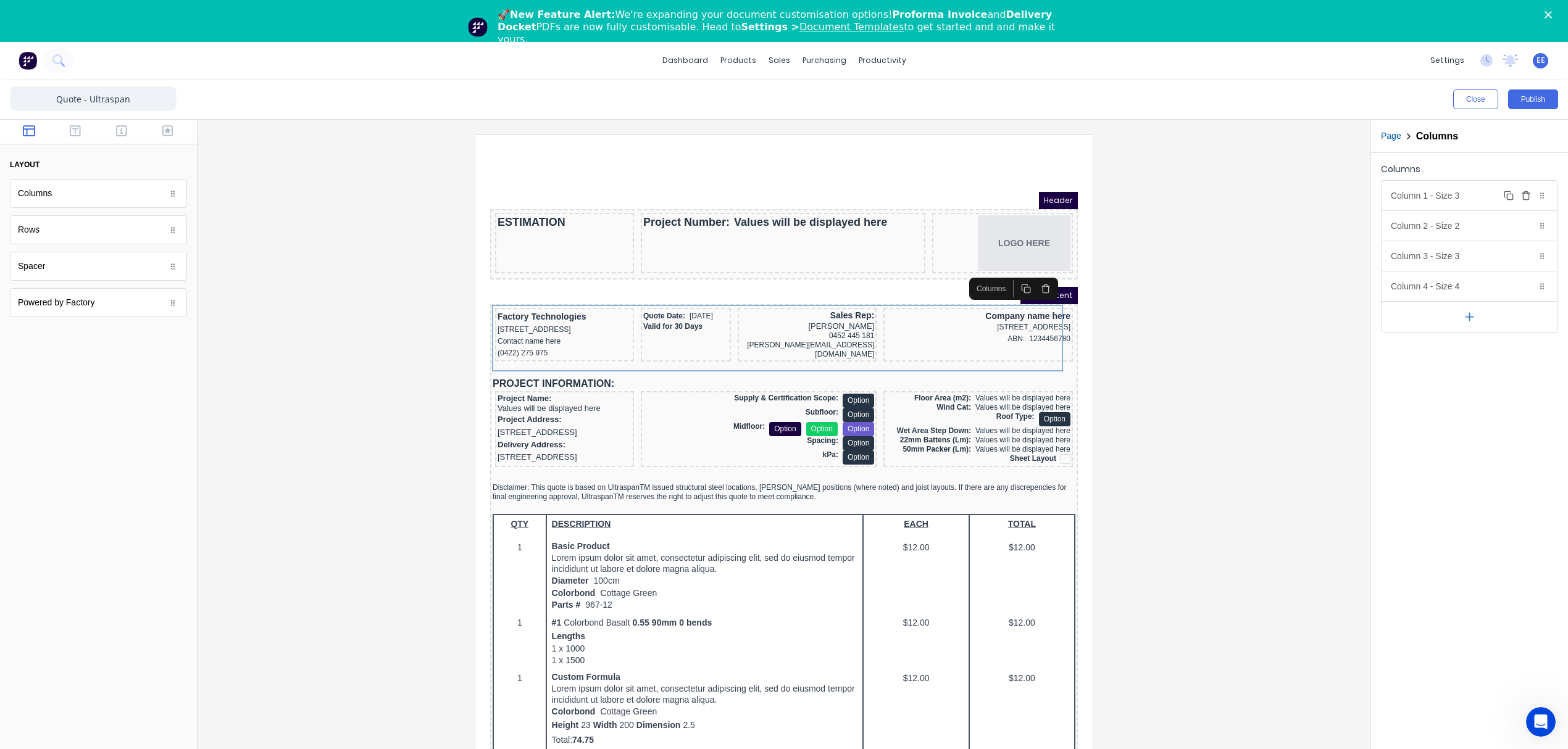
click at [1465, 203] on div "Column 1 - Size 3 Duplicate Delete" at bounding box center [1470, 195] width 176 height 30
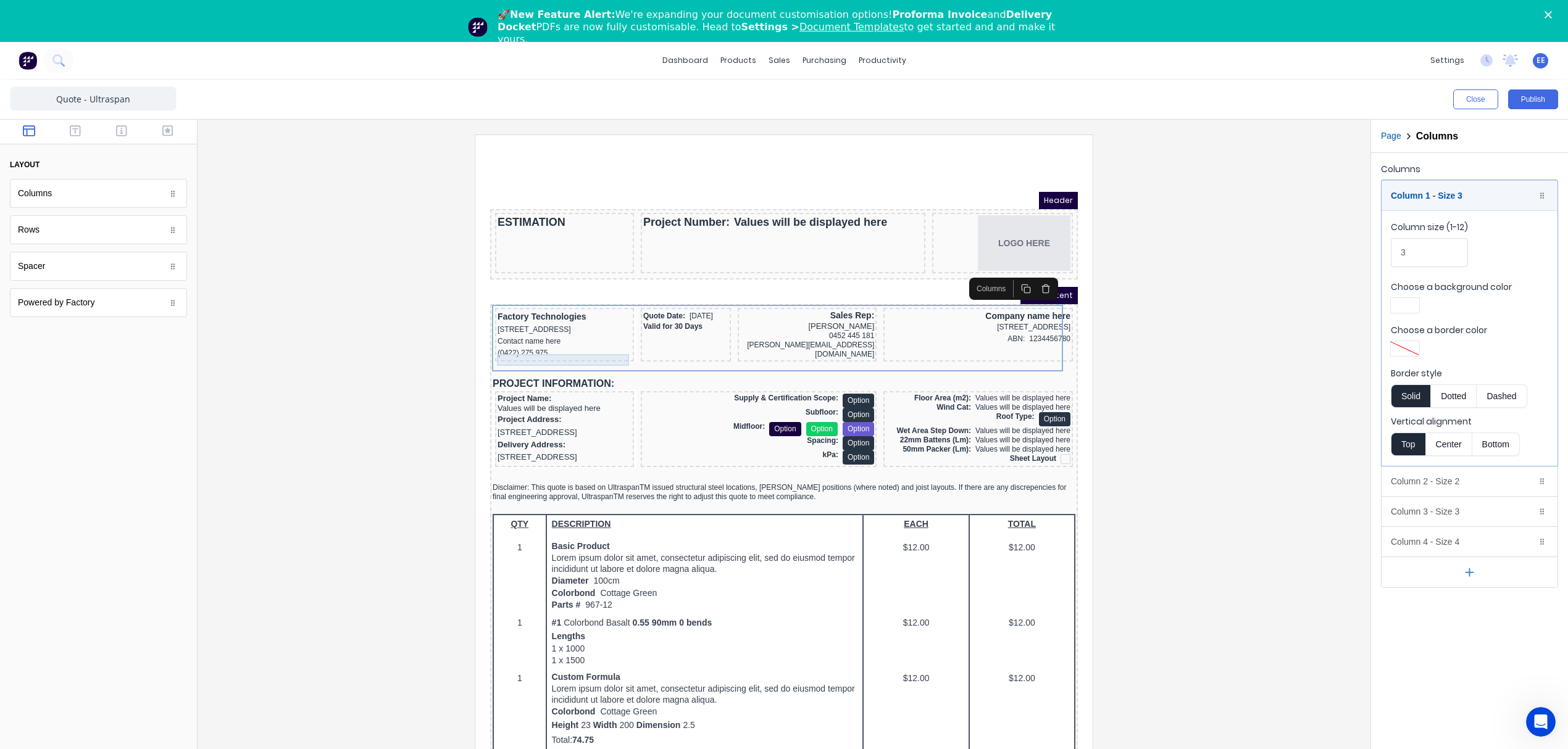
click at [514, 339] on div "(0422) 275 975" at bounding box center [549, 339] width 134 height 12
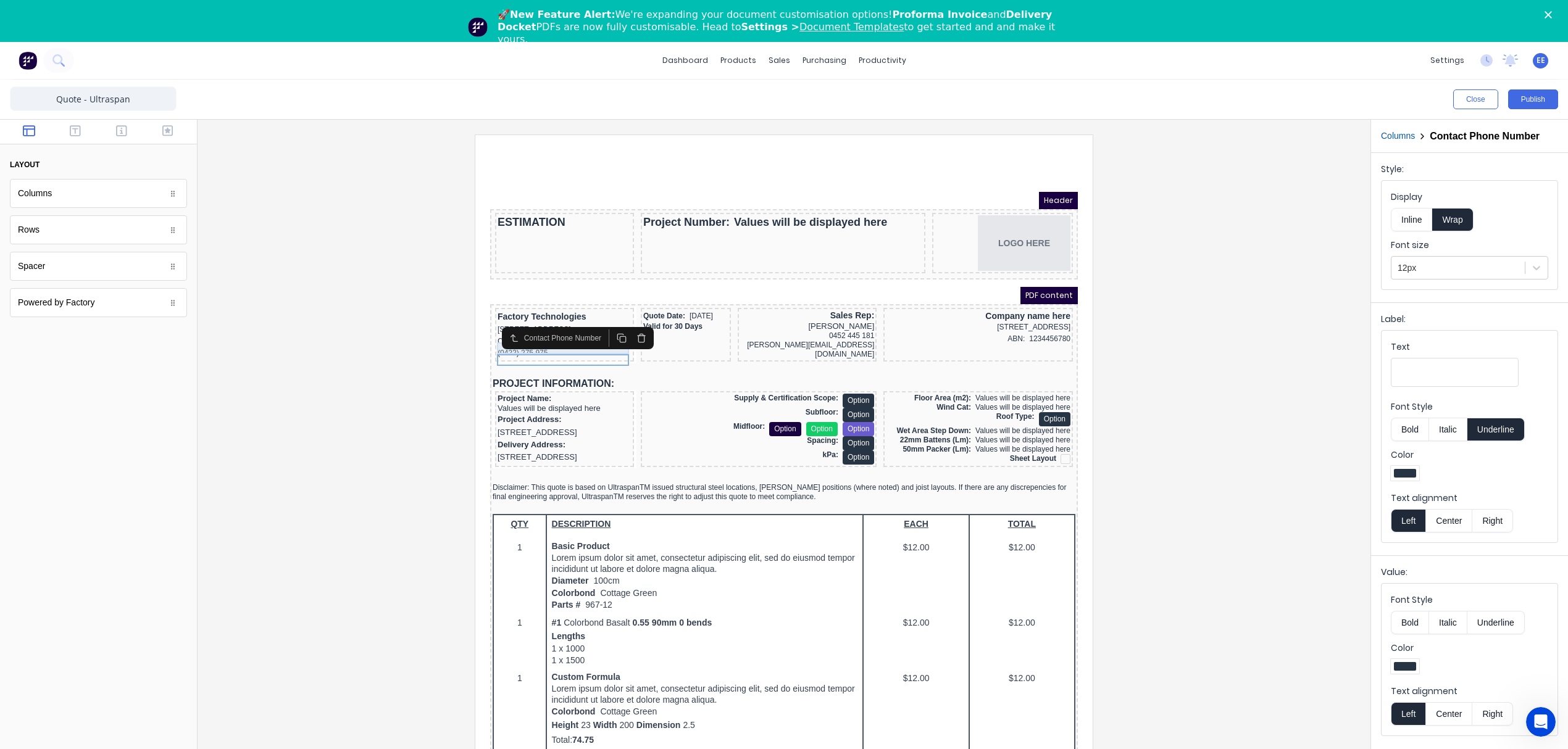
click at [490, 333] on div "Contact name here" at bounding box center [549, 327] width 134 height 12
click at [519, 342] on div "(0422) 275 975" at bounding box center [549, 339] width 134 height 12
click at [677, 296] on div "Quote Date: [DATE]" at bounding box center [670, 302] width 85 height 12
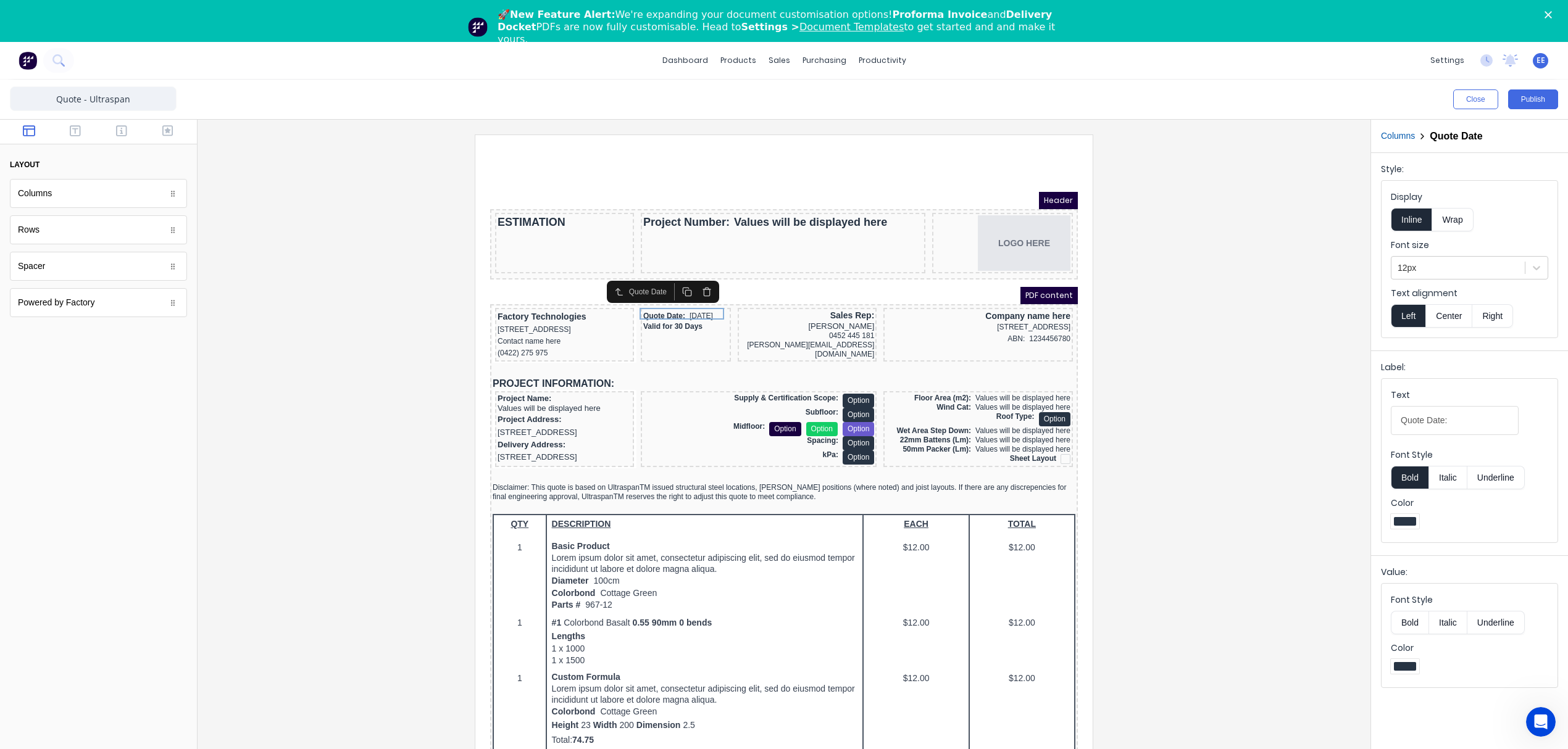
click at [1393, 131] on button "Columns" at bounding box center [1398, 136] width 34 height 13
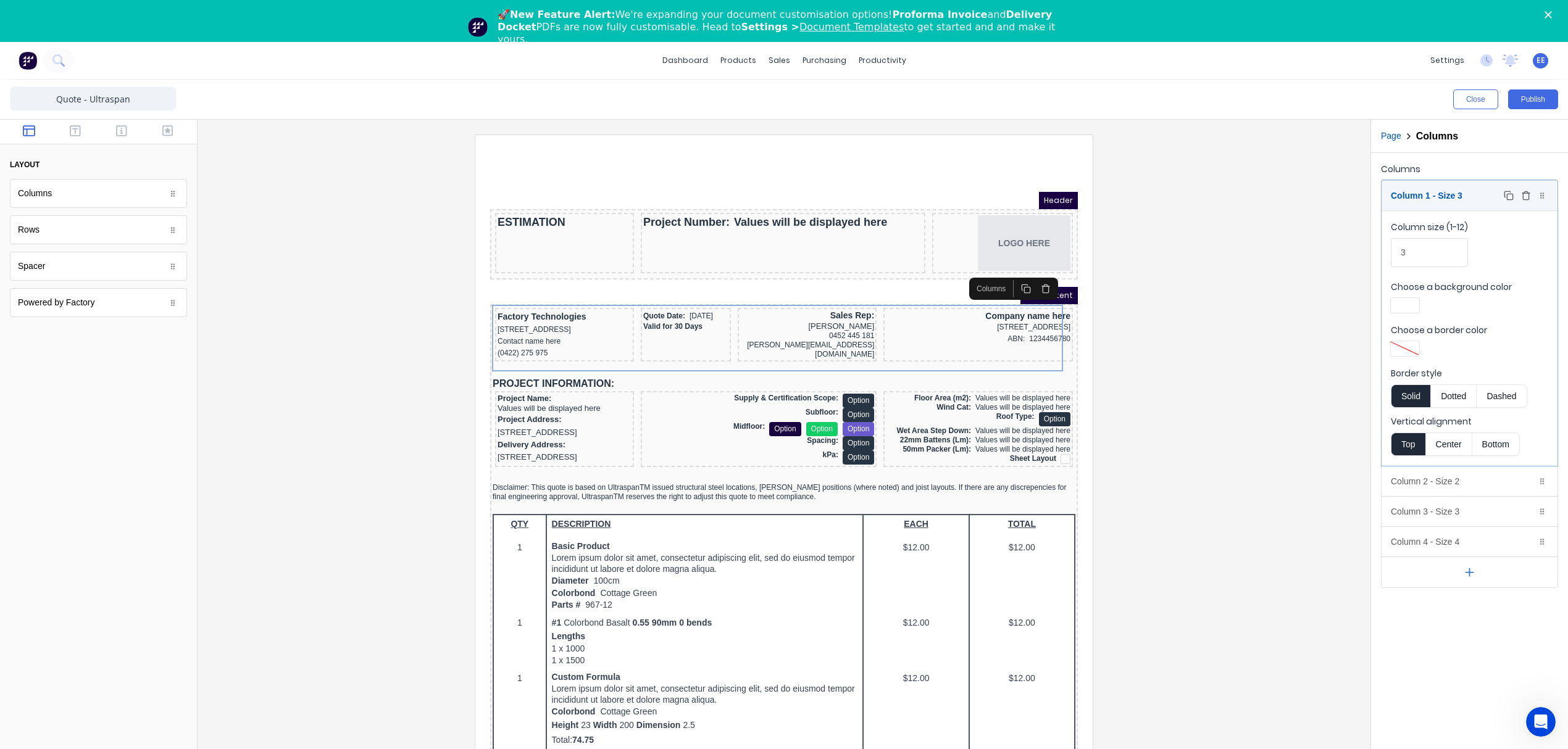
click at [1462, 195] on div "Column 1 - Size 3 Duplicate Delete" at bounding box center [1470, 195] width 176 height 30
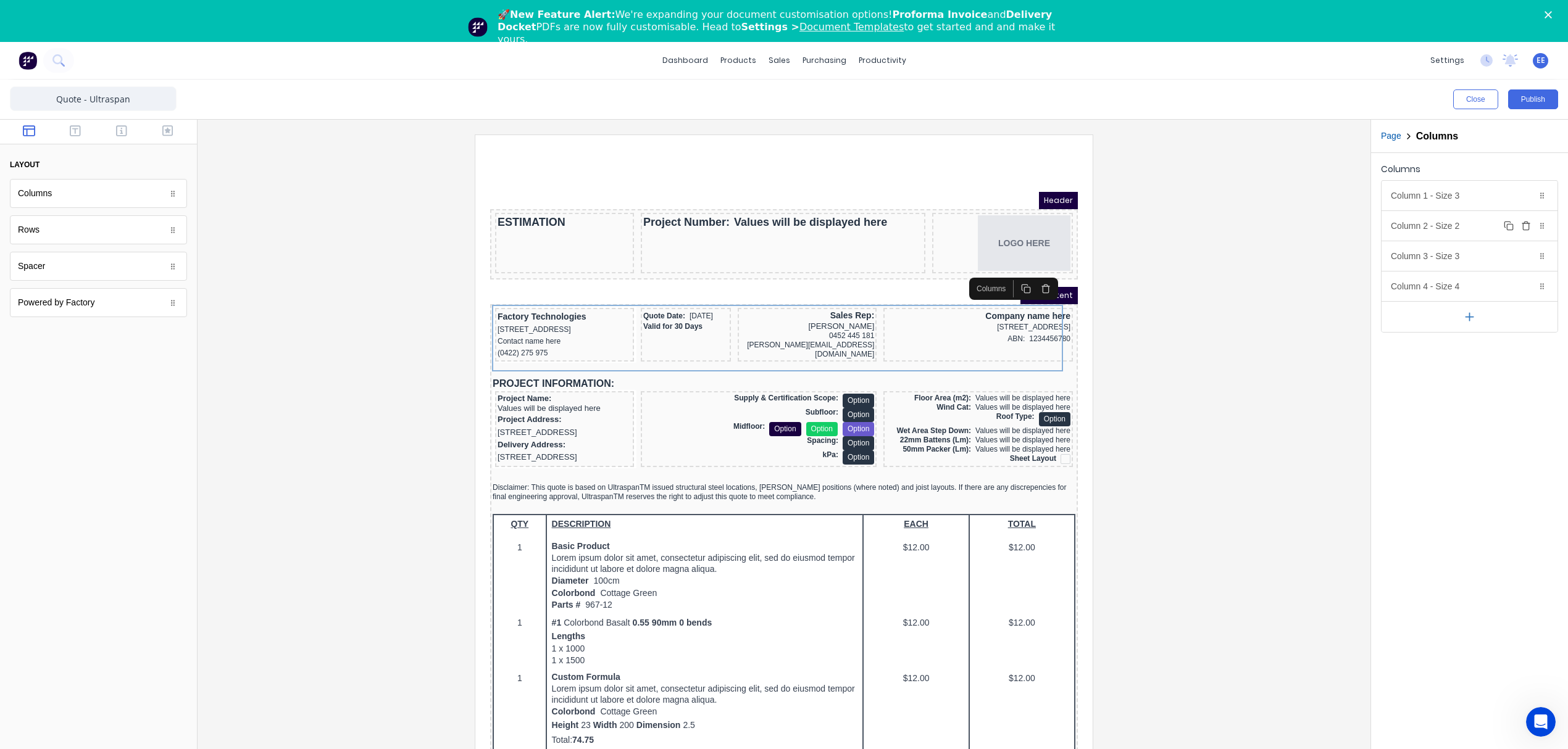
click at [1457, 225] on div "Column 2 - Size 2 Duplicate Delete" at bounding box center [1470, 225] width 176 height 30
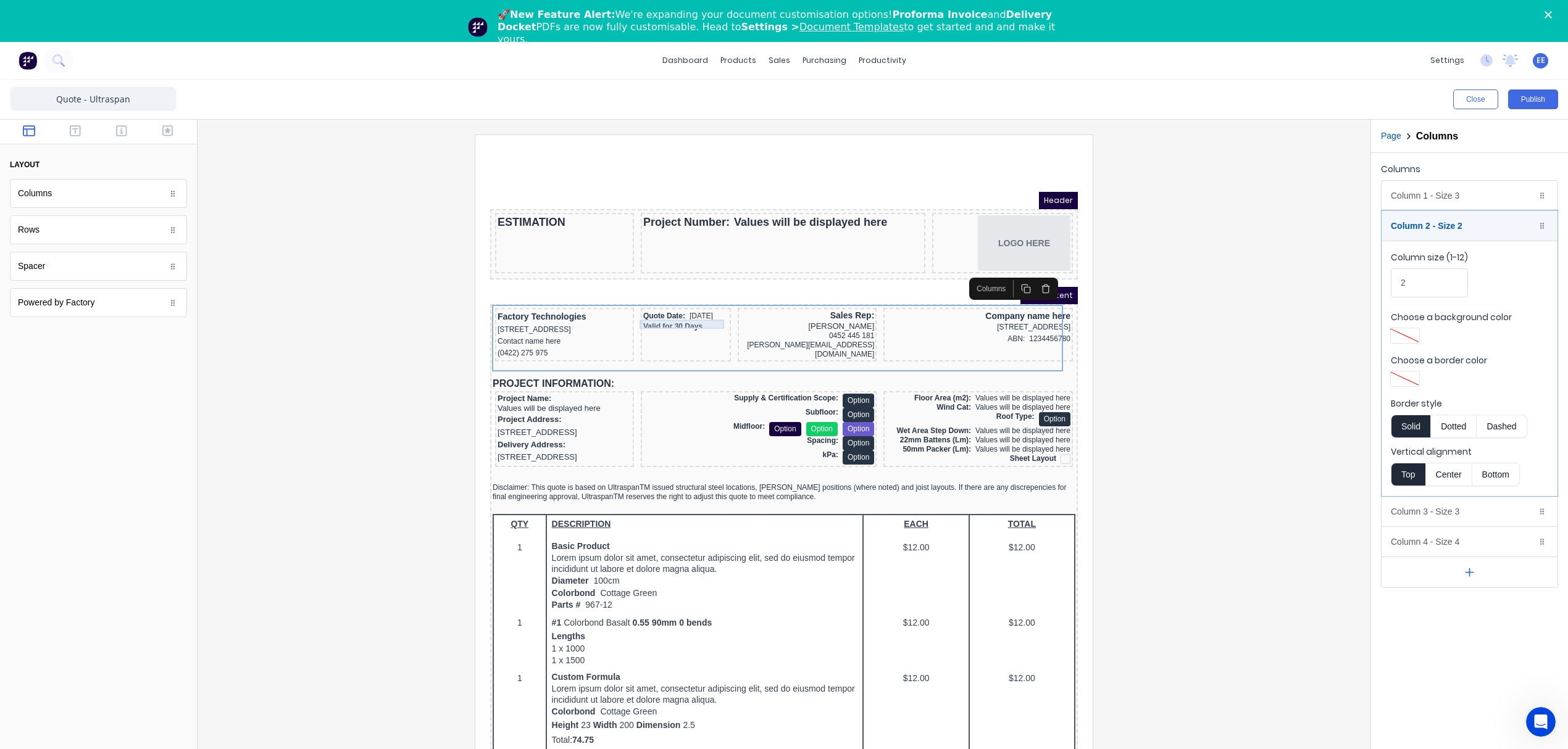
click at [651, 310] on div "Valid for 30 Days" at bounding box center [670, 312] width 85 height 9
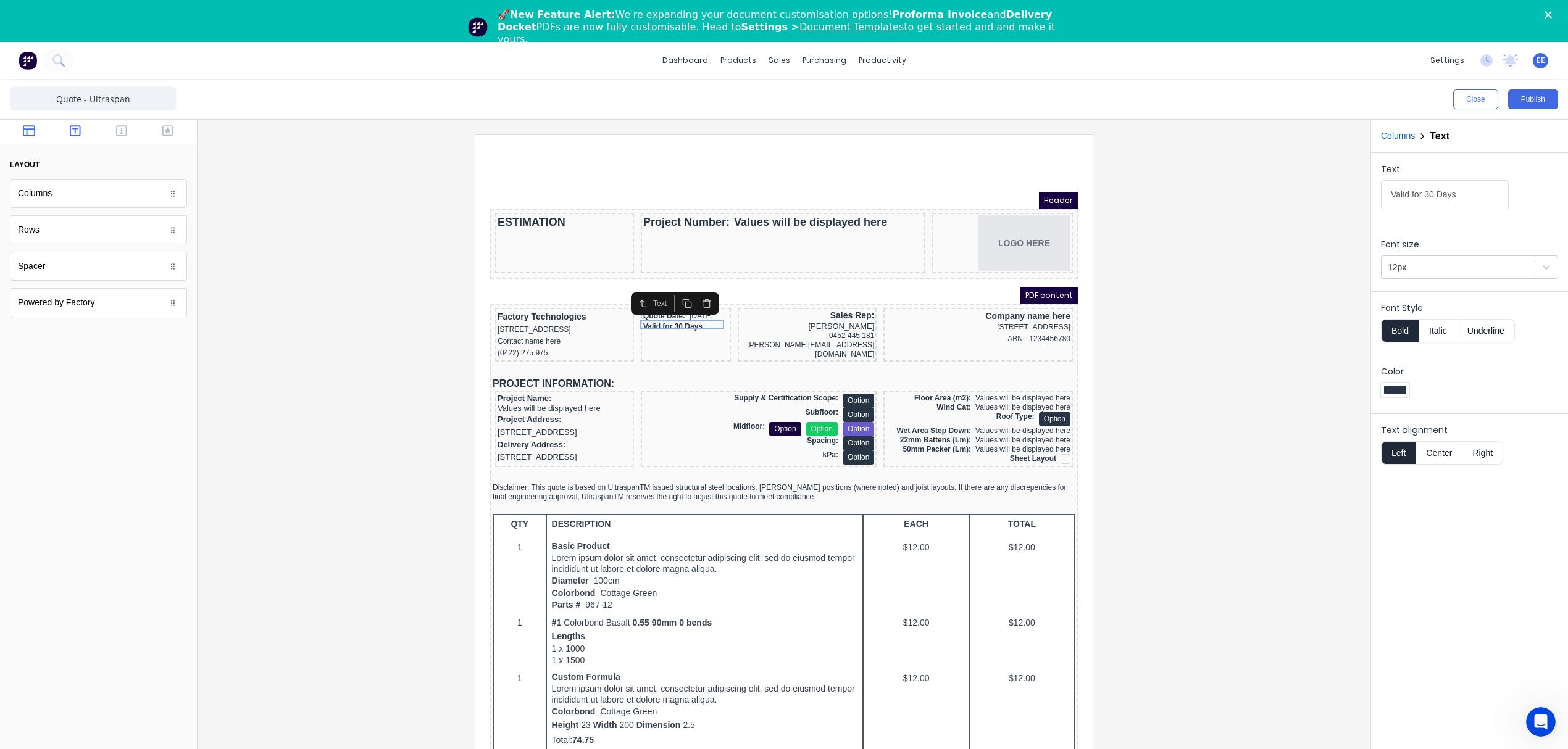
click at [75, 126] on icon "button" at bounding box center [75, 130] width 11 height 11
click at [38, 233] on body "dashboard products sales purchasing productivity dashboard products Product Cat…" at bounding box center [784, 417] width 1568 height 749
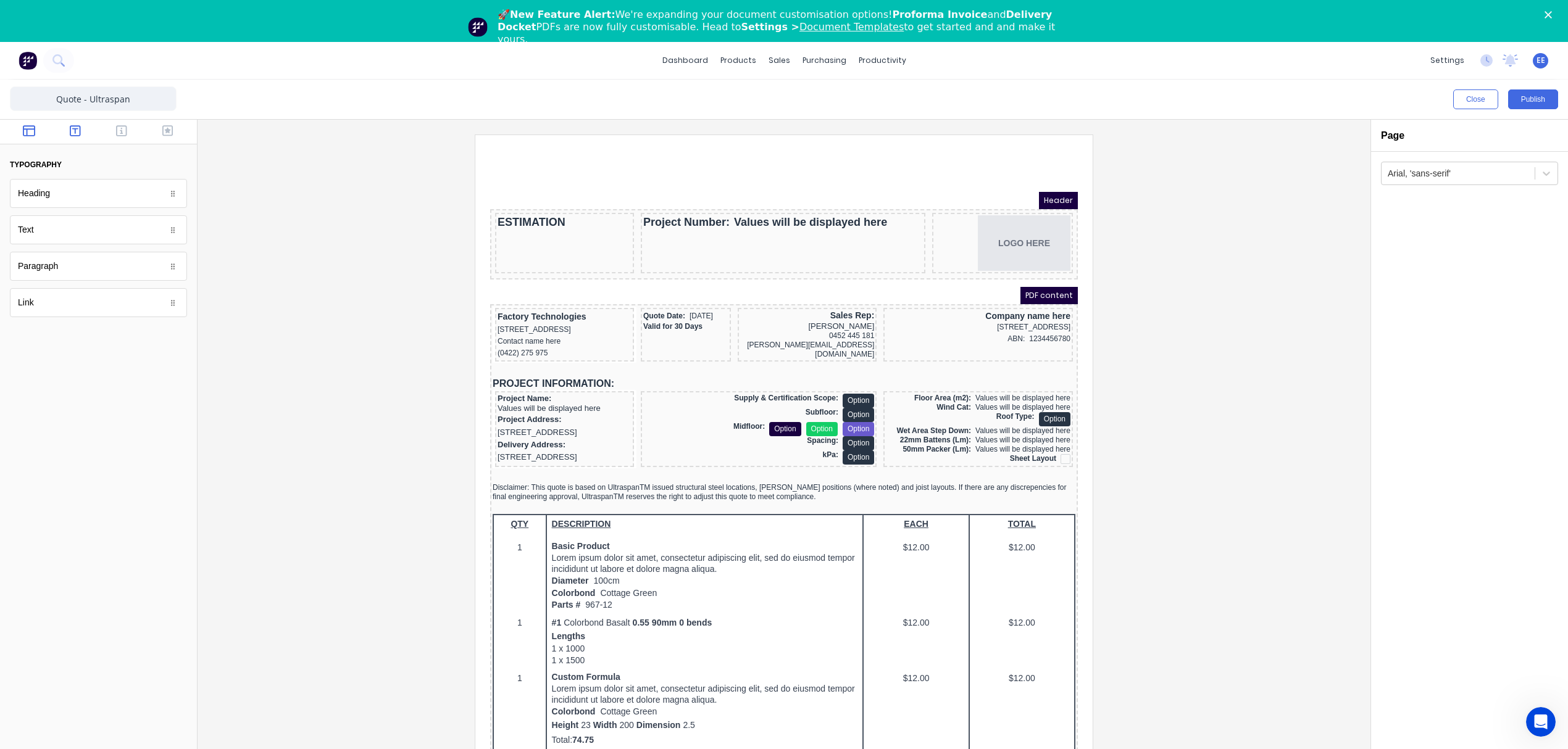
click at [28, 126] on icon "button" at bounding box center [29, 130] width 13 height 11
click at [748, 297] on div "Sales Rep:" at bounding box center [792, 301] width 134 height 11
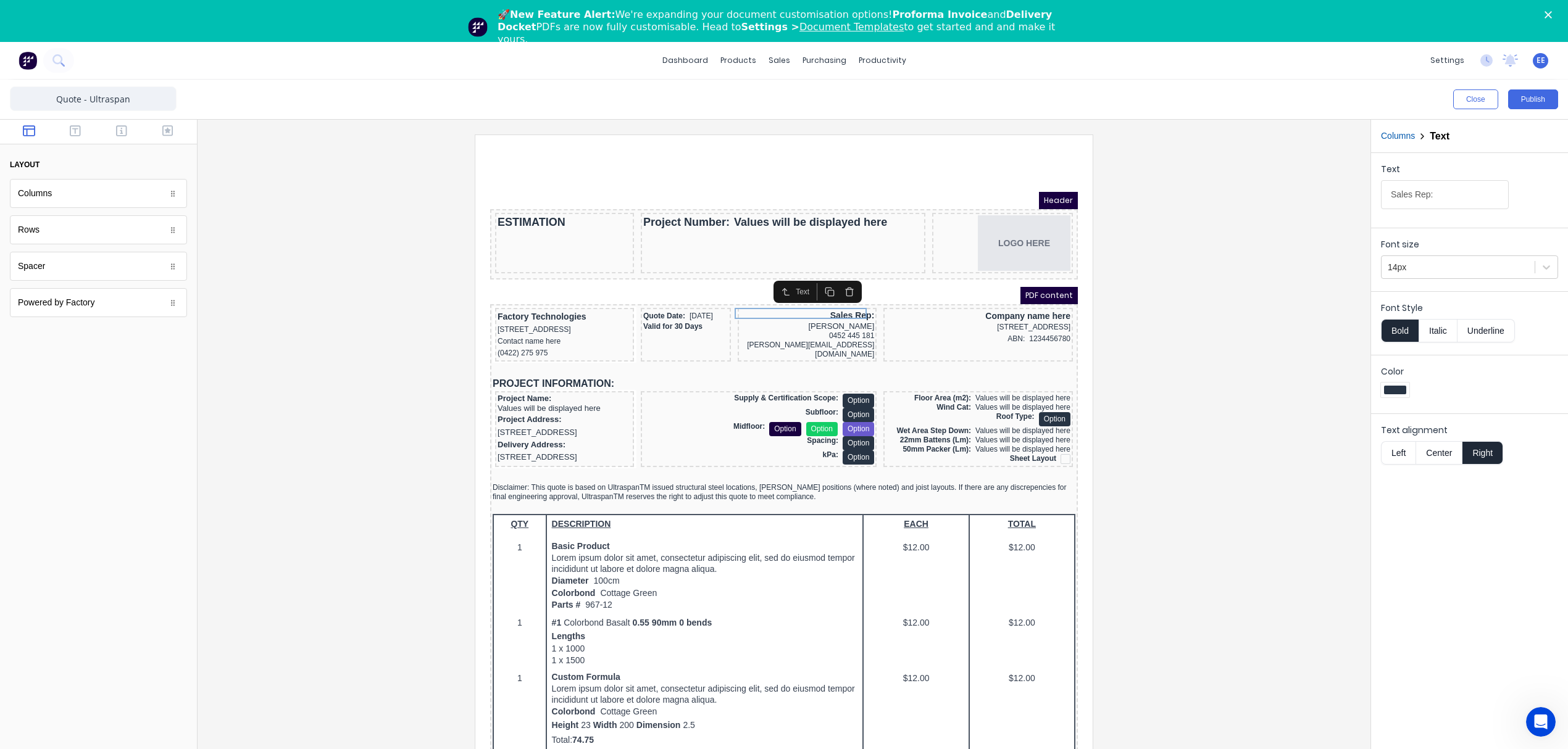
click at [1391, 132] on button "Columns" at bounding box center [1398, 136] width 34 height 13
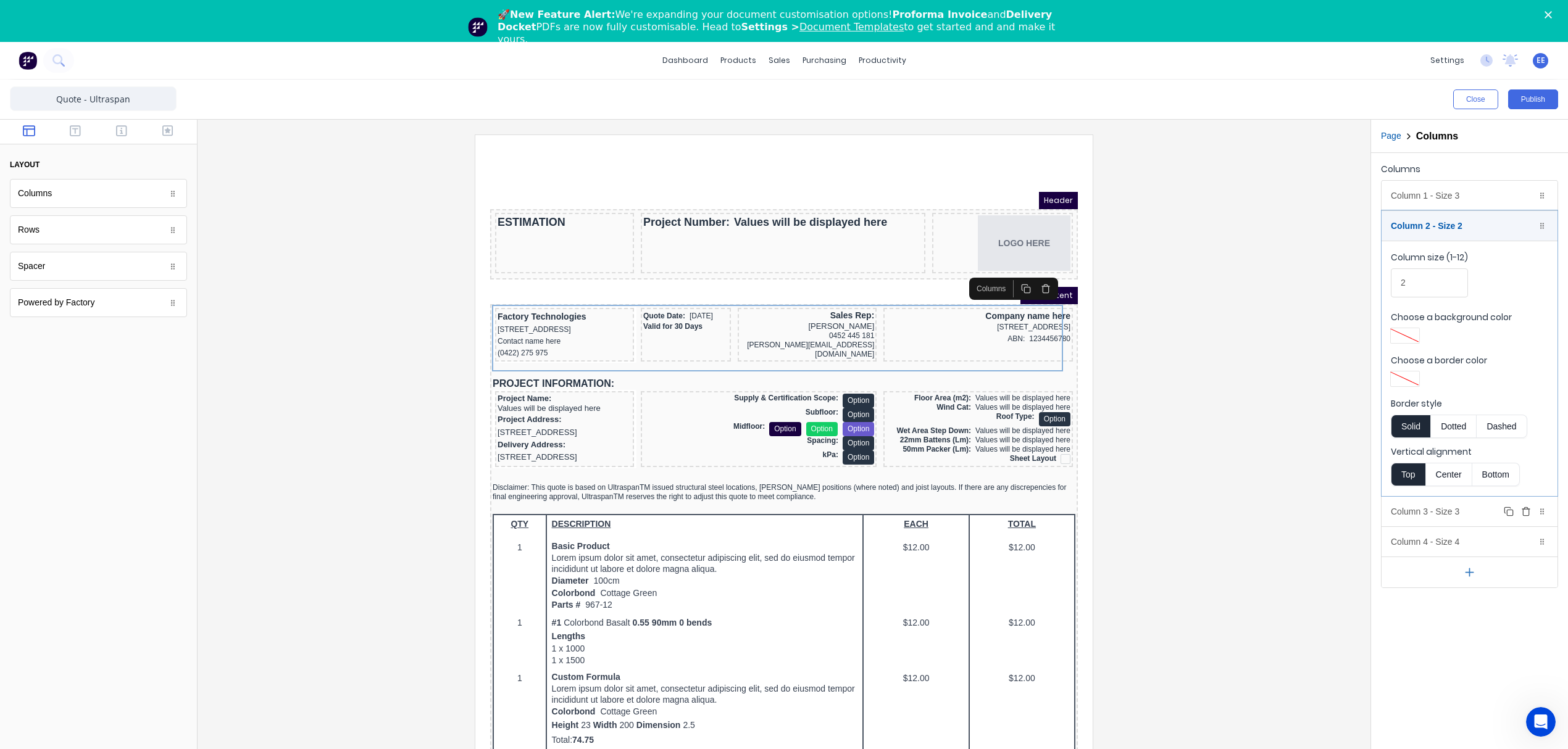
click at [1430, 519] on div "Column 3 - Size 3 Duplicate Delete" at bounding box center [1470, 511] width 176 height 30
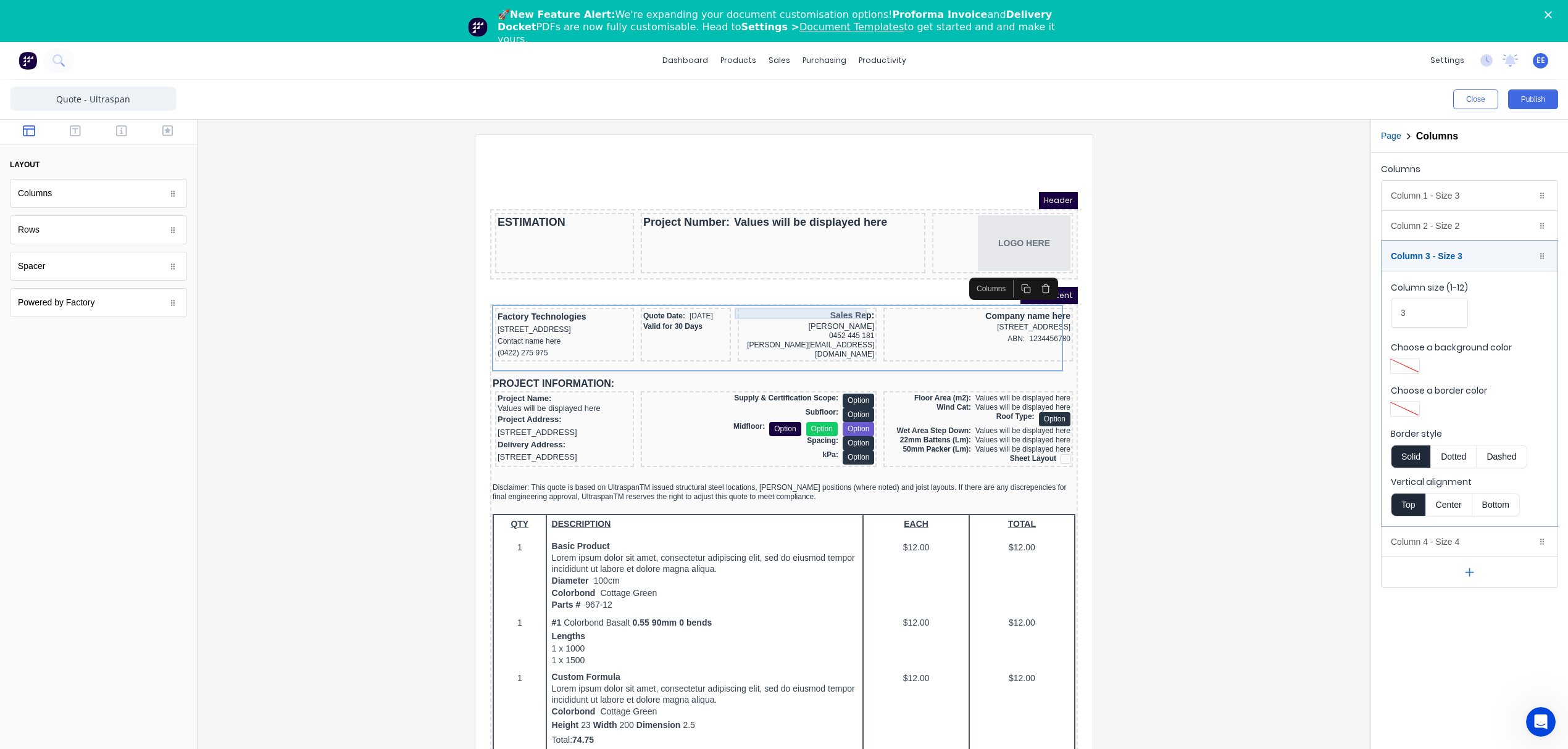
click at [810, 296] on div "Sales Rep:" at bounding box center [792, 301] width 134 height 11
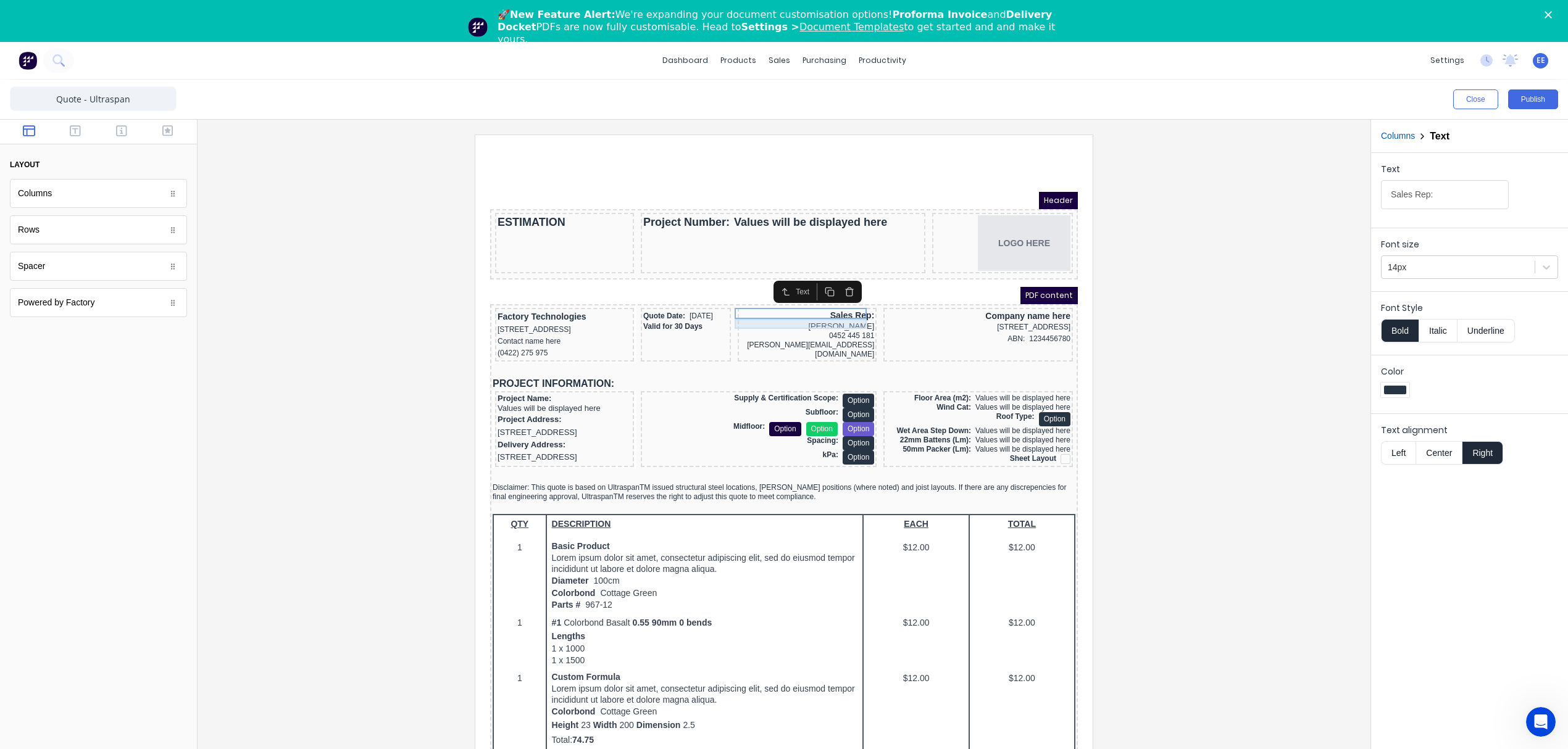
click at [818, 310] on div "[PERSON_NAME]" at bounding box center [792, 312] width 134 height 10
click at [814, 320] on div "0452 445 181" at bounding box center [792, 321] width 134 height 9
click at [806, 329] on div "[PERSON_NAME][EMAIL_ADDRESS][DOMAIN_NAME]" at bounding box center [792, 335] width 134 height 19
click at [742, 297] on div "Sales Rep:" at bounding box center [792, 301] width 134 height 11
click at [814, 310] on div "[PERSON_NAME]" at bounding box center [792, 312] width 134 height 10
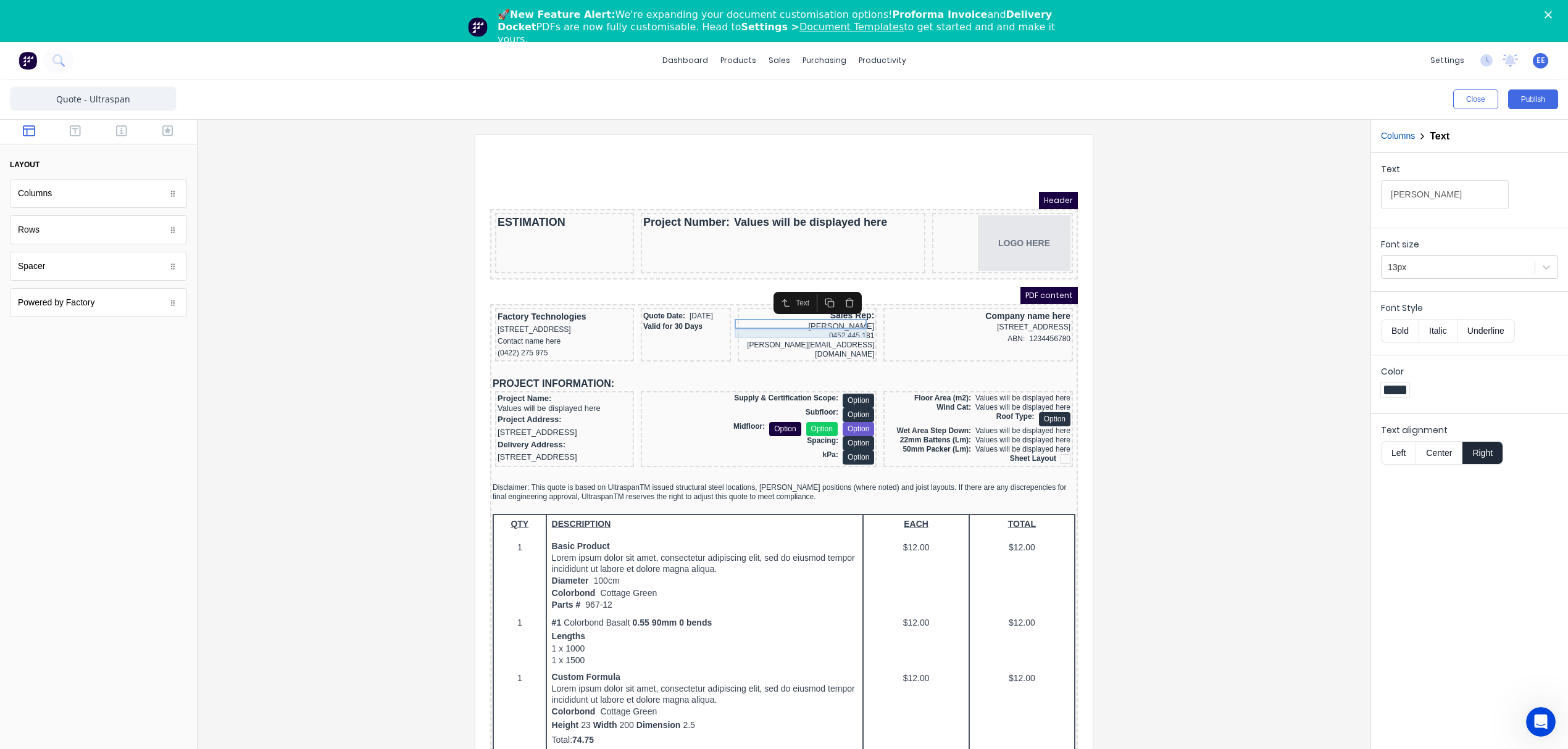
click at [806, 319] on div "0452 445 181" at bounding box center [792, 321] width 134 height 9
click at [800, 329] on div "[PERSON_NAME][EMAIL_ADDRESS][DOMAIN_NAME]" at bounding box center [792, 335] width 134 height 19
click at [1213, 290] on div at bounding box center [784, 458] width 1153 height 646
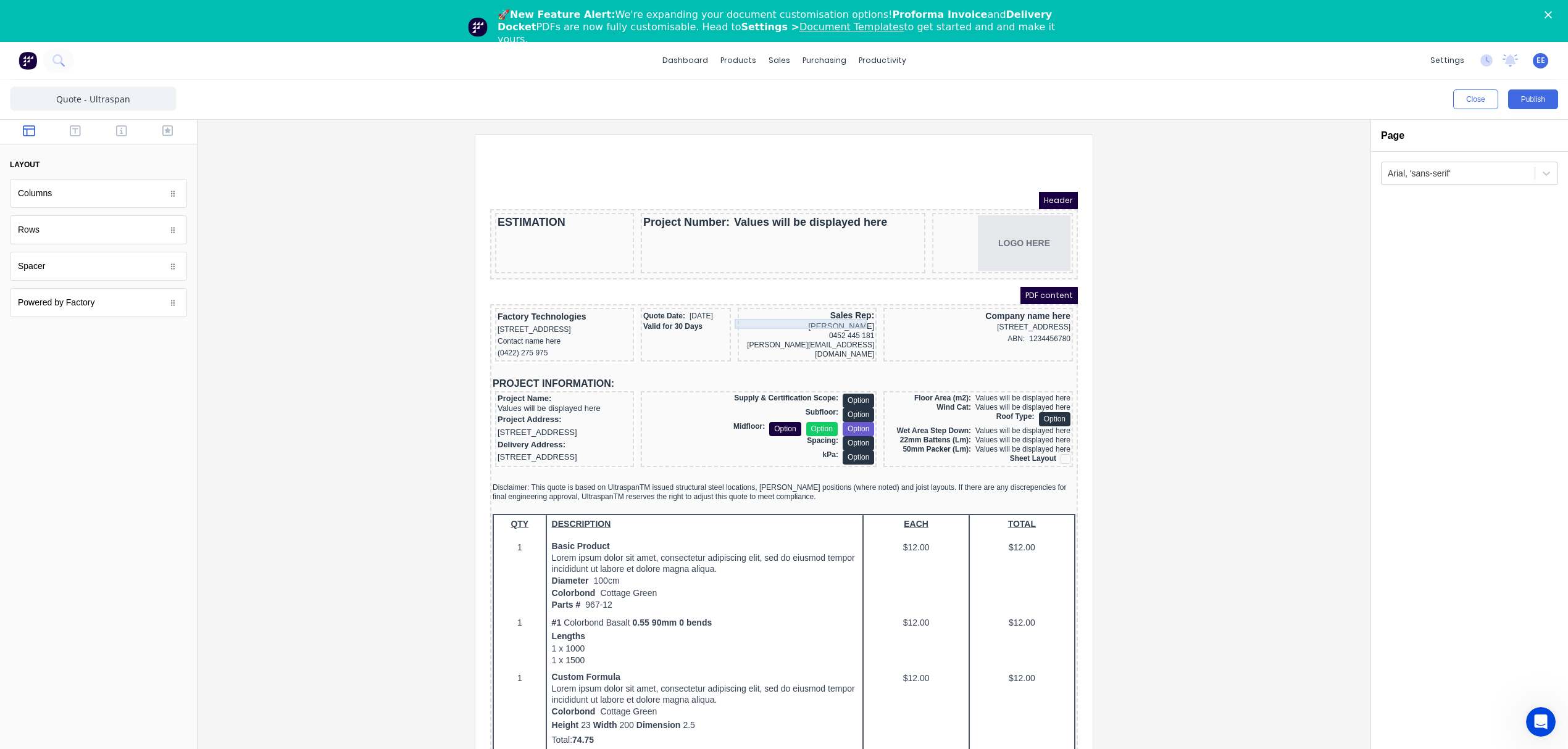
click at [811, 312] on div "[PERSON_NAME]" at bounding box center [792, 312] width 134 height 10
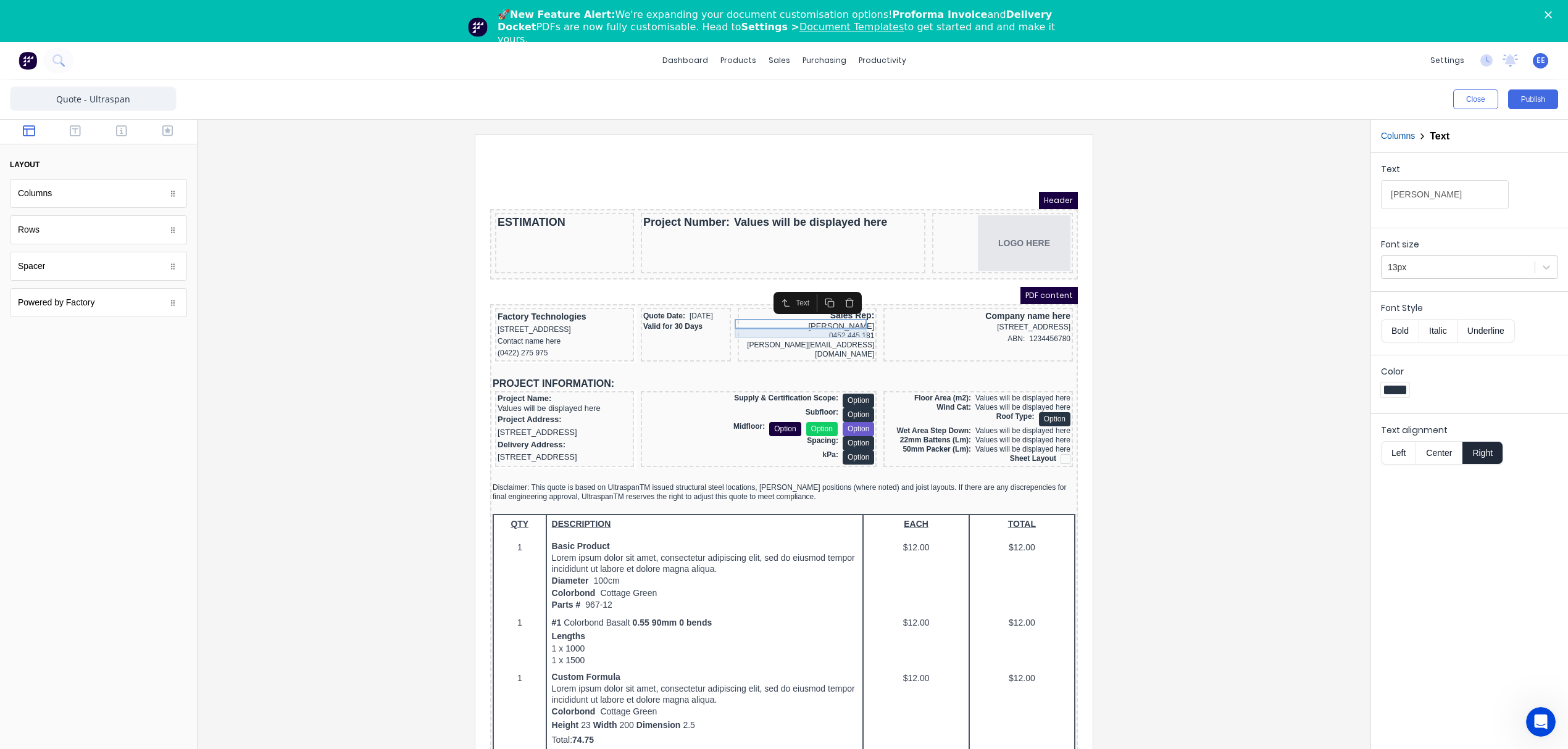
click at [801, 320] on div "0452 445 181" at bounding box center [792, 321] width 134 height 9
click at [800, 326] on div "[PERSON_NAME][EMAIL_ADDRESS][DOMAIN_NAME]" at bounding box center [792, 335] width 134 height 19
click at [736, 309] on div "[PERSON_NAME]" at bounding box center [792, 312] width 134 height 10
click at [813, 317] on div "0452 445 181" at bounding box center [792, 321] width 134 height 9
click at [811, 327] on div "[PERSON_NAME][EMAIL_ADDRESS][DOMAIN_NAME]" at bounding box center [792, 335] width 134 height 19
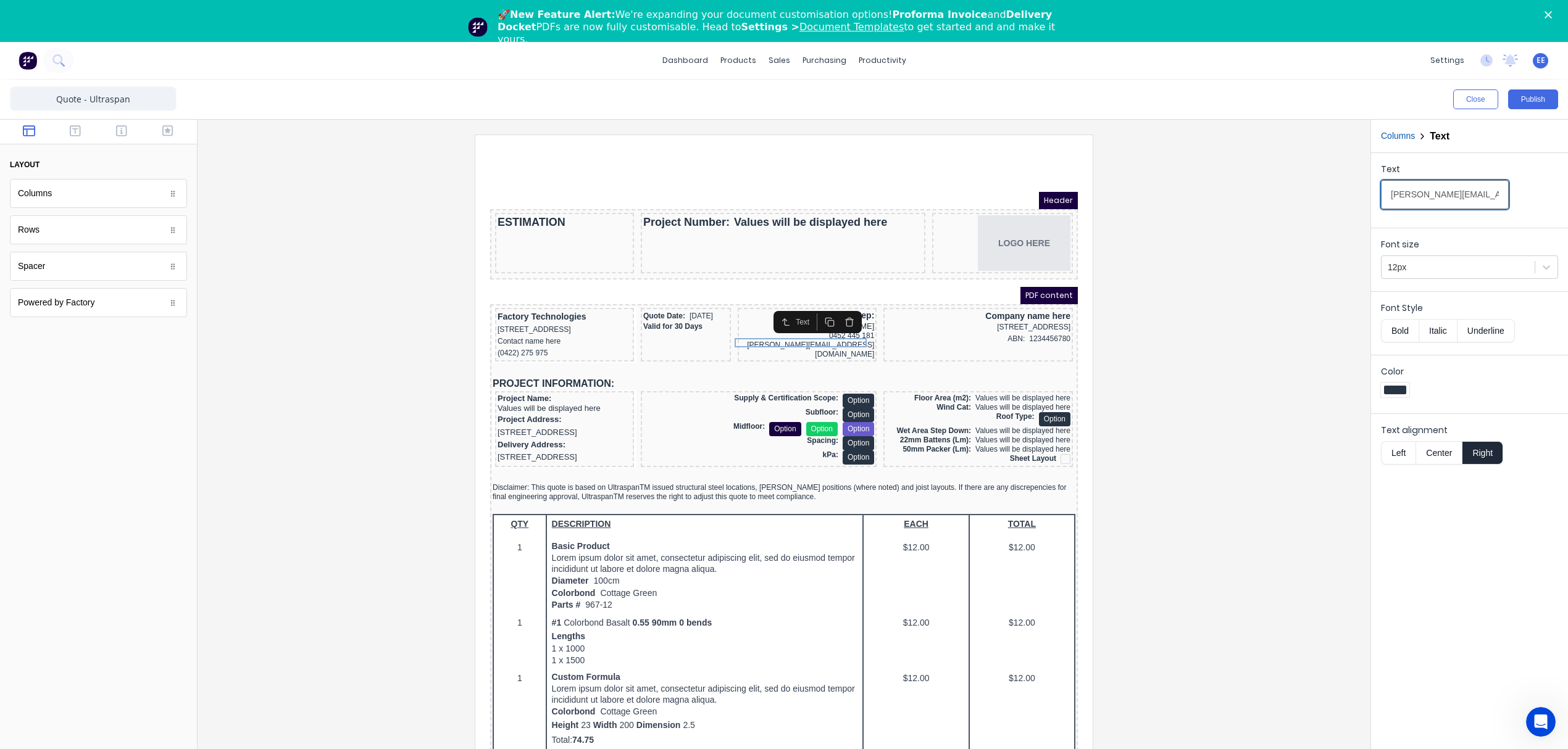
click at [1457, 198] on input "[PERSON_NAME][EMAIL_ADDRESS][DOMAIN_NAME]" at bounding box center [1444, 195] width 128 height 29
click at [966, 330] on div "ABN: 1234456780" at bounding box center [964, 325] width 185 height 12
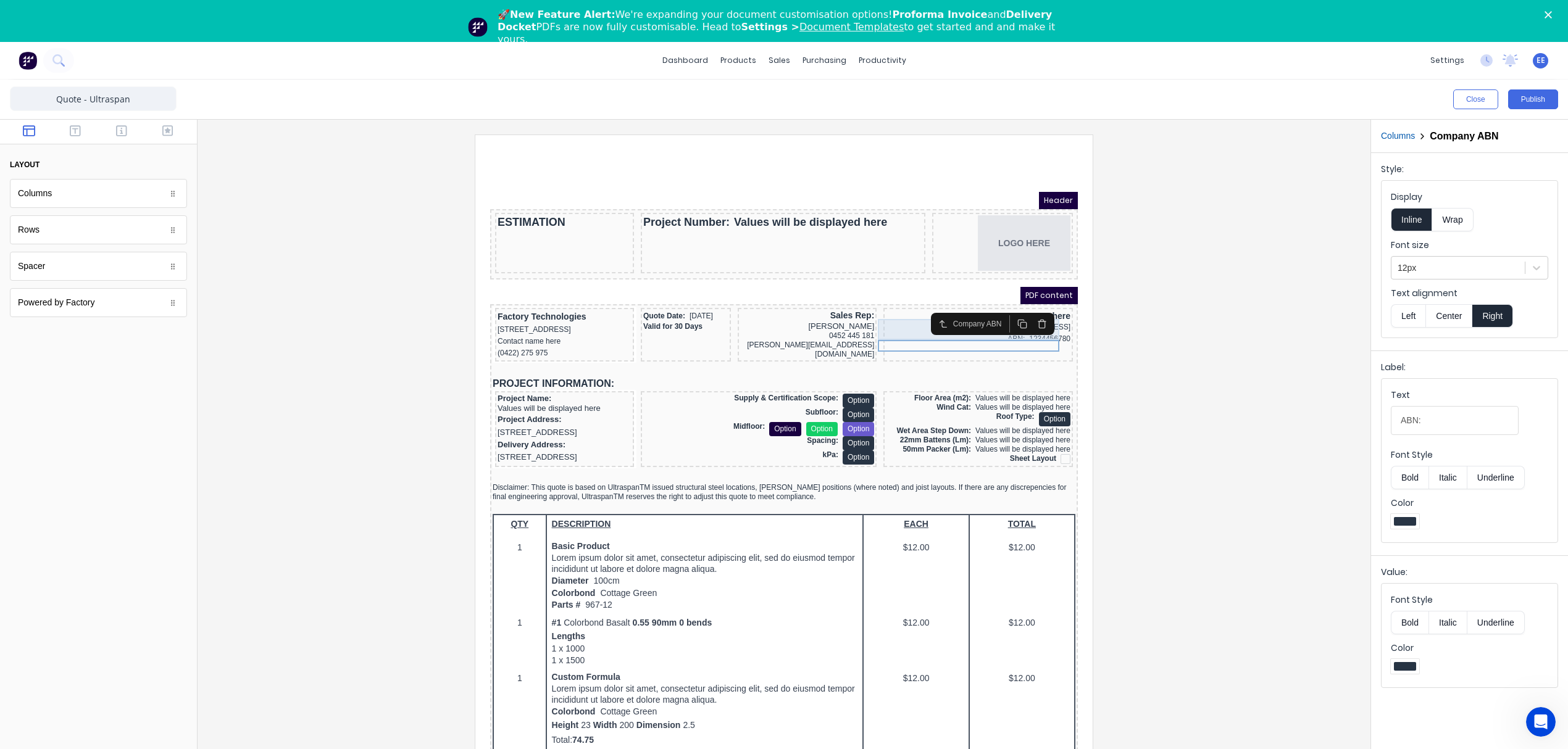
click at [892, 319] on div "[STREET_ADDRESS]" at bounding box center [964, 313] width 185 height 12
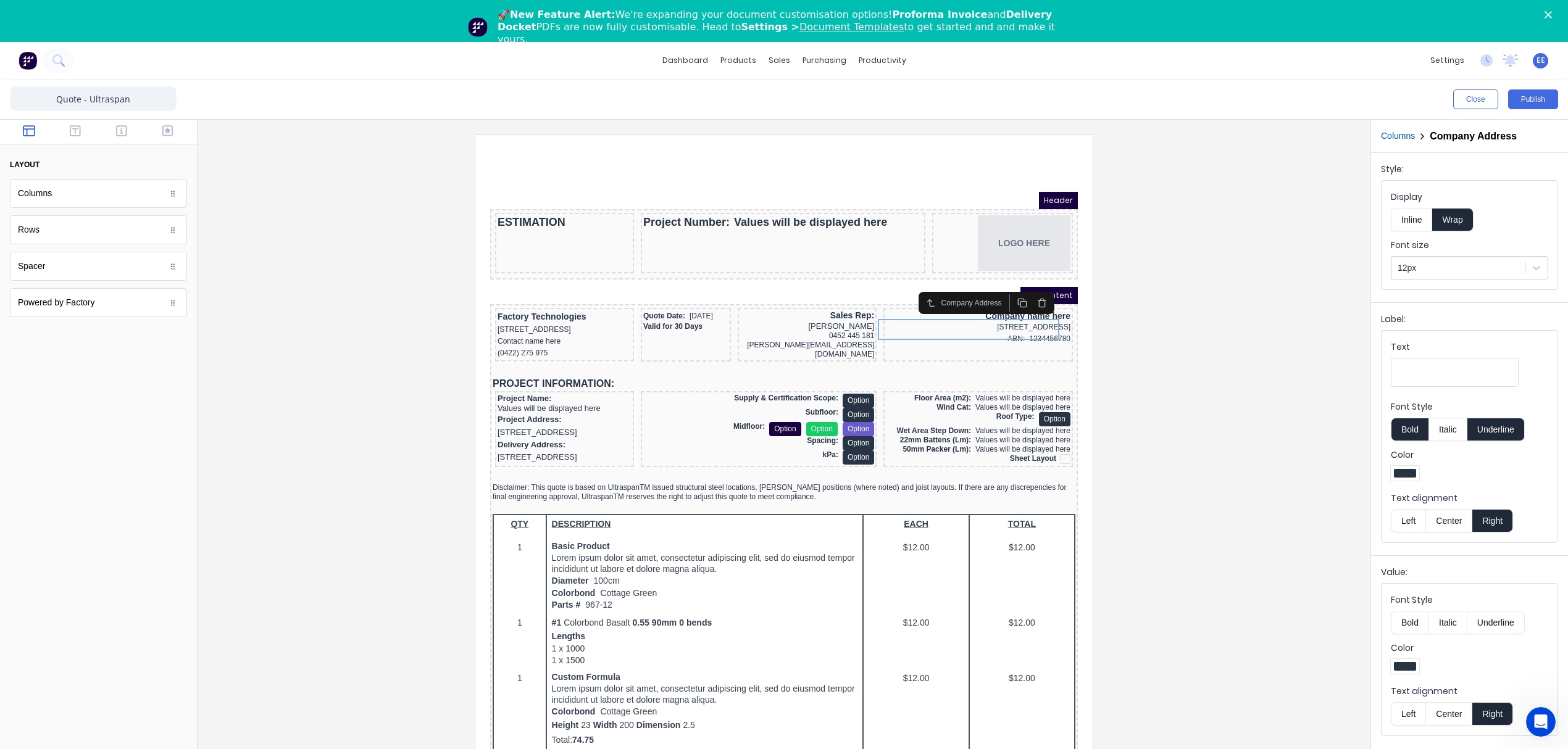
click at [1403, 137] on button "Columns" at bounding box center [1398, 136] width 34 height 13
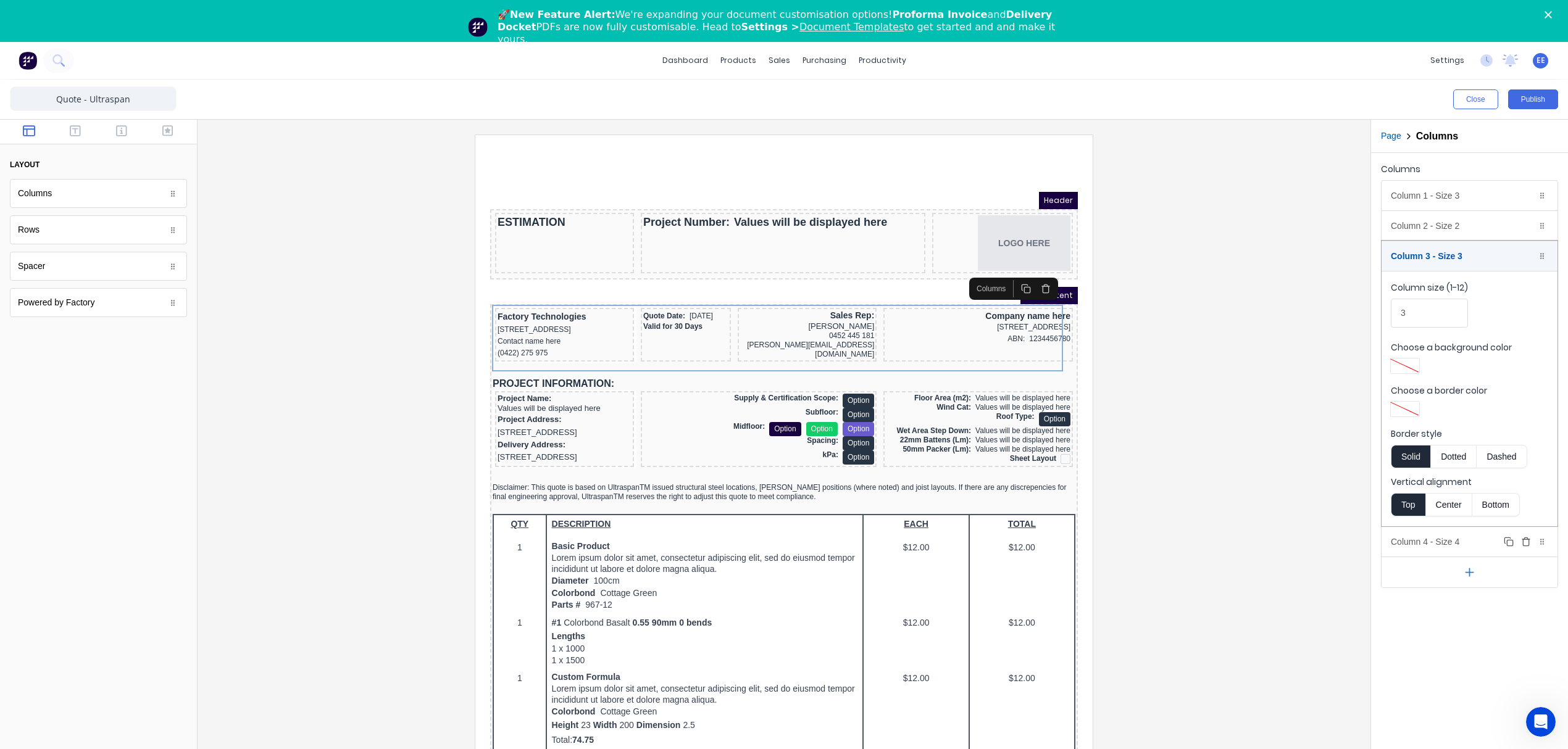
click at [1436, 546] on div "Column 4 - Size 4 Duplicate Delete" at bounding box center [1470, 541] width 176 height 30
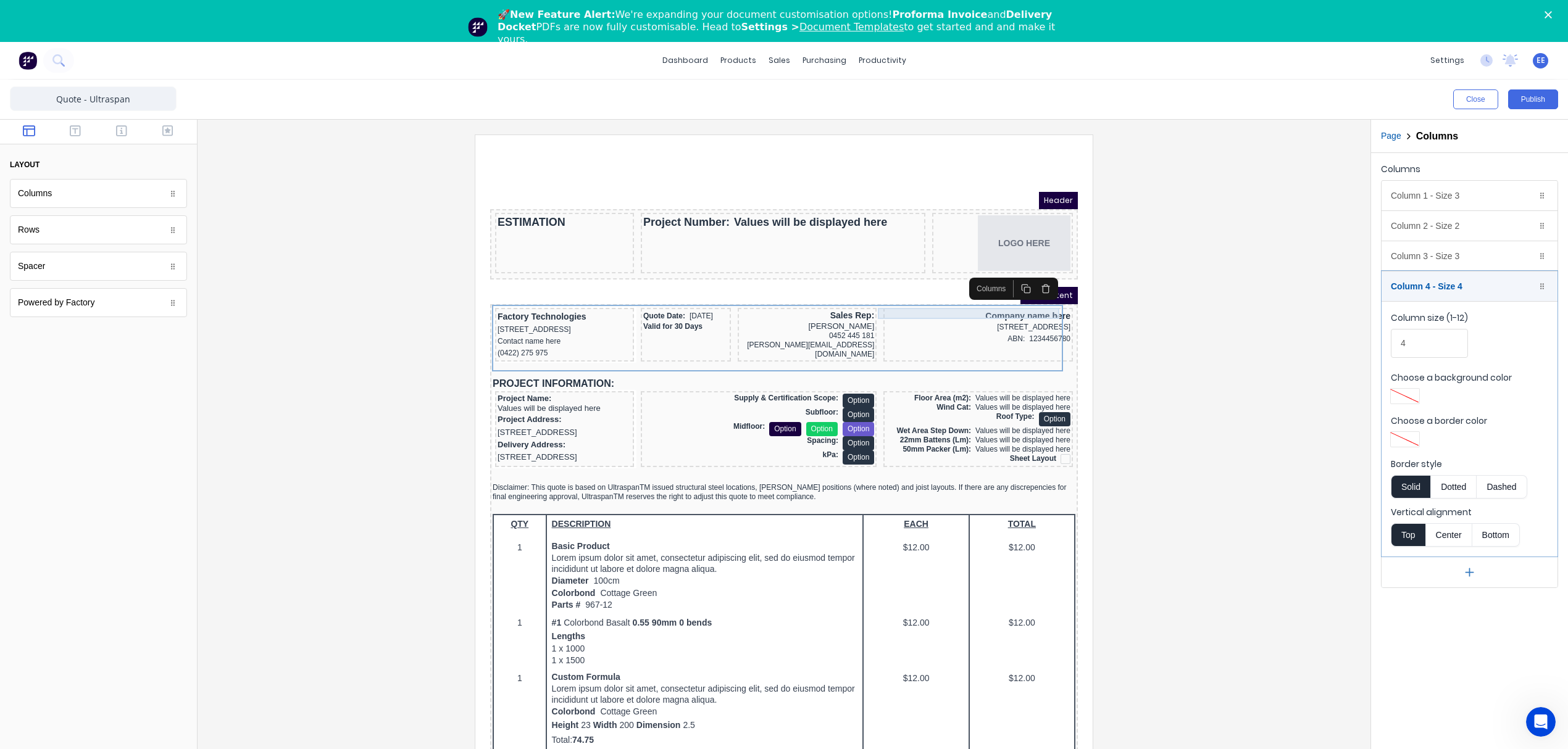
click at [1012, 300] on div "Company name here" at bounding box center [964, 301] width 185 height 11
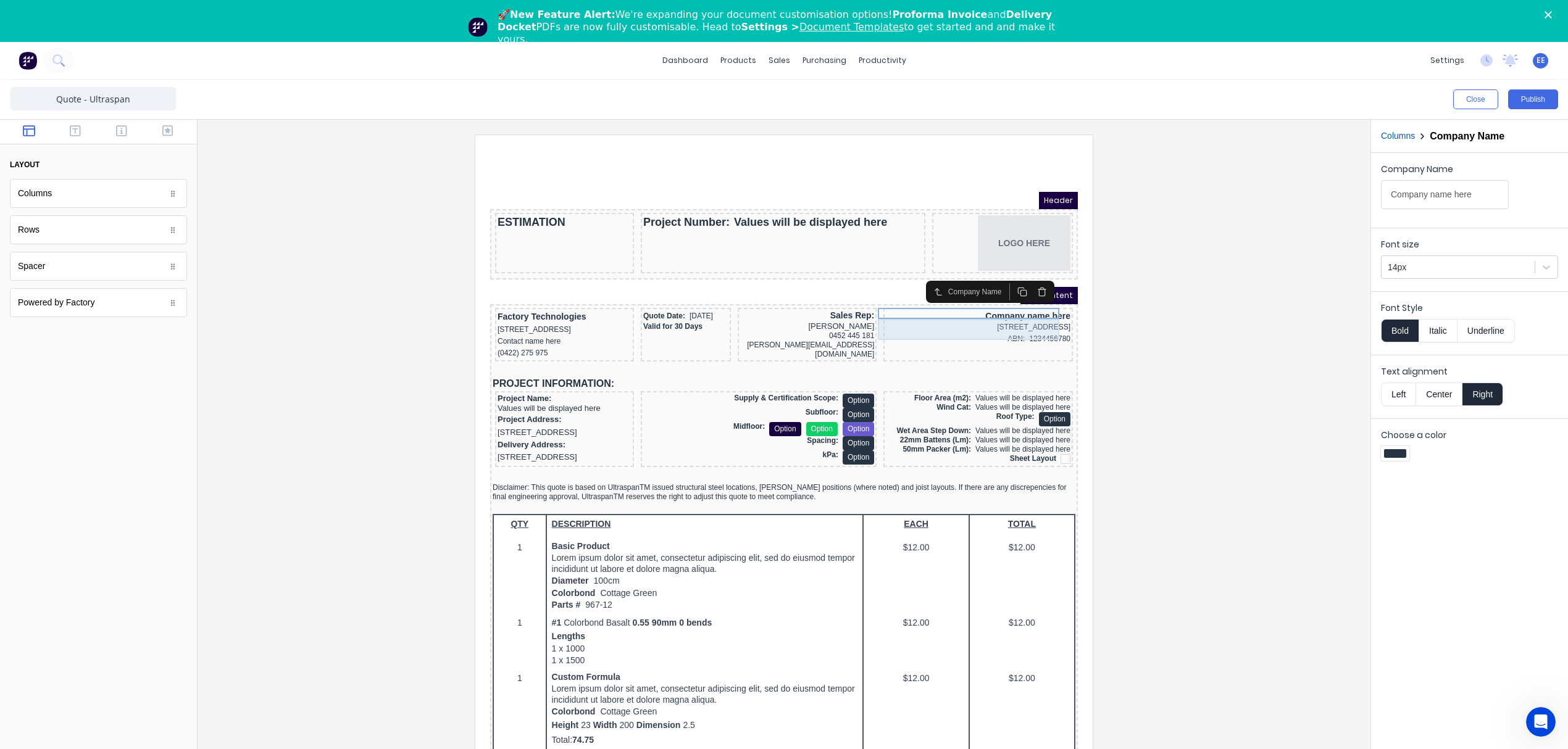
click at [989, 314] on div "[STREET_ADDRESS]" at bounding box center [964, 313] width 185 height 12
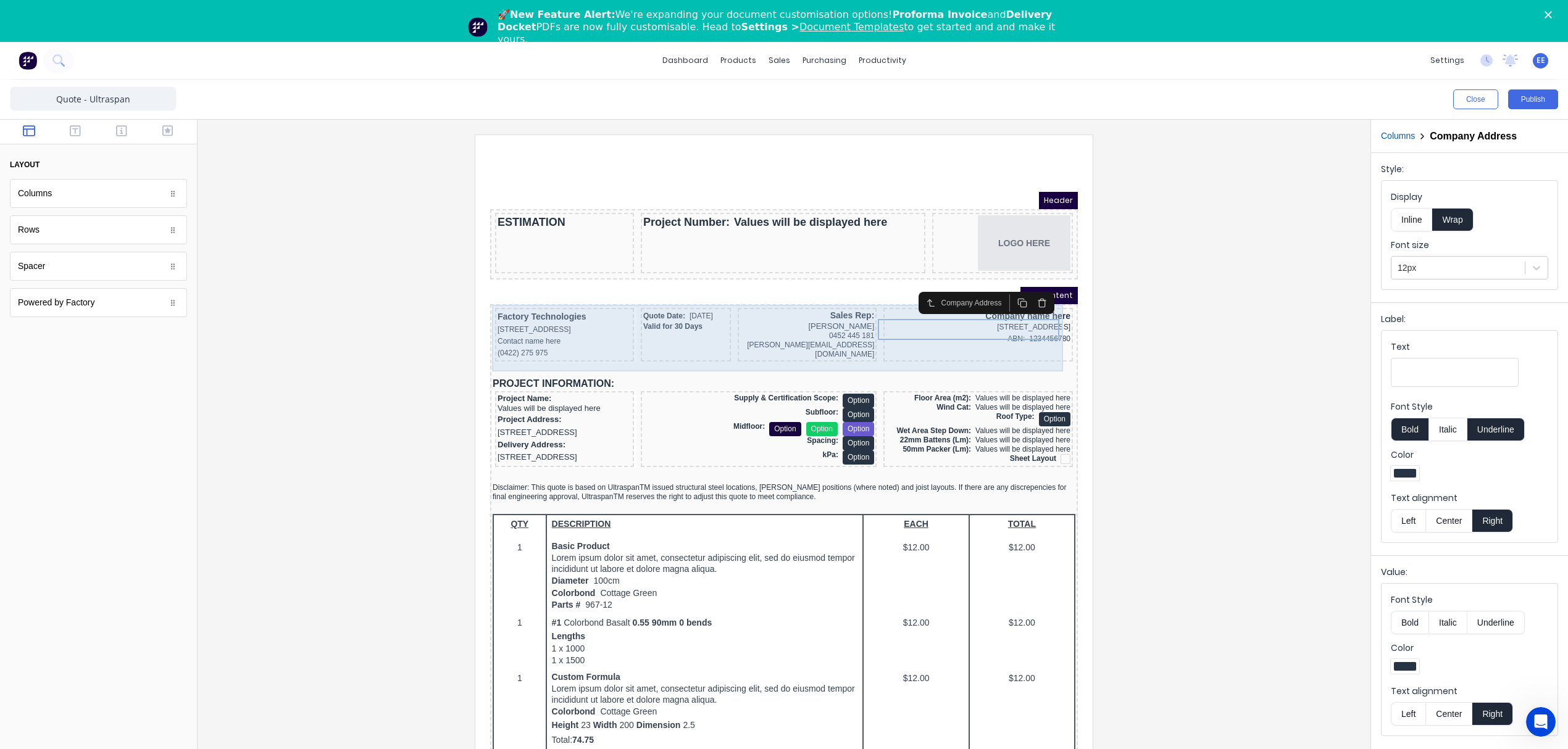
click at [932, 342] on div "Company name here [STREET_ADDRESS], 4217 ABN: 1234456780" at bounding box center [964, 319] width 190 height 53
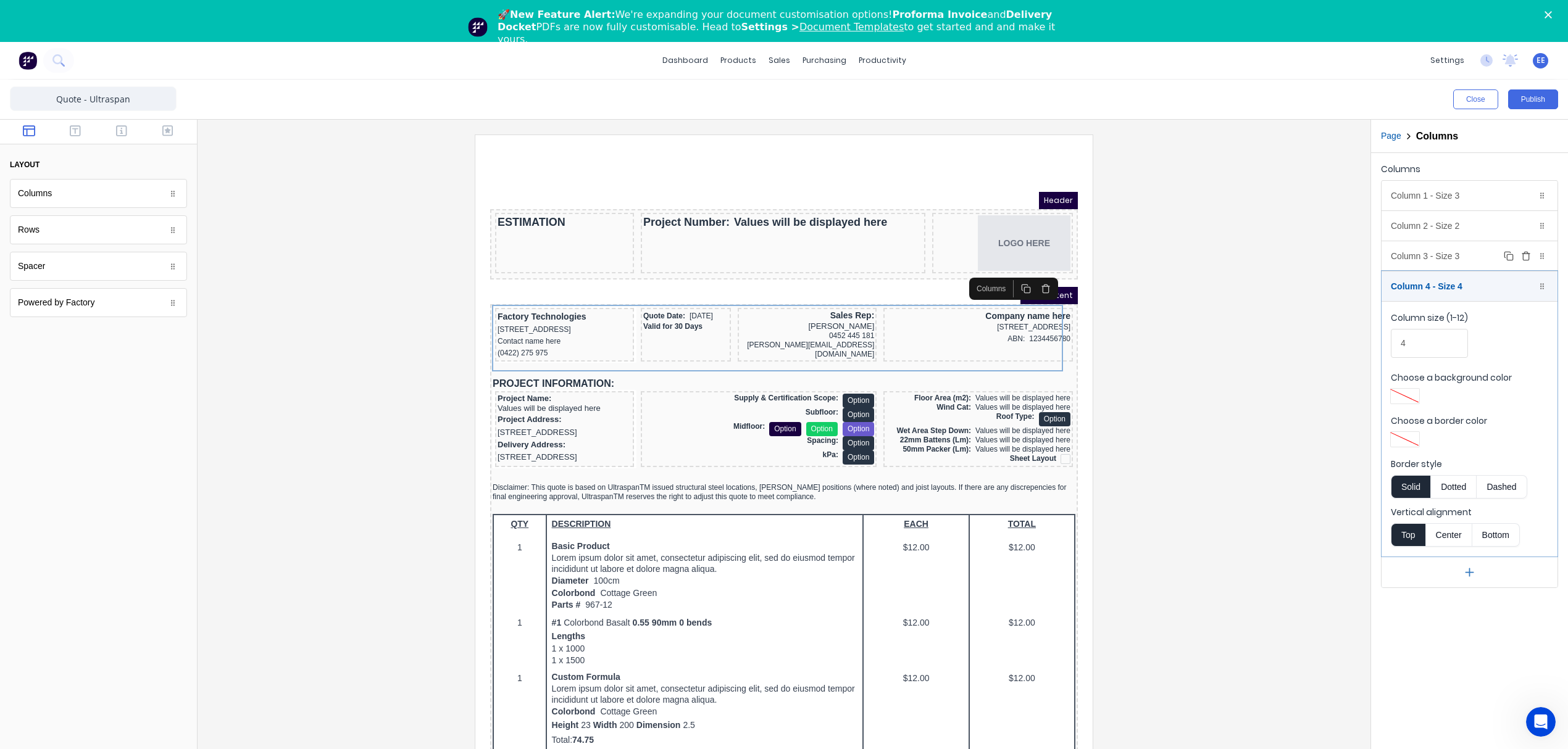
click at [1435, 253] on div "Column 3 - Size 3 Duplicate Delete" at bounding box center [1470, 256] width 176 height 30
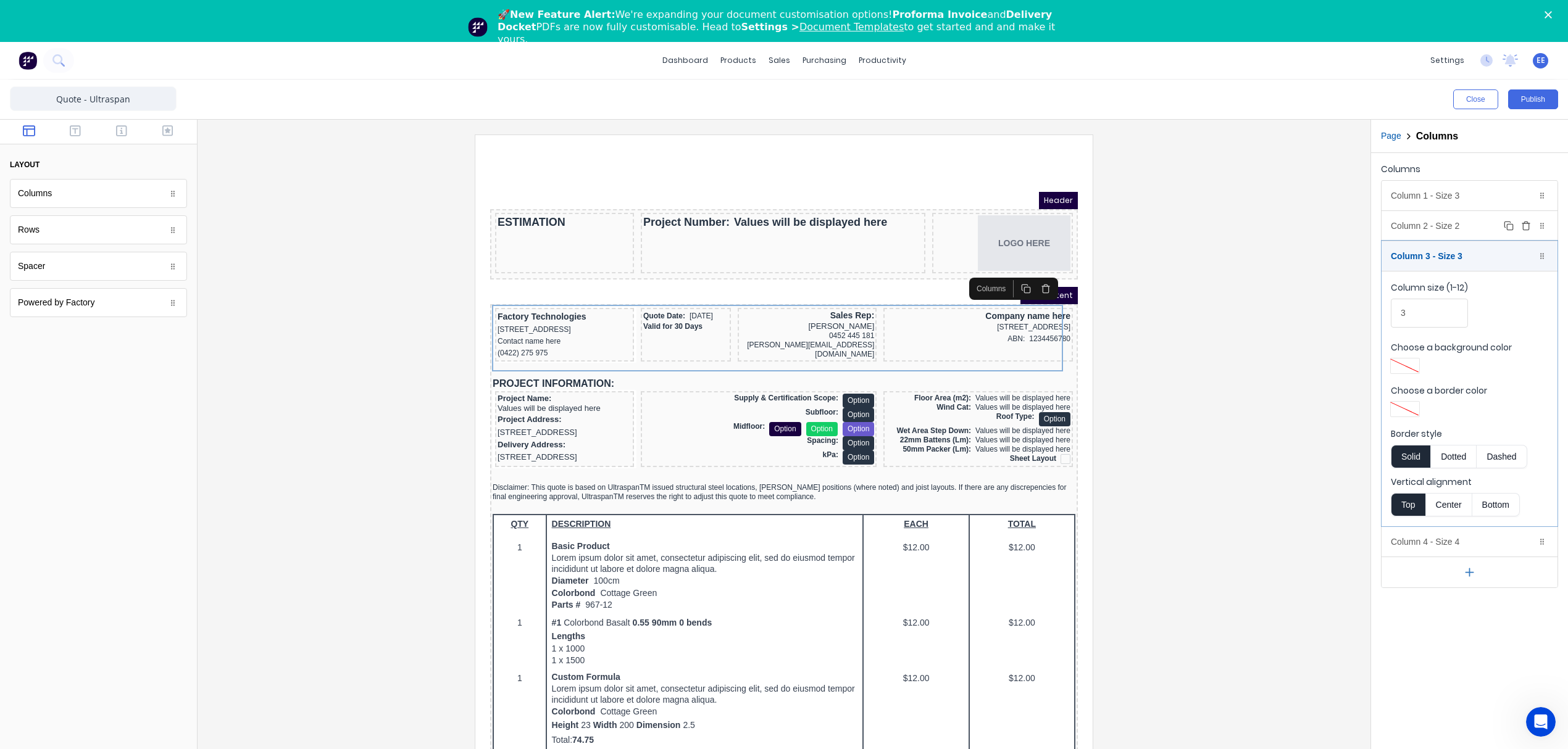
click at [1442, 230] on div "Column 2 - Size 2 Duplicate Delete" at bounding box center [1470, 225] width 176 height 30
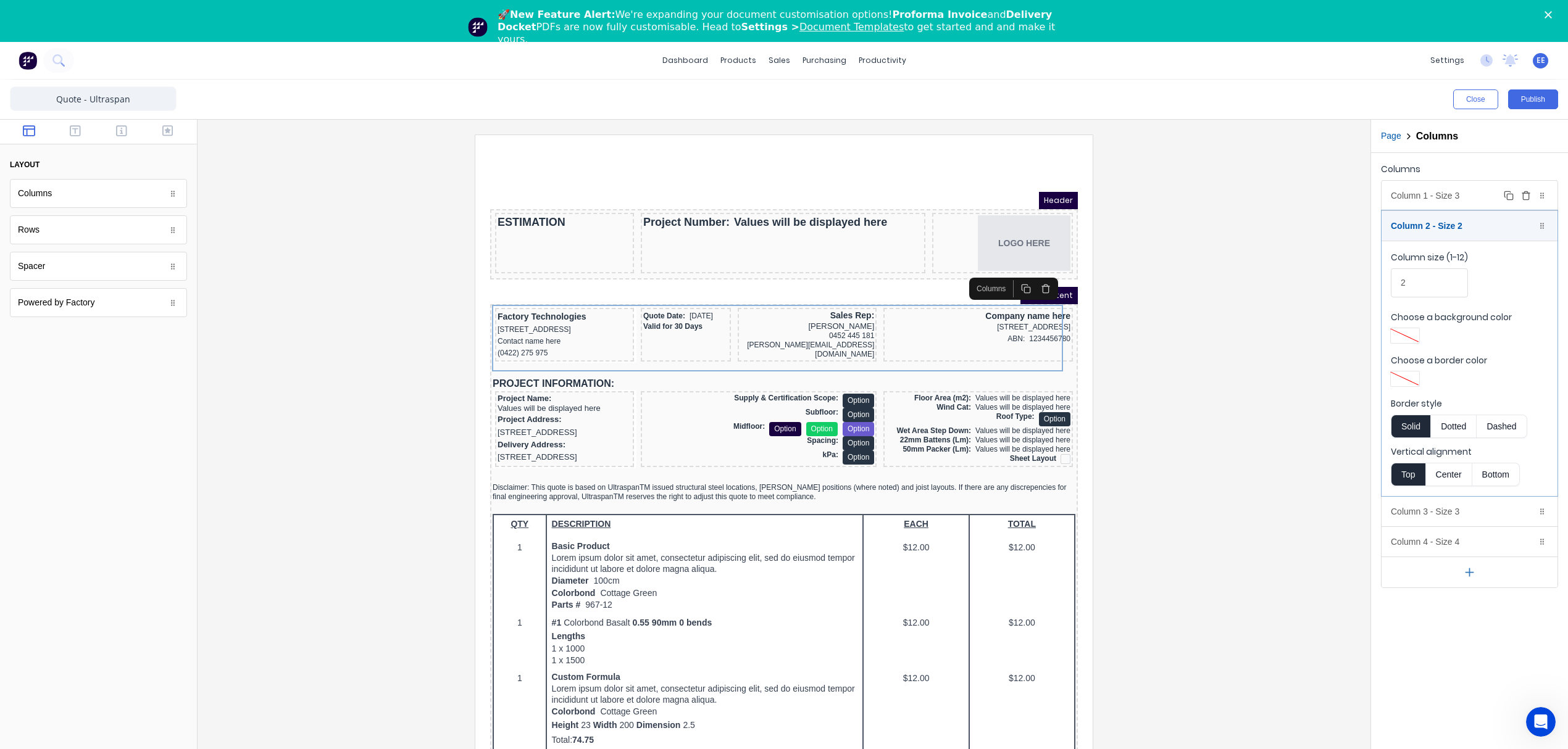
click at [1439, 201] on div "Column 1 - Size 3 Duplicate Delete" at bounding box center [1470, 195] width 176 height 30
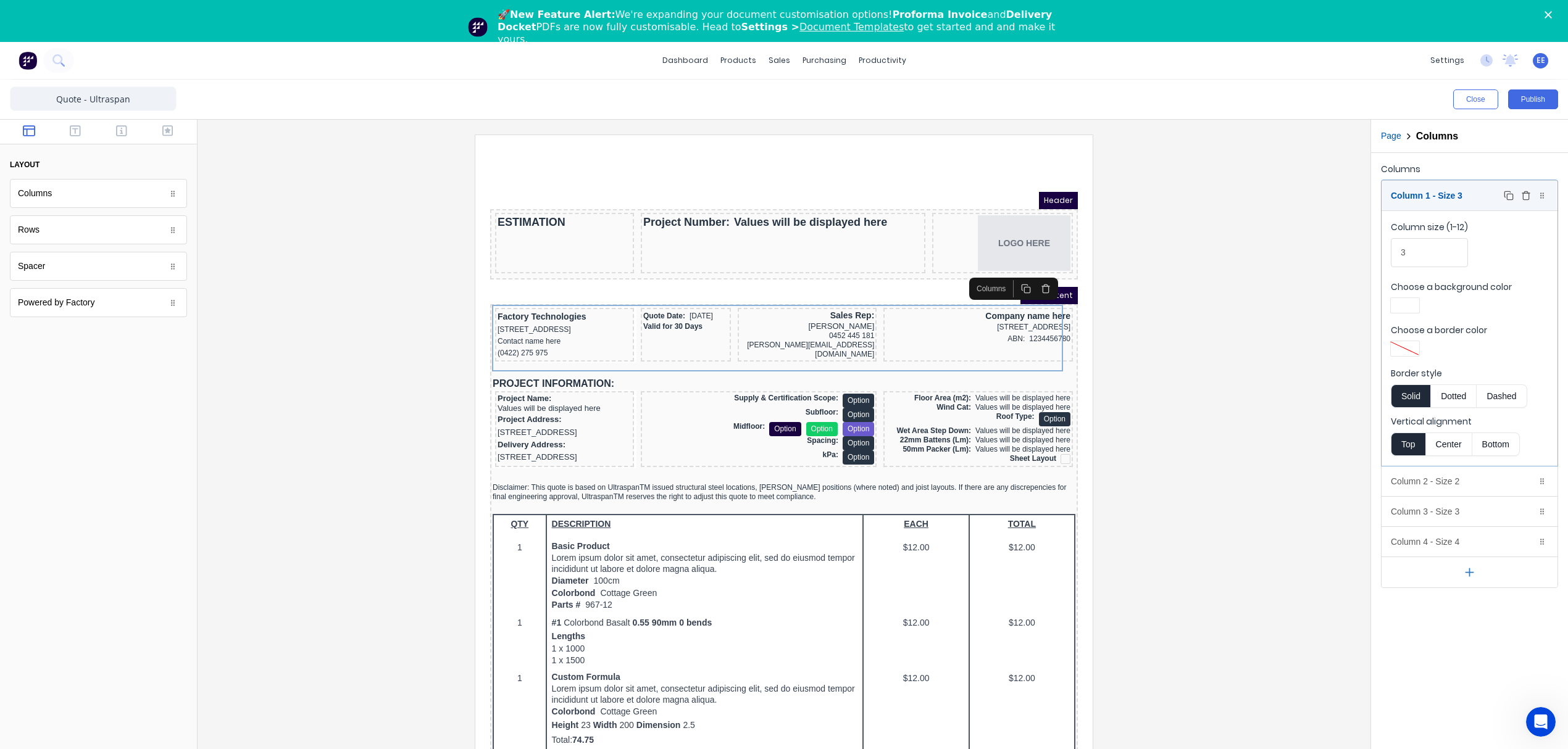
click at [1447, 193] on div "Column 1 - Size 3 Duplicate Delete" at bounding box center [1470, 195] width 176 height 30
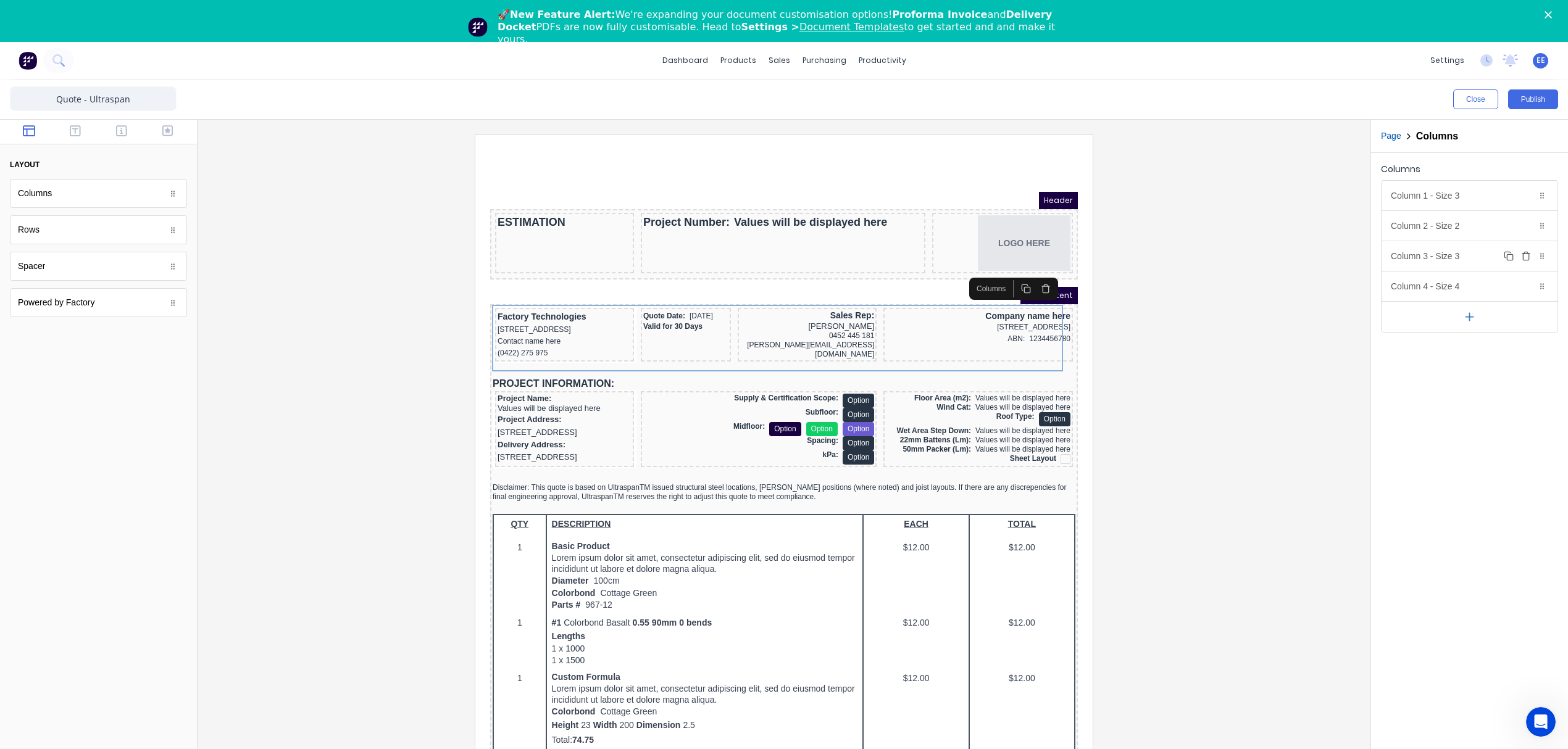
click at [1427, 250] on div "Column 3 - Size 3 Duplicate Delete" at bounding box center [1470, 256] width 176 height 30
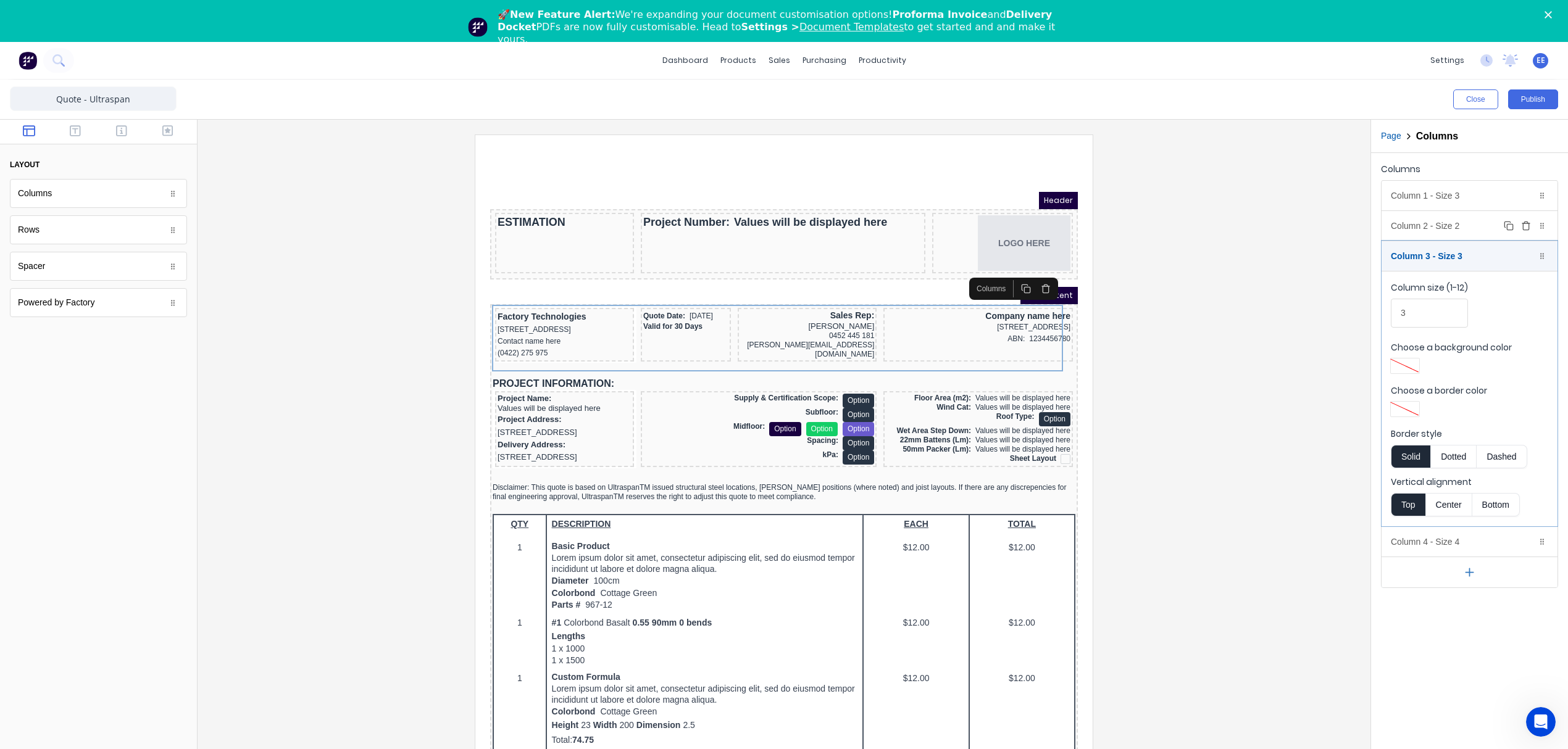
click at [1431, 225] on div "Column 2 - Size 2 Duplicate Delete" at bounding box center [1470, 225] width 176 height 30
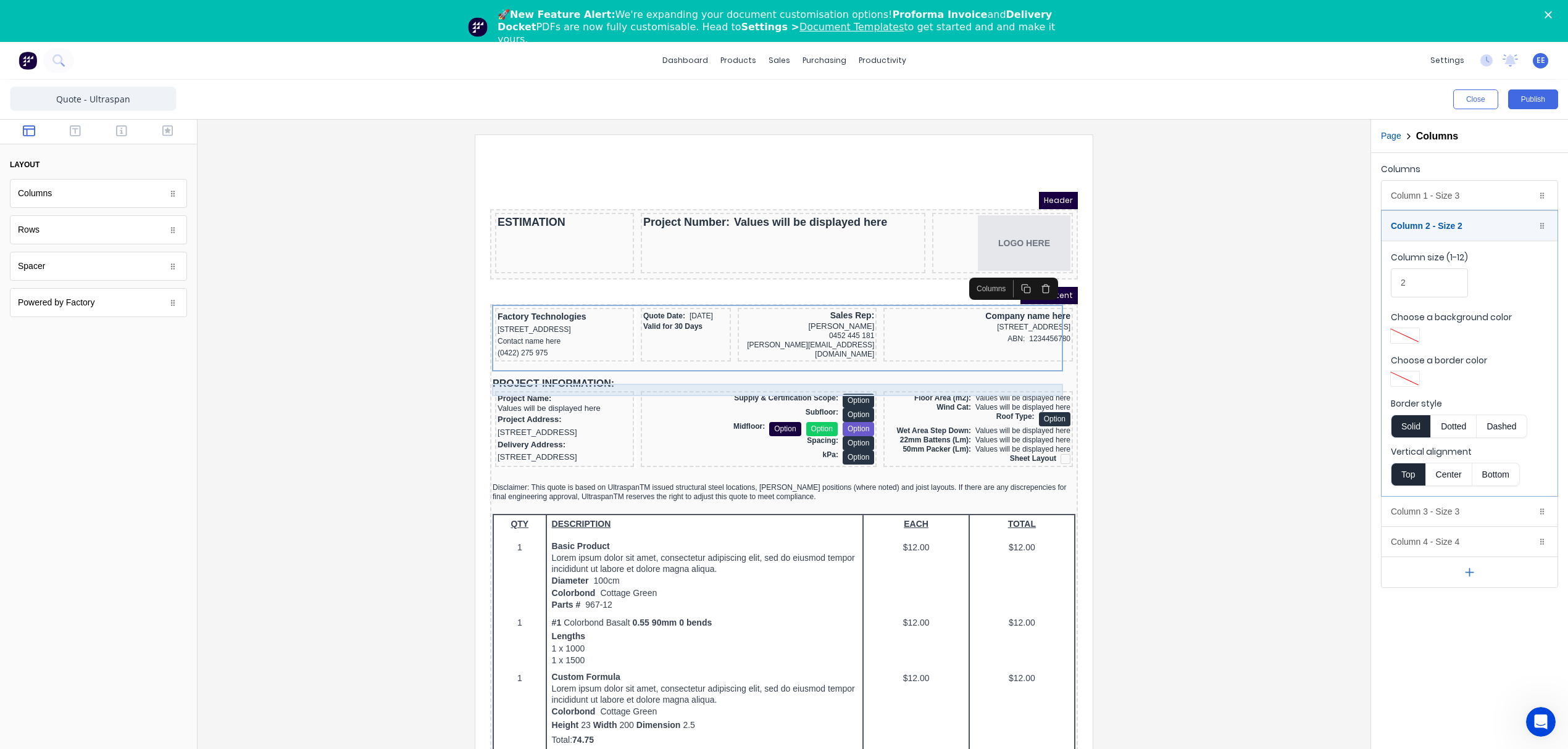
click at [525, 371] on div "PROJECT INFORMATION:" at bounding box center [769, 369] width 582 height 13
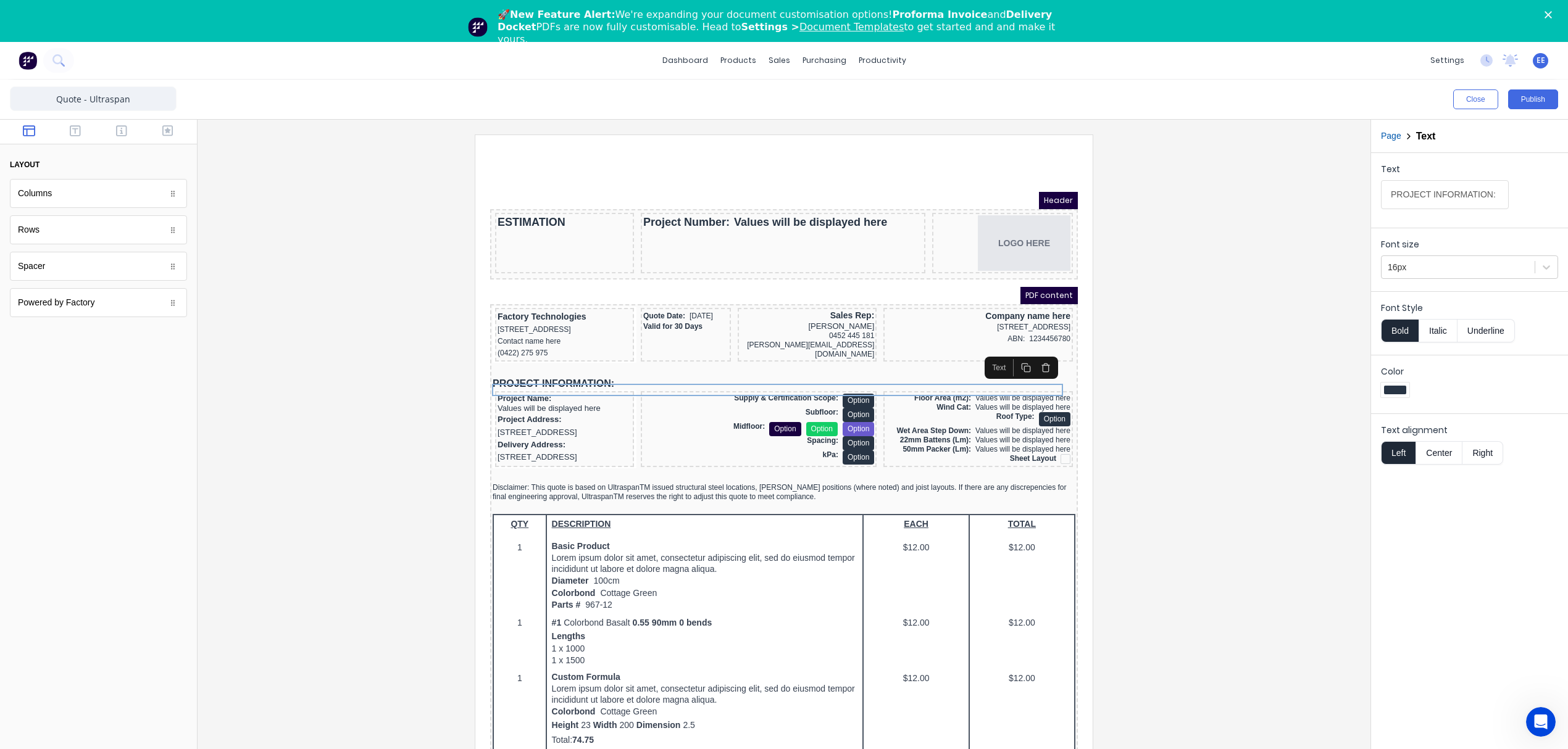
click at [1366, 385] on div at bounding box center [784, 455] width 1173 height 671
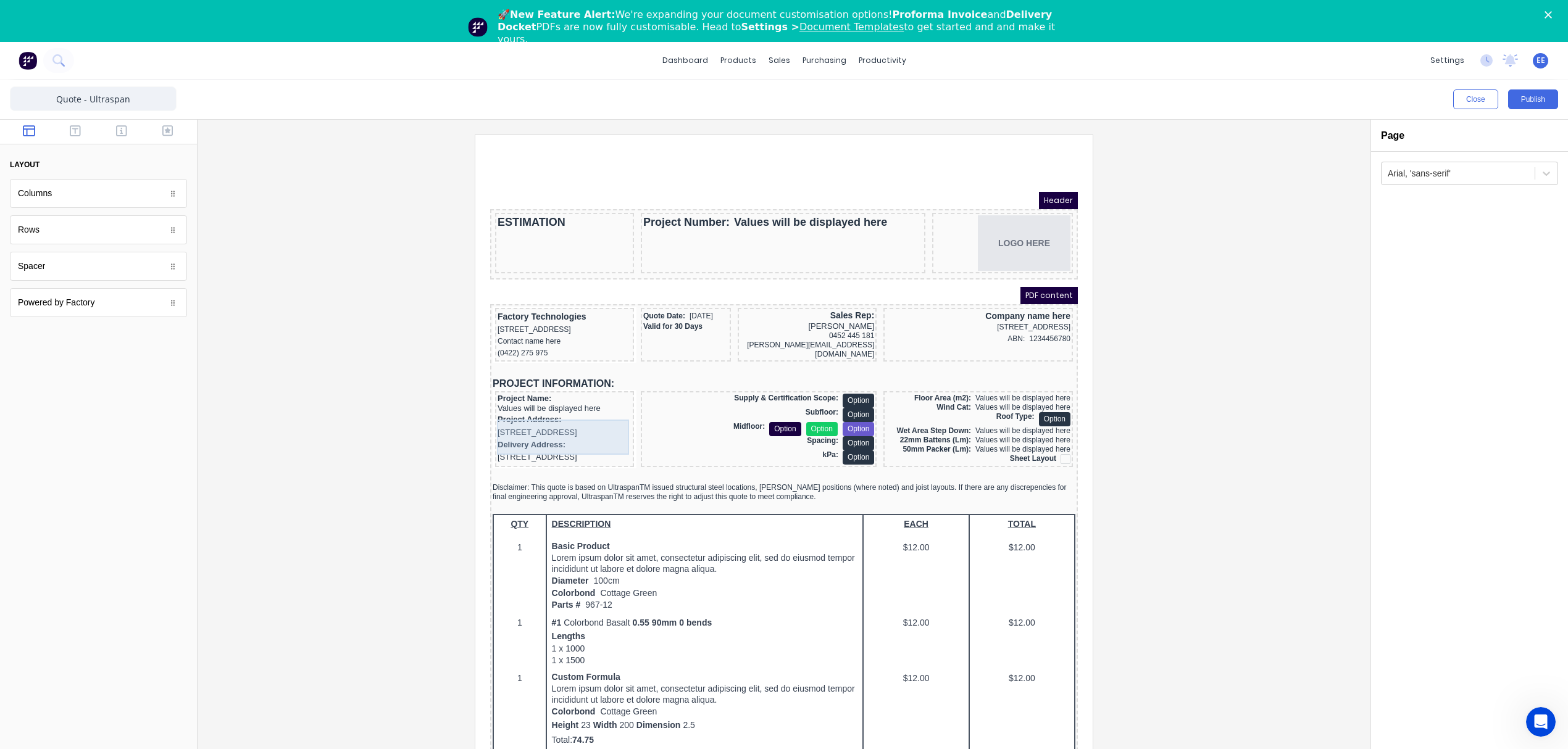
click at [574, 424] on div "Project Address: [STREET_ADDRESS]" at bounding box center [549, 411] width 134 height 25
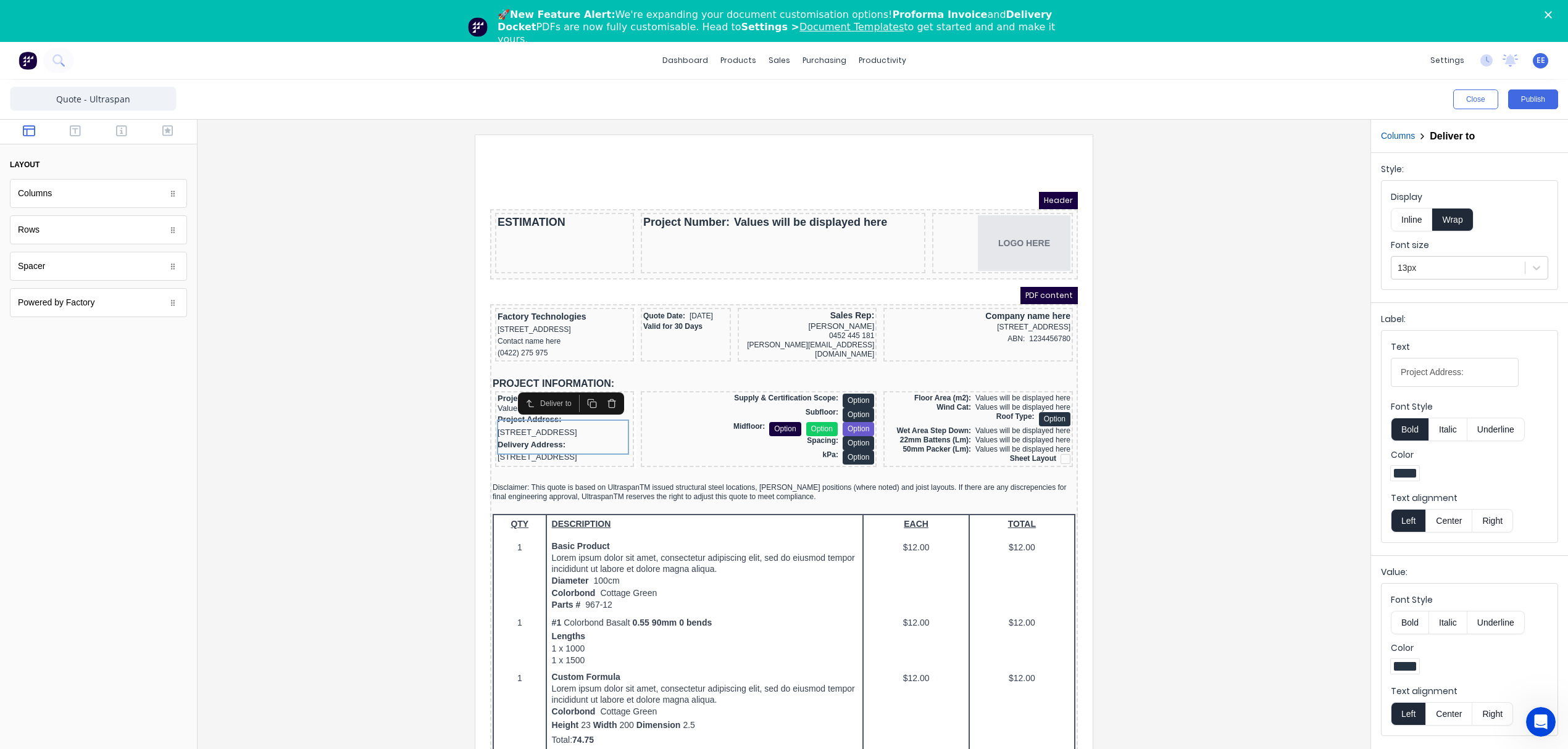
click at [1410, 131] on button "Columns" at bounding box center [1398, 136] width 34 height 13
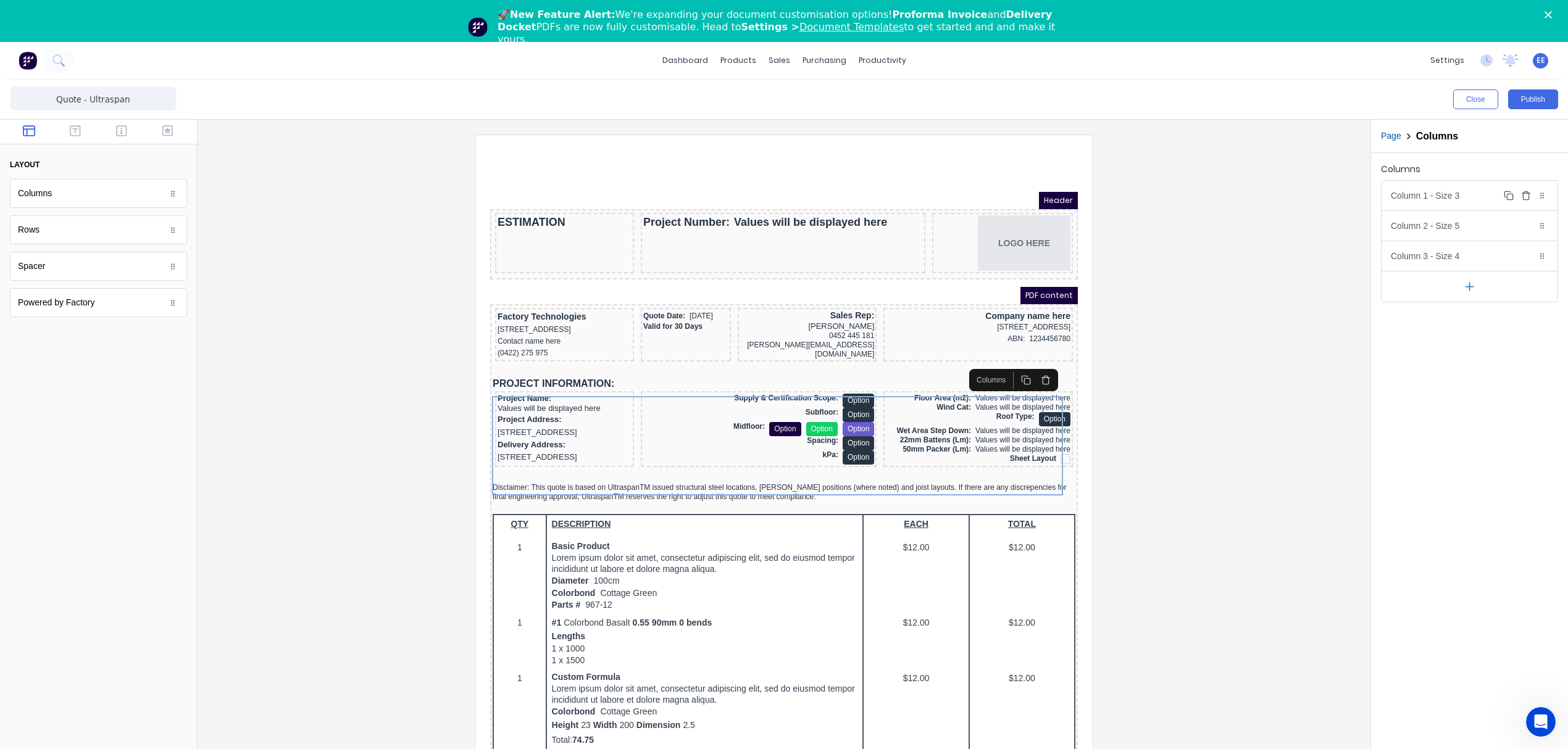
click at [1454, 198] on div "Column 1 - Size 3 Duplicate Delete" at bounding box center [1470, 195] width 176 height 30
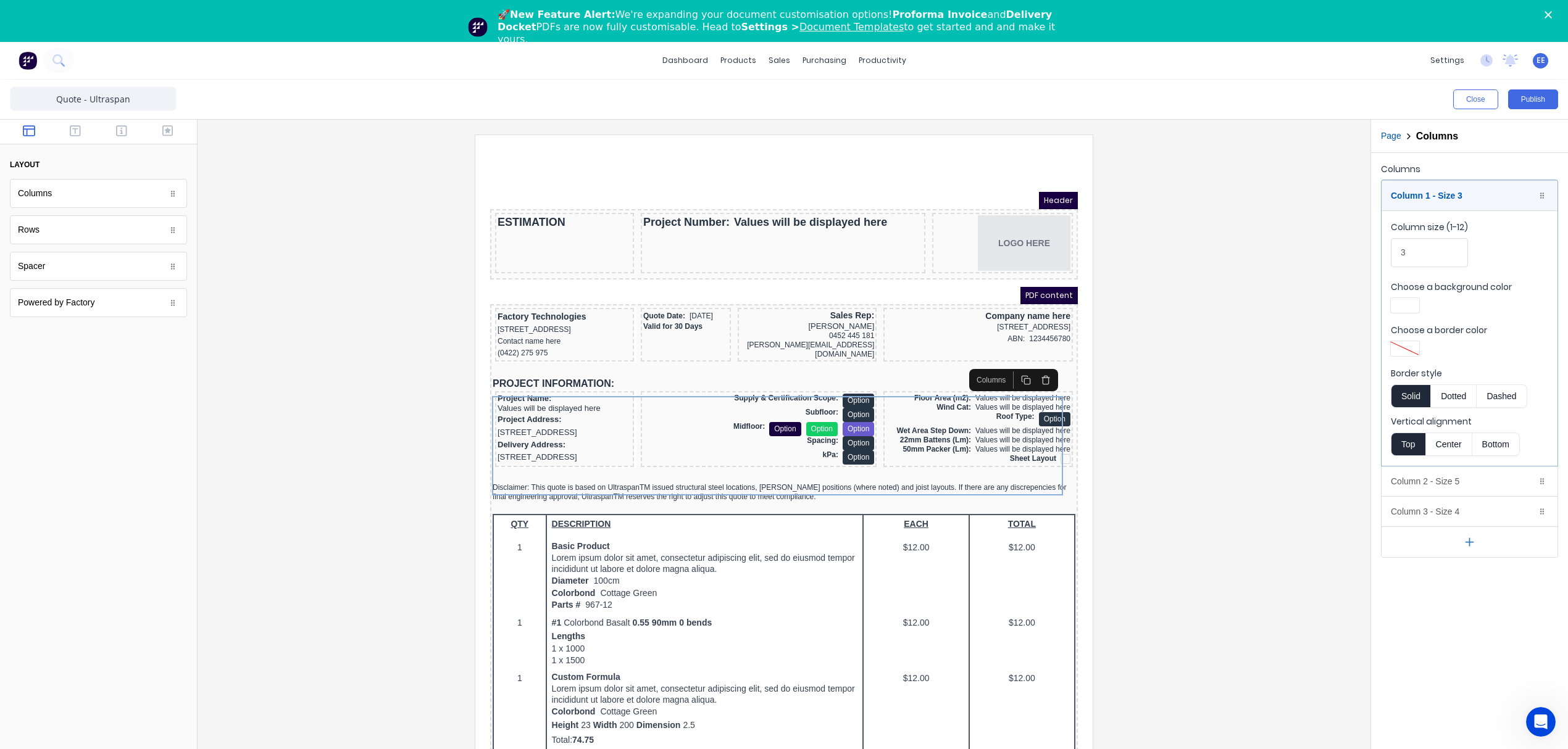
click at [1191, 371] on div at bounding box center [784, 458] width 1153 height 646
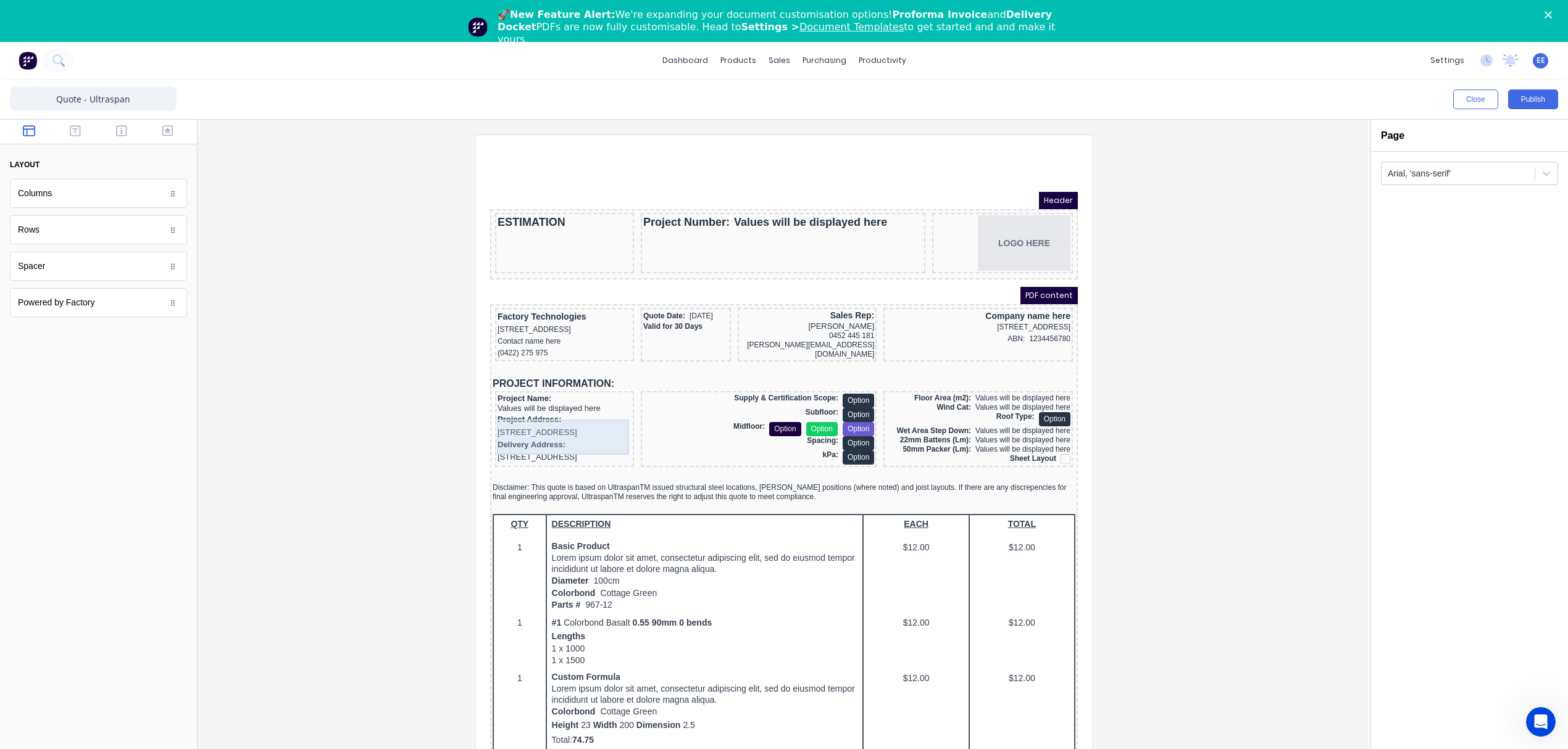
click at [573, 405] on div "Project Address: [STREET_ADDRESS]" at bounding box center [549, 411] width 134 height 25
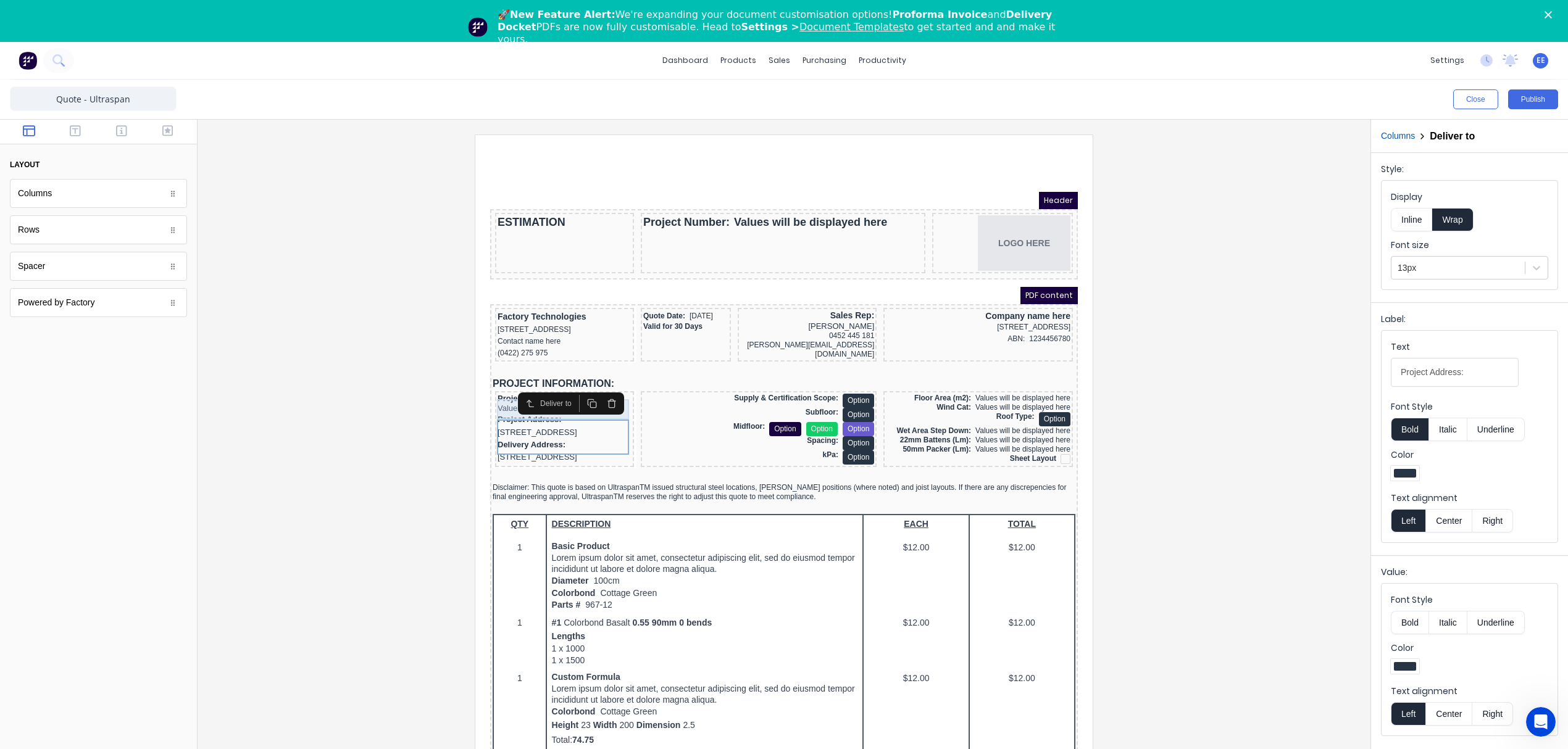
click at [485, 391] on div "Project Name: Values will be displayed here" at bounding box center [549, 389] width 134 height 20
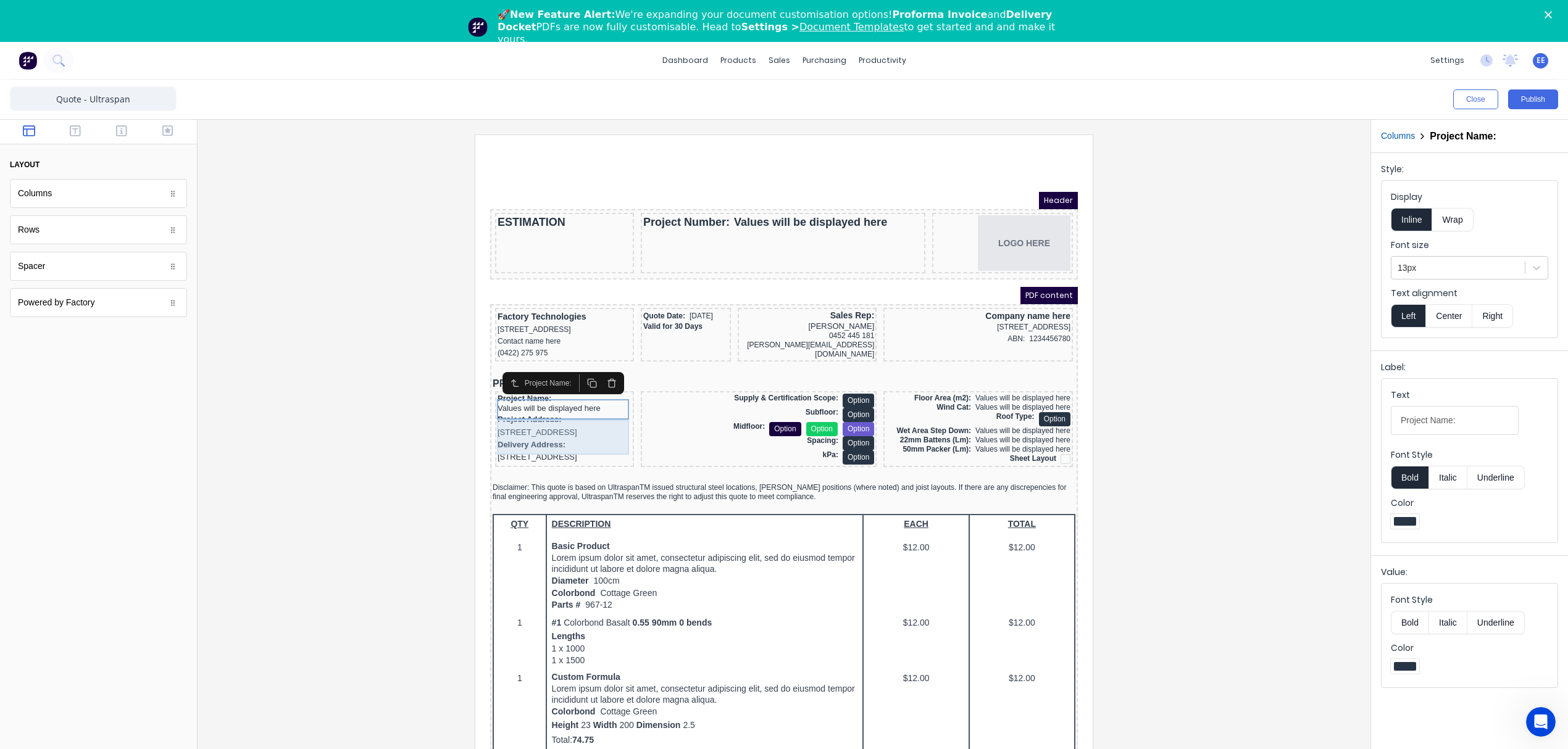
click at [531, 421] on div "Project Address: [STREET_ADDRESS]" at bounding box center [549, 411] width 134 height 25
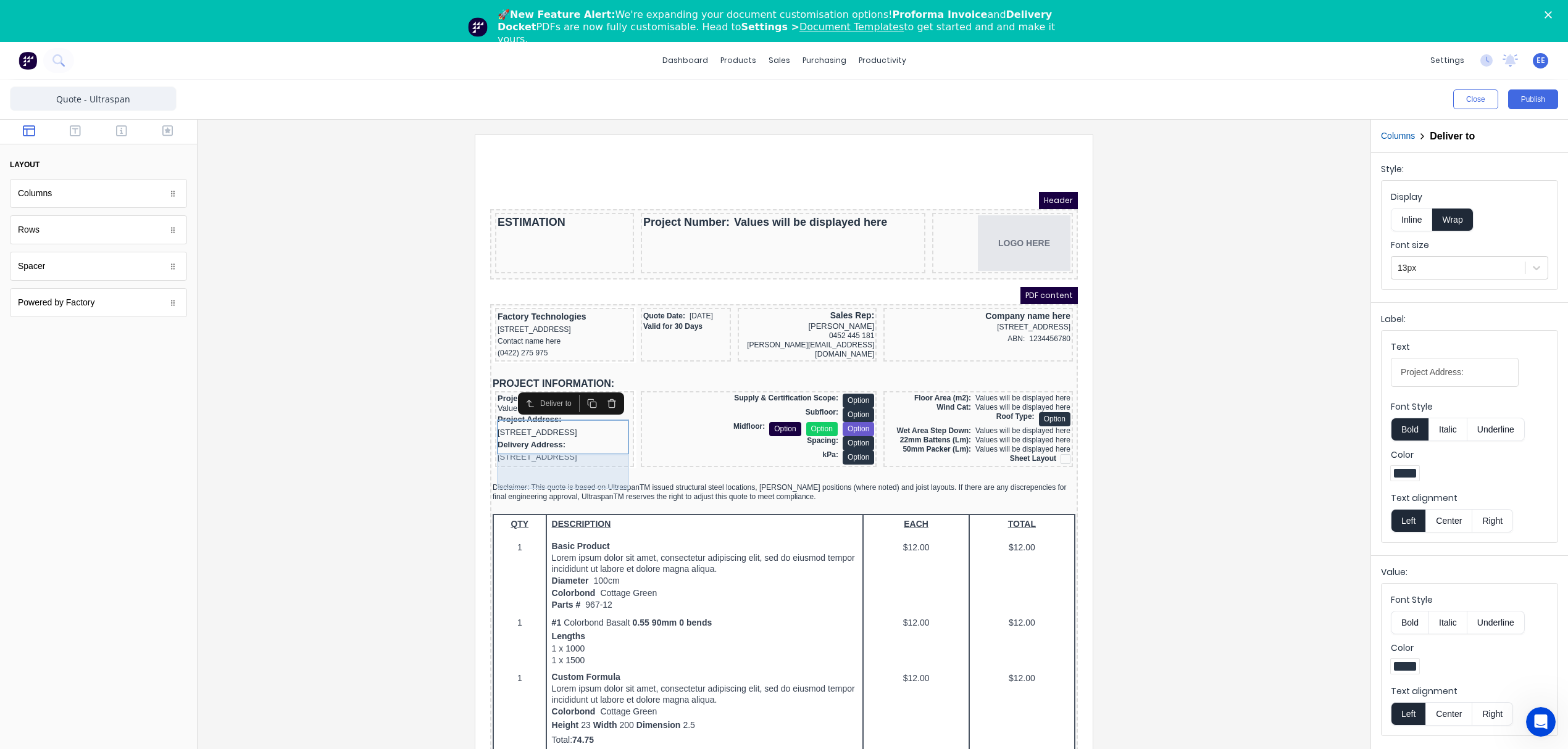
click at [576, 449] on div "Delivery Address: [STREET_ADDRESS]" at bounding box center [549, 436] width 134 height 25
click at [487, 424] on div "Project Address: [STREET_ADDRESS]" at bounding box center [549, 411] width 134 height 25
click at [508, 449] on div "Delivery Address: [STREET_ADDRESS]" at bounding box center [549, 436] width 134 height 25
click at [498, 391] on div "Project Name: Values will be displayed here" at bounding box center [549, 389] width 134 height 20
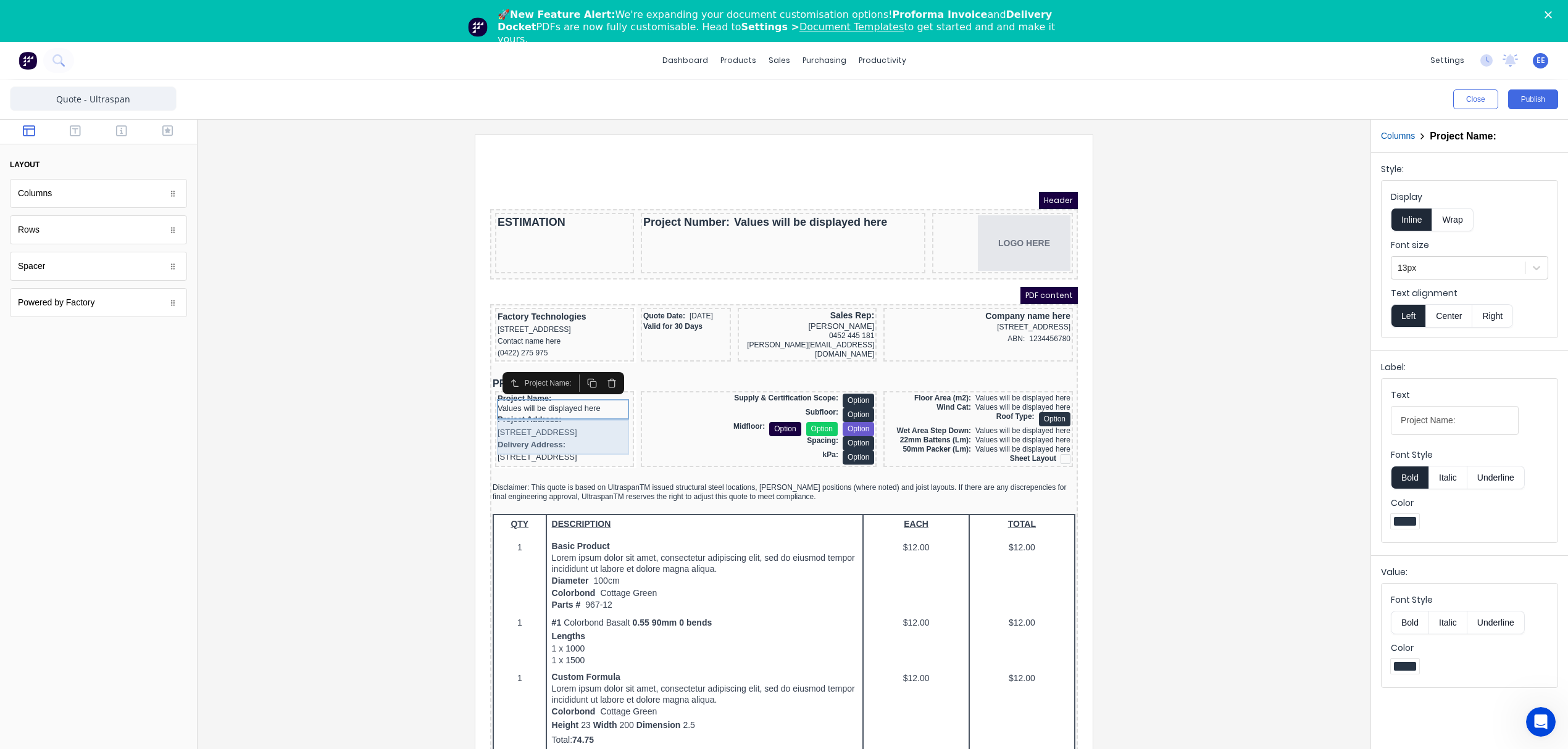
click at [596, 424] on div "Project Address: [STREET_ADDRESS]" at bounding box center [549, 411] width 134 height 25
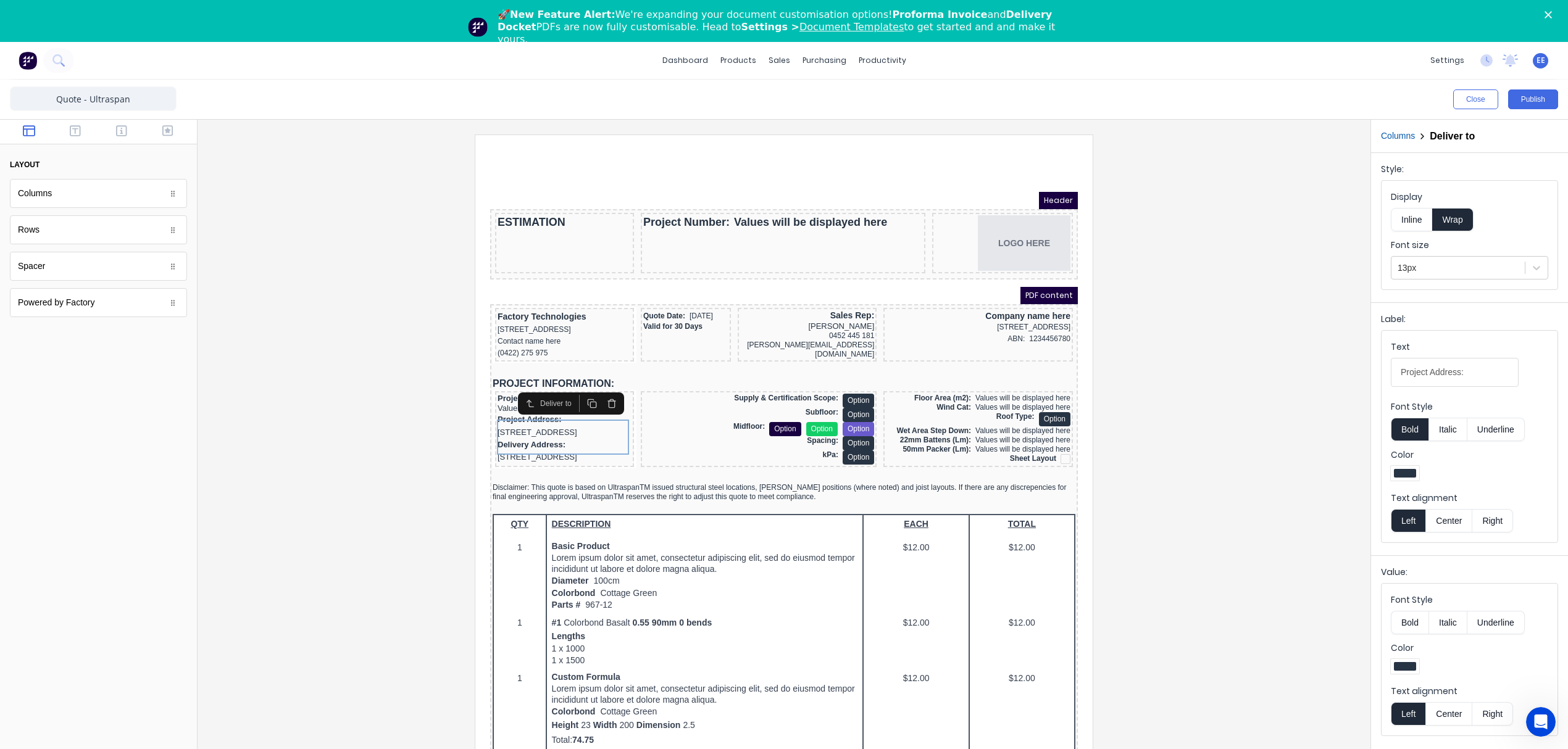
click at [1385, 131] on button "Columns" at bounding box center [1398, 136] width 34 height 13
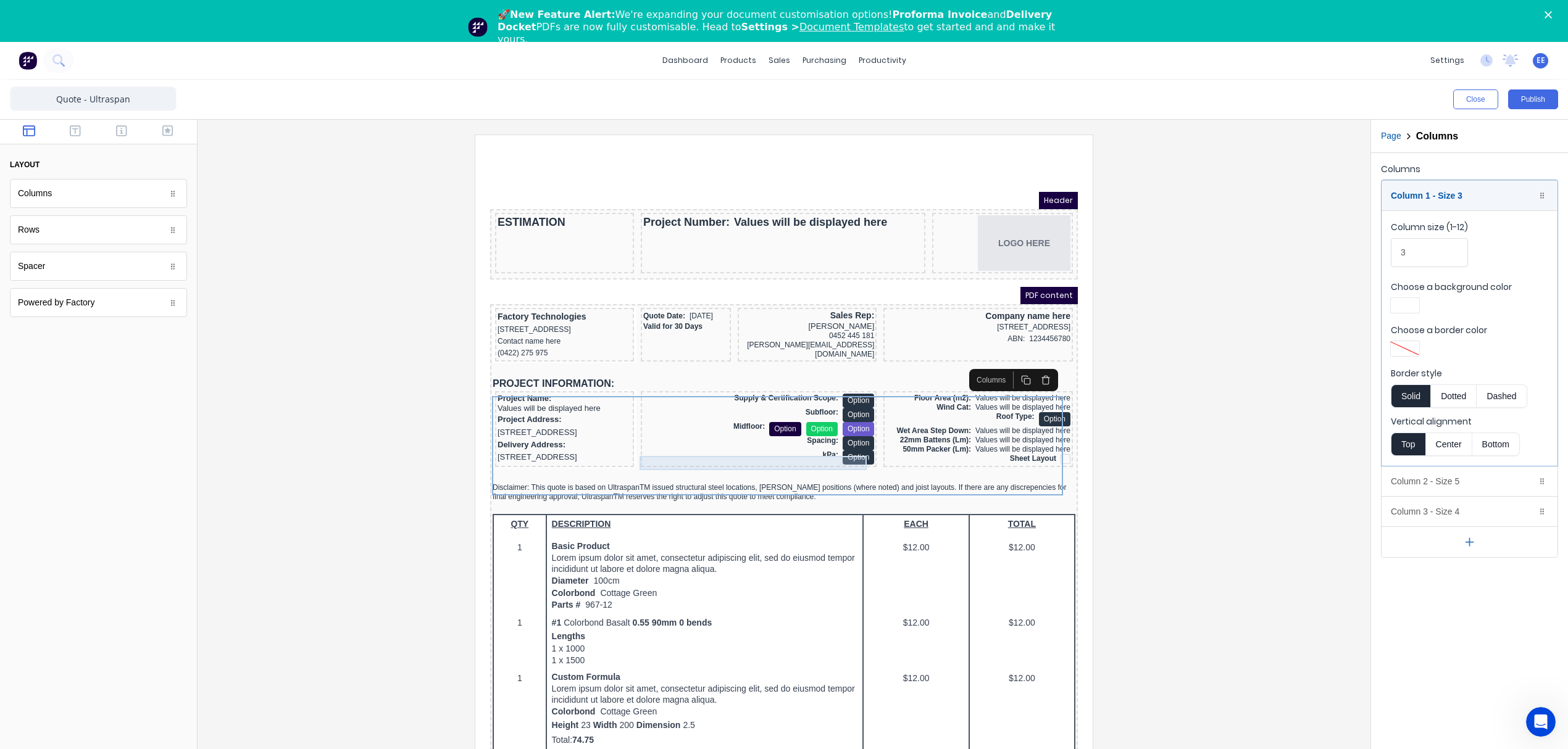
click at [681, 450] on div "kPa: Option" at bounding box center [743, 442] width 231 height 14
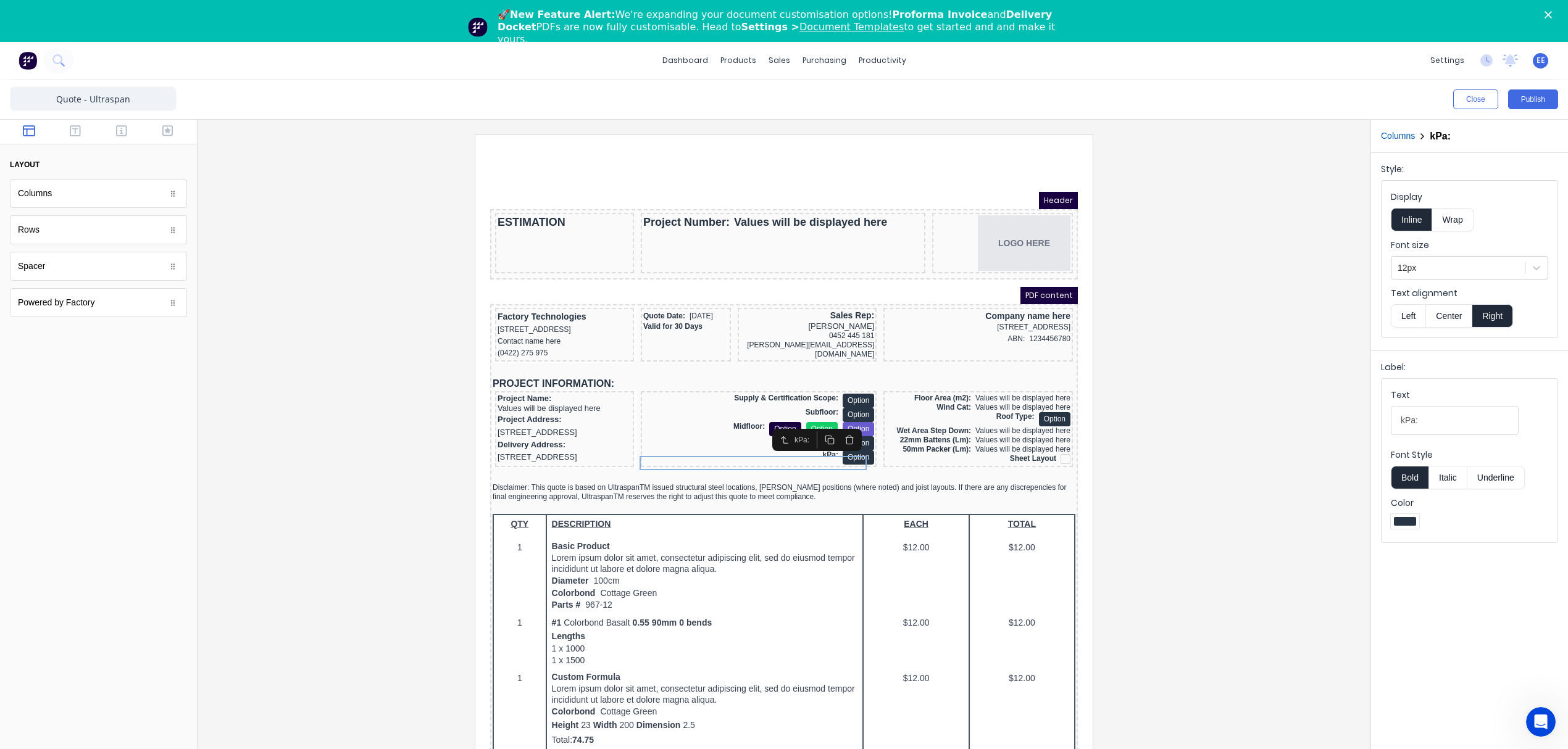
click at [1403, 130] on button "Columns" at bounding box center [1398, 136] width 34 height 13
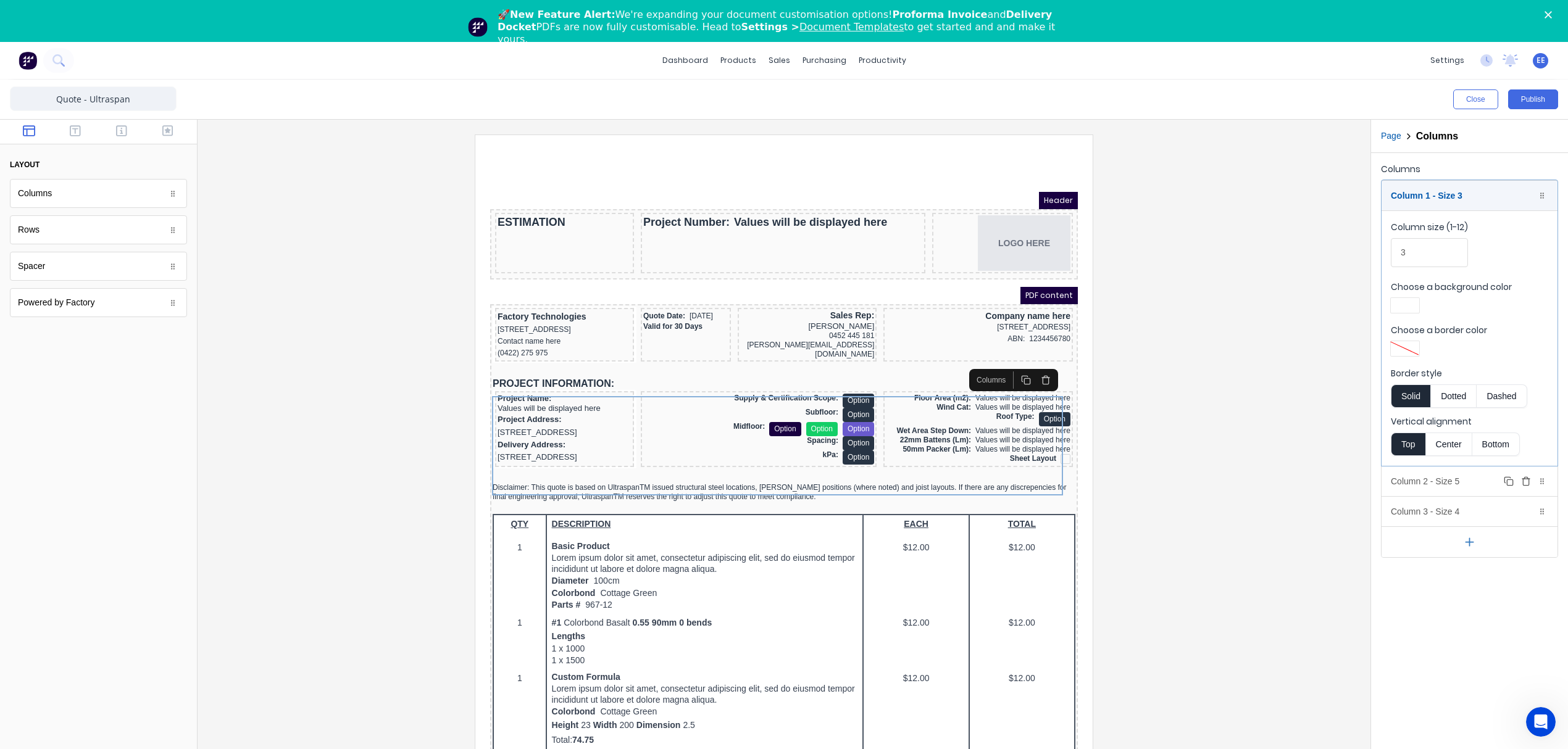
click at [1477, 480] on div "Column 2 - Size 5 Duplicate Delete" at bounding box center [1470, 481] width 176 height 30
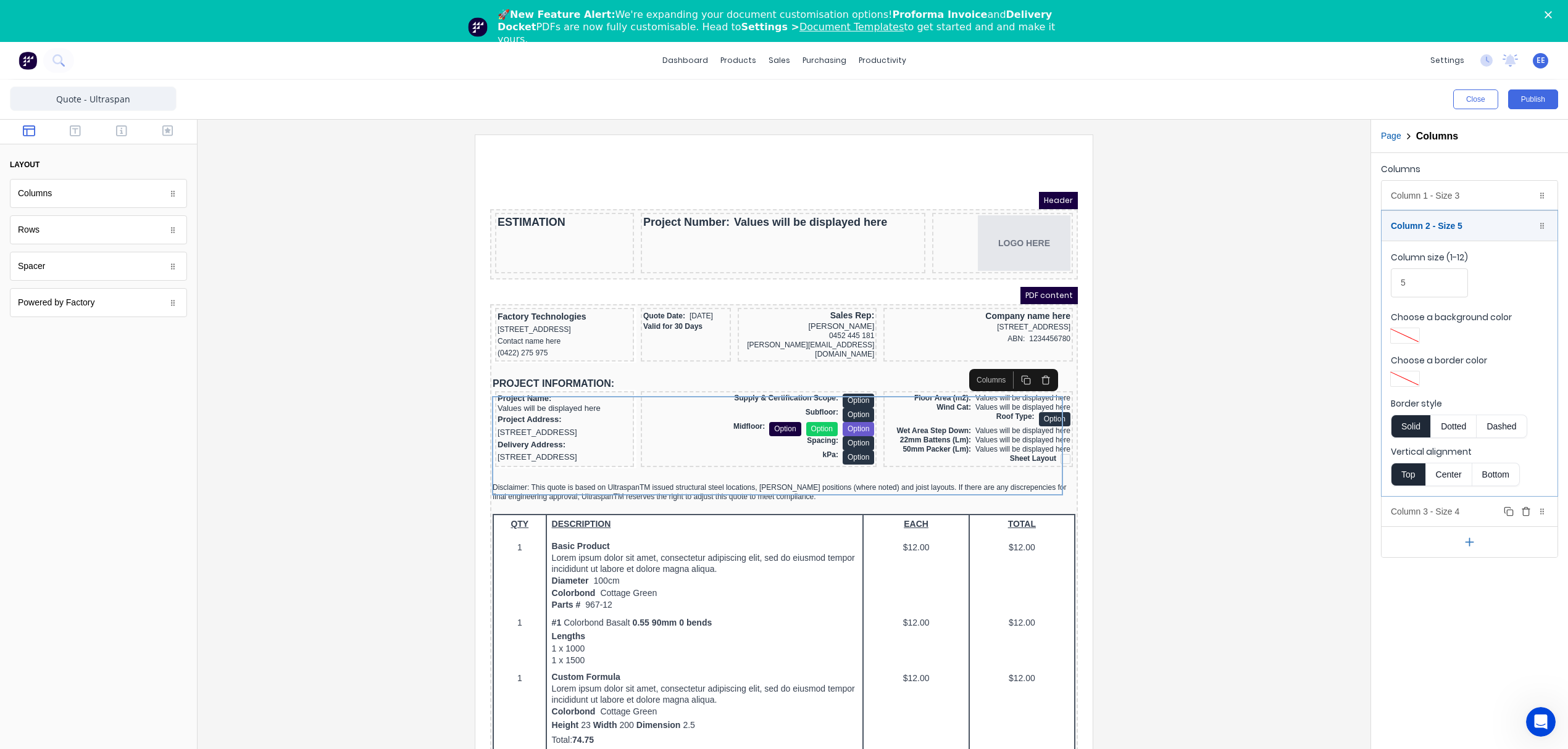
click at [1445, 519] on div "Column 3 - Size 4 Duplicate Delete" at bounding box center [1470, 511] width 176 height 30
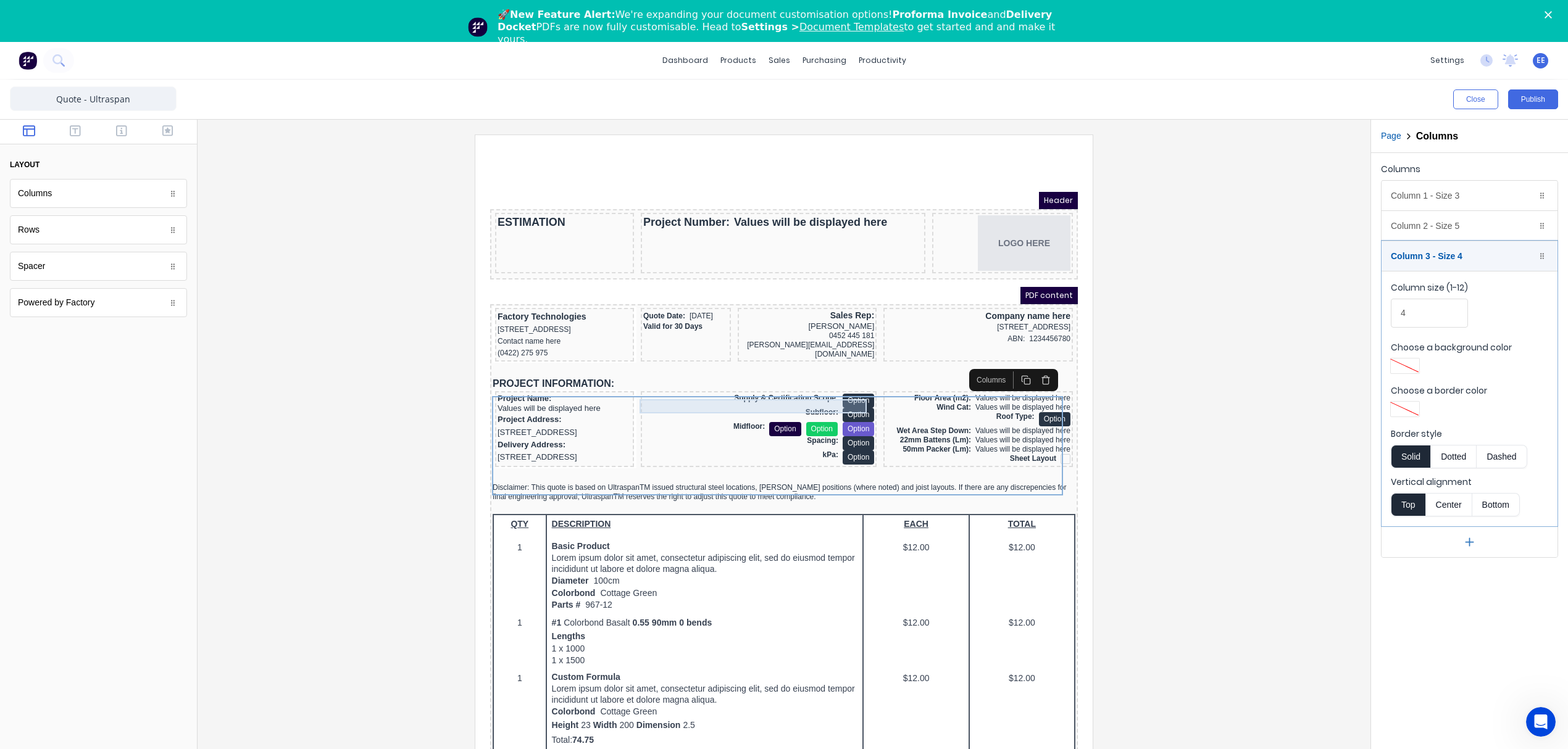
click at [743, 386] on div "Supply & Certification Scope: Option" at bounding box center [743, 386] width 231 height 14
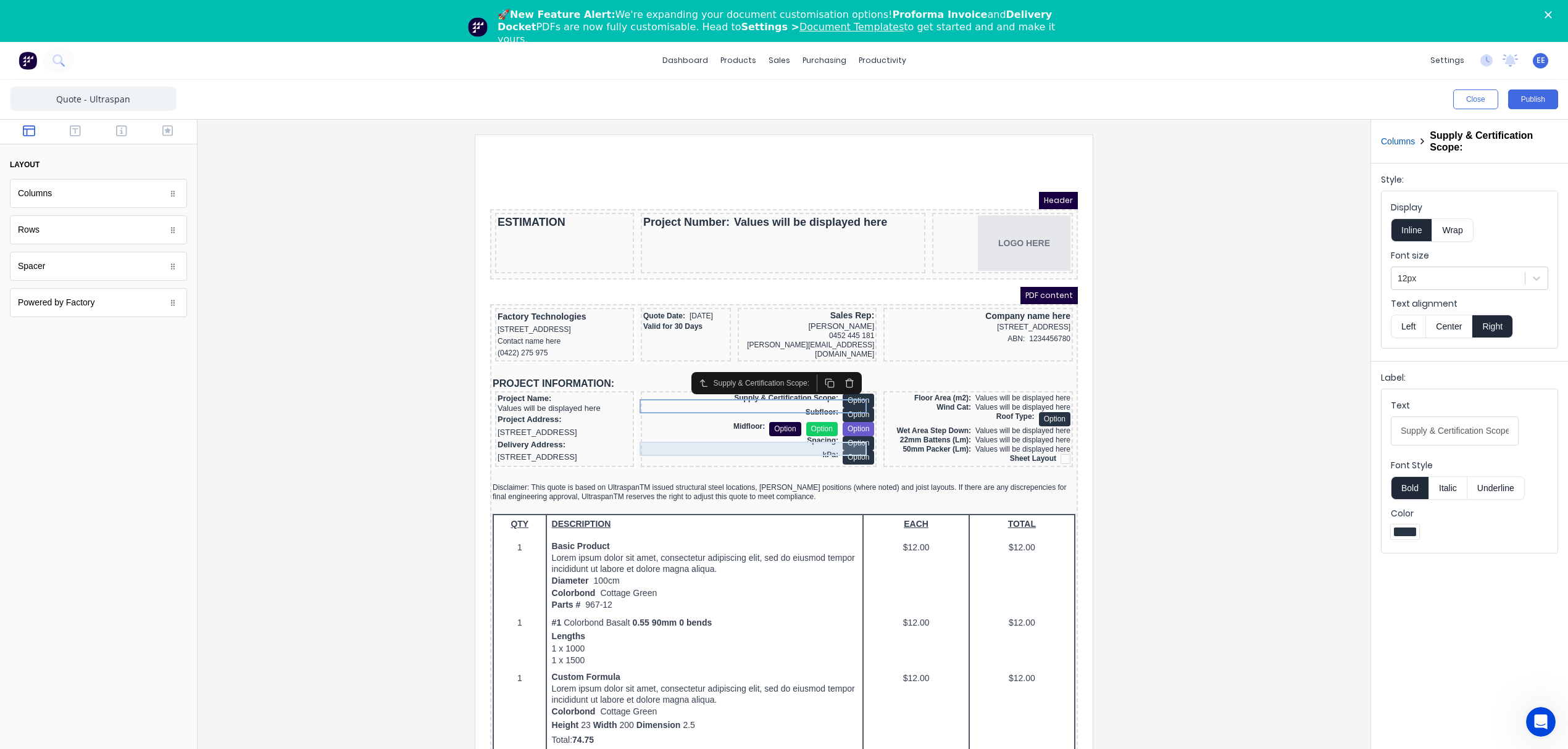
click at [798, 436] on div "Spacing: Option" at bounding box center [743, 428] width 231 height 14
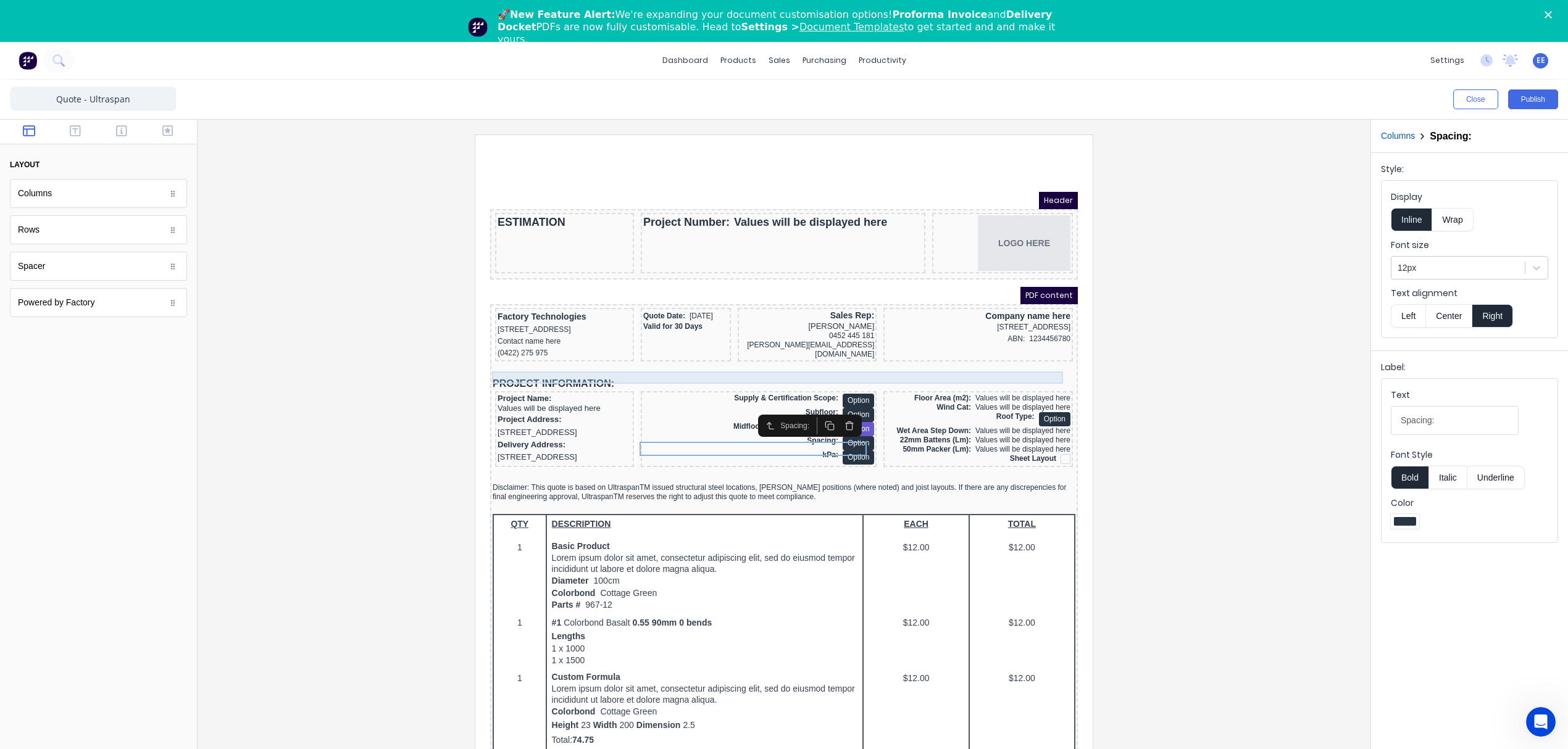
click at [926, 357] on div at bounding box center [769, 357] width 582 height 13
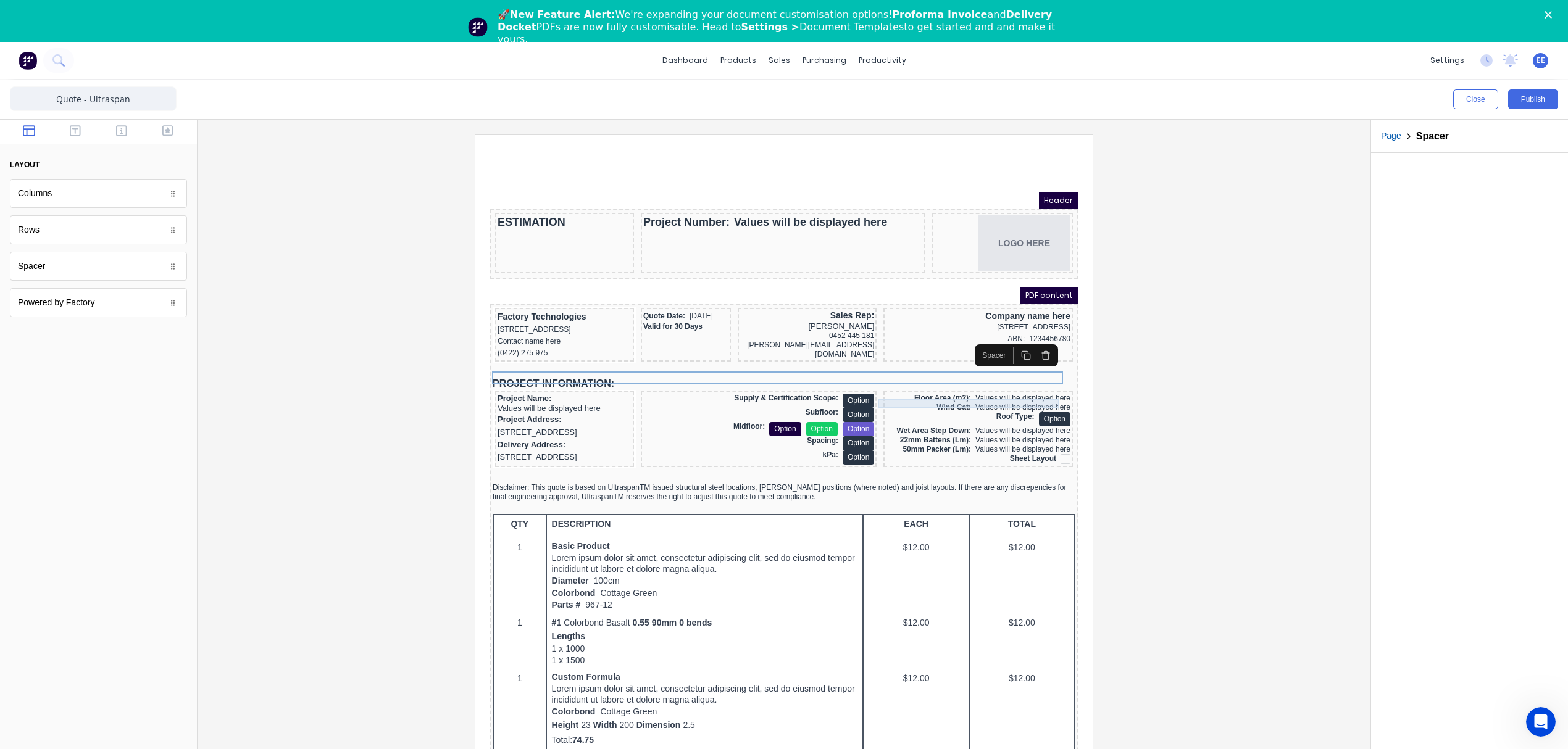
click at [937, 388] on div "Floor Area (m2): Values will be displayed here" at bounding box center [964, 383] width 185 height 9
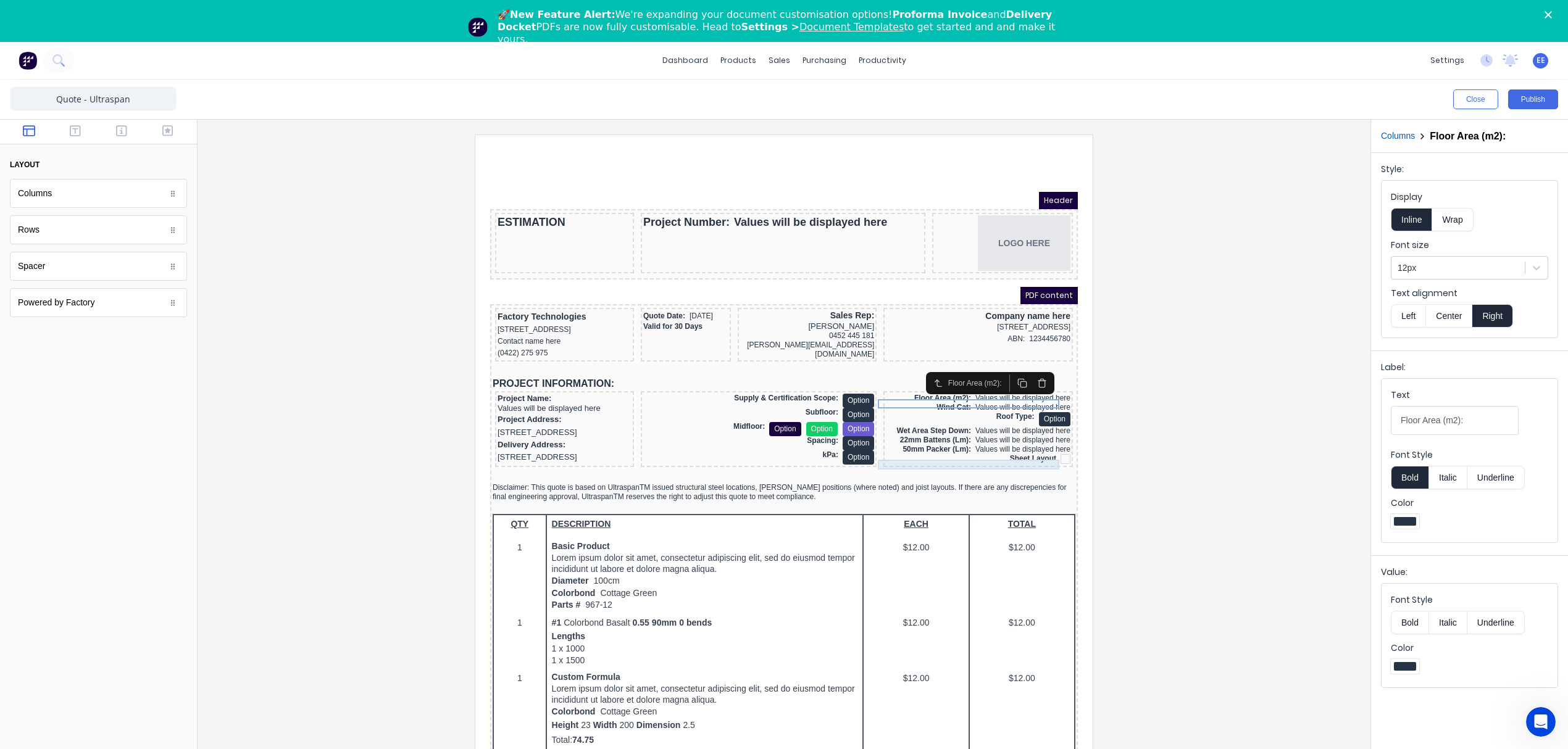
click at [1019, 449] on div "Sheet Layout" at bounding box center [964, 444] width 185 height 10
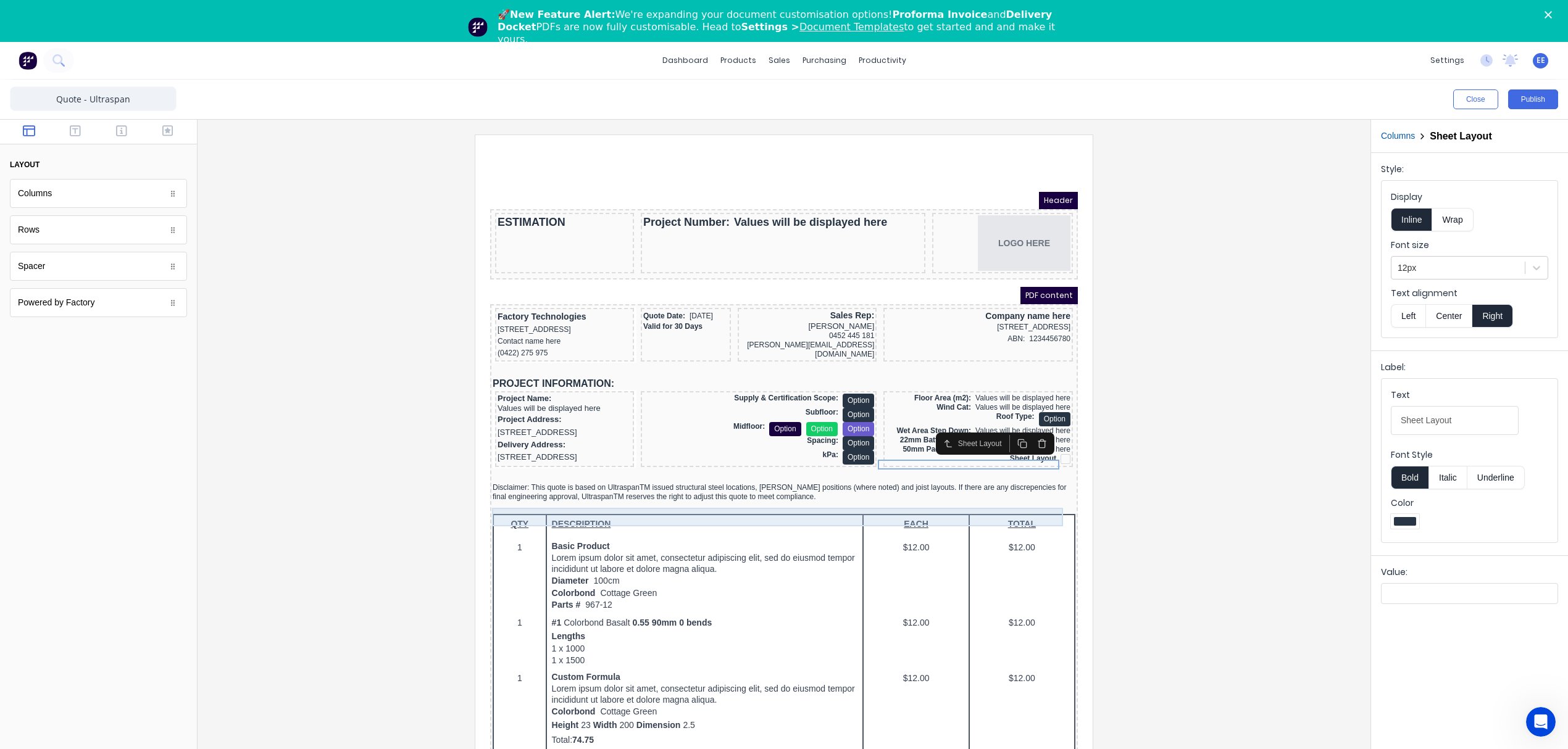
click at [746, 487] on div "Disclaimer: This quote is based on UltraspanTM issued structural steel location…" at bounding box center [769, 478] width 582 height 19
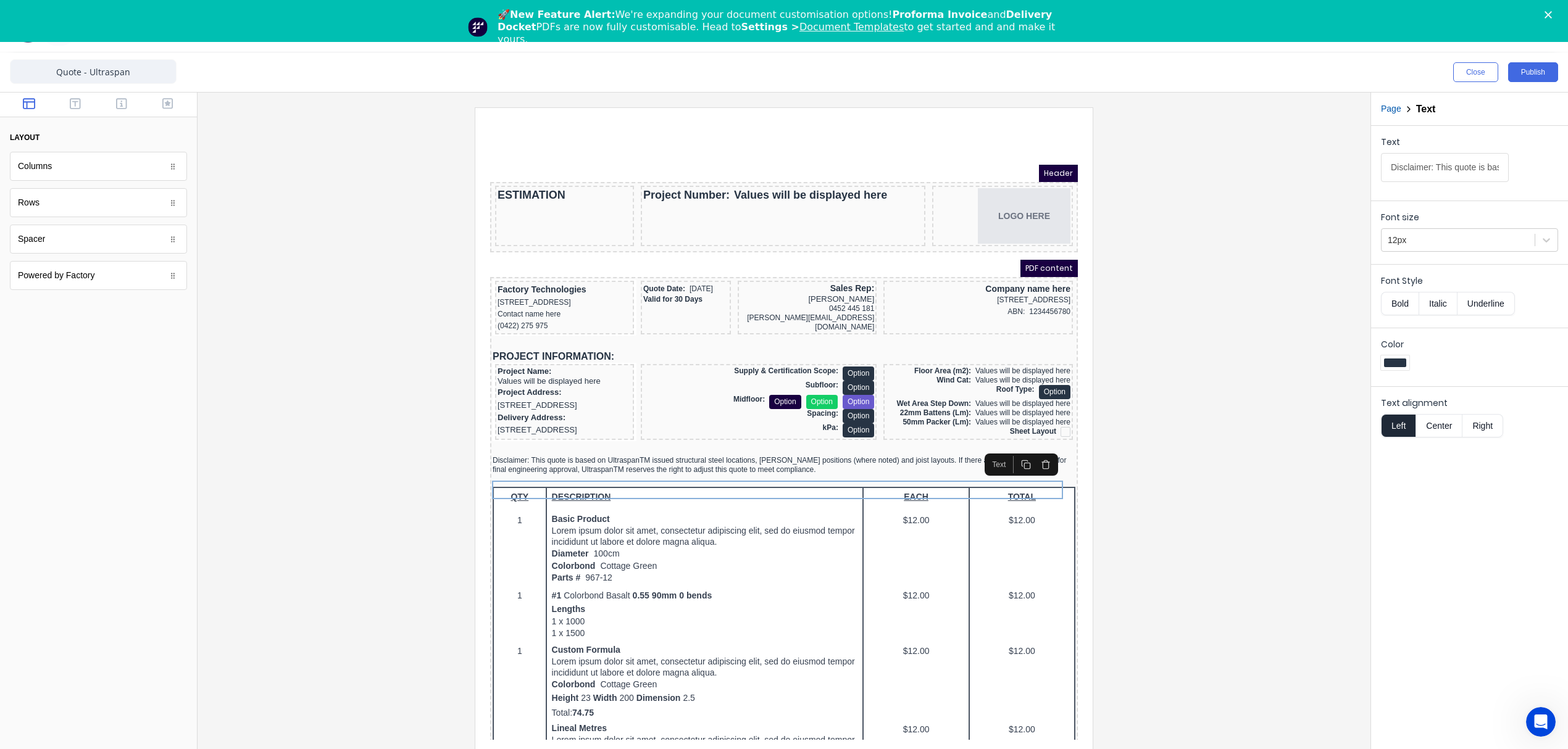
scroll to position [42, 0]
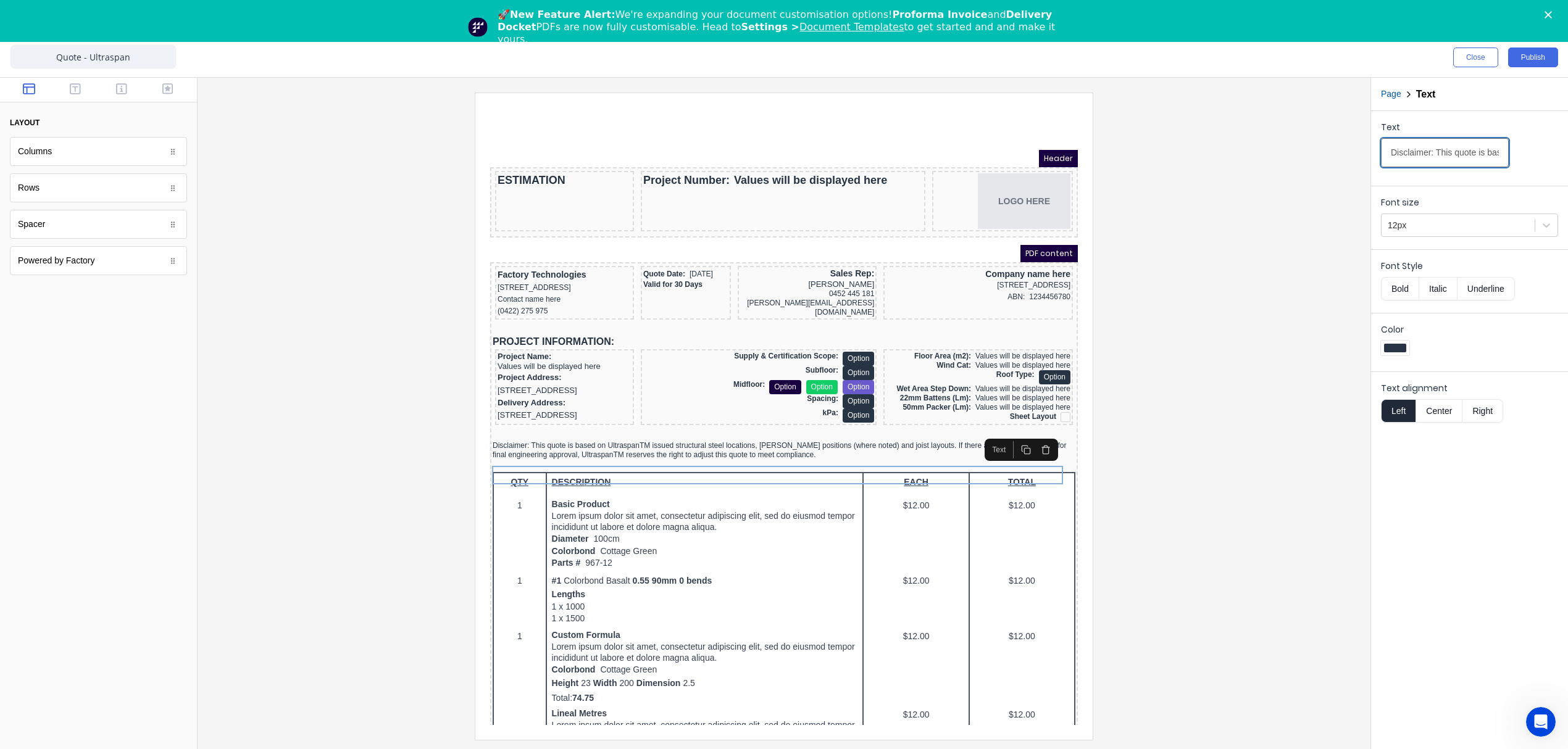
click at [1410, 154] on input "Disclaimer: This quote is based on UltraspanTM issued structural steel location…" at bounding box center [1444, 153] width 128 height 29
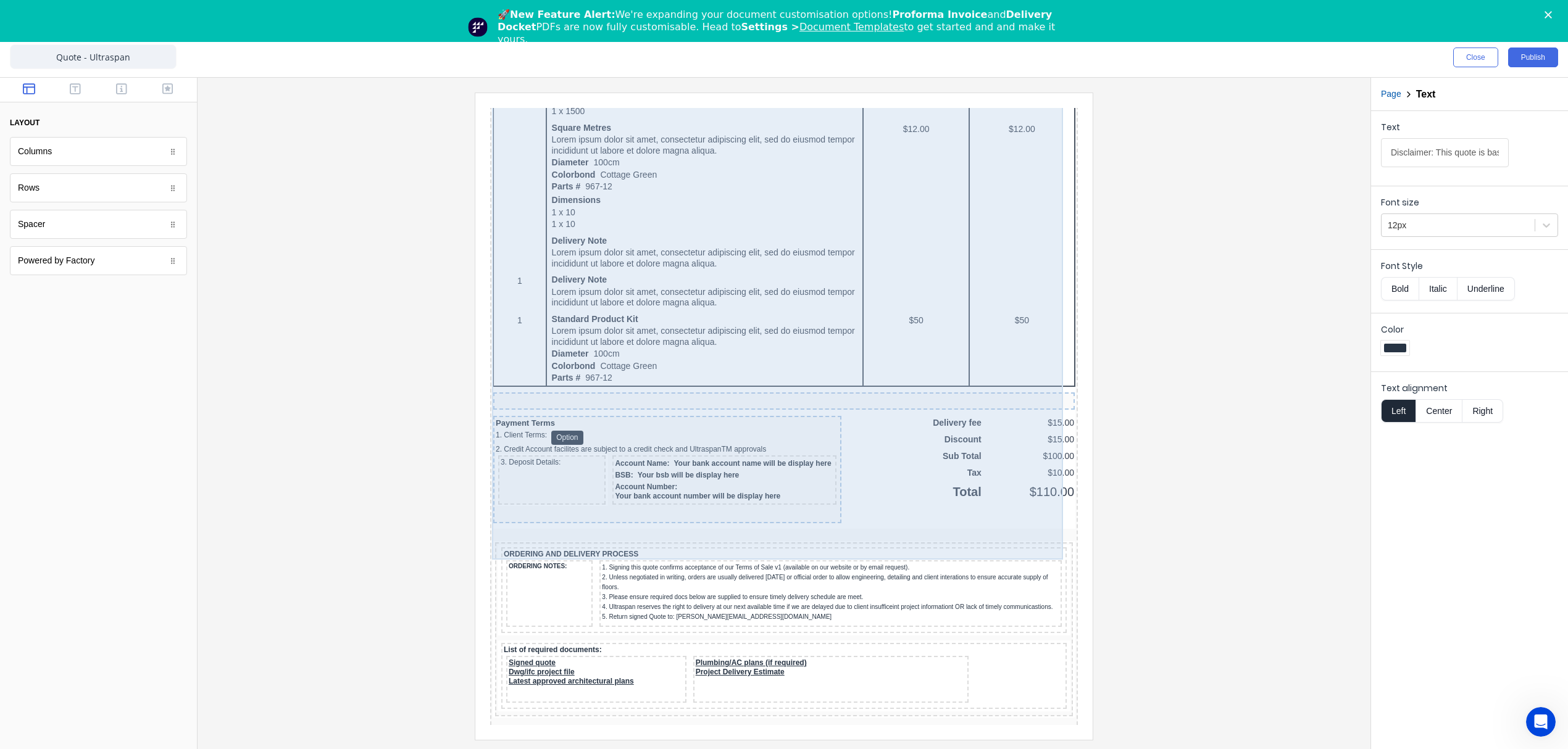
scroll to position [741, 0]
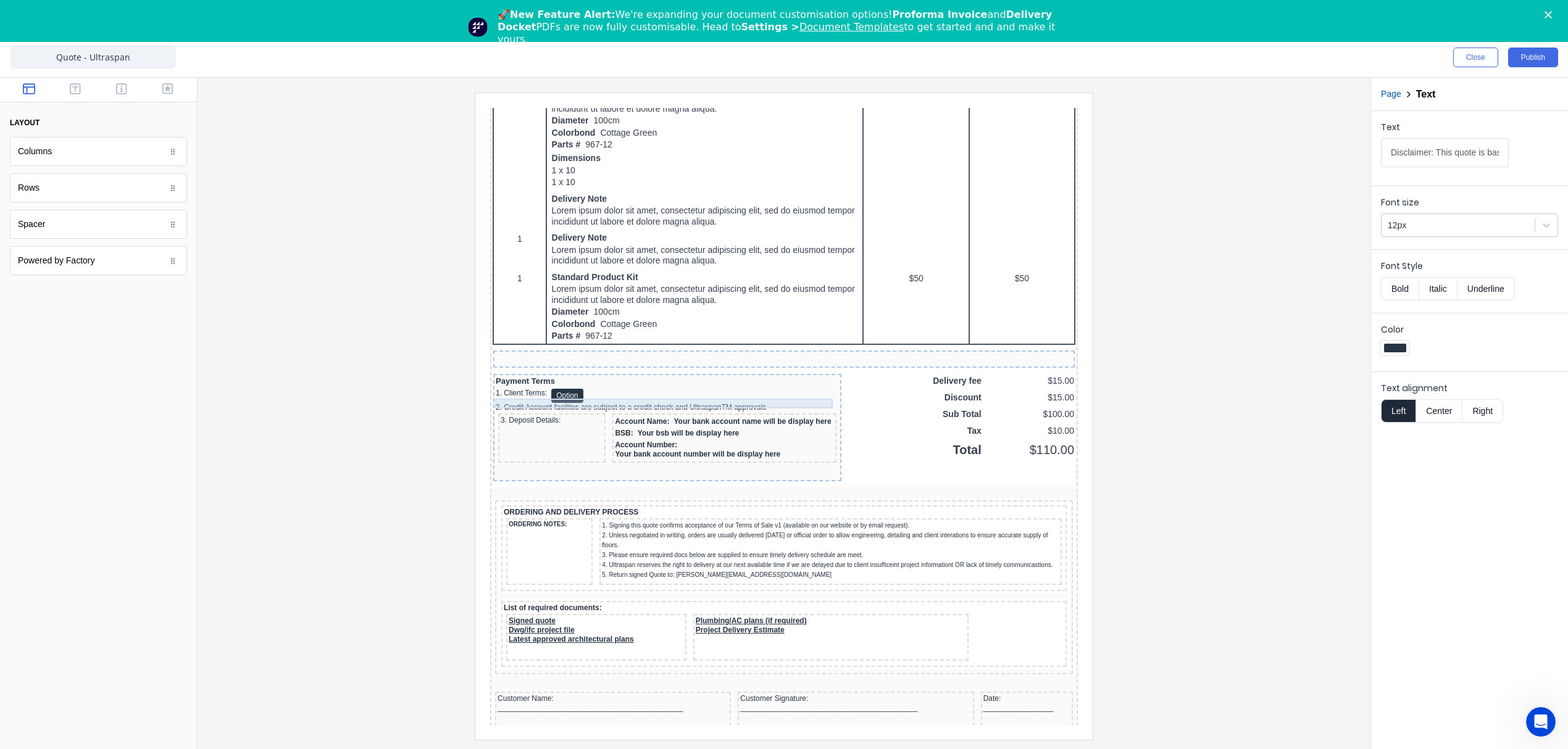
click at [517, 371] on div "Payment Terms" at bounding box center [652, 367] width 343 height 10
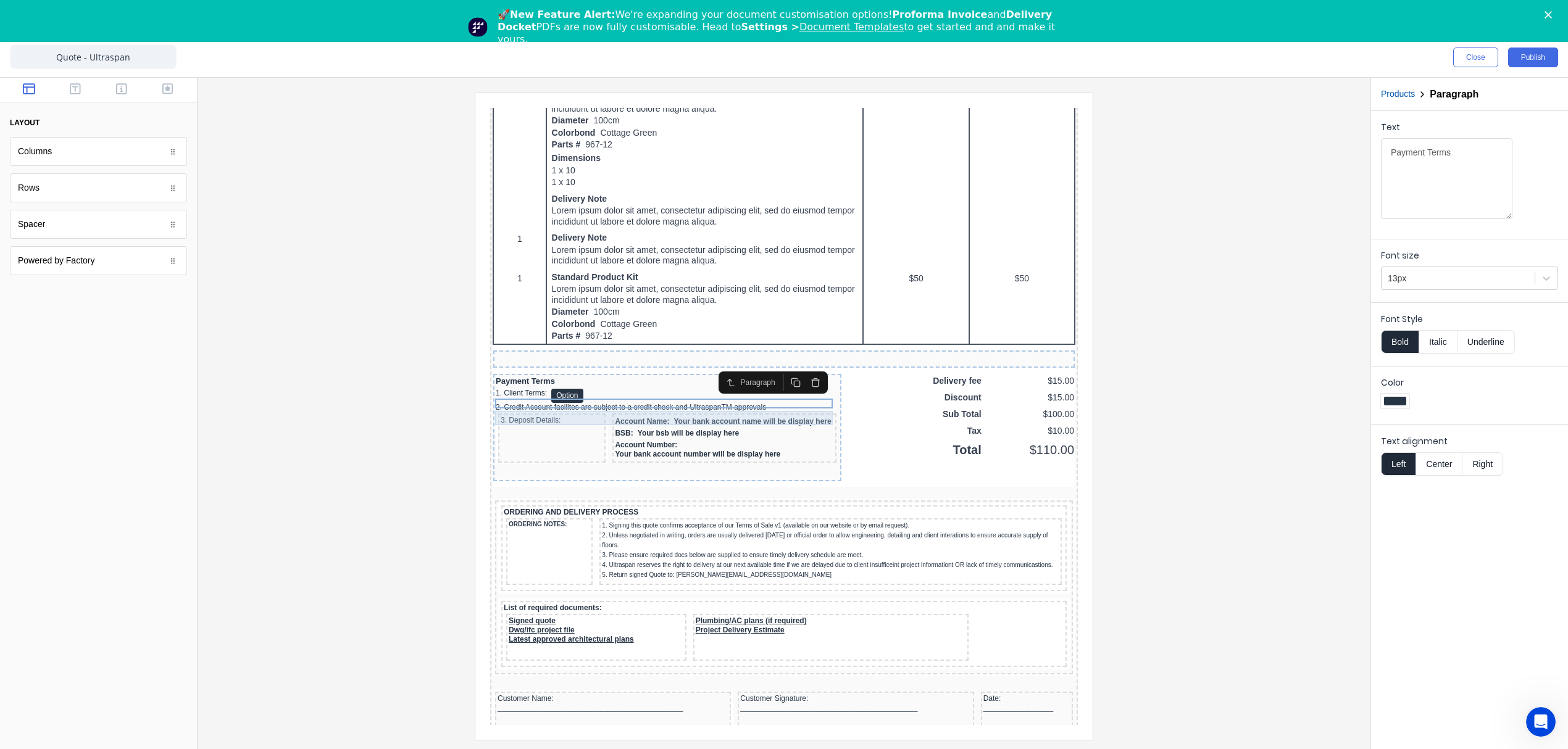
click at [507, 388] on div "1. Client Terms: Option" at bounding box center [652, 380] width 343 height 14
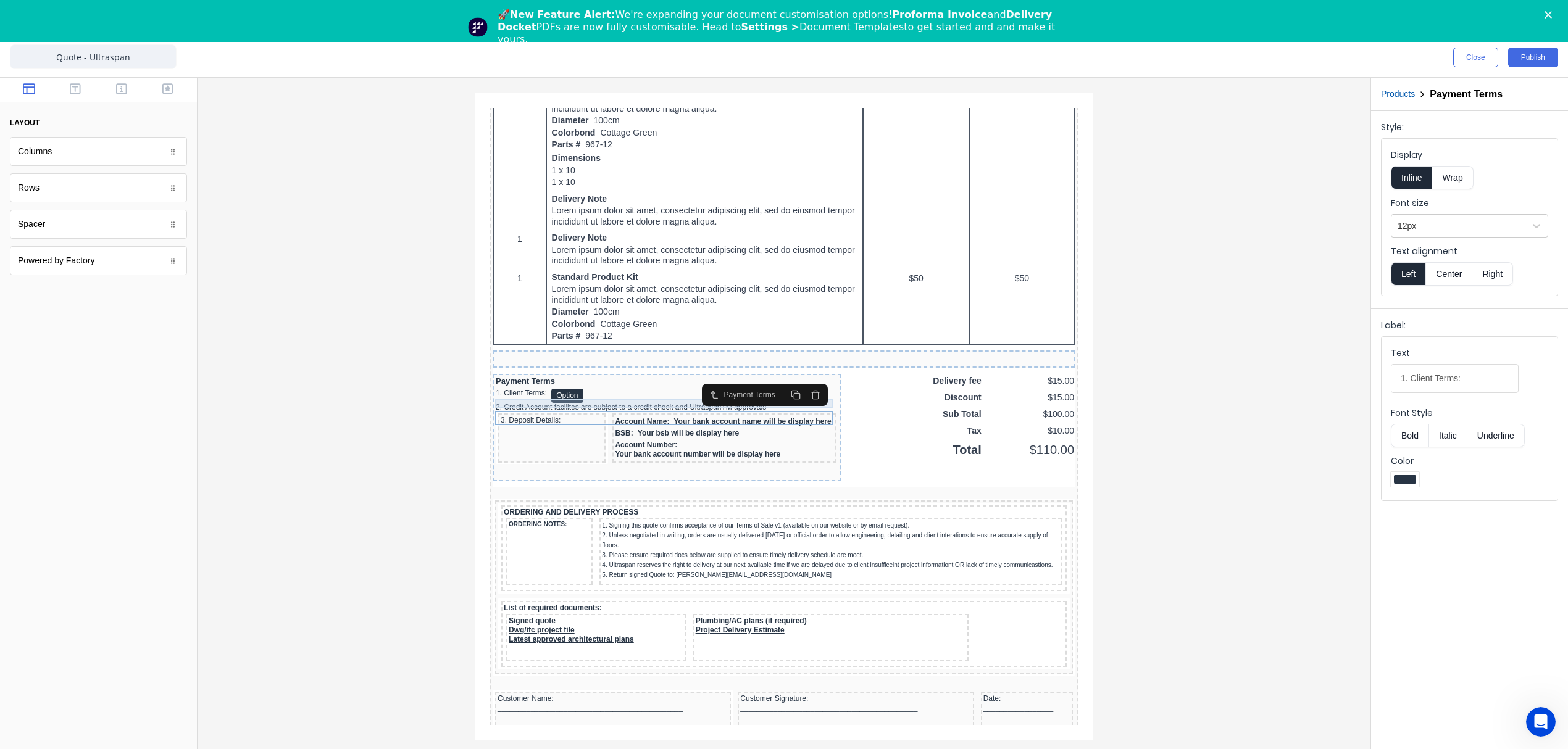
click at [521, 371] on div "Payment Terms" at bounding box center [652, 367] width 343 height 10
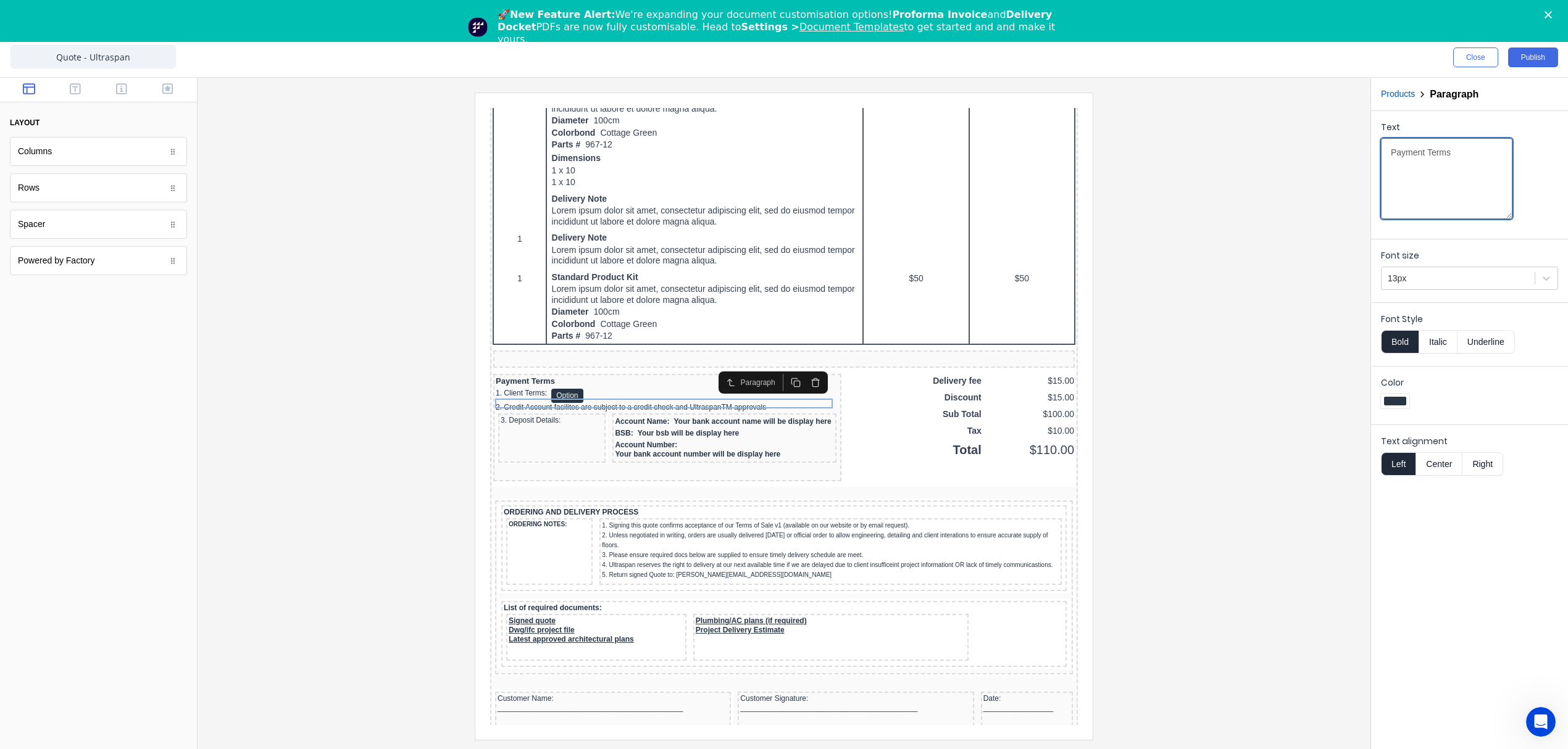
drag, startPoint x: 1450, startPoint y: 154, endPoint x: 1351, endPoint y: 160, distance: 99.2
click at [1351, 160] on div "Close Publish Components layout Columns Columns Rows Rows Spacer Spacer Powered…" at bounding box center [784, 393] width 1568 height 712
click at [516, 388] on div "1. Client Terms: Option" at bounding box center [652, 380] width 343 height 14
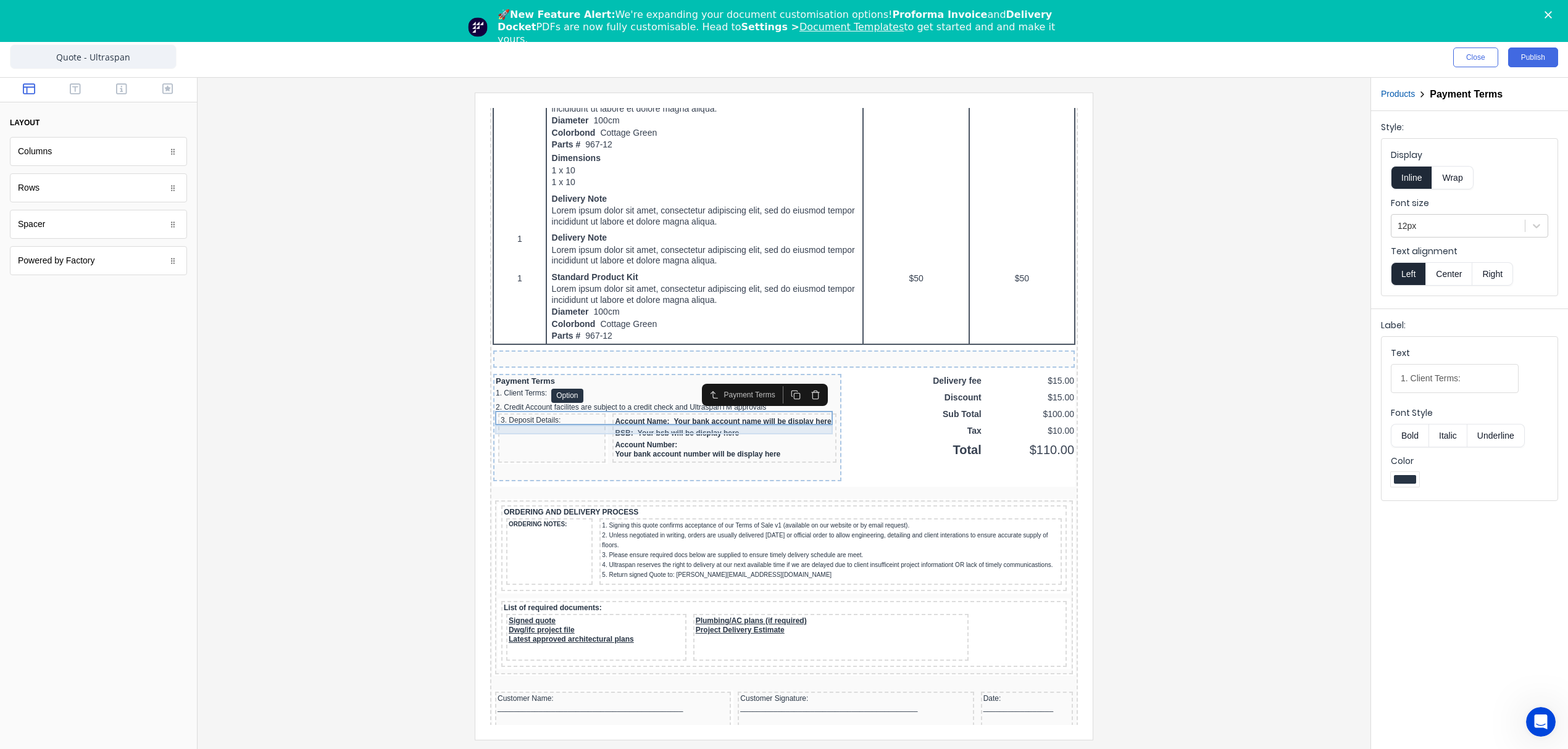
click at [765, 397] on div "2. Credit Account facilites are subject to a credit check and UltraspanTM appro…" at bounding box center [652, 392] width 343 height 9
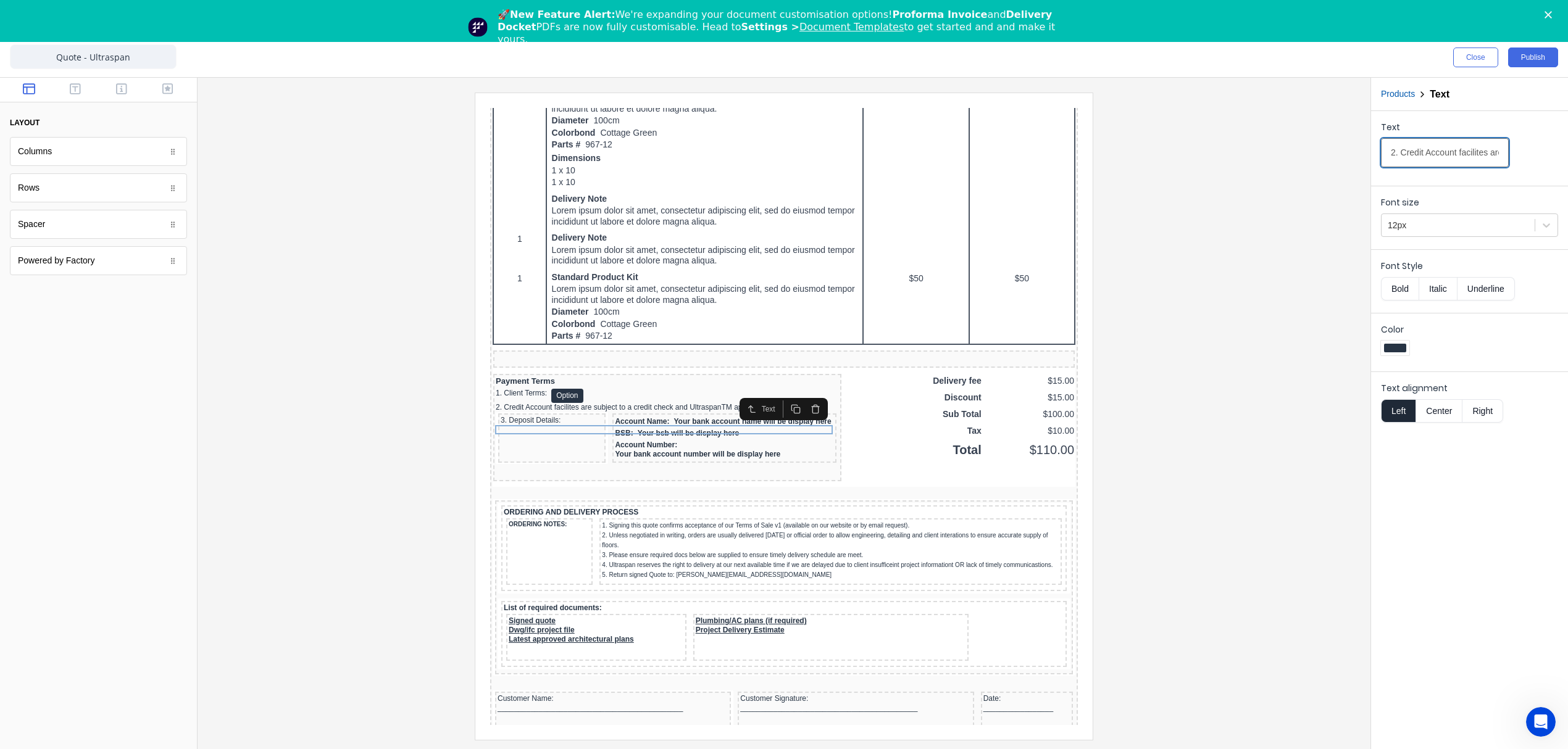
click at [1404, 152] on input "2. Credit Account facilites are subject to a credit check and UltraspanTM appro…" at bounding box center [1444, 153] width 128 height 29
click at [716, 446] on div "Account Number: Your bank account number will be display here" at bounding box center [709, 435] width 220 height 21
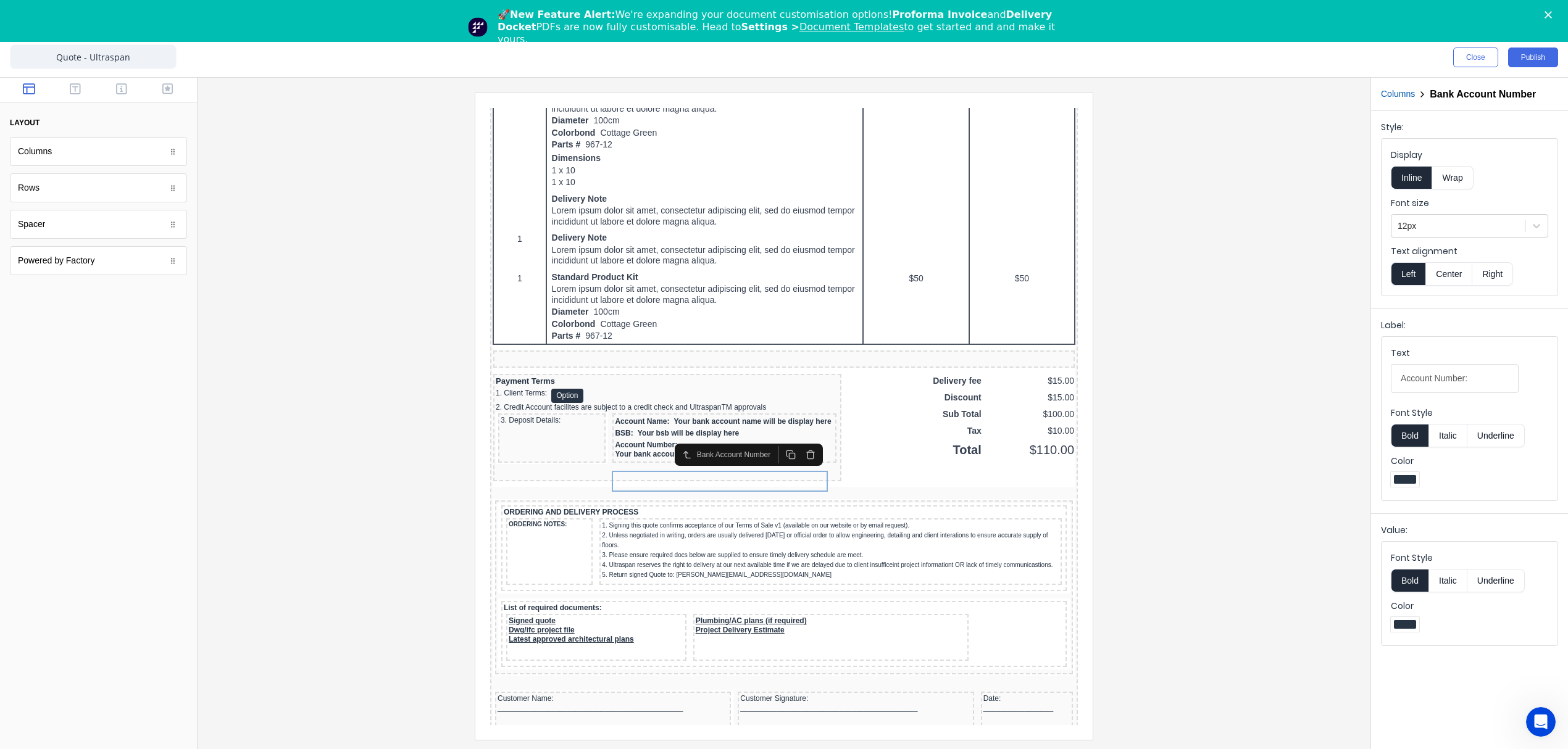
click at [1400, 89] on button "Columns" at bounding box center [1398, 93] width 34 height 13
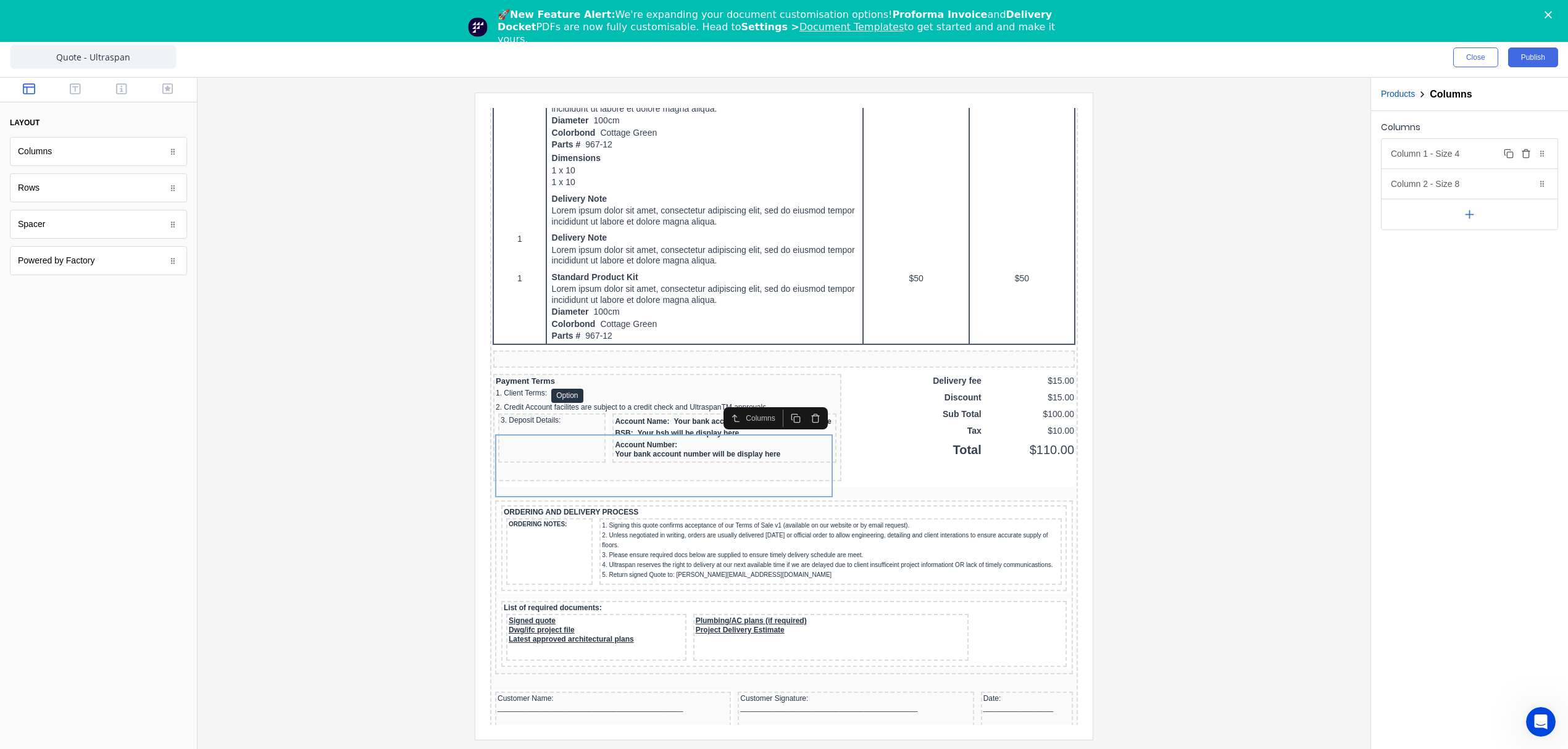
click at [1433, 156] on div "Column 1 - Size 4 Duplicate Delete" at bounding box center [1470, 153] width 176 height 30
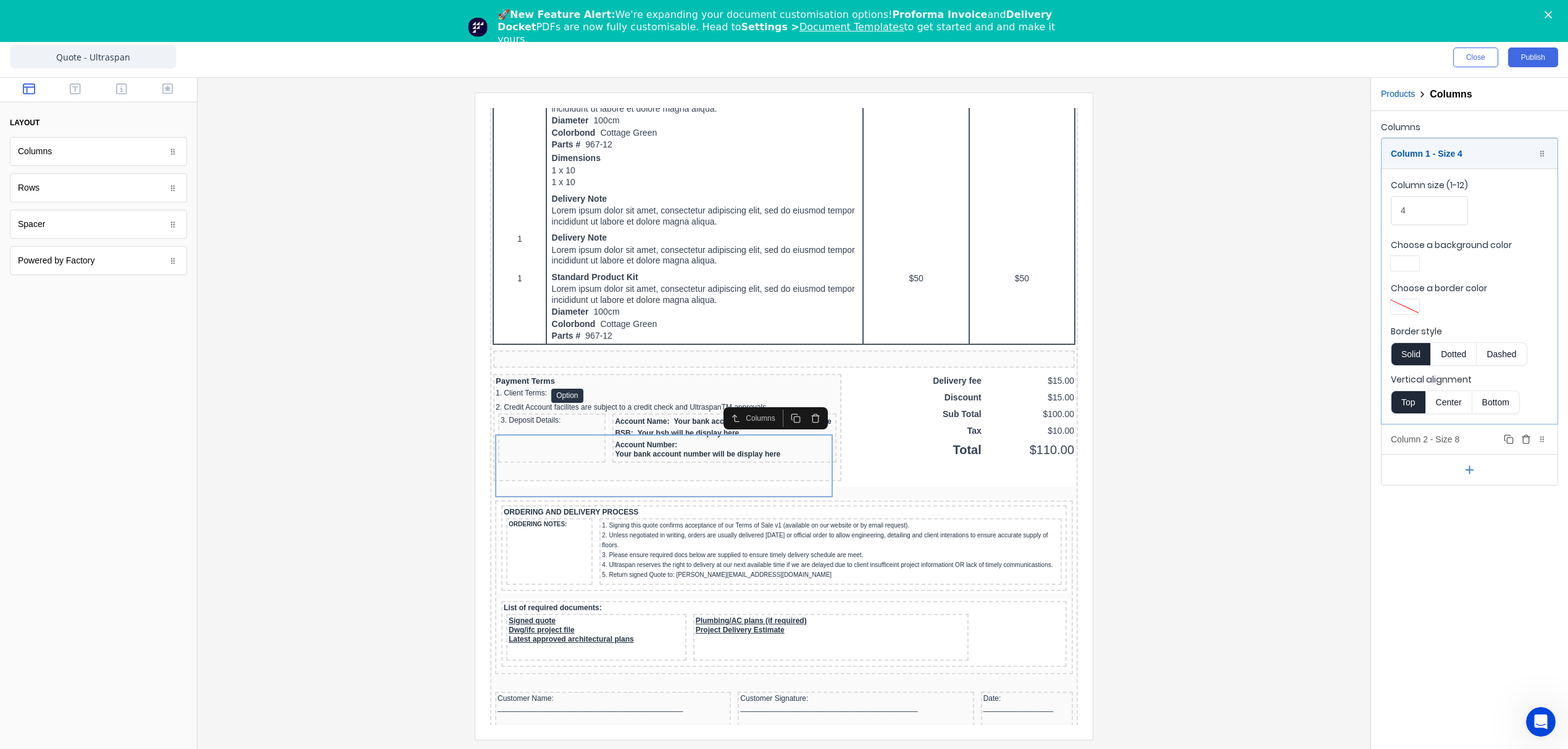
click at [1431, 441] on div "Column 2 - Size 8 Duplicate Delete" at bounding box center [1470, 439] width 176 height 30
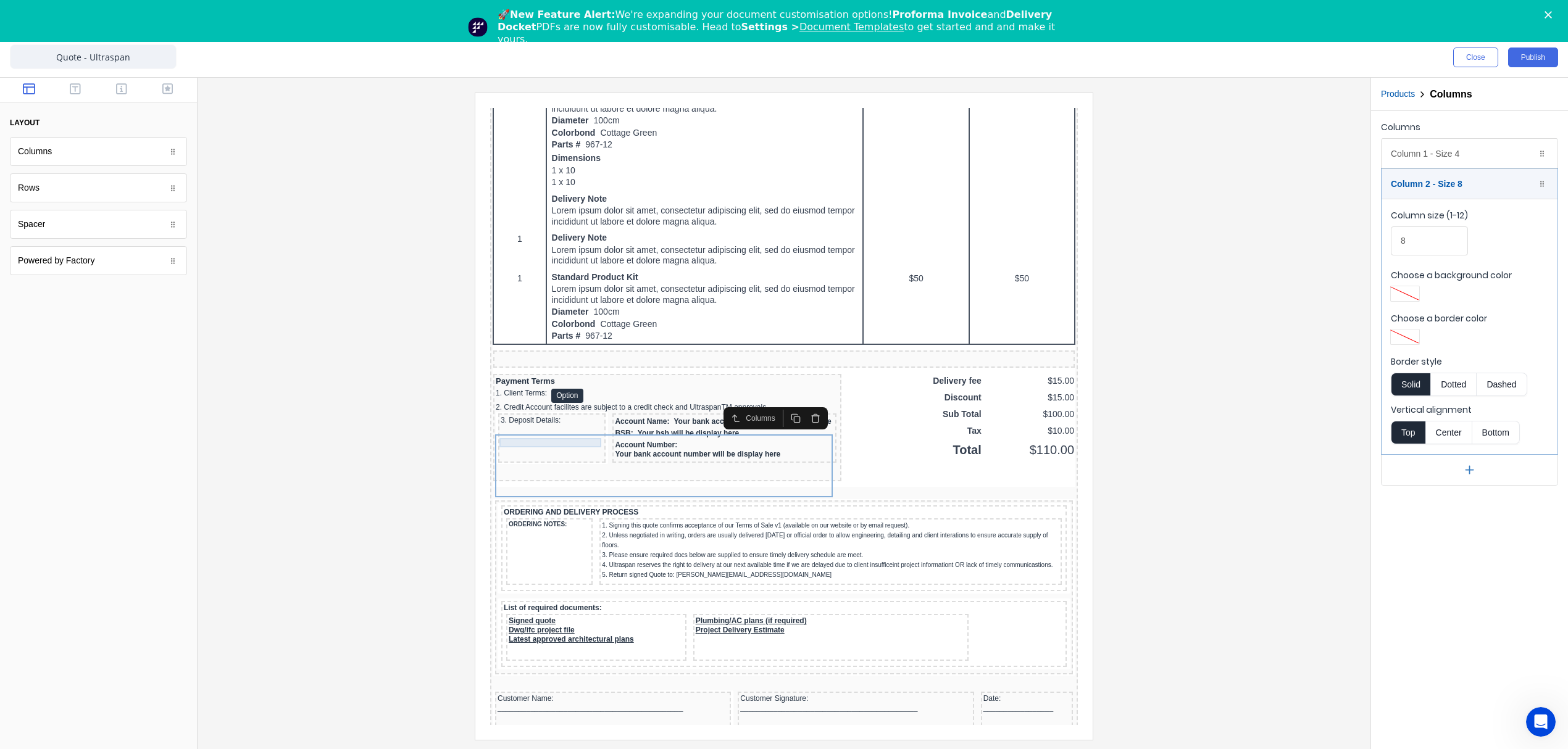
click at [509, 410] on div "3. Deposit Details:" at bounding box center [537, 405] width 103 height 9
